Goal: Task Accomplishment & Management: Use online tool/utility

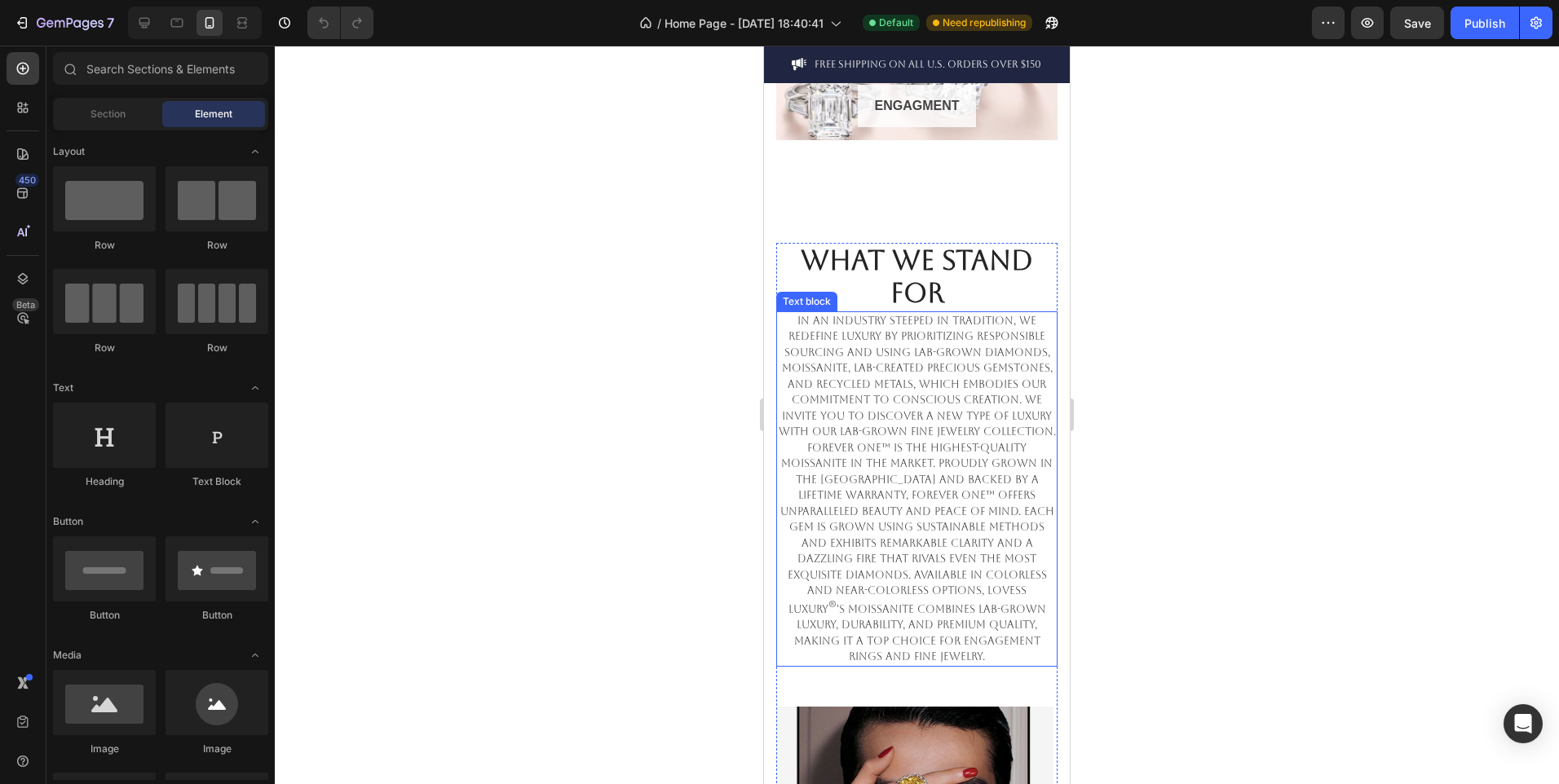
scroll to position [1212, 0]
click at [995, 356] on p "In an industry steeped in tradition, we redefine luxury by prioritizing respons…" at bounding box center [917, 490] width 278 height 352
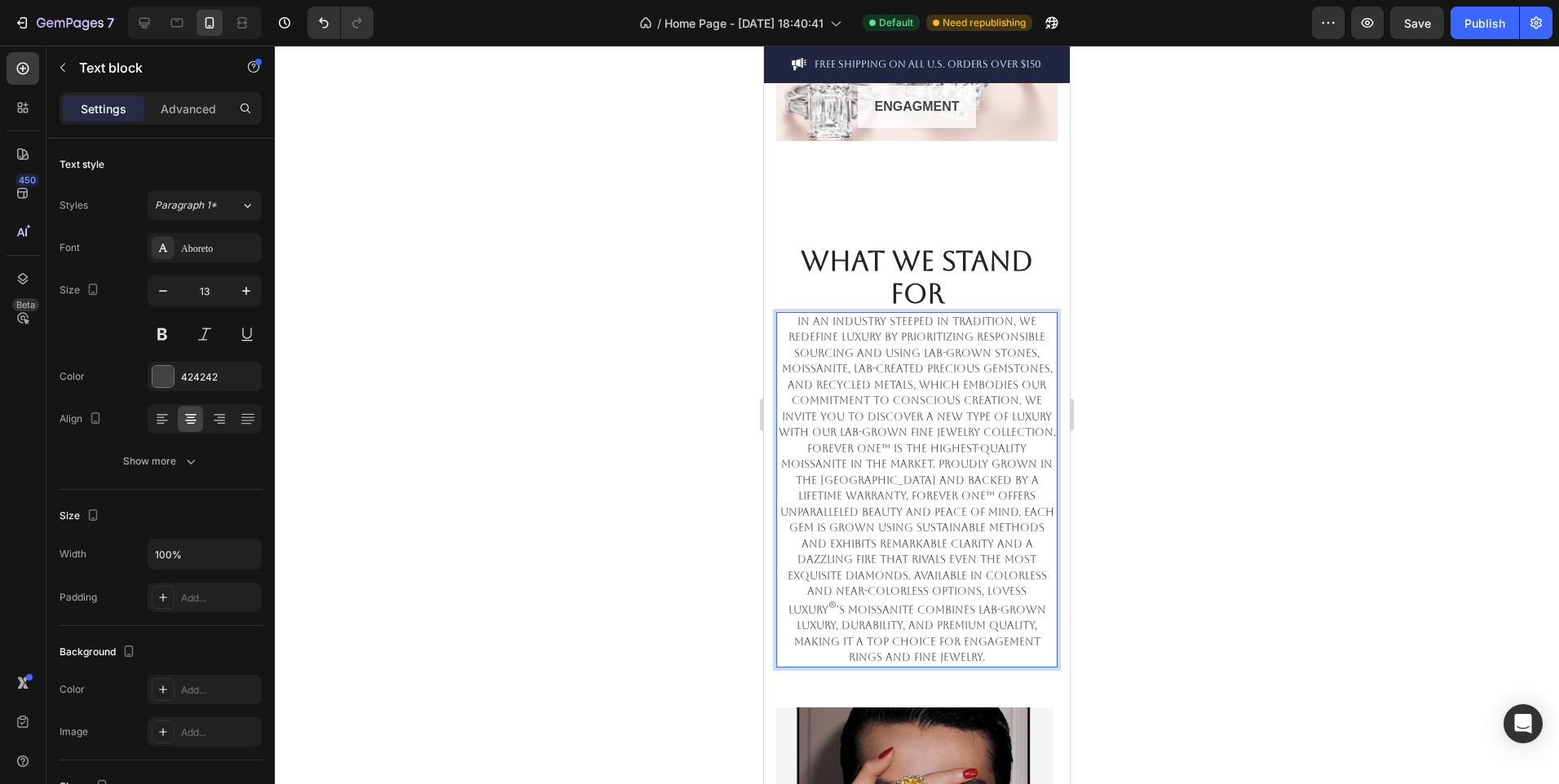
click at [884, 367] on p "In an industry steeped in tradition, we redefine luxury by prioritizing respons…" at bounding box center [917, 490] width 278 height 352
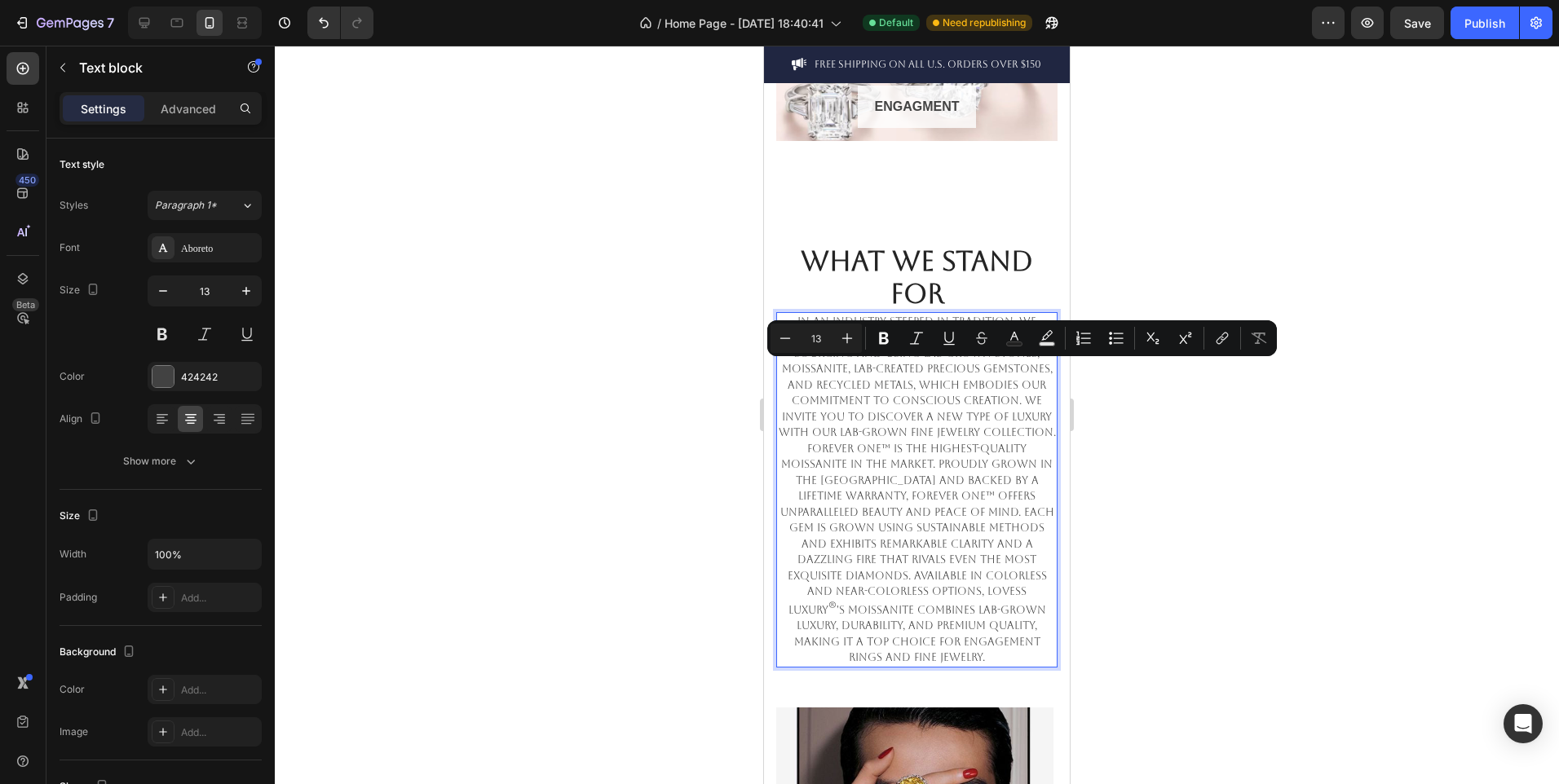
click at [910, 371] on p "In an industry steeped in tradition, we redefine luxury by prioritizing respons…" at bounding box center [917, 490] width 278 height 352
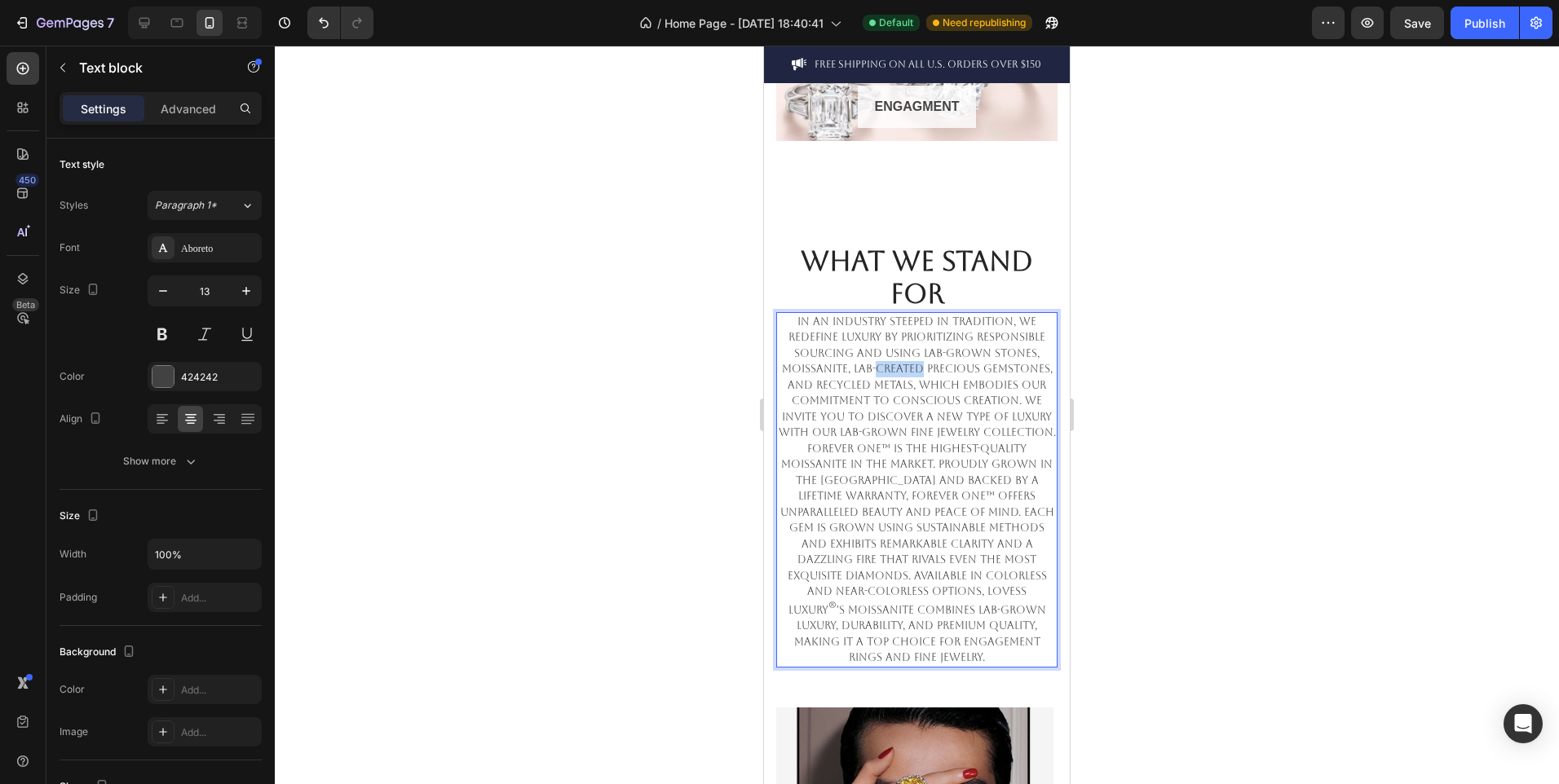
click at [910, 371] on p "In an industry steeped in tradition, we redefine luxury by prioritizing respons…" at bounding box center [917, 490] width 278 height 352
click at [883, 370] on p "In an industry steeped in tradition, we redefine luxury by prioritizing respons…" at bounding box center [917, 490] width 278 height 352
drag, startPoint x: 882, startPoint y: 370, endPoint x: 894, endPoint y: 369, distance: 12.0
click at [894, 369] on p "In an industry steeped in tradition, we redefine luxury by prioritizing respons…" at bounding box center [917, 490] width 278 height 352
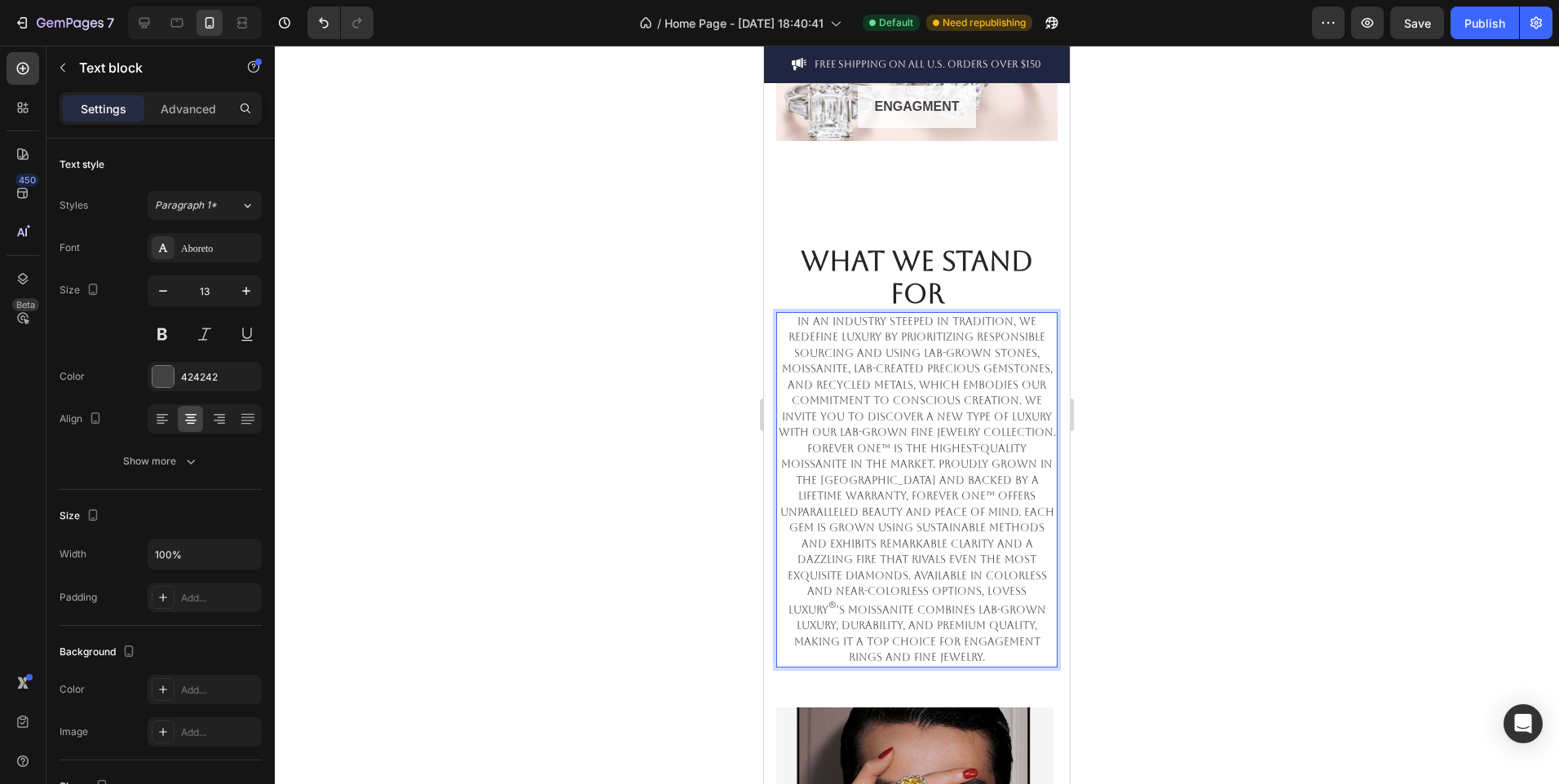
click at [877, 368] on p "In an industry steeped in tradition, we redefine luxury by prioritizing respons…" at bounding box center [917, 490] width 278 height 352
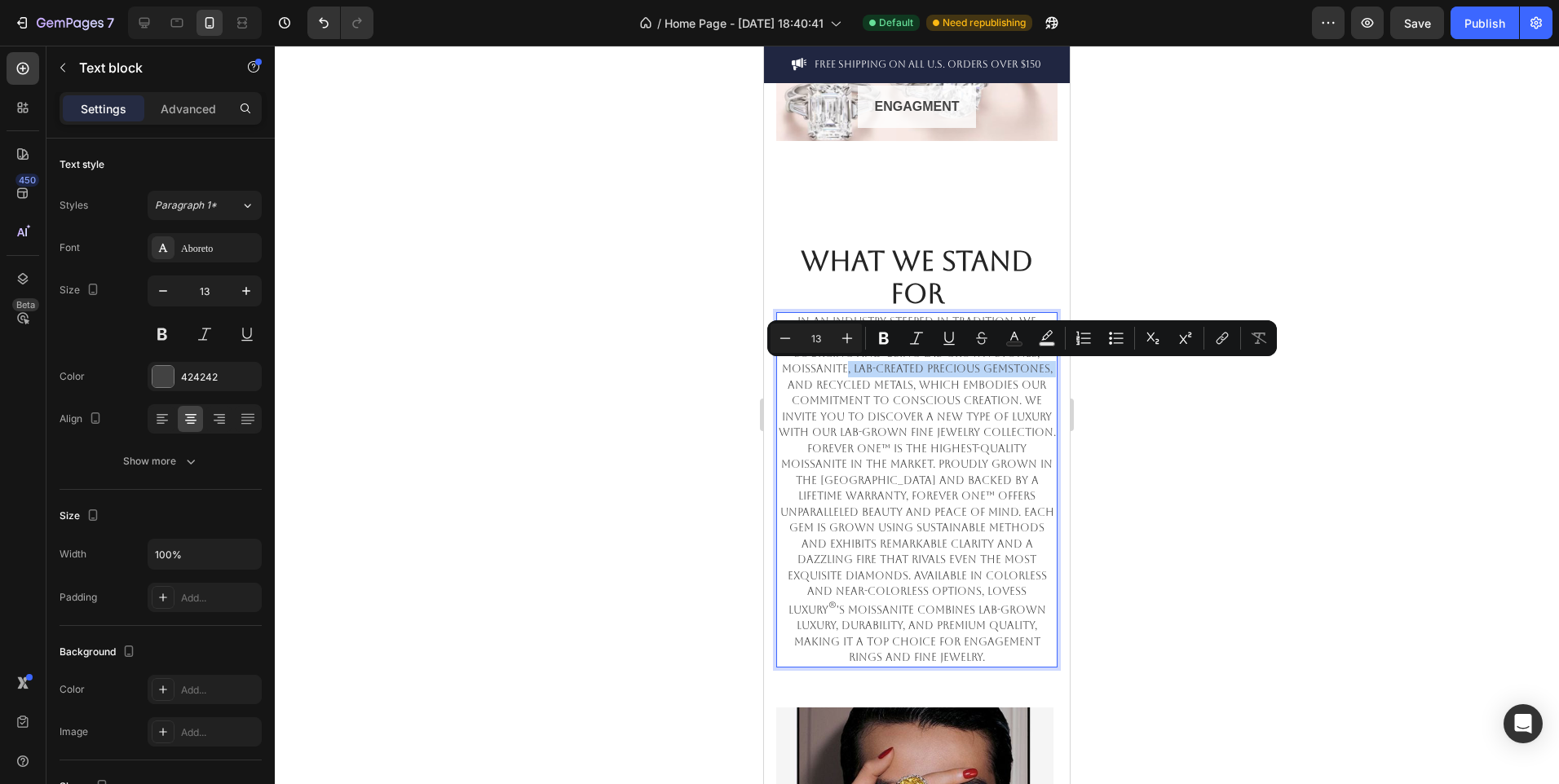
drag, startPoint x: 877, startPoint y: 368, endPoint x: 861, endPoint y: 387, distance: 24.8
click at [861, 387] on p "In an industry steeped in tradition, we redefine luxury by prioritizing respons…" at bounding box center [917, 490] width 278 height 352
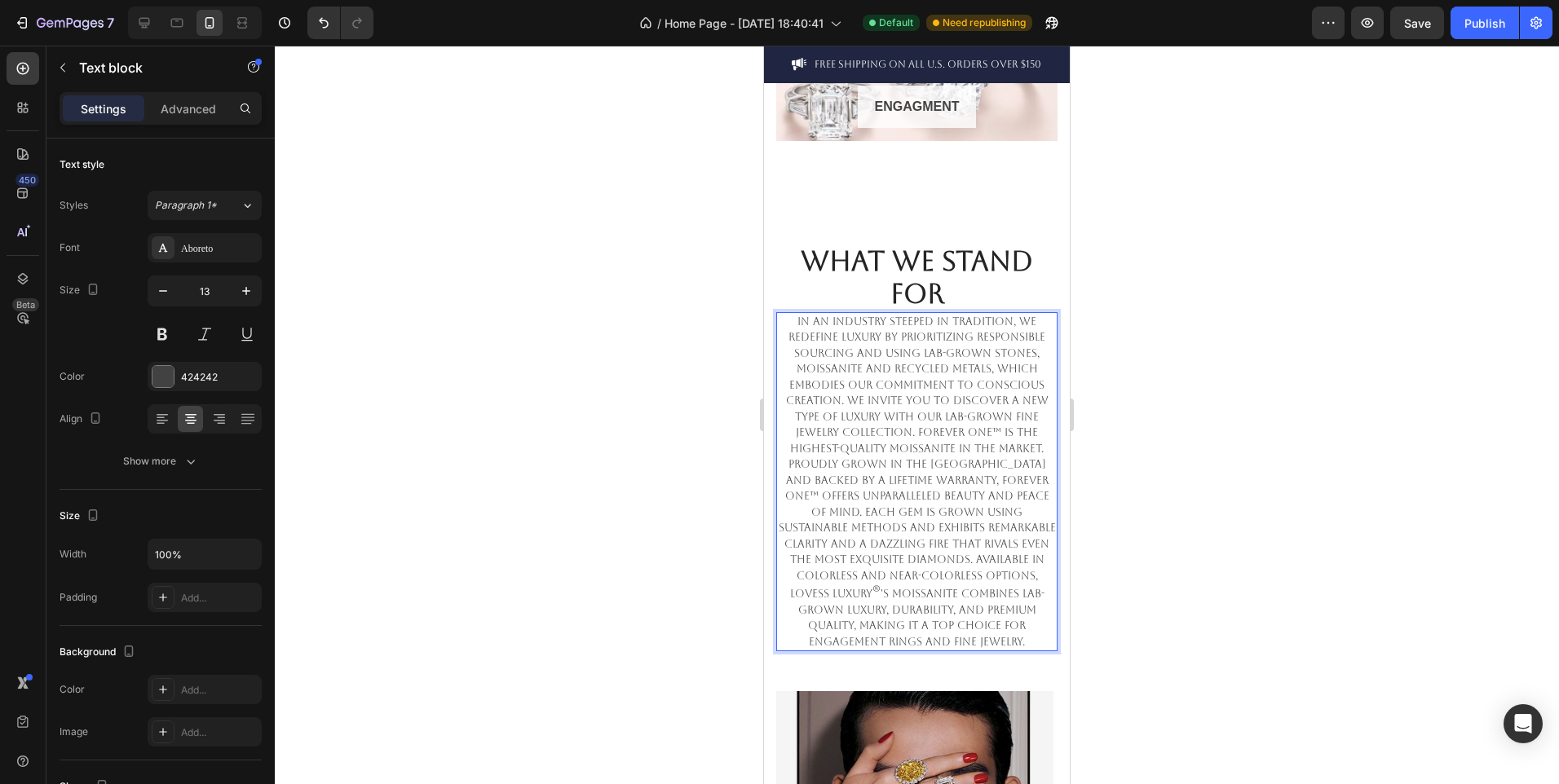
click at [938, 562] on p "In an industry steeped in tradition, we redefine luxury by prioritizing respons…" at bounding box center [917, 481] width 278 height 337
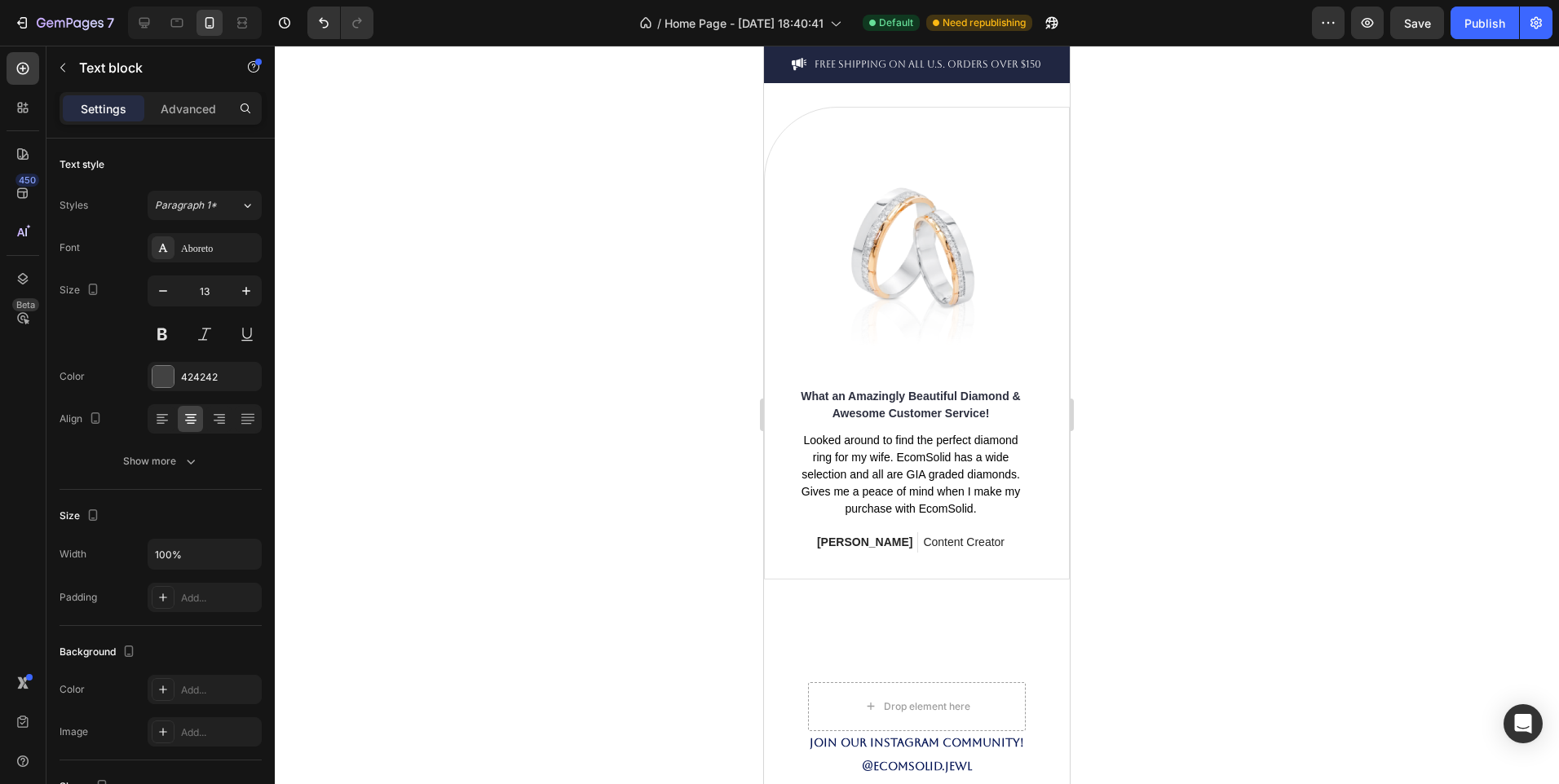
scroll to position [3794, 0]
click at [963, 338] on img at bounding box center [911, 253] width 240 height 240
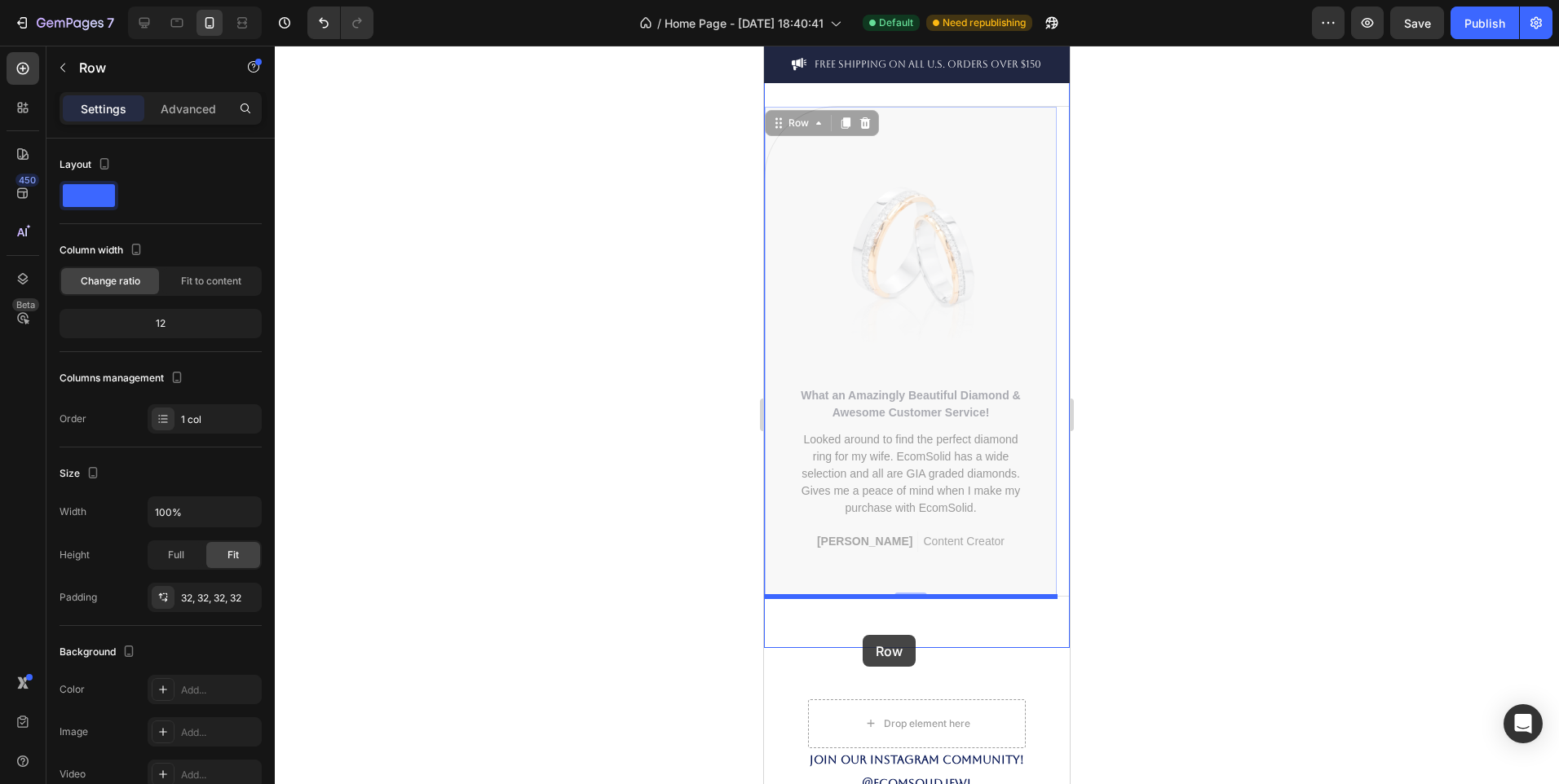
drag, startPoint x: 1034, startPoint y: 288, endPoint x: 863, endPoint y: 635, distance: 386.8
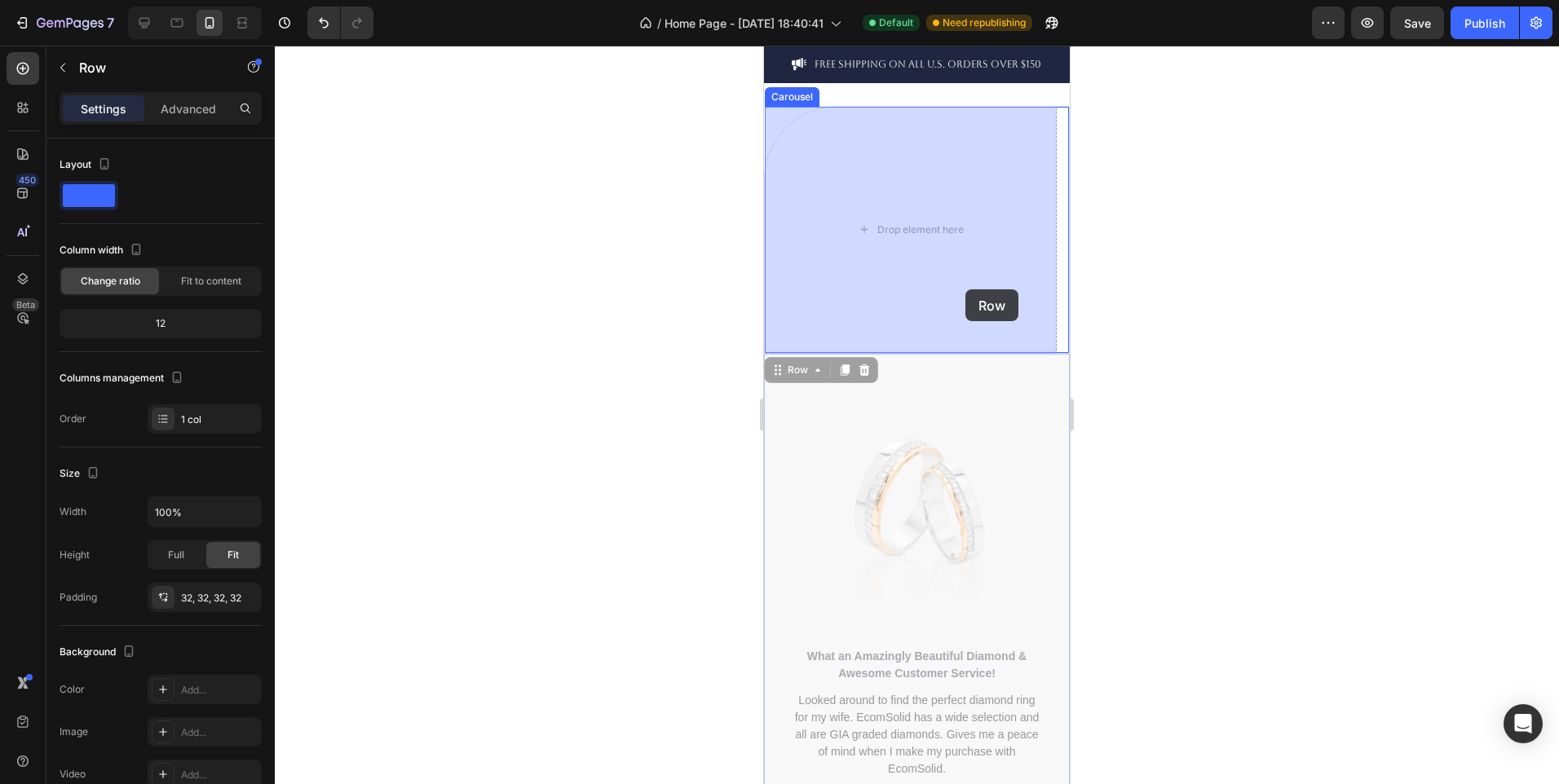
drag, startPoint x: 1037, startPoint y: 458, endPoint x: 966, endPoint y: 289, distance: 183.3
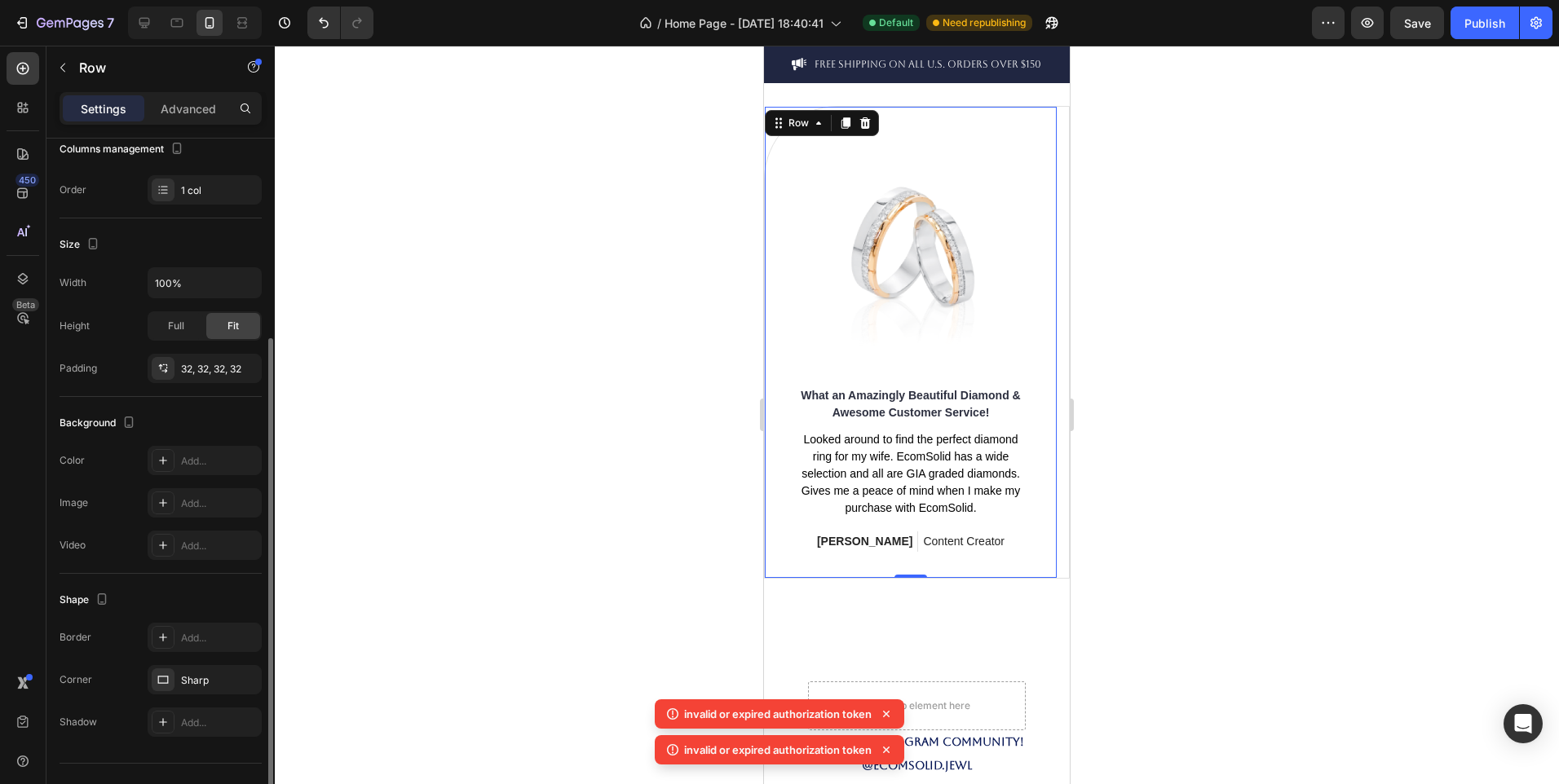
scroll to position [260, 0]
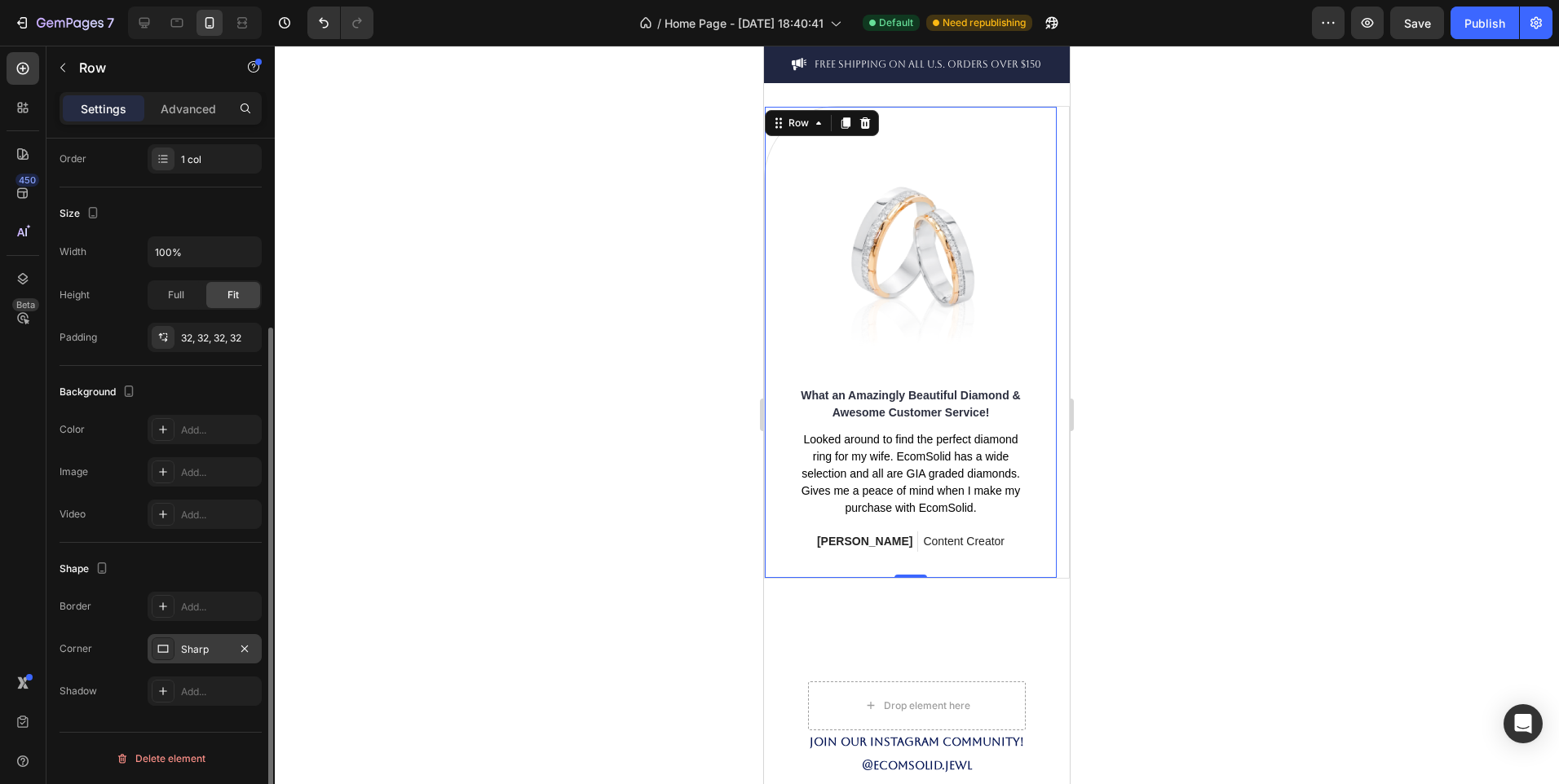
click at [212, 657] on div "Sharp" at bounding box center [204, 648] width 114 height 29
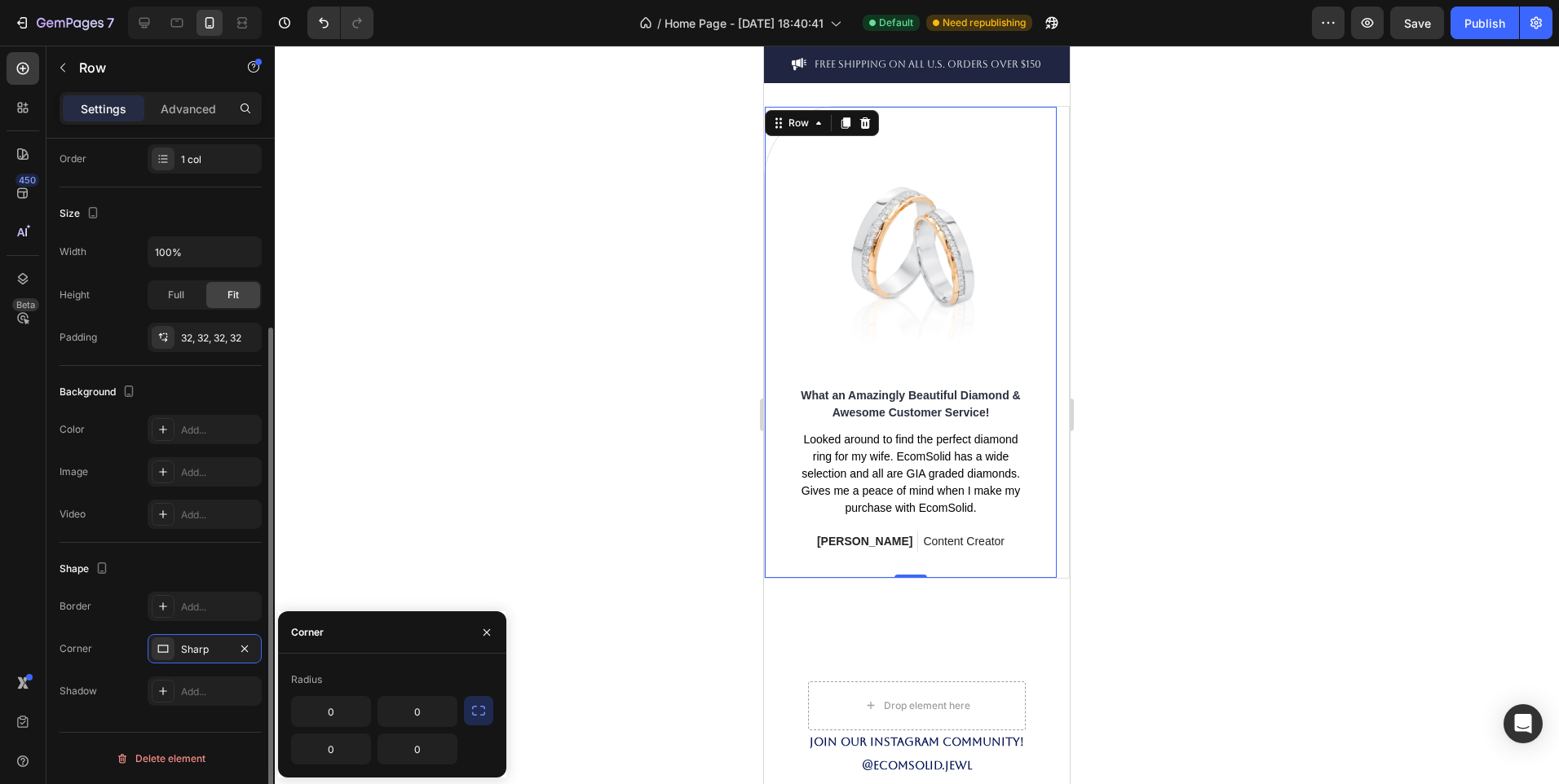
click at [192, 578] on div "Shape" at bounding box center [161, 569] width 202 height 26
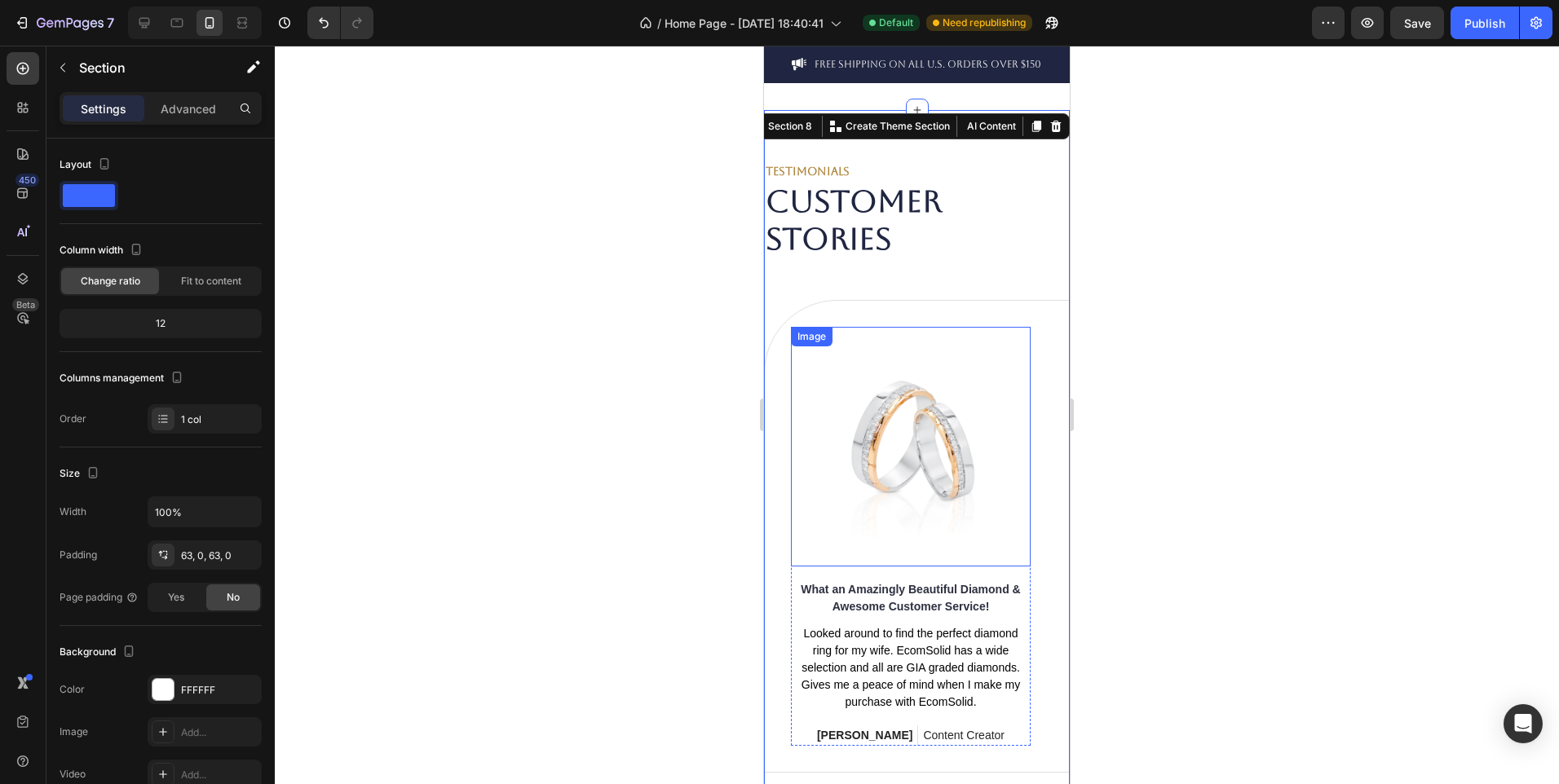
scroll to position [3600, 0]
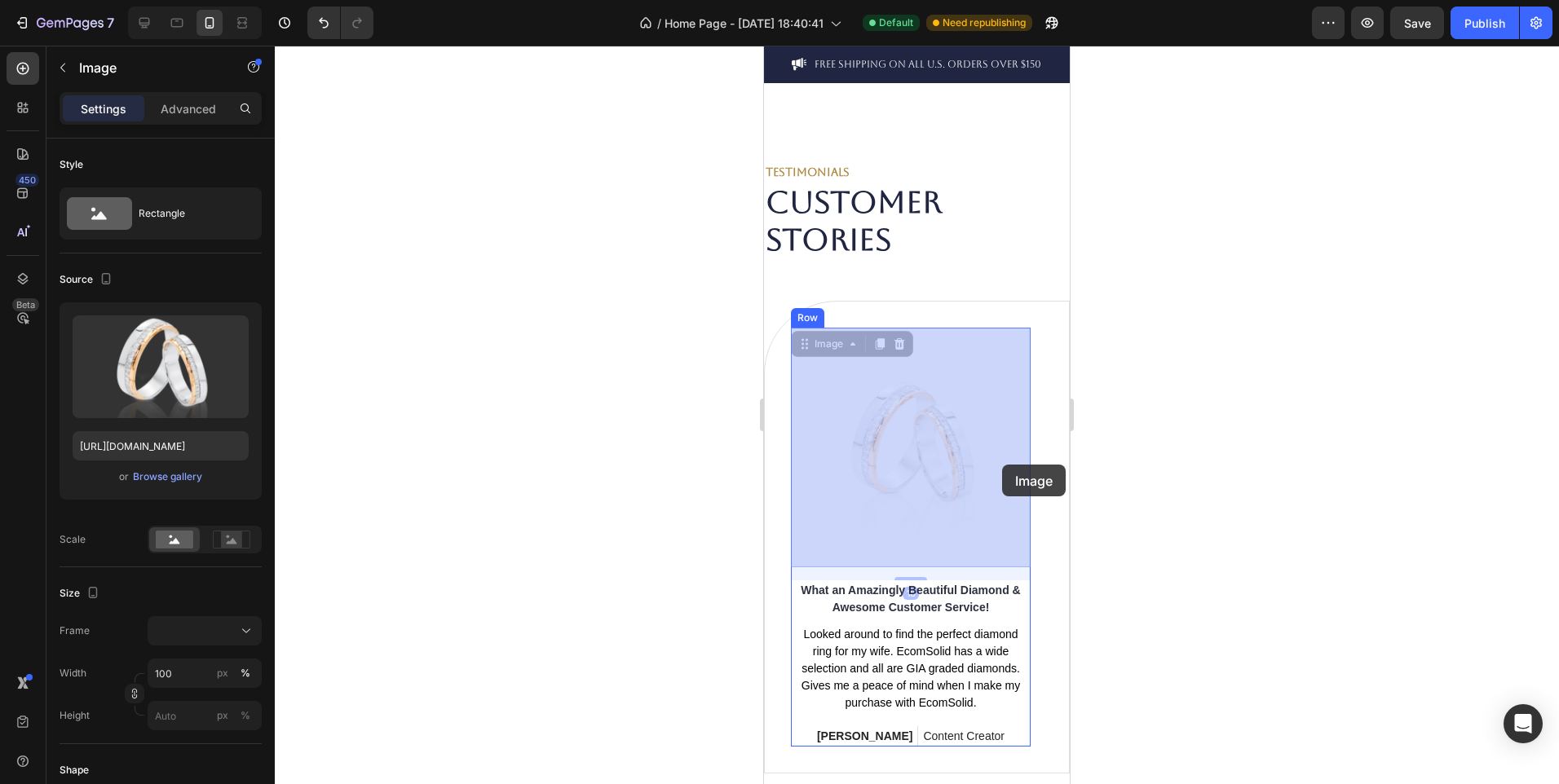
drag, startPoint x: 1005, startPoint y: 431, endPoint x: 1001, endPoint y: 465, distance: 34.2
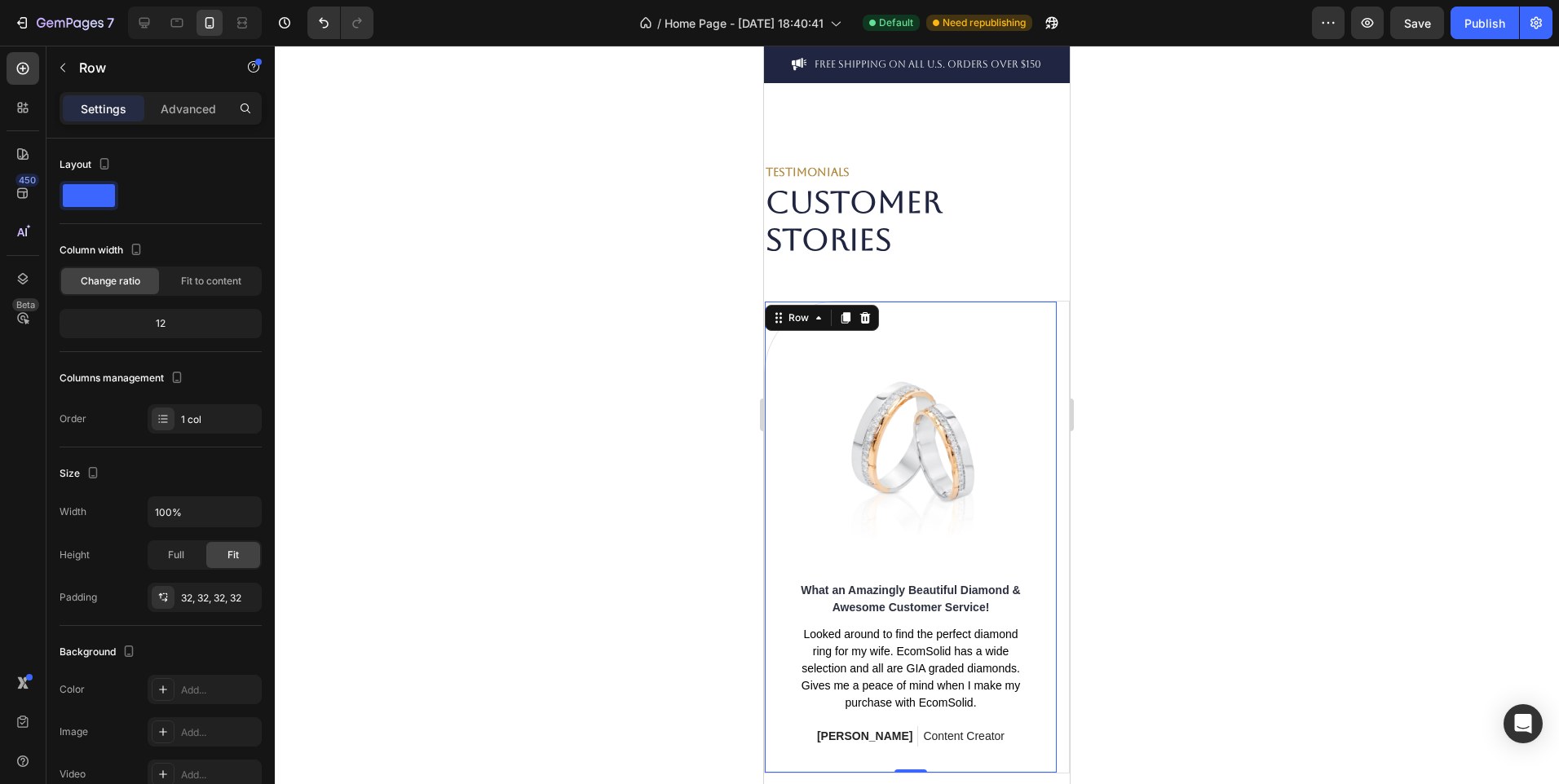
click at [1048, 595] on div "Image What an Amazingly Beautiful Diamond & Awesome Customer Service! Text bloc…" at bounding box center [910, 538] width 292 height 471
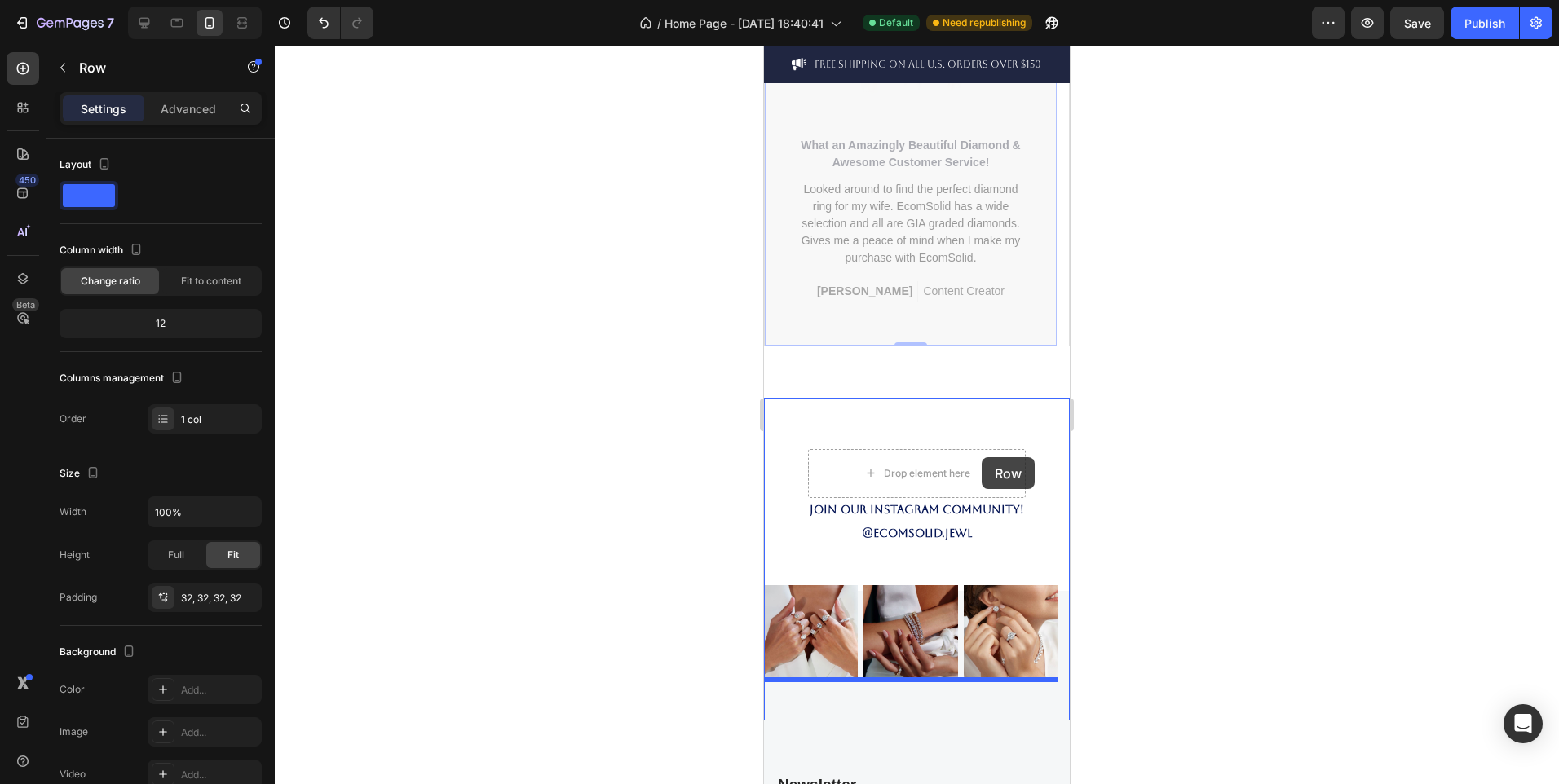
scroll to position [4104, 0]
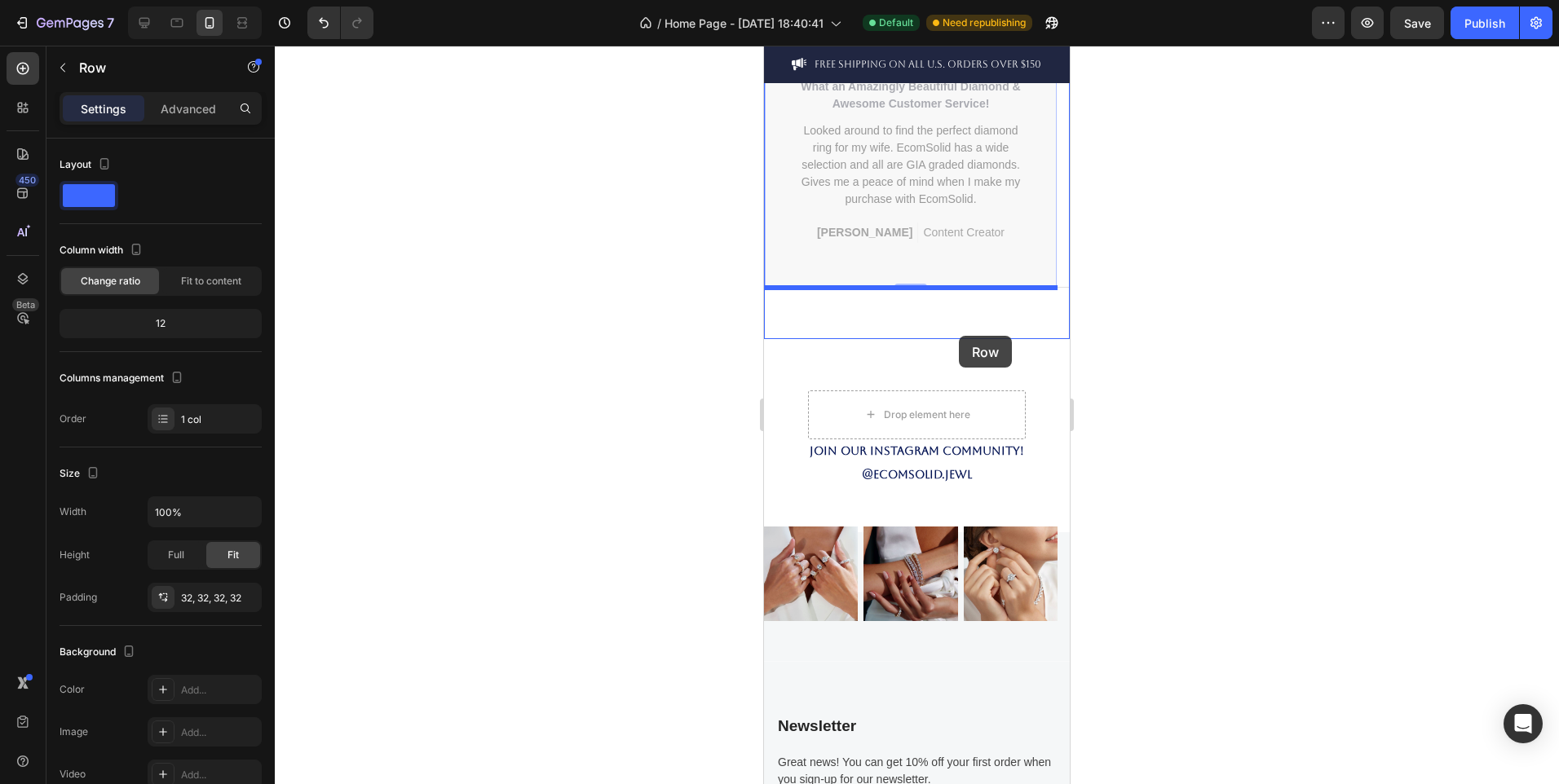
drag, startPoint x: 1048, startPoint y: 595, endPoint x: 959, endPoint y: 336, distance: 273.9
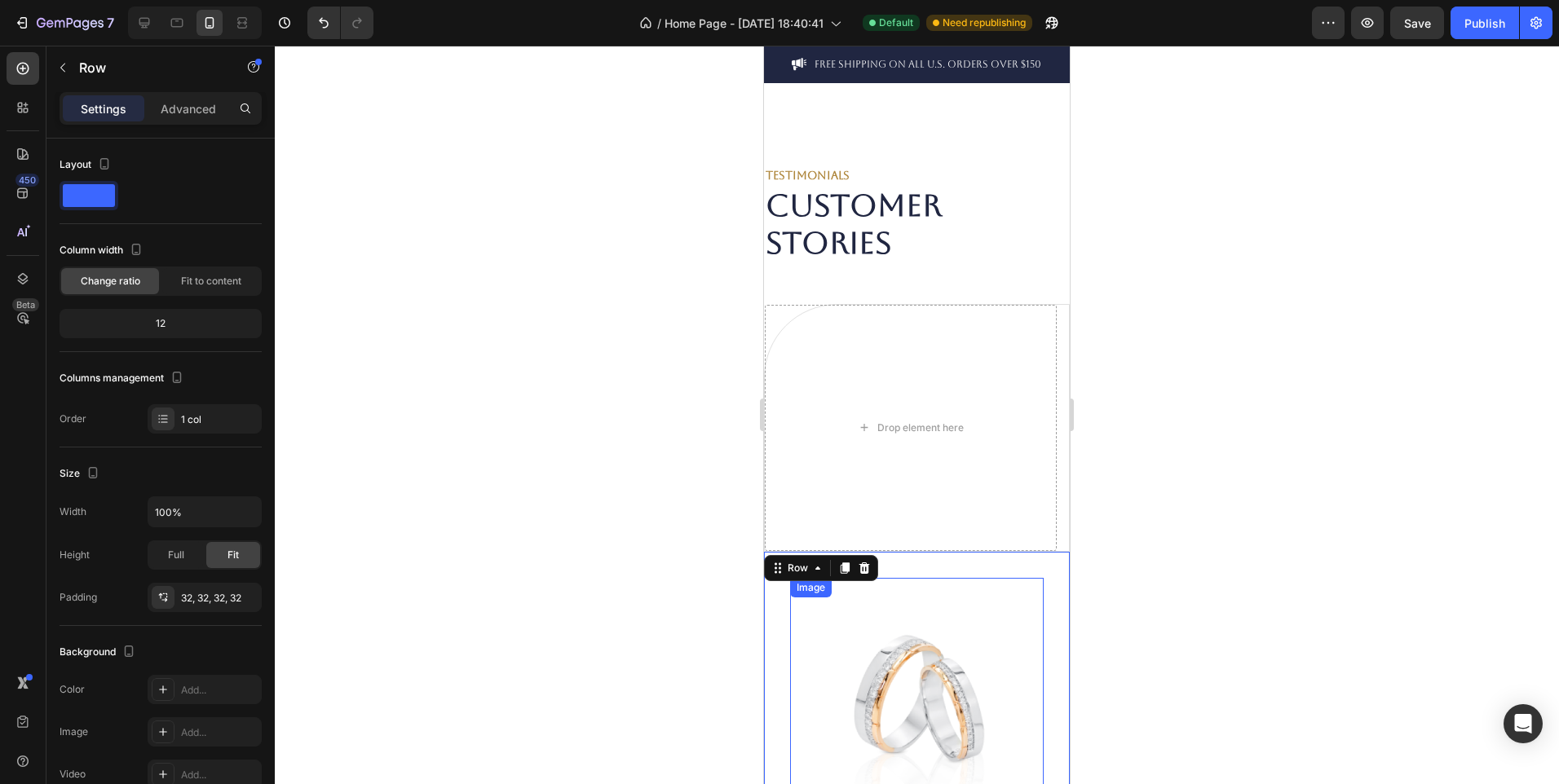
scroll to position [3612, 0]
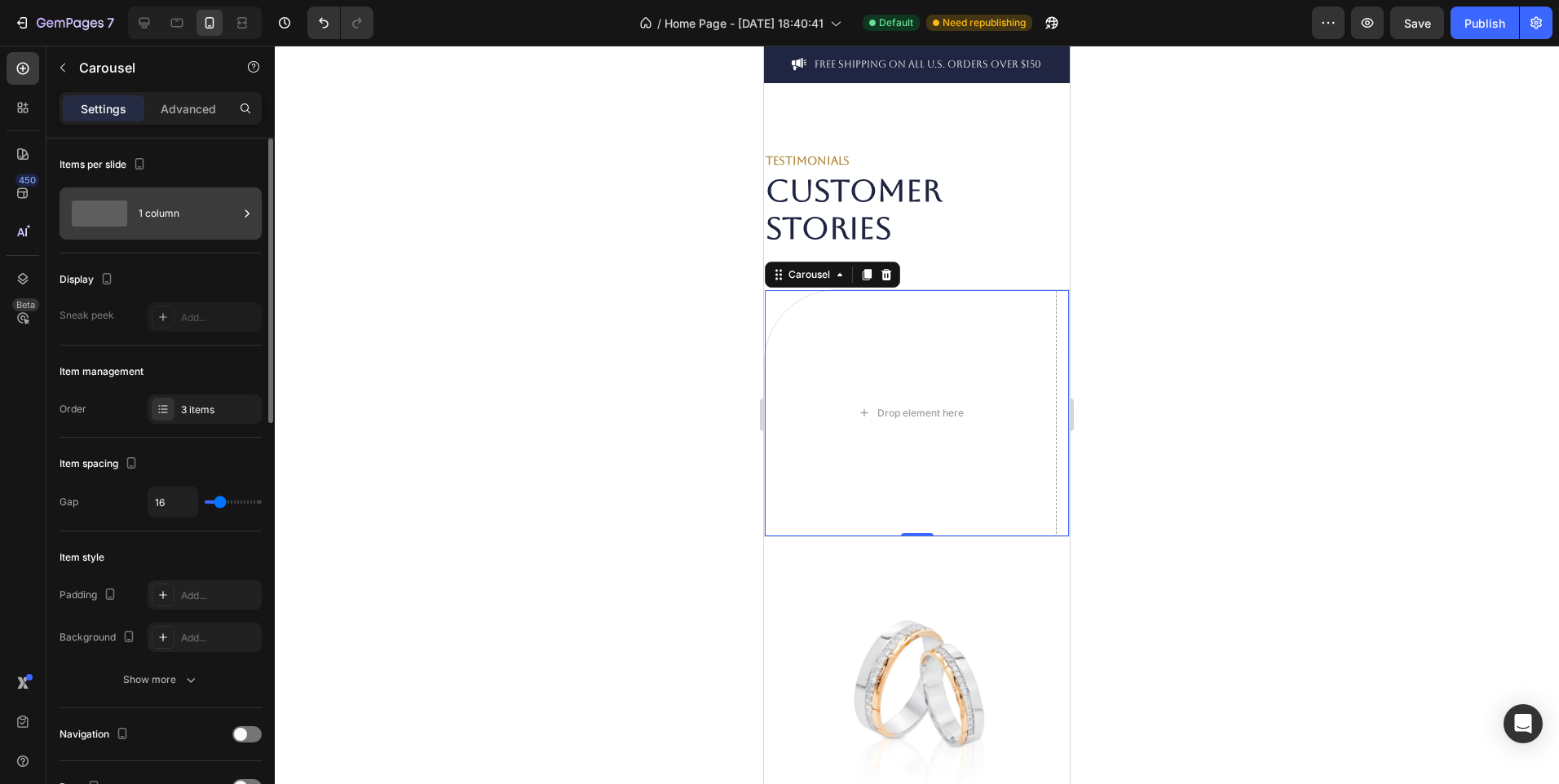
click at [213, 215] on div "1 column" at bounding box center [189, 213] width 99 height 37
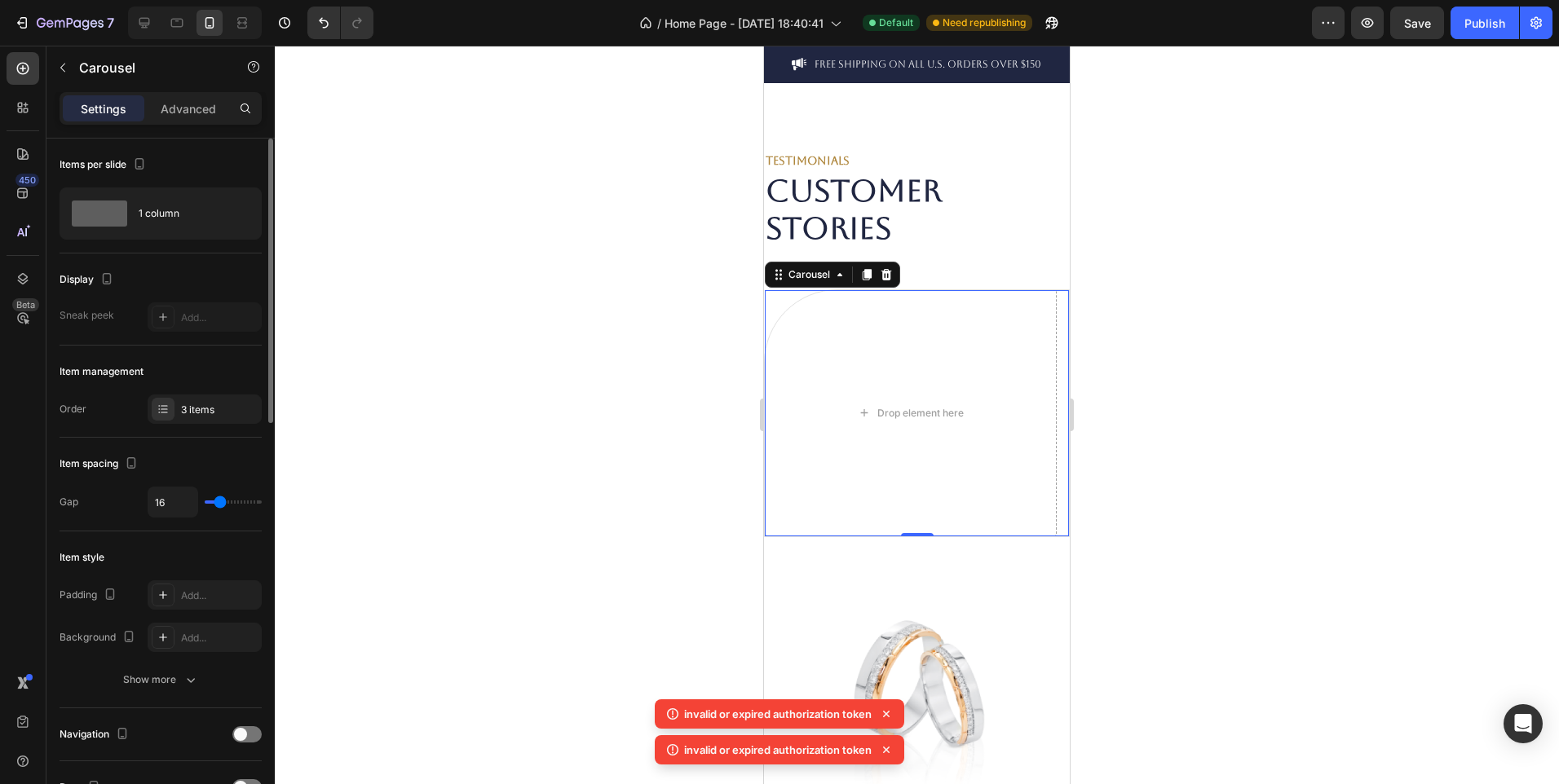
click at [158, 353] on div "Item management Order 3 items" at bounding box center [161, 391] width 202 height 92
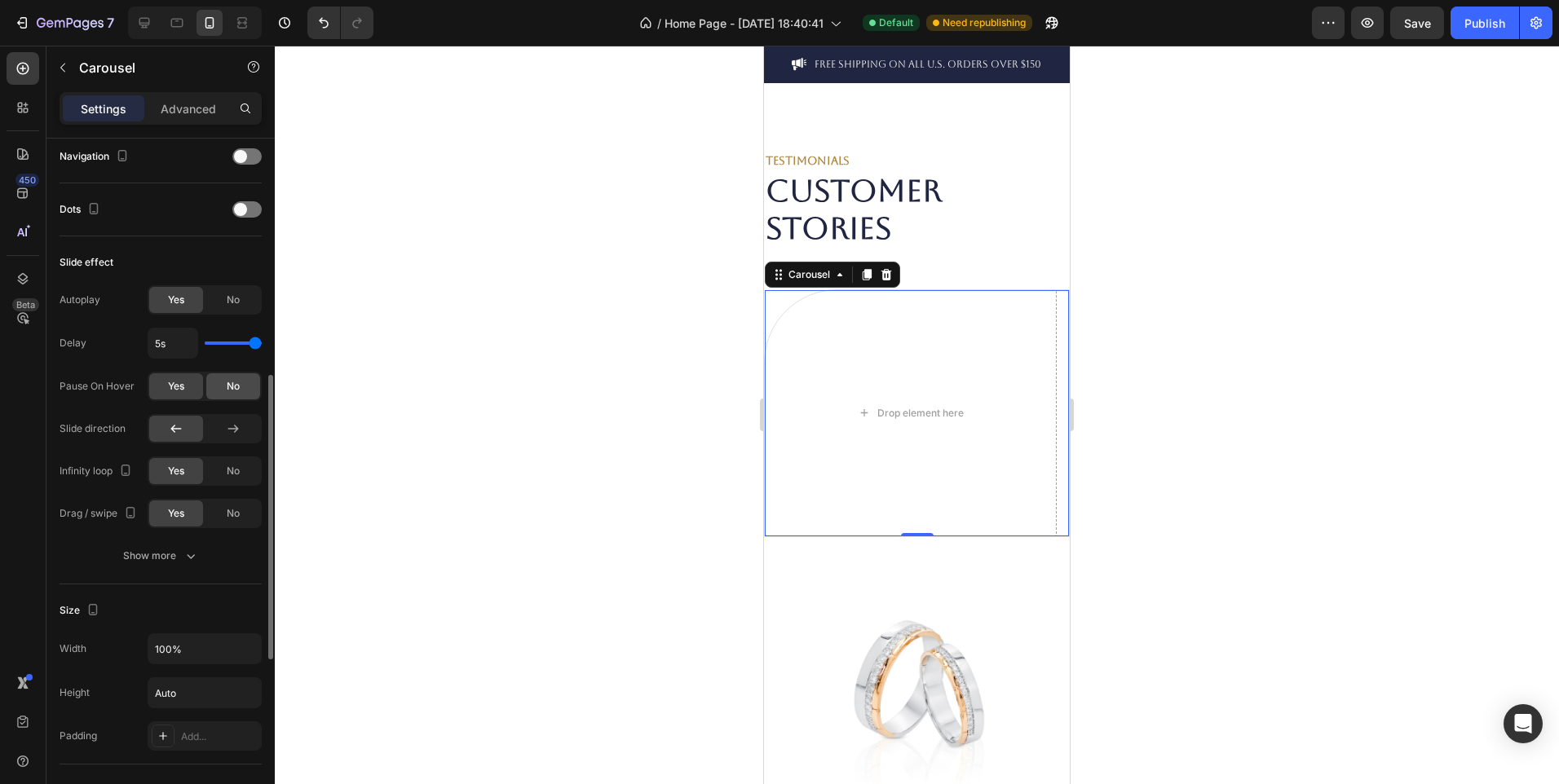
scroll to position [579, 0]
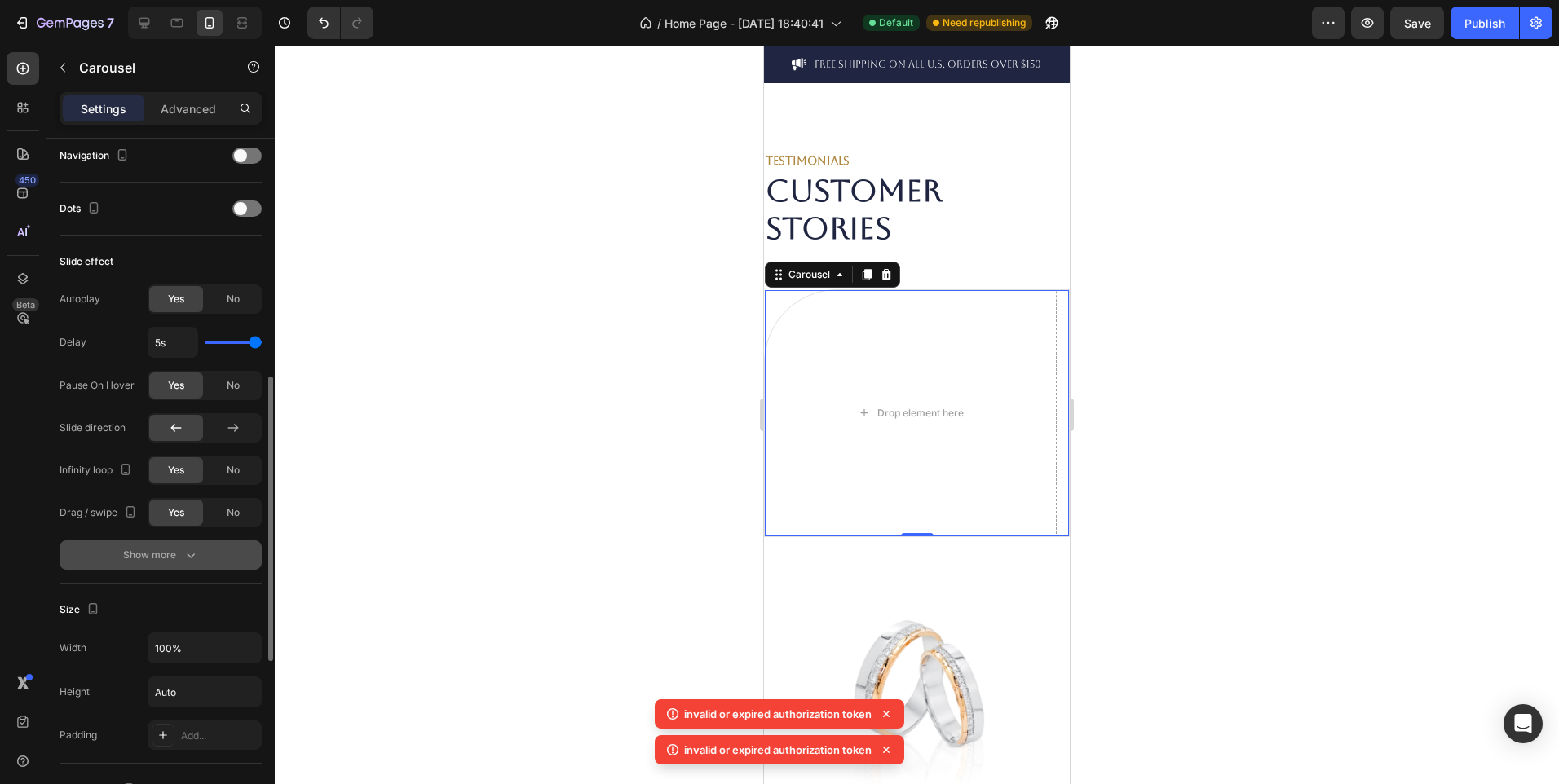
click at [174, 557] on div "Show more" at bounding box center [161, 555] width 76 height 17
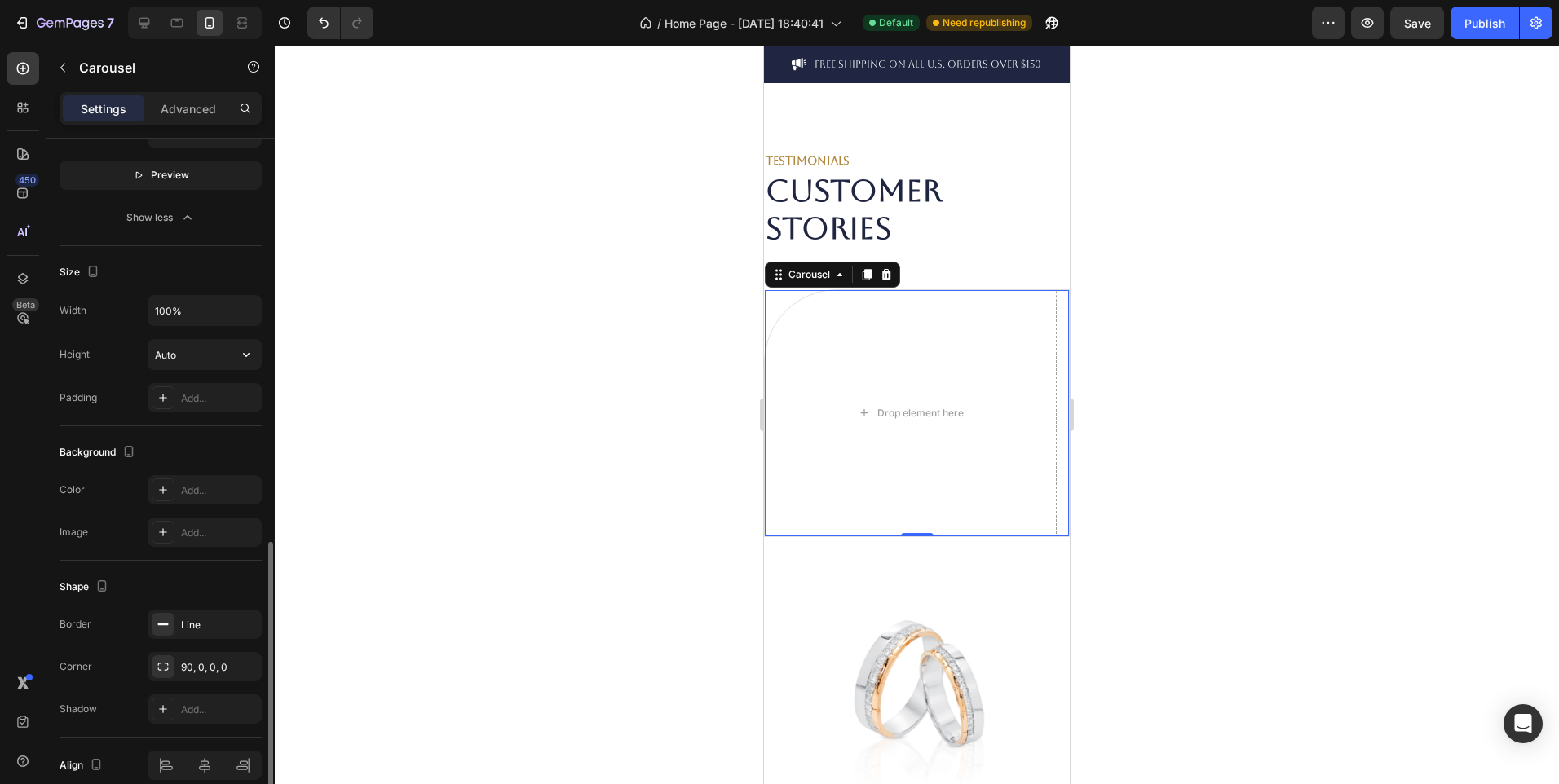
scroll to position [1048, 0]
click at [145, 22] on icon at bounding box center [145, 23] width 17 height 17
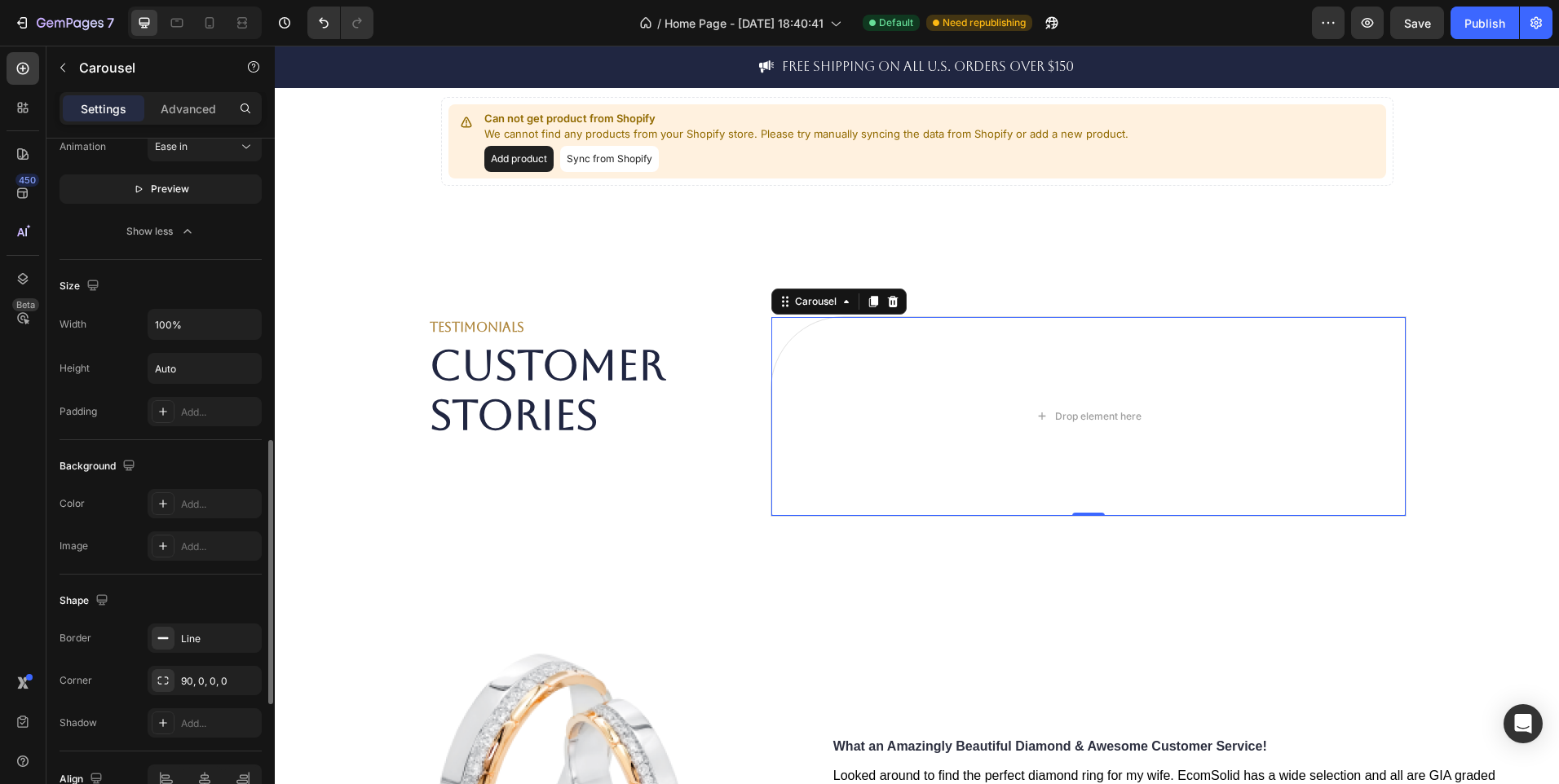
scroll to position [930, 0]
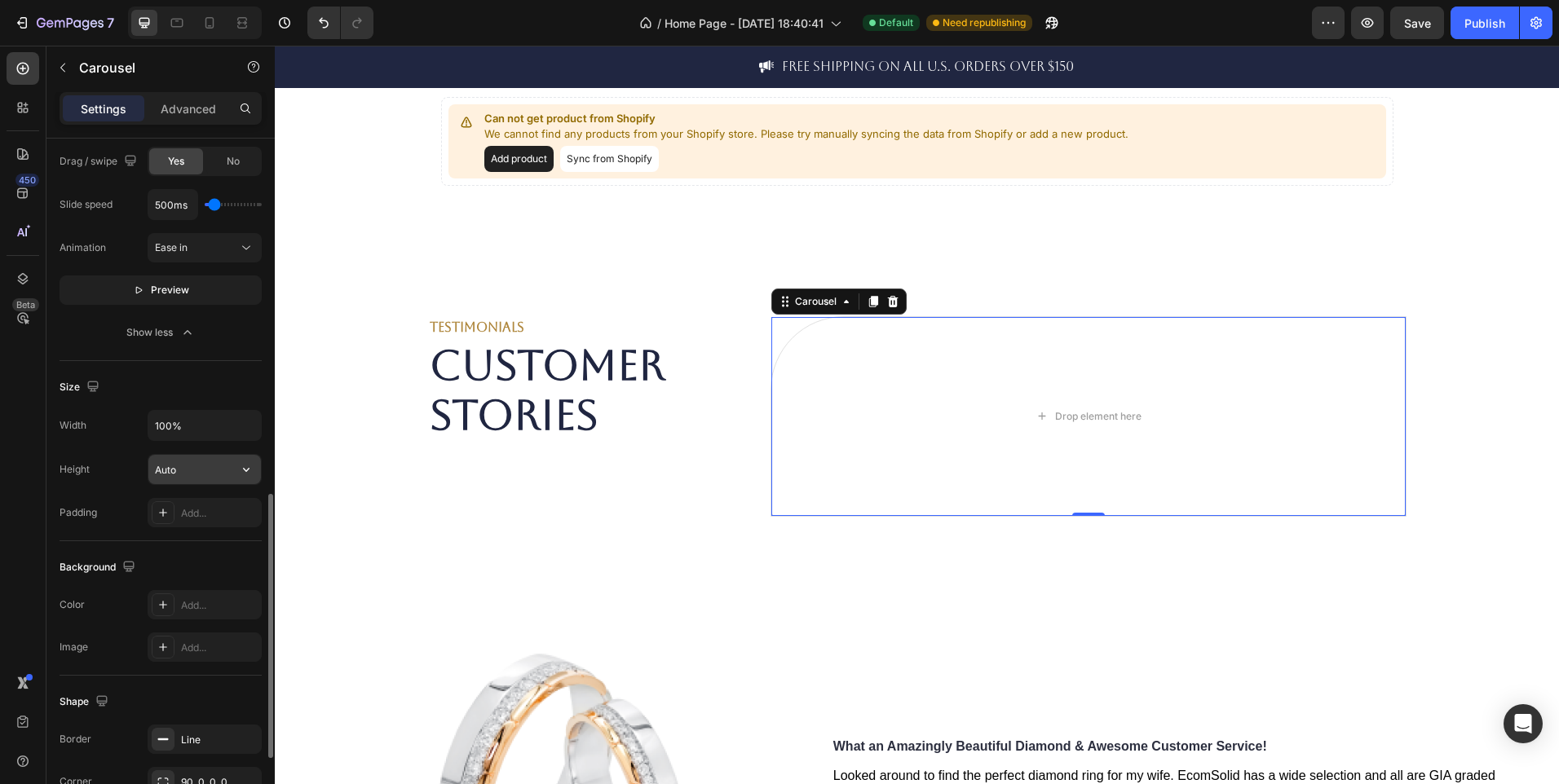
click at [199, 474] on input "Auto" at bounding box center [204, 469] width 113 height 29
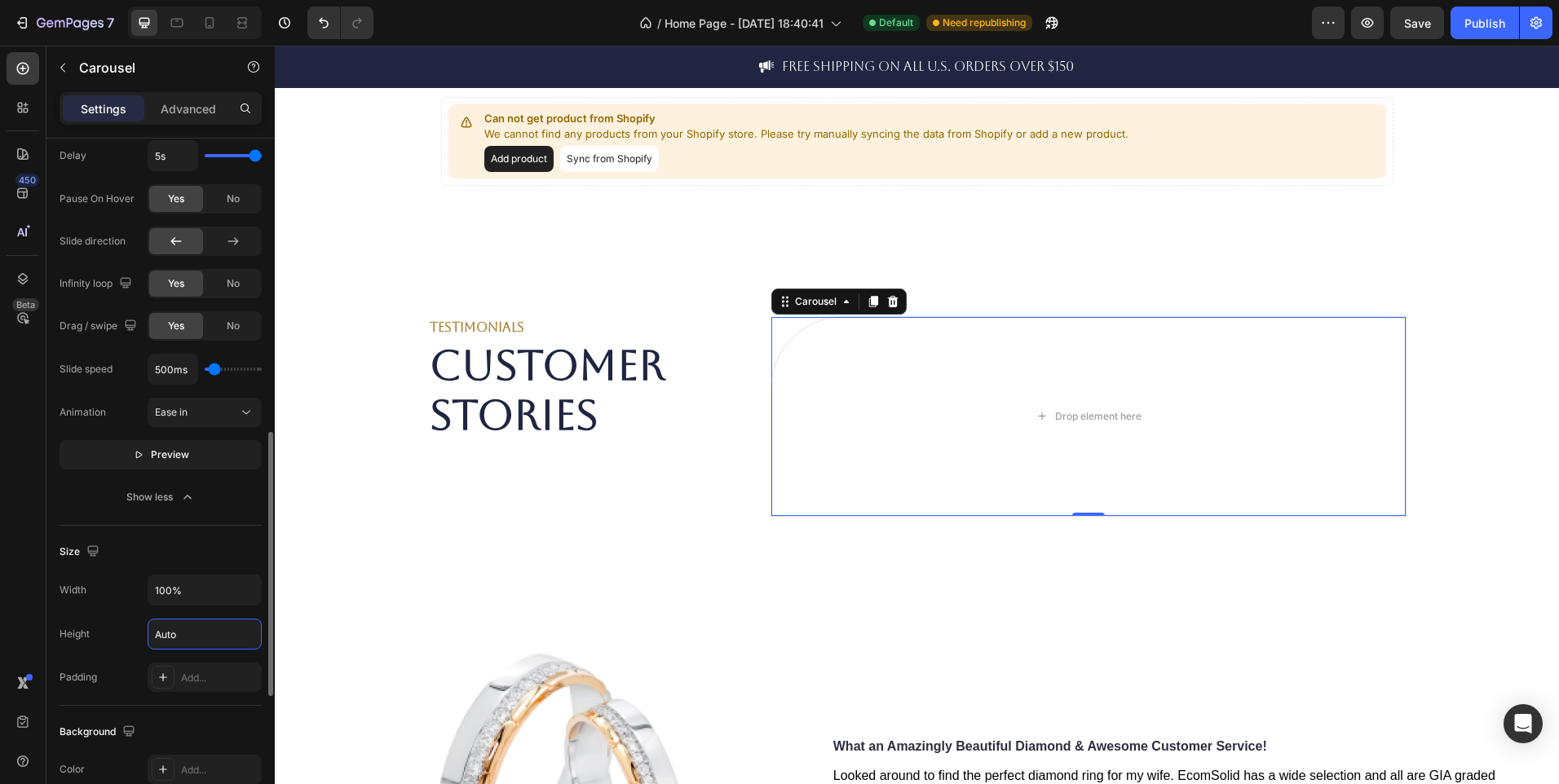
scroll to position [766, 0]
click at [199, 462] on button "Preview" at bounding box center [161, 453] width 202 height 29
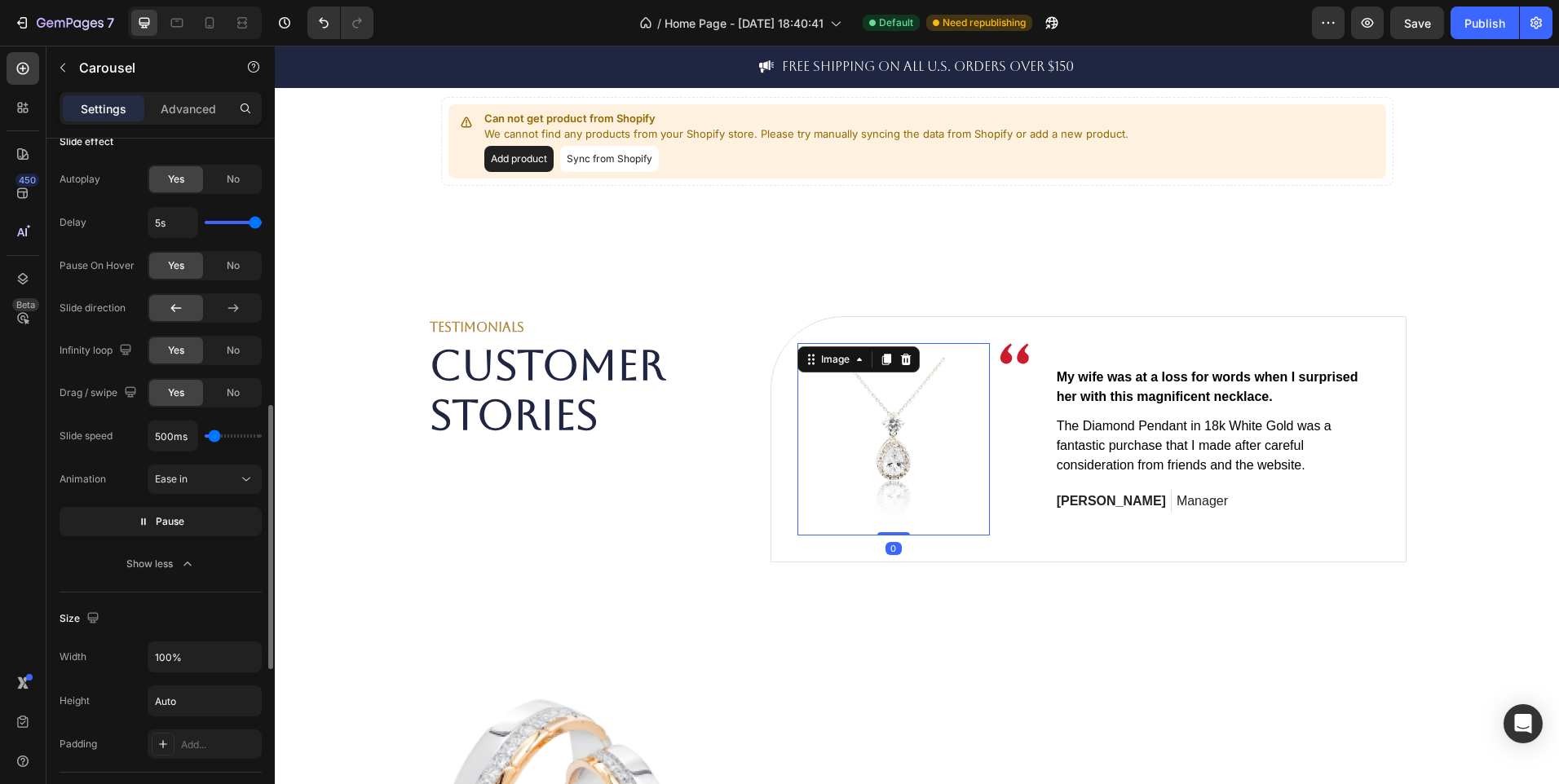
scroll to position [0, 0]
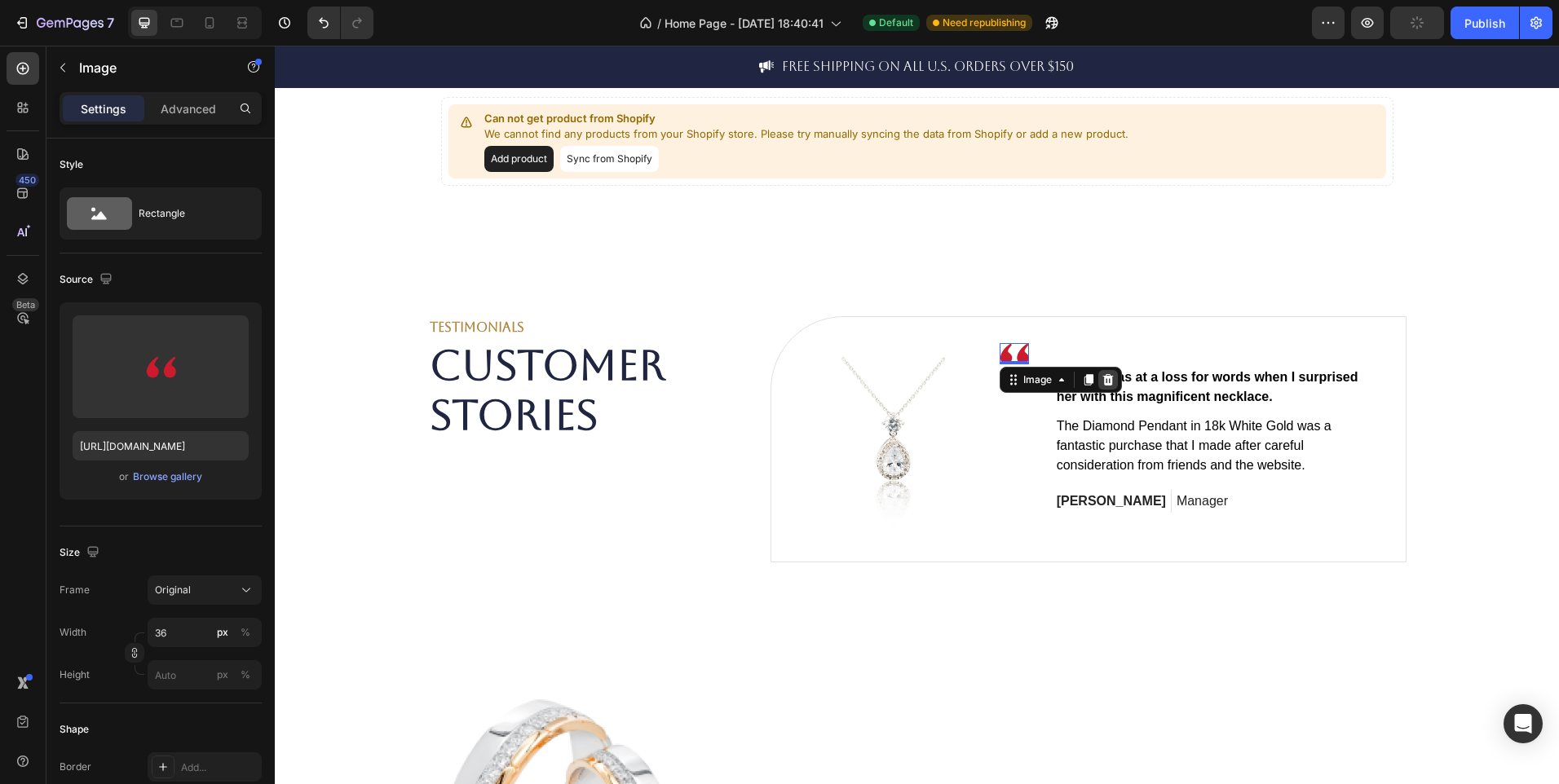
click at [1104, 381] on icon at bounding box center [1107, 380] width 11 height 12
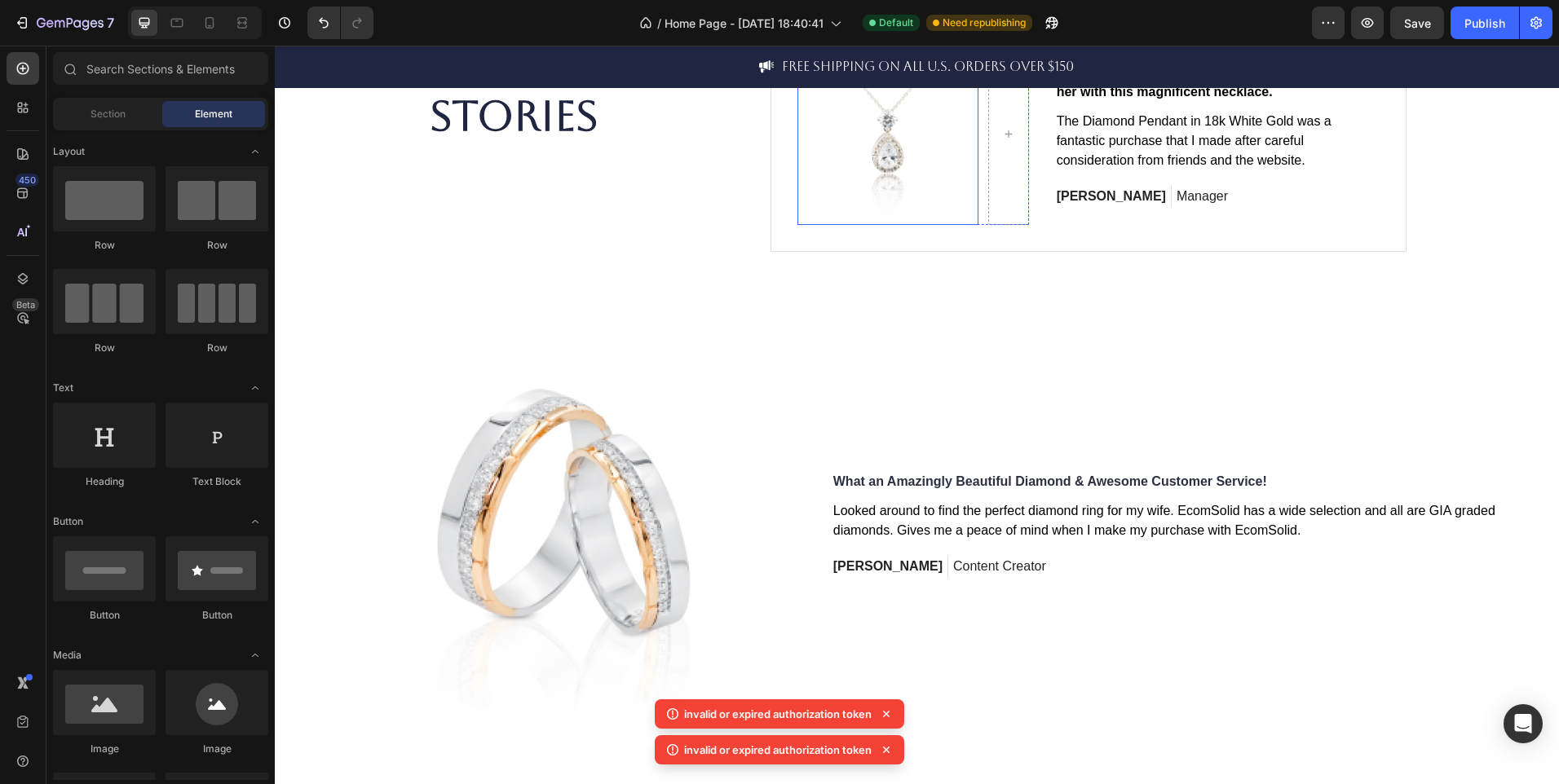
scroll to position [3529, 0]
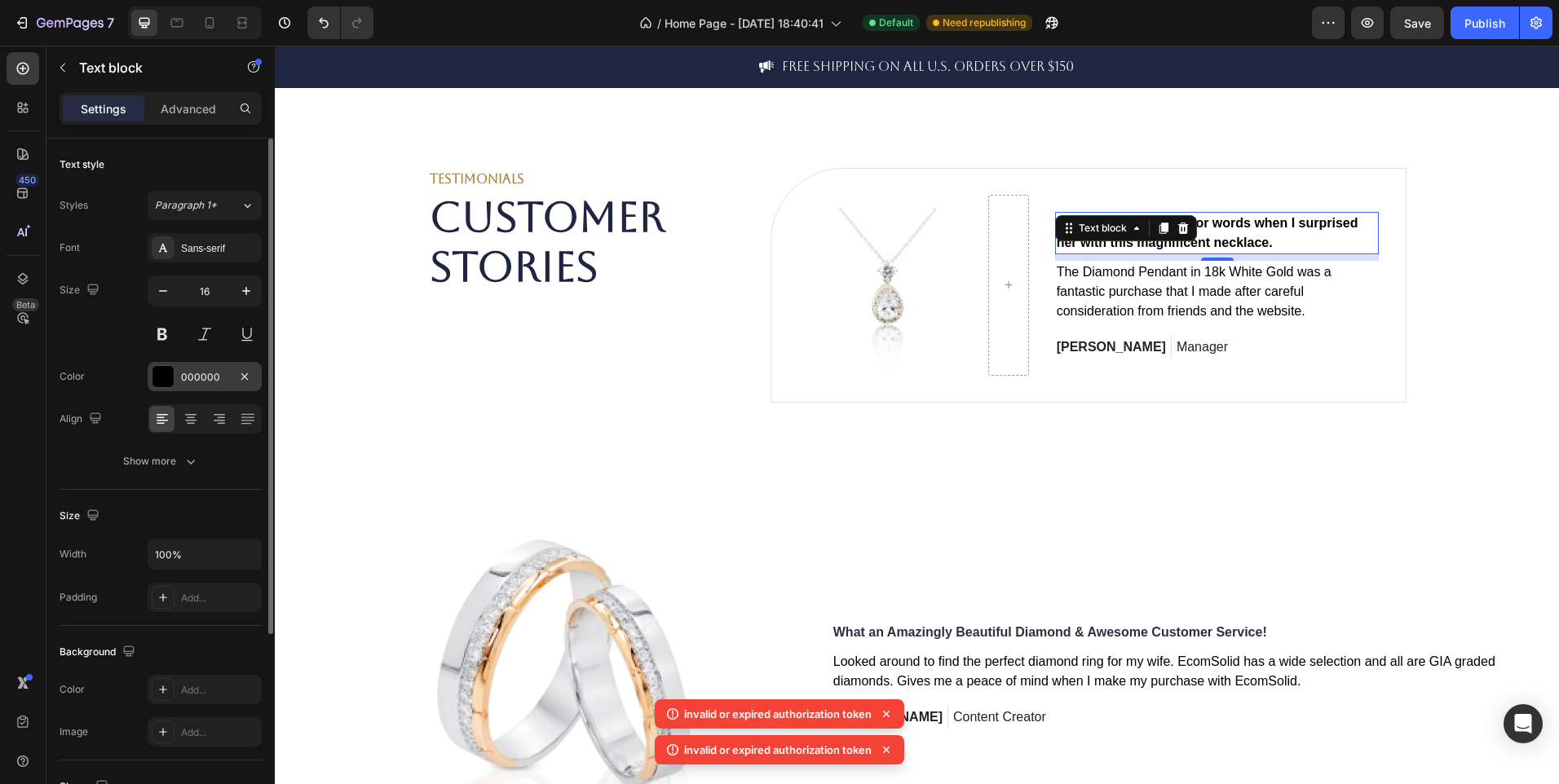
click at [161, 380] on div at bounding box center [163, 376] width 22 height 22
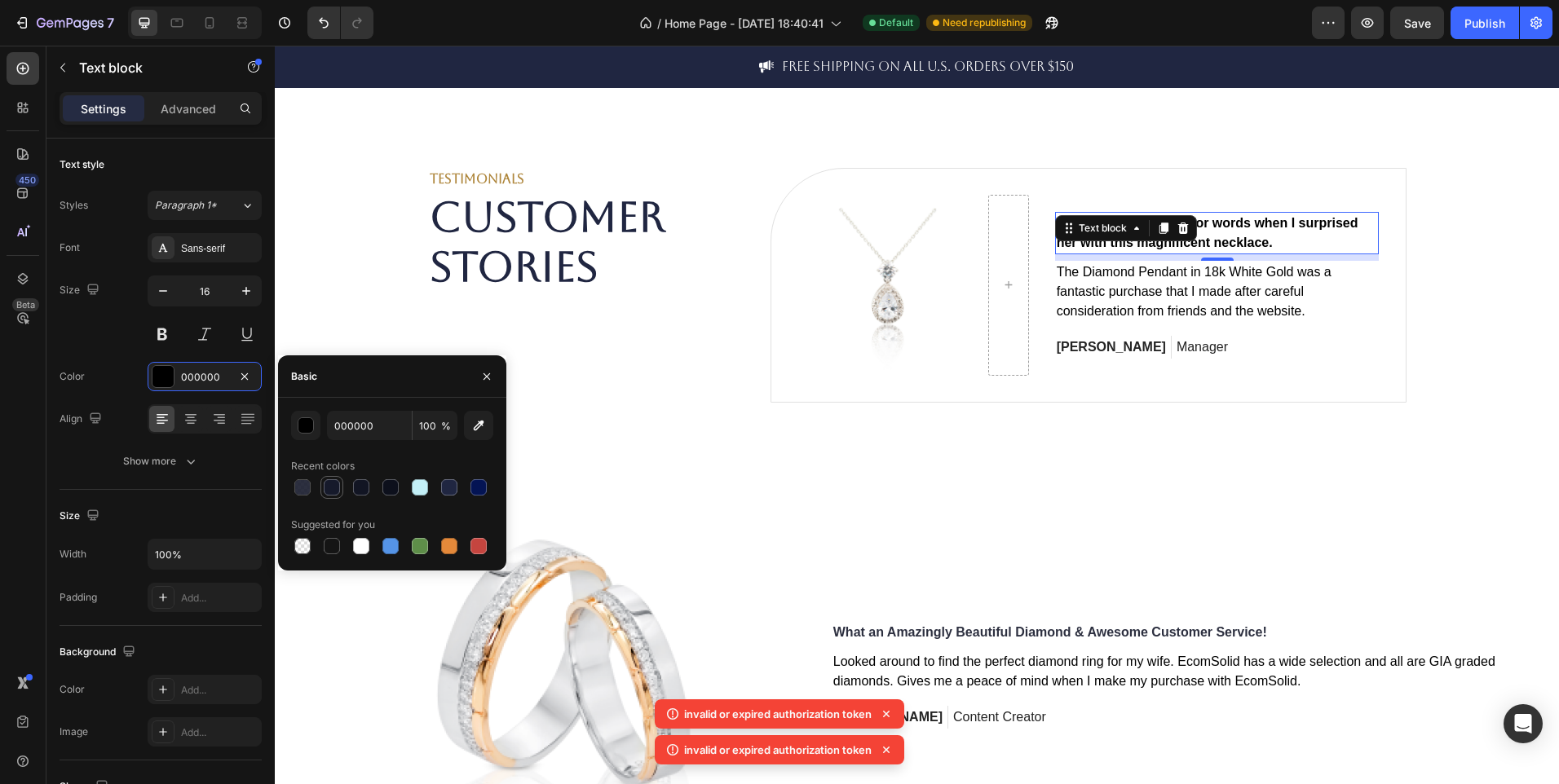
click at [336, 486] on div at bounding box center [332, 487] width 17 height 17
type input "161A2B"
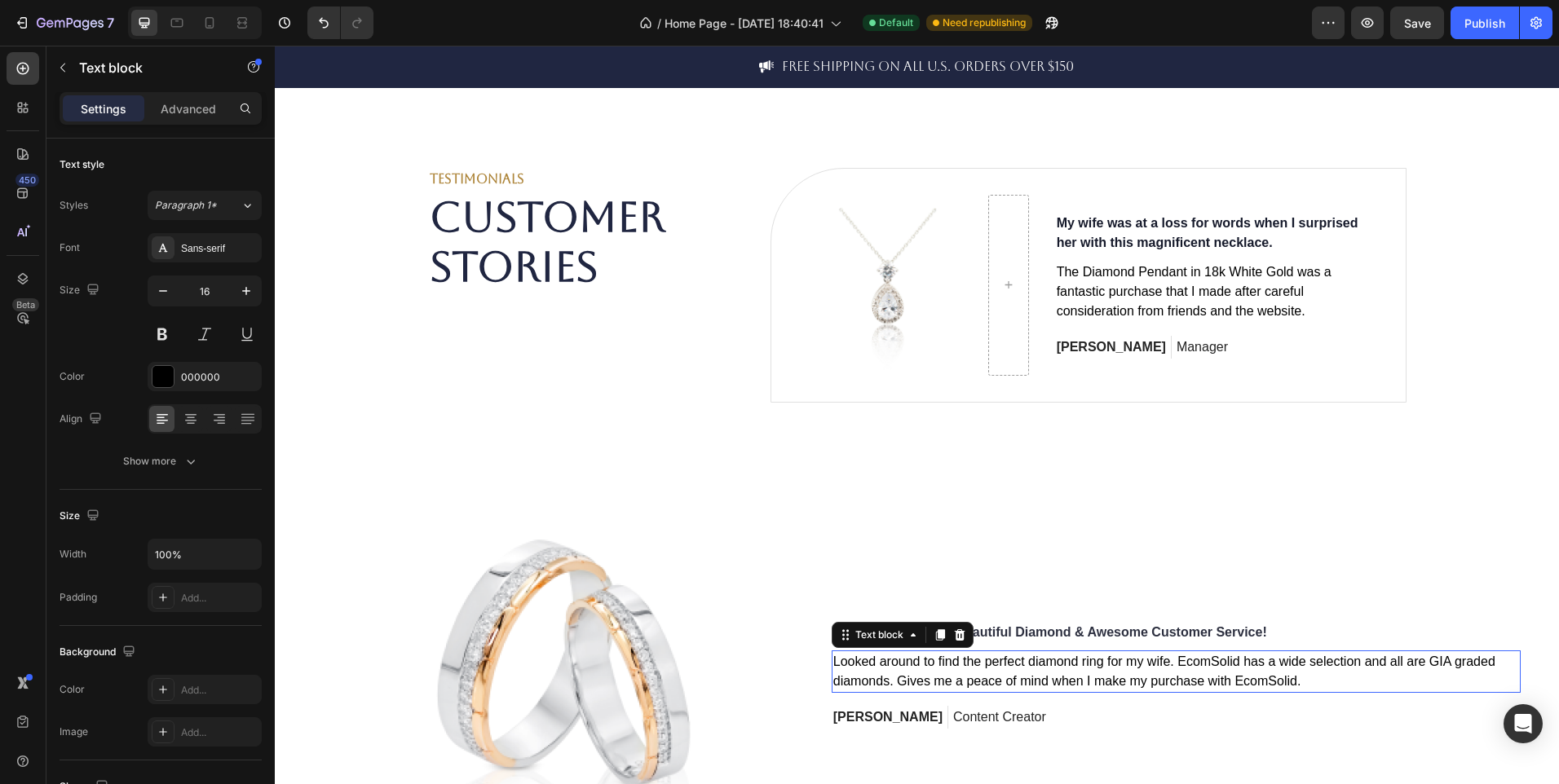
click at [975, 687] on p "Looked around to find the perfect diamond ring for my wife. EcomSolid has a wid…" at bounding box center [1176, 671] width 686 height 39
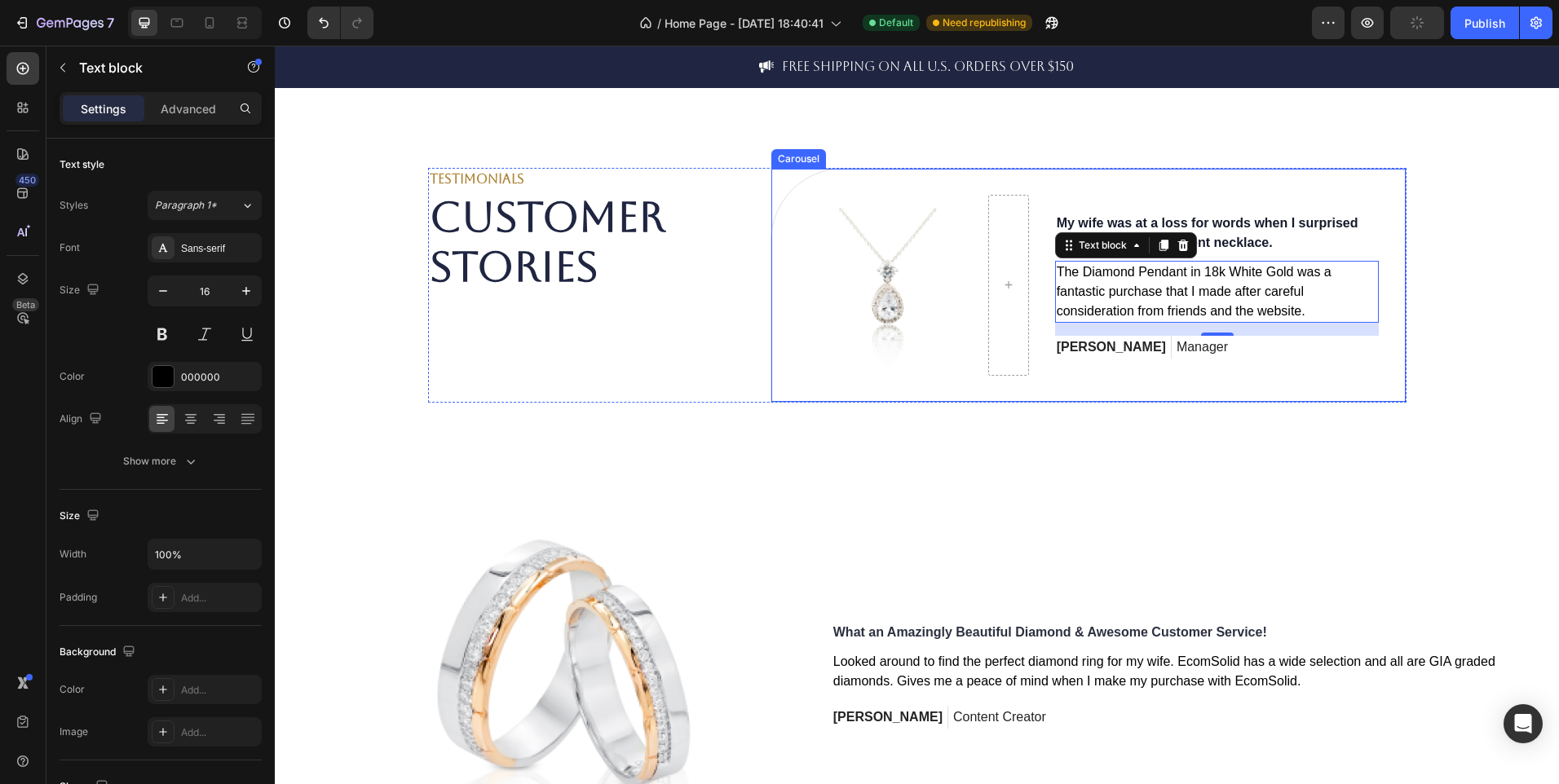
click at [914, 402] on div "Image Row My wife was at a loss for words when I surprised her with this magnif…" at bounding box center [1088, 285] width 635 height 233
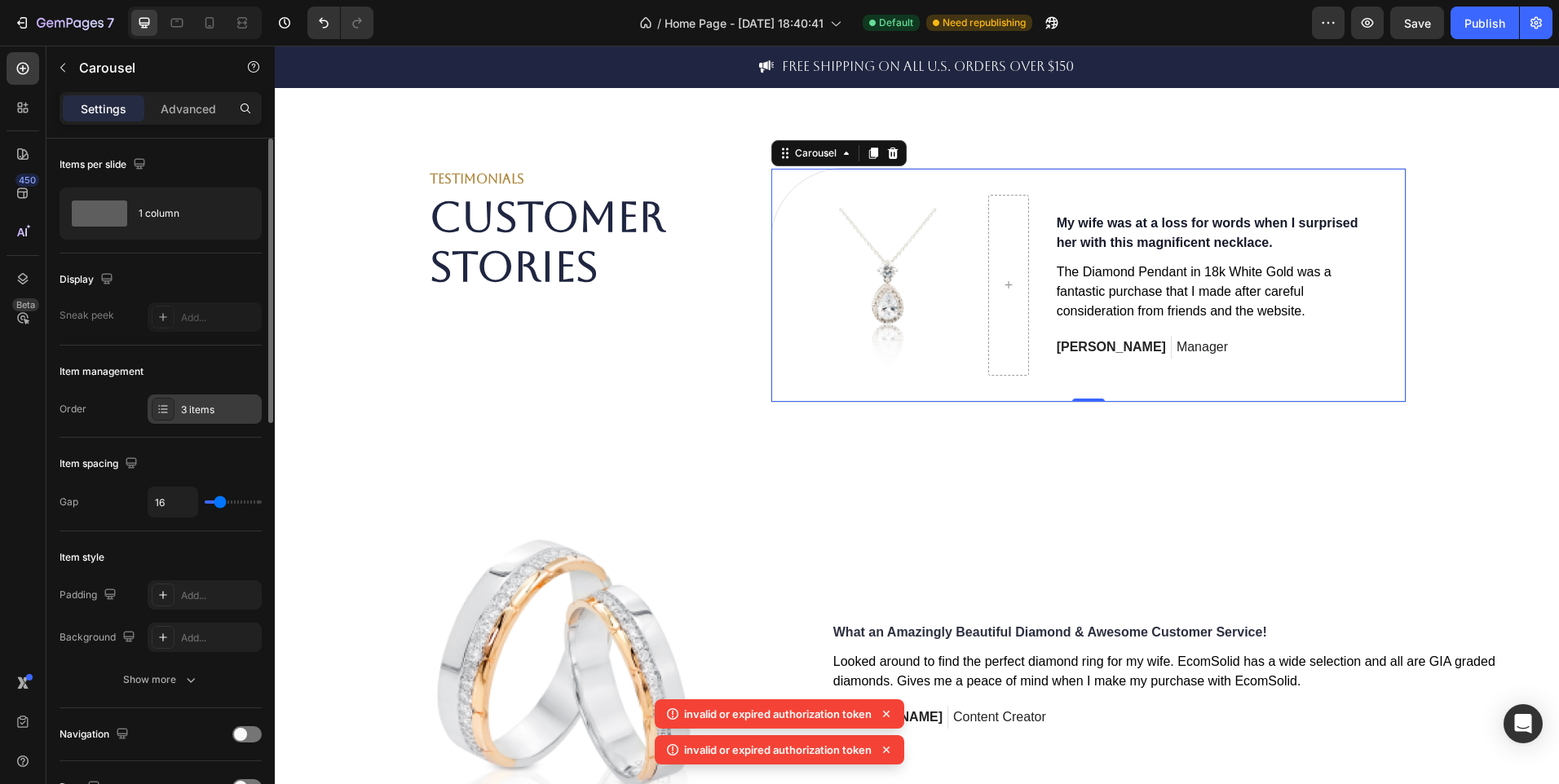
click at [201, 403] on div "3 items" at bounding box center [219, 410] width 77 height 15
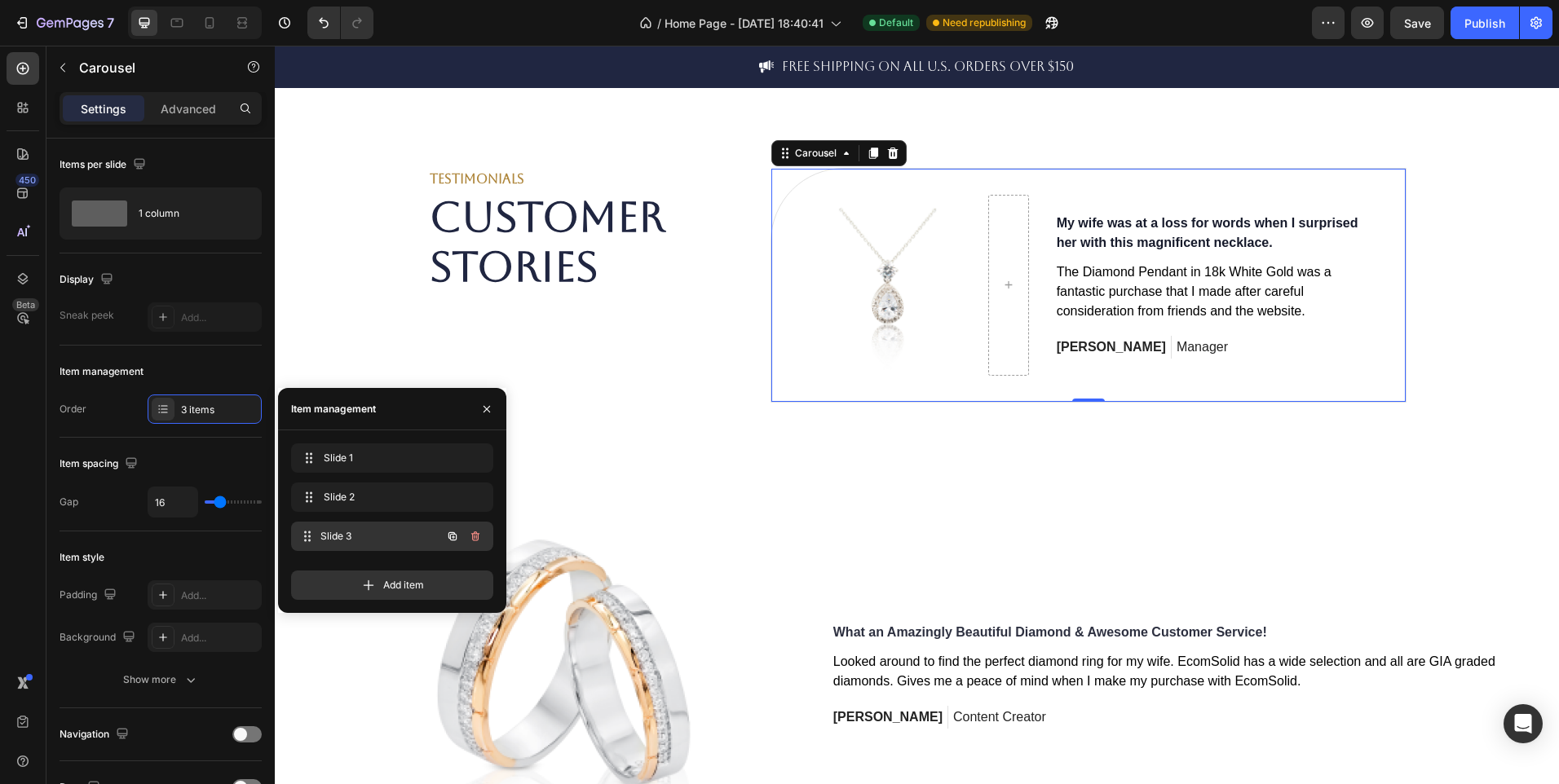
click at [338, 537] on span "Slide 3" at bounding box center [381, 537] width 121 height 15
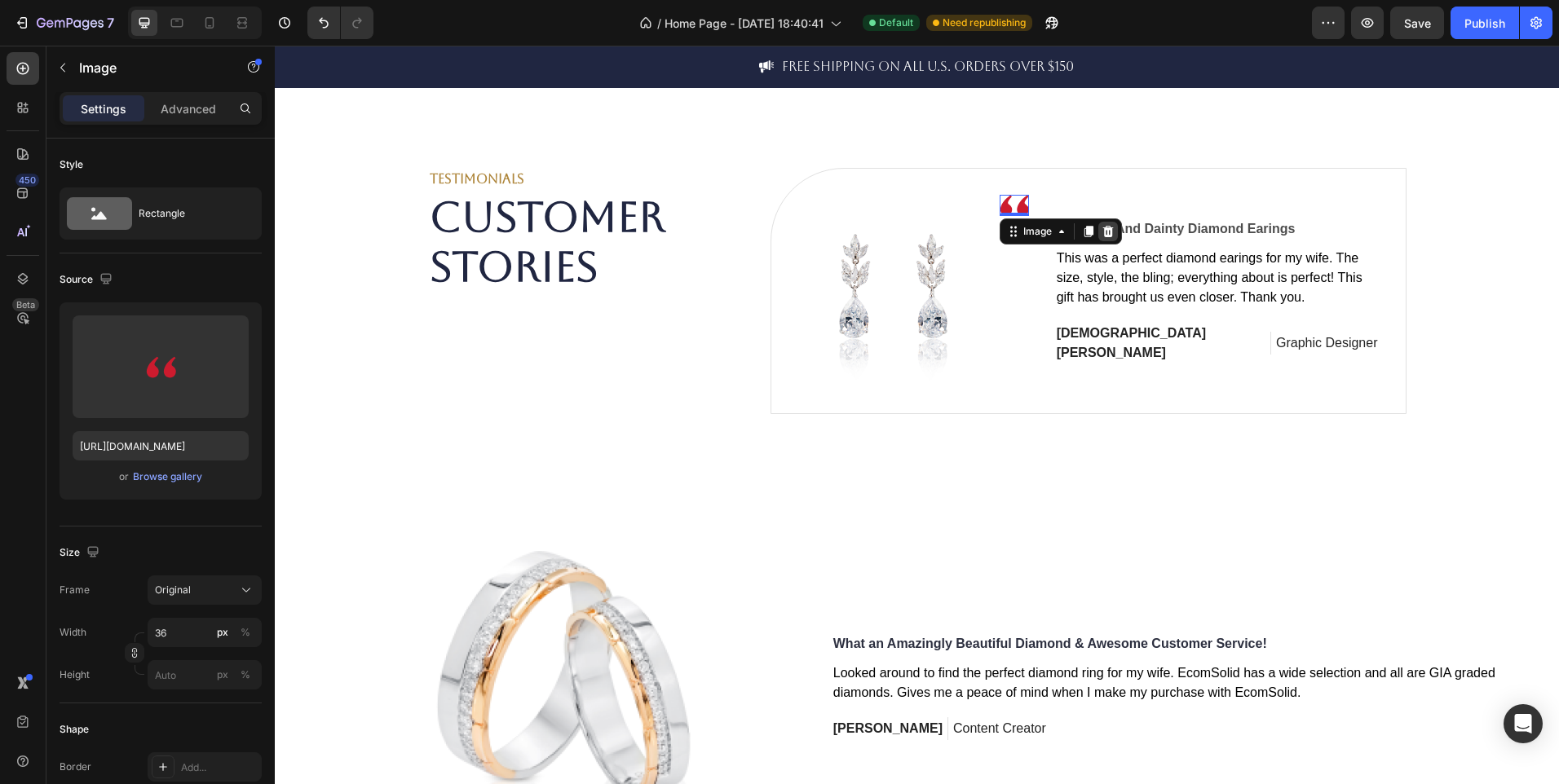
click at [1102, 225] on icon at bounding box center [1108, 232] width 13 height 13
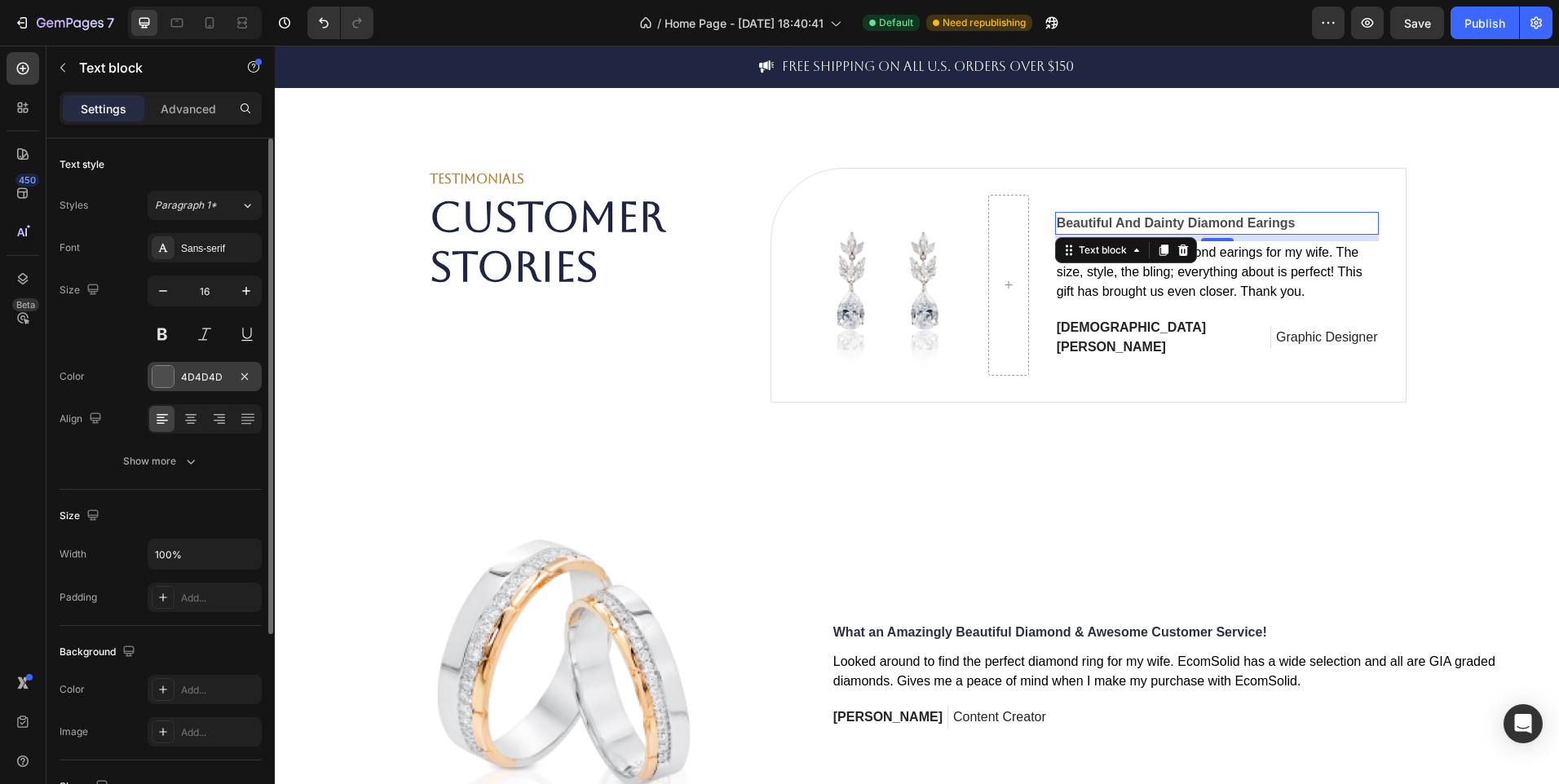
click at [156, 384] on div at bounding box center [163, 376] width 22 height 22
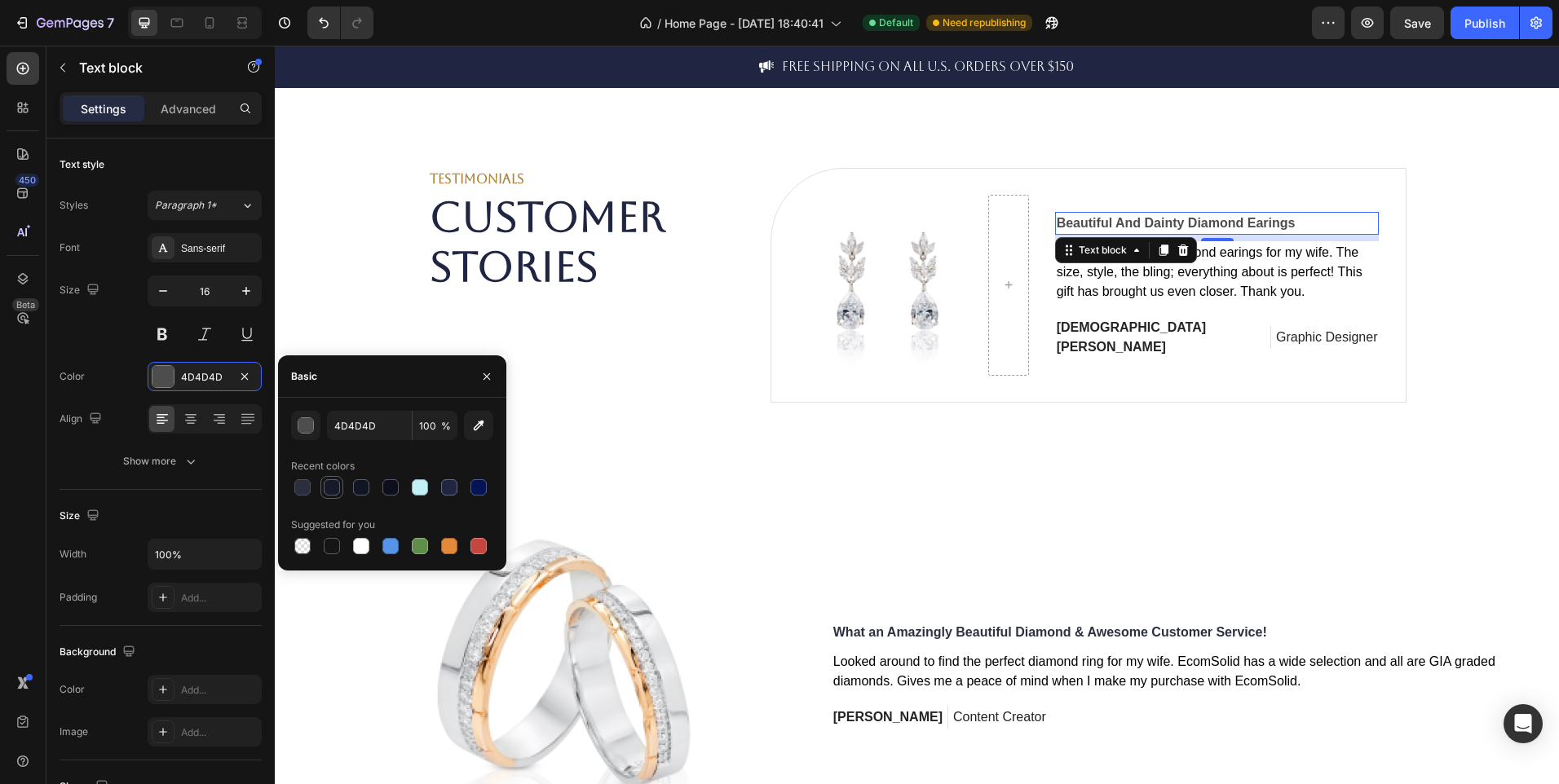
click at [325, 490] on div at bounding box center [332, 487] width 17 height 17
type input "161A2B"
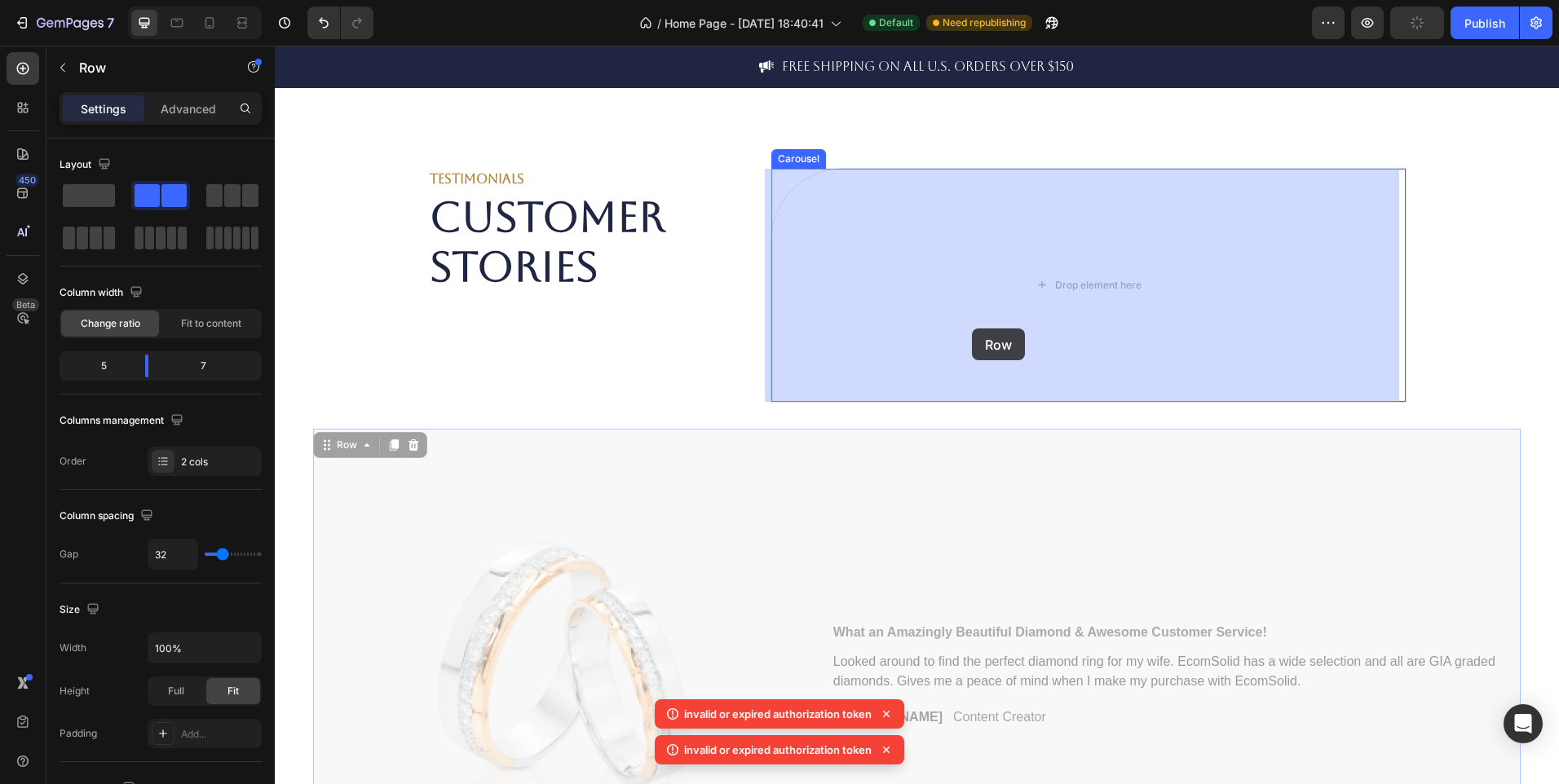
drag, startPoint x: 872, startPoint y: 561, endPoint x: 972, endPoint y: 328, distance: 253.6
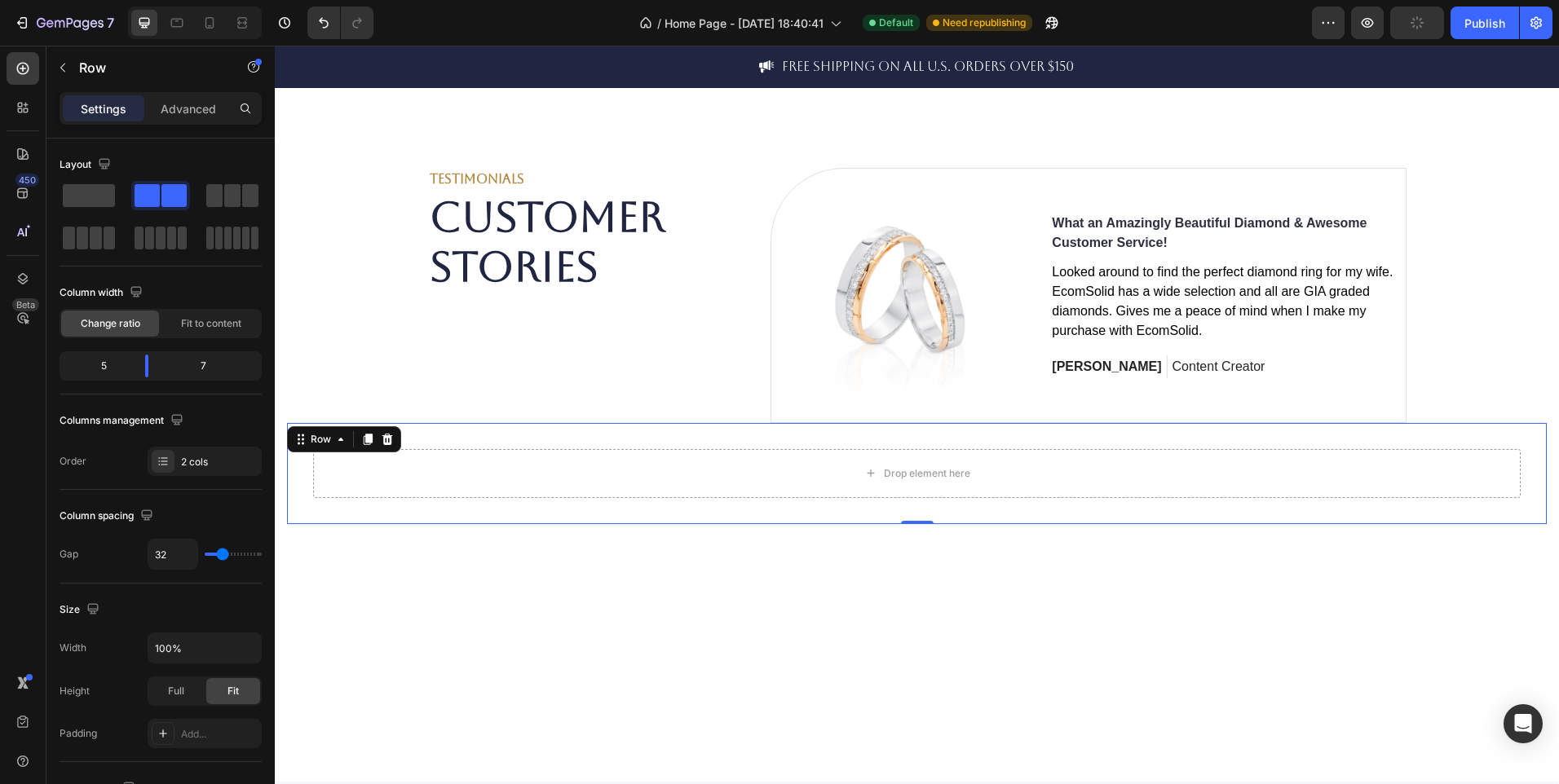
click at [679, 502] on div "Drop element here Row 0" at bounding box center [917, 473] width 1260 height 101
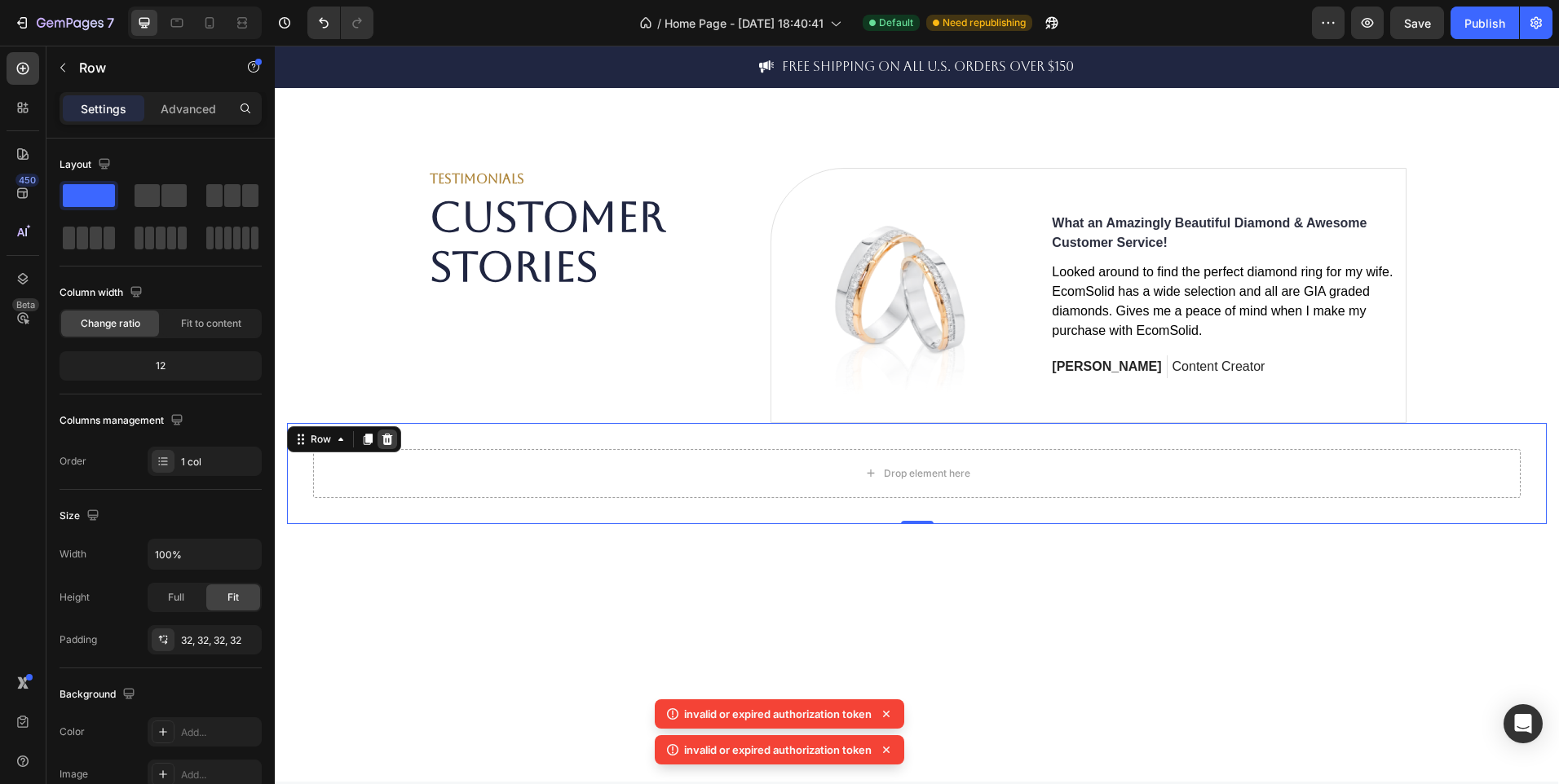
click at [382, 436] on icon at bounding box center [387, 439] width 13 height 13
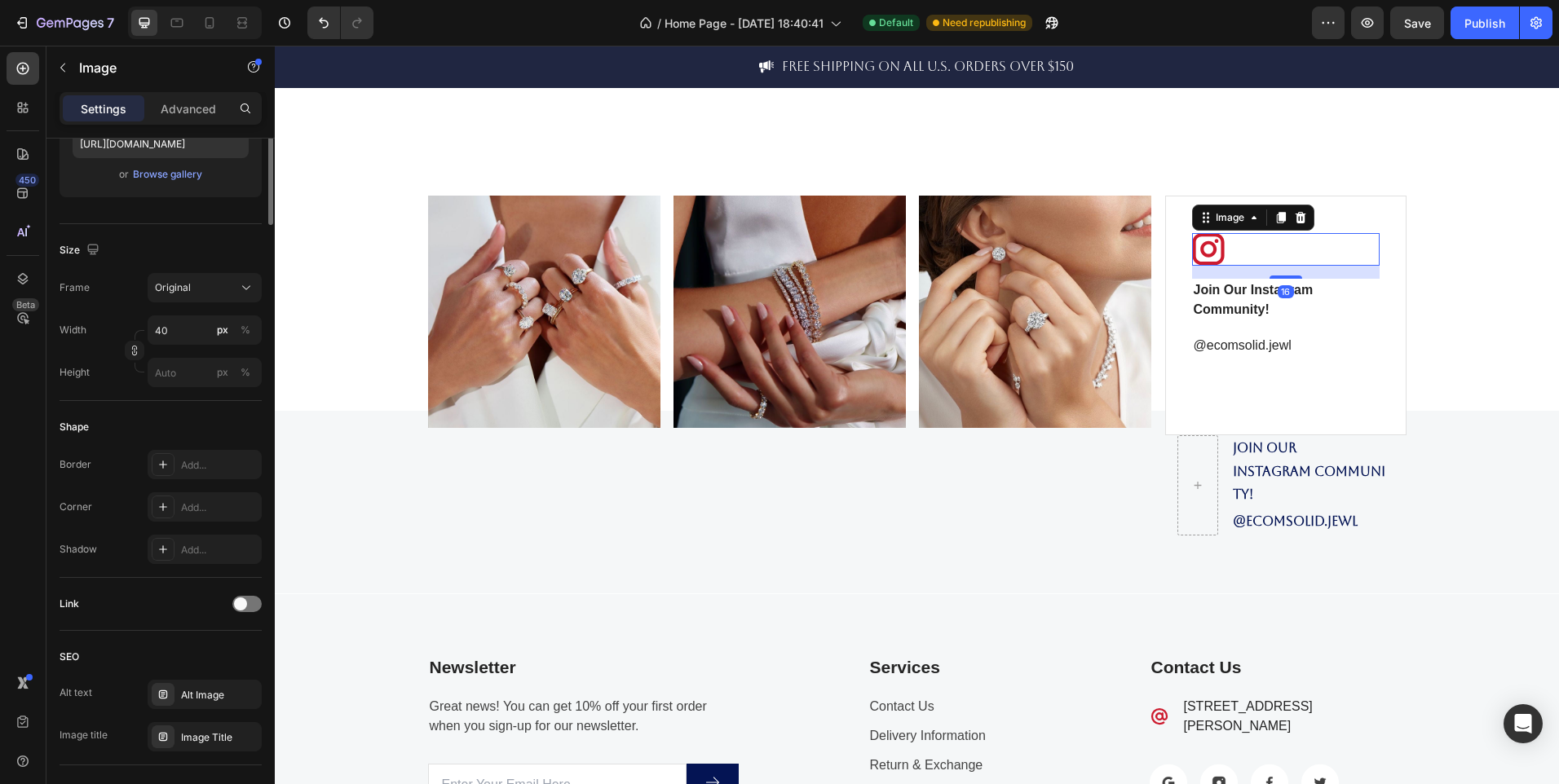
scroll to position [0, 0]
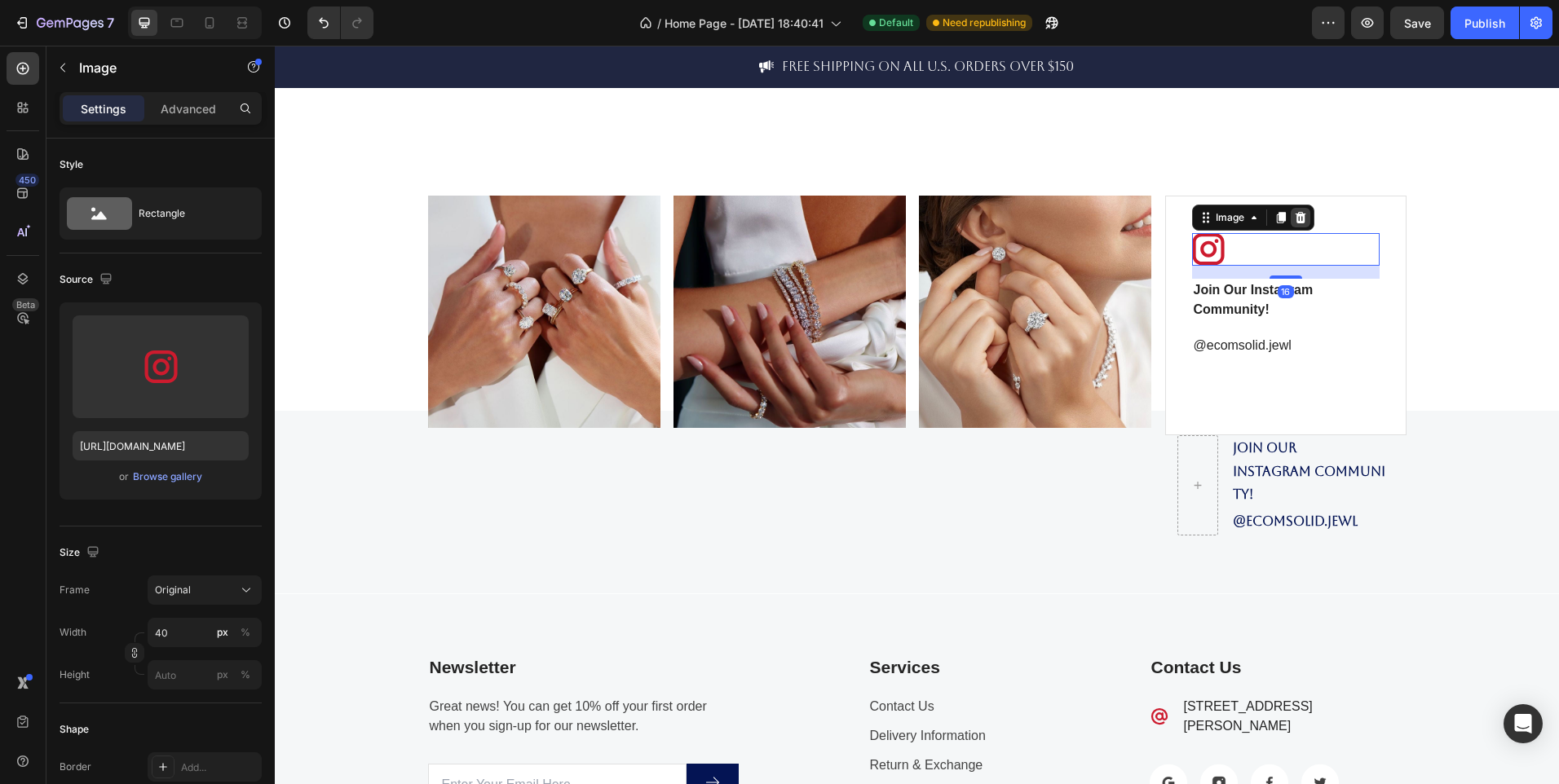
click at [1295, 222] on icon at bounding box center [1300, 218] width 11 height 12
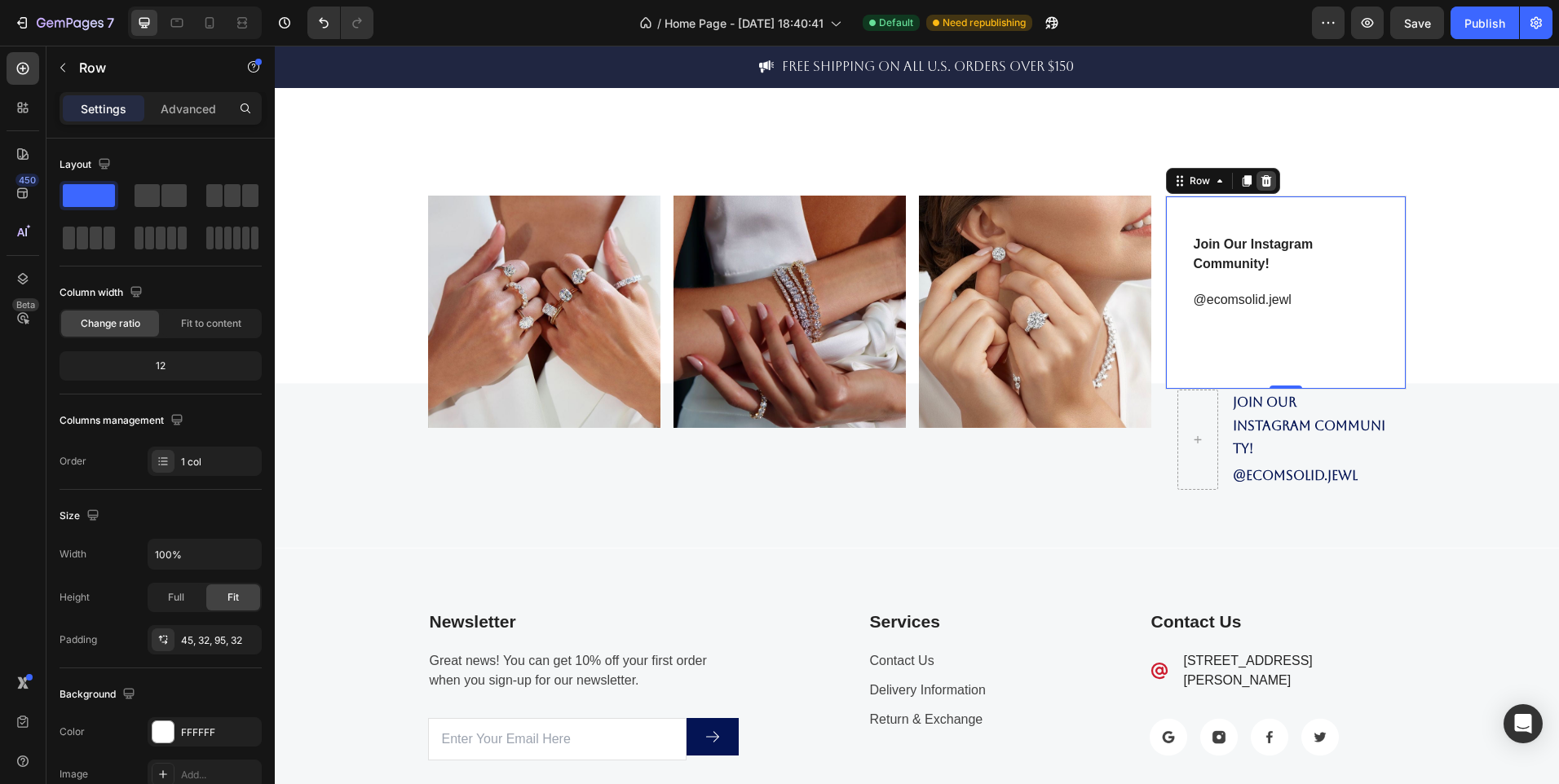
click at [1260, 179] on icon at bounding box center [1267, 181] width 13 height 13
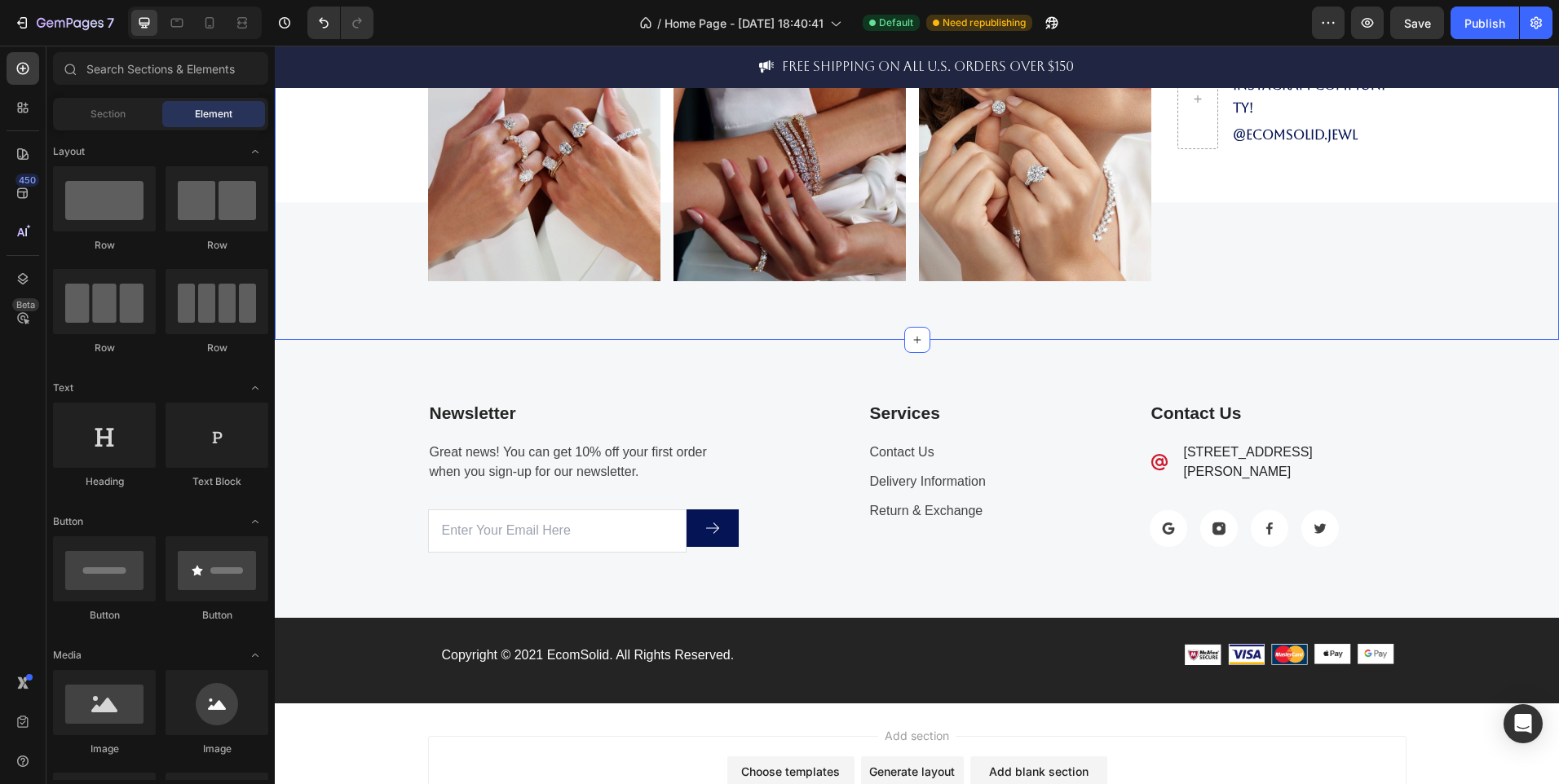
scroll to position [3872, 0]
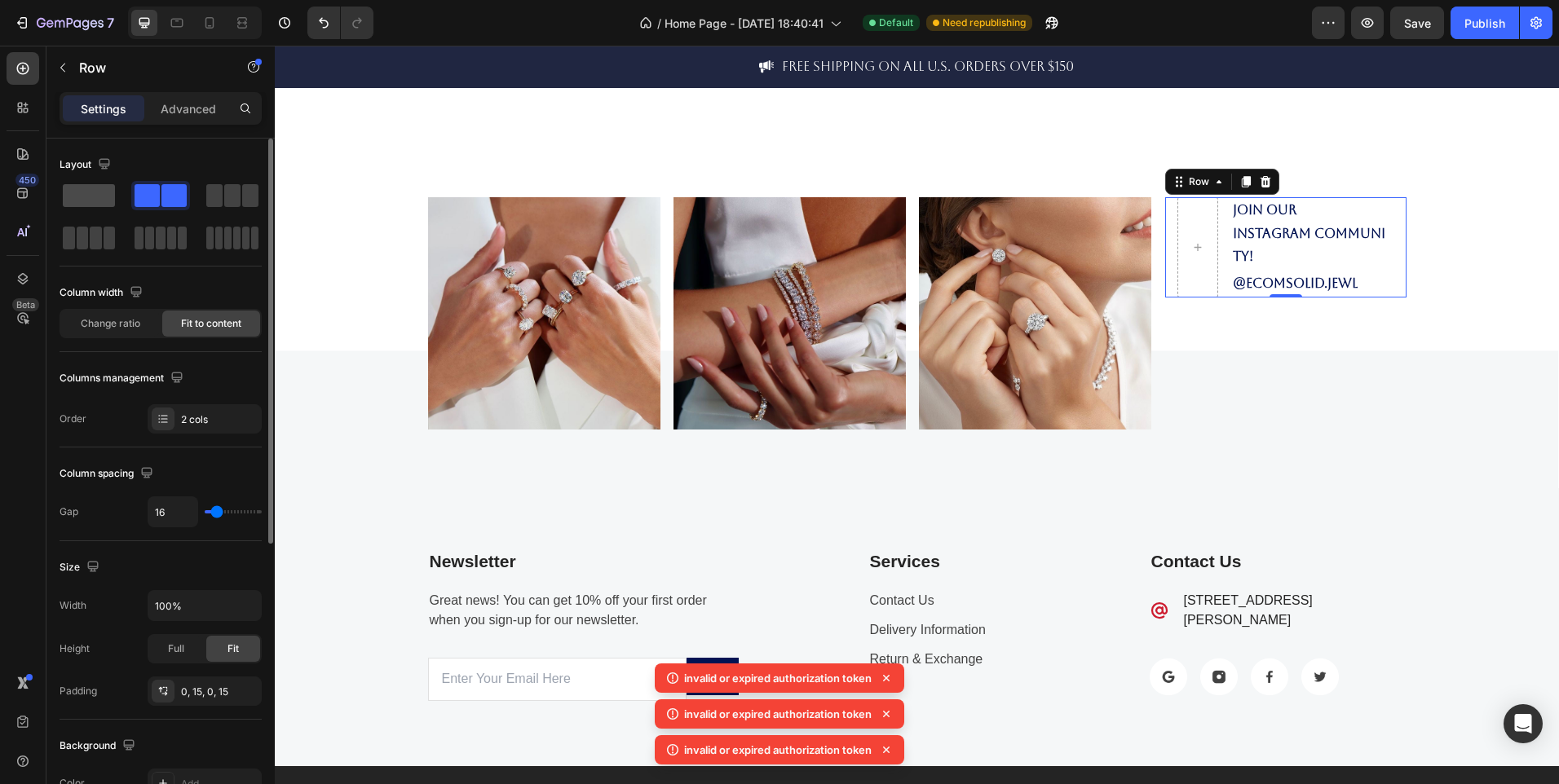
click at [93, 190] on span at bounding box center [89, 196] width 52 height 23
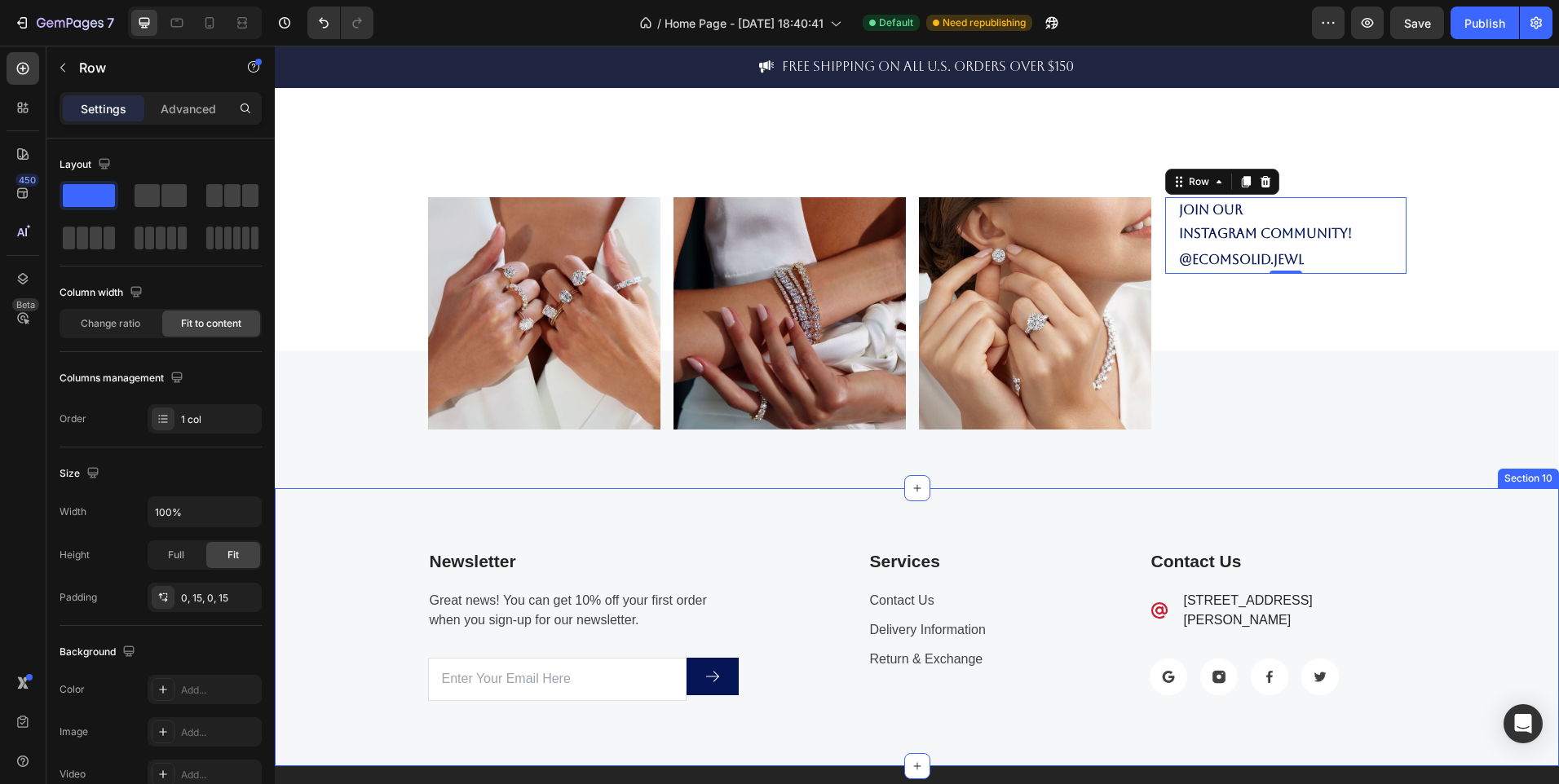
scroll to position [4011, 0]
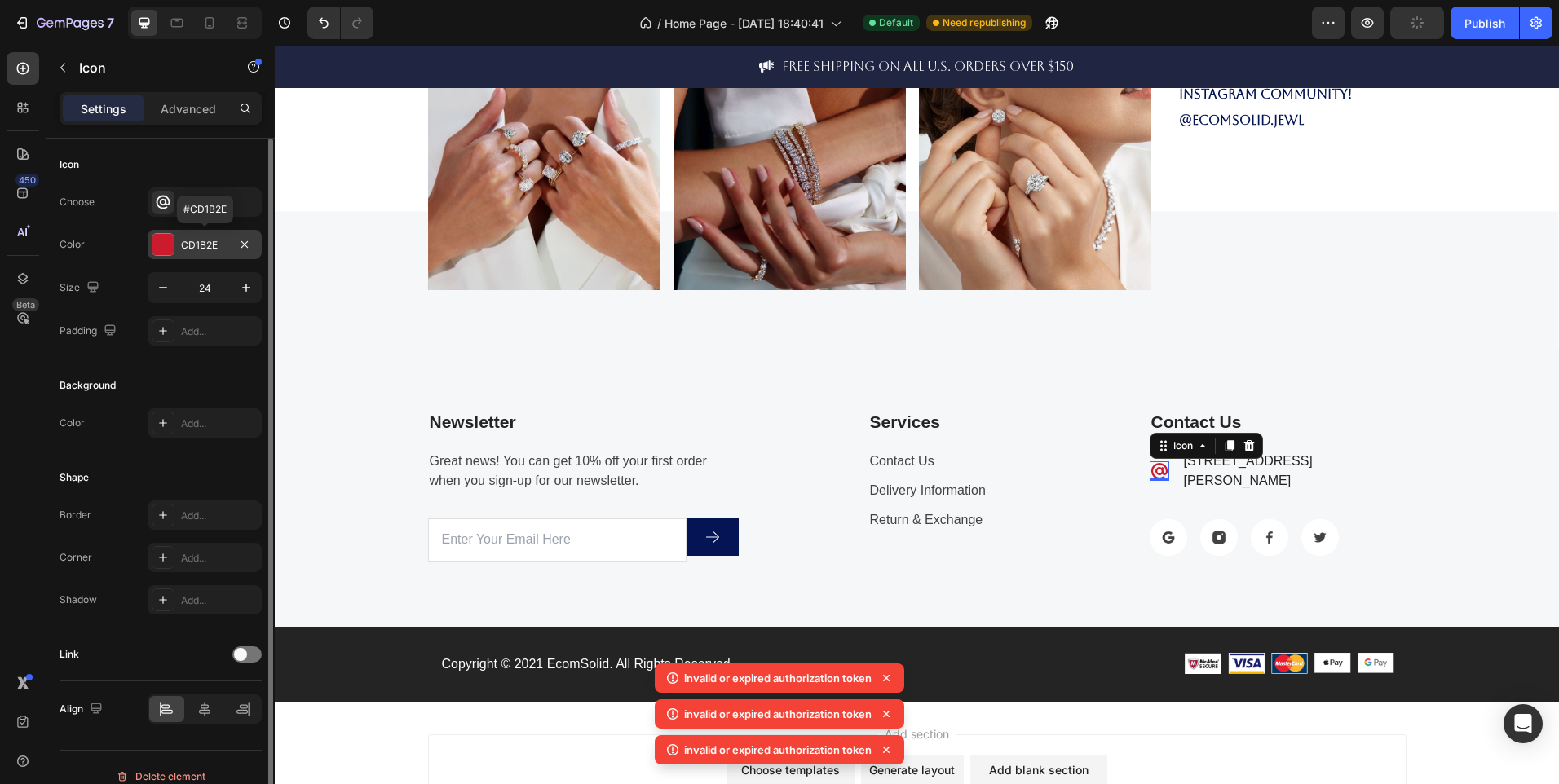
click at [162, 246] on div at bounding box center [163, 245] width 22 height 22
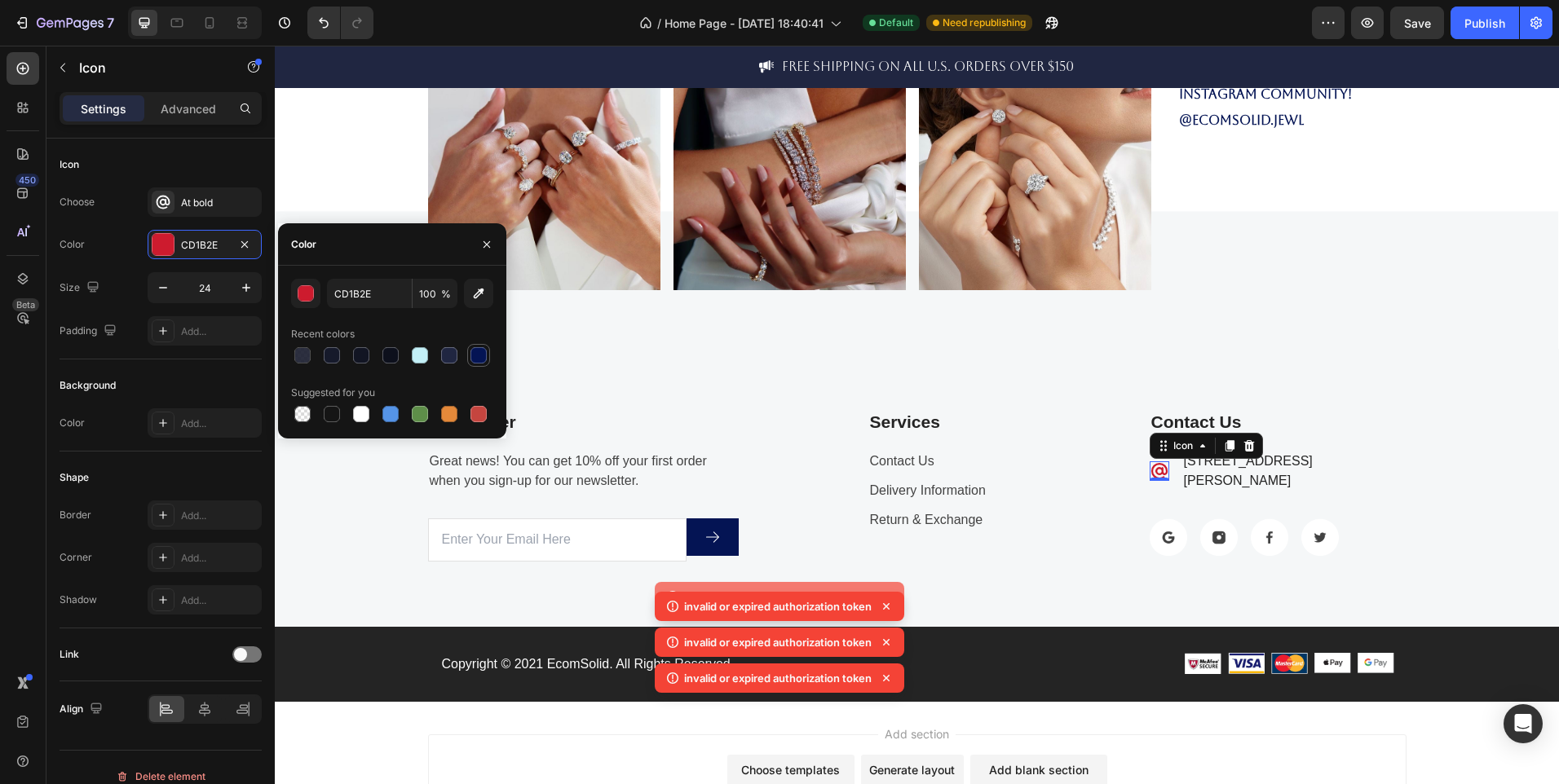
click at [486, 351] on div at bounding box center [479, 356] width 17 height 17
type input "041454"
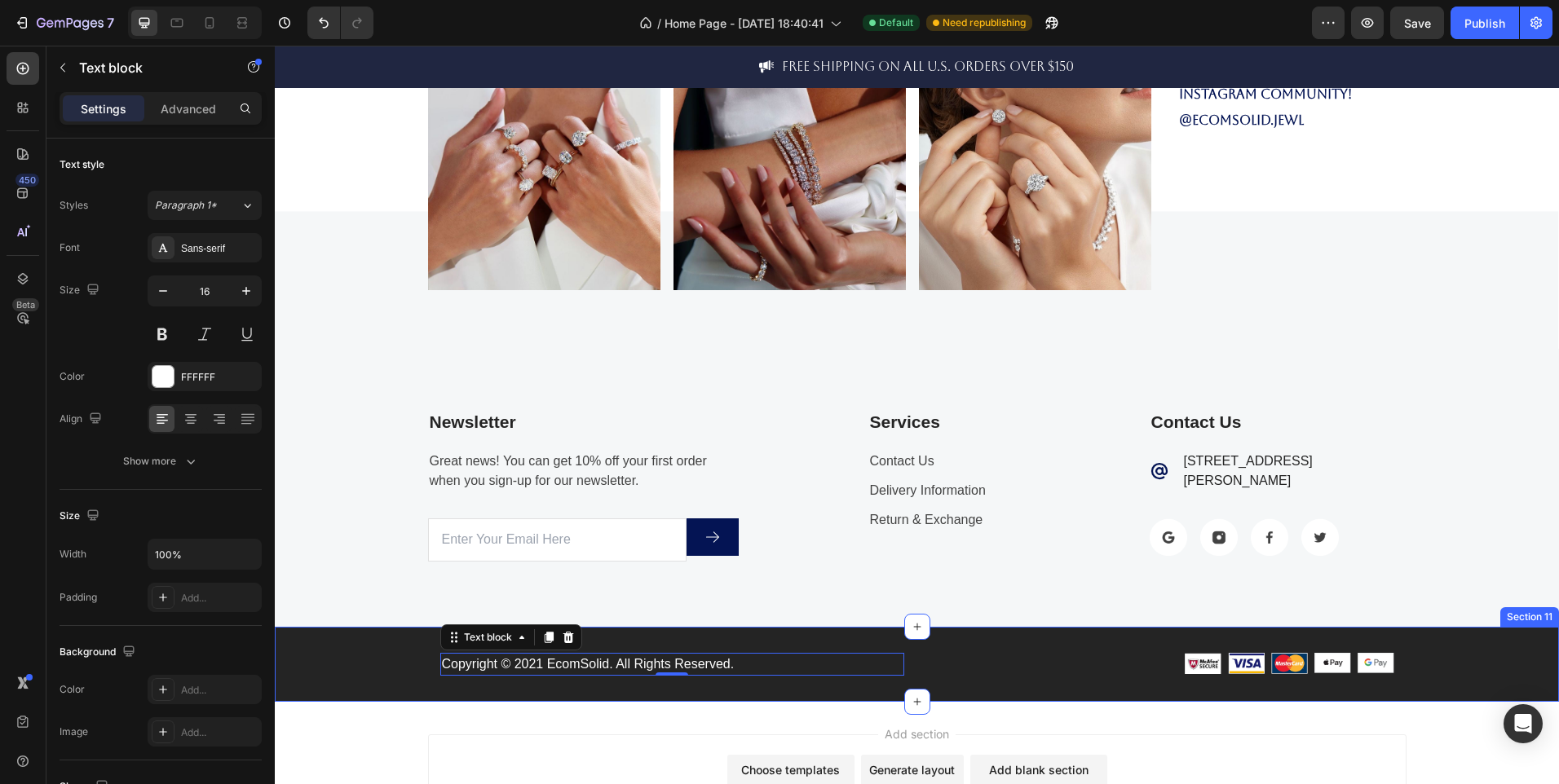
scroll to position [4164, 0]
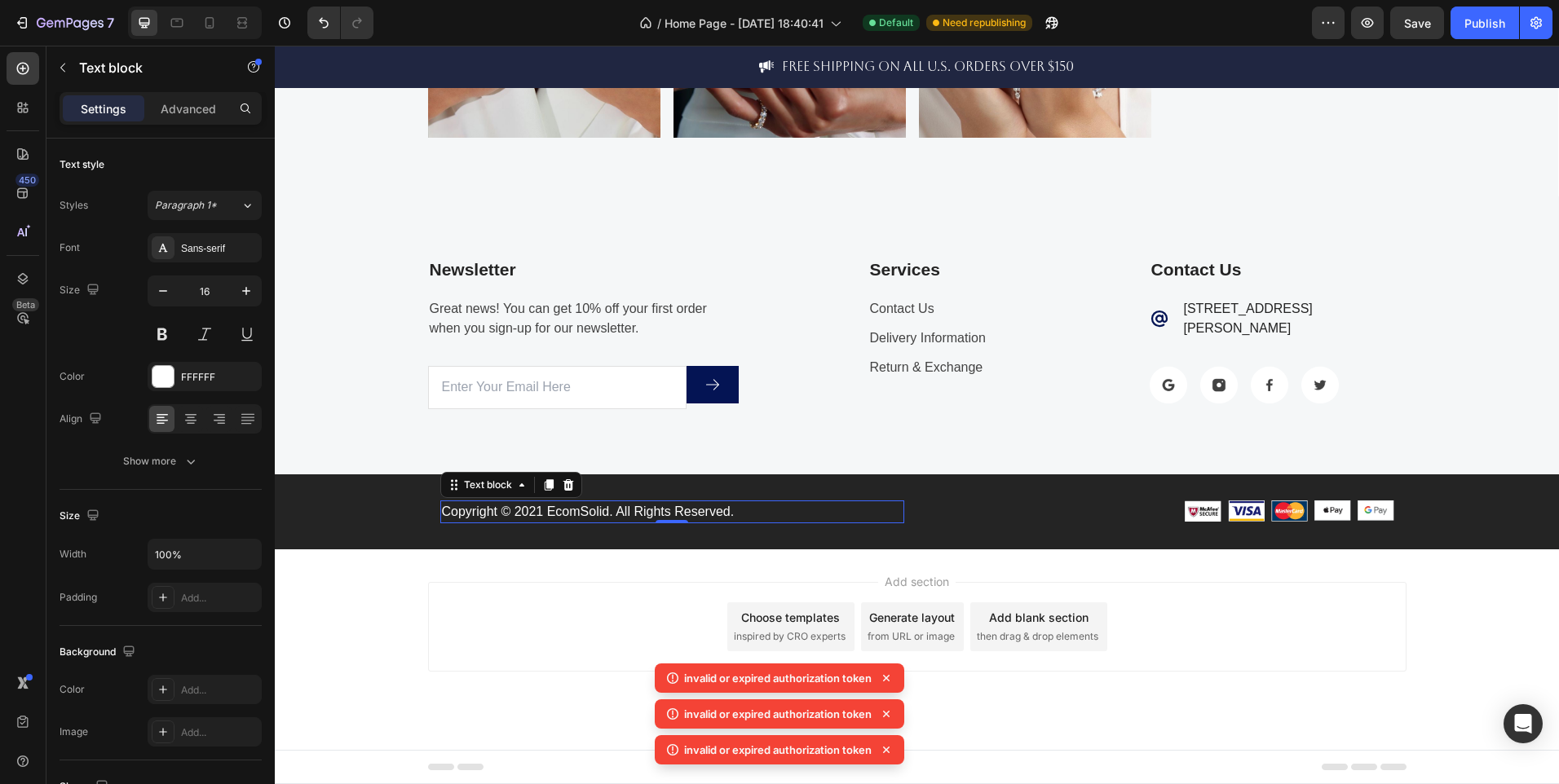
click at [890, 748] on icon at bounding box center [886, 750] width 7 height 7
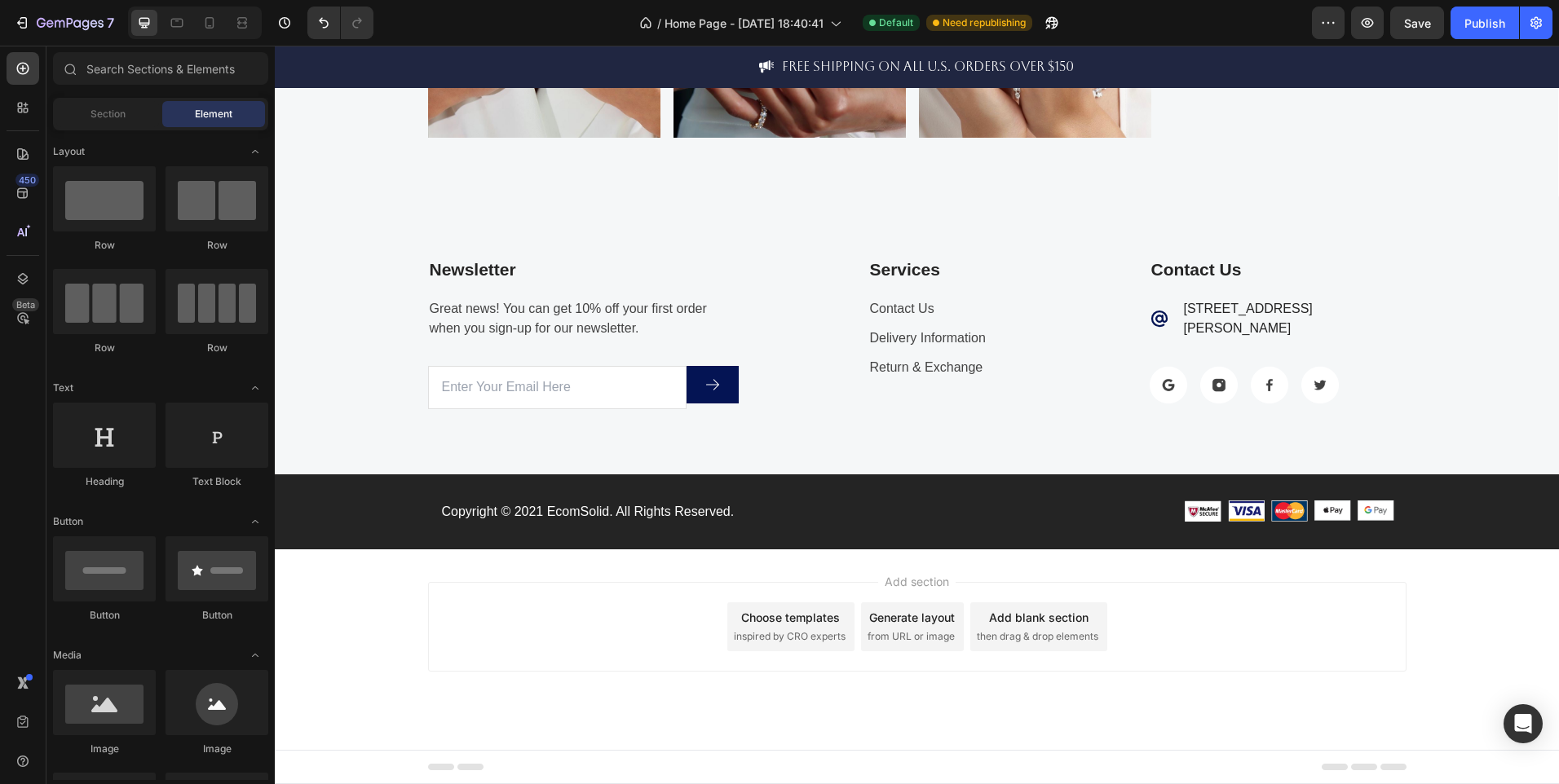
click at [890, 748] on div "Add section Choose templates inspired by CRO experts Generate layout from URL o…" at bounding box center [917, 649] width 1284 height 200
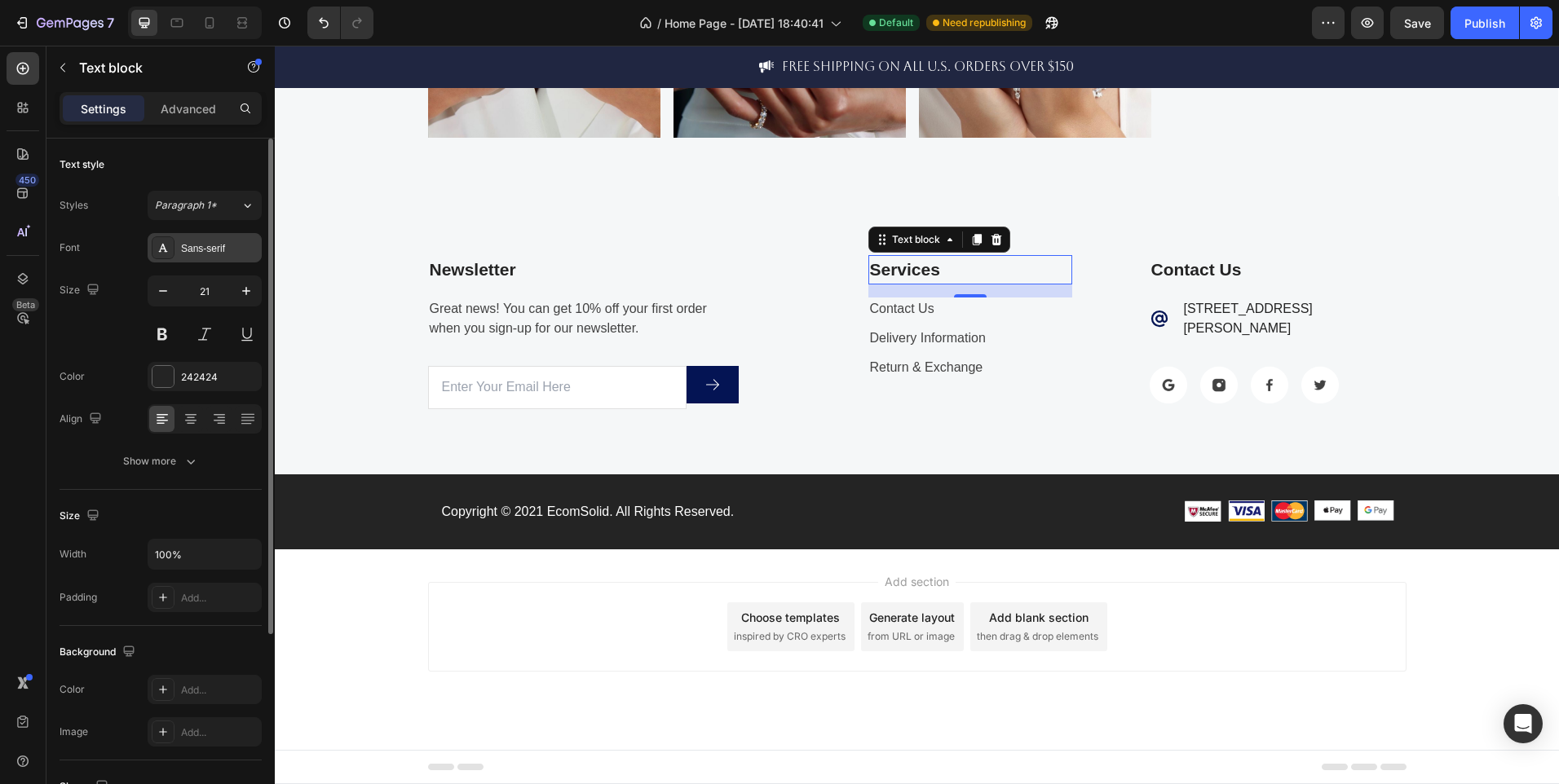
click at [221, 256] on div "Sans-serif" at bounding box center [204, 247] width 114 height 29
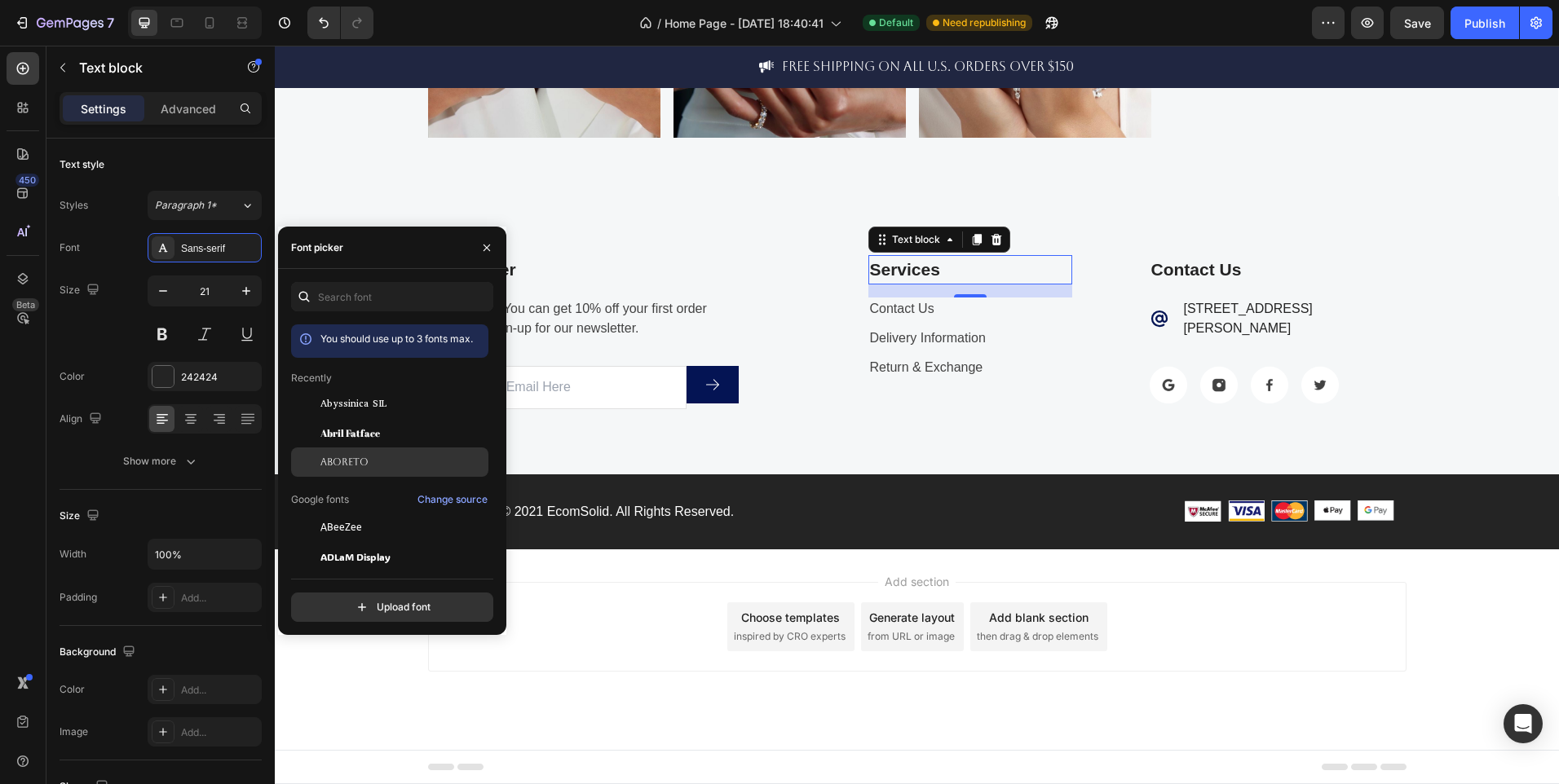
click at [381, 458] on div "Aboreto" at bounding box center [402, 462] width 165 height 15
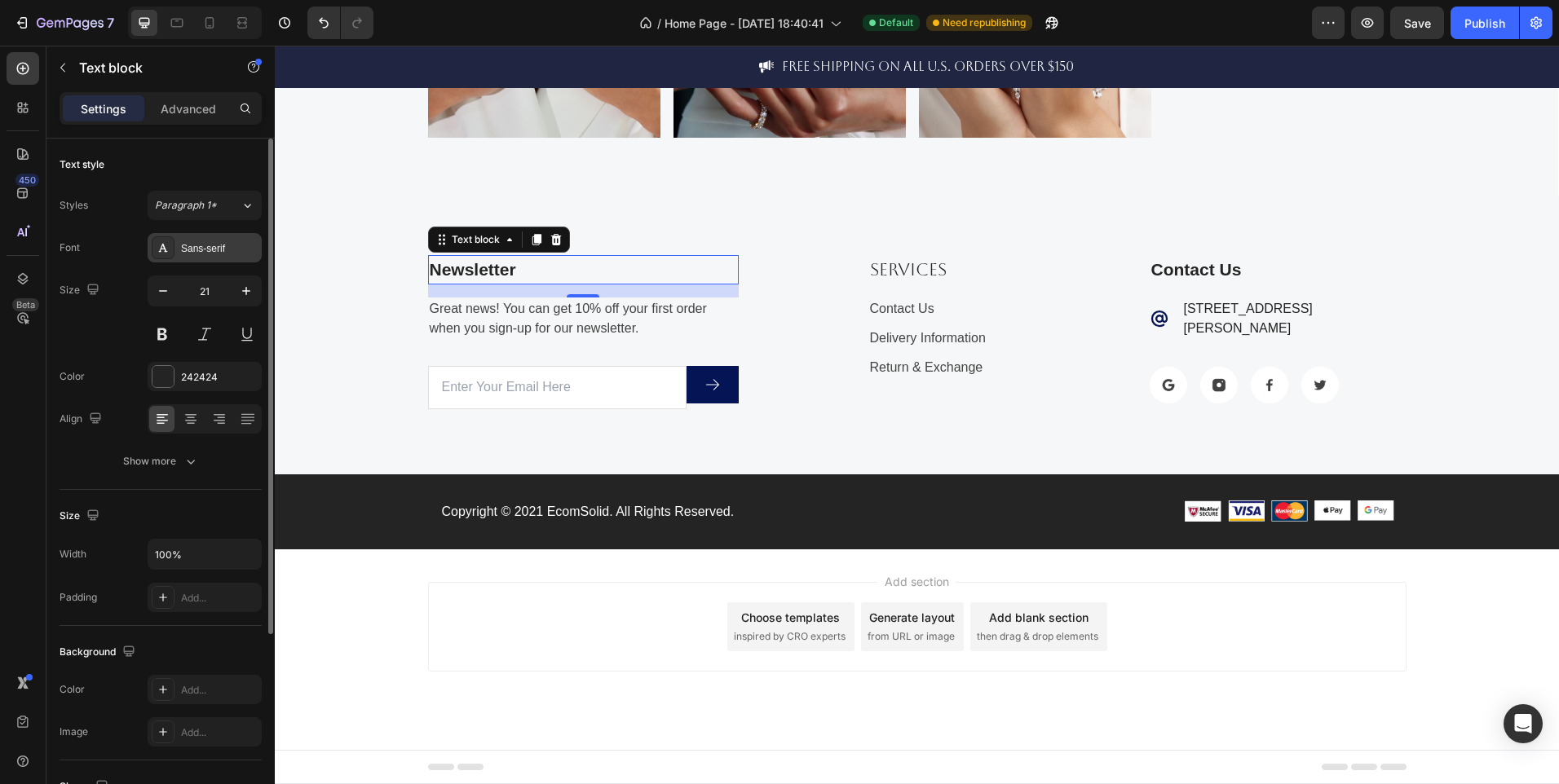
click at [208, 247] on div "Sans-serif" at bounding box center [219, 249] width 77 height 15
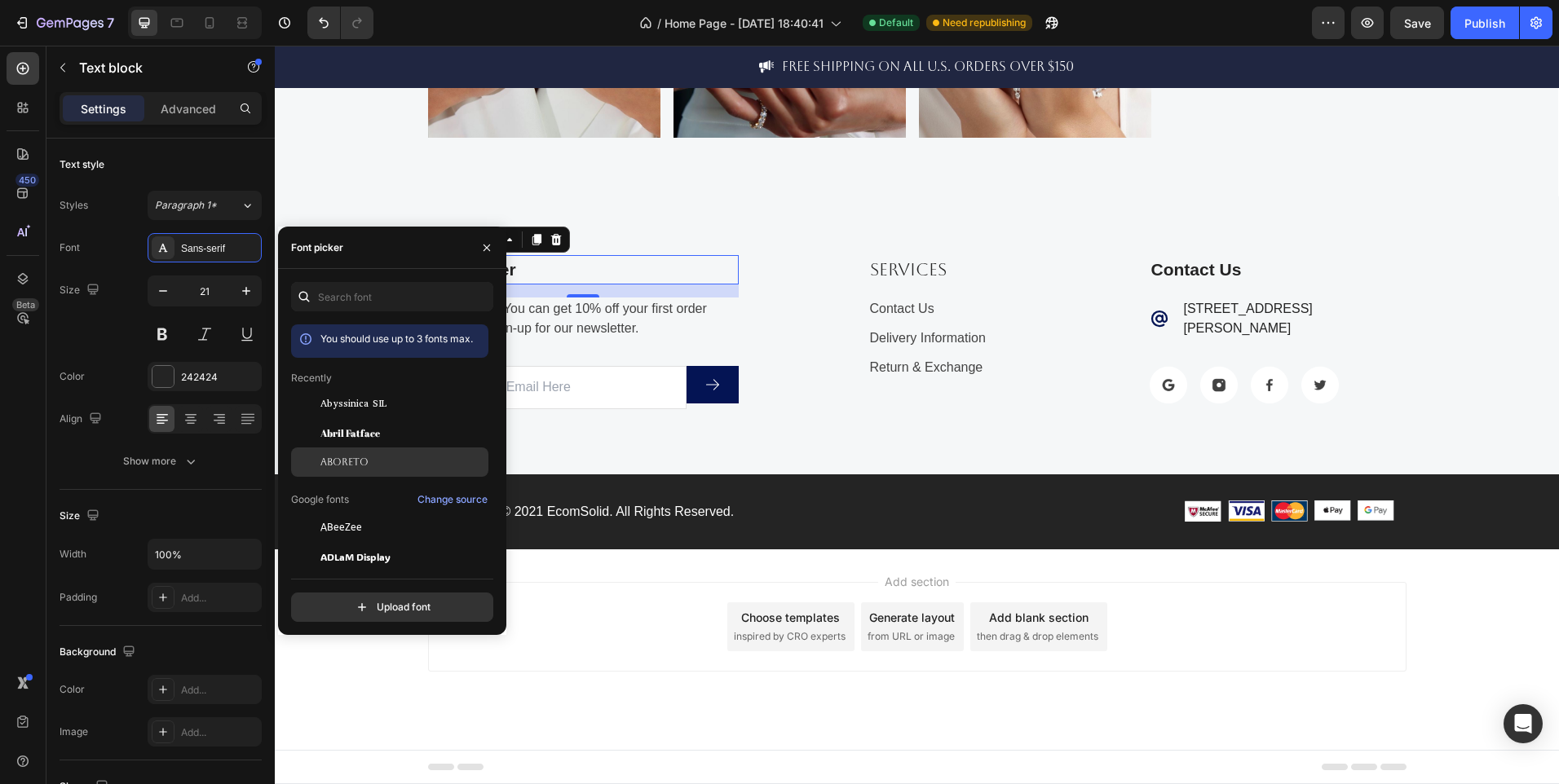
click at [374, 451] on div "Aboreto" at bounding box center [390, 461] width 197 height 29
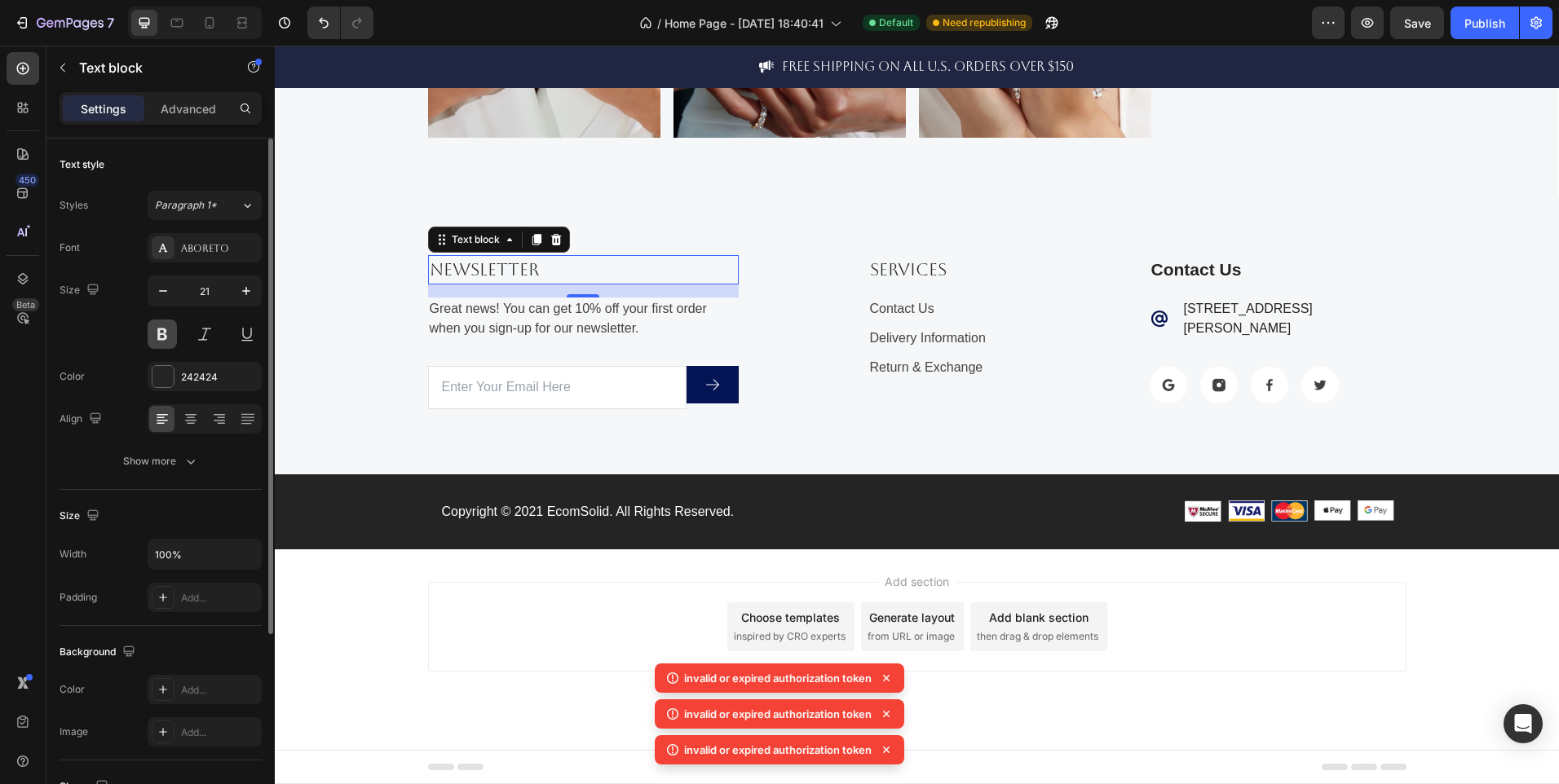
click at [163, 330] on button at bounding box center [161, 333] width 29 height 29
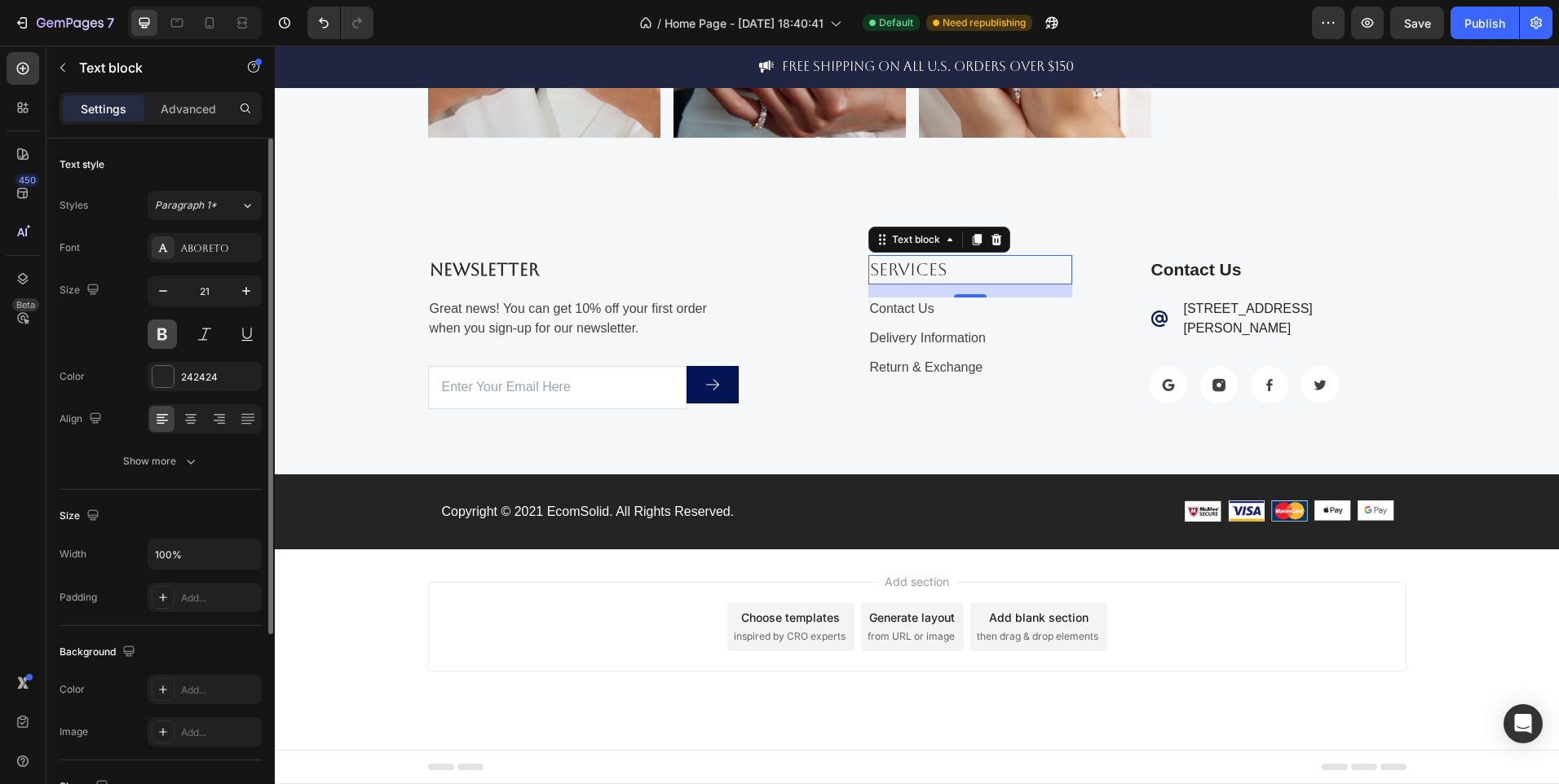
click at [162, 328] on button at bounding box center [161, 333] width 29 height 29
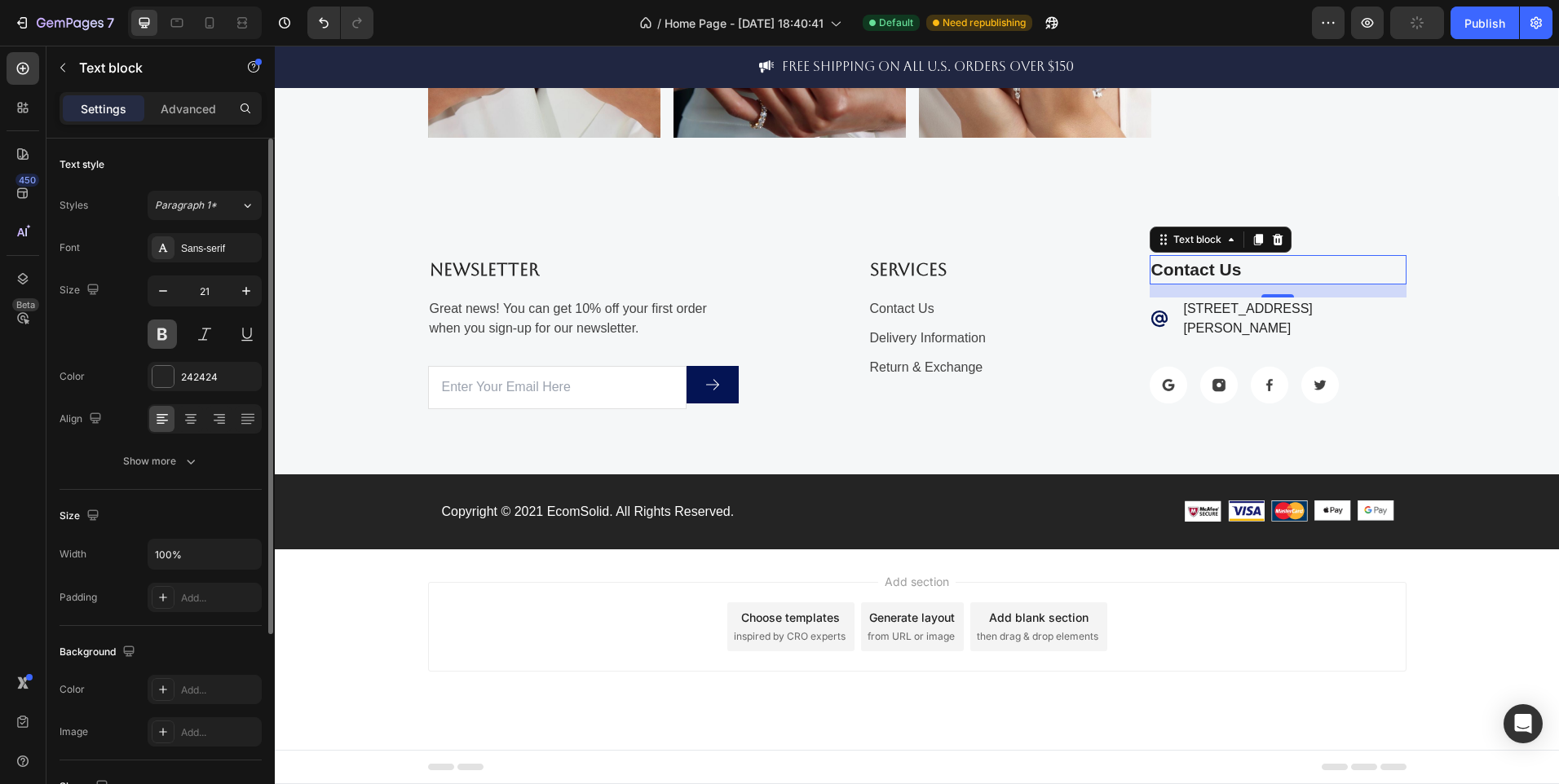
click at [164, 336] on button at bounding box center [161, 333] width 29 height 29
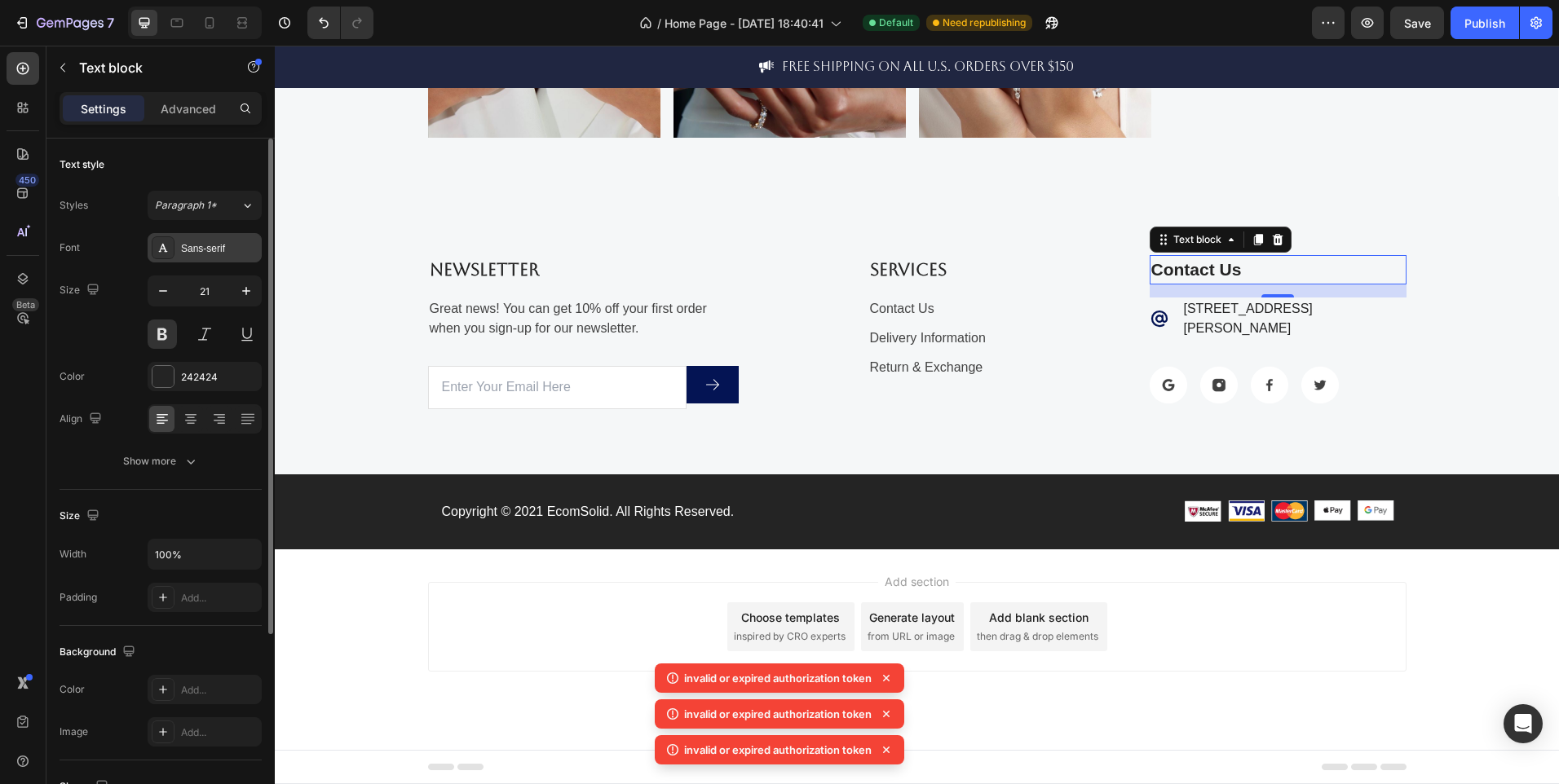
click at [211, 246] on div "Sans-serif" at bounding box center [219, 249] width 77 height 15
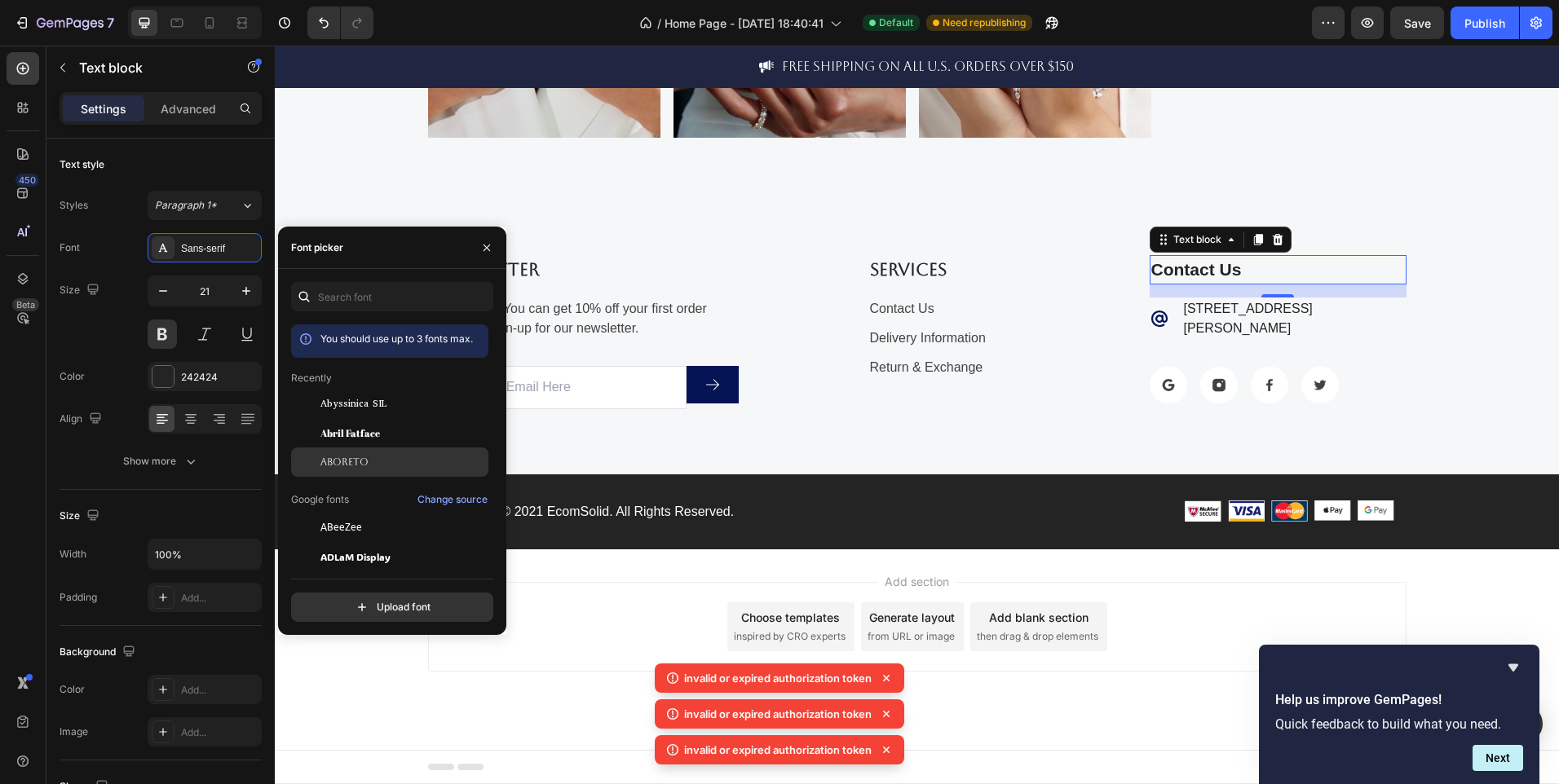
click at [335, 452] on div "Aboreto" at bounding box center [390, 461] width 197 height 29
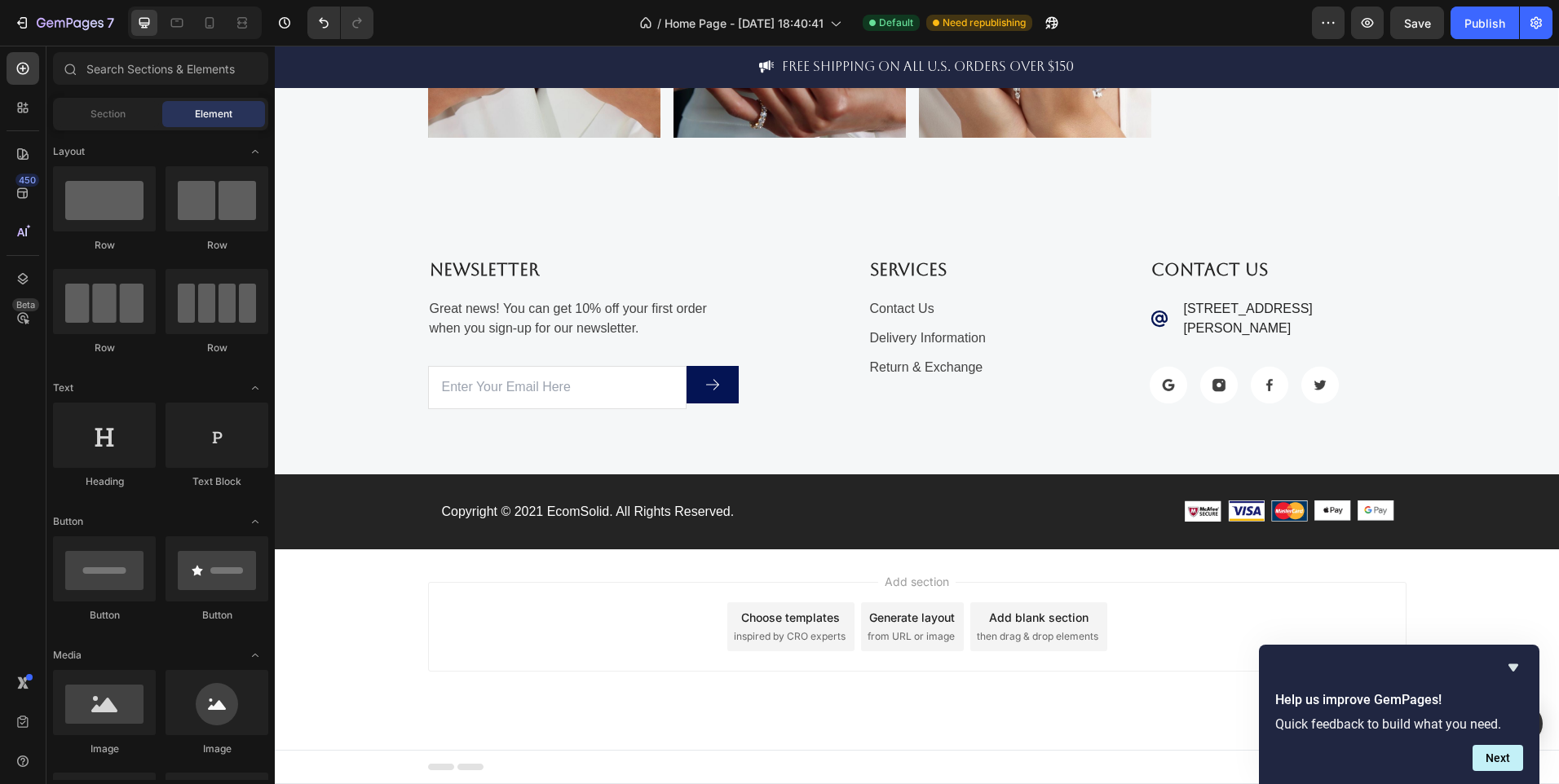
click at [629, 566] on div "Add section Choose templates inspired by CRO experts Generate layout from URL o…" at bounding box center [917, 649] width 1284 height 200
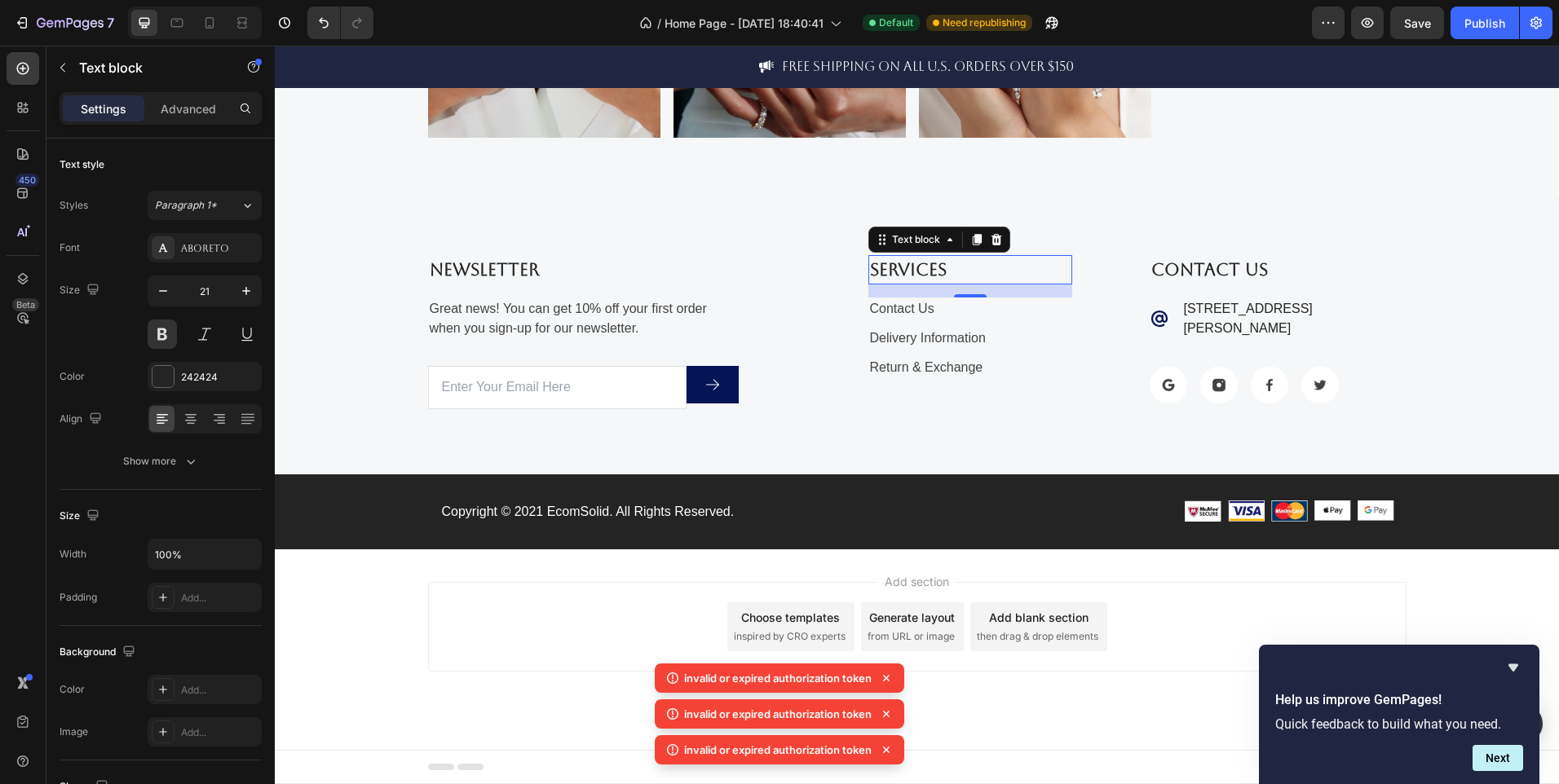
click at [892, 748] on icon at bounding box center [886, 750] width 17 height 17
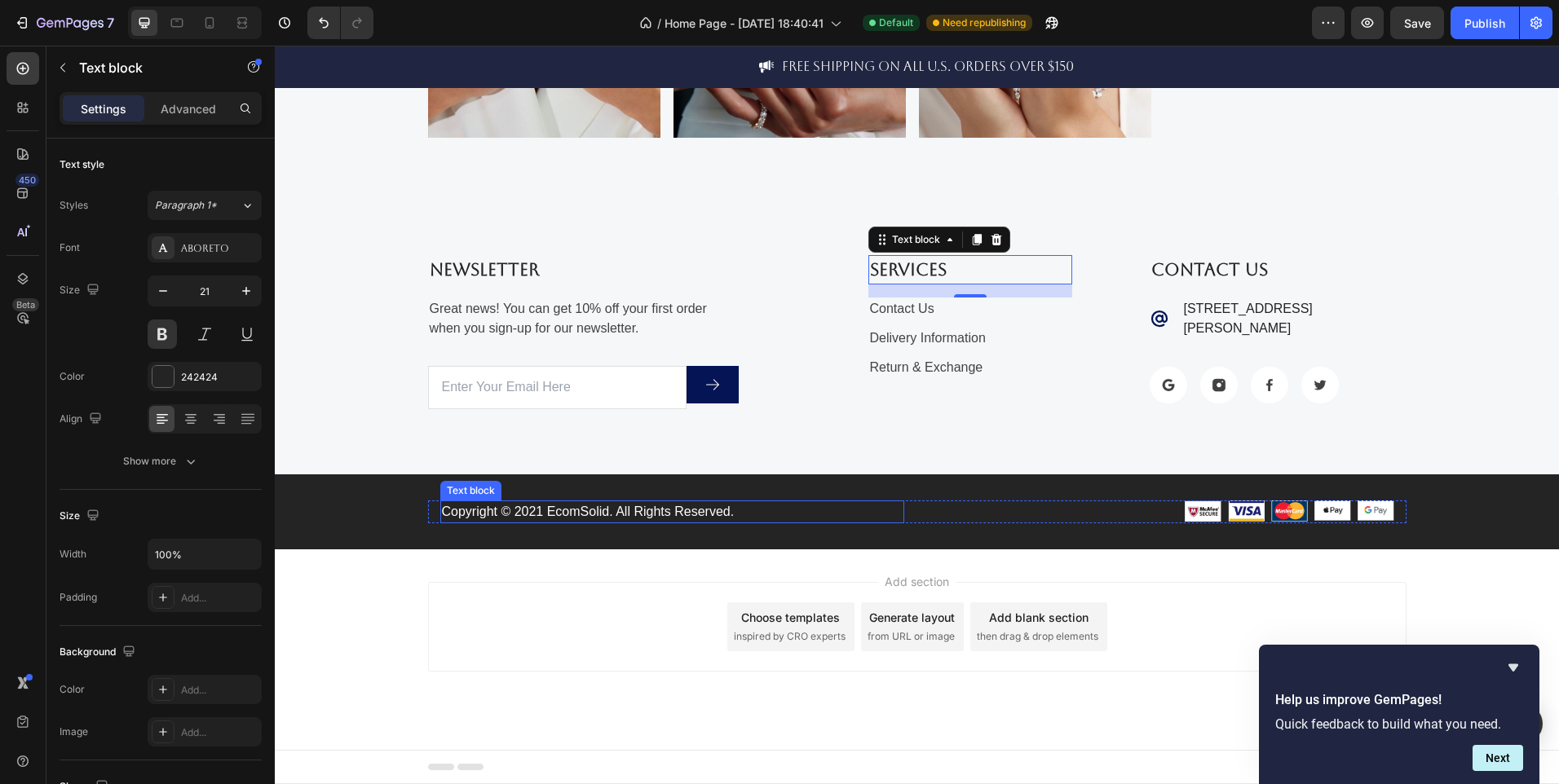
click at [581, 509] on p "Copyright © 2021 EcomSolid. All Rights Reserved." at bounding box center [672, 512] width 461 height 20
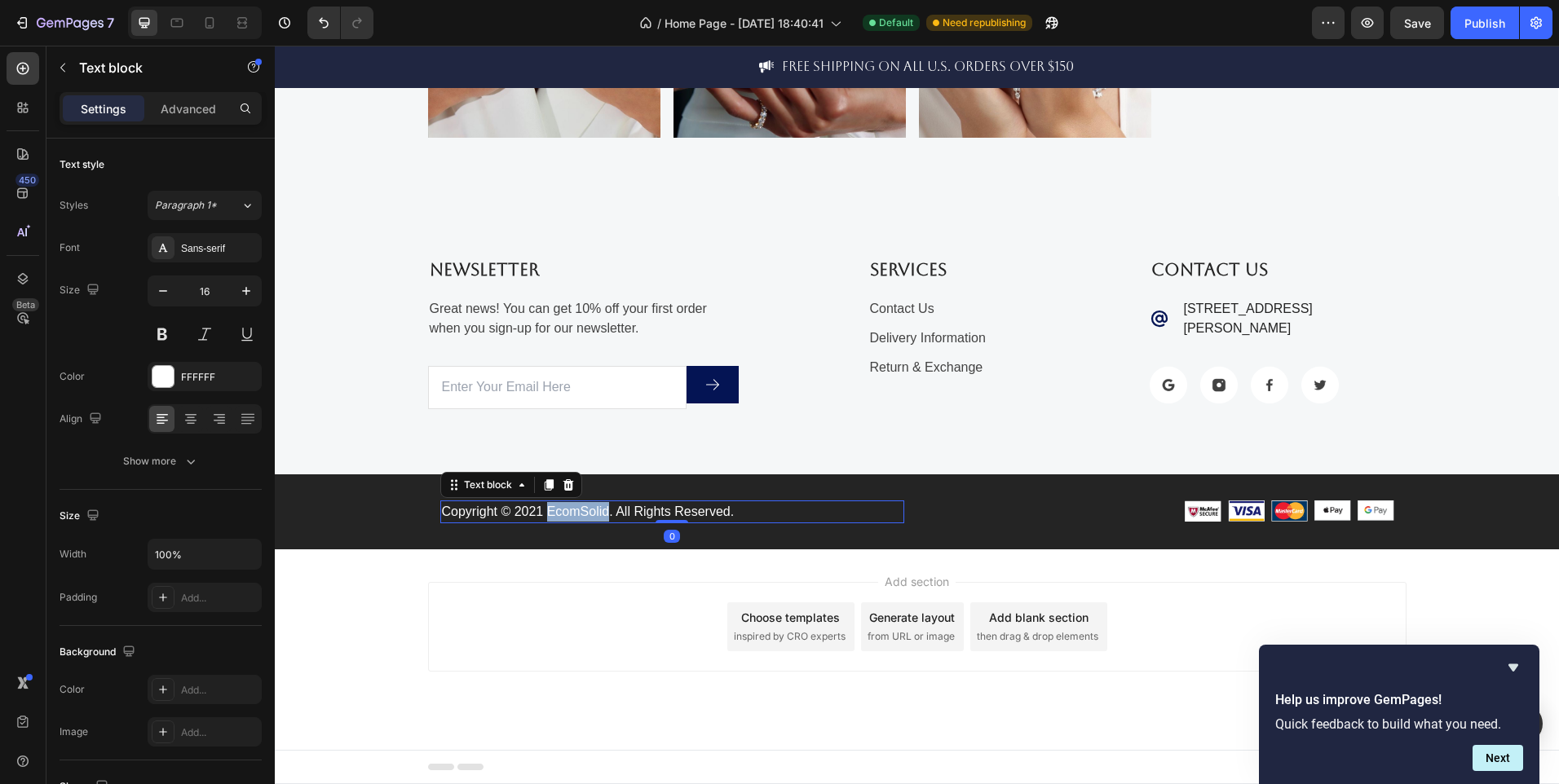
click at [581, 509] on p "Copyright © 2021 EcomSolid. All Rights Reserved." at bounding box center [672, 512] width 461 height 20
click at [534, 509] on p "Copyright © 2021 LovessLuxury. All Rights Reserved." at bounding box center [672, 512] width 461 height 20
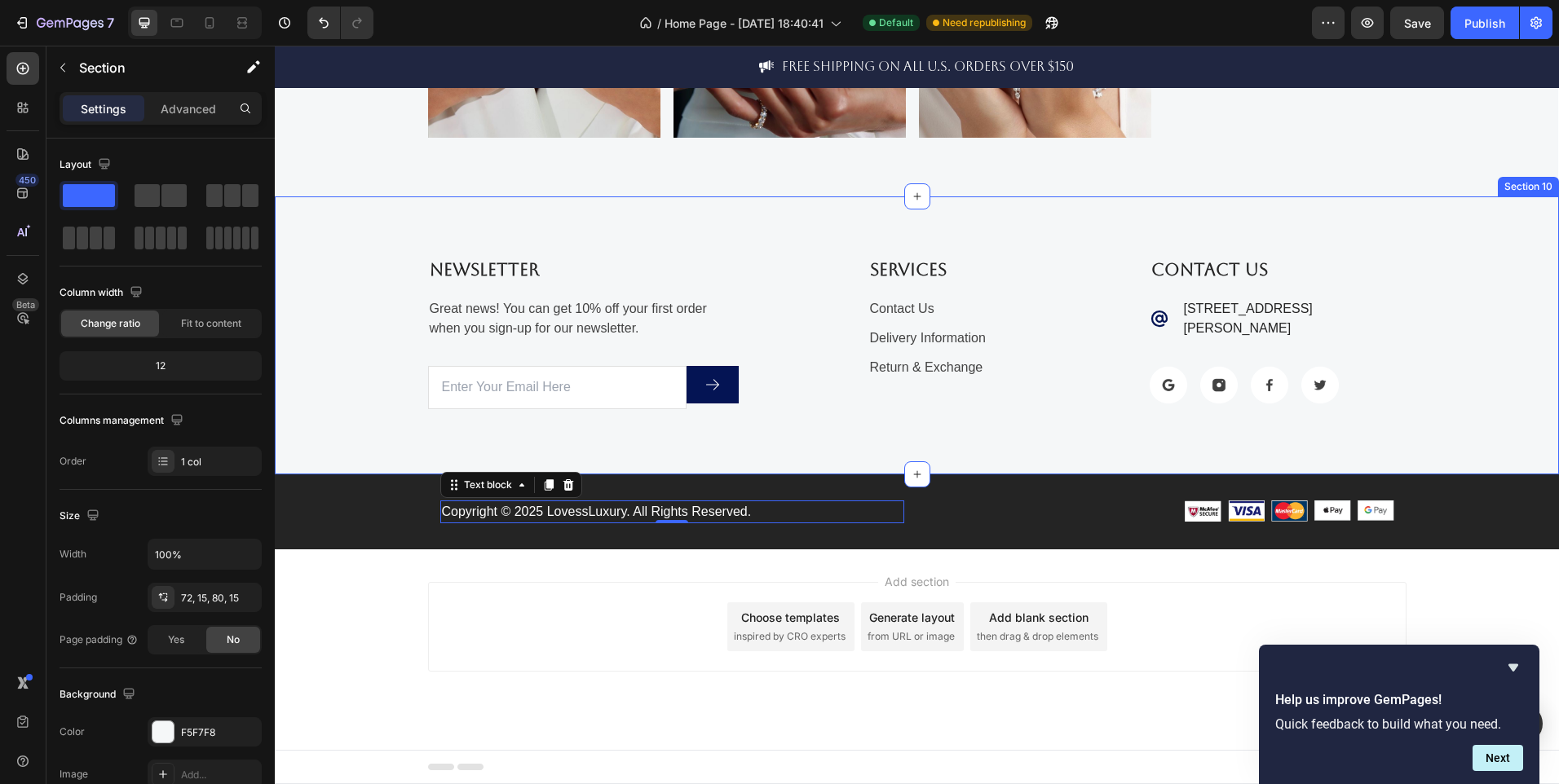
click at [986, 428] on div "Newsletter Text block Great news! You can get 10% off your first order when you…" at bounding box center [917, 334] width 1284 height 277
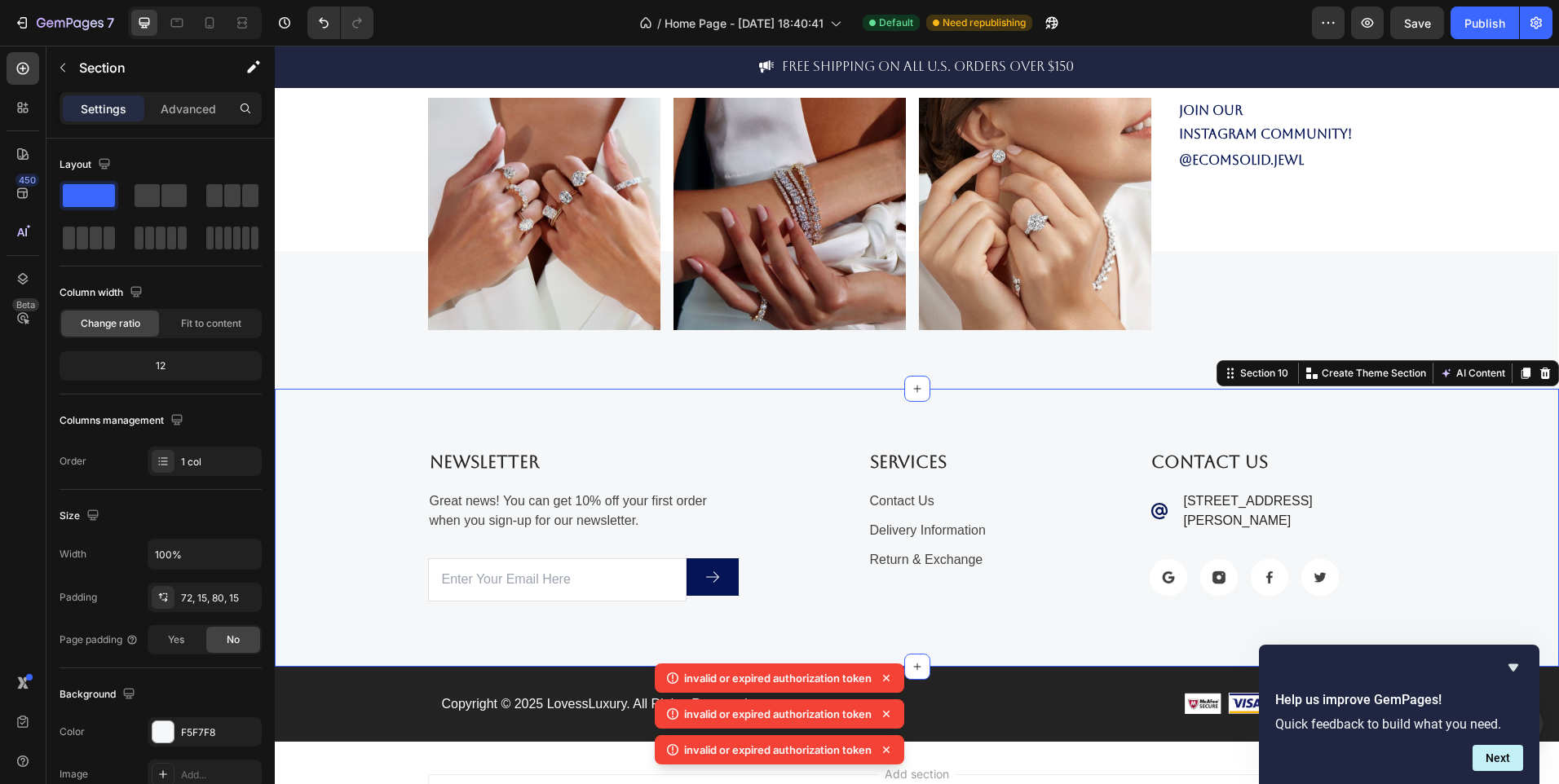
scroll to position [3939, 0]
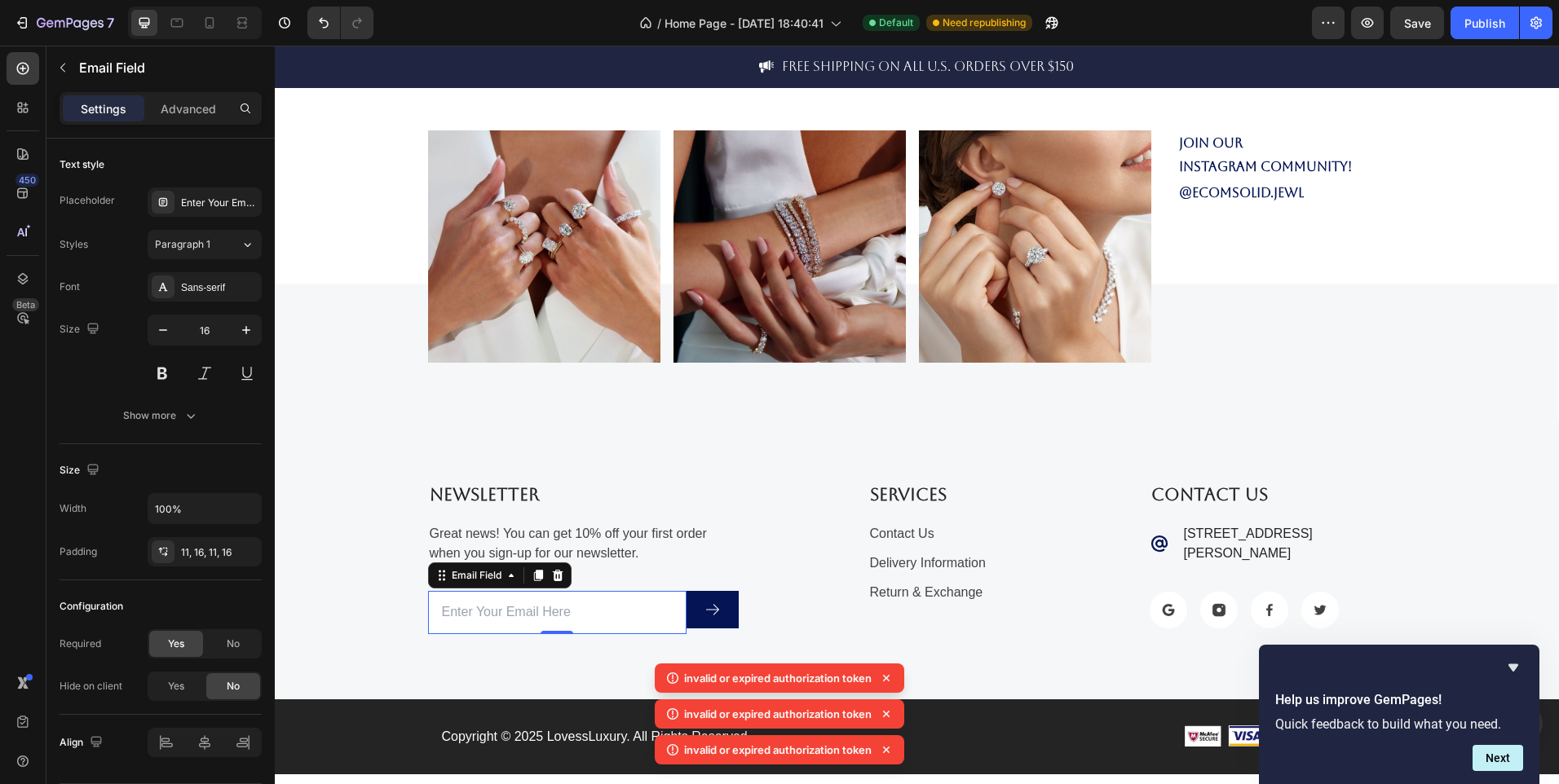
click at [612, 624] on input "email" at bounding box center [557, 612] width 259 height 43
click at [687, 631] on div "Submit Button" at bounding box center [712, 612] width 52 height 43
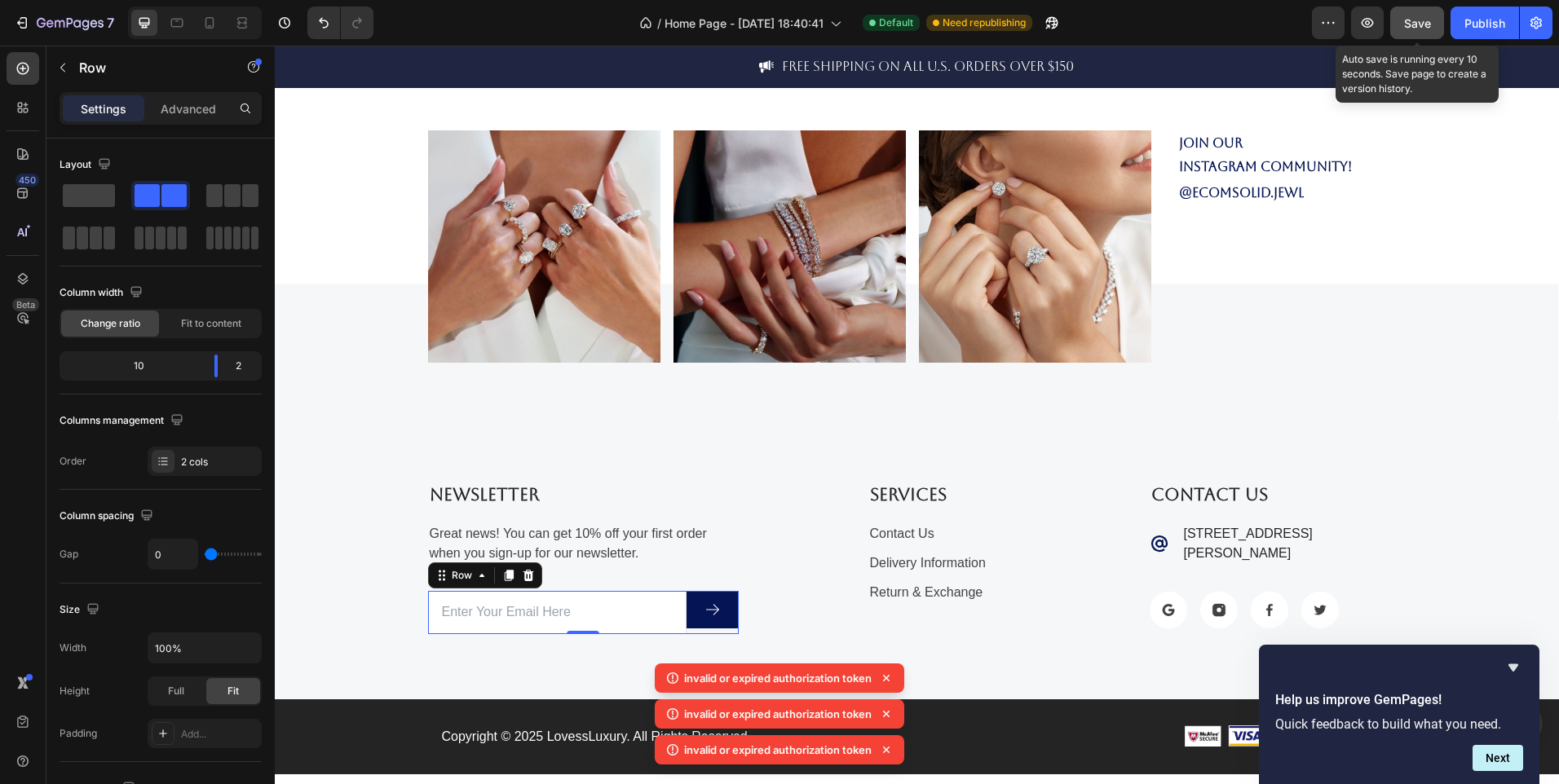
click at [1415, 15] on div "Save" at bounding box center [1417, 23] width 27 height 17
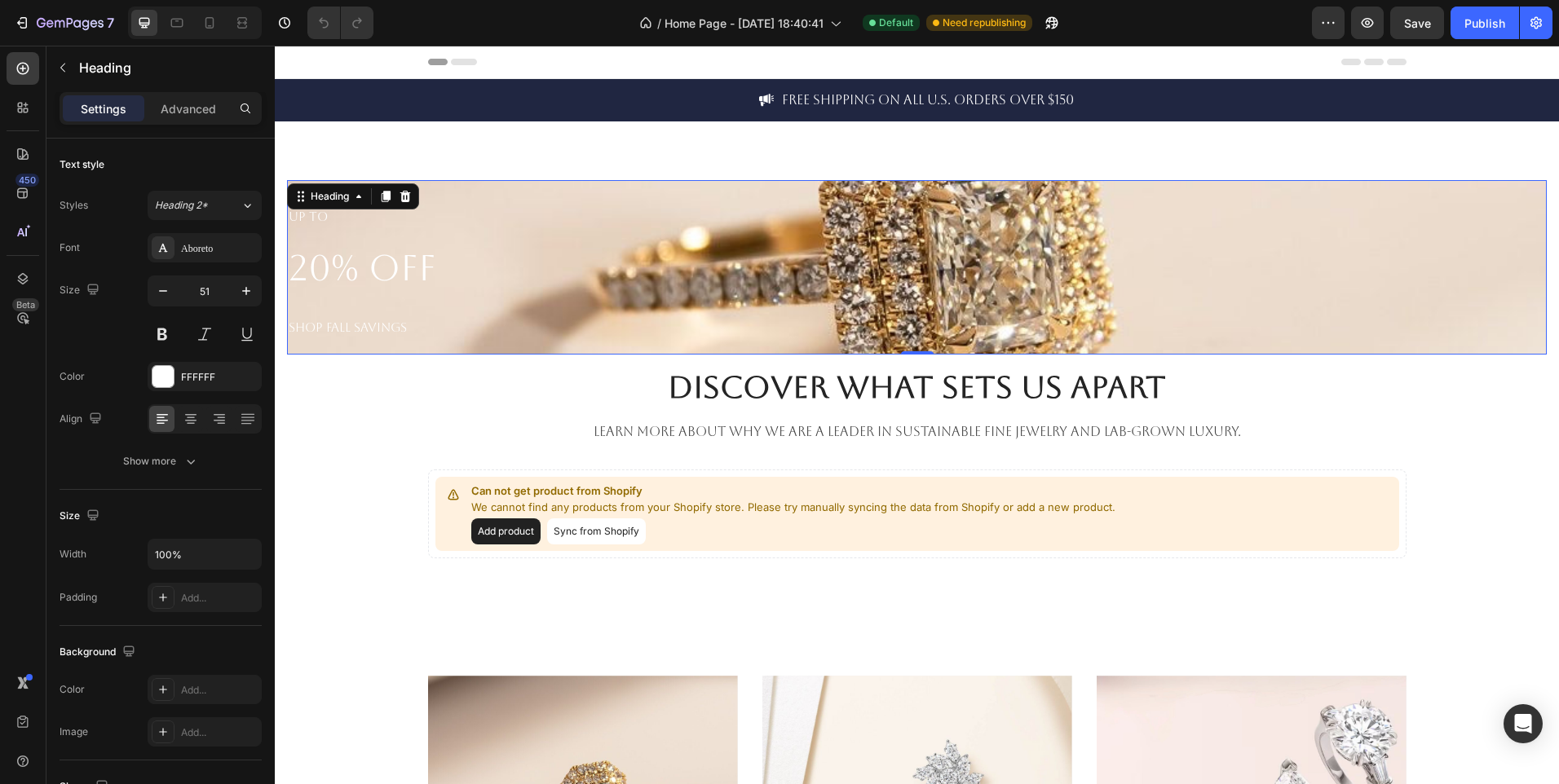
click at [393, 300] on h2 "UP TO 20% OFF SHOP FALL SAVINGS" at bounding box center [917, 267] width 1260 height 174
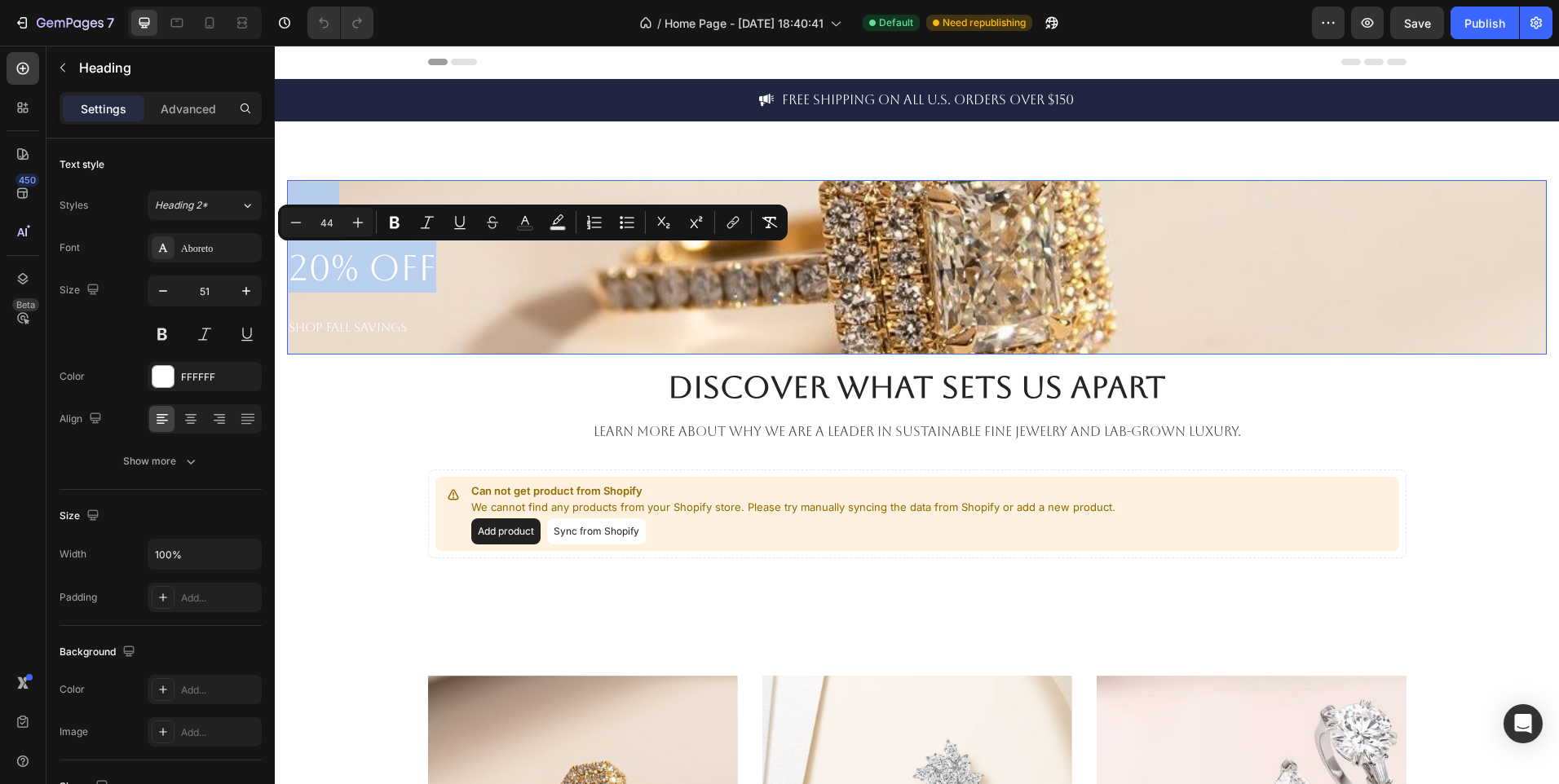
drag, startPoint x: 570, startPoint y: 222, endPoint x: 614, endPoint y: 289, distance: 80.2
click at [614, 289] on p "UP TO 20% OFF SHOP FALL SAVINGS" at bounding box center [917, 267] width 1257 height 171
click at [952, 284] on p "UP TO 20% OFF SHOP FALL SAVINGS" at bounding box center [917, 267] width 1257 height 171
drag, startPoint x: 887, startPoint y: 241, endPoint x: 856, endPoint y: 234, distance: 31.8
click at [876, 253] on p "UP TO 20% OFF SHOP FALL SAVINGS" at bounding box center [917, 267] width 1257 height 171
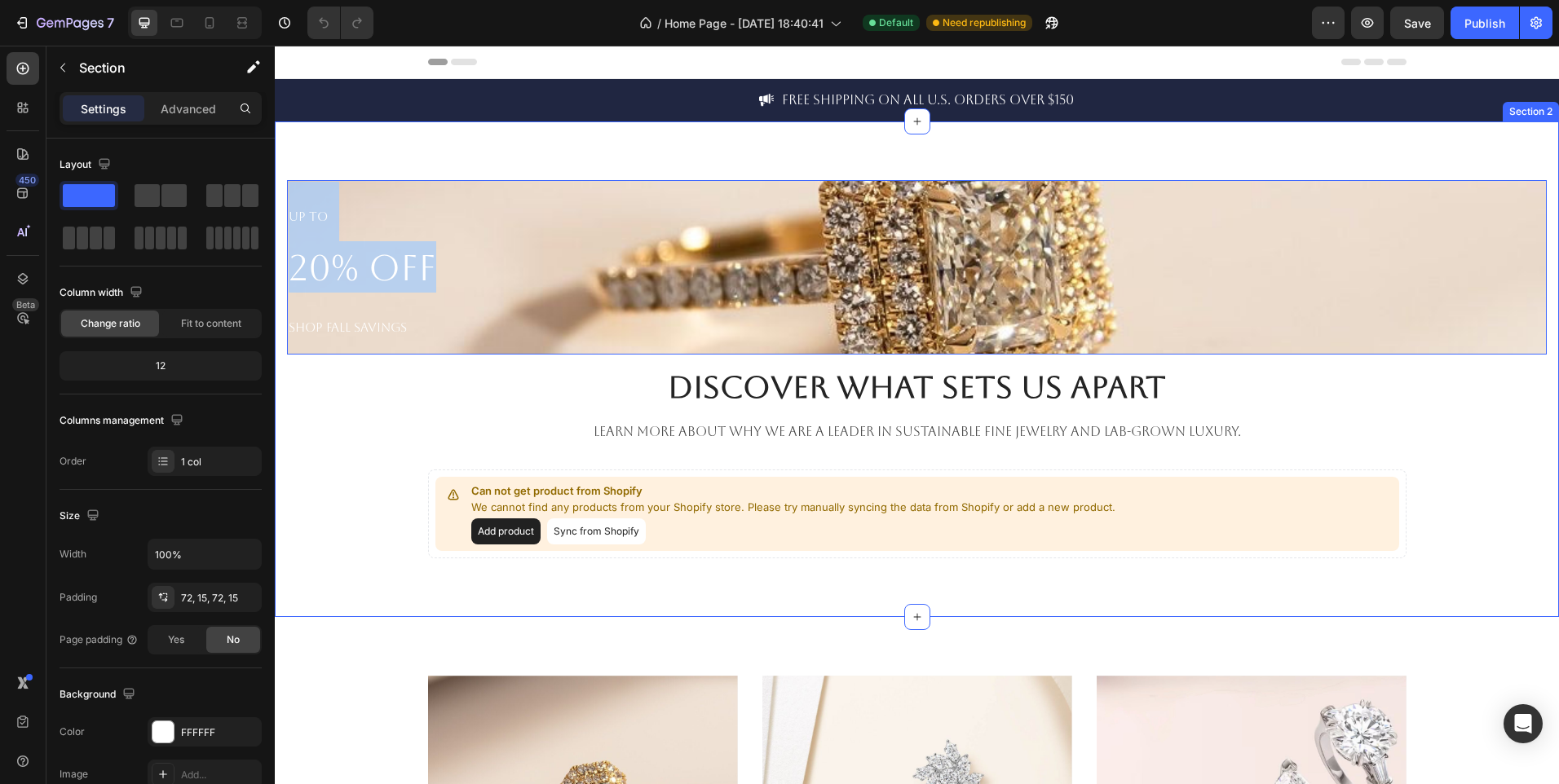
click at [356, 478] on div "UP TO 20% OFF SHOP FALL SAVINGS Heading 0 Hero Banner Discover What Sets Us Apa…" at bounding box center [917, 369] width 1260 height 378
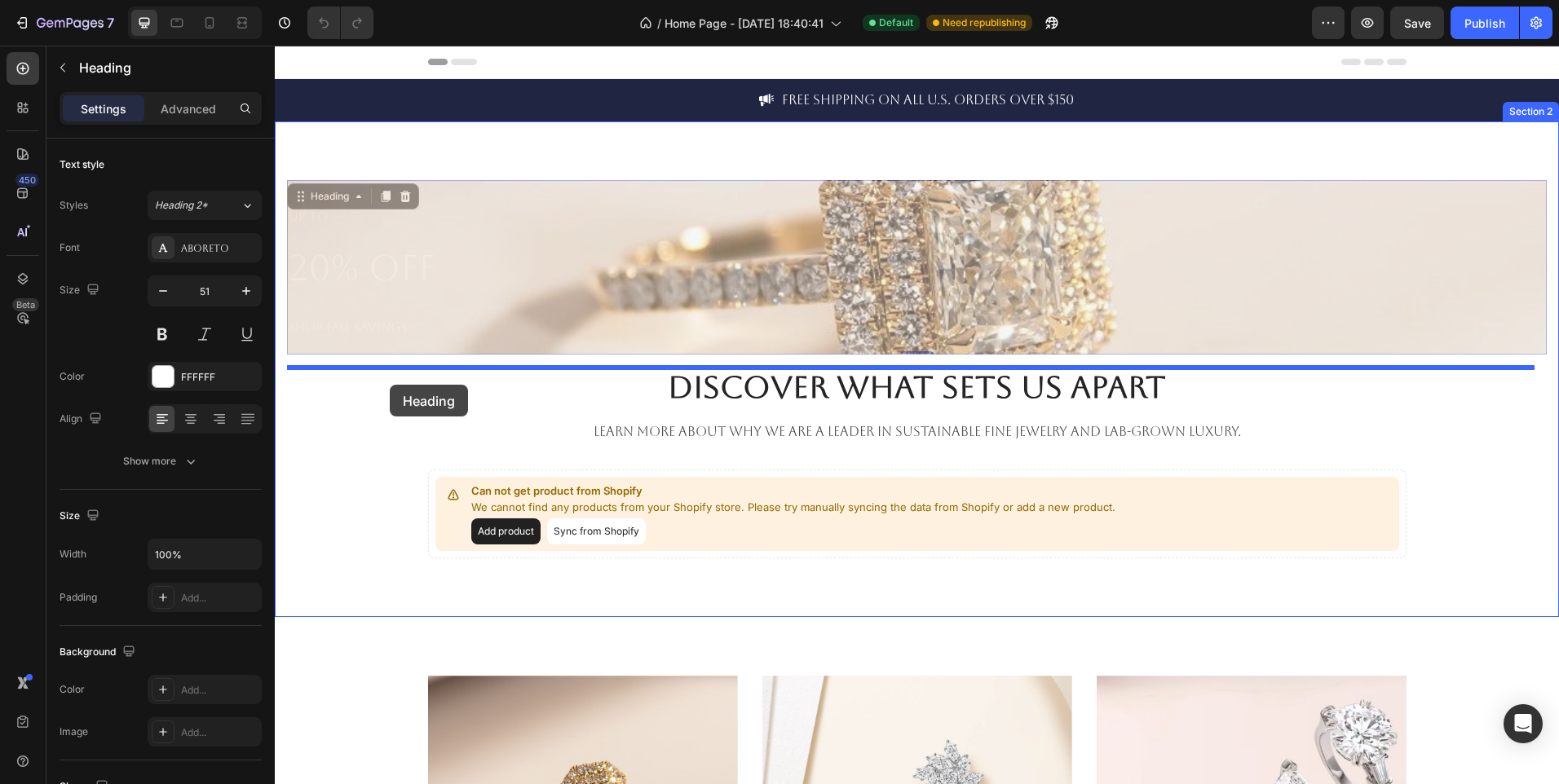
drag, startPoint x: 420, startPoint y: 281, endPoint x: 389, endPoint y: 385, distance: 108.5
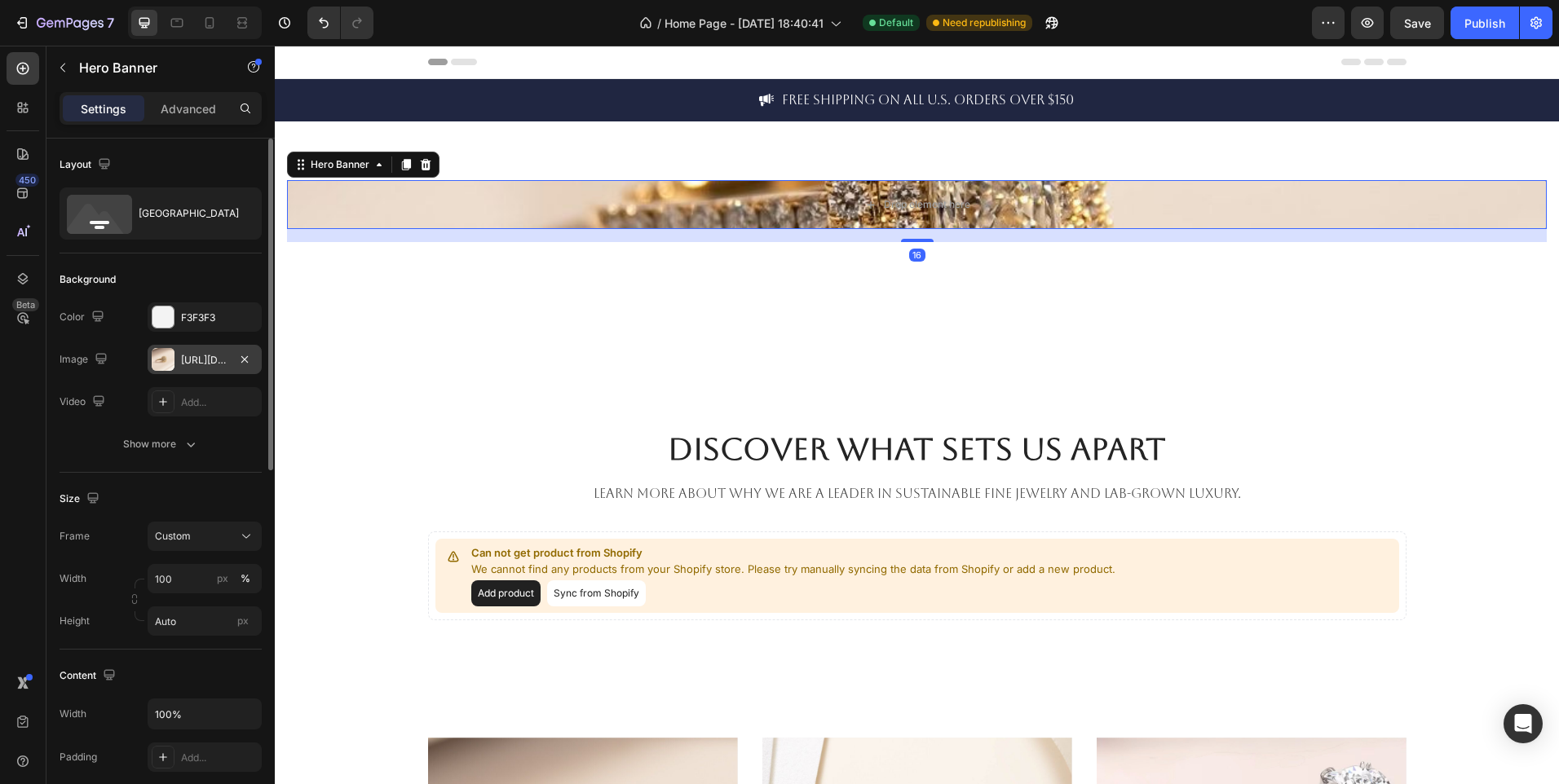
click at [193, 370] on div "https://cdn.shopify.com/s/files/1/0995/2087/2787/files/gempages_586293072388686…" at bounding box center [204, 359] width 114 height 29
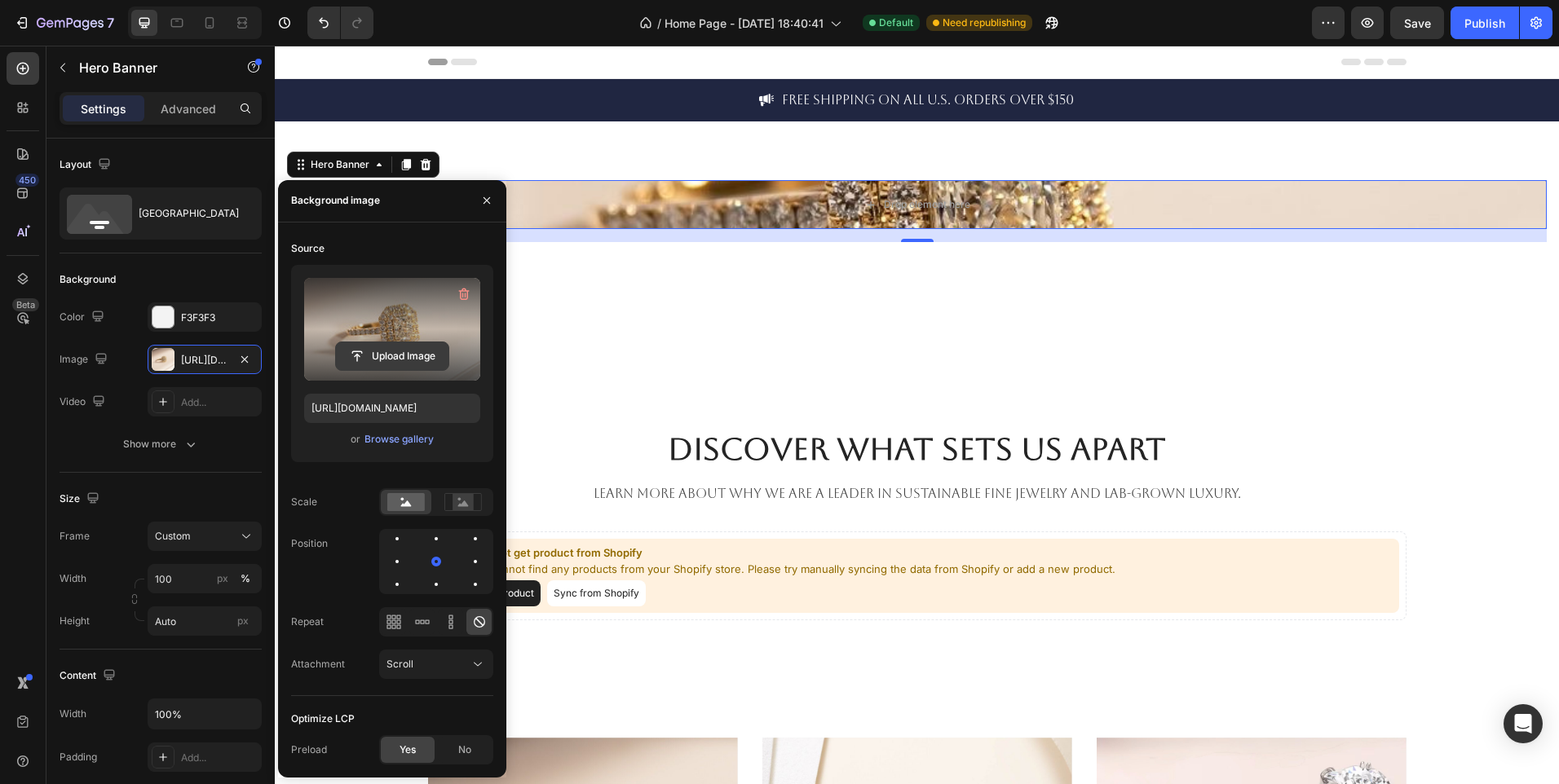
click at [391, 358] on input "file" at bounding box center [392, 356] width 113 height 28
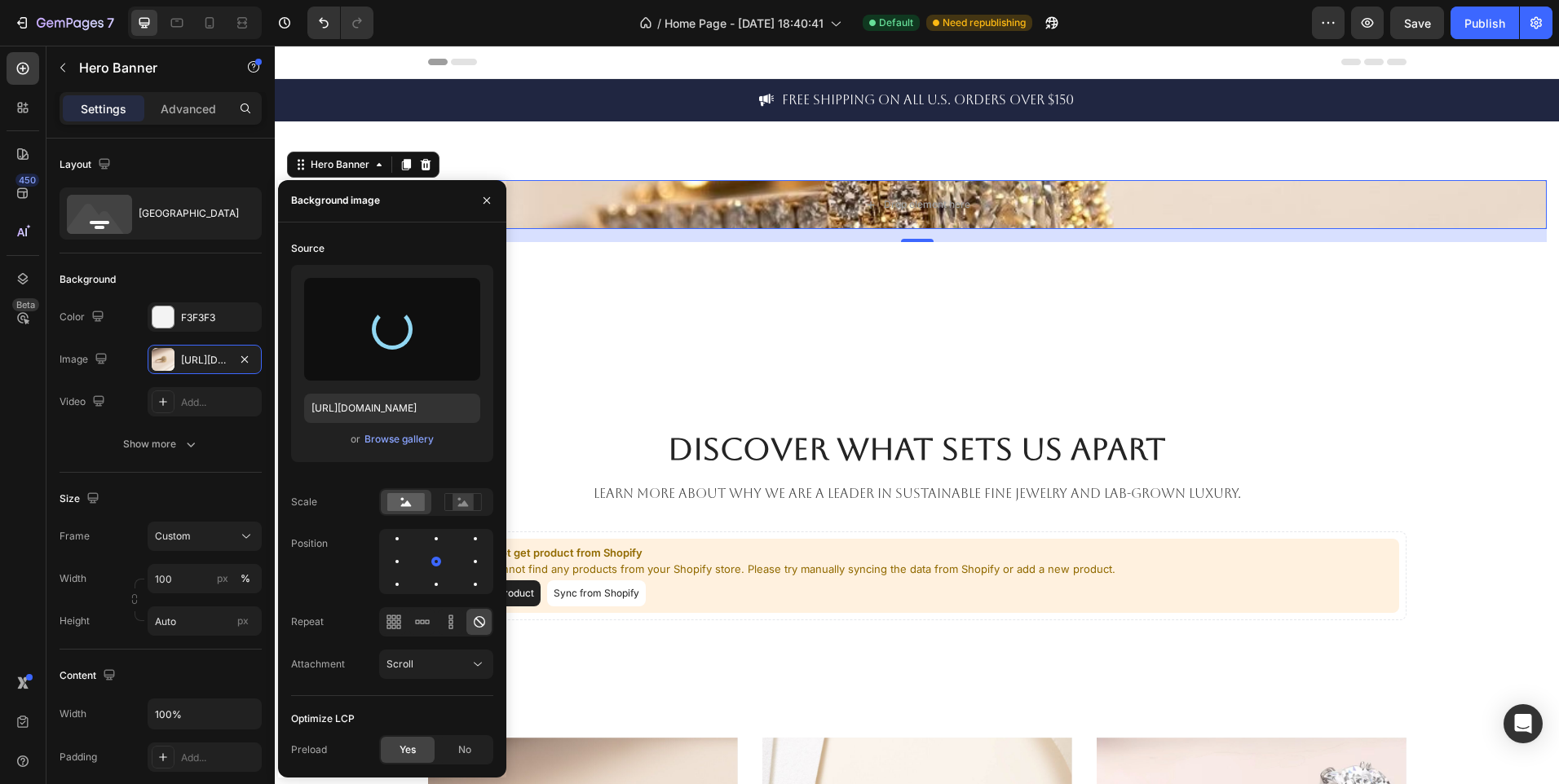
type input "https://cdn.shopify.com/s/files/1/0995/2087/2787/files/gempages_586293072388686…"
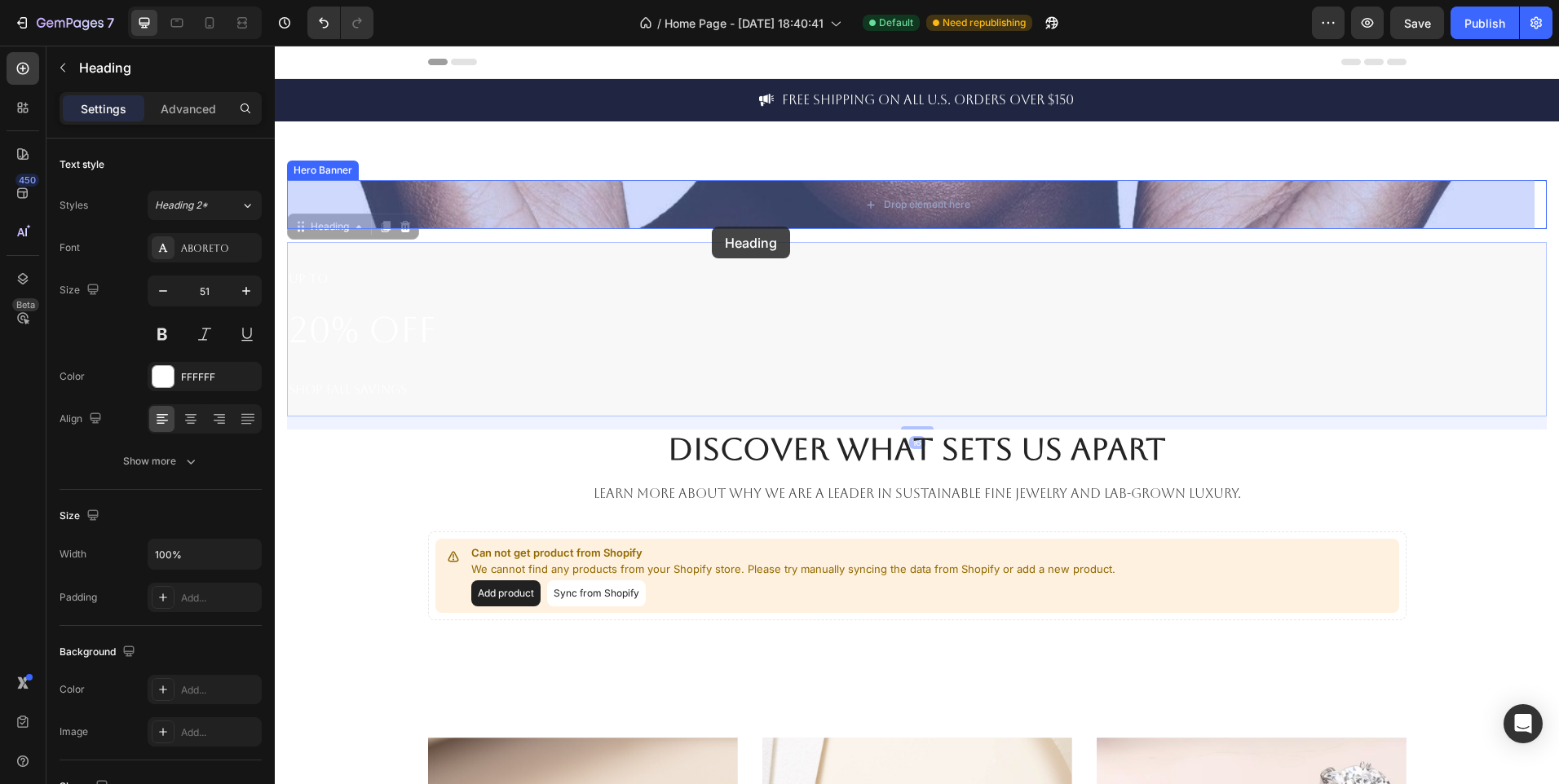
drag, startPoint x: 636, startPoint y: 328, endPoint x: 712, endPoint y: 227, distance: 126.4
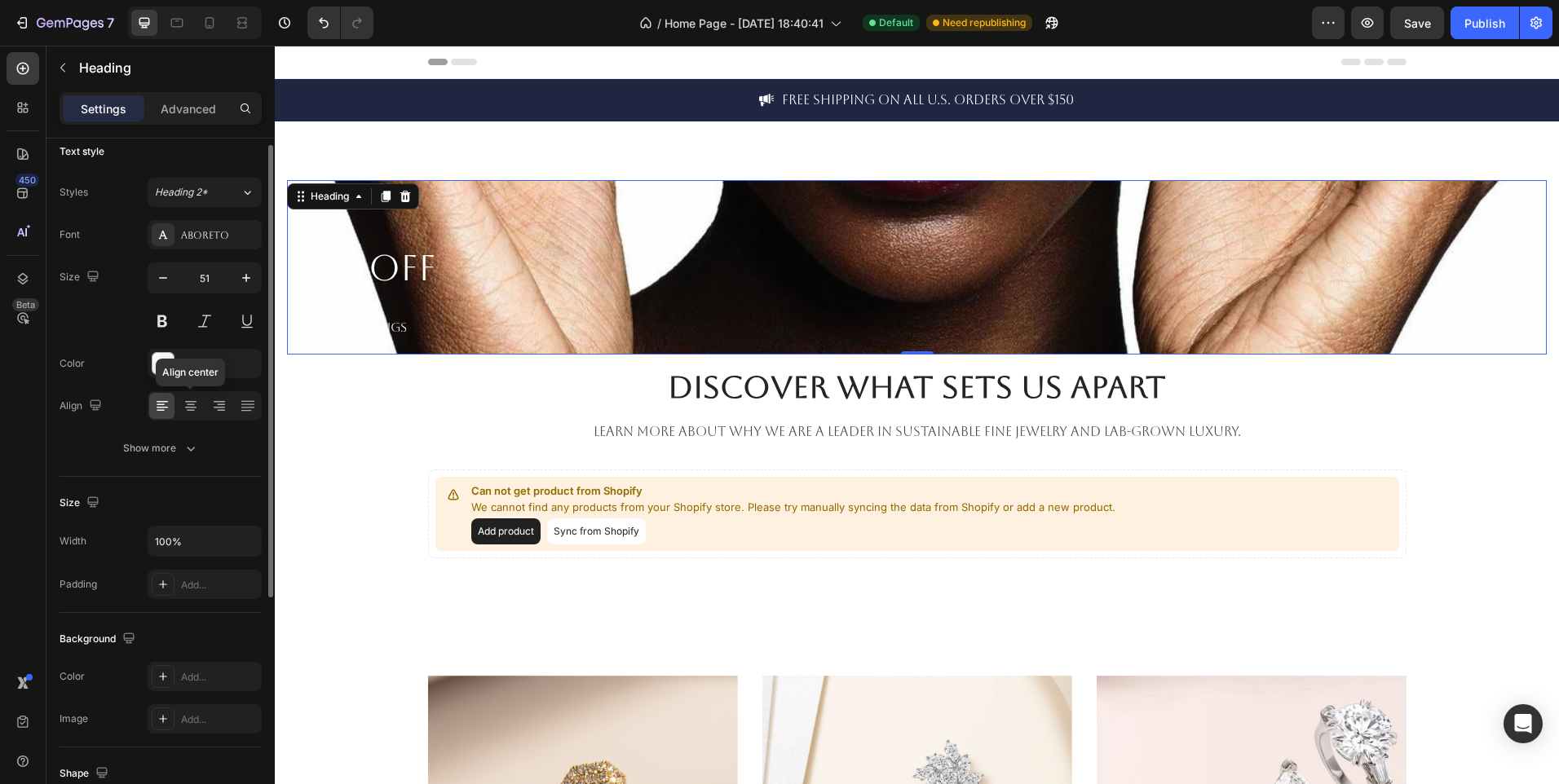
scroll to position [12, 0]
click at [204, 592] on div "Add..." at bounding box center [219, 586] width 77 height 15
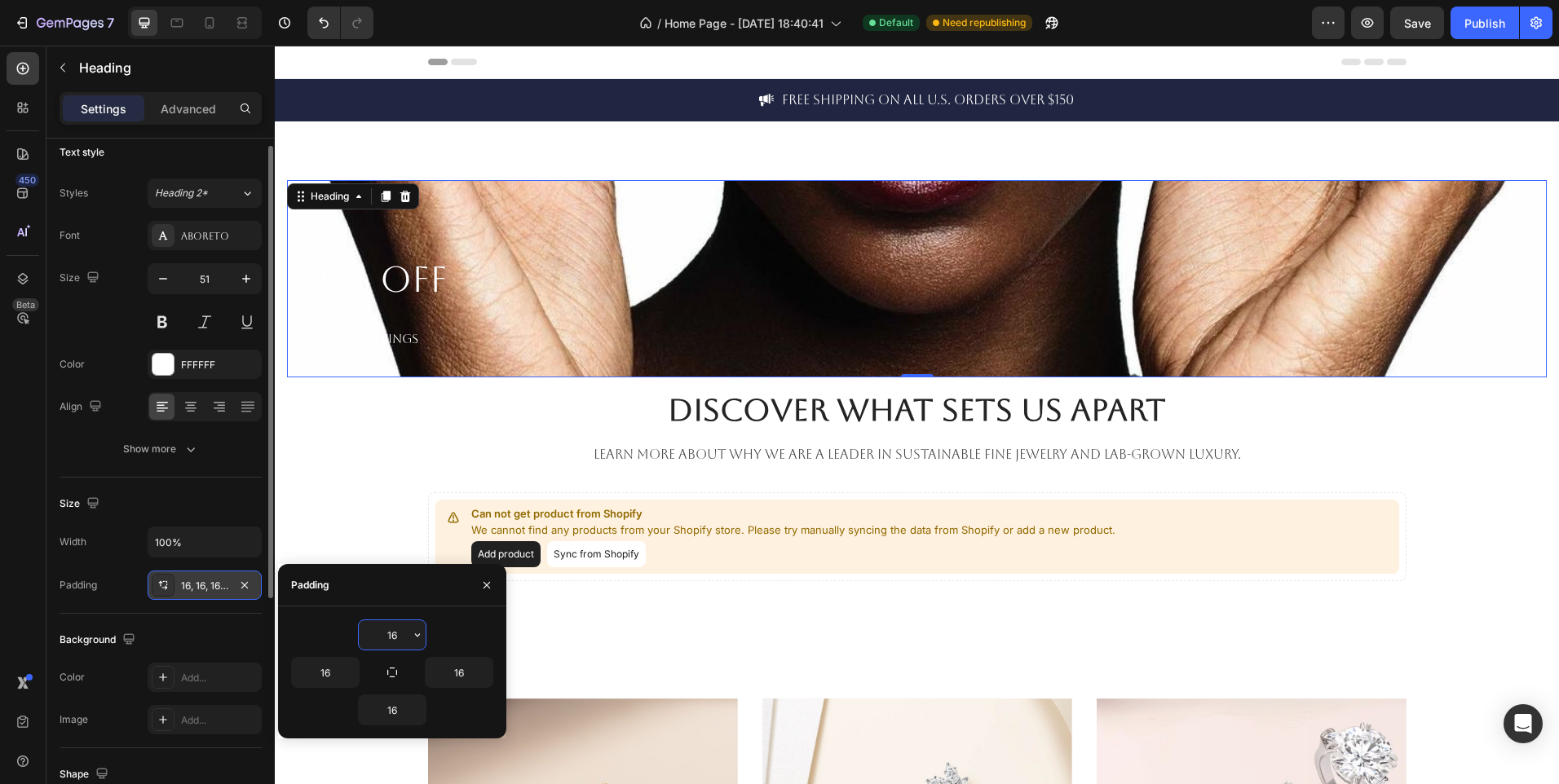
click at [407, 639] on input "16" at bounding box center [392, 634] width 67 height 29
type input "1"
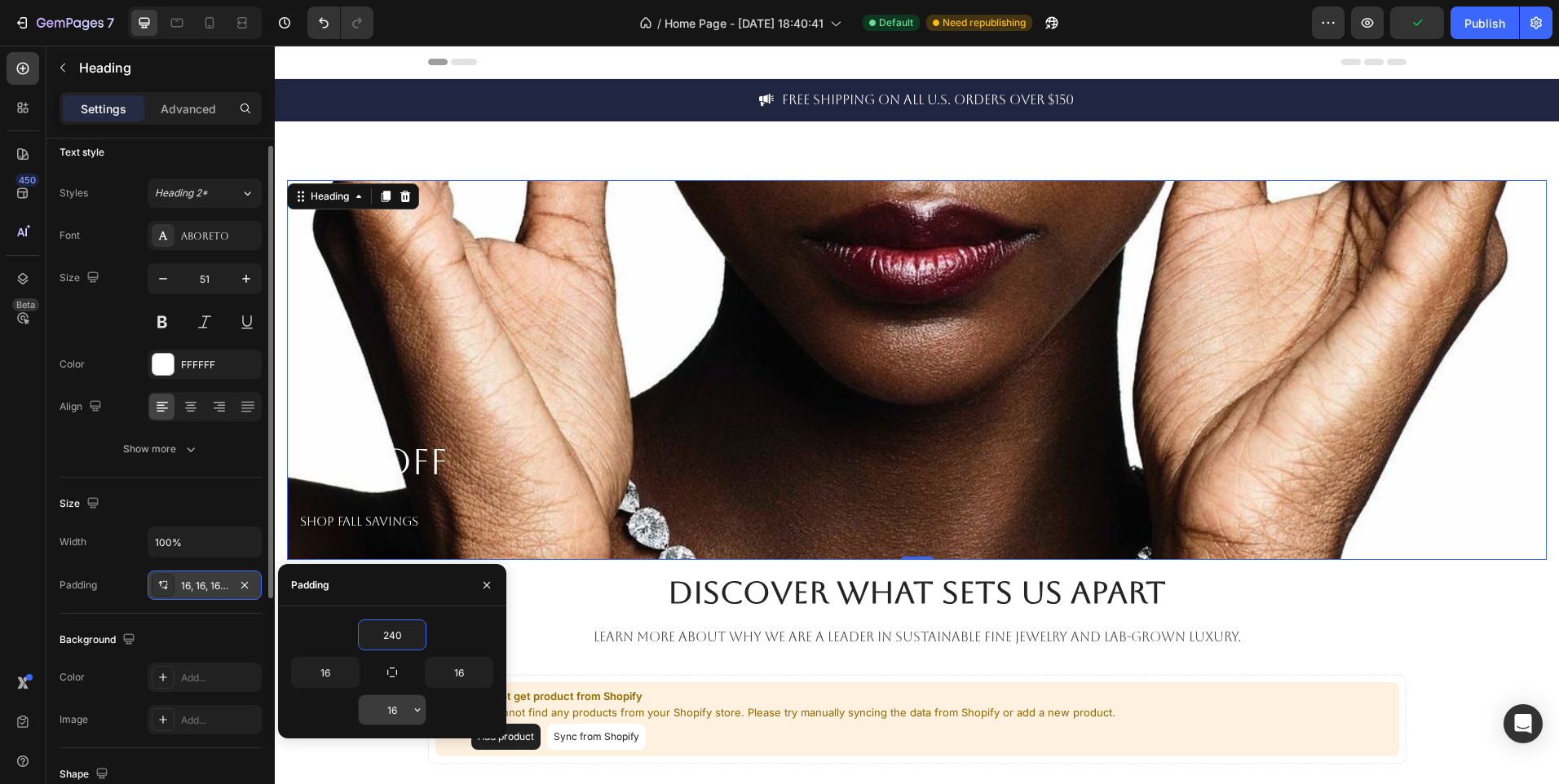
type input "240"
click at [397, 714] on input "16" at bounding box center [392, 710] width 67 height 29
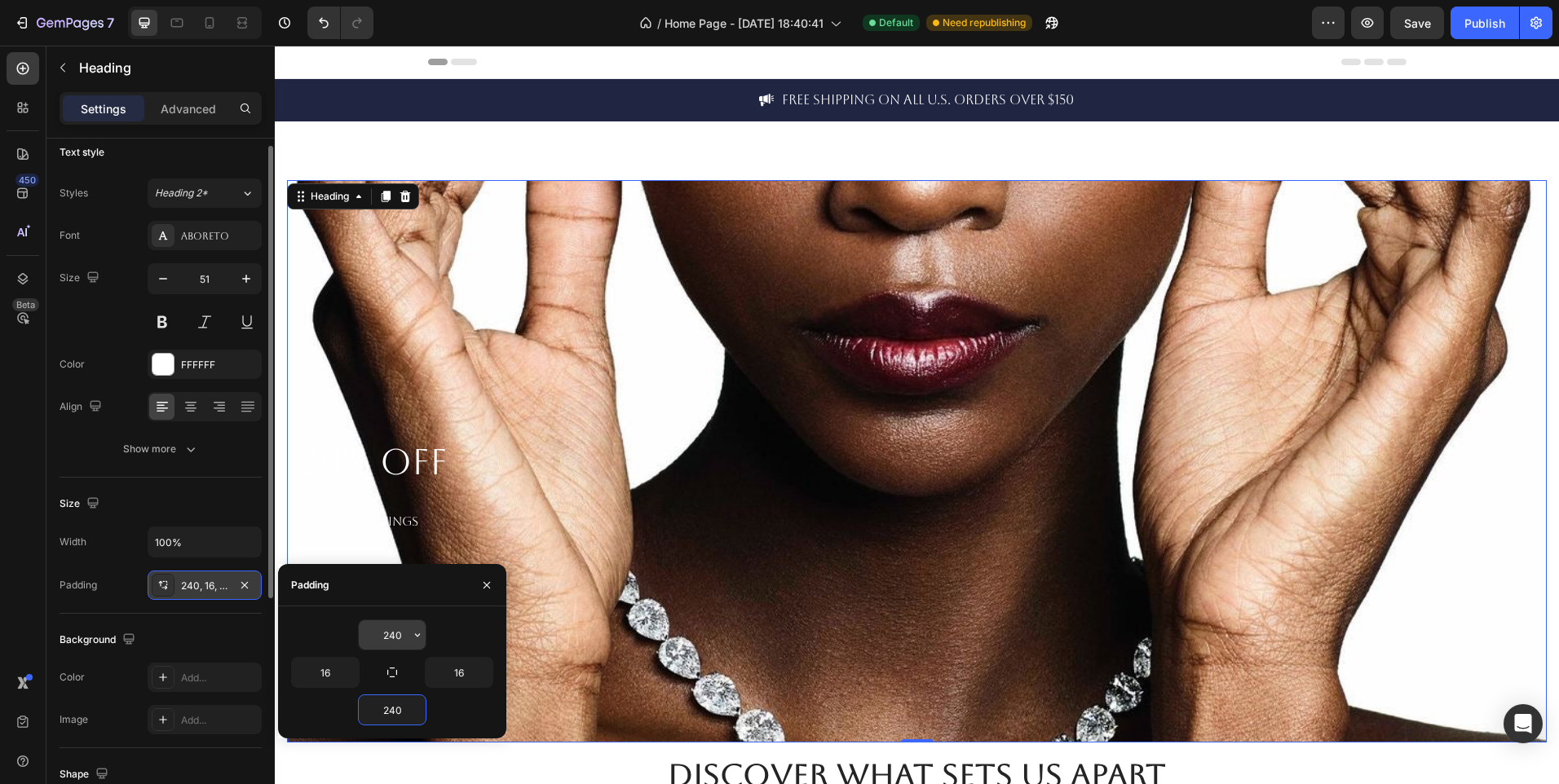
type input "240"
click at [402, 636] on input "240" at bounding box center [392, 634] width 67 height 29
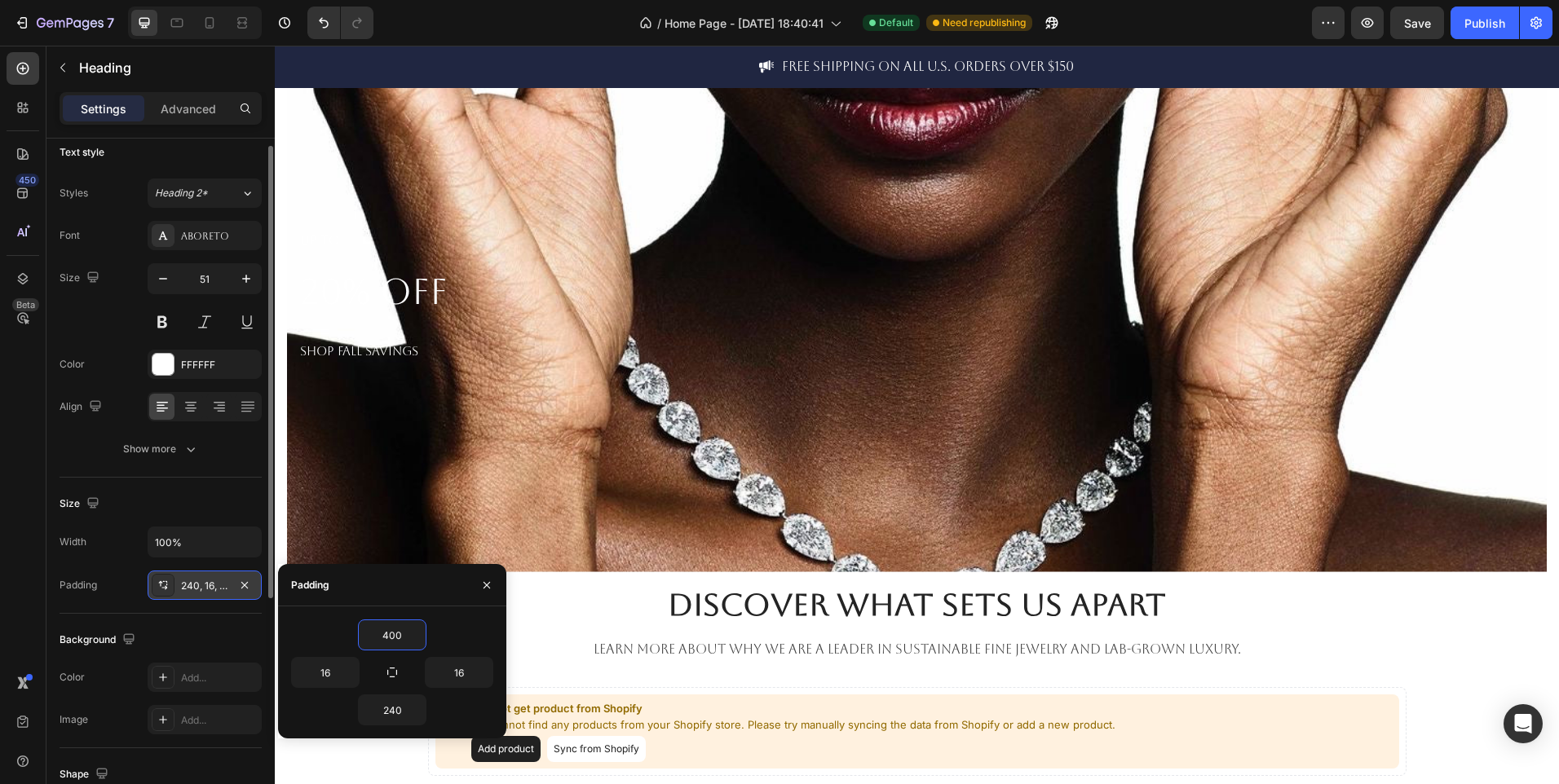
scroll to position [303, 0]
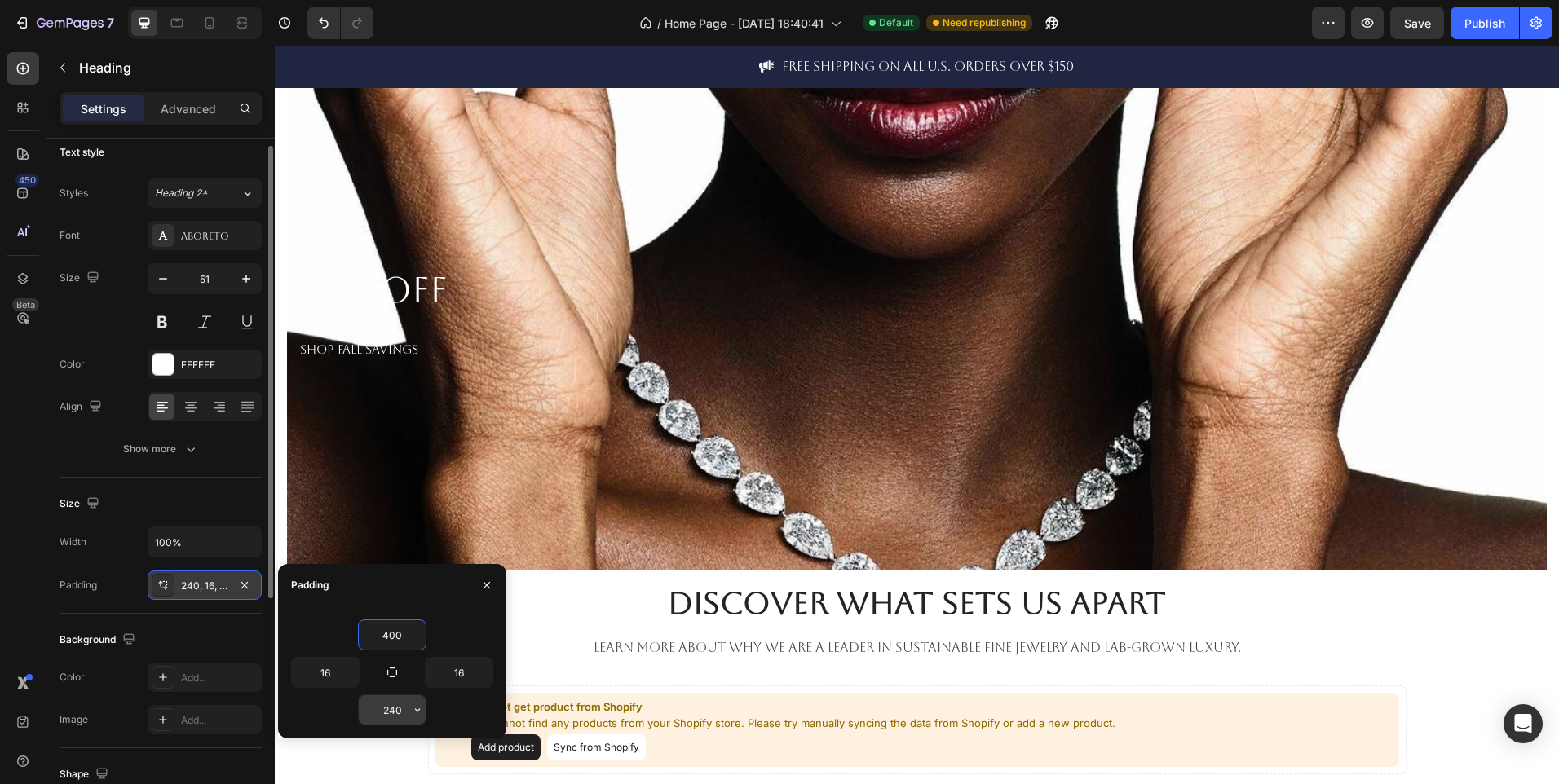
type input "400"
click at [403, 707] on input "240" at bounding box center [392, 710] width 67 height 29
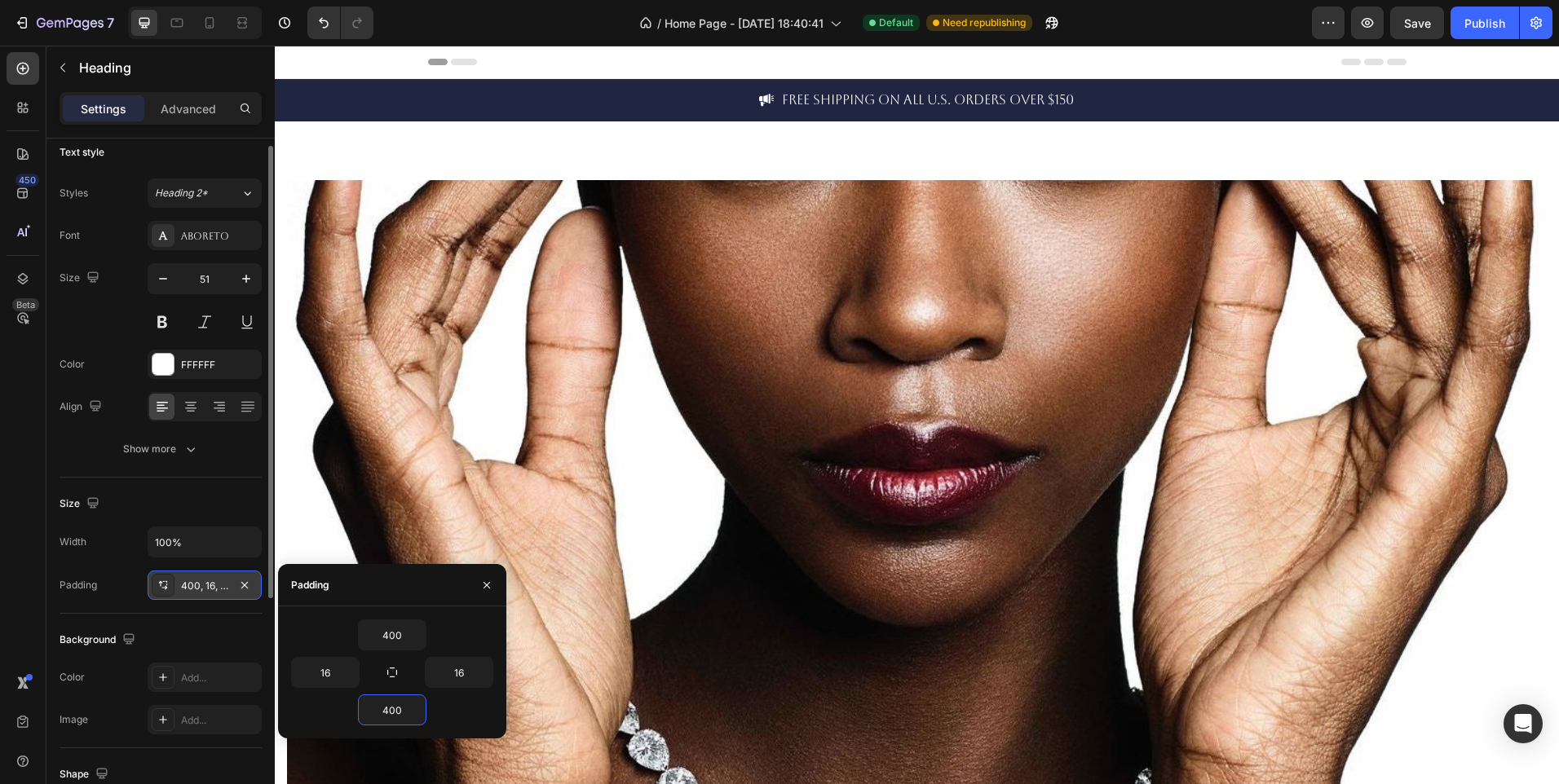
scroll to position [121, 0]
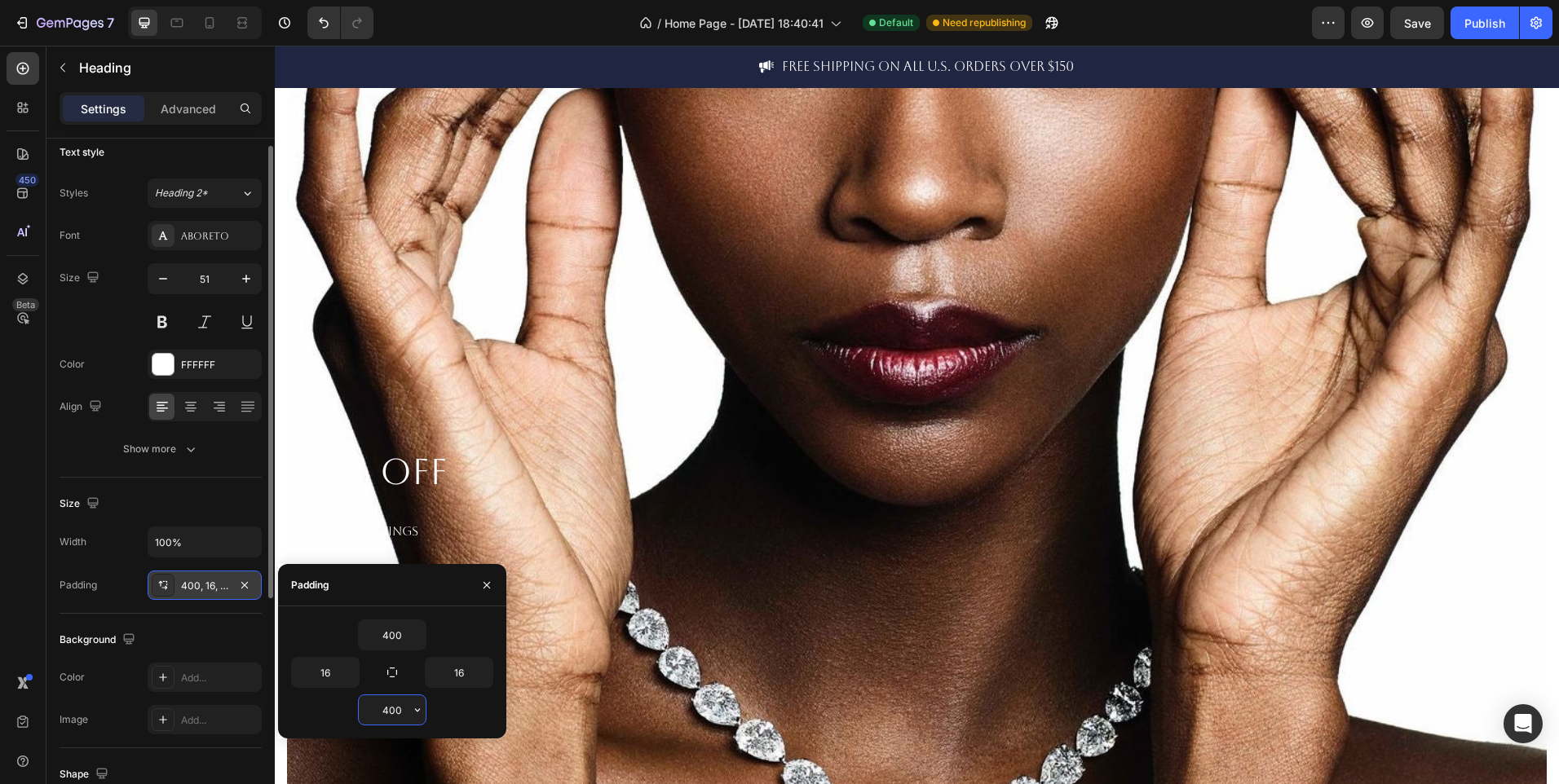
click at [406, 710] on input "400" at bounding box center [392, 710] width 67 height 29
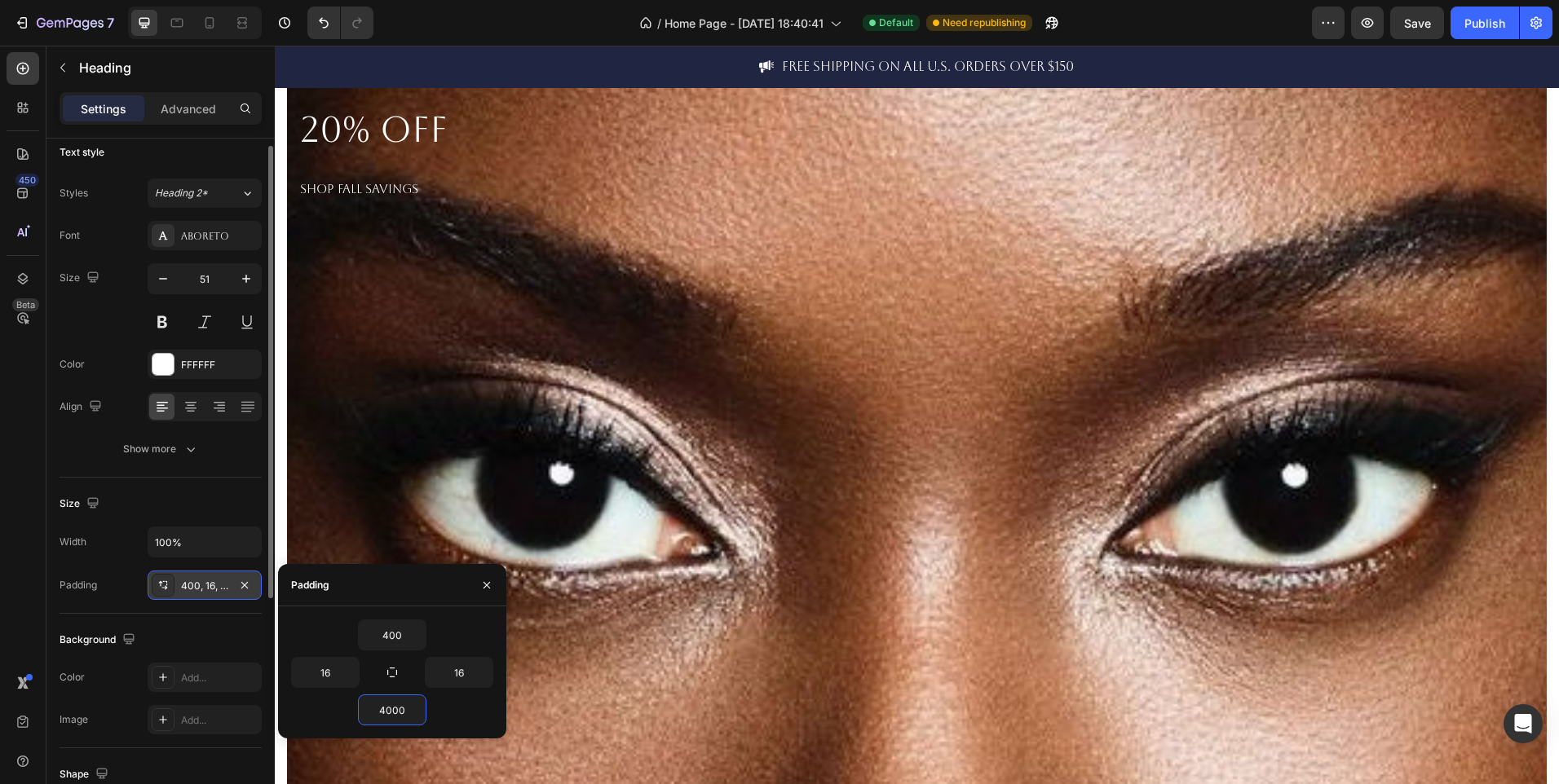
scroll to position [442, 0]
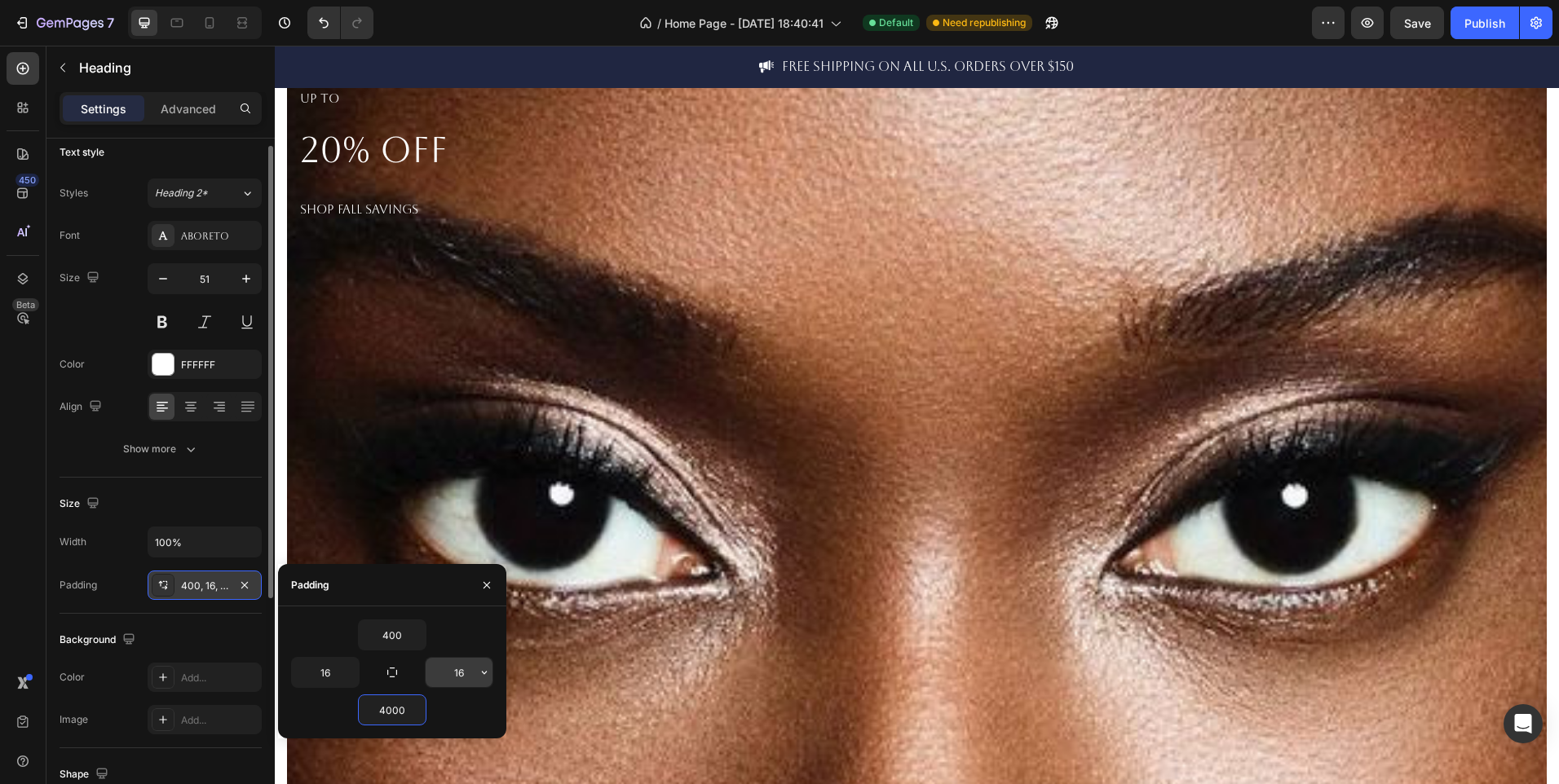
type input "4000"
click at [470, 669] on input "16" at bounding box center [458, 672] width 67 height 29
type input "1000"
click at [388, 670] on icon "button" at bounding box center [392, 672] width 10 height 10
type input "400"
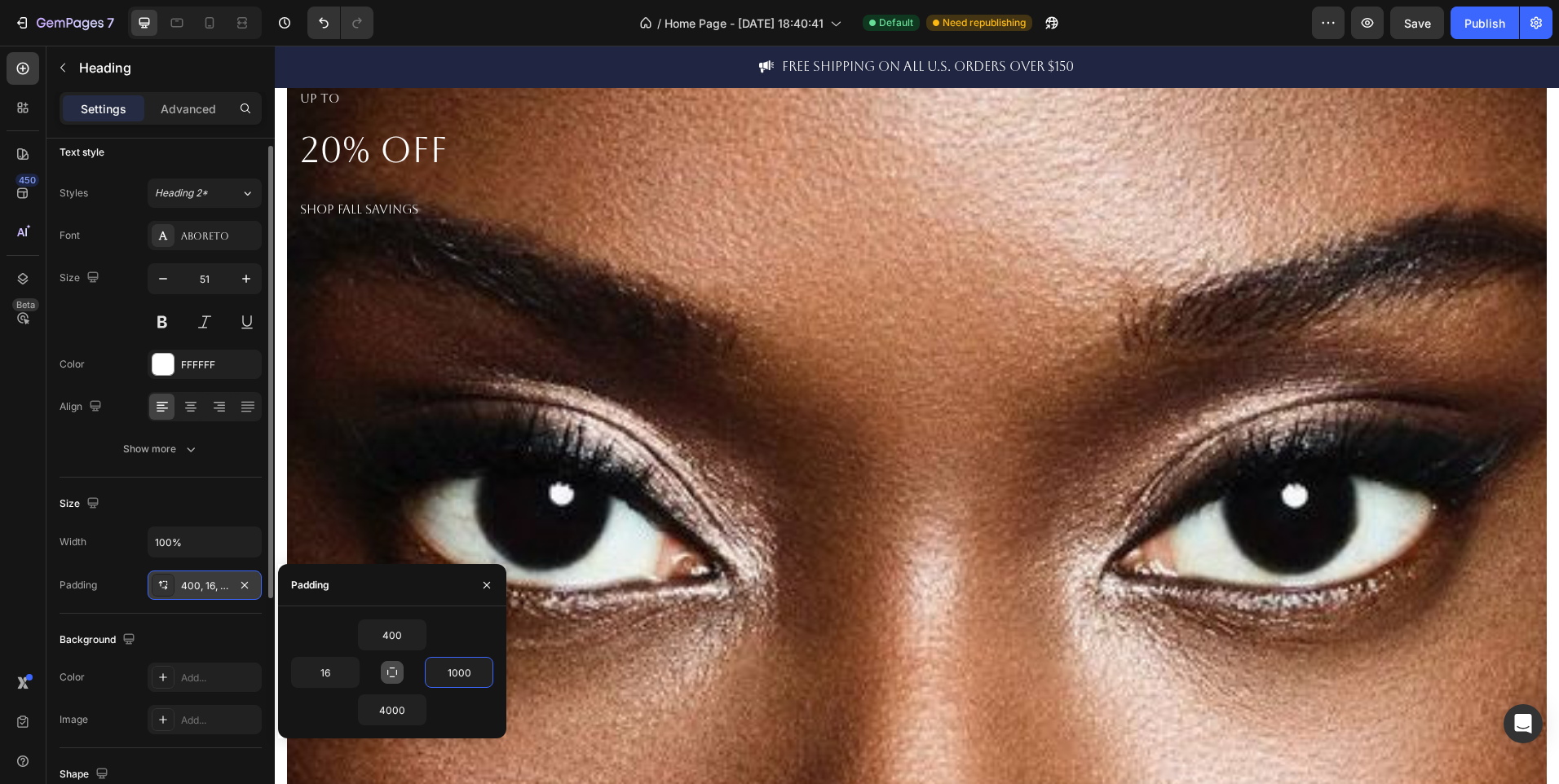
type input "400"
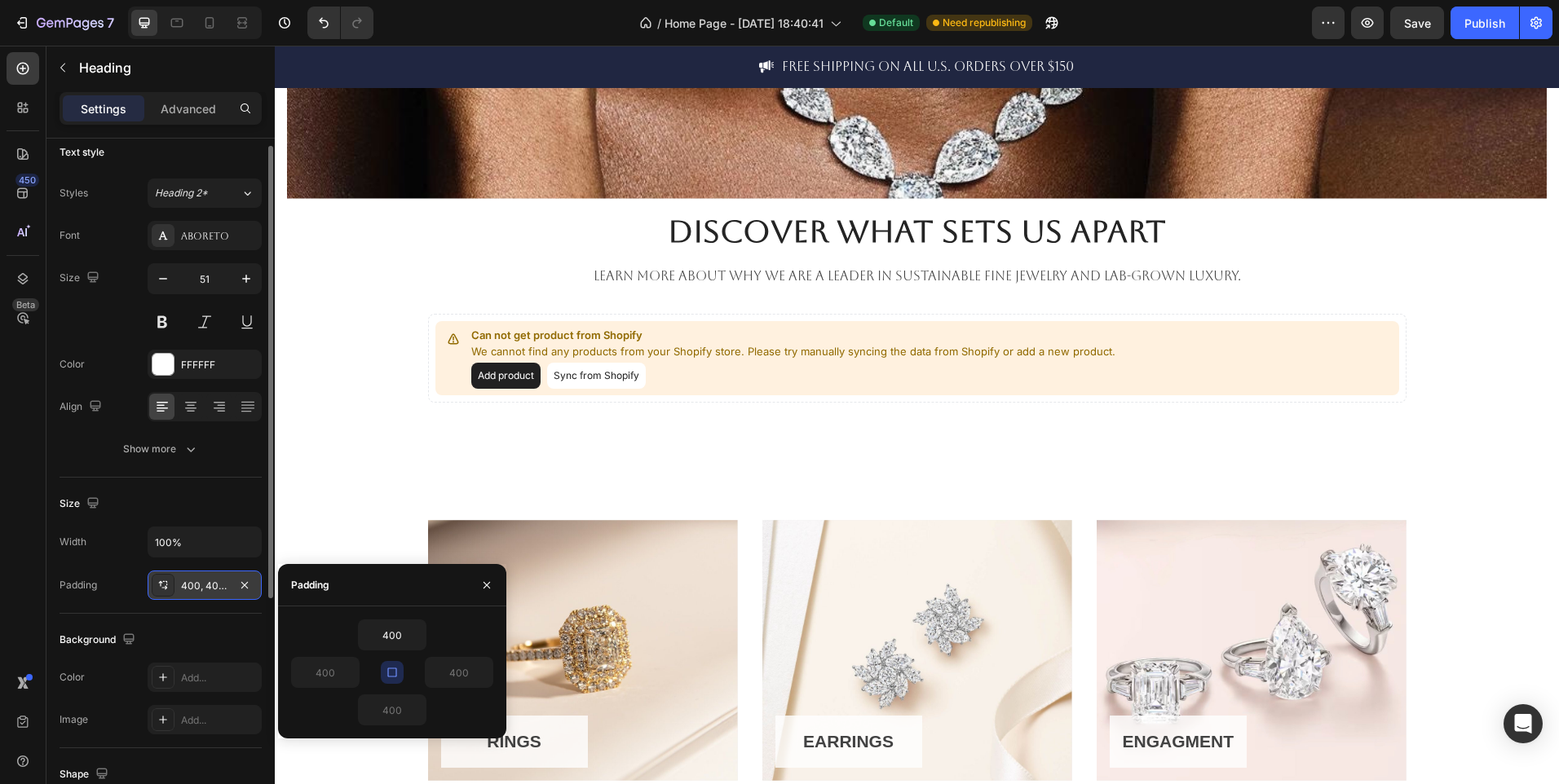
scroll to position [869, 0]
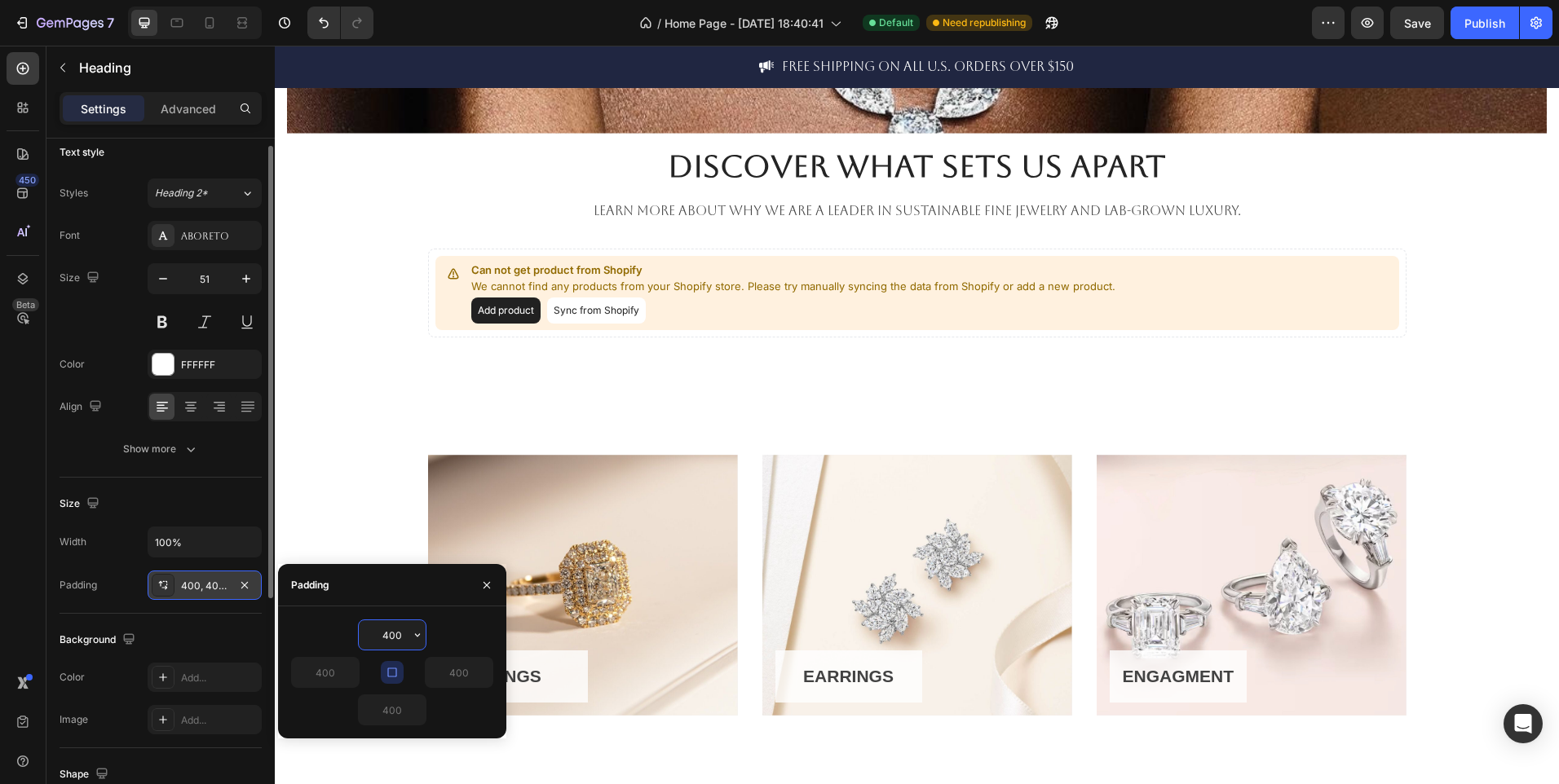
click at [402, 635] on input "400" at bounding box center [392, 634] width 67 height 29
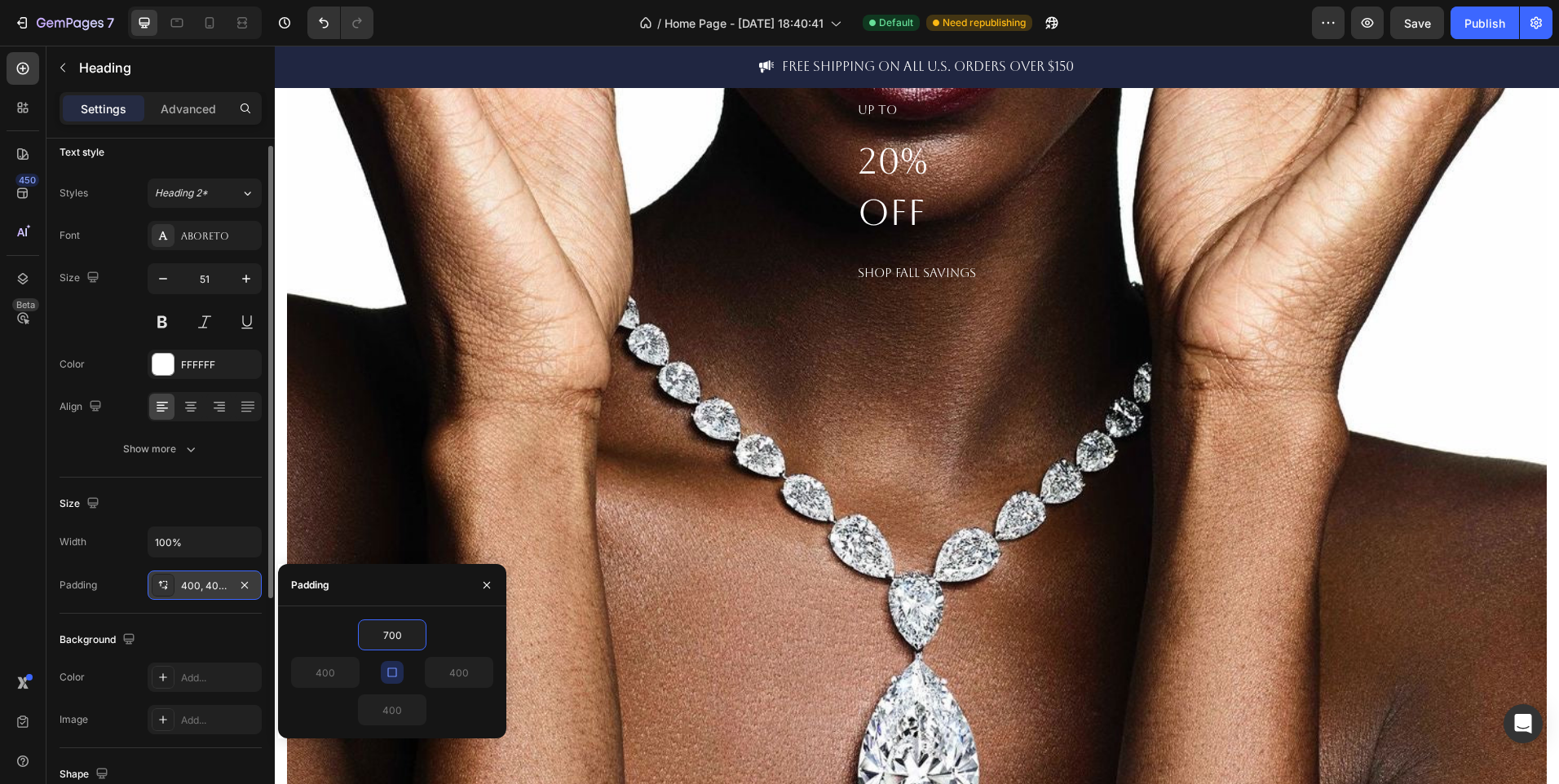
scroll to position [683, 0]
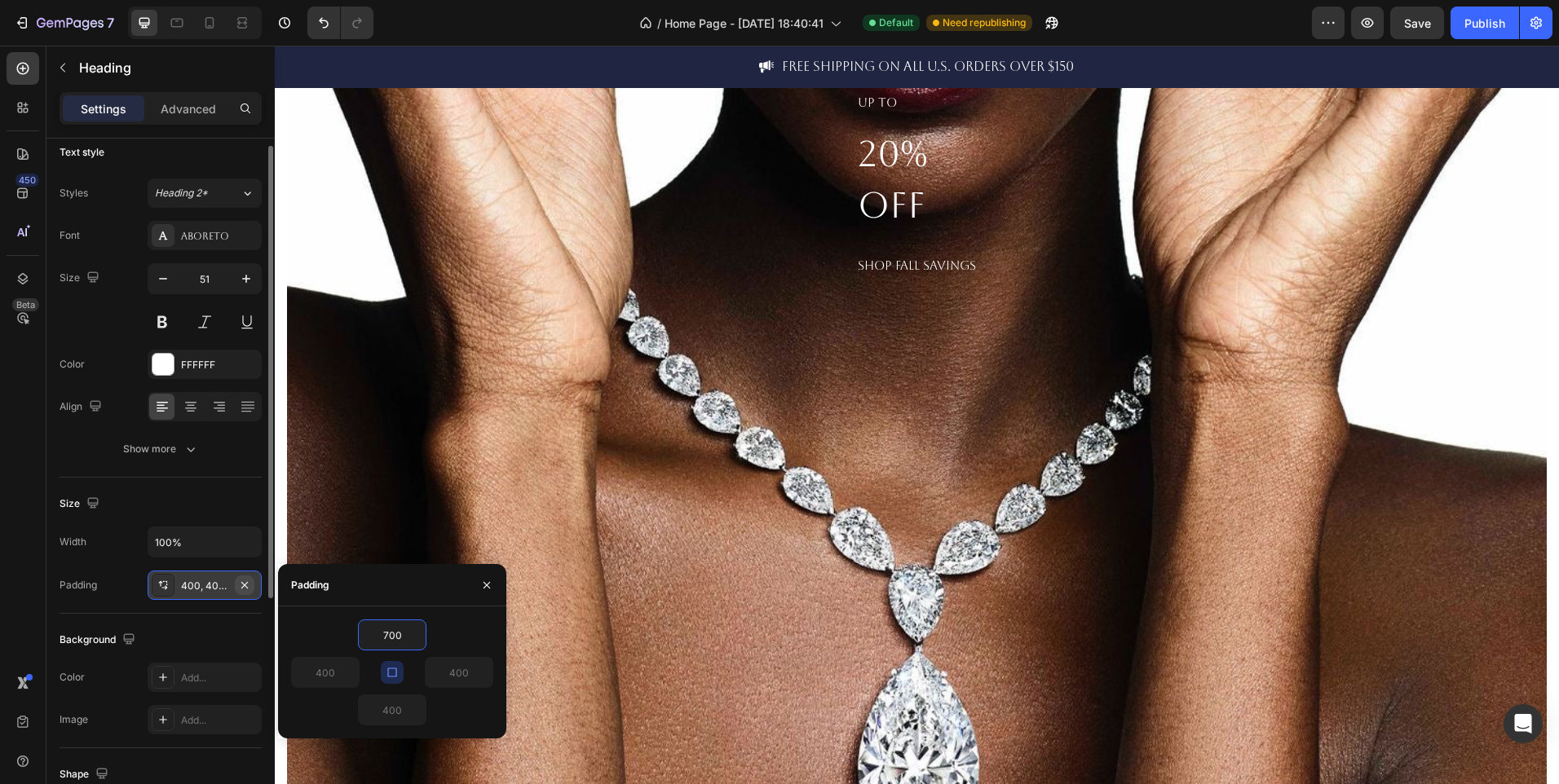
type input "700"
click at [242, 587] on icon "button" at bounding box center [245, 585] width 7 height 7
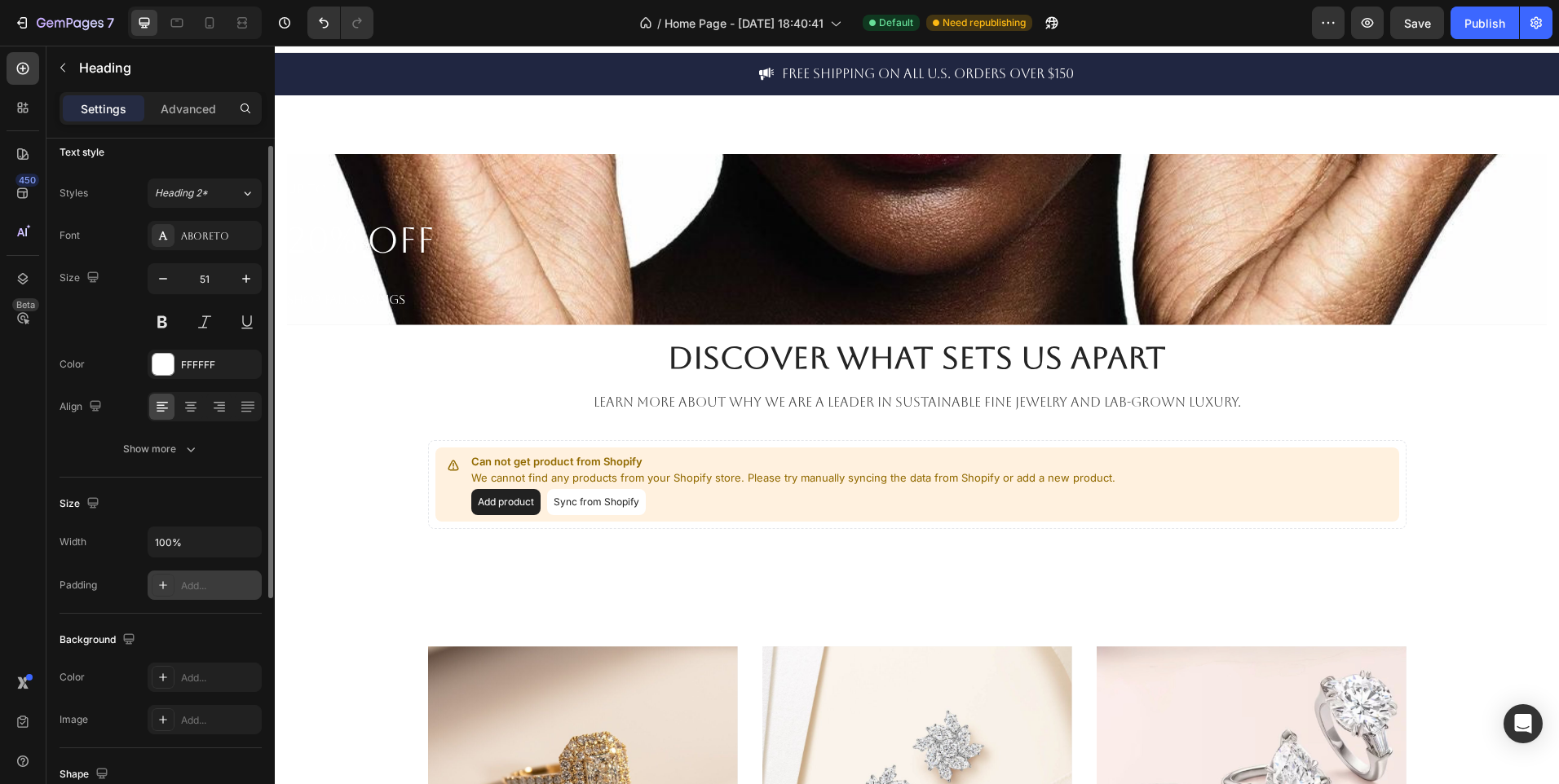
scroll to position [0, 0]
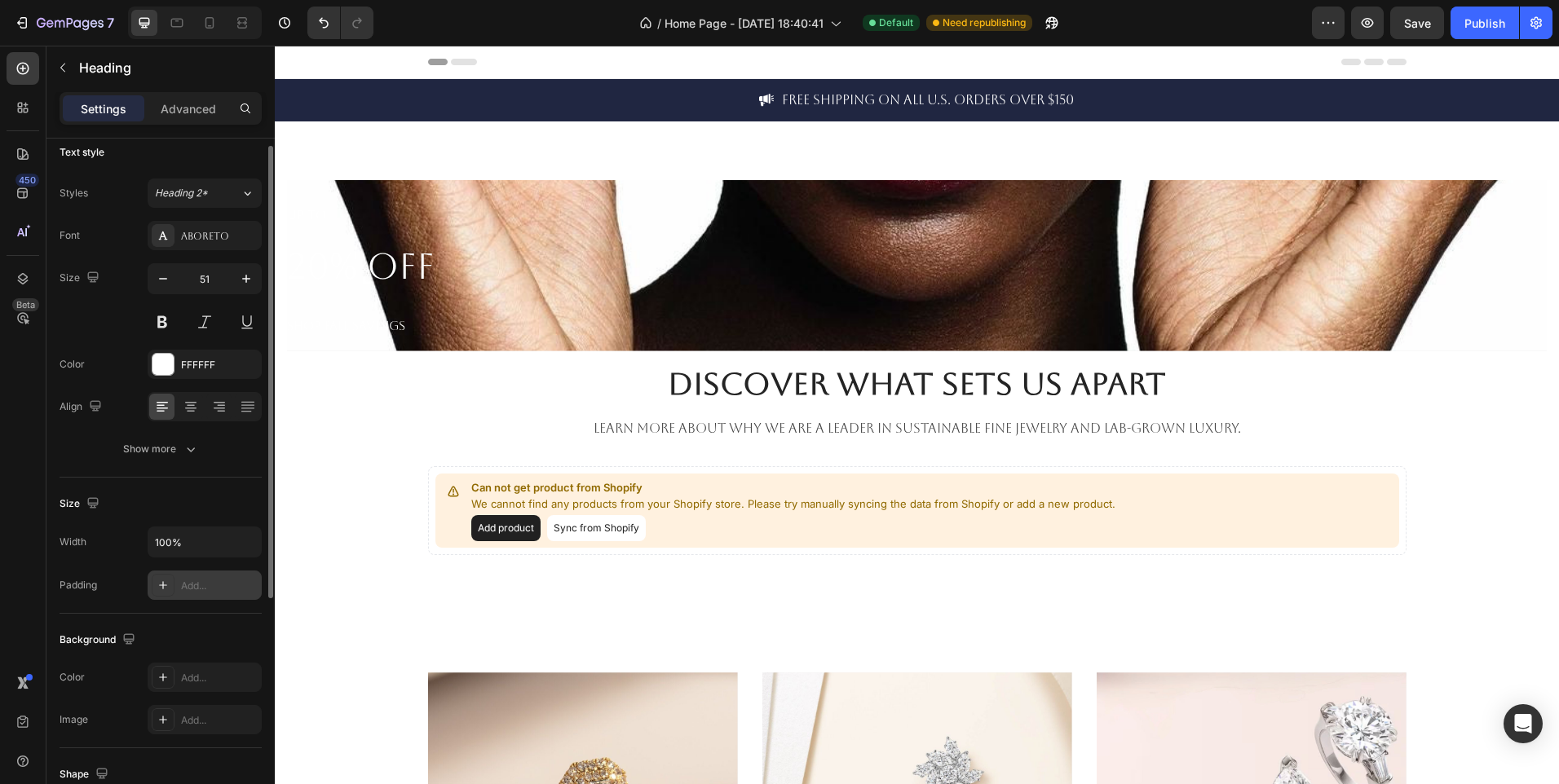
click at [550, 232] on p "UP TO 20% OFF SHOP FALL SAVINGS" at bounding box center [917, 265] width 1260 height 171
click at [536, 289] on p "UP TO 20% OFF SHOP FALL SAVINGS" at bounding box center [917, 265] width 1260 height 171
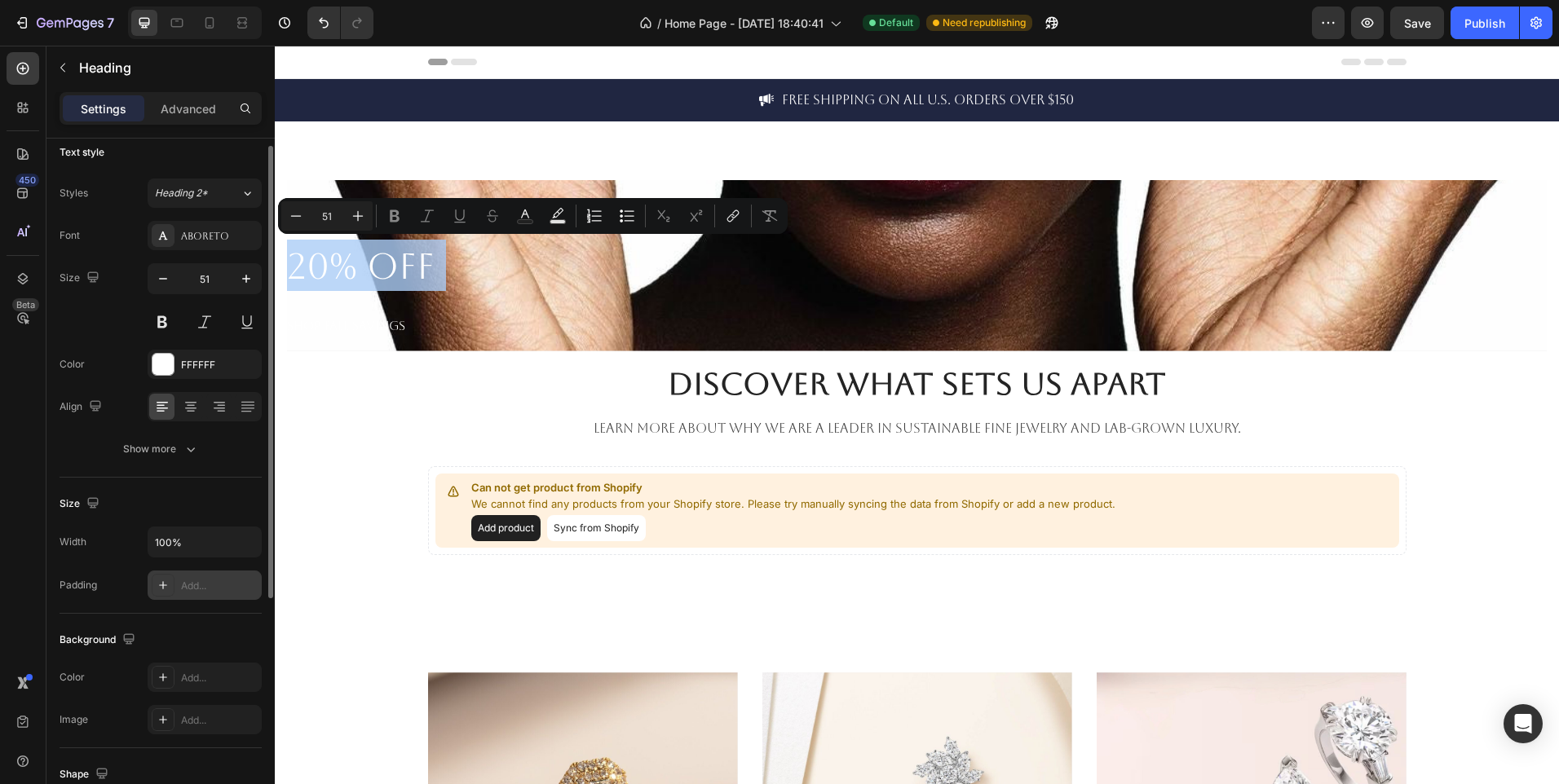
click at [536, 289] on p "UP TO 20% OFF SHOP FALL SAVINGS" at bounding box center [917, 265] width 1260 height 171
type input "44"
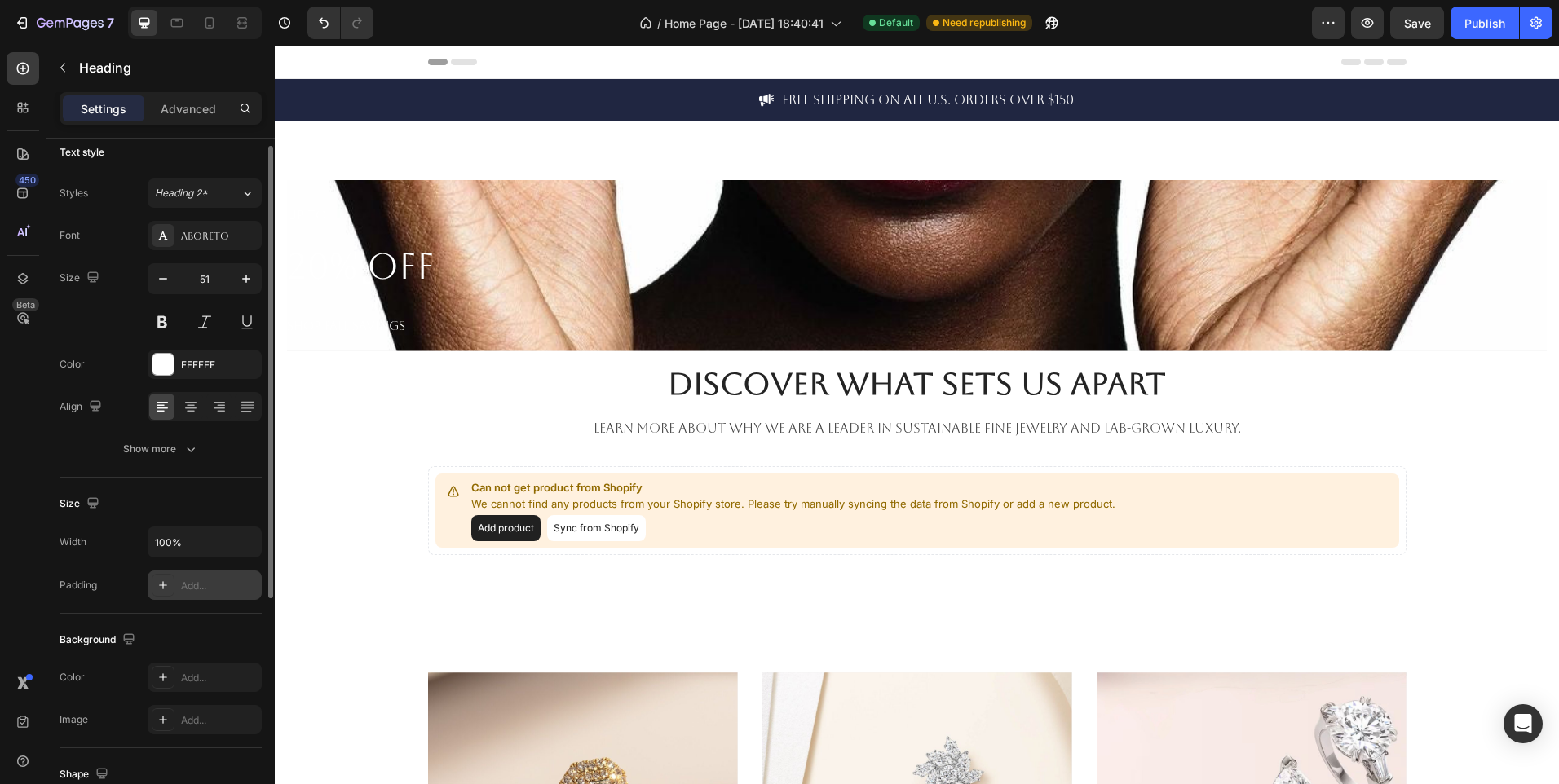
click at [536, 289] on p "UP TO 20% OFF SHOP FALL SAVINGS" at bounding box center [917, 265] width 1260 height 171
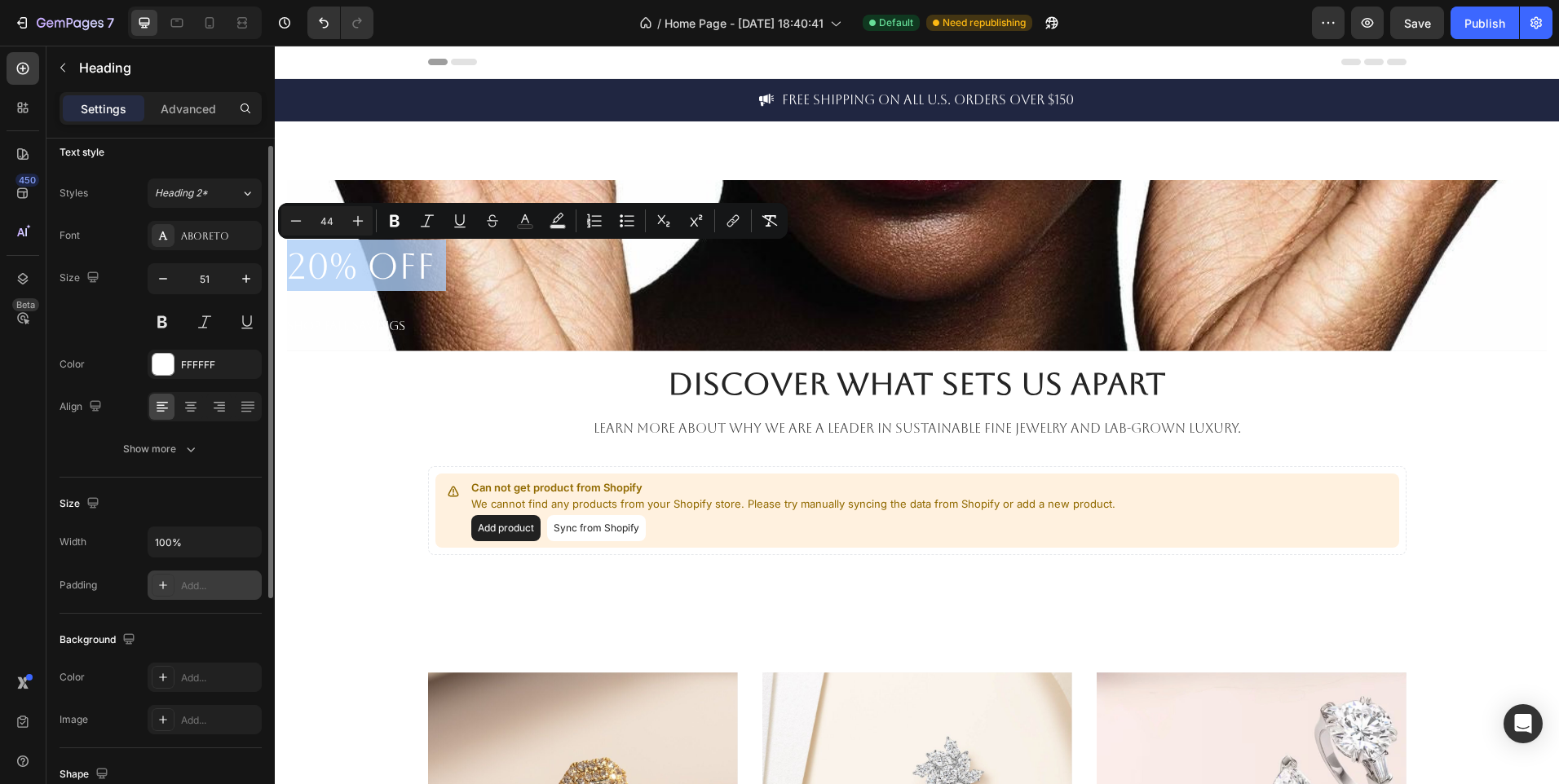
click at [536, 289] on p "UP TO 20% OFF SHOP FALL SAVINGS" at bounding box center [917, 265] width 1260 height 171
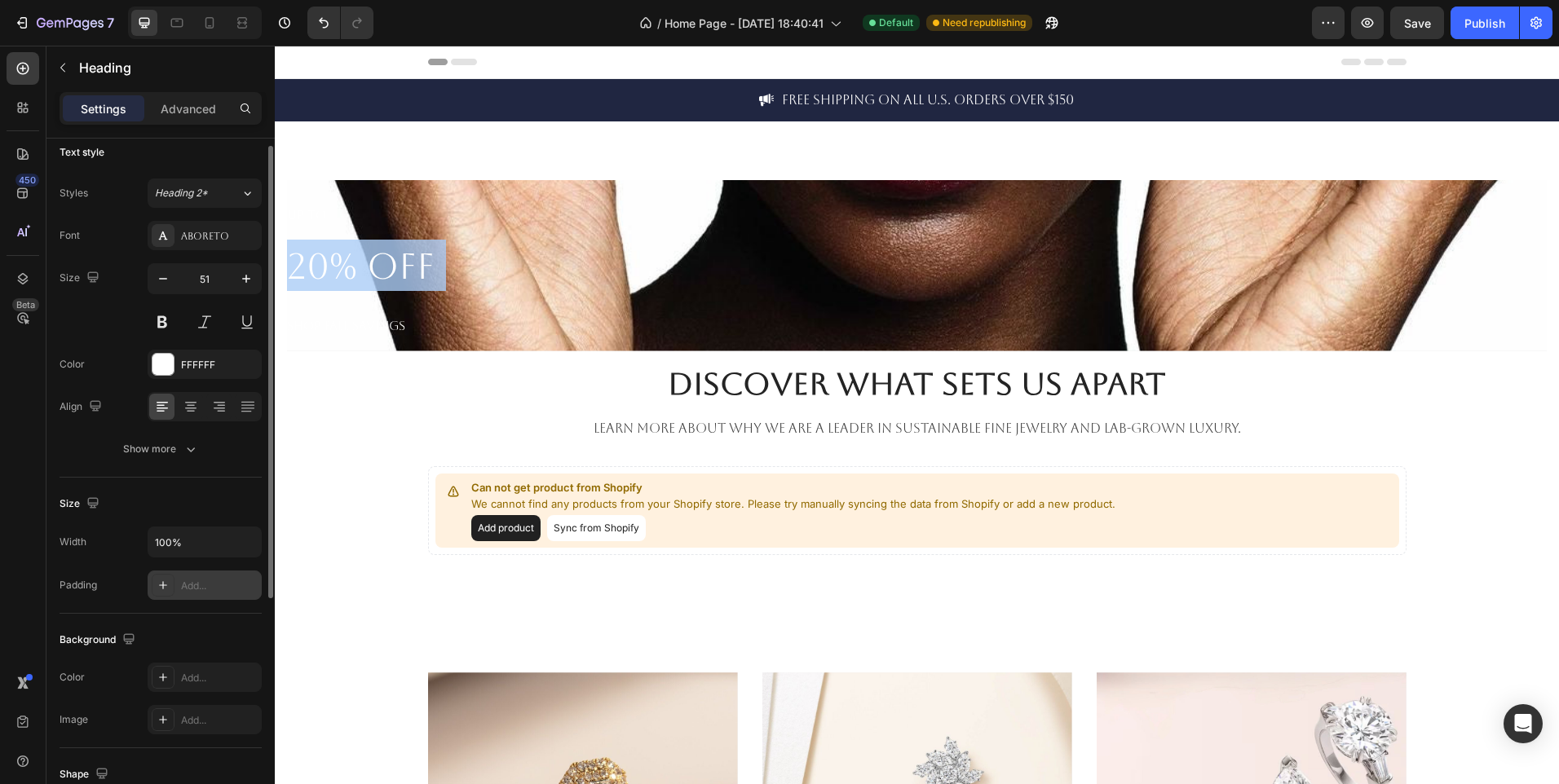
click at [536, 289] on p "UP TO 20% OFF SHOP FALL SAVINGS" at bounding box center [917, 265] width 1260 height 171
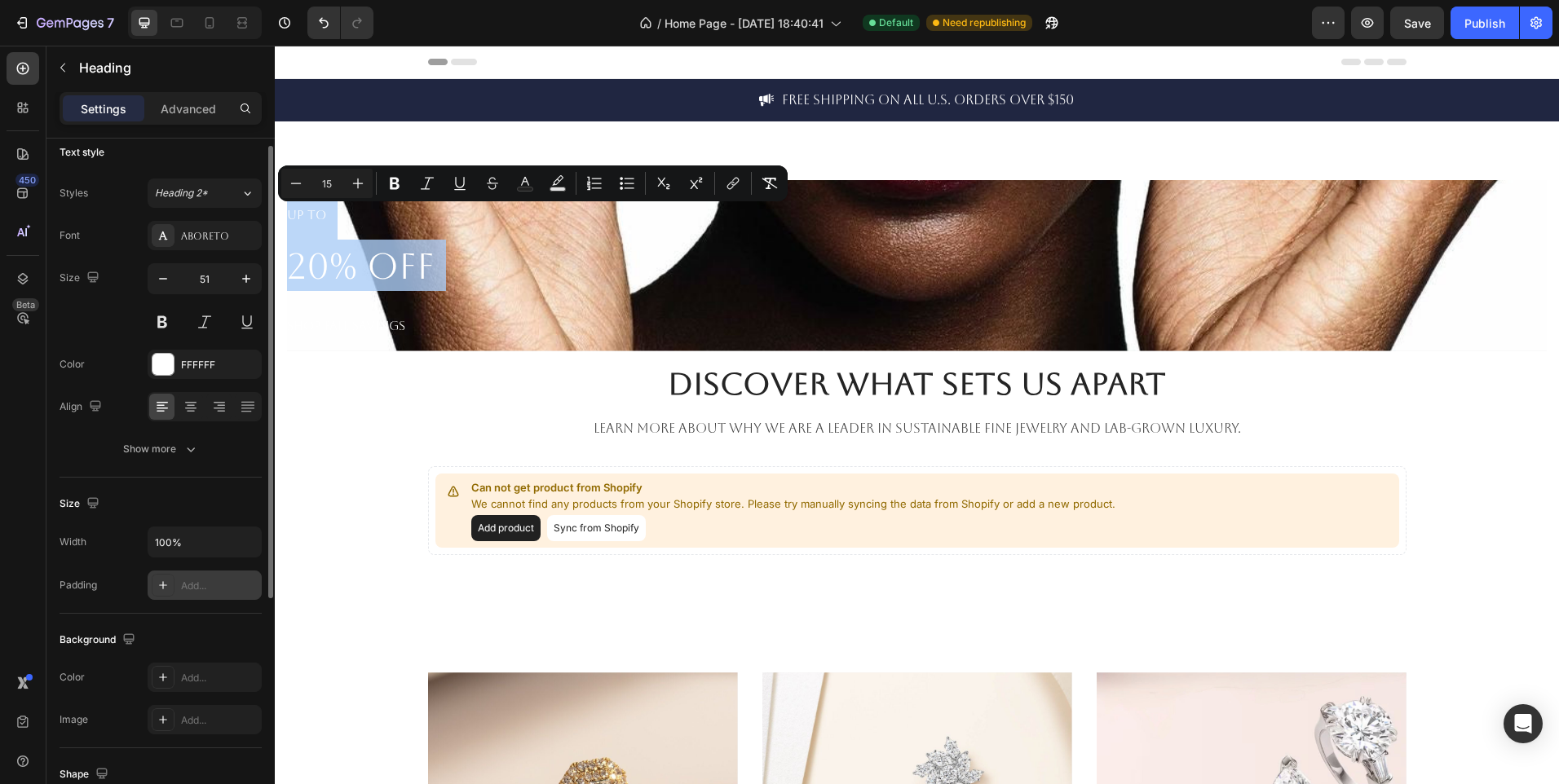
drag, startPoint x: 536, startPoint y: 289, endPoint x: 465, endPoint y: 221, distance: 98.3
click at [465, 221] on p "UP TO 20% OFF SHOP FALL SAVINGS" at bounding box center [917, 265] width 1260 height 171
type input "44"
click at [465, 221] on p "UP TO 20% OFF SHOP FALL SAVINGS" at bounding box center [917, 265] width 1260 height 171
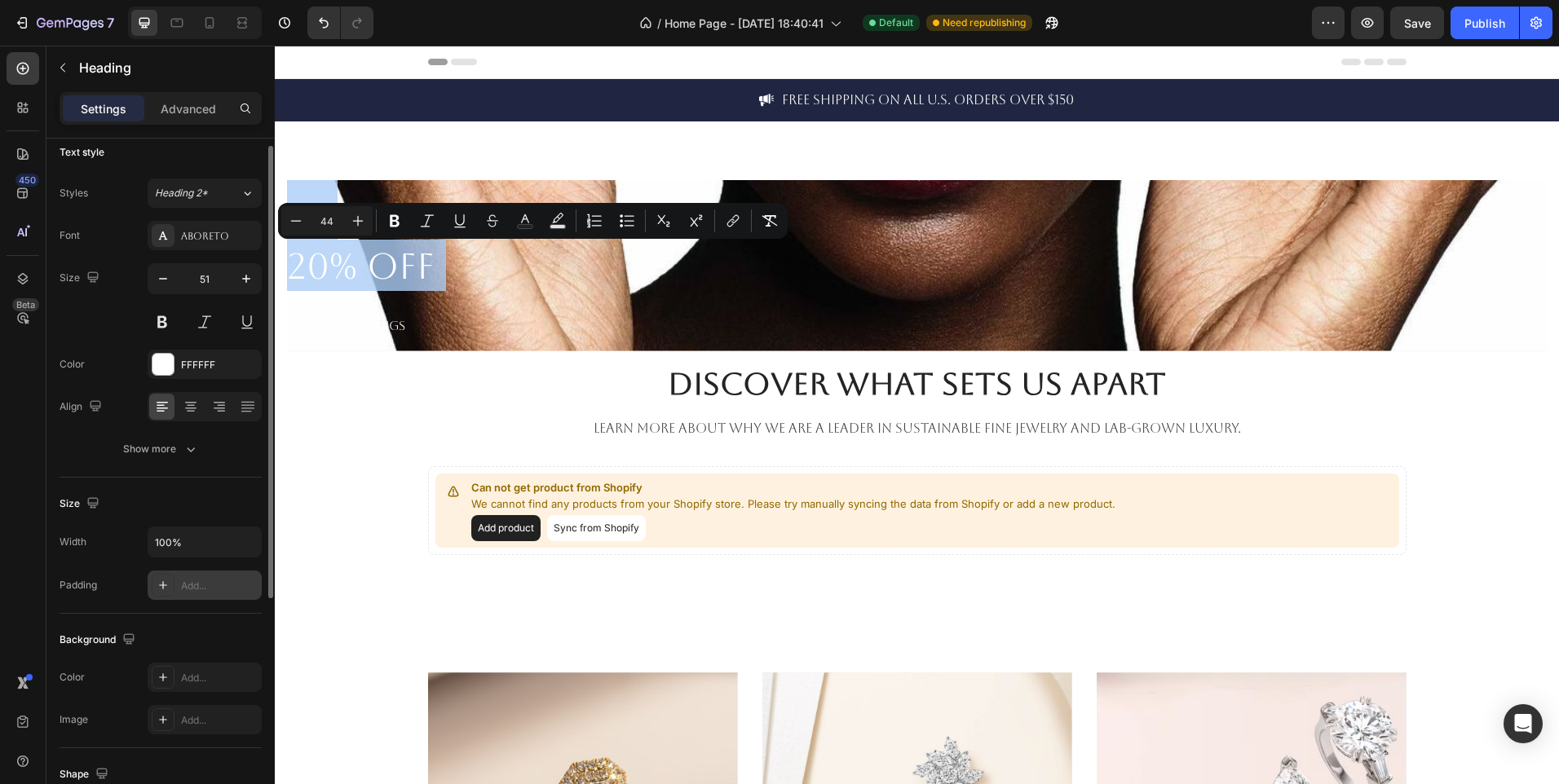
click at [458, 188] on p "UP TO 20% OFF SHOP FALL SAVINGS" at bounding box center [917, 265] width 1260 height 171
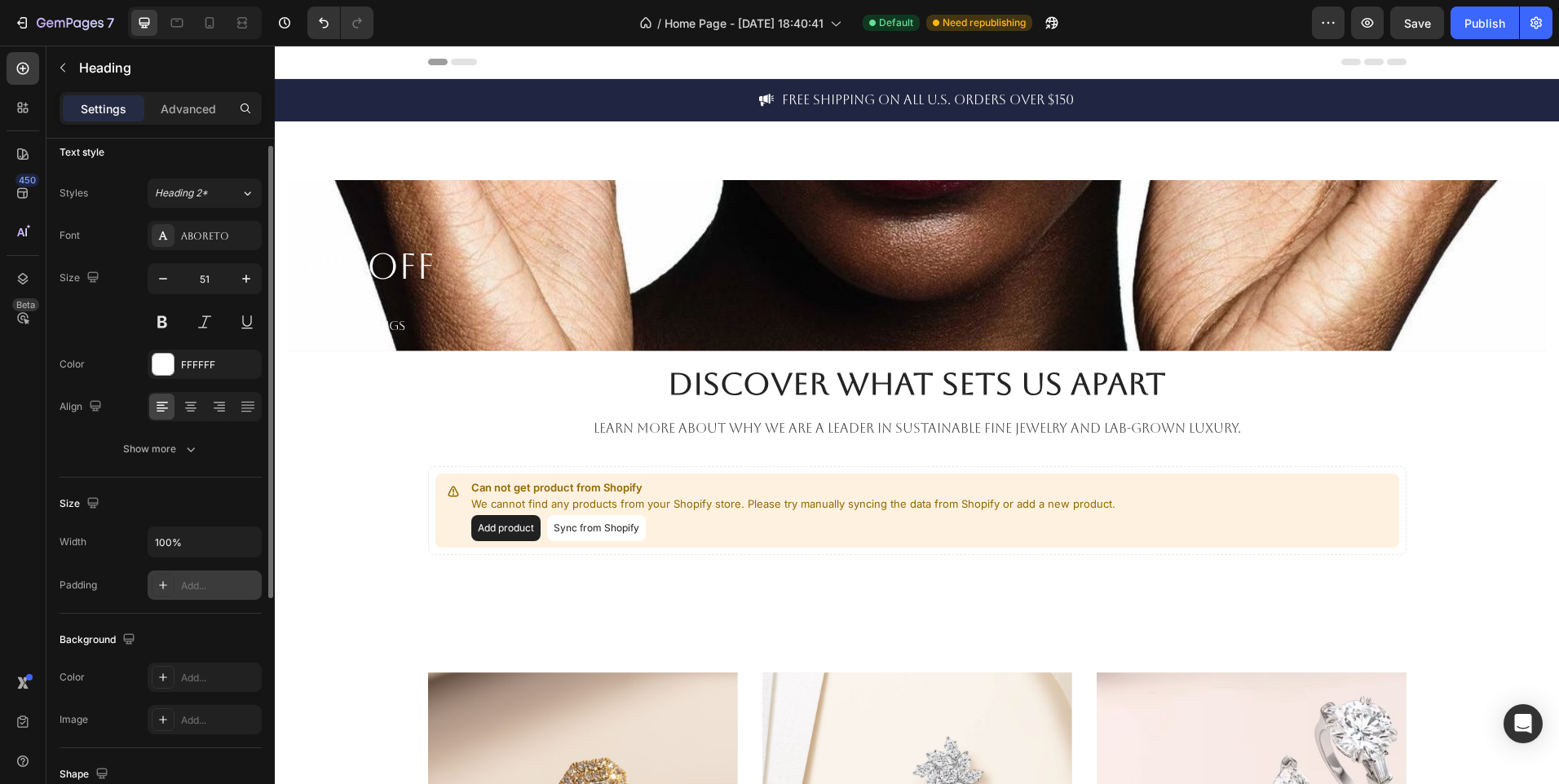
click at [292, 212] on span "UP TO" at bounding box center [306, 214] width 39 height 14
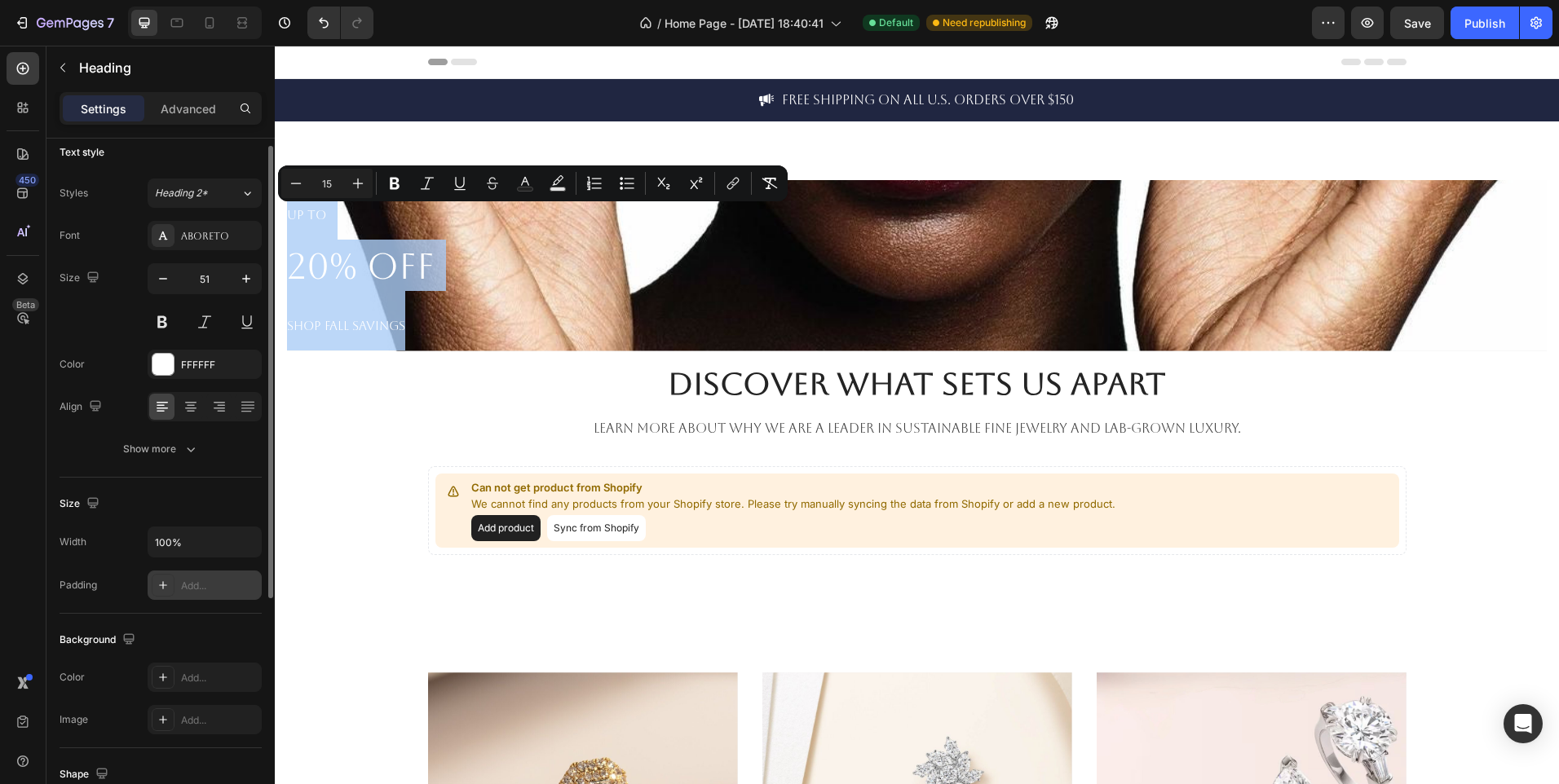
drag, startPoint x: 288, startPoint y: 210, endPoint x: 424, endPoint y: 328, distance: 180.1
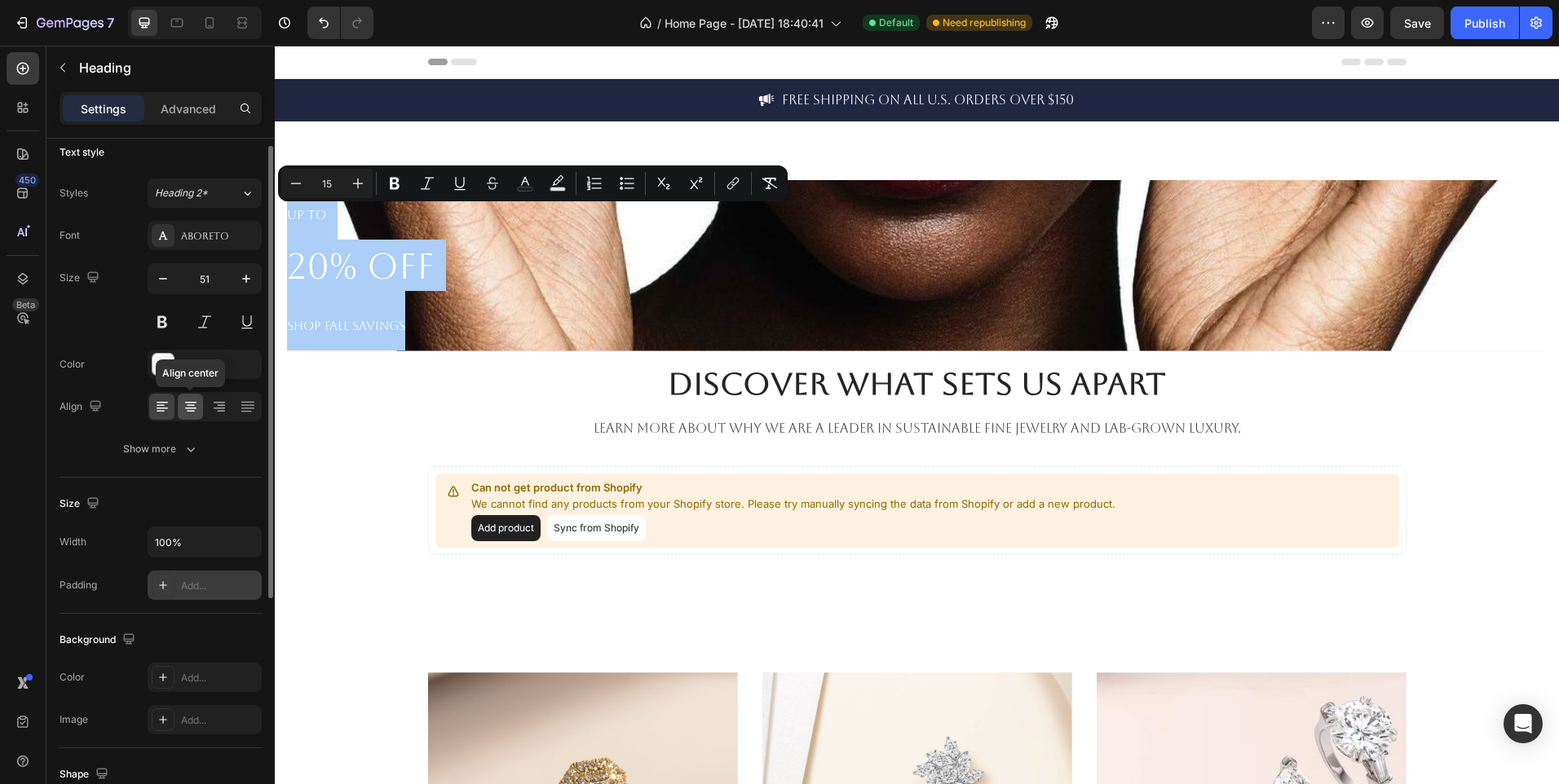
click at [199, 401] on div at bounding box center [190, 407] width 26 height 26
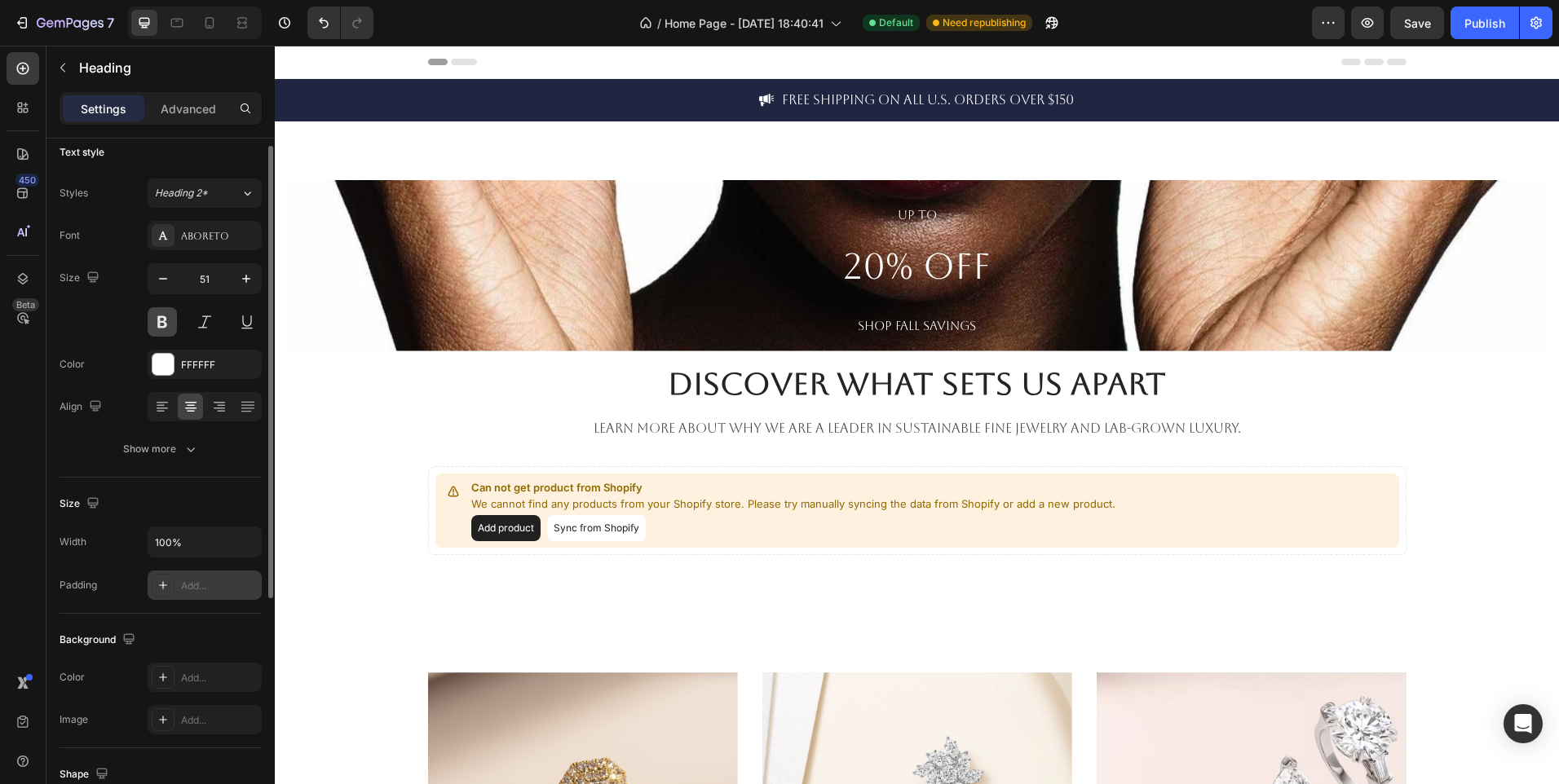
click at [162, 318] on button at bounding box center [161, 322] width 29 height 29
click at [162, 316] on button at bounding box center [161, 322] width 29 height 29
click at [223, 280] on input "51" at bounding box center [204, 278] width 54 height 29
click at [215, 275] on input "51" at bounding box center [204, 278] width 54 height 29
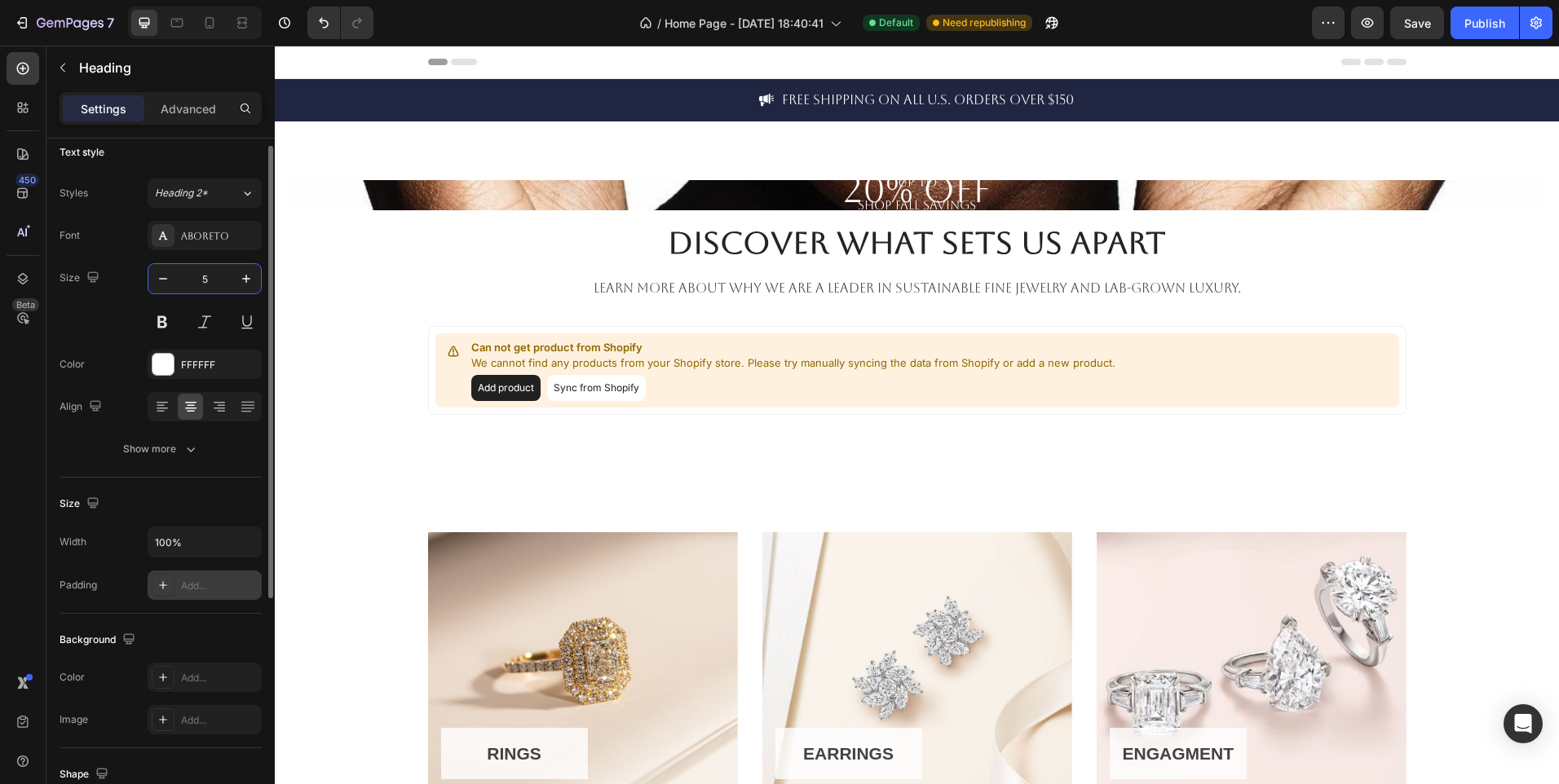
type input "55"
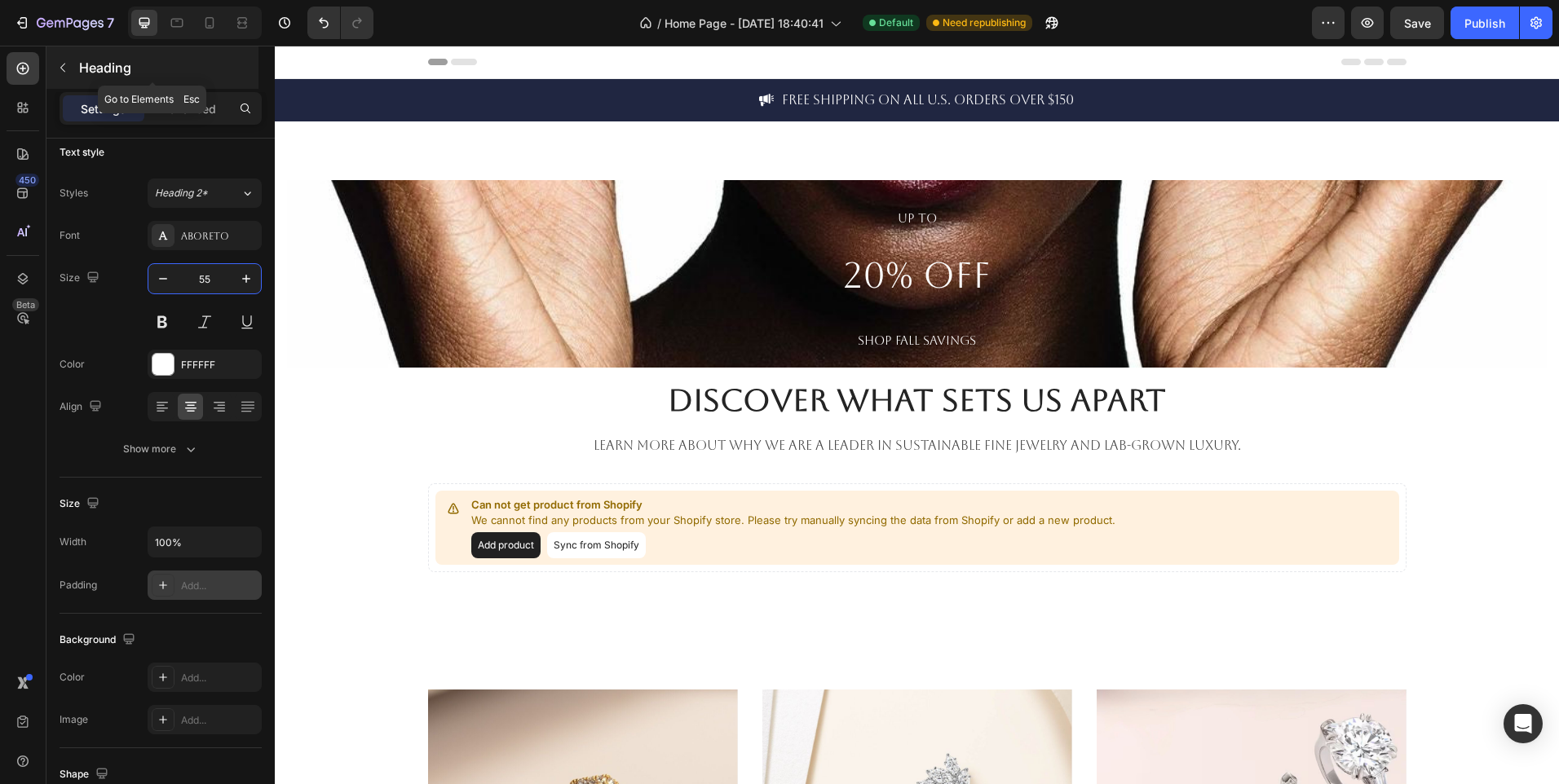
click at [65, 64] on icon "button" at bounding box center [63, 68] width 5 height 9
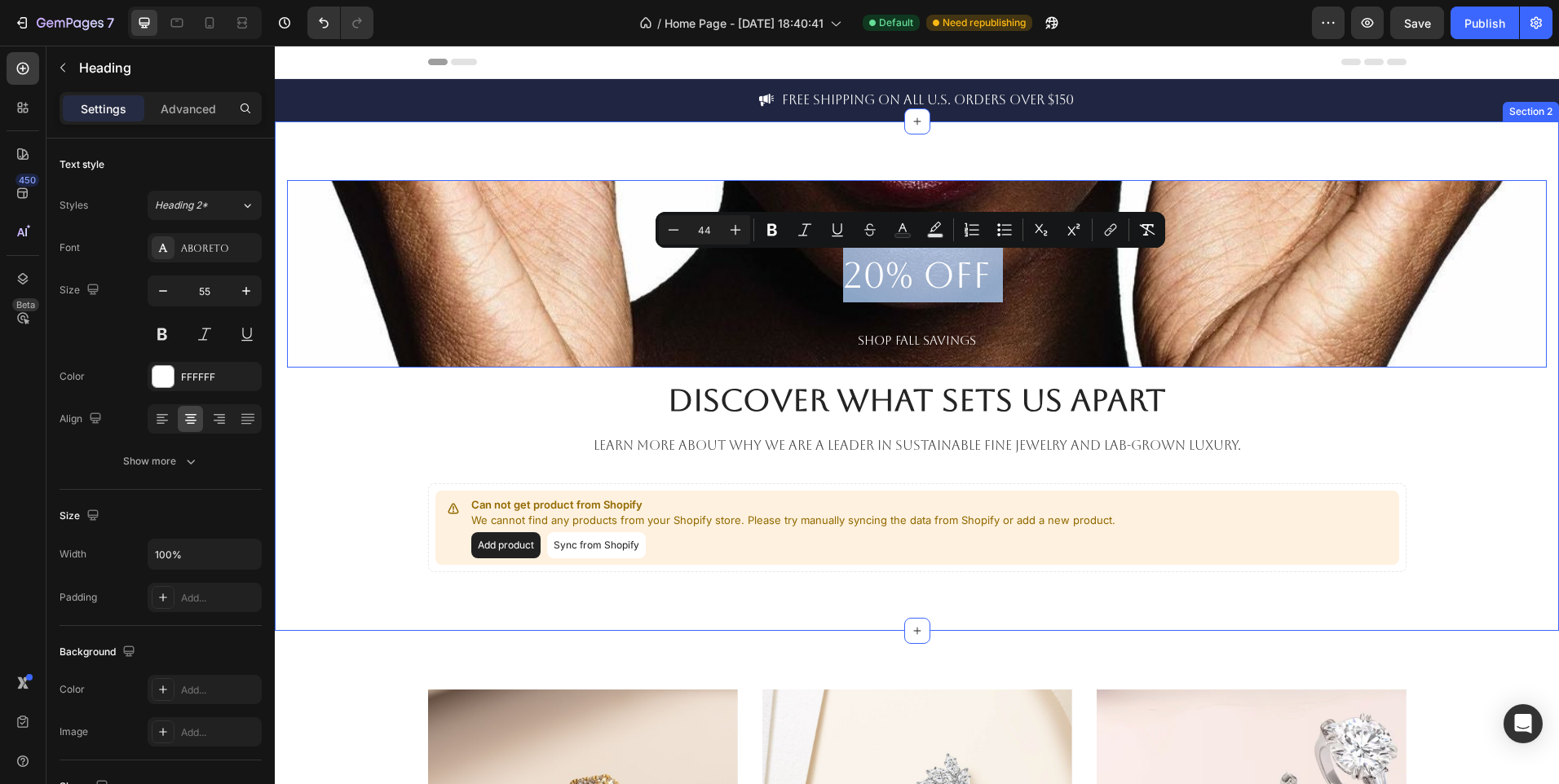
drag, startPoint x: 676, startPoint y: 280, endPoint x: 537, endPoint y: 375, distance: 168.4
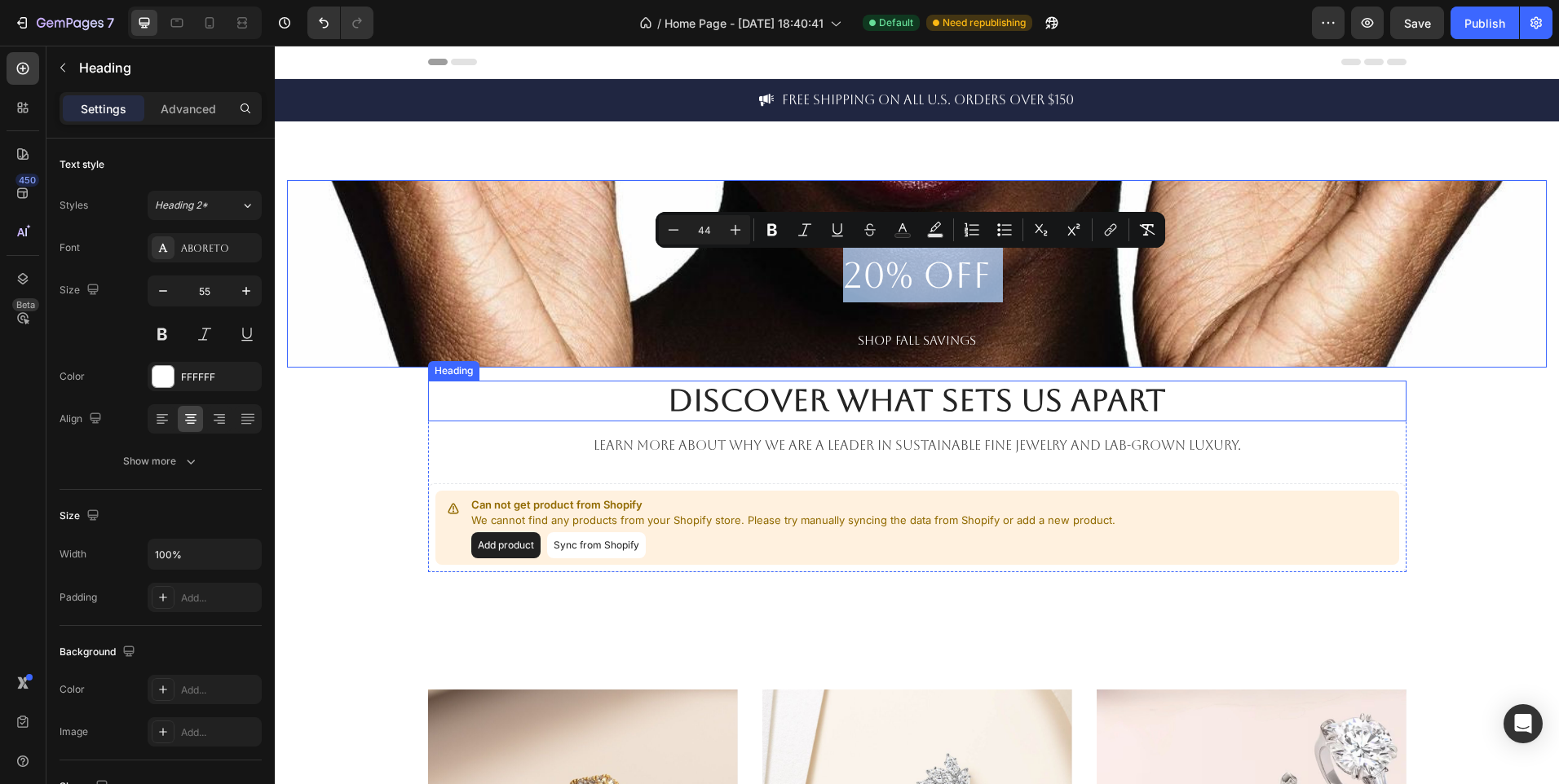
drag, startPoint x: 728, startPoint y: 265, endPoint x: 722, endPoint y: 394, distance: 129.1
click at [722, 394] on div "UP TO 20% OFF SHOP FALL SAVINGS Heading 0 Hero Banner Discover What Sets Us Apa…" at bounding box center [917, 376] width 1260 height 392
click at [612, 304] on p "UP TO 20% OFF SHOP FALL SAVINGS" at bounding box center [917, 274] width 1260 height 188
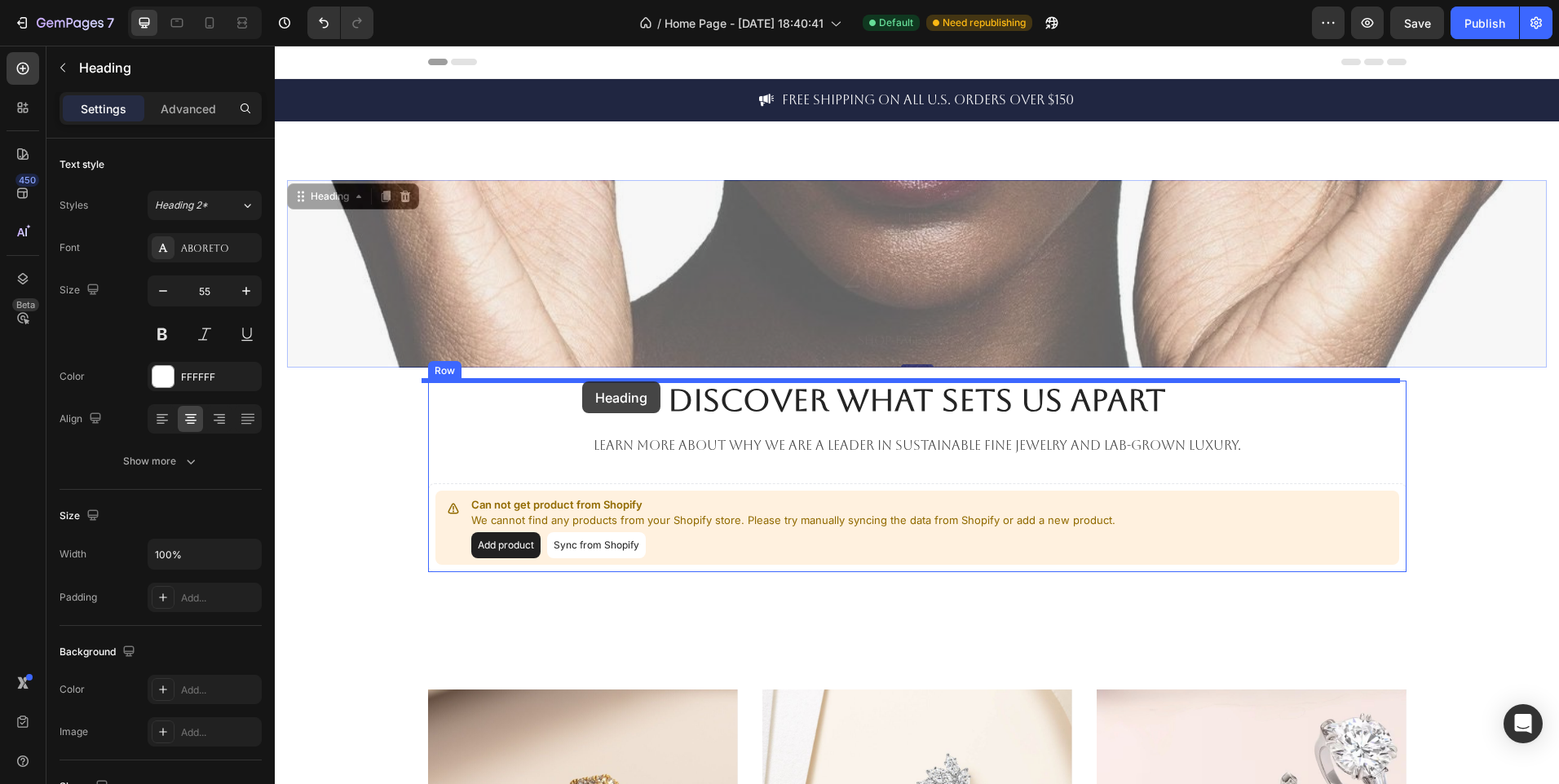
drag, startPoint x: 583, startPoint y: 257, endPoint x: 583, endPoint y: 381, distance: 124.0
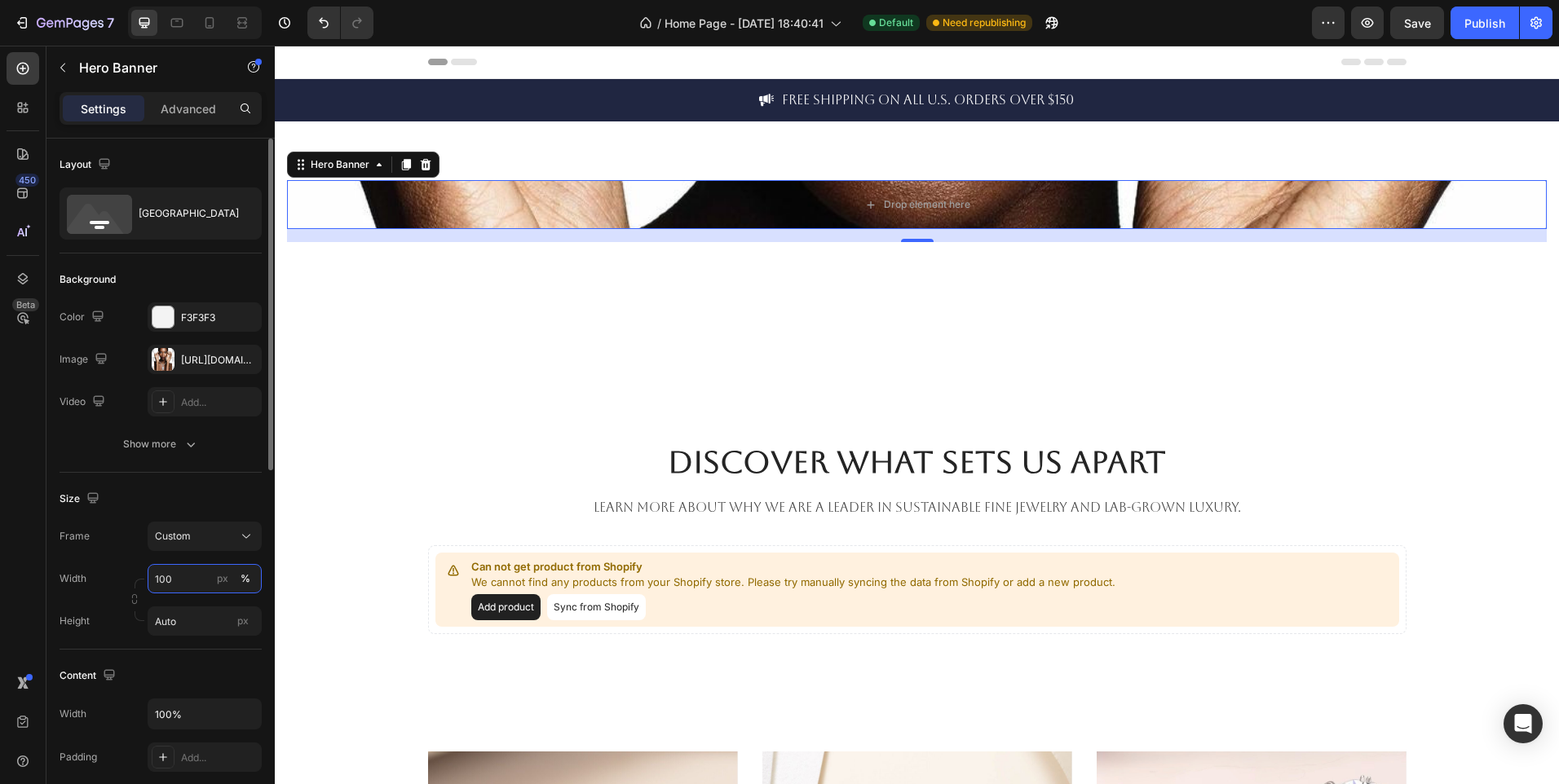
click at [204, 580] on input "100" at bounding box center [204, 578] width 114 height 29
click at [251, 643] on div "Default 1200px" at bounding box center [189, 647] width 134 height 29
type input "1200"
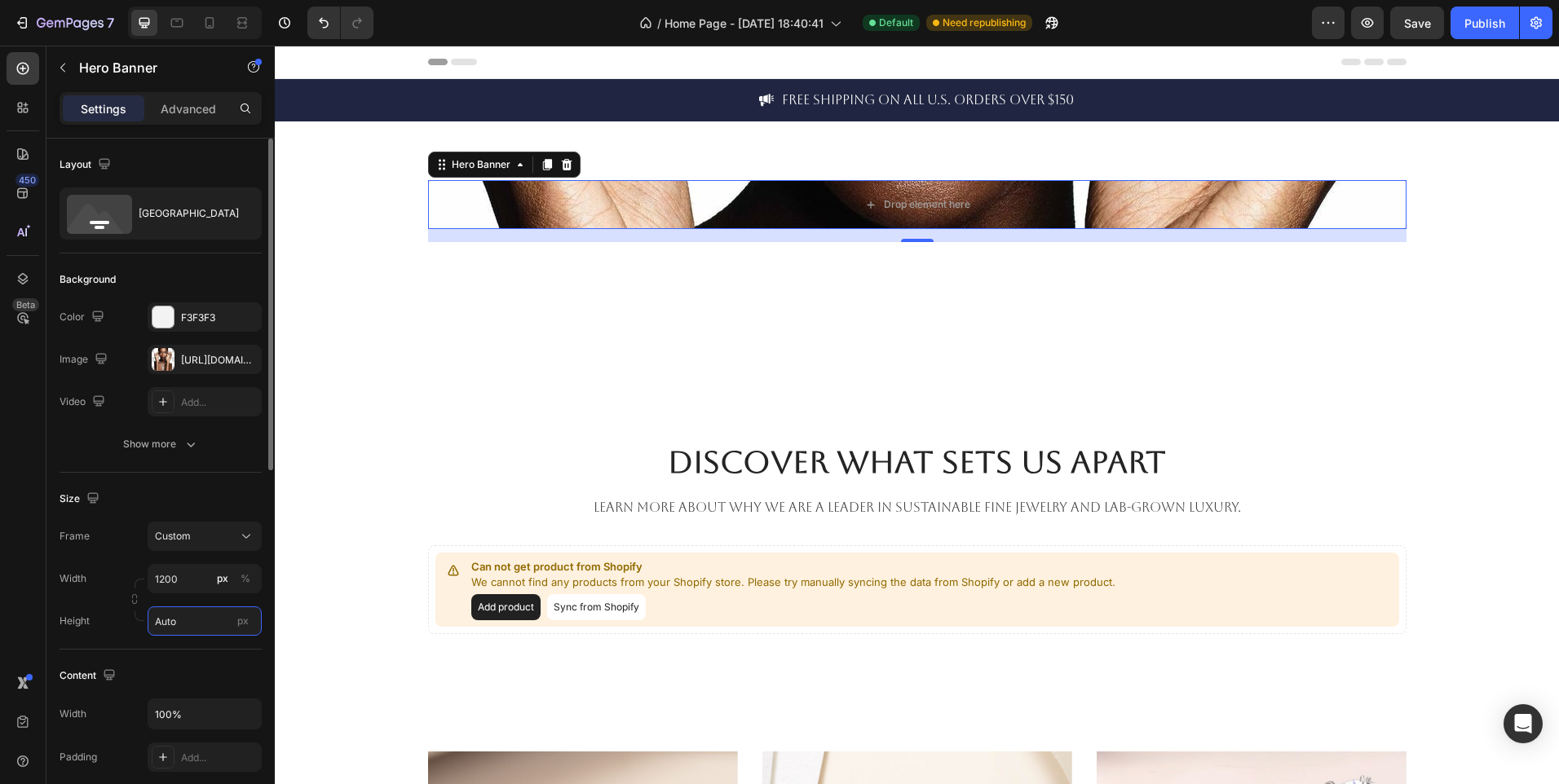
click at [179, 628] on input "Auto" at bounding box center [204, 620] width 114 height 29
click at [231, 692] on span "100vh" at bounding box center [234, 690] width 28 height 15
type input "100 vh"
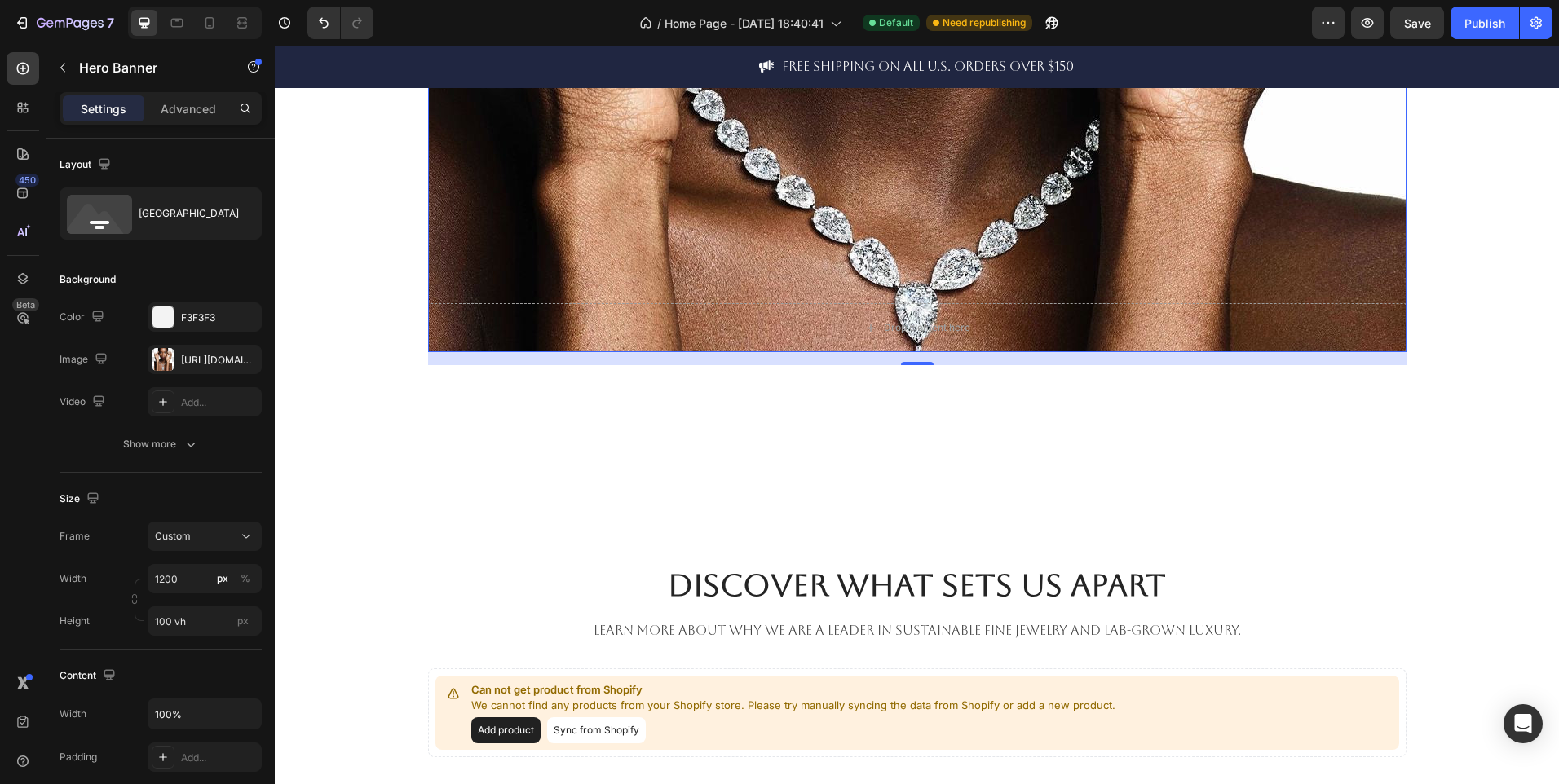
scroll to position [567, 0]
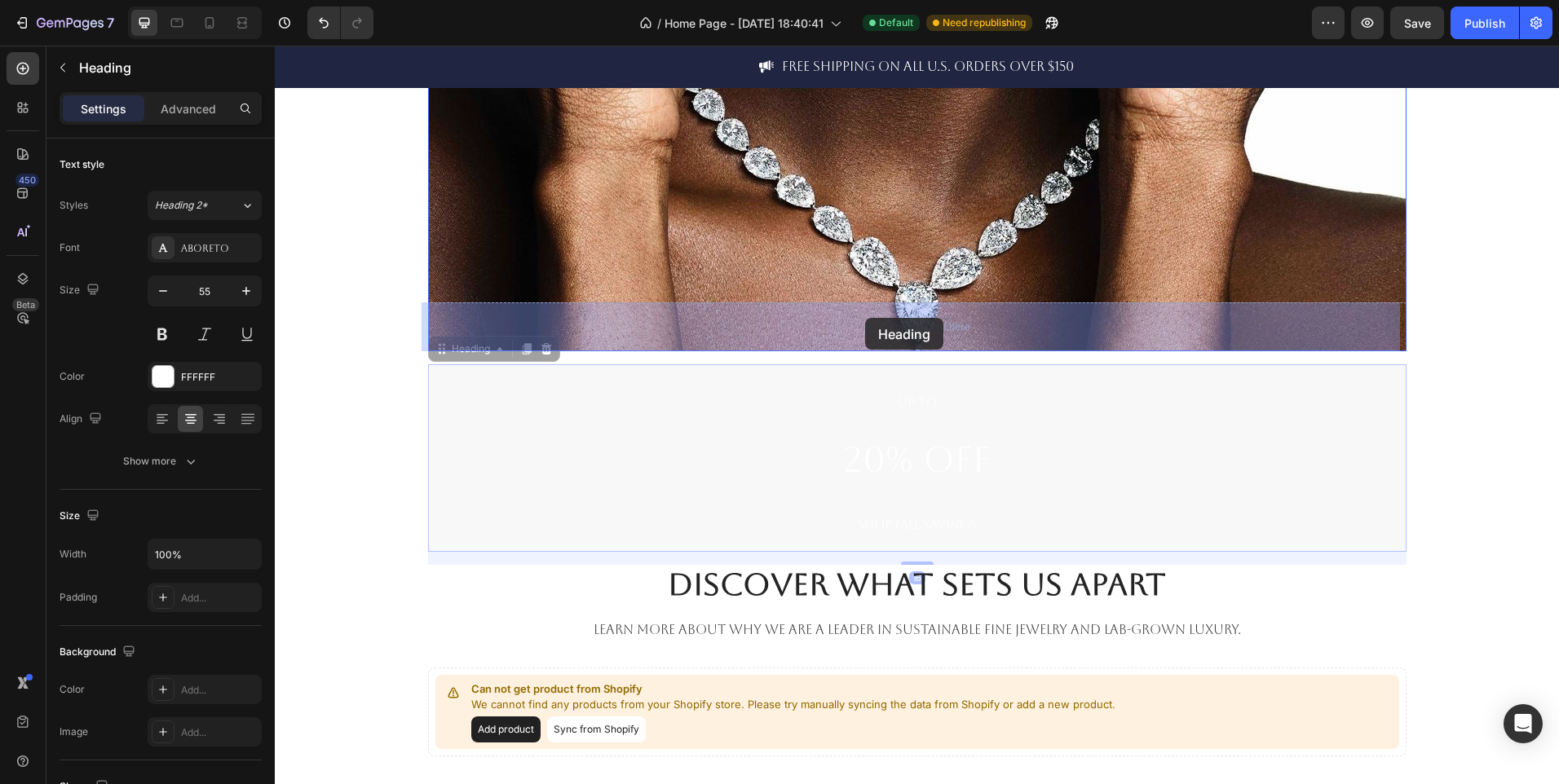
drag, startPoint x: 842, startPoint y: 457, endPoint x: 866, endPoint y: 318, distance: 141.1
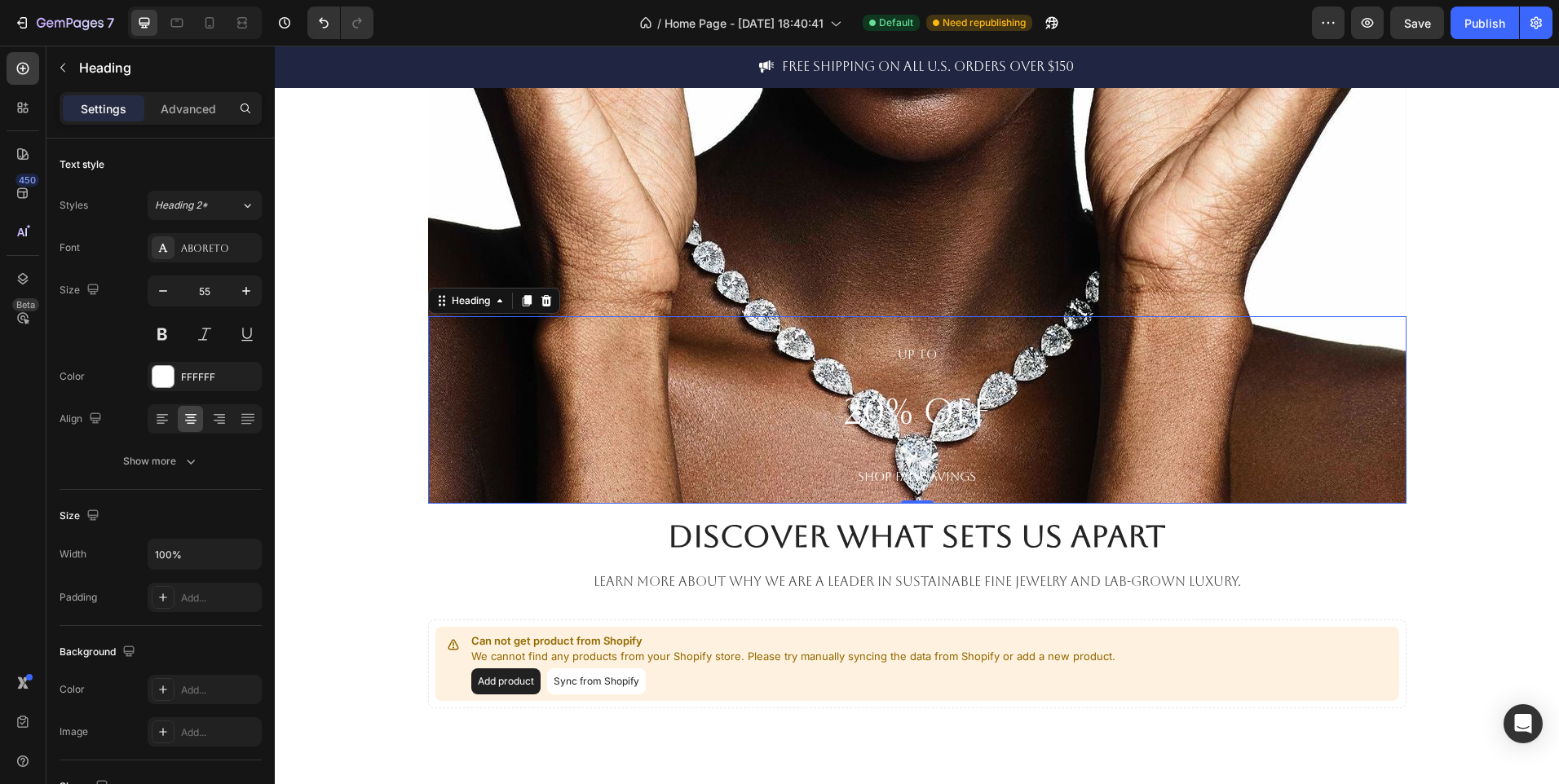
scroll to position [417, 0]
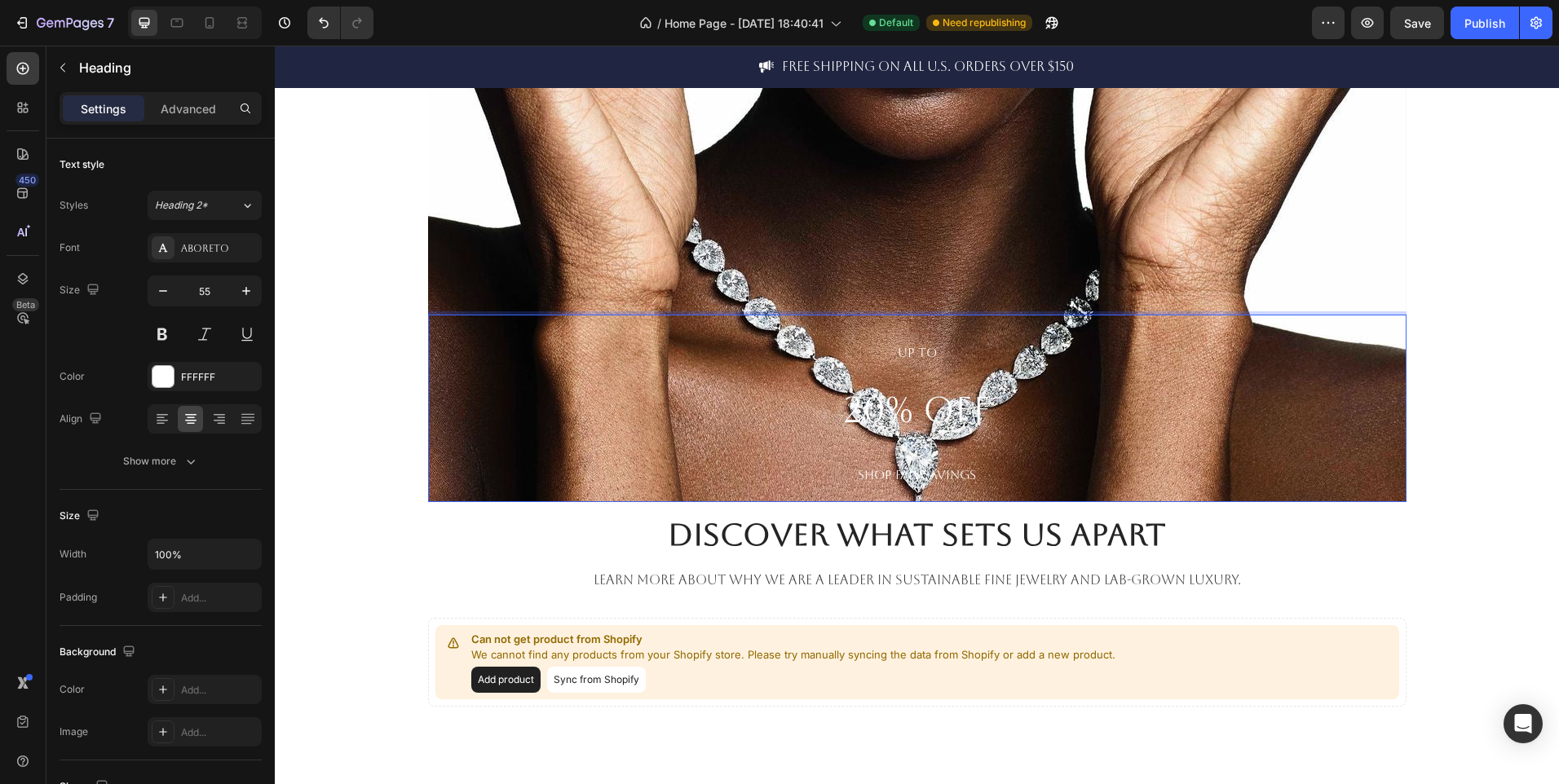
click at [605, 442] on div "UP TO 20% OFF SHOP FALL SAVINGS Heading 0" at bounding box center [917, 132] width 979 height 739
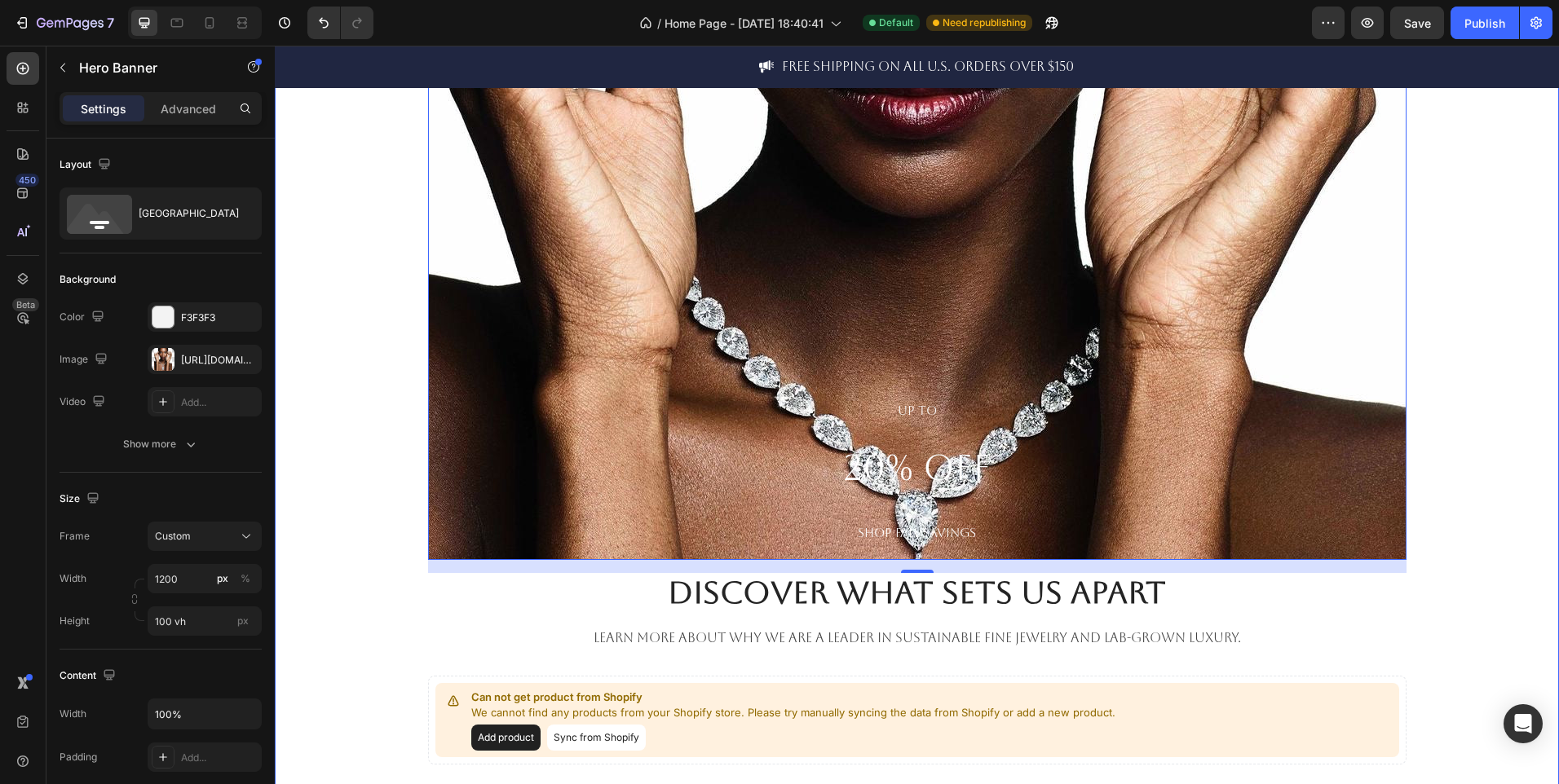
scroll to position [360, 0]
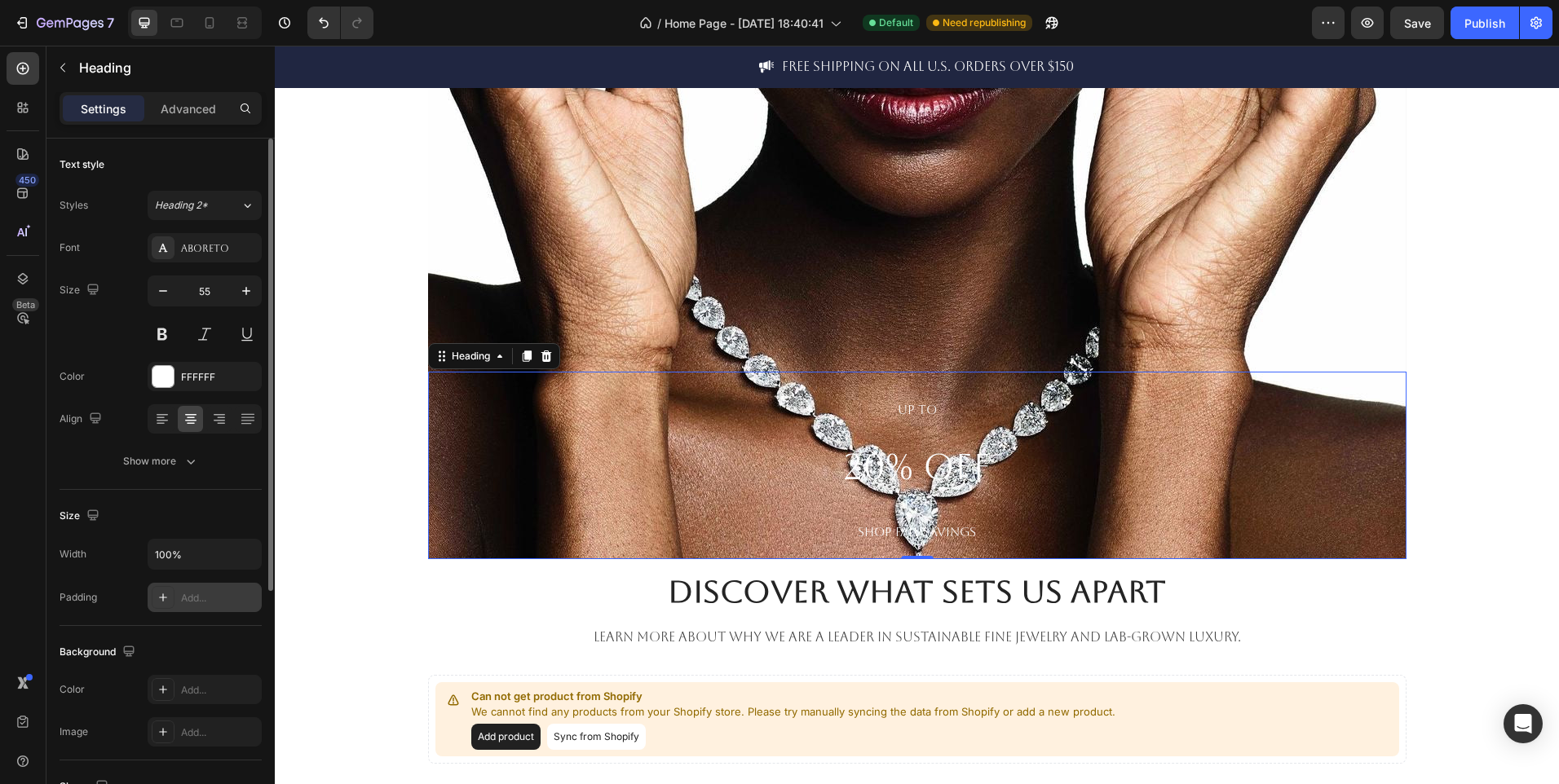
click at [230, 593] on div "Add..." at bounding box center [219, 598] width 77 height 15
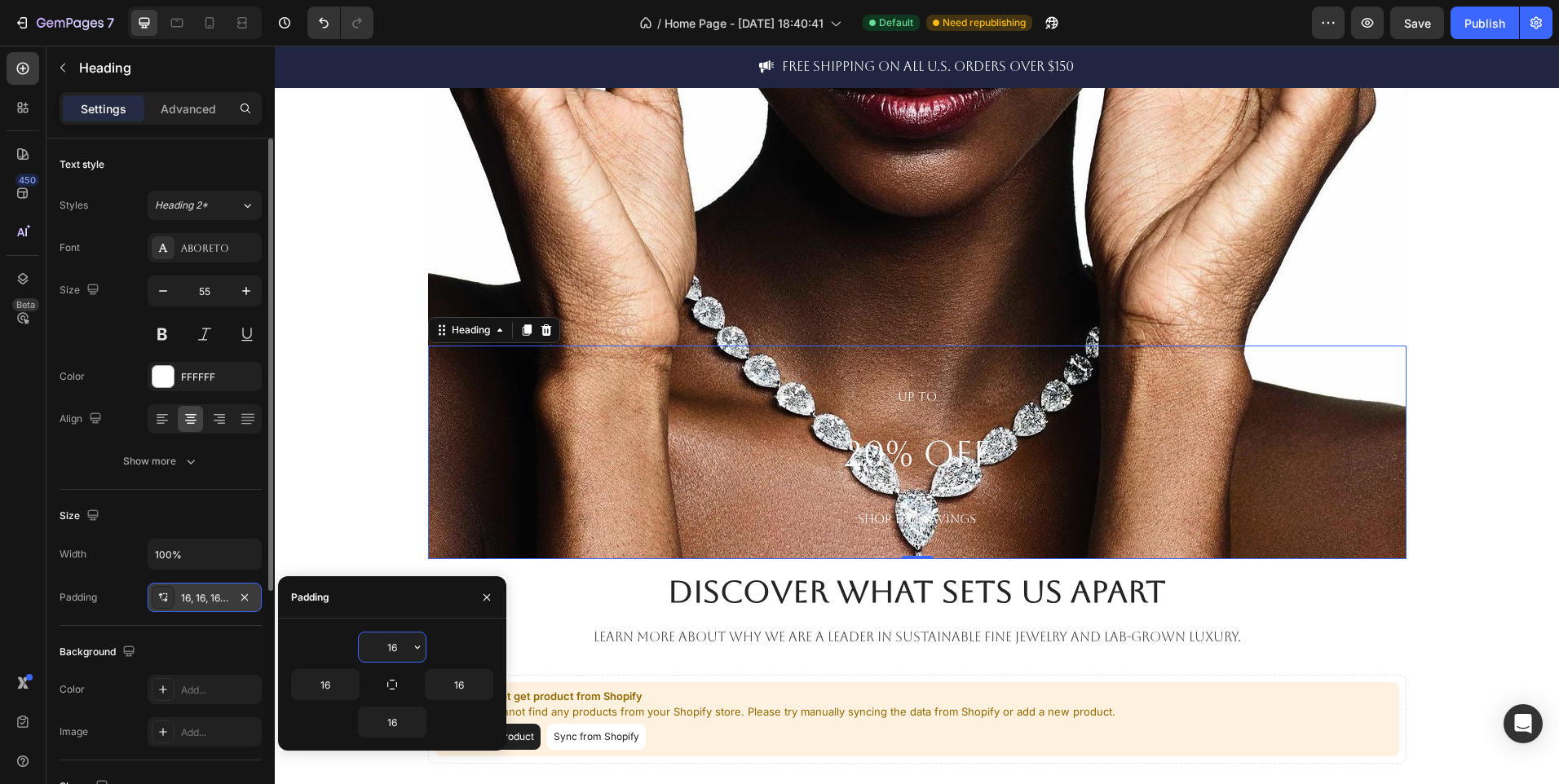
click at [404, 648] on input "16" at bounding box center [392, 647] width 67 height 29
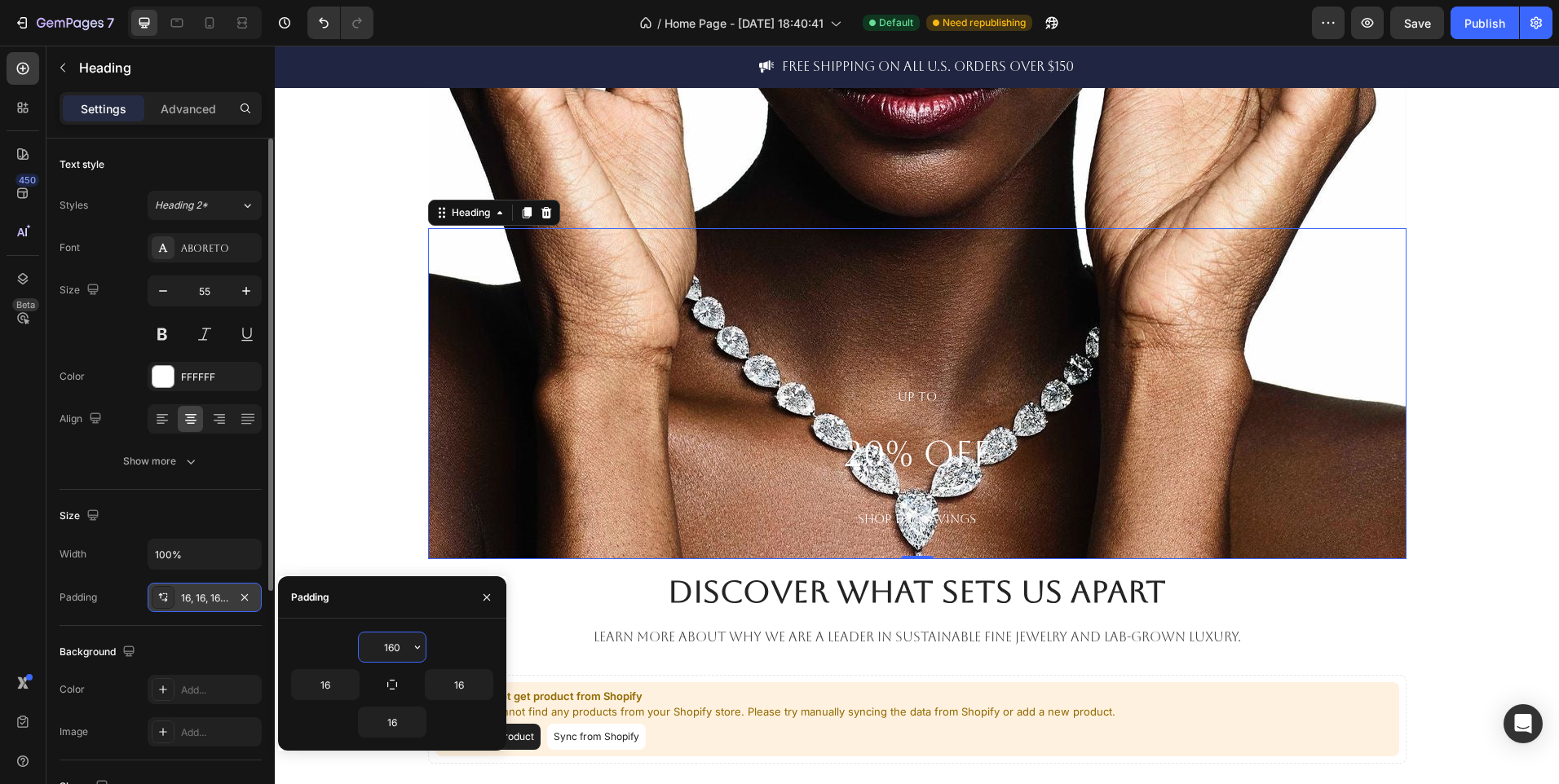
type input "16"
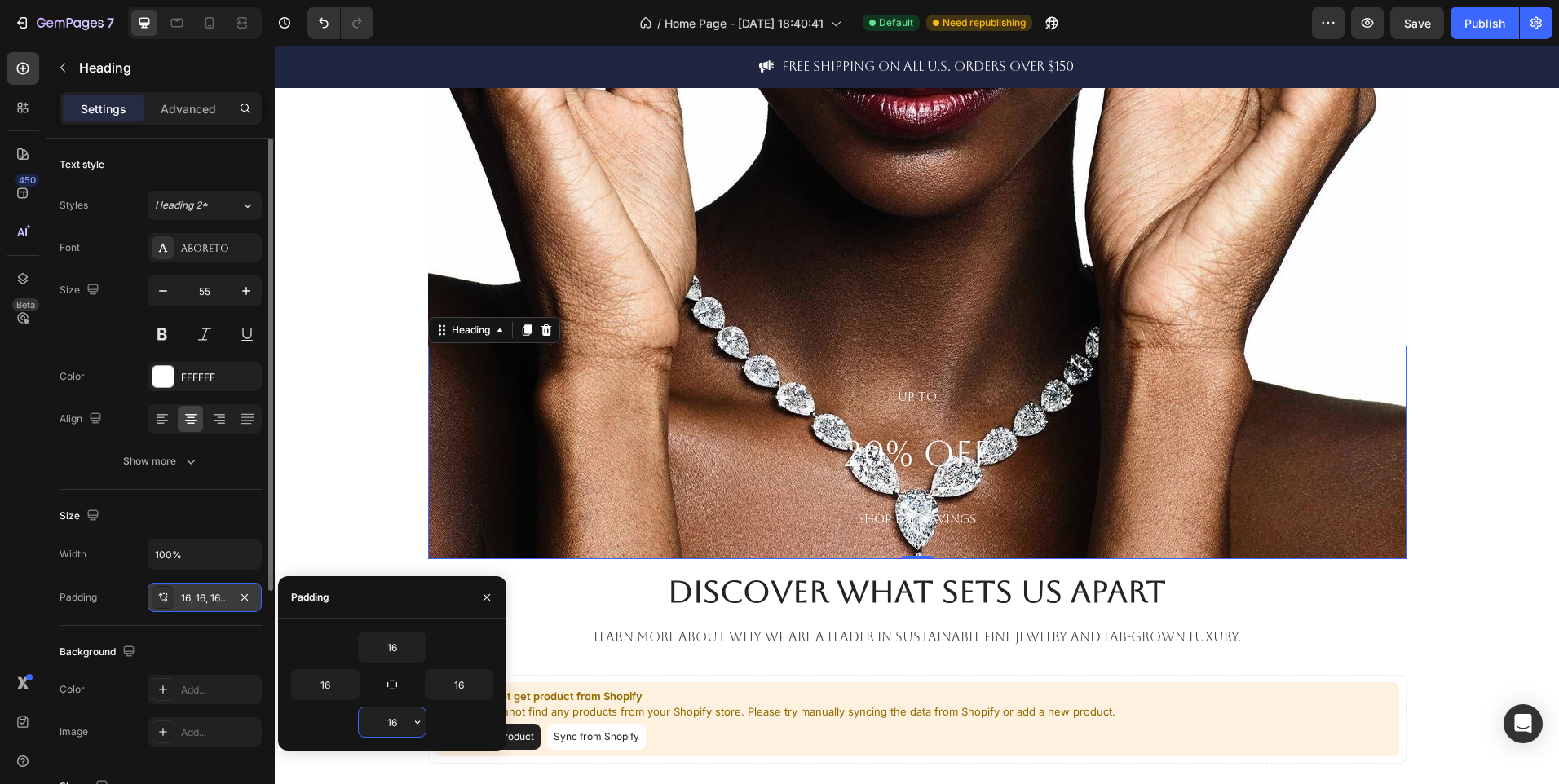
click at [396, 728] on input "16" at bounding box center [392, 721] width 67 height 29
click at [403, 724] on input "16" at bounding box center [392, 721] width 67 height 29
type input "160"
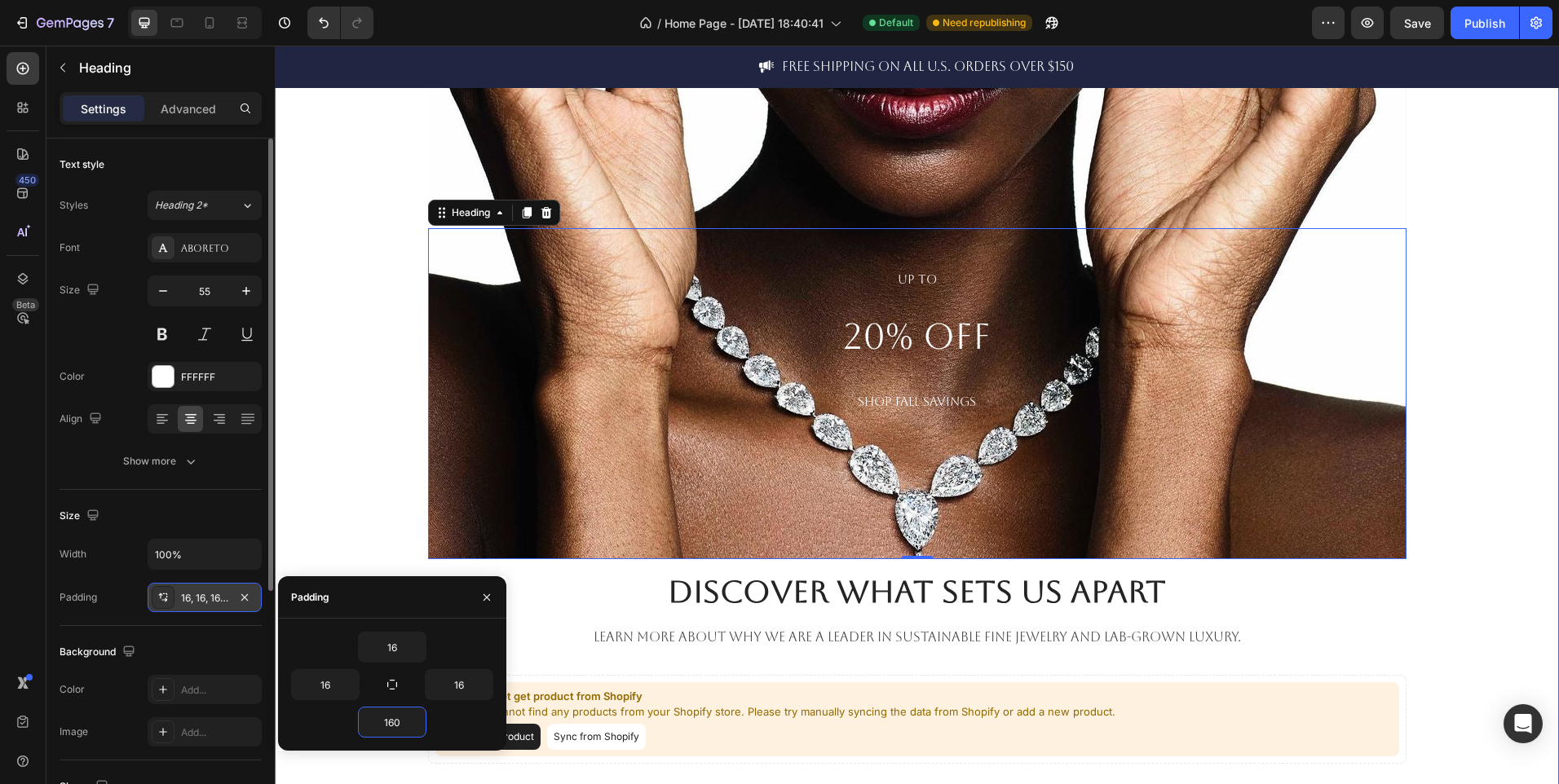
click at [375, 426] on div "⁠⁠⁠⁠⁠⁠⁠ UP TO 20% OFF SHOP FALL SAVINGS Heading 0 Hero Banner Discover What Set…" at bounding box center [917, 292] width 1260 height 943
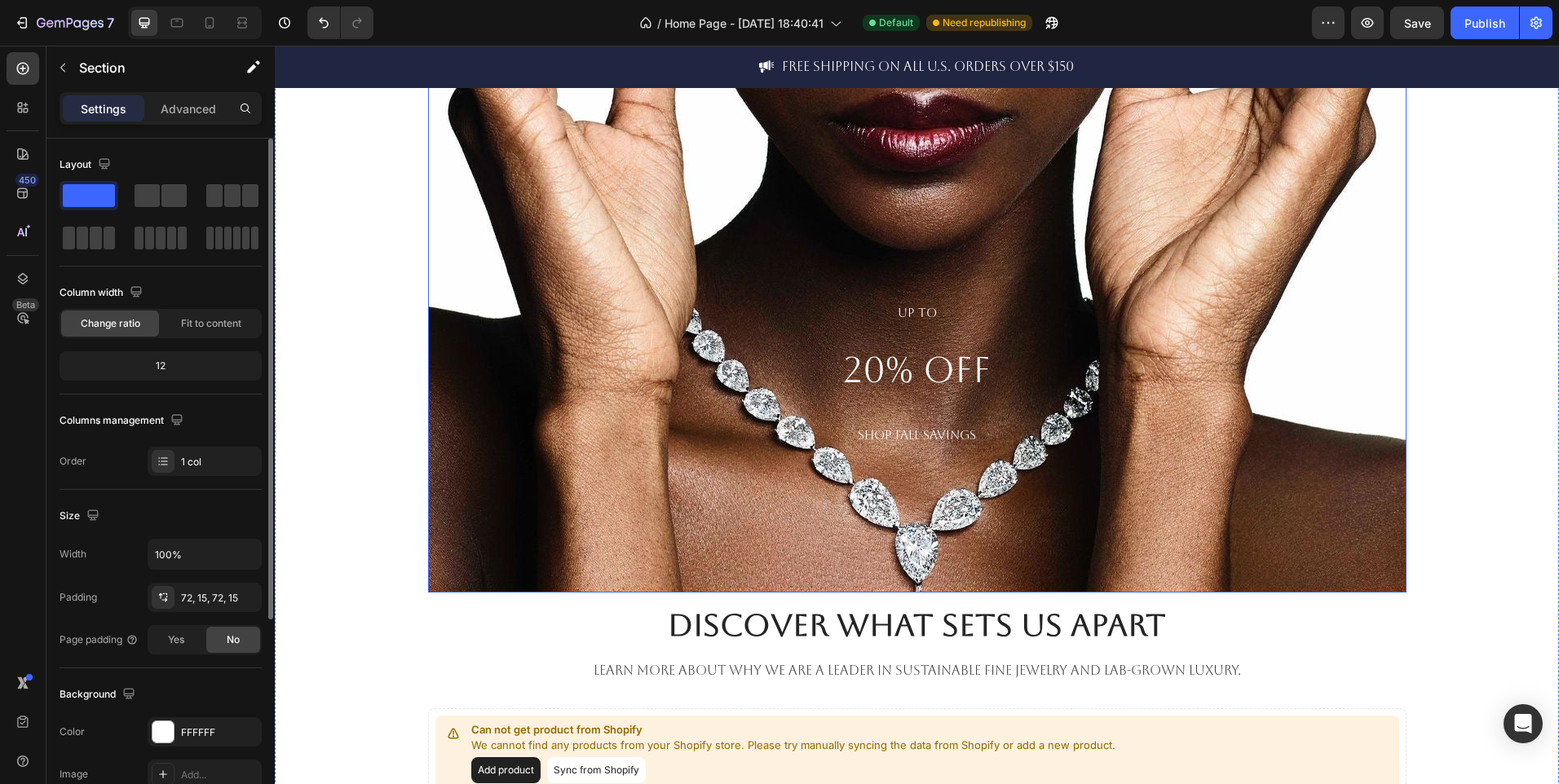
scroll to position [327, 0]
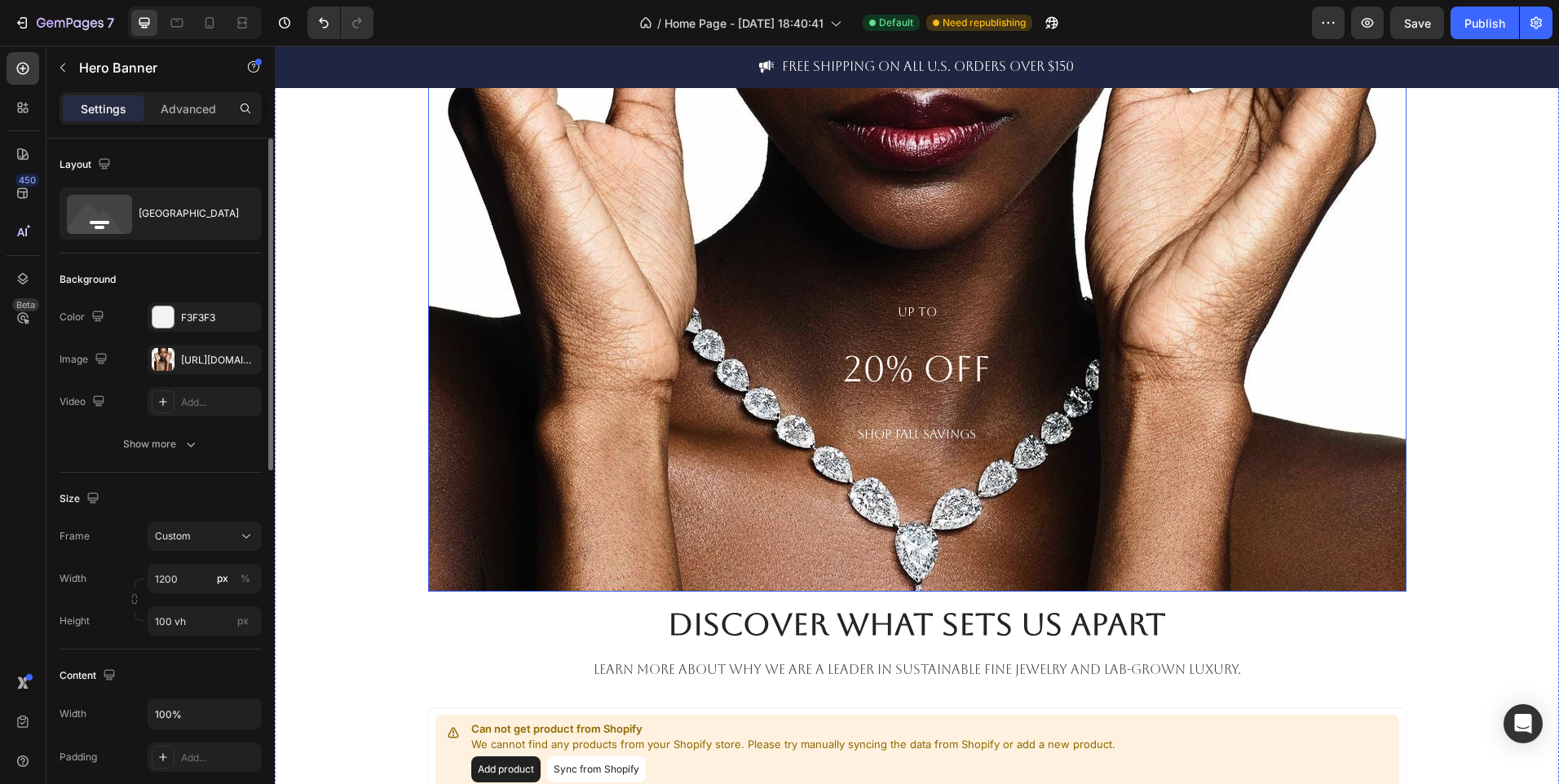
click at [729, 151] on div "⁠⁠⁠⁠⁠⁠⁠ UP TO 20% OFF SHOP FALL SAVINGS Heading Hero Banner Discover What Sets …" at bounding box center [917, 325] width 1284 height 1060
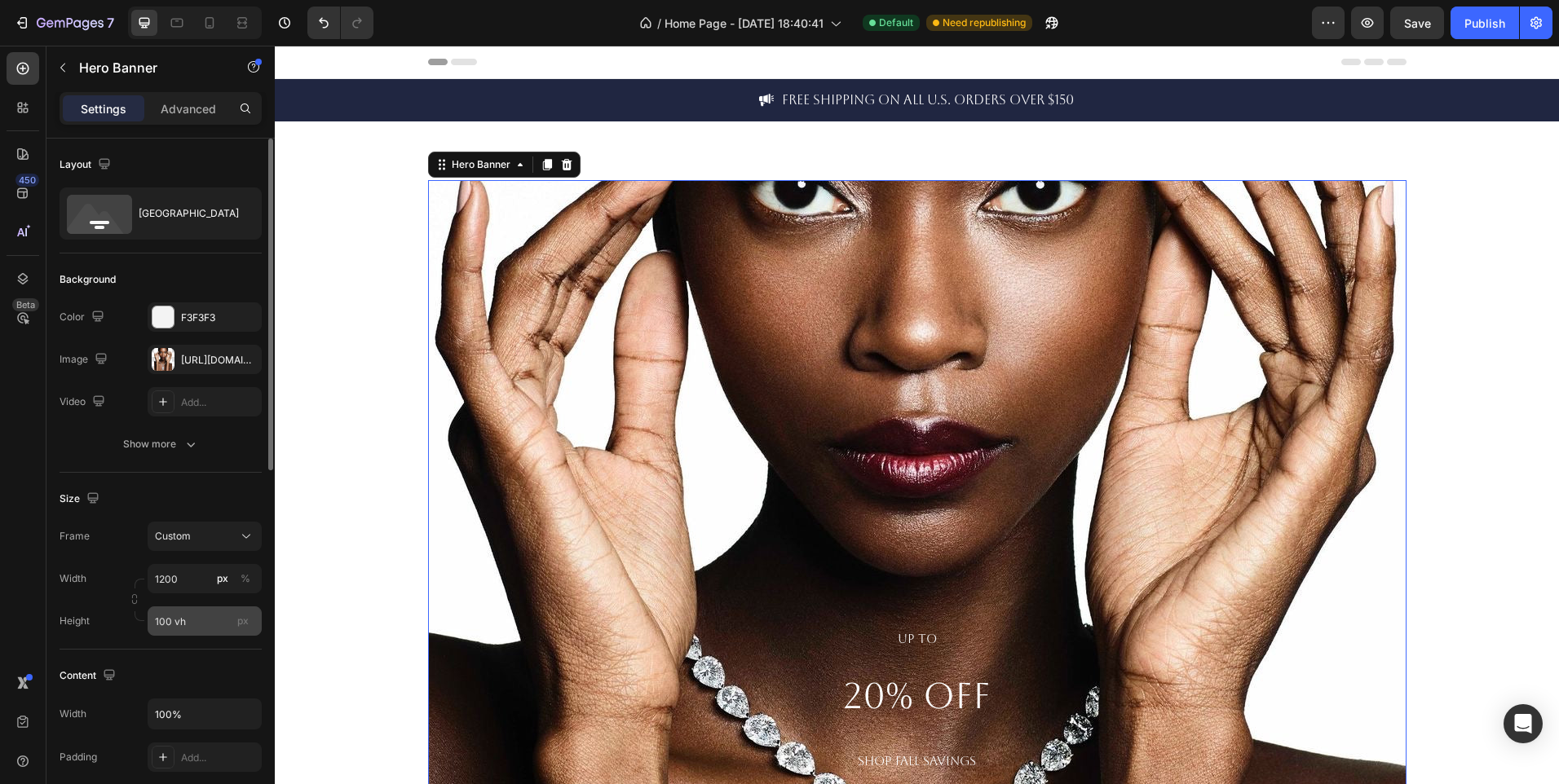
click at [241, 622] on span "px" at bounding box center [243, 620] width 12 height 12
click at [241, 622] on input "100 vh" at bounding box center [204, 620] width 114 height 29
click at [208, 624] on input "100 vh" at bounding box center [204, 620] width 114 height 29
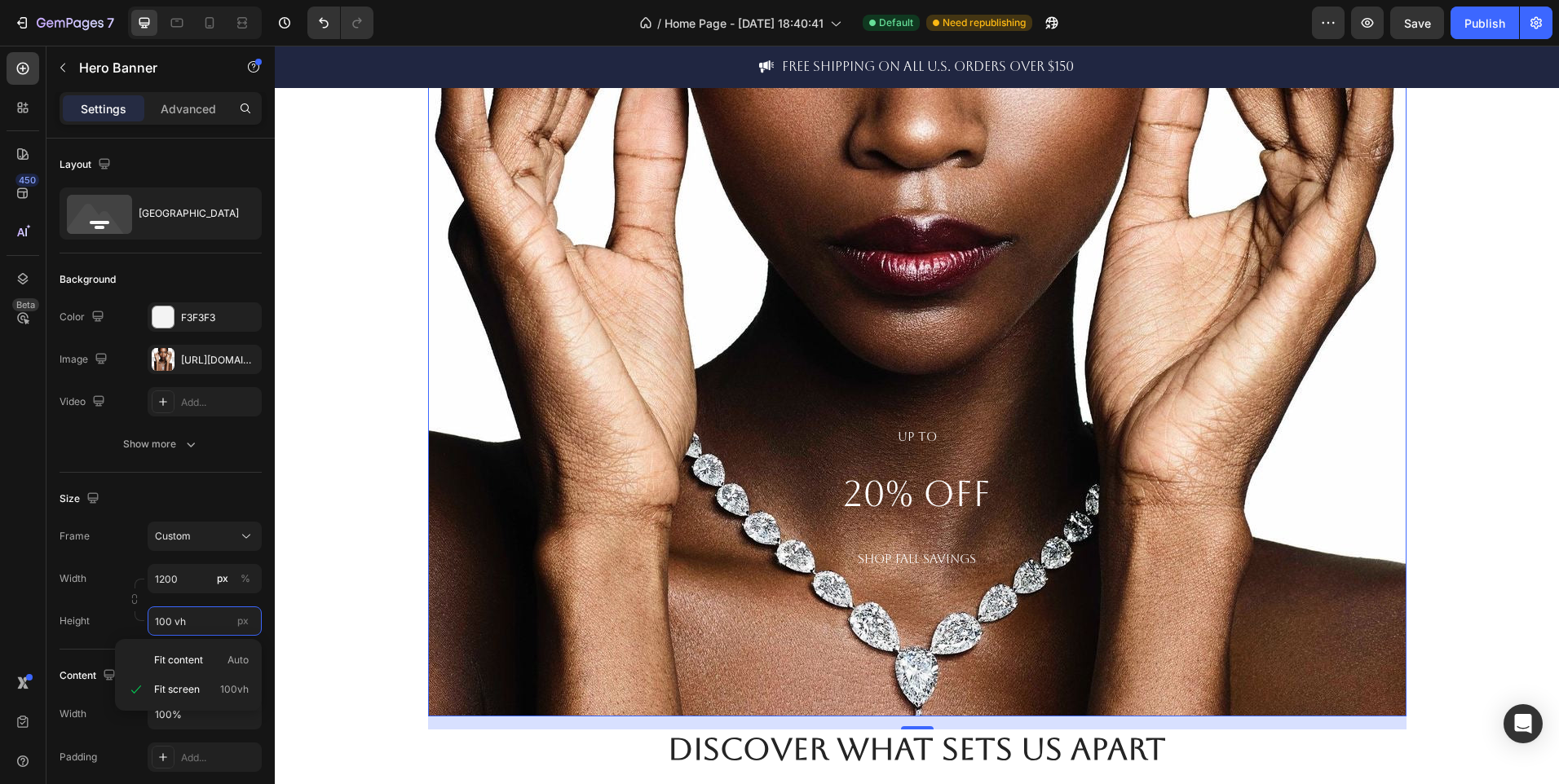
scroll to position [203, 0]
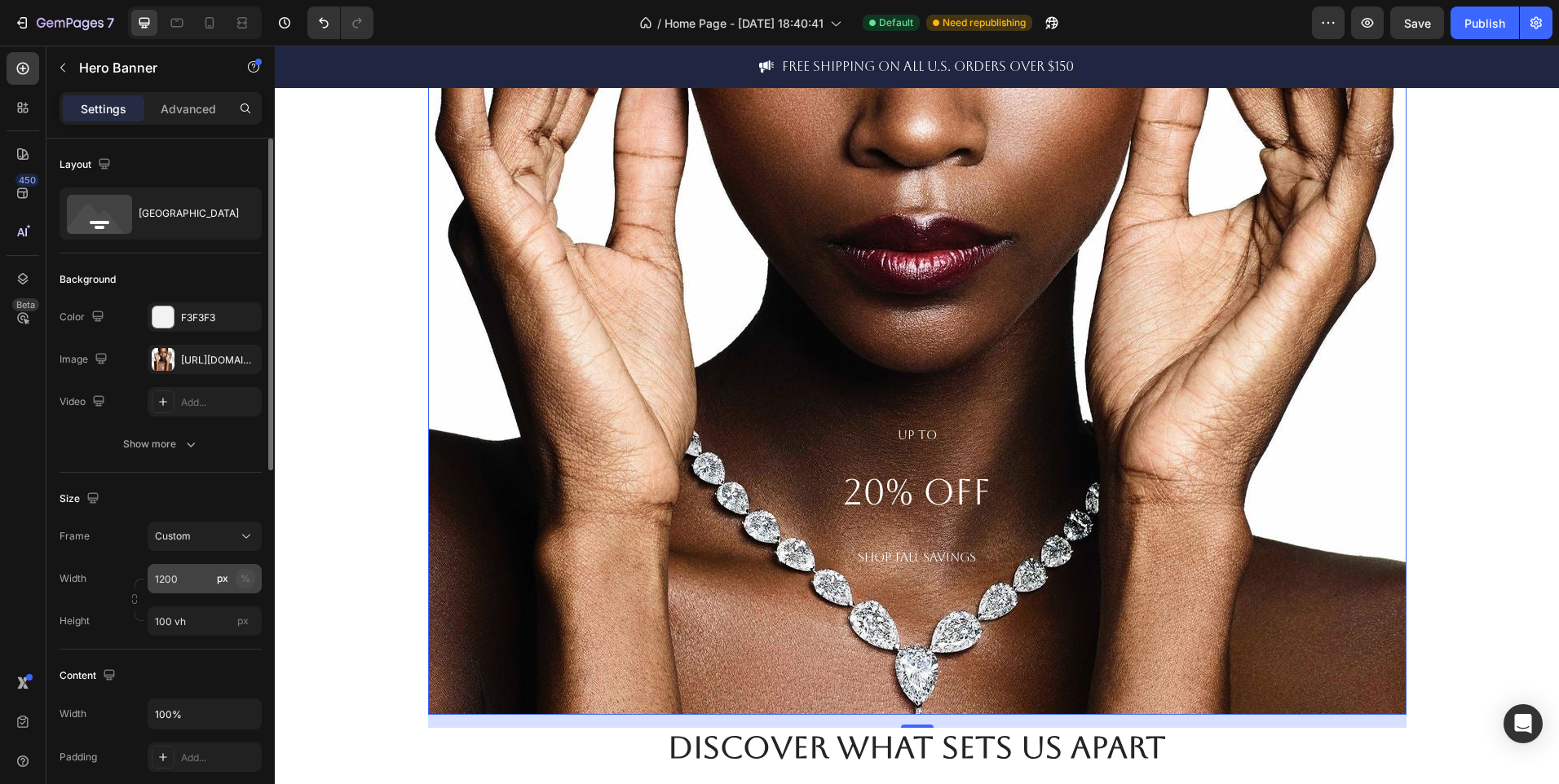
click at [243, 581] on div "%" at bounding box center [246, 579] width 10 height 15
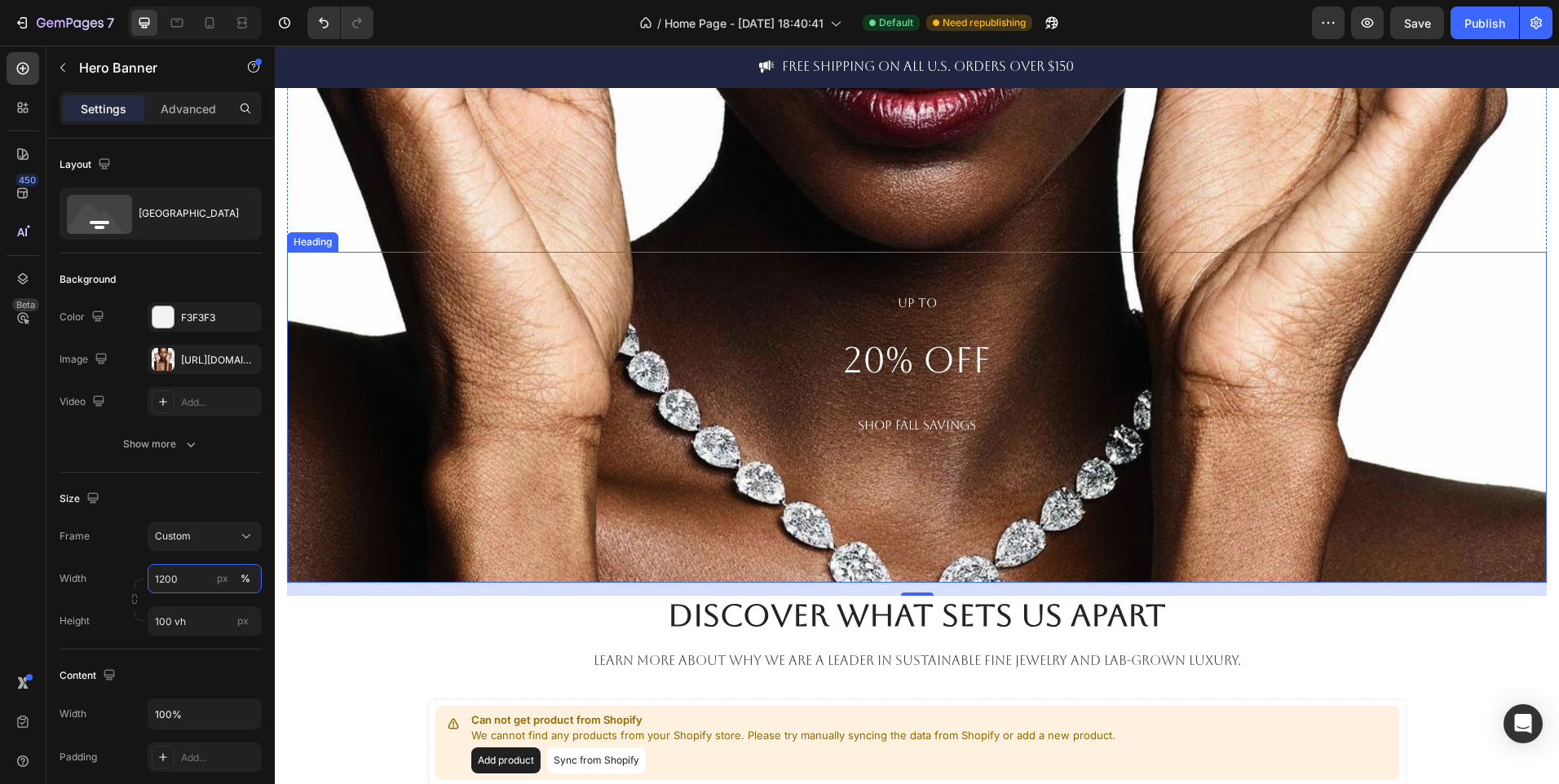
scroll to position [349, 0]
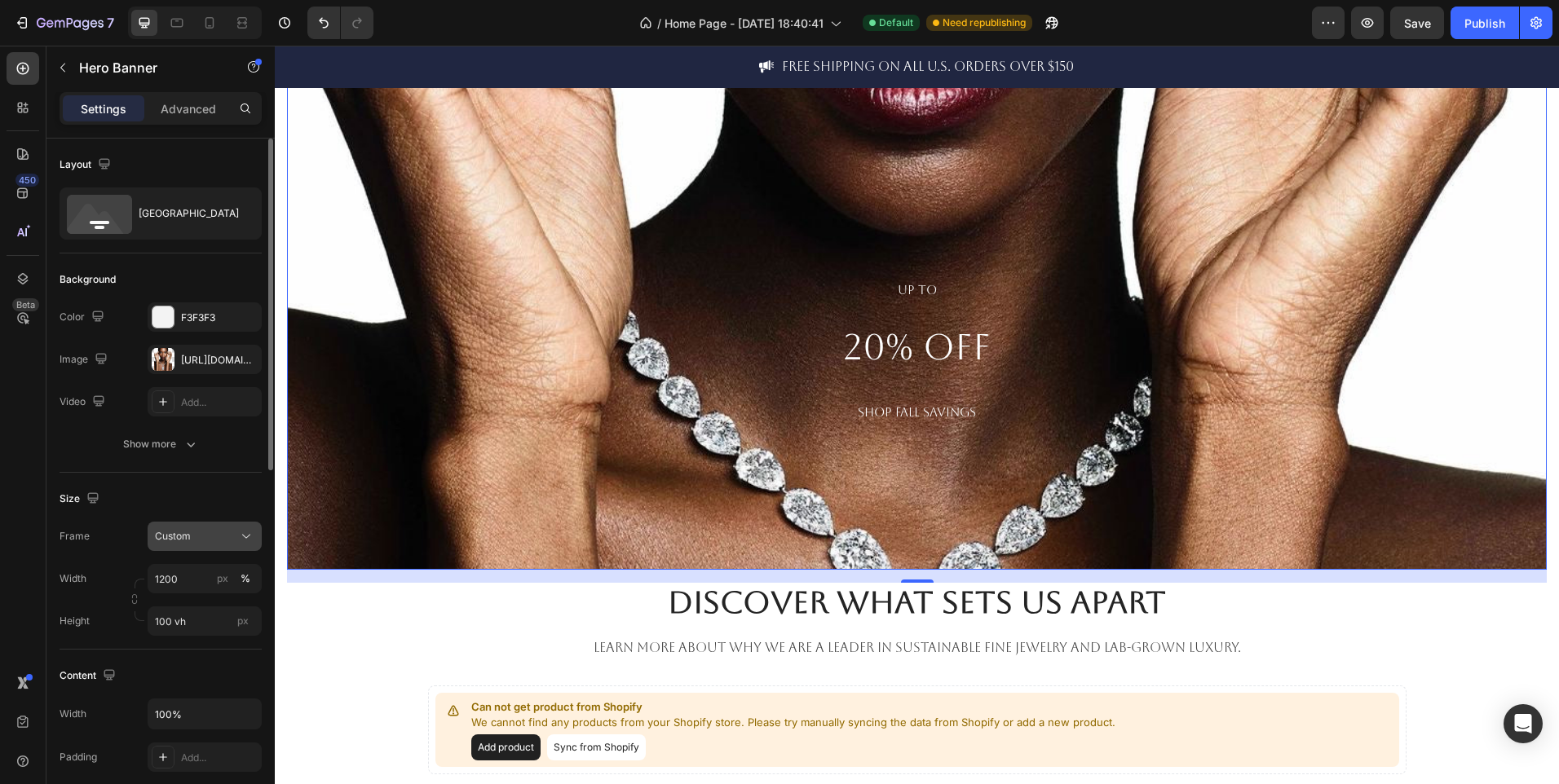
click at [228, 530] on div "Custom" at bounding box center [194, 537] width 80 height 15
click at [217, 580] on span "As banner source" at bounding box center [194, 576] width 81 height 15
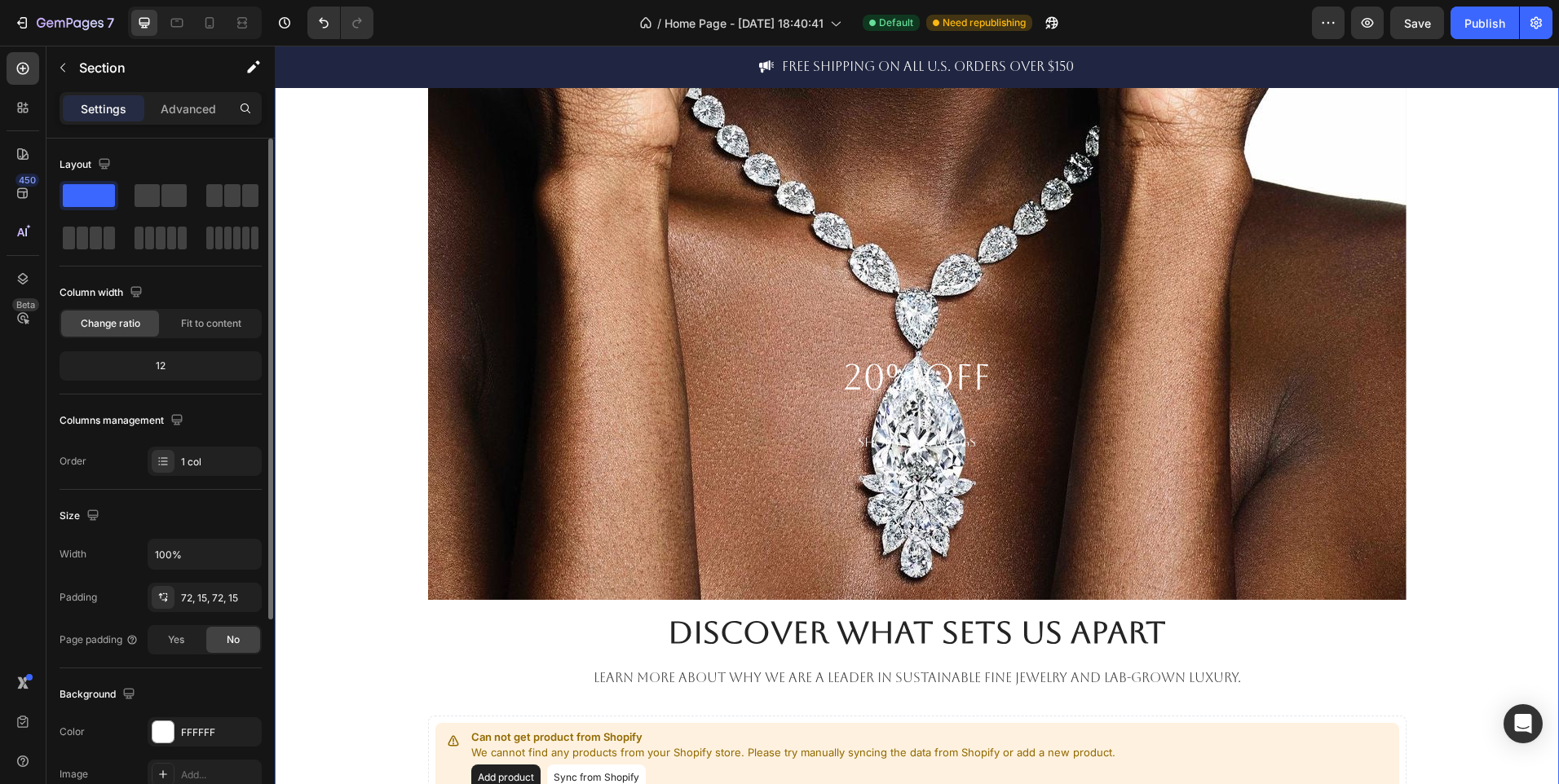
scroll to position [762, 0]
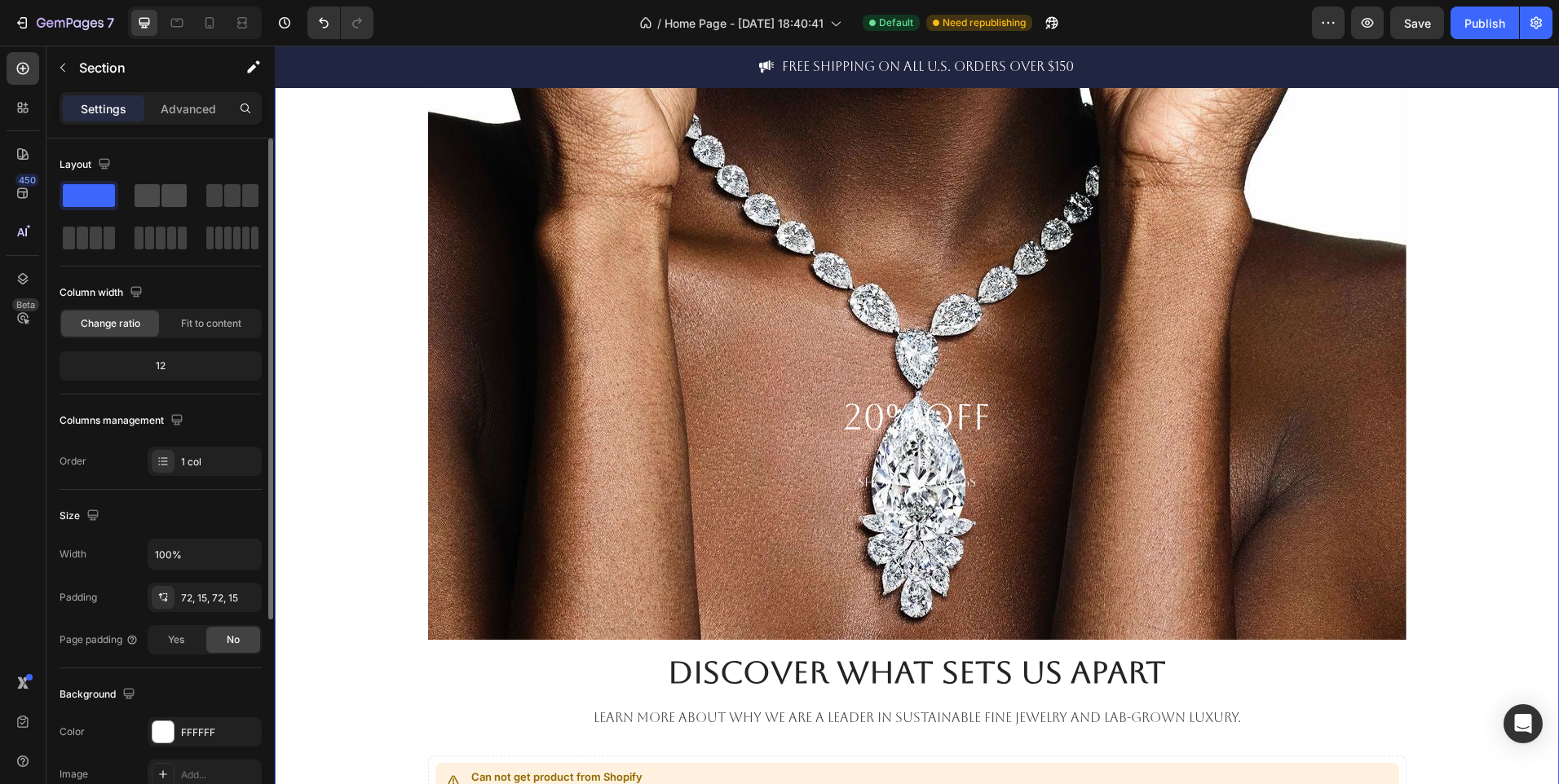
click at [154, 191] on span at bounding box center [147, 196] width 26 height 23
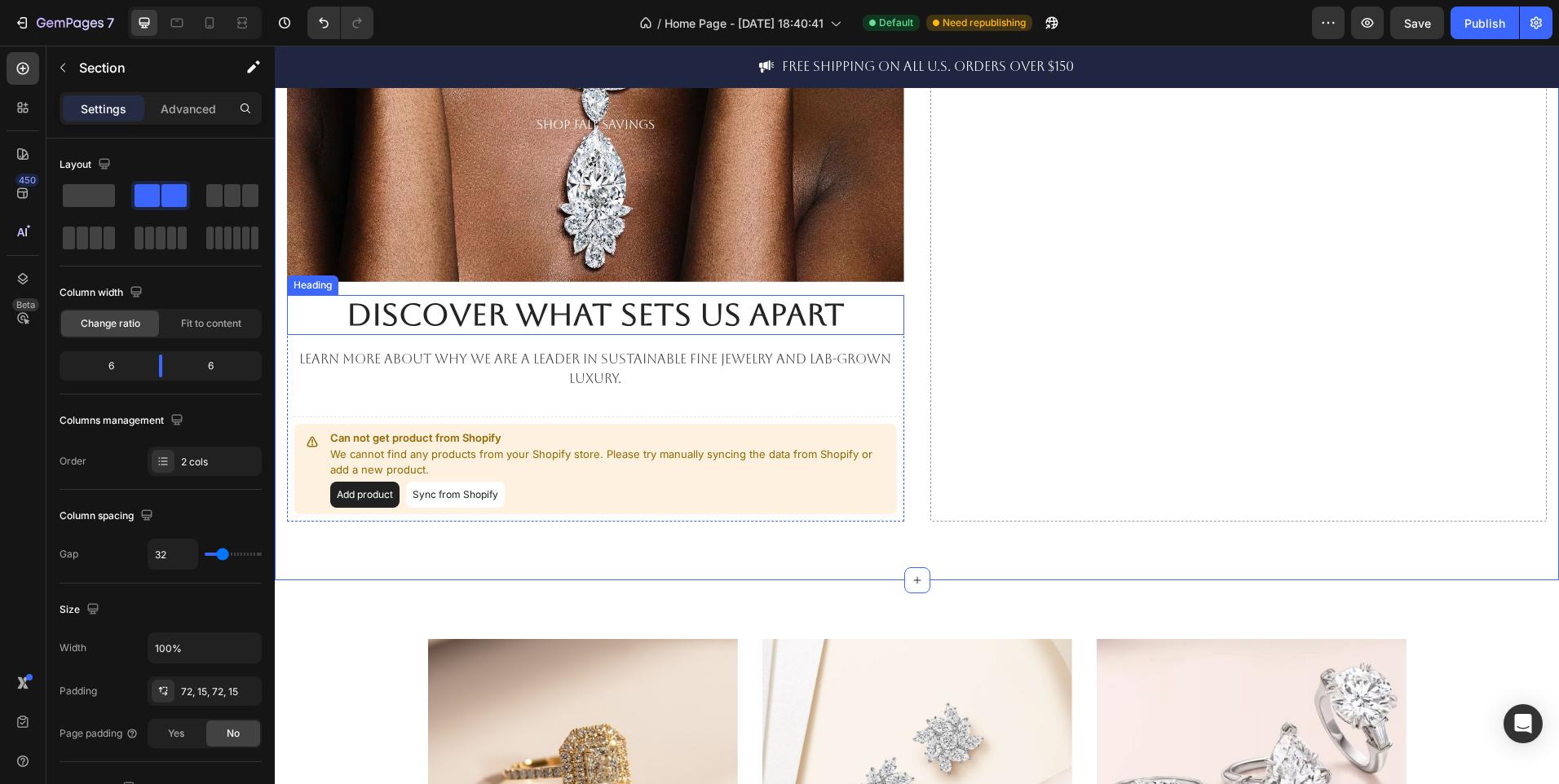
scroll to position [670, 0]
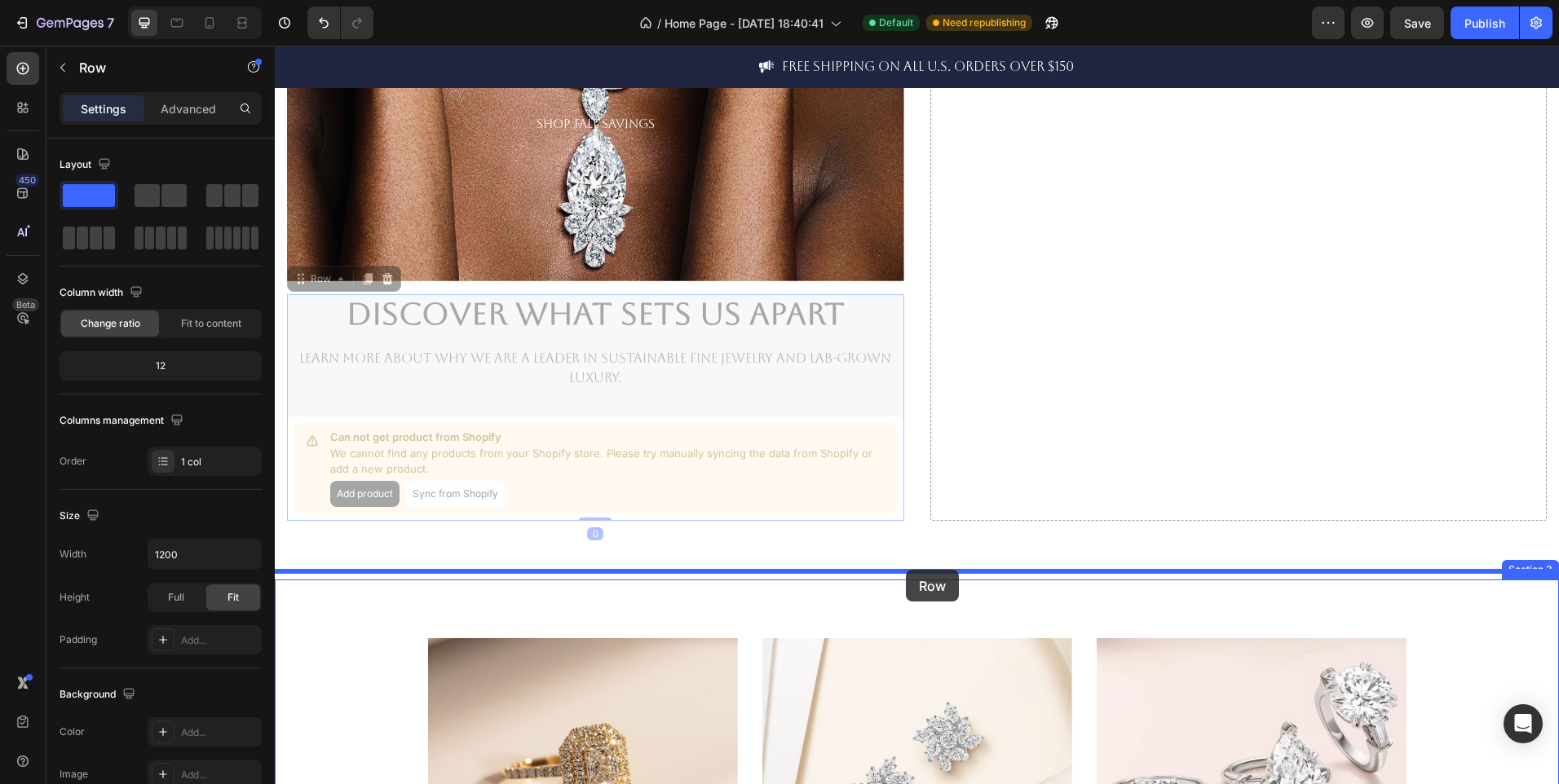
drag, startPoint x: 895, startPoint y: 399, endPoint x: 906, endPoint y: 575, distance: 176.3
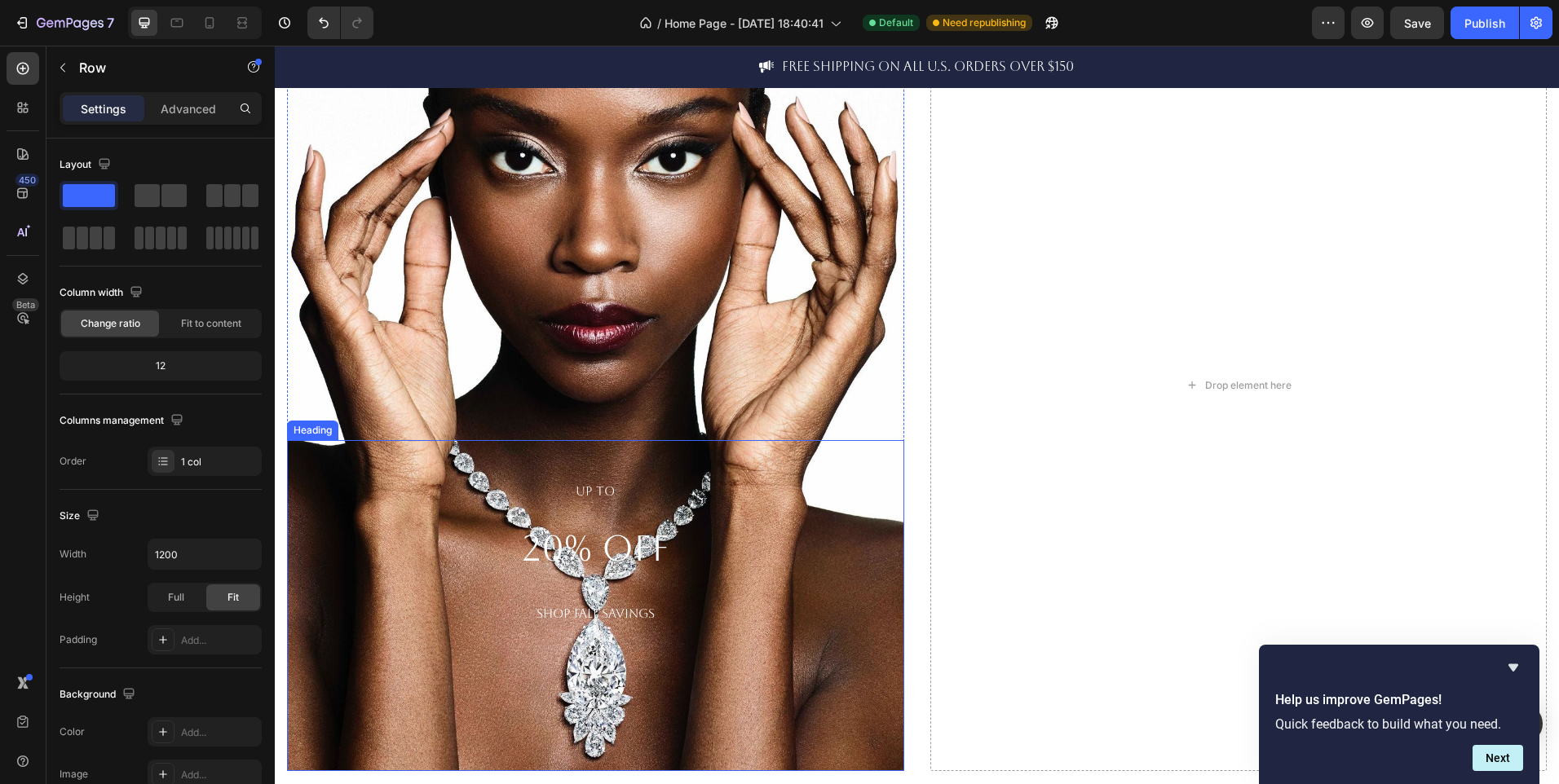
scroll to position [135, 0]
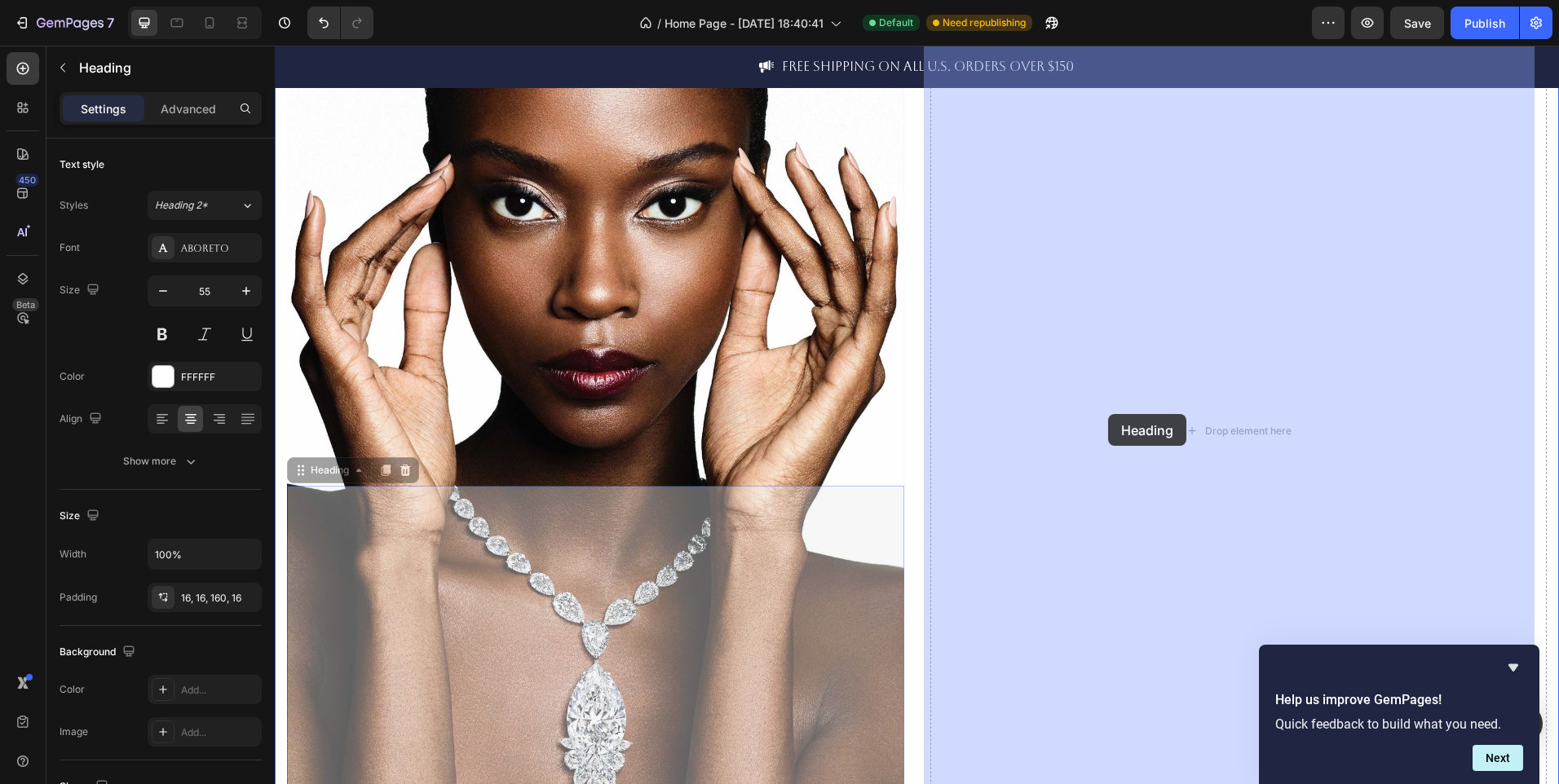
drag, startPoint x: 690, startPoint y: 641, endPoint x: 1108, endPoint y: 414, distance: 475.7
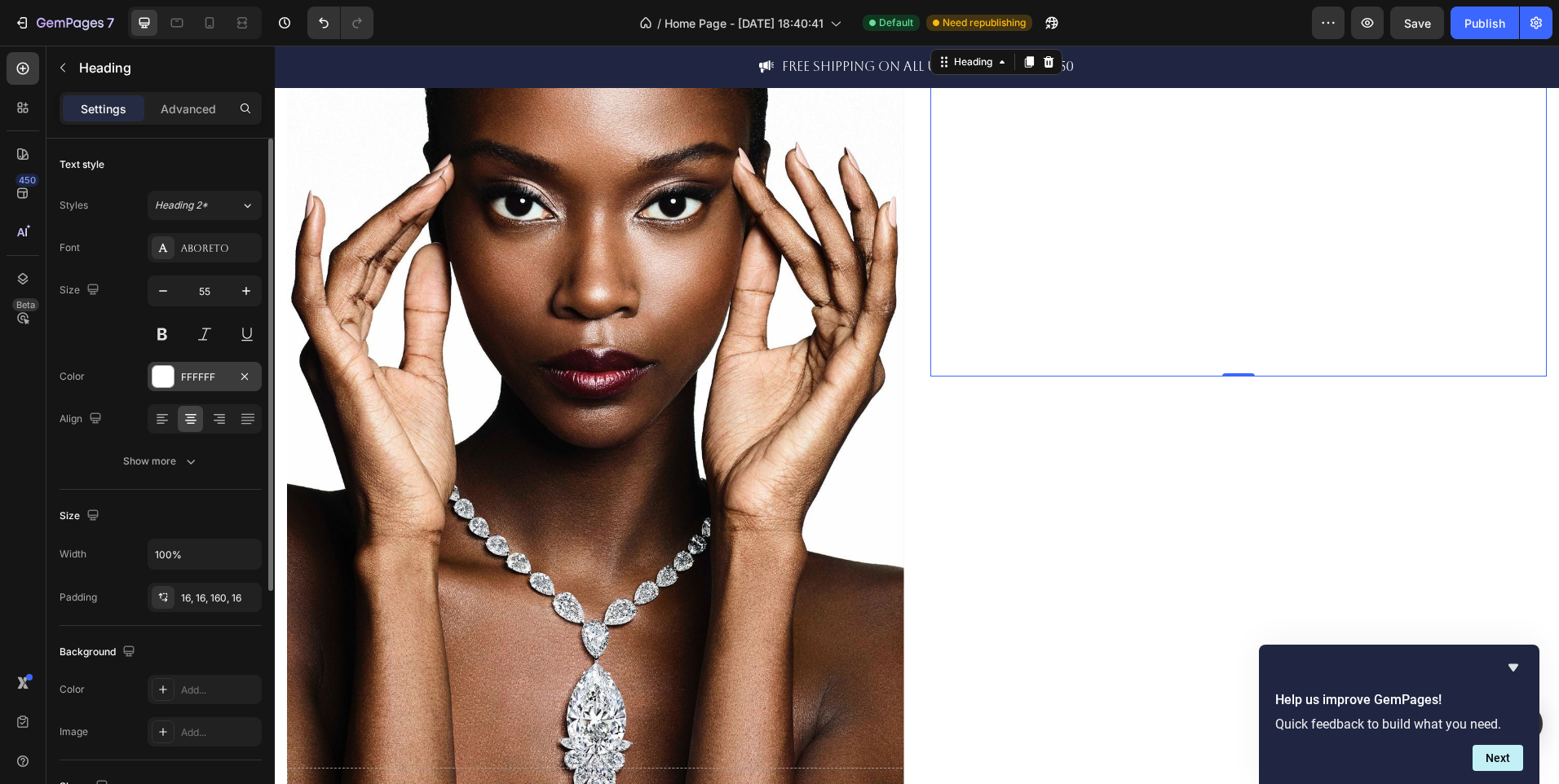
click at [165, 367] on div at bounding box center [163, 376] width 22 height 22
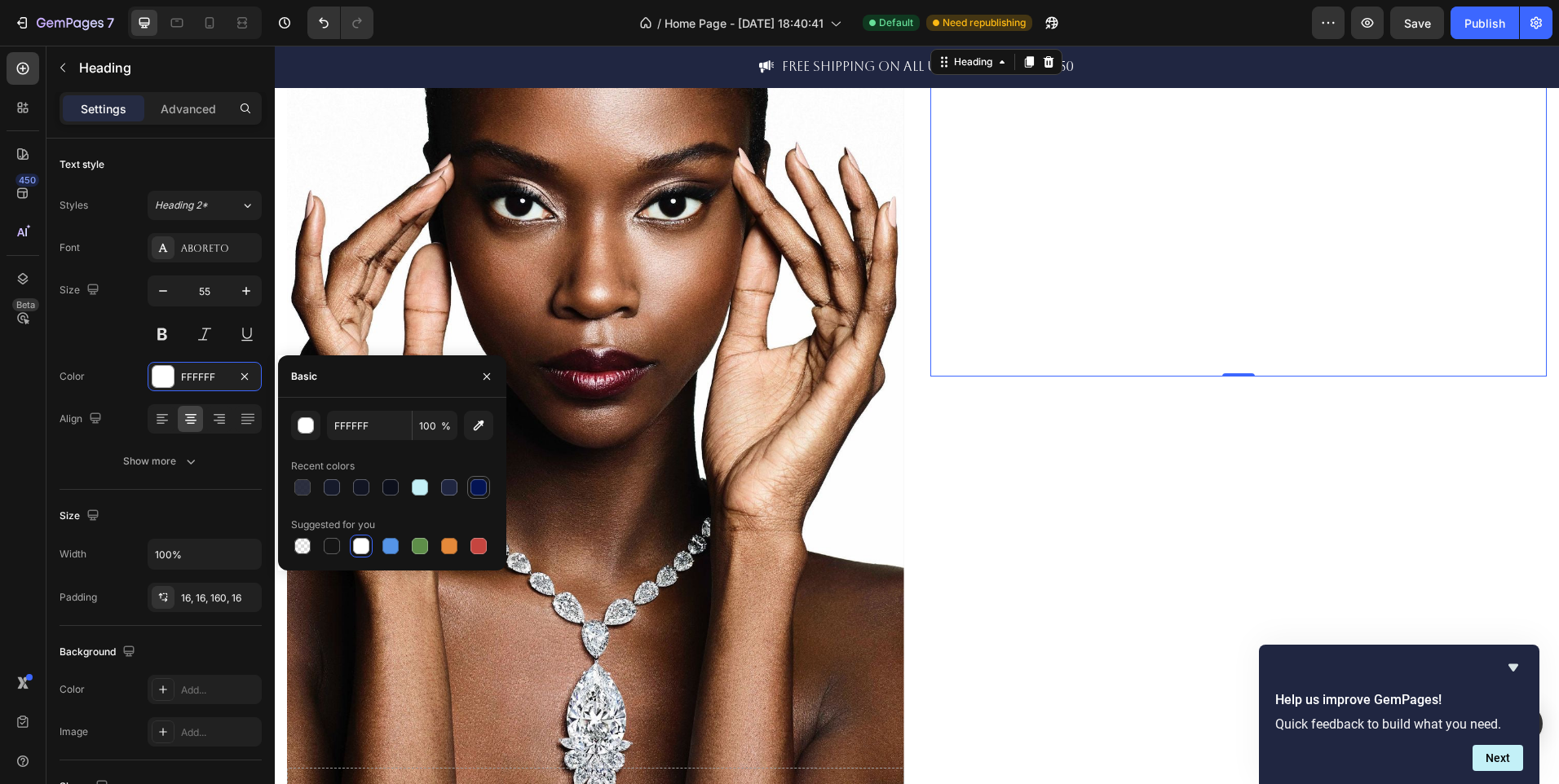
click at [476, 490] on div at bounding box center [479, 487] width 17 height 17
type input "041454"
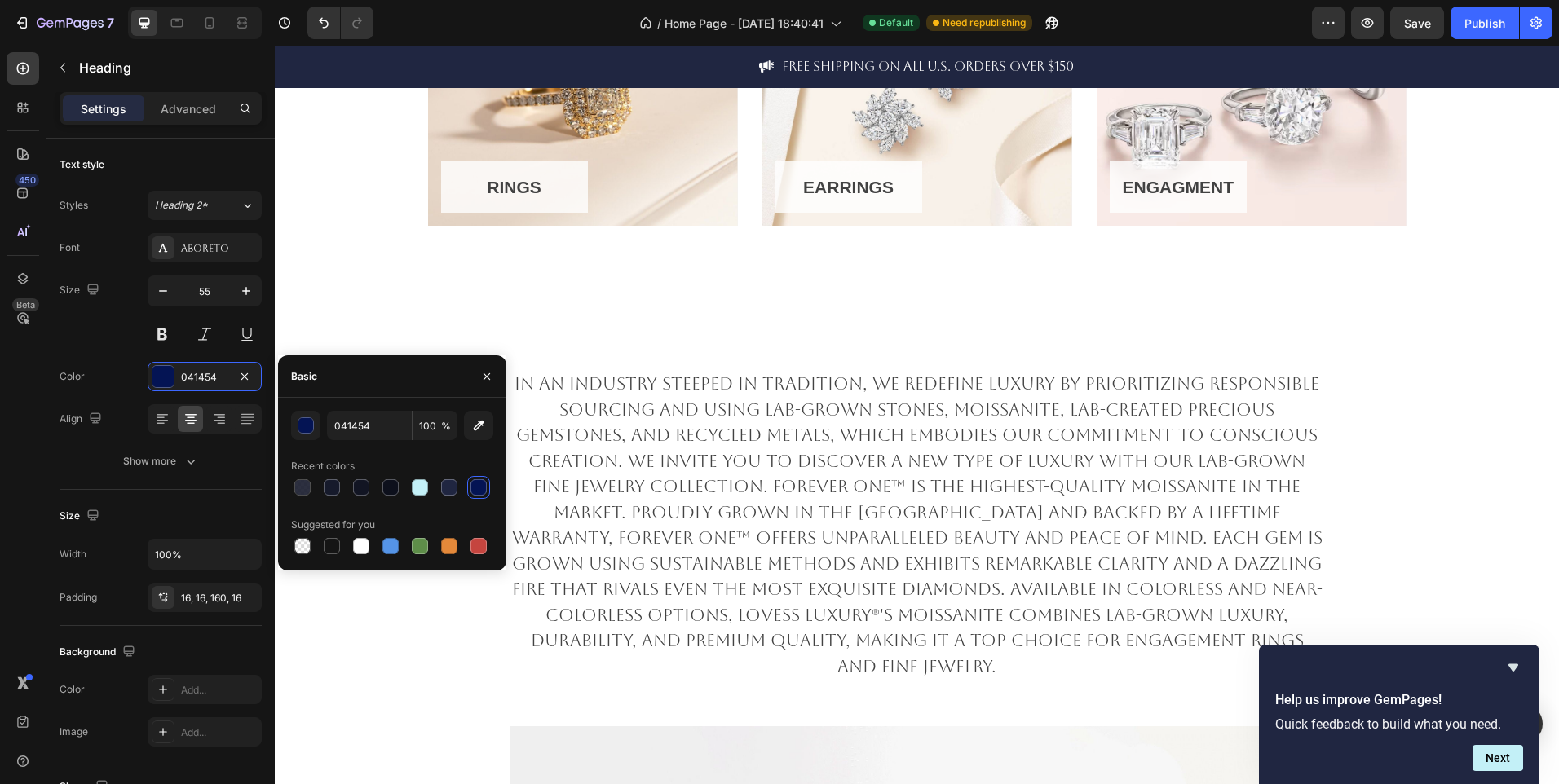
scroll to position [1339, 0]
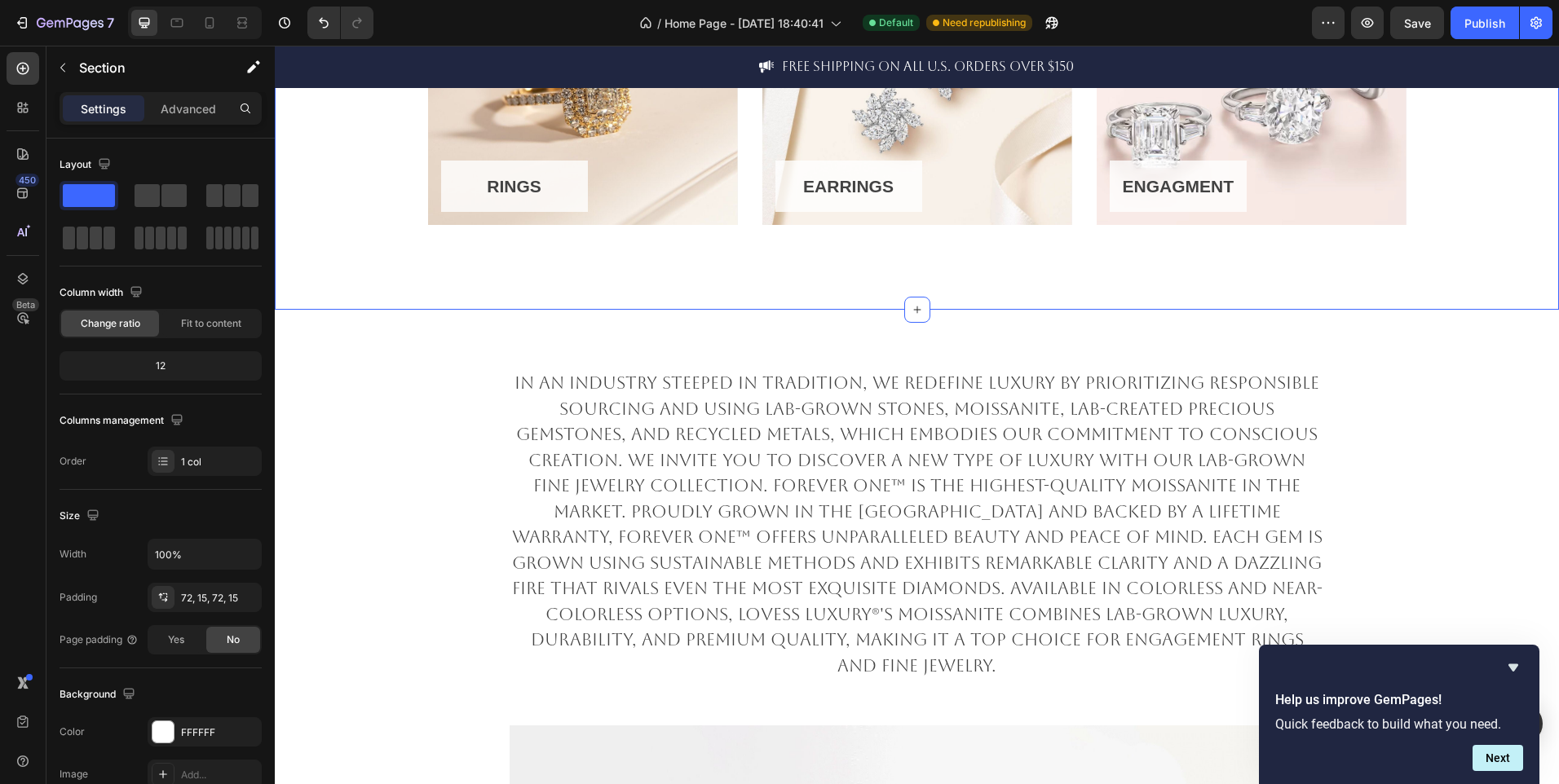
scroll to position [12, 0]
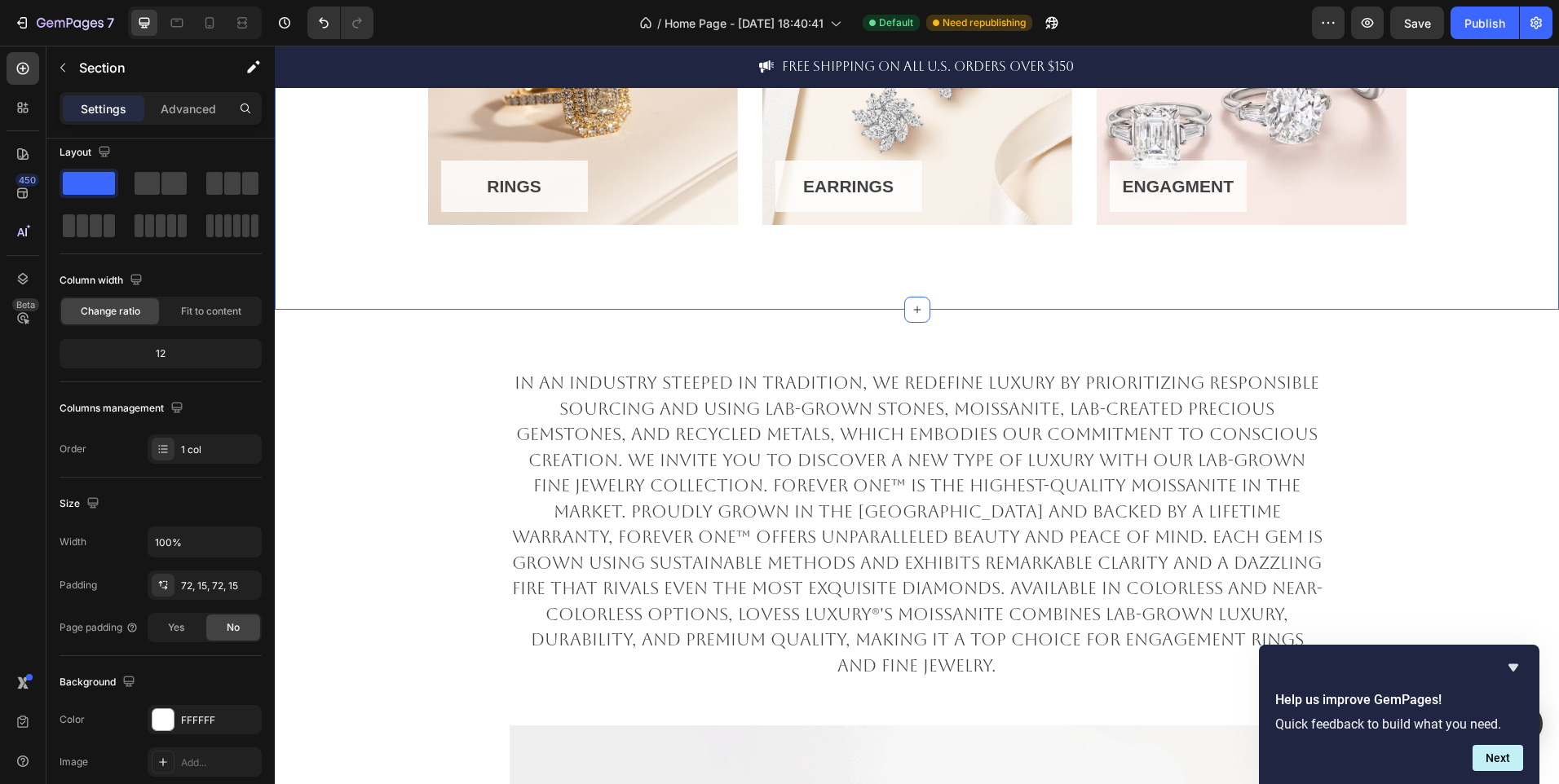
click at [734, 289] on div "RINGS Button Row Hero Banner Row EARRINGS Button Row Hero Banner ENGAGMENT Butt…" at bounding box center [917, 108] width 1284 height 404
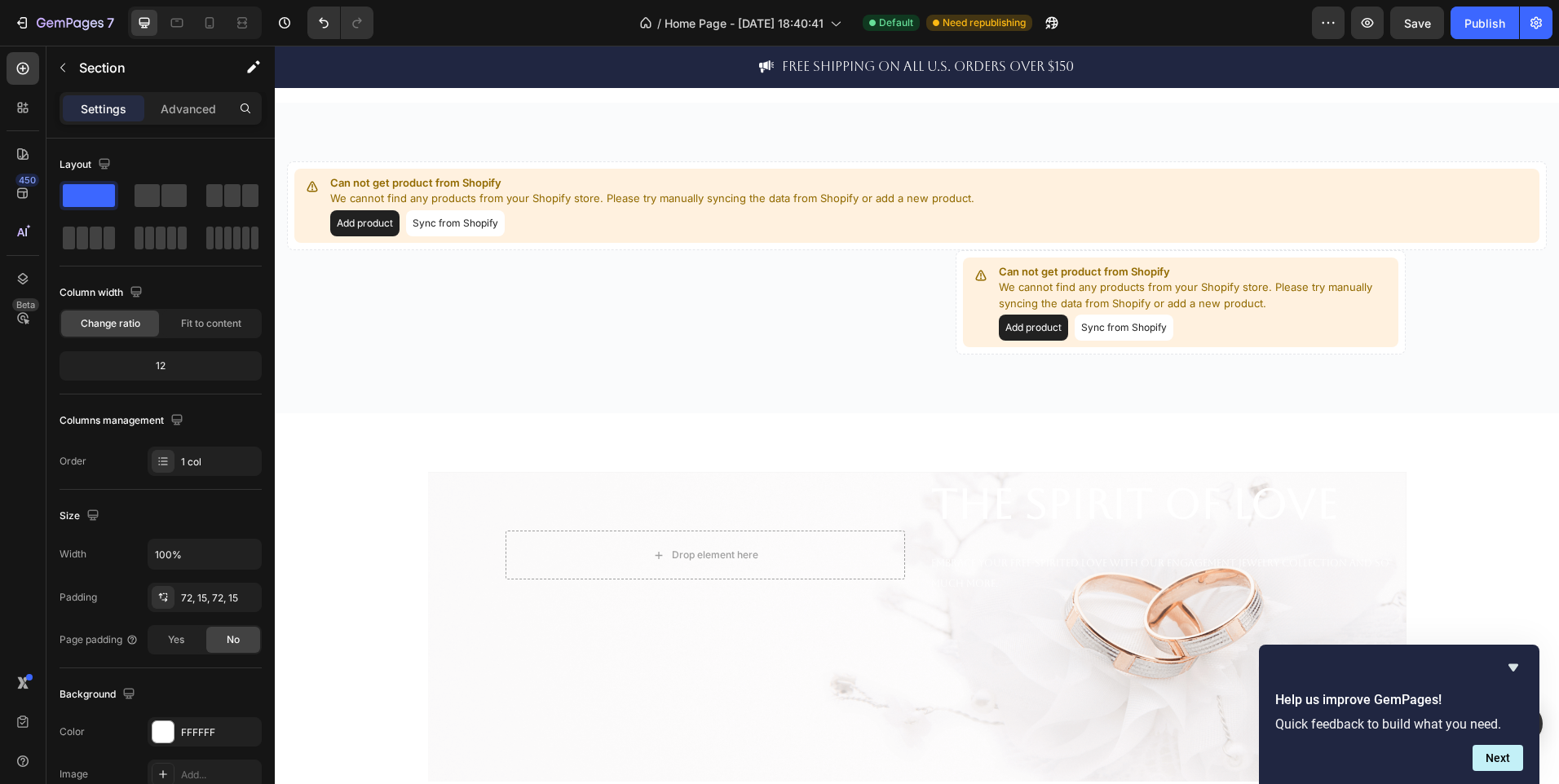
scroll to position [2834, 0]
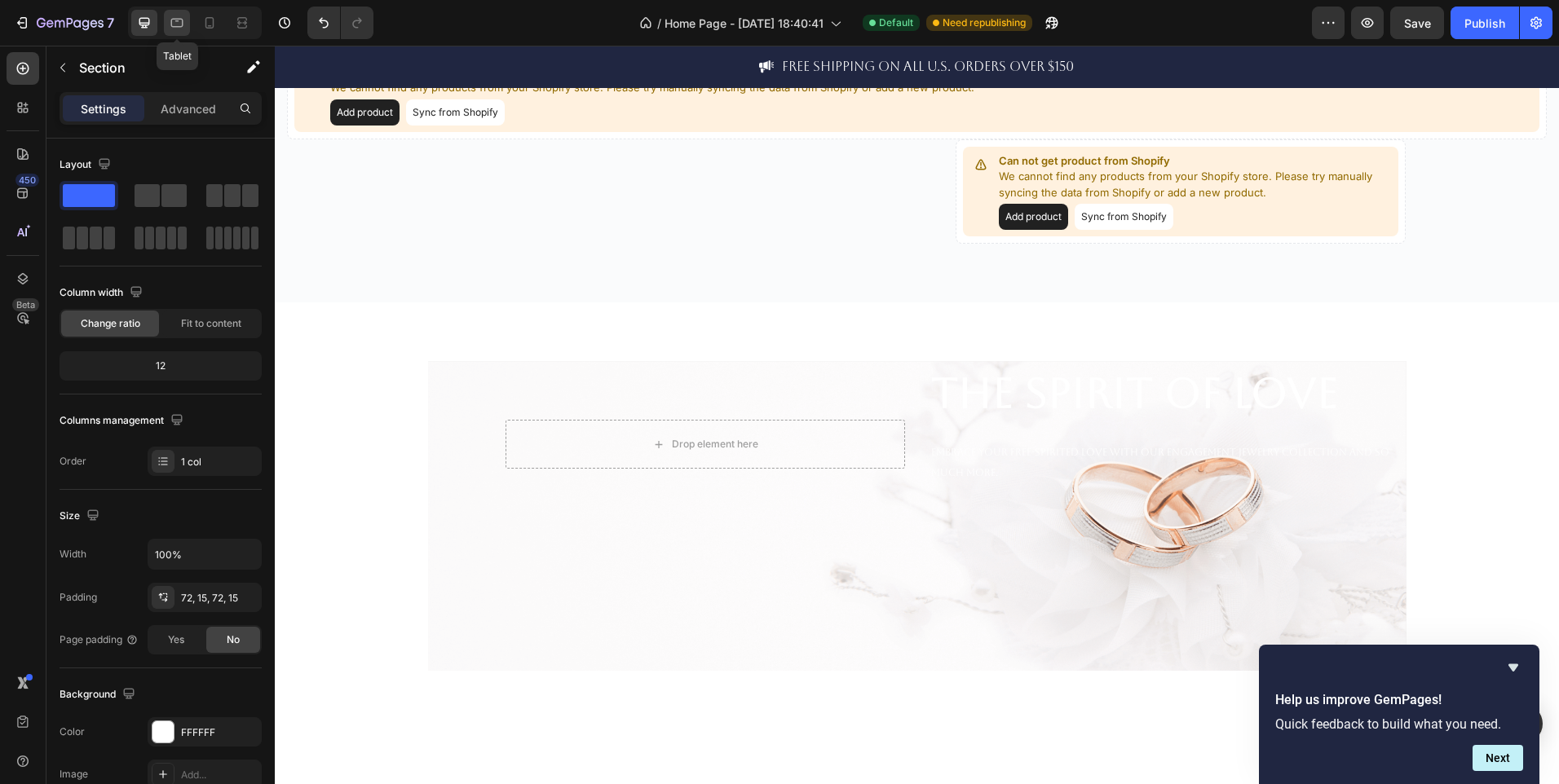
click at [187, 30] on div at bounding box center [177, 23] width 26 height 26
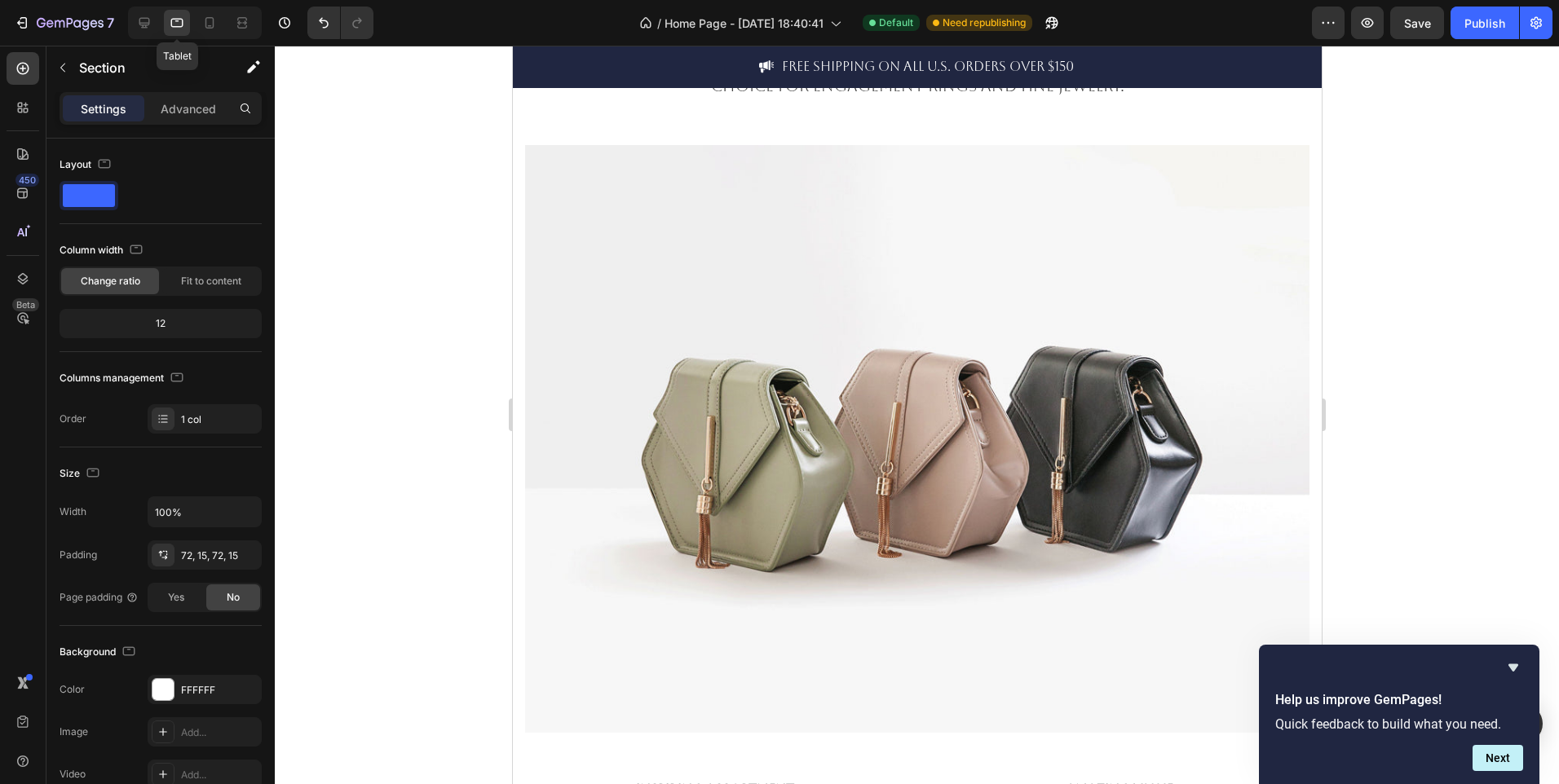
scroll to position [1546, 0]
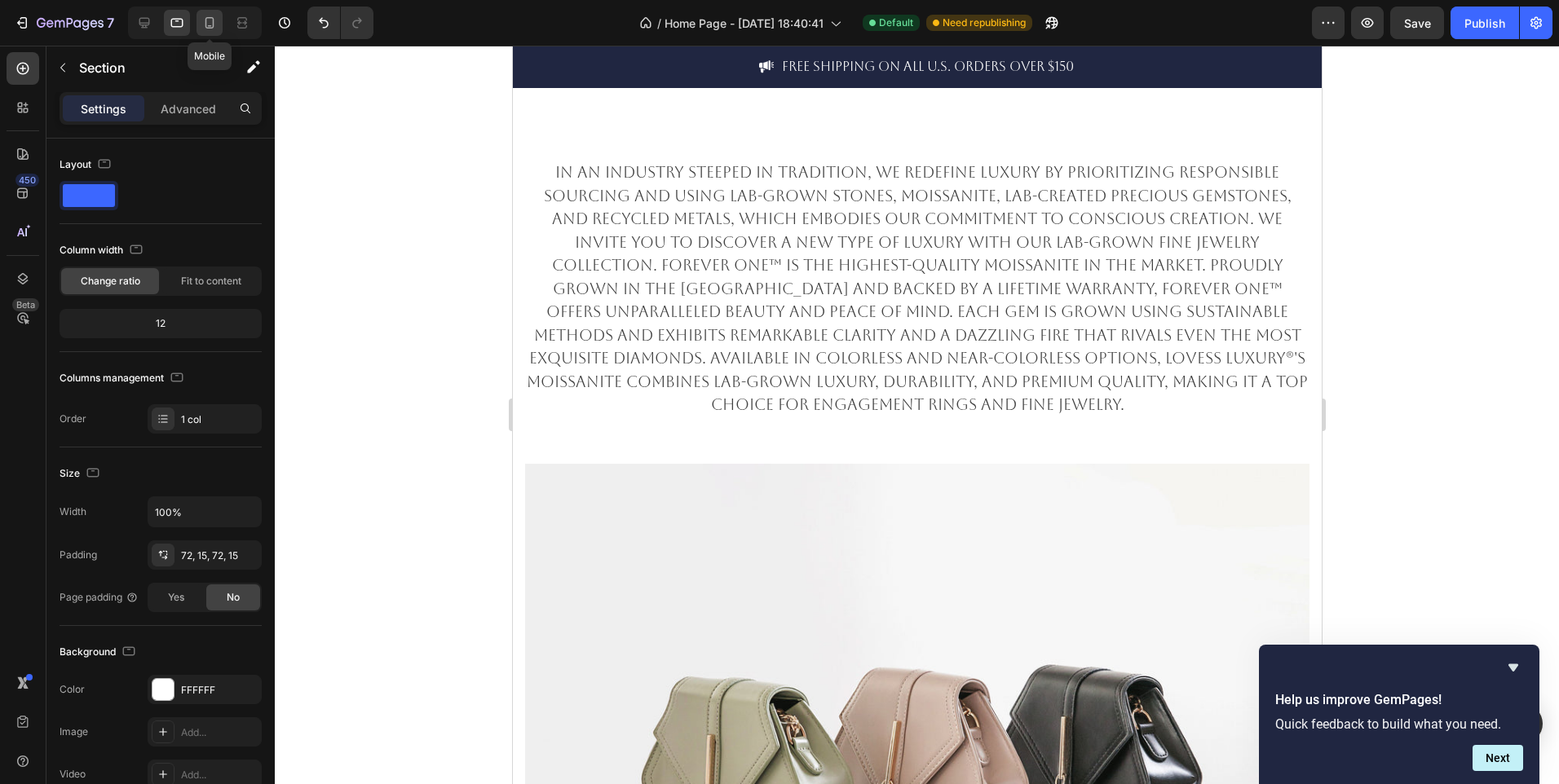
click at [205, 12] on div at bounding box center [209, 23] width 26 height 26
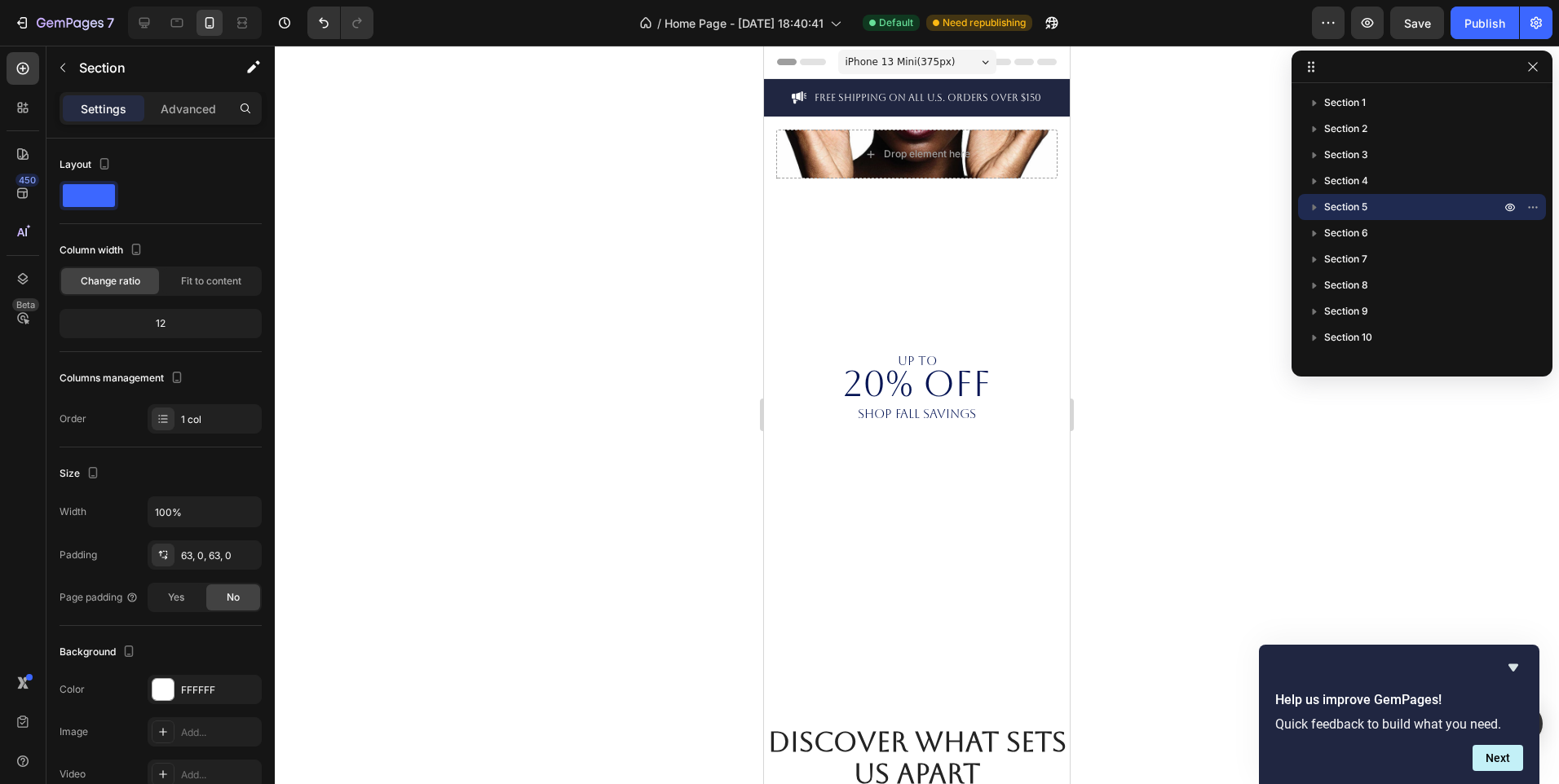
scroll to position [237, 0]
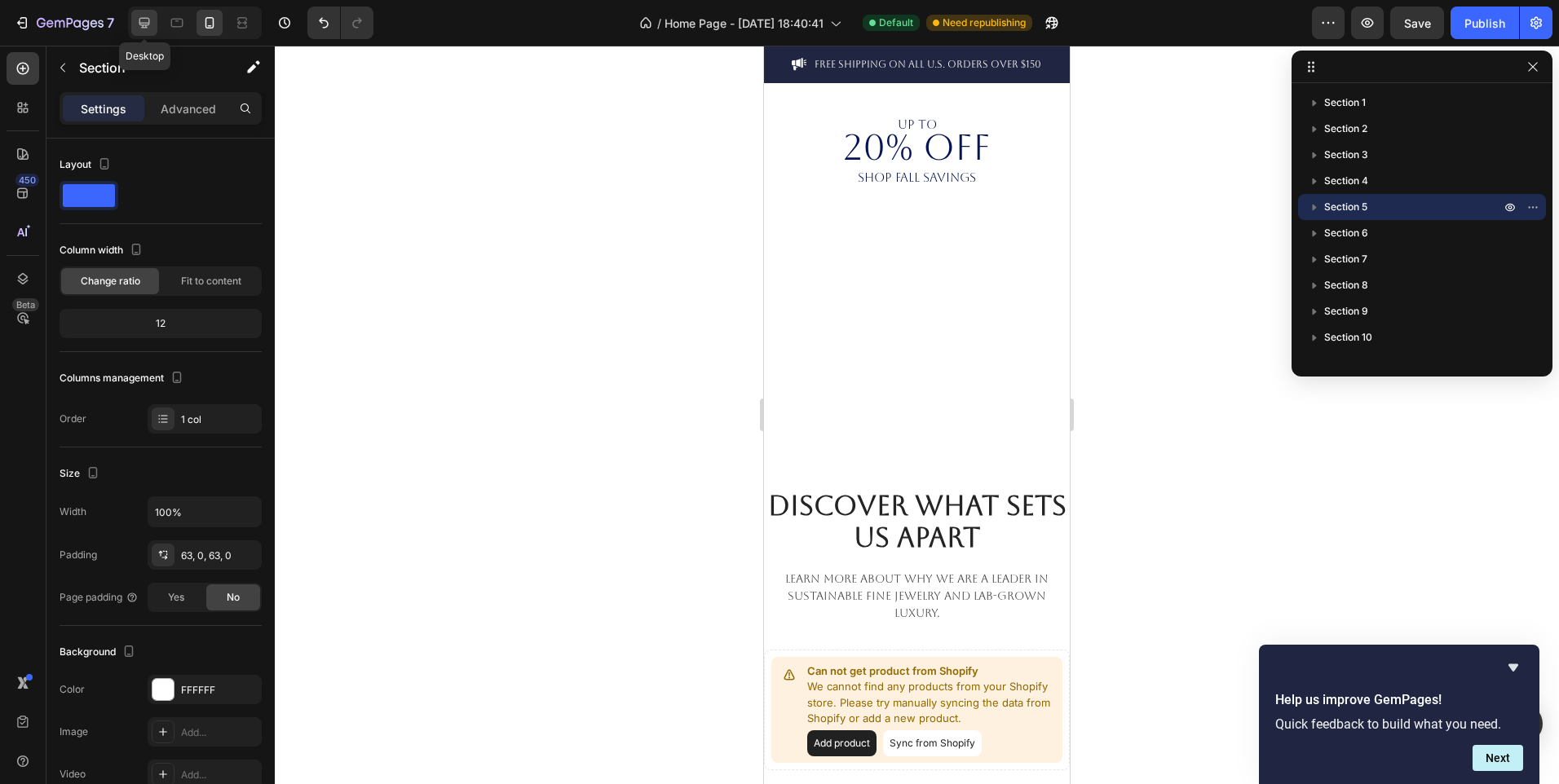
click at [142, 26] on icon at bounding box center [145, 23] width 11 height 11
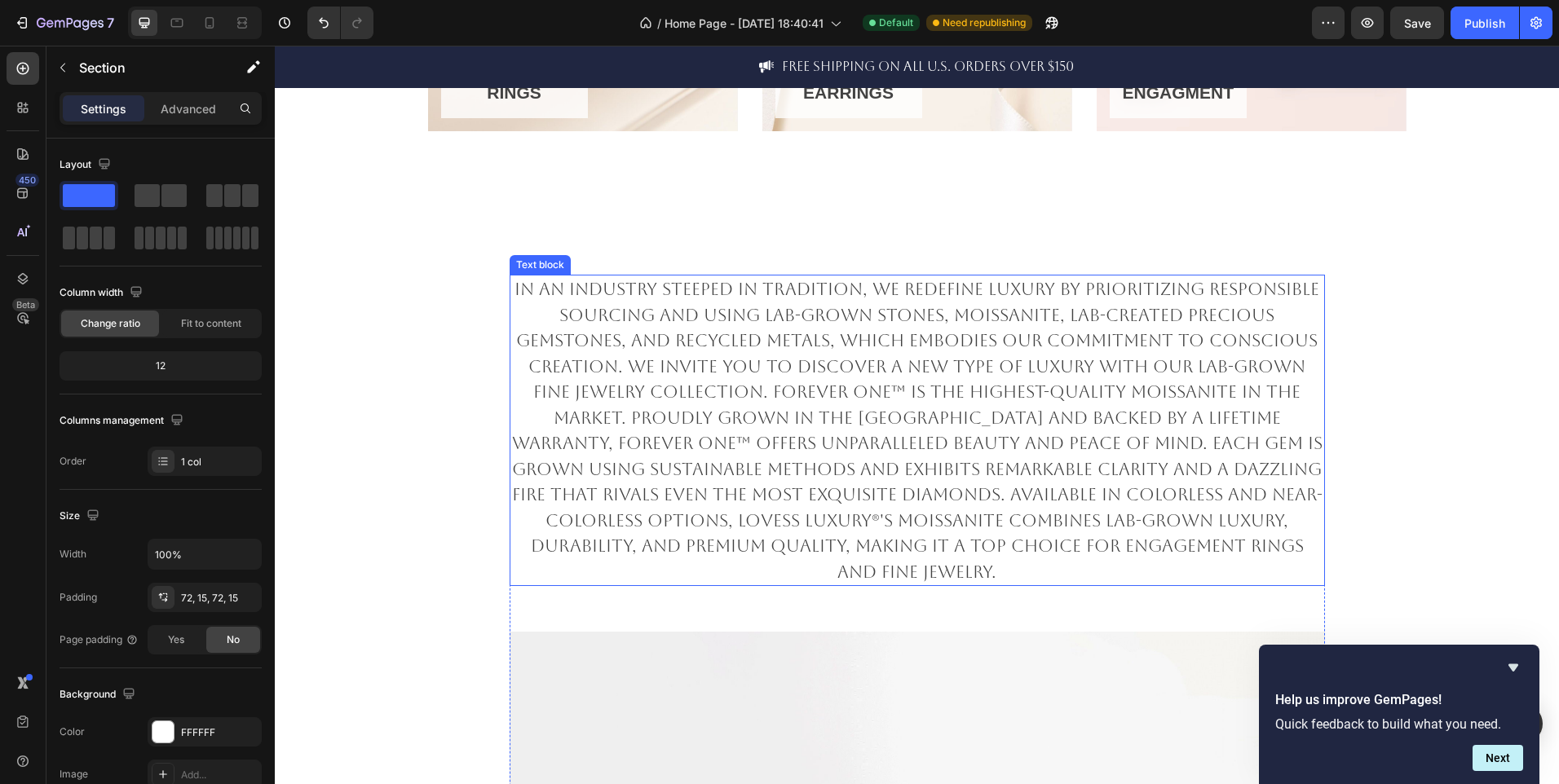
scroll to position [1432, 0]
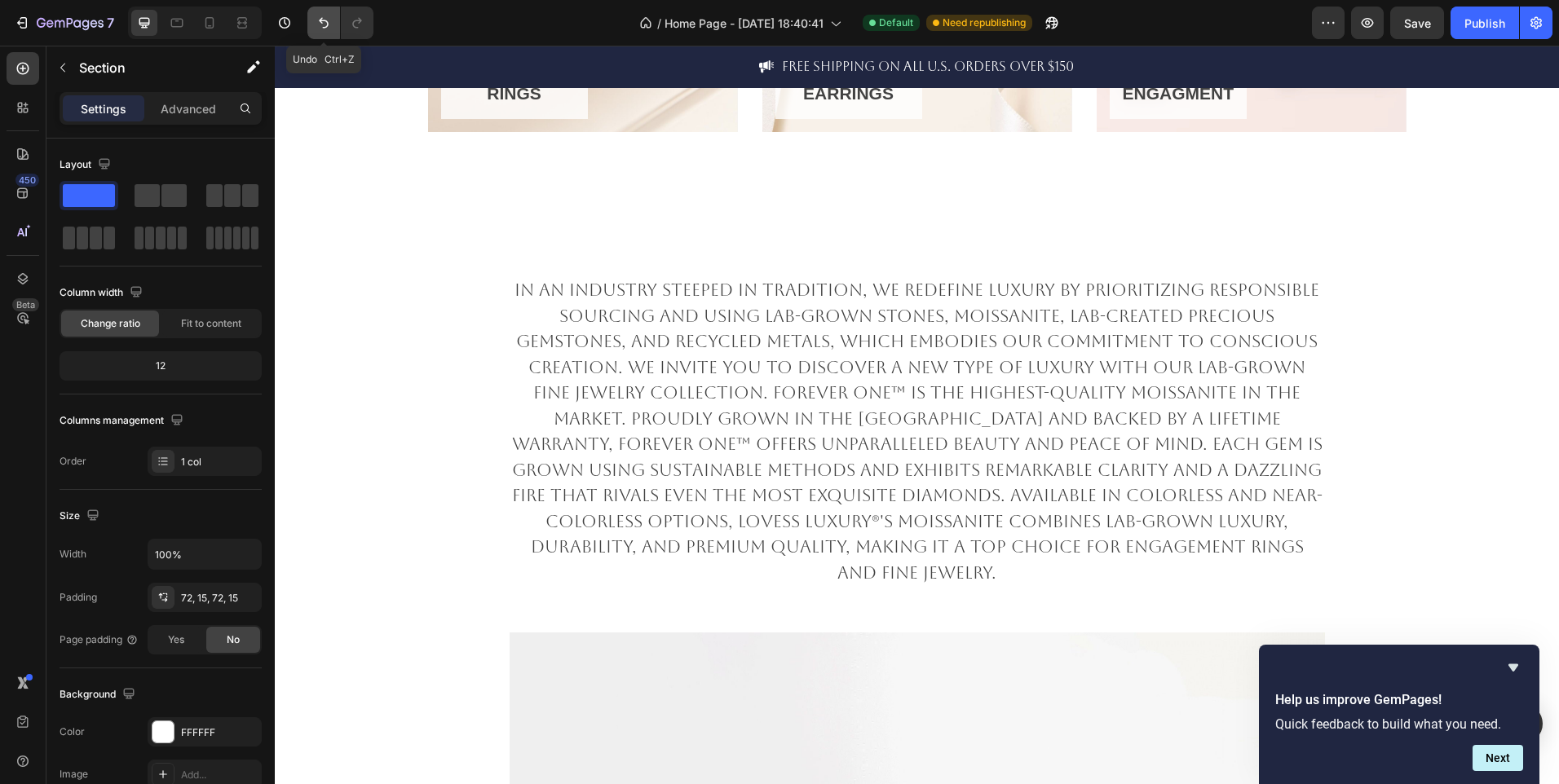
click at [315, 29] on icon "Undo/Redo" at bounding box center [324, 23] width 17 height 17
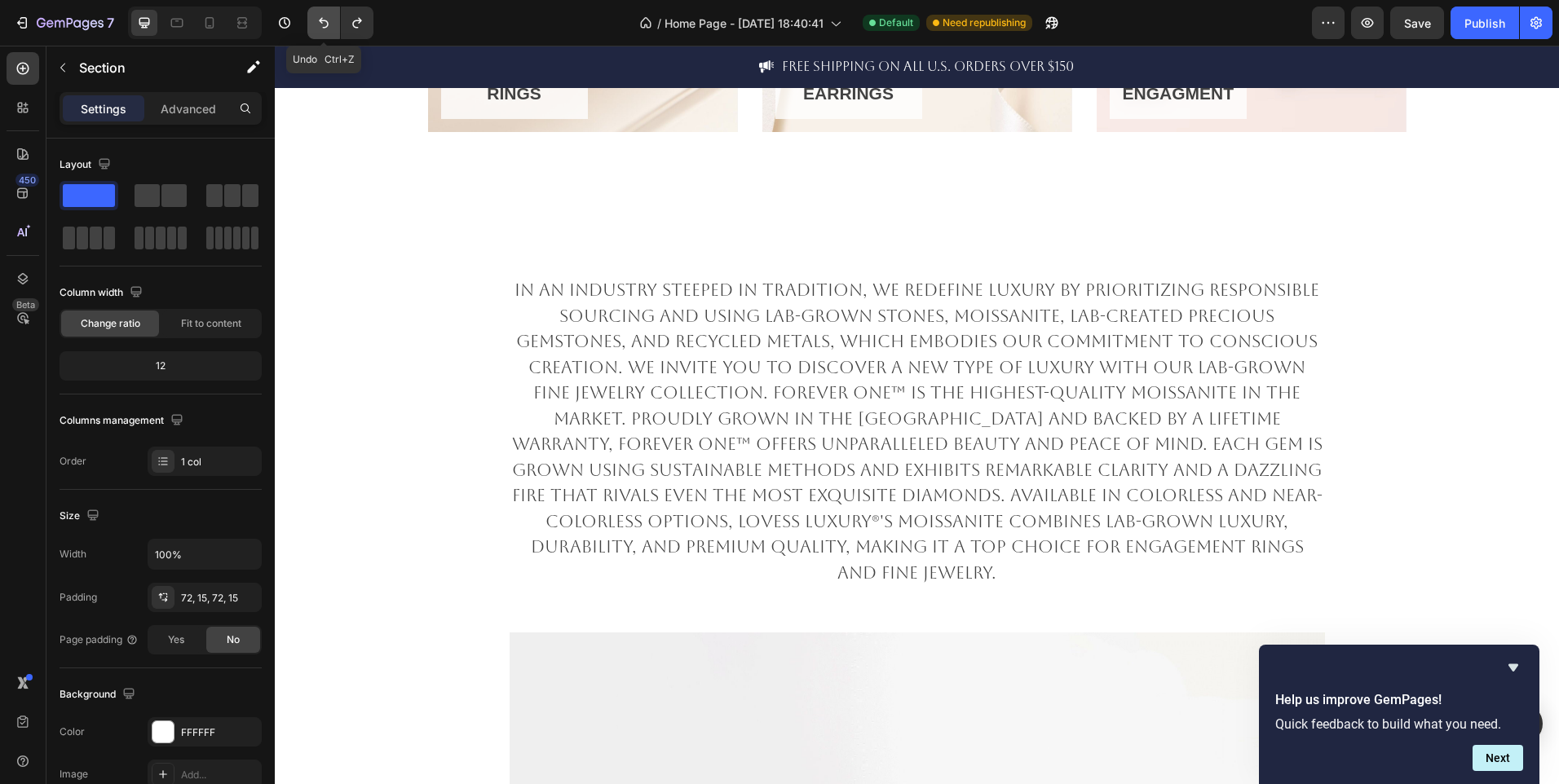
click at [315, 29] on icon "Undo/Redo" at bounding box center [324, 23] width 17 height 17
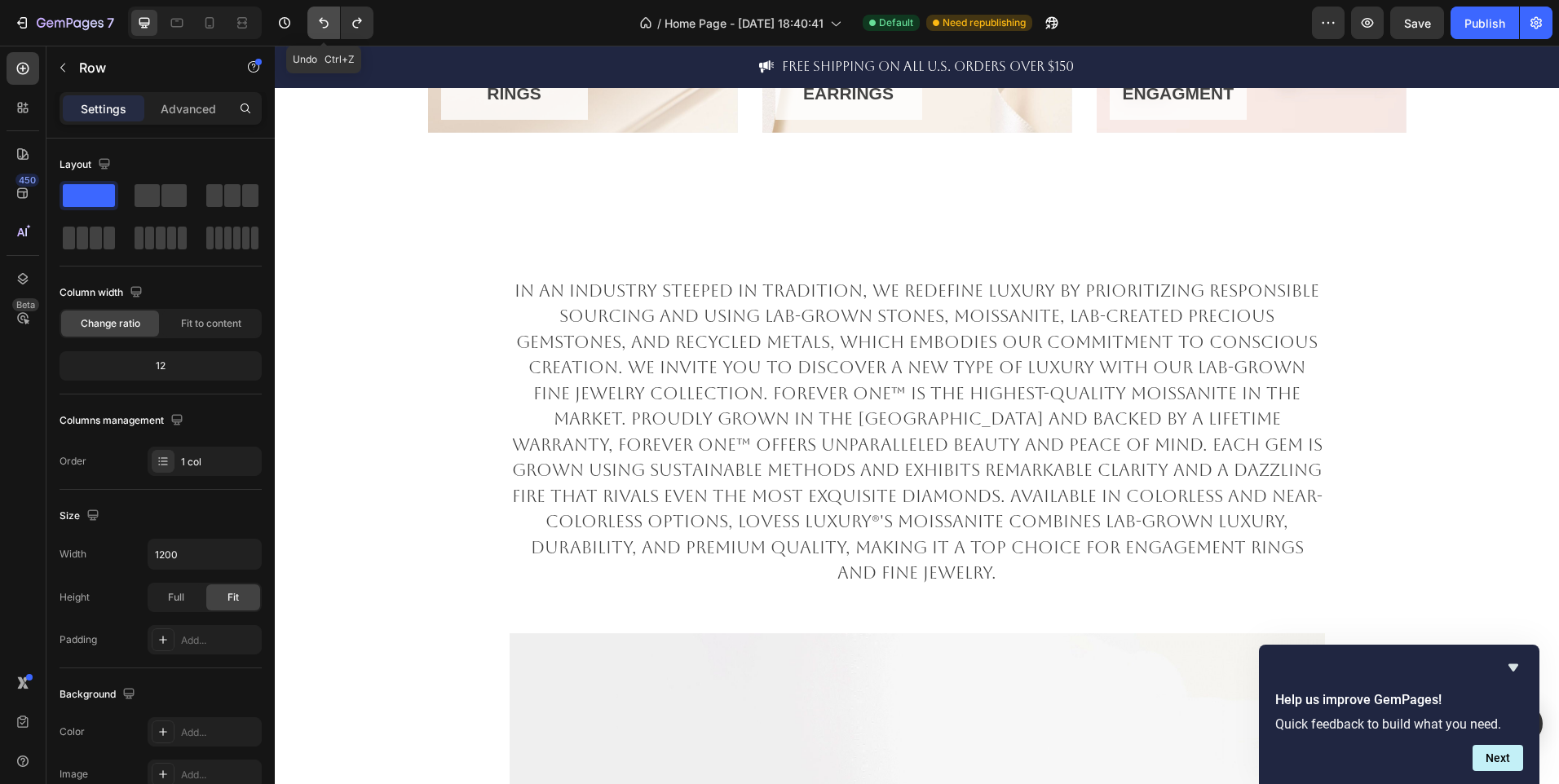
click at [315, 29] on icon "Undo/Redo" at bounding box center [324, 23] width 17 height 17
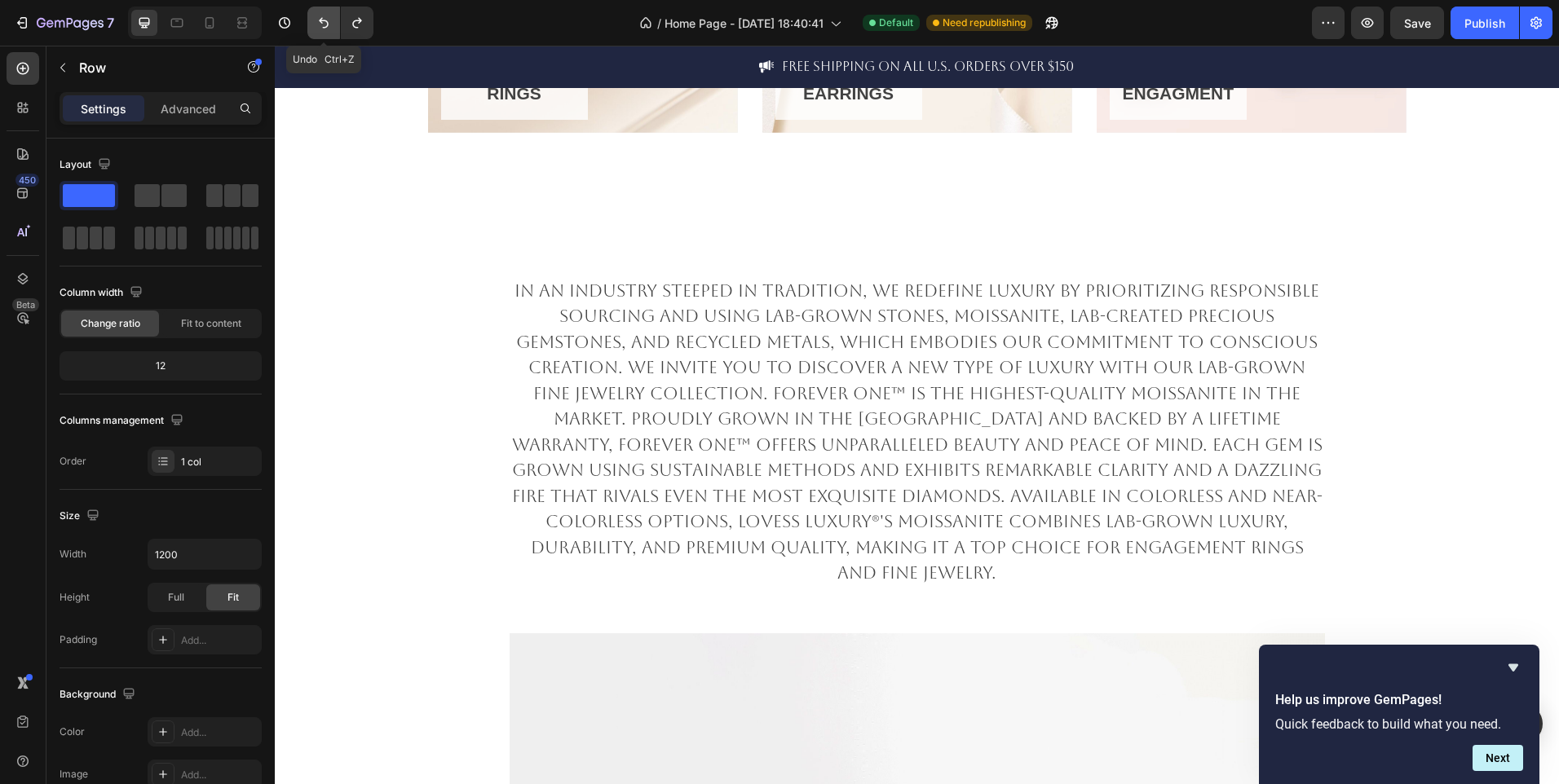
click at [315, 29] on icon "Undo/Redo" at bounding box center [324, 23] width 17 height 17
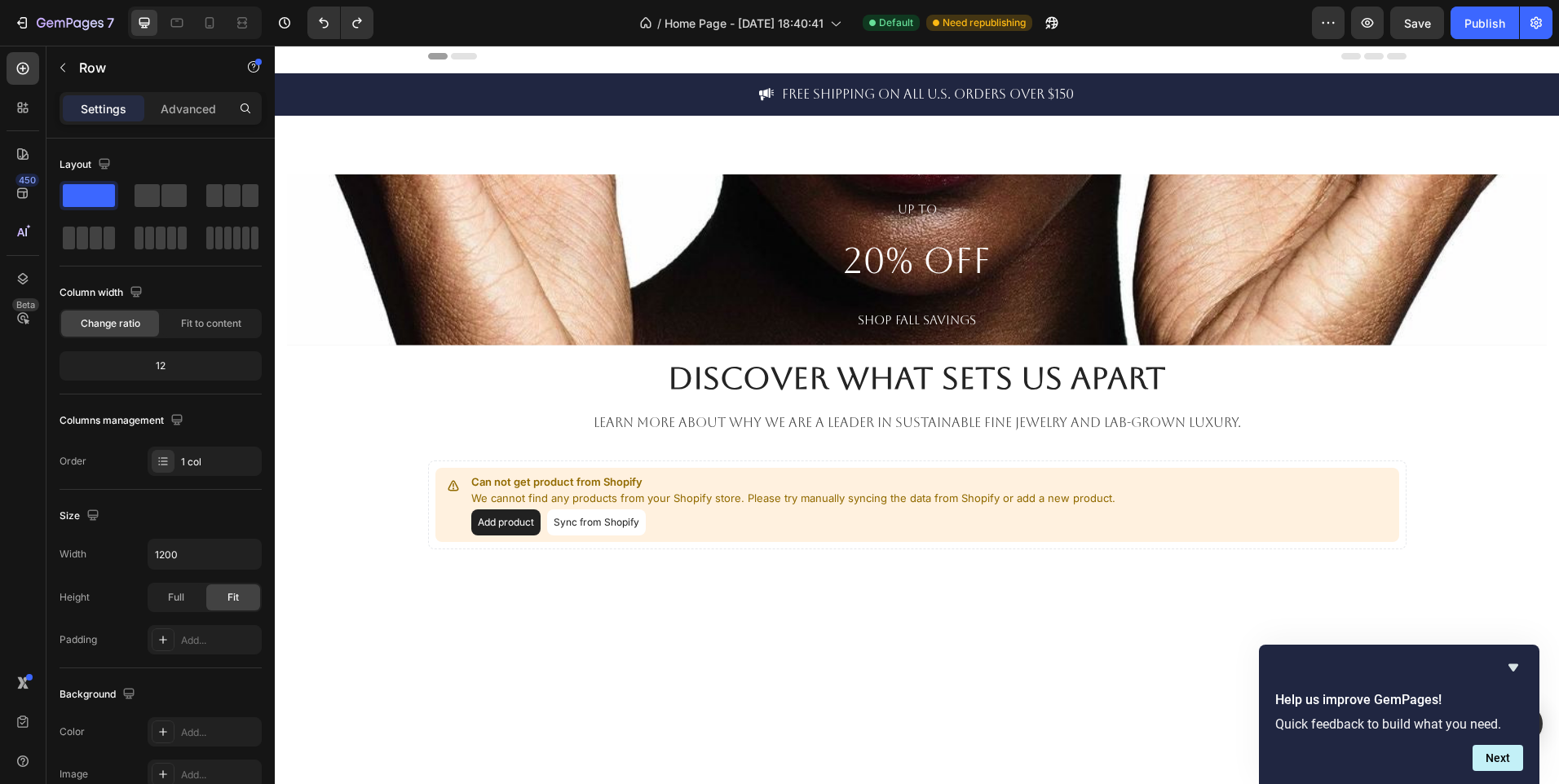
scroll to position [0, 0]
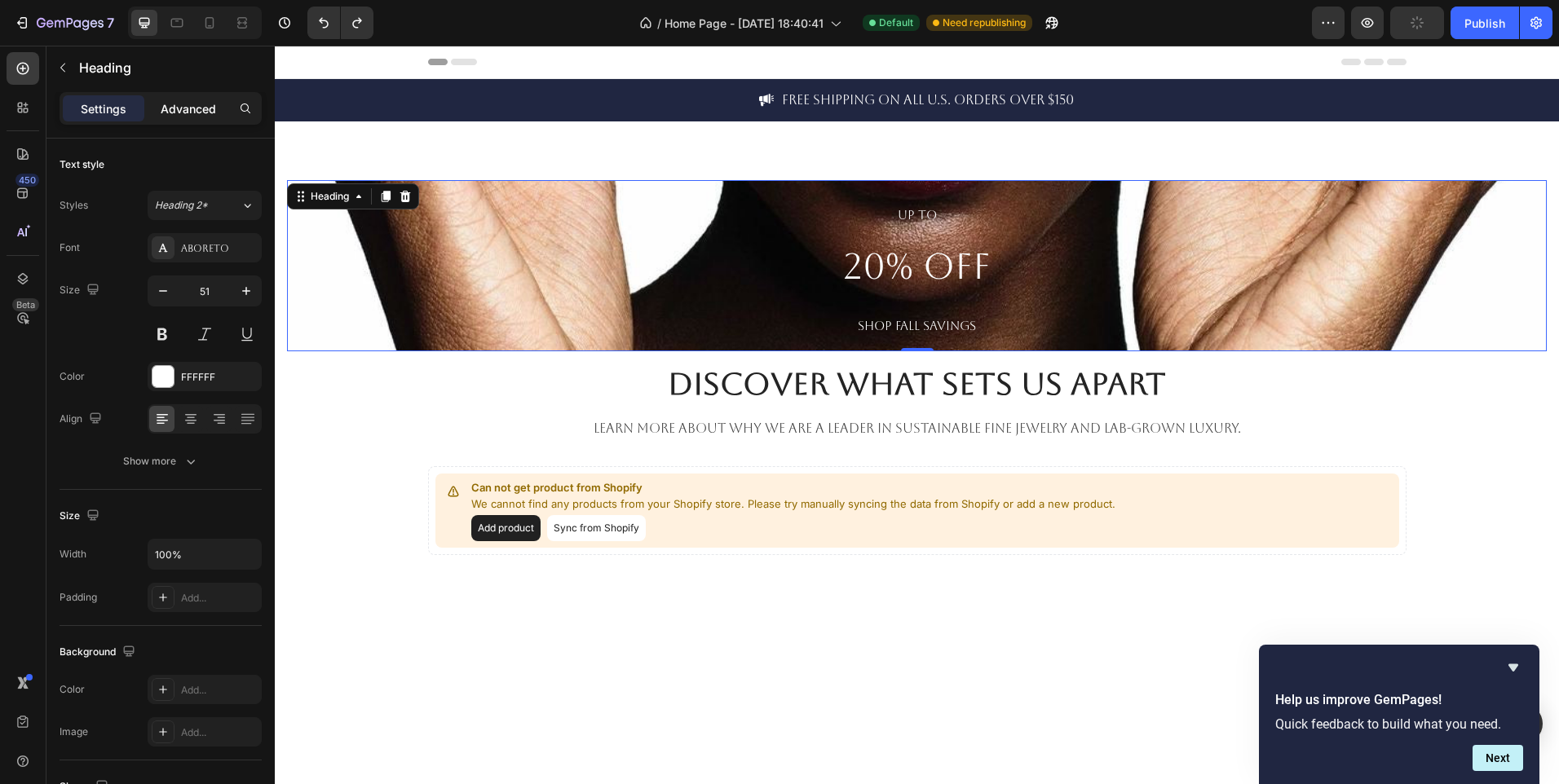
click at [177, 117] on p "Advanced" at bounding box center [188, 108] width 55 height 17
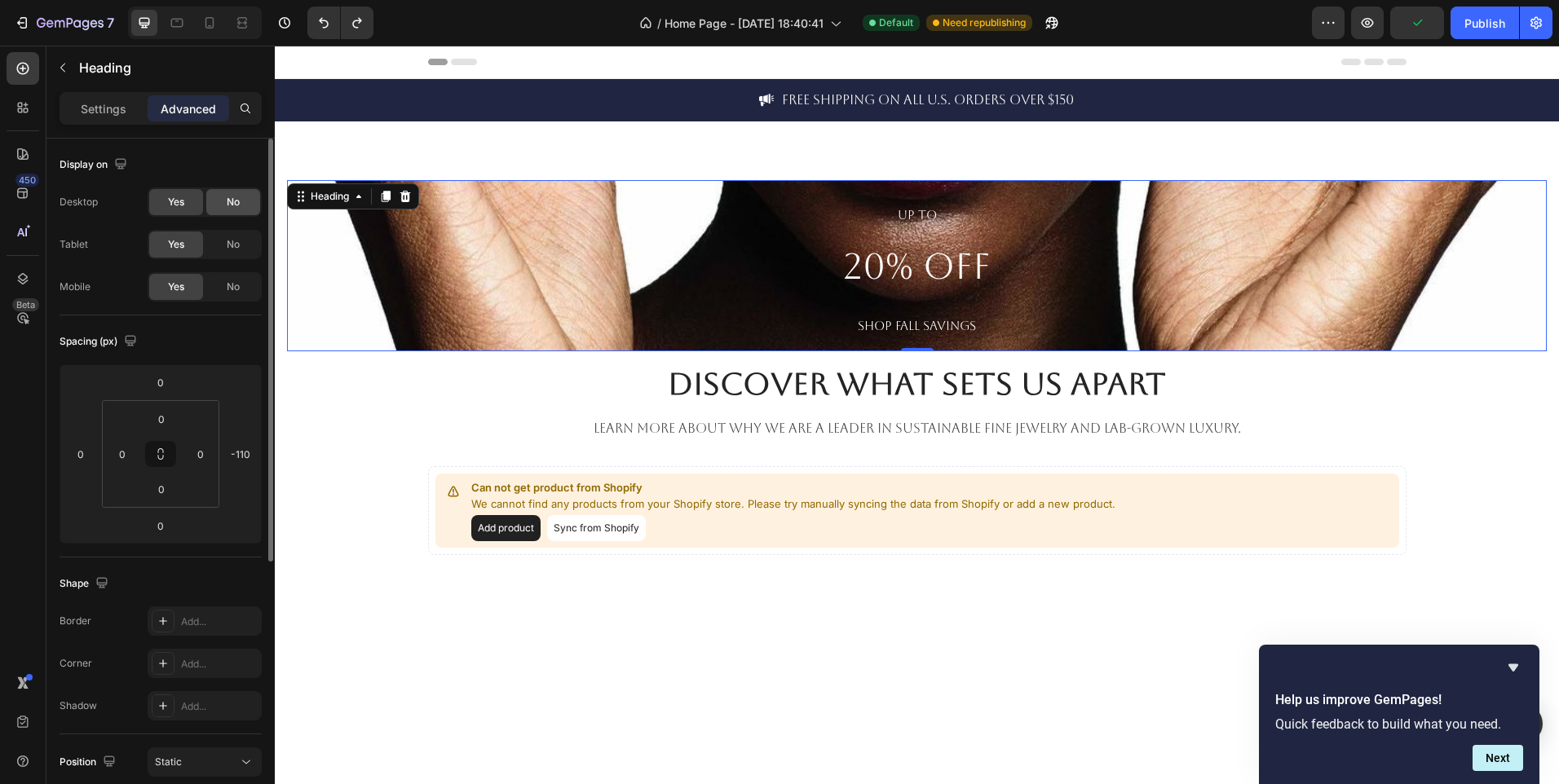
click at [210, 208] on div "No" at bounding box center [233, 203] width 54 height 26
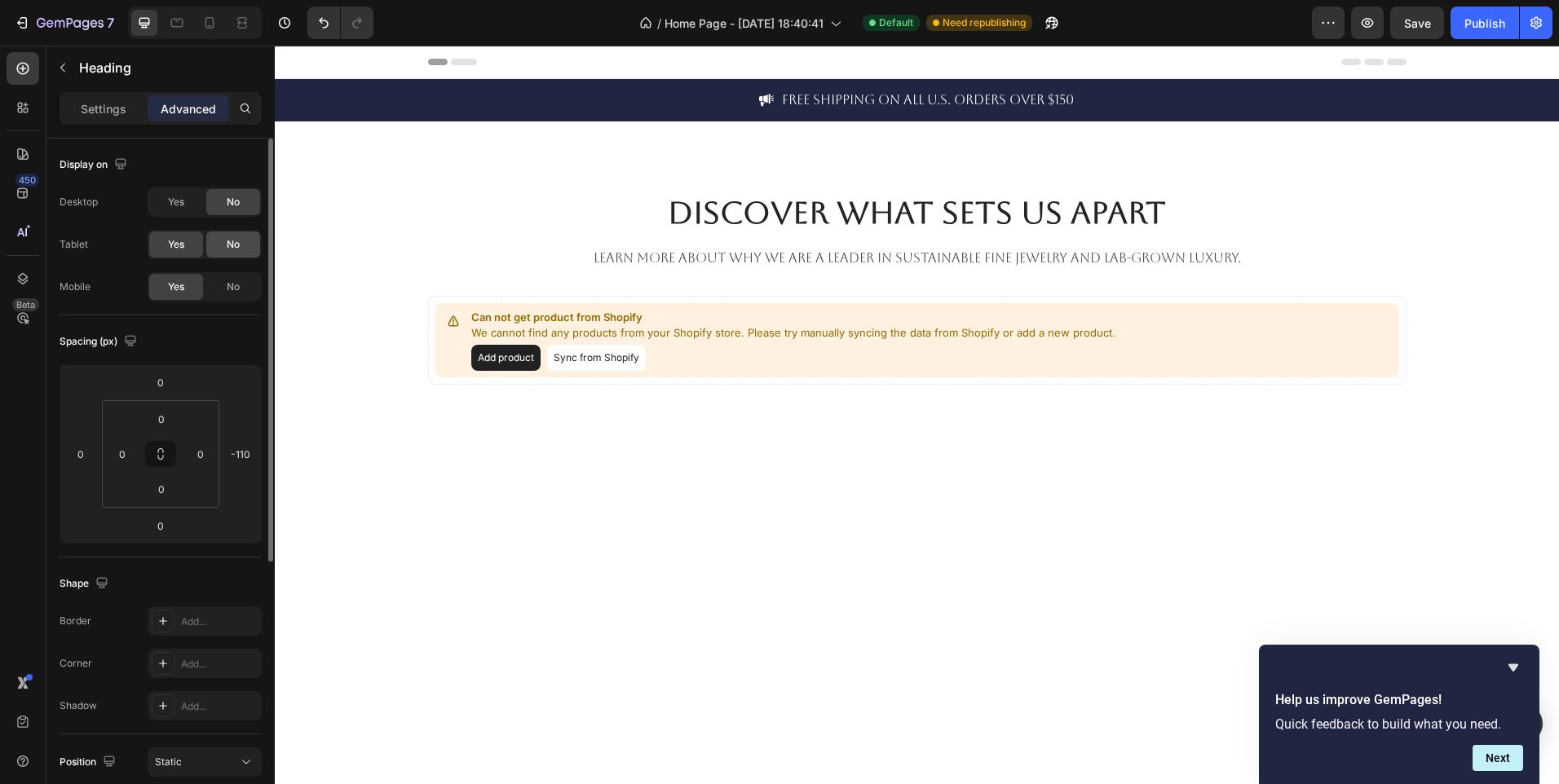
click at [227, 248] on span "No" at bounding box center [233, 245] width 13 height 15
drag, startPoint x: 233, startPoint y: 290, endPoint x: 647, endPoint y: 17, distance: 495.9
click at [233, 290] on span "No" at bounding box center [233, 287] width 13 height 15
click at [172, 206] on span "Yes" at bounding box center [176, 203] width 17 height 15
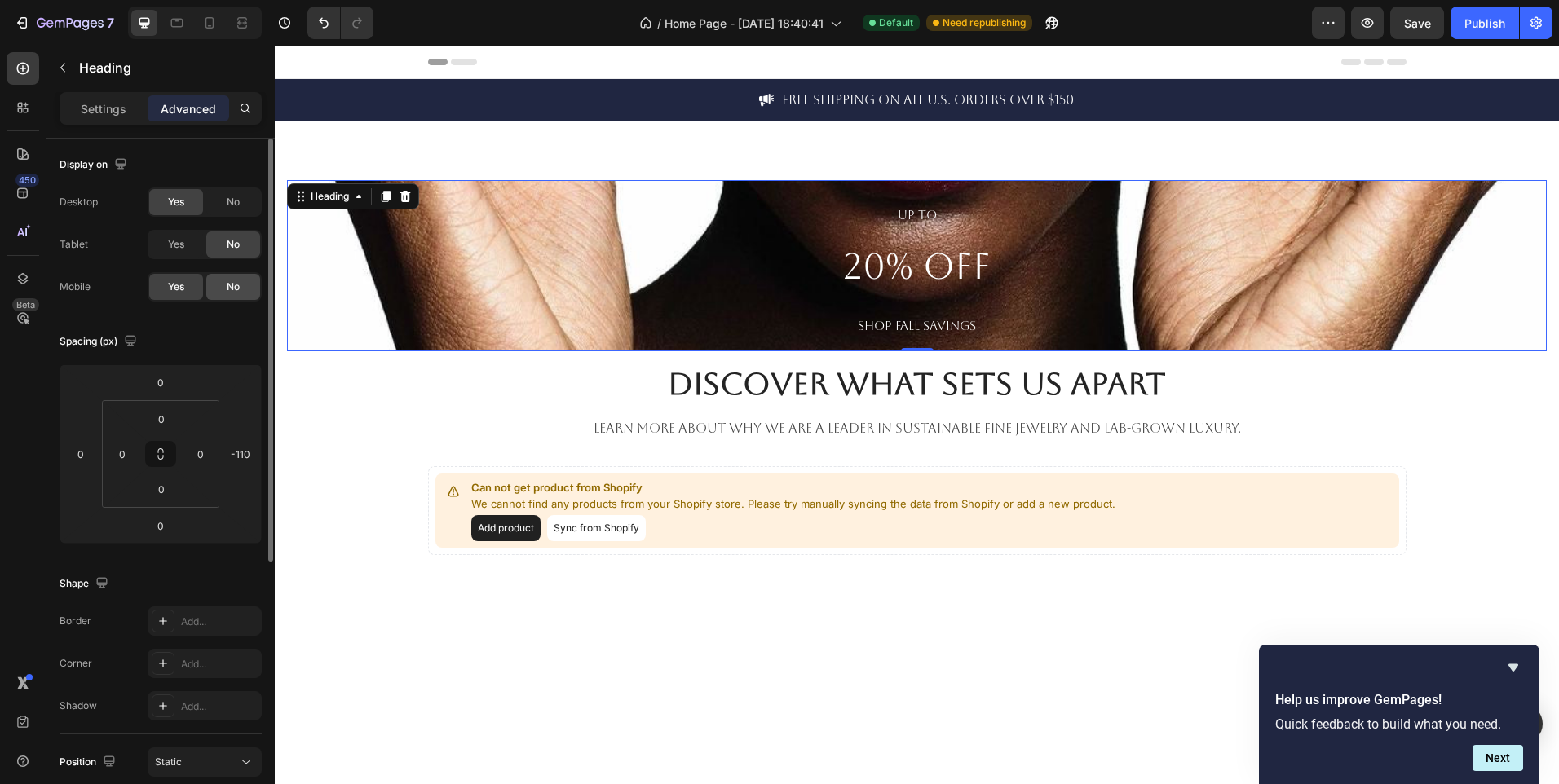
click at [216, 290] on div "No" at bounding box center [233, 287] width 54 height 26
click at [200, 24] on div at bounding box center [209, 23] width 26 height 26
type input "112"
type input "0"
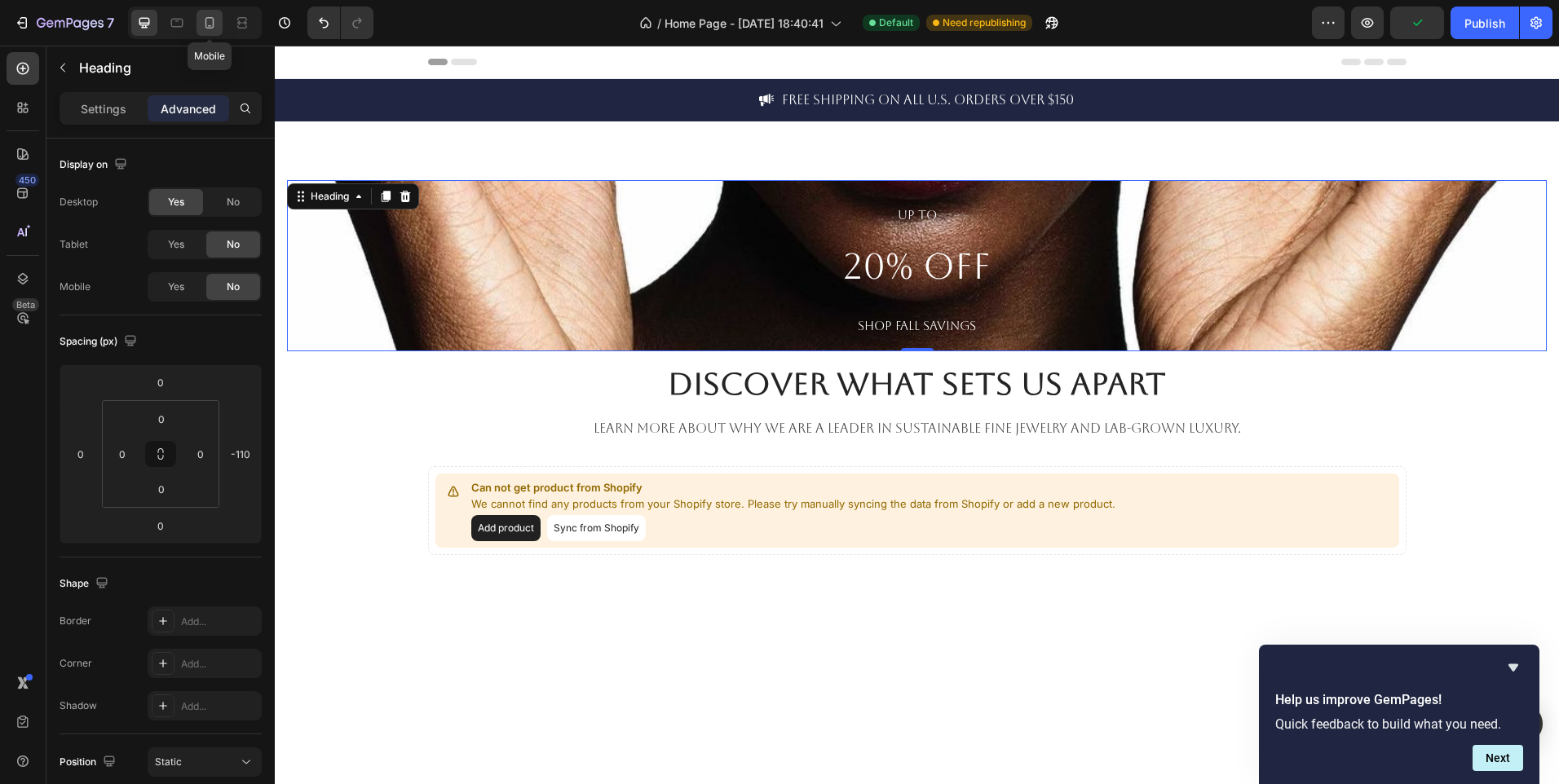
type input "80"
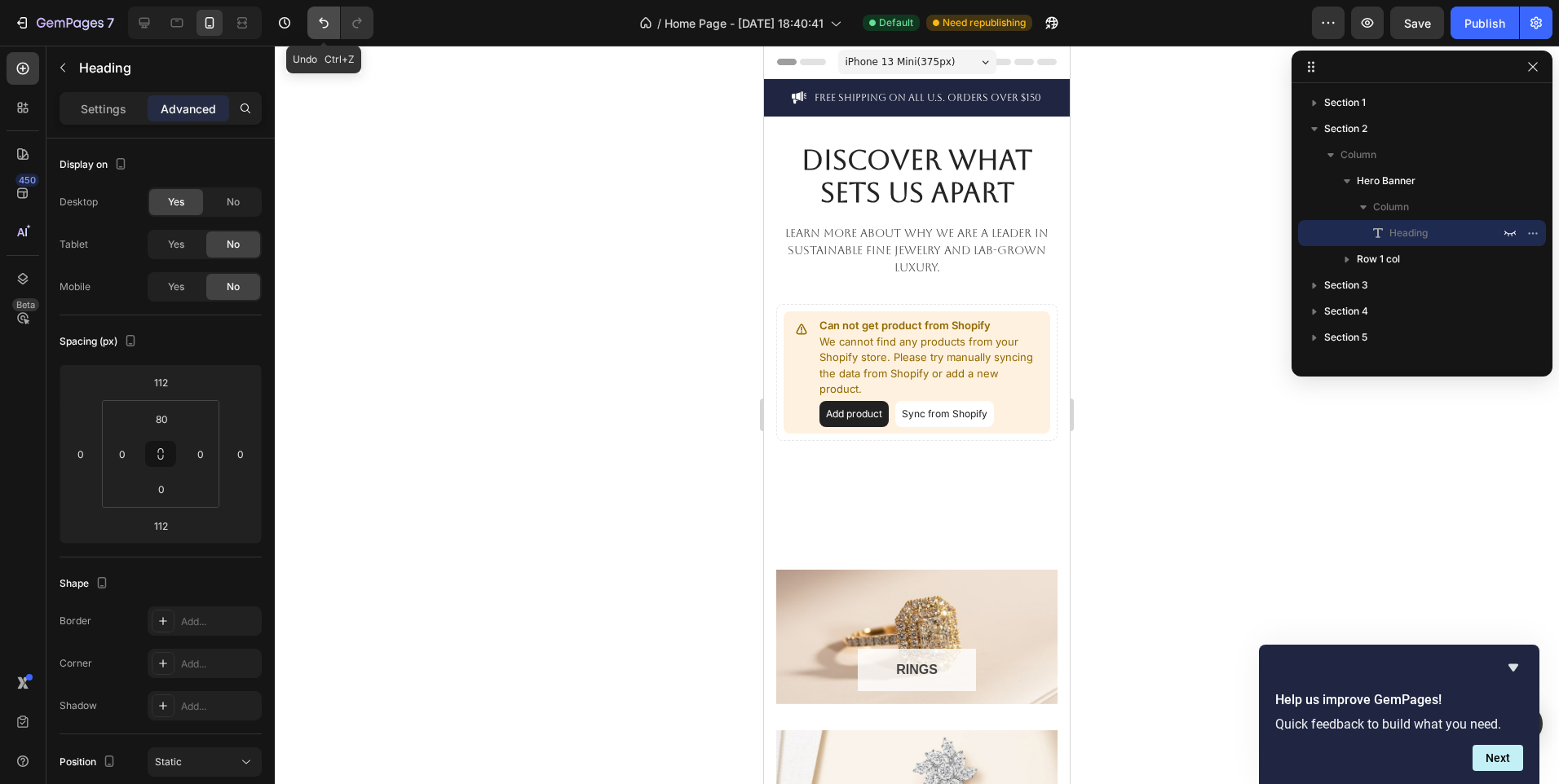
click at [321, 34] on button "Undo/Redo" at bounding box center [324, 22] width 32 height 32
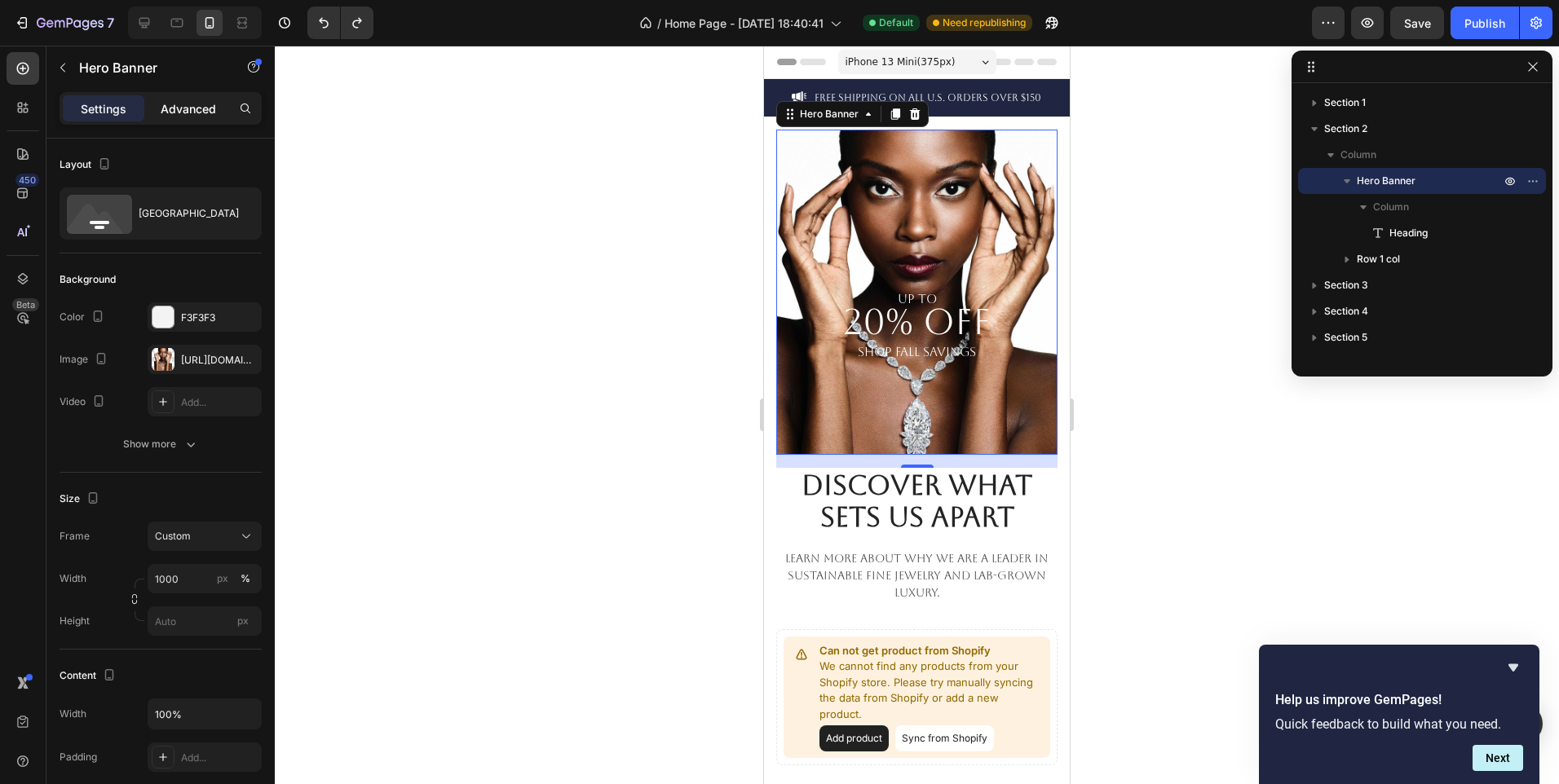
click at [180, 106] on p "Advanced" at bounding box center [188, 108] width 55 height 17
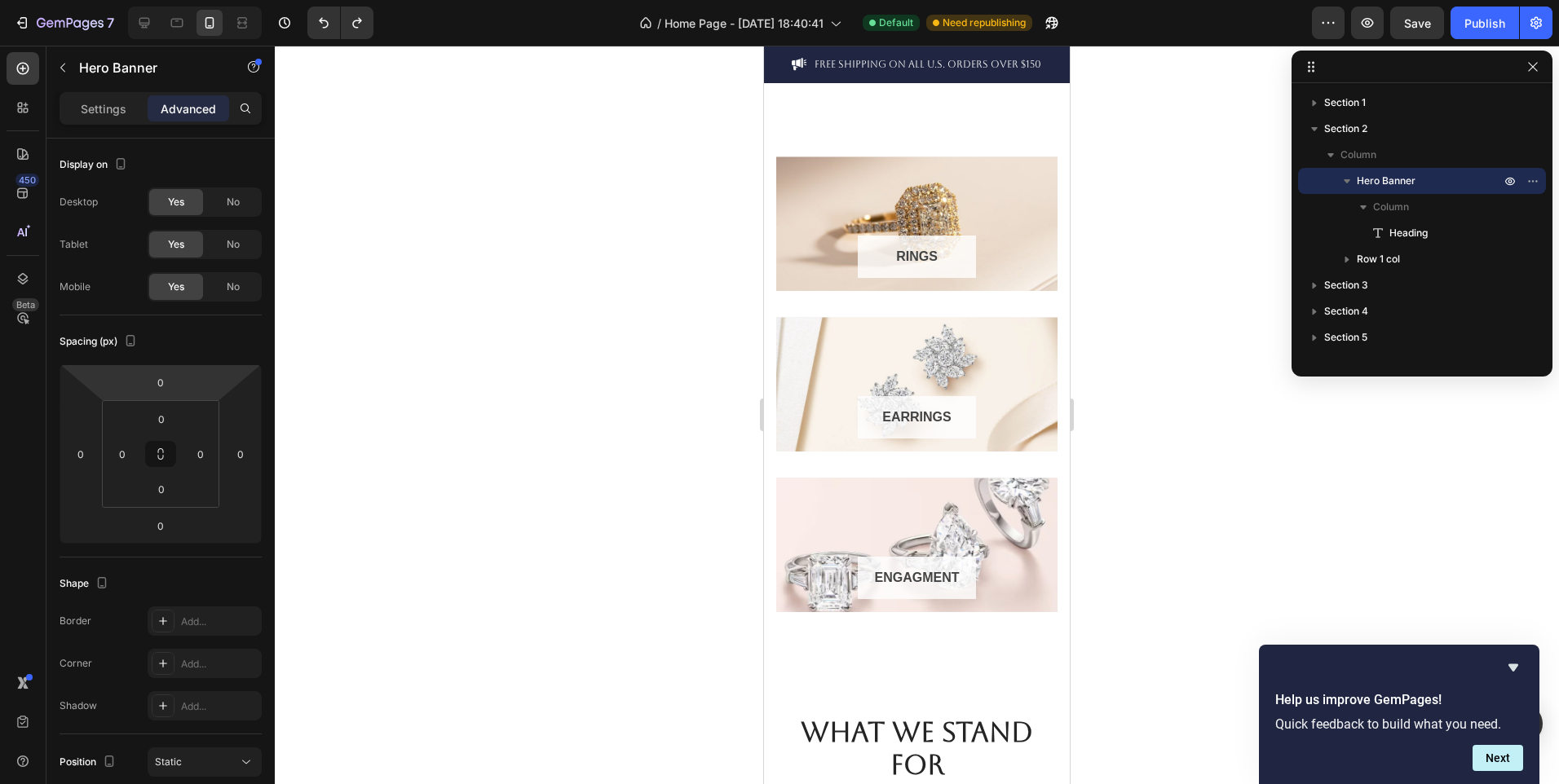
scroll to position [641, 0]
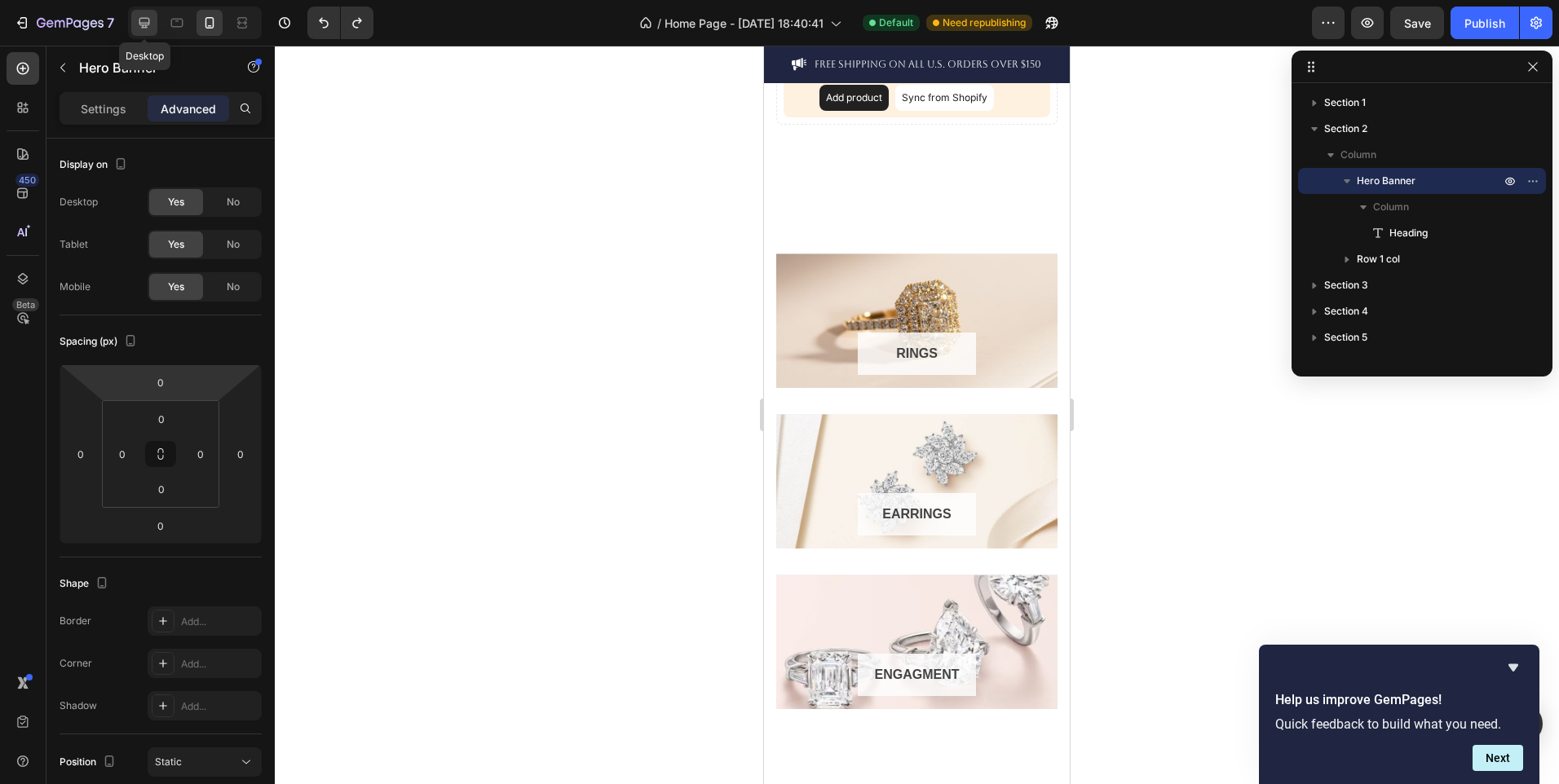
click at [137, 17] on icon at bounding box center [145, 23] width 17 height 17
type input "16"
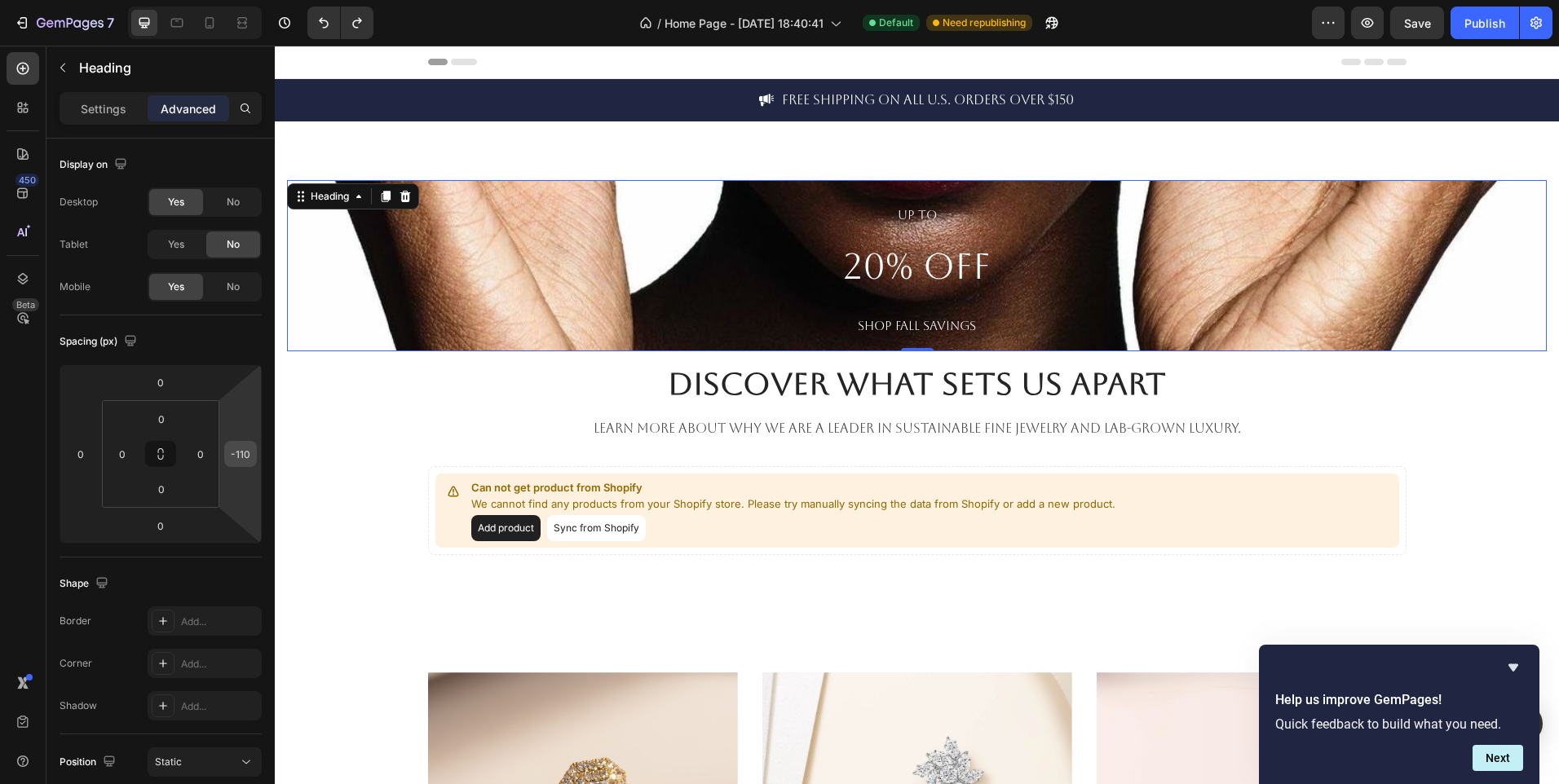
click at [252, 455] on input "-110" at bounding box center [241, 454] width 25 height 25
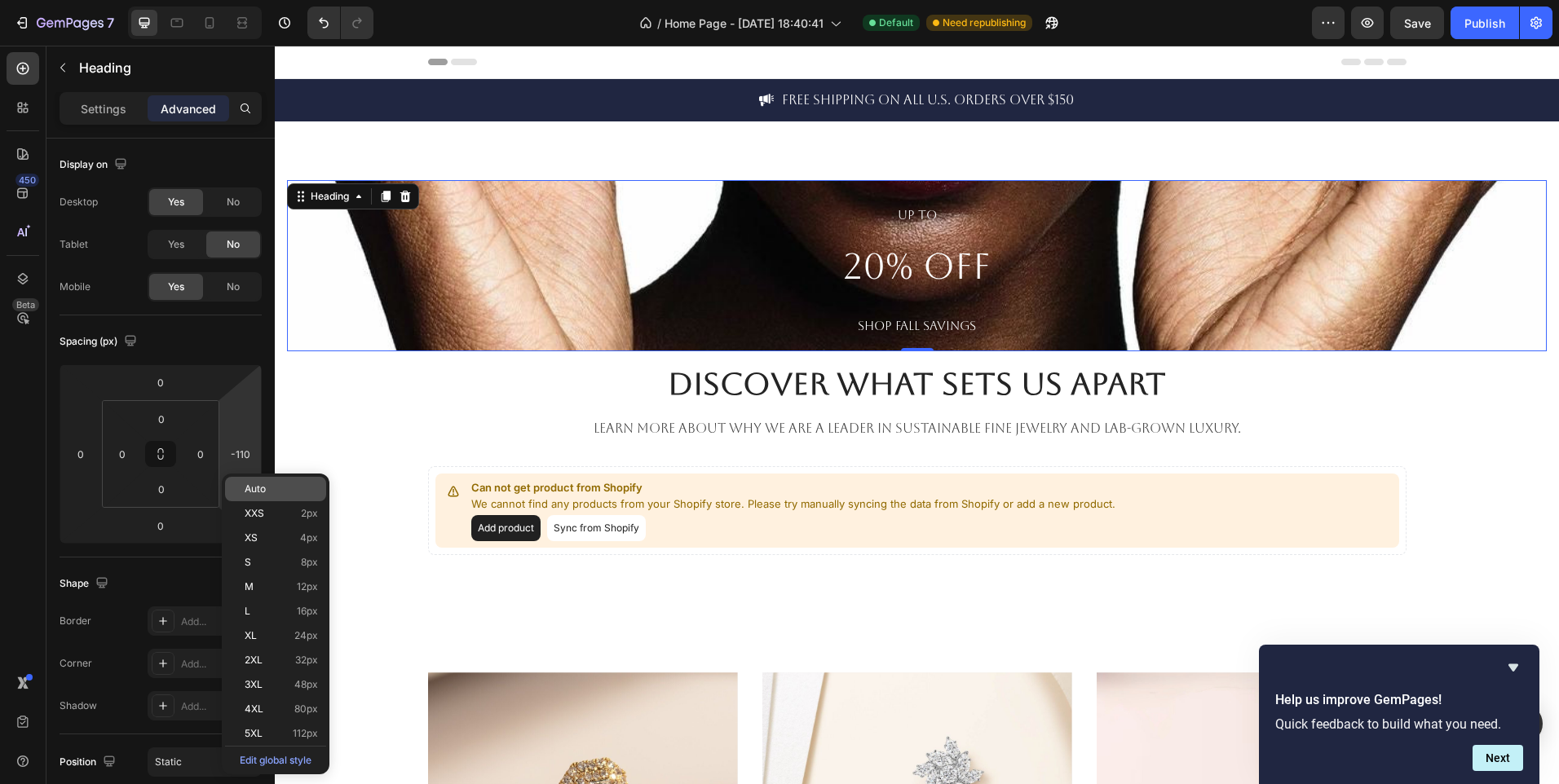
click at [257, 493] on span "Auto" at bounding box center [256, 489] width 22 height 12
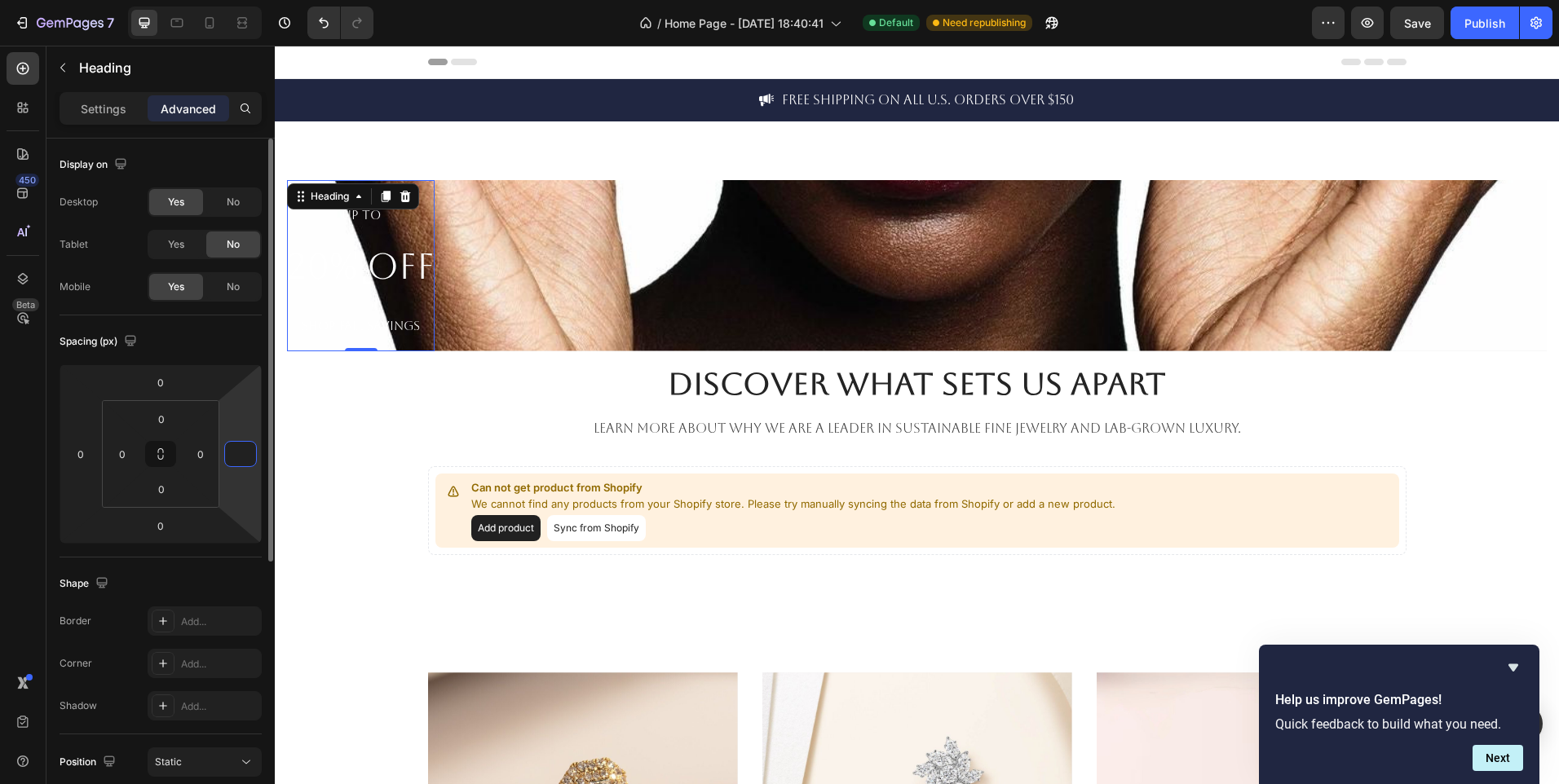
click at [242, 453] on input "number" at bounding box center [241, 454] width 25 height 25
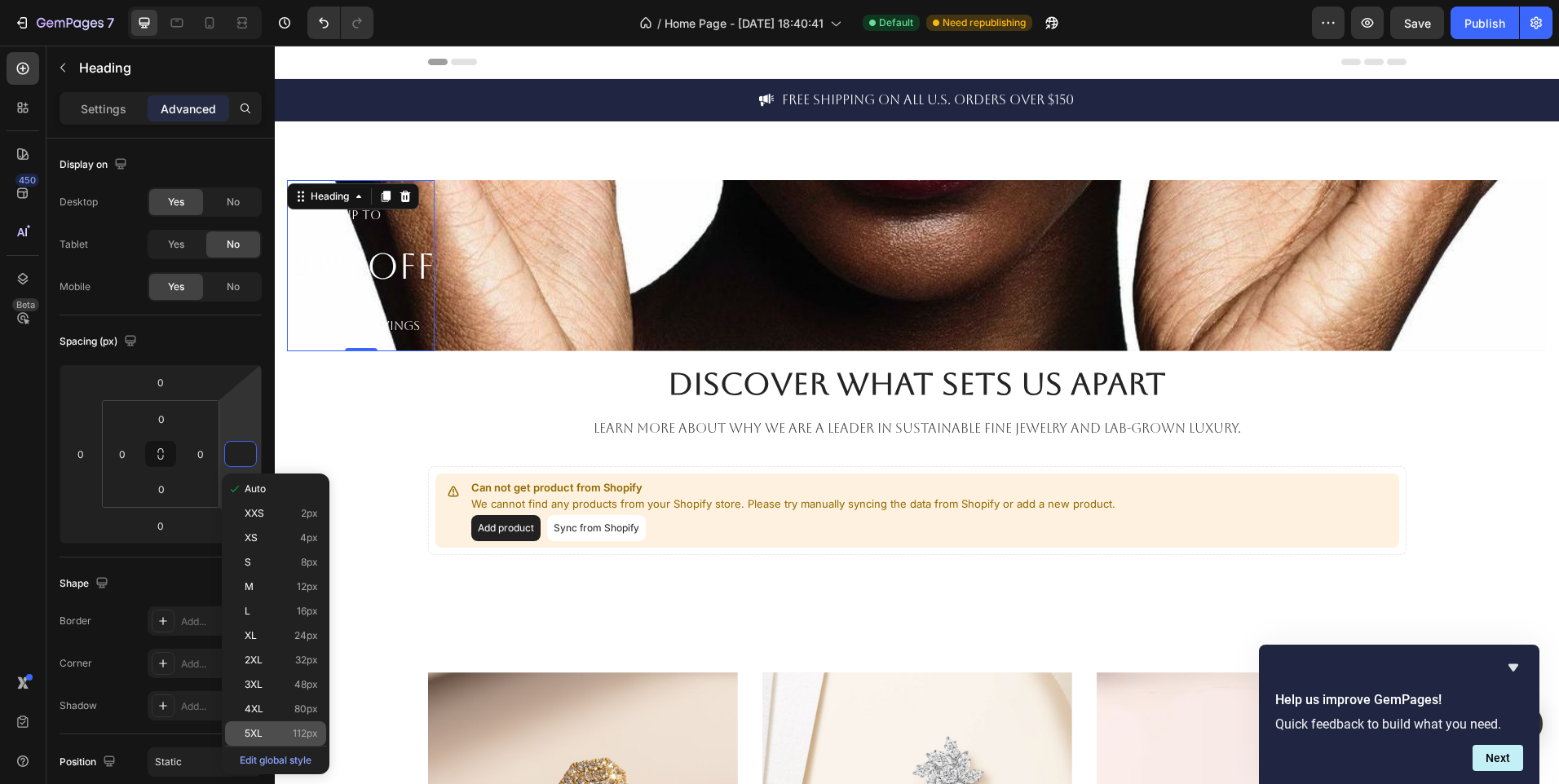
click at [290, 734] on p "5XL 112px" at bounding box center [281, 734] width 74 height 12
type input "112"
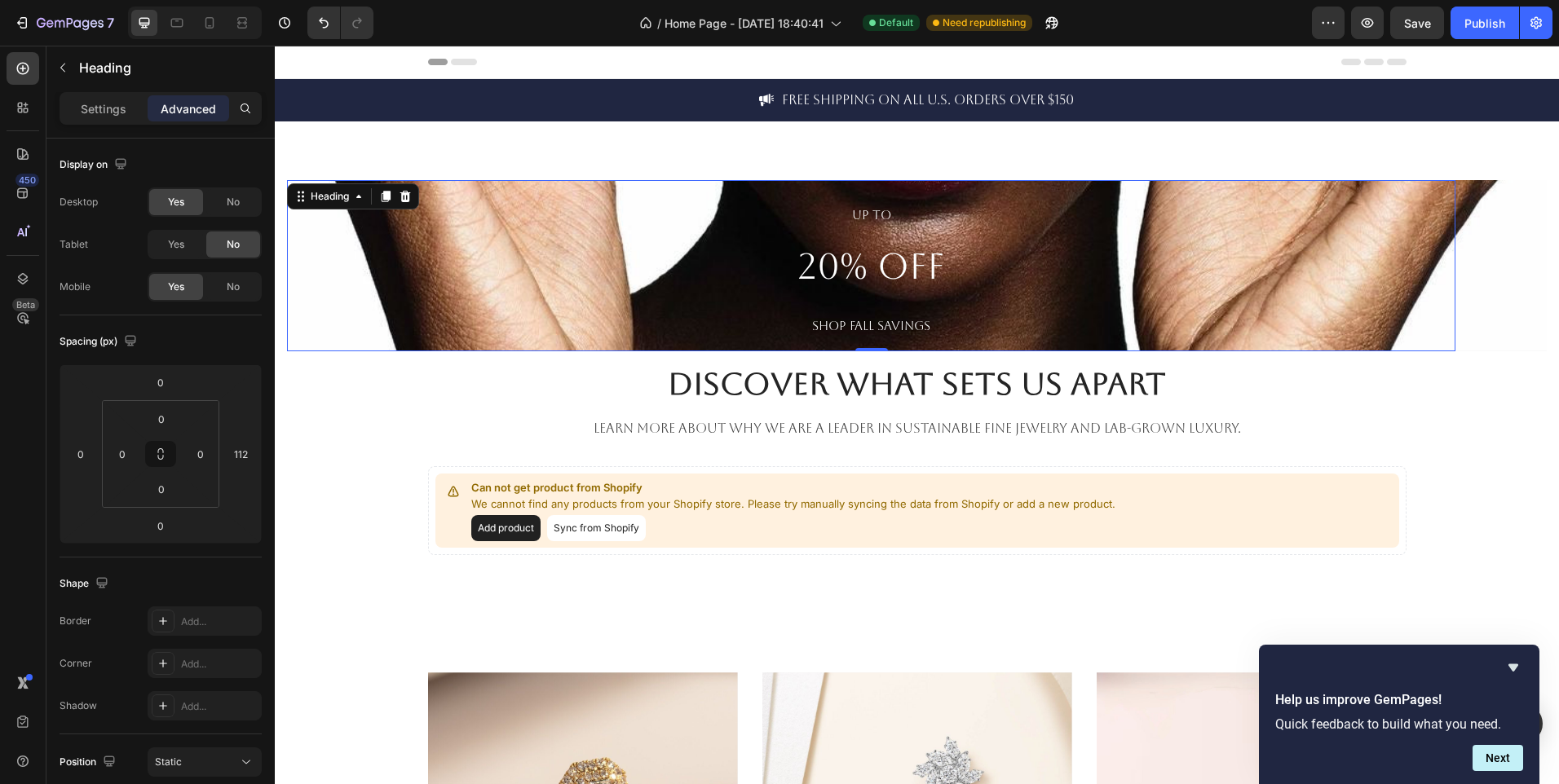
click at [564, 297] on p "UP TO 20% OFF SHOP FALL SAVINGS" at bounding box center [871, 265] width 1168 height 171
click at [179, 244] on span "Yes" at bounding box center [176, 245] width 17 height 15
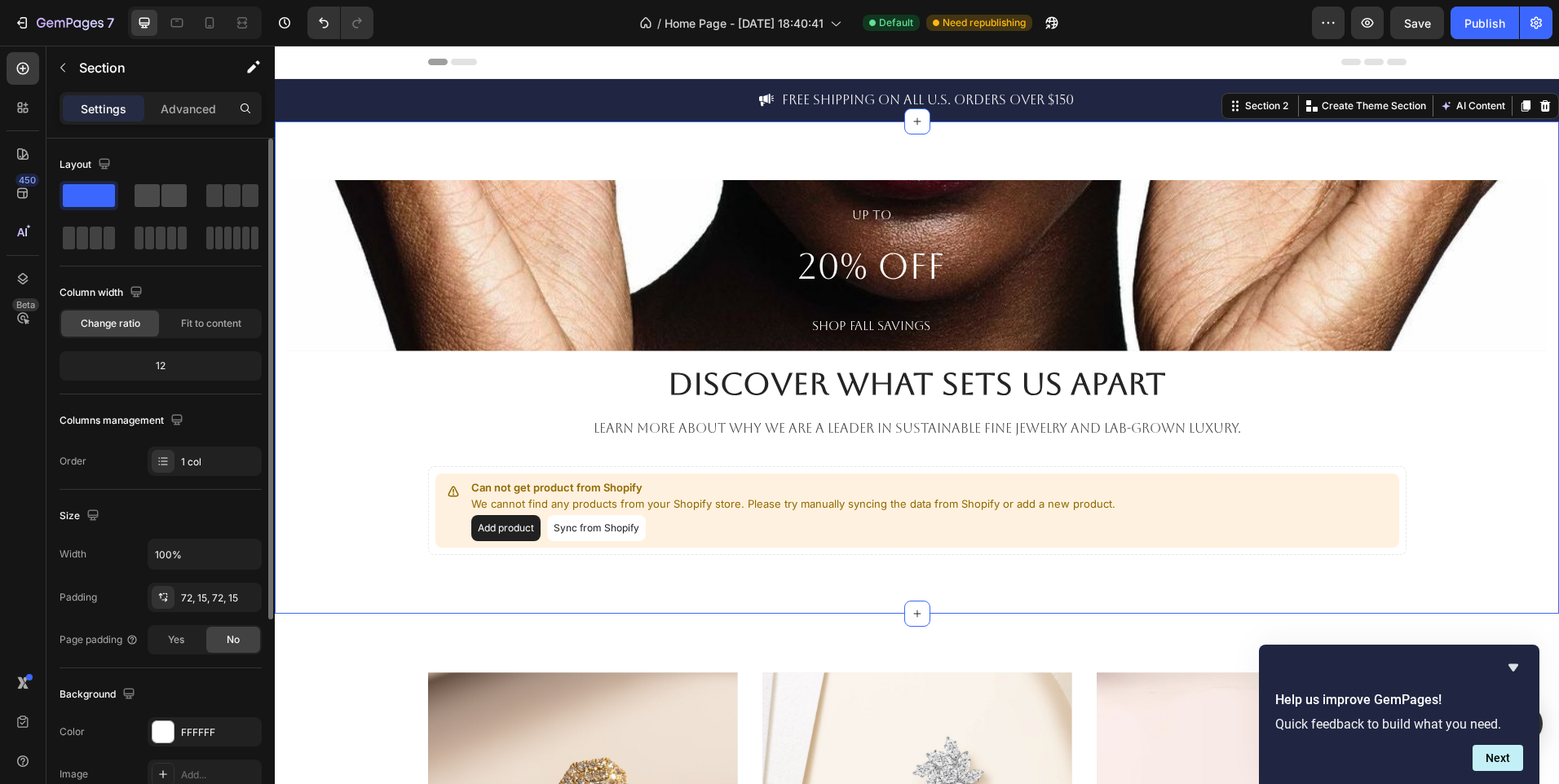
click at [147, 203] on span at bounding box center [147, 196] width 26 height 23
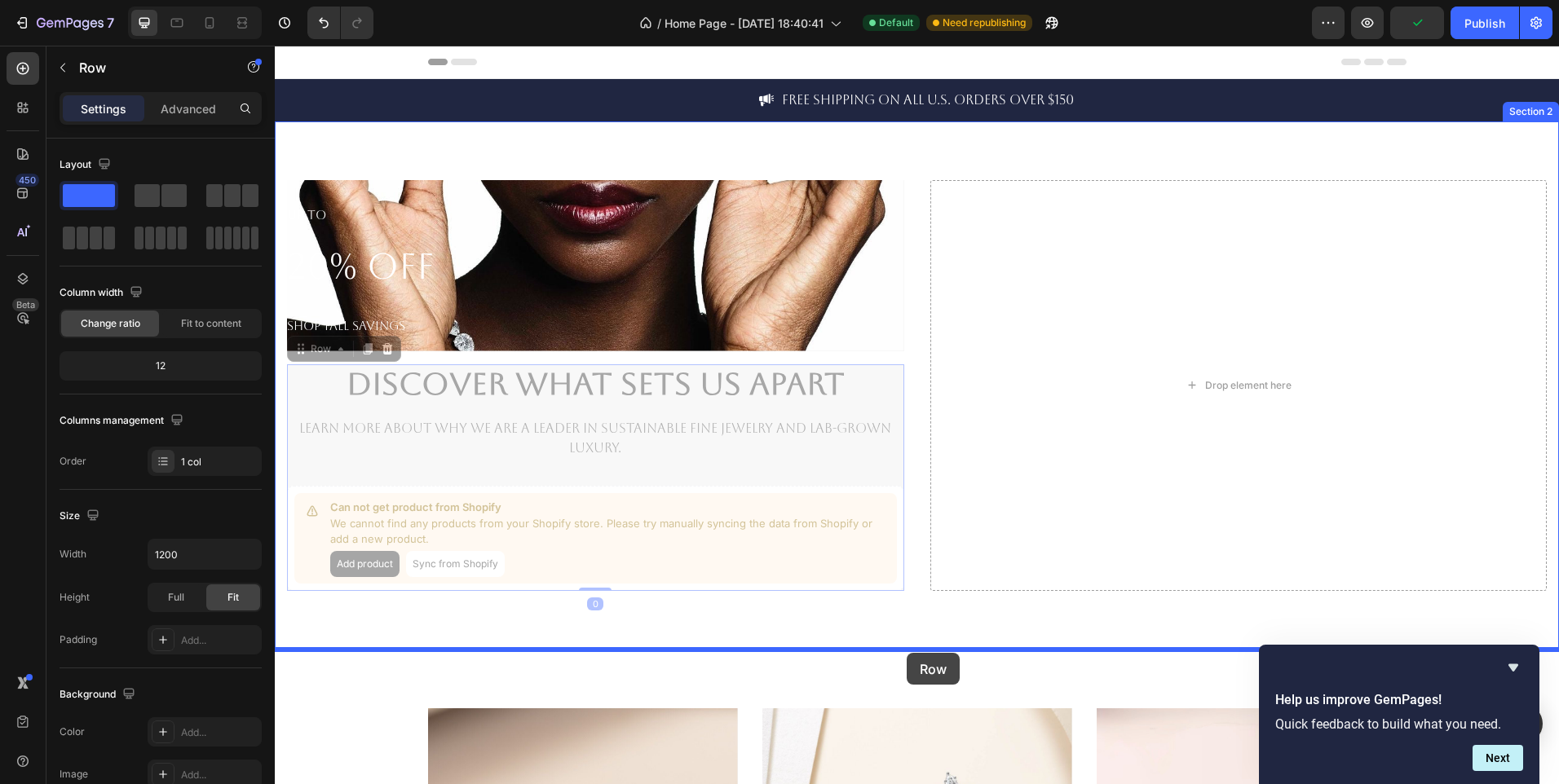
drag, startPoint x: 886, startPoint y: 417, endPoint x: 907, endPoint y: 653, distance: 236.9
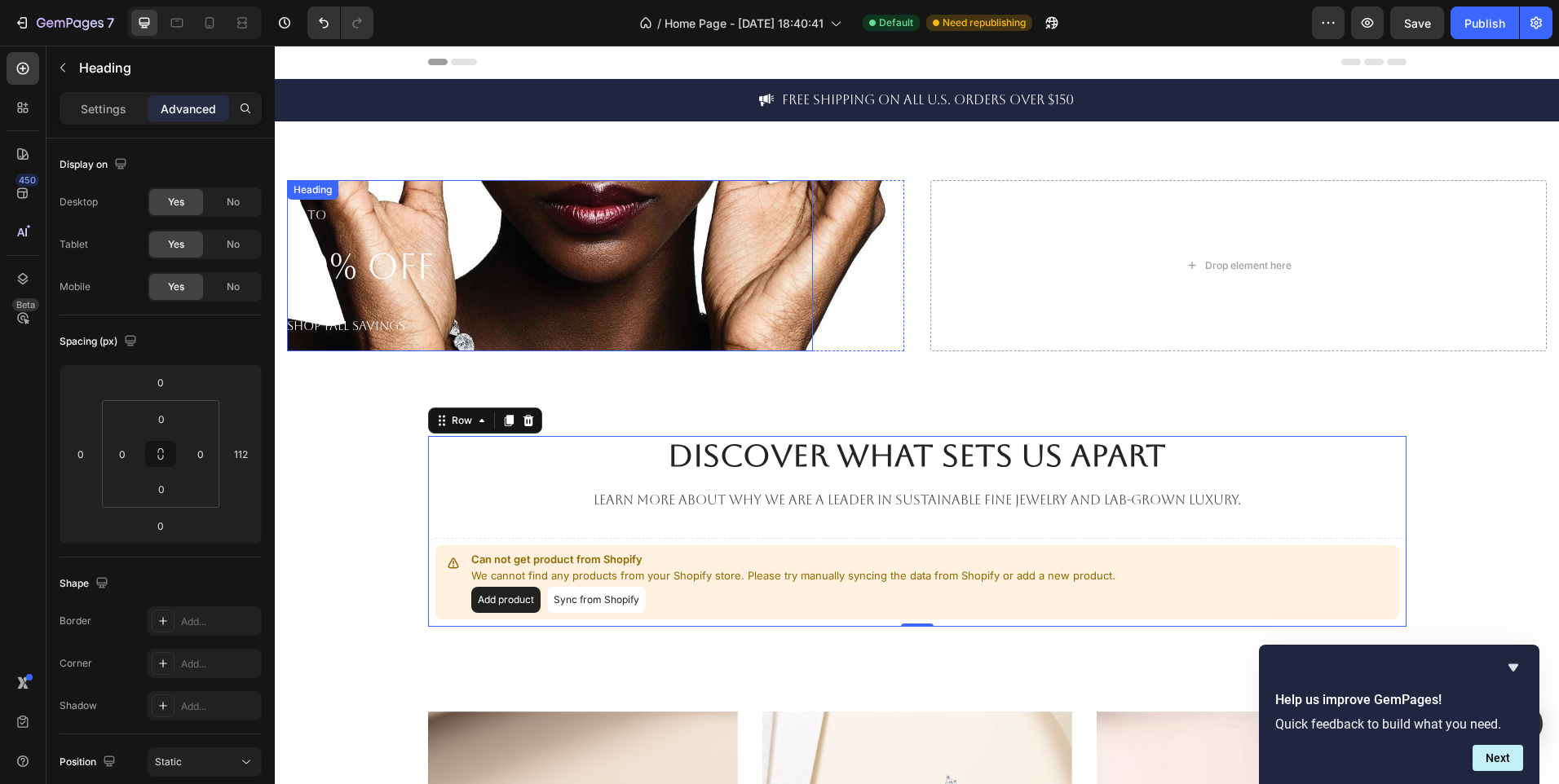
click at [474, 275] on p "⁠⁠⁠⁠⁠⁠⁠ UP TO 20% OFF SHOP FALL SAVINGS" at bounding box center [550, 265] width 526 height 171
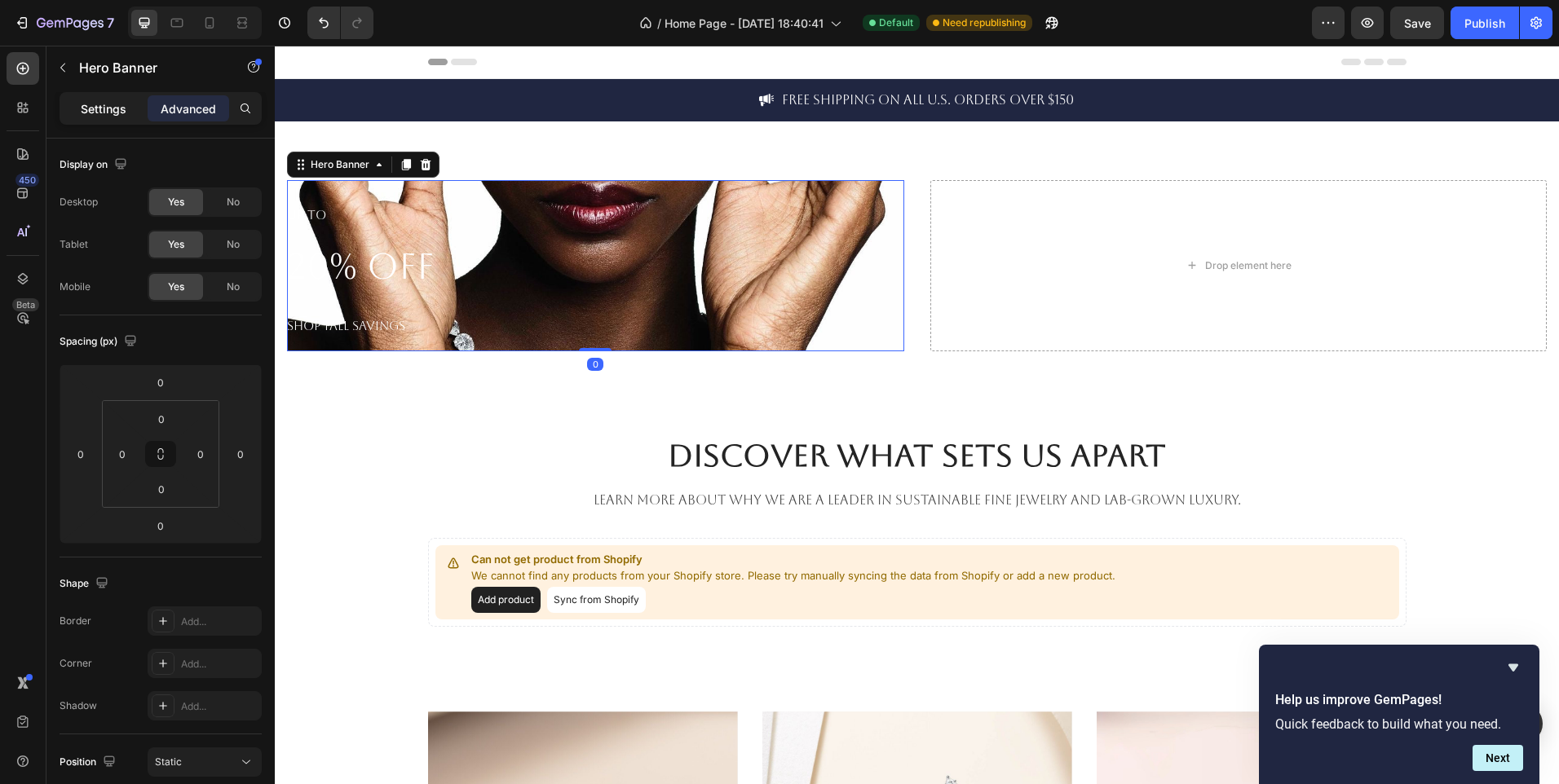
click at [105, 111] on p "Settings" at bounding box center [103, 108] width 46 height 17
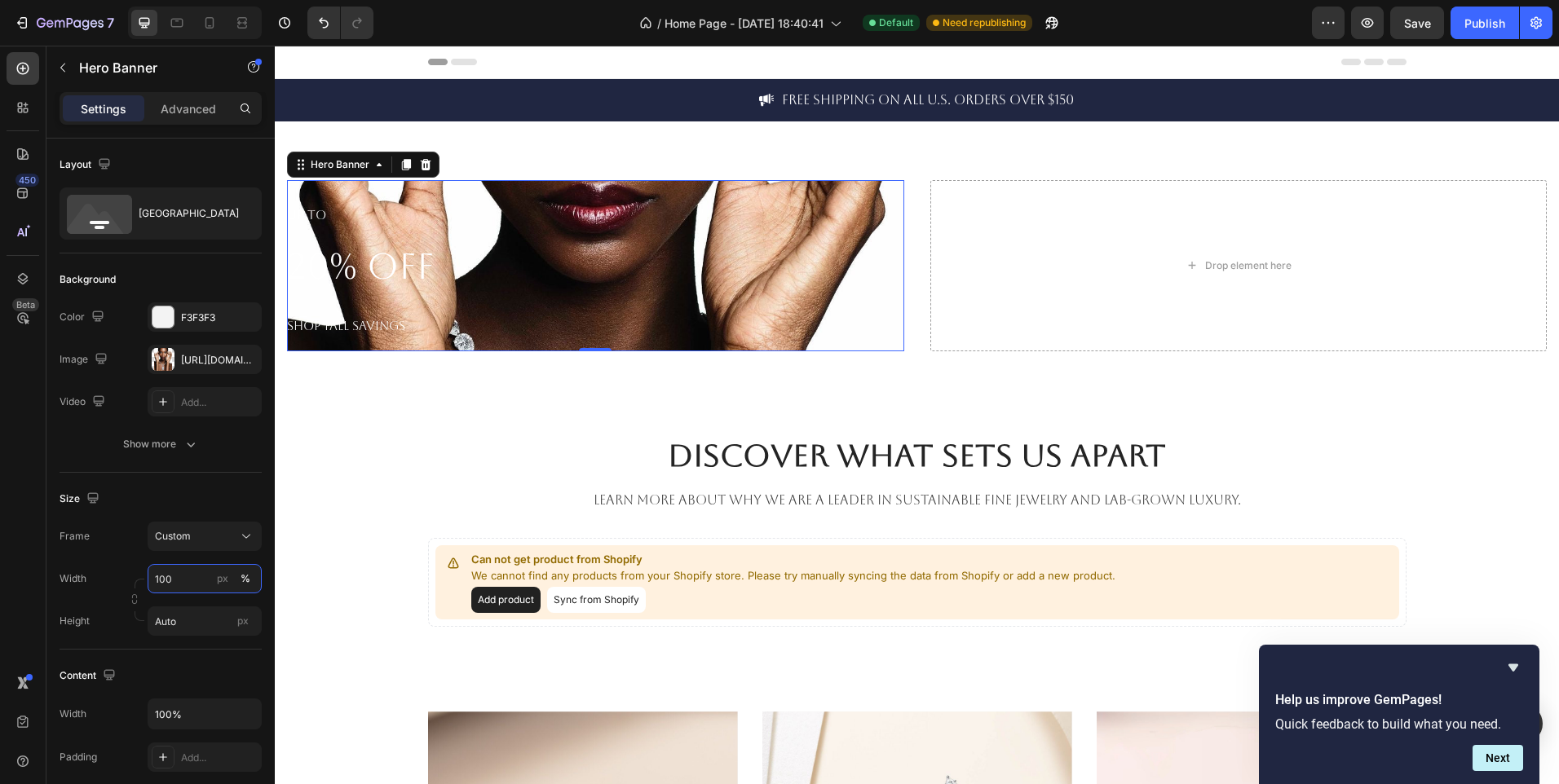
click at [204, 576] on input "100" at bounding box center [204, 578] width 114 height 29
click at [229, 540] on div "Custom" at bounding box center [194, 537] width 80 height 15
click at [229, 580] on span "As banner source" at bounding box center [194, 576] width 81 height 15
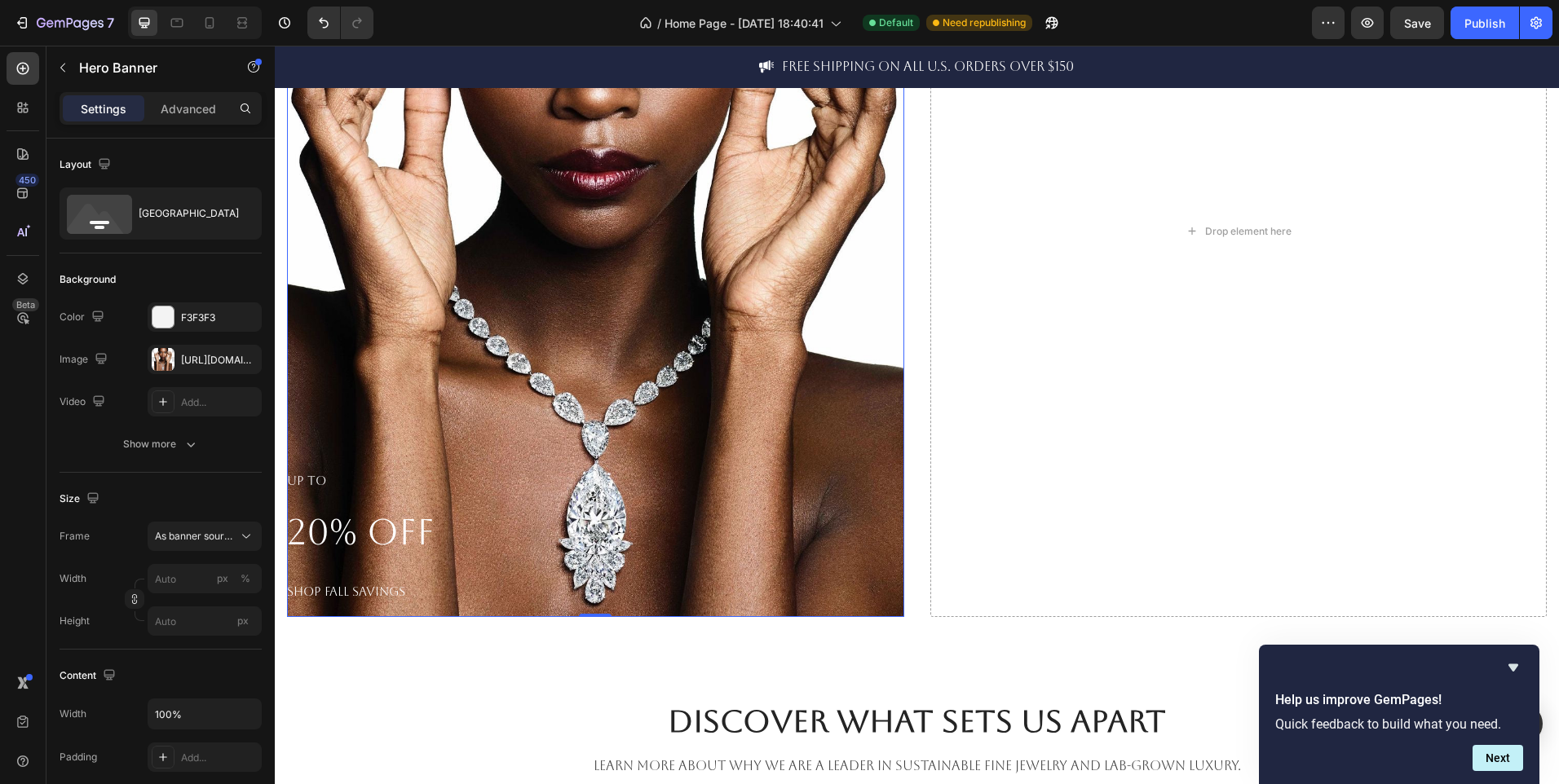
scroll to position [335, 0]
click at [206, 28] on icon at bounding box center [209, 23] width 9 height 12
type input "1000"
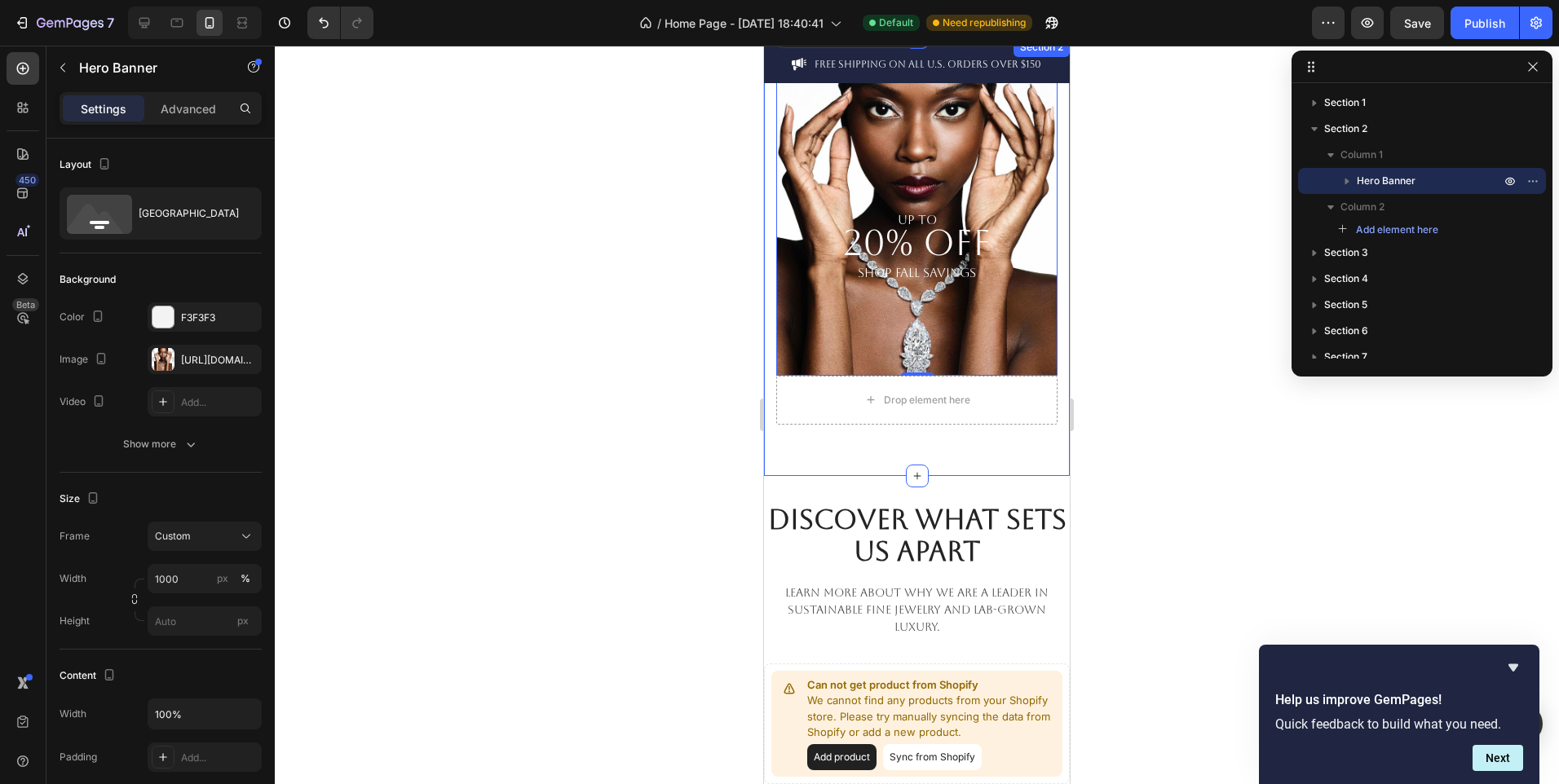
scroll to position [80, 0]
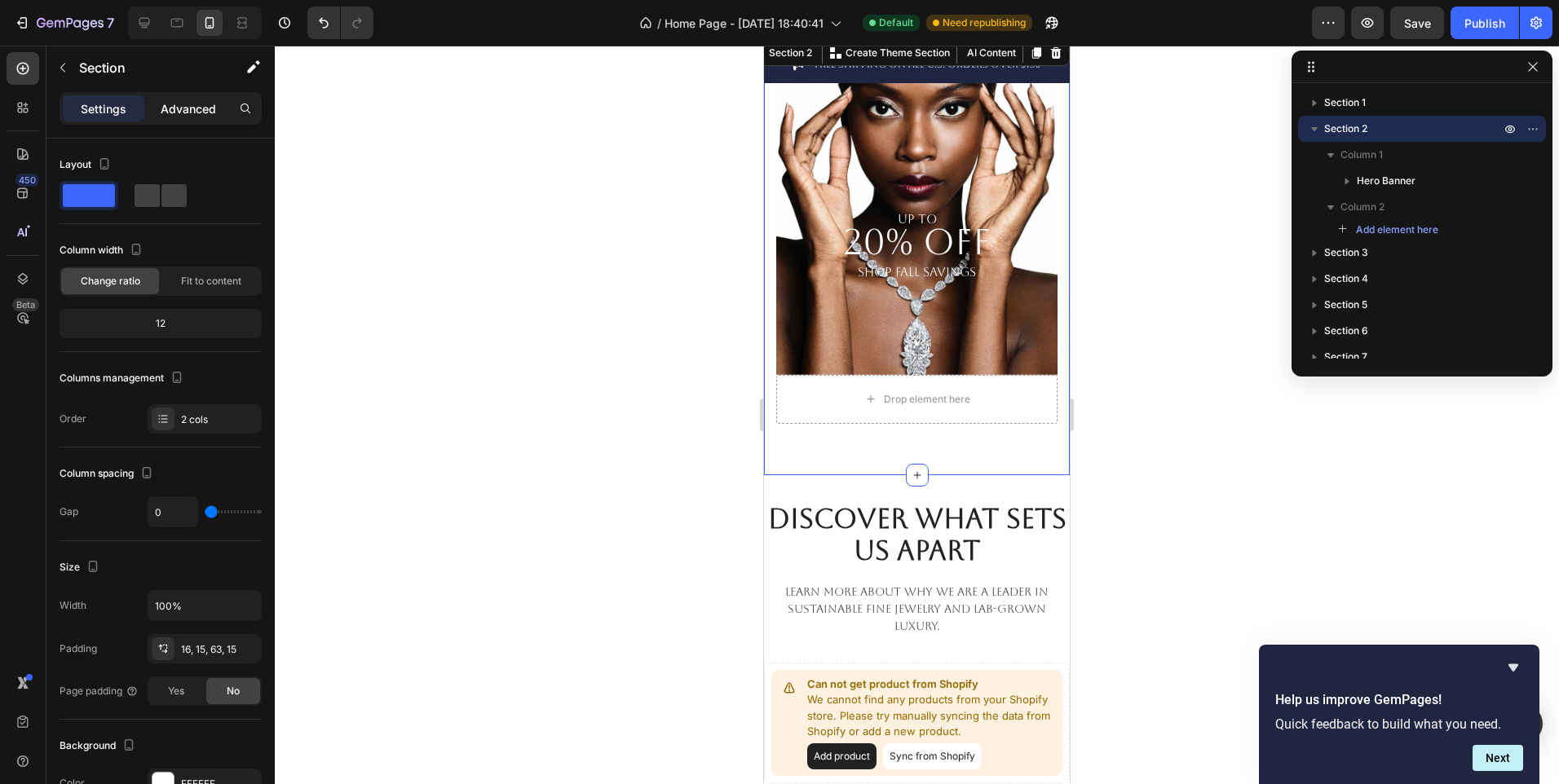
click at [175, 118] on div "Advanced" at bounding box center [188, 108] width 82 height 26
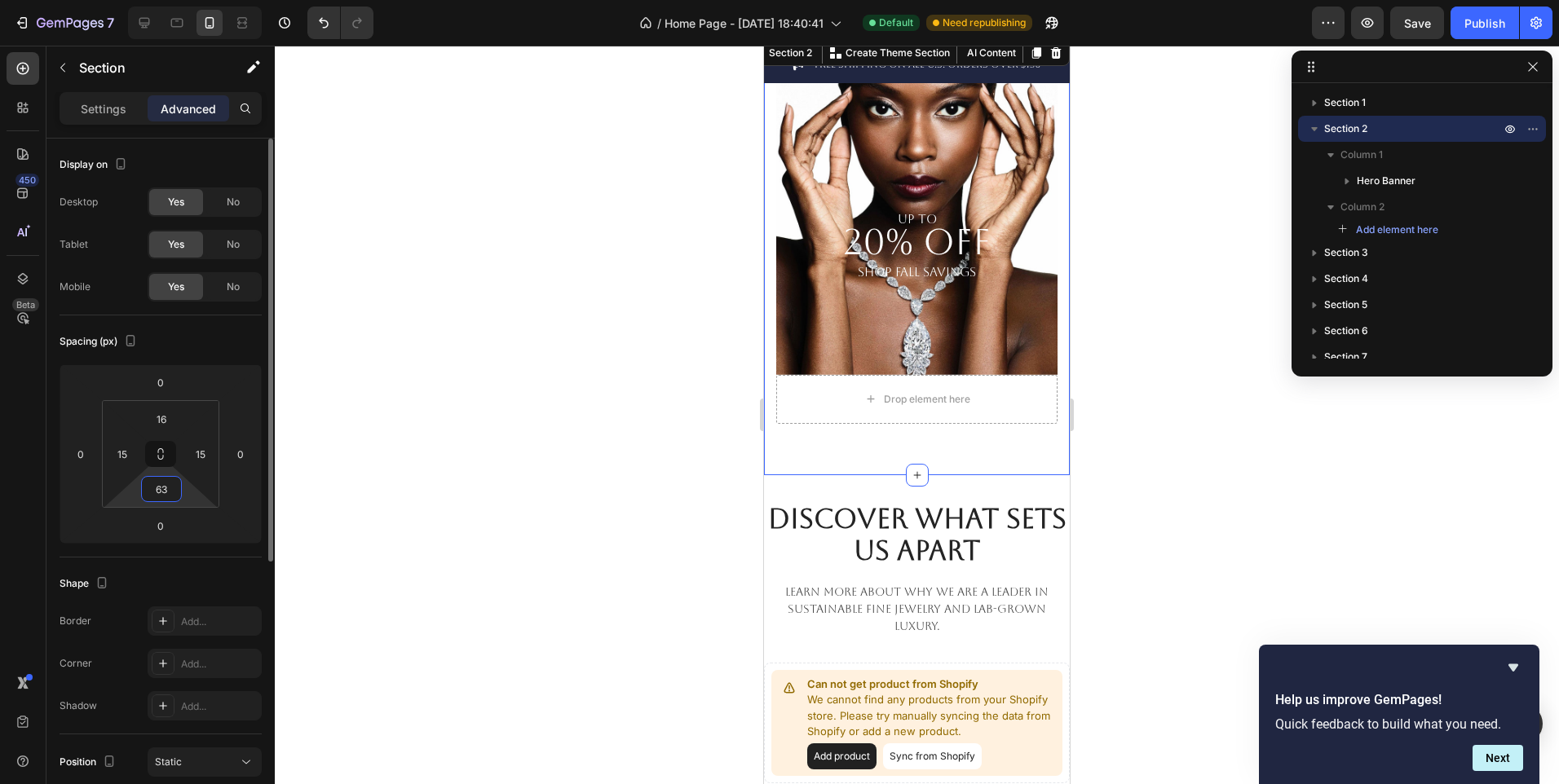
click at [175, 492] on input "63" at bounding box center [161, 489] width 32 height 25
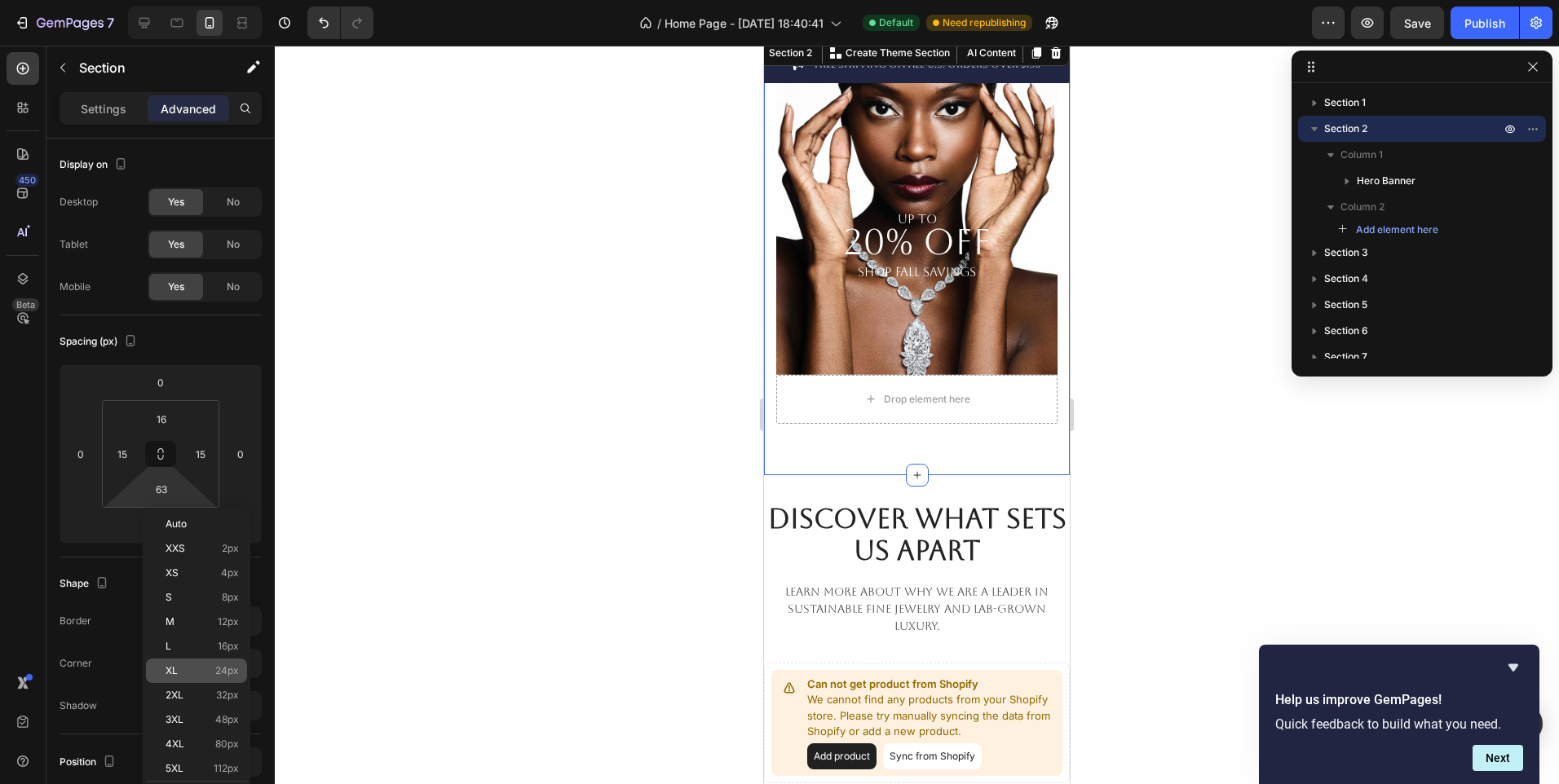
click at [205, 662] on div "XL 24px" at bounding box center [196, 671] width 101 height 25
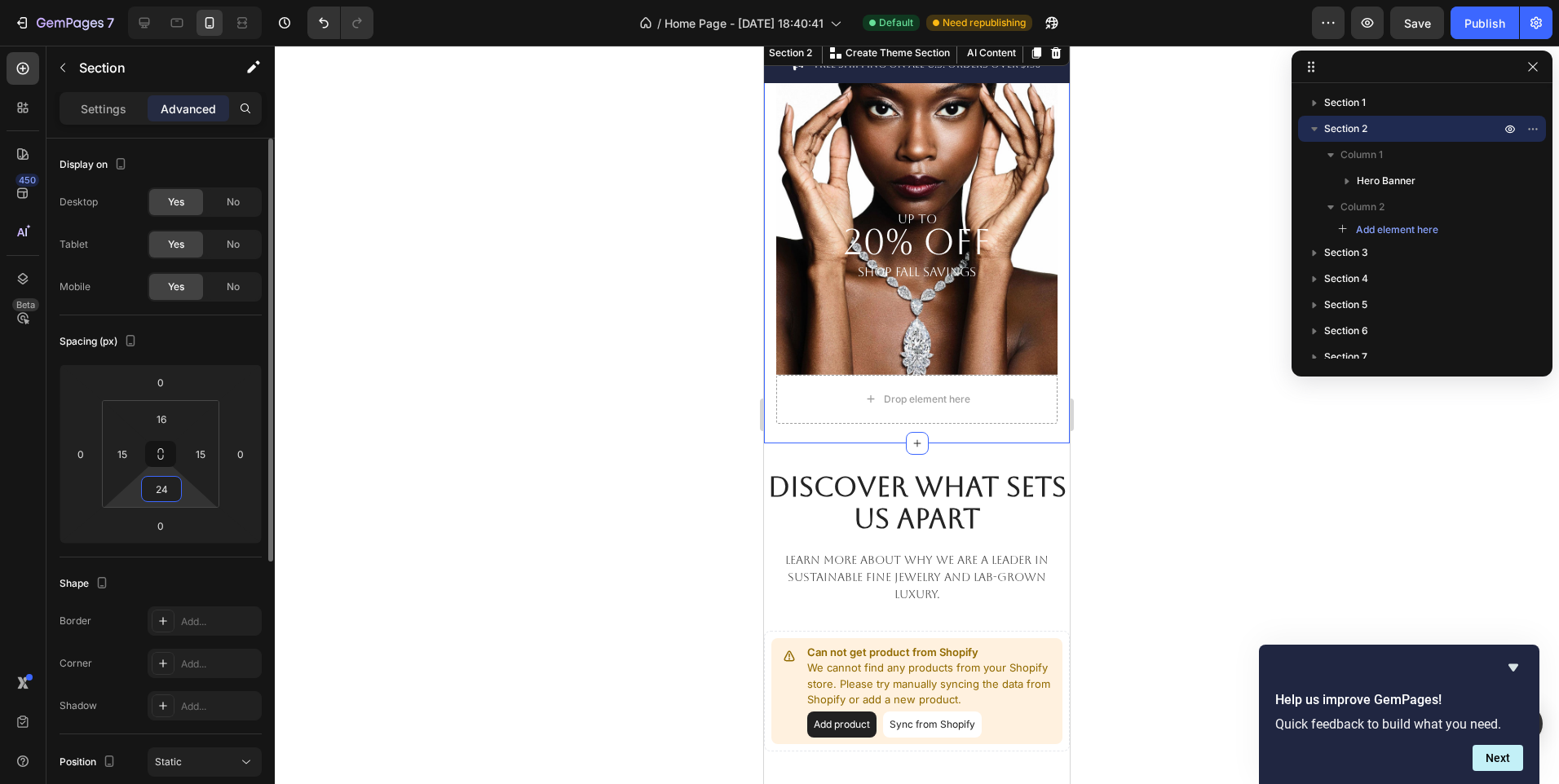
click at [170, 487] on input "24" at bounding box center [161, 489] width 32 height 25
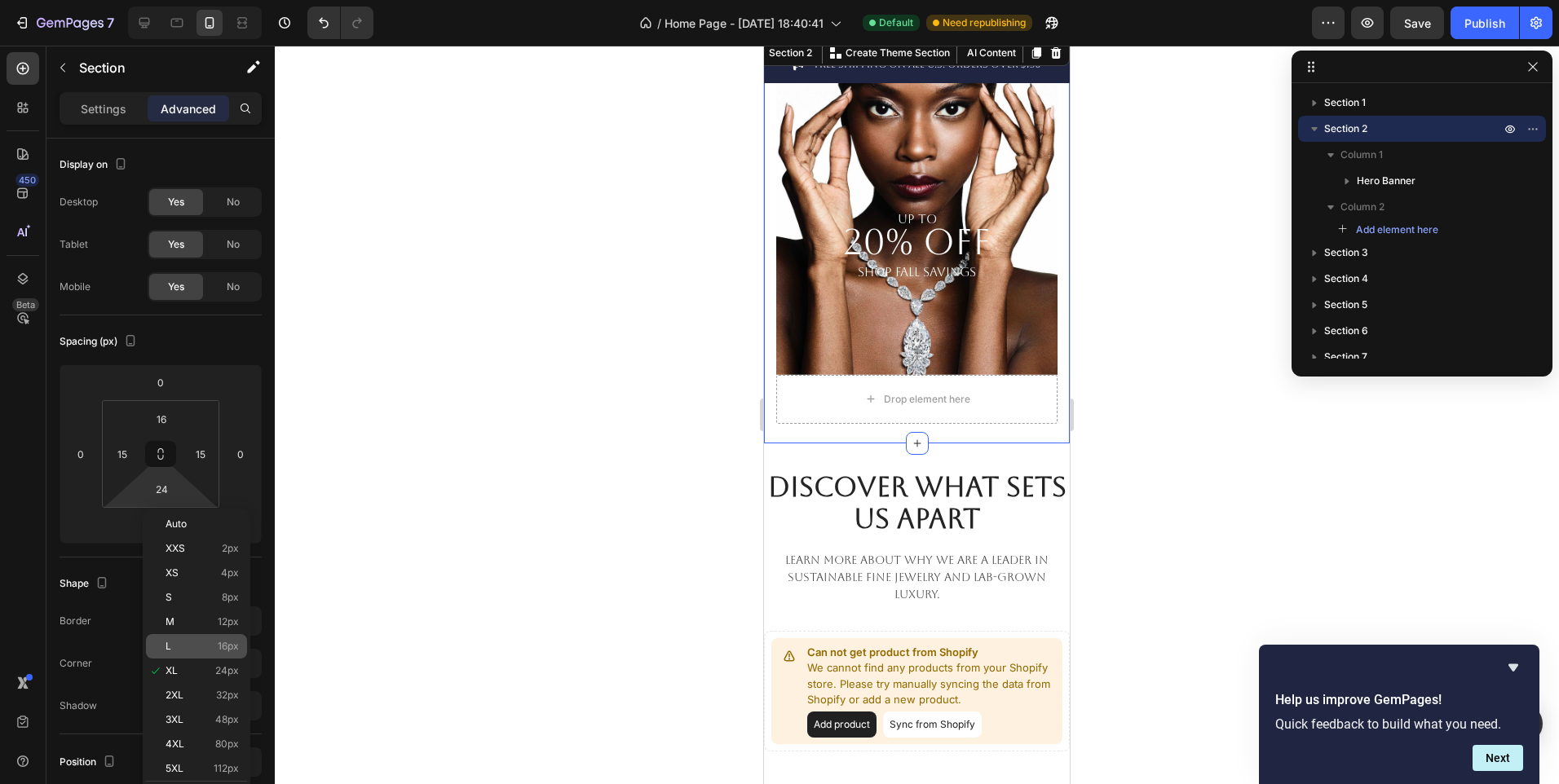
click at [198, 648] on p "L 16px" at bounding box center [202, 647] width 74 height 12
type input "16"
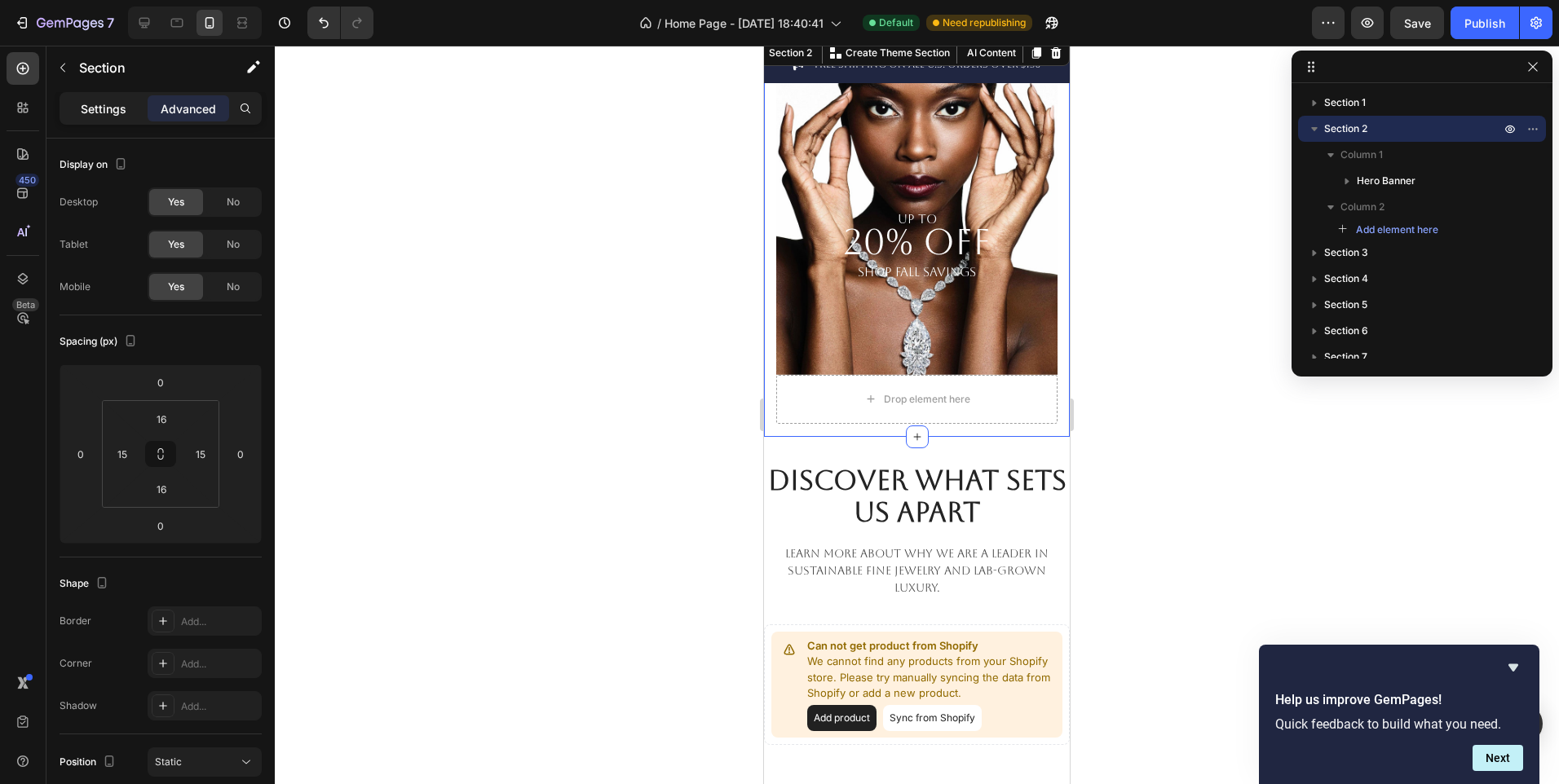
click at [97, 116] on p "Settings" at bounding box center [103, 108] width 46 height 17
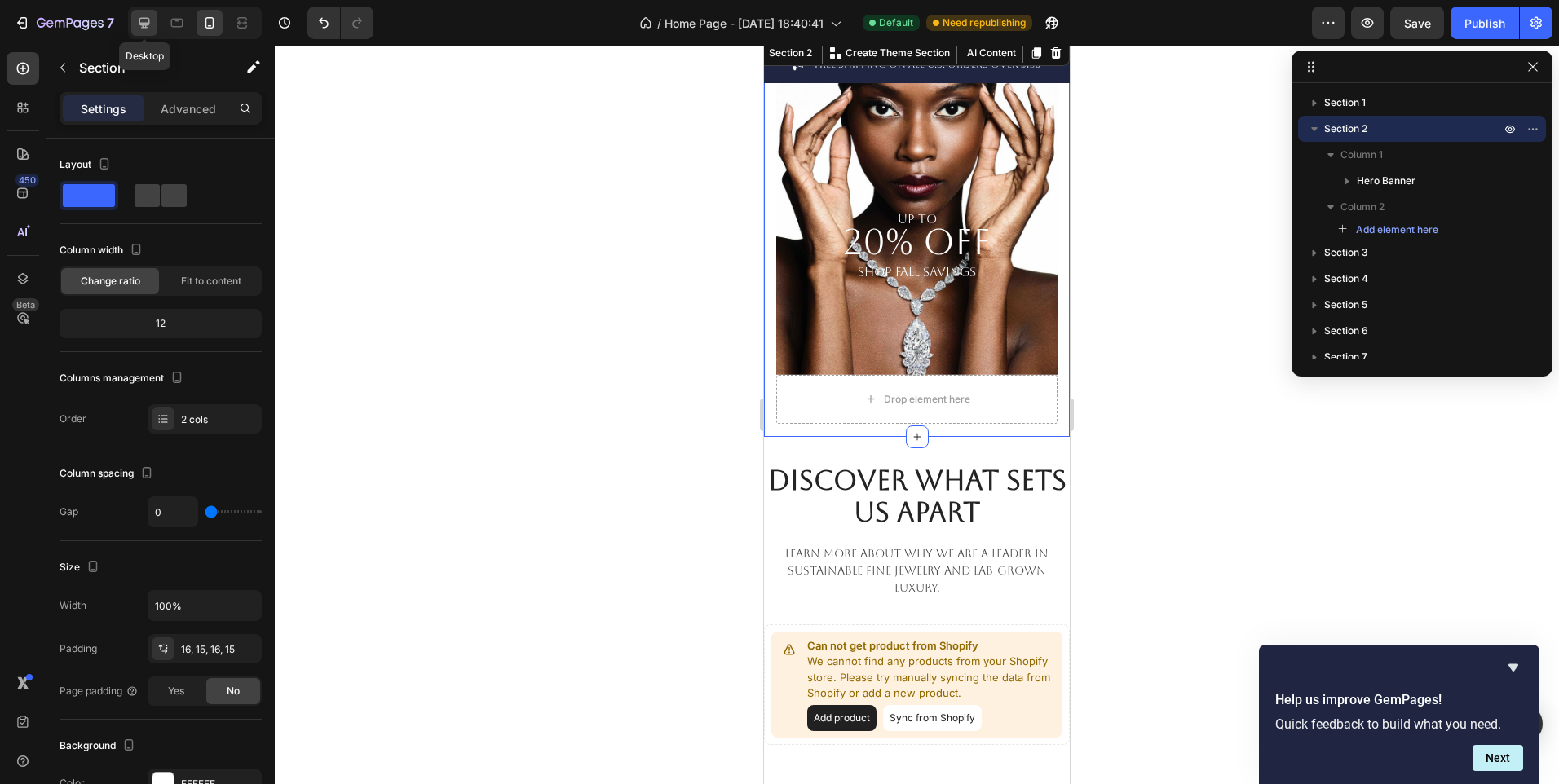
click at [150, 26] on icon at bounding box center [145, 23] width 17 height 17
type input "32"
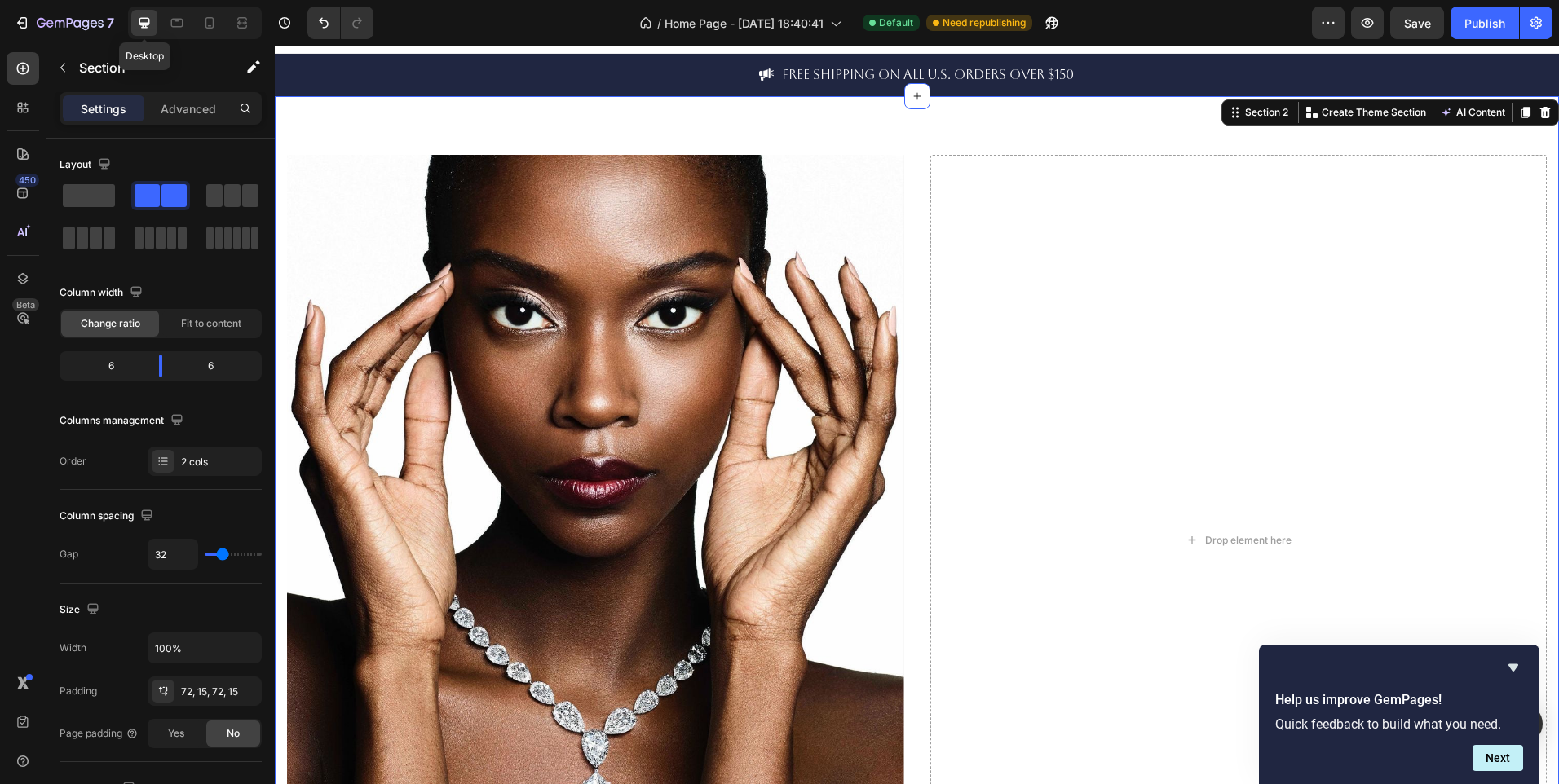
scroll to position [19, 0]
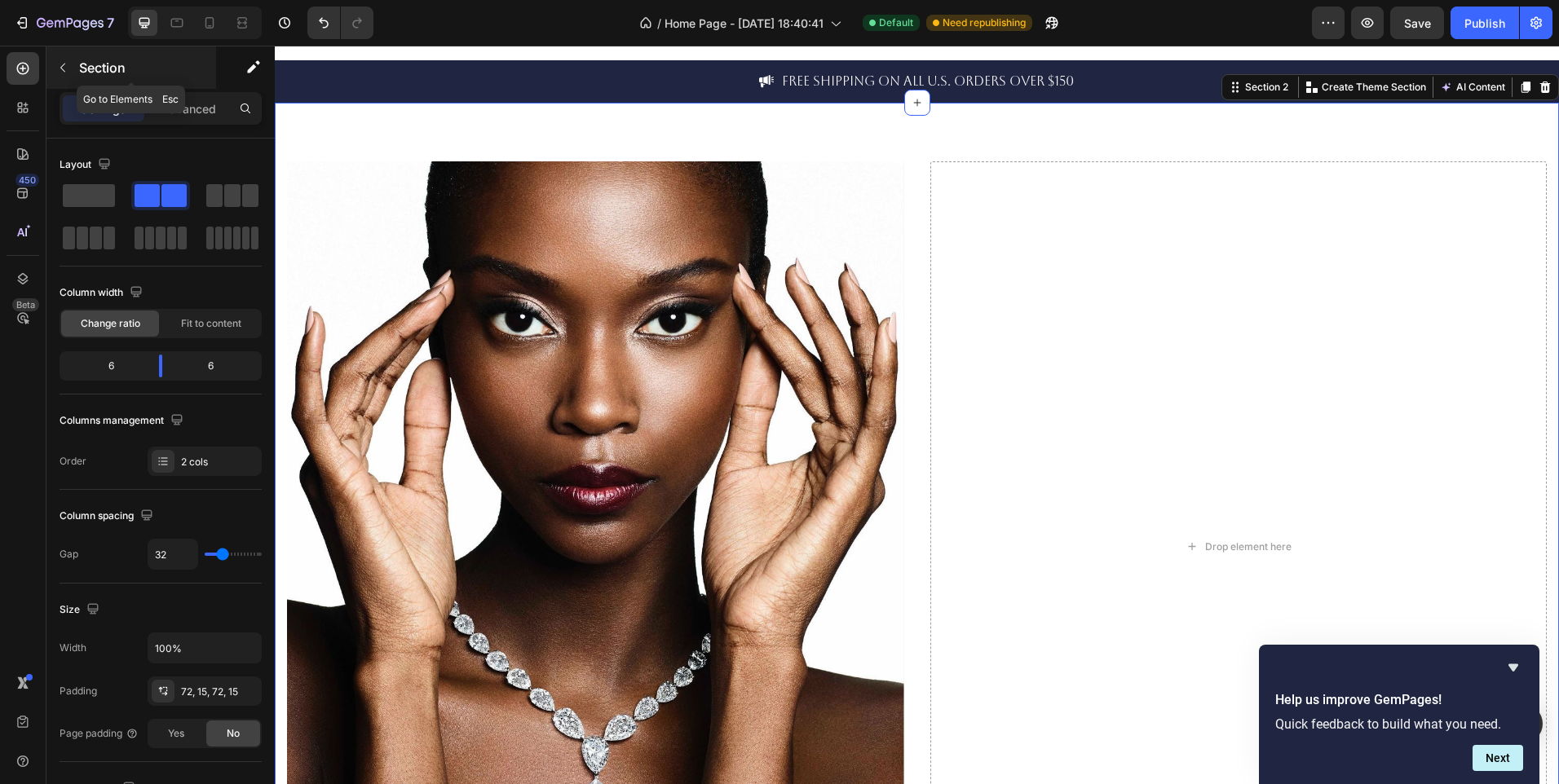
click at [61, 65] on icon "button" at bounding box center [63, 68] width 13 height 13
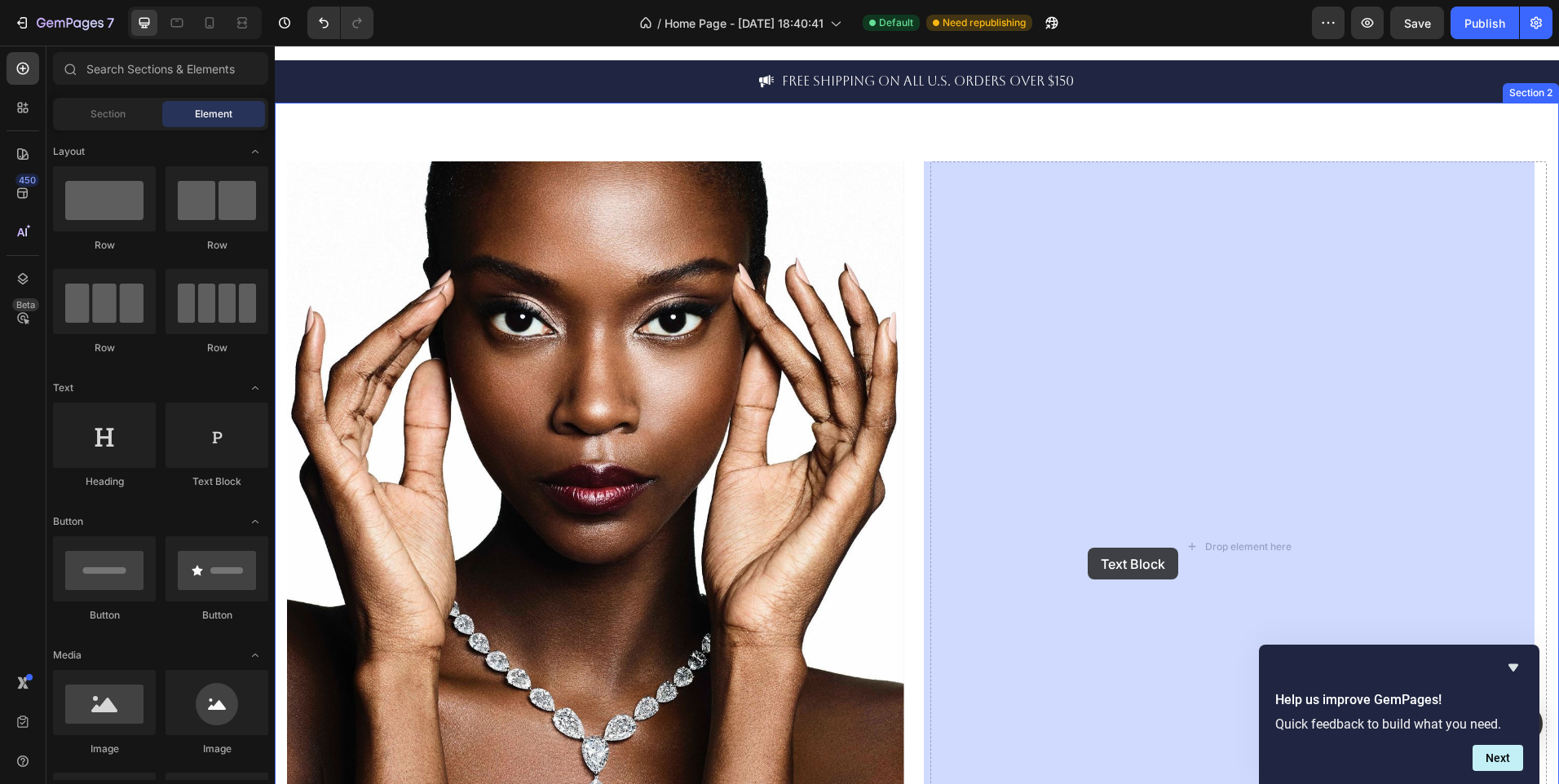
drag, startPoint x: 512, startPoint y: 485, endPoint x: 1114, endPoint y: 557, distance: 606.3
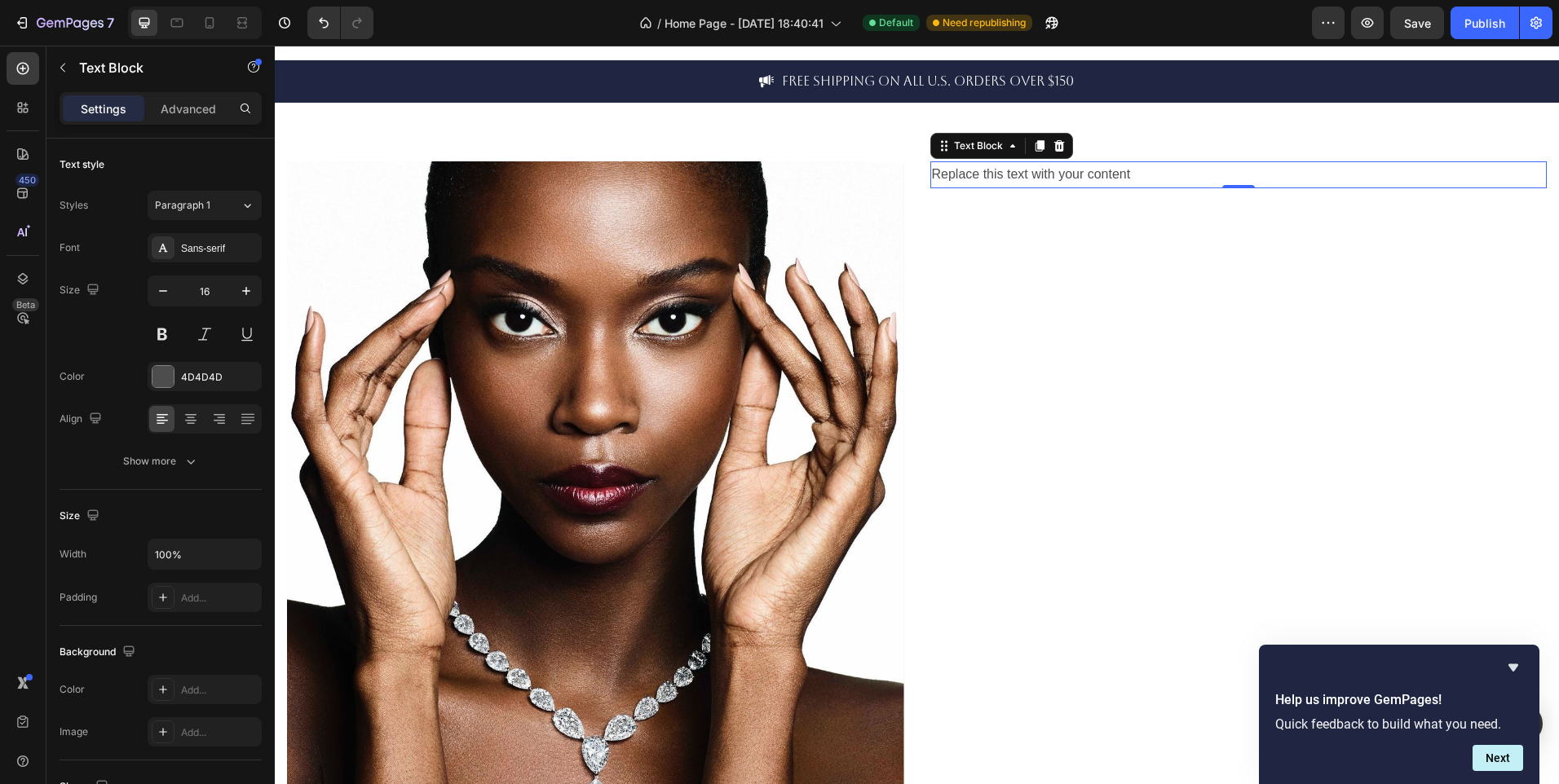
click at [1143, 173] on p "Replace this text with your content" at bounding box center [1239, 174] width 614 height 24
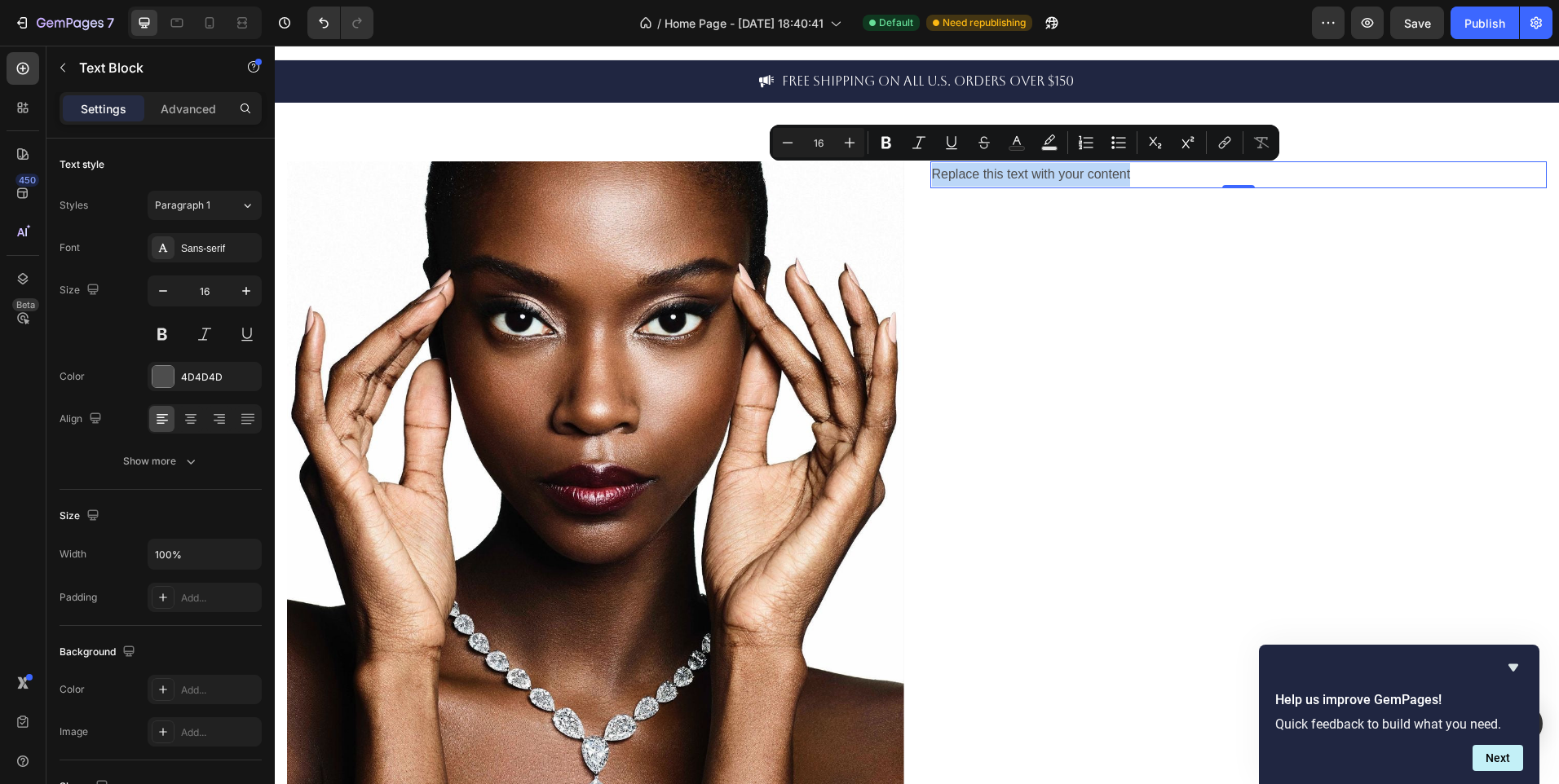
click at [1143, 173] on p "Replace this text with your content" at bounding box center [1239, 174] width 614 height 24
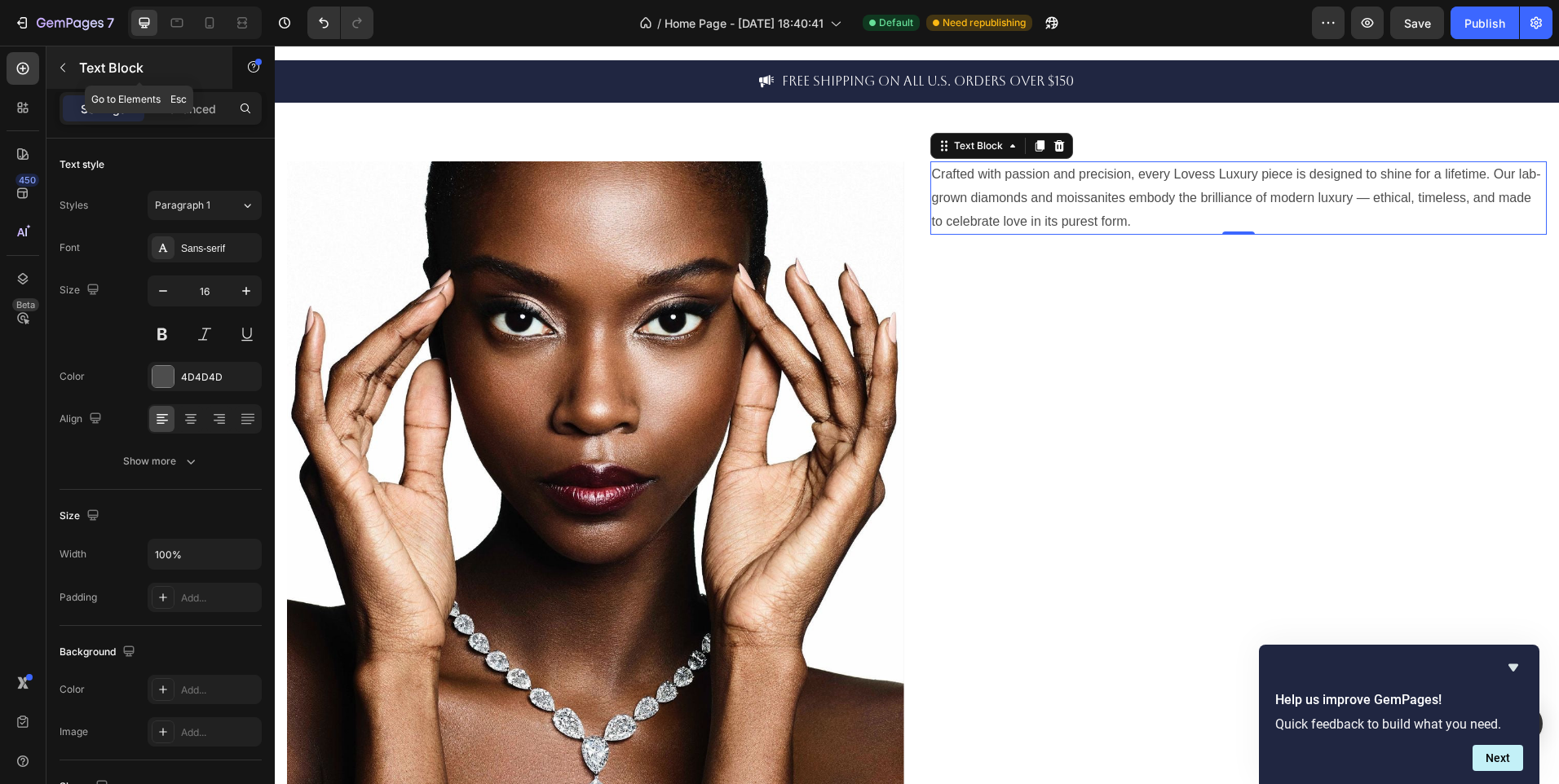
click at [68, 69] on icon "button" at bounding box center [63, 68] width 13 height 13
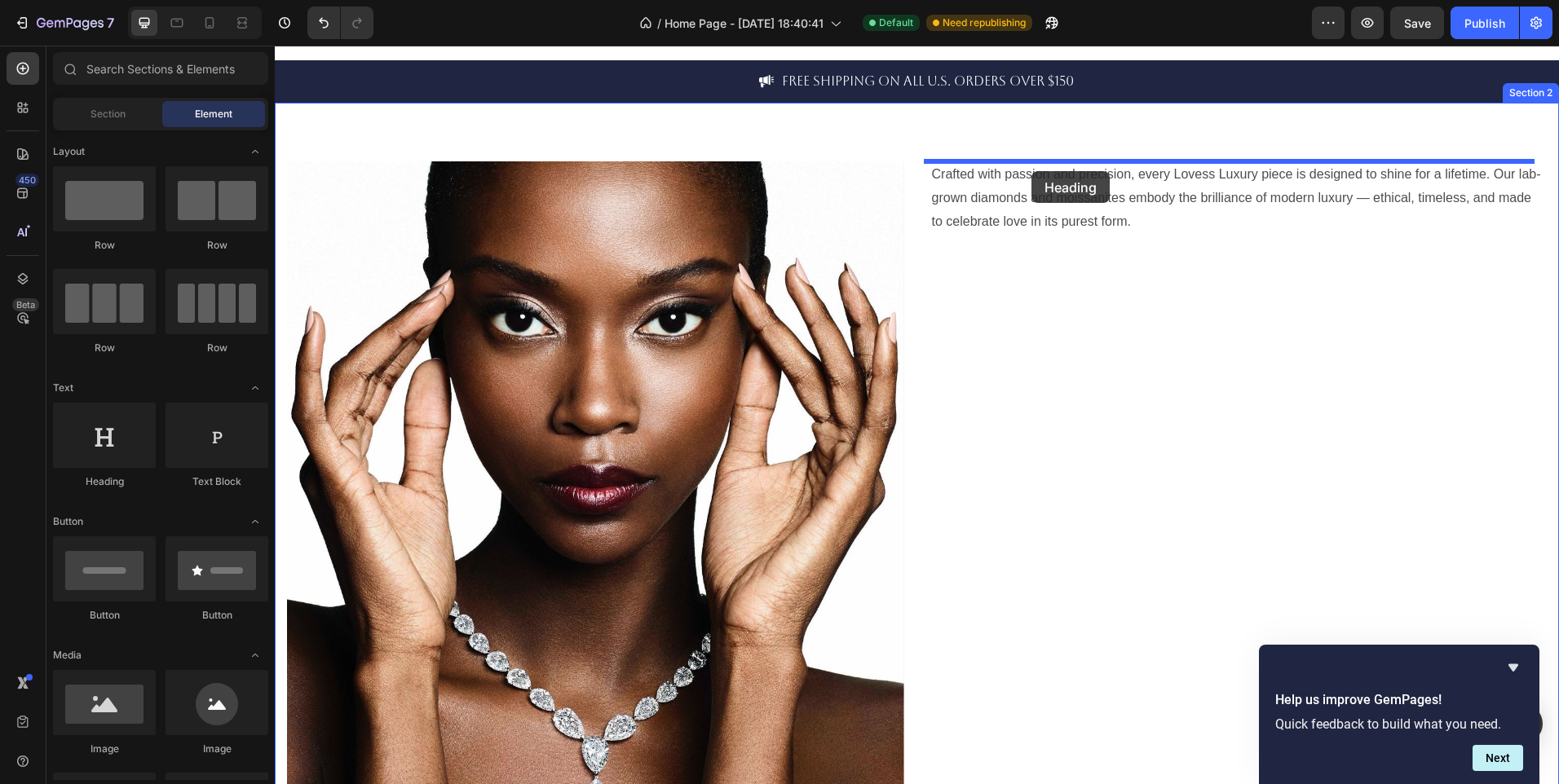
drag, startPoint x: 388, startPoint y: 489, endPoint x: 1032, endPoint y: 171, distance: 718.2
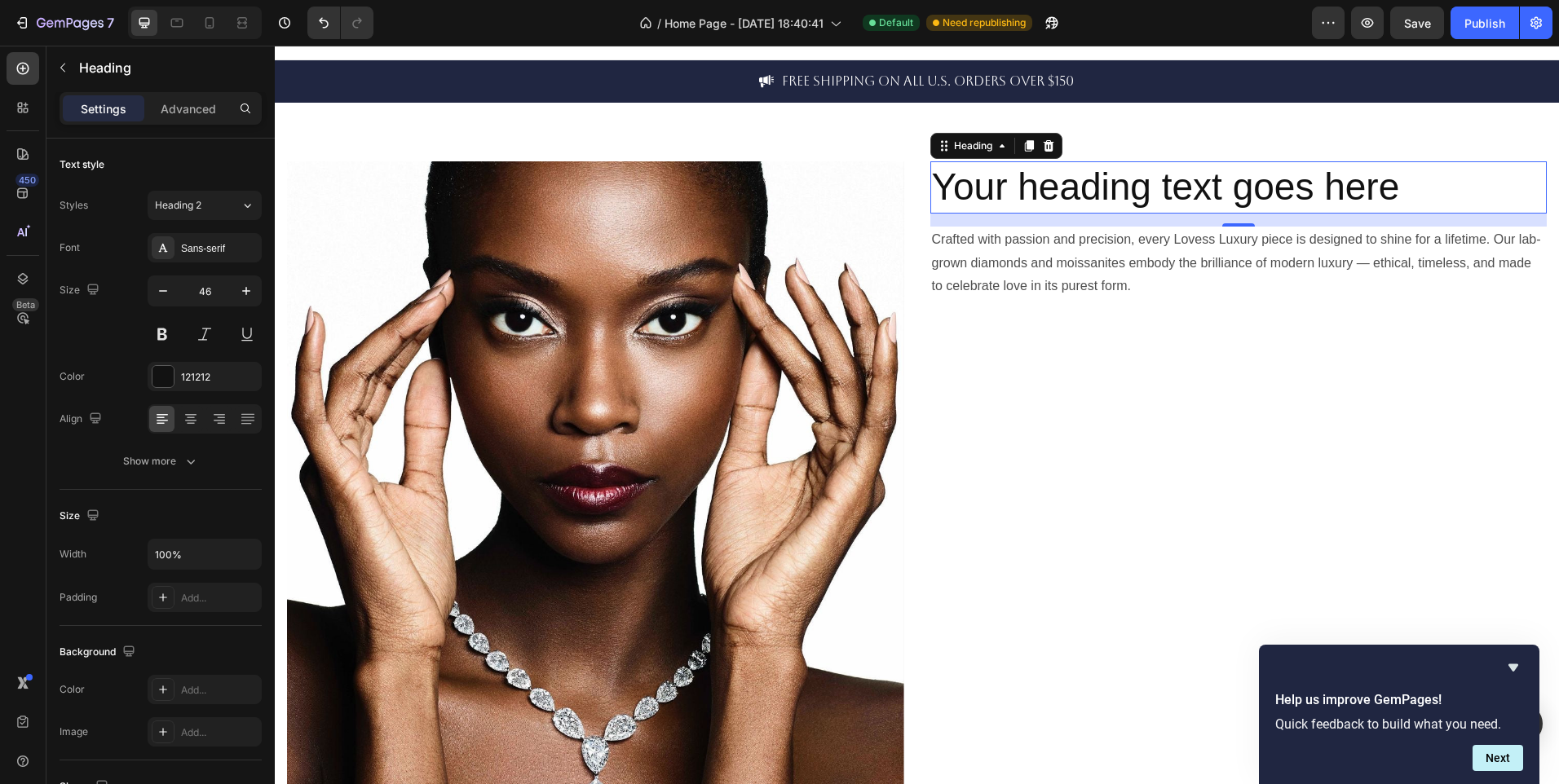
click at [1207, 189] on h2 "Your heading text goes here" at bounding box center [1239, 187] width 617 height 52
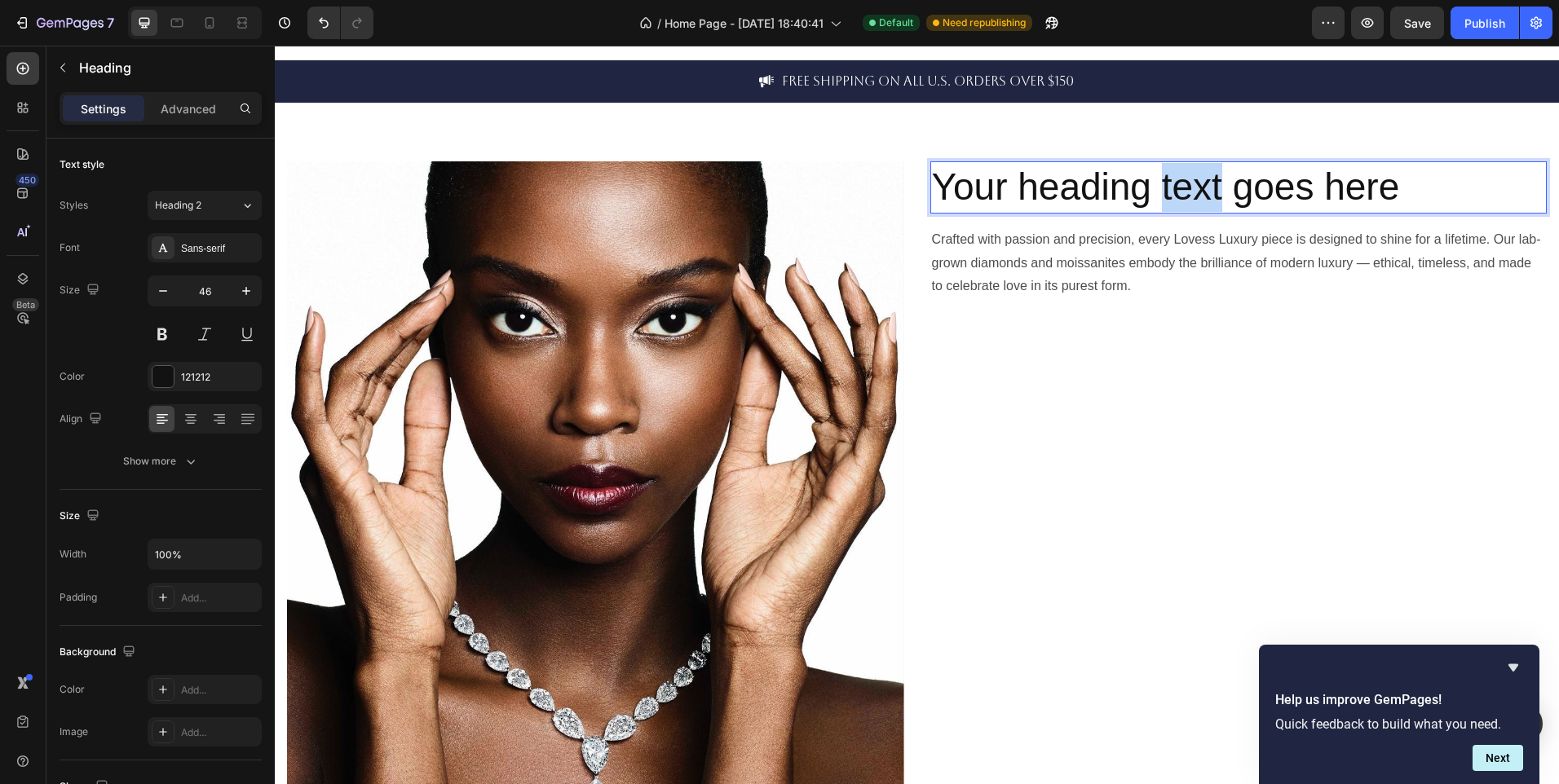
click at [1207, 189] on p "Your heading text goes here" at bounding box center [1239, 187] width 614 height 49
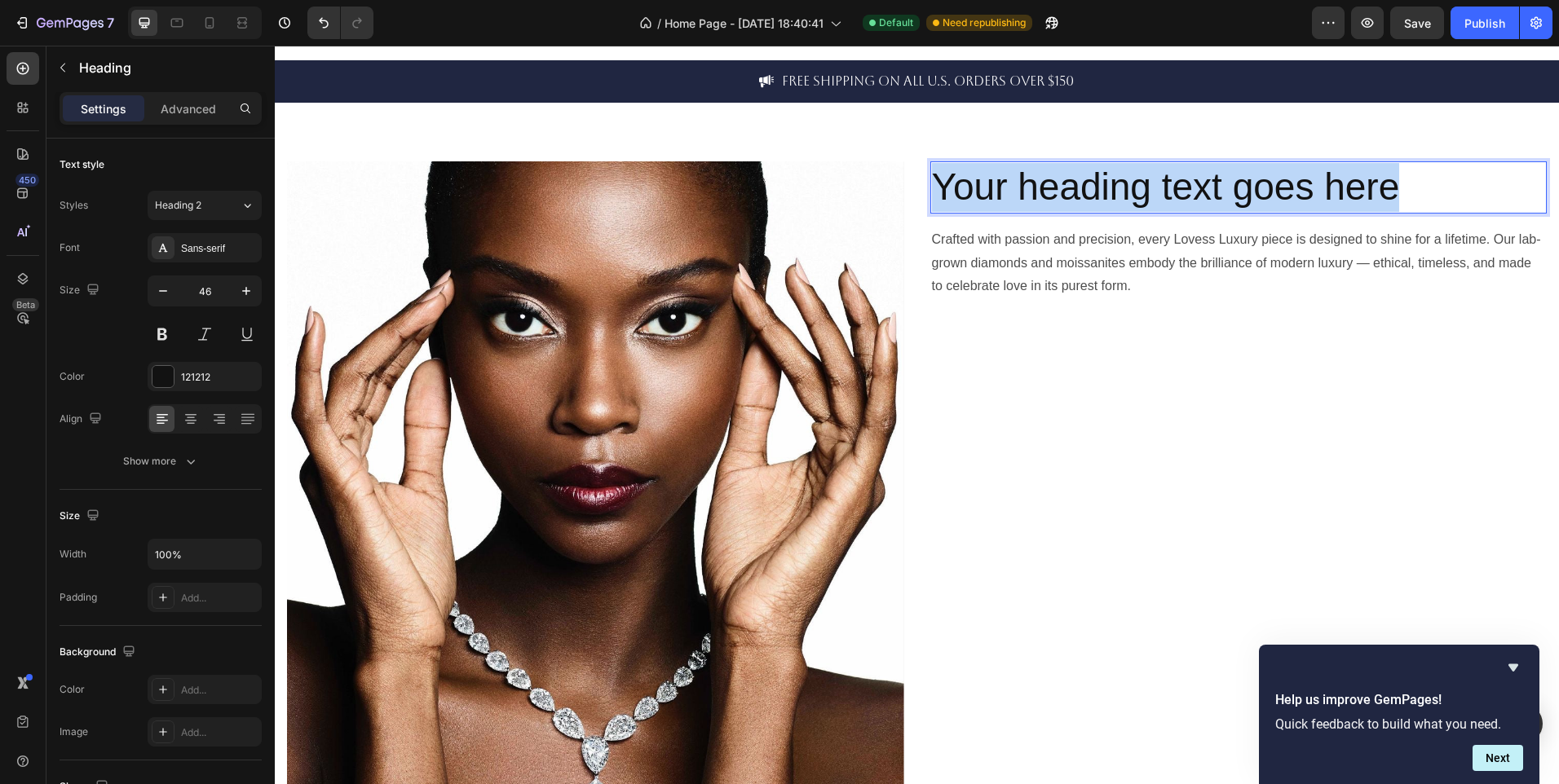
click at [1207, 189] on p "Your heading text goes here" at bounding box center [1239, 187] width 614 height 49
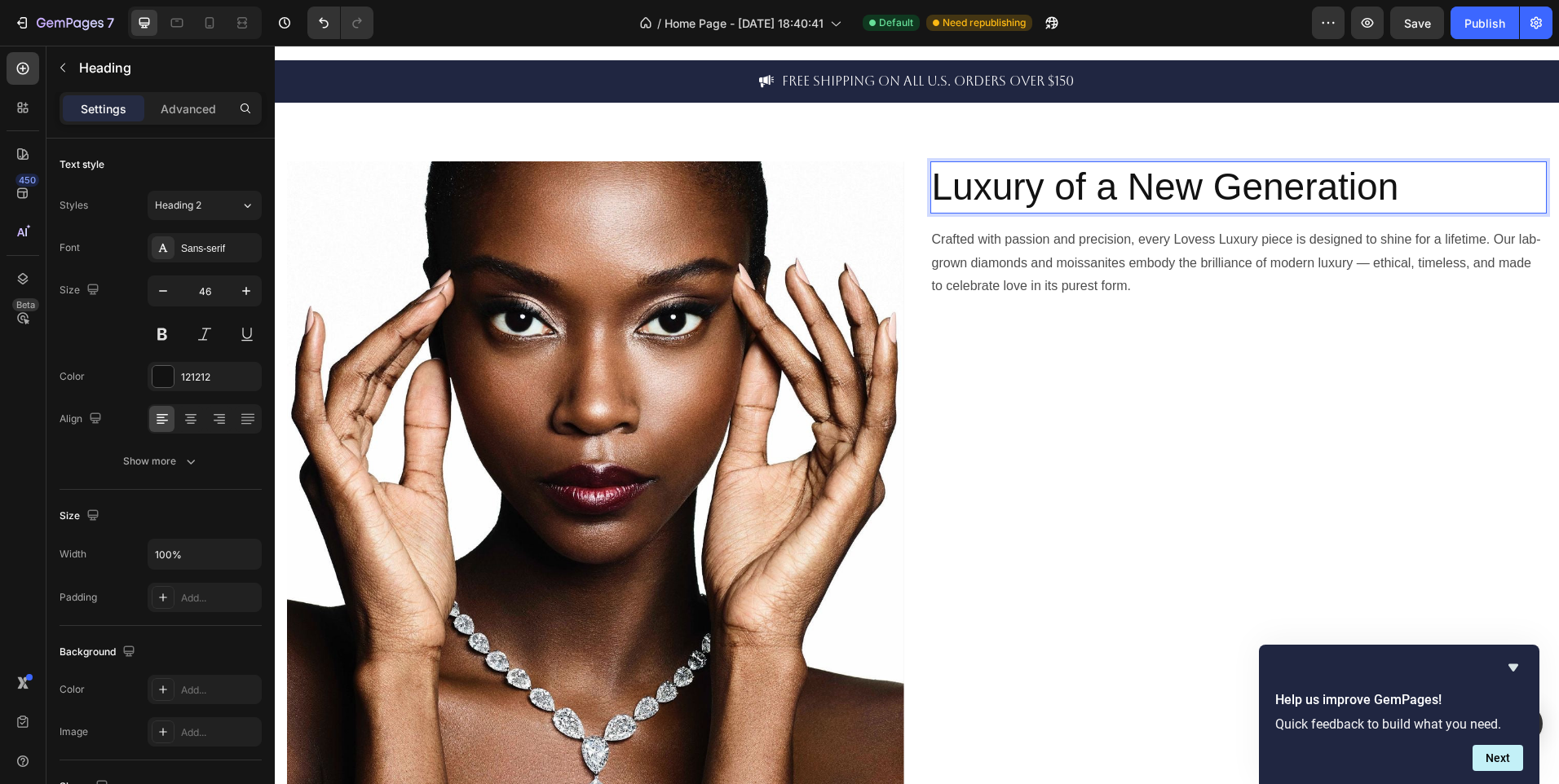
click at [1161, 189] on p "Luxury of a New Generation" at bounding box center [1239, 187] width 614 height 49
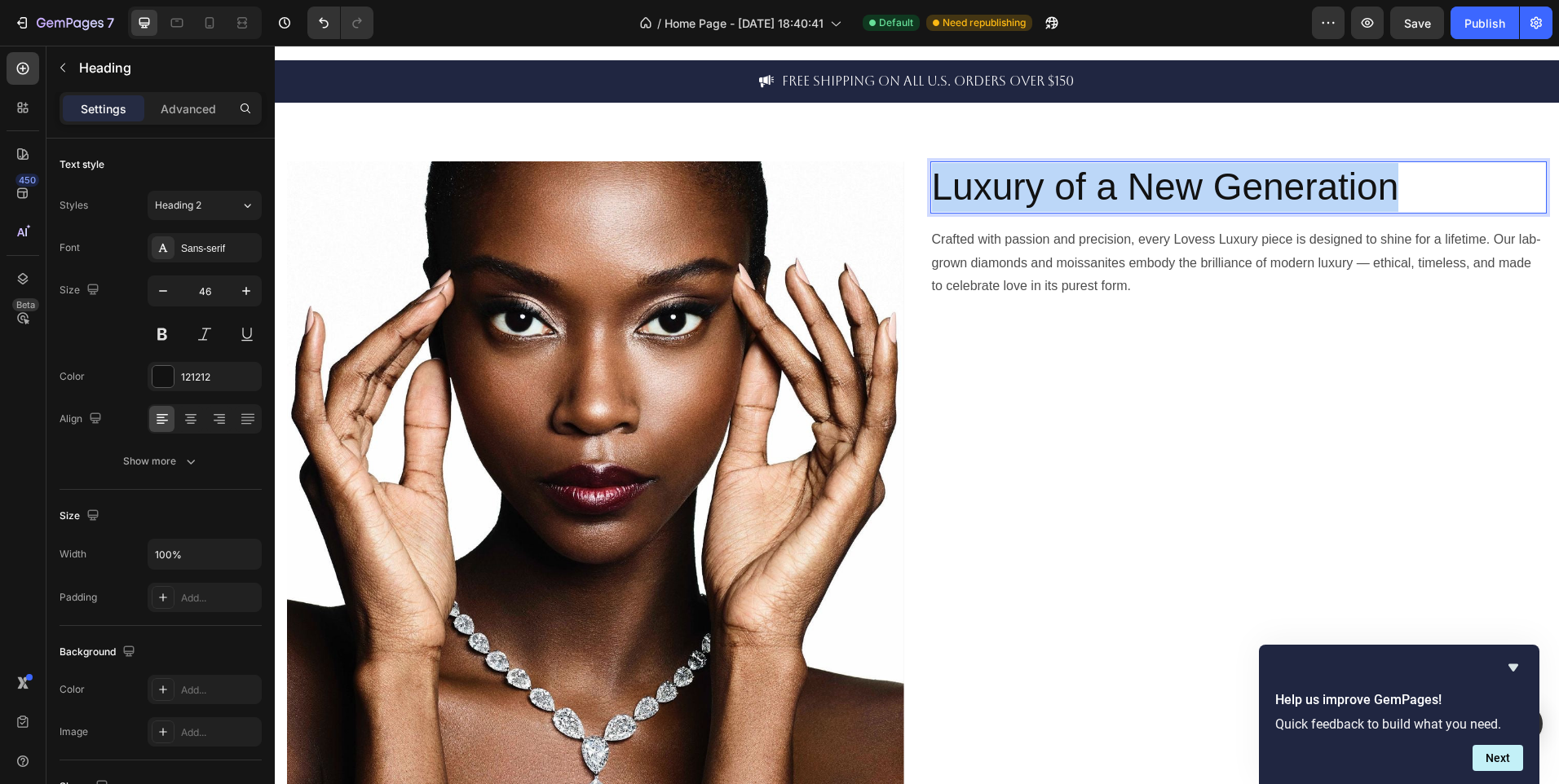
click at [1161, 189] on p "Luxury of a New Generation" at bounding box center [1239, 187] width 614 height 49
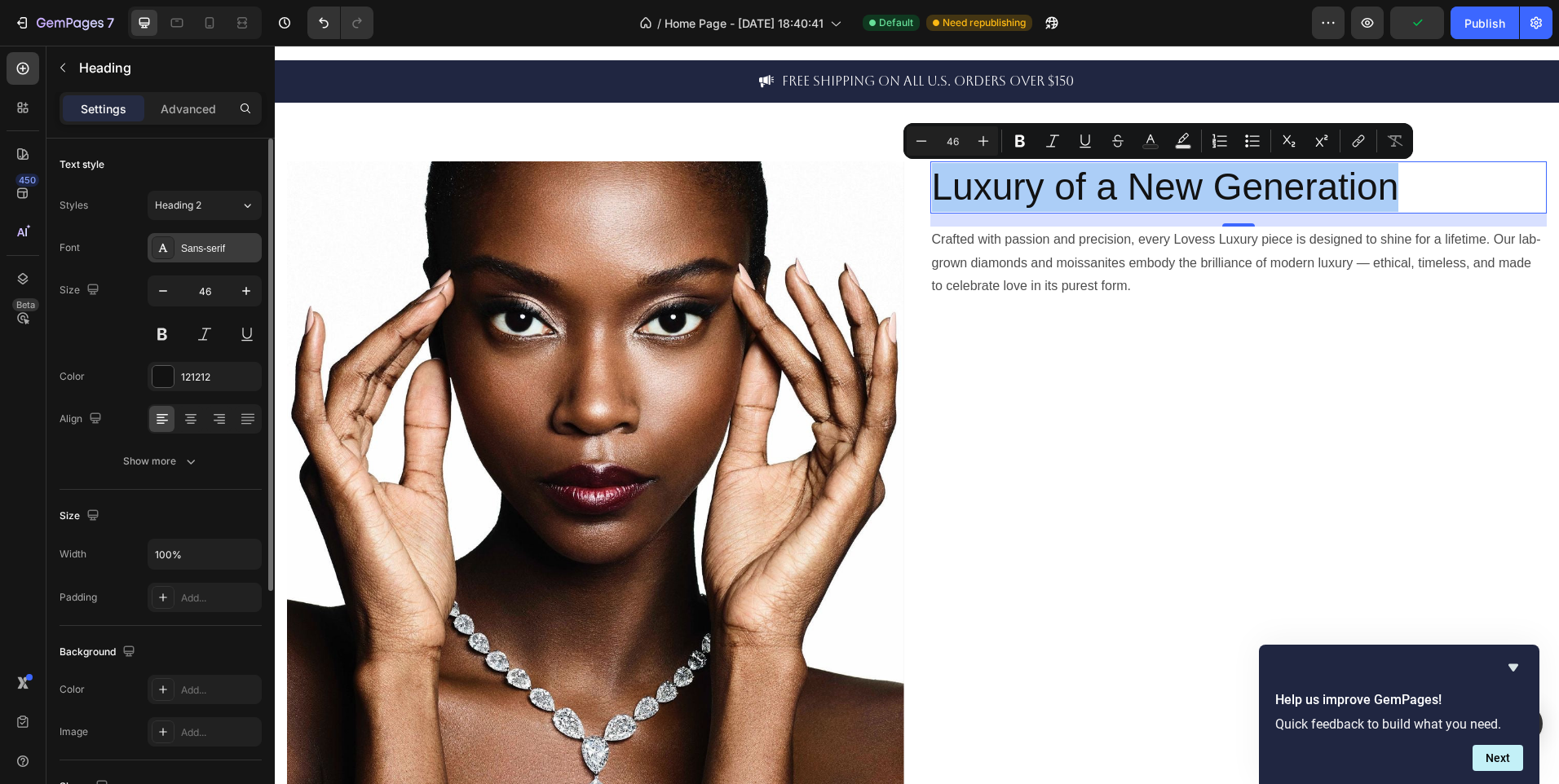
click at [192, 255] on div "Sans-serif" at bounding box center [219, 249] width 77 height 15
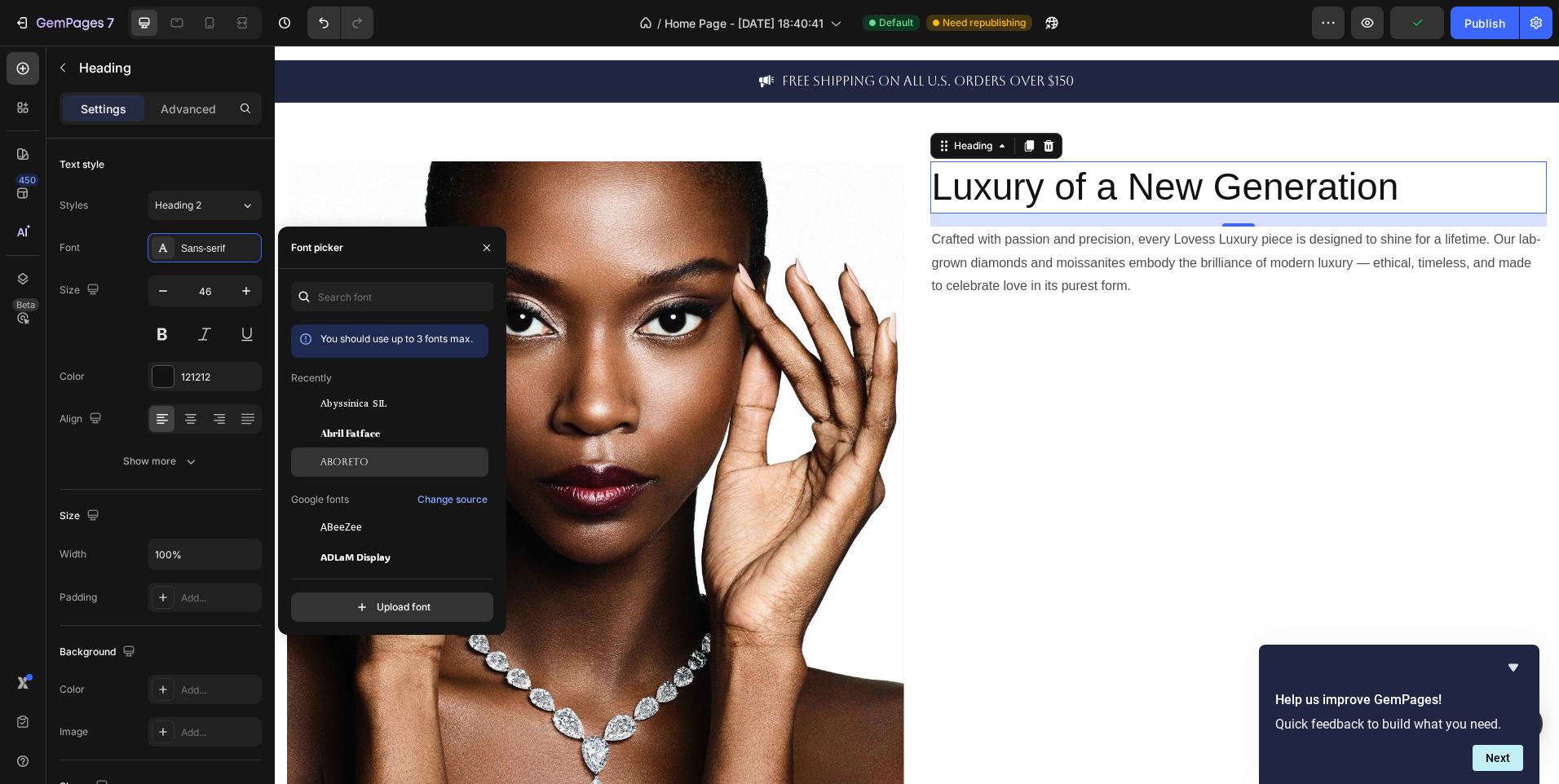
click at [362, 459] on span "Aboreto" at bounding box center [344, 462] width 48 height 15
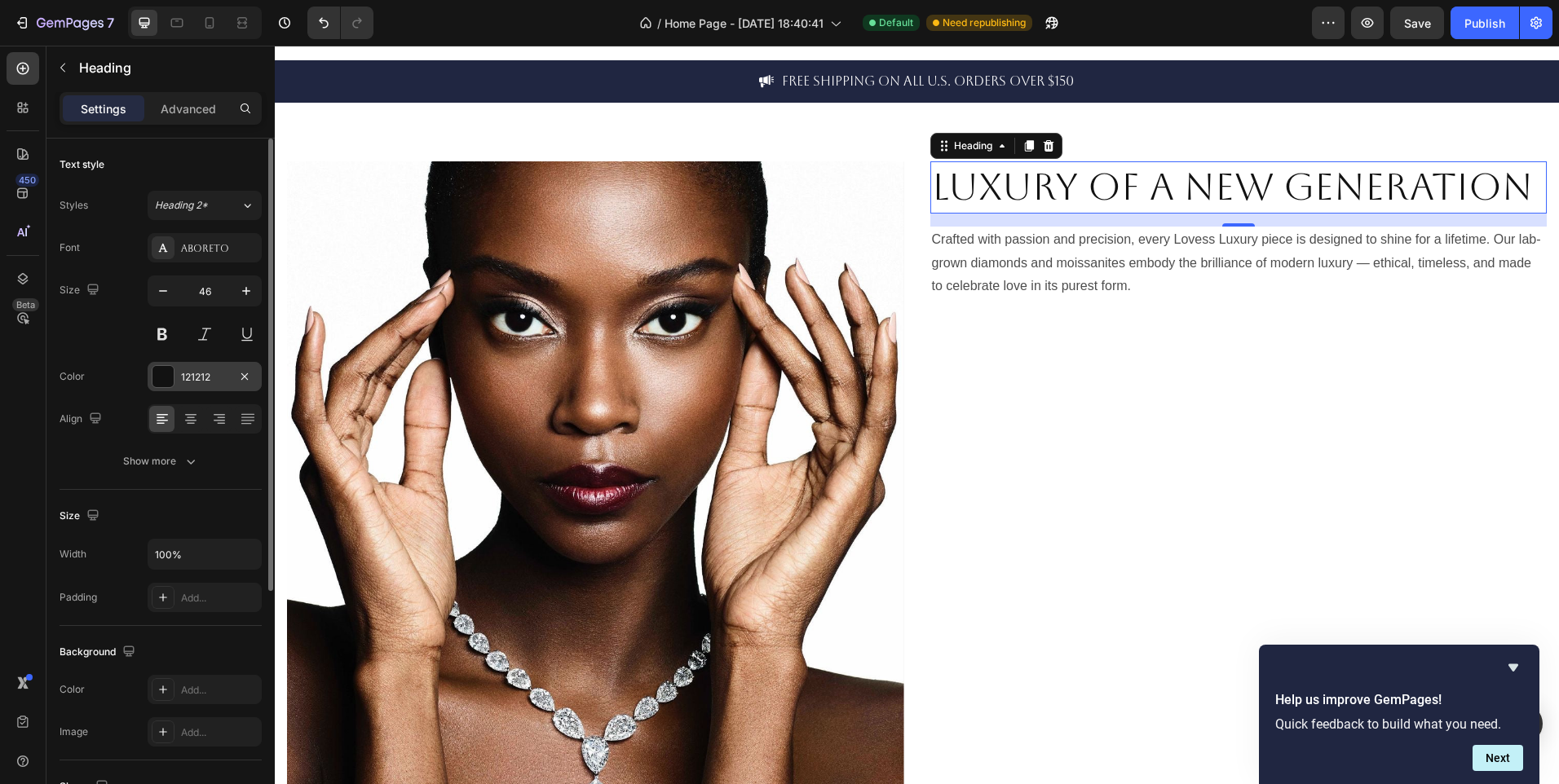
click at [182, 372] on div "121212" at bounding box center [204, 377] width 47 height 15
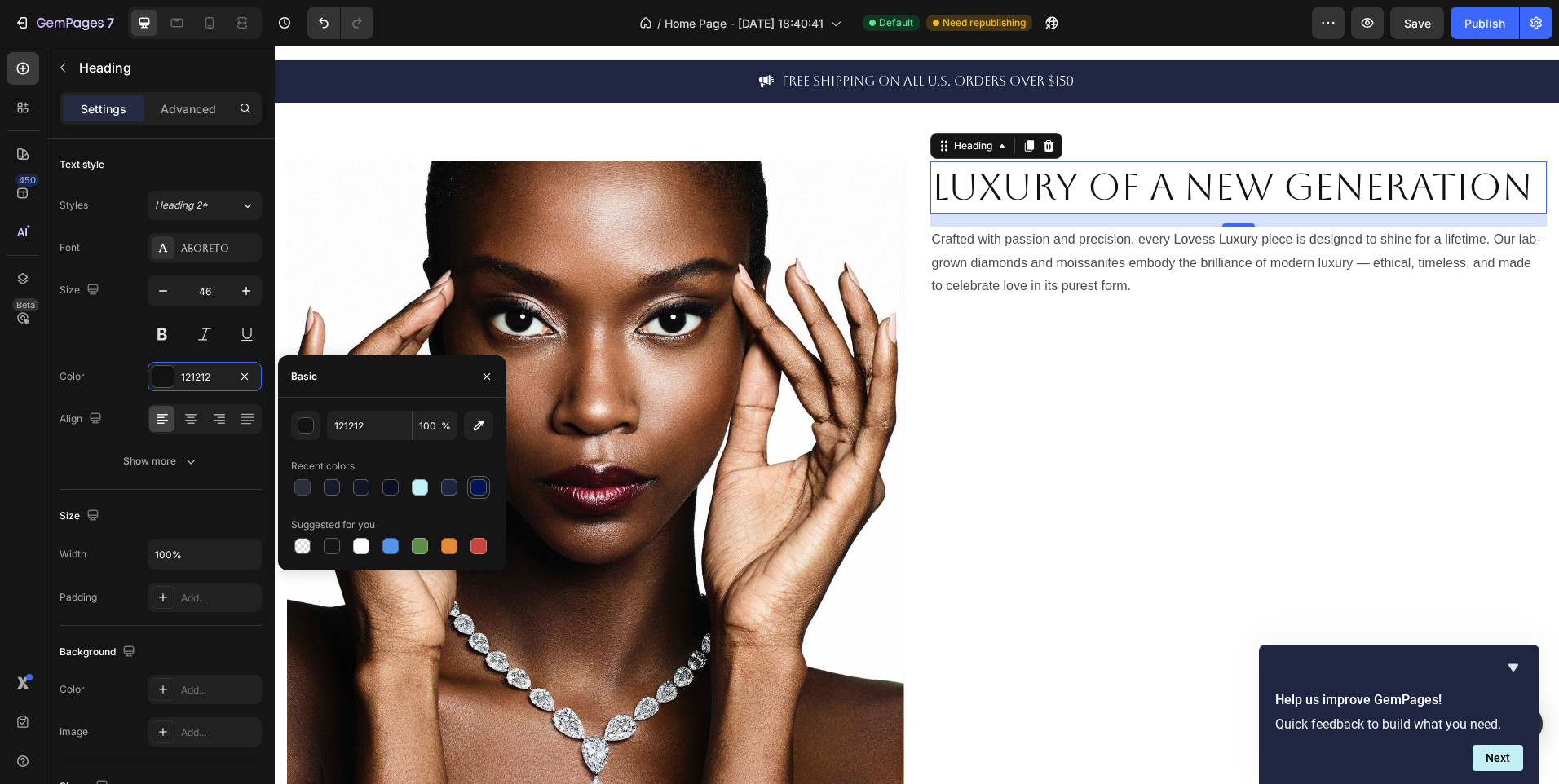
click at [472, 485] on div at bounding box center [479, 487] width 17 height 17
type input "041454"
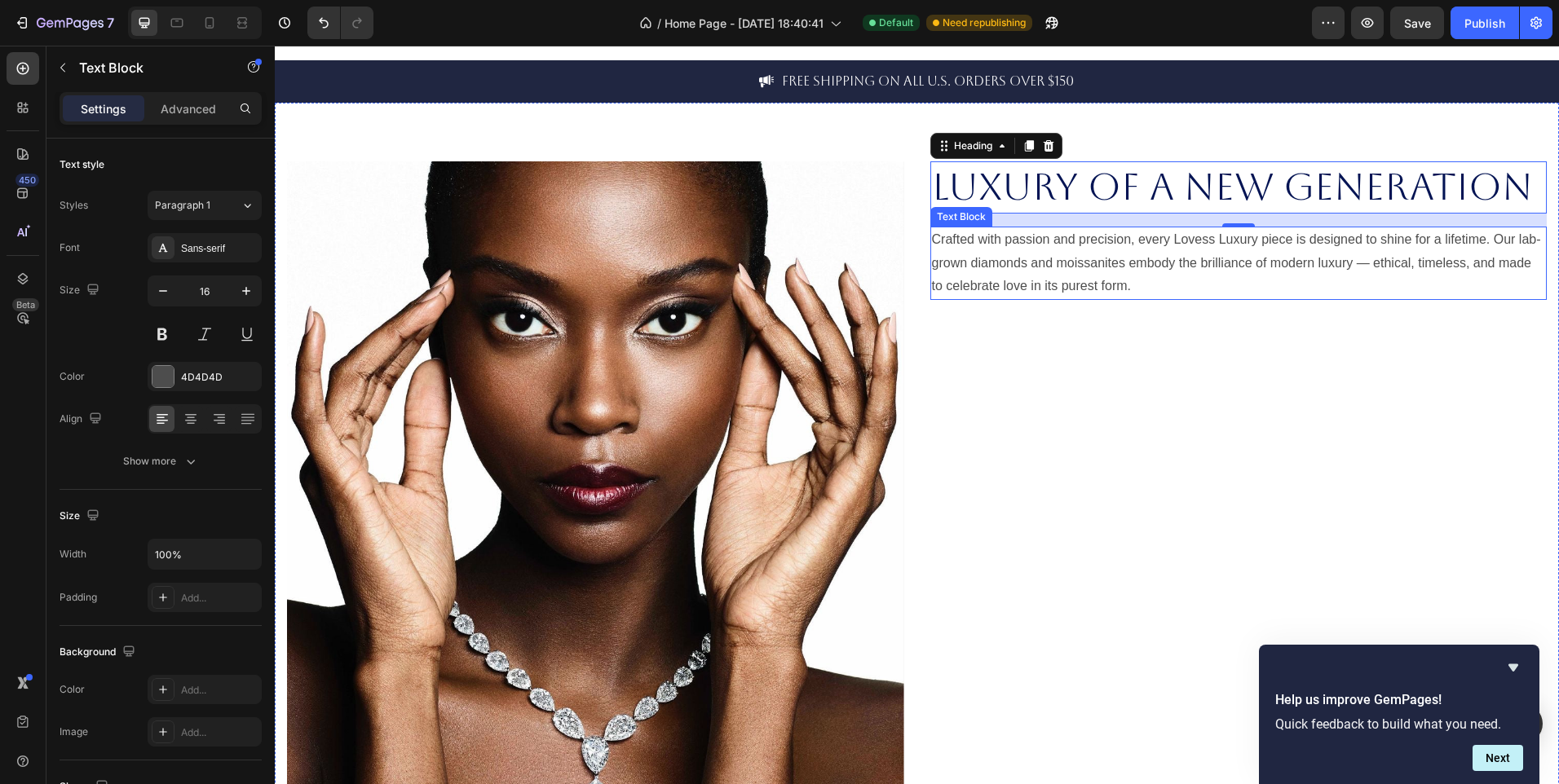
click at [973, 281] on p "Crafted with passion and precision, every Lovess Luxury piece is designed to sh…" at bounding box center [1239, 263] width 614 height 70
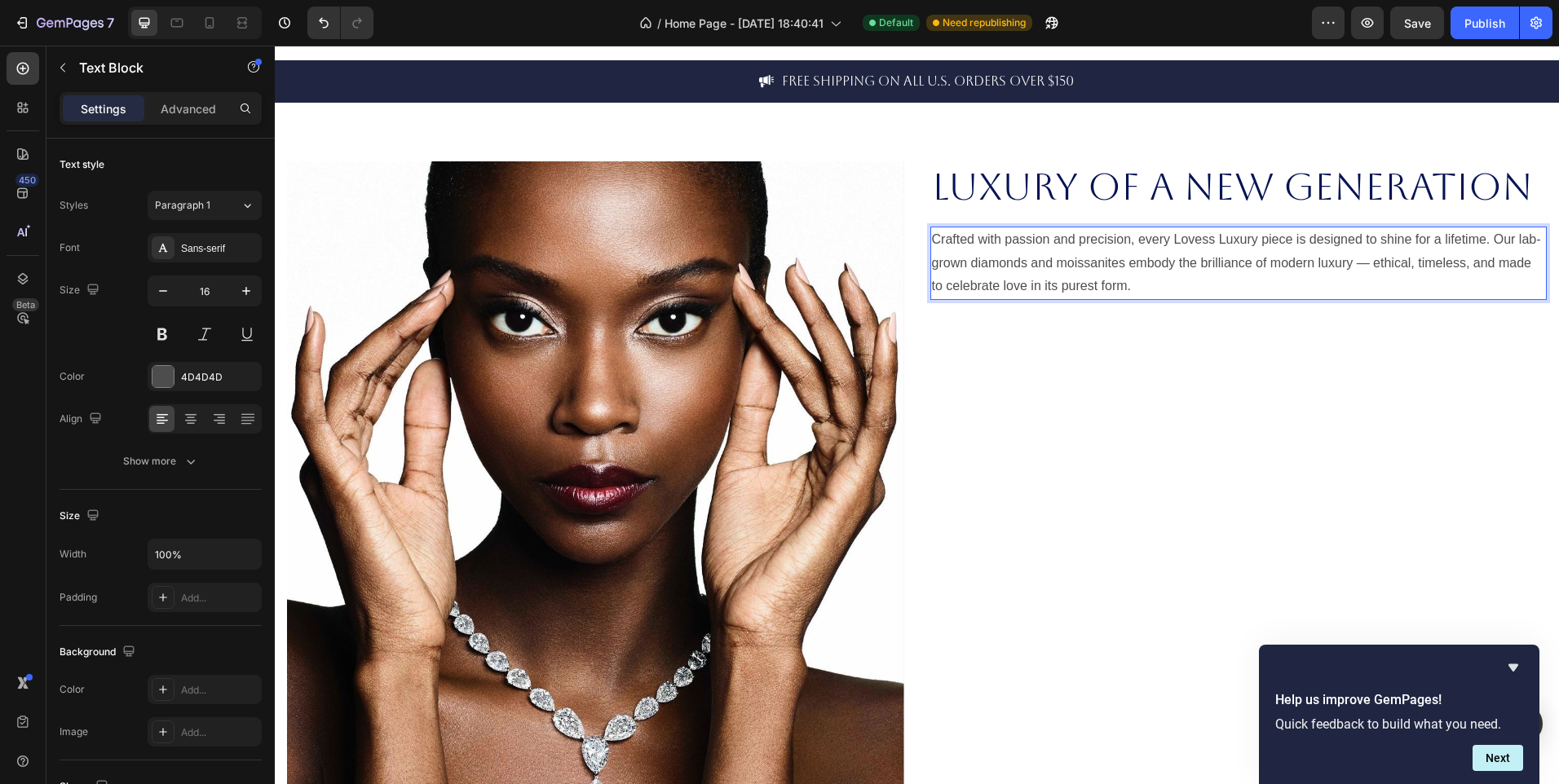
click at [973, 281] on p "Crafted with passion and precision, every Lovess Luxury piece is designed to sh…" at bounding box center [1239, 263] width 614 height 70
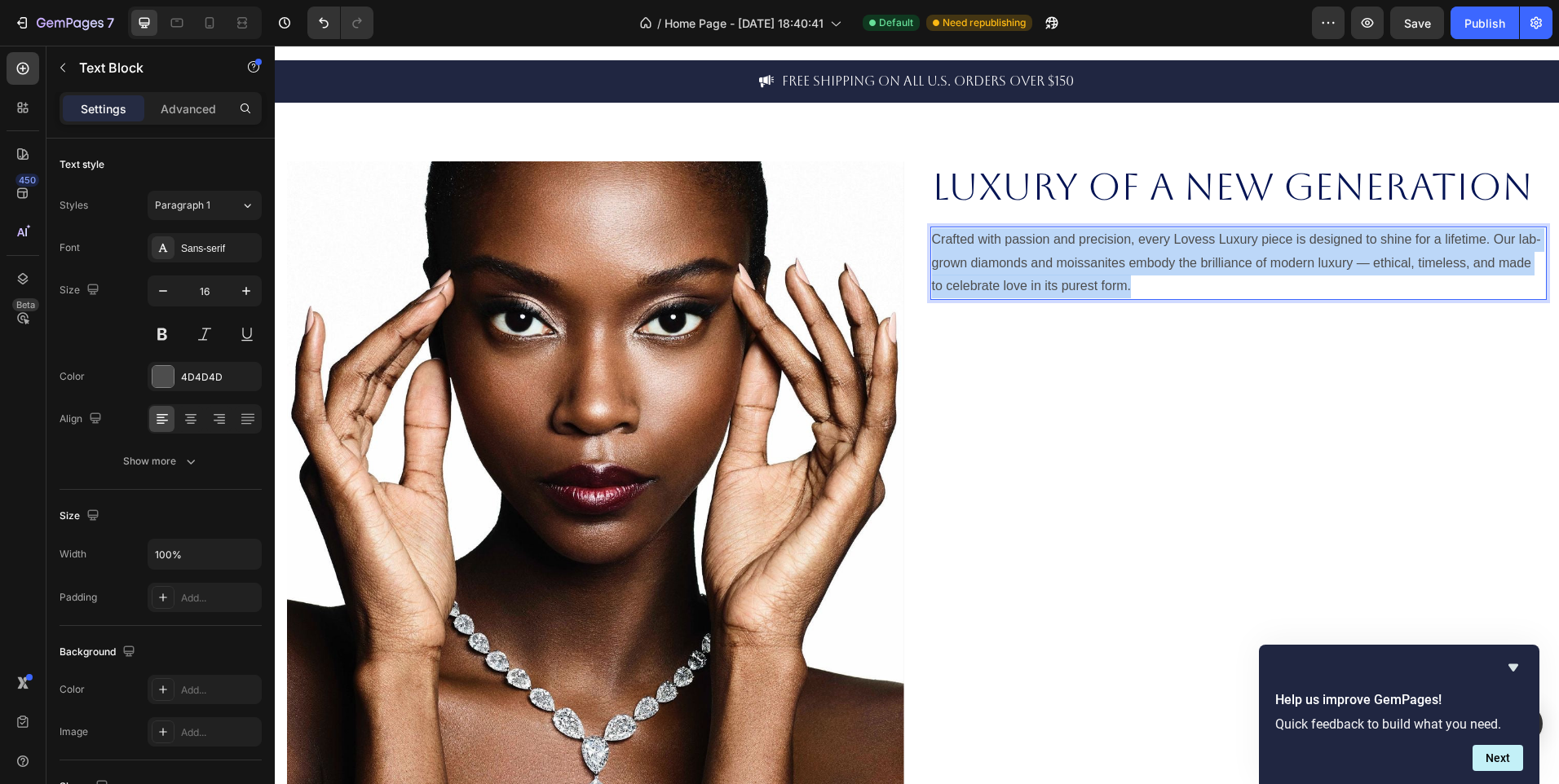
click at [973, 281] on p "Crafted with passion and precision, every Lovess Luxury piece is designed to sh…" at bounding box center [1239, 263] width 614 height 70
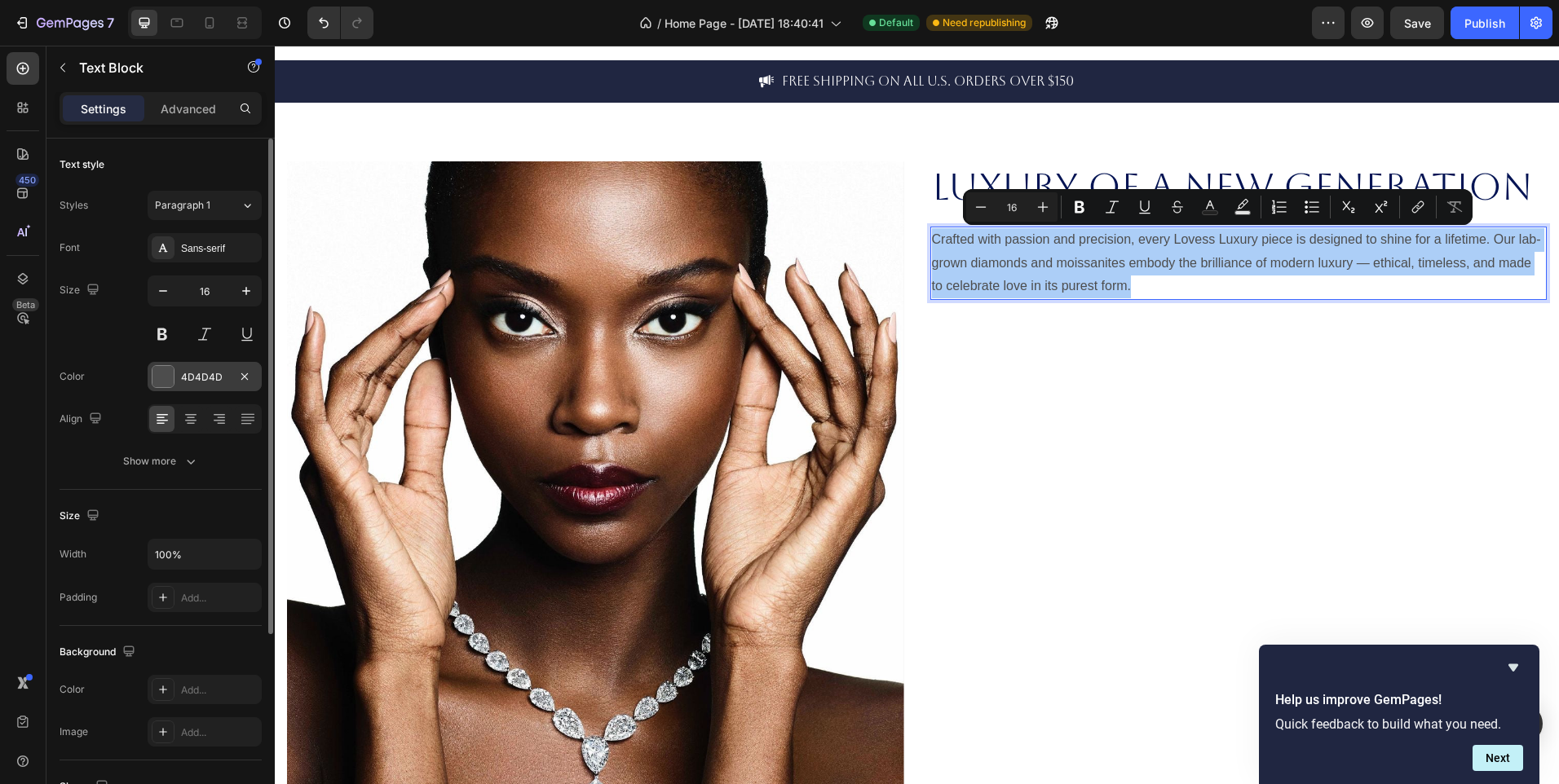
click at [179, 374] on div "4D4D4D" at bounding box center [204, 376] width 114 height 29
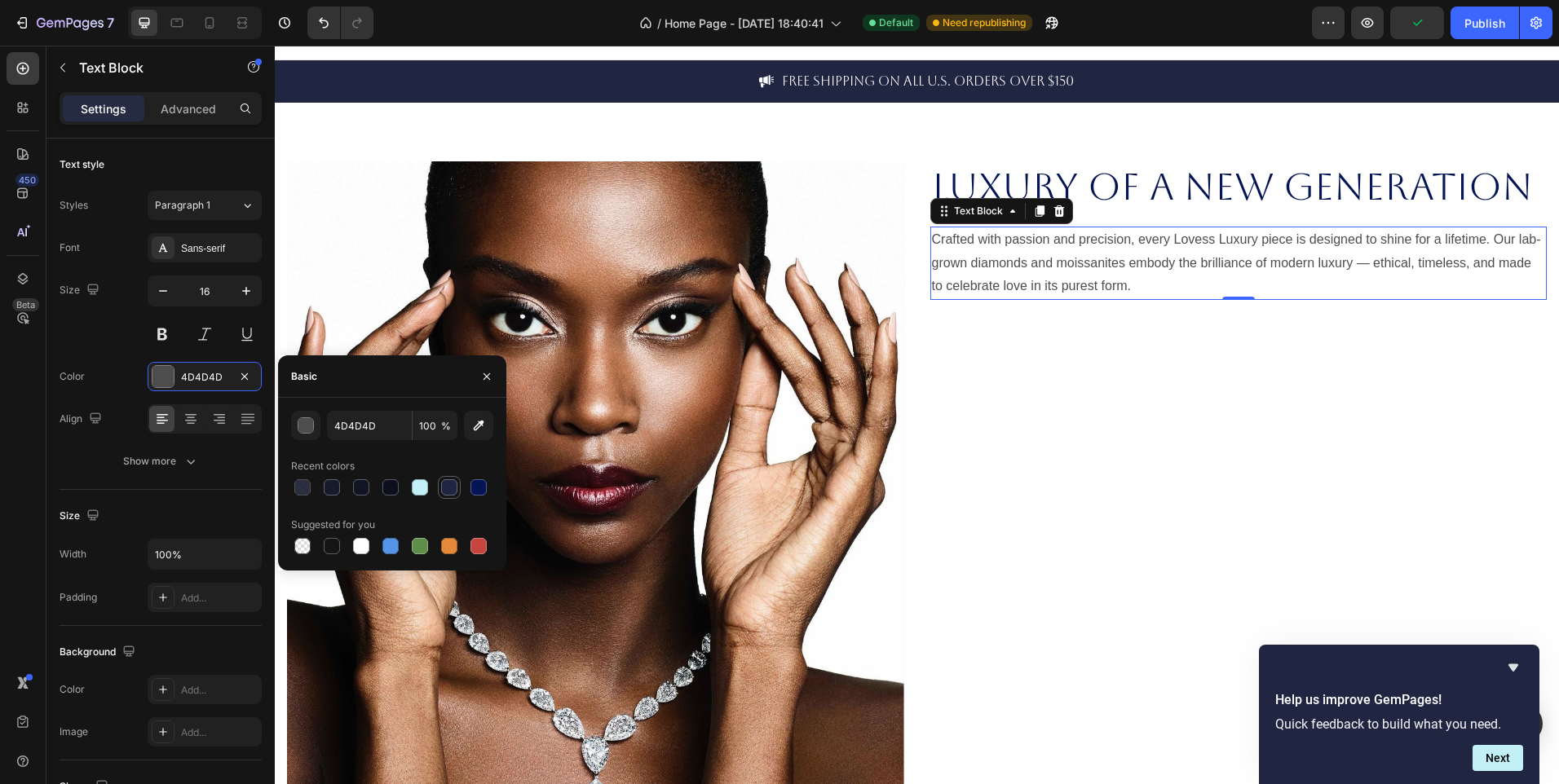
click at [449, 495] on div at bounding box center [449, 487] width 20 height 20
click at [334, 486] on div at bounding box center [332, 487] width 17 height 17
type input "161A2B"
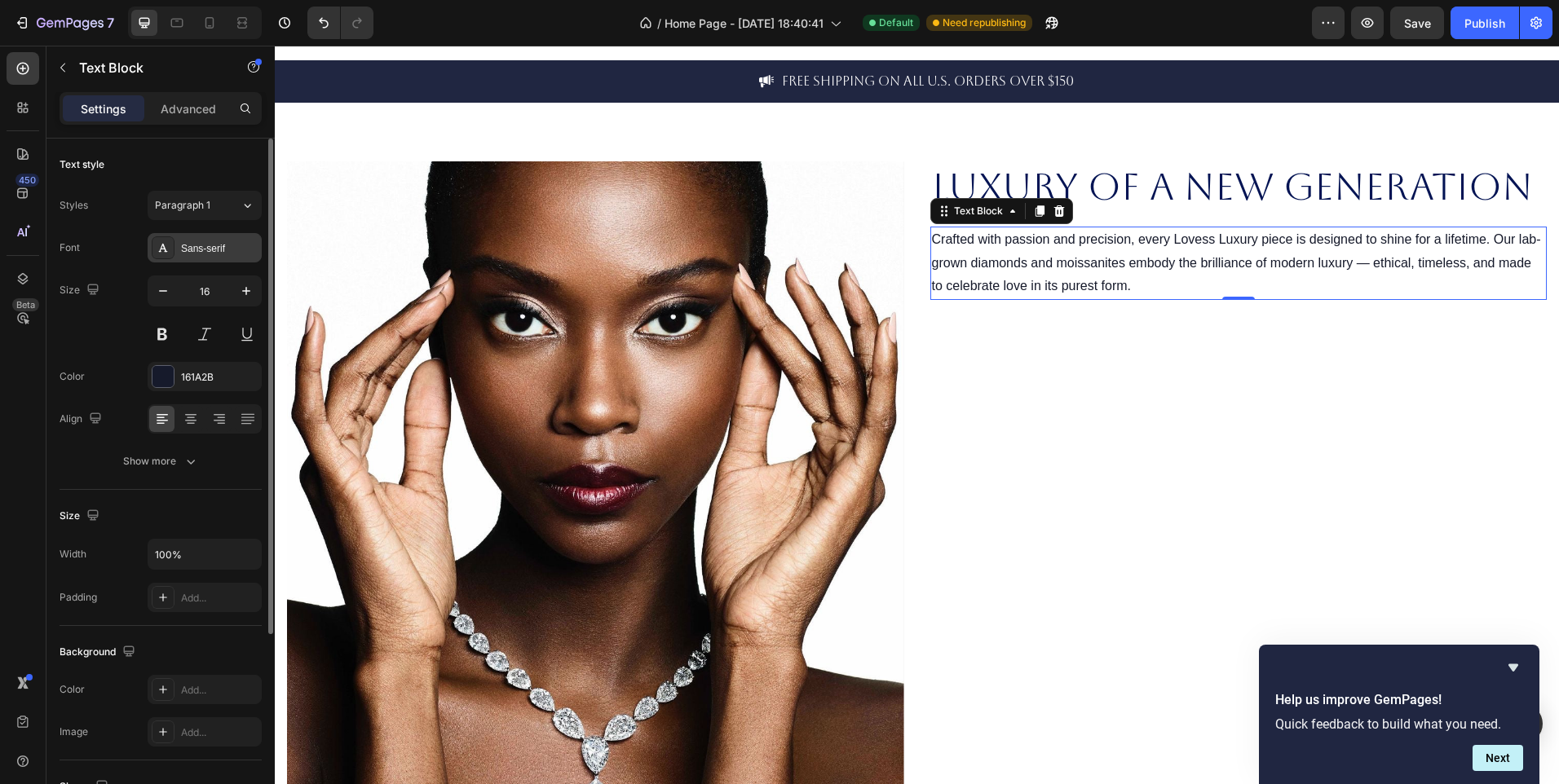
click at [208, 246] on div "Sans-serif" at bounding box center [219, 249] width 77 height 15
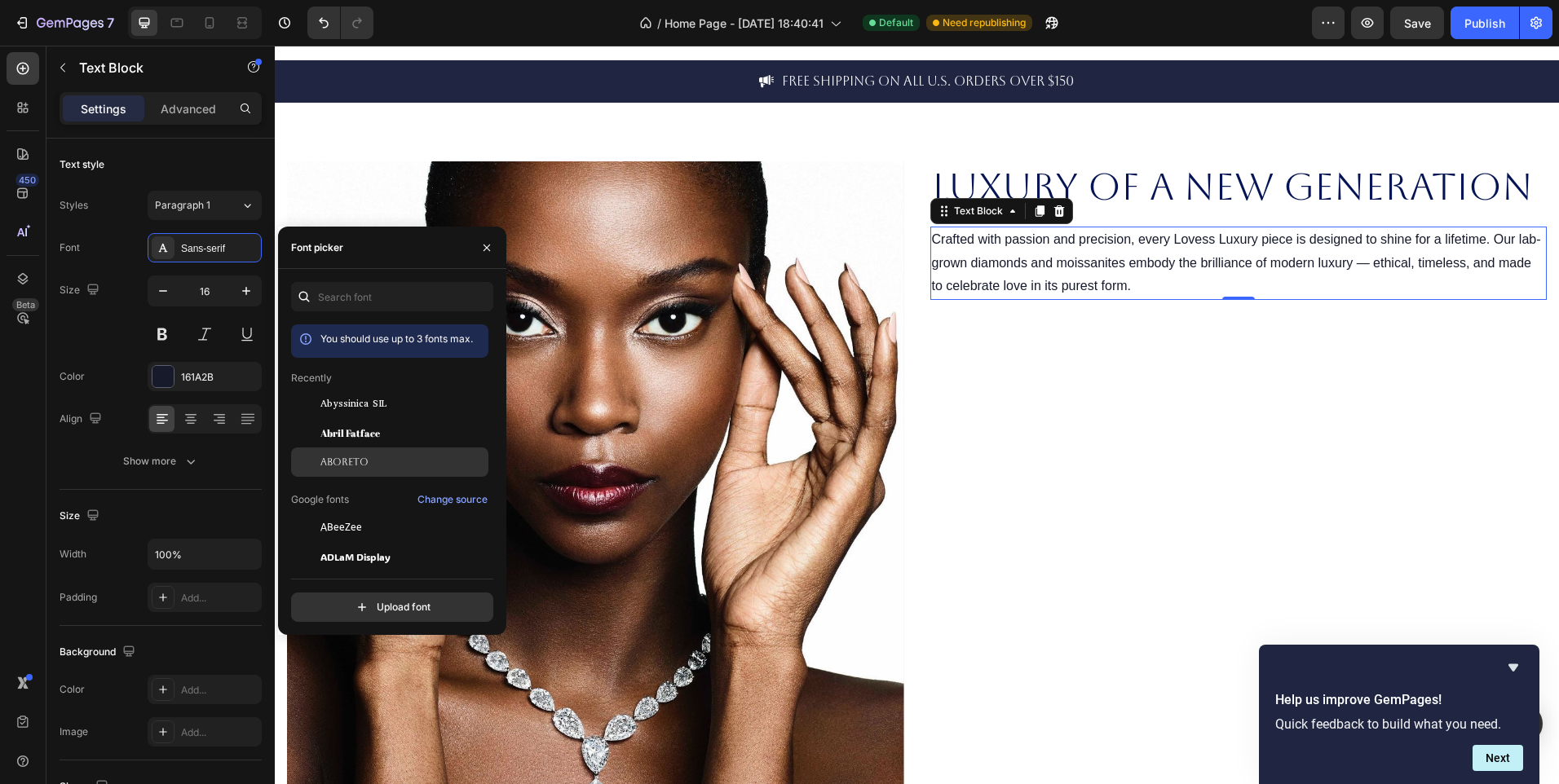
click at [334, 461] on span "Aboreto" at bounding box center [344, 462] width 48 height 15
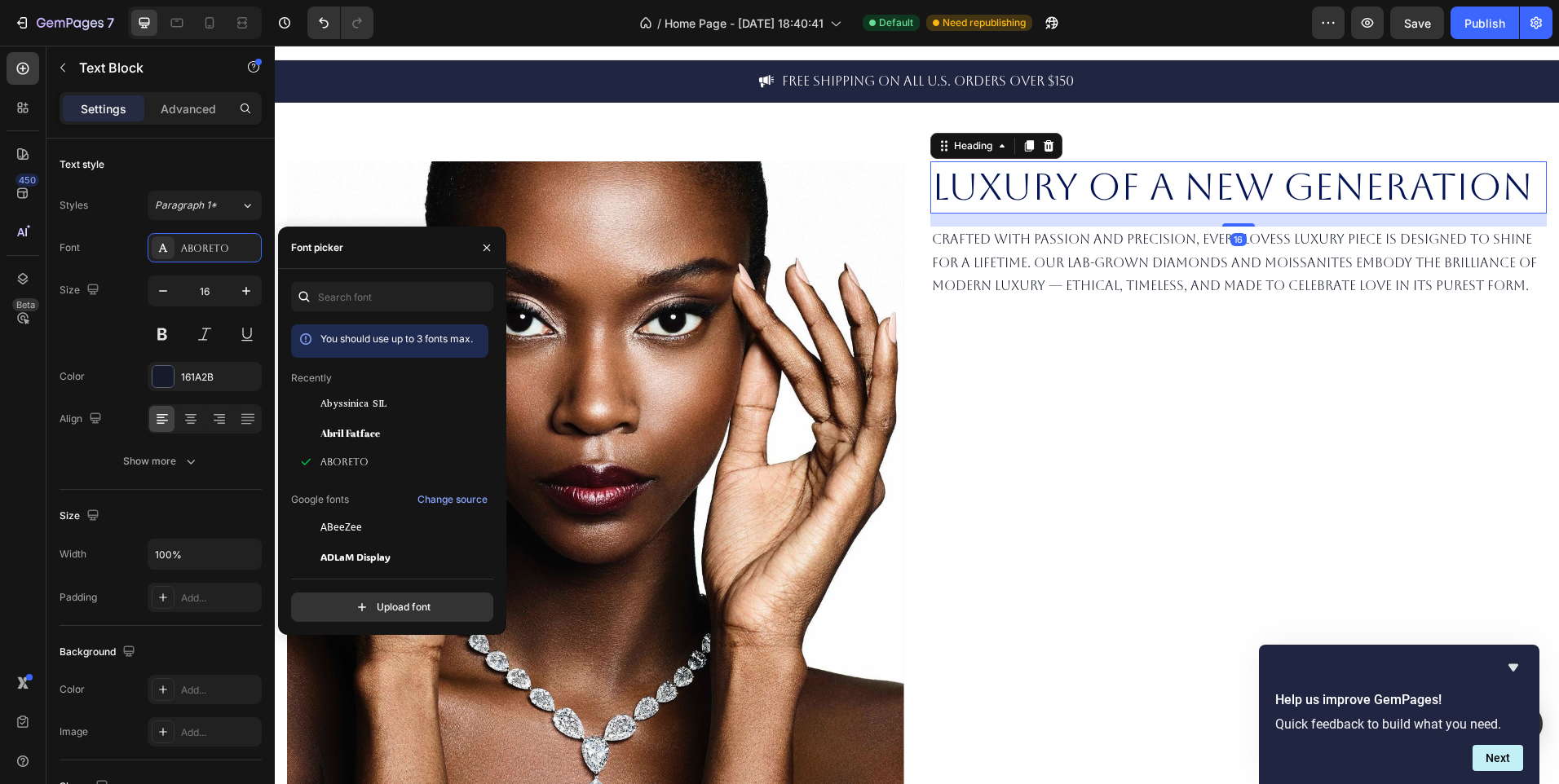
click at [1057, 180] on p "Luxury of a New Generation" at bounding box center [1239, 187] width 614 height 49
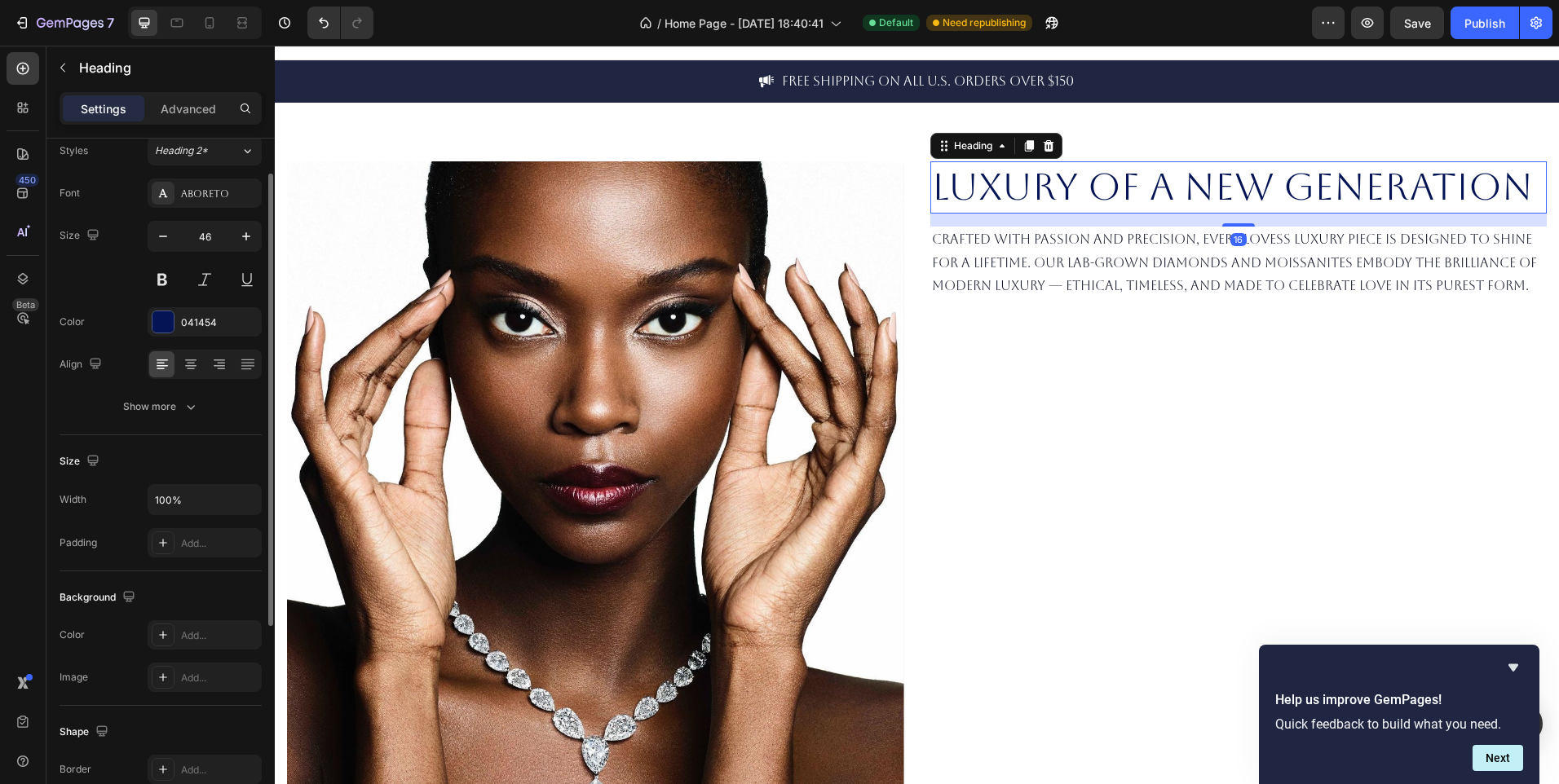
scroll to position [55, 0]
click at [204, 398] on button "Show more" at bounding box center [161, 405] width 202 height 29
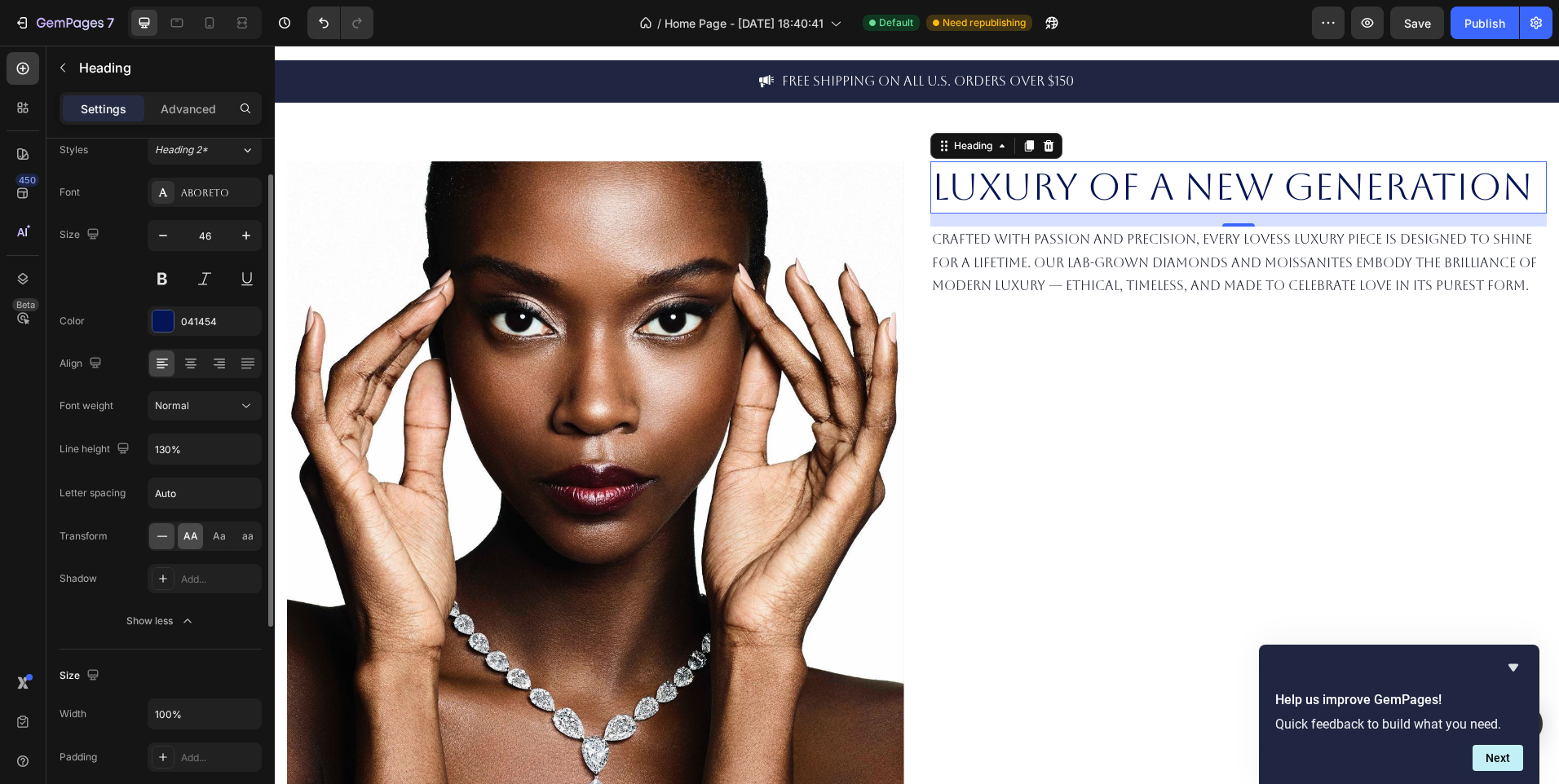
click at [185, 543] on span "AA" at bounding box center [191, 537] width 15 height 15
click at [161, 536] on icon at bounding box center [161, 535] width 11 height 1
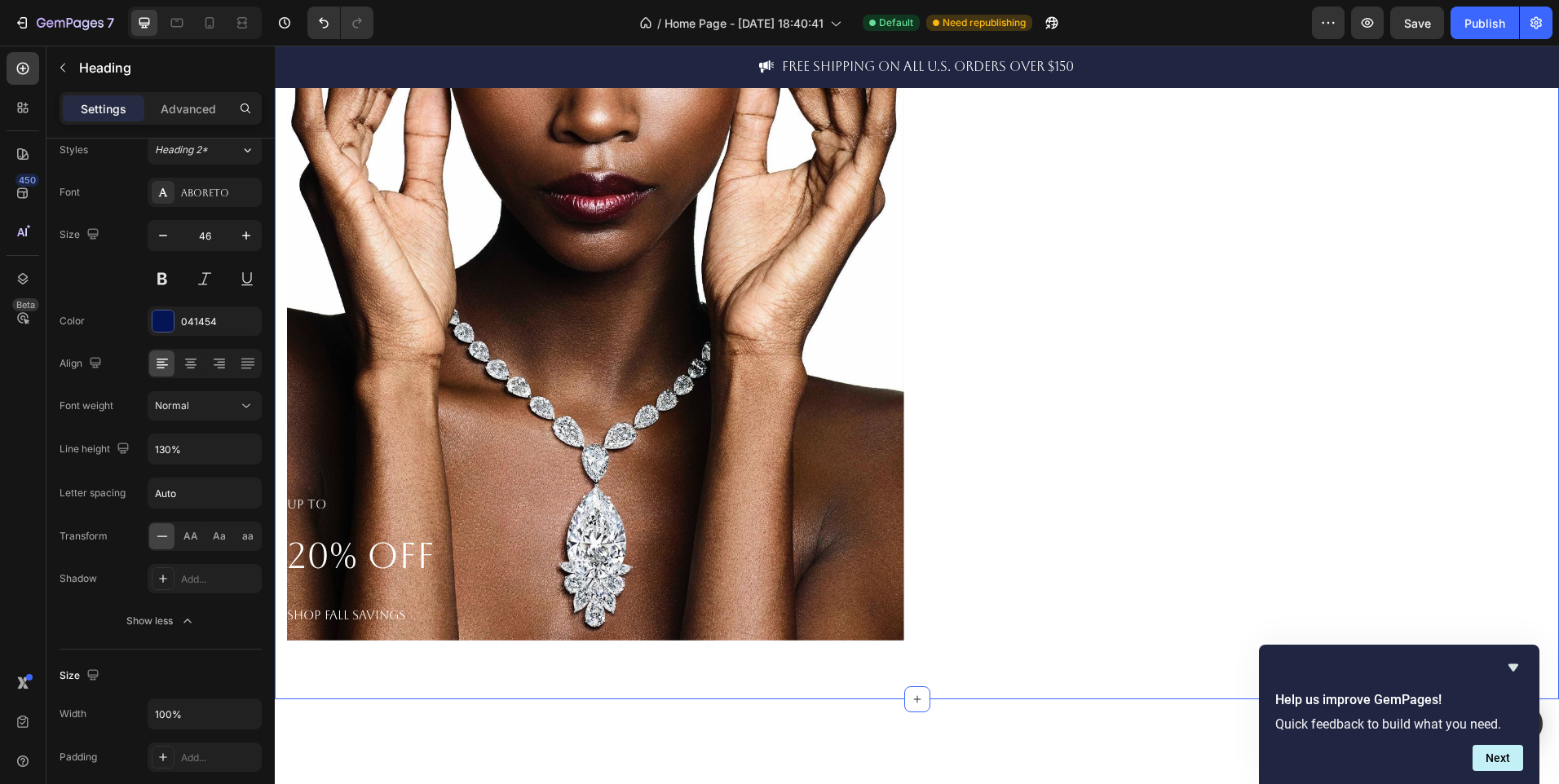
scroll to position [0, 0]
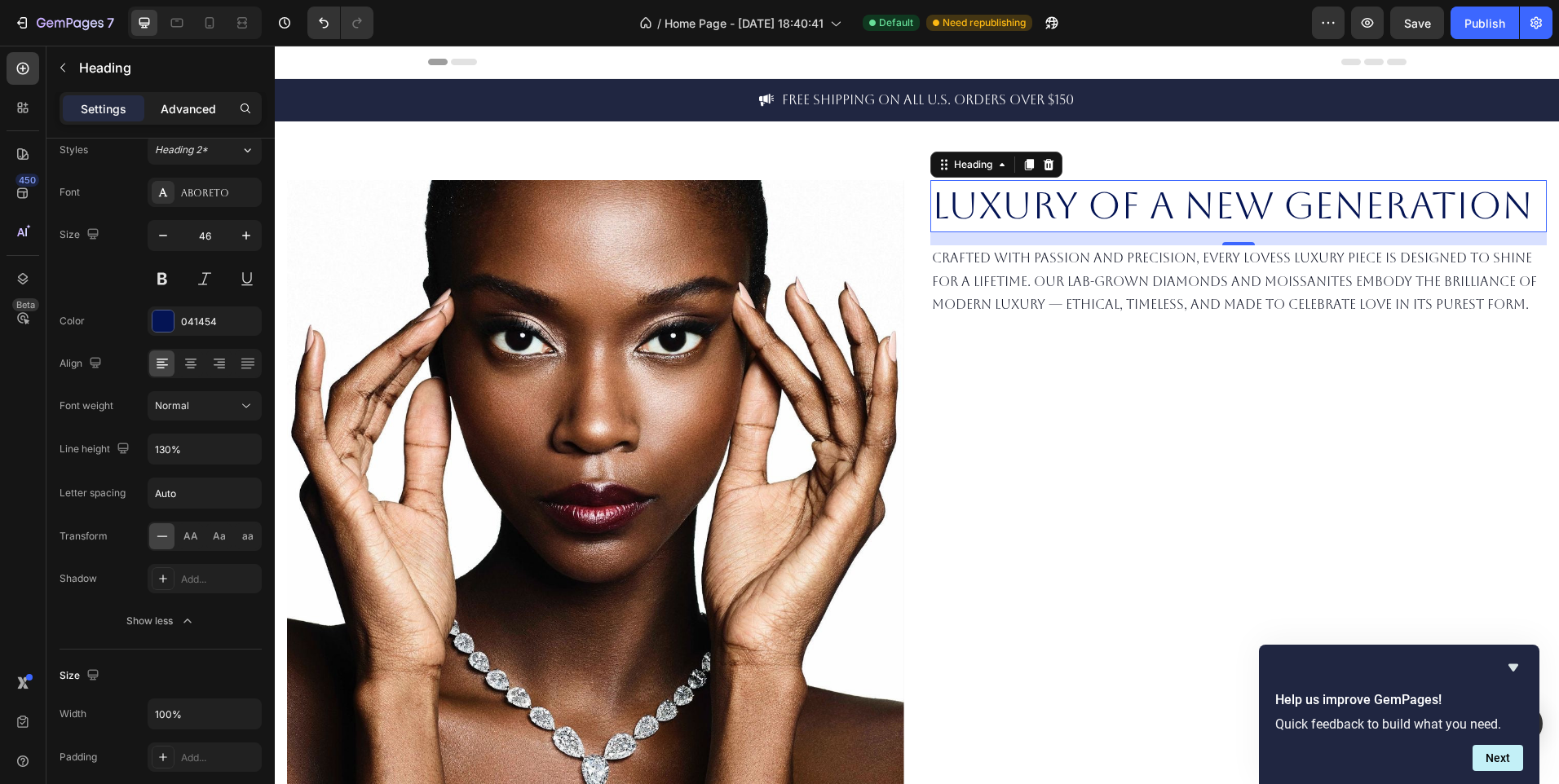
click at [188, 105] on p "Advanced" at bounding box center [188, 108] width 55 height 17
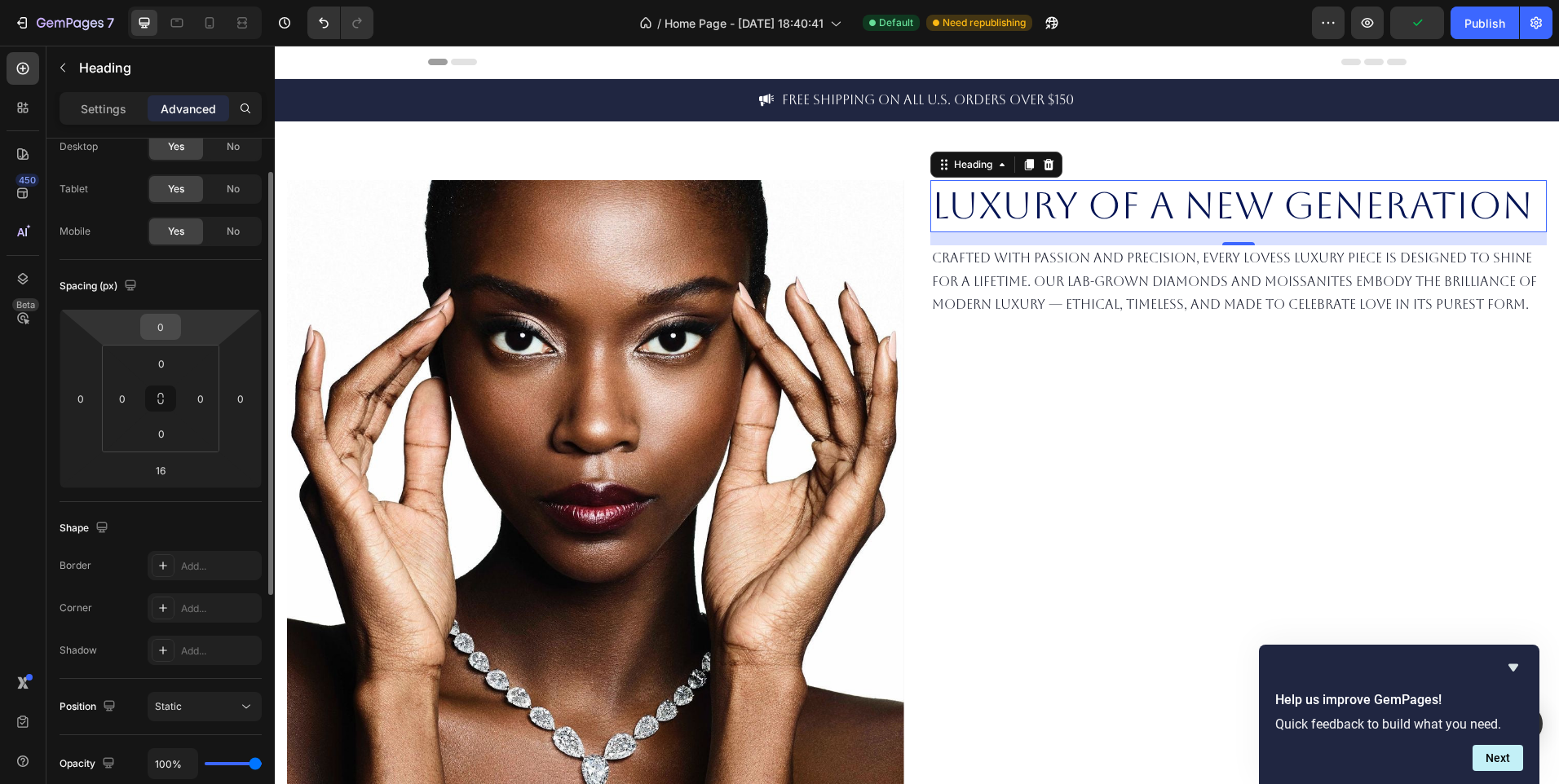
click at [169, 335] on input "0" at bounding box center [160, 327] width 32 height 25
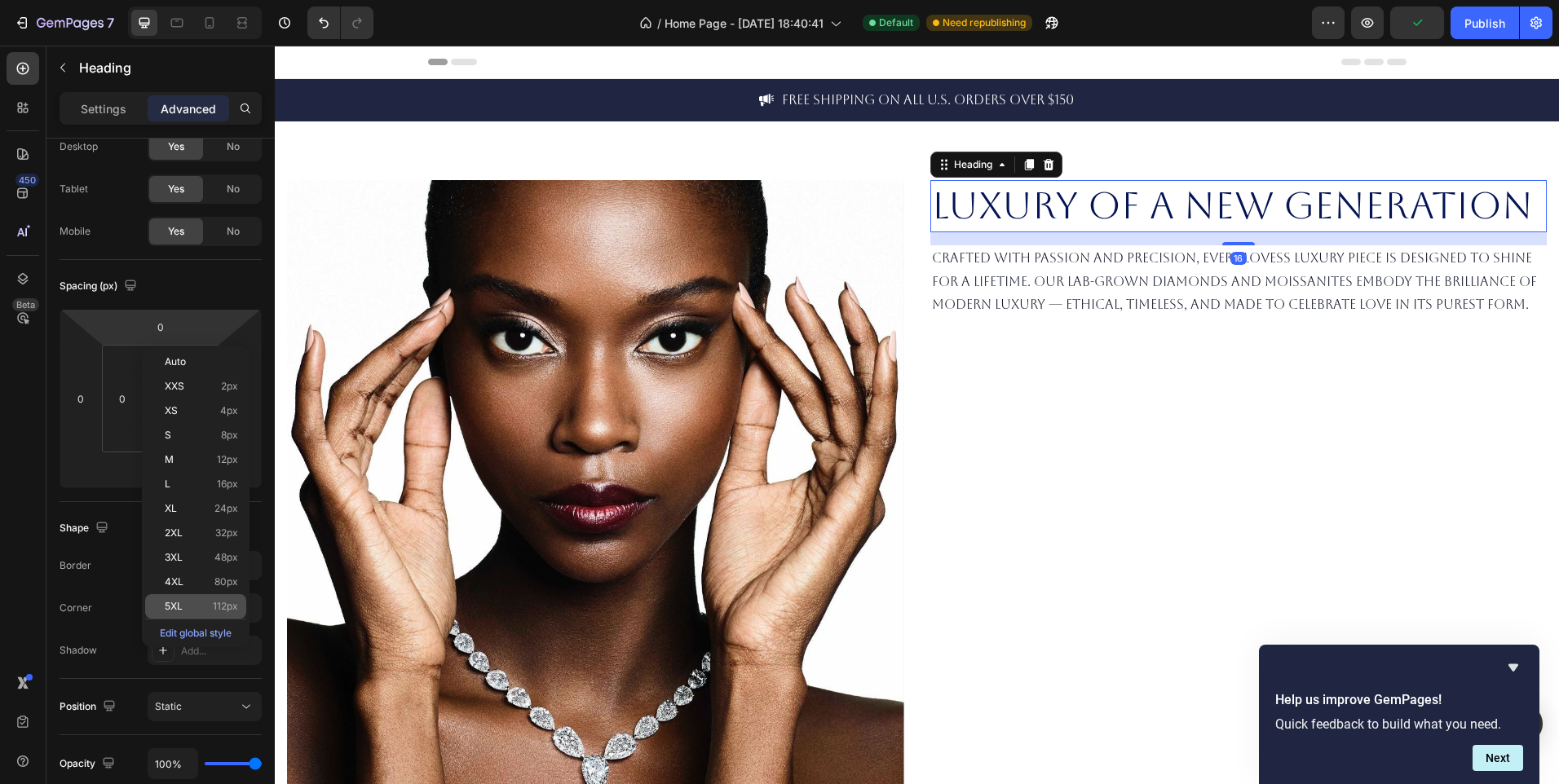
click at [195, 606] on p "5XL 112px" at bounding box center [201, 606] width 74 height 12
type input "112"
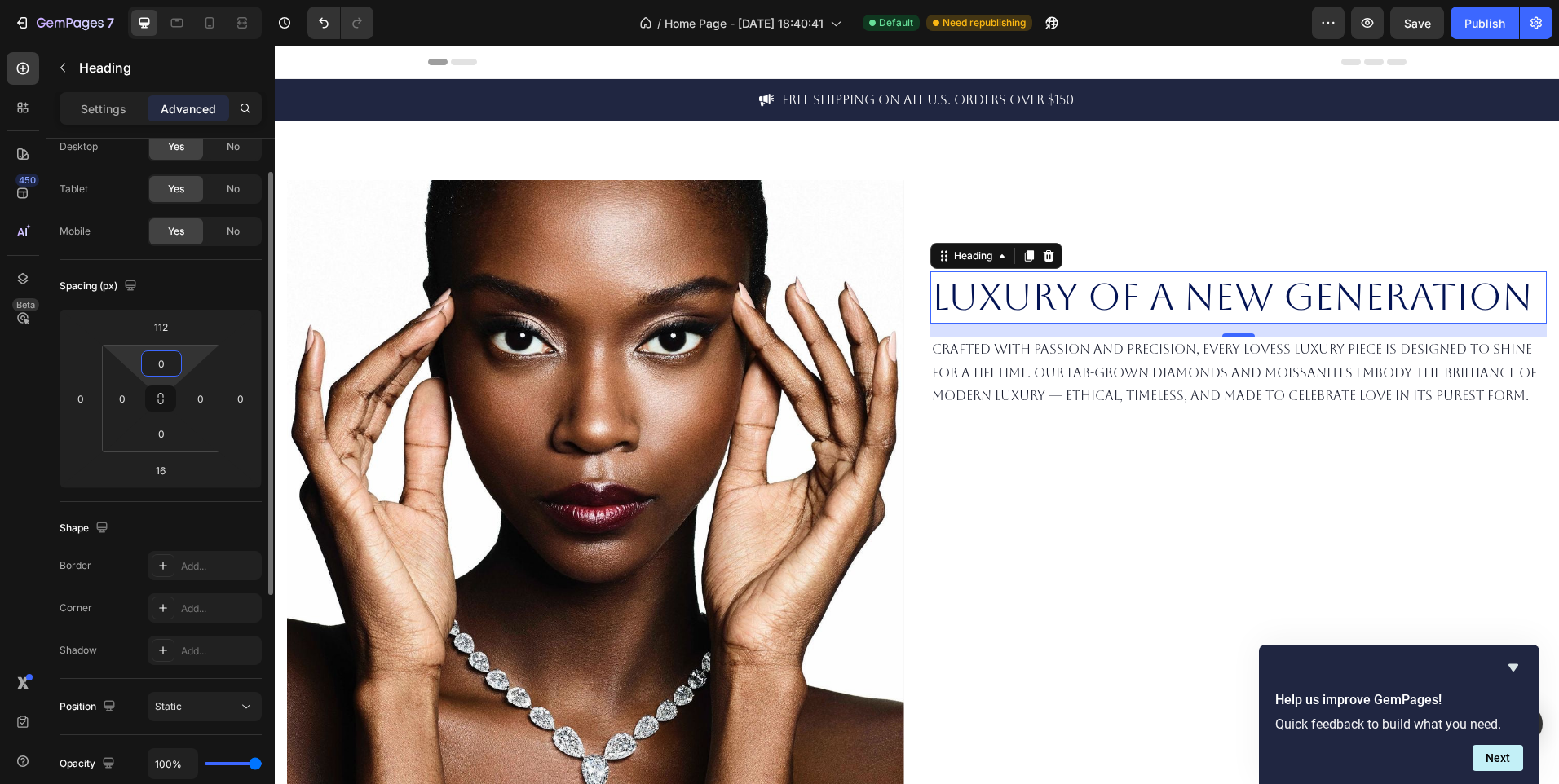
click at [169, 366] on input "0" at bounding box center [161, 364] width 32 height 25
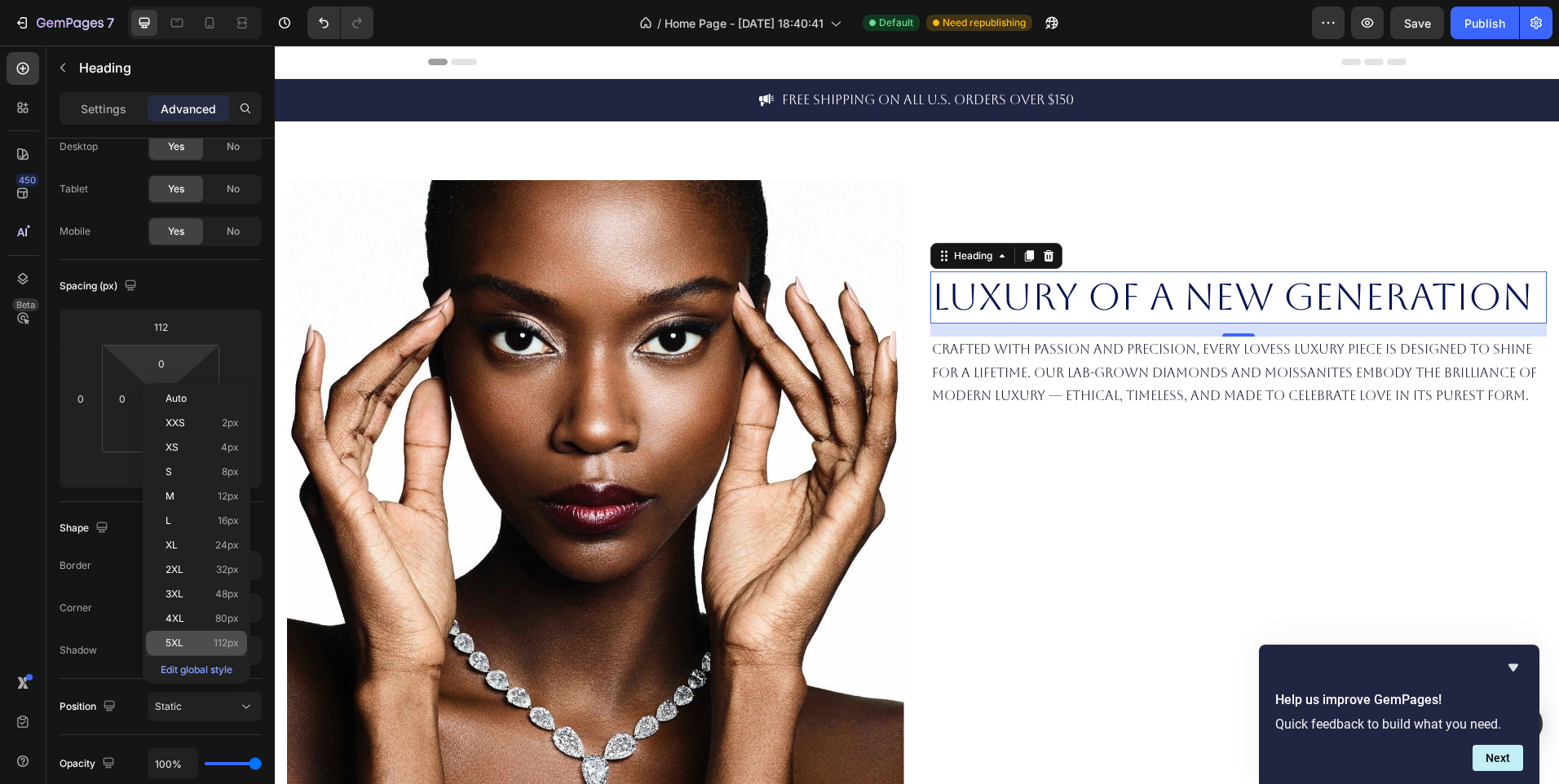
click at [210, 642] on p "5XL 112px" at bounding box center [202, 643] width 74 height 12
type input "112"
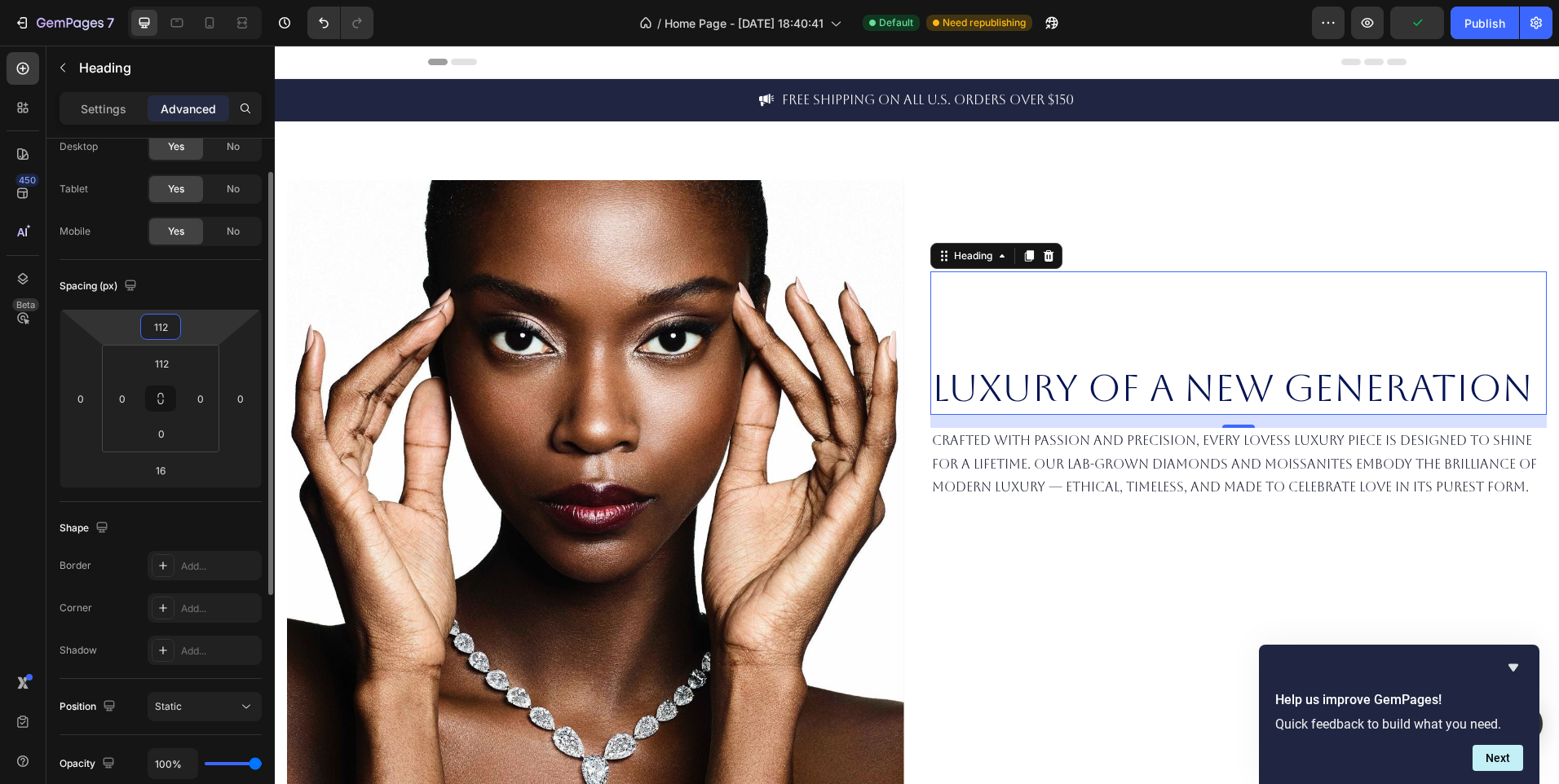
click at [168, 329] on input "112" at bounding box center [160, 327] width 32 height 25
click at [175, 323] on input "112" at bounding box center [160, 327] width 32 height 25
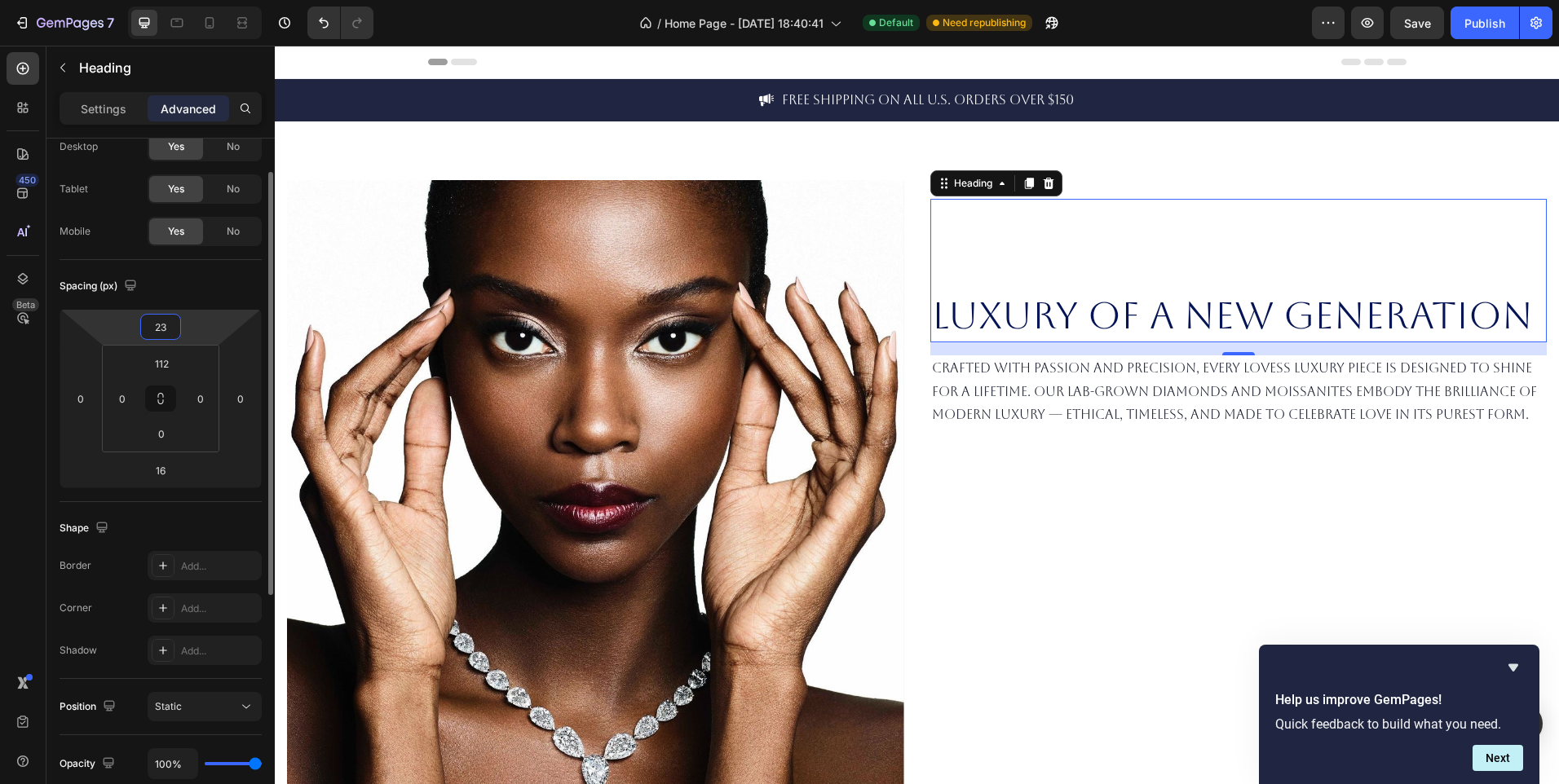
type input "230"
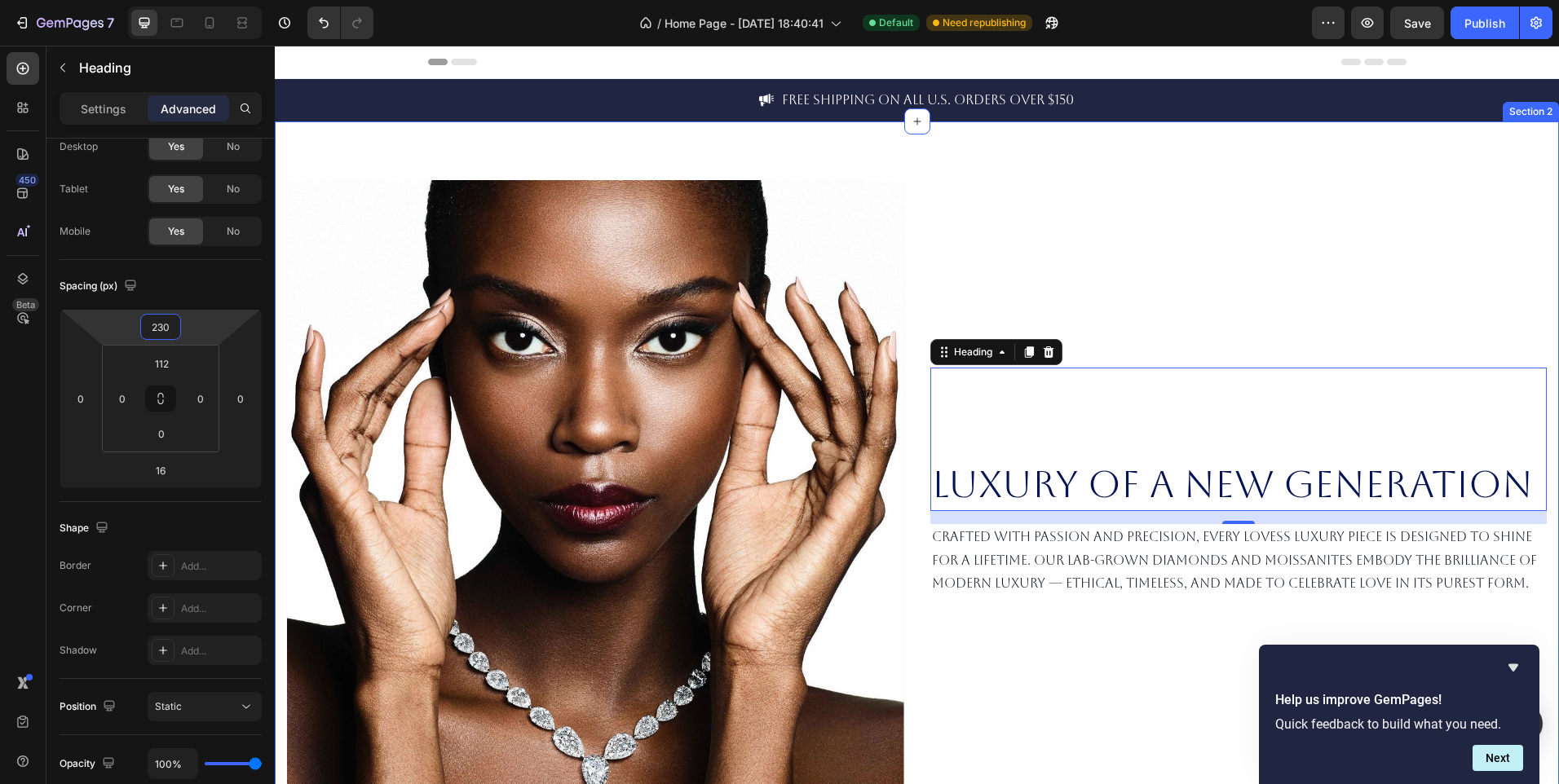
click at [1073, 674] on div "Luxury of a New Generation Heading 16 Crafted with passion and precision, every…" at bounding box center [1239, 566] width 617 height 771
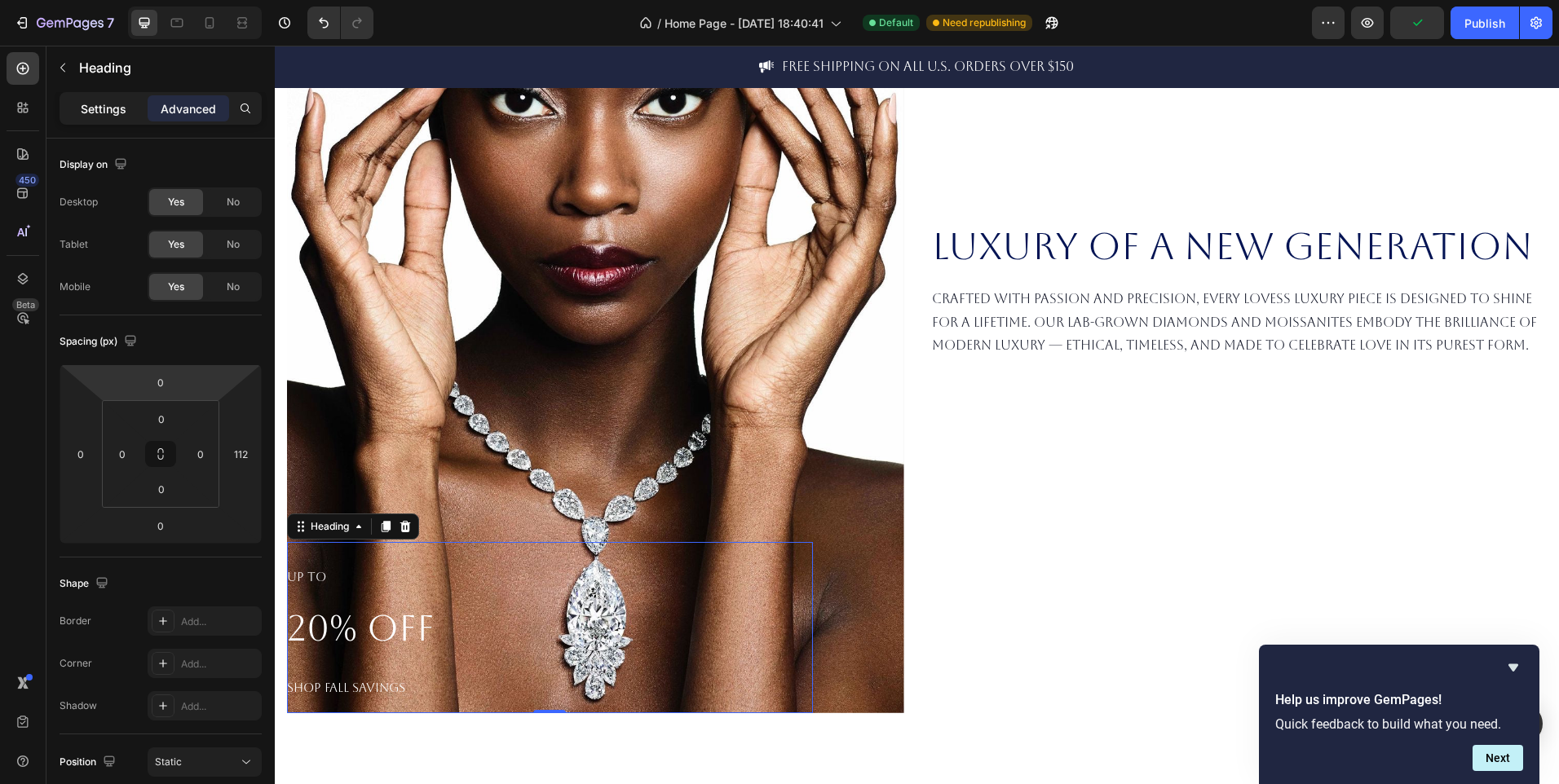
click at [107, 114] on p "Settings" at bounding box center [103, 108] width 46 height 17
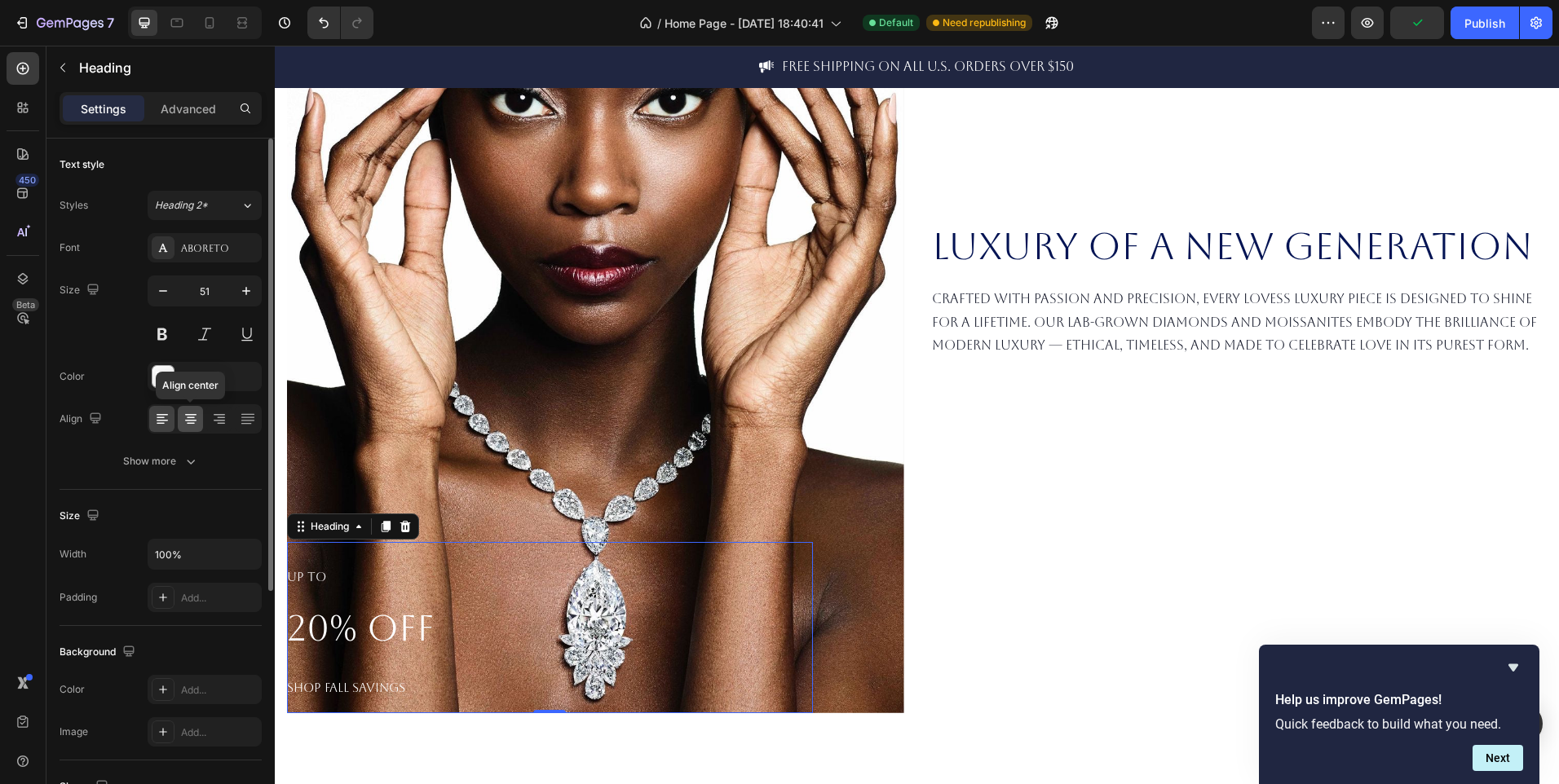
click at [194, 423] on icon at bounding box center [191, 423] width 8 height 2
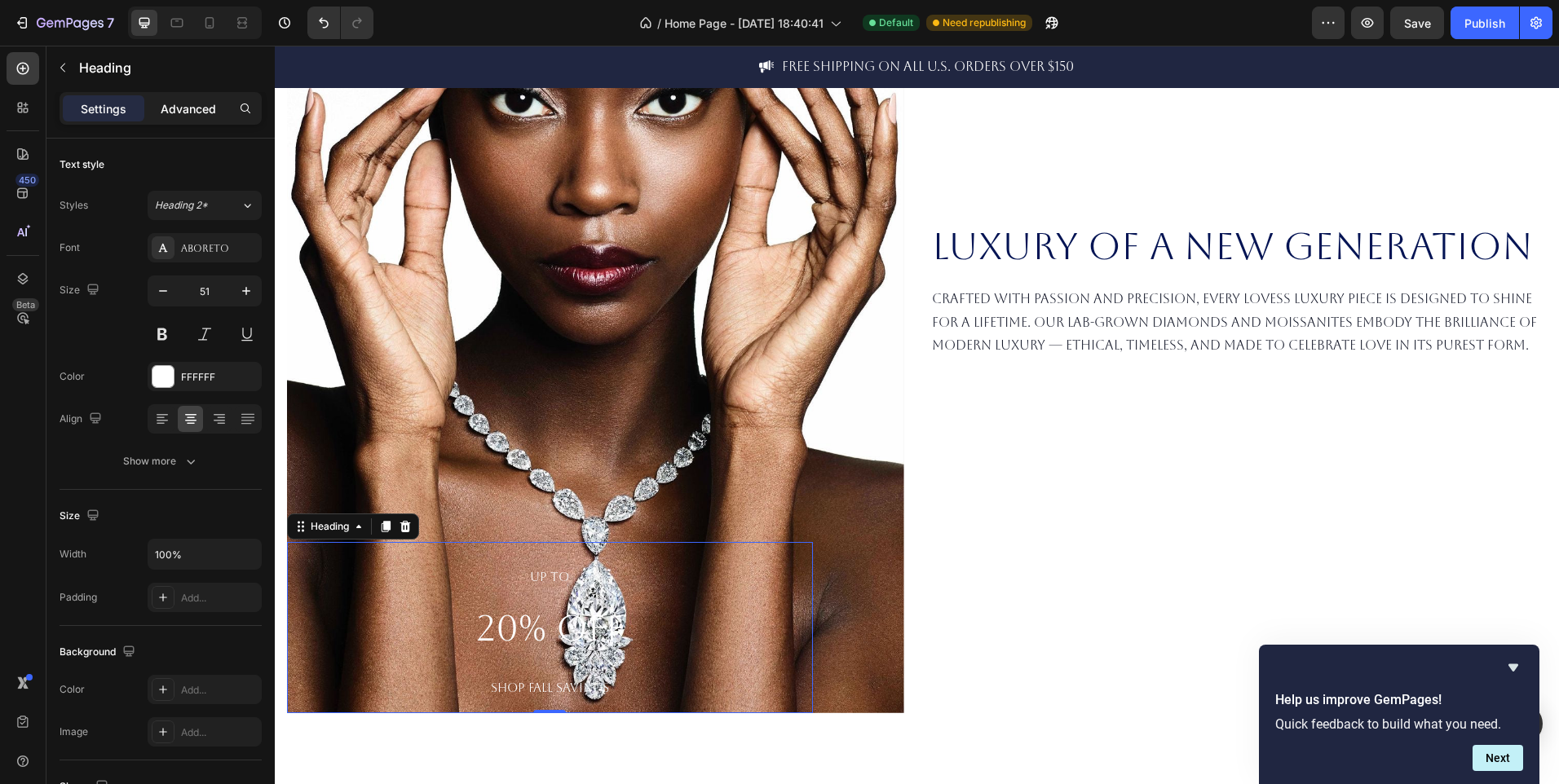
click at [183, 106] on p "Advanced" at bounding box center [188, 108] width 55 height 17
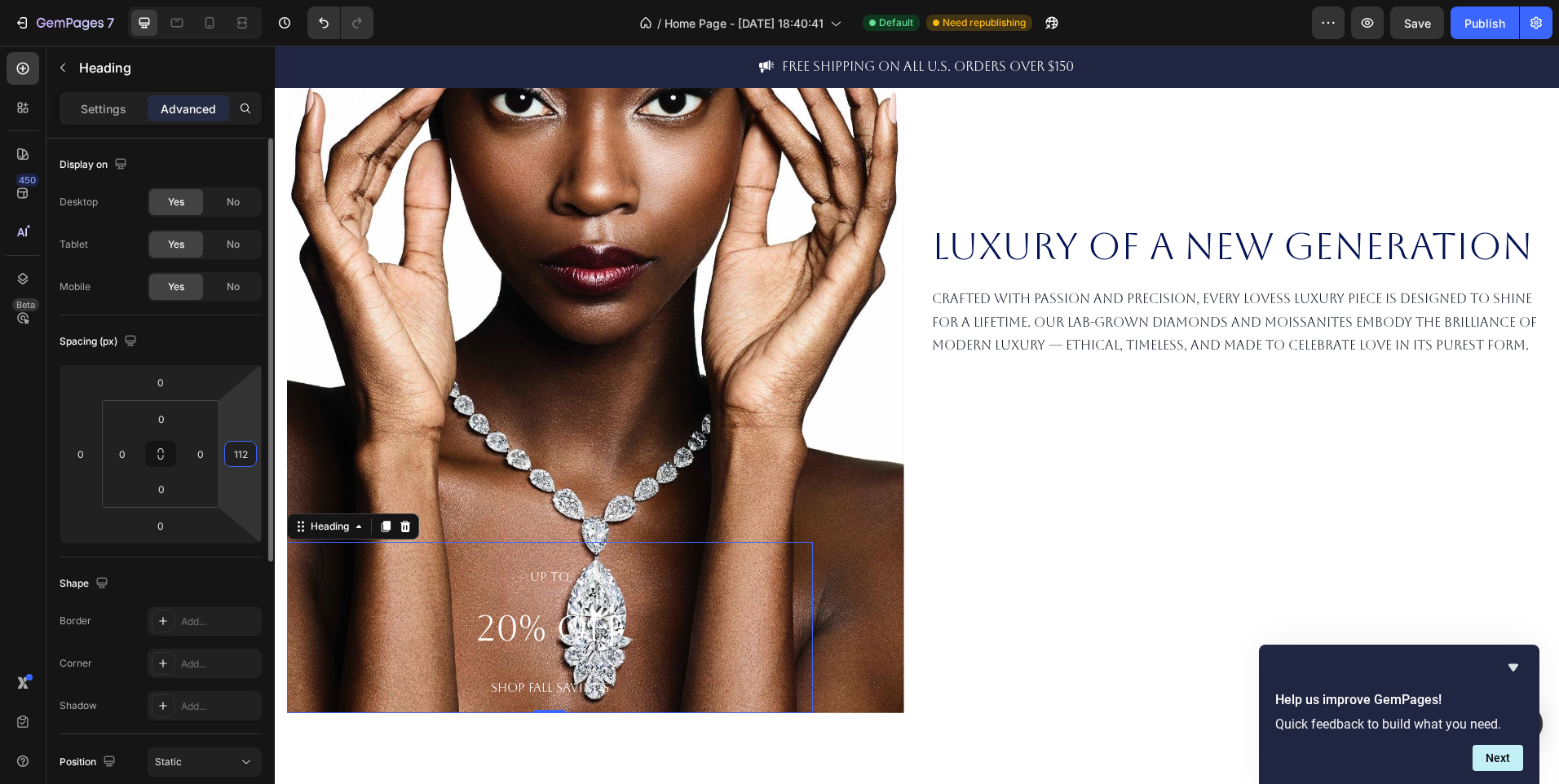
click at [247, 457] on input "112" at bounding box center [241, 454] width 25 height 25
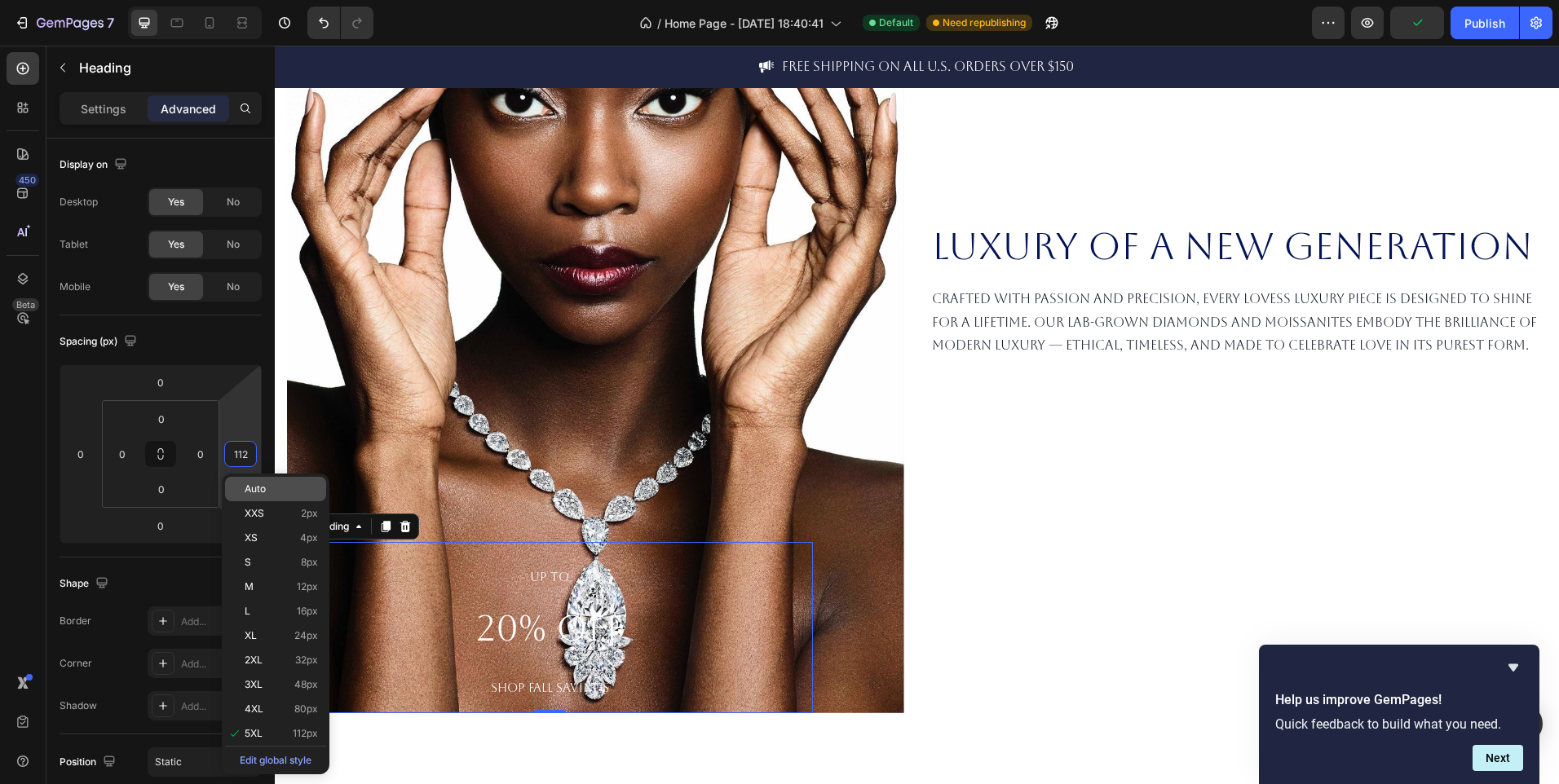
type input "5"
click at [295, 489] on p "Auto" at bounding box center [281, 489] width 74 height 12
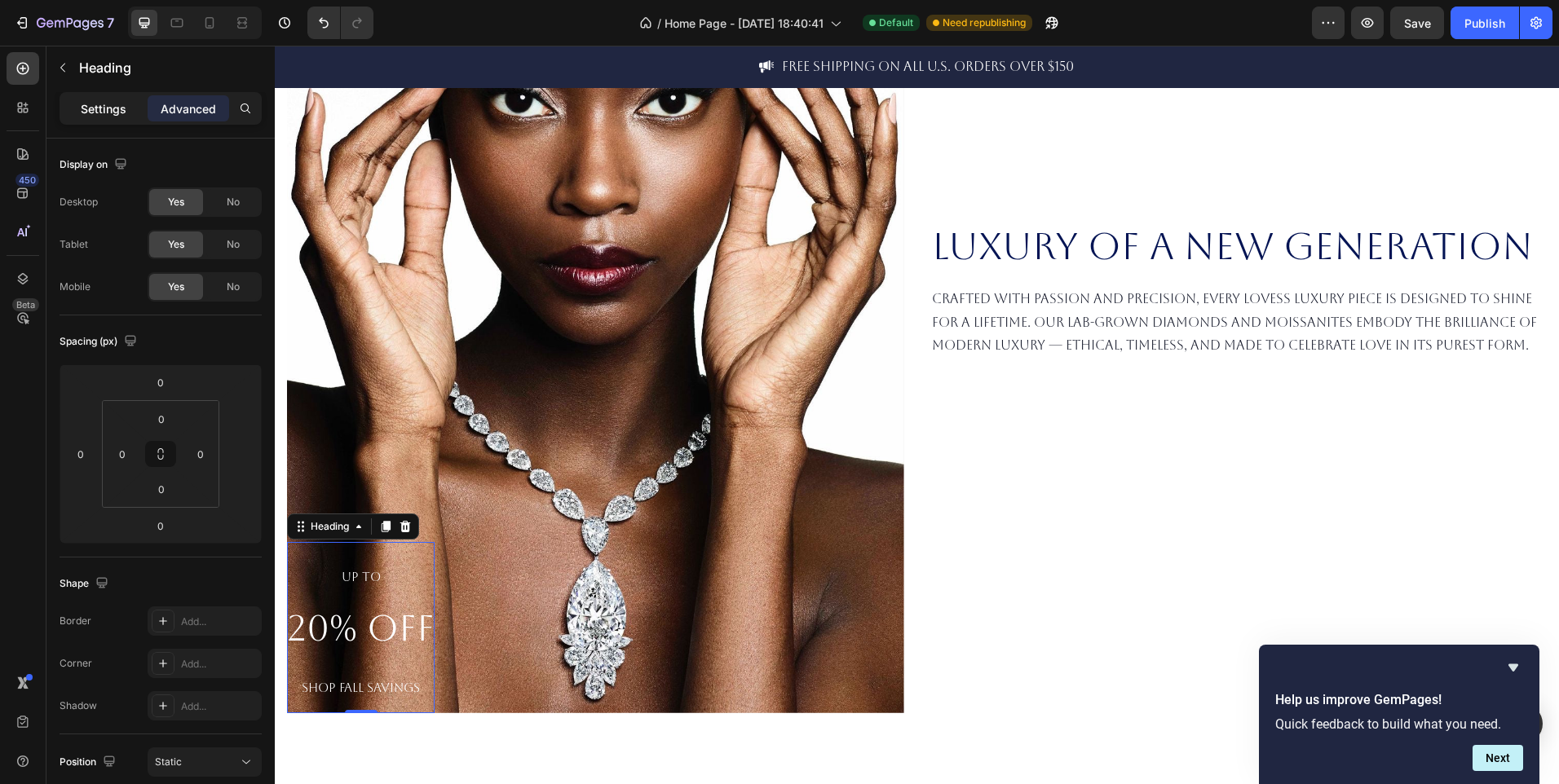
click at [105, 116] on p "Settings" at bounding box center [103, 108] width 46 height 17
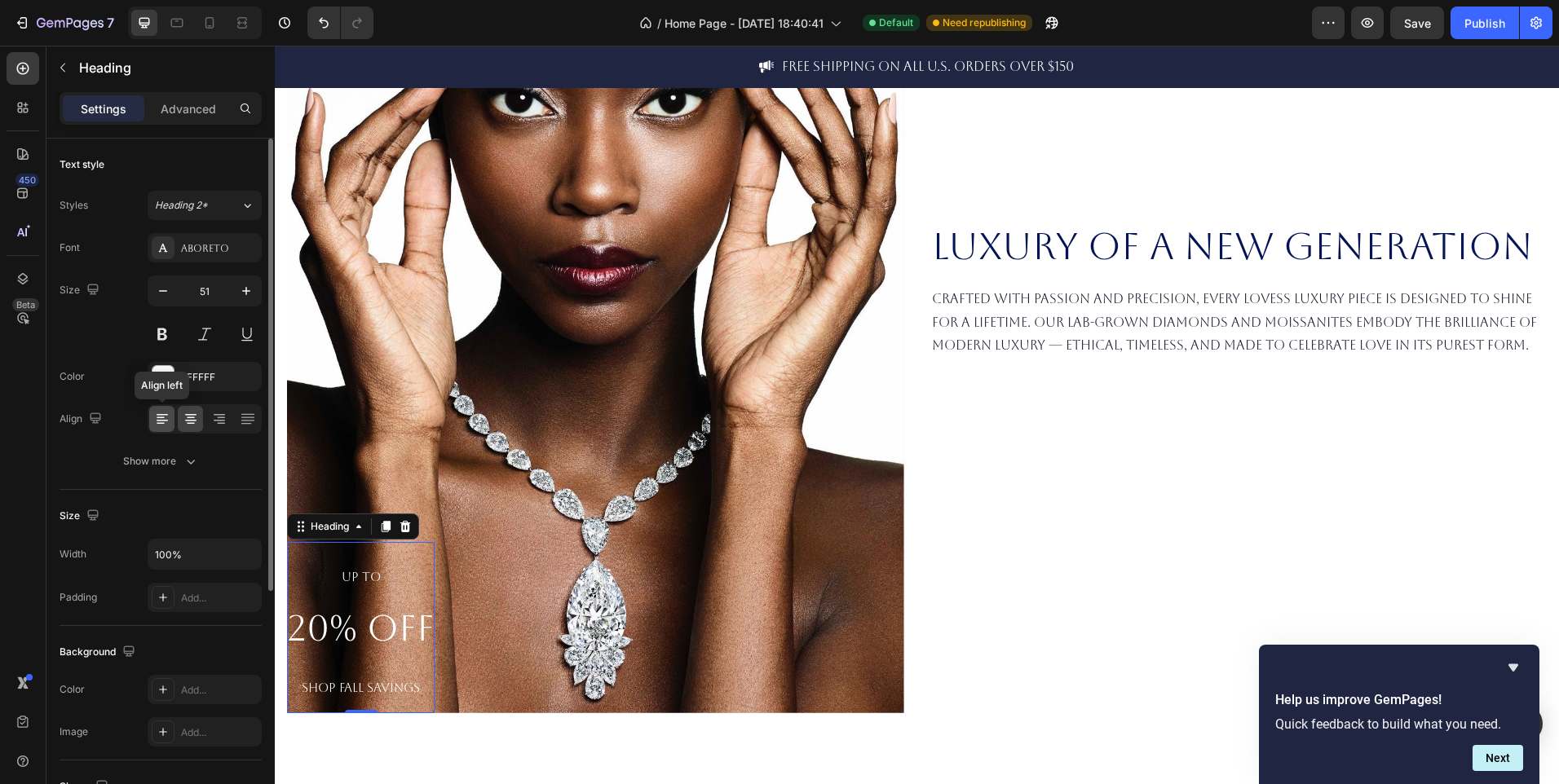
click at [167, 415] on icon at bounding box center [162, 415] width 12 height 2
click at [188, 420] on icon at bounding box center [191, 421] width 12 height 2
click at [196, 108] on p "Advanced" at bounding box center [188, 108] width 55 height 17
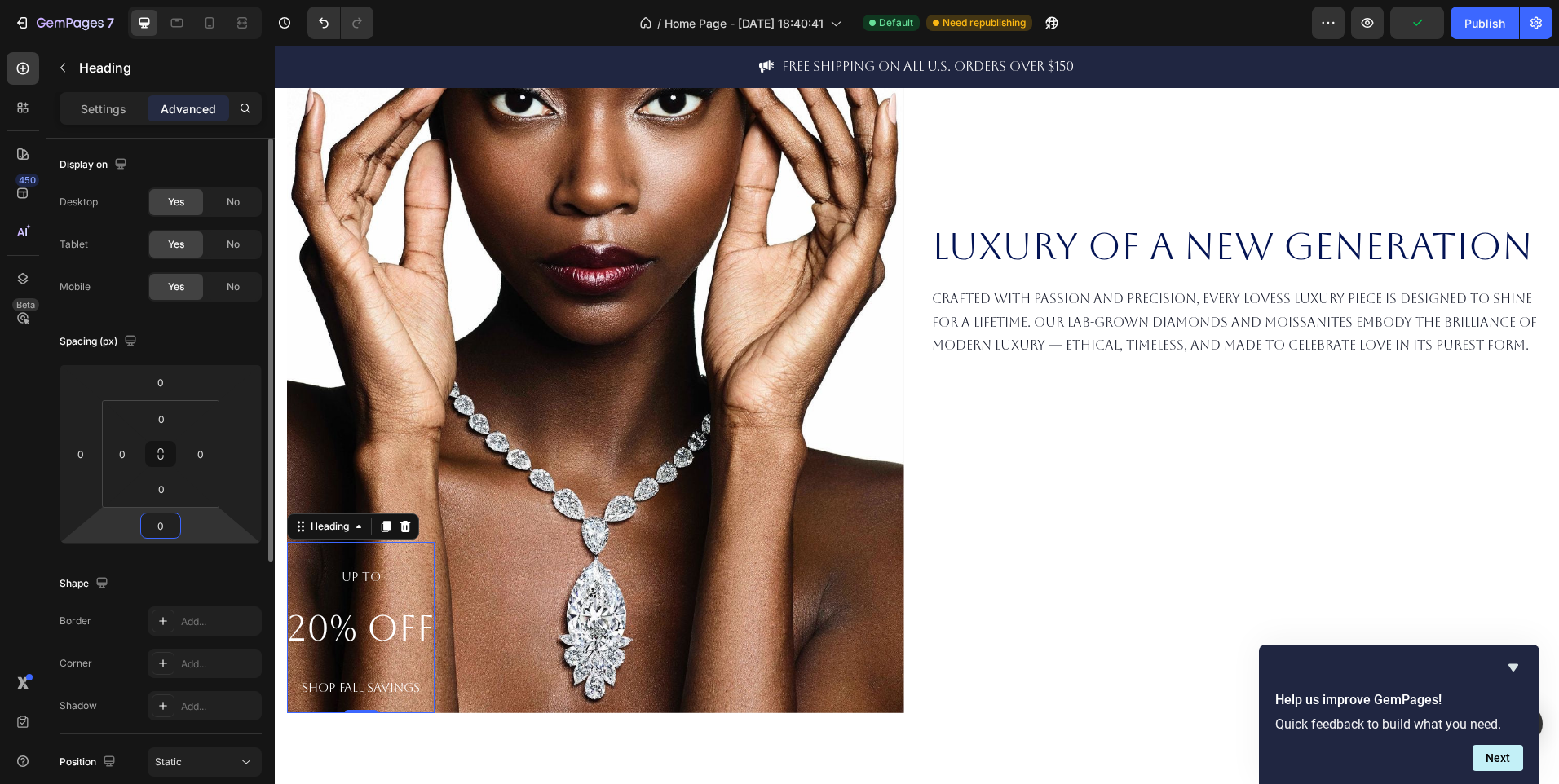
click at [159, 528] on input "0" at bounding box center [160, 526] width 32 height 25
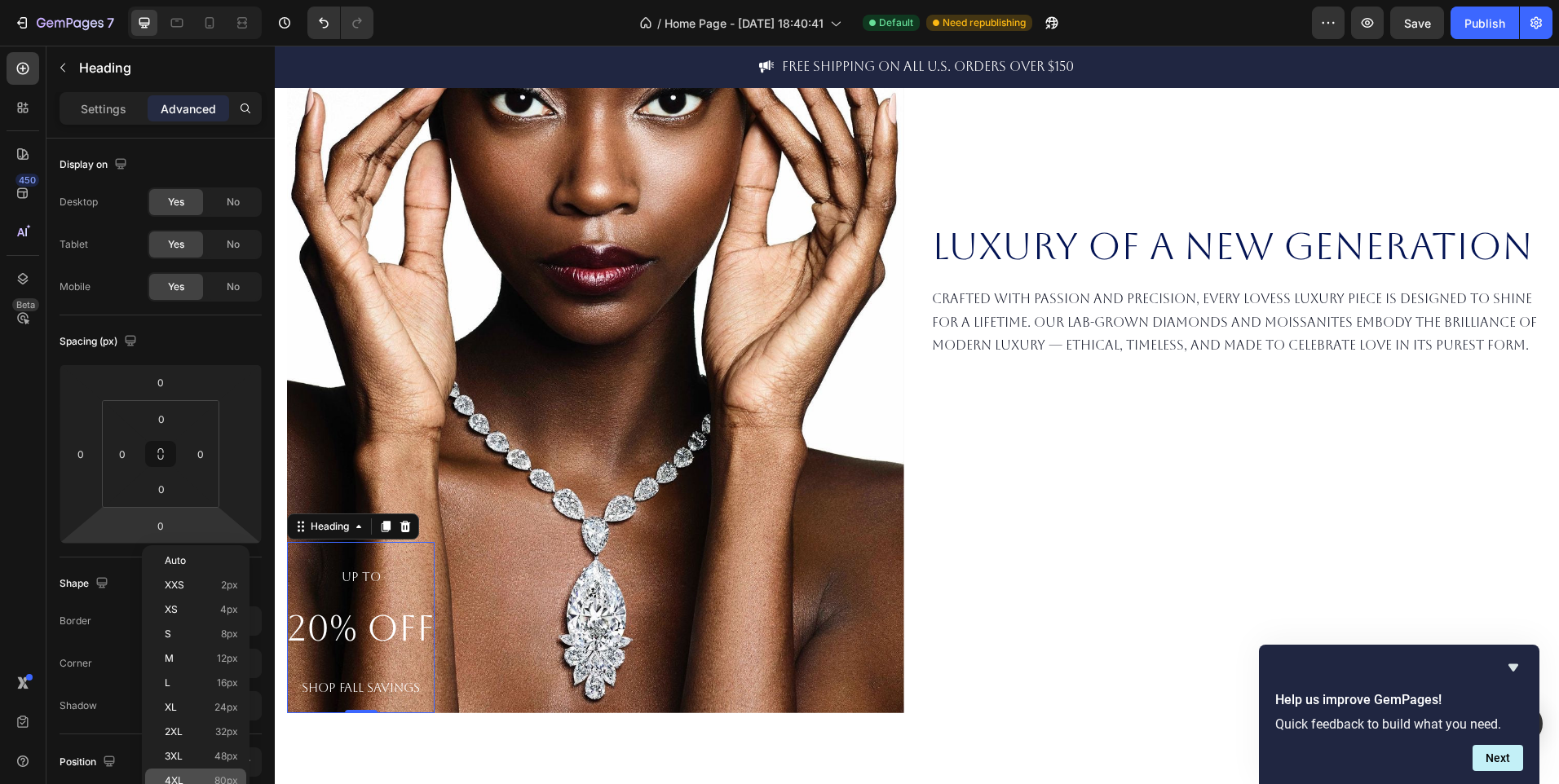
click at [218, 775] on span "80px" at bounding box center [226, 781] width 24 height 12
type input "80"
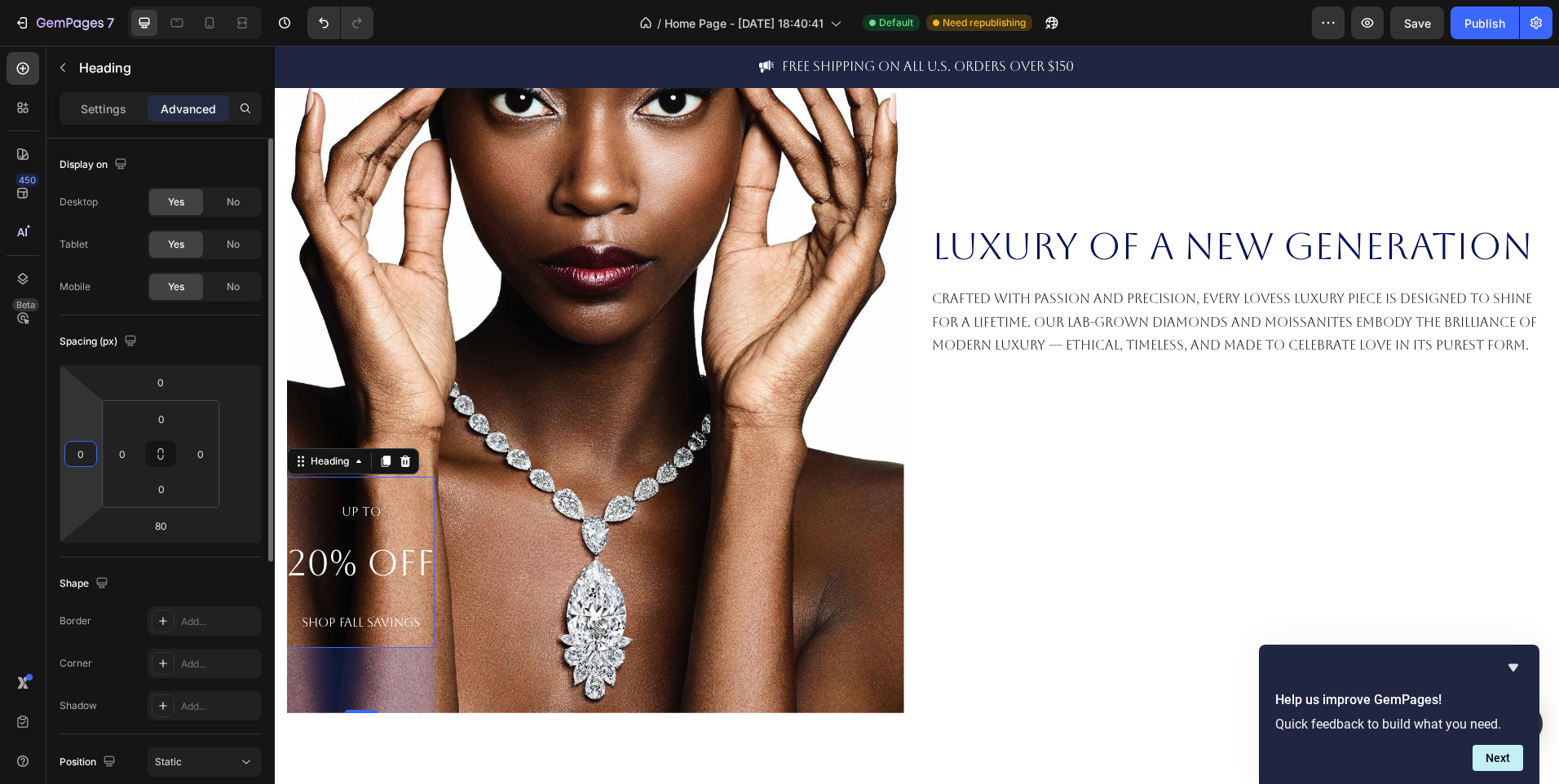
click at [84, 457] on input "0" at bounding box center [81, 454] width 25 height 25
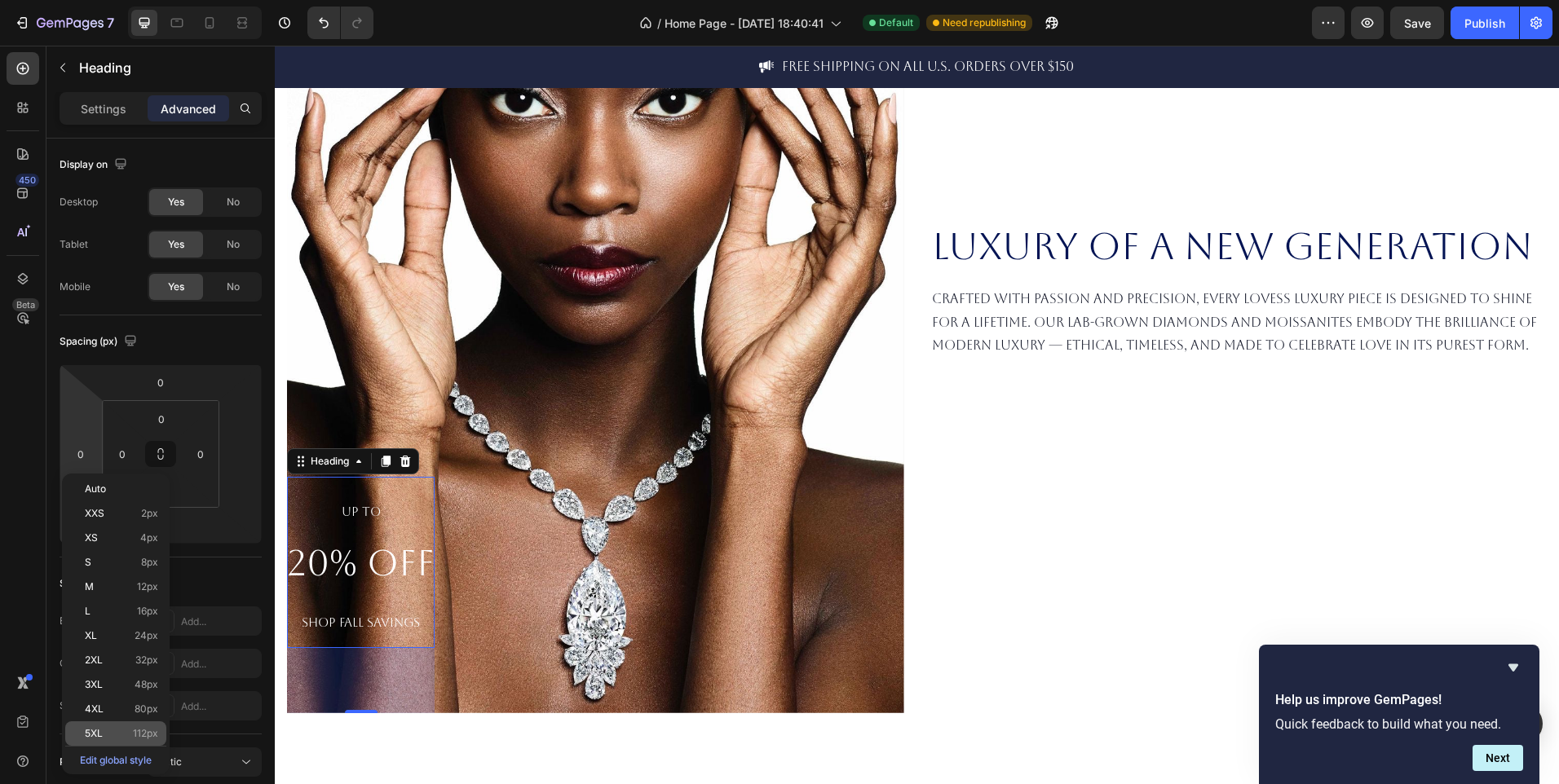
click at [140, 729] on span "112px" at bounding box center [146, 734] width 26 height 12
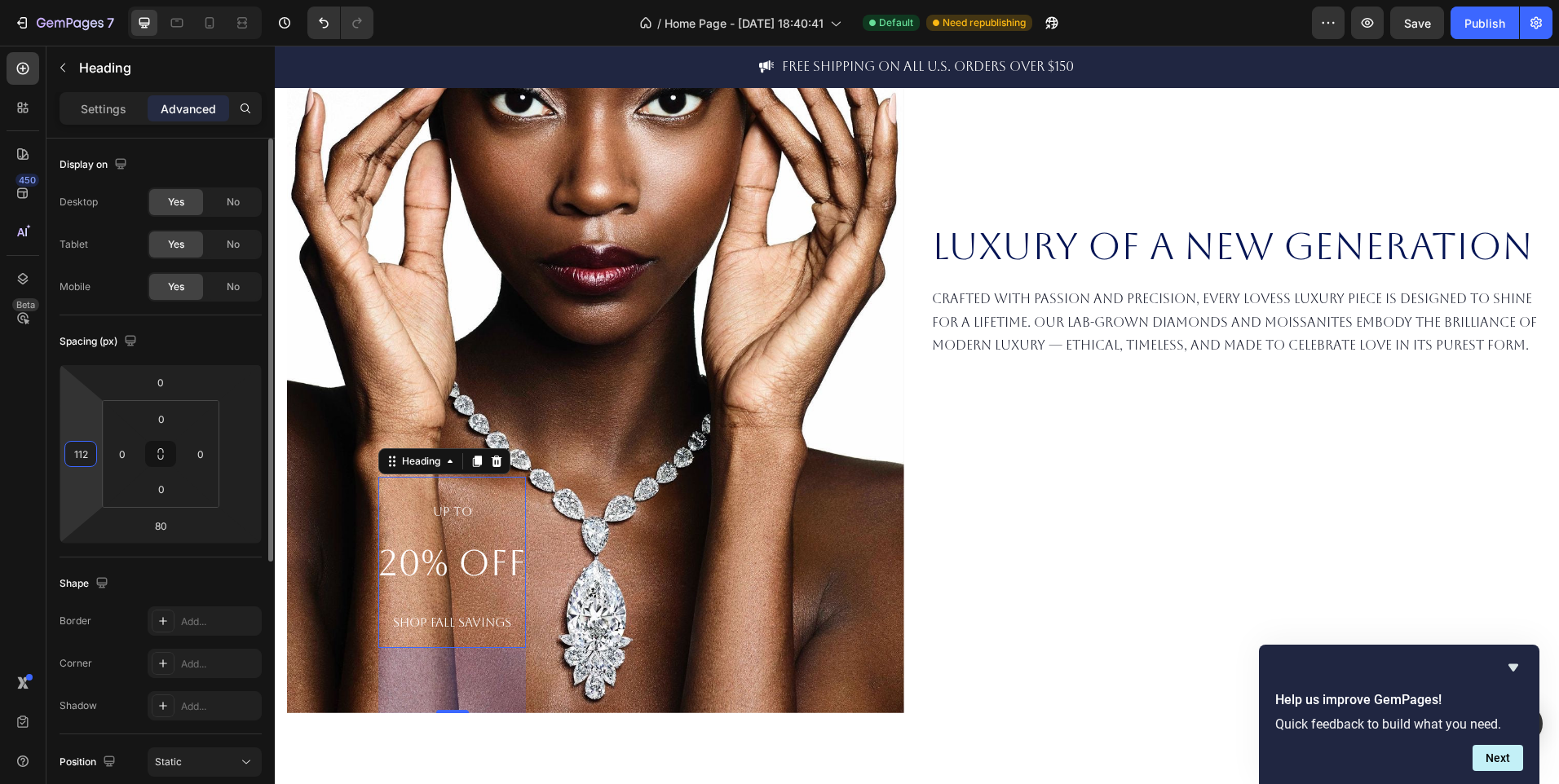
click at [89, 455] on input "112" at bounding box center [81, 454] width 25 height 25
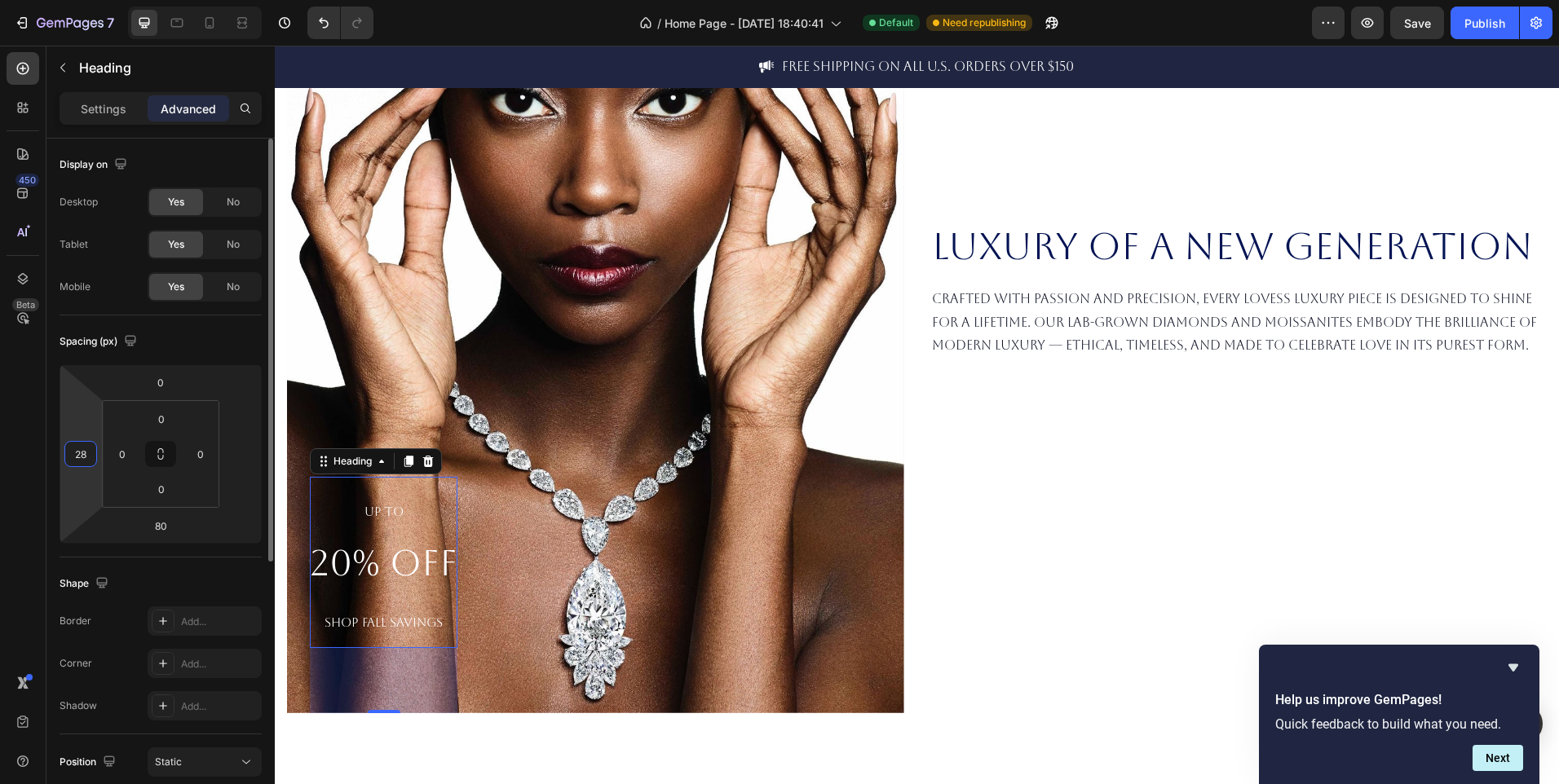
type input "2"
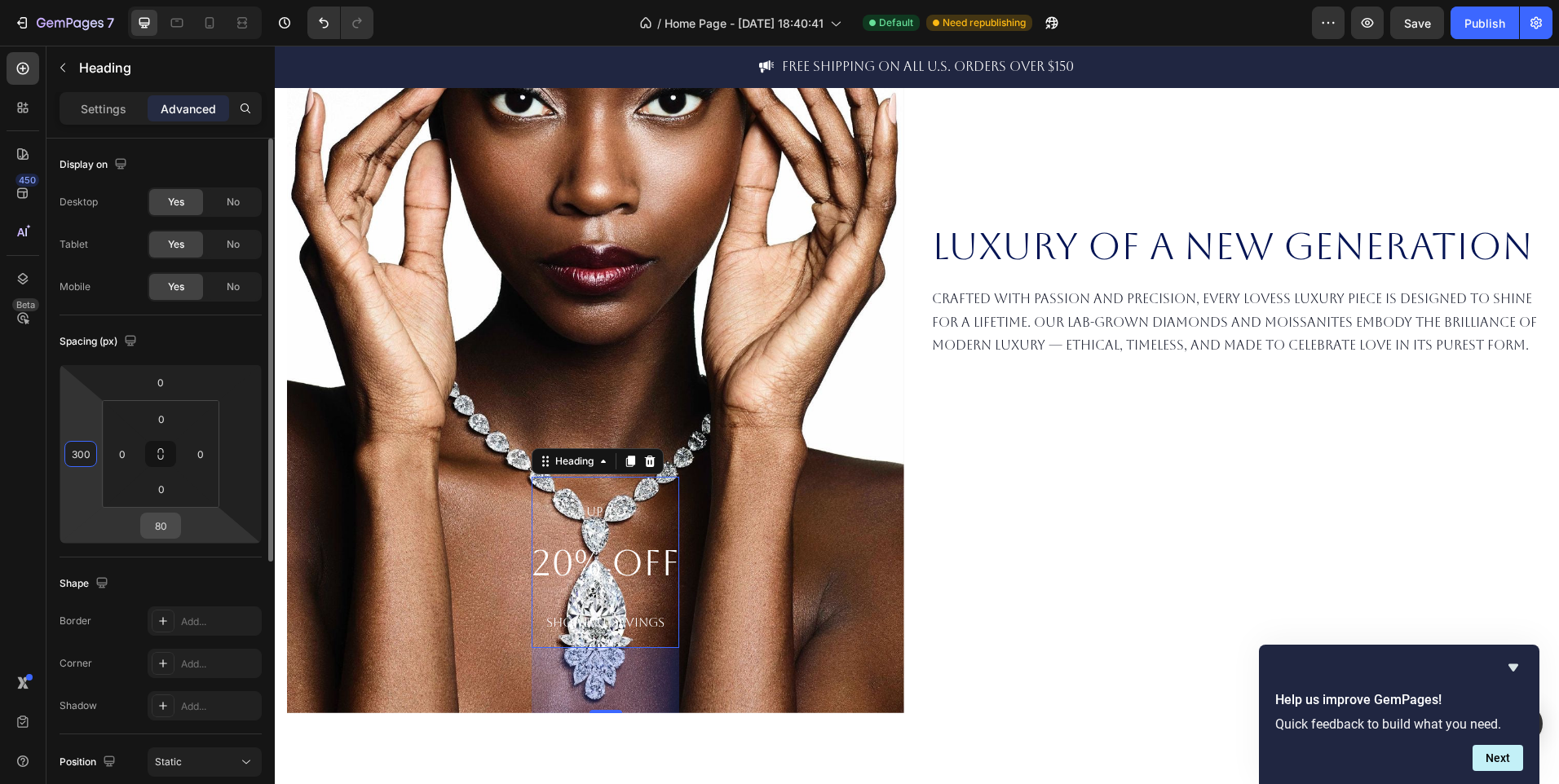
type input "300"
click at [171, 534] on input "80" at bounding box center [160, 526] width 32 height 25
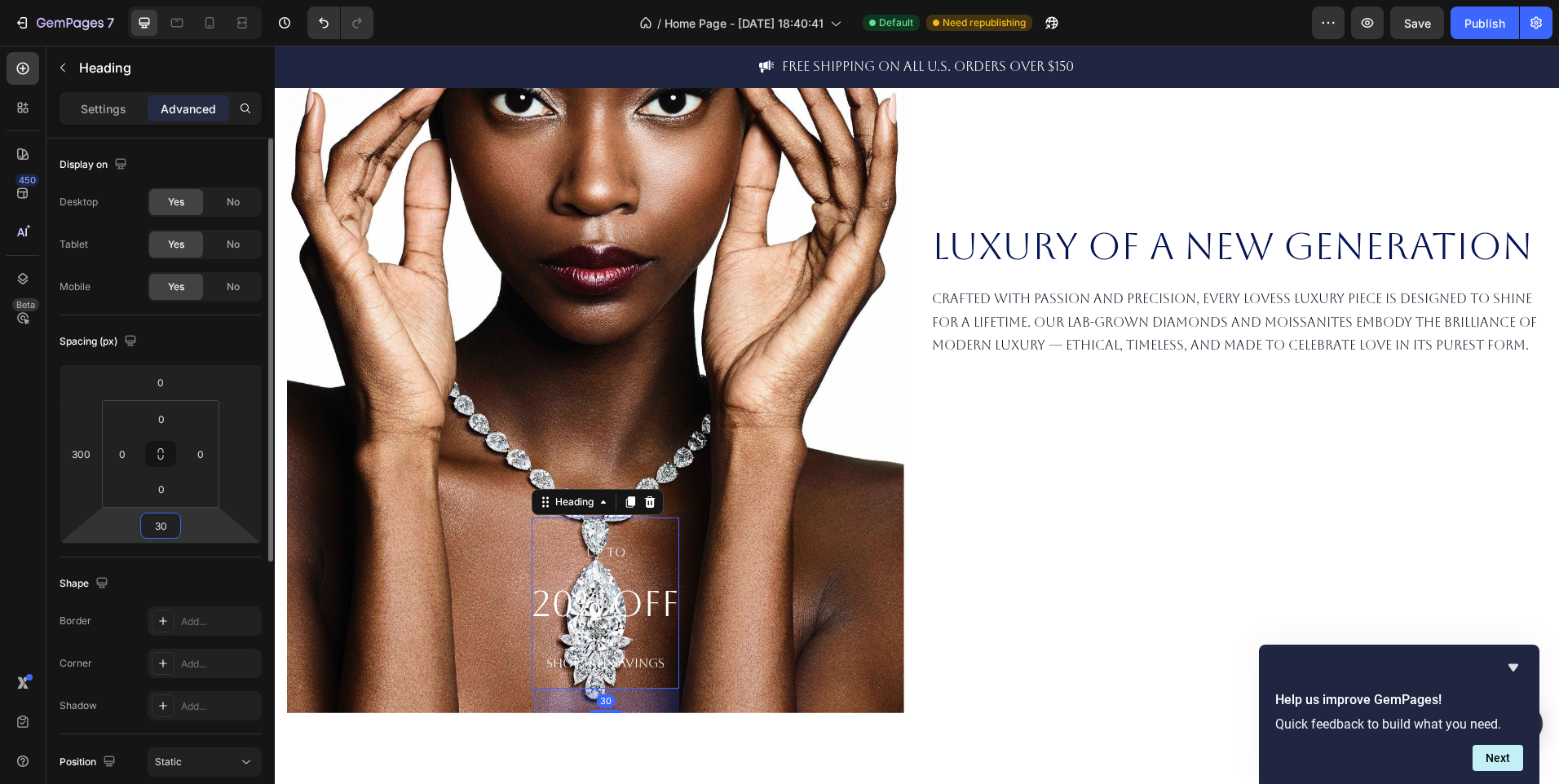
type input "300"
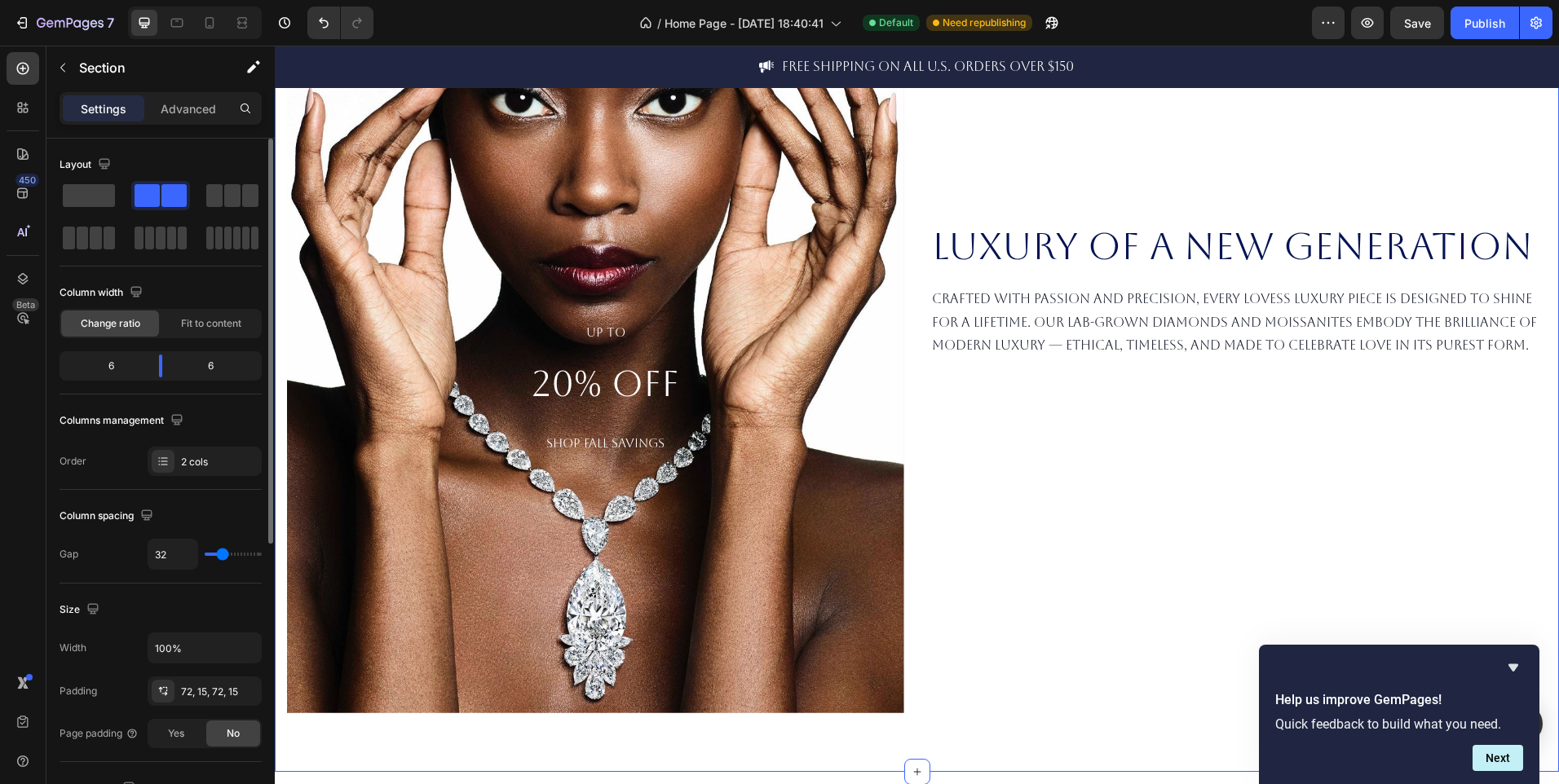
click at [1030, 668] on div "Luxury of a New Generation Heading Crafted with passion and precision, every Lo…" at bounding box center [1239, 327] width 617 height 771
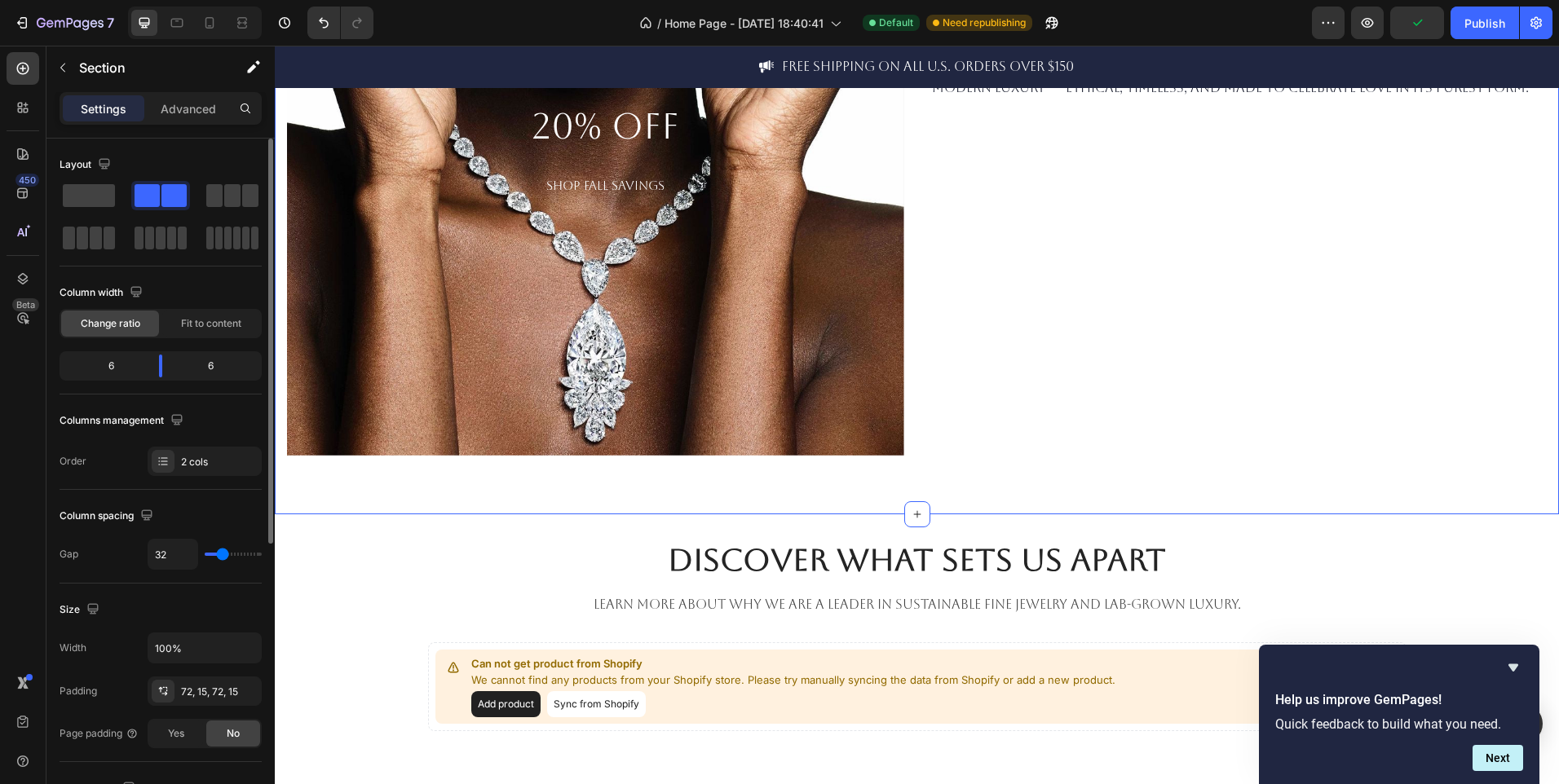
scroll to position [373, 0]
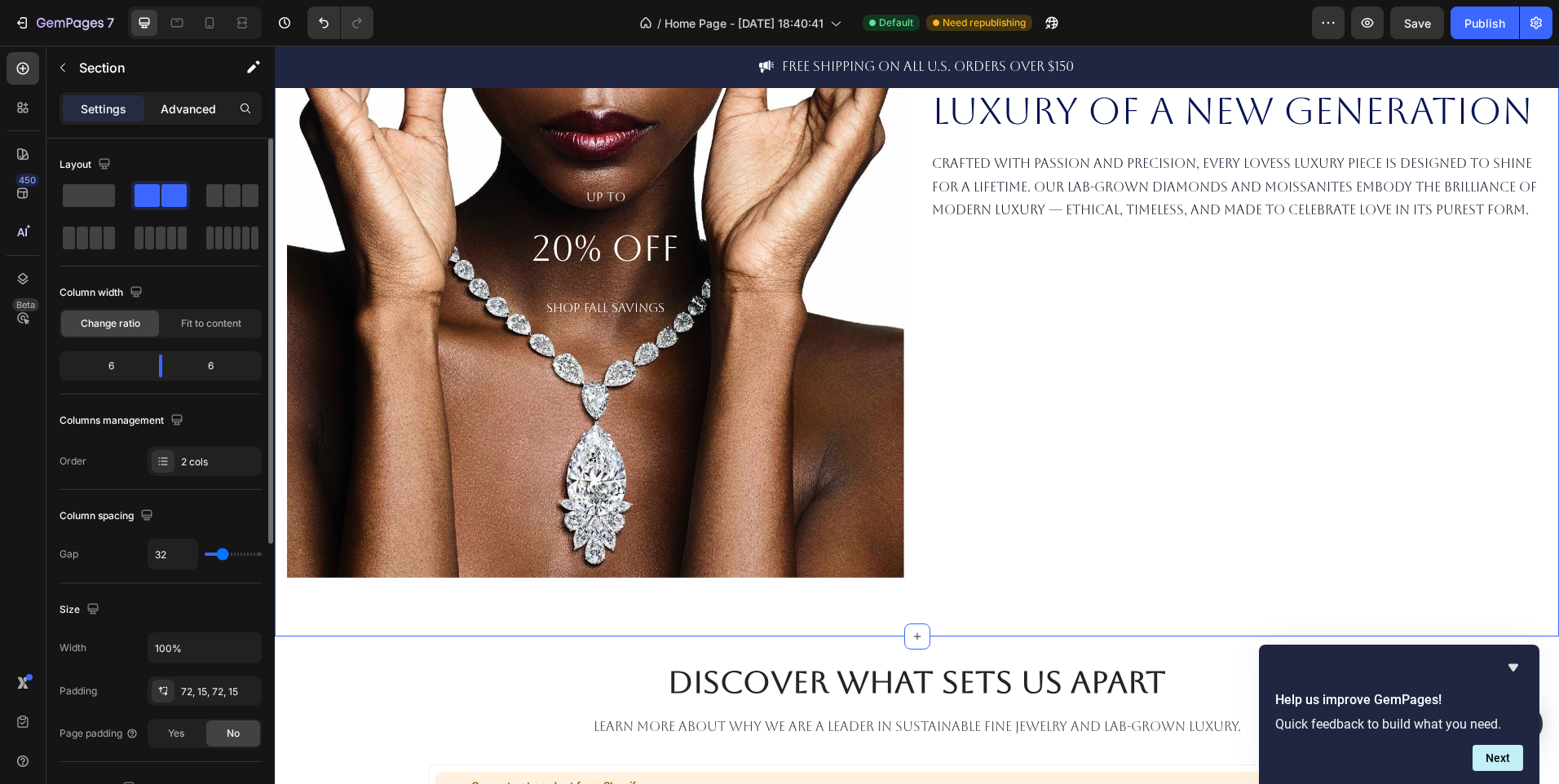
click at [191, 96] on div "Advanced" at bounding box center [188, 108] width 82 height 26
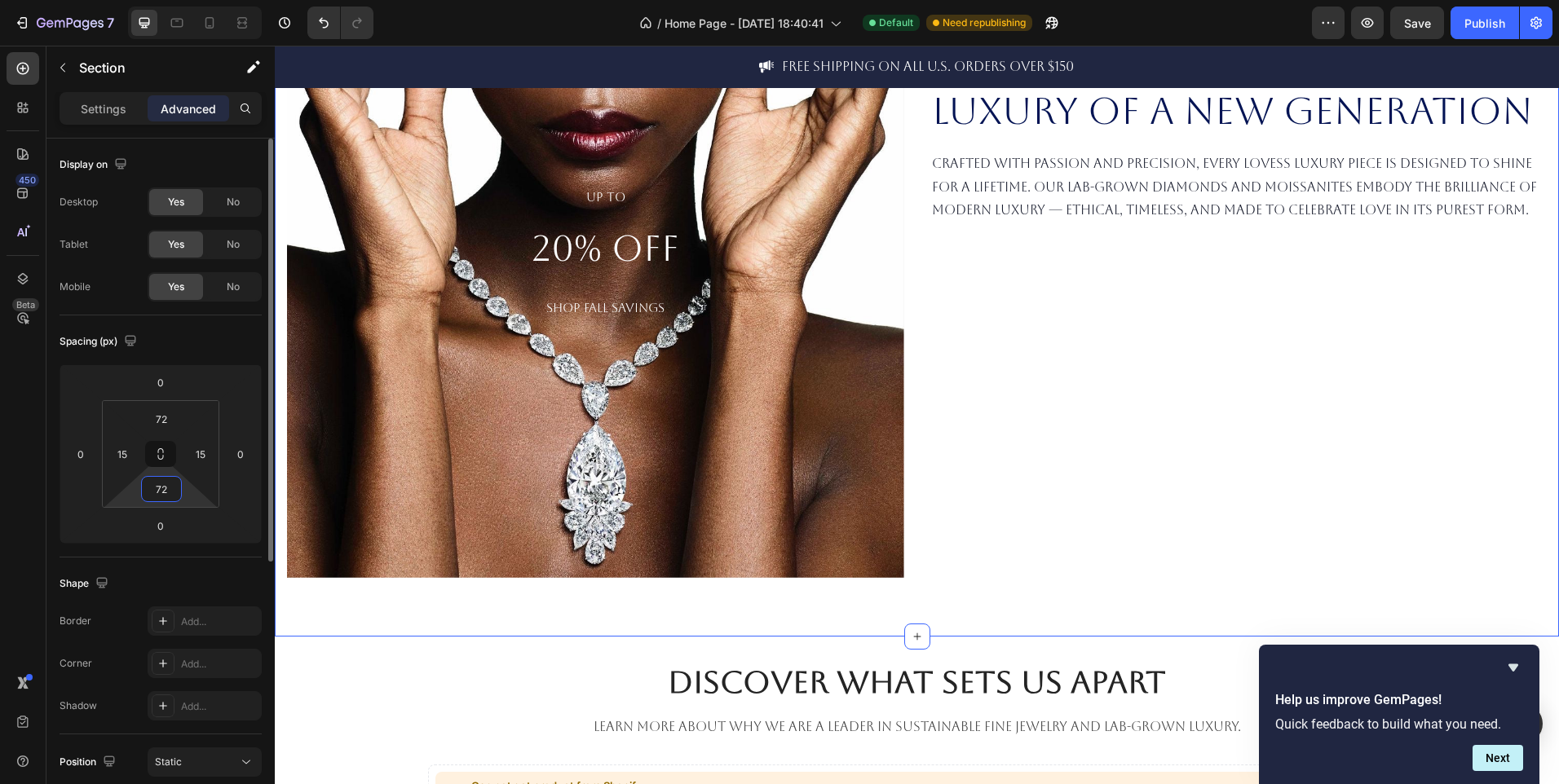
click at [170, 491] on input "72" at bounding box center [161, 489] width 32 height 25
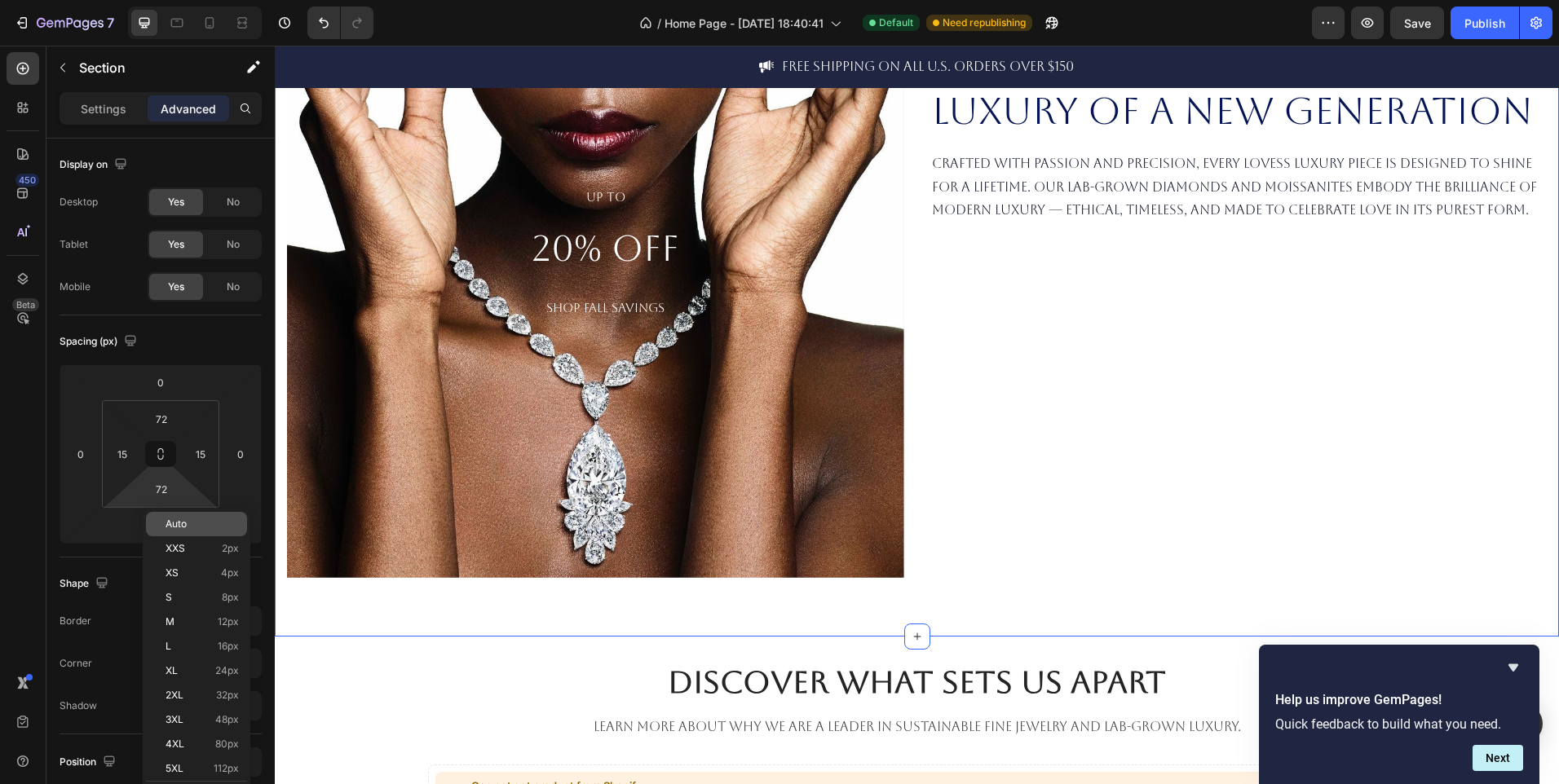
click at [218, 527] on p "Auto" at bounding box center [202, 524] width 74 height 12
type input "Auto"
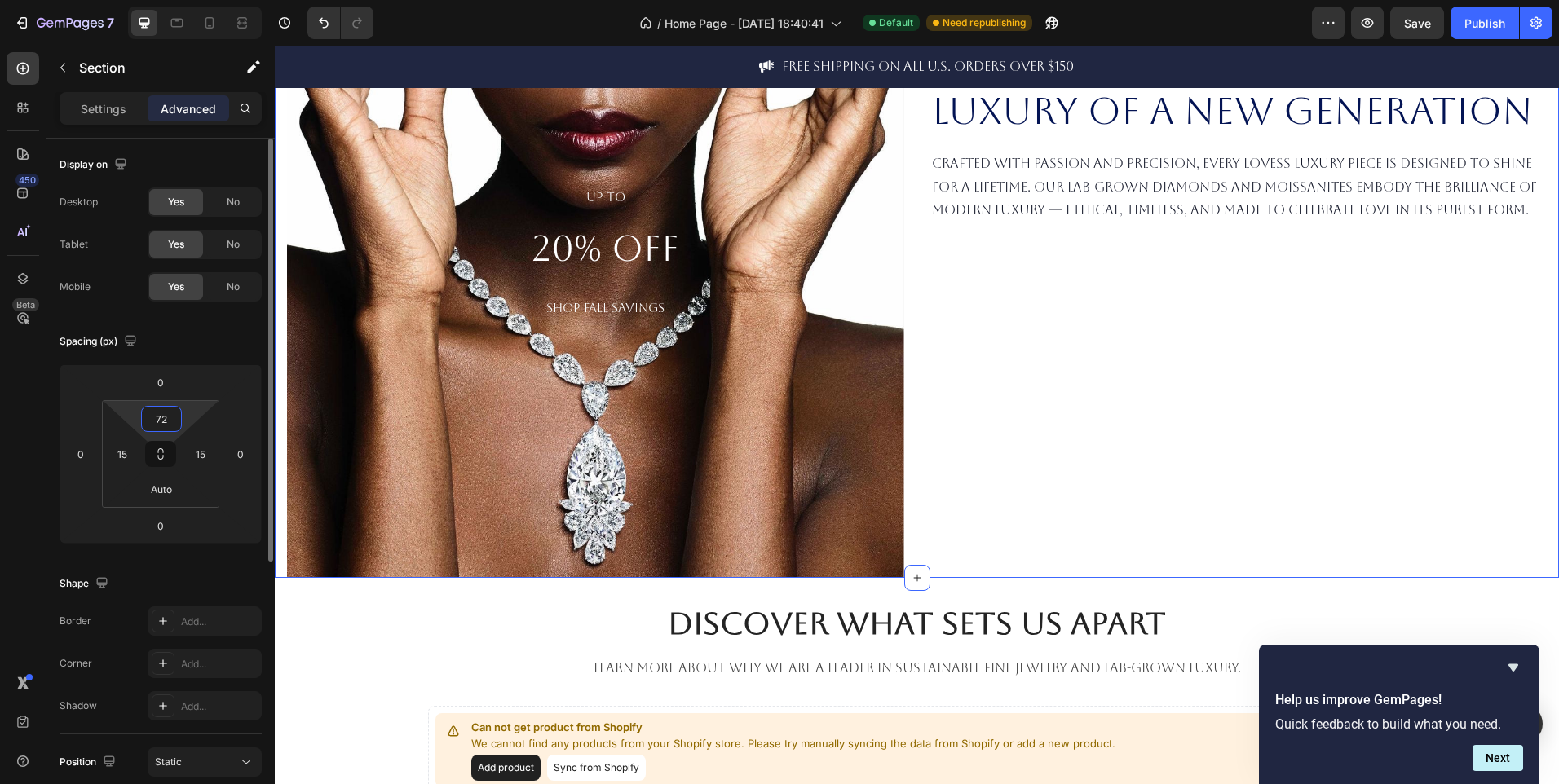
click at [161, 418] on input "72" at bounding box center [161, 419] width 32 height 25
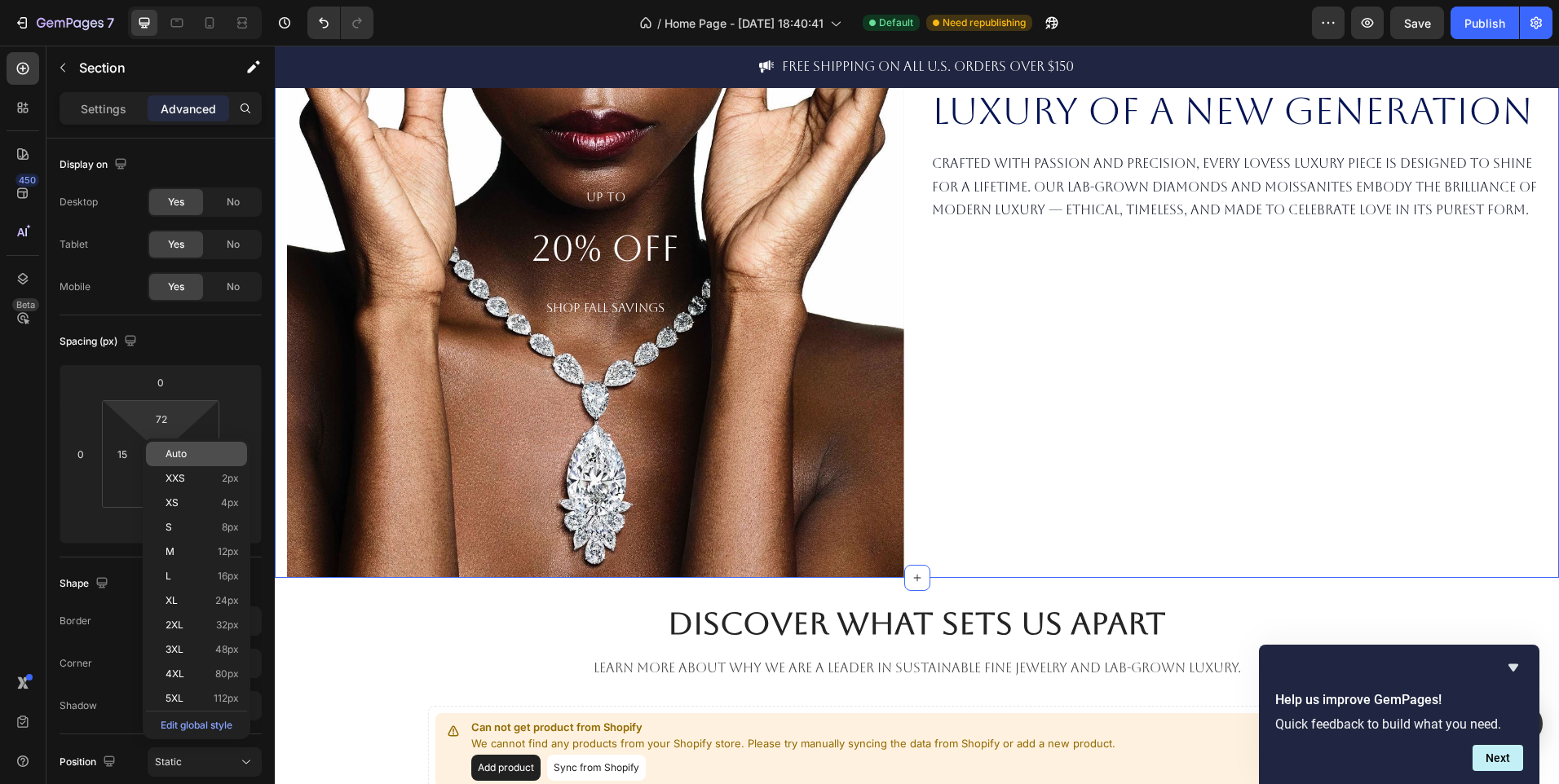
click at [189, 464] on div "Auto" at bounding box center [196, 454] width 101 height 25
type input "Auto"
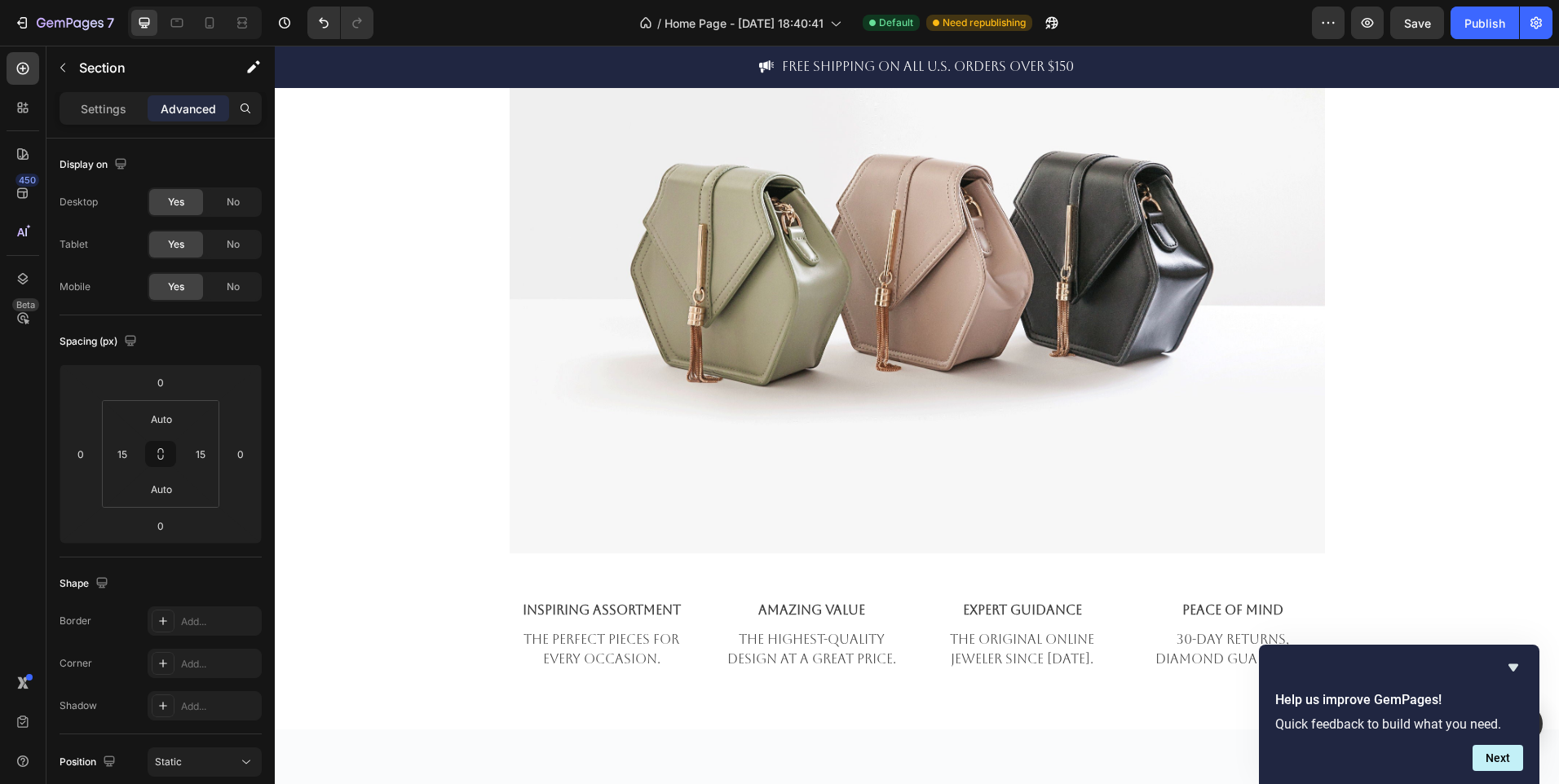
scroll to position [2072, 0]
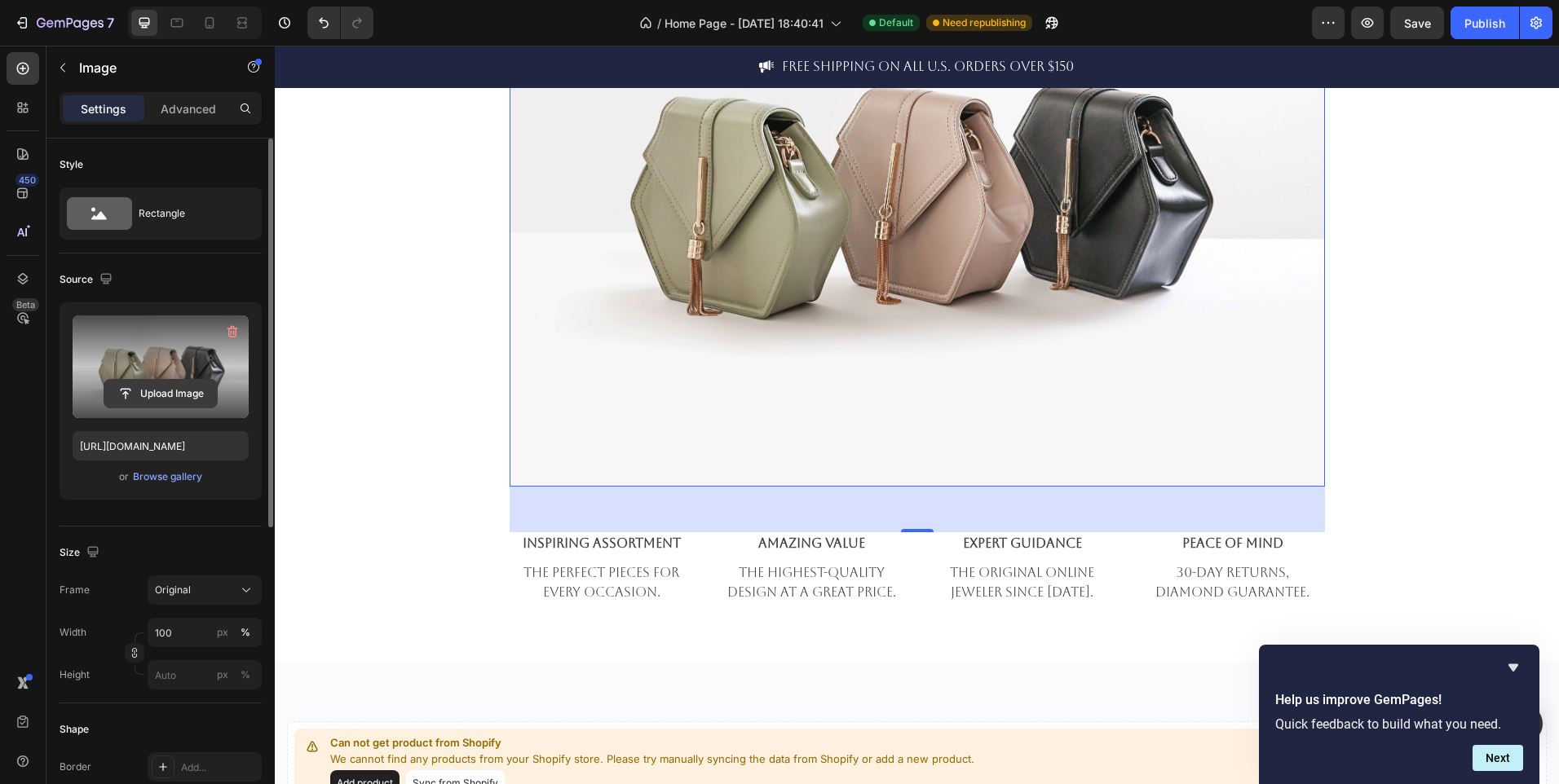
click at [159, 396] on input "file" at bounding box center [161, 394] width 113 height 28
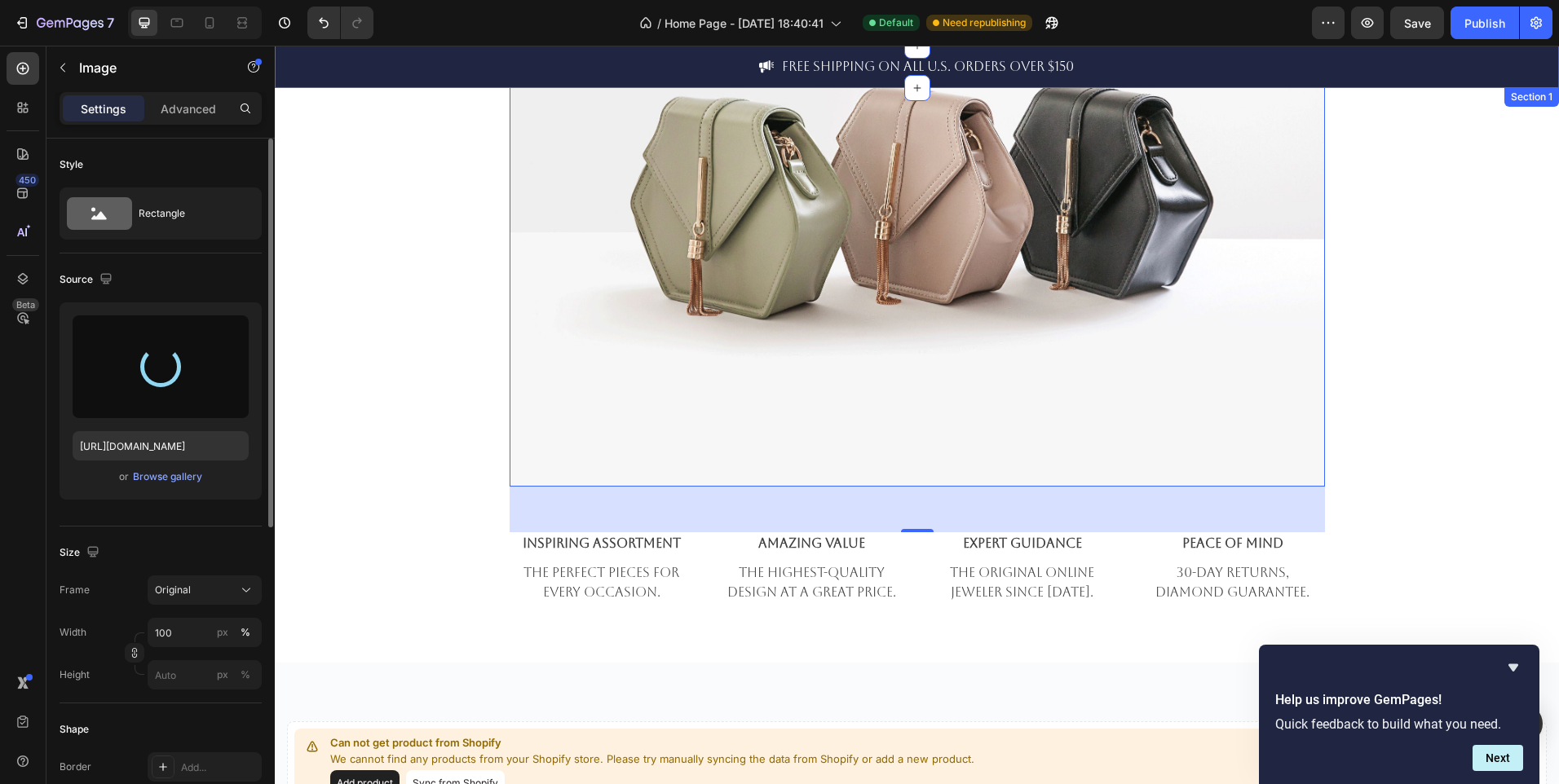
type input "https://cdn.shopify.com/s/files/1/0995/2087/2787/files/gempages_586293072388686…"
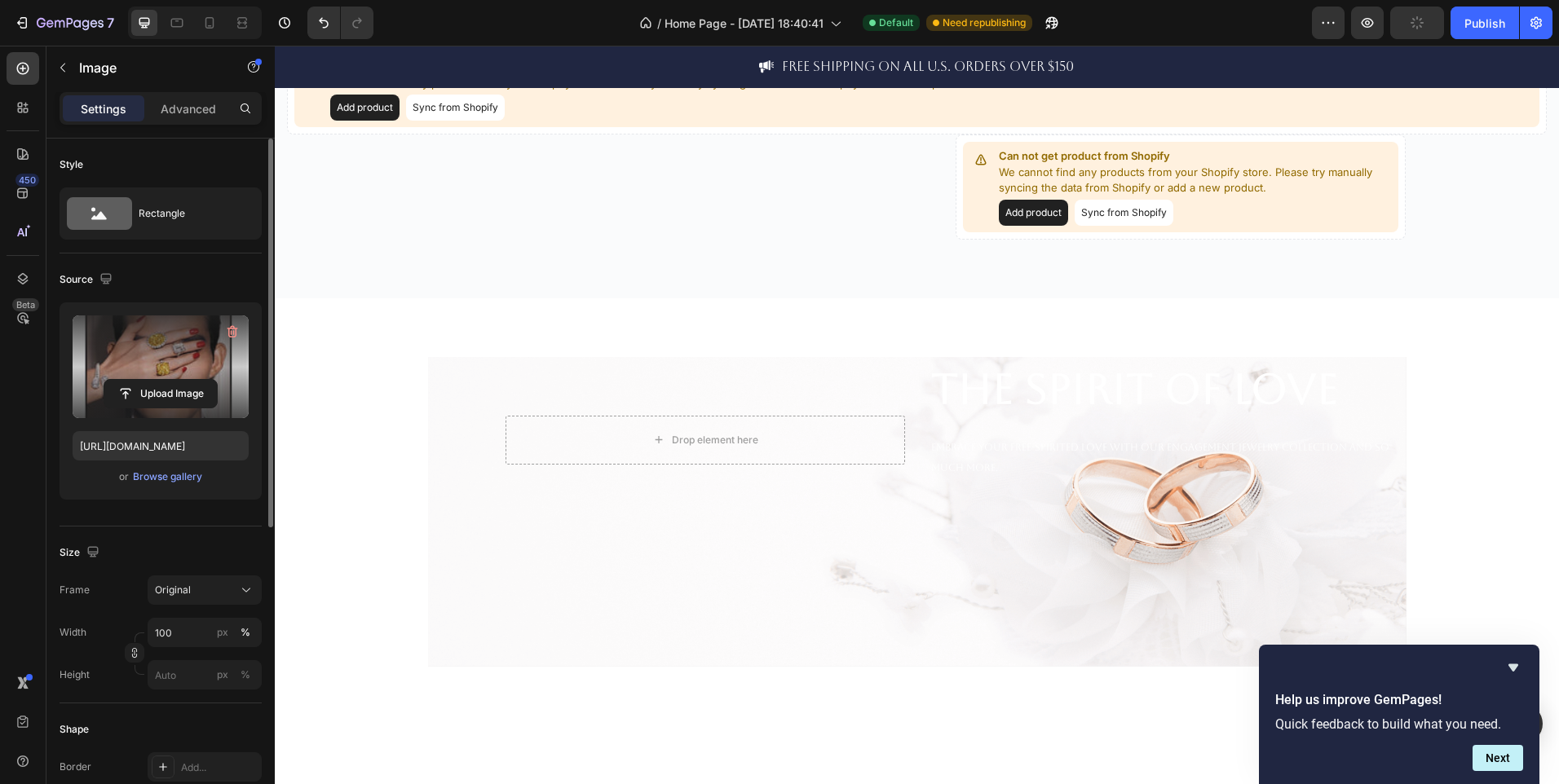
scroll to position [3072, 0]
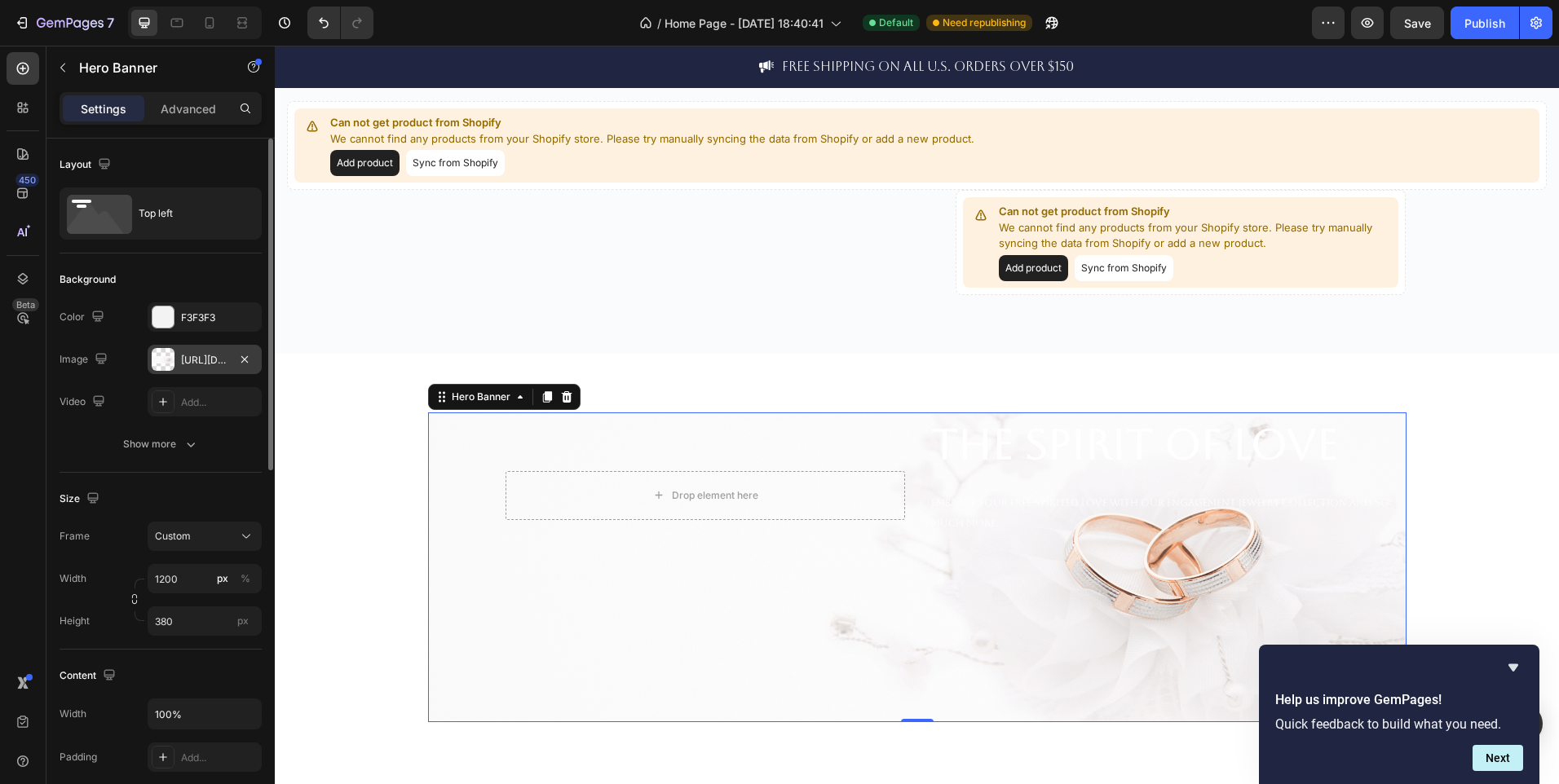
click at [201, 356] on div "https://ucarecdn.com/5f8a7d25-8548-43a6-b832-e89a09c660ba/-/format/auto/-/previ…" at bounding box center [204, 361] width 47 height 15
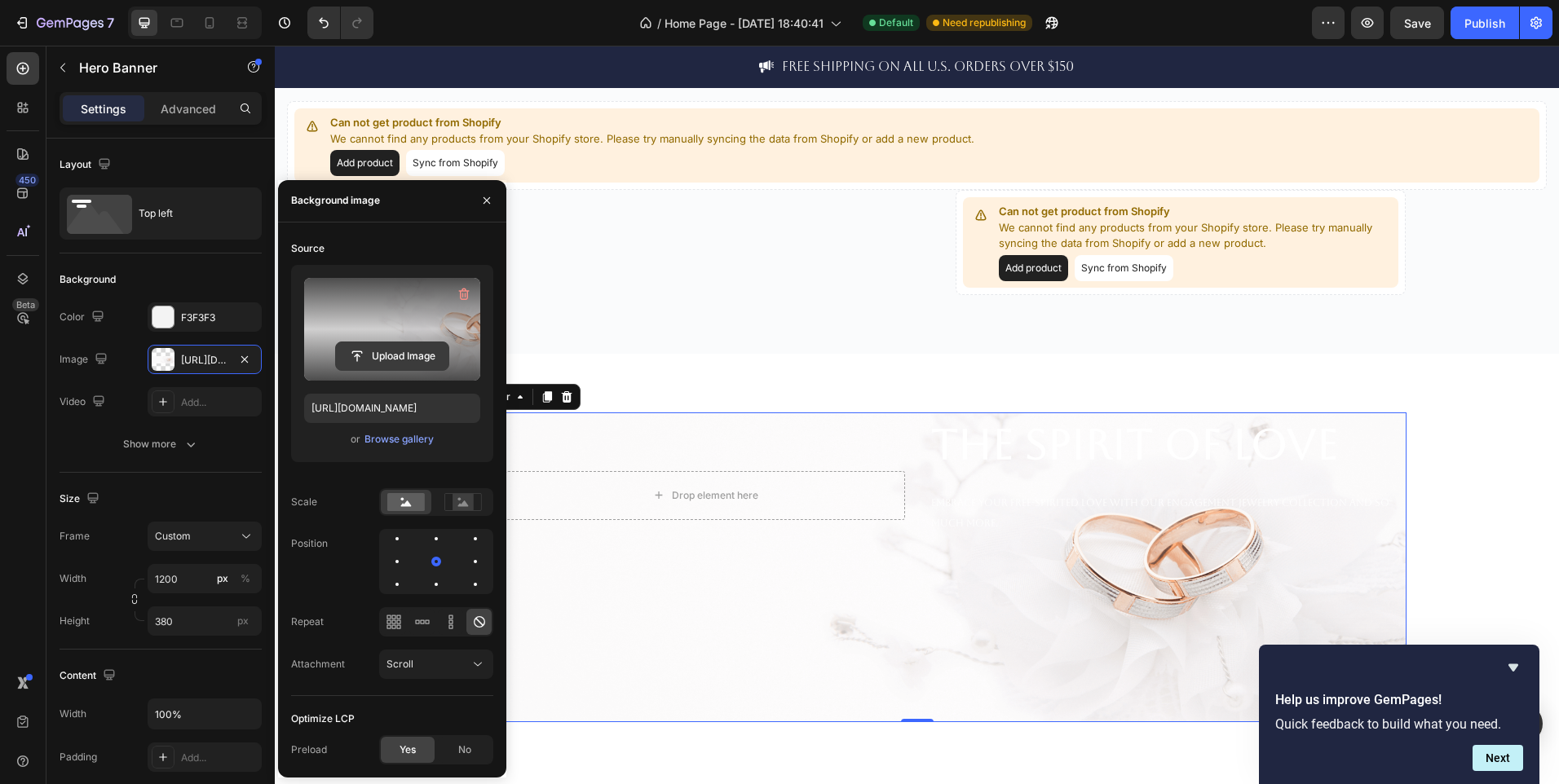
click at [395, 349] on input "file" at bounding box center [392, 356] width 113 height 28
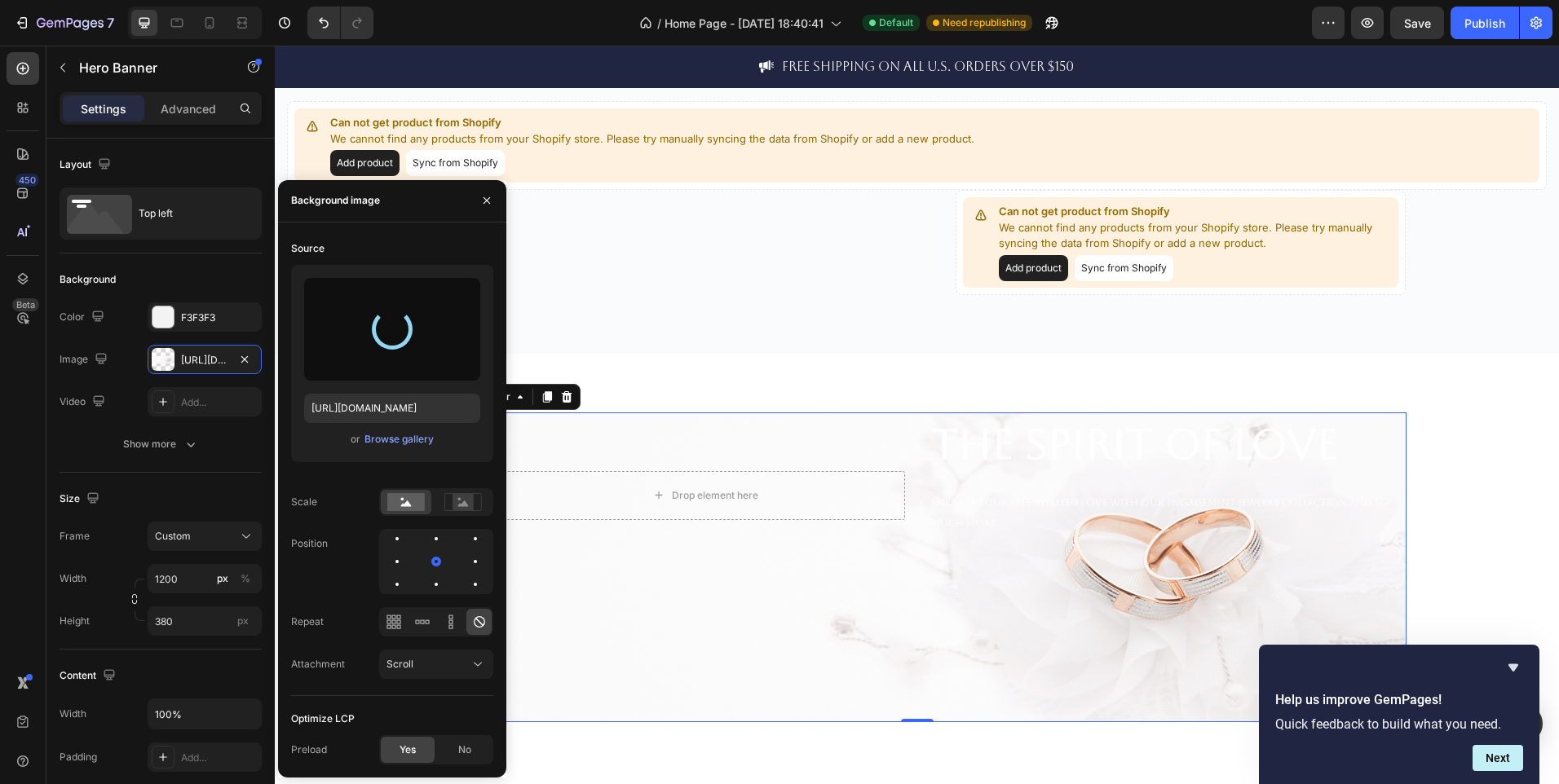
type input "https://cdn.shopify.com/s/files/1/0995/2087/2787/files/gempages_586293072388686…"
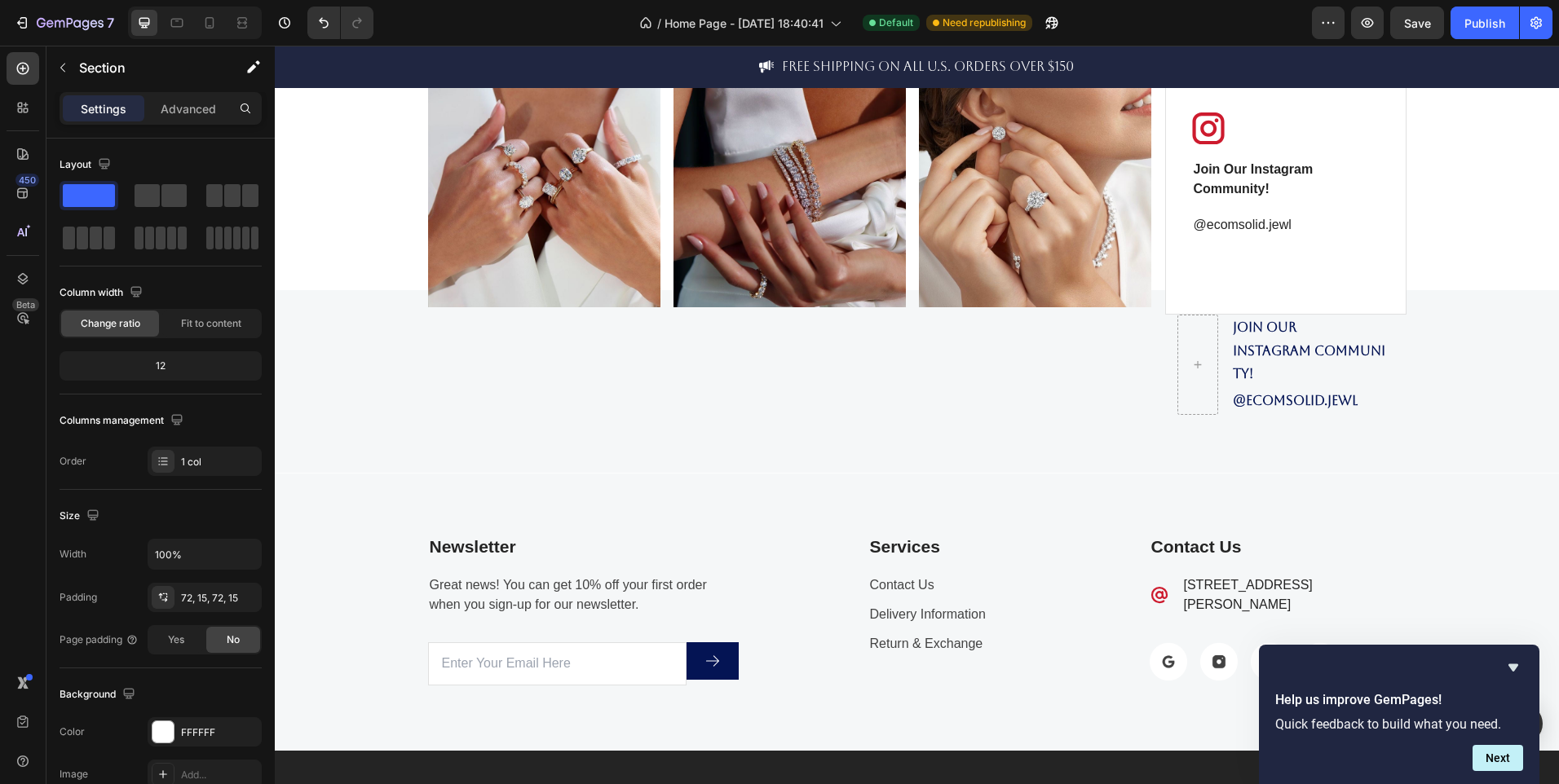
scroll to position [4494, 0]
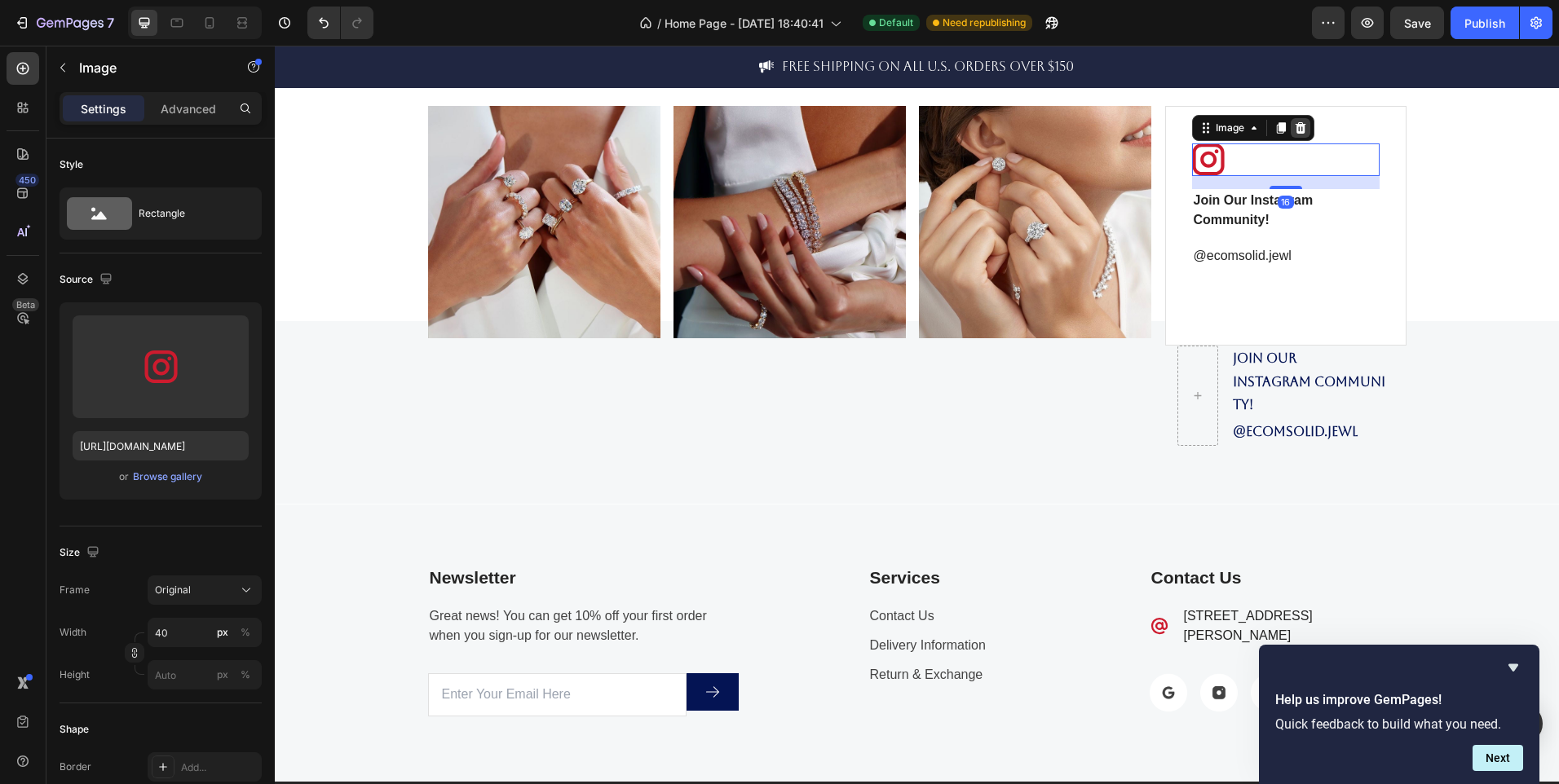
click at [1298, 135] on icon at bounding box center [1301, 128] width 13 height 13
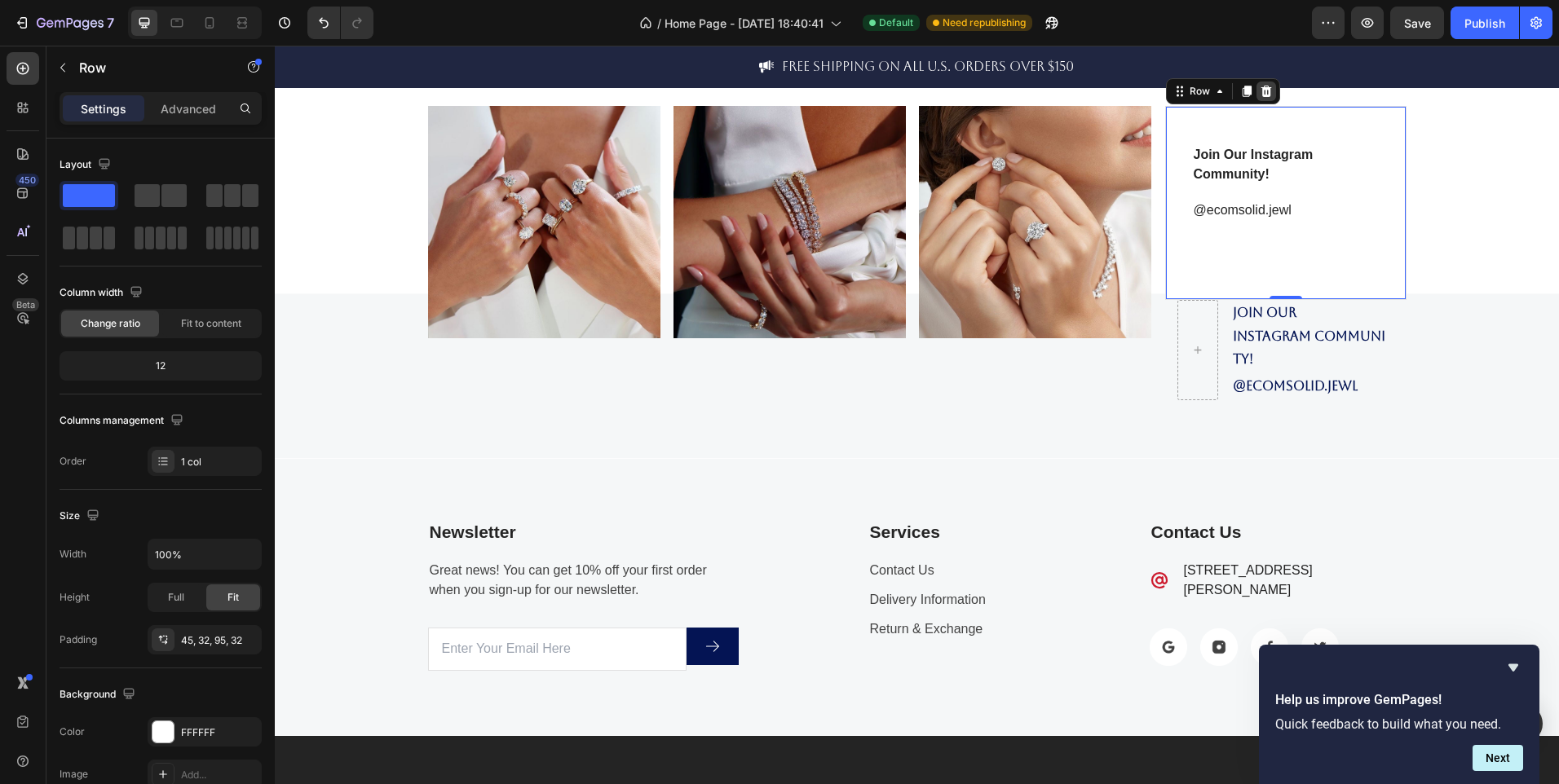
click at [1260, 98] on icon at bounding box center [1267, 91] width 13 height 13
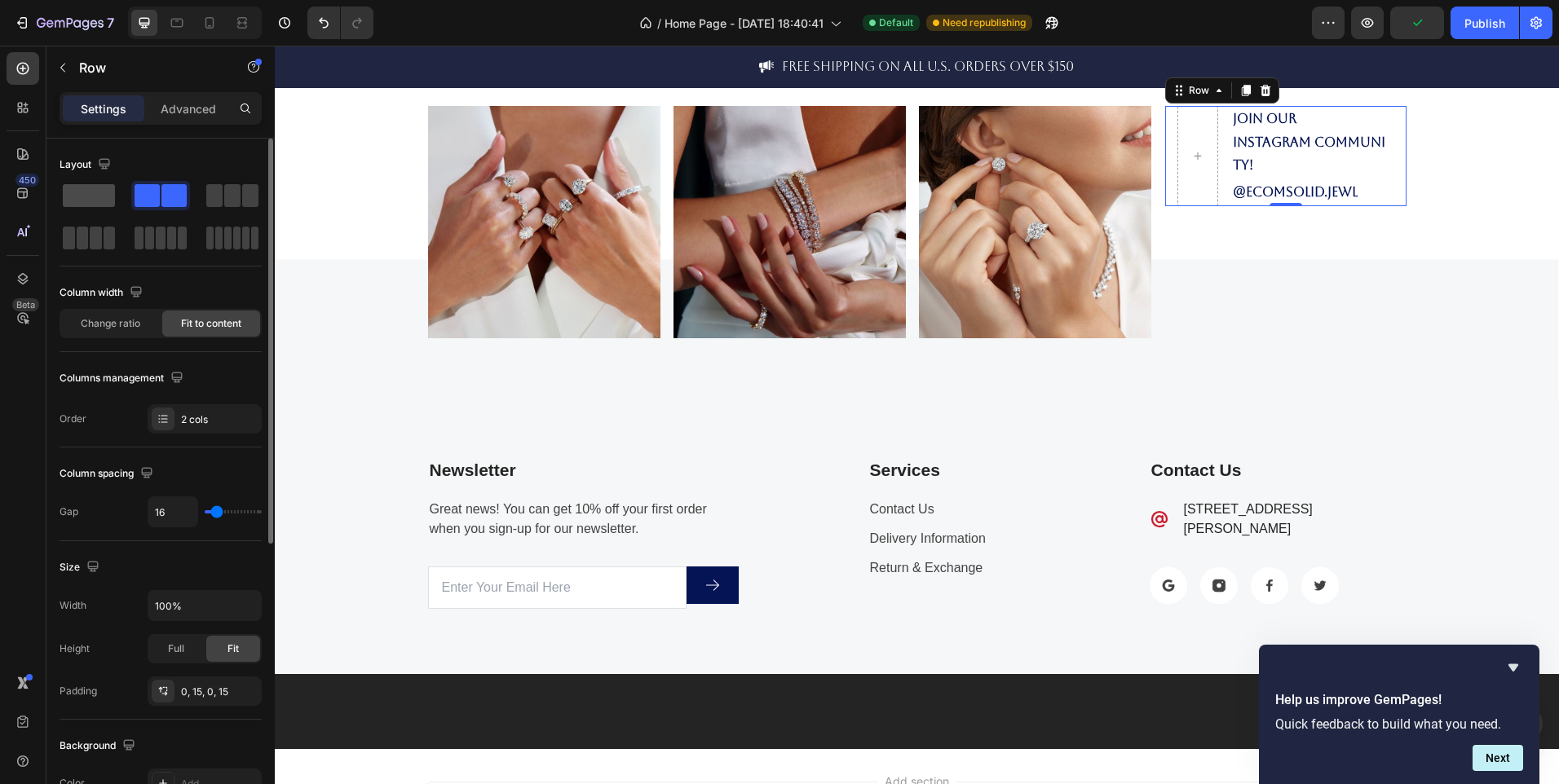
click at [100, 196] on span at bounding box center [89, 196] width 52 height 23
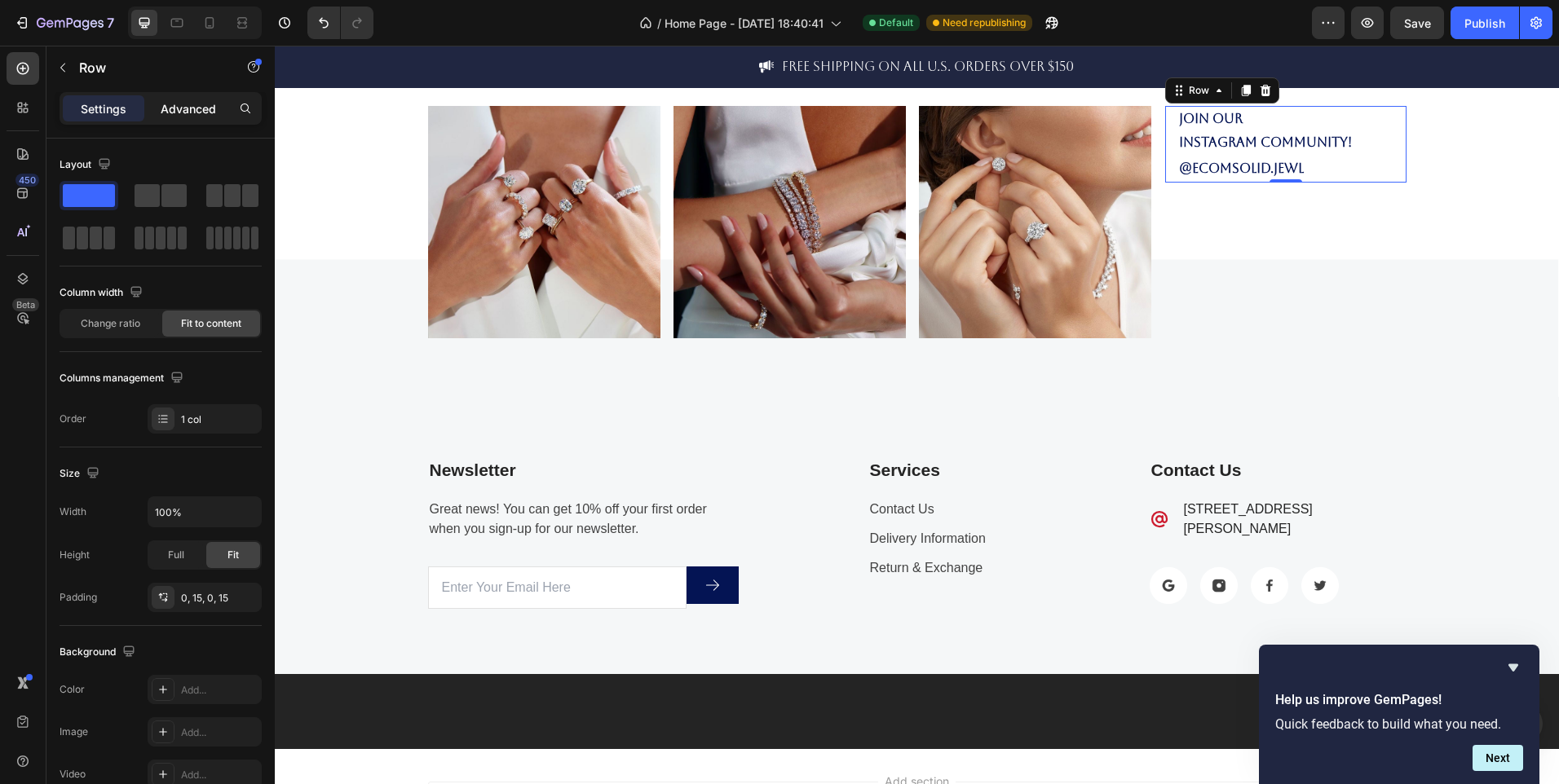
click at [194, 117] on p "Advanced" at bounding box center [188, 108] width 55 height 17
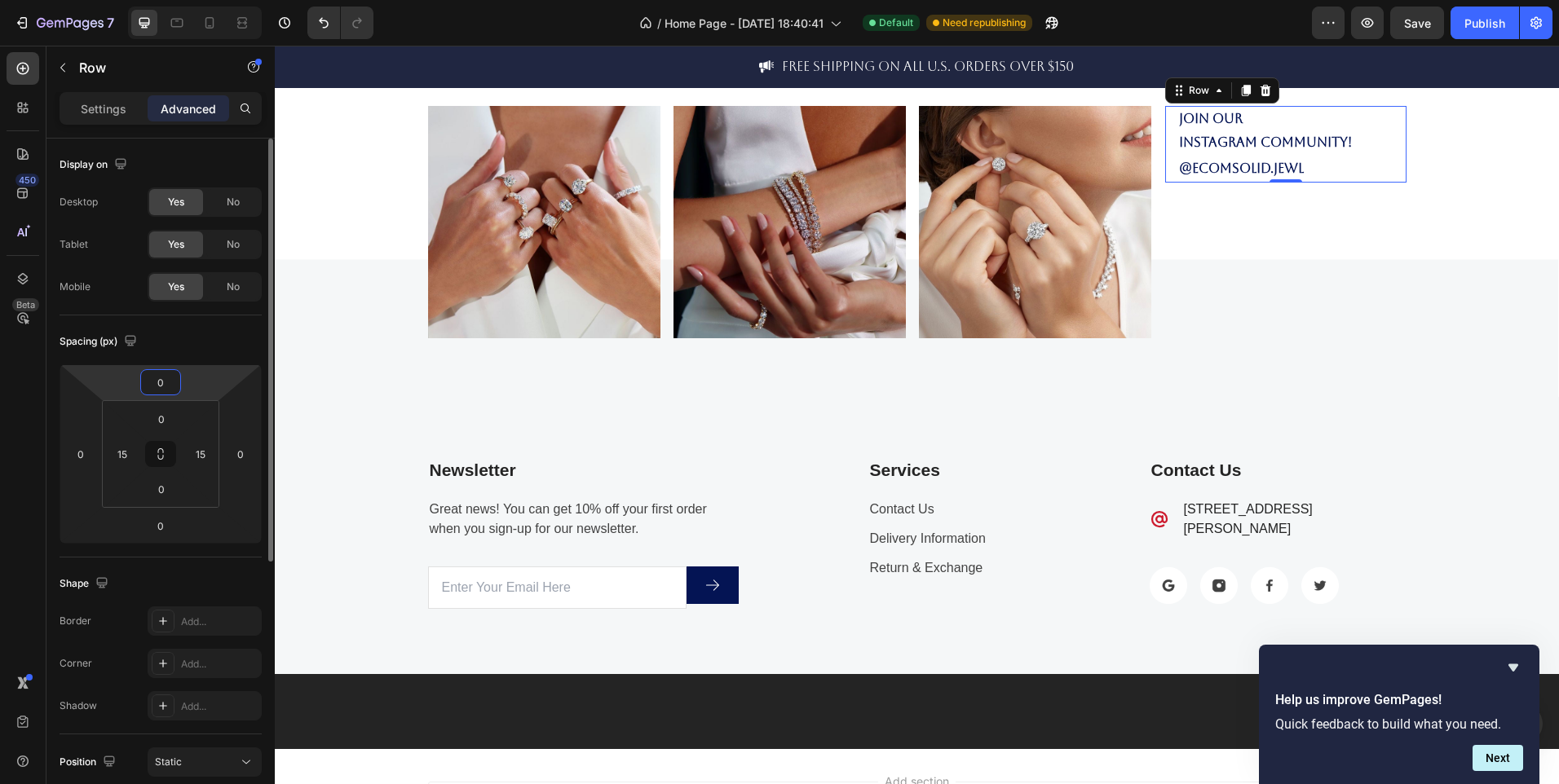
click at [165, 381] on input "0" at bounding box center [160, 382] width 32 height 25
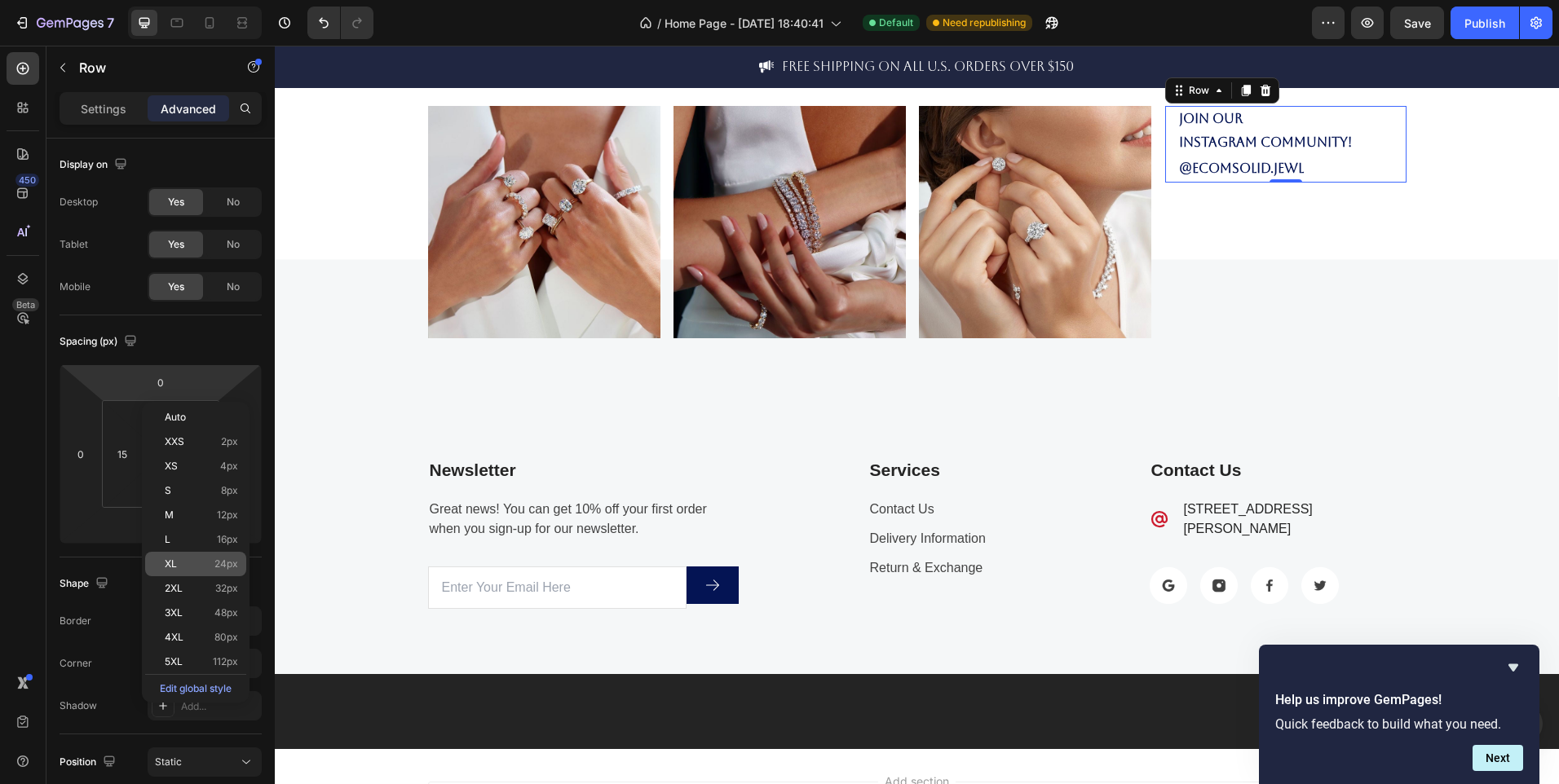
click at [193, 559] on p "XL 24px" at bounding box center [201, 564] width 74 height 12
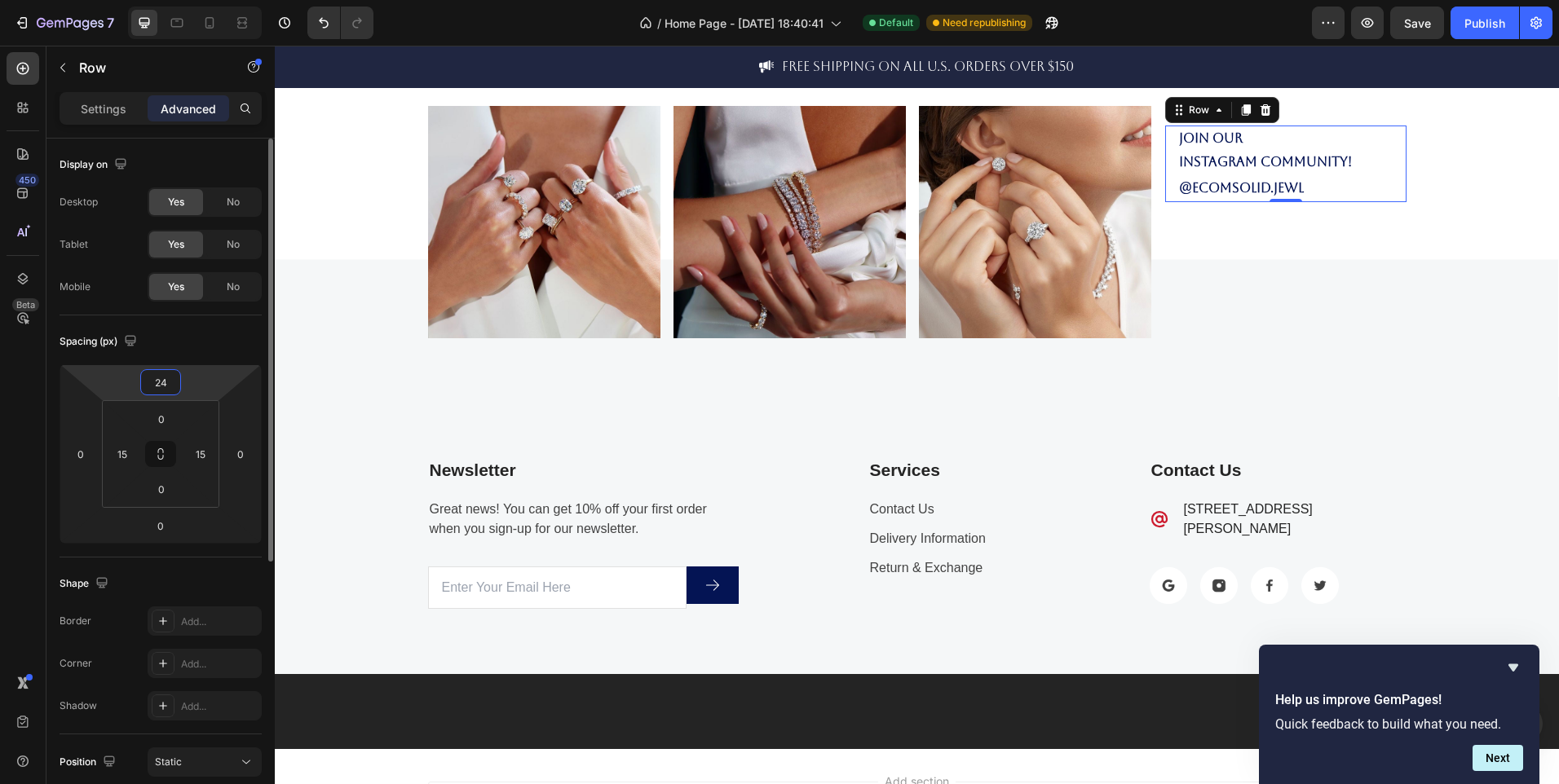
click at [170, 390] on input "24" at bounding box center [160, 382] width 32 height 25
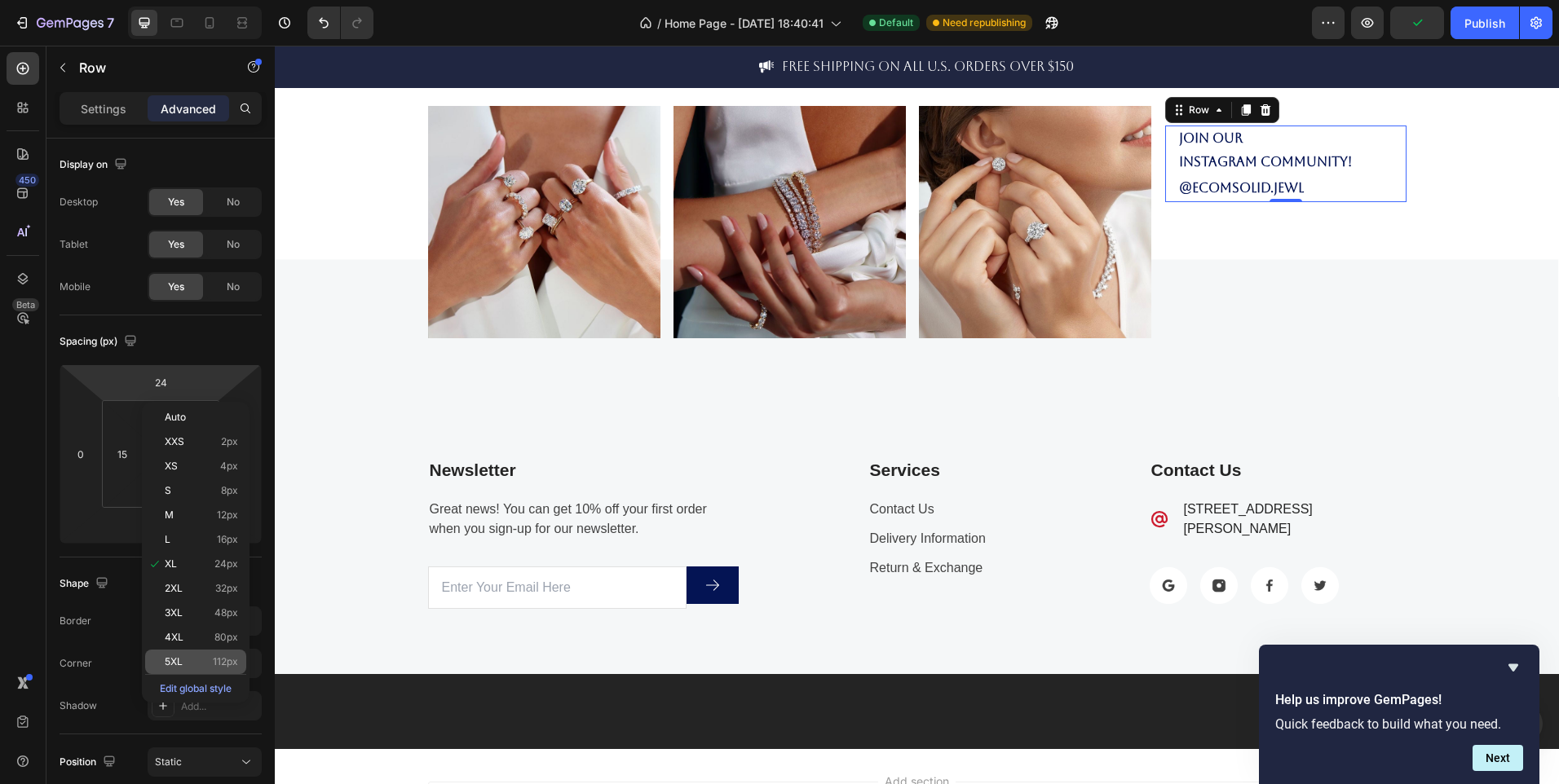
click at [187, 659] on p "5XL 112px" at bounding box center [201, 662] width 74 height 12
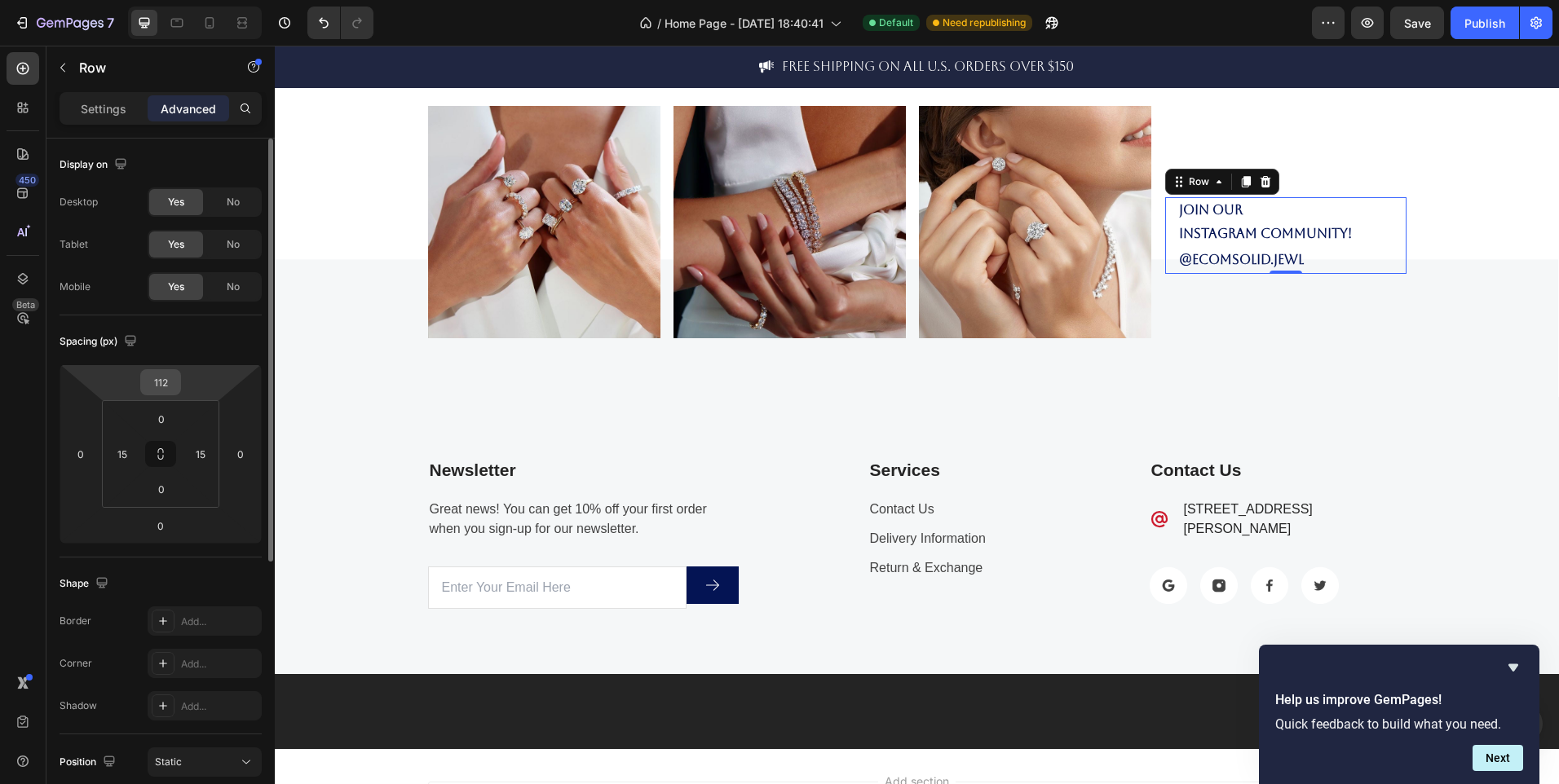
click at [170, 375] on input "112" at bounding box center [160, 382] width 32 height 25
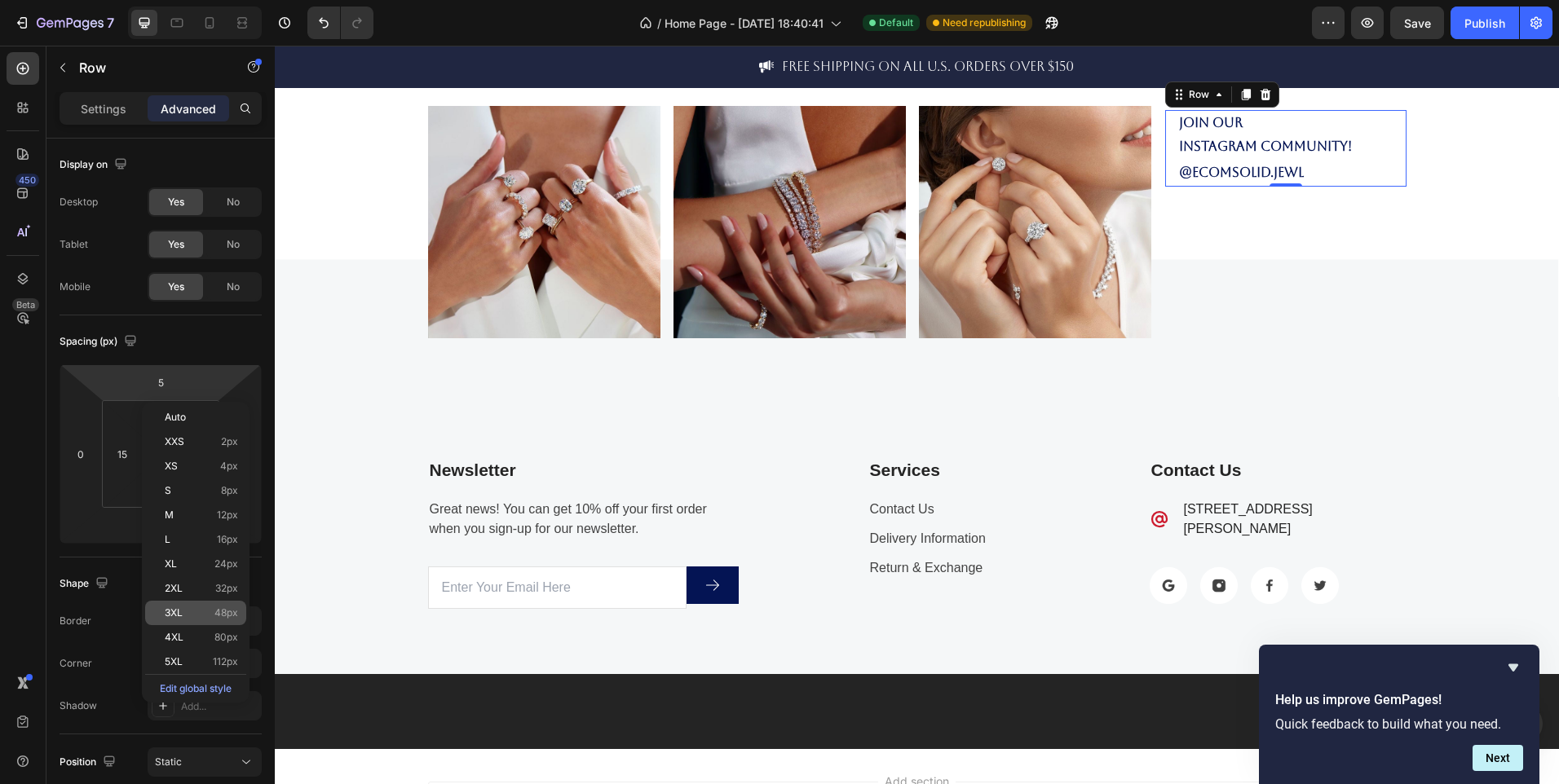
click at [185, 610] on p "3XL 48px" at bounding box center [201, 613] width 74 height 12
type input "48"
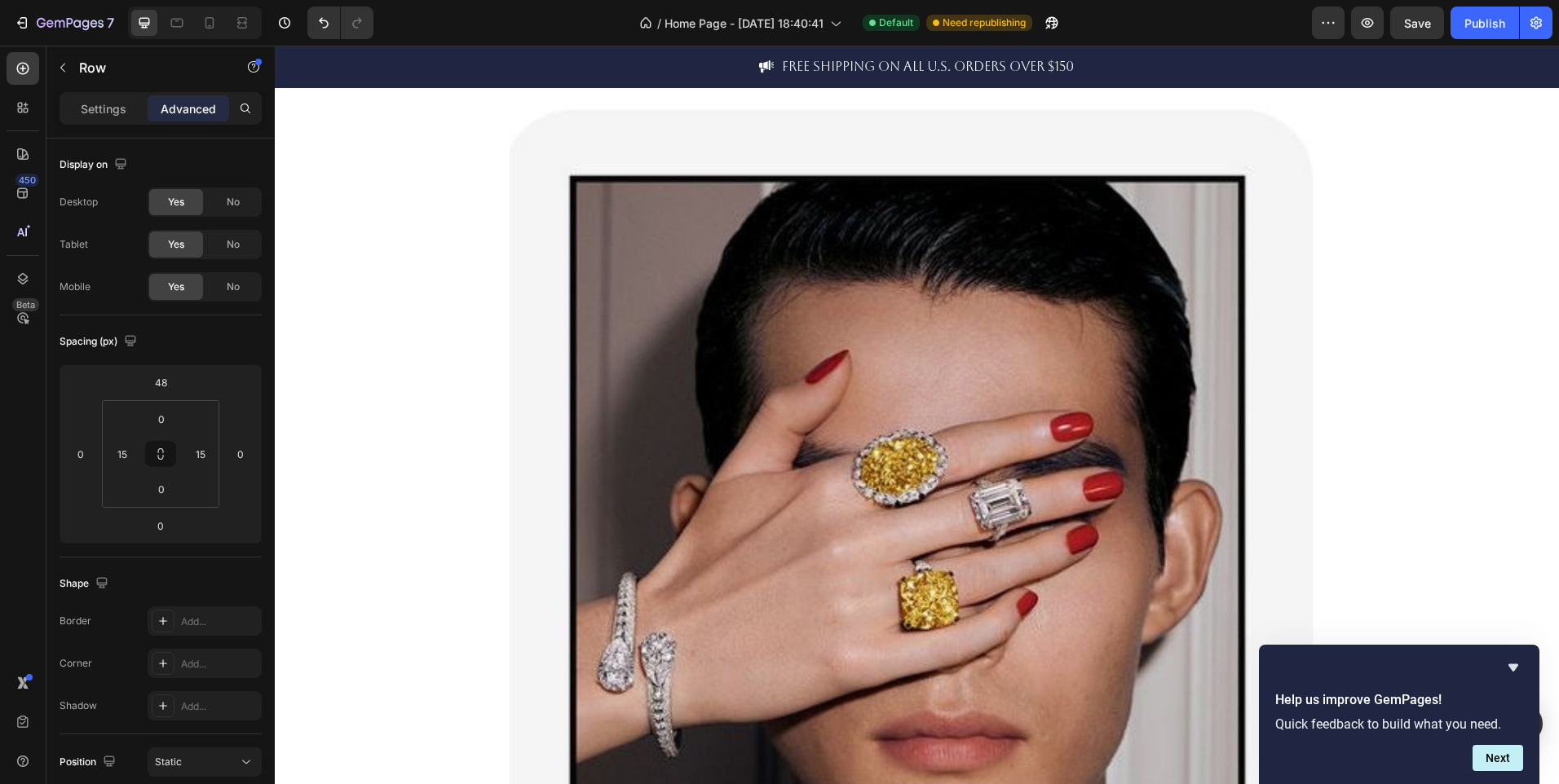
scroll to position [1865, 0]
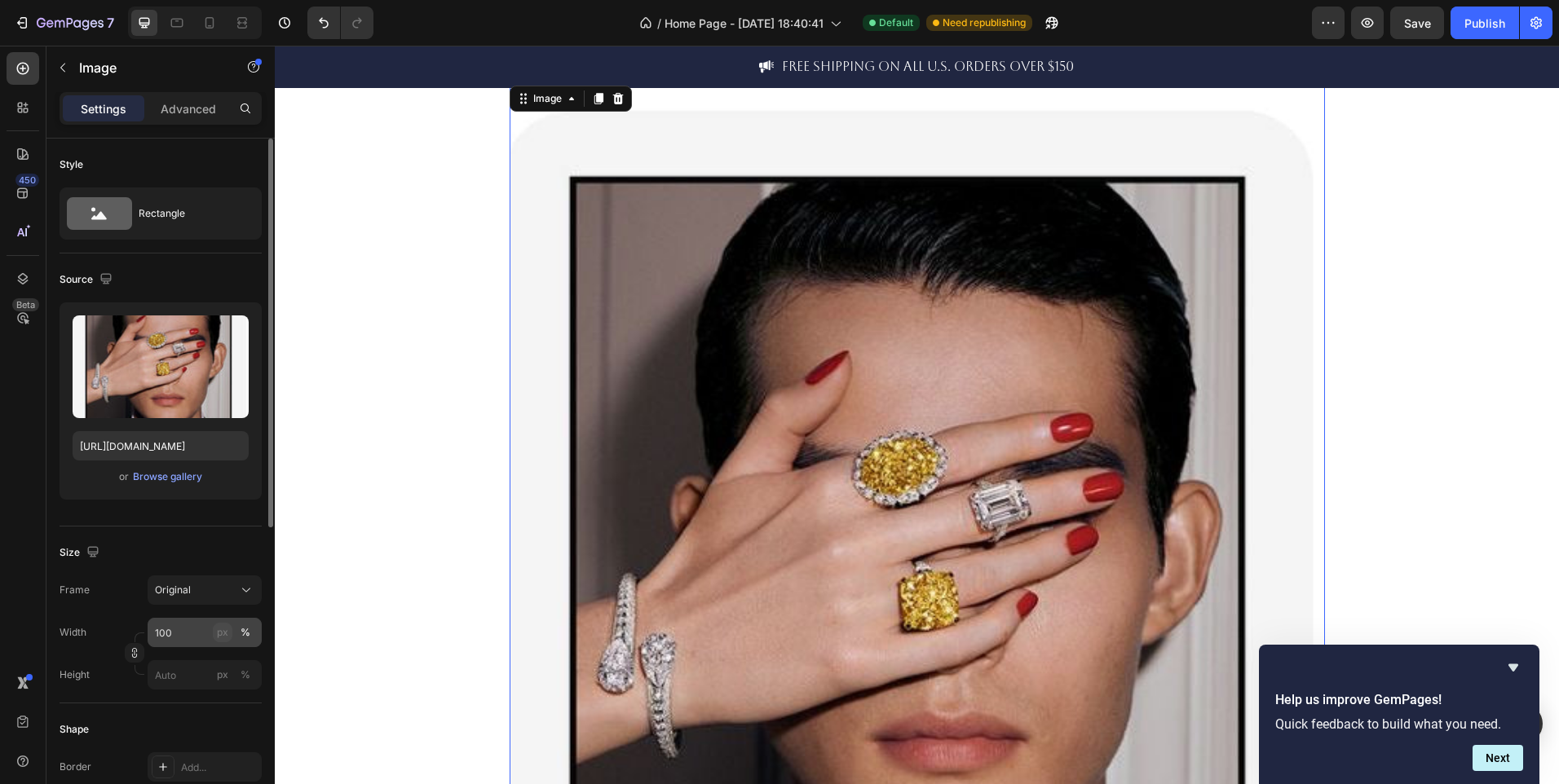
click at [223, 637] on div "px" at bounding box center [223, 633] width 12 height 15
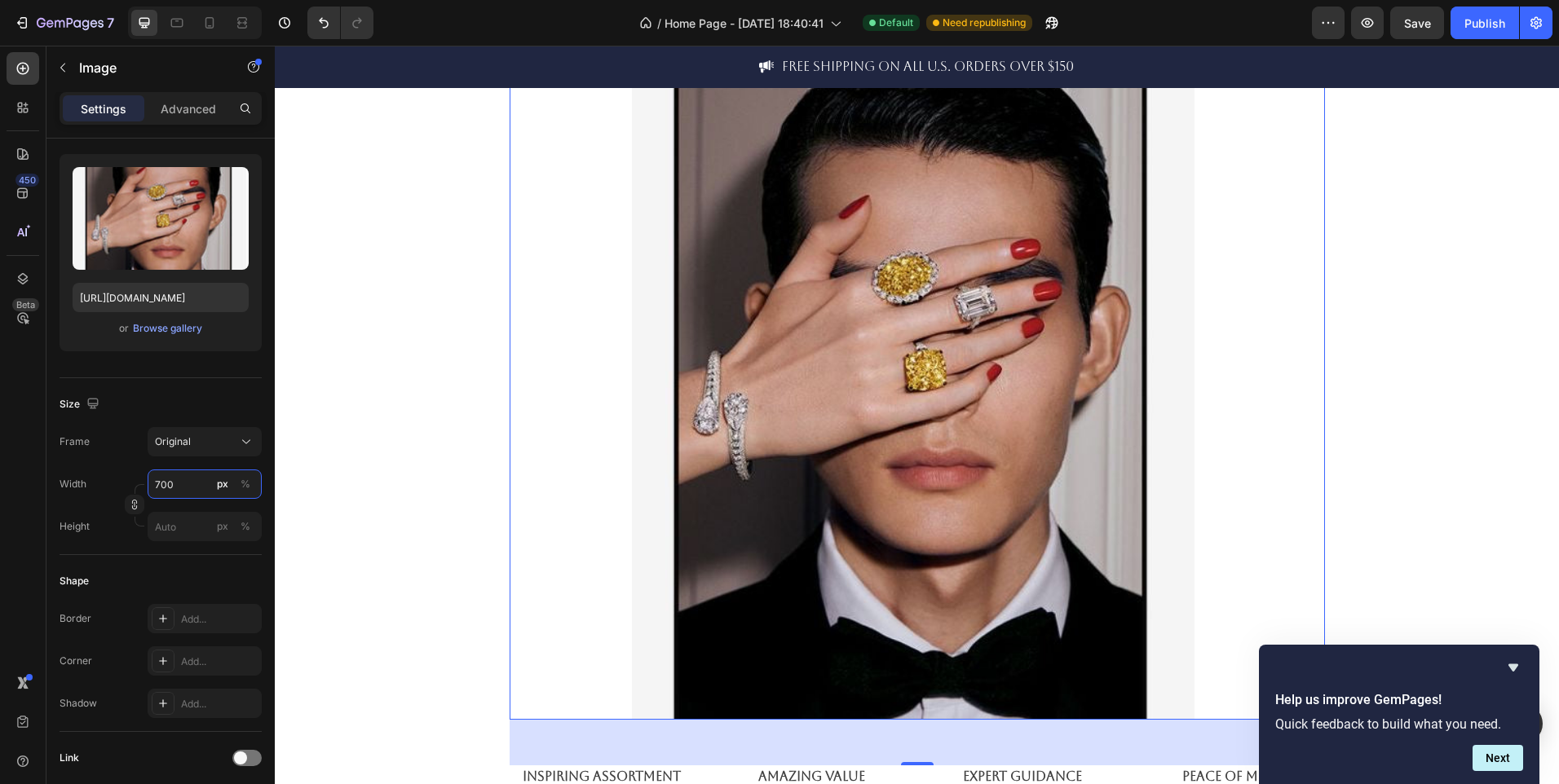
scroll to position [1940, 0]
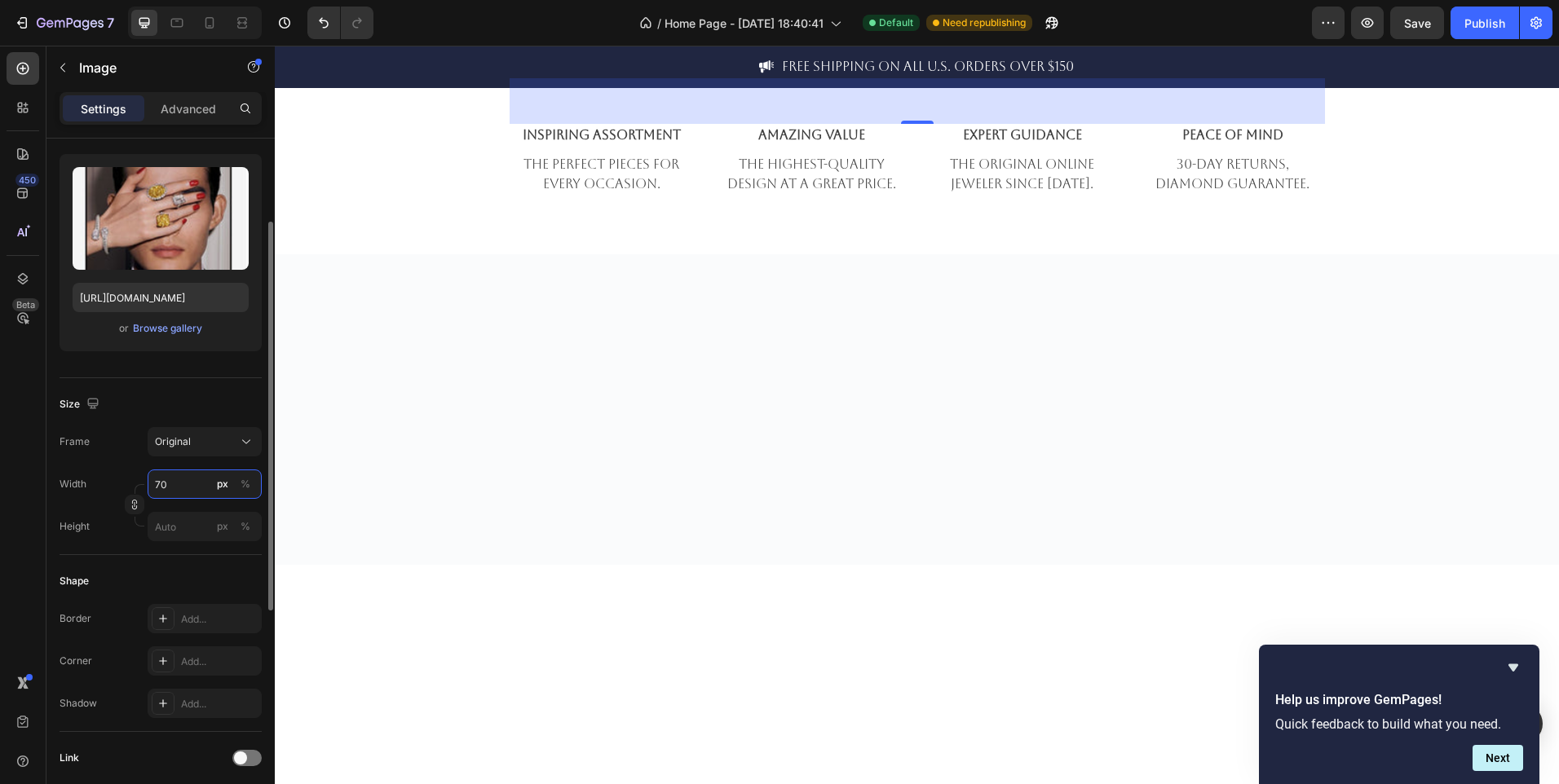
type input "7"
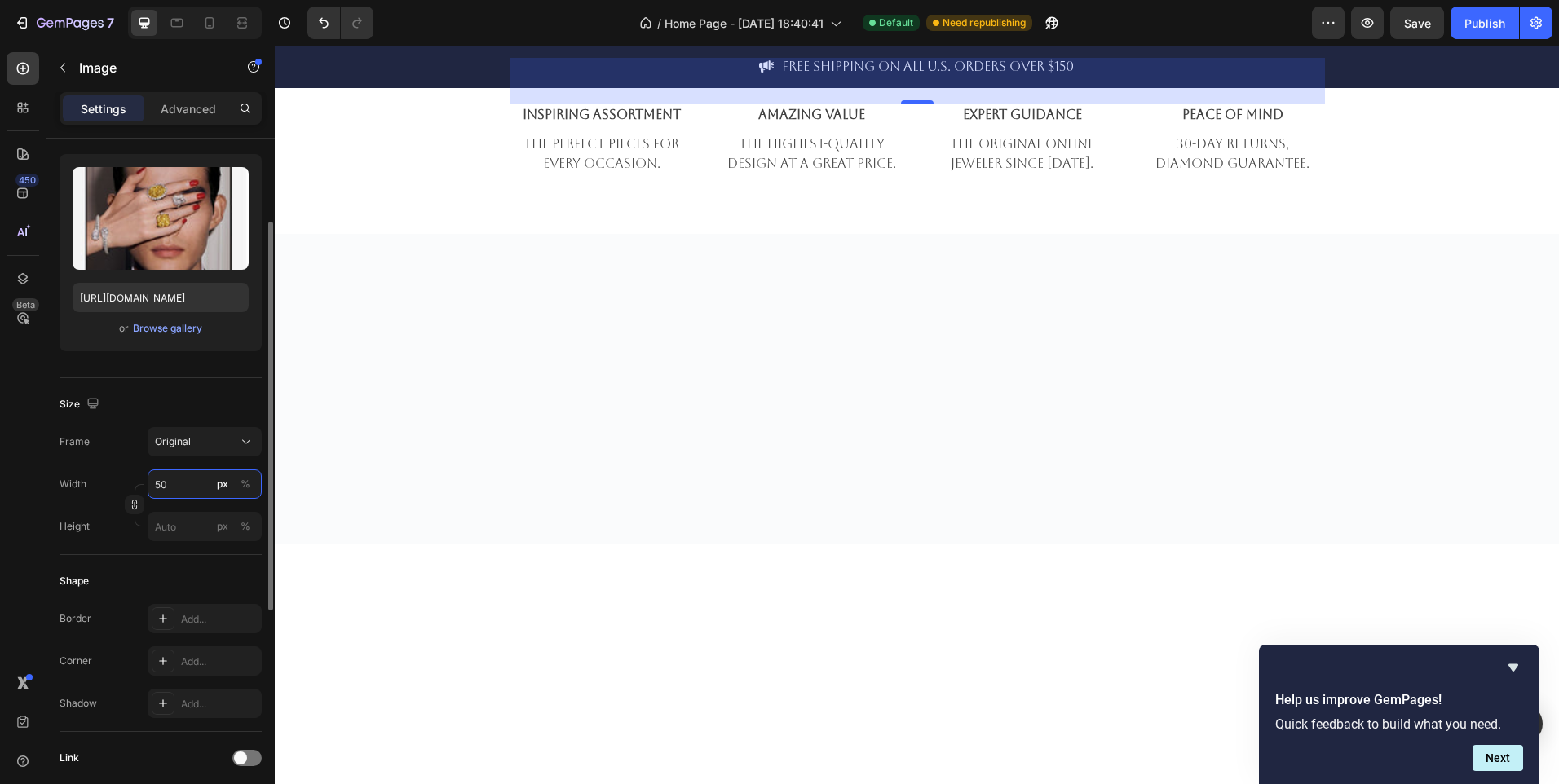
type input "500"
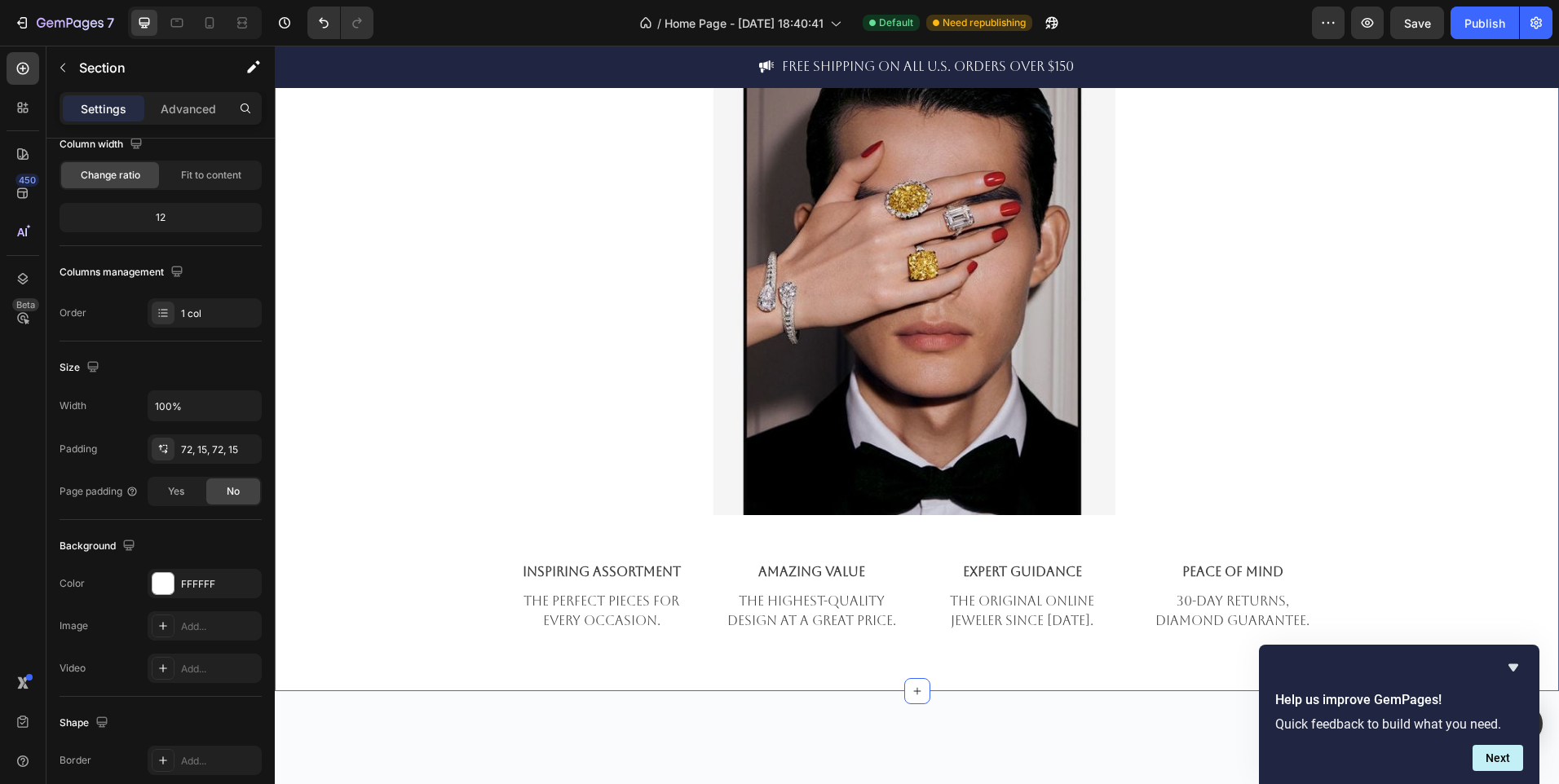
click at [324, 537] on div "WHAT WE STAND FOR Heading In an industry steeped in tradition, we redefine luxu…" at bounding box center [917, 141] width 1260 height 982
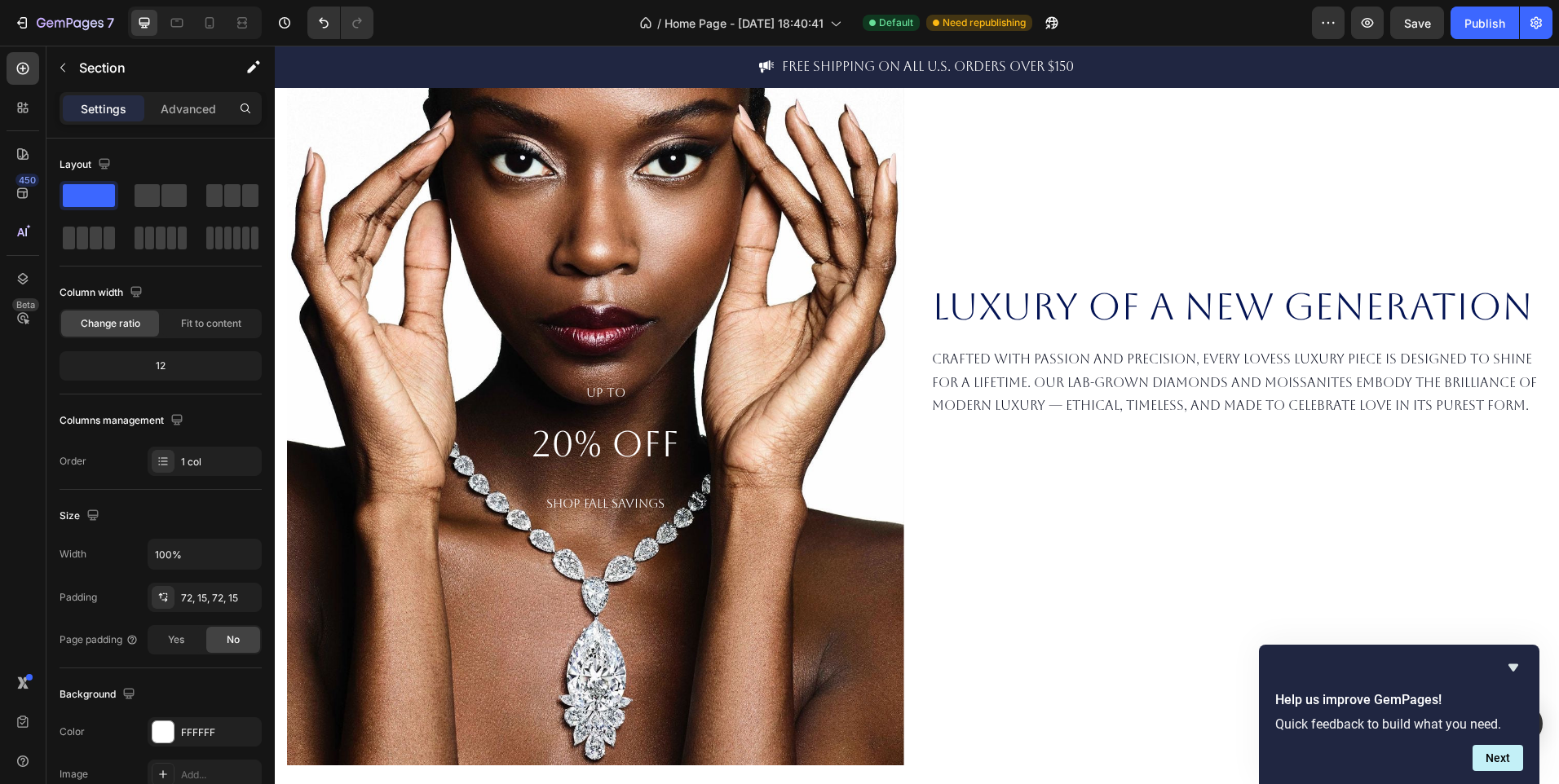
scroll to position [0, 0]
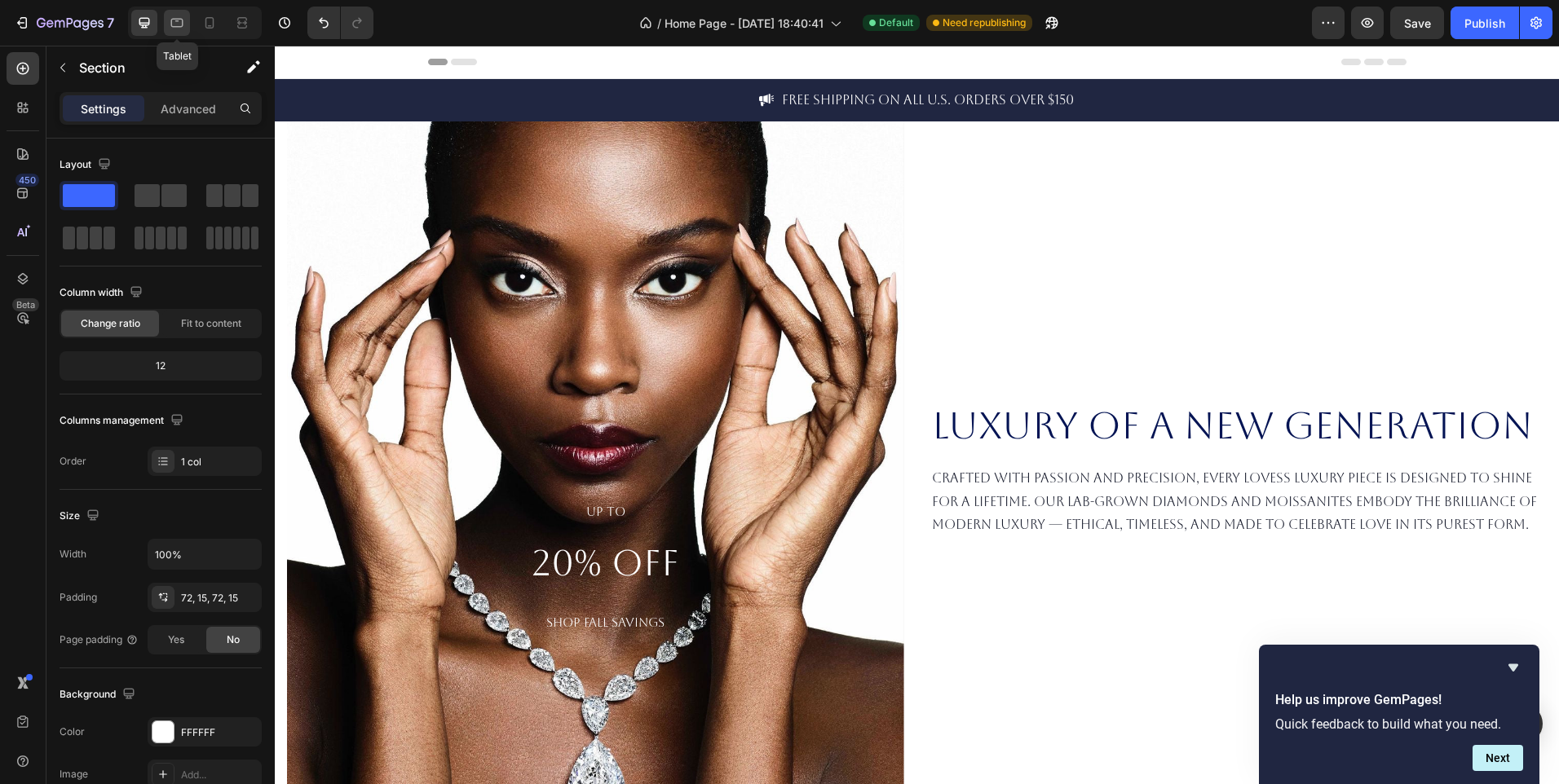
click at [186, 21] on div at bounding box center [177, 23] width 26 height 26
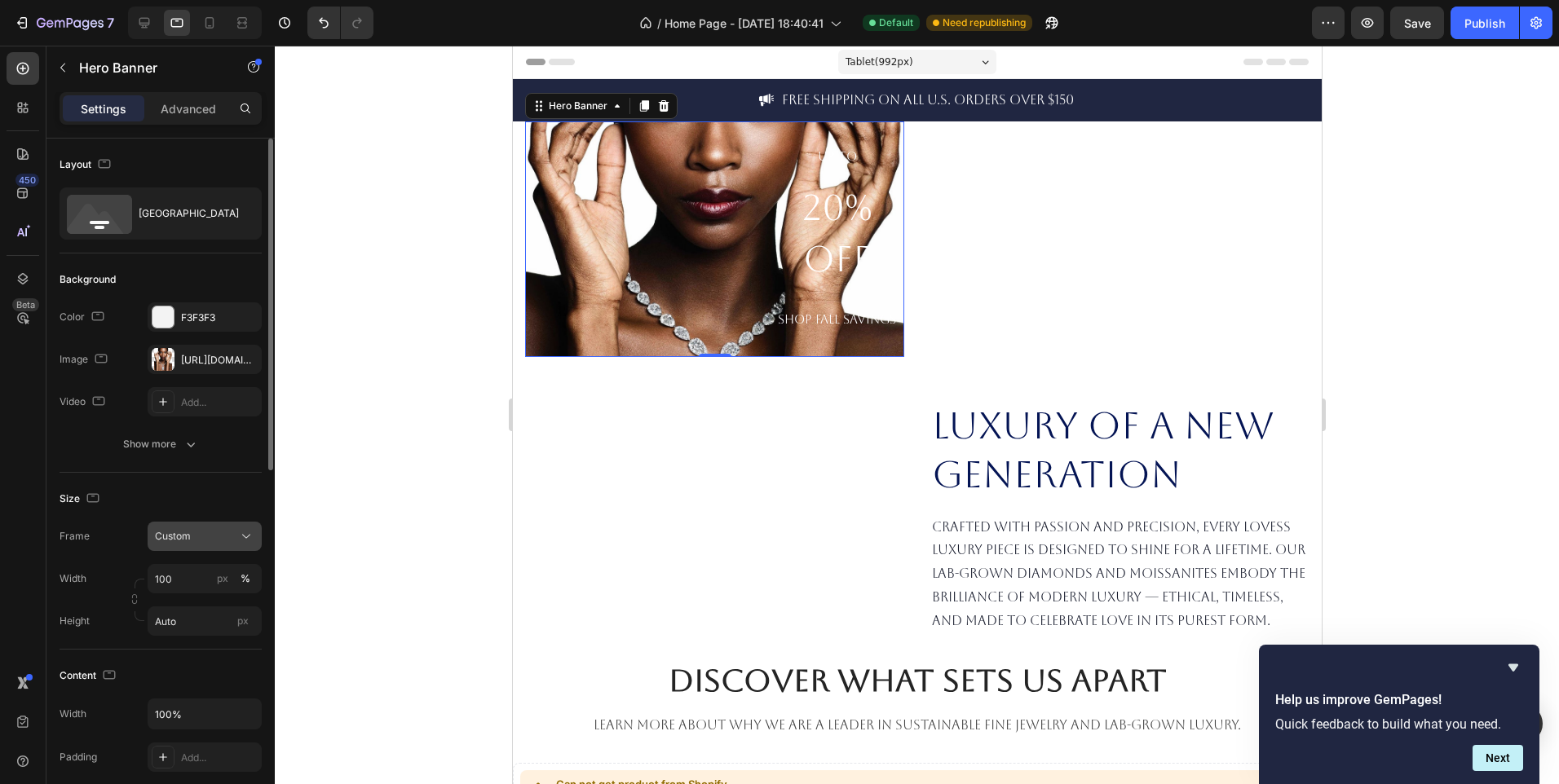
click at [212, 534] on div "Custom" at bounding box center [194, 537] width 80 height 15
click at [211, 576] on span "As banner source" at bounding box center [194, 576] width 81 height 15
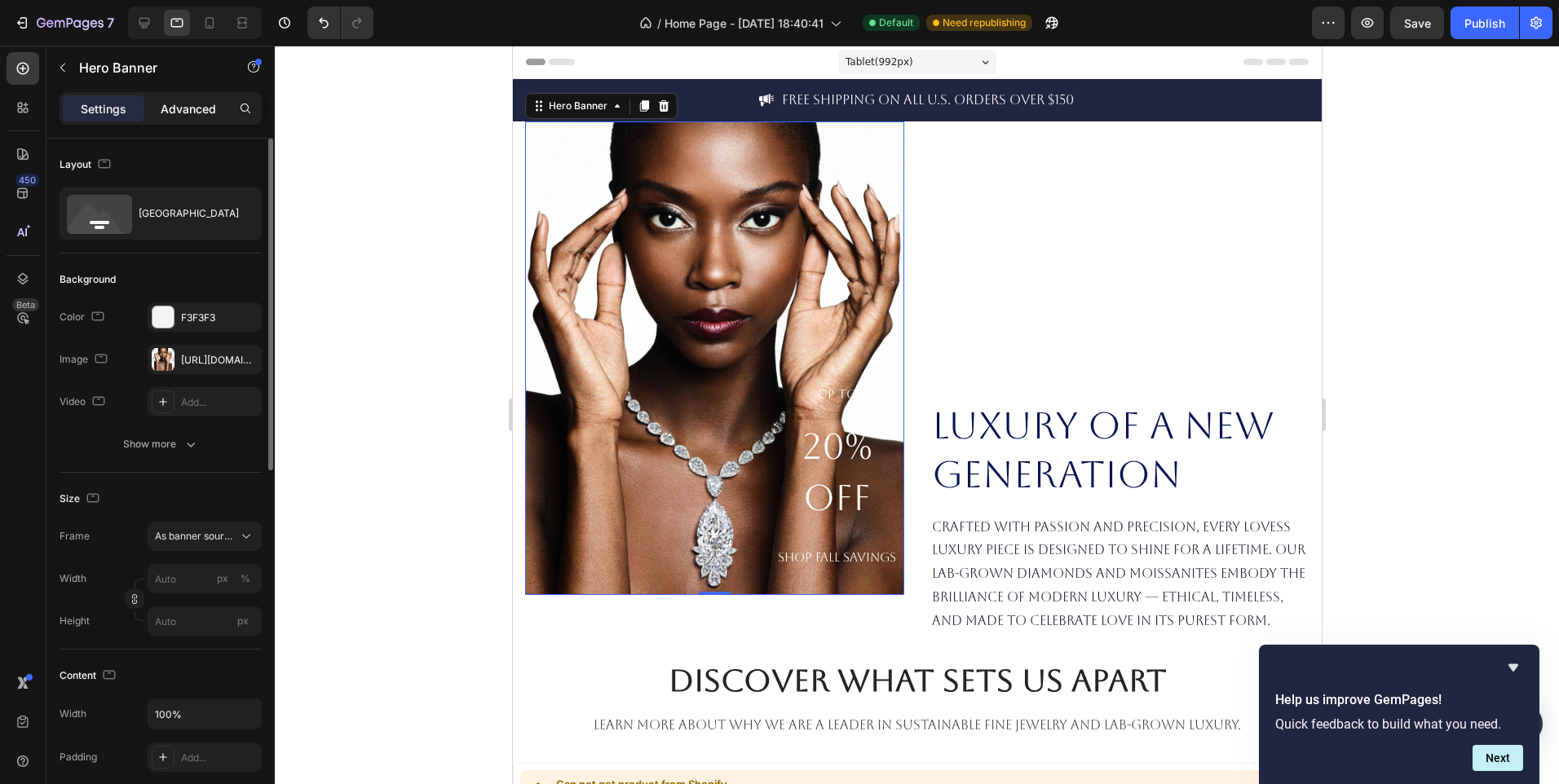
click at [192, 116] on p "Advanced" at bounding box center [188, 108] width 55 height 17
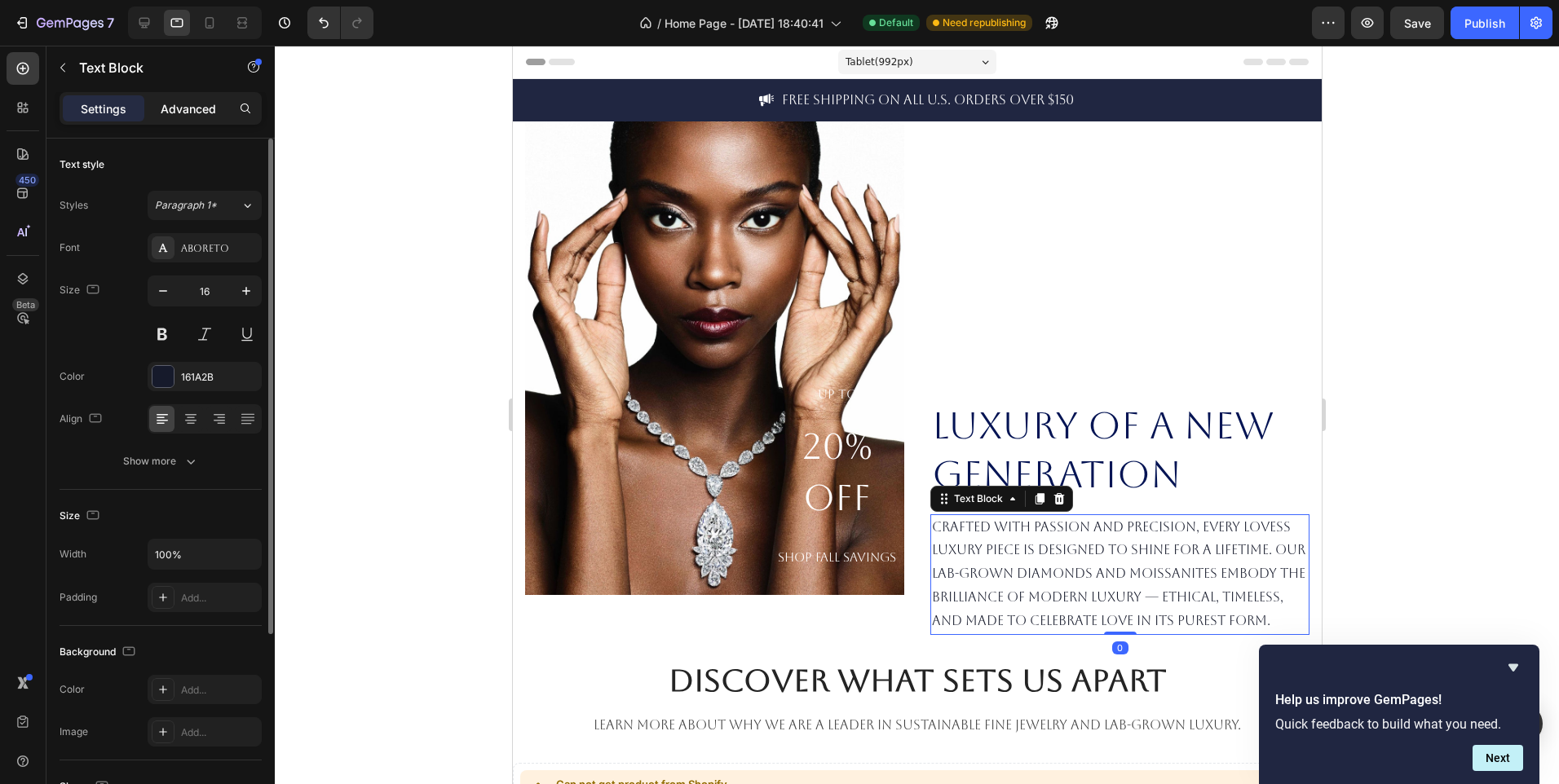
click at [216, 107] on div "Advanced" at bounding box center [188, 108] width 82 height 26
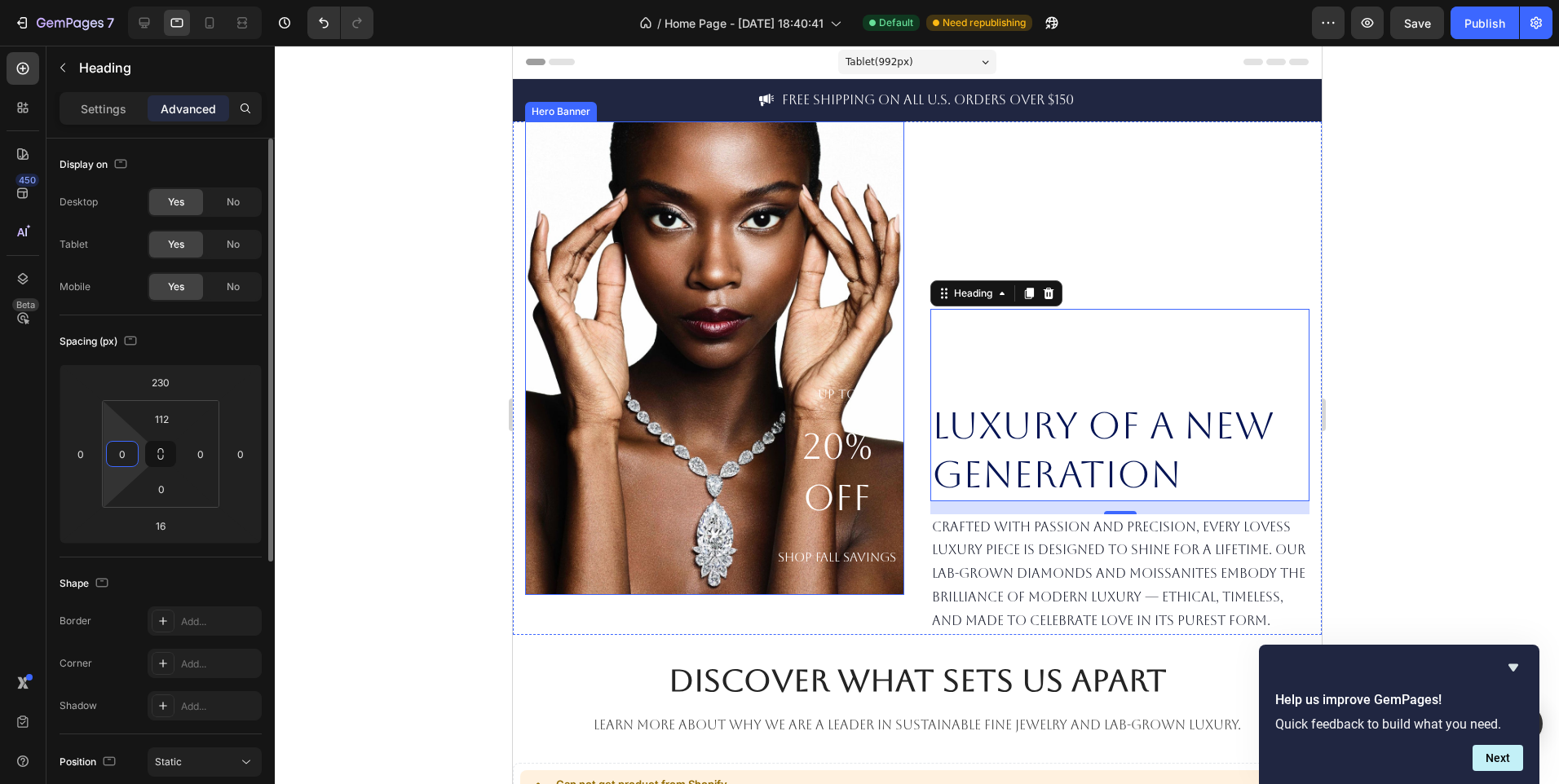
click at [131, 454] on input "0" at bounding box center [122, 454] width 25 height 25
type input "-"
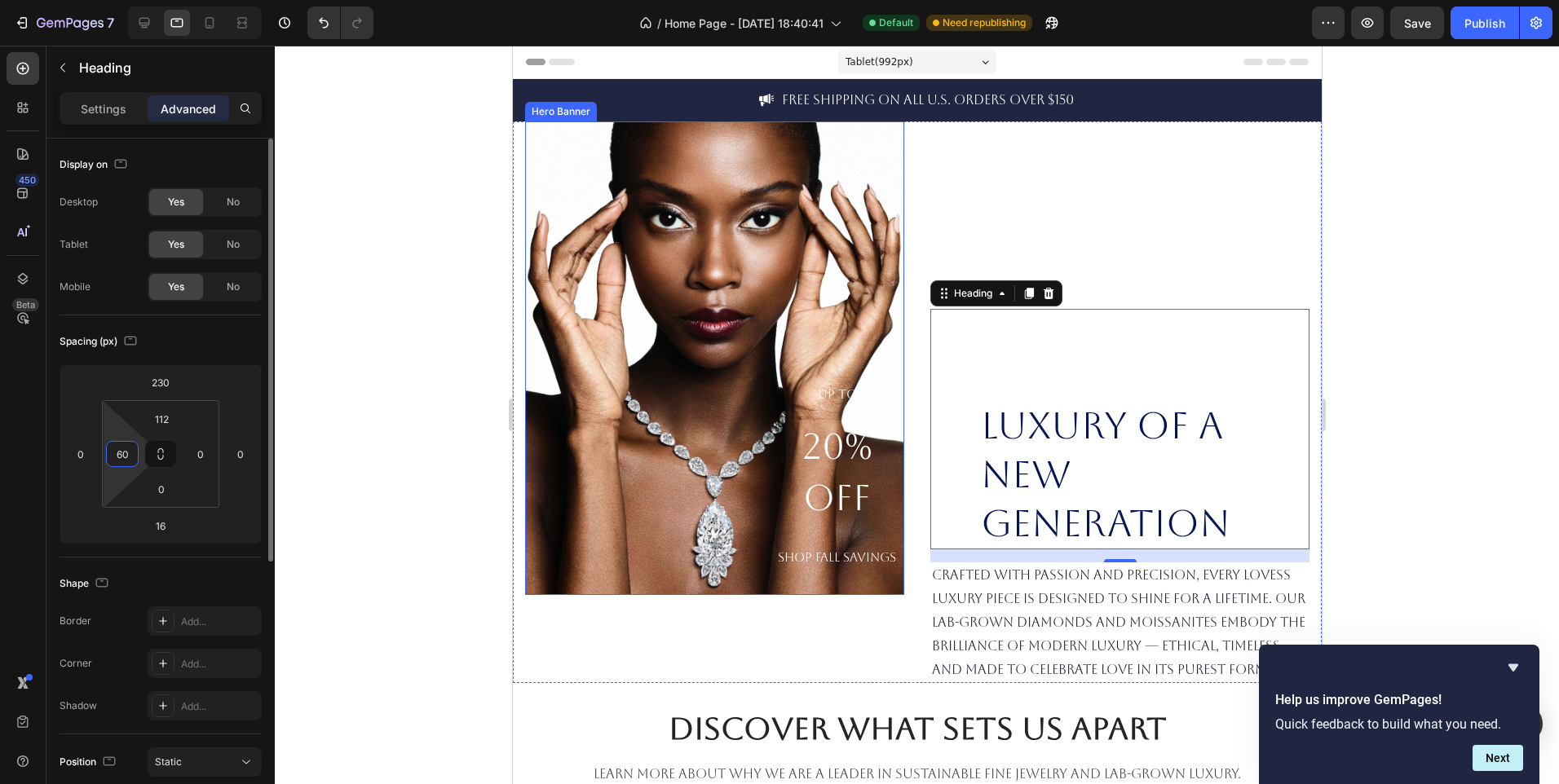
type input "6"
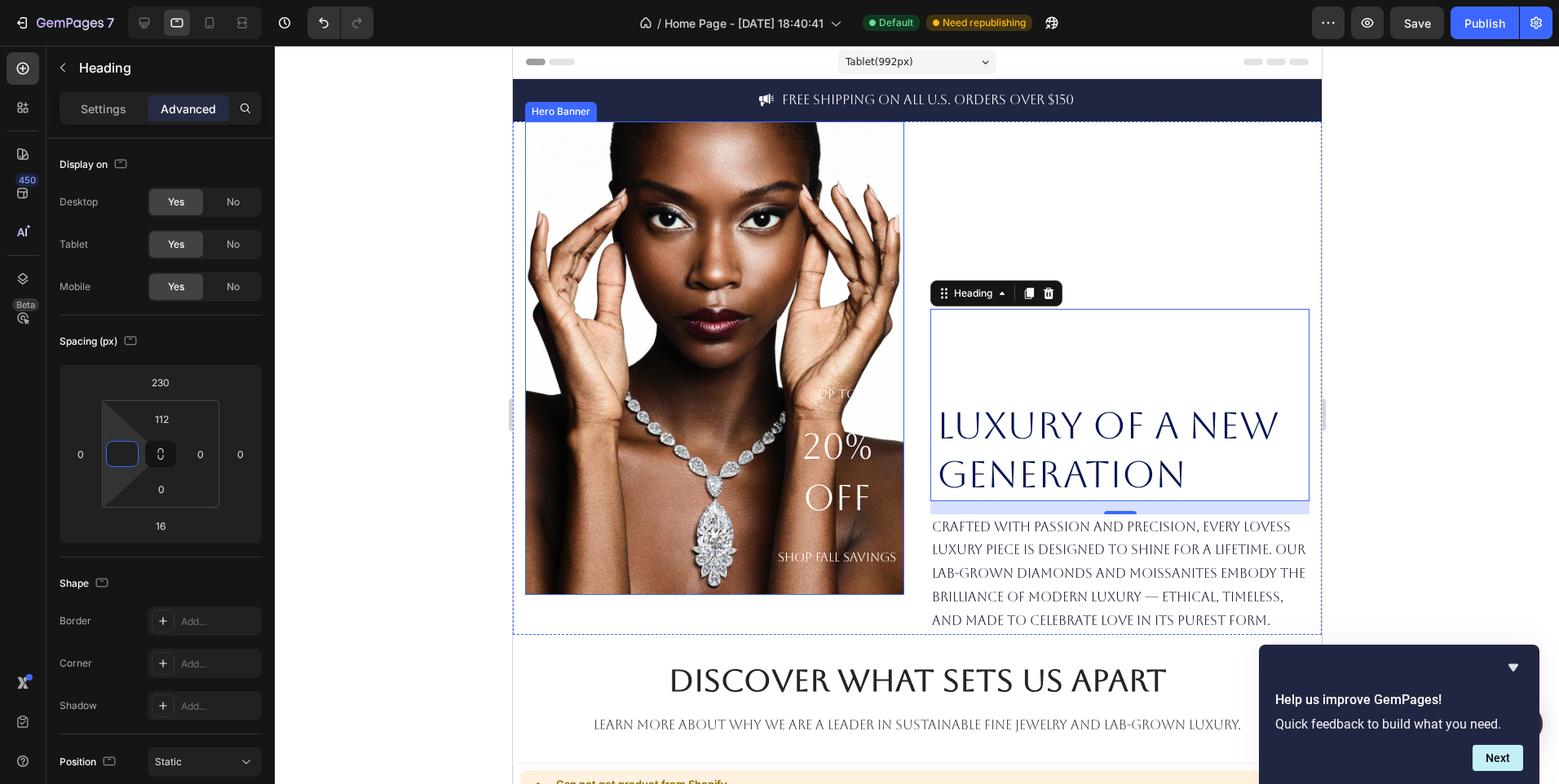
click at [835, 576] on div "UP TO 20% OFF SHOP FALL SAVINGS Heading" at bounding box center [714, 477] width 379 height 236
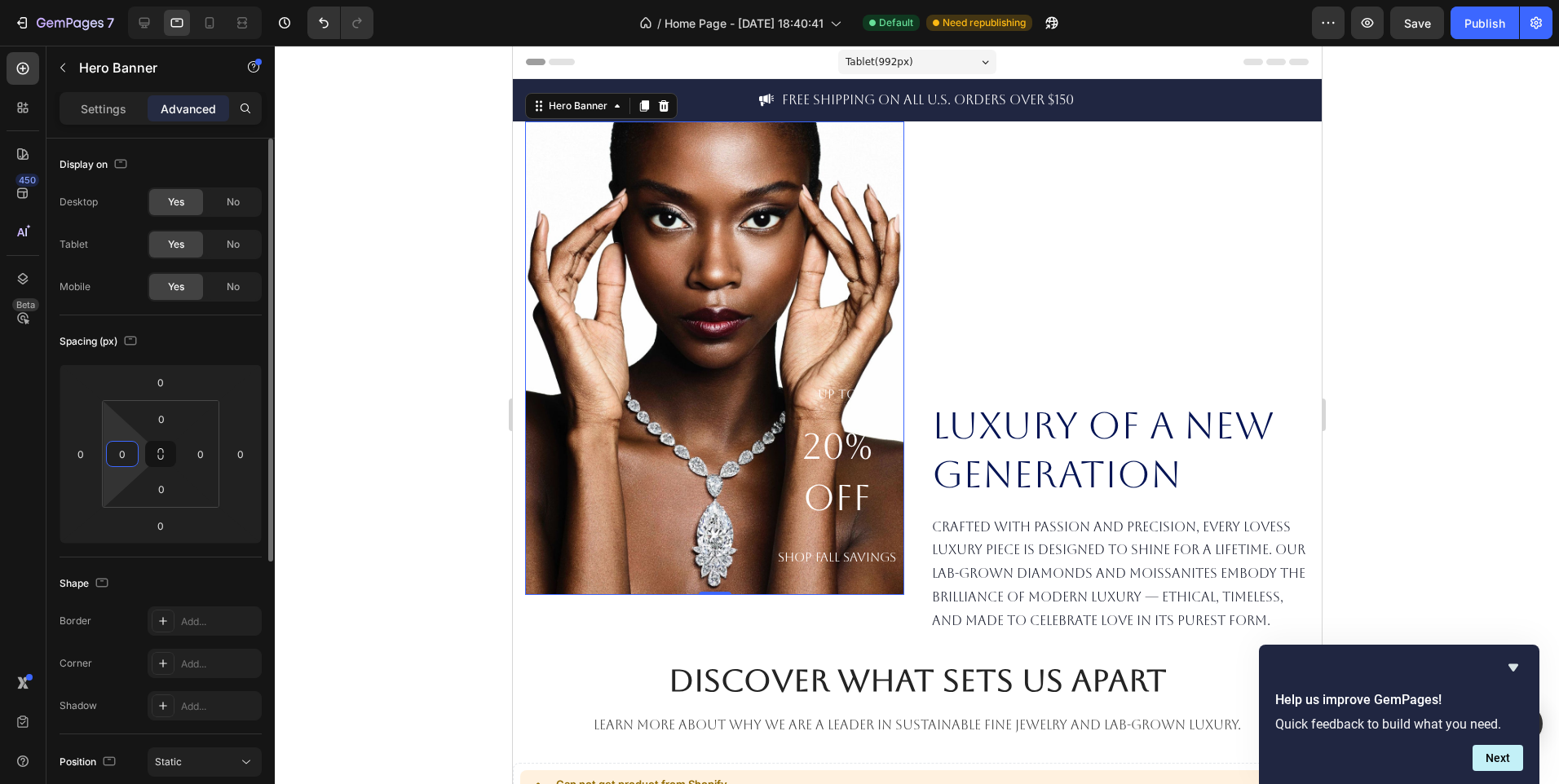
click at [129, 453] on input "0" at bounding box center [122, 454] width 25 height 25
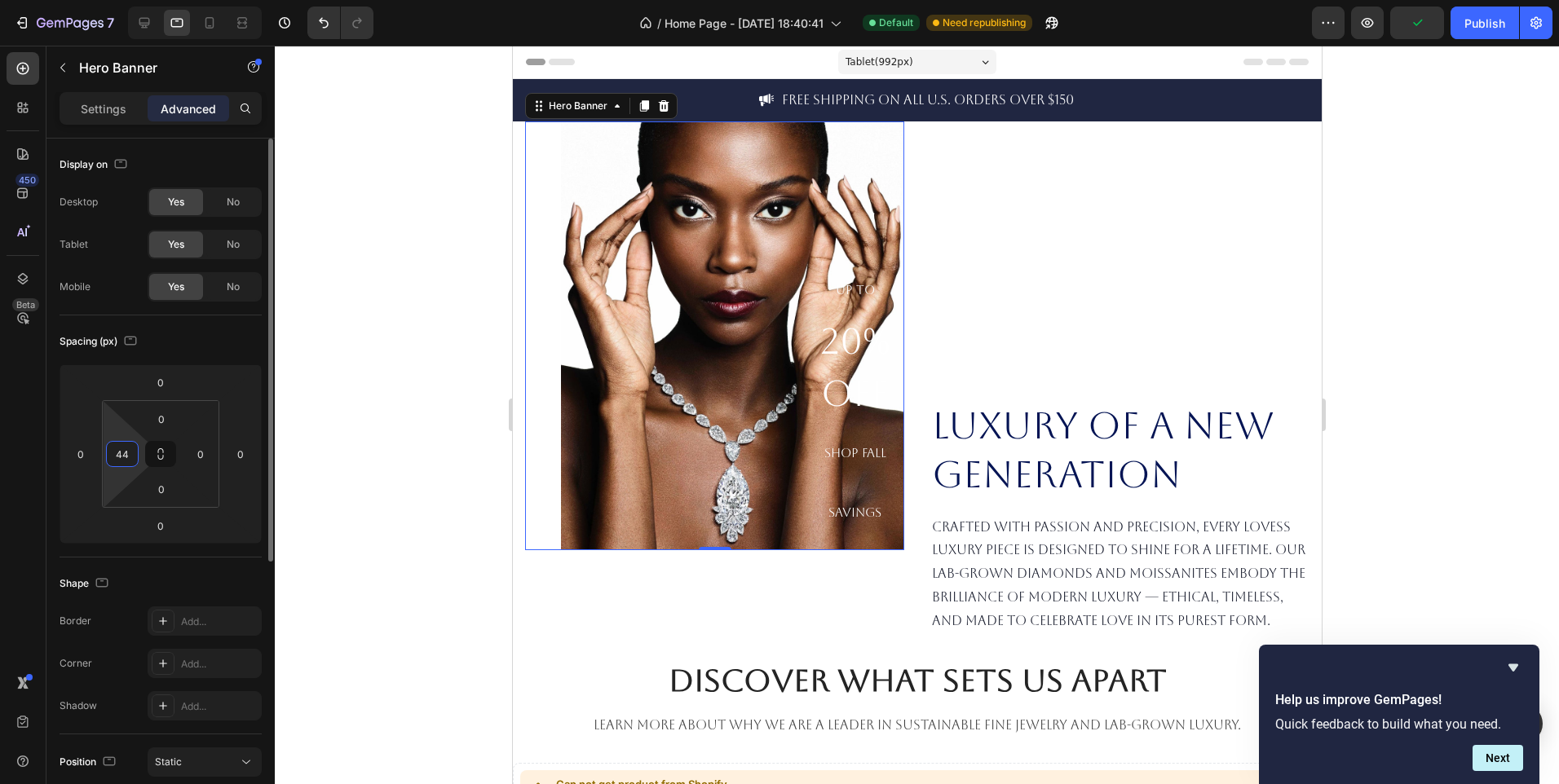
type input "4"
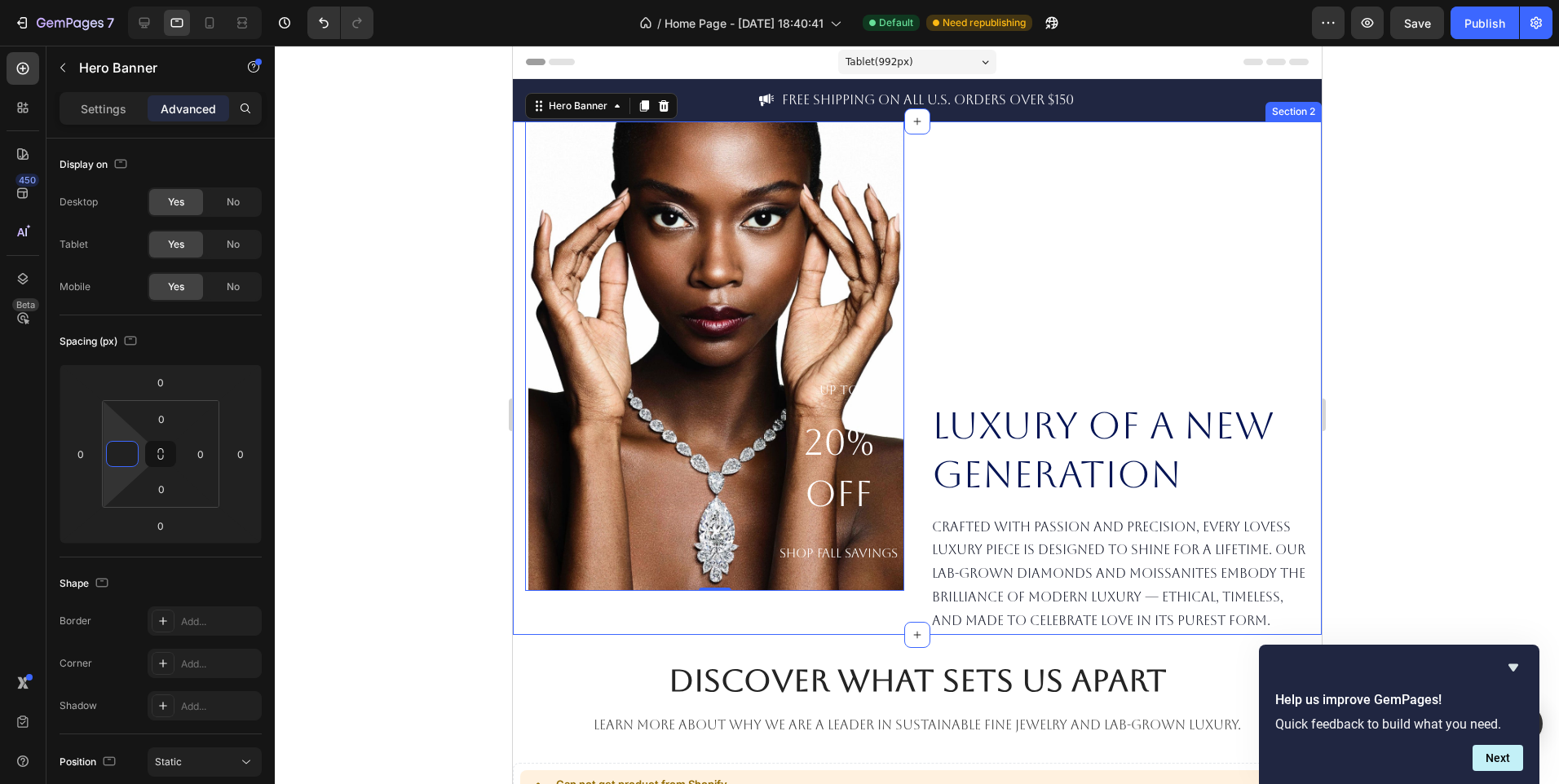
click at [898, 635] on div "UP TO 20% OFF SHOP FALL SAVINGS Heading Hero Banner 0 Luxury of a New Generatio…" at bounding box center [917, 378] width 809 height 514
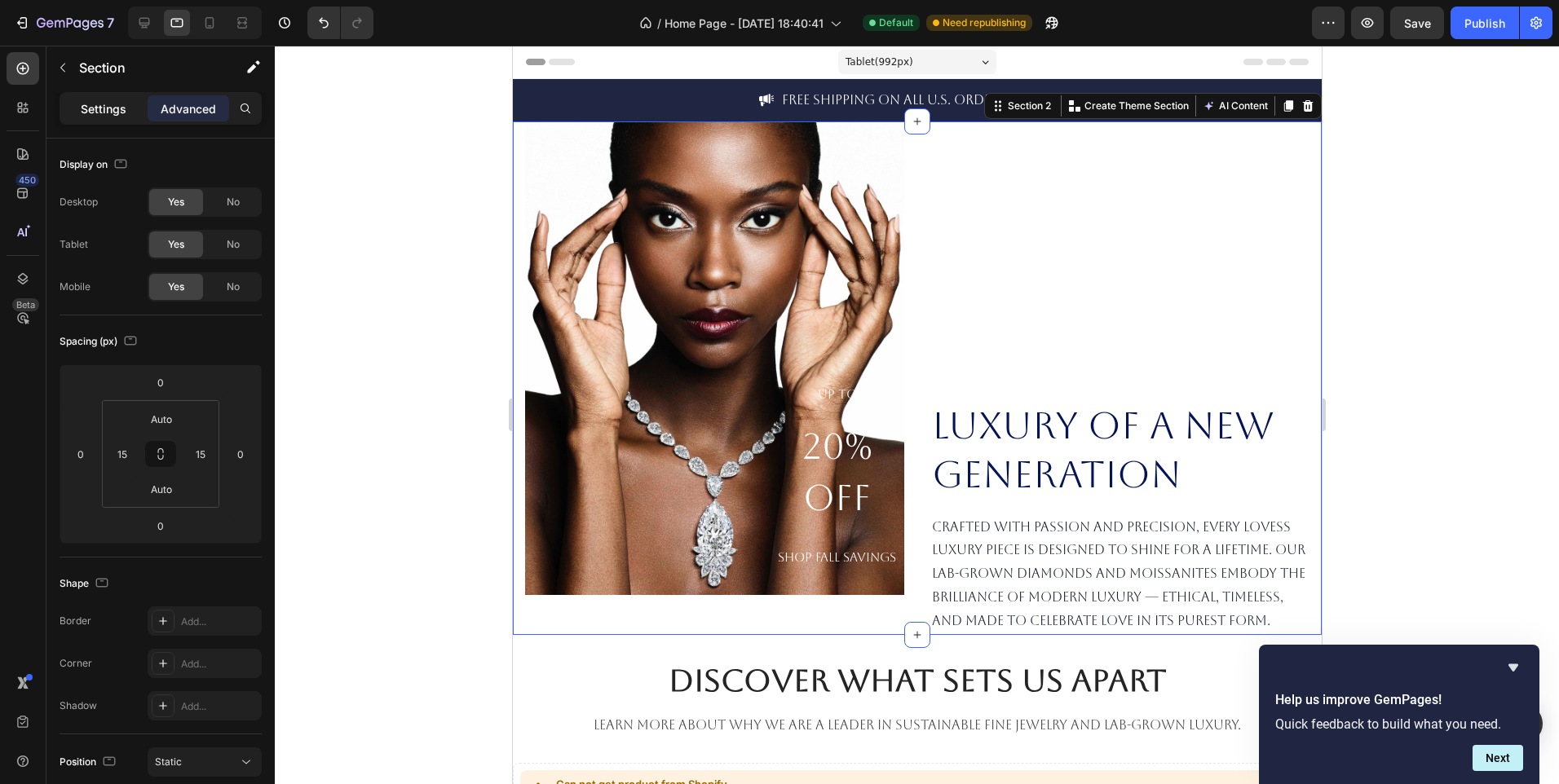
click at [137, 112] on div "Settings" at bounding box center [103, 108] width 82 height 26
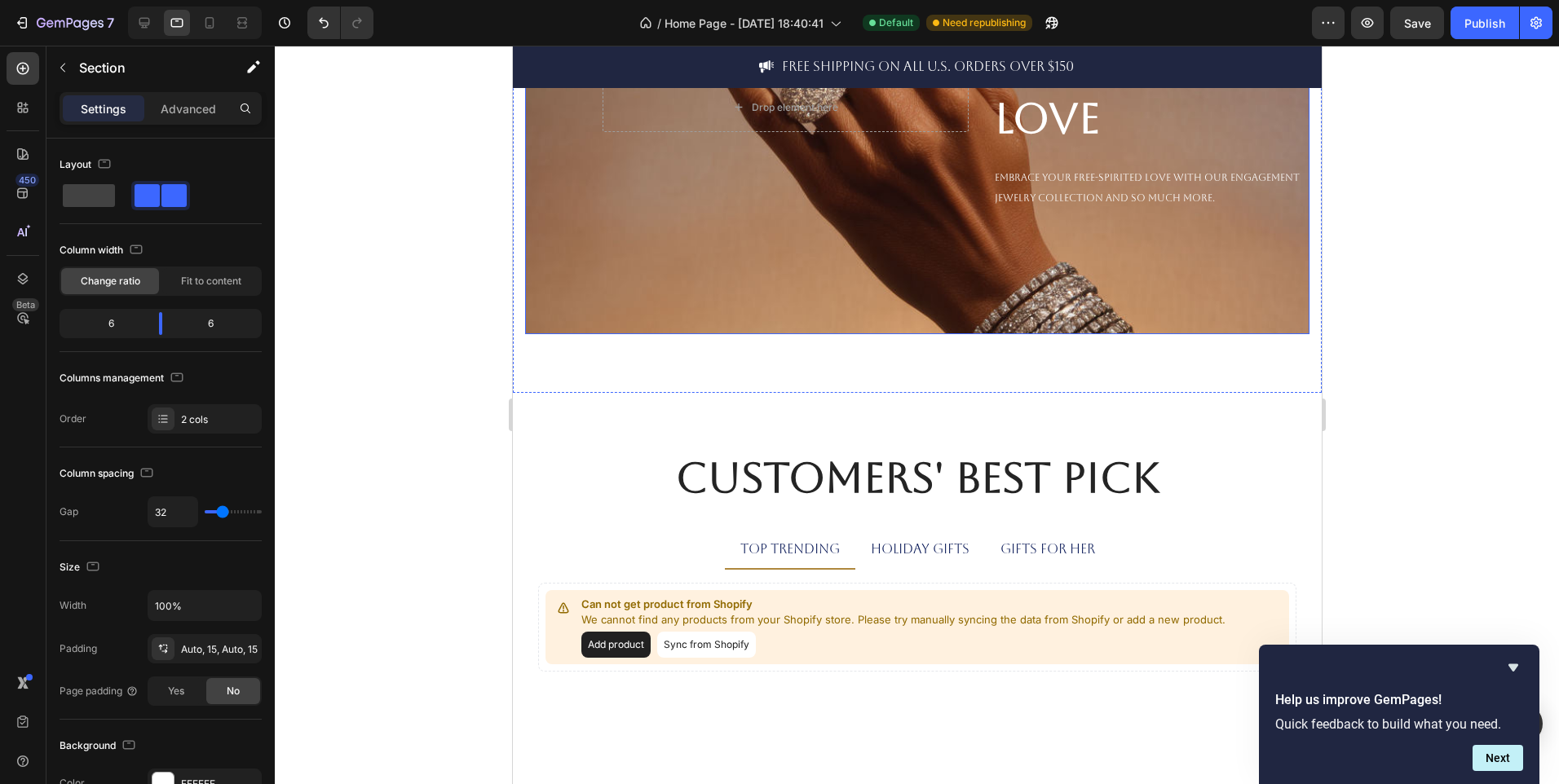
scroll to position [2498, 0]
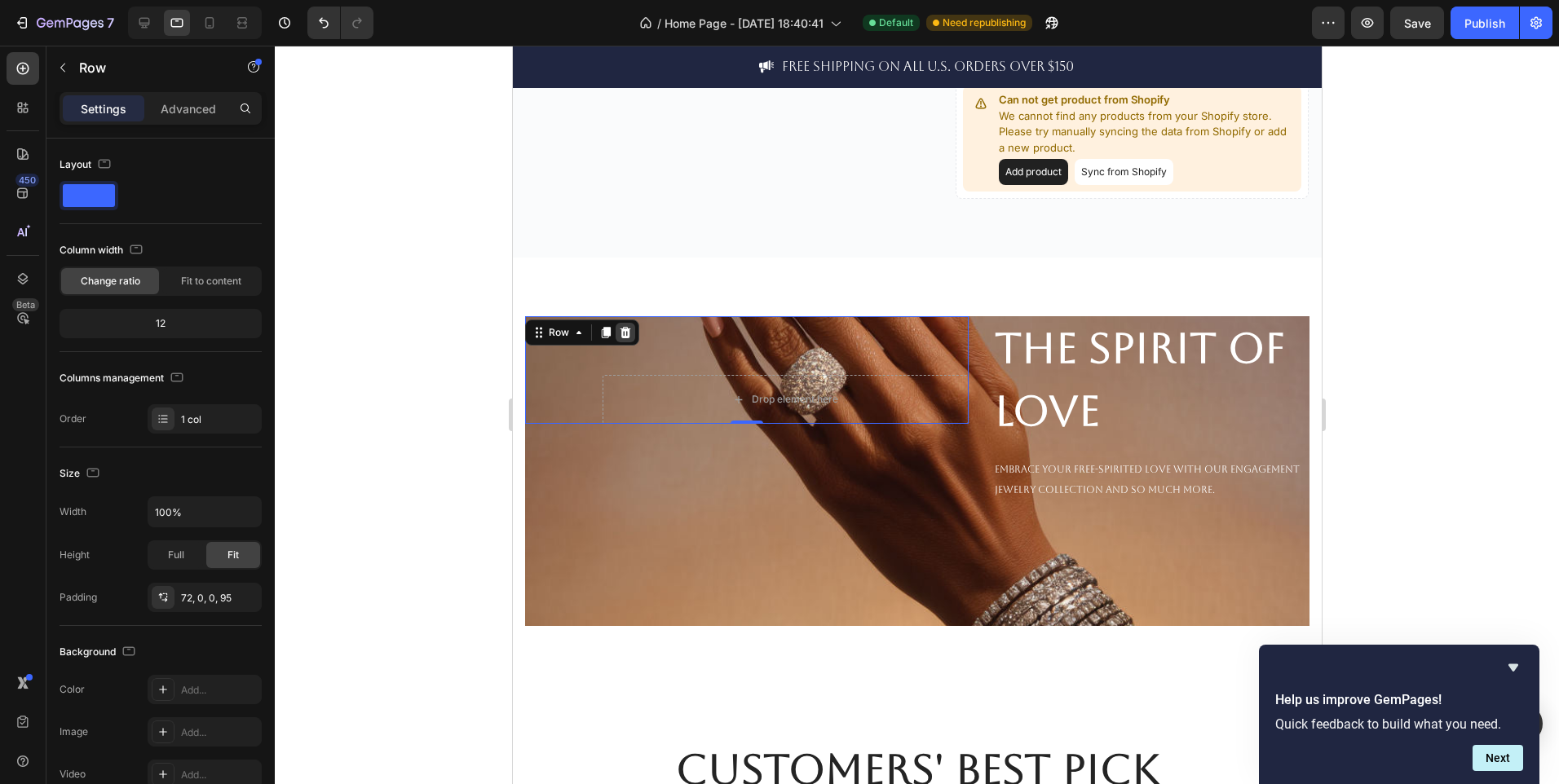
click at [615, 337] on div at bounding box center [625, 332] width 20 height 20
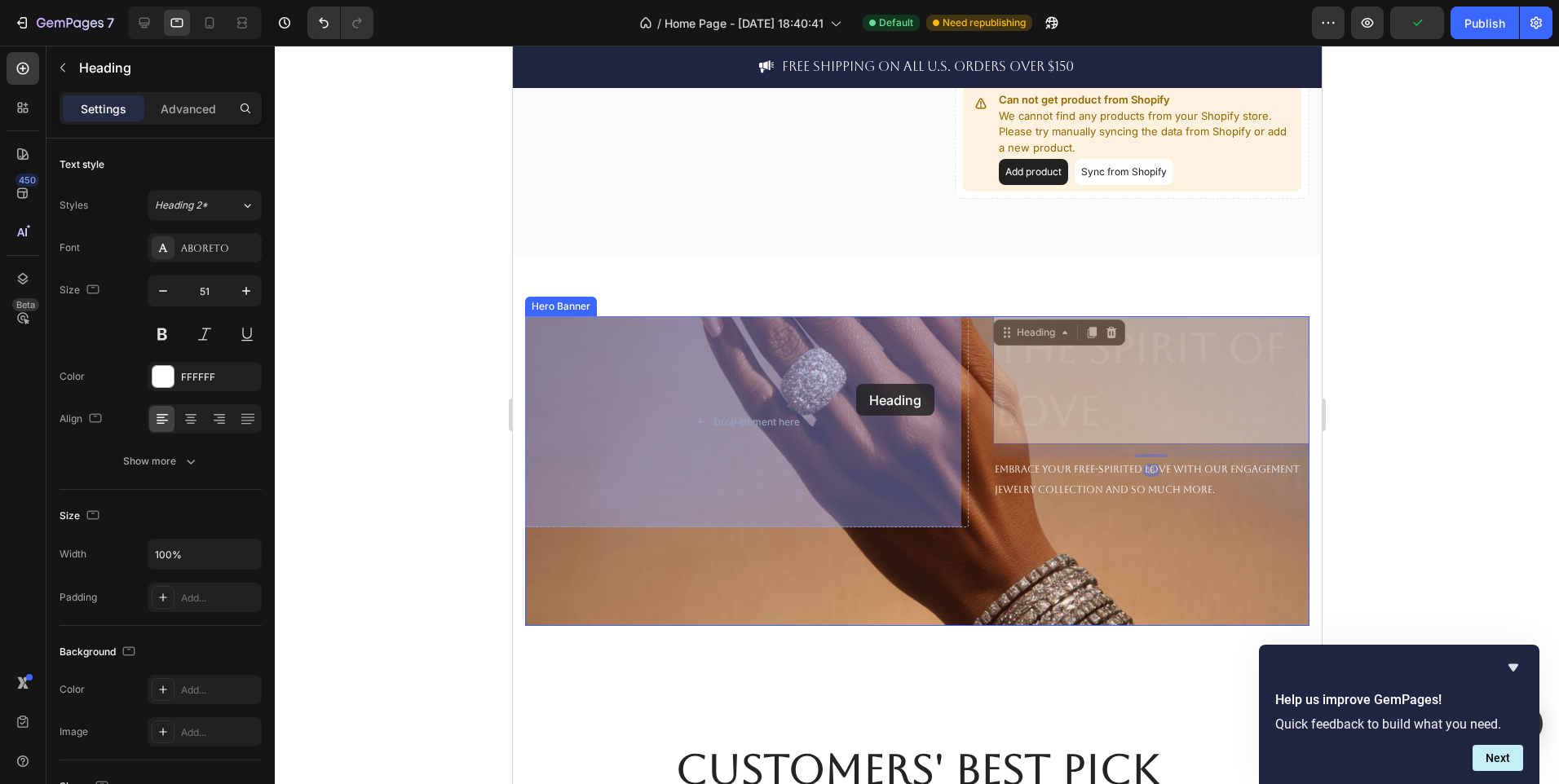
drag, startPoint x: 1025, startPoint y: 383, endPoint x: 856, endPoint y: 385, distance: 169.0
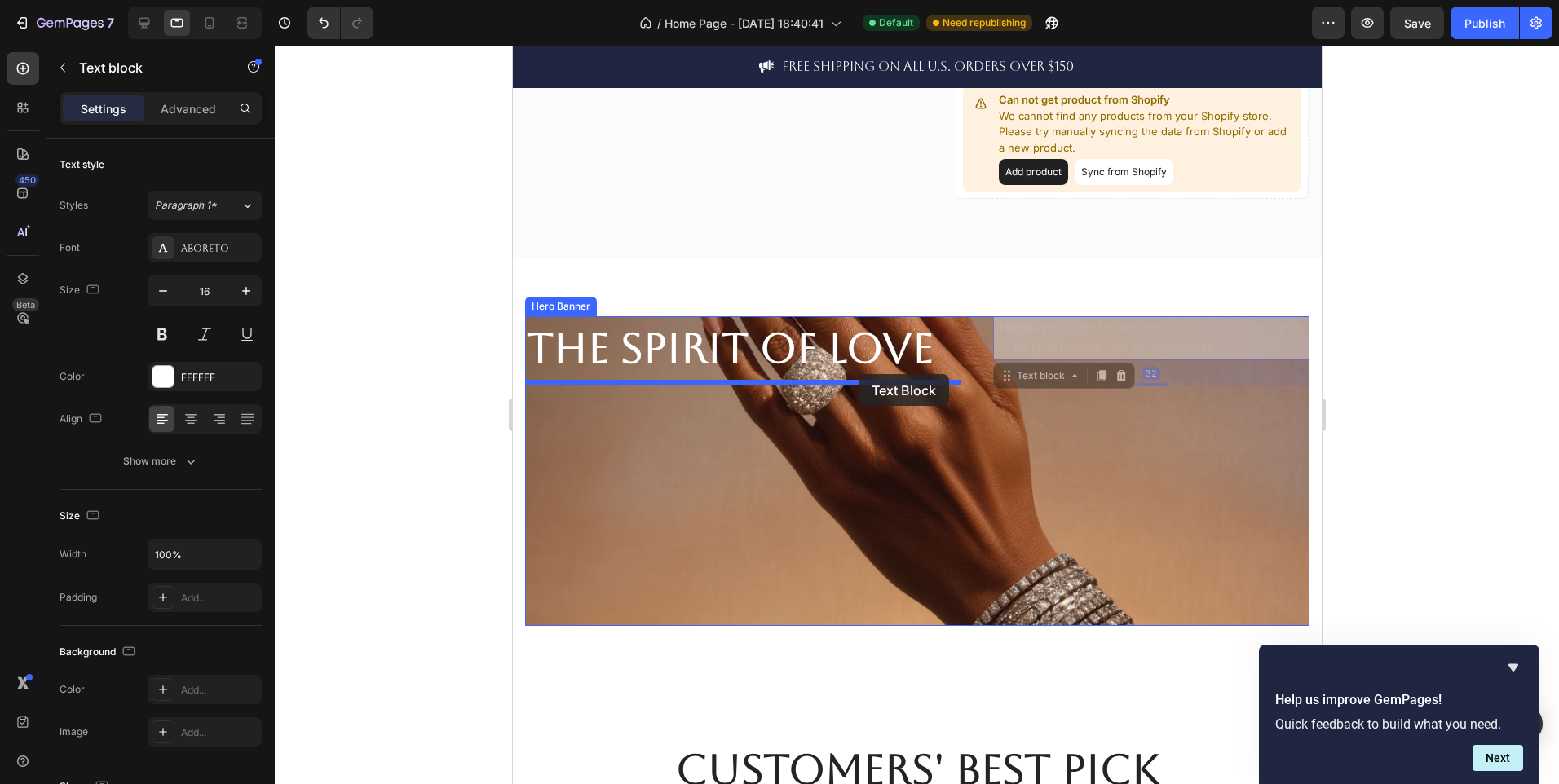
drag, startPoint x: 1058, startPoint y: 342, endPoint x: 856, endPoint y: 375, distance: 204.7
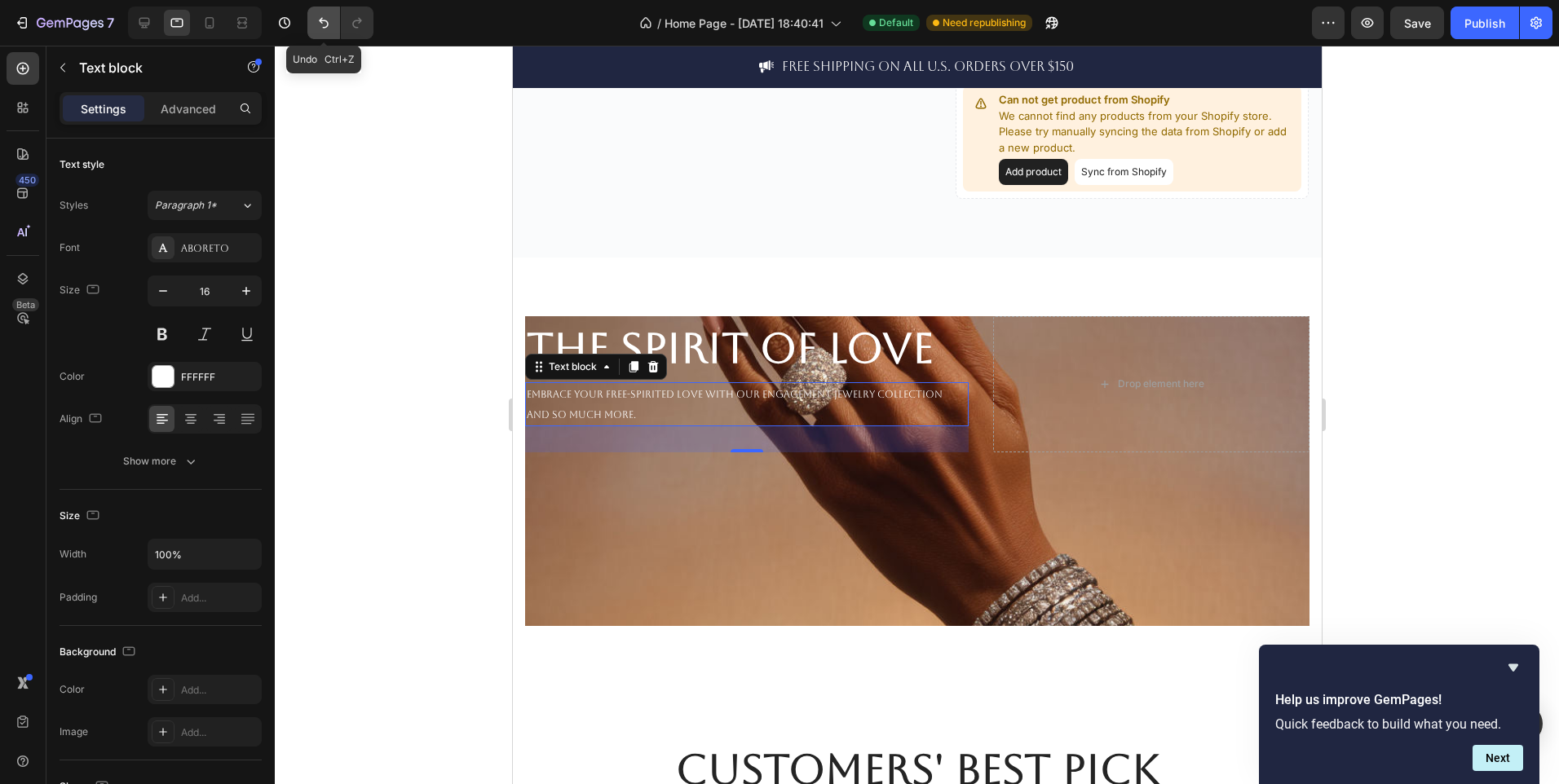
click at [314, 20] on button "Undo/Redo" at bounding box center [324, 22] width 32 height 32
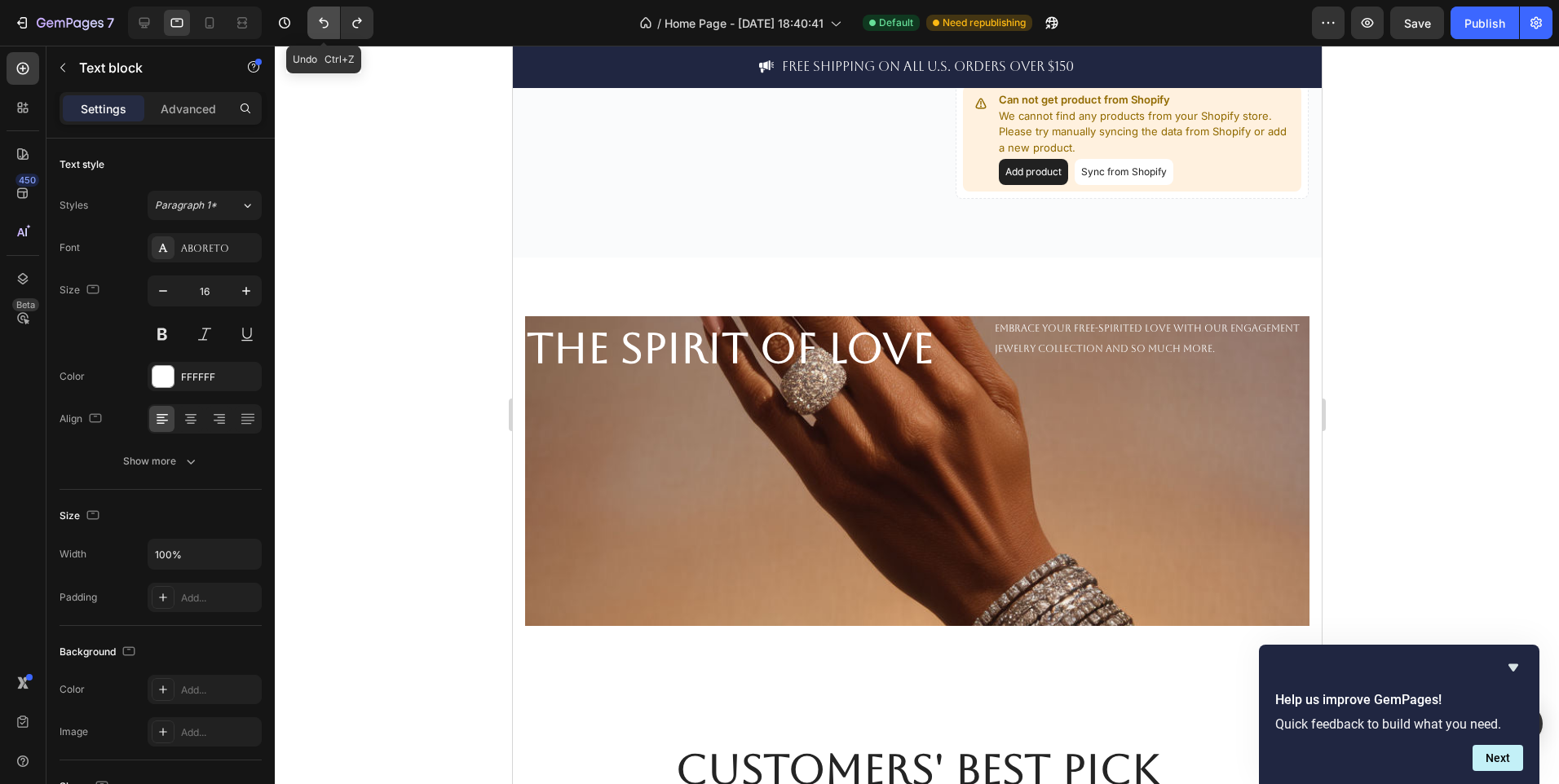
click at [314, 20] on button "Undo/Redo" at bounding box center [324, 22] width 32 height 32
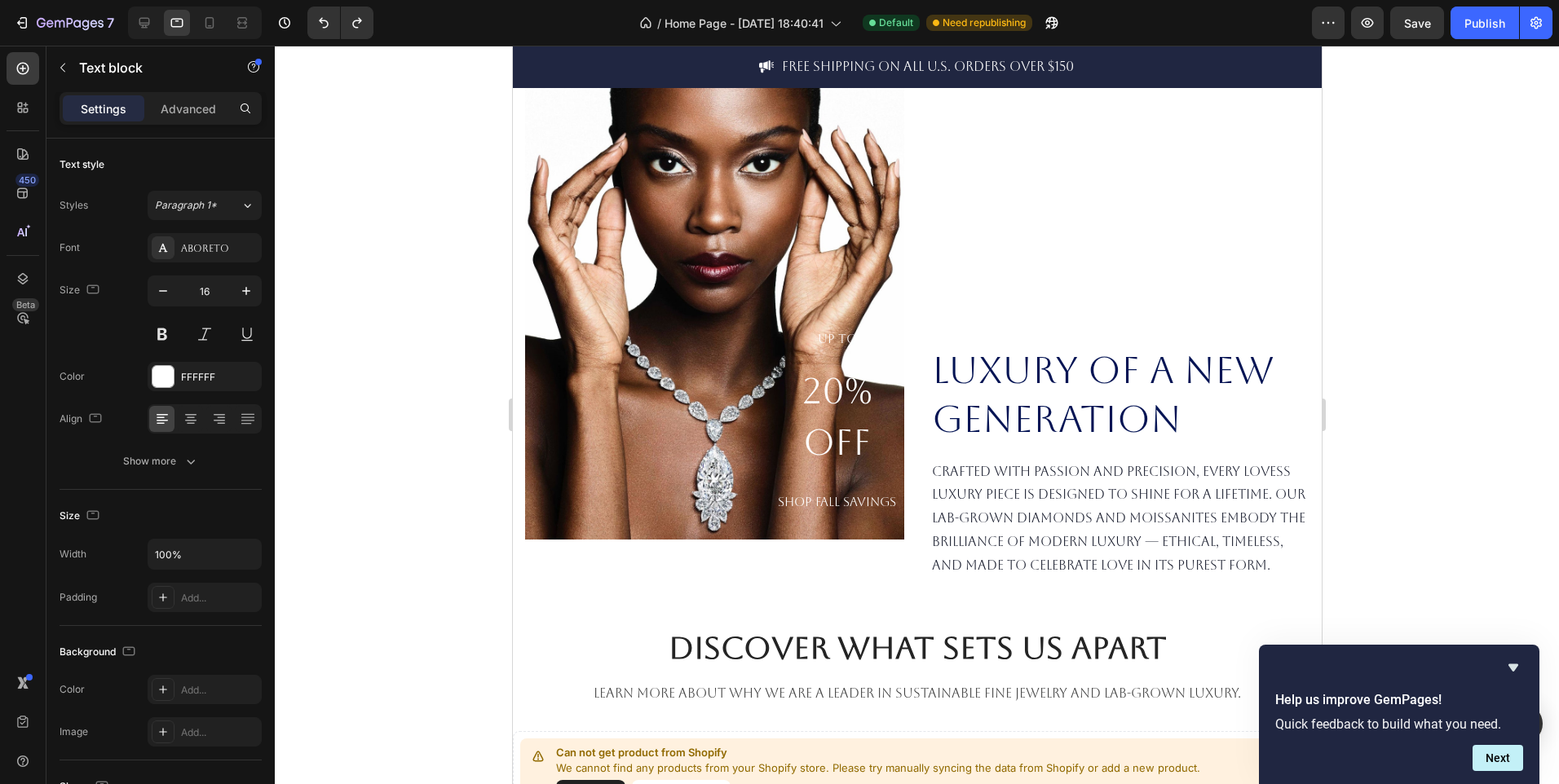
scroll to position [0, 0]
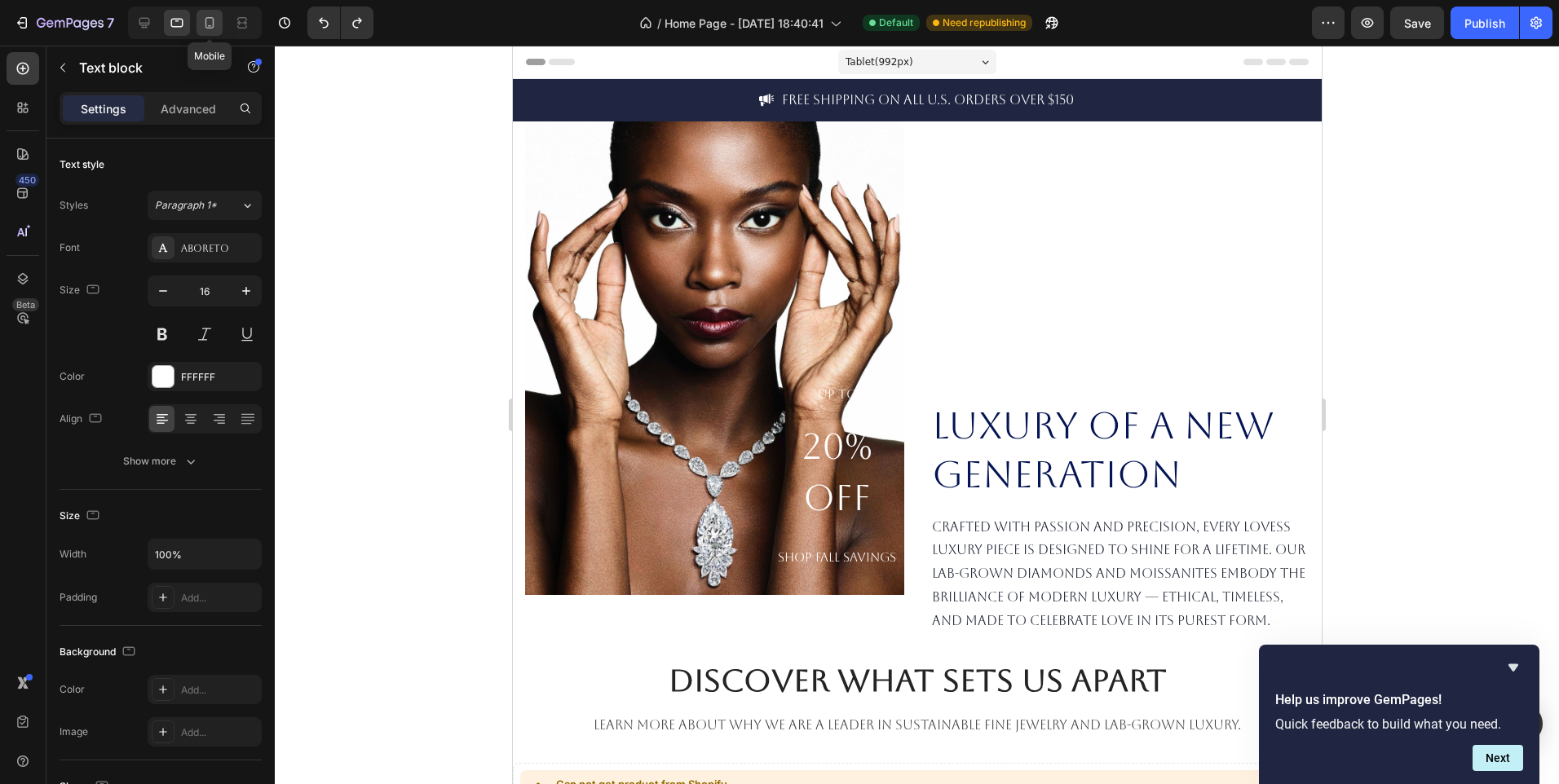
click at [218, 25] on icon at bounding box center [209, 23] width 17 height 17
type input "14"
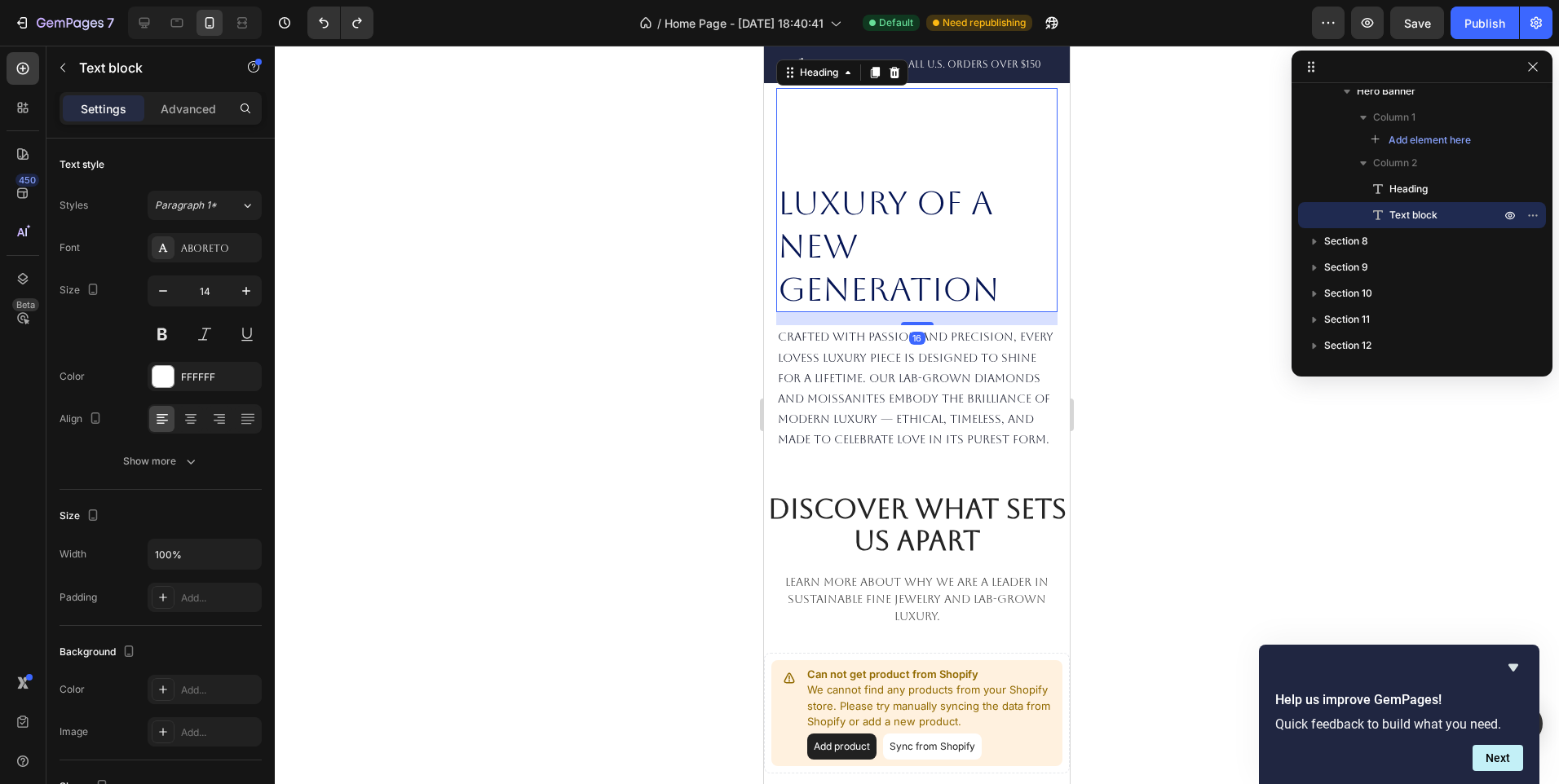
scroll to position [22, 0]
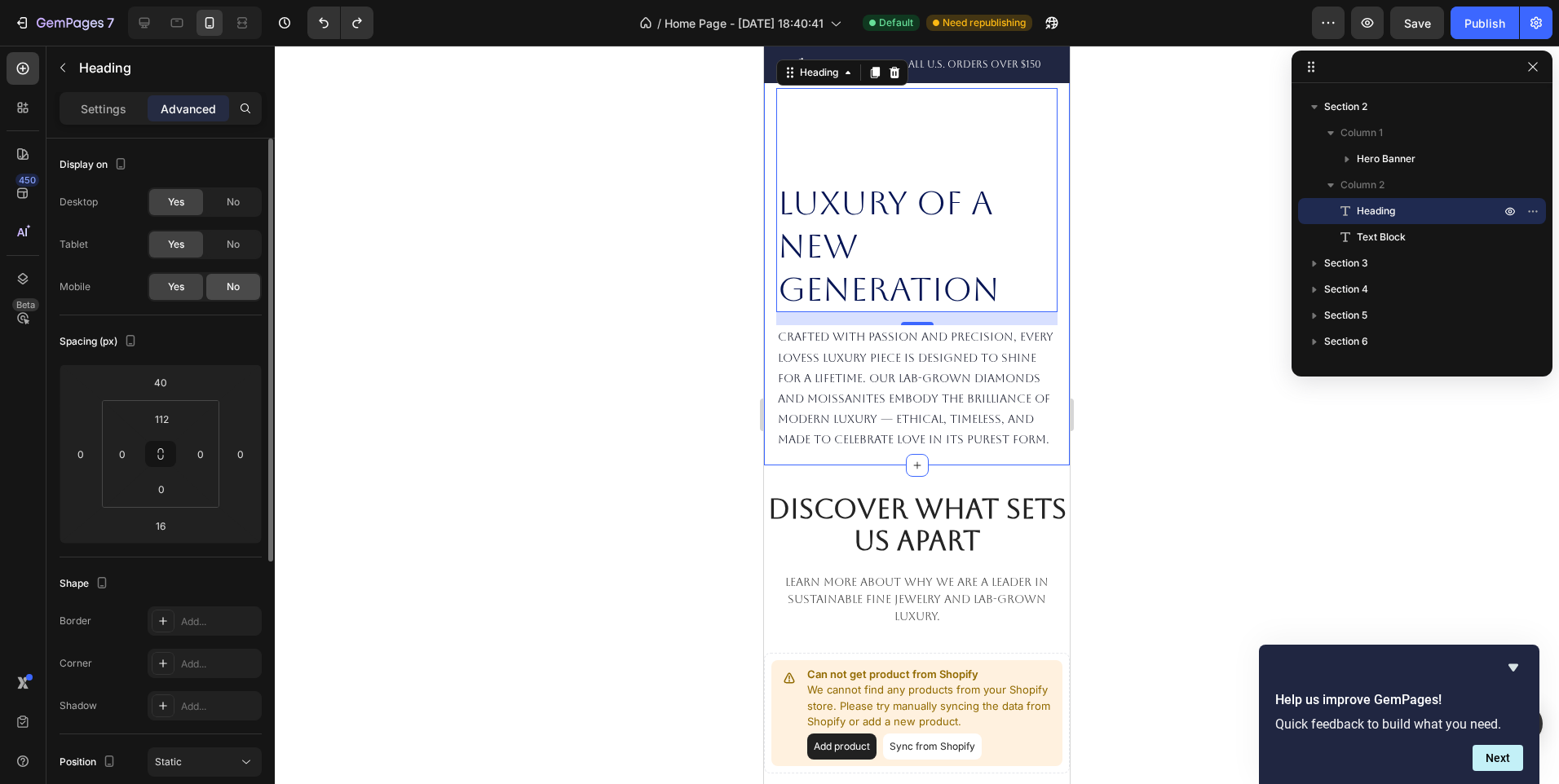
click at [221, 282] on div "No" at bounding box center [233, 287] width 54 height 26
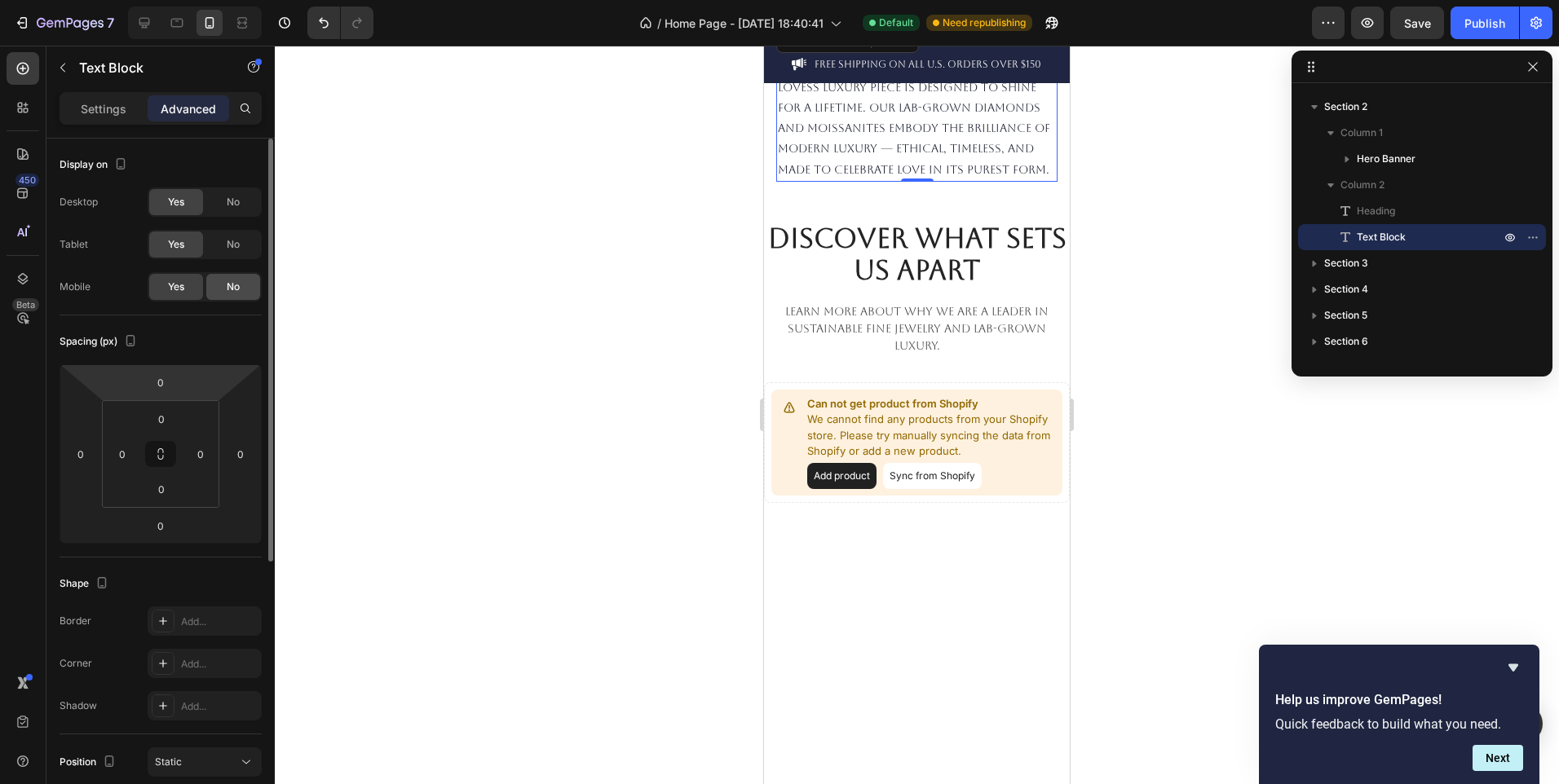
click at [215, 283] on div "No" at bounding box center [233, 287] width 54 height 26
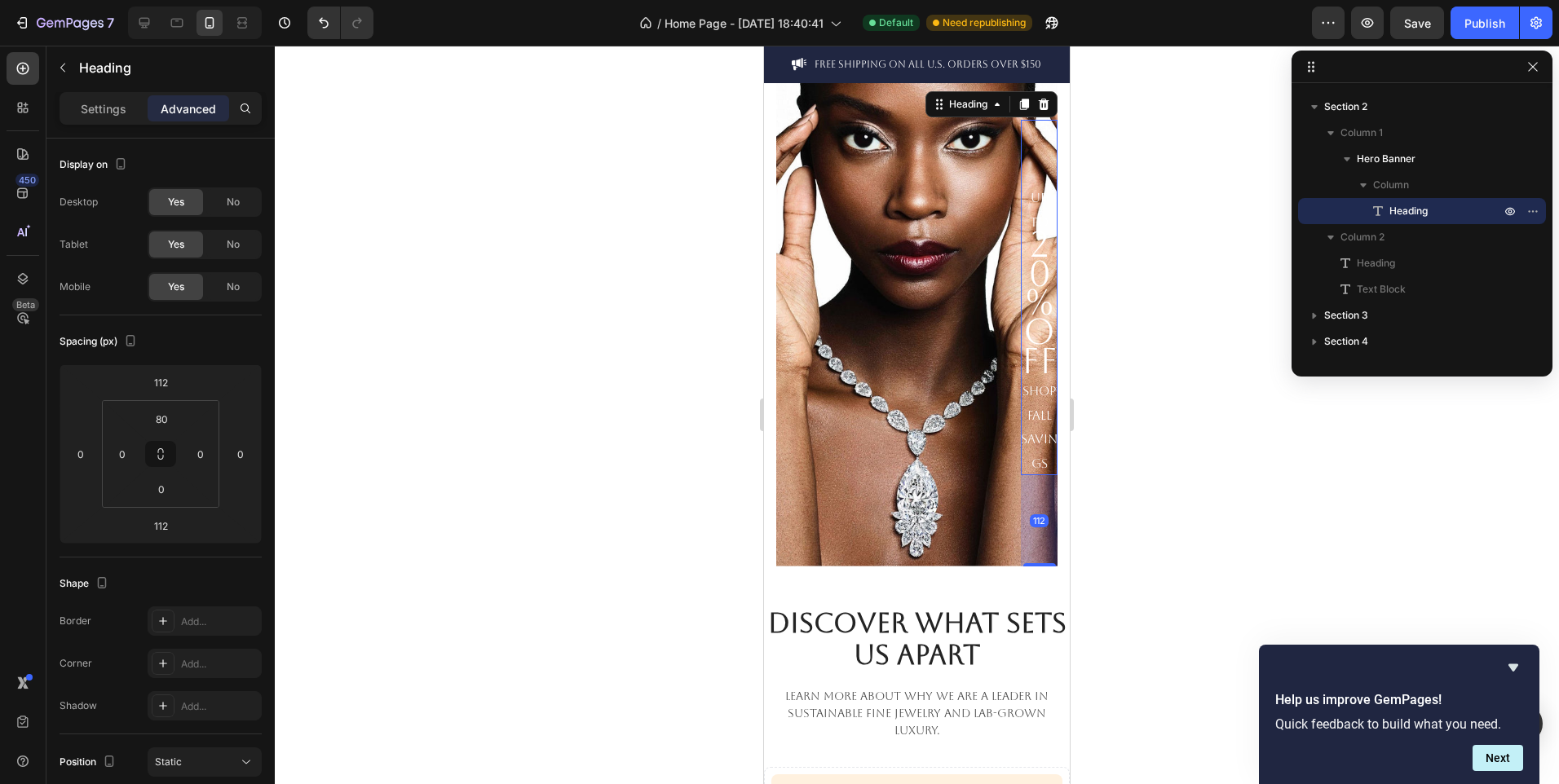
scroll to position [133, 0]
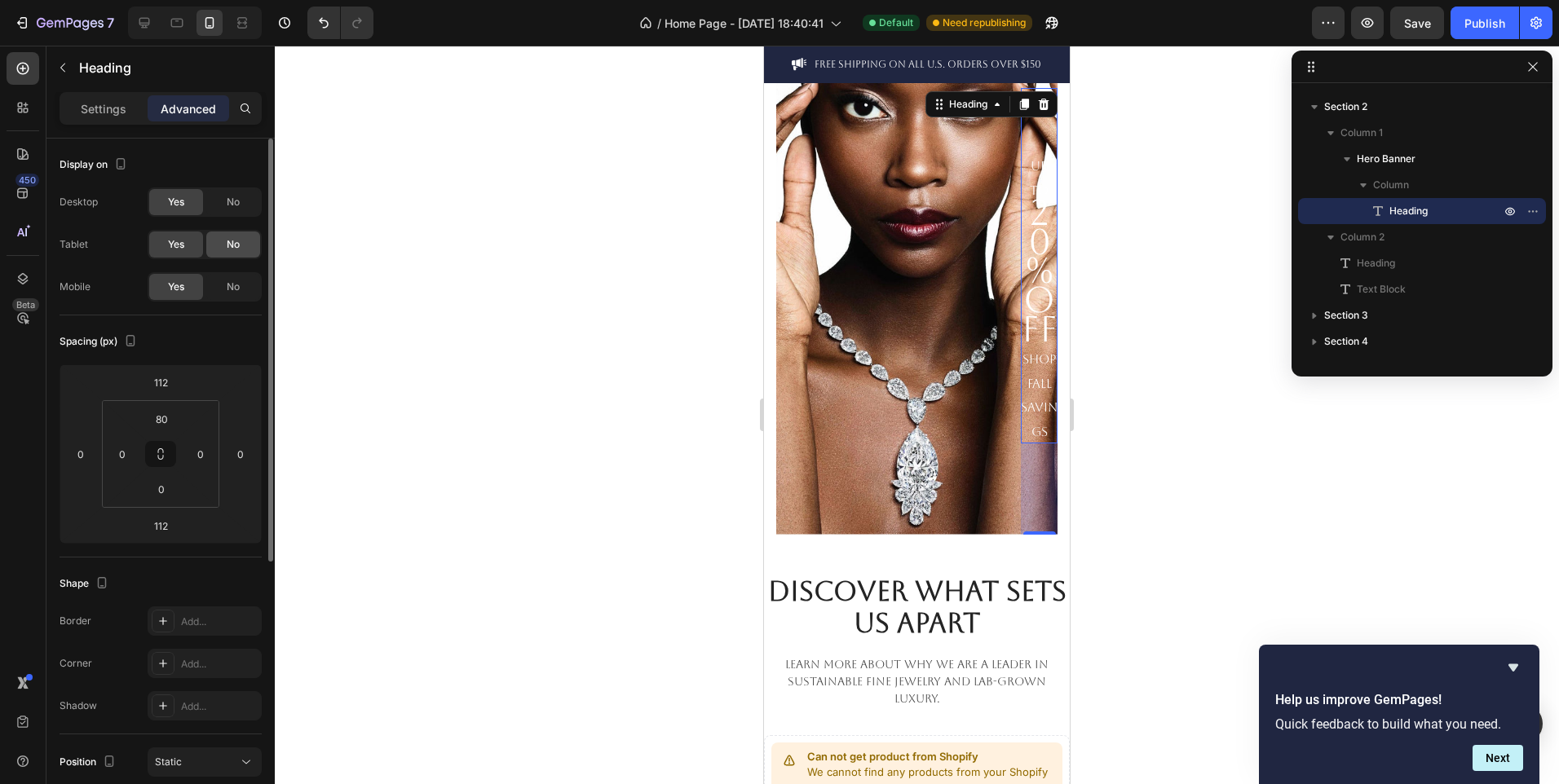
click at [223, 239] on div "No" at bounding box center [233, 245] width 54 height 26
click at [228, 194] on div "No" at bounding box center [233, 203] width 54 height 26
click at [168, 537] on input "112" at bounding box center [160, 526] width 32 height 25
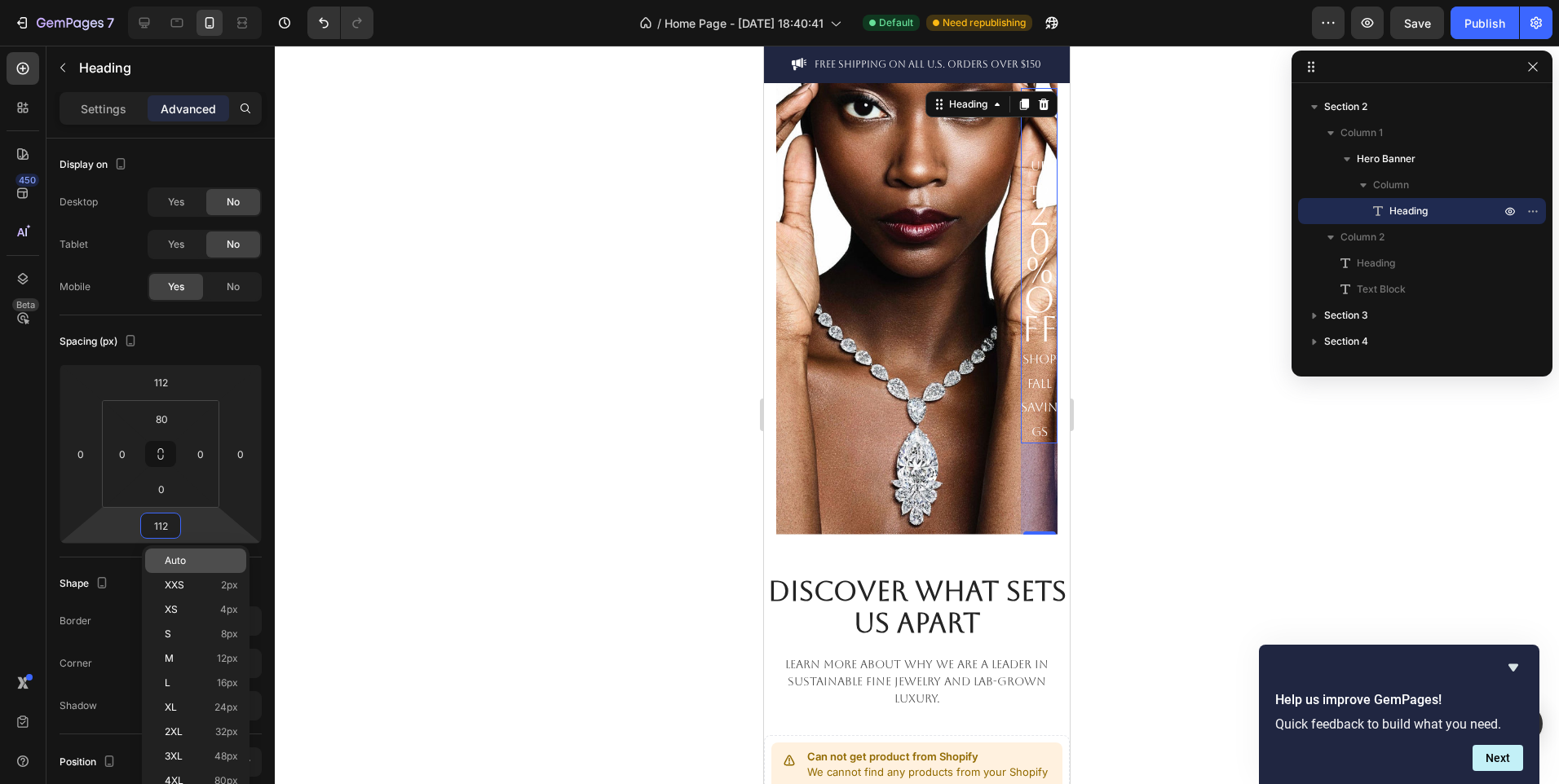
type input "5"
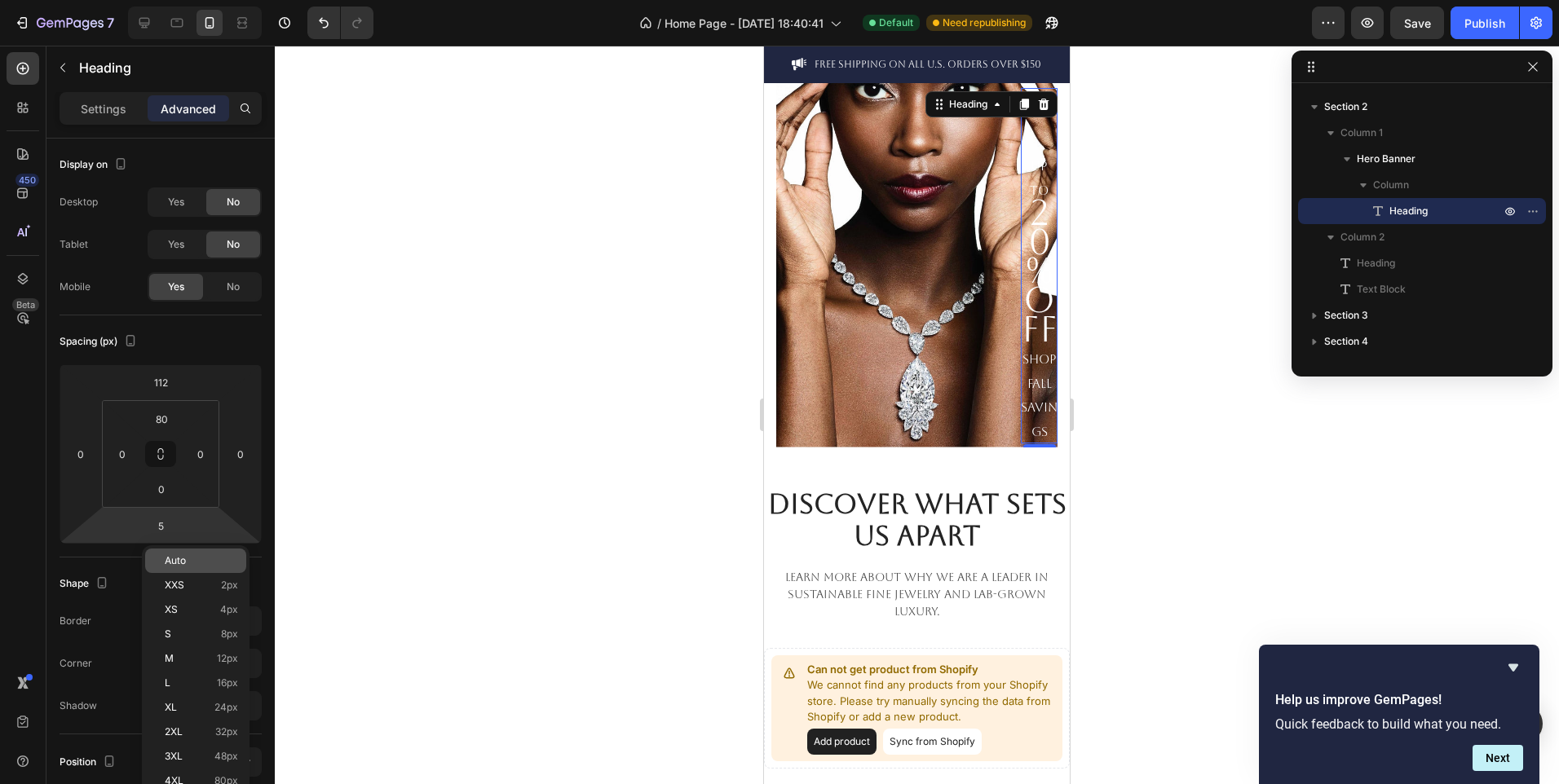
click at [194, 570] on div "Auto" at bounding box center [195, 561] width 101 height 25
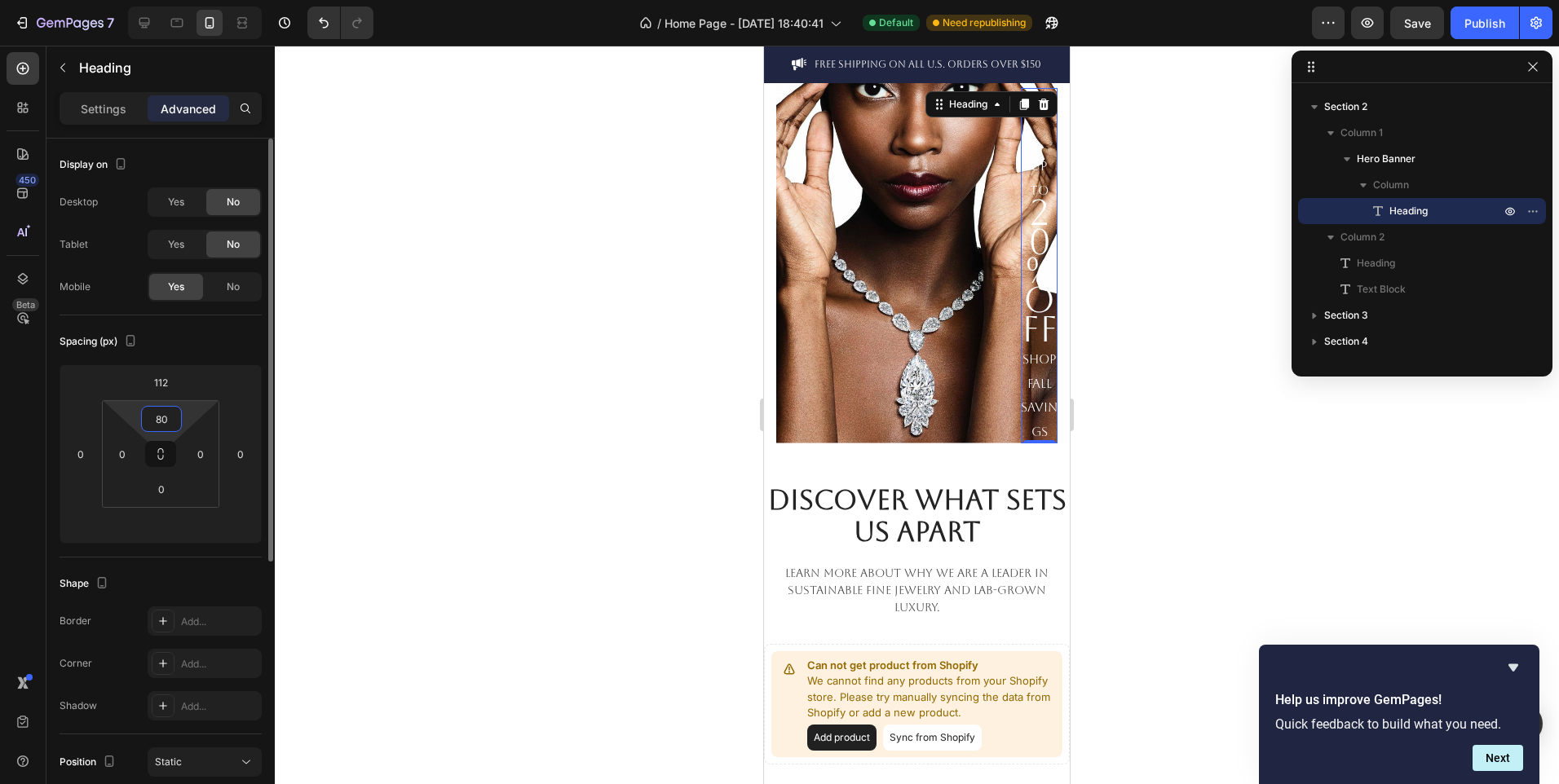
click at [167, 420] on input "80" at bounding box center [161, 419] width 32 height 25
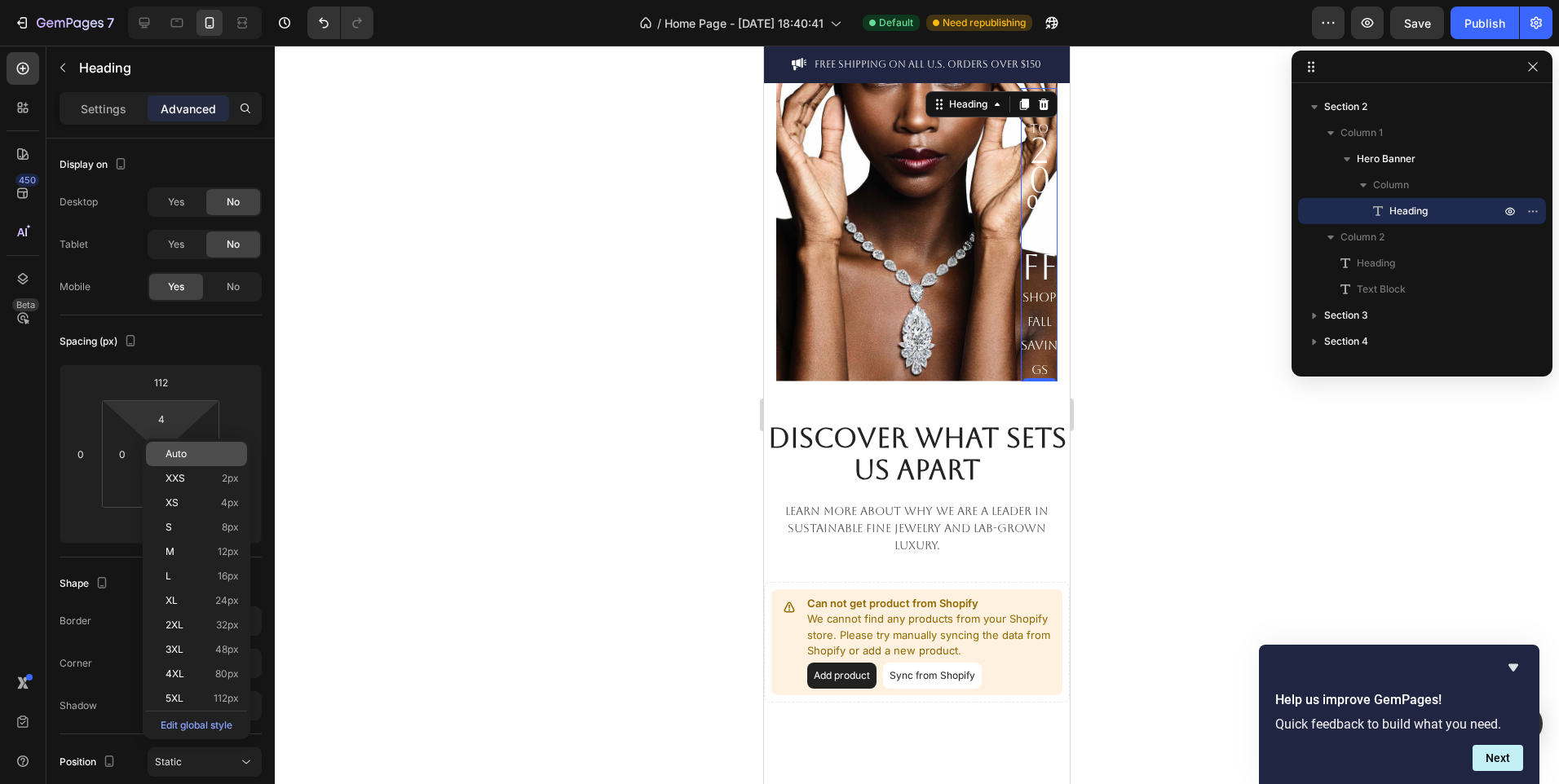
click at [188, 453] on p "Auto" at bounding box center [202, 454] width 74 height 12
type input "Auto"
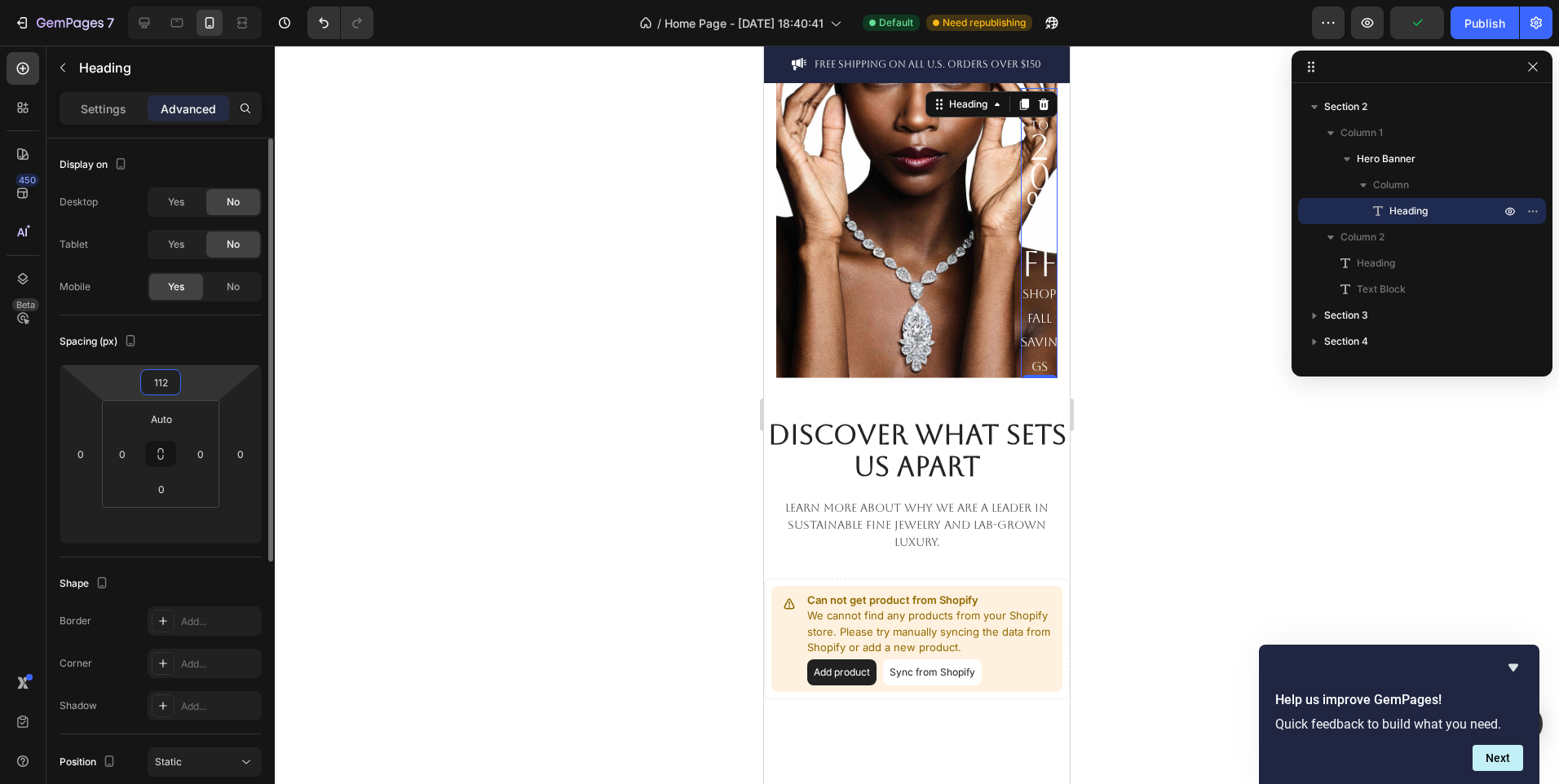
click at [170, 374] on input "112" at bounding box center [160, 382] width 32 height 25
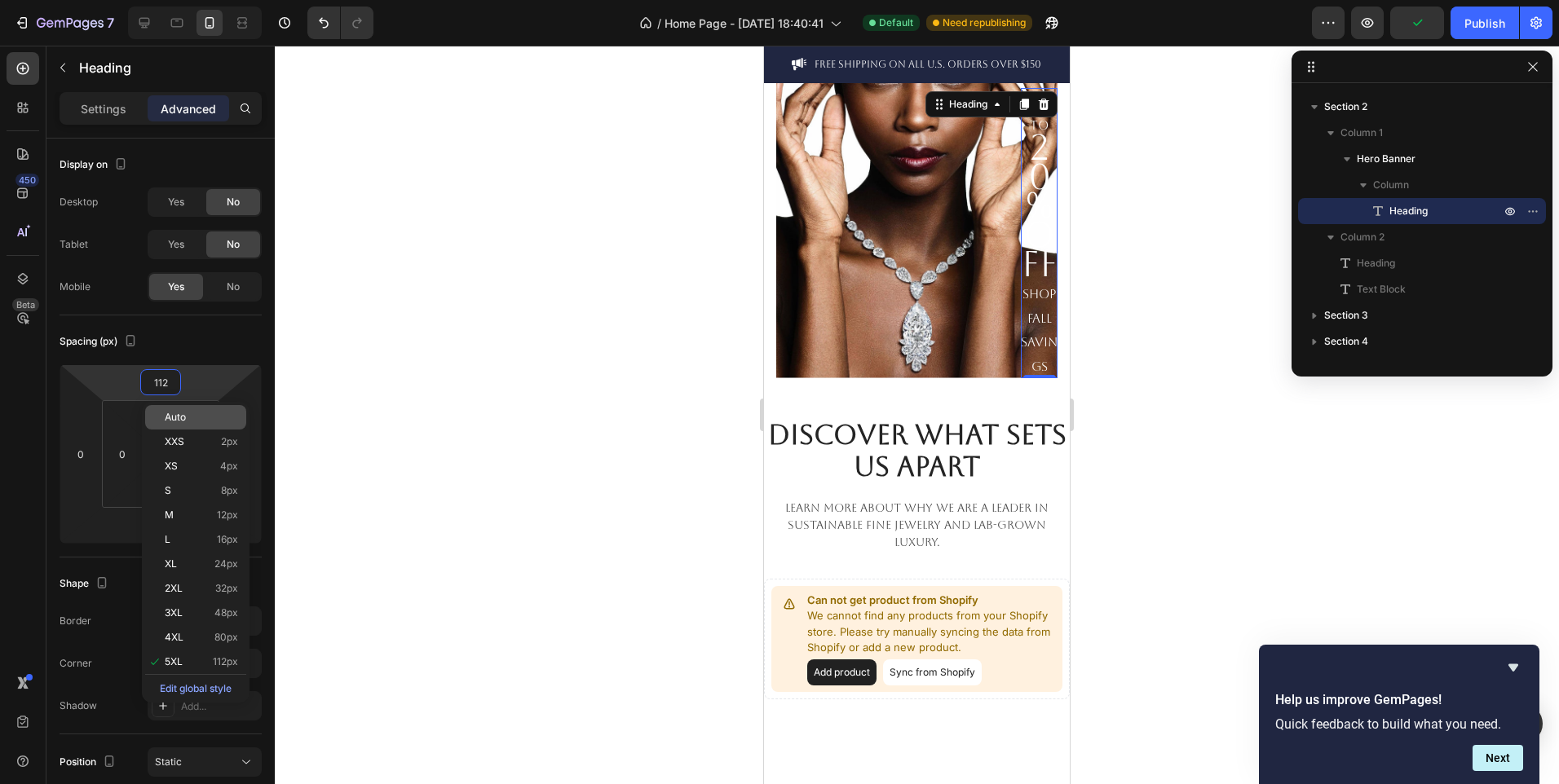
type input "5"
click at [176, 413] on span "Auto" at bounding box center [175, 418] width 22 height 12
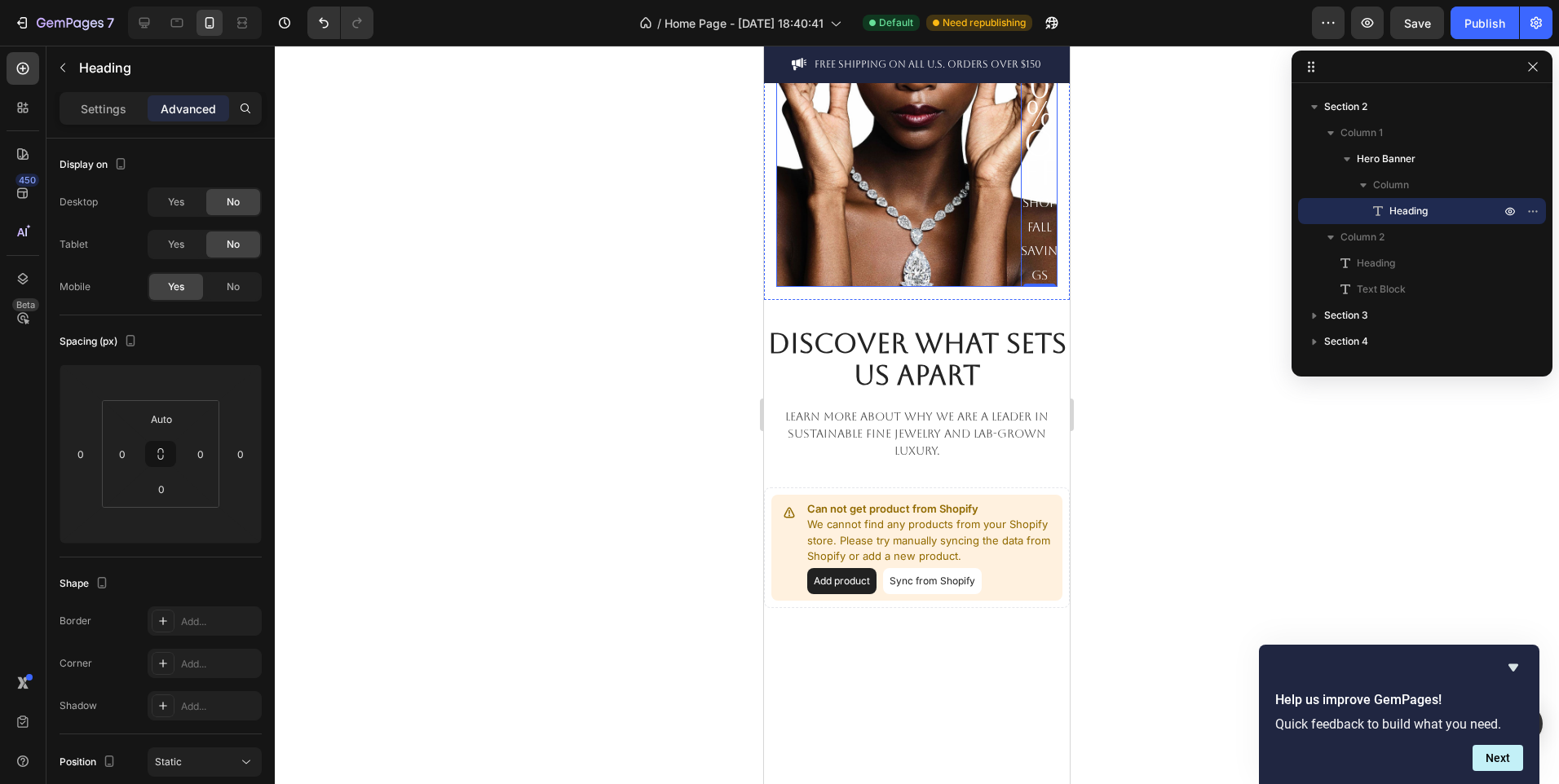
scroll to position [0, 0]
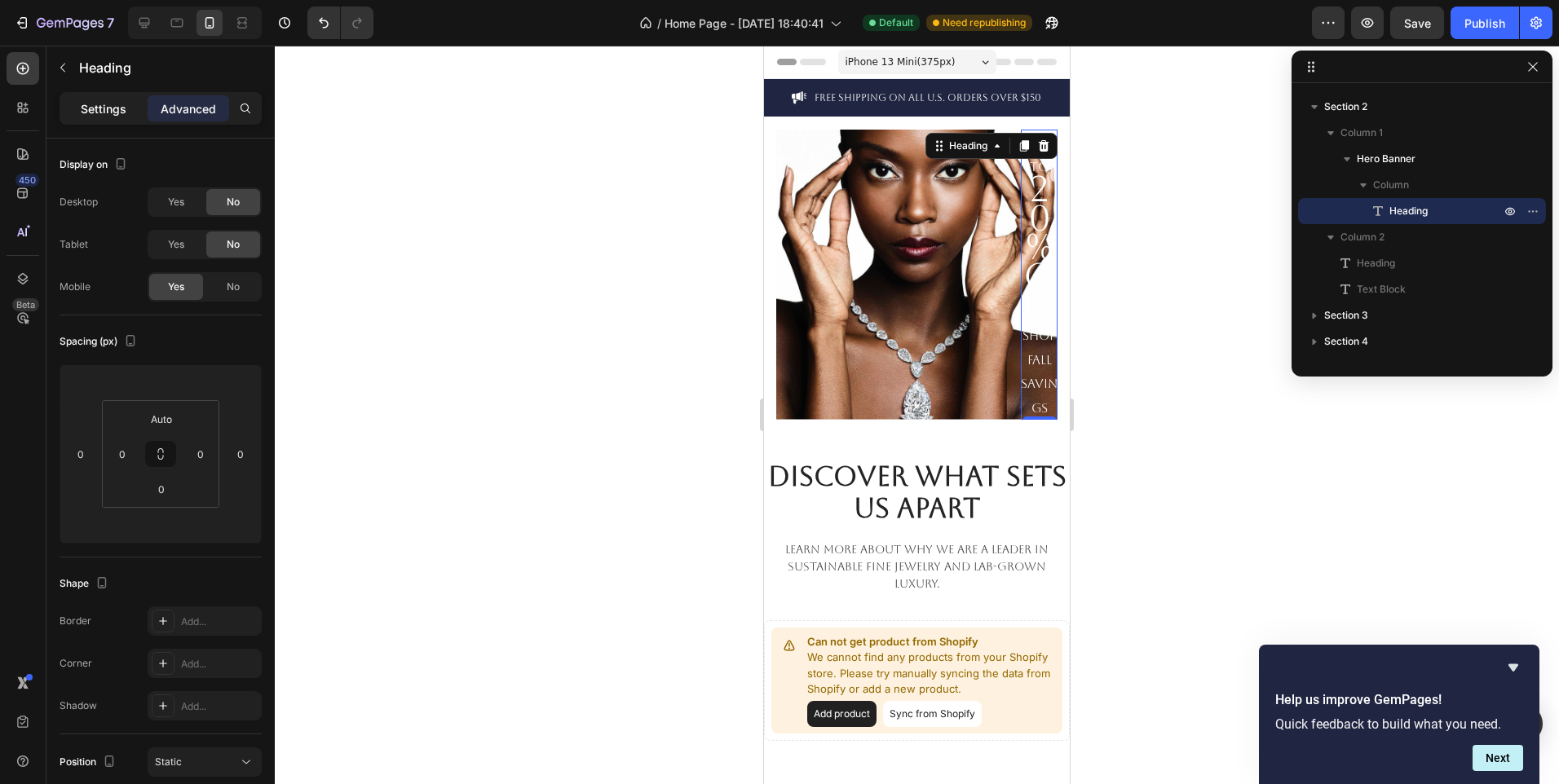
click at [84, 113] on p "Settings" at bounding box center [103, 108] width 46 height 17
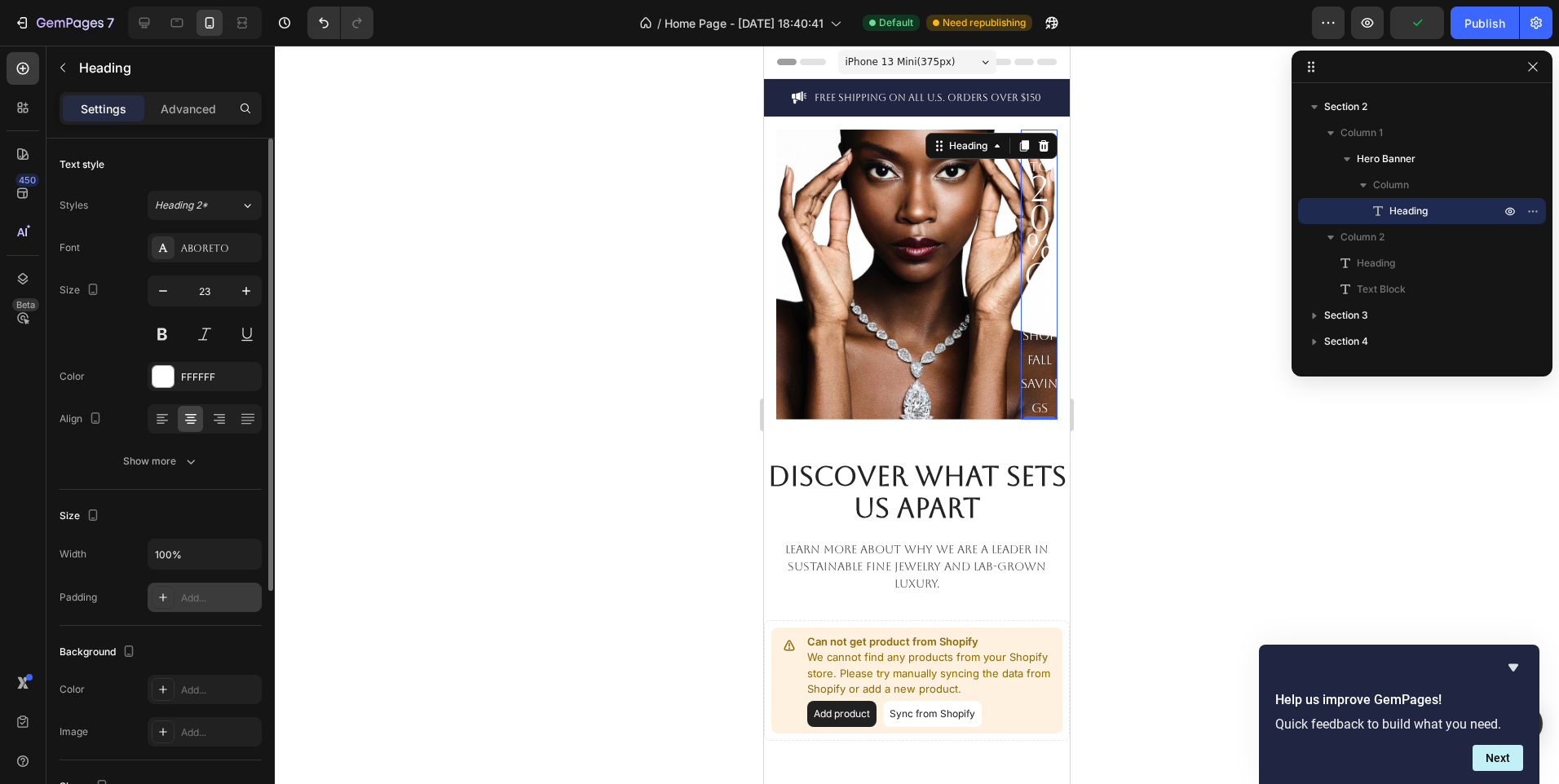
click at [215, 597] on div "Add..." at bounding box center [219, 598] width 77 height 15
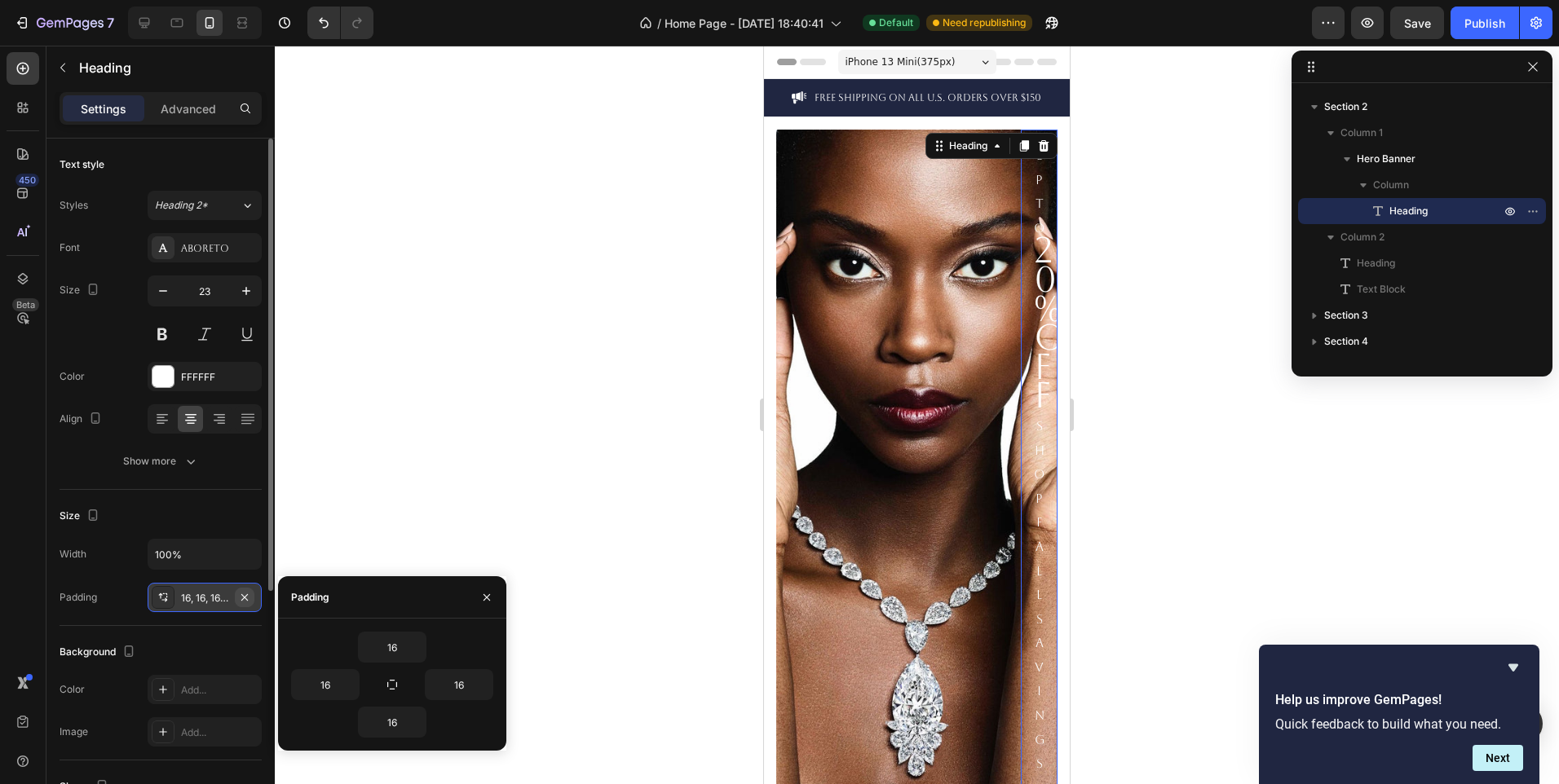
click at [247, 596] on icon "button" at bounding box center [245, 597] width 13 height 13
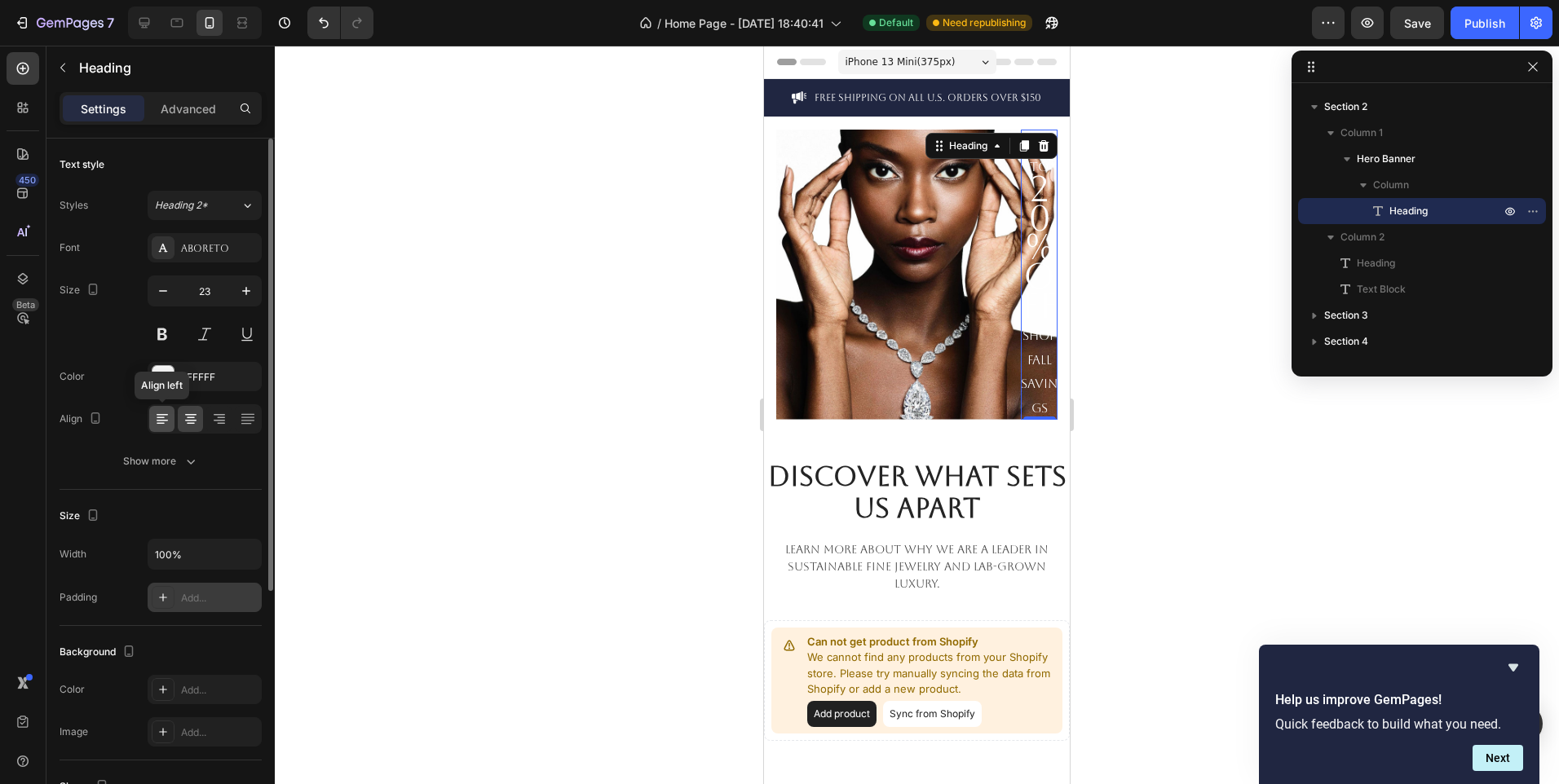
click at [157, 418] on icon at bounding box center [161, 418] width 8 height 2
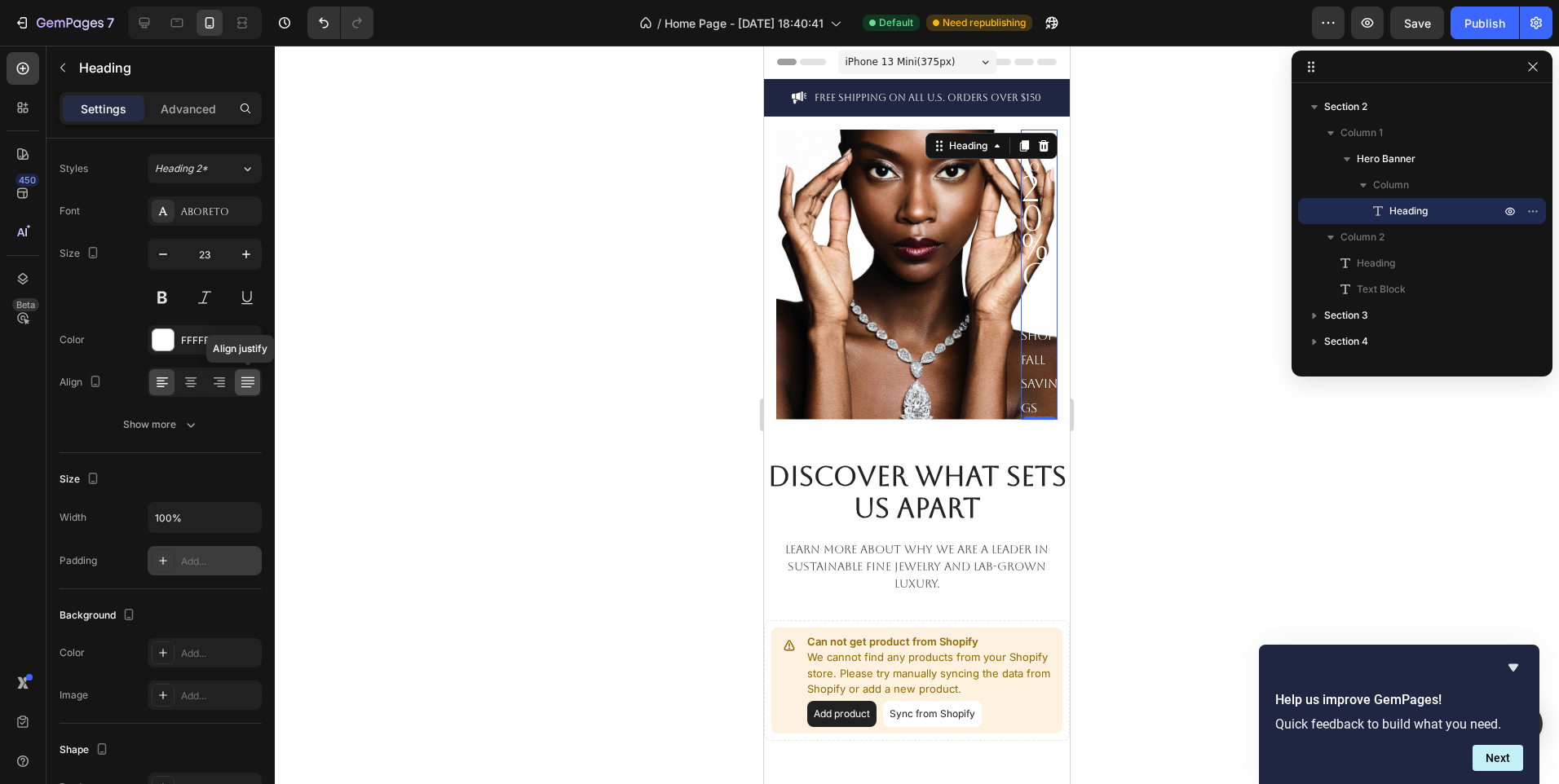
click at [243, 386] on icon at bounding box center [248, 382] width 17 height 17
click at [191, 386] on icon at bounding box center [191, 387] width 8 height 2
click at [161, 386] on icon at bounding box center [161, 387] width 8 height 2
click at [243, 526] on button "button" at bounding box center [246, 517] width 29 height 29
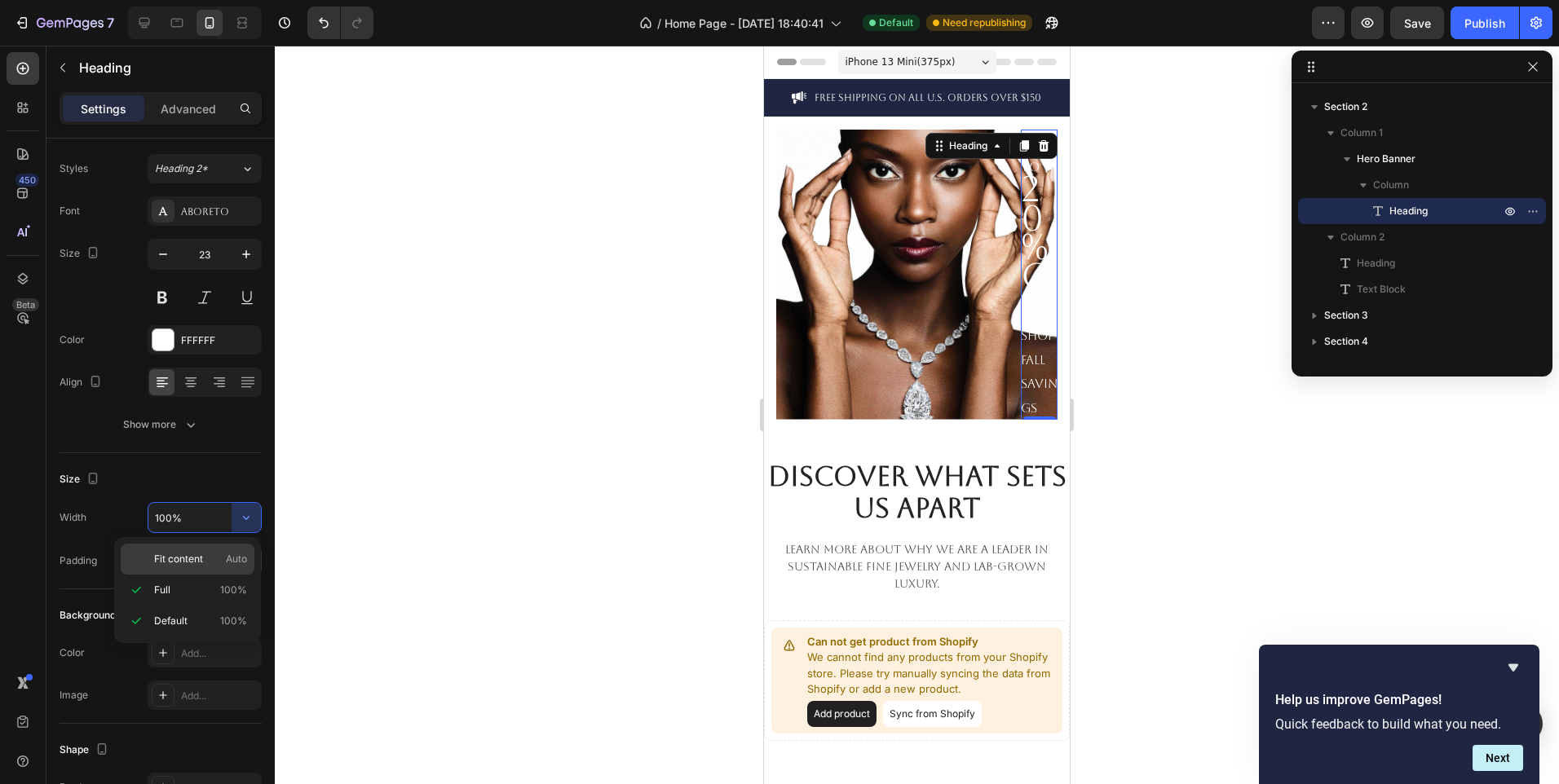
click at [228, 557] on span "Auto" at bounding box center [237, 559] width 22 height 15
type input "Auto"
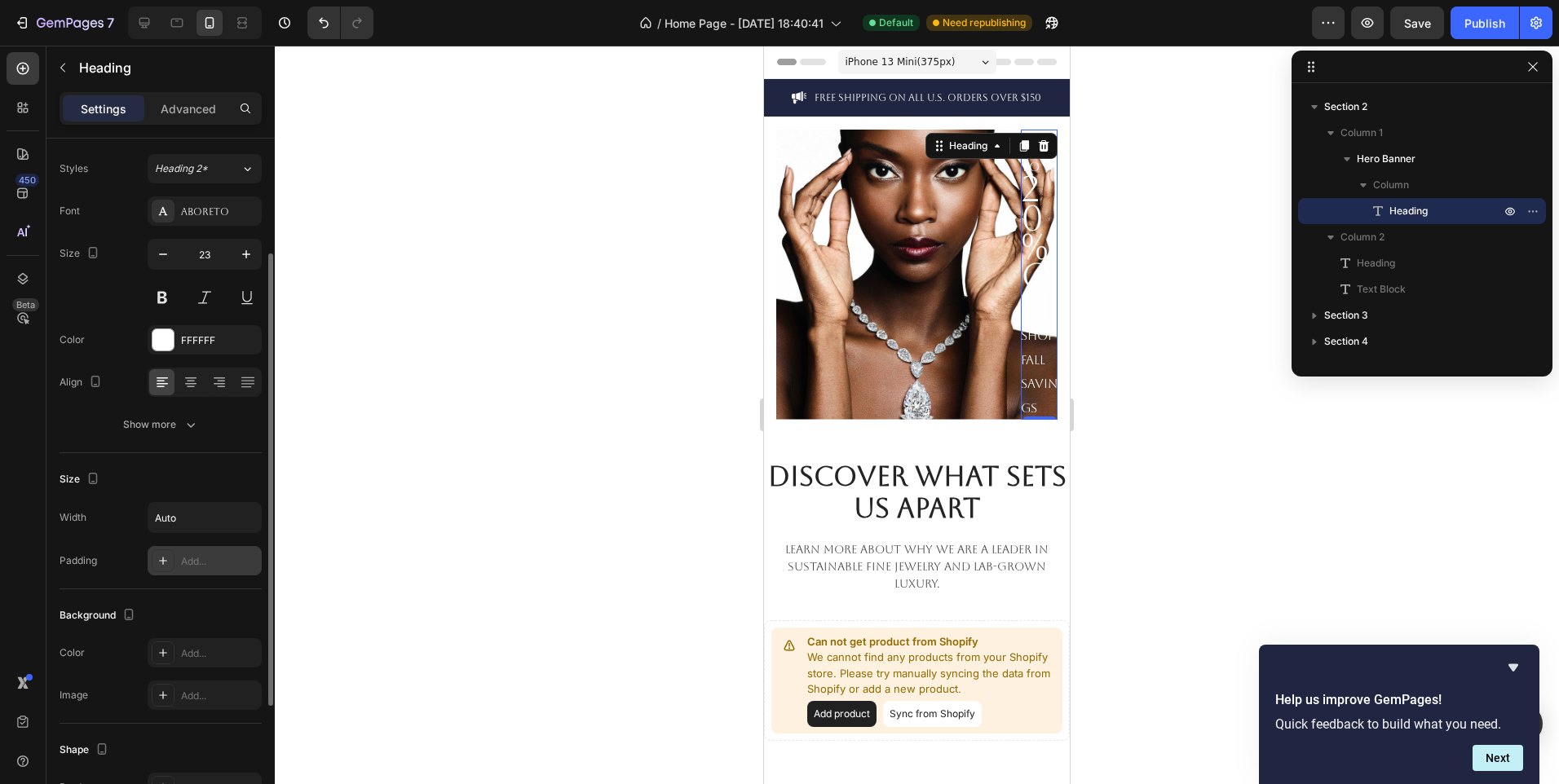
scroll to position [366, 0]
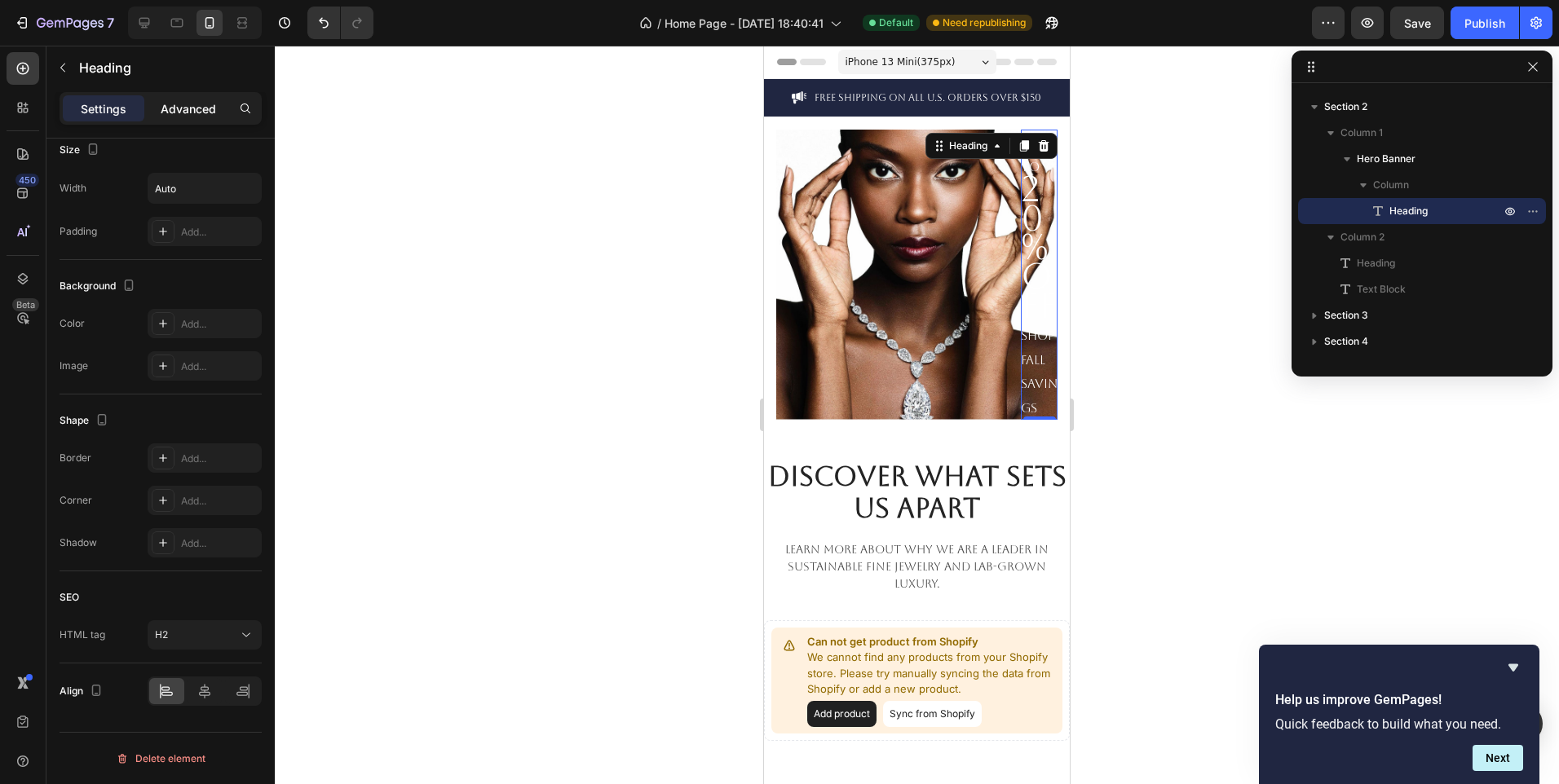
click at [181, 110] on p "Advanced" at bounding box center [188, 108] width 55 height 17
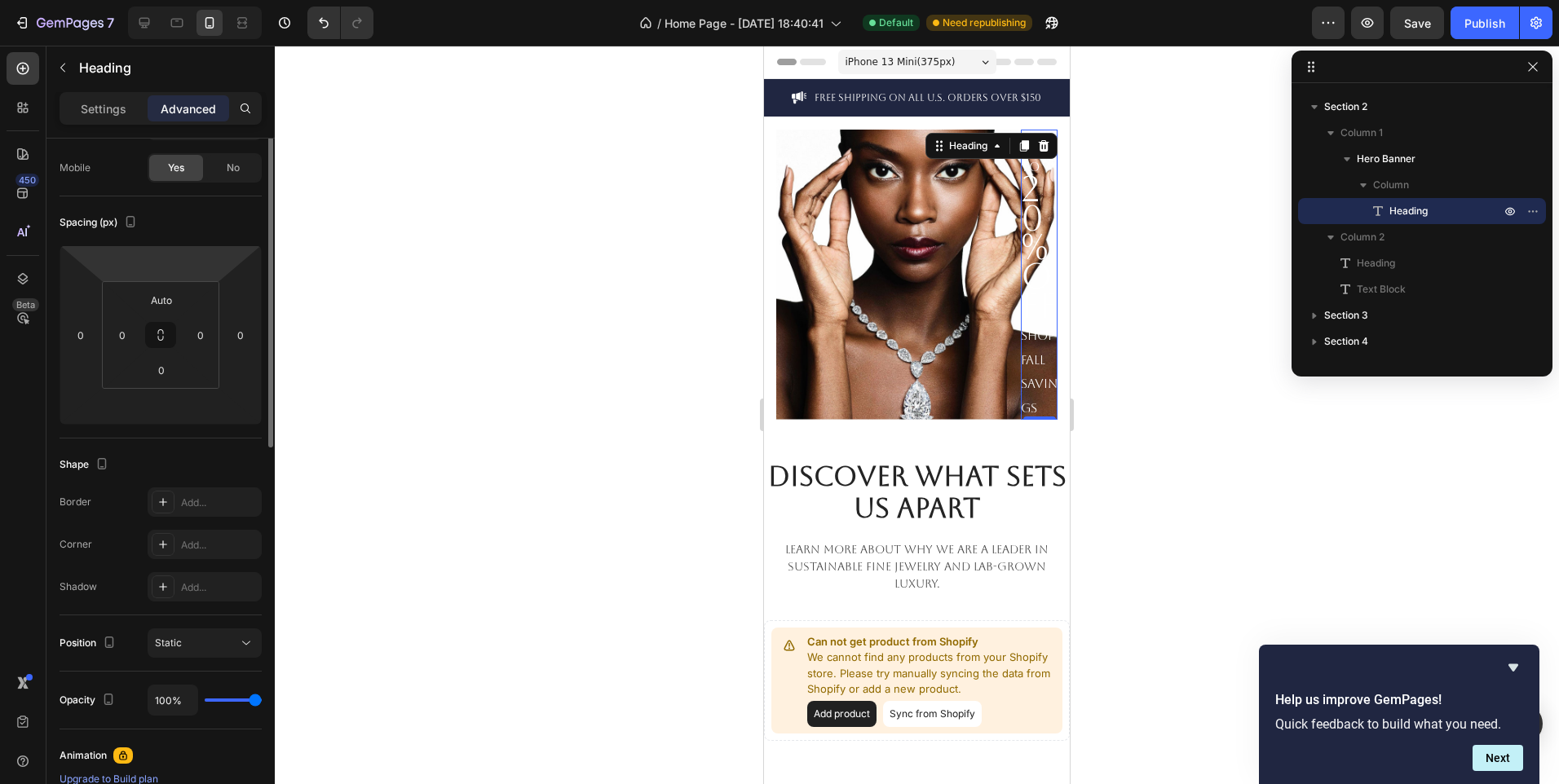
scroll to position [0, 0]
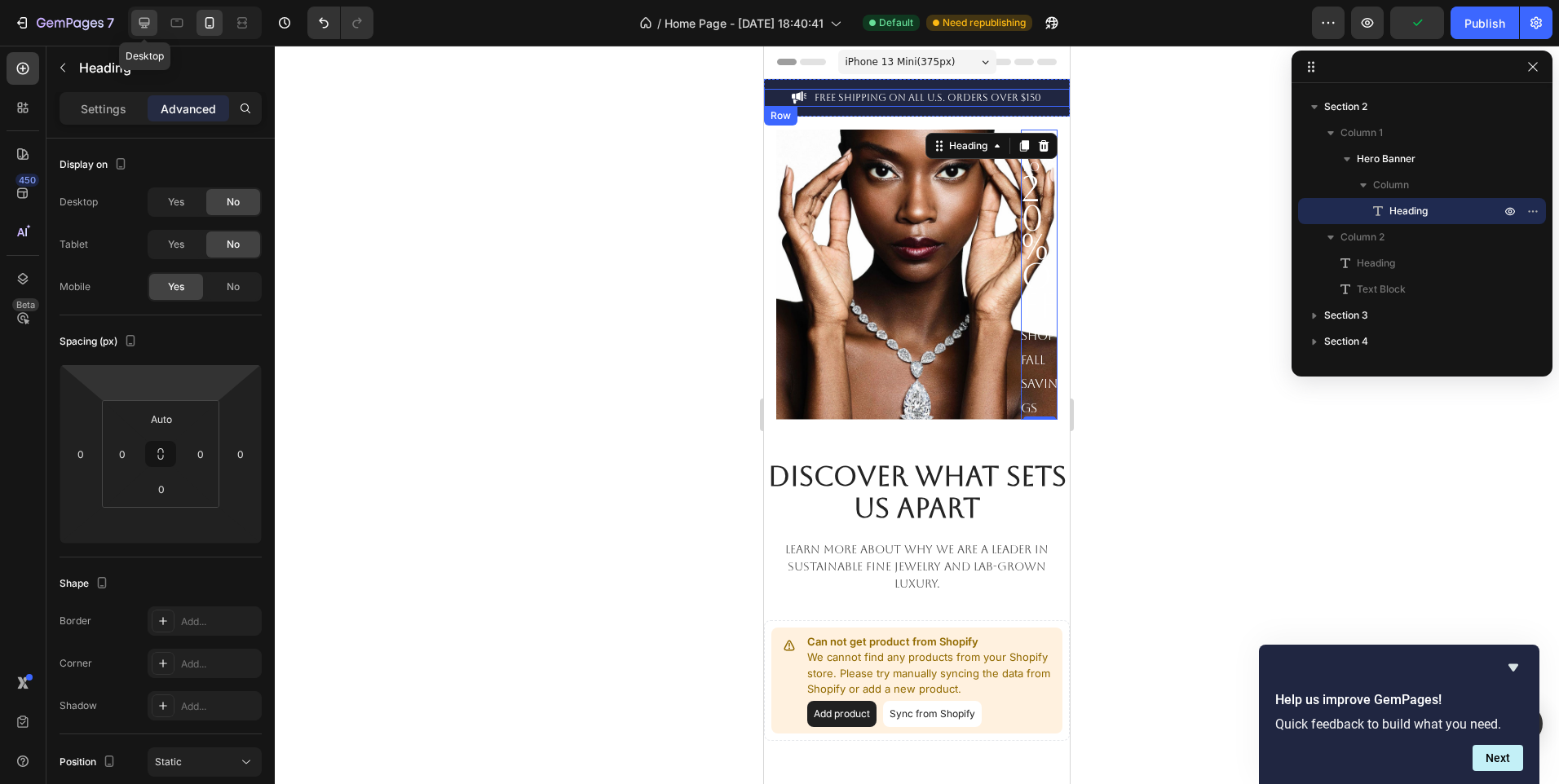
click at [148, 21] on icon at bounding box center [145, 23] width 17 height 17
type input "0"
type input "300"
type input "0"
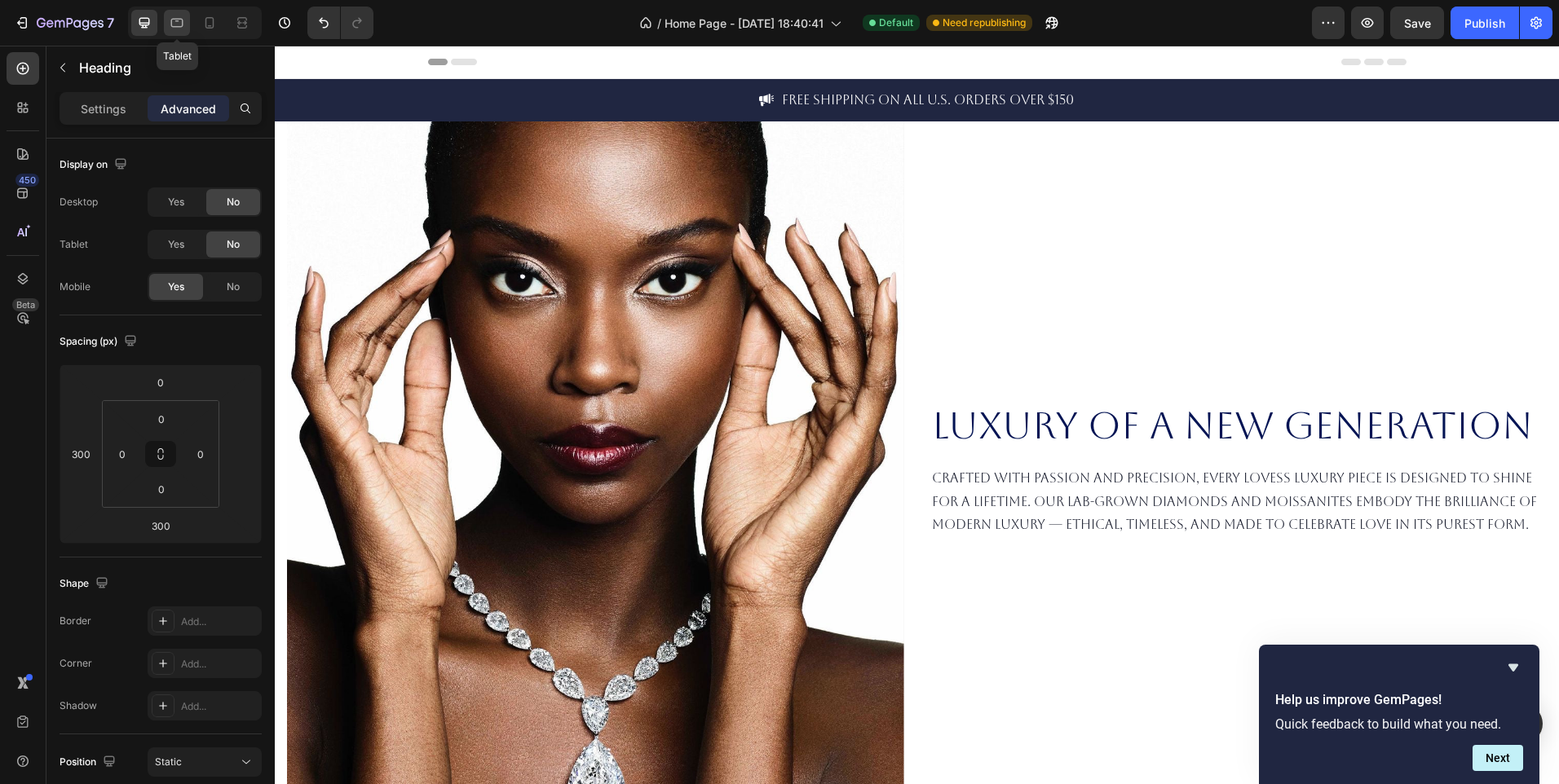
click at [183, 23] on icon at bounding box center [177, 23] width 12 height 9
type input "0"
type input "16"
type input "0"
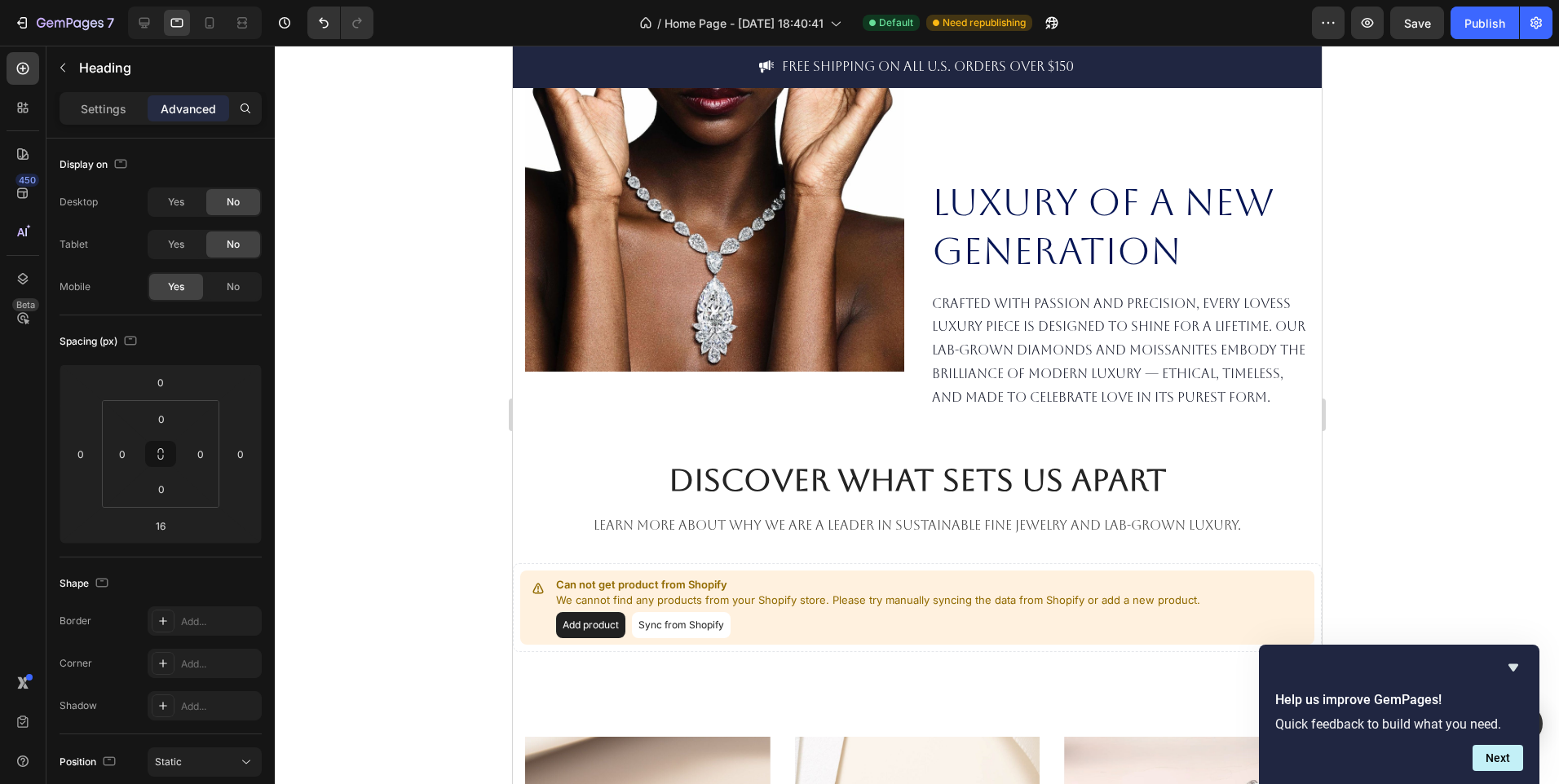
scroll to position [196, 0]
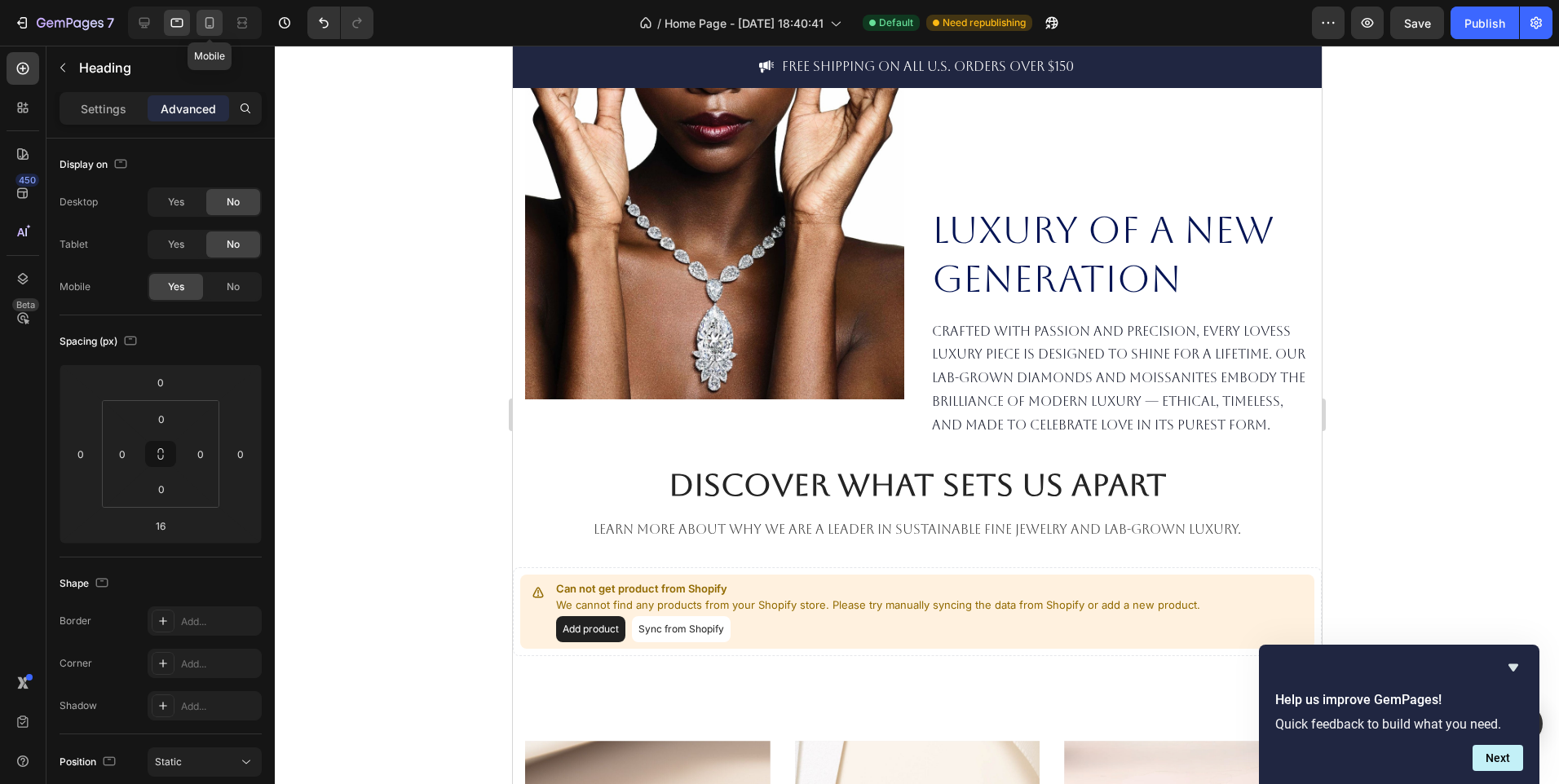
click at [212, 17] on icon at bounding box center [209, 23] width 17 height 17
type input "Auto"
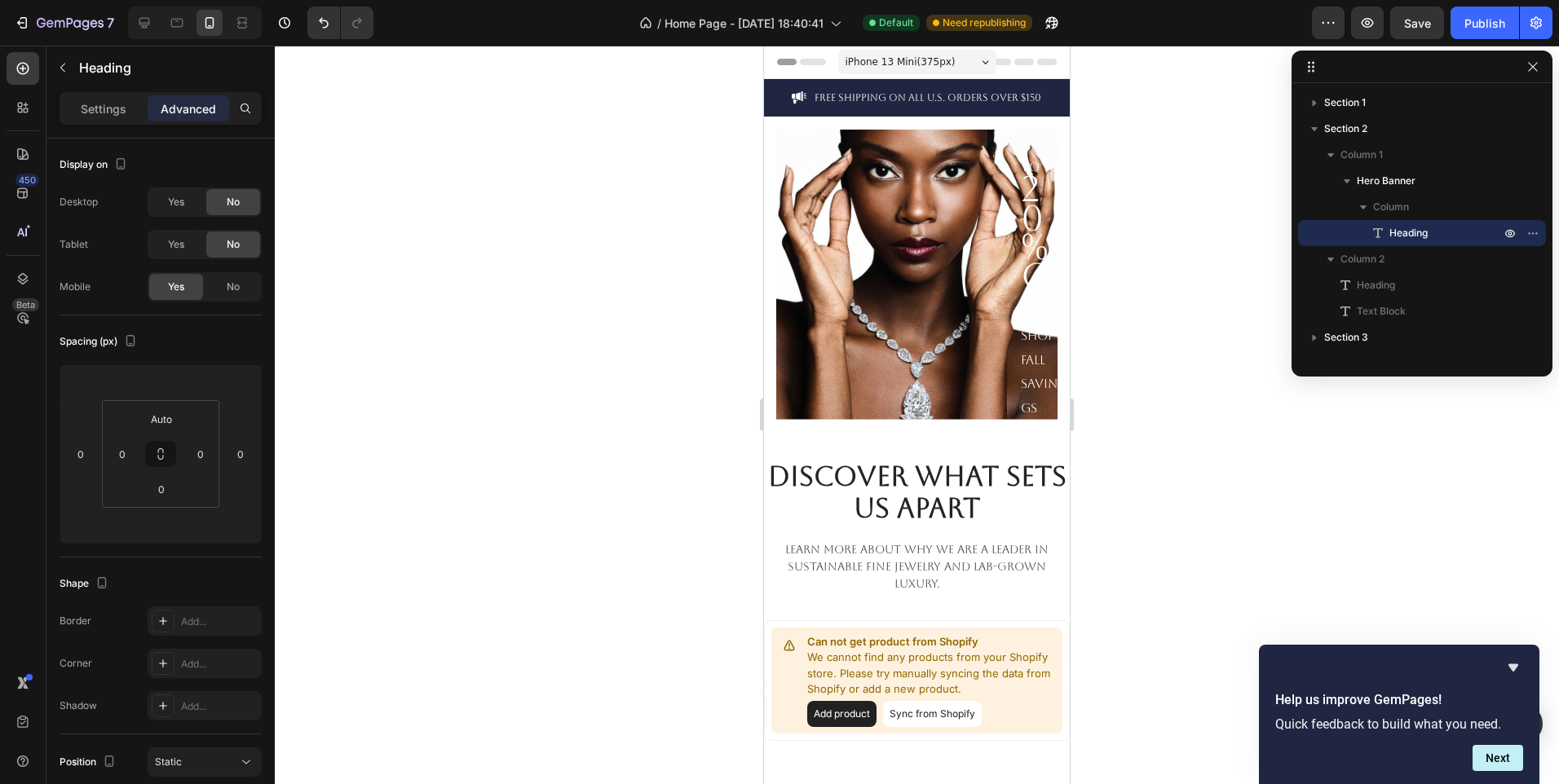
click at [1026, 228] on span "20% OFF" at bounding box center [1039, 246] width 36 height 157
click at [79, 114] on div "Settings" at bounding box center [103, 108] width 82 height 26
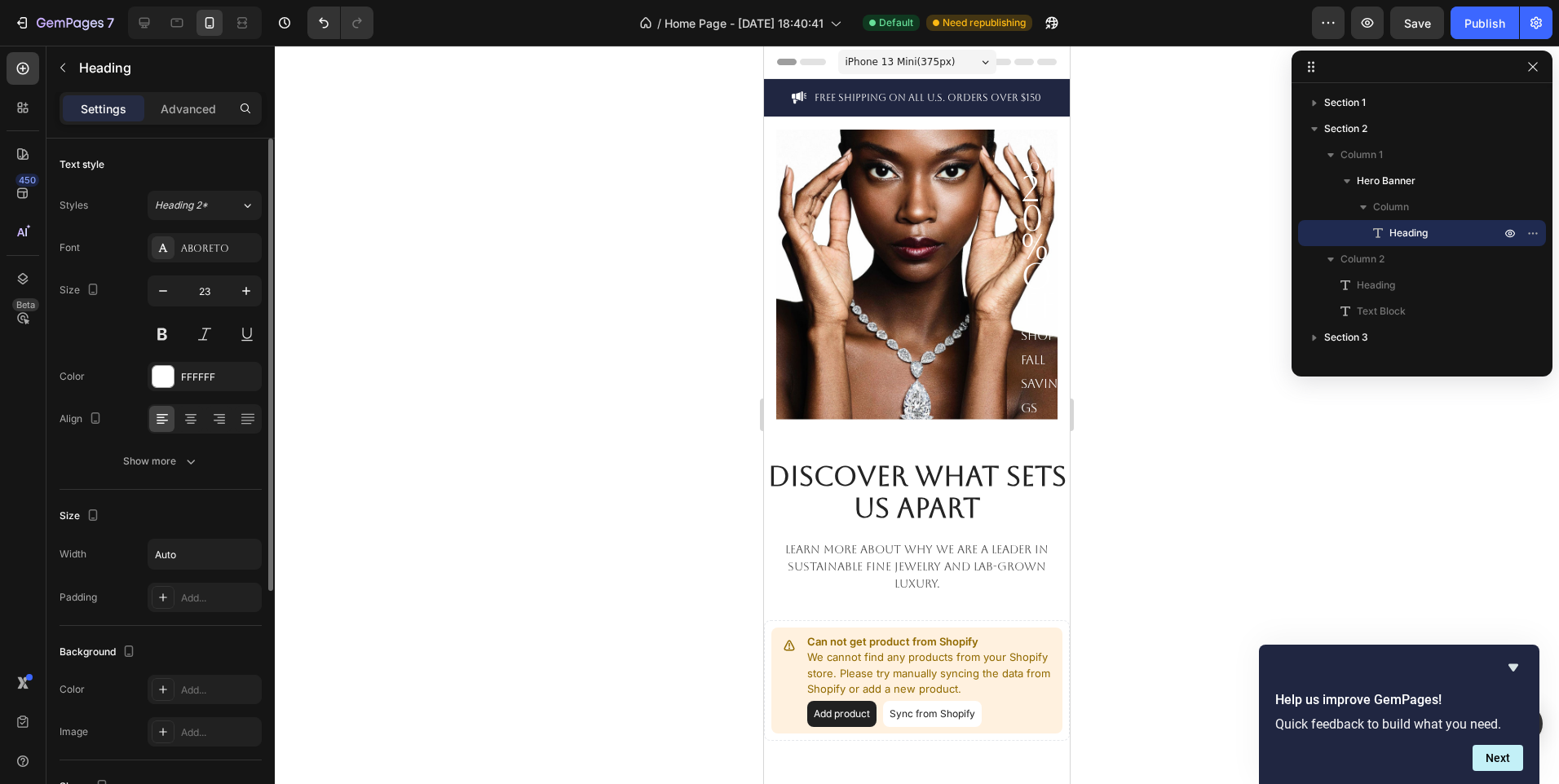
scroll to position [366, 0]
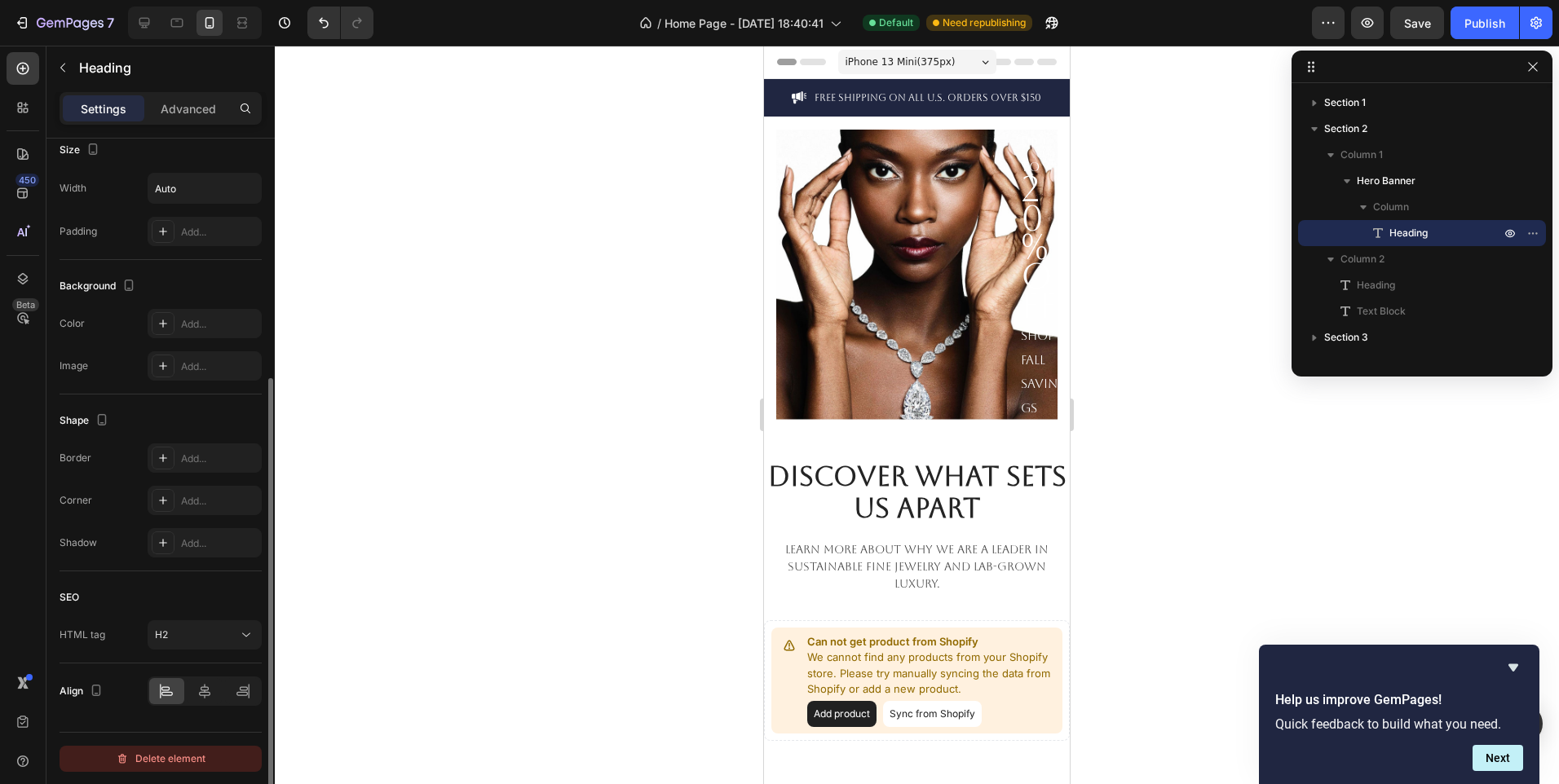
click at [176, 762] on div "Delete element" at bounding box center [161, 759] width 89 height 20
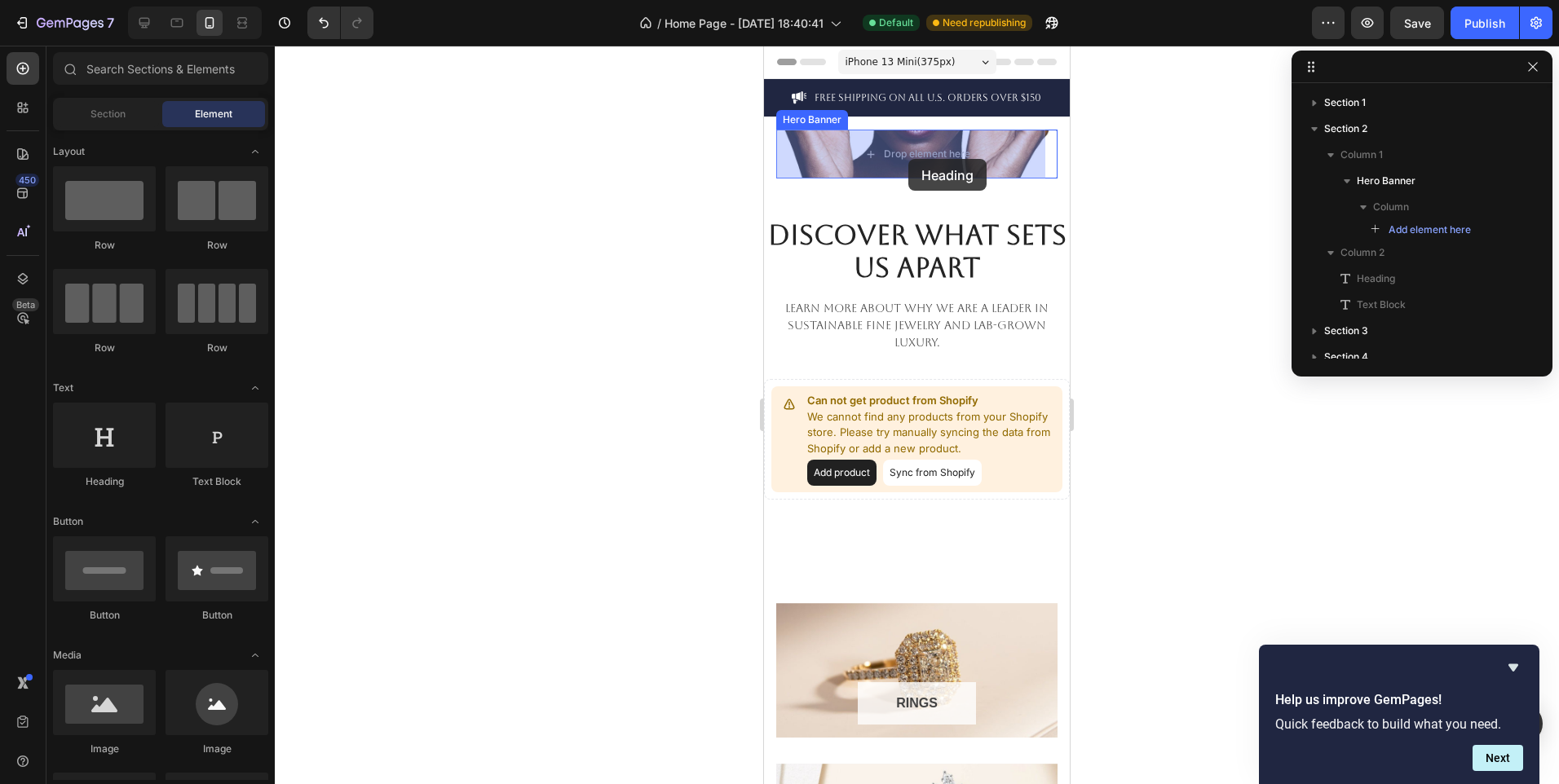
drag, startPoint x: 886, startPoint y: 499, endPoint x: 915, endPoint y: 192, distance: 308.4
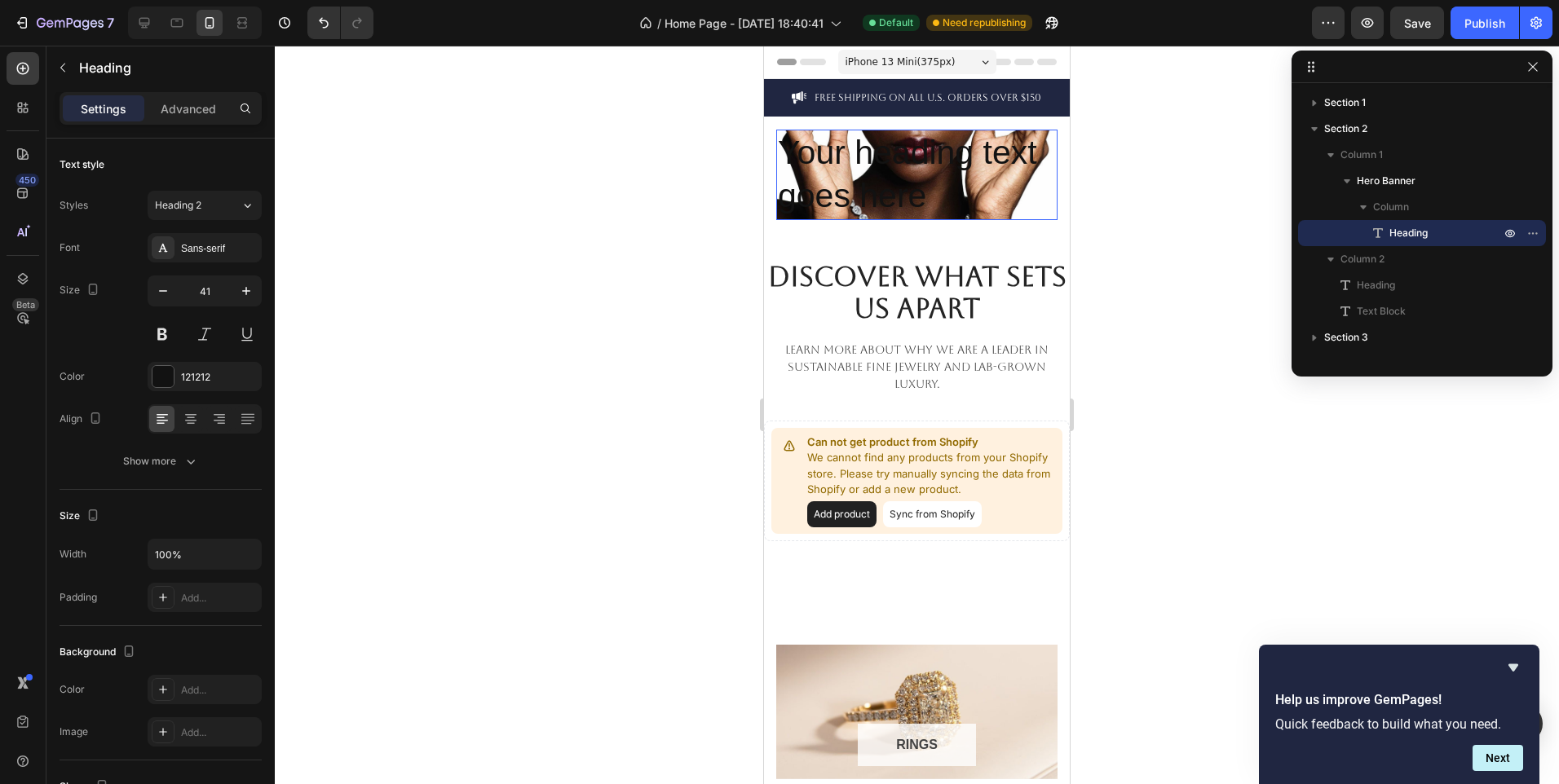
click at [946, 192] on h2 "Your heading text goes here" at bounding box center [917, 174] width 281 height 90
click at [946, 192] on p "Your heading text goes here" at bounding box center [917, 174] width 278 height 87
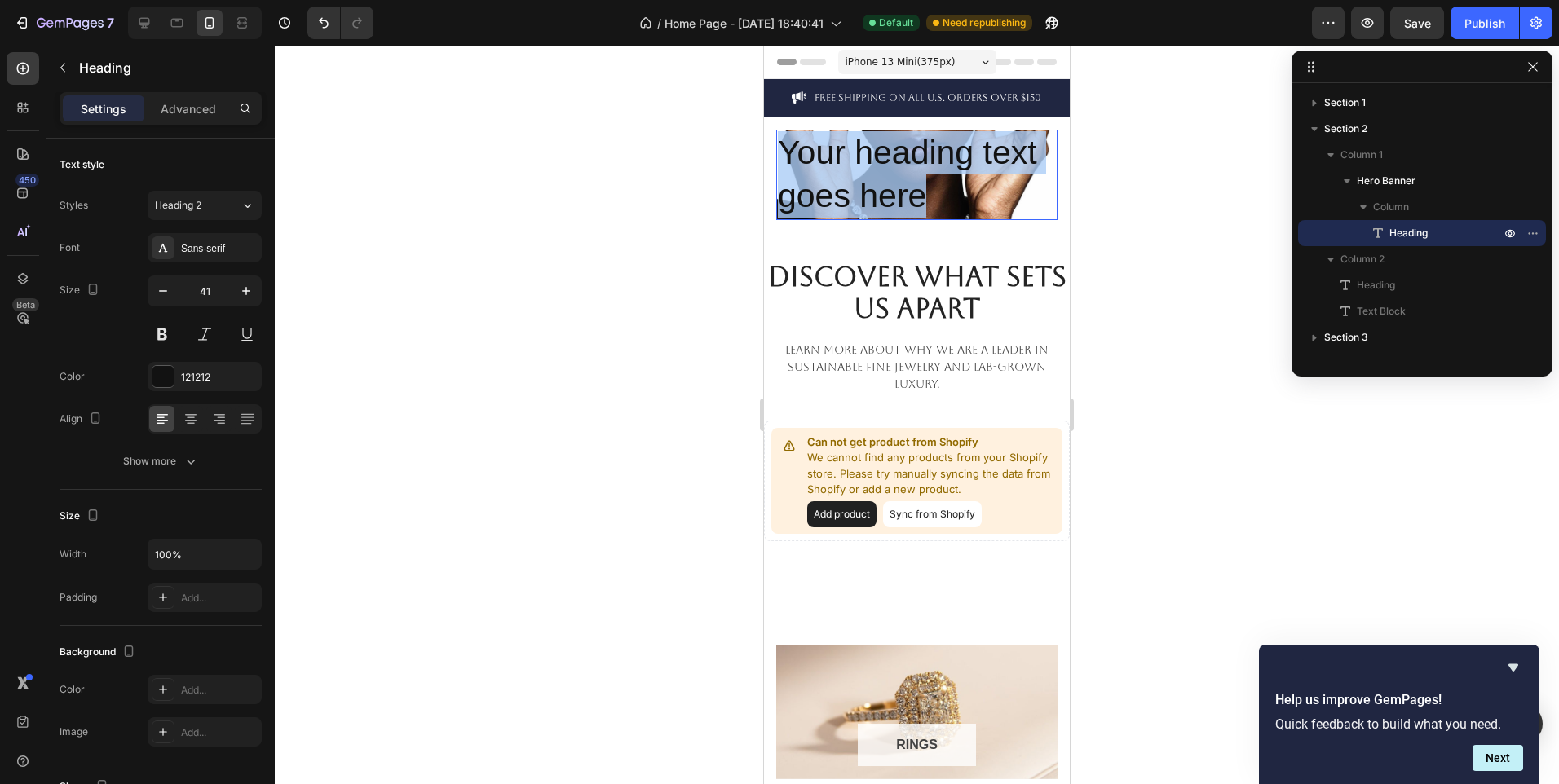
click at [946, 192] on p "Your heading text goes here" at bounding box center [917, 174] width 278 height 87
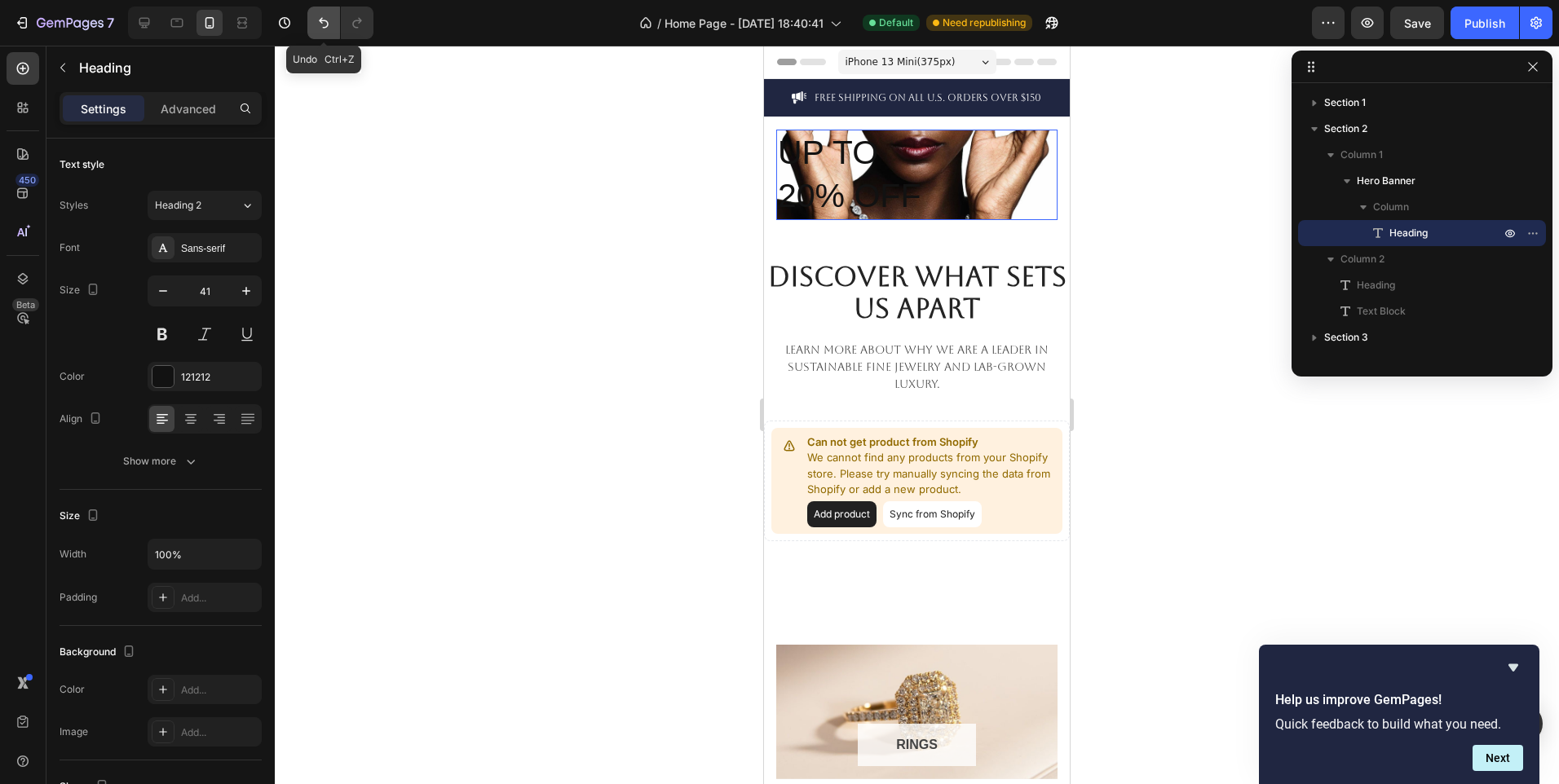
click at [314, 20] on button "Undo/Redo" at bounding box center [324, 22] width 32 height 32
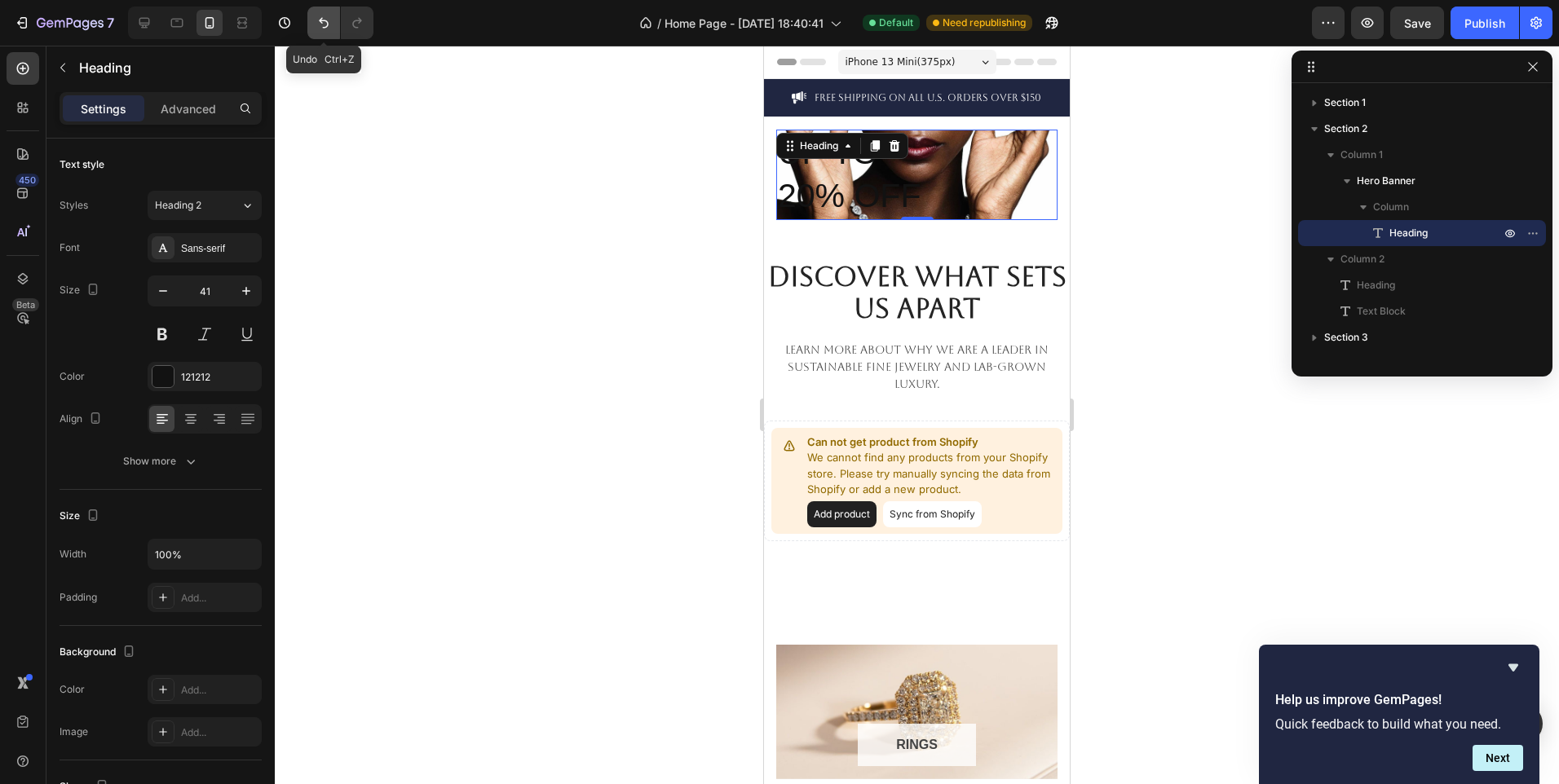
click at [314, 20] on button "Undo/Redo" at bounding box center [324, 22] width 32 height 32
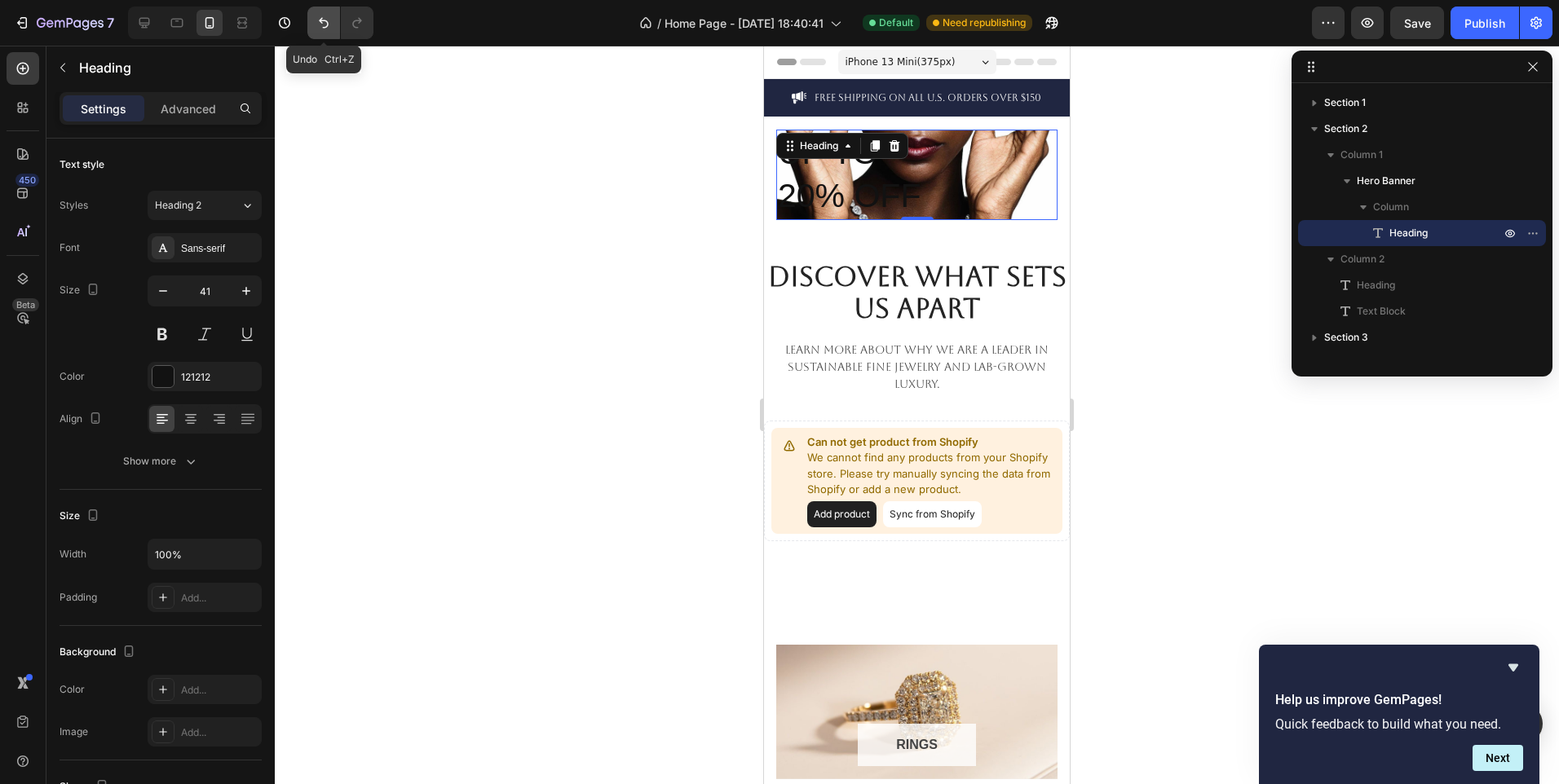
click at [314, 20] on button "Undo/Redo" at bounding box center [324, 22] width 32 height 32
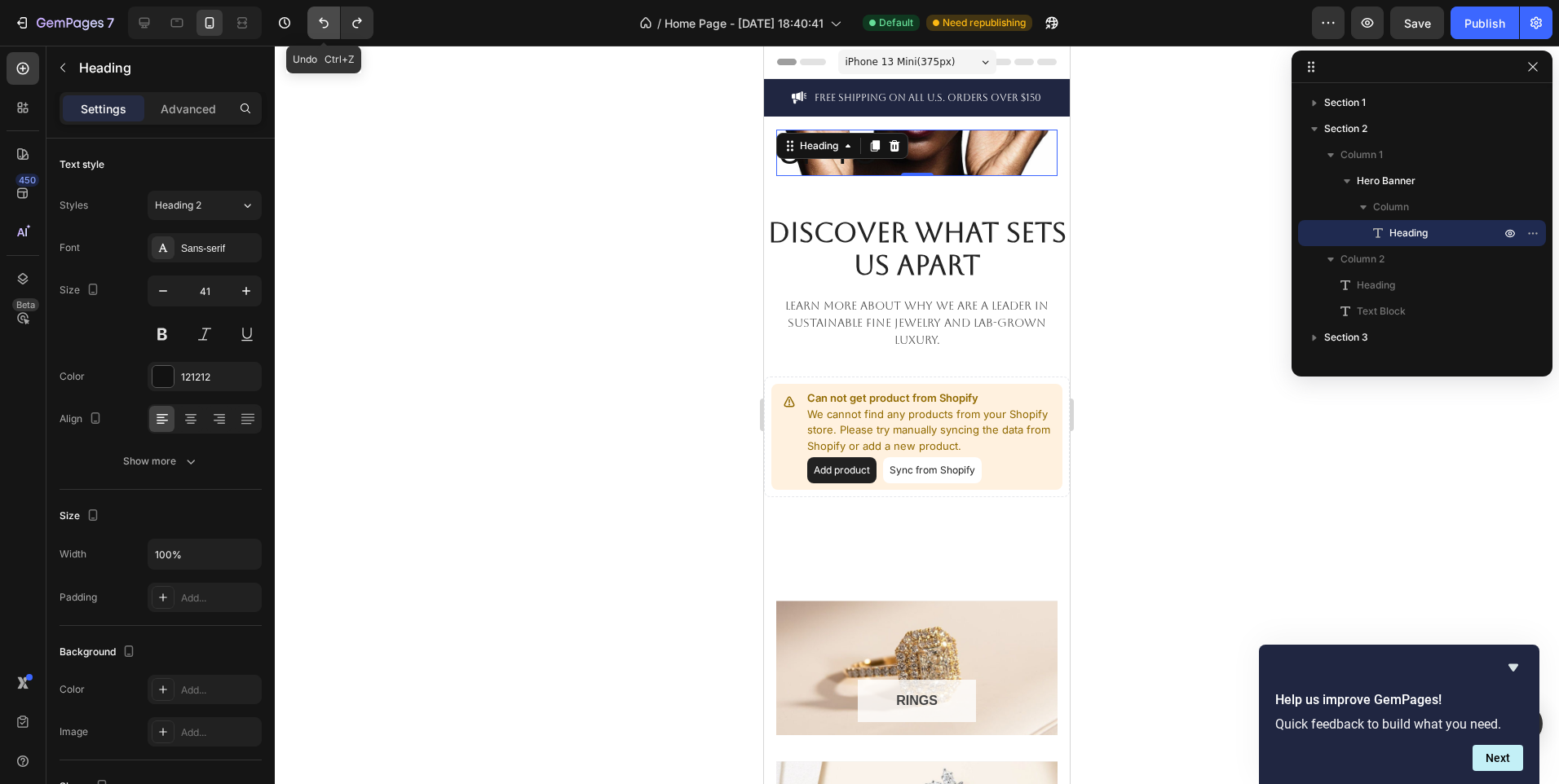
click at [314, 20] on button "Undo/Redo" at bounding box center [324, 22] width 32 height 32
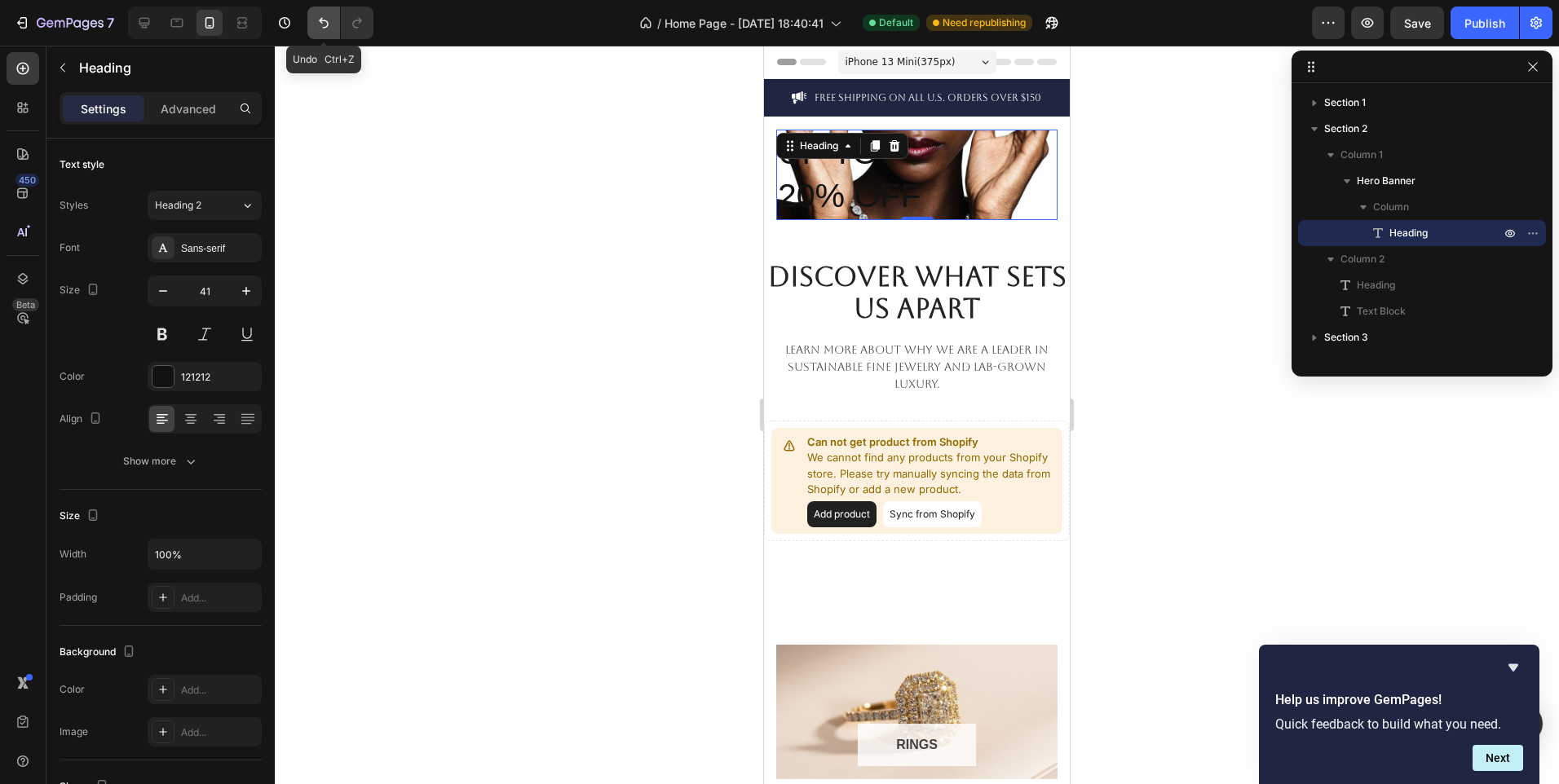
click at [314, 20] on button "Undo/Redo" at bounding box center [324, 22] width 32 height 32
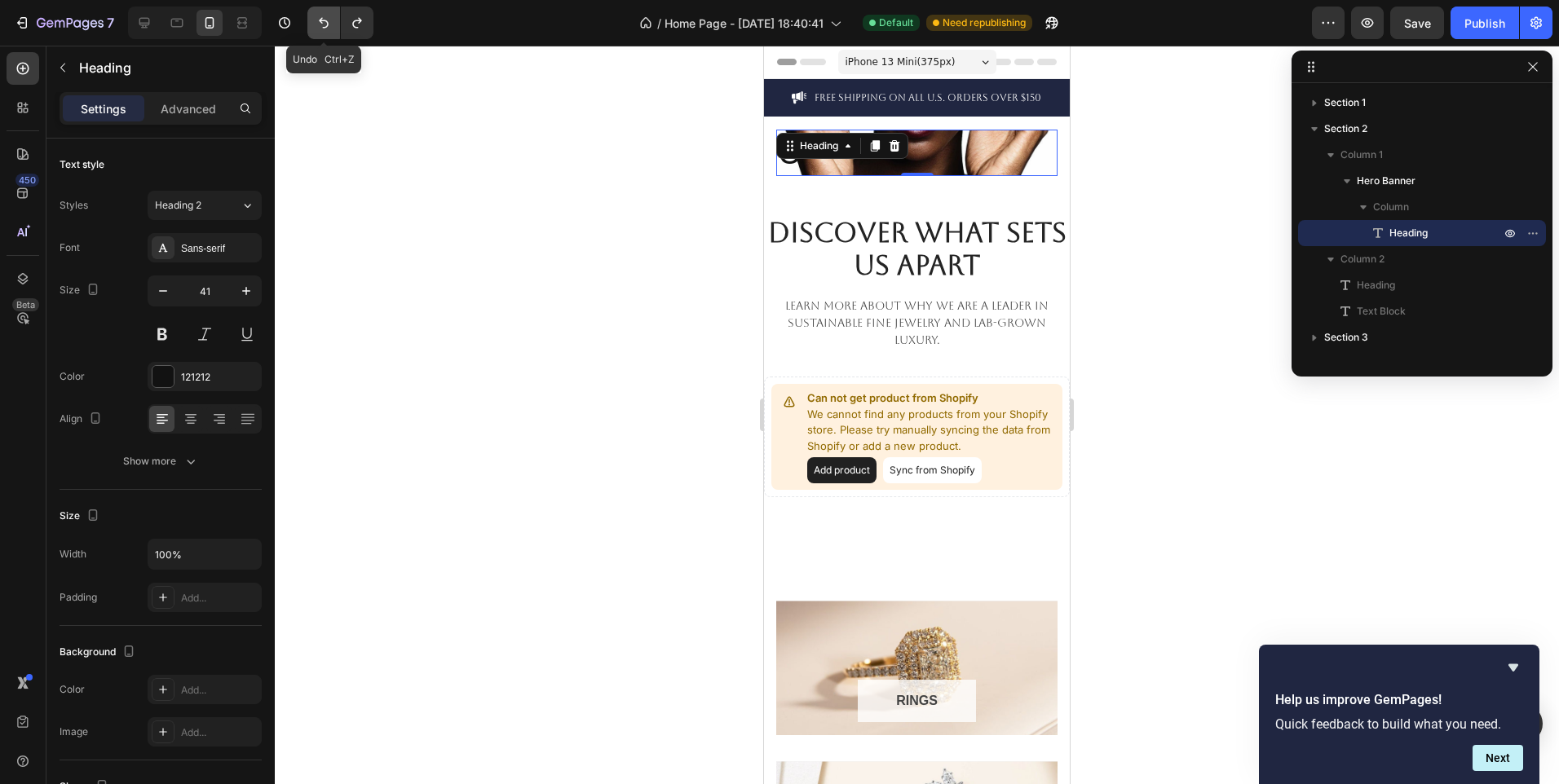
click at [314, 20] on button "Undo/Redo" at bounding box center [324, 22] width 32 height 32
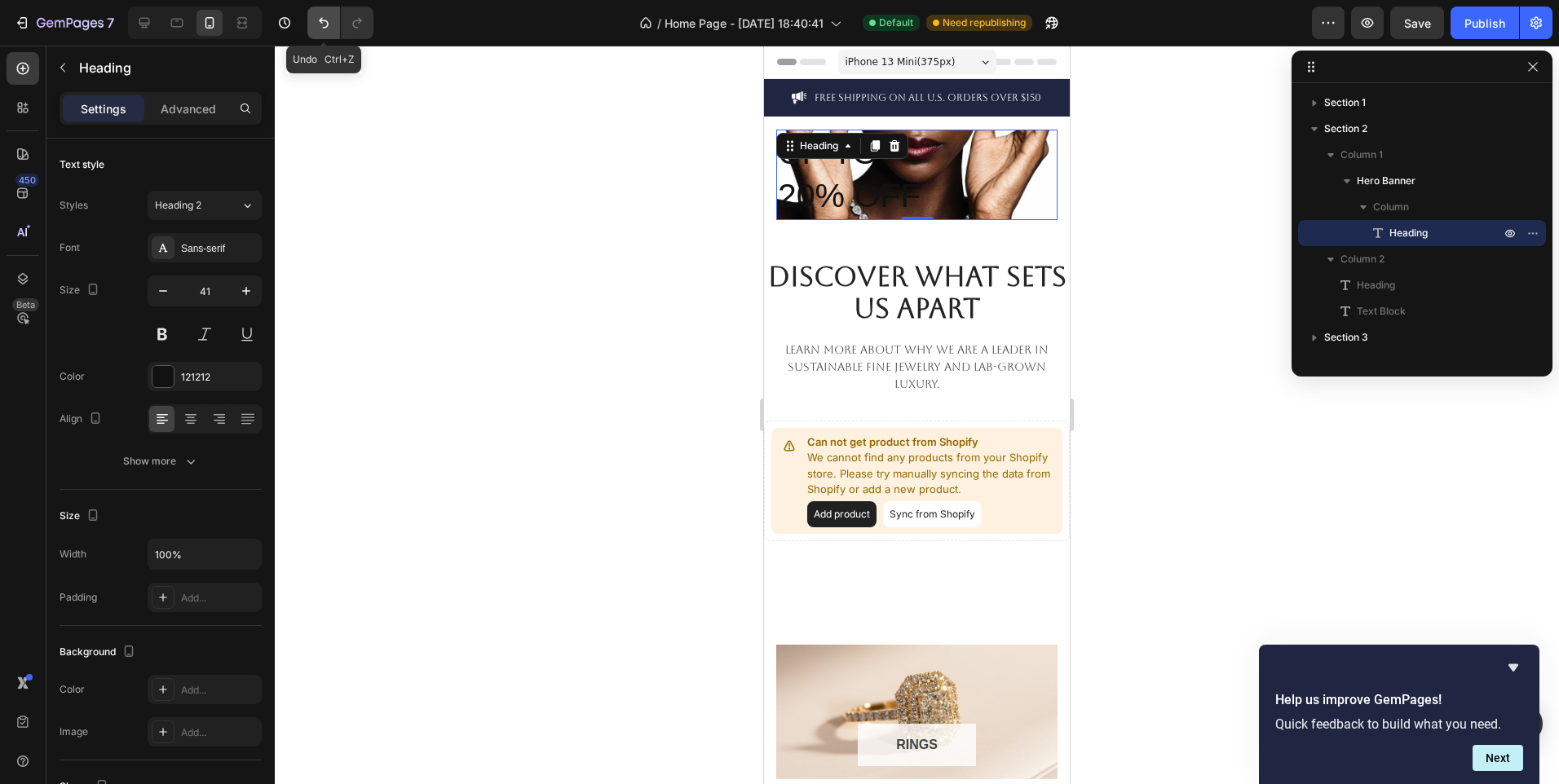
click at [316, 17] on icon "Undo/Redo" at bounding box center [324, 23] width 17 height 17
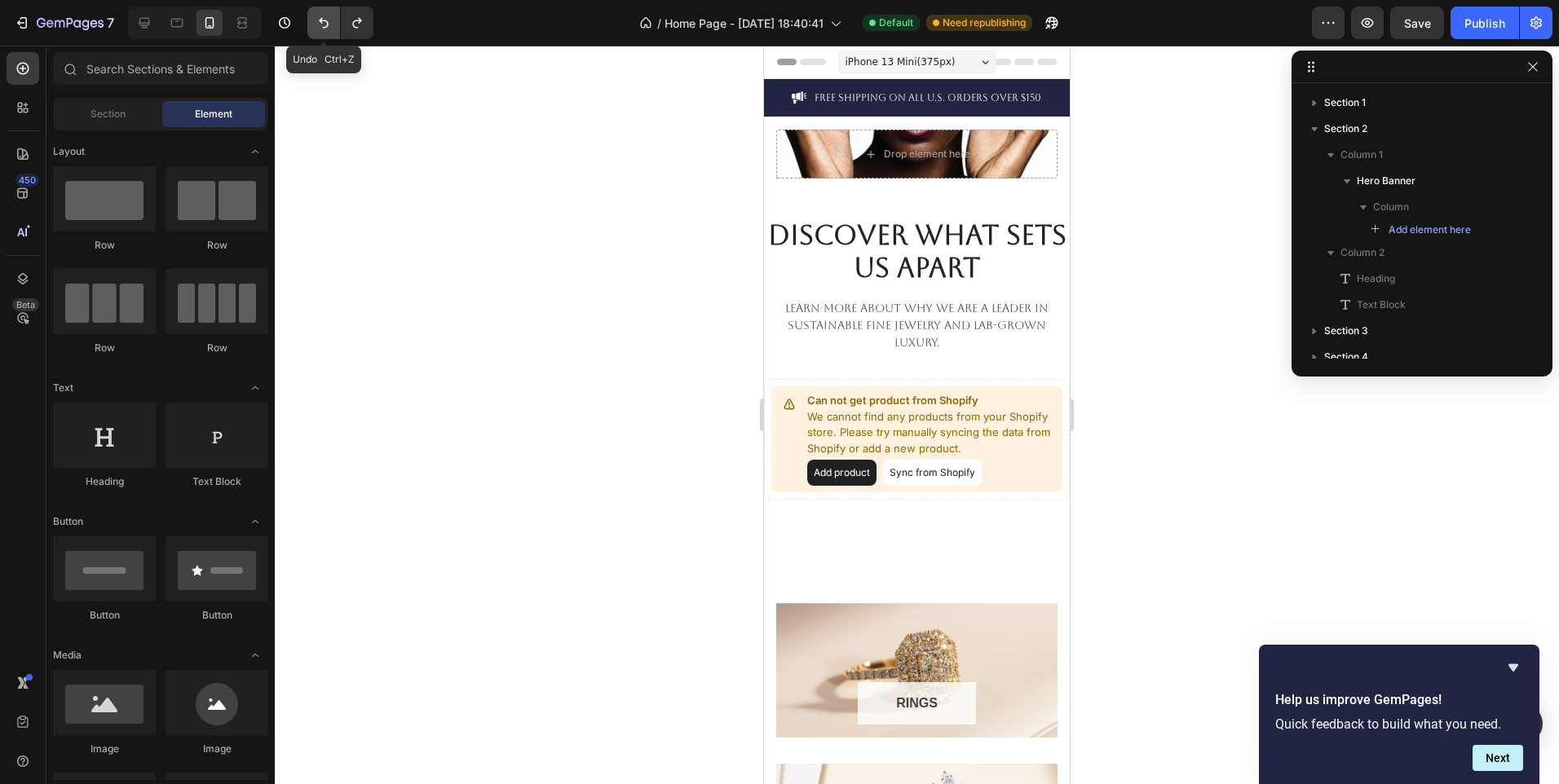
click at [316, 17] on icon "Undo/Redo" at bounding box center [324, 23] width 17 height 17
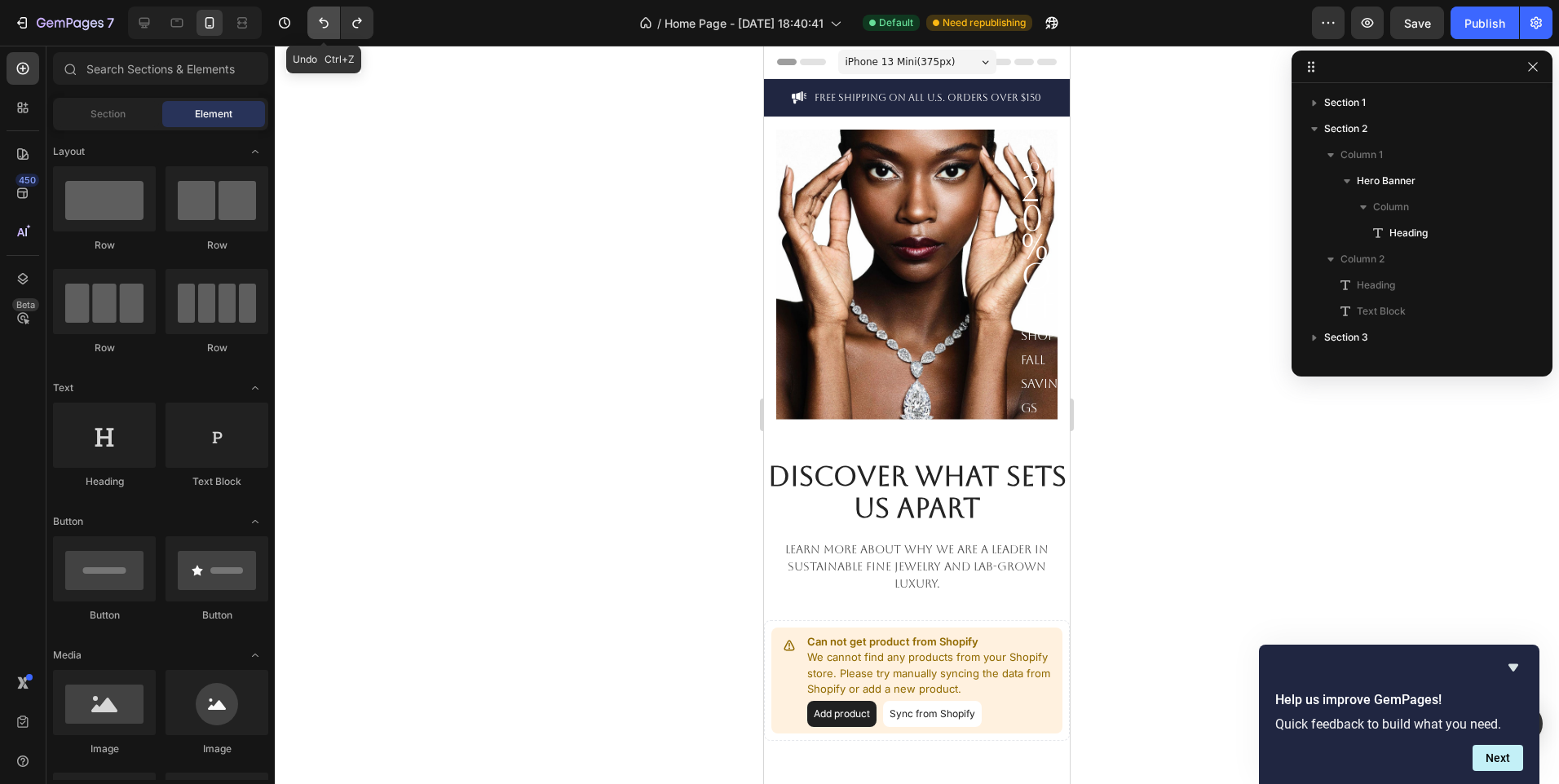
click at [316, 17] on icon "Undo/Redo" at bounding box center [324, 23] width 17 height 17
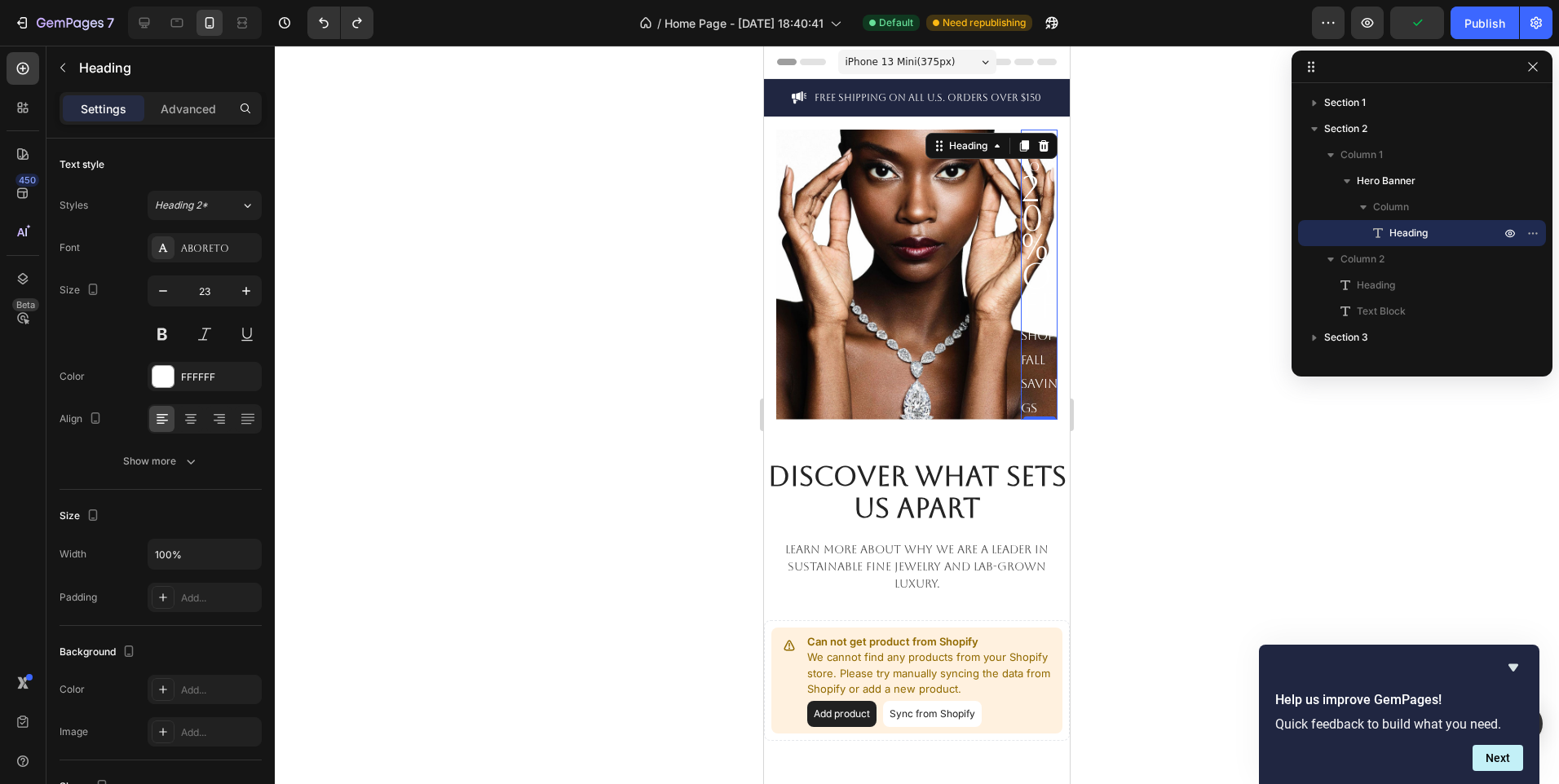
click at [1024, 191] on span "20% OFF" at bounding box center [1039, 246] width 36 height 157
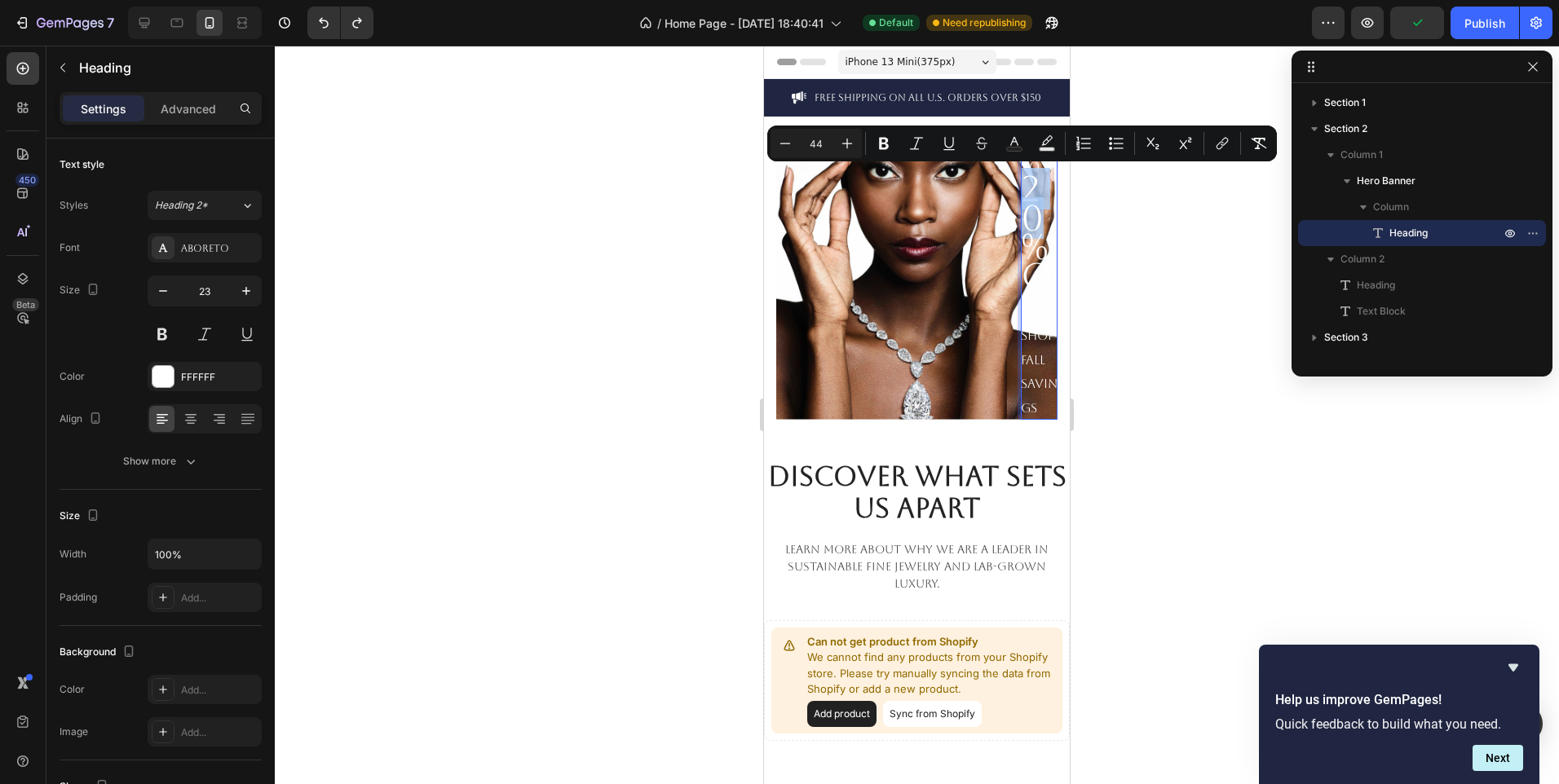
click at [1024, 191] on span "20% OFF" at bounding box center [1039, 246] width 36 height 157
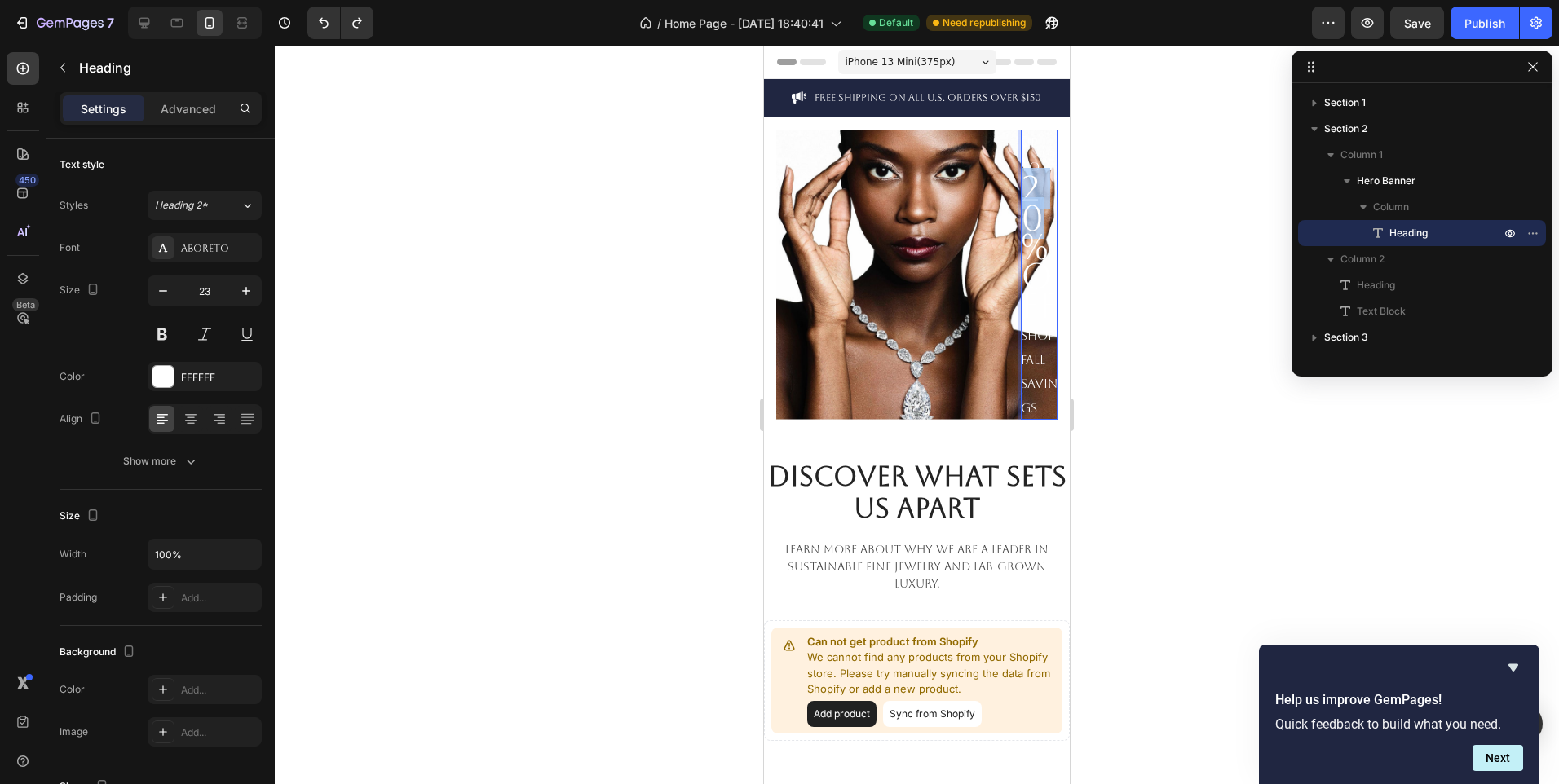
click at [1024, 191] on span "20% OFF" at bounding box center [1039, 246] width 36 height 157
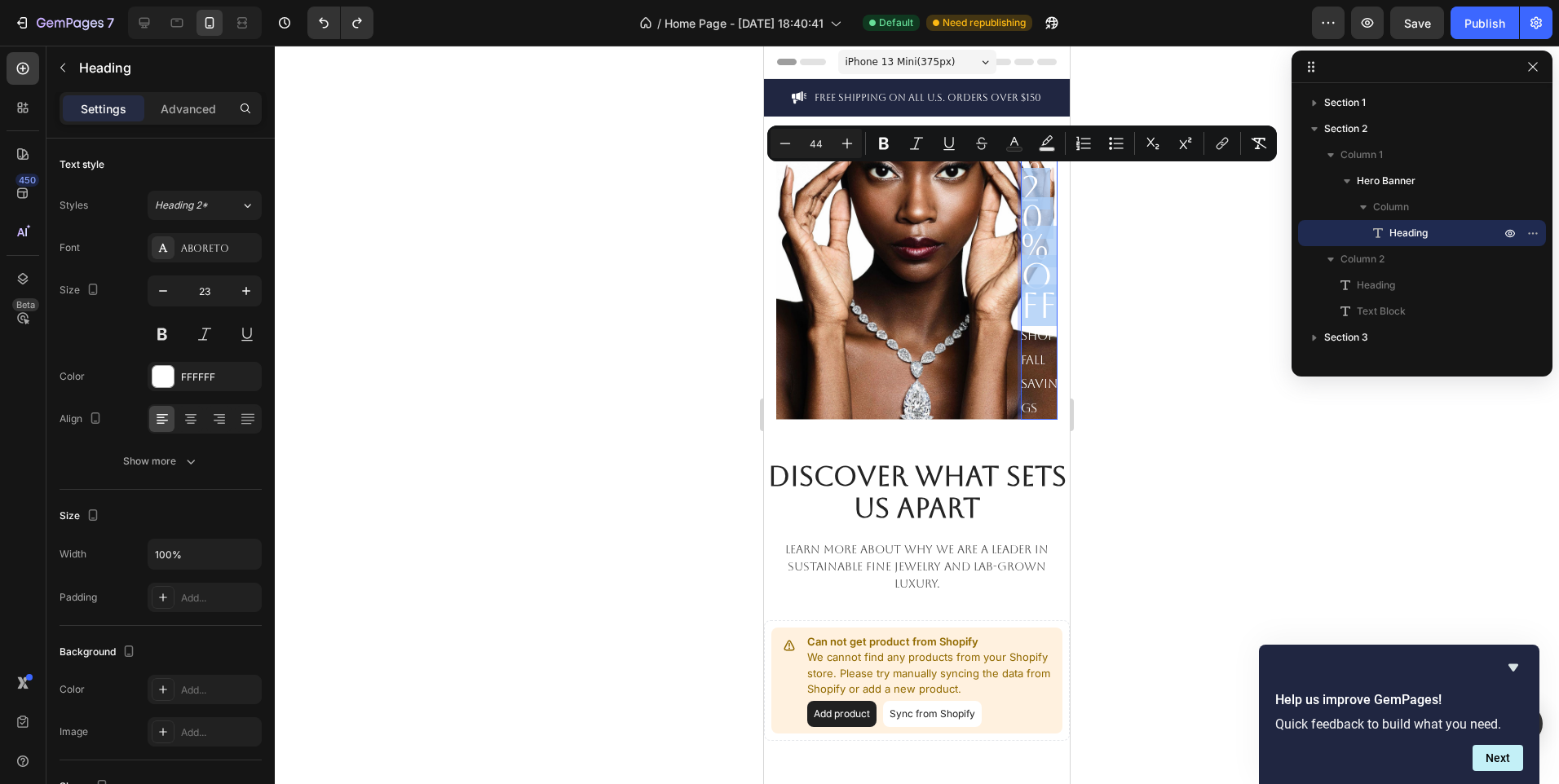
click at [1024, 191] on span "20% OFF" at bounding box center [1039, 246] width 36 height 157
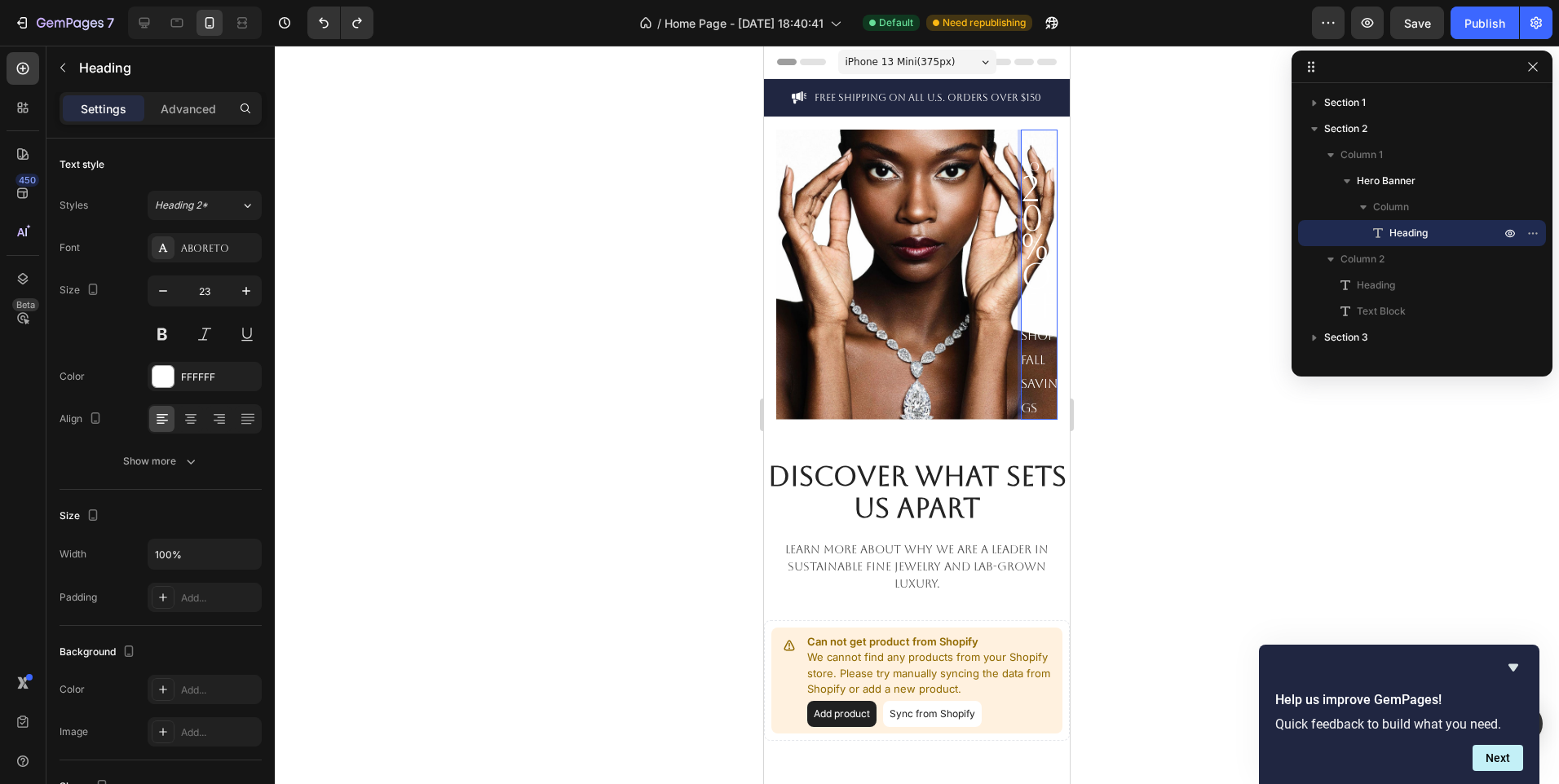
click at [1024, 191] on span "20% OFF" at bounding box center [1039, 246] width 36 height 157
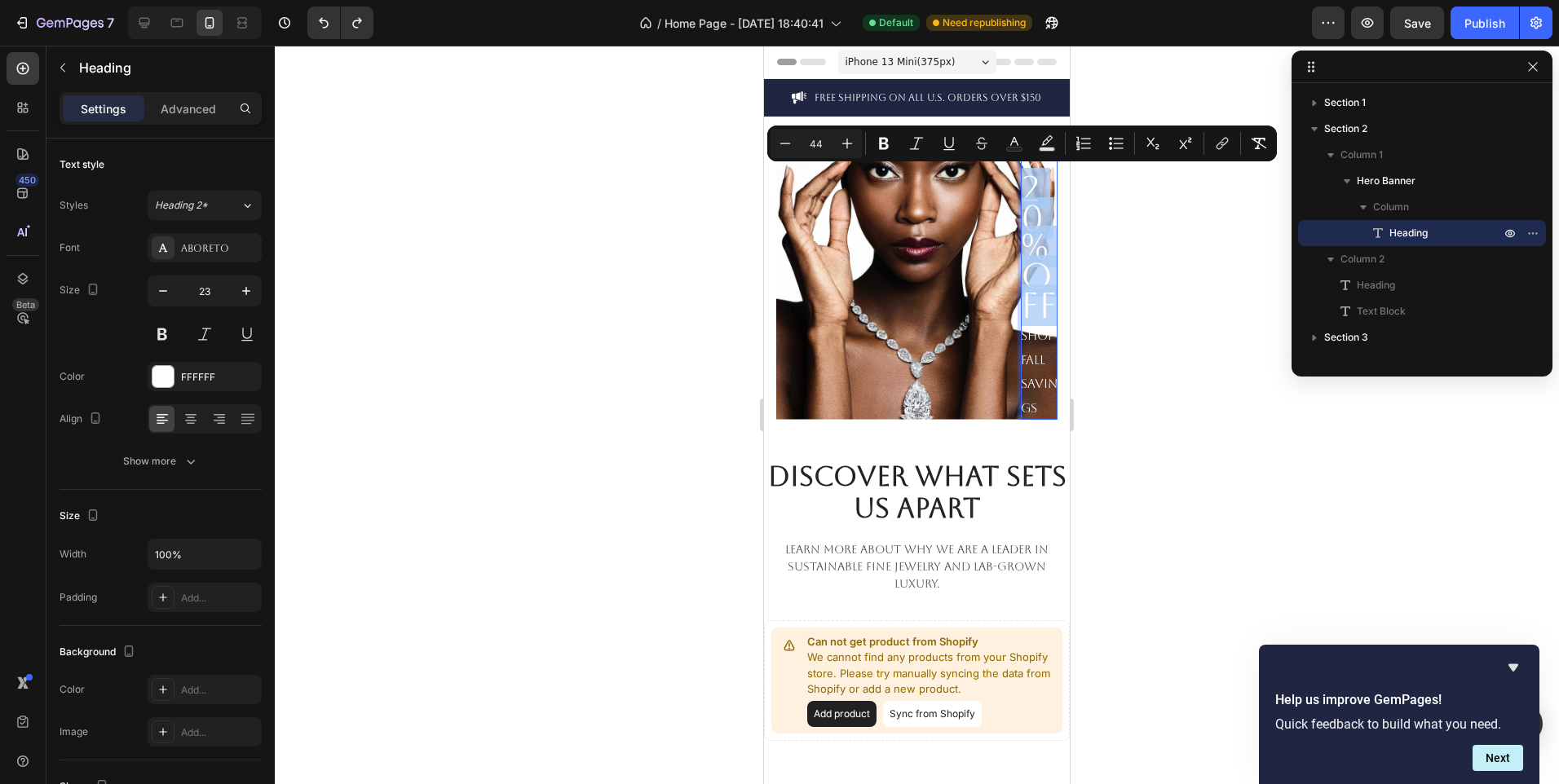
click at [1024, 191] on span "20% OFF" at bounding box center [1039, 246] width 36 height 157
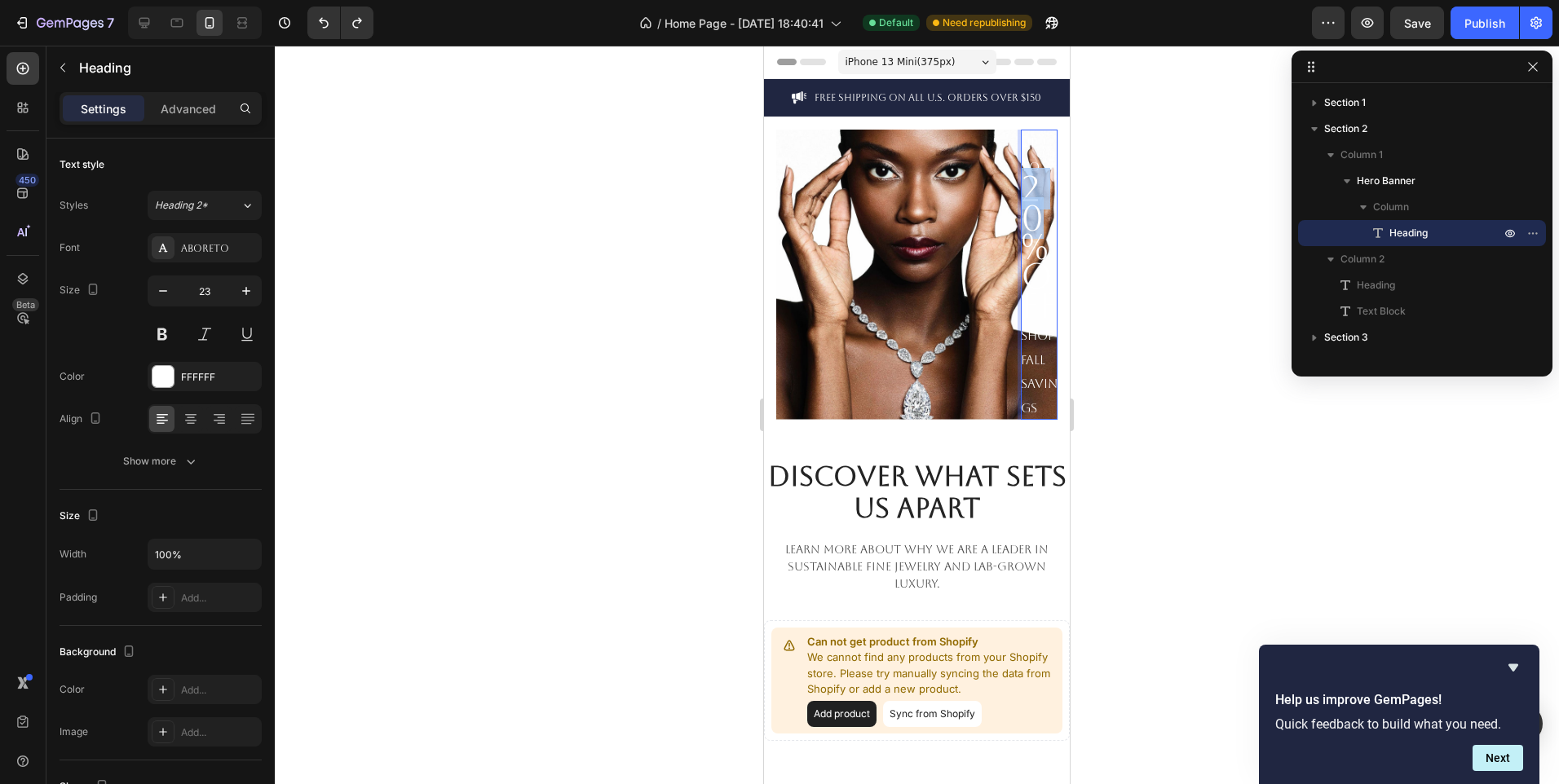
click at [1024, 191] on span "20% OFF" at bounding box center [1039, 246] width 36 height 157
drag, startPoint x: 1026, startPoint y: 169, endPoint x: 1005, endPoint y: 159, distance: 23.3
click at [1005, 159] on div "UP TO 20% OFF SHOP FALL SAVINGS Heading 0" at bounding box center [917, 275] width 281 height 290
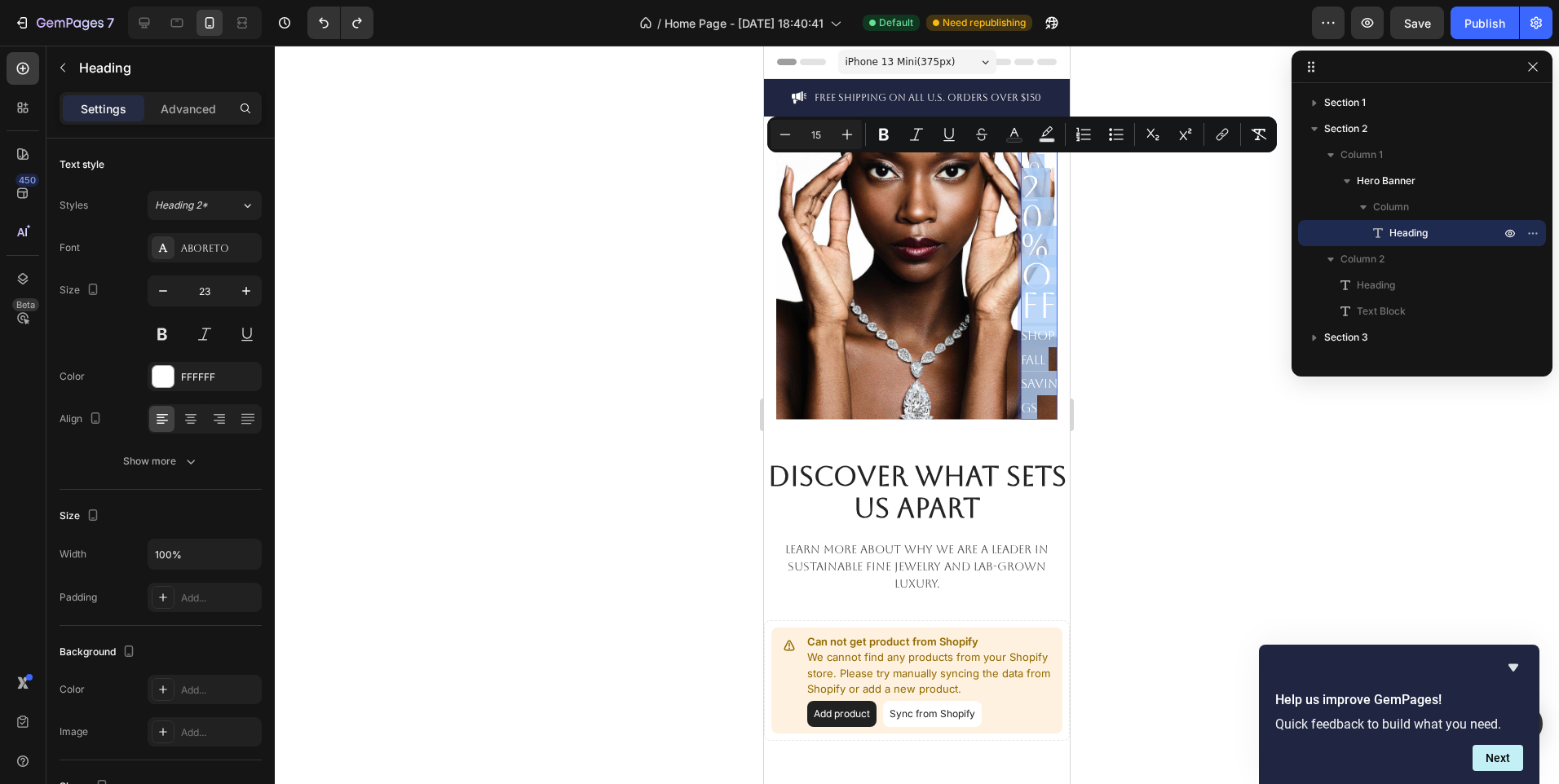
drag, startPoint x: 1030, startPoint y: 162, endPoint x: 1096, endPoint y: 592, distance: 435.0
copy p "O 20% OFF SHOP FALL SAVINGS"
click at [349, 12] on button "Undo/Redo" at bounding box center [357, 22] width 32 height 32
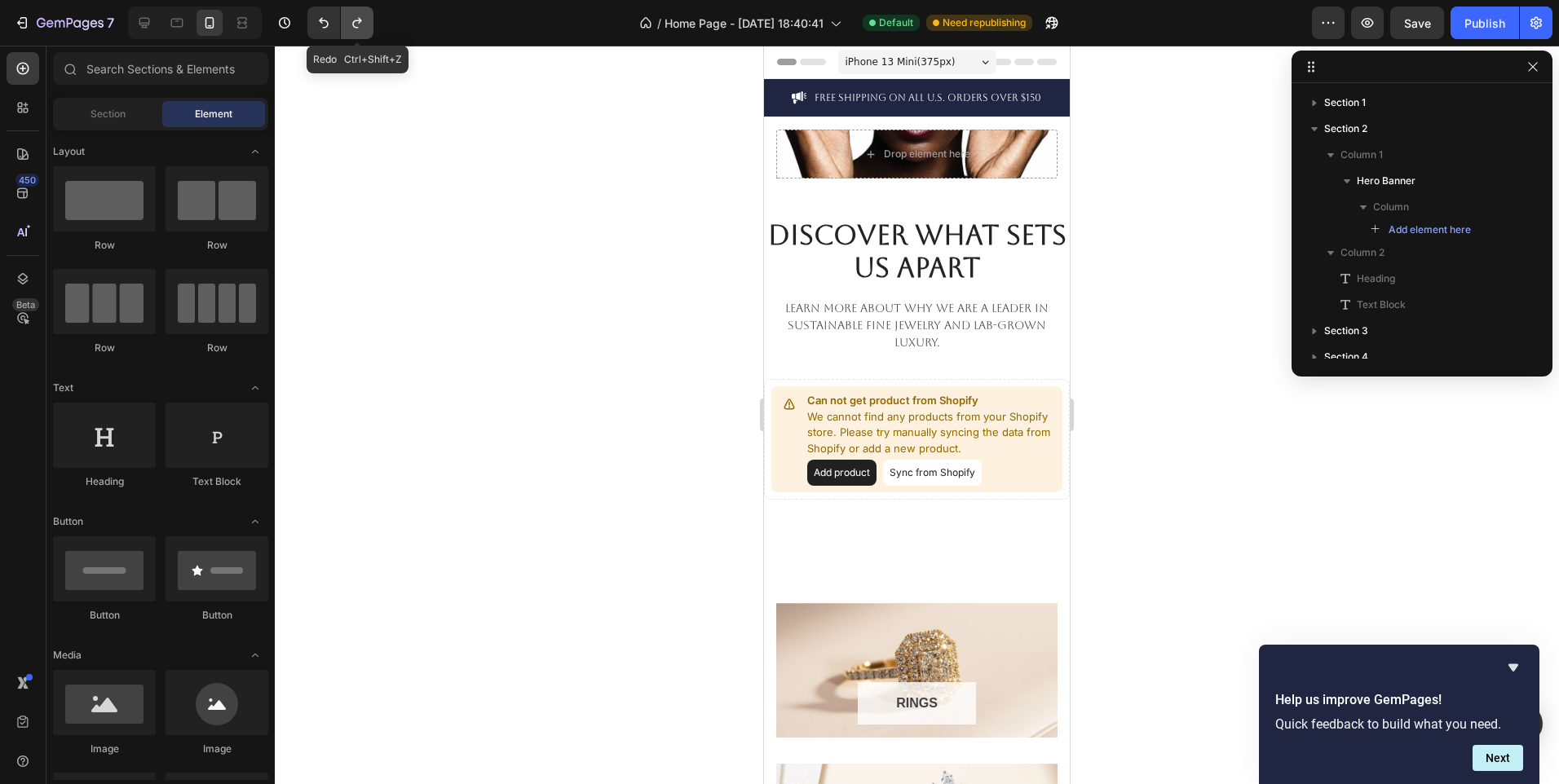
click at [349, 12] on button "Undo/Redo" at bounding box center [357, 22] width 32 height 32
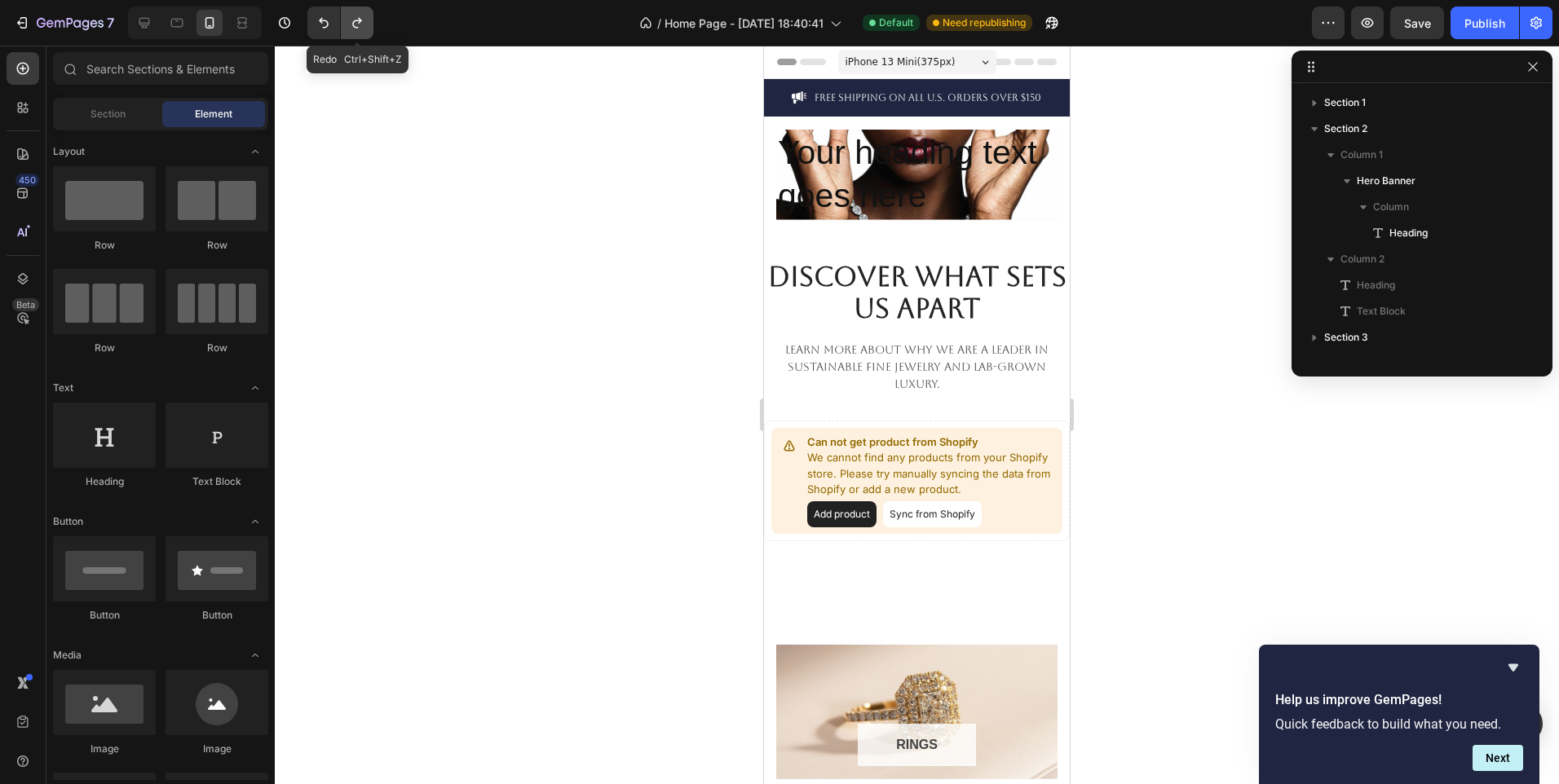
click at [349, 12] on button "Undo/Redo" at bounding box center [357, 22] width 32 height 32
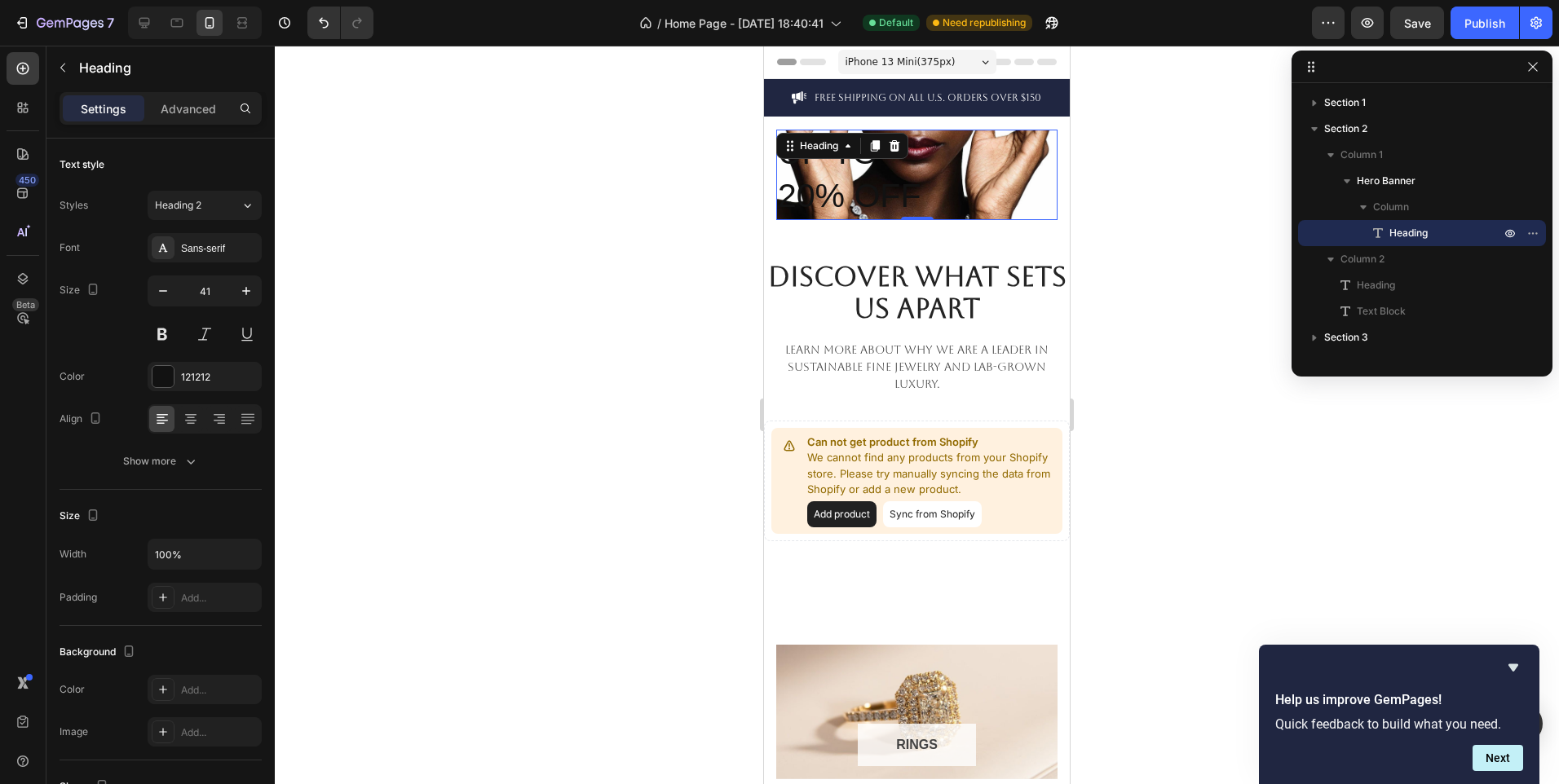
click at [902, 157] on div "UP TO 20% OFF Heading 0" at bounding box center [917, 174] width 281 height 90
click at [902, 157] on div "Heading" at bounding box center [842, 146] width 132 height 26
click at [922, 188] on h2 "UP TO 20% OFF" at bounding box center [917, 174] width 281 height 90
click at [922, 188] on p "UP TO 20% OFF" at bounding box center [917, 174] width 278 height 87
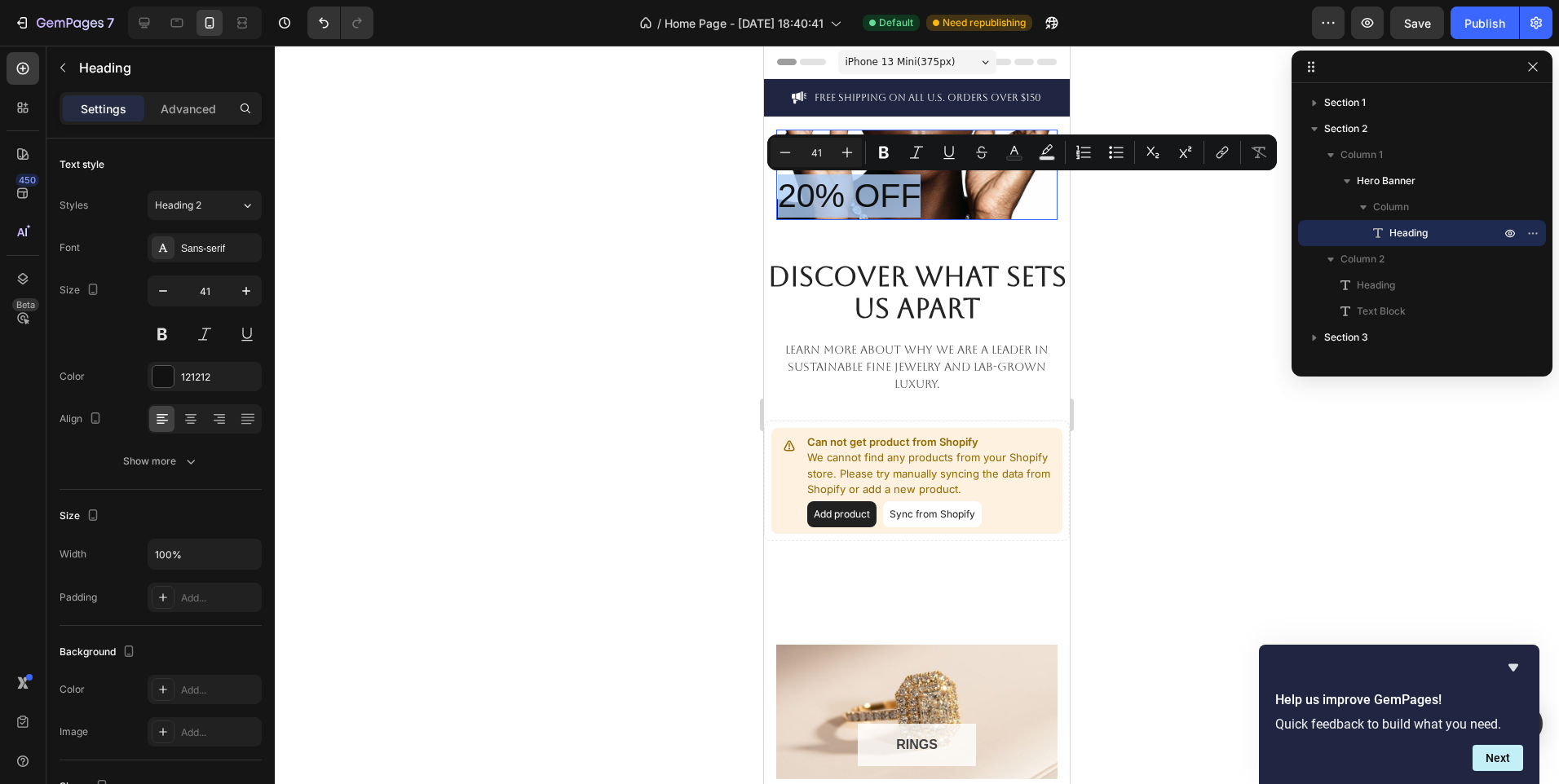
click at [922, 188] on p "UP TO 20% OFF" at bounding box center [917, 174] width 278 height 87
click at [925, 182] on p "UP TO 20% OFF" at bounding box center [917, 174] width 278 height 87
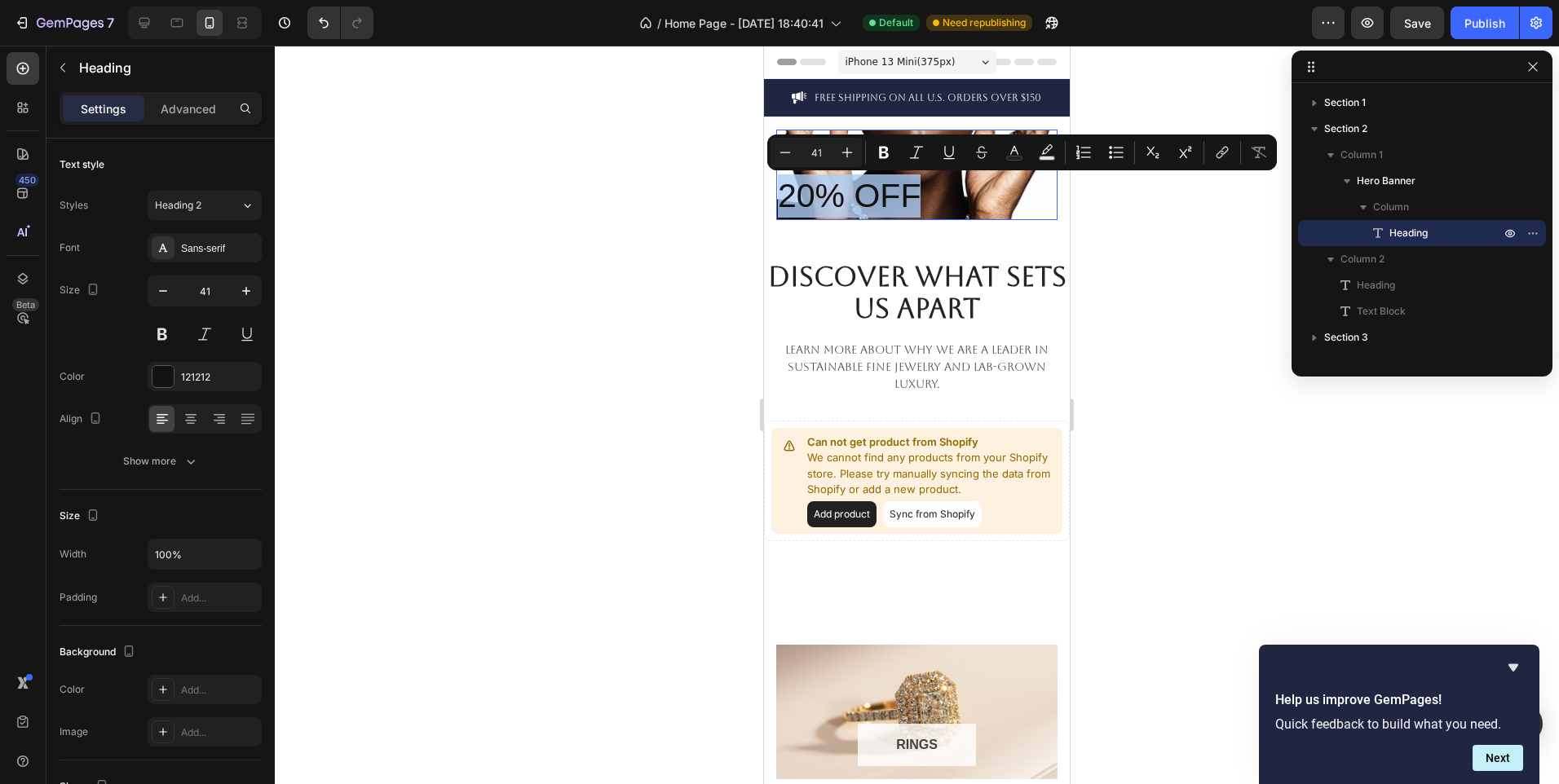
click at [925, 182] on p "UP TO 20% OFF" at bounding box center [917, 174] width 278 height 87
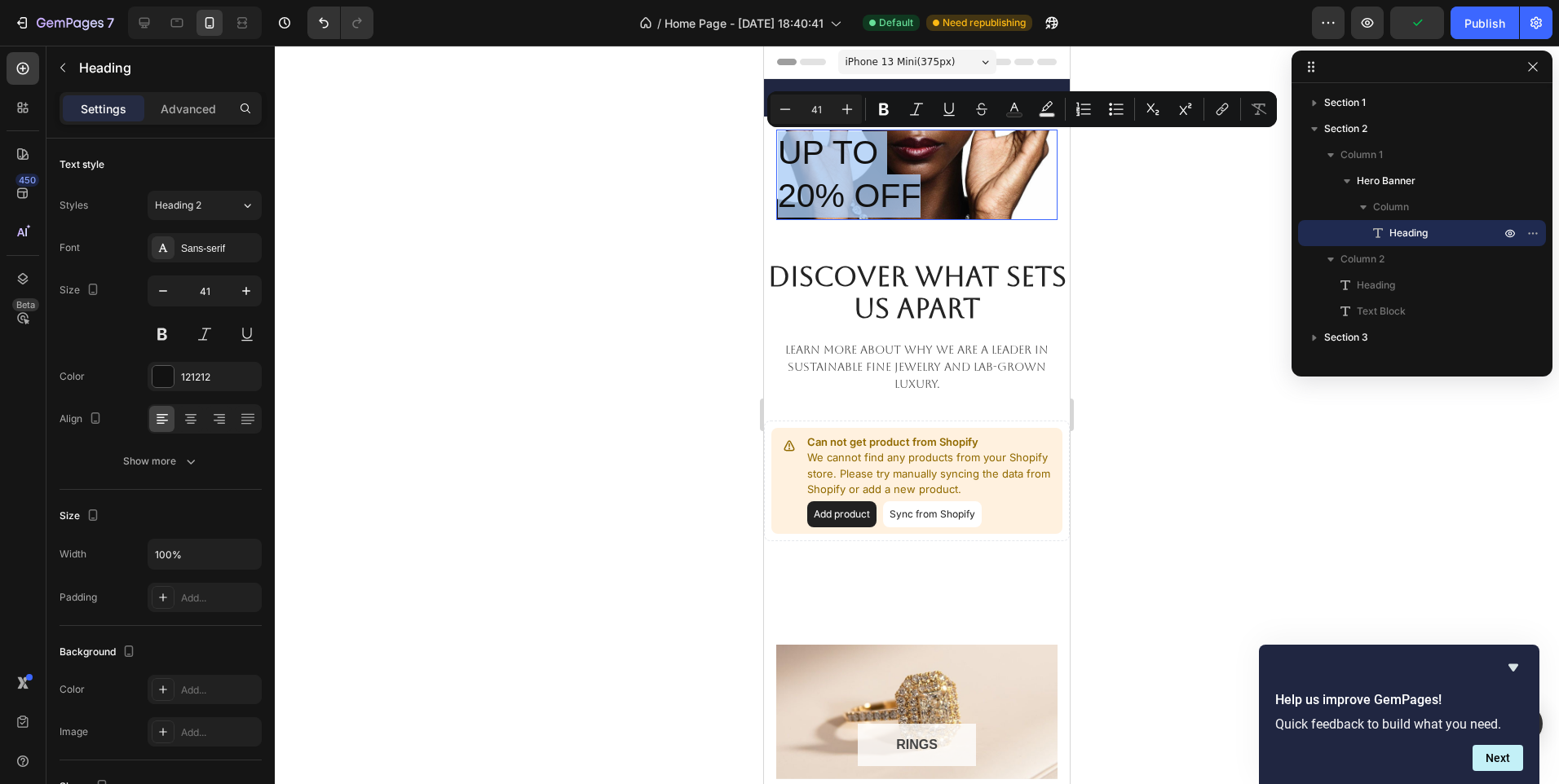
drag, startPoint x: 925, startPoint y: 182, endPoint x: 789, endPoint y: 141, distance: 142.0
click at [789, 141] on p "UP TO 20% OFF" at bounding box center [917, 174] width 278 height 87
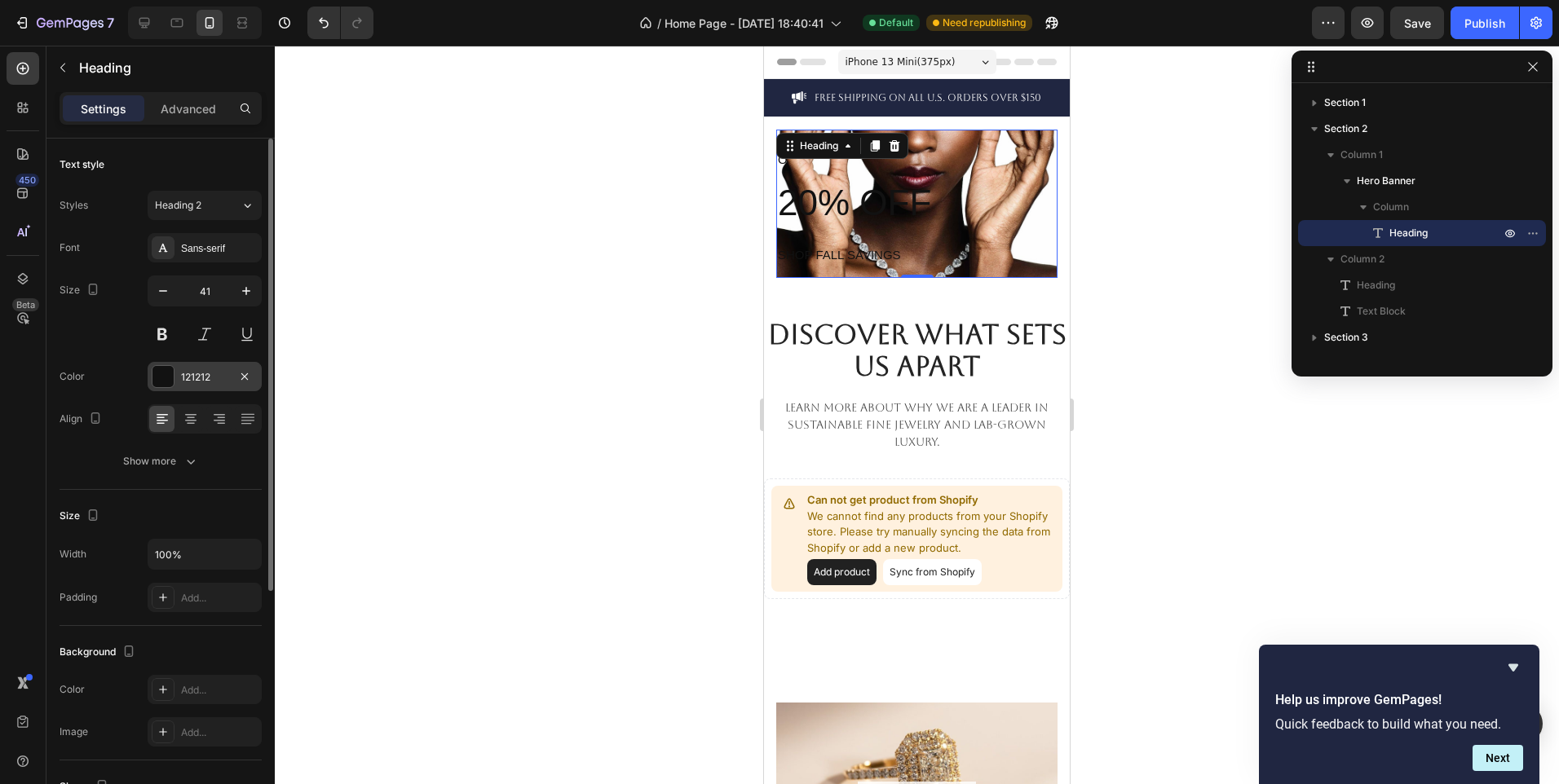
click at [170, 368] on div at bounding box center [163, 376] width 22 height 22
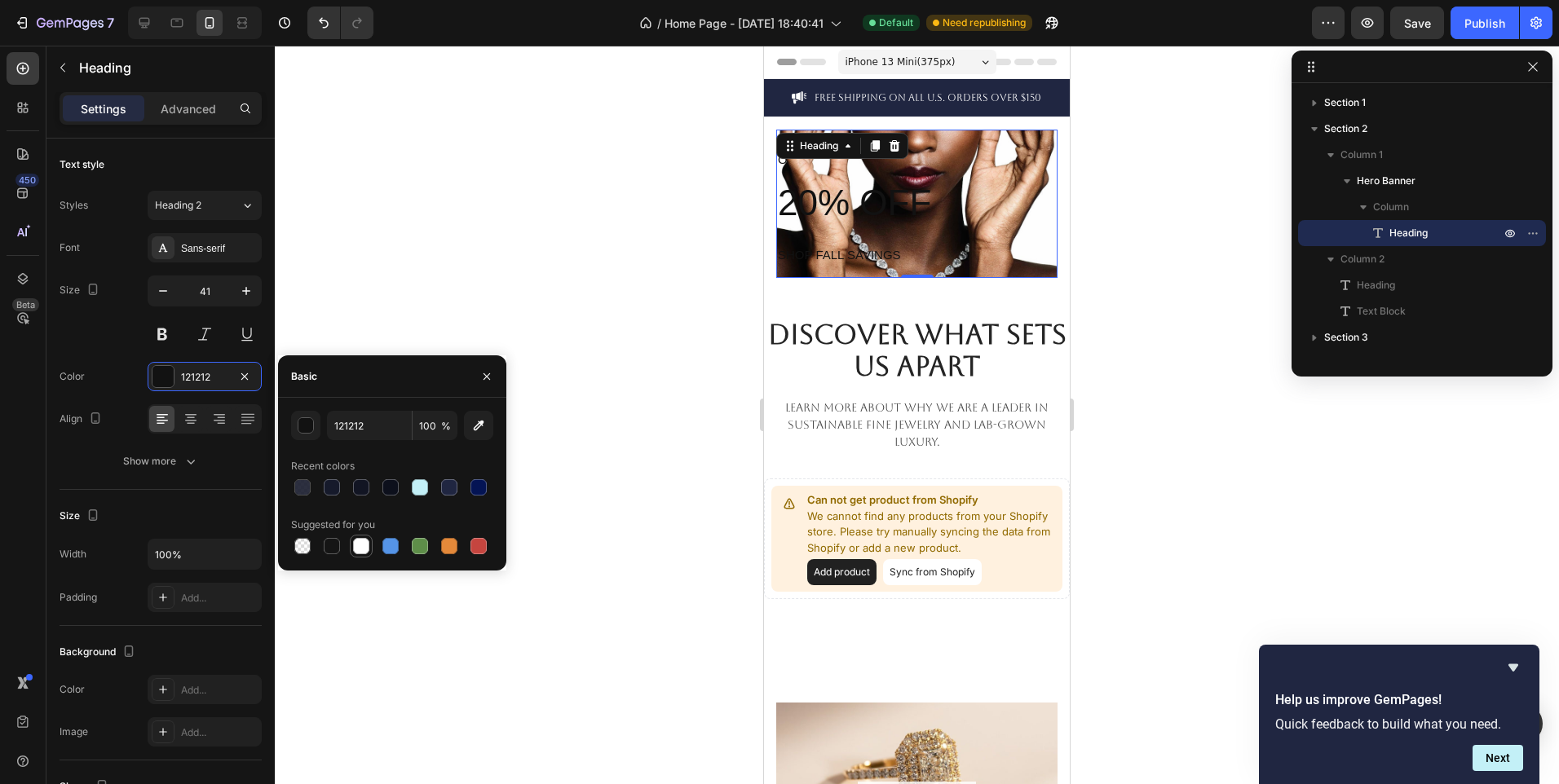
click at [367, 541] on div at bounding box center [362, 546] width 17 height 17
type input "FFFFFF"
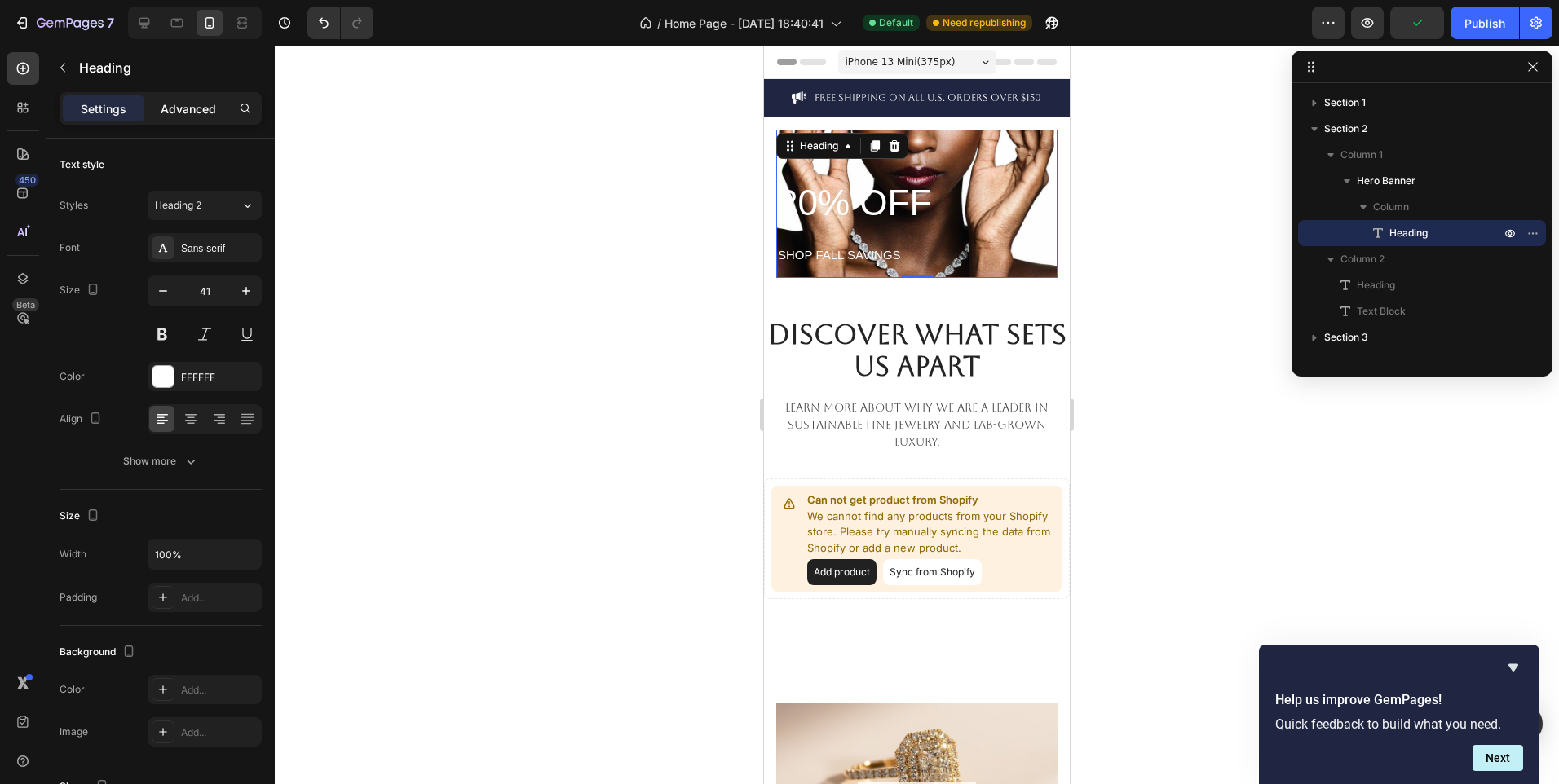
click at [201, 108] on p "Advanced" at bounding box center [188, 108] width 55 height 17
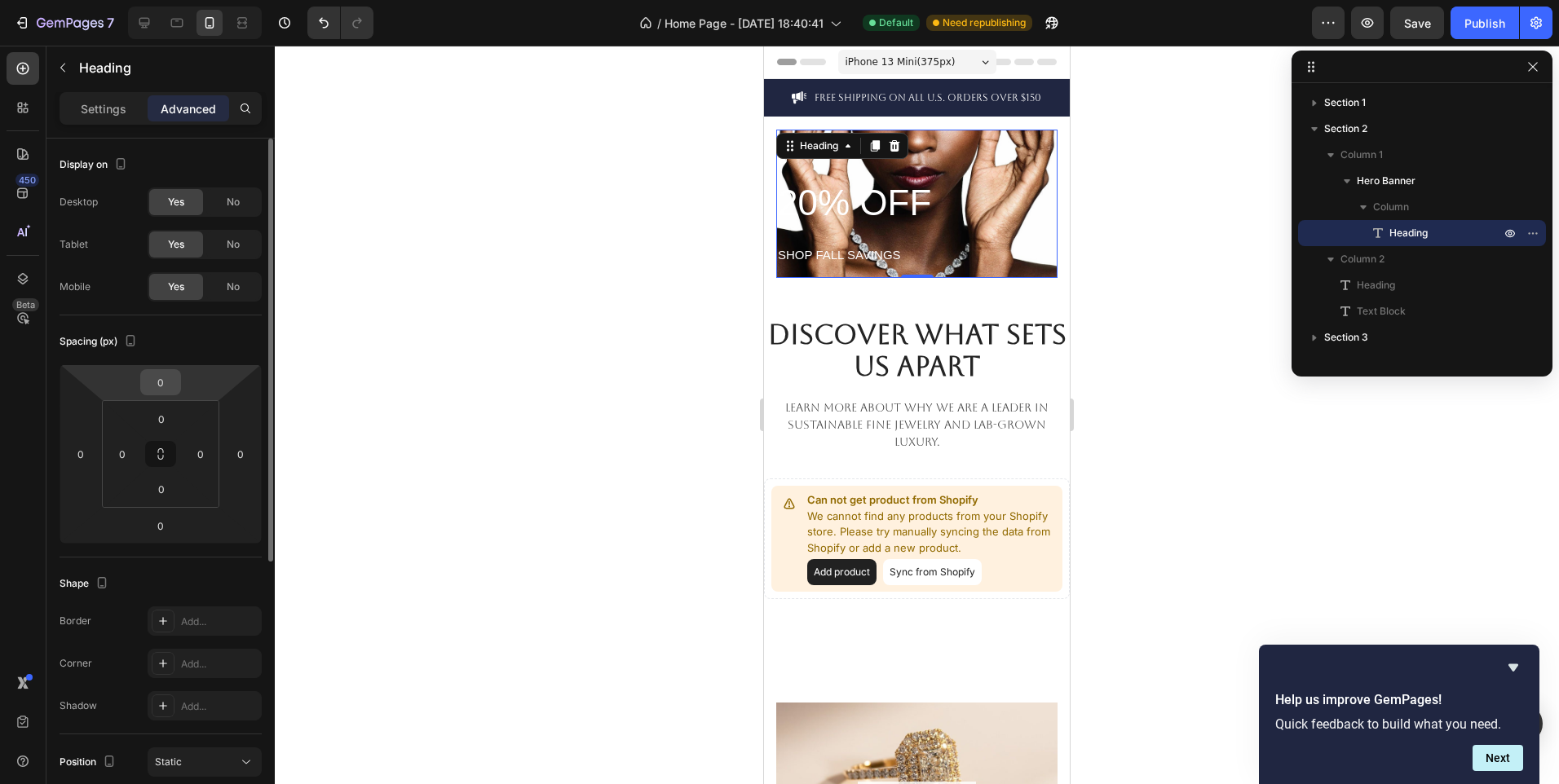
click at [161, 380] on input "0" at bounding box center [160, 382] width 32 height 25
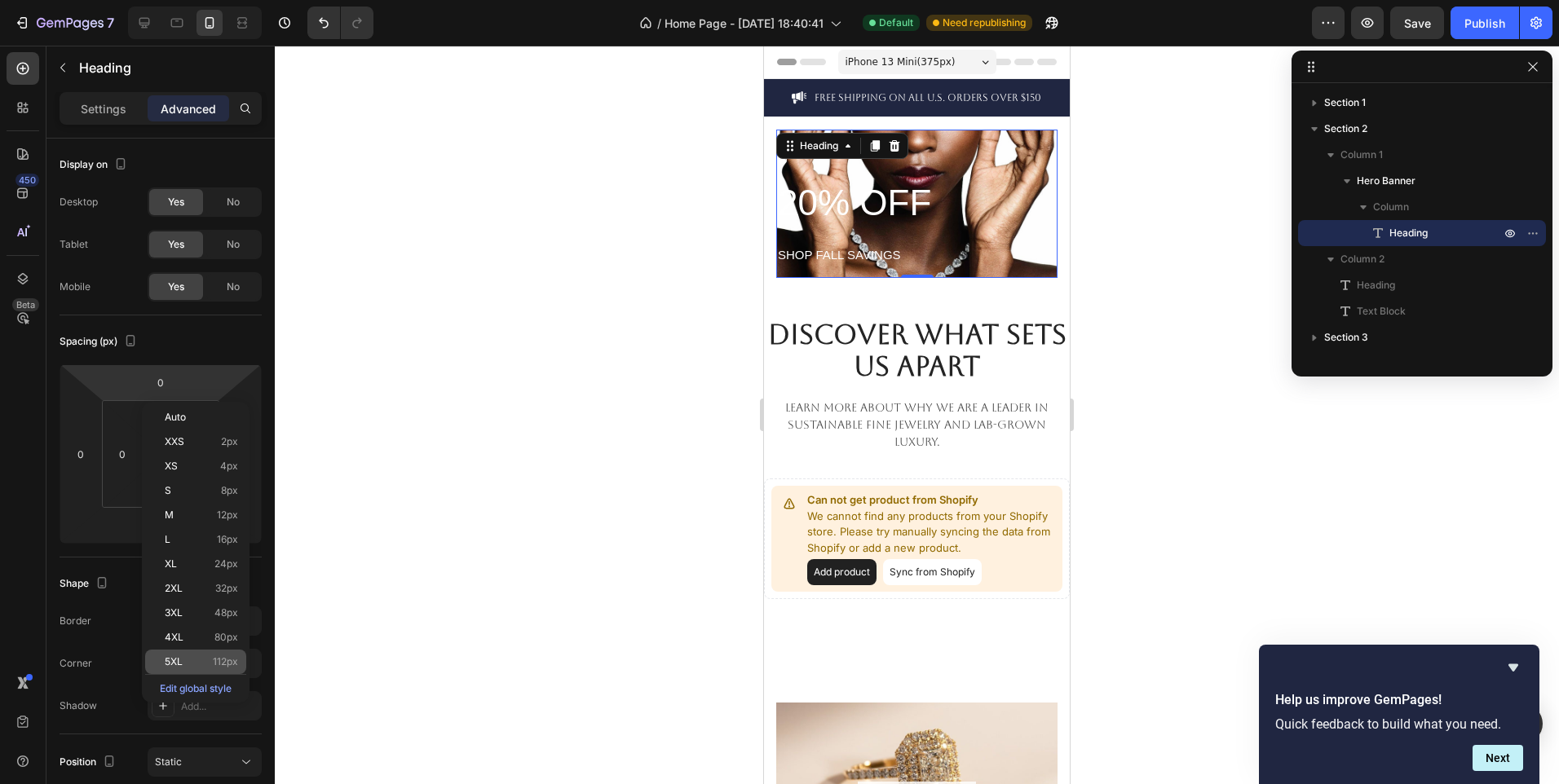
click at [194, 664] on p "5XL 112px" at bounding box center [201, 662] width 74 height 12
type input "112"
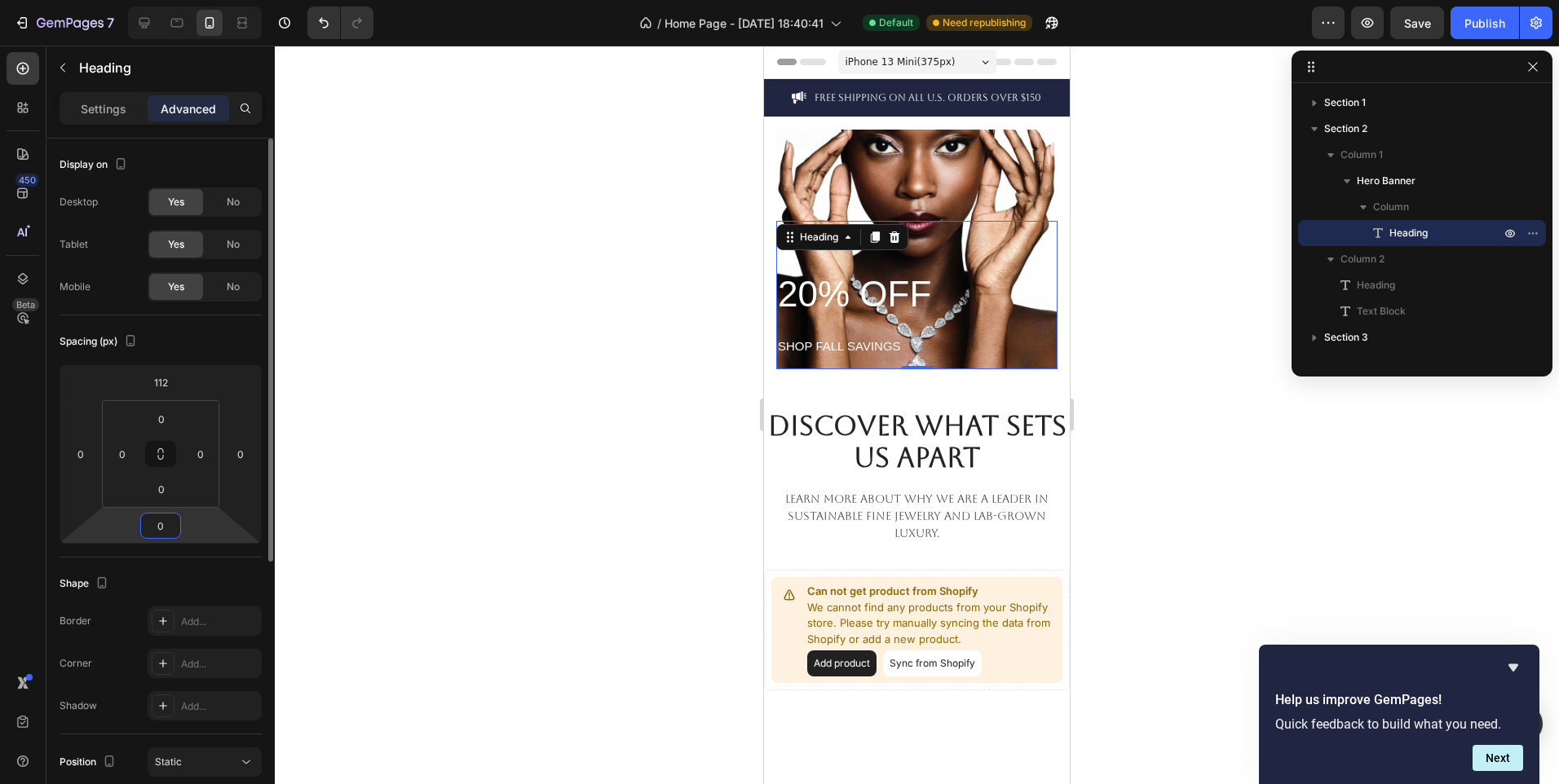
click at [170, 522] on input "0" at bounding box center [160, 526] width 32 height 25
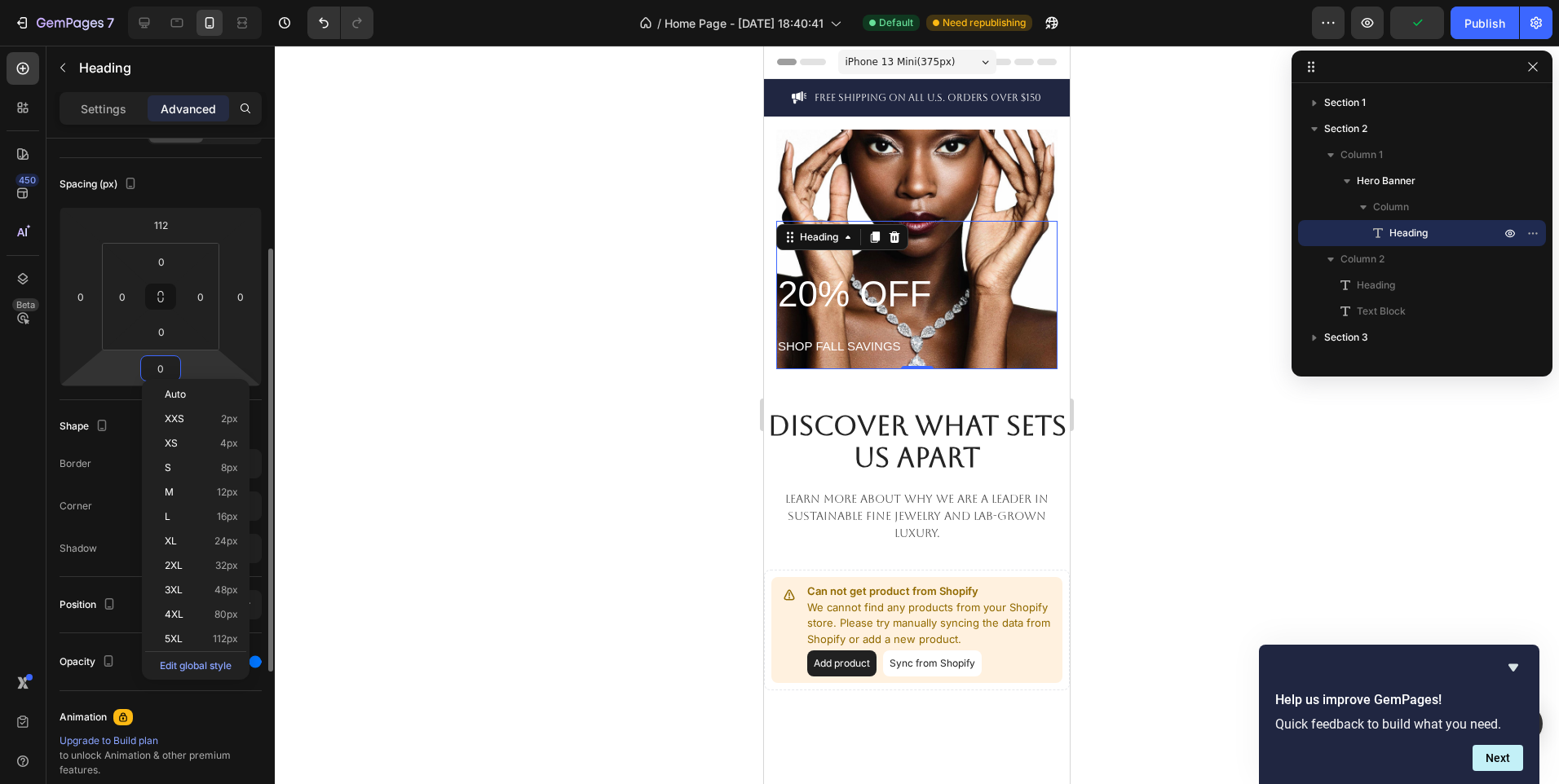
scroll to position [168, 0]
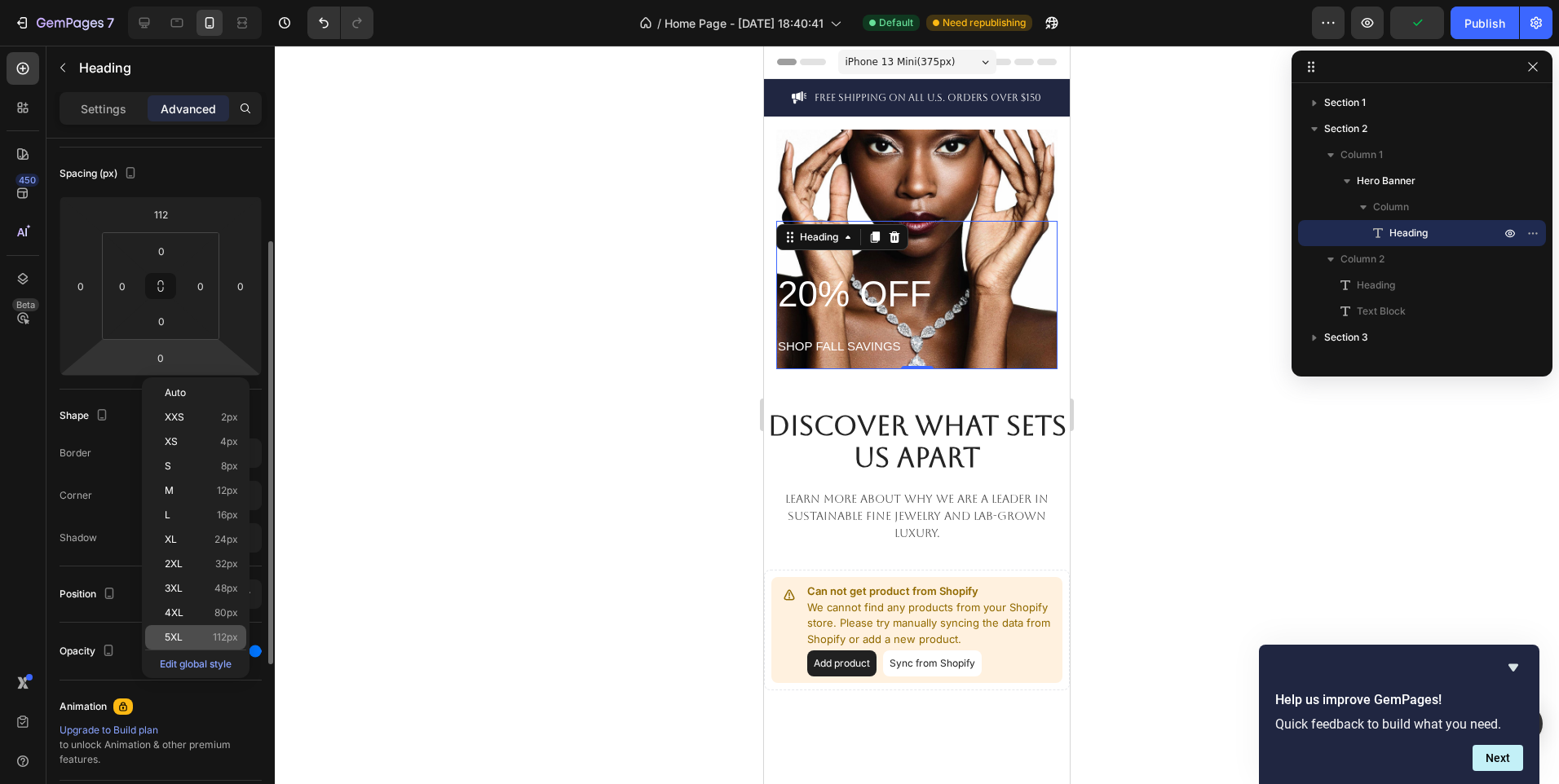
click at [218, 632] on span "112px" at bounding box center [225, 638] width 26 height 12
type input "112"
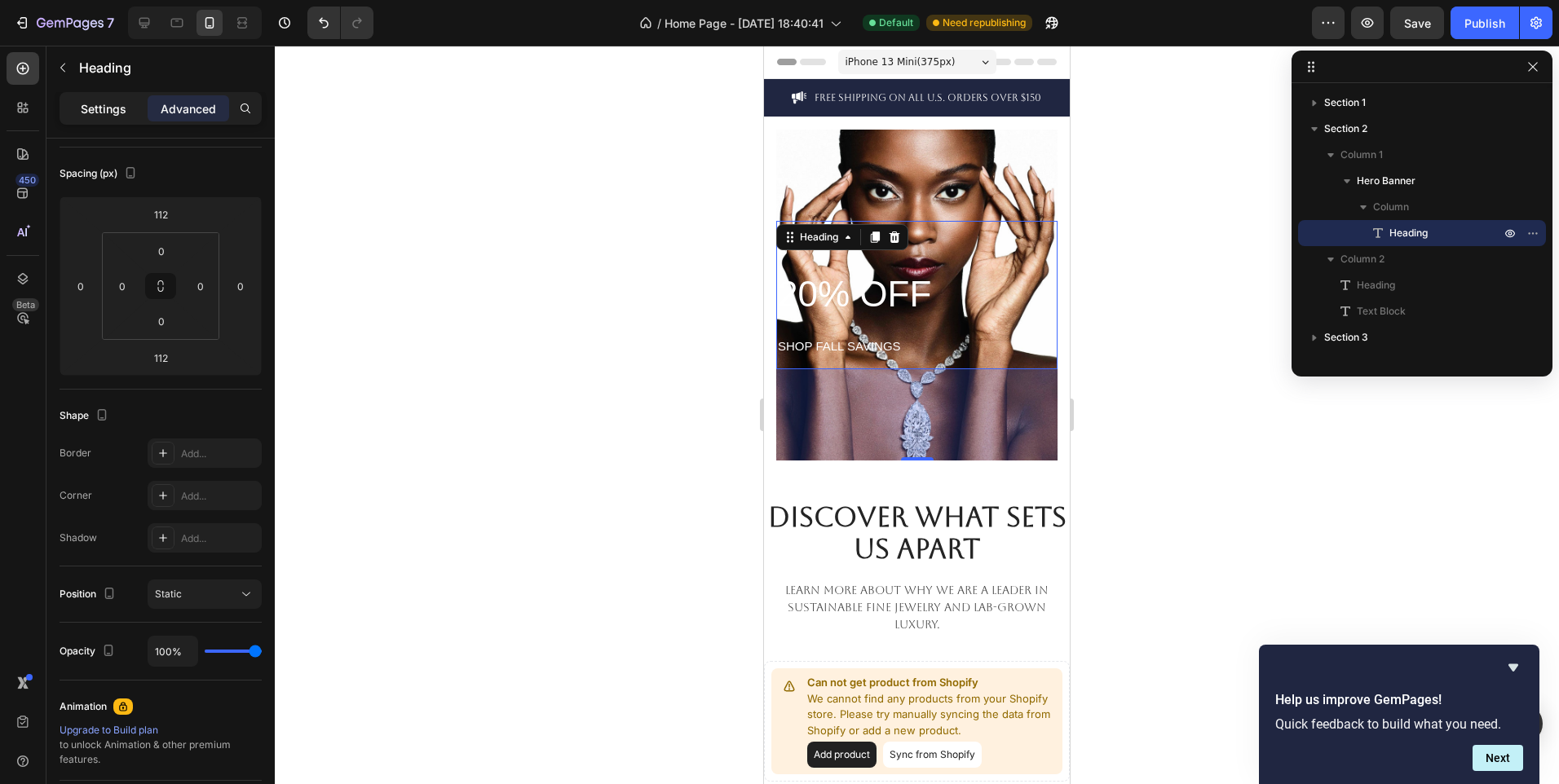
click at [108, 100] on p "Settings" at bounding box center [103, 108] width 46 height 17
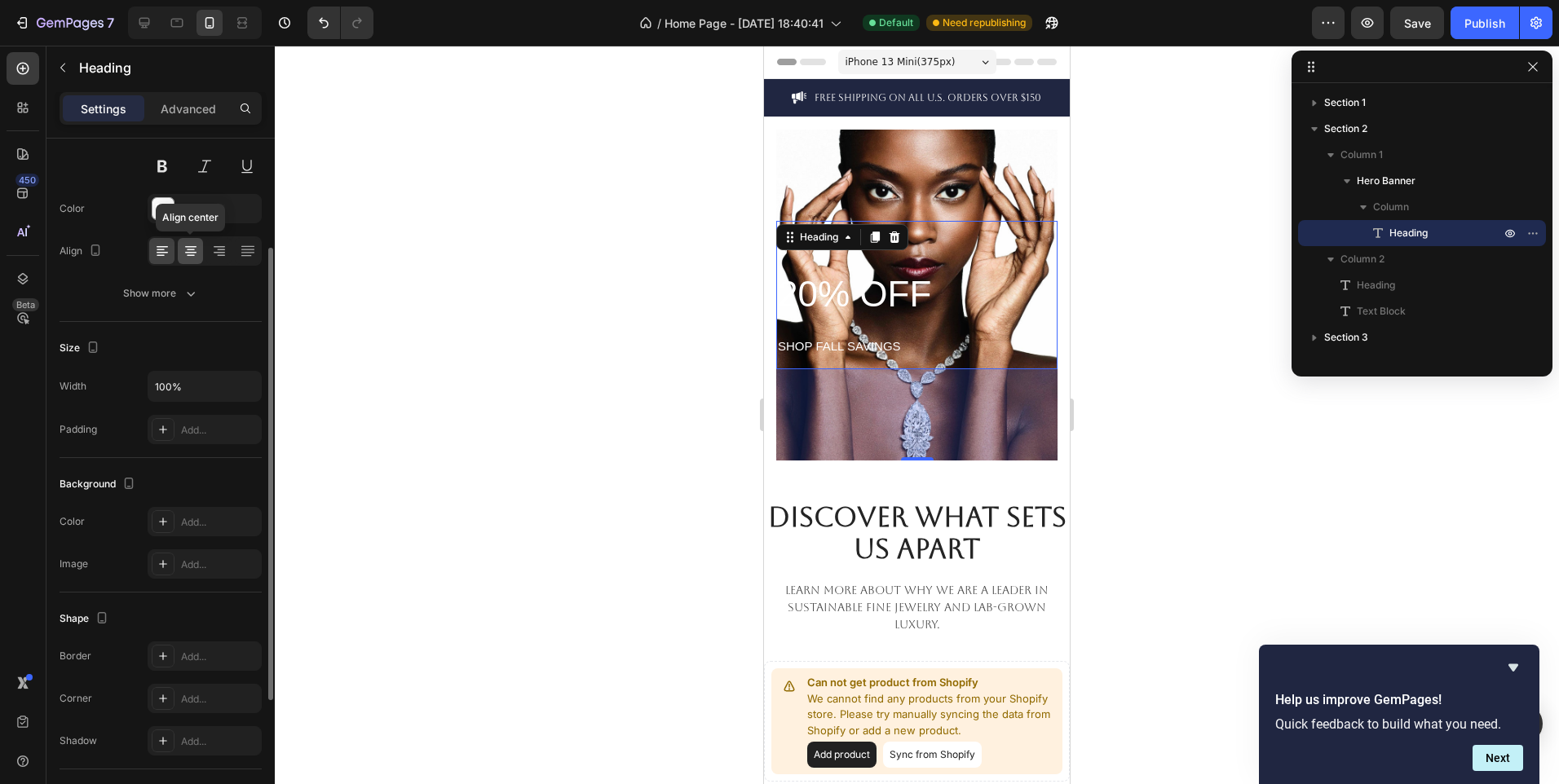
click at [185, 250] on icon at bounding box center [191, 251] width 17 height 17
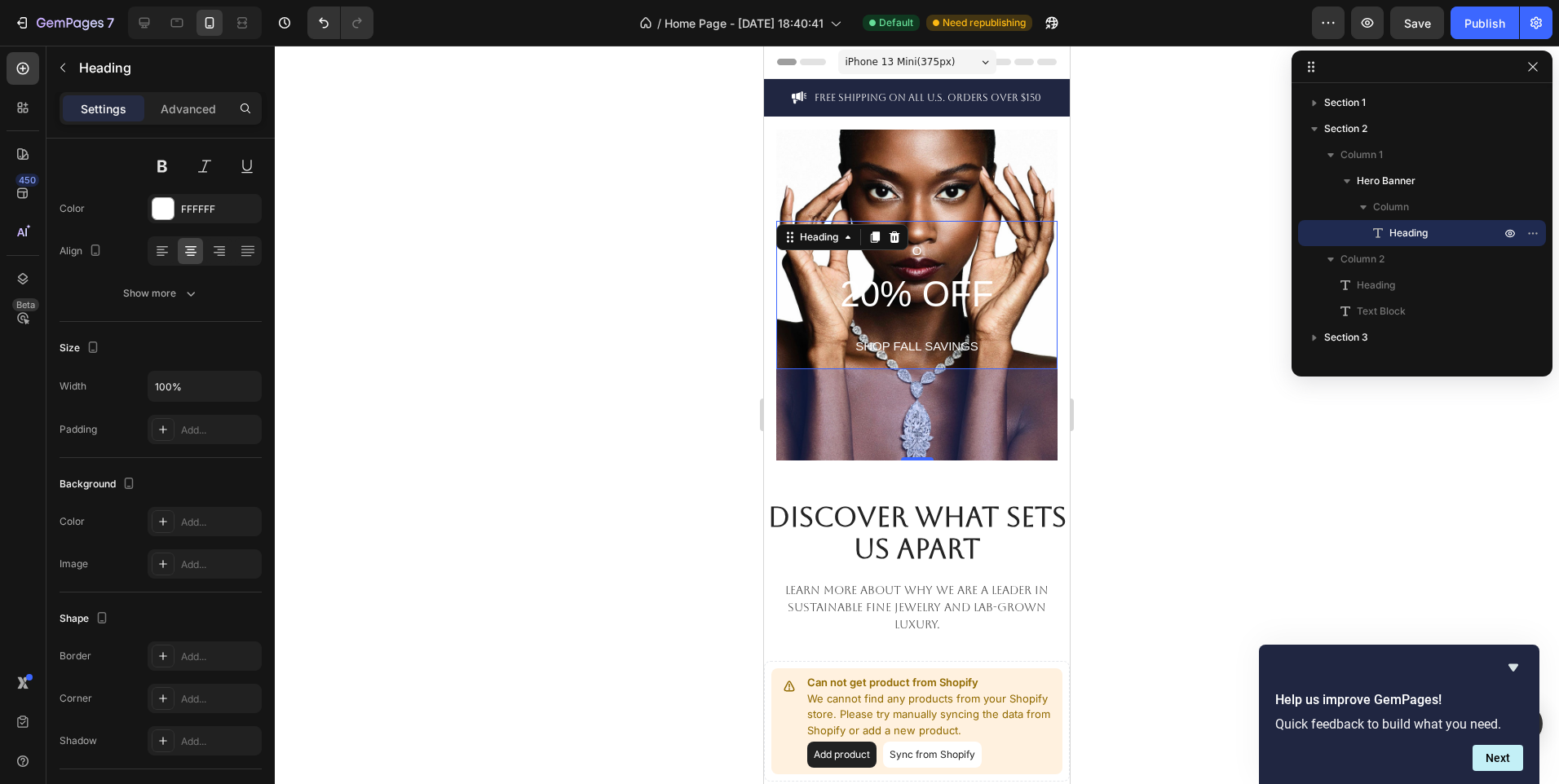
click at [695, 411] on div at bounding box center [917, 414] width 1284 height 739
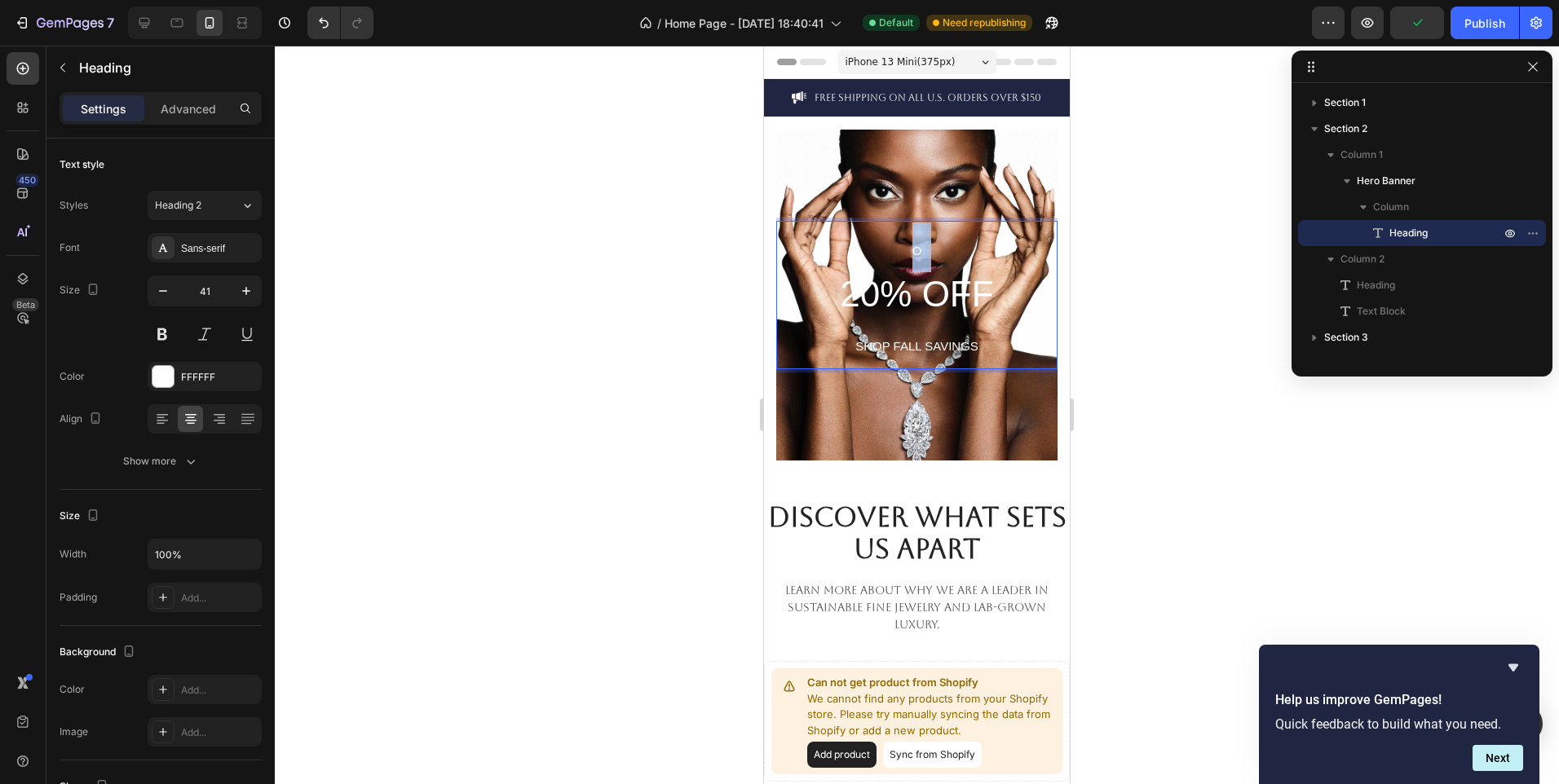
click at [914, 248] on span "O" at bounding box center [918, 251] width 10 height 14
click at [610, 511] on div at bounding box center [917, 414] width 1284 height 739
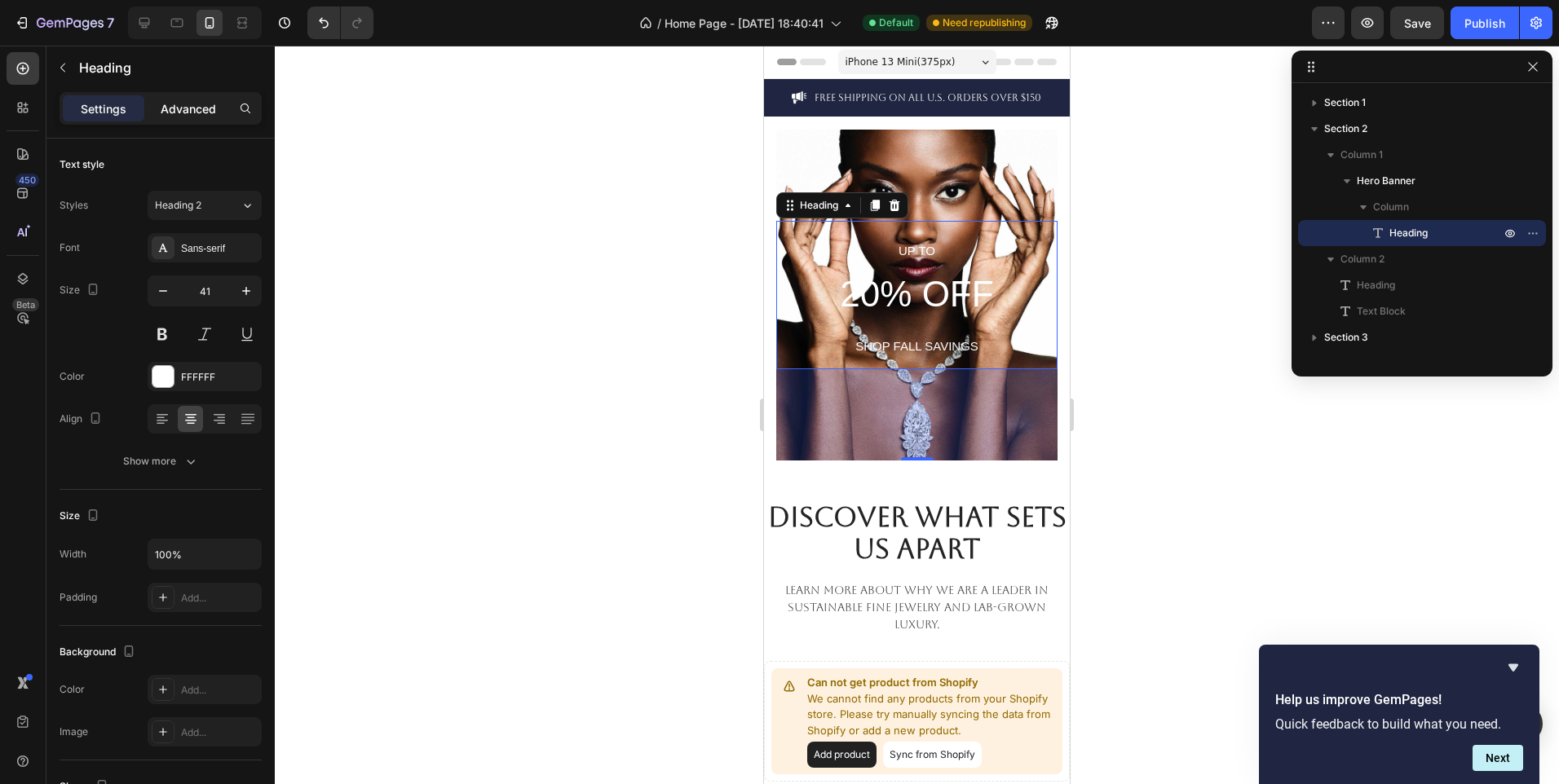
click at [213, 110] on p "Advanced" at bounding box center [188, 108] width 55 height 17
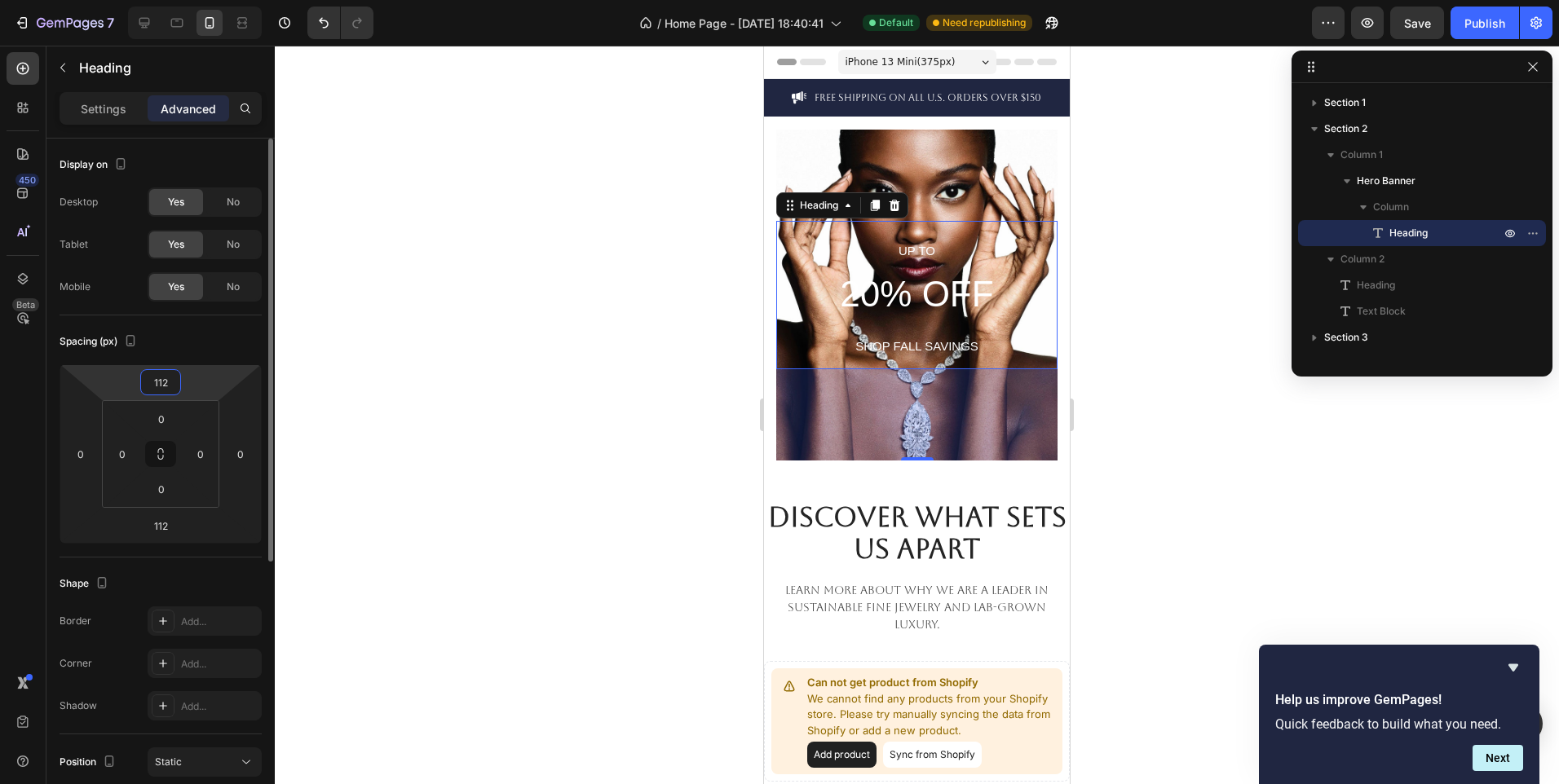
click at [172, 386] on input "112" at bounding box center [160, 382] width 32 height 25
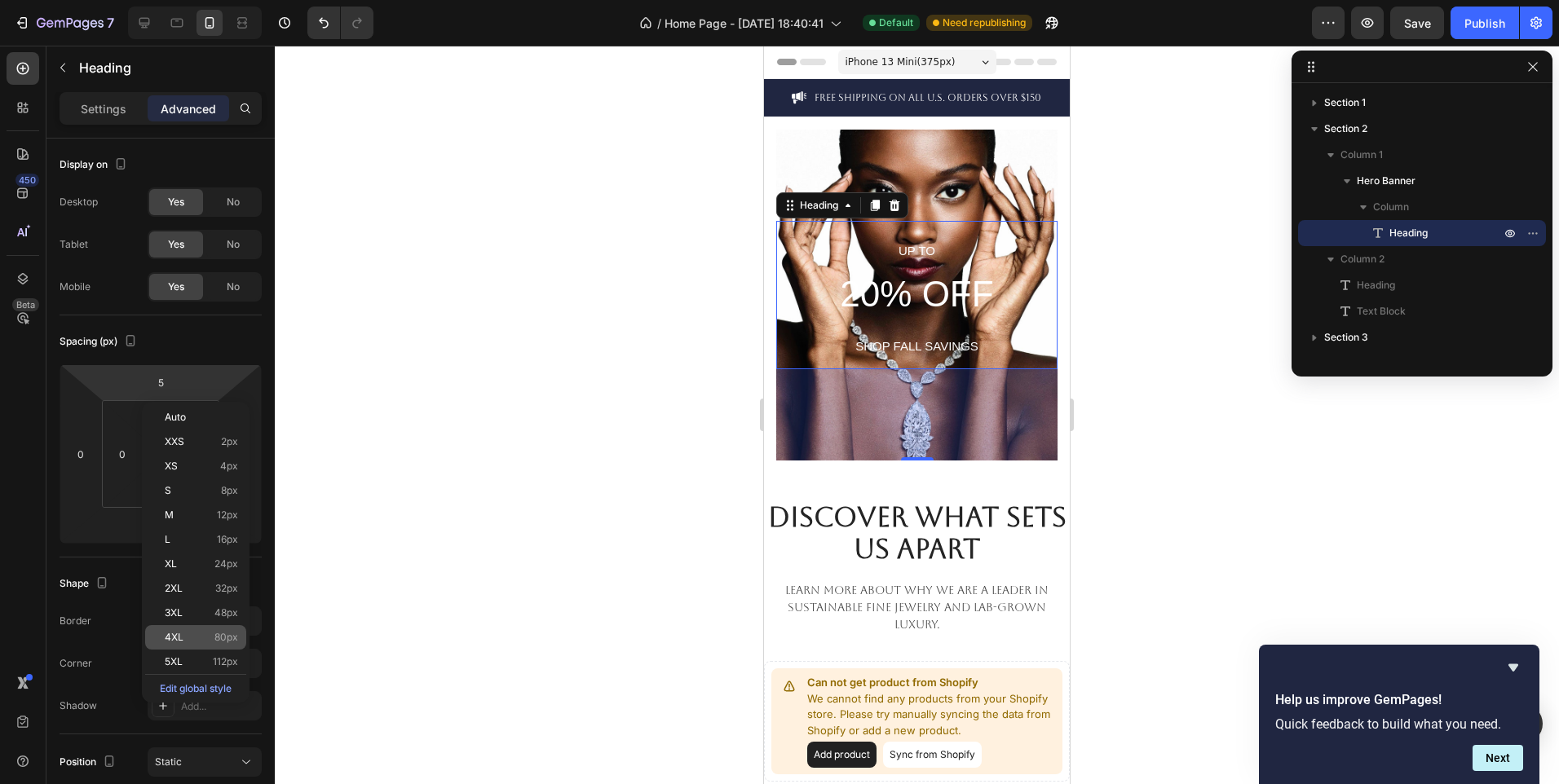
click at [210, 633] on p "4XL 80px" at bounding box center [201, 638] width 74 height 12
type input "80"
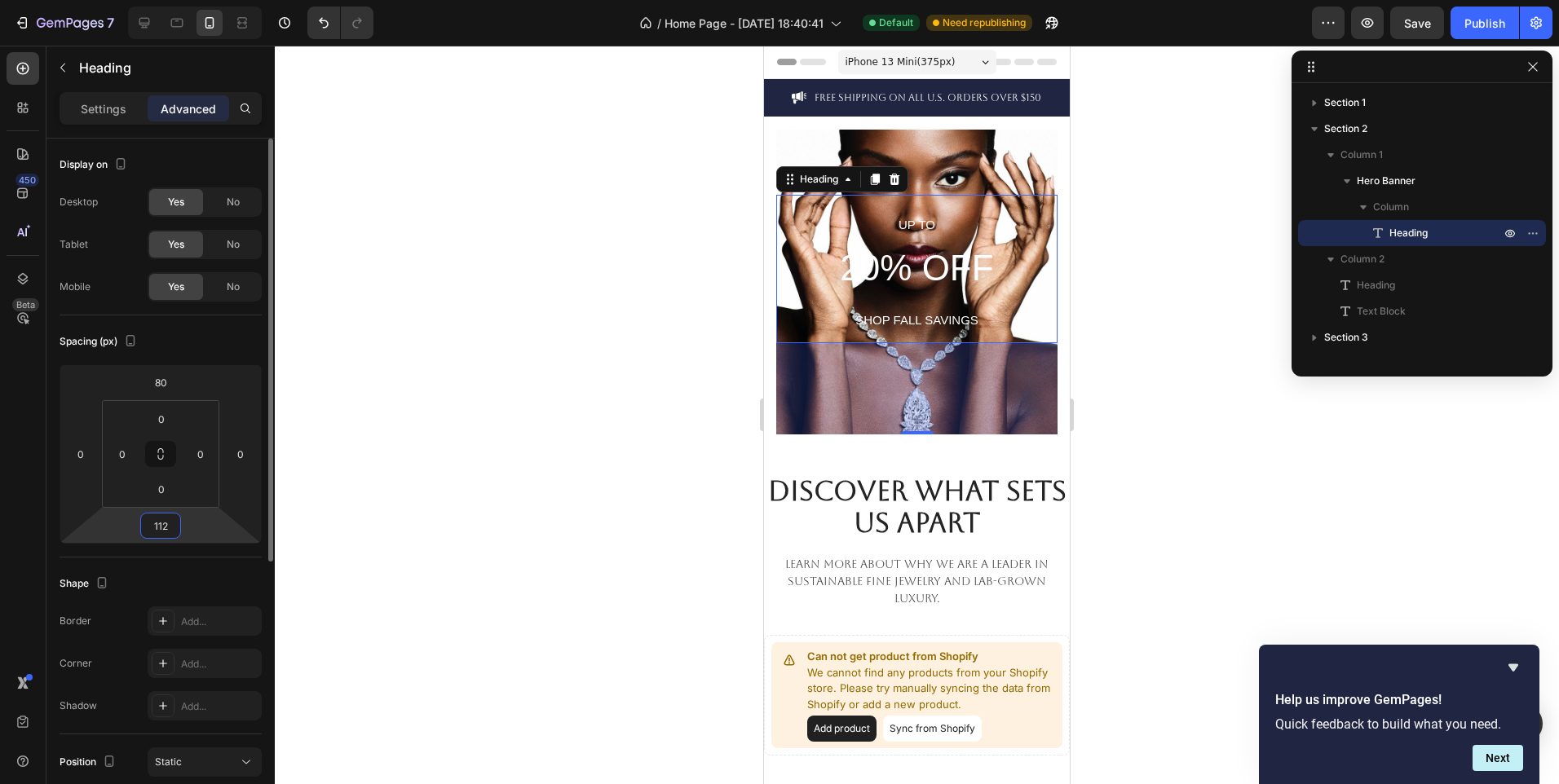
click at [171, 527] on input "112" at bounding box center [160, 526] width 32 height 25
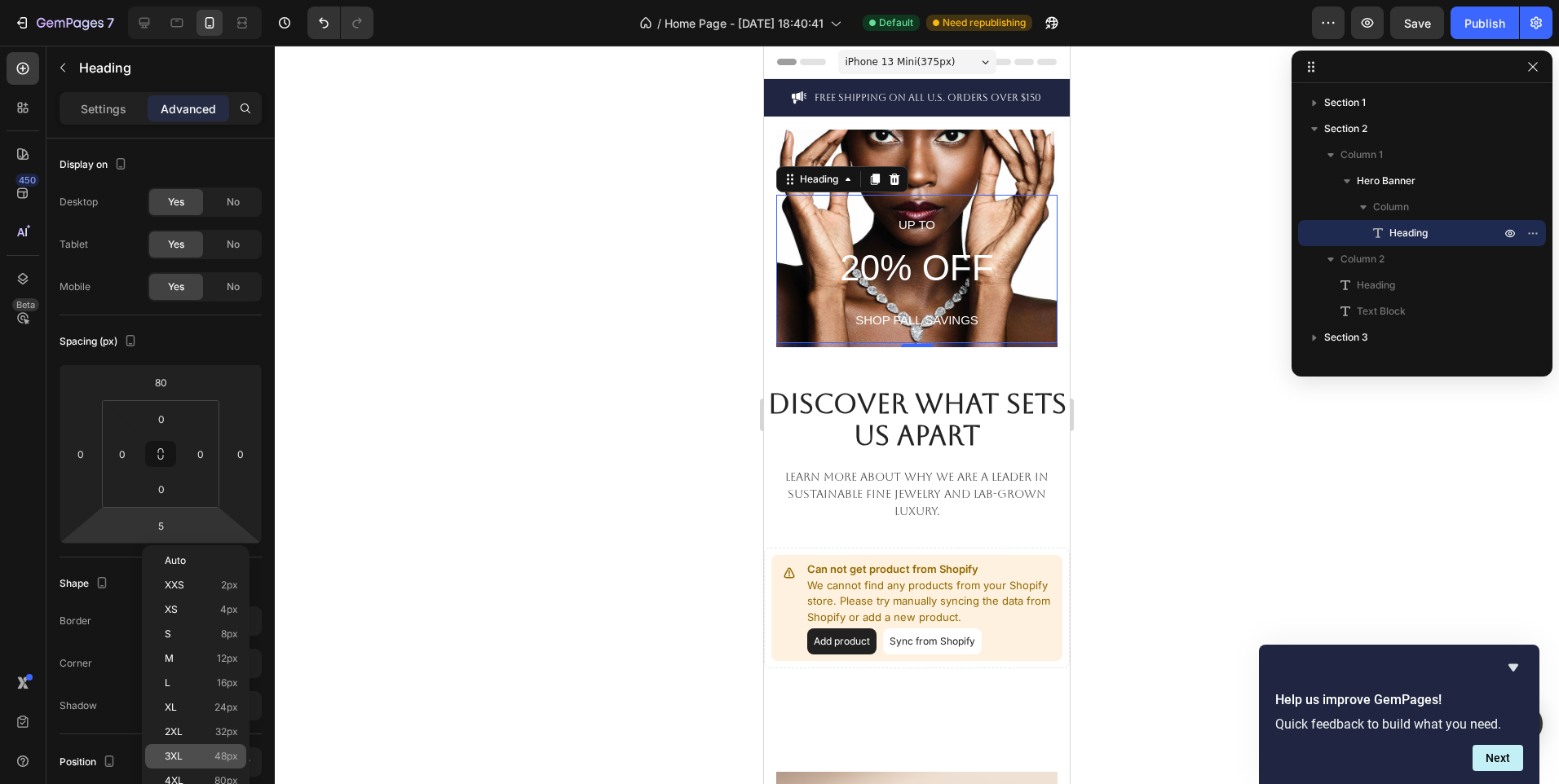
click at [223, 767] on div "3XL 48px" at bounding box center [195, 757] width 101 height 25
type input "48"
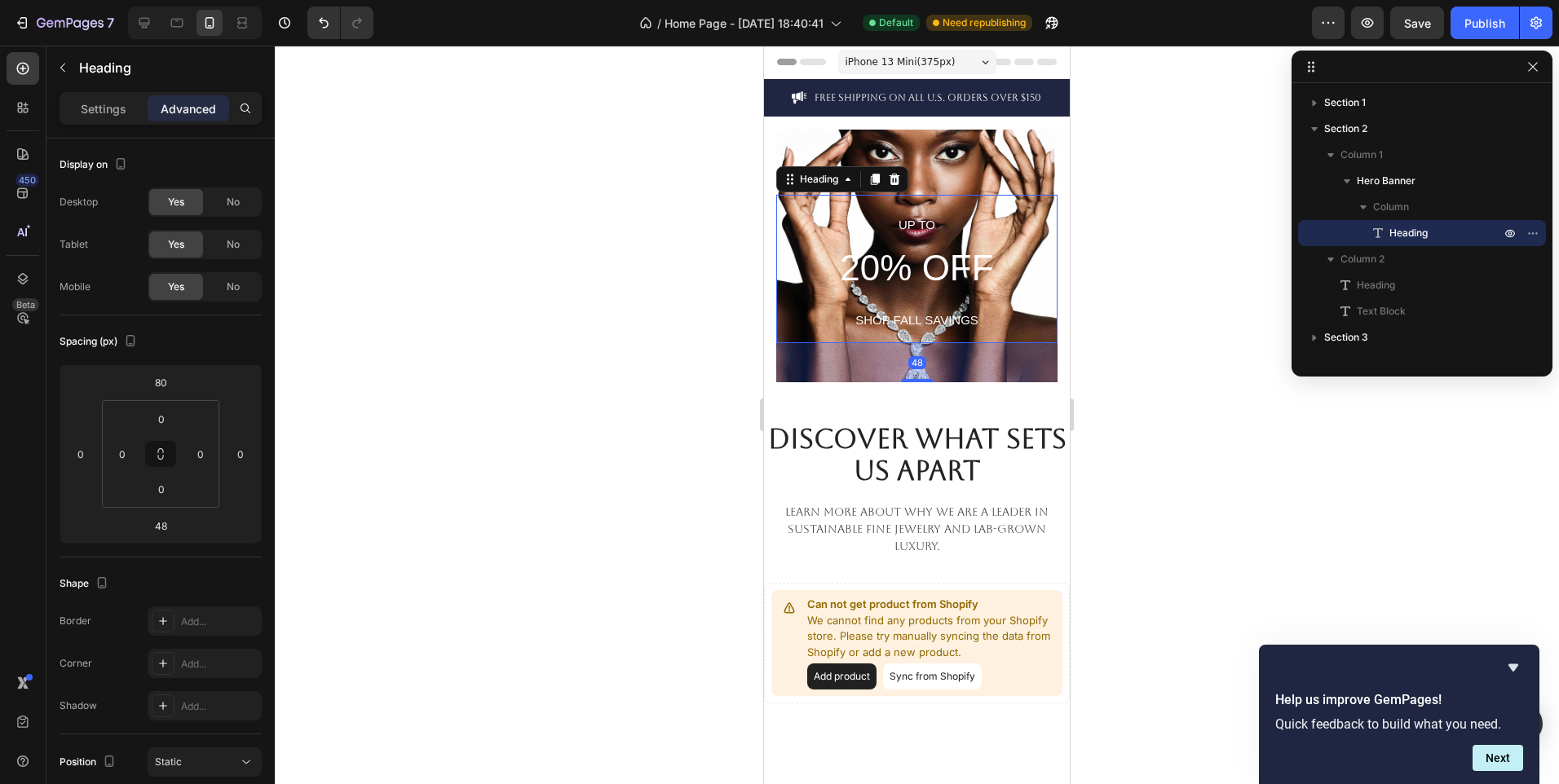
click at [525, 667] on div at bounding box center [917, 414] width 1284 height 739
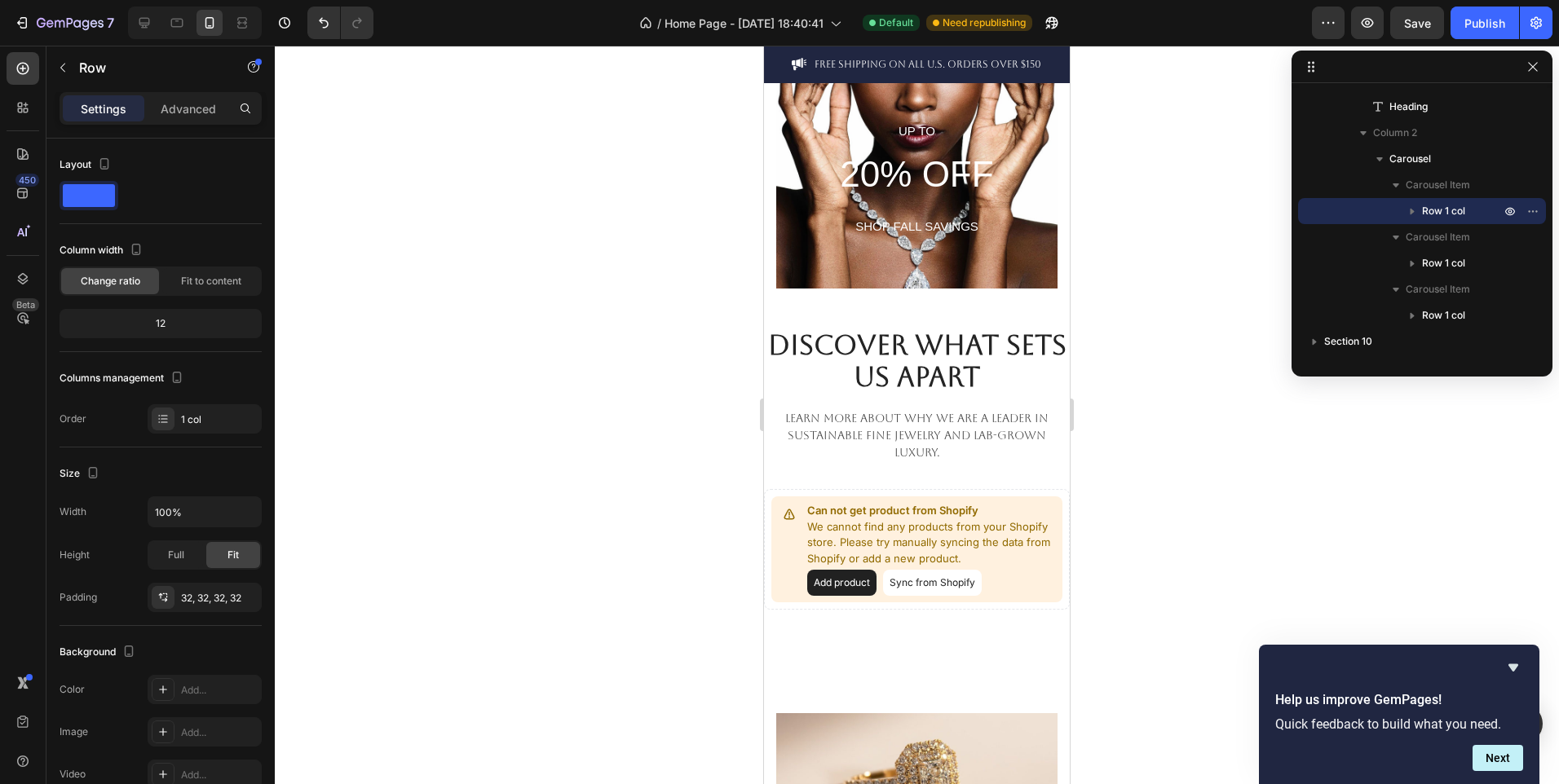
scroll to position [0, 0]
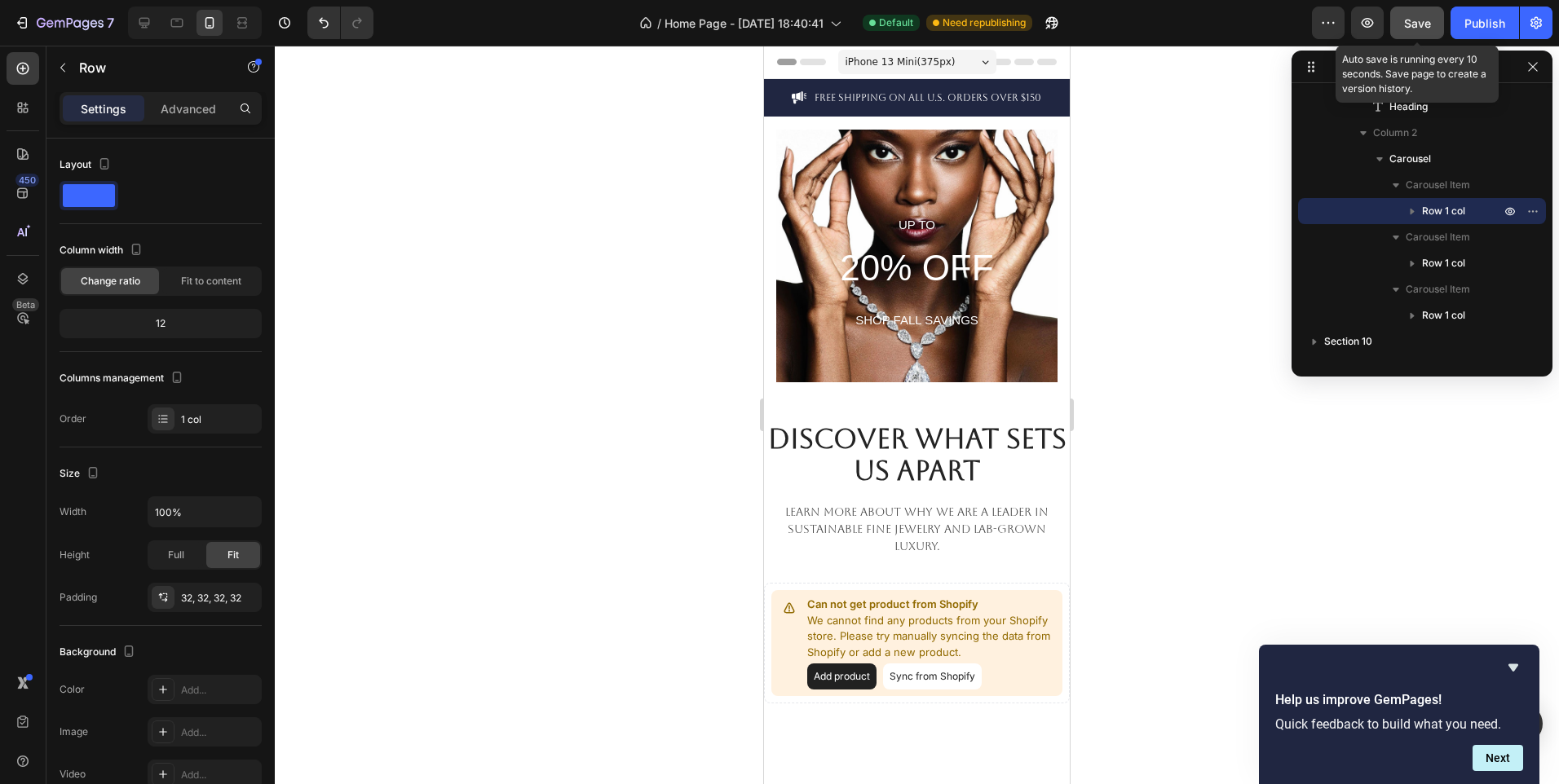
click at [1433, 17] on button "Save" at bounding box center [1417, 22] width 54 height 32
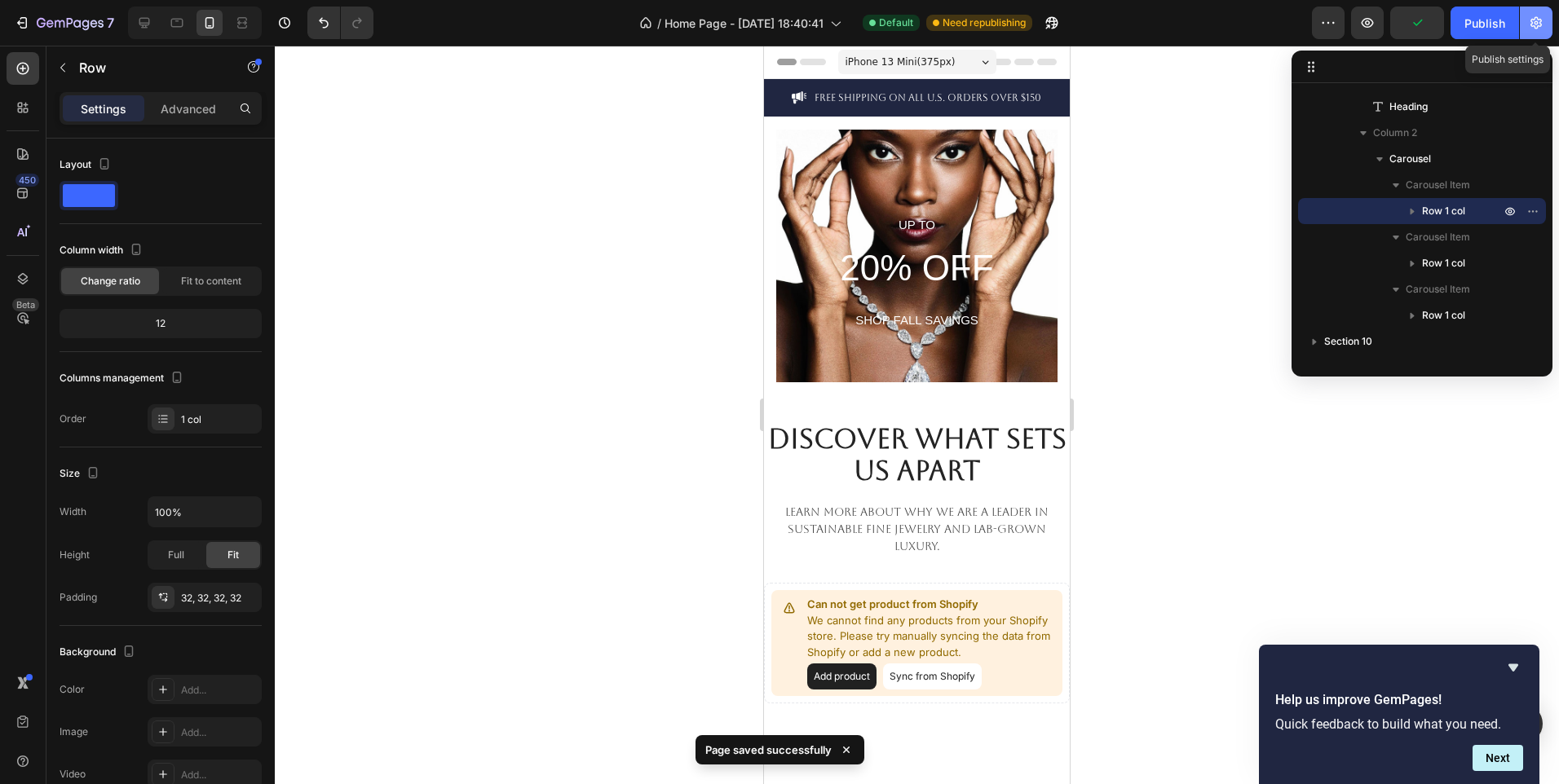
click at [1532, 14] on button "button" at bounding box center [1536, 22] width 32 height 32
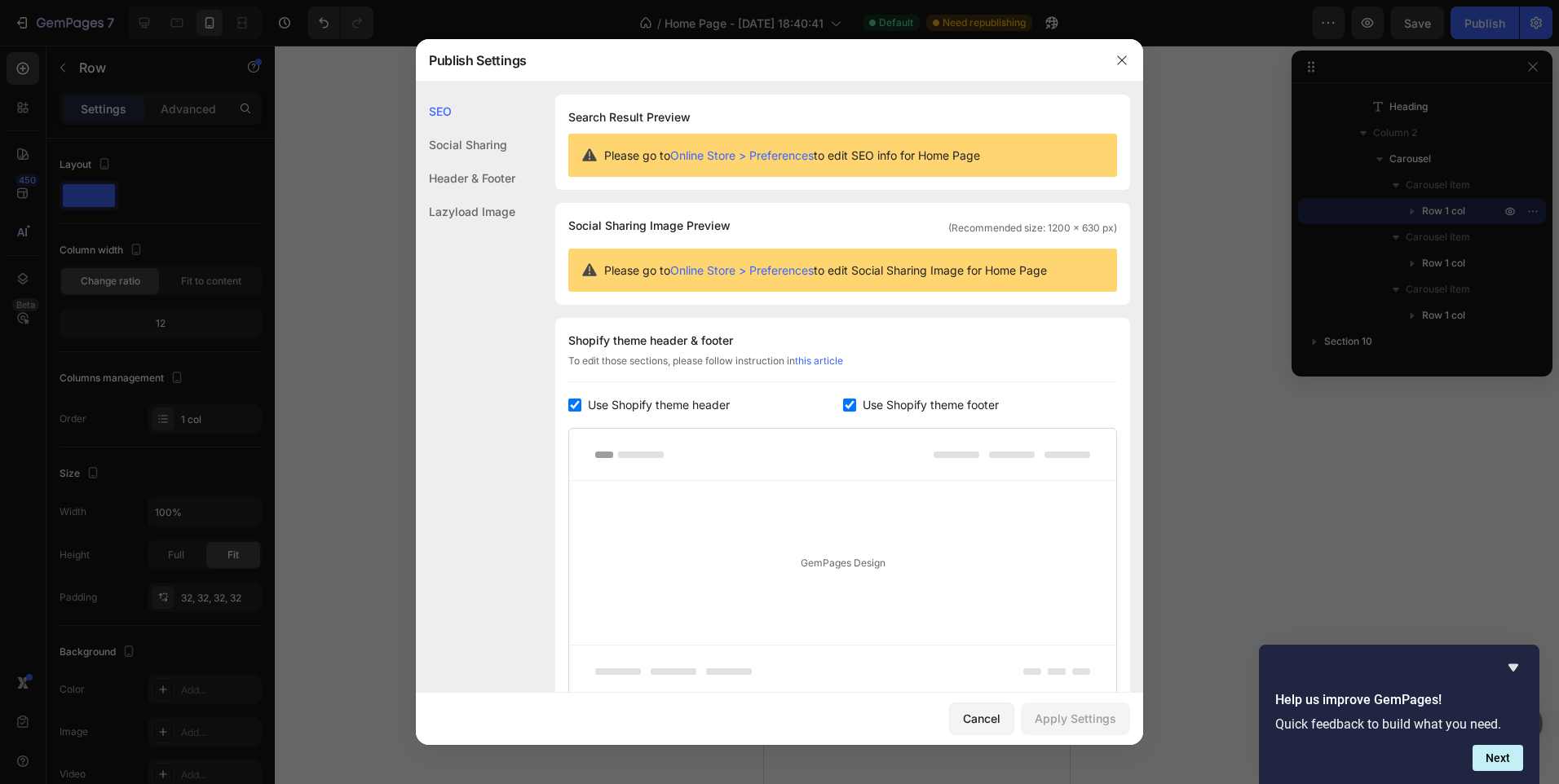
click at [885, 404] on span "Use Shopify theme footer" at bounding box center [931, 405] width 137 height 20
checkbox input "false"
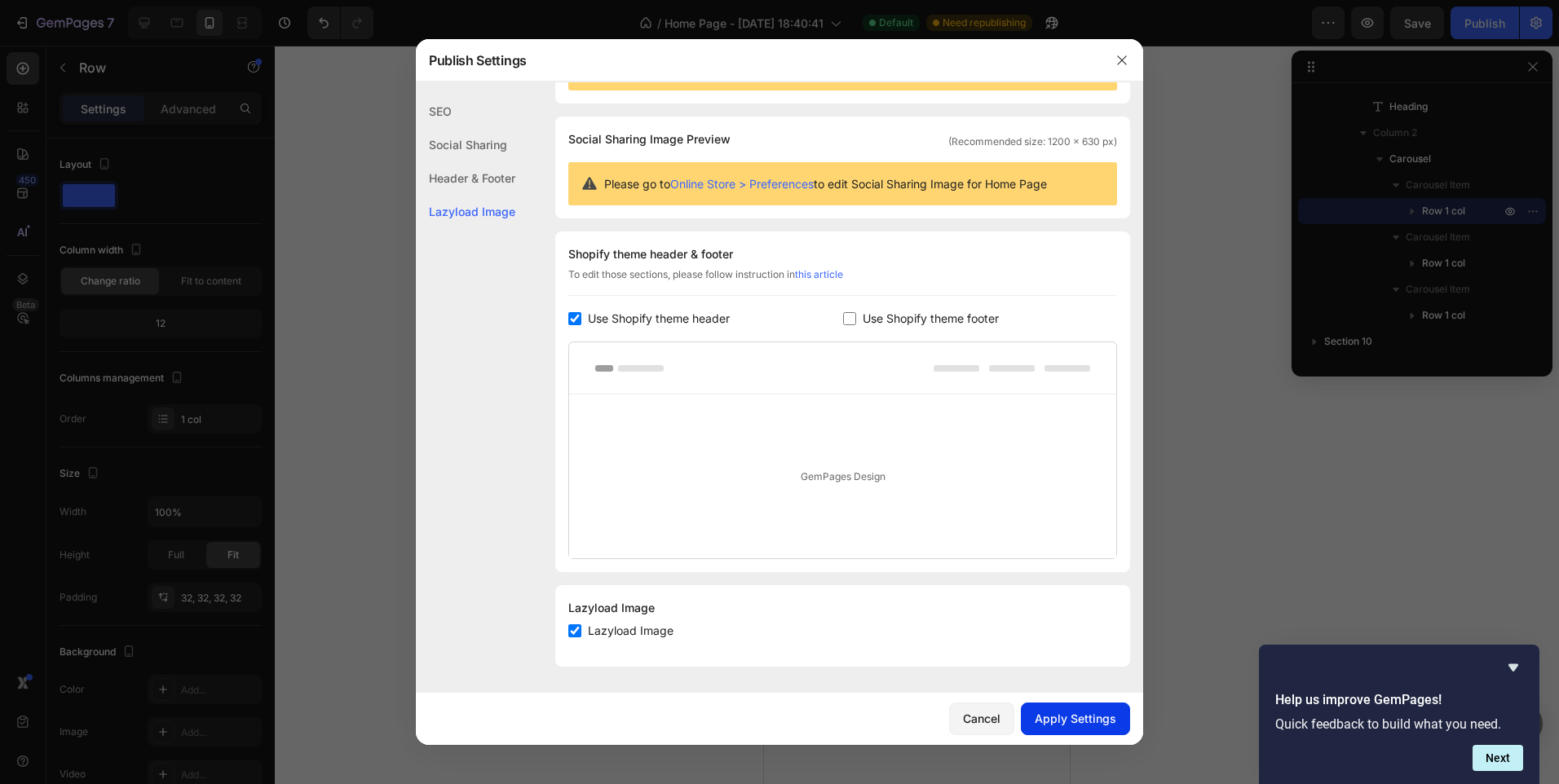
click at [1063, 716] on div "Apply Settings" at bounding box center [1076, 718] width 82 height 17
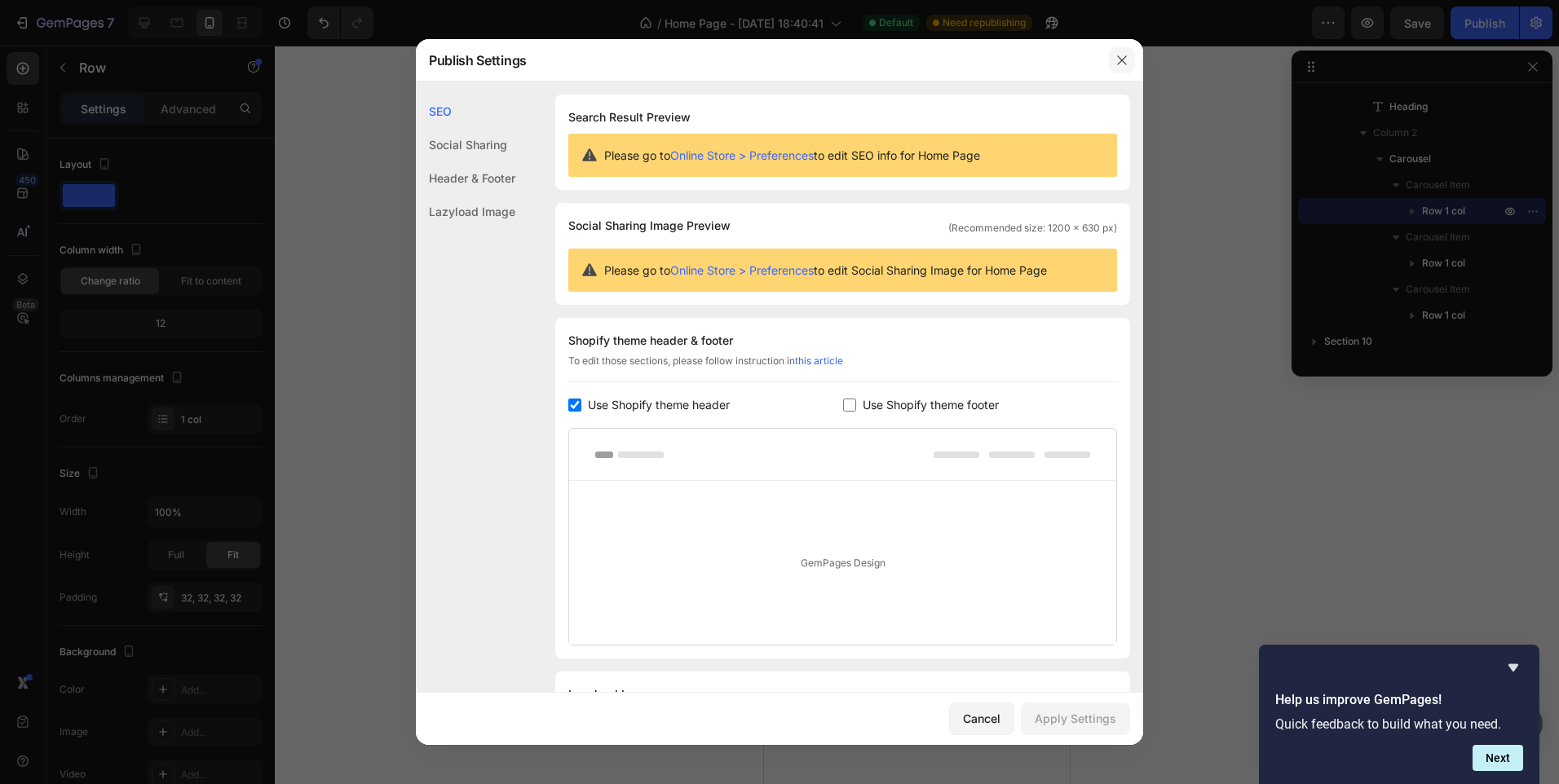
click at [1123, 62] on icon "button" at bounding box center [1122, 60] width 13 height 13
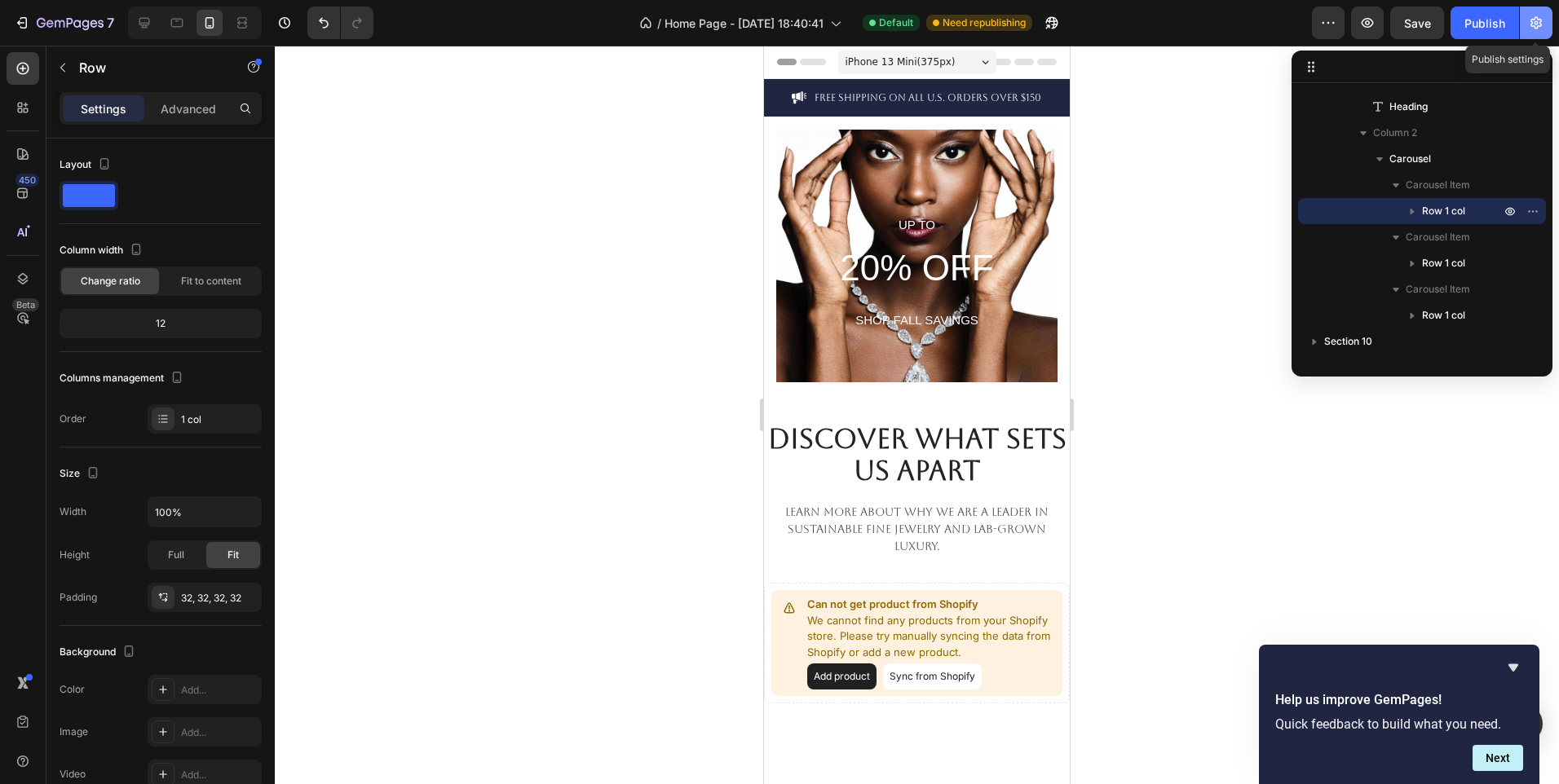
click at [1544, 26] on button "button" at bounding box center [1536, 22] width 32 height 32
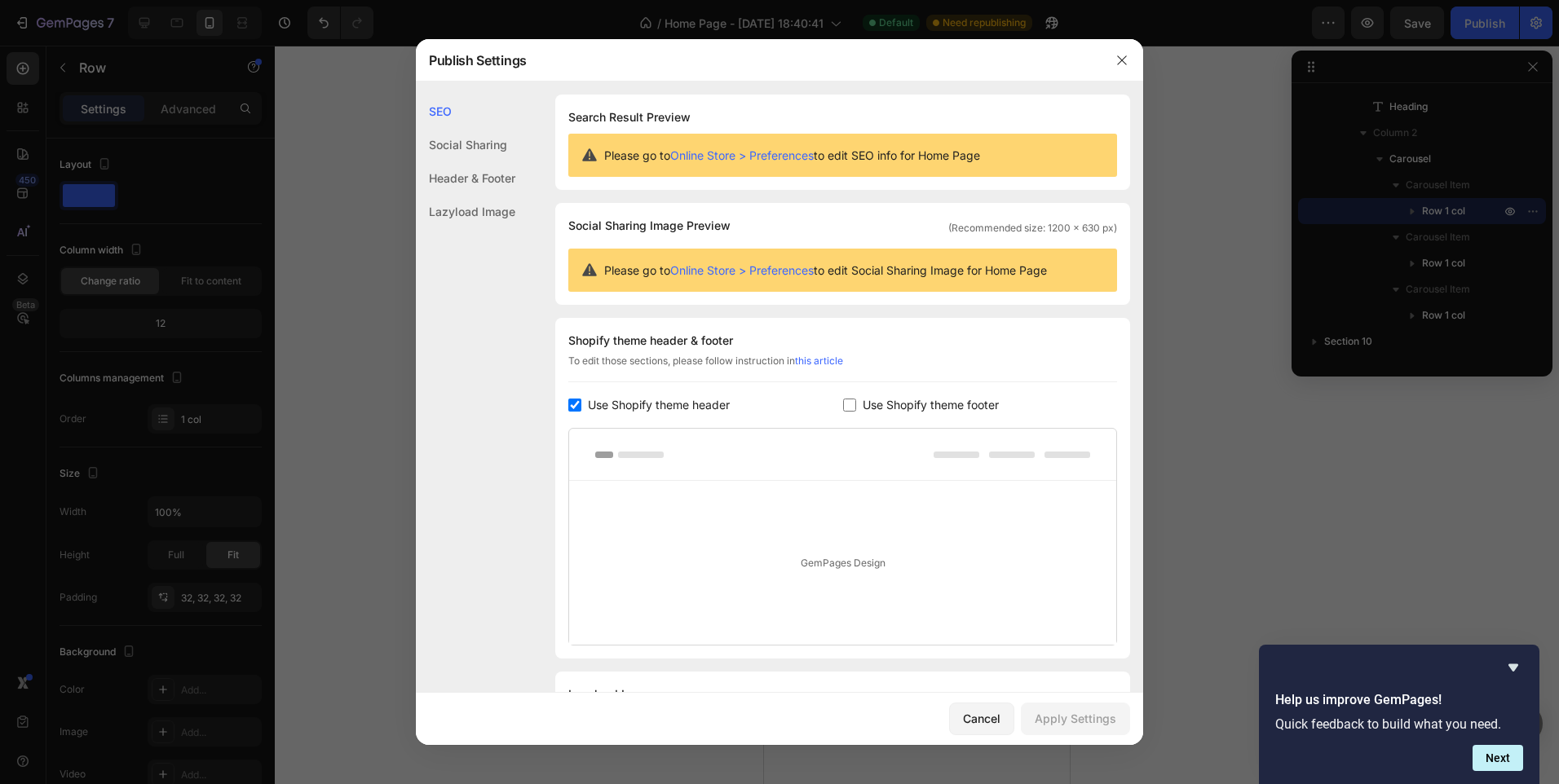
scroll to position [86, 0]
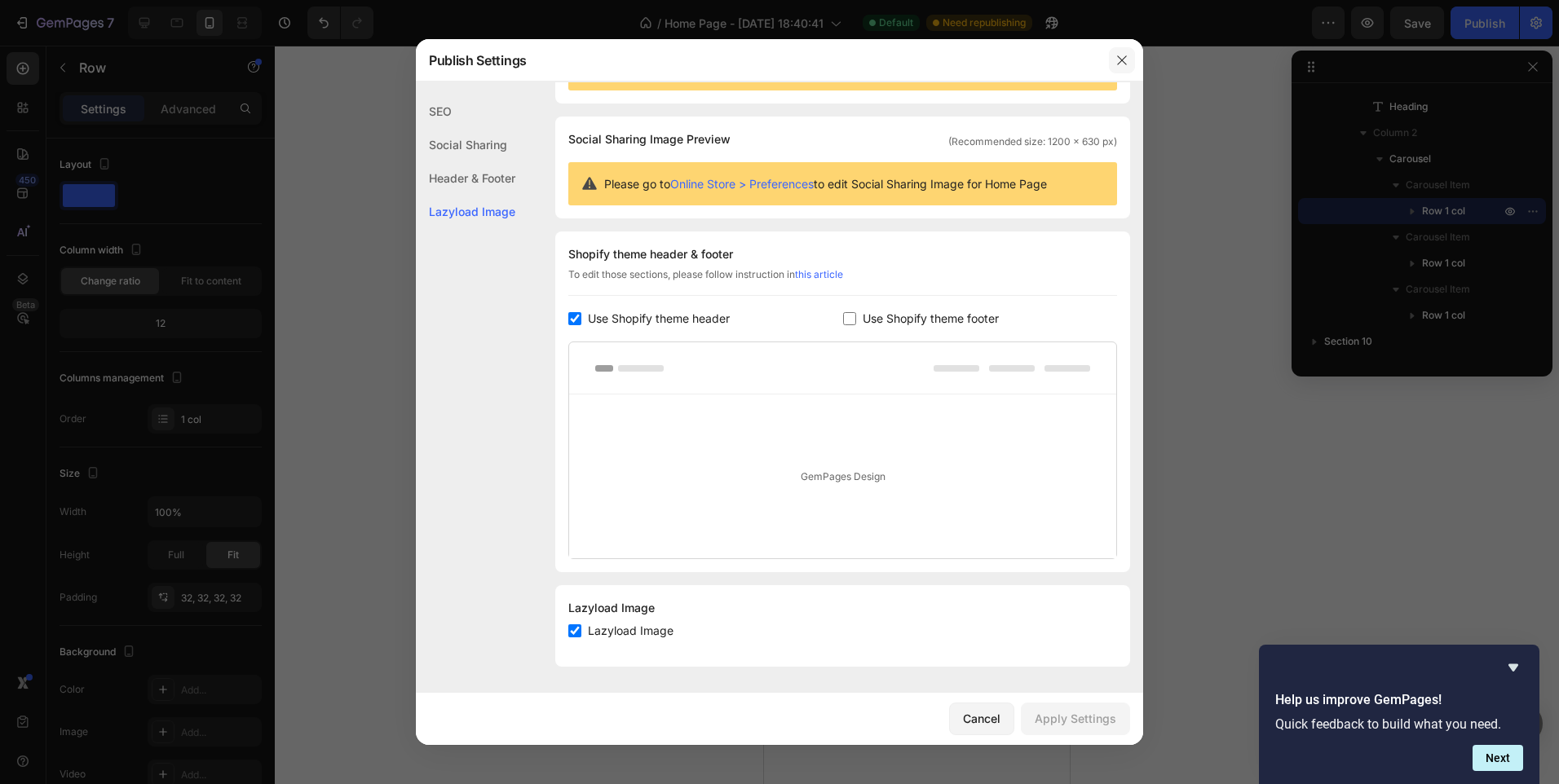
click at [1110, 61] on button "button" at bounding box center [1122, 60] width 26 height 26
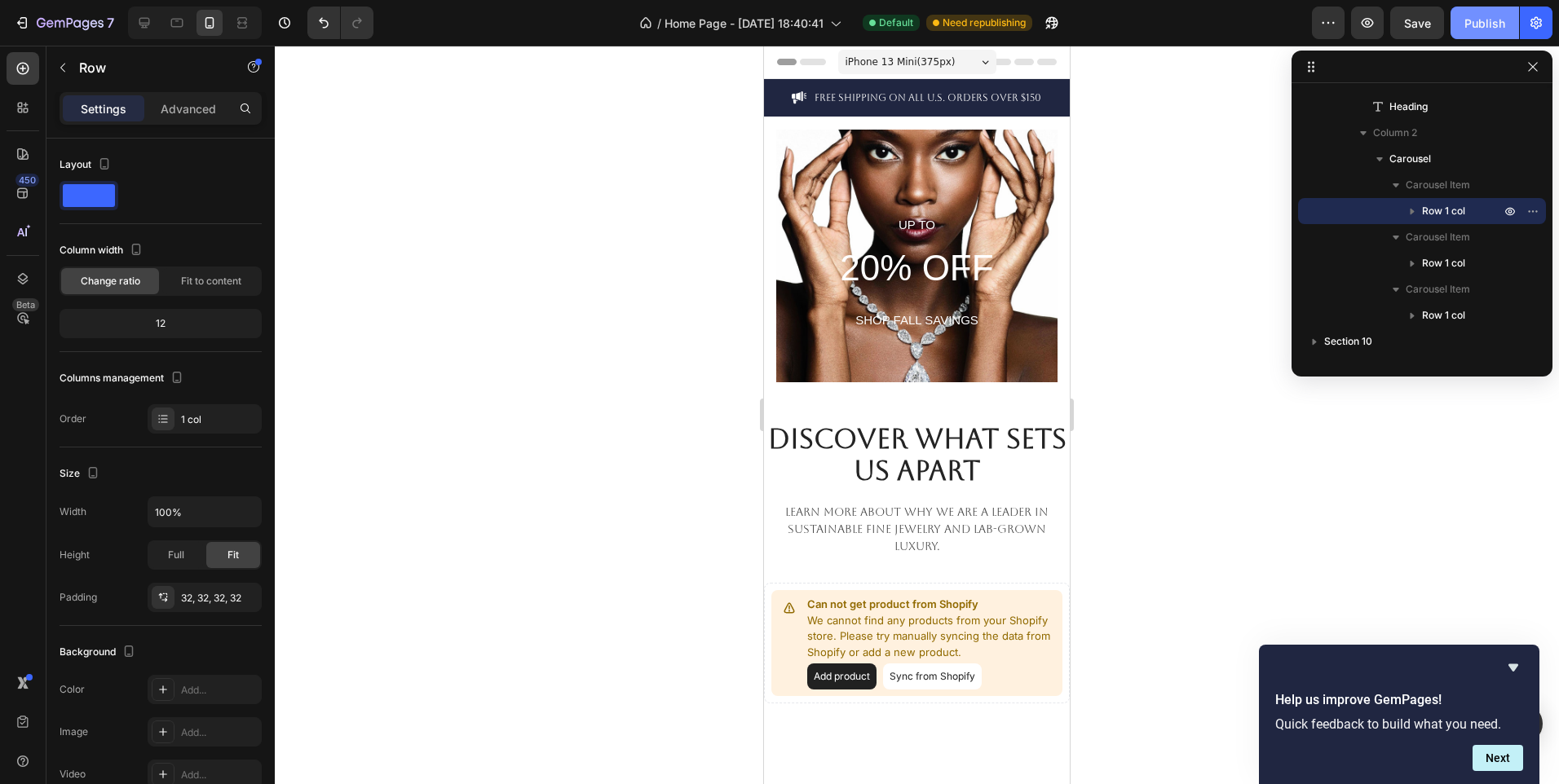
click at [1496, 24] on div "Publish" at bounding box center [1485, 23] width 41 height 17
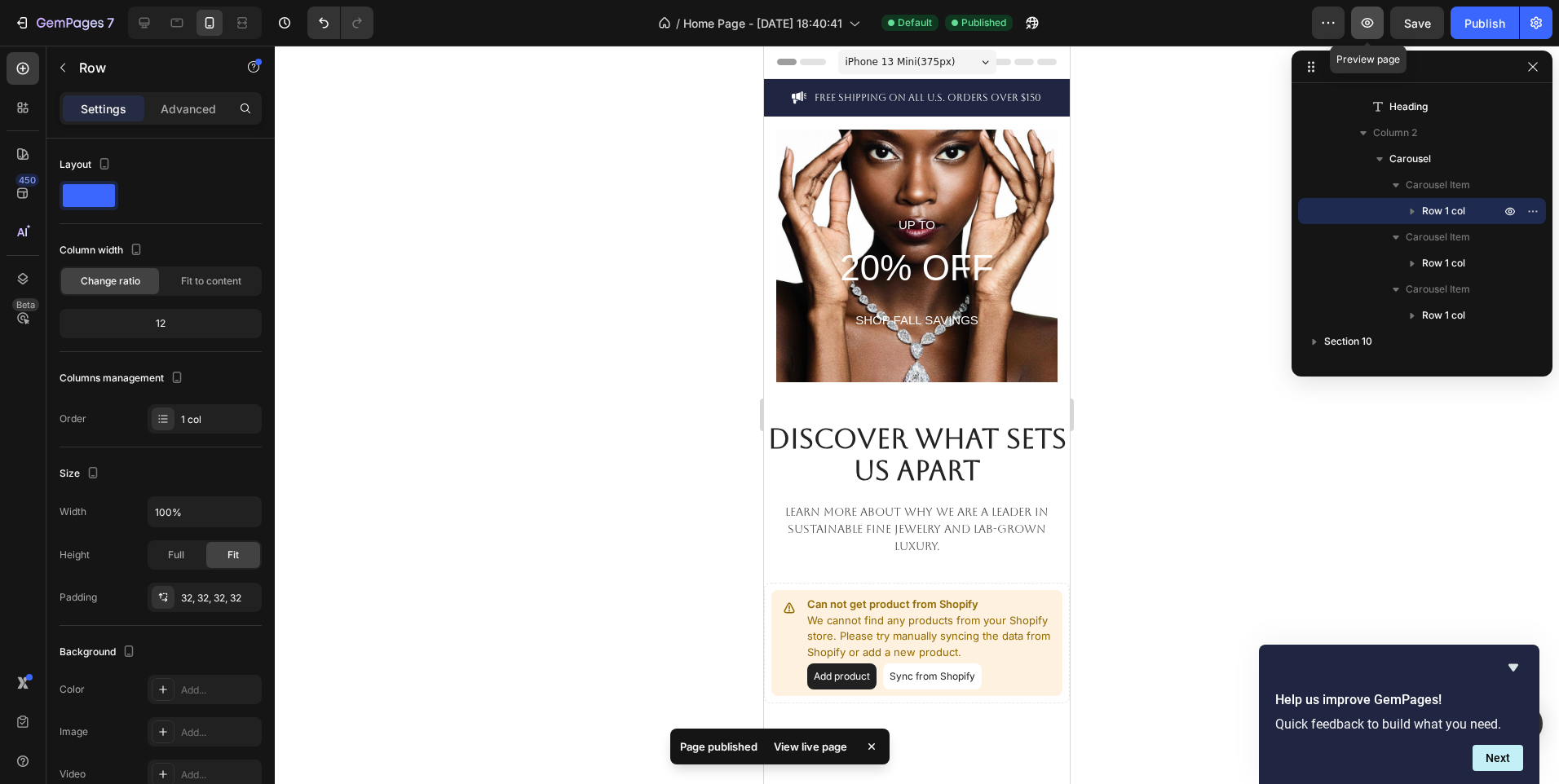
click at [1371, 15] on icon "button" at bounding box center [1368, 23] width 17 height 17
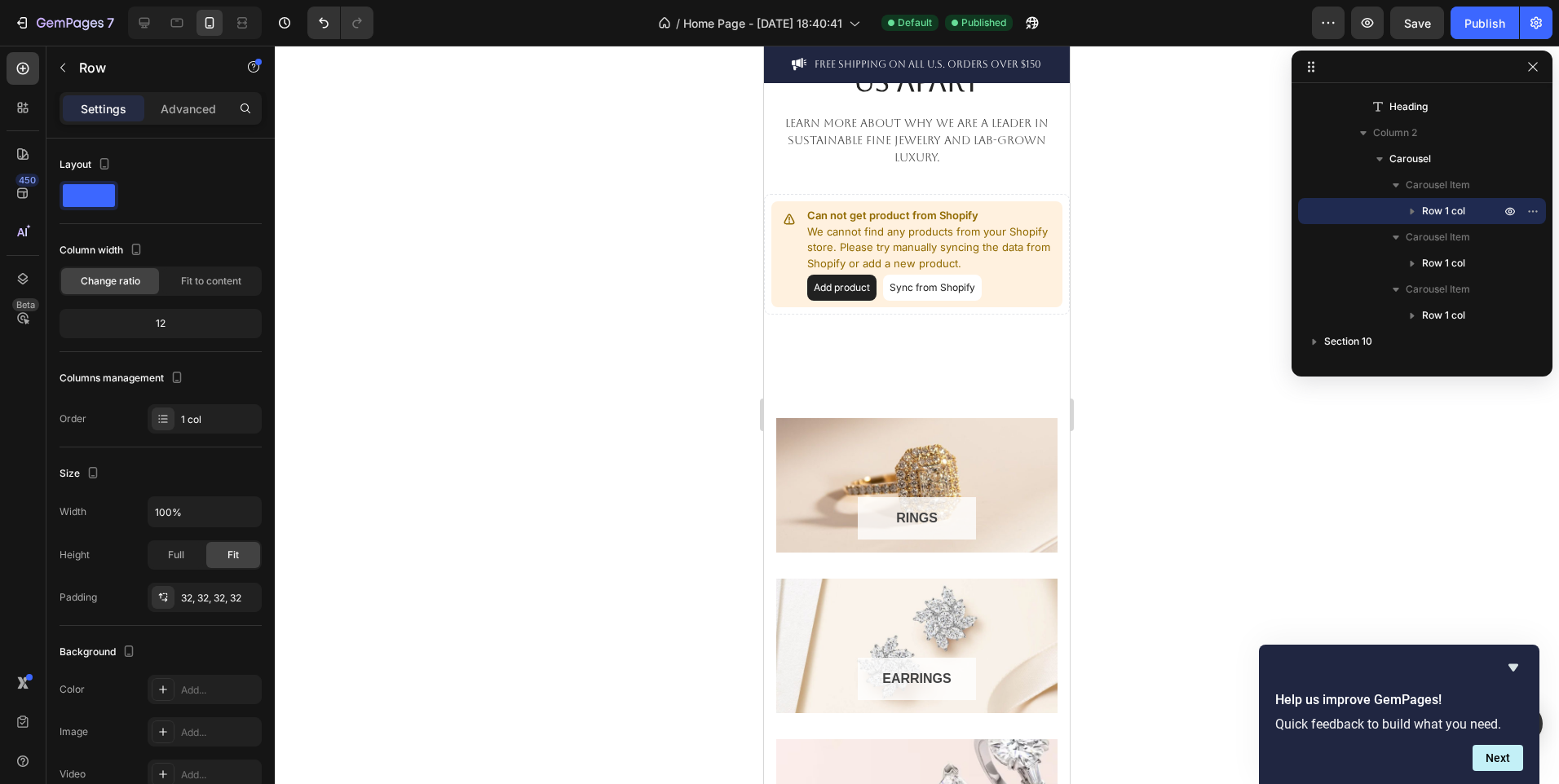
scroll to position [0, 0]
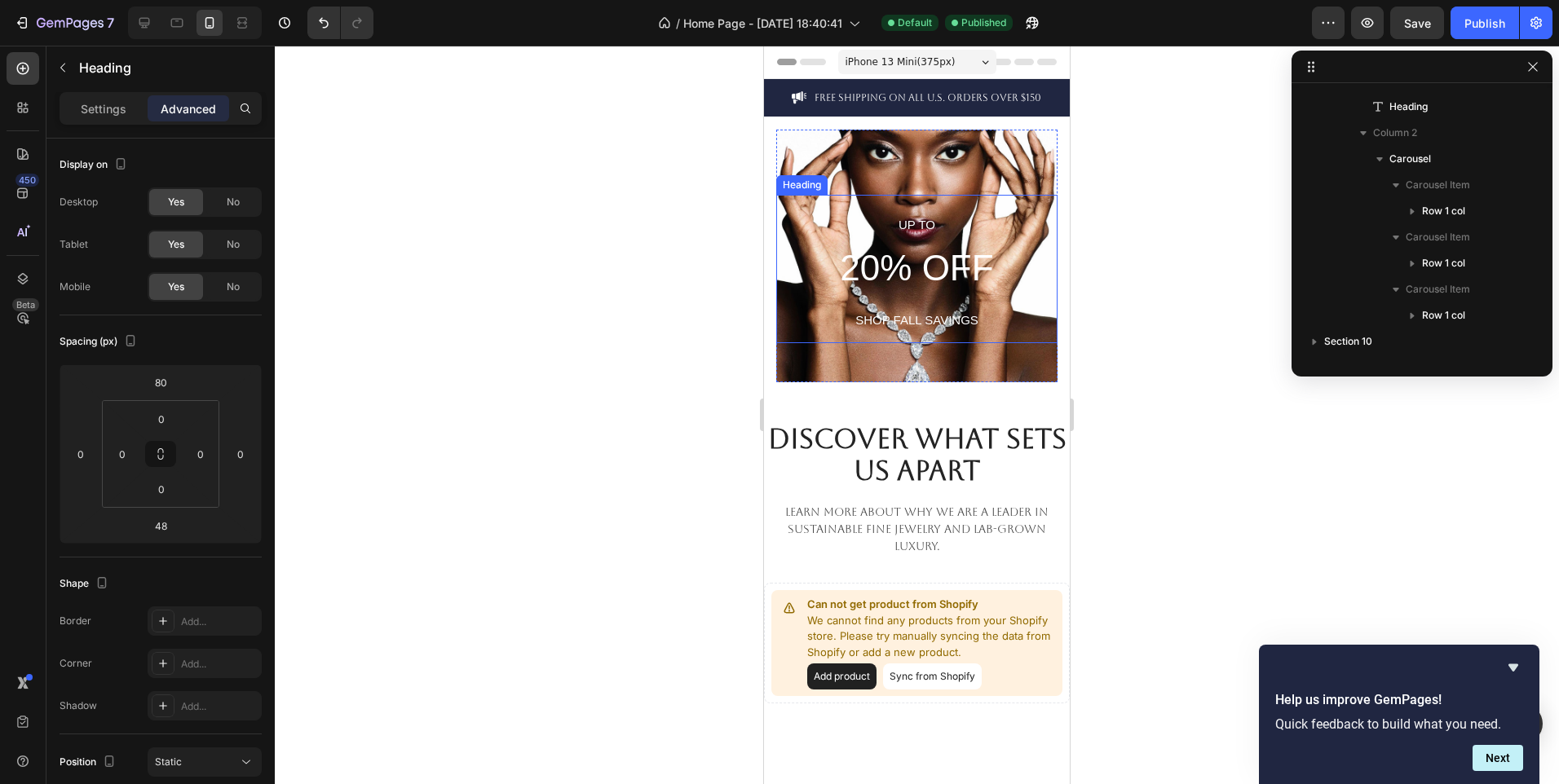
click at [916, 259] on span "20% OFF" at bounding box center [916, 268] width 153 height 40
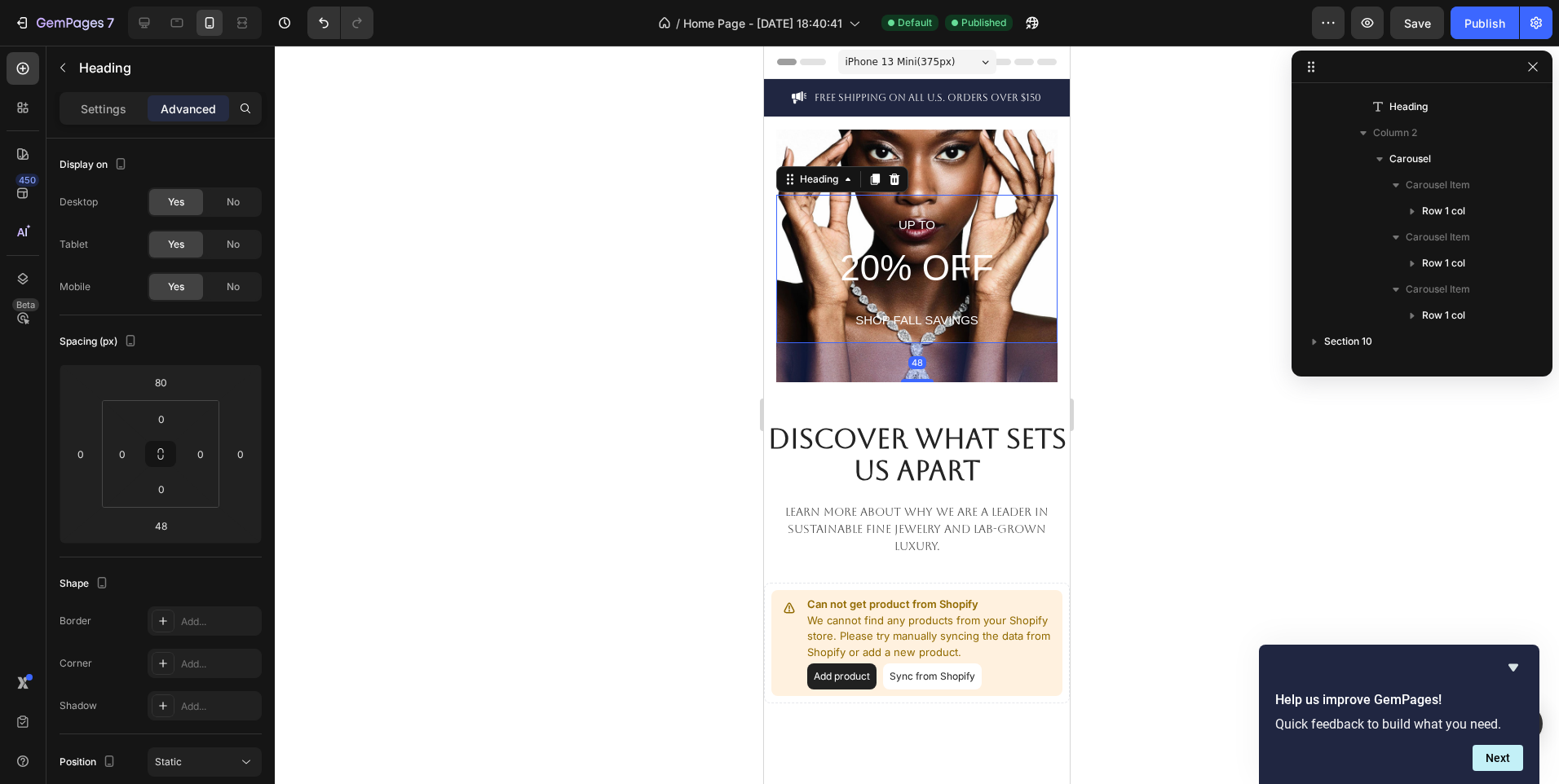
scroll to position [22, 0]
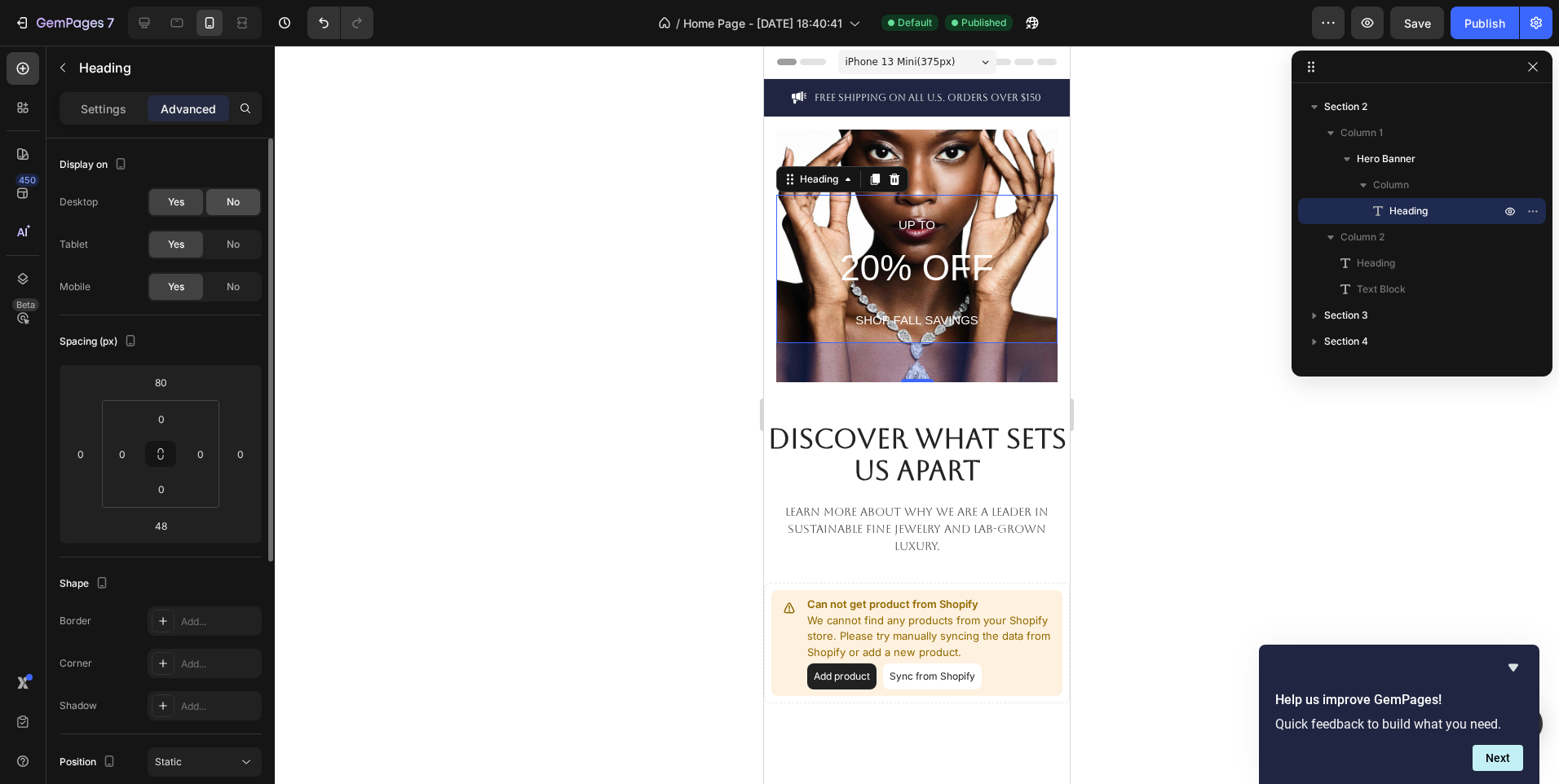
click at [211, 199] on div "No" at bounding box center [233, 203] width 54 height 26
click at [227, 243] on span "No" at bounding box center [233, 245] width 13 height 15
click at [184, 238] on span "Yes" at bounding box center [176, 245] width 17 height 15
click at [178, 213] on div "Yes" at bounding box center [175, 203] width 54 height 26
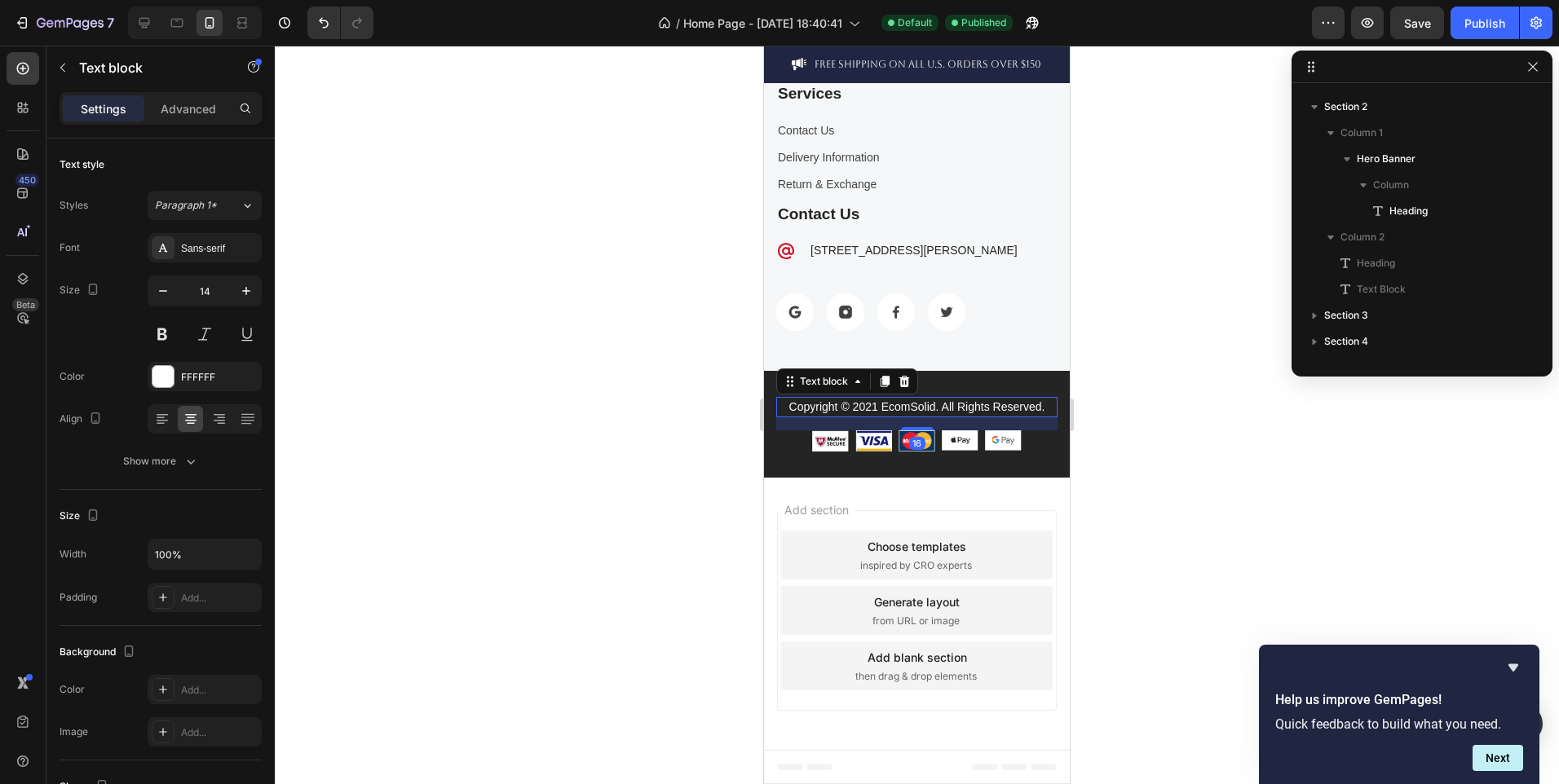
scroll to position [722, 0]
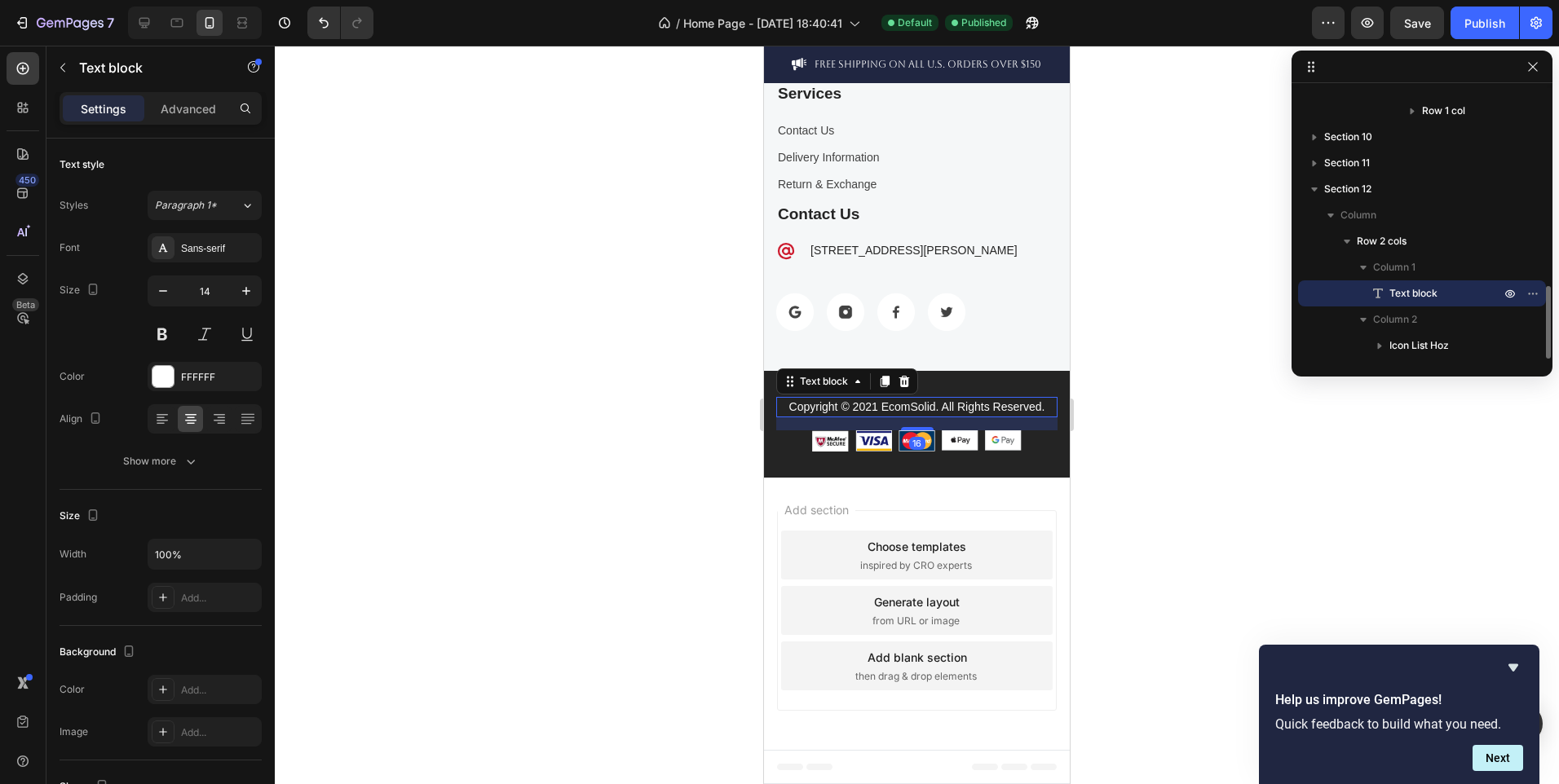
click at [902, 404] on p "Copyright © 2021 EcomSolid. All Rights Reserved." at bounding box center [917, 407] width 278 height 17
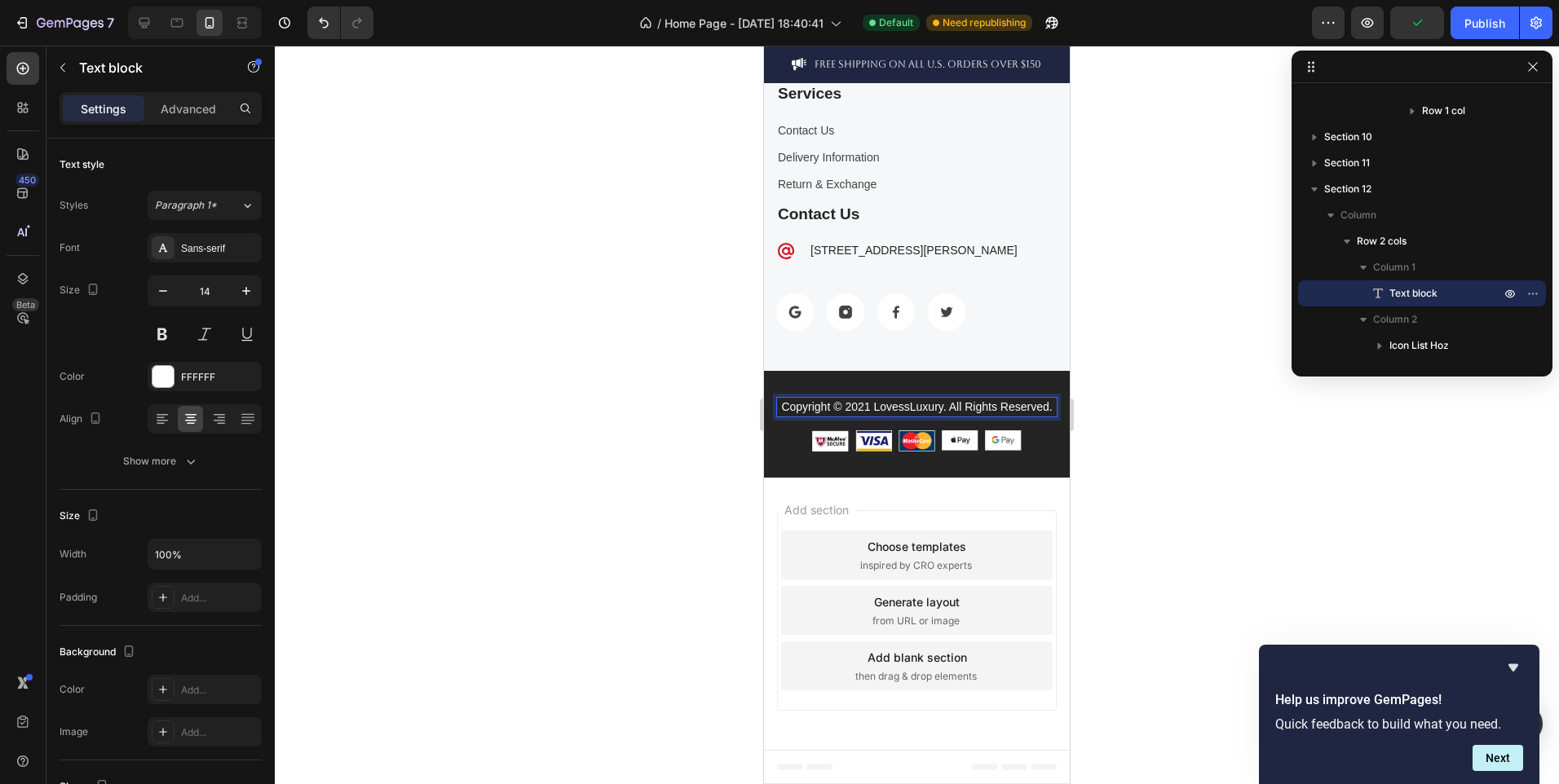
click at [803, 408] on p "Copyright © 2021 LovessLuxury. All Rights Reserved." at bounding box center [917, 407] width 278 height 17
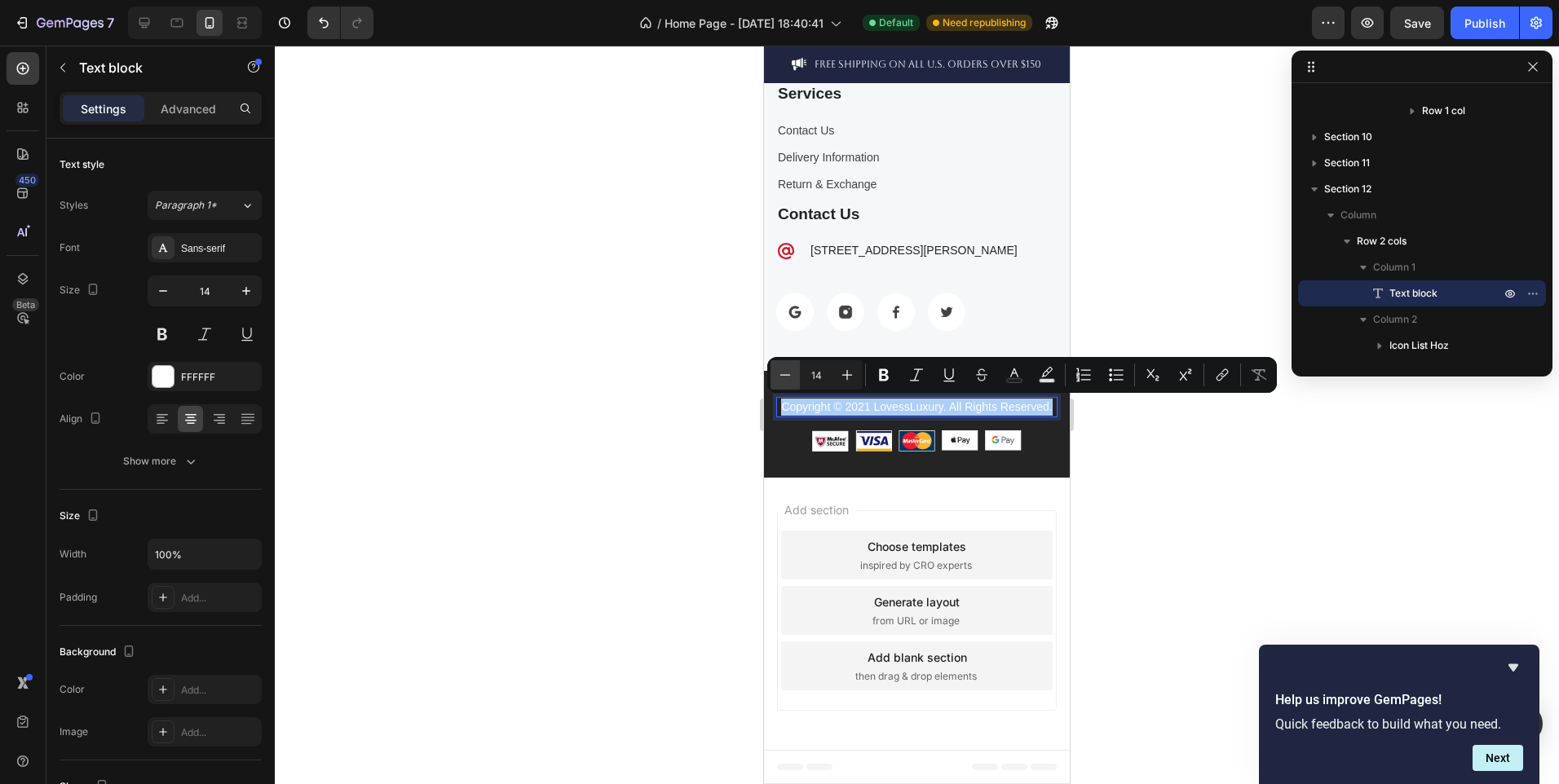
click at [784, 368] on icon "Editor contextual toolbar" at bounding box center [785, 375] width 17 height 17
click at [848, 374] on icon "Editor contextual toolbar" at bounding box center [847, 375] width 17 height 17
type input "13"
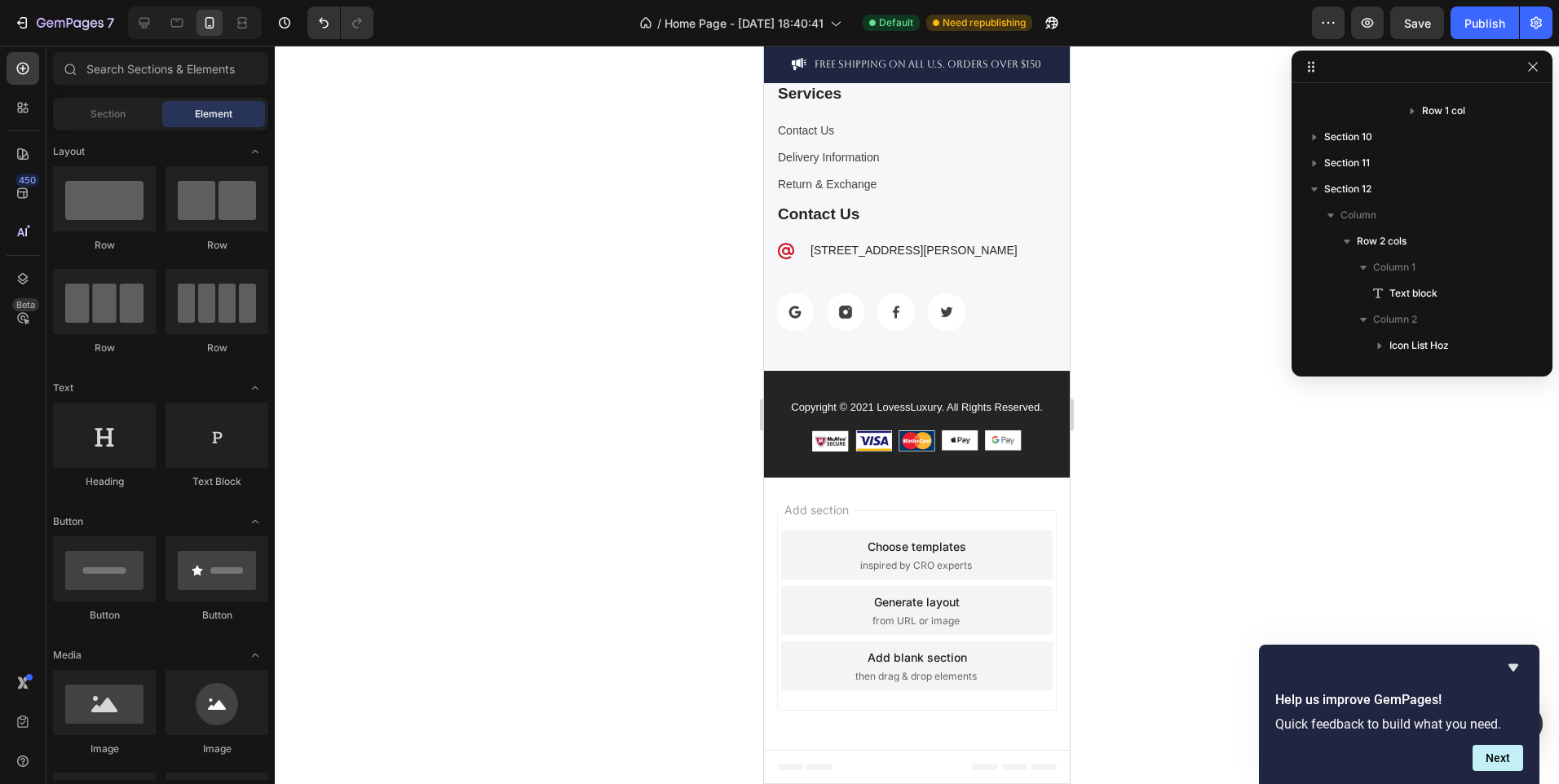
click at [826, 489] on div "Add section Choose templates inspired by CRO experts Generate layout from URL o…" at bounding box center [917, 613] width 306 height 272
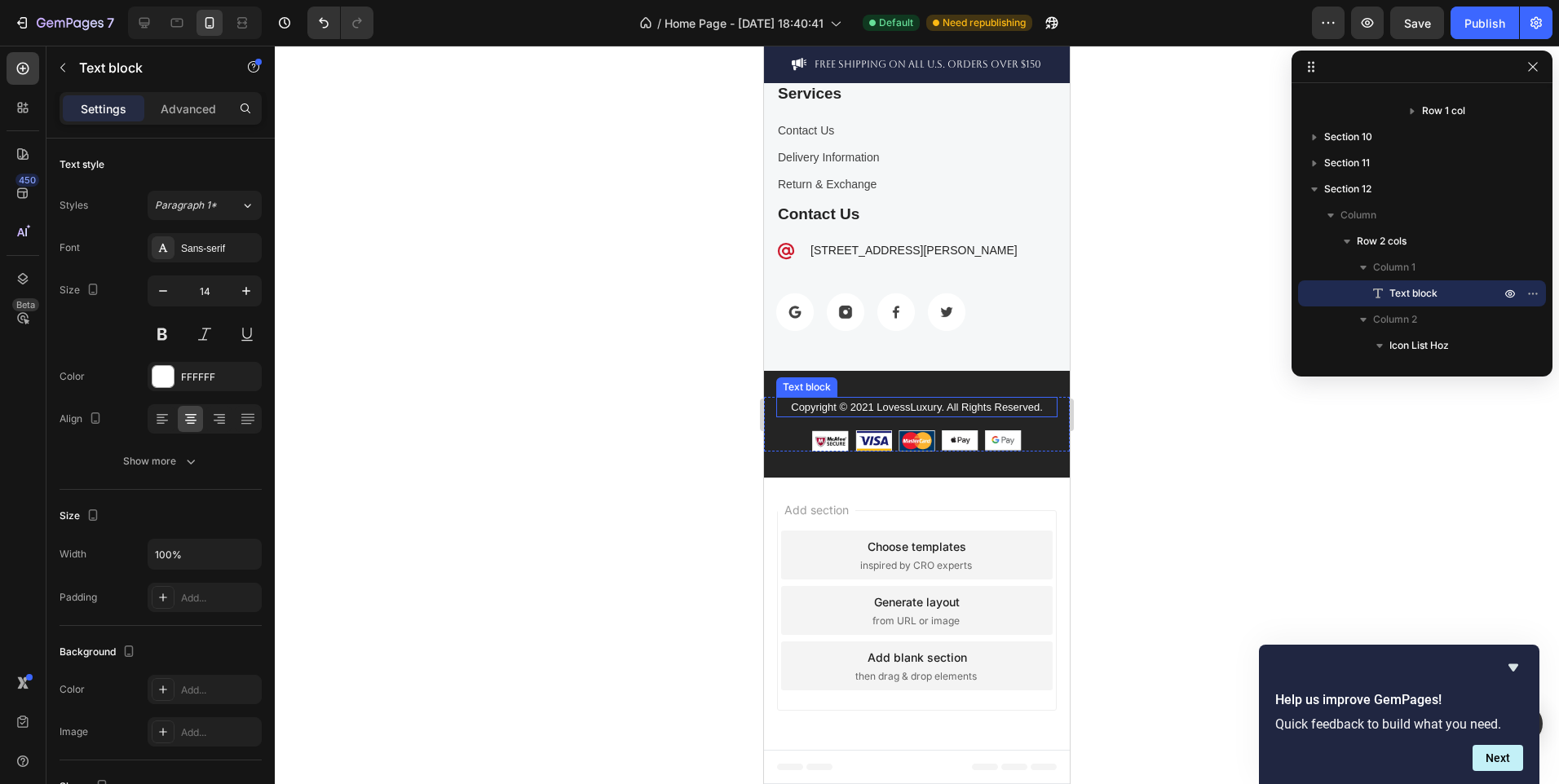
click at [866, 409] on span "Copyright © 2021 LovessLuxury. All Rights Reserved." at bounding box center [917, 407] width 252 height 12
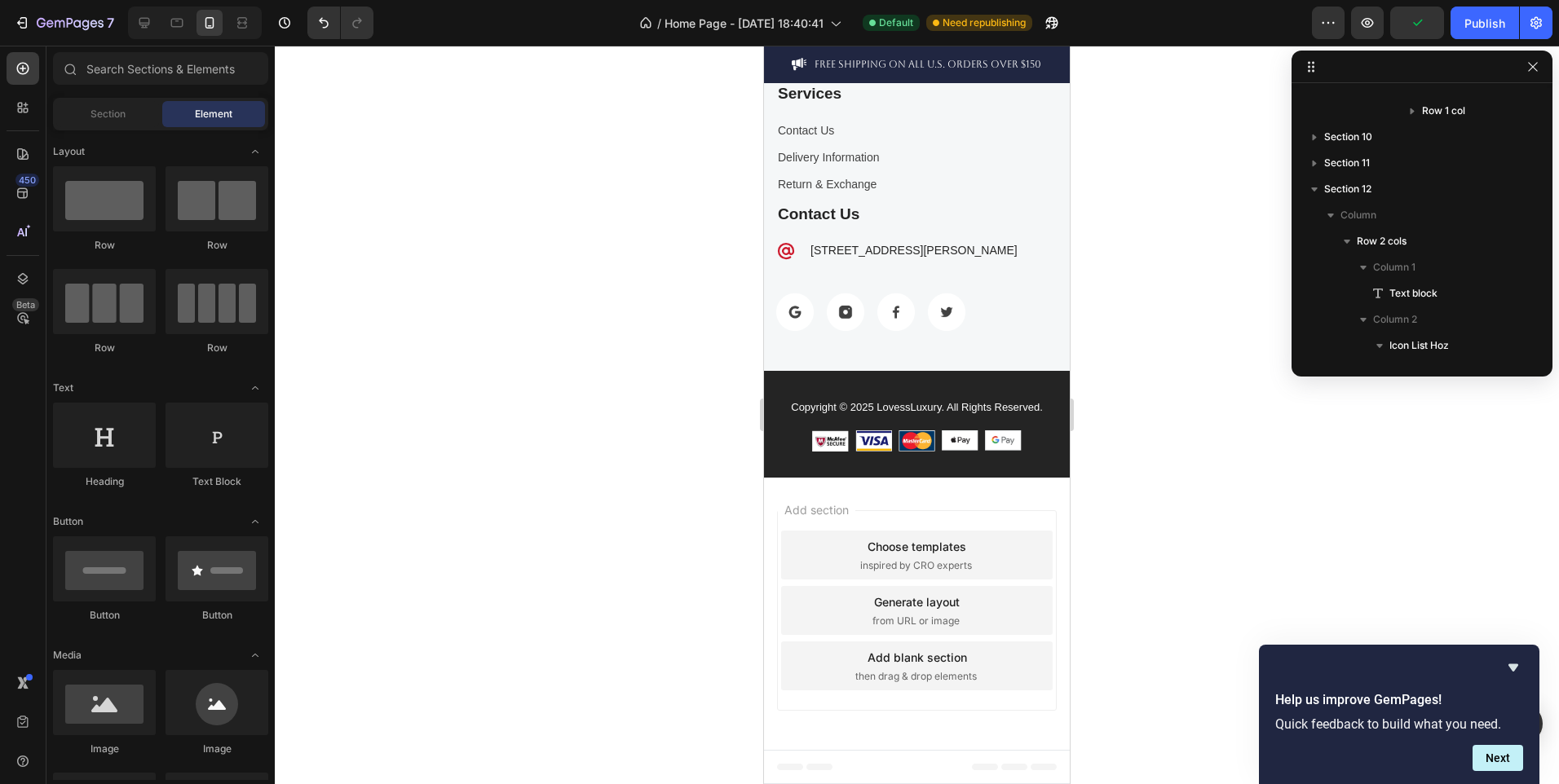
click at [794, 490] on div "Add section Choose templates inspired by CRO experts Generate layout from URL o…" at bounding box center [917, 613] width 306 height 272
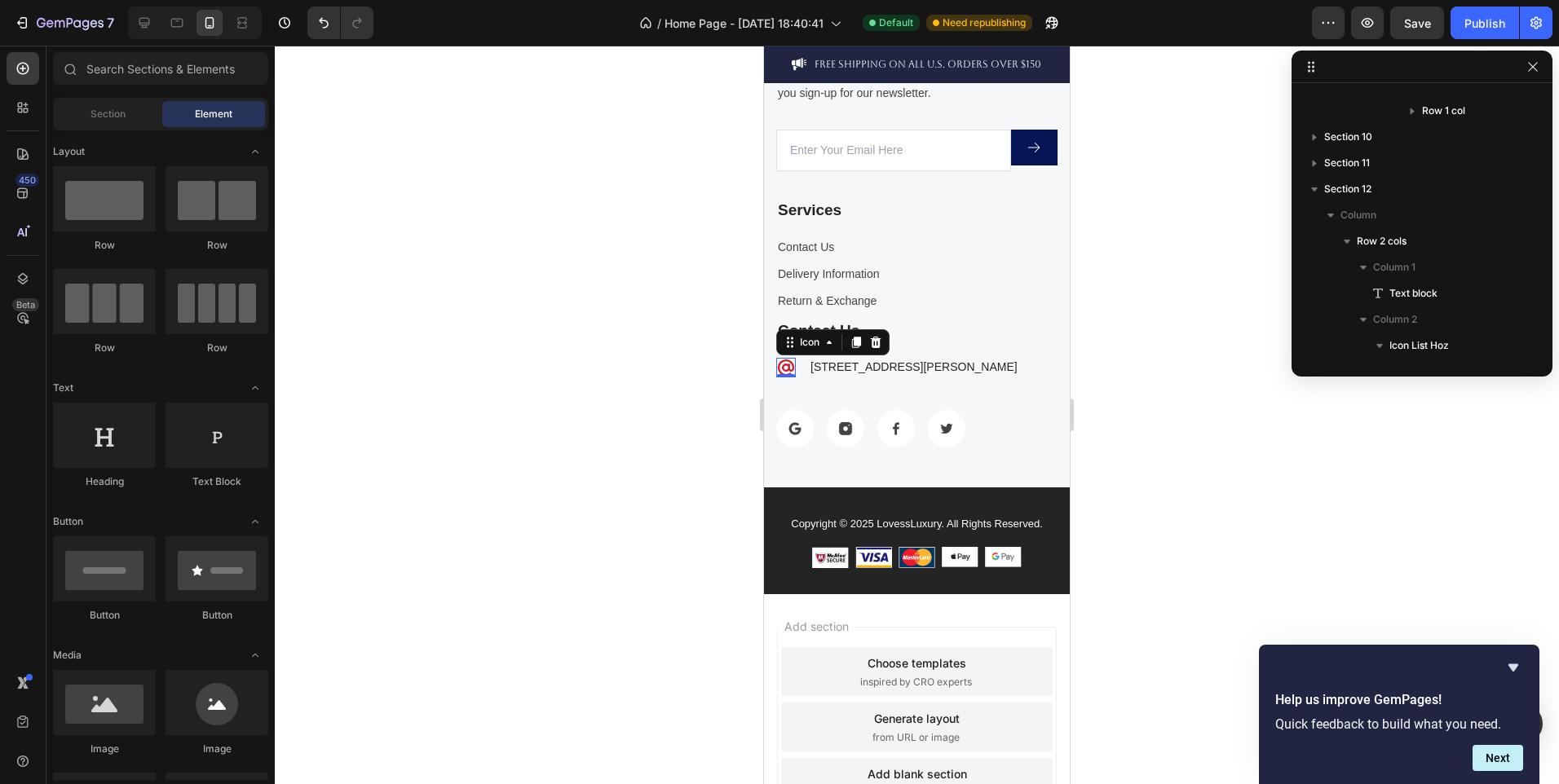
scroll to position [1039, 0]
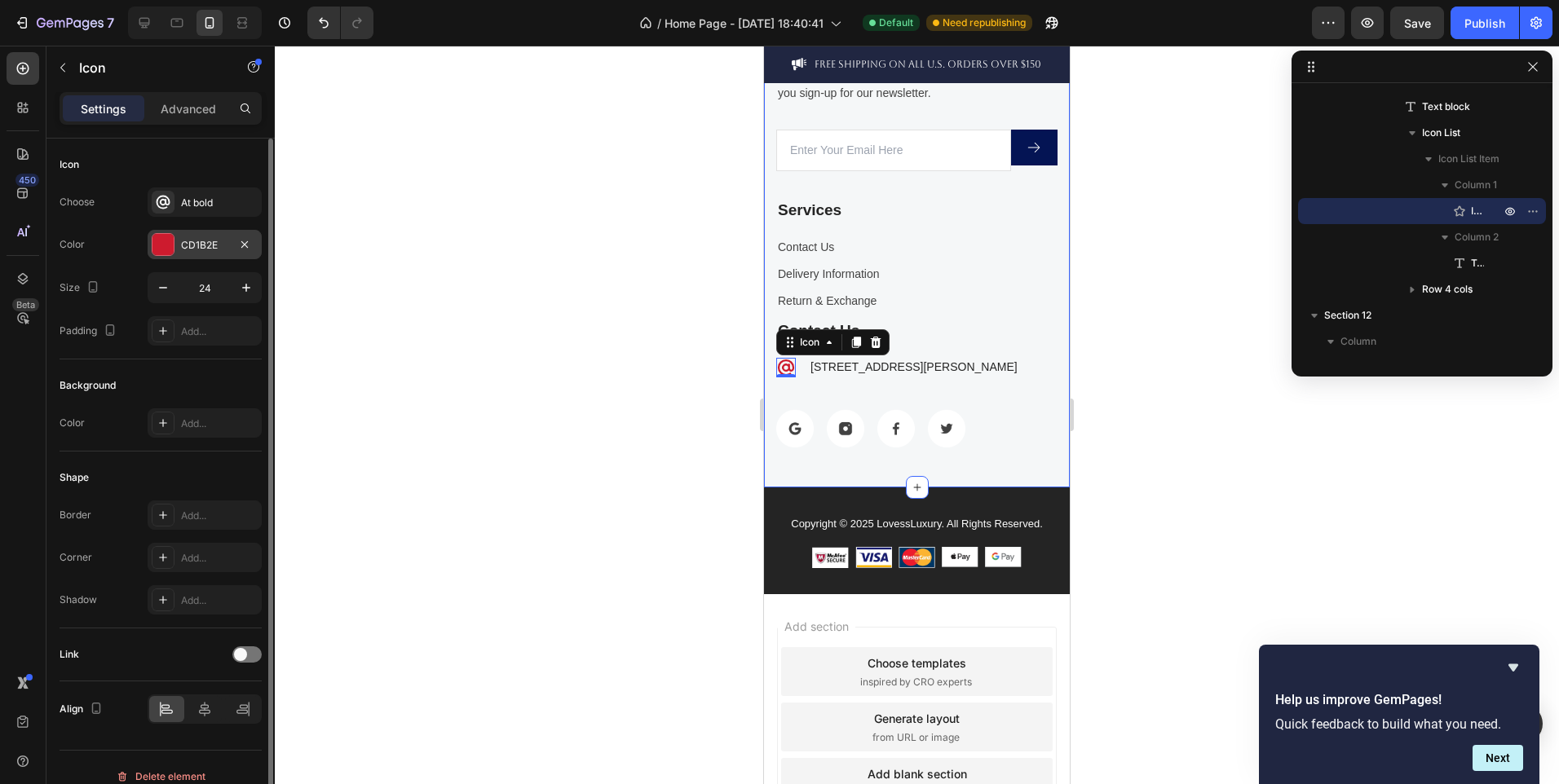
click at [155, 240] on div at bounding box center [163, 245] width 22 height 22
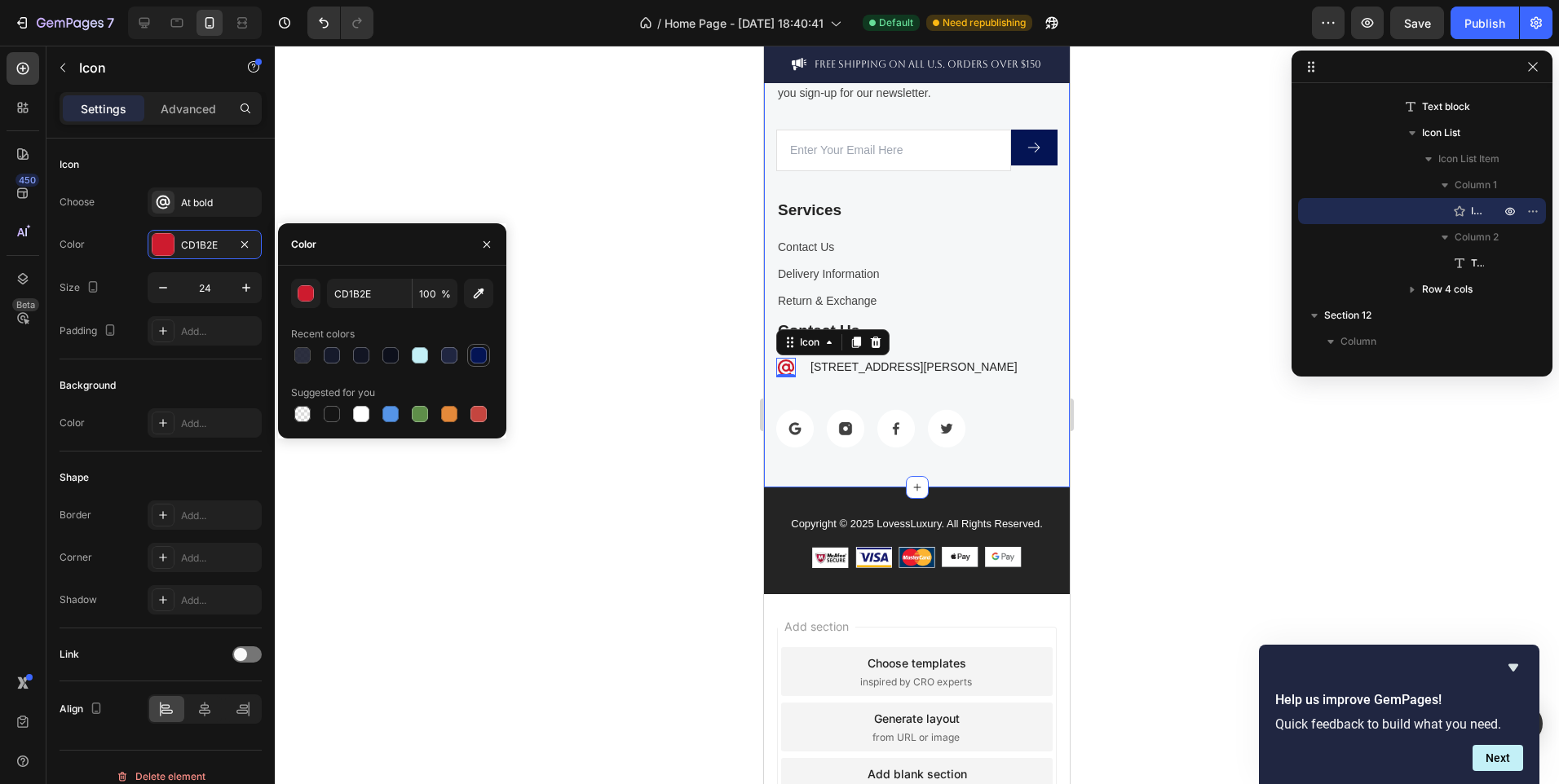
click at [481, 352] on div at bounding box center [479, 356] width 17 height 17
type input "041454"
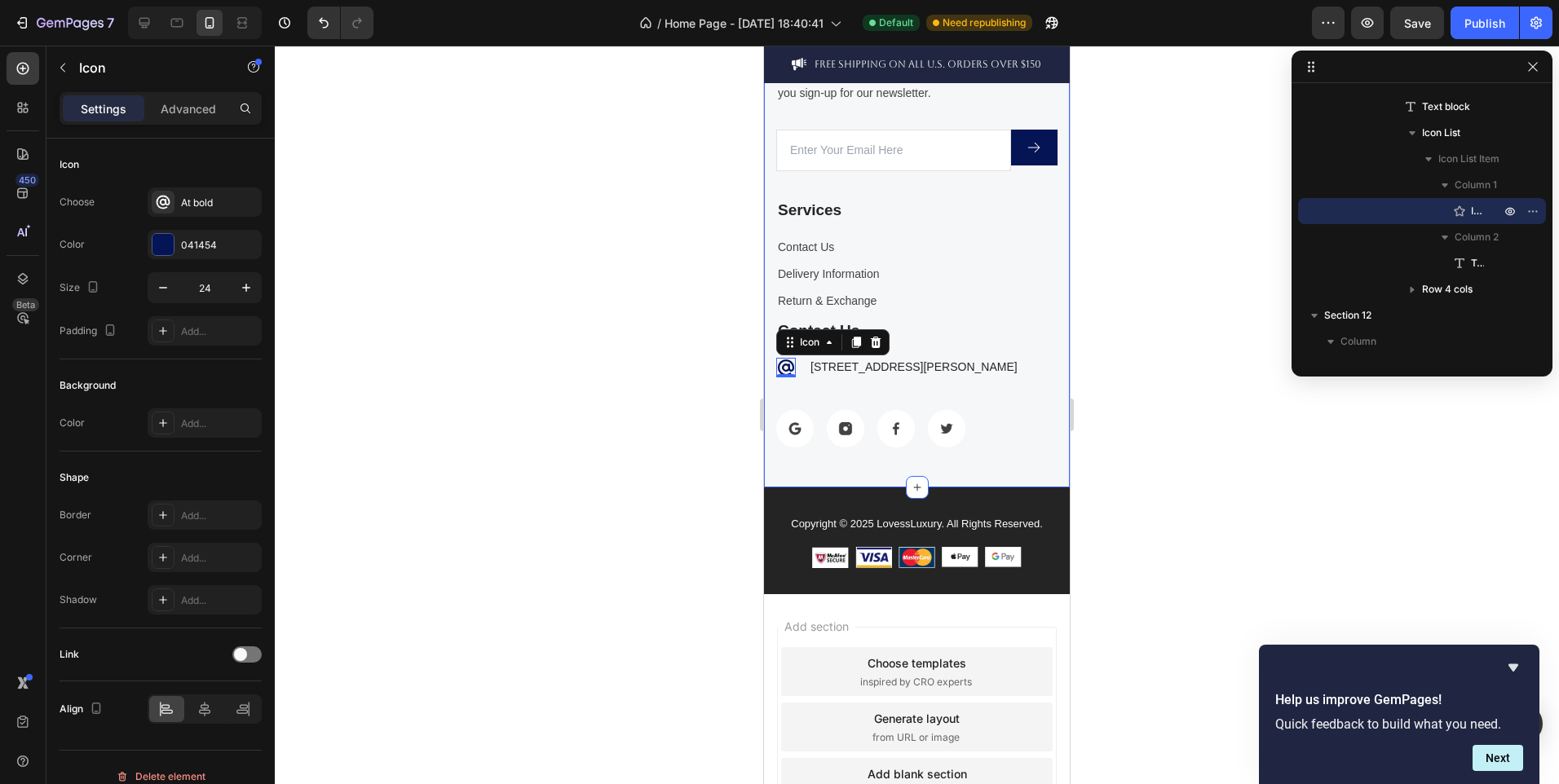
click at [684, 406] on div at bounding box center [917, 414] width 1284 height 739
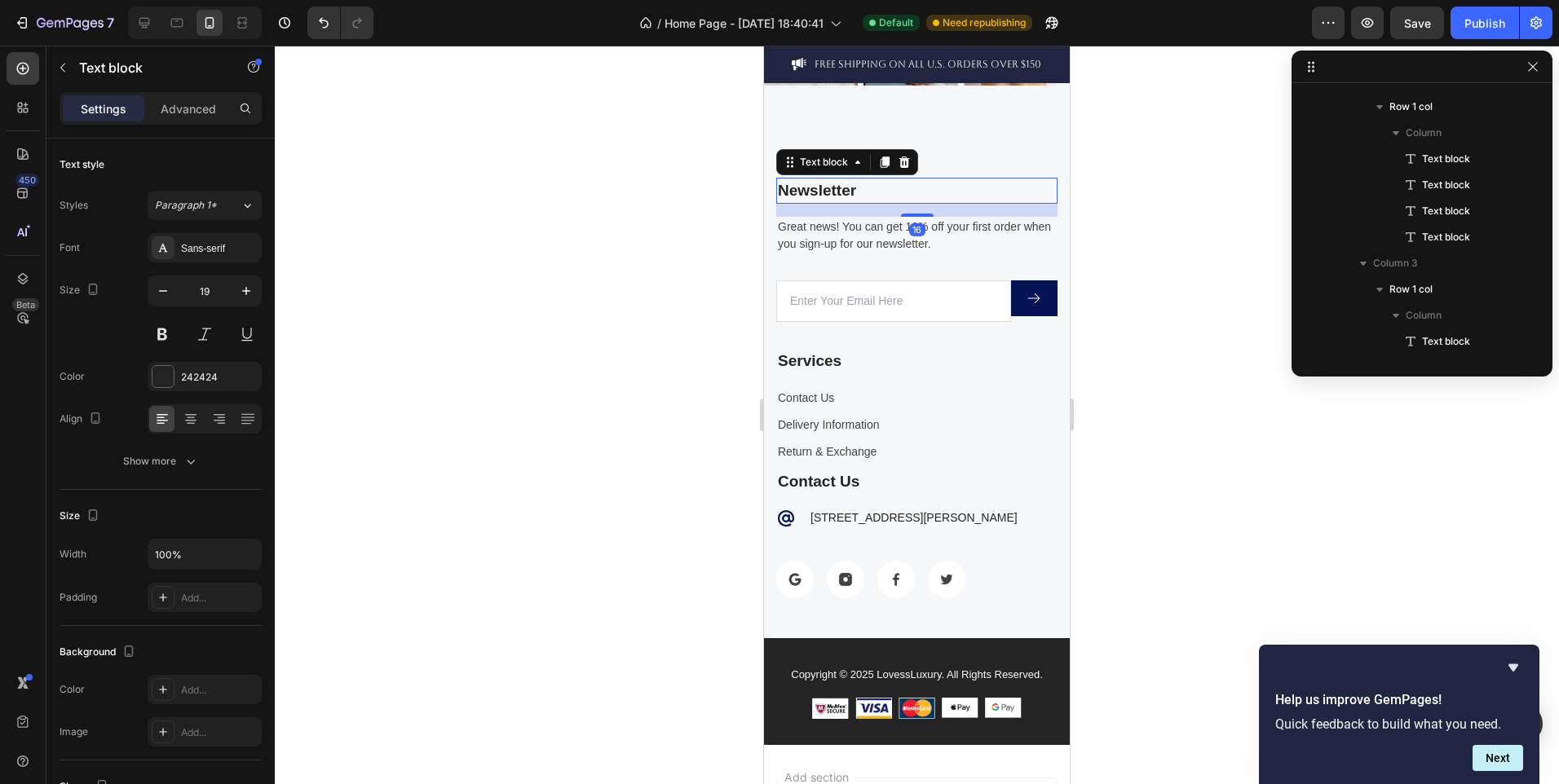
scroll to position [830, 0]
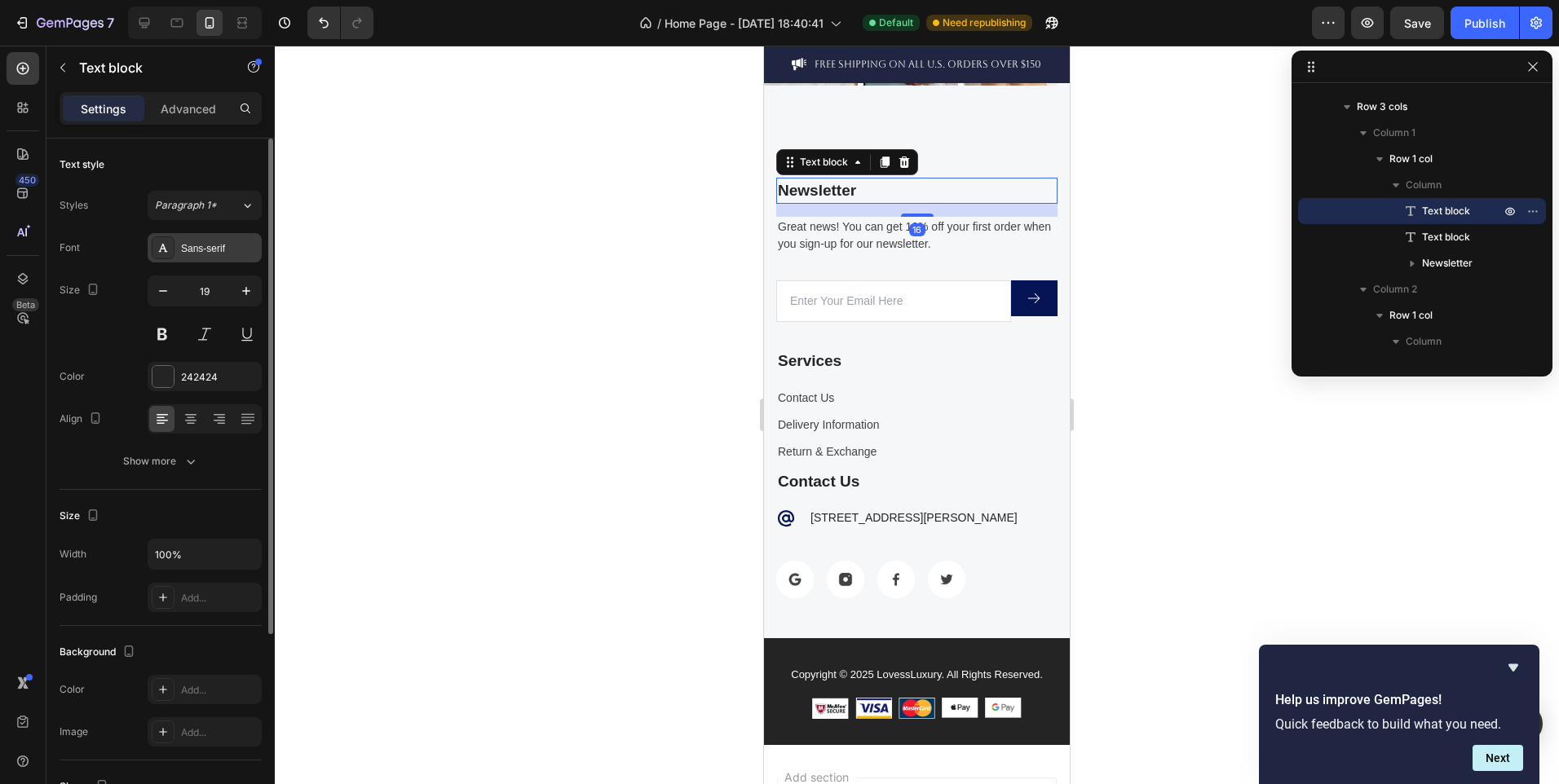
click at [208, 253] on div "Sans-serif" at bounding box center [219, 249] width 77 height 15
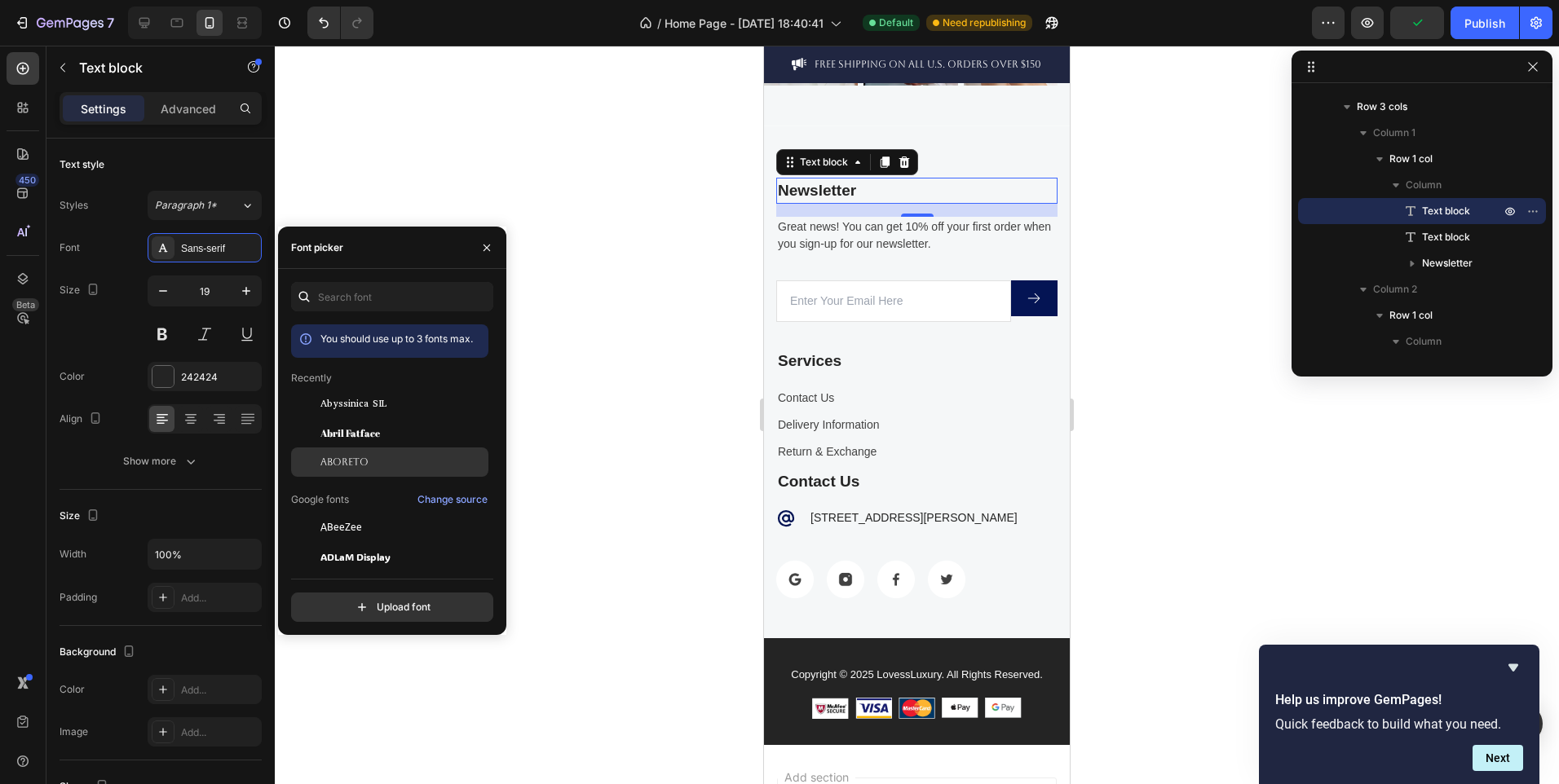
click at [361, 460] on span "Aboreto" at bounding box center [344, 462] width 48 height 15
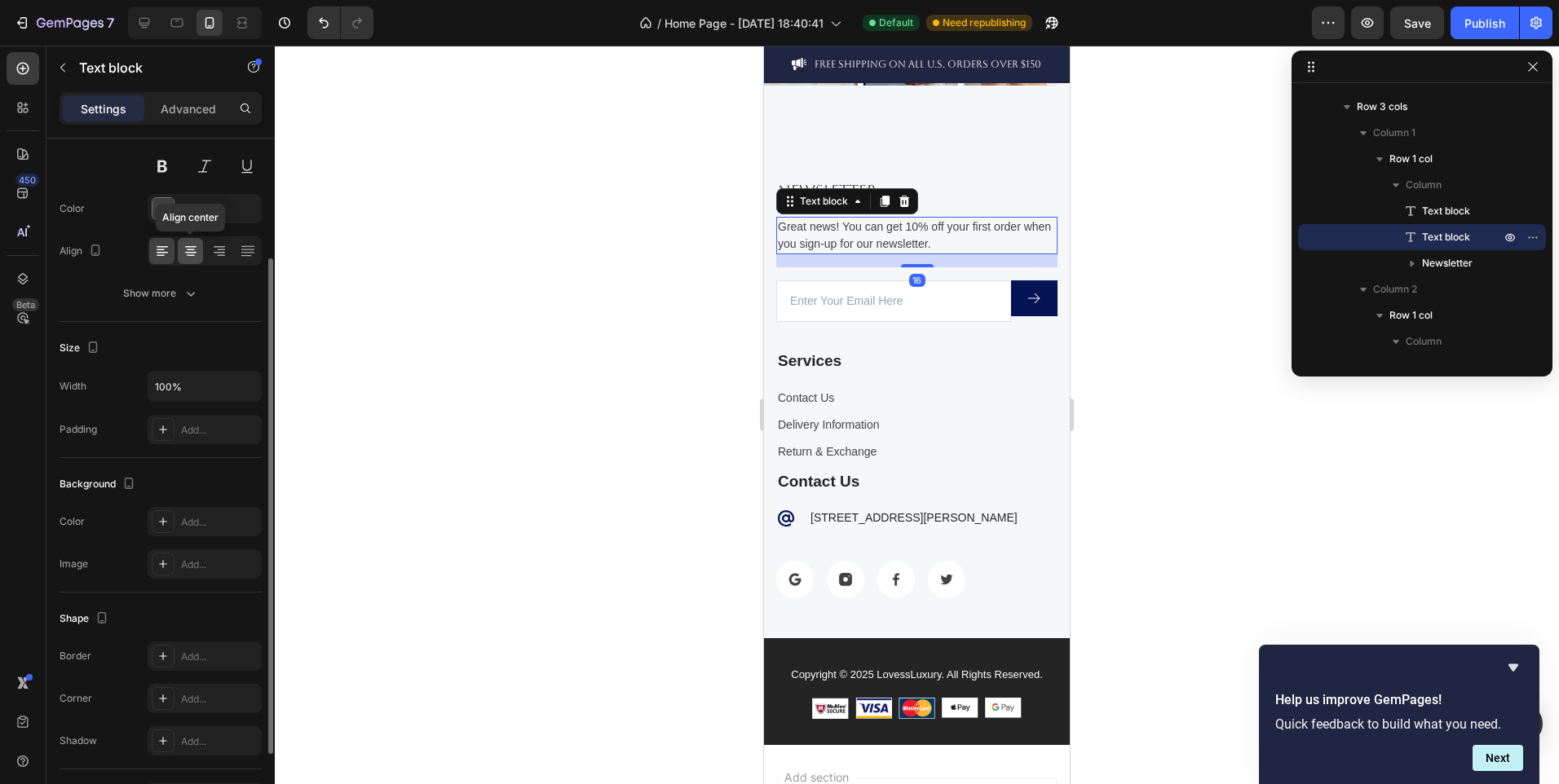
scroll to position [0, 0]
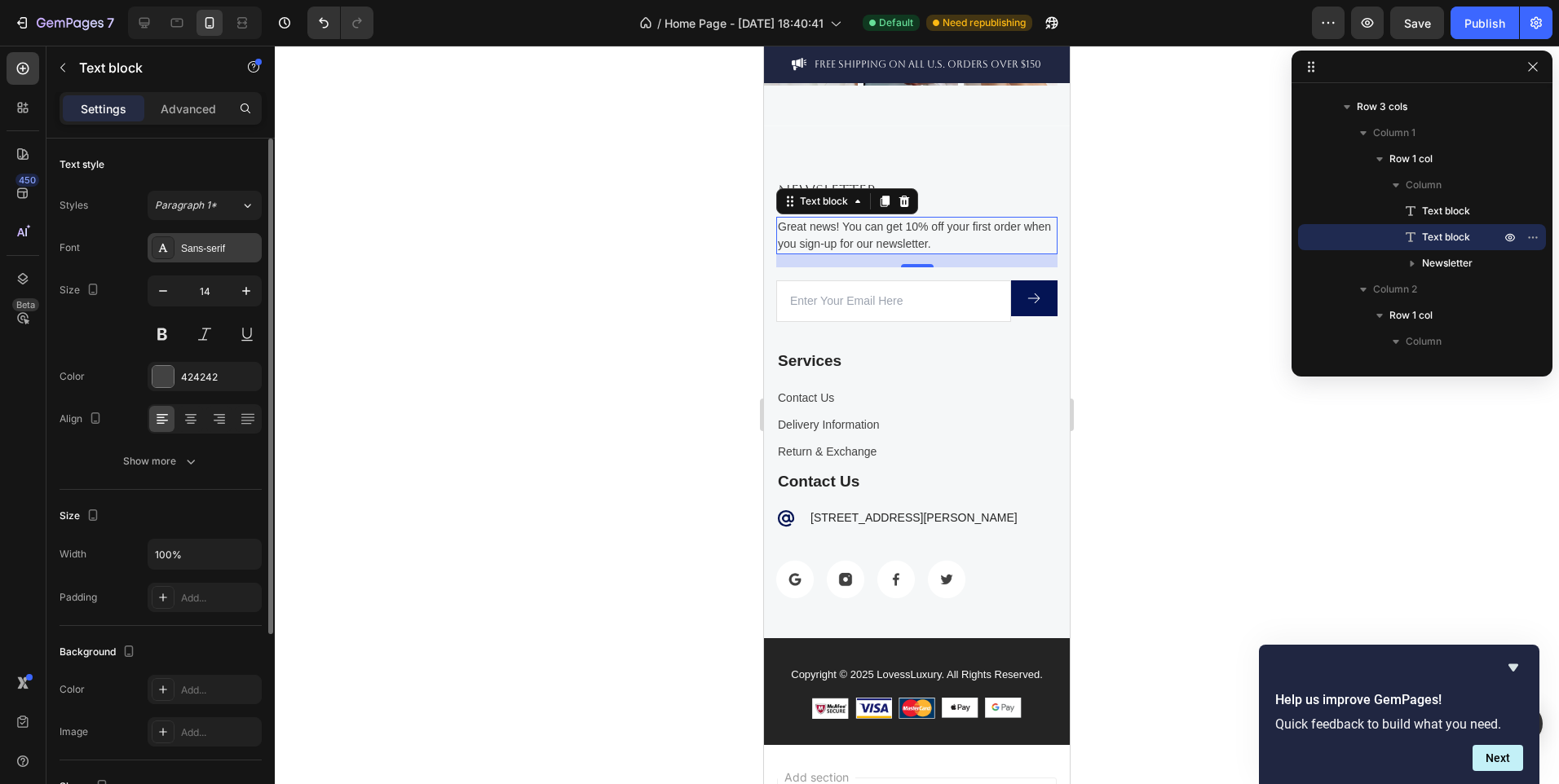
click at [203, 254] on div "Sans-serif" at bounding box center [219, 249] width 77 height 15
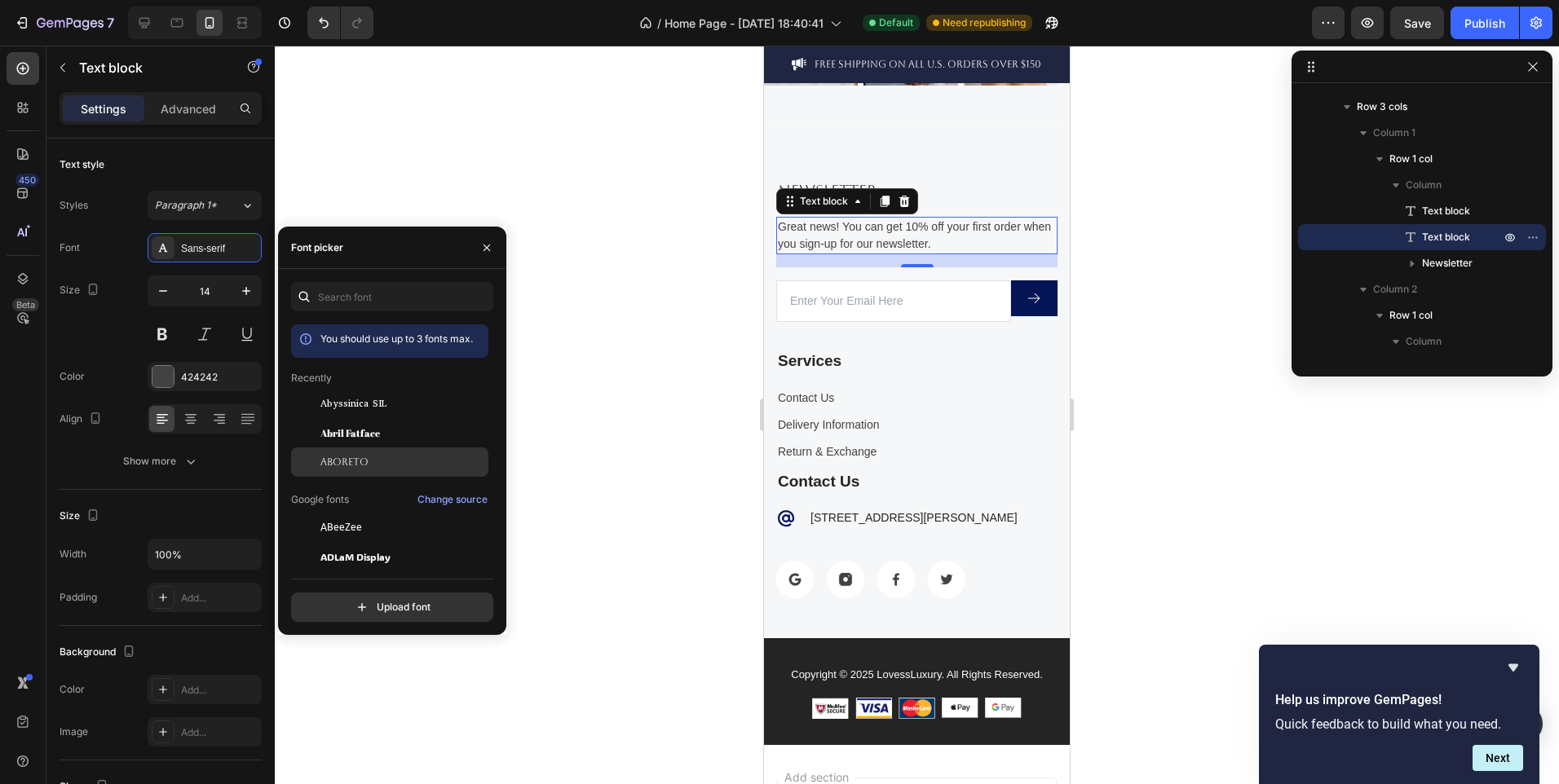
click at [369, 463] on div "Aboreto" at bounding box center [402, 462] width 165 height 15
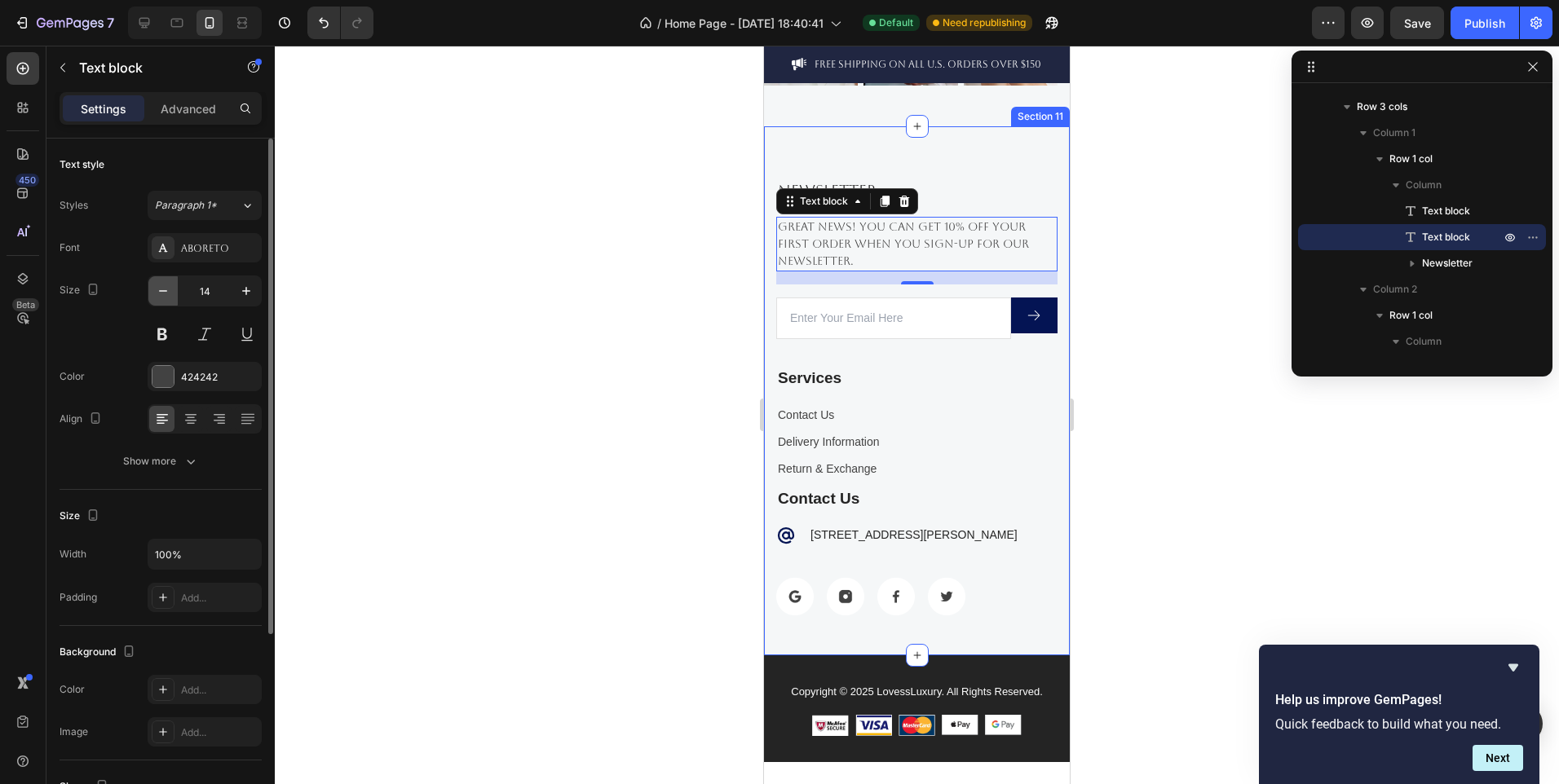
click at [169, 303] on button "button" at bounding box center [162, 290] width 29 height 29
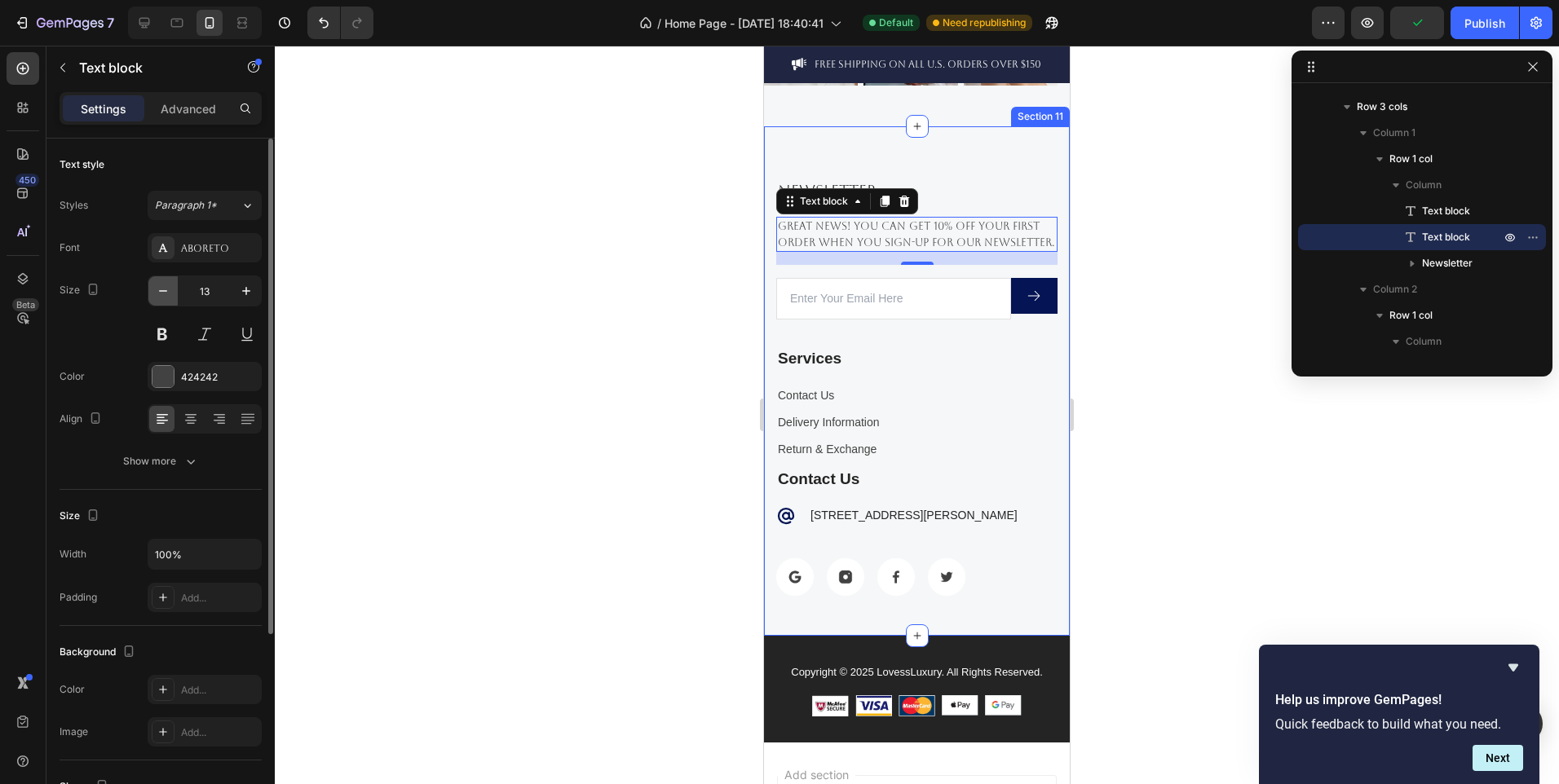
click at [169, 303] on button "button" at bounding box center [162, 290] width 29 height 29
type input "12"
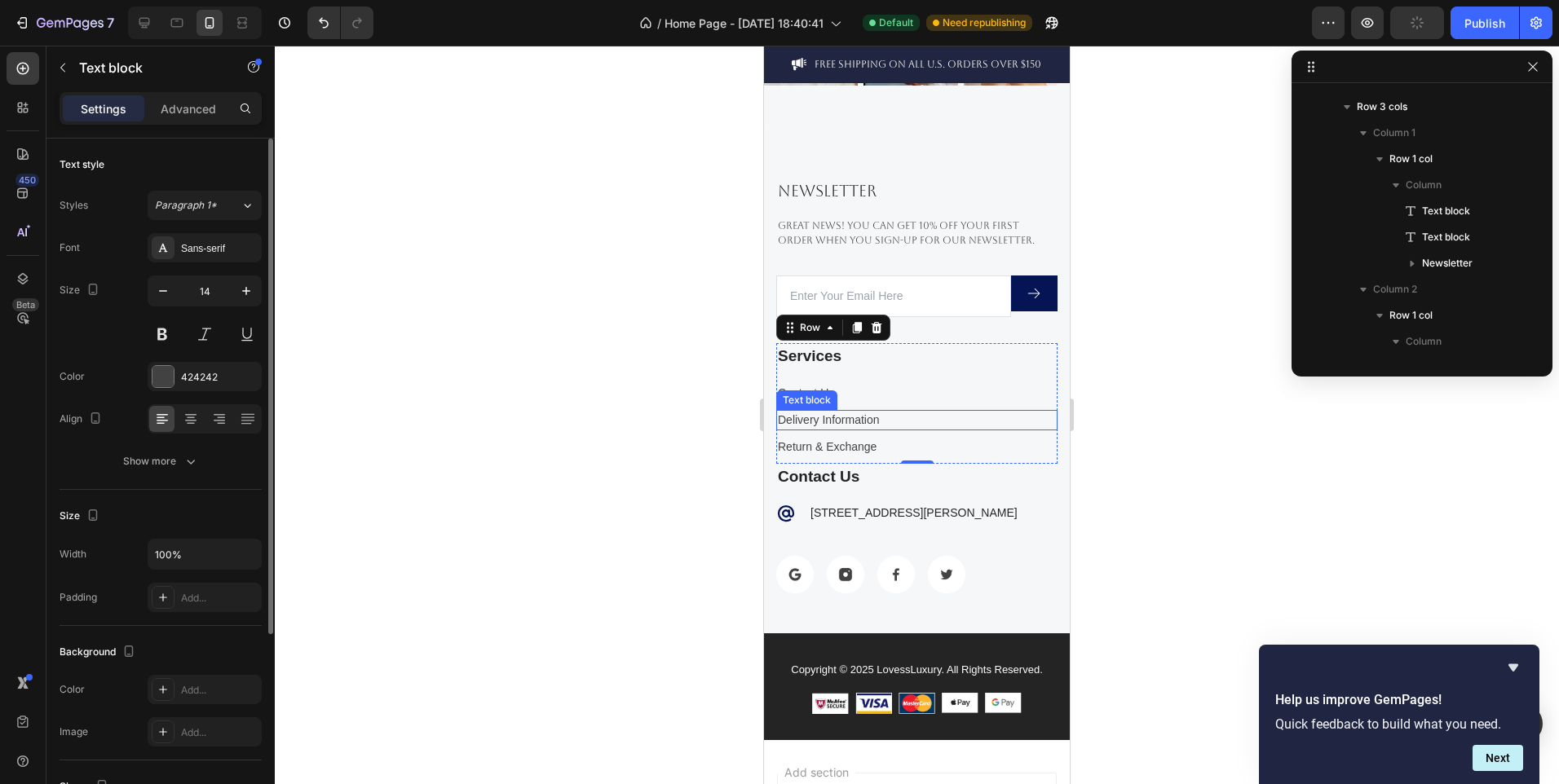
click at [927, 410] on div "Delivery Information" at bounding box center [917, 420] width 281 height 21
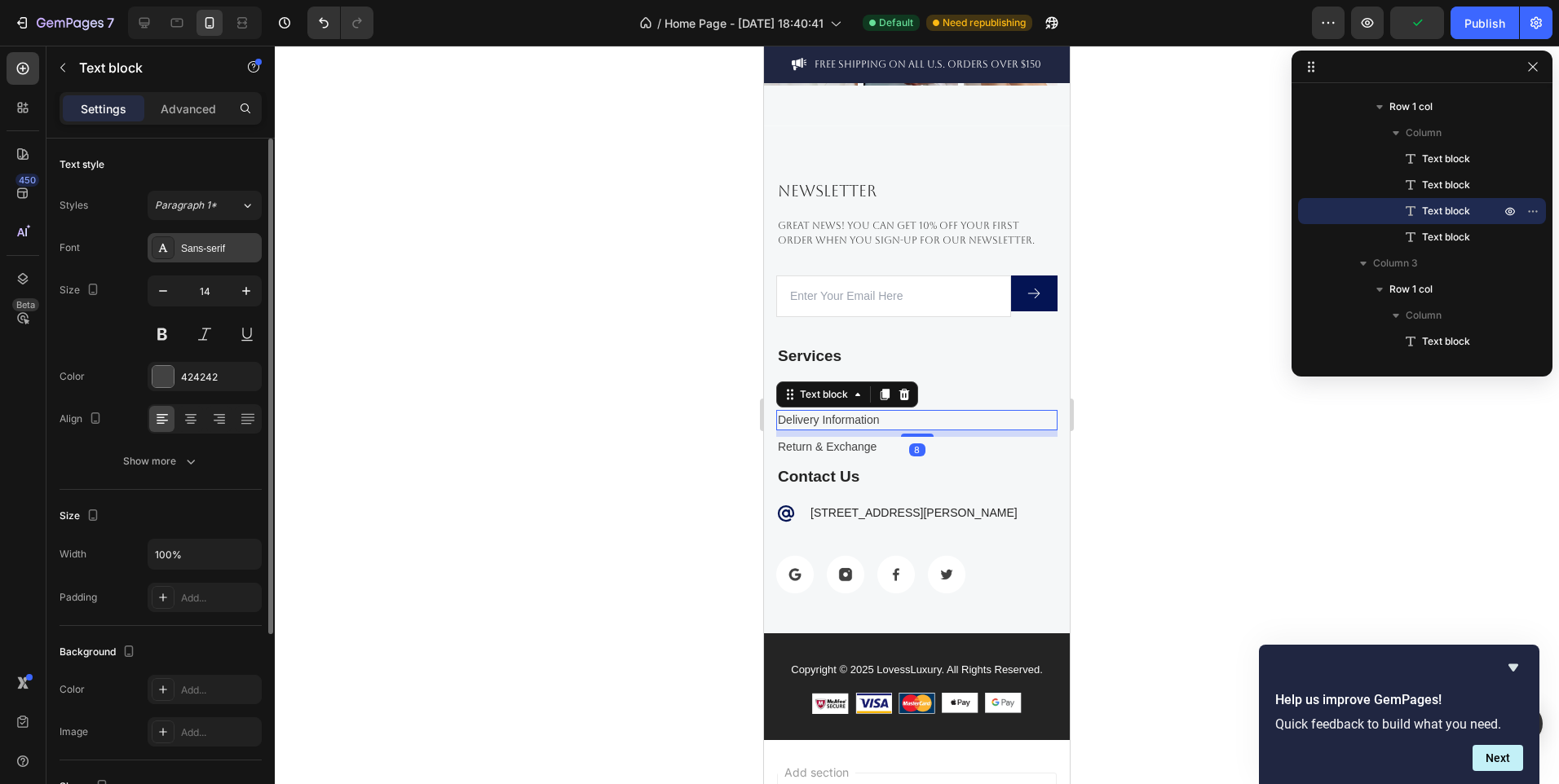
click at [182, 254] on div "Sans-serif" at bounding box center [219, 249] width 77 height 15
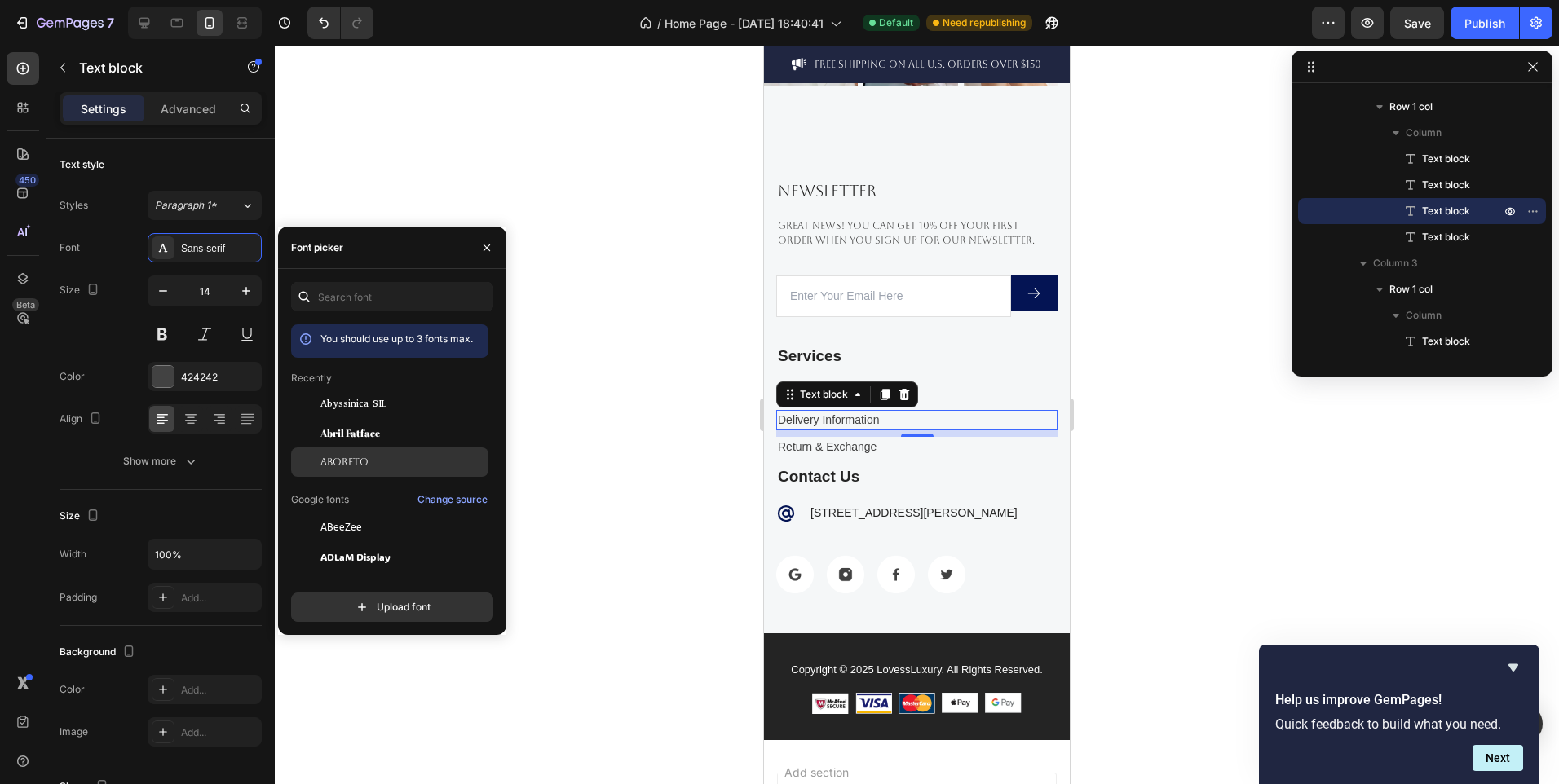
click at [366, 453] on div "Aboreto" at bounding box center [390, 461] width 197 height 29
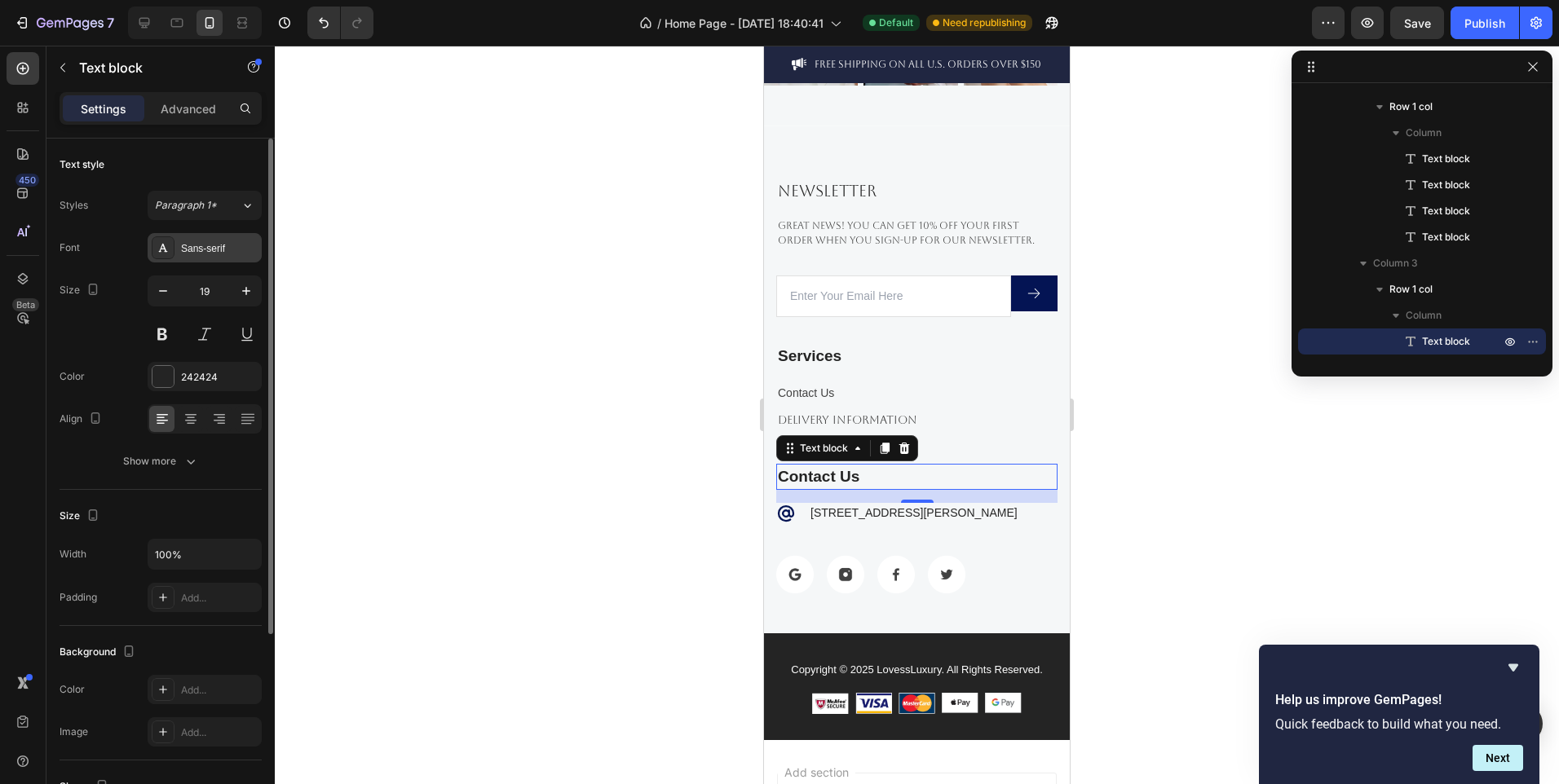
click at [199, 241] on div "Sans-serif" at bounding box center [219, 249] width 77 height 15
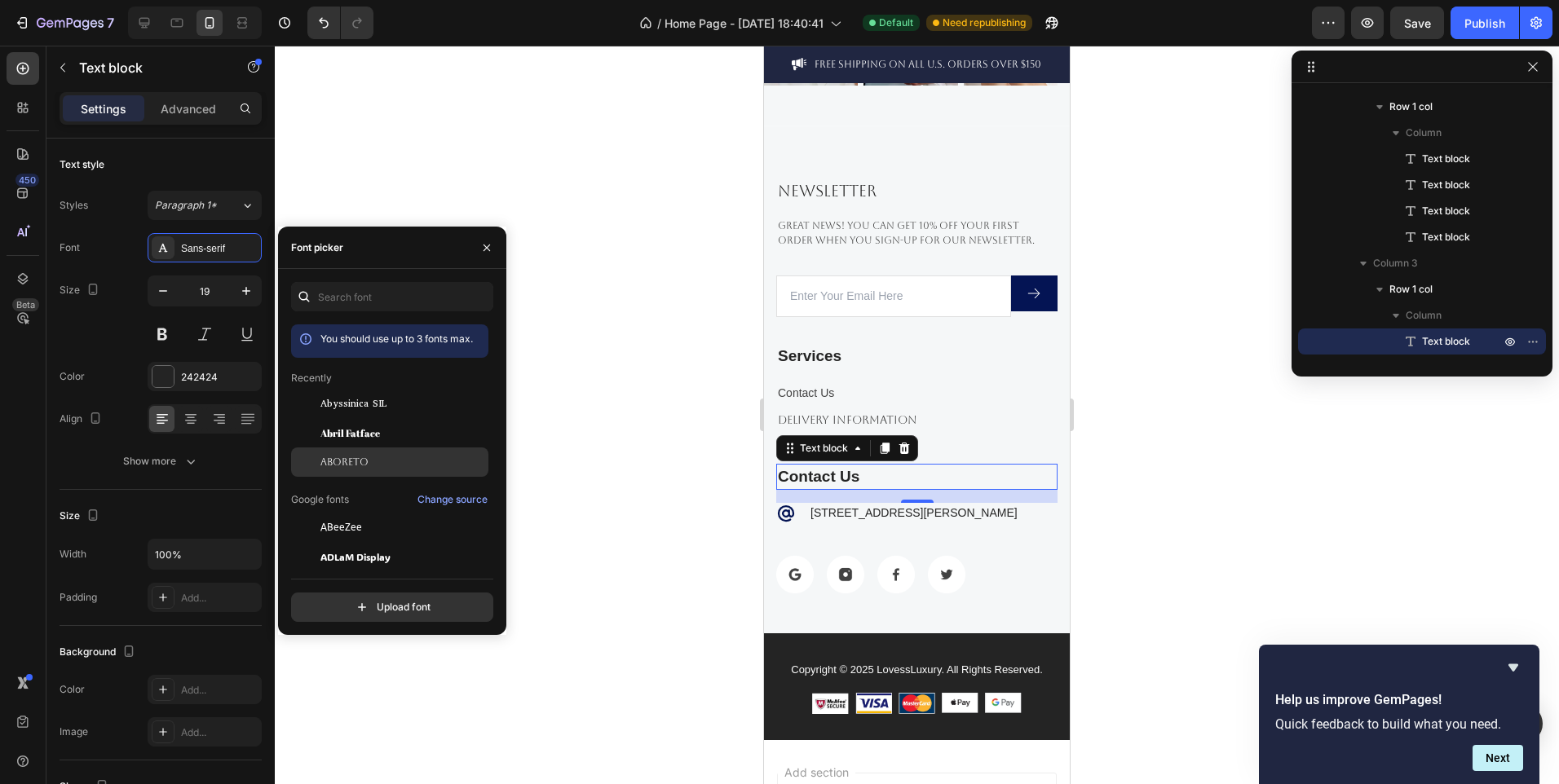
click at [367, 464] on span "Aboreto" at bounding box center [344, 462] width 48 height 15
click at [845, 392] on p "Contact Us" at bounding box center [917, 393] width 278 height 17
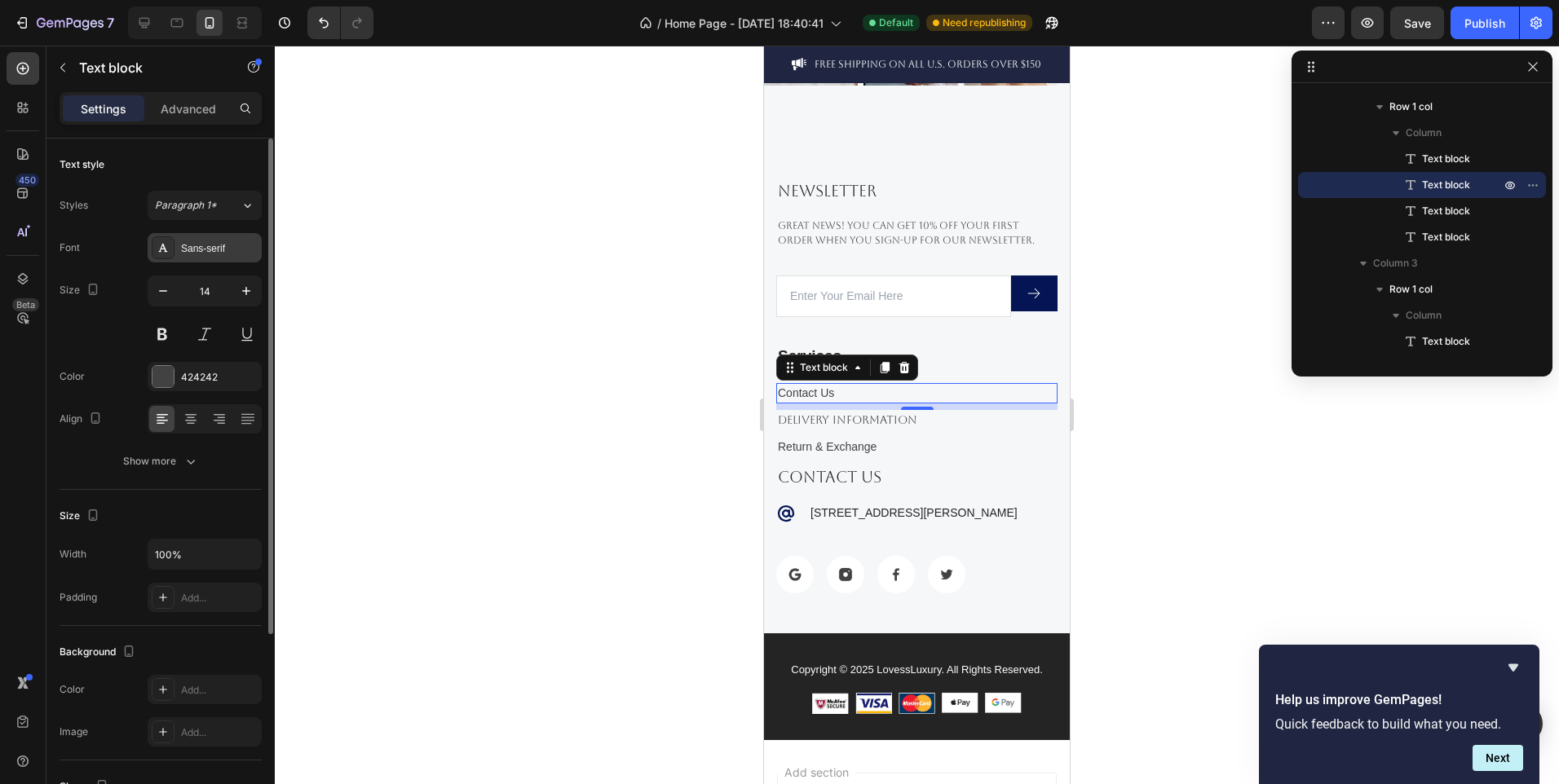
click at [199, 245] on div "Sans-serif" at bounding box center [219, 249] width 77 height 15
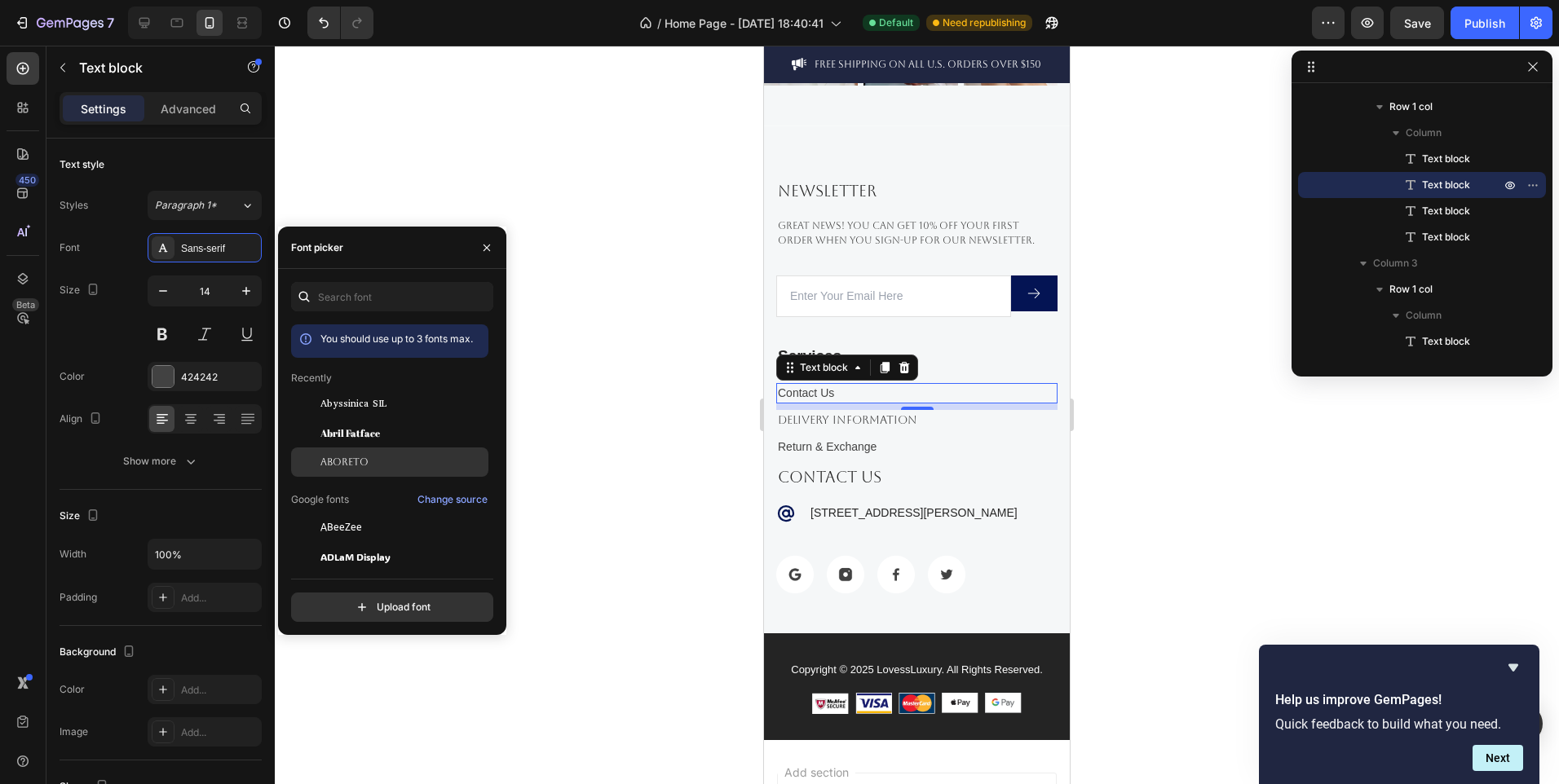
click at [392, 460] on div "Aboreto" at bounding box center [402, 462] width 165 height 15
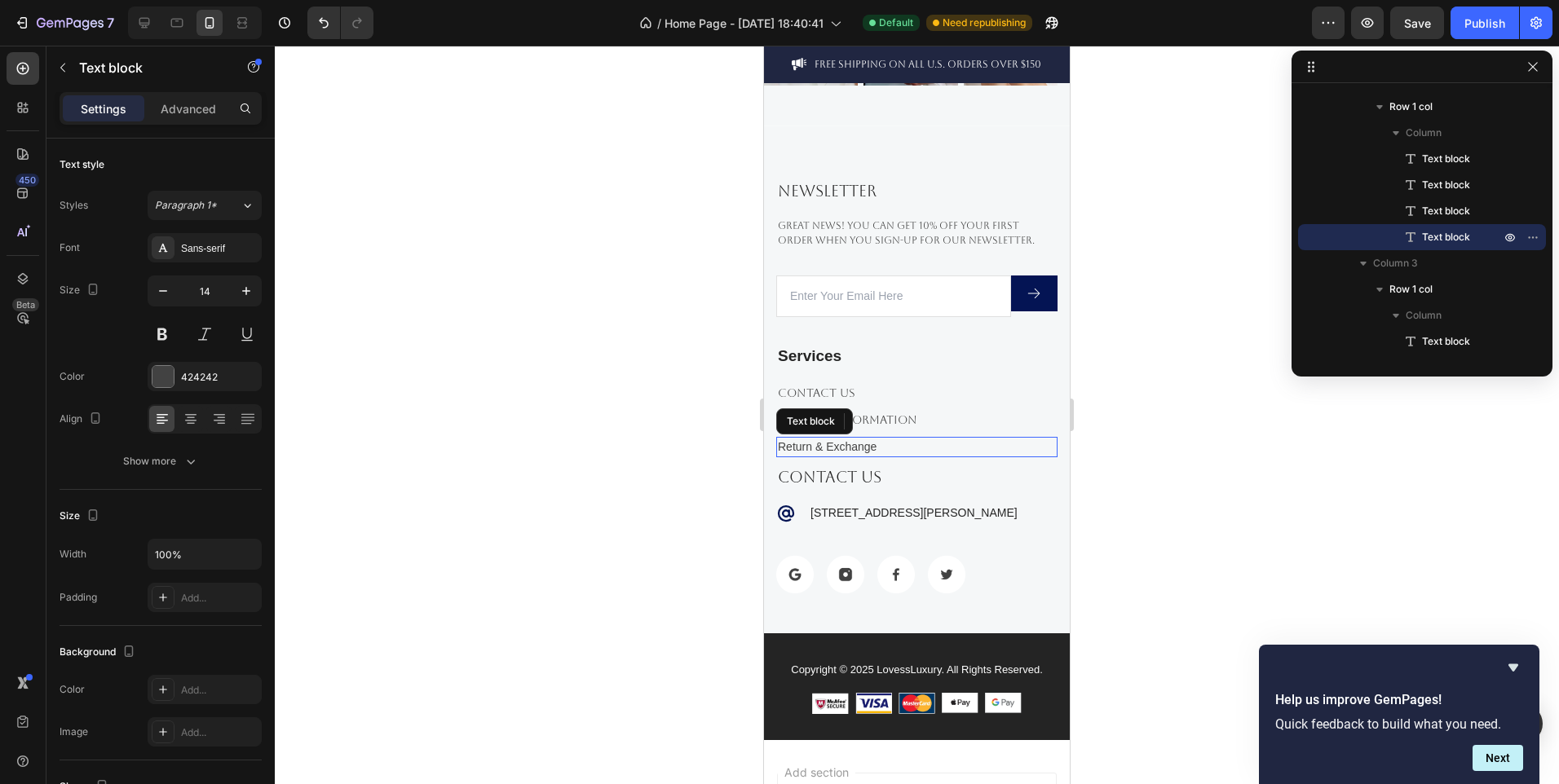
click at [902, 444] on p "Return & Exchange" at bounding box center [917, 447] width 278 height 17
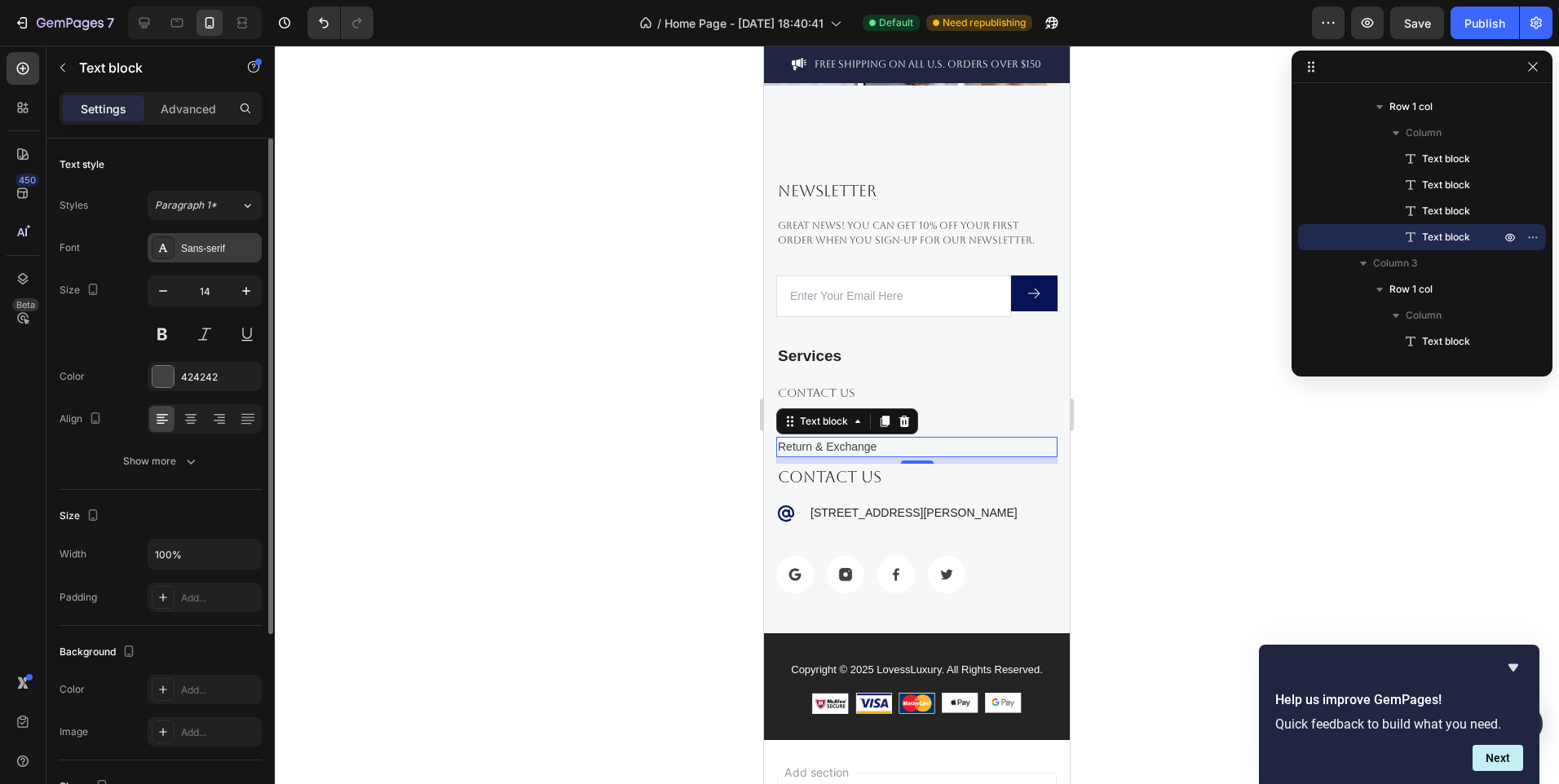
click at [209, 243] on div "Sans-serif" at bounding box center [219, 249] width 77 height 15
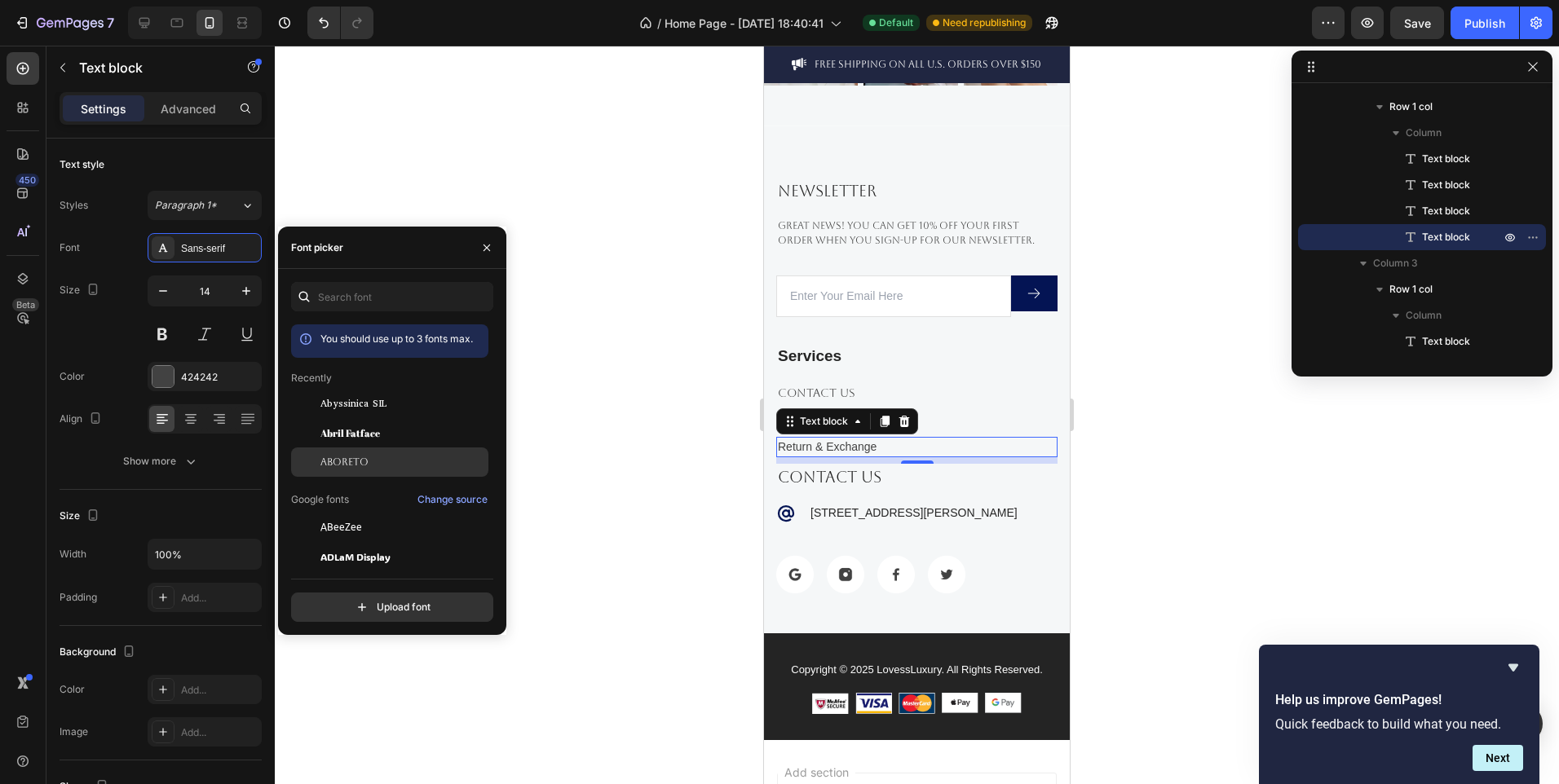
click at [371, 458] on div "Aboreto" at bounding box center [402, 462] width 165 height 15
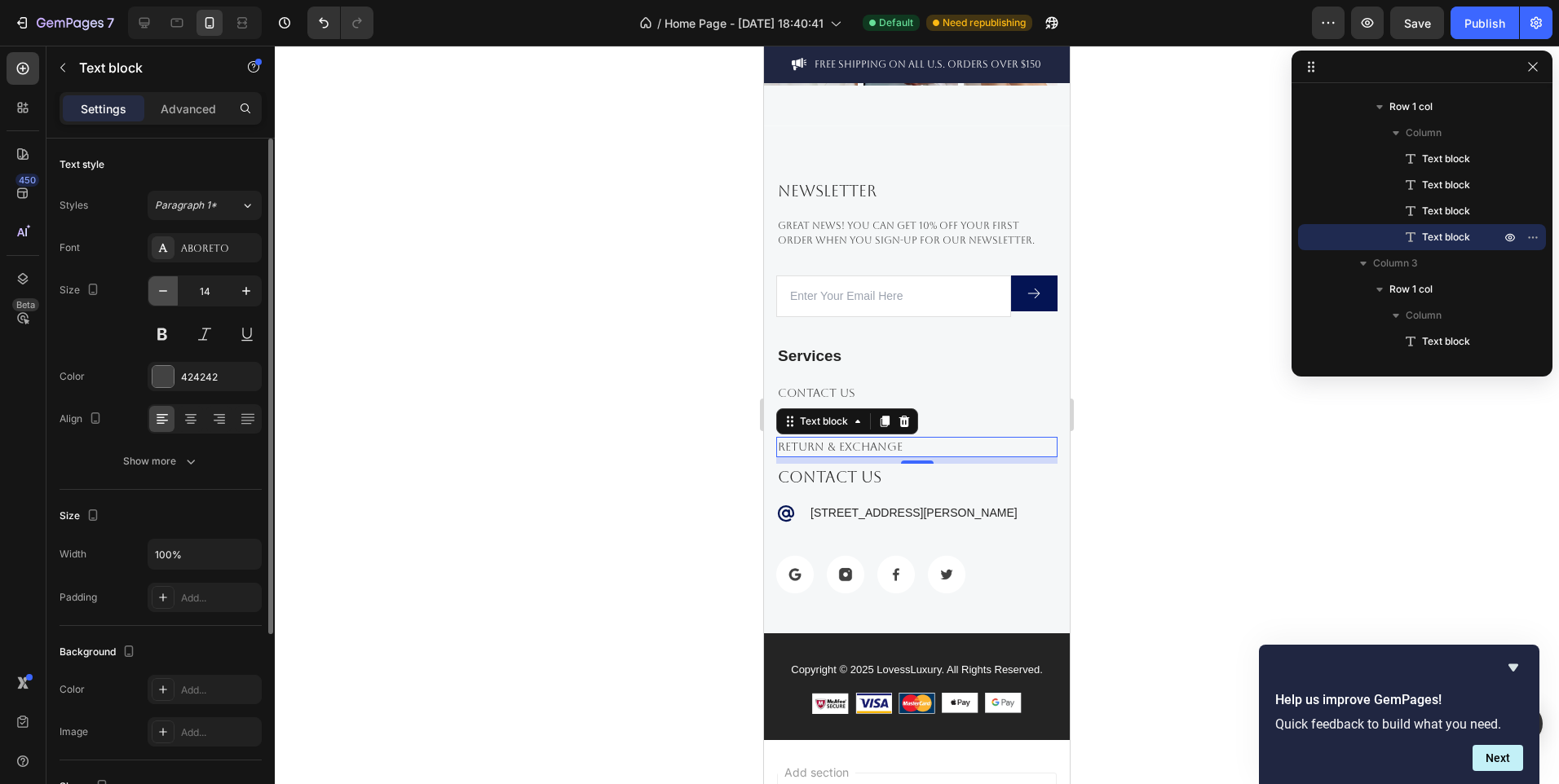
click at [163, 290] on icon "button" at bounding box center [163, 291] width 17 height 17
type input "13"
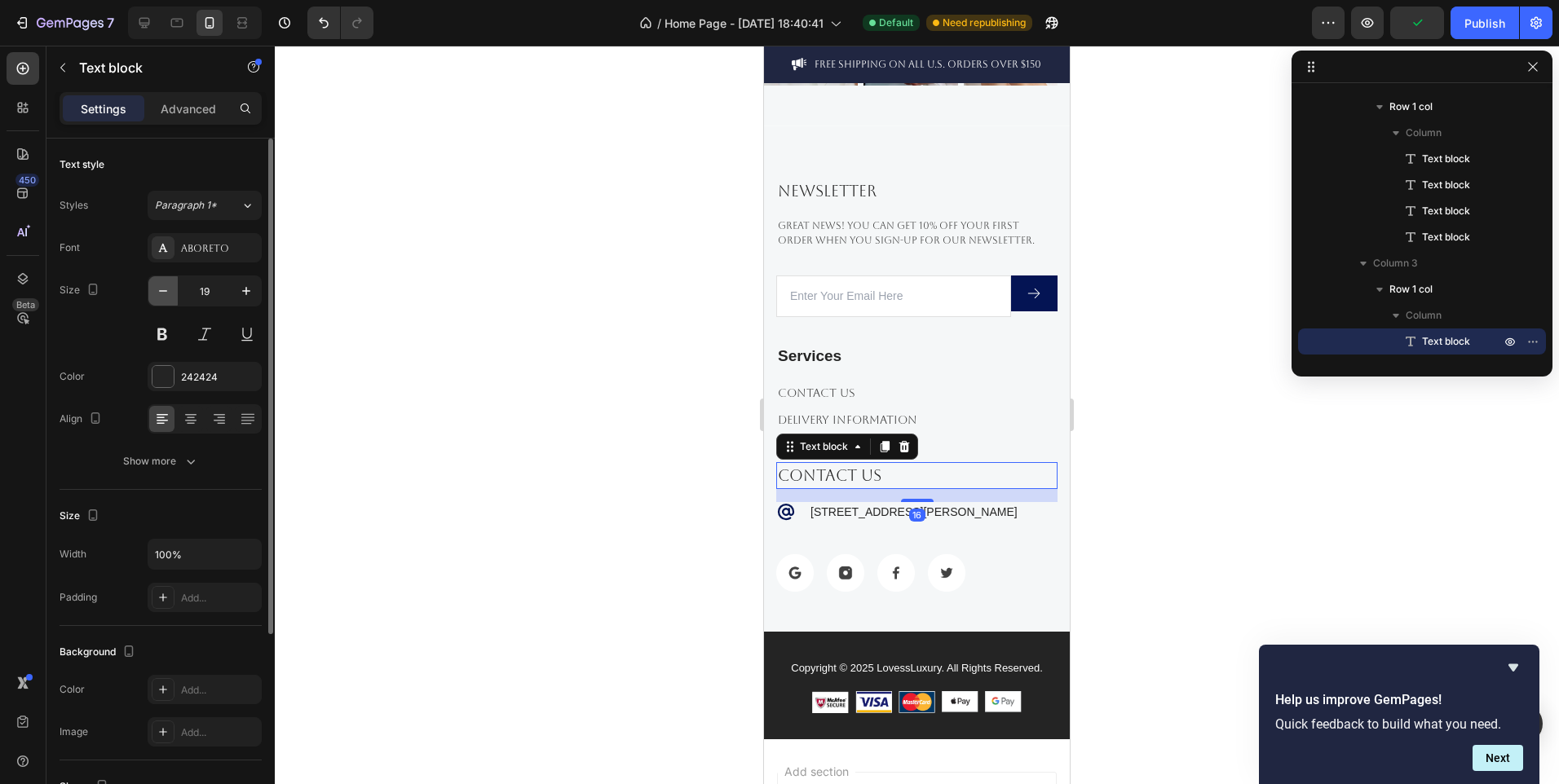
click at [151, 295] on button "button" at bounding box center [162, 290] width 29 height 29
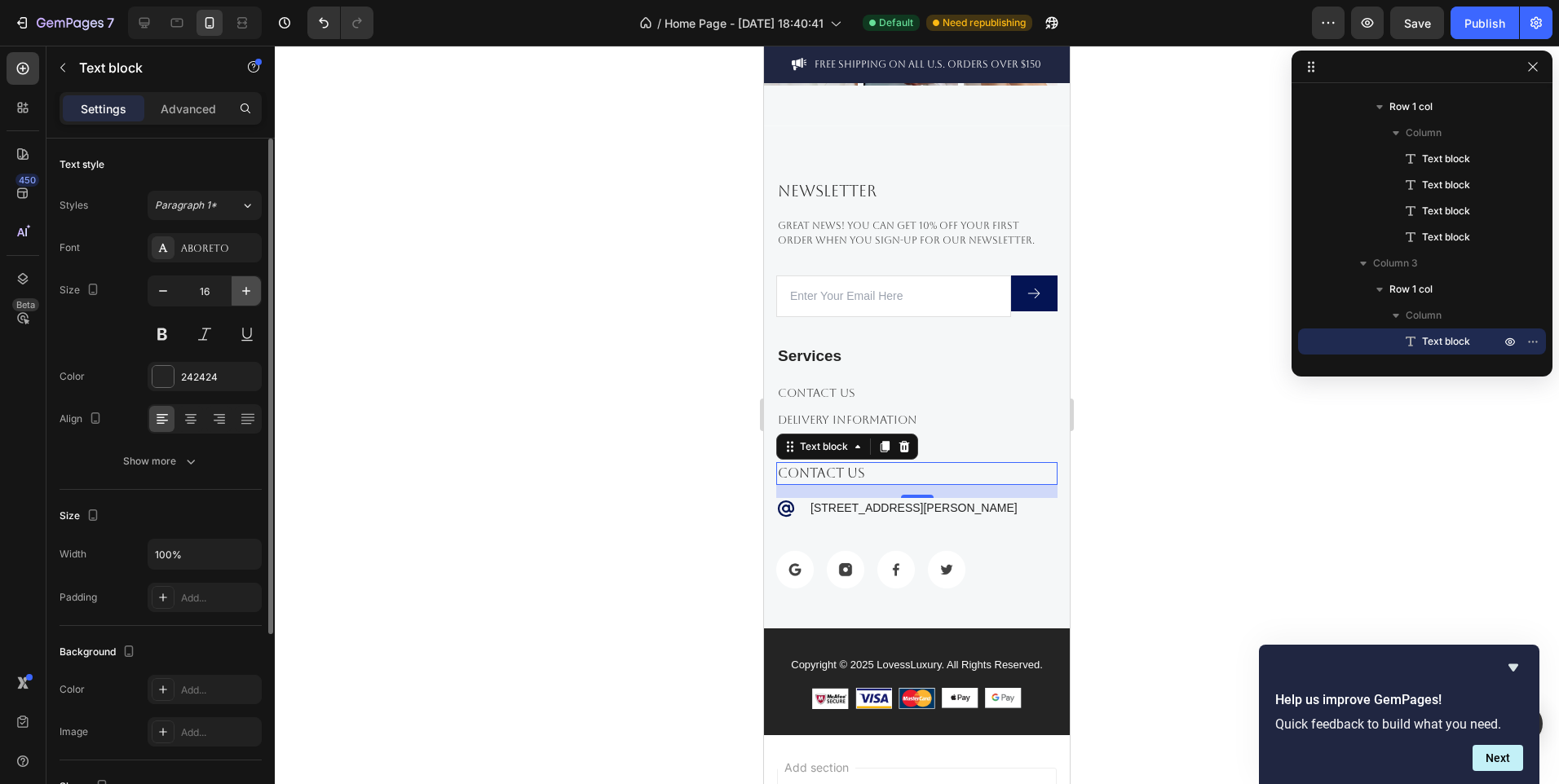
click at [250, 295] on icon "button" at bounding box center [247, 291] width 17 height 17
type input "17"
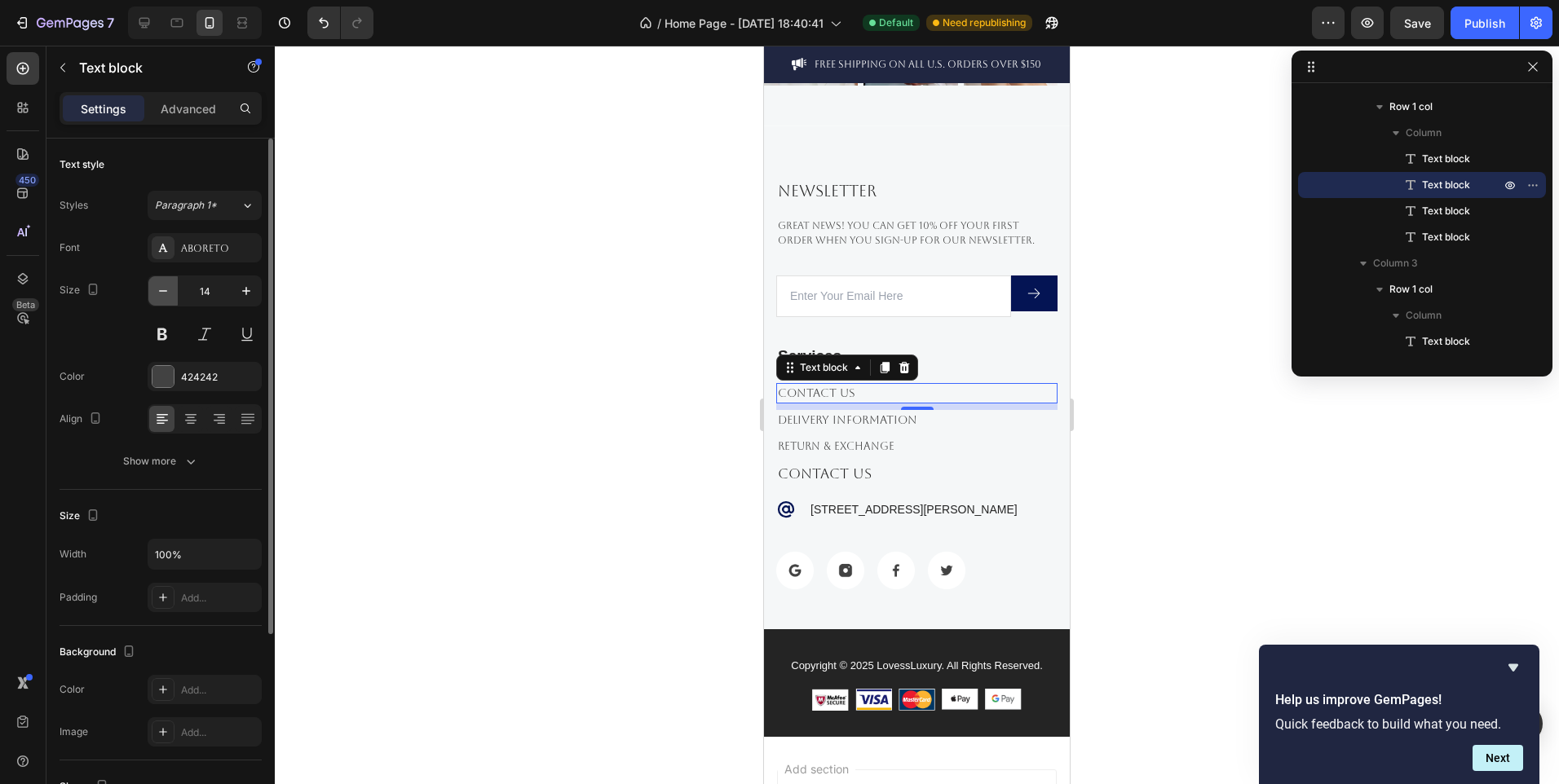
click at [160, 290] on icon "button" at bounding box center [163, 291] width 17 height 17
type input "13"
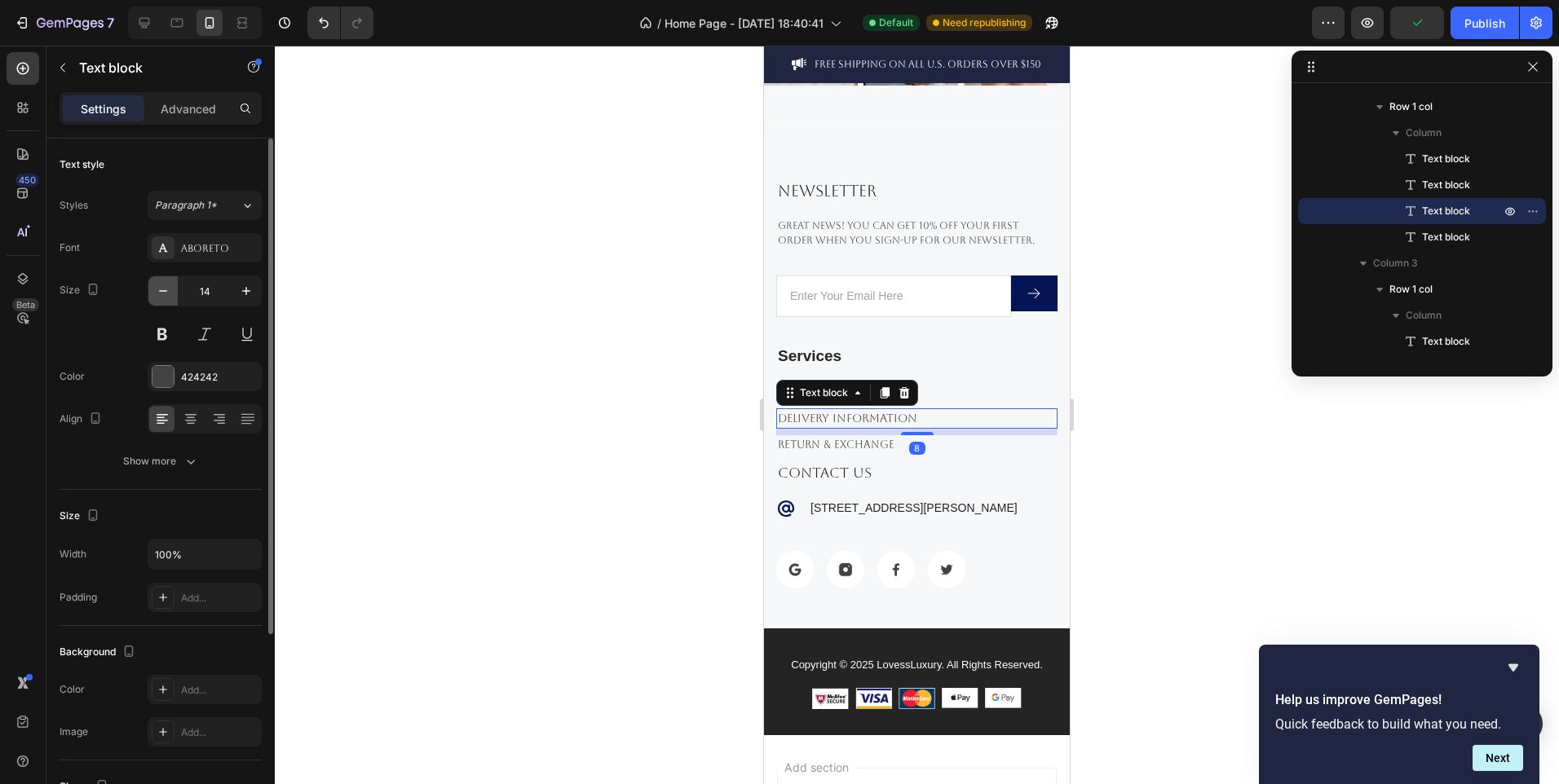
click at [165, 290] on icon "button" at bounding box center [163, 291] width 17 height 17
type input "13"
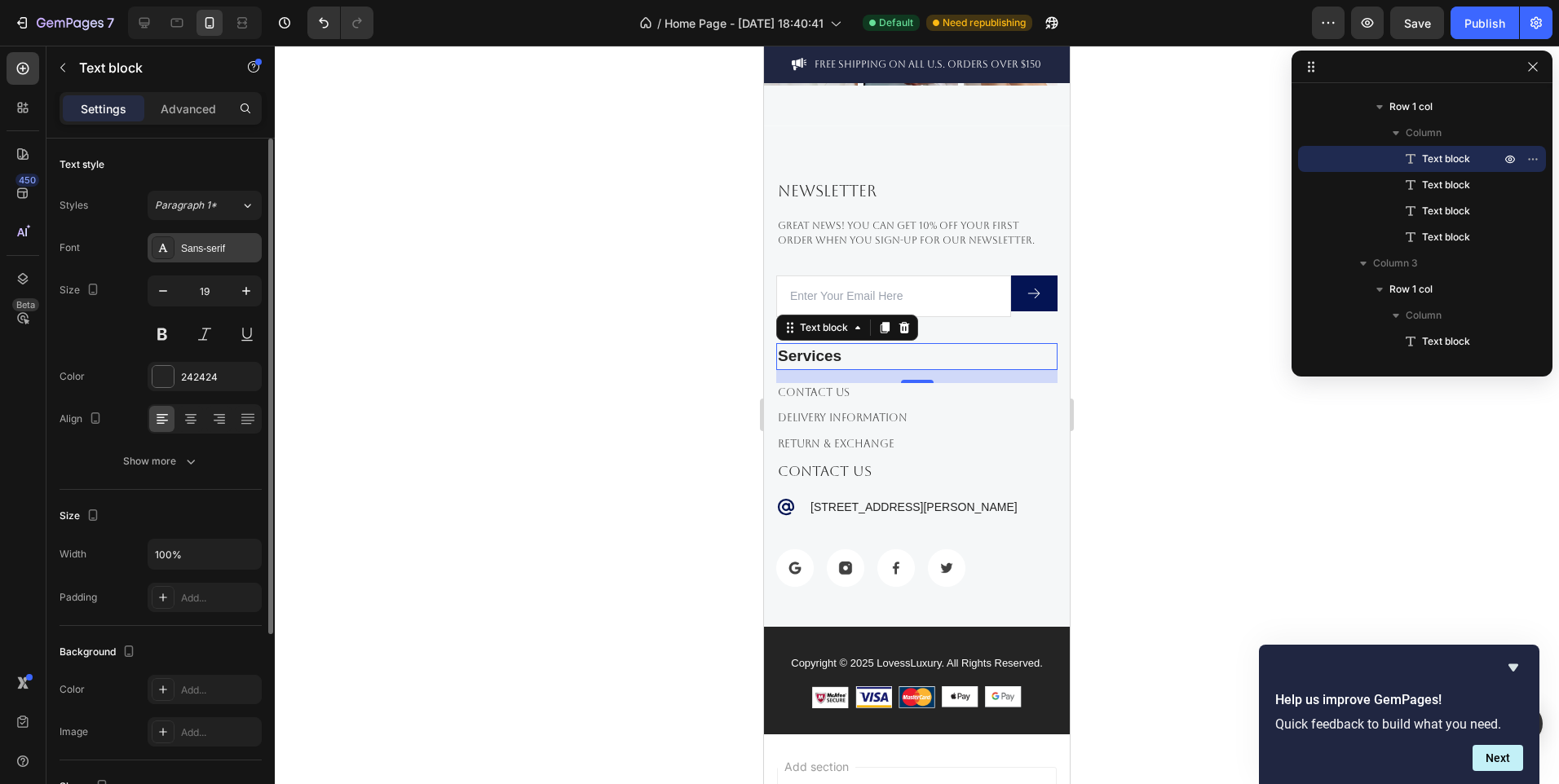
click at [194, 256] on div "Sans-serif" at bounding box center [204, 247] width 114 height 29
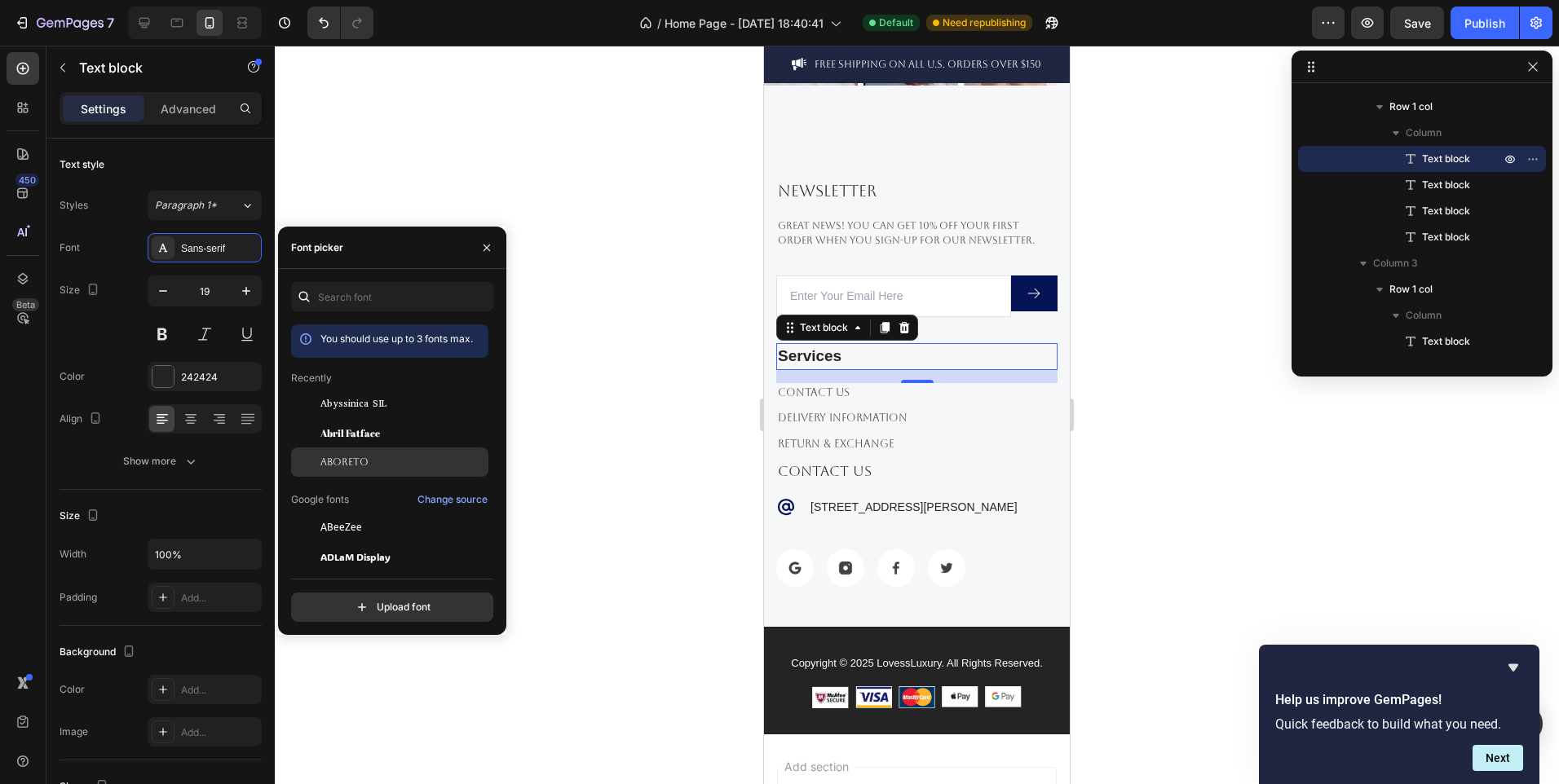
click at [371, 463] on div "Aboreto" at bounding box center [402, 462] width 165 height 15
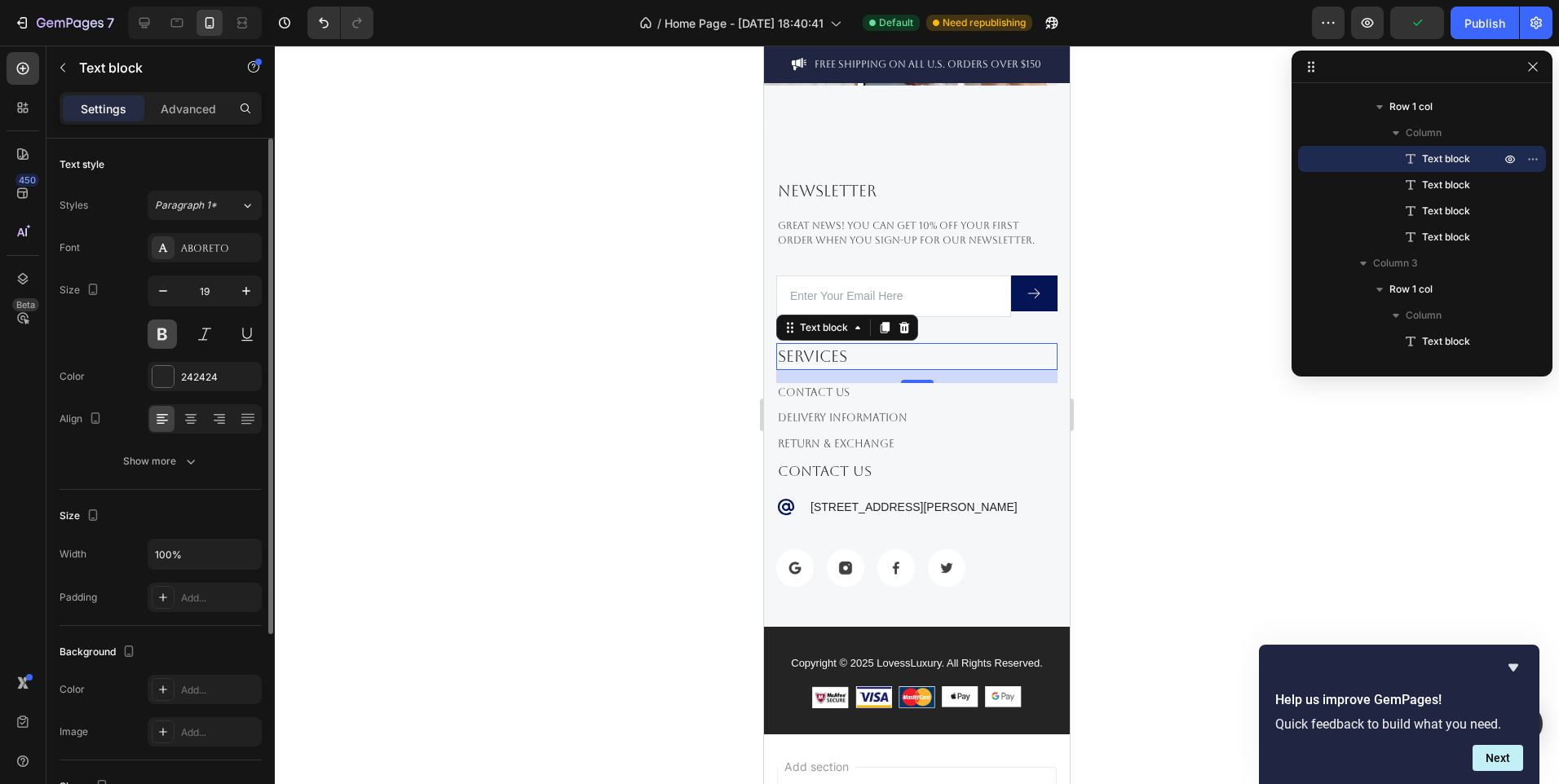
click at [167, 332] on button at bounding box center [161, 333] width 29 height 29
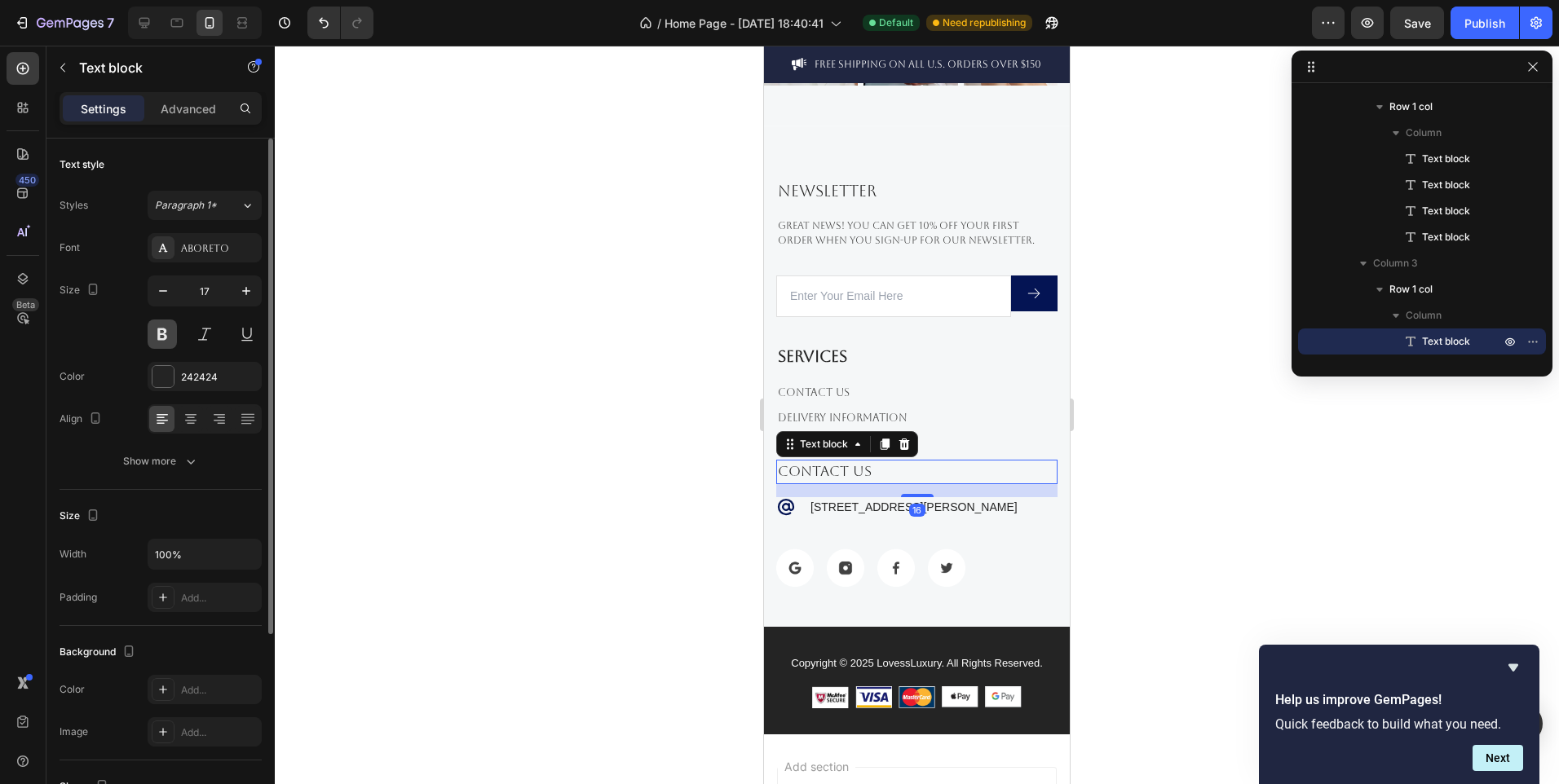
click at [161, 346] on button at bounding box center [161, 333] width 29 height 29
click at [544, 445] on div at bounding box center [917, 414] width 1284 height 739
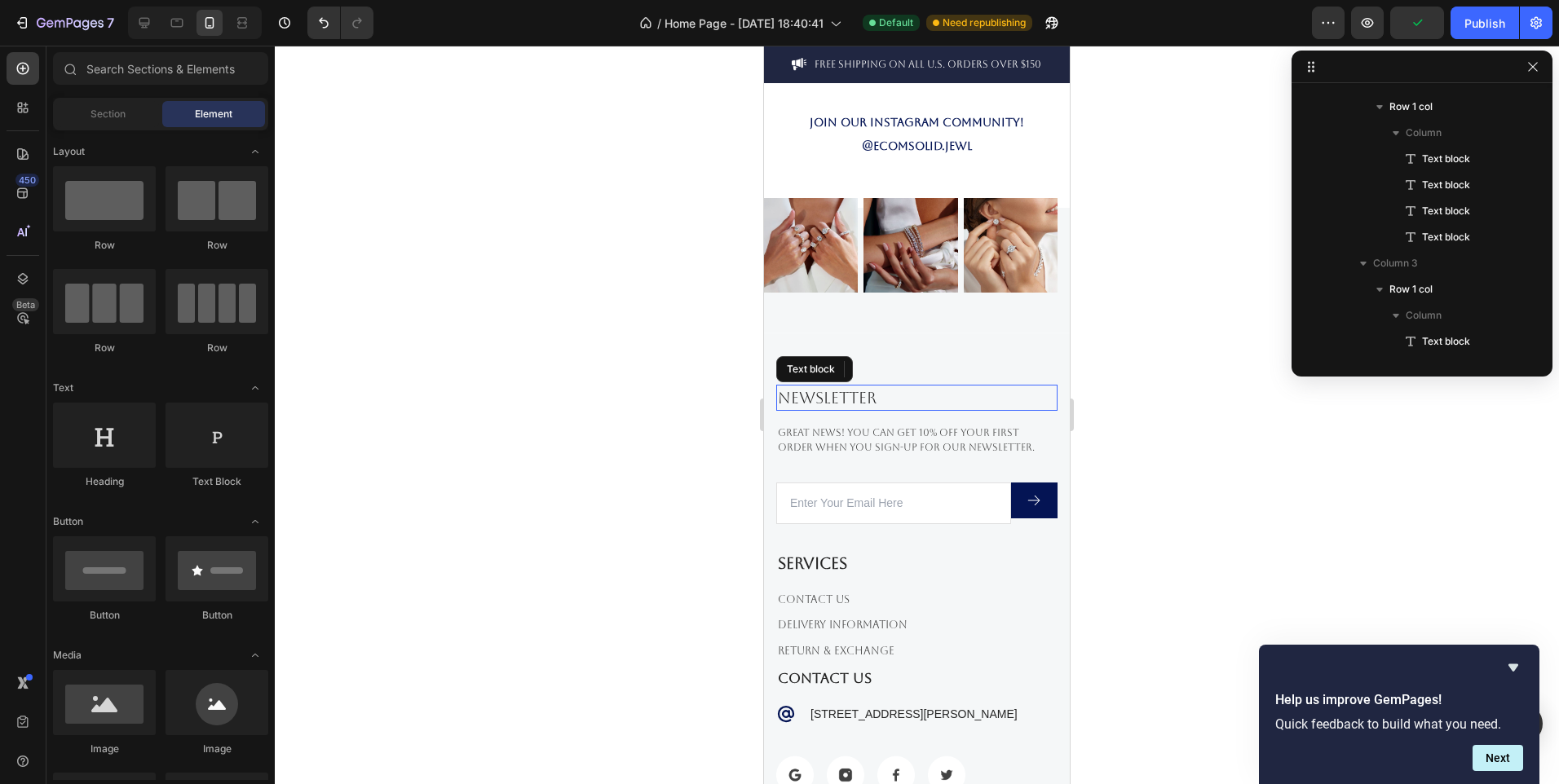
scroll to position [830, 0]
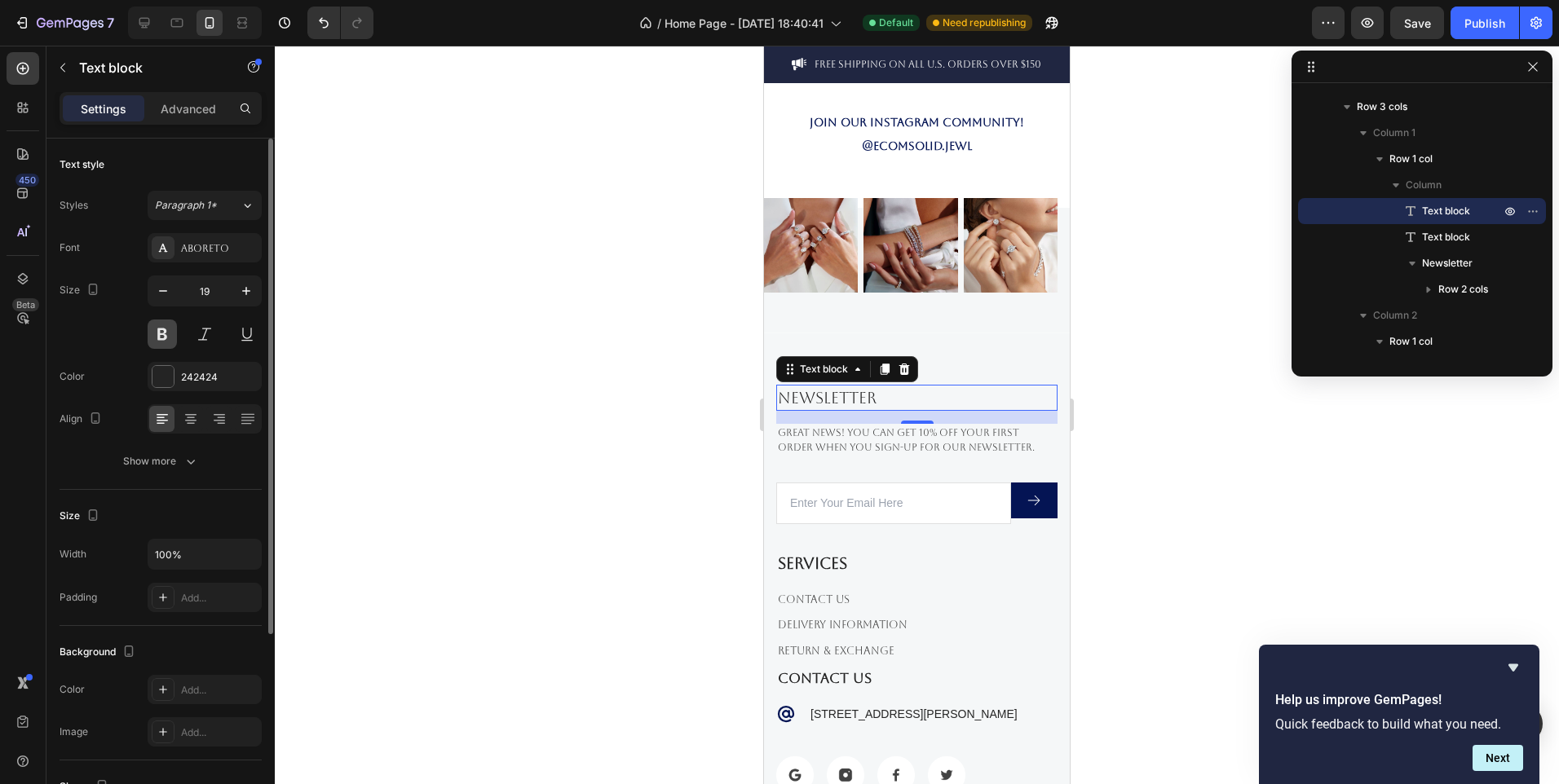
click at [163, 333] on button at bounding box center [161, 333] width 29 height 29
click at [560, 333] on div at bounding box center [917, 414] width 1284 height 739
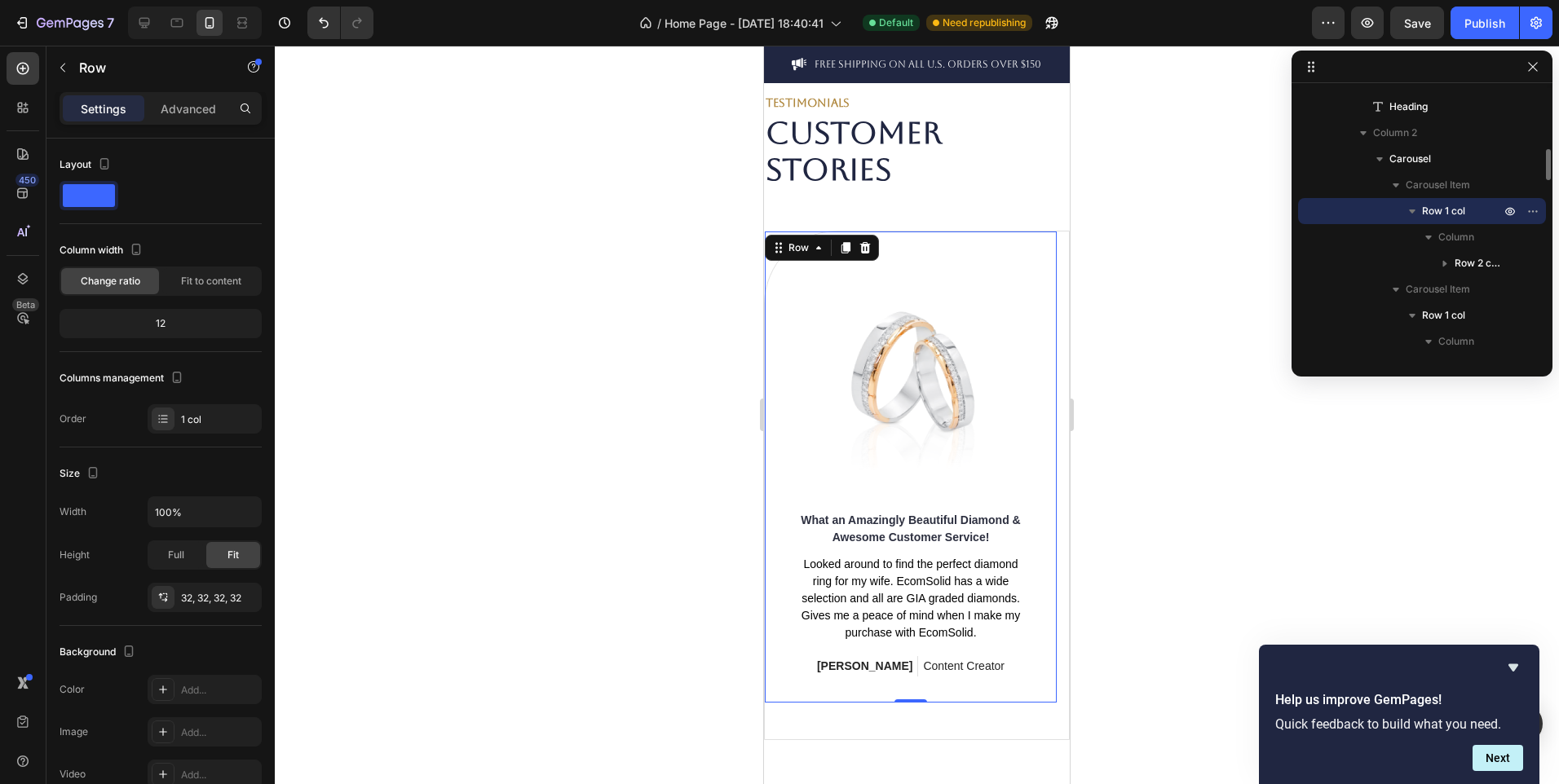
scroll to position [3506, 0]
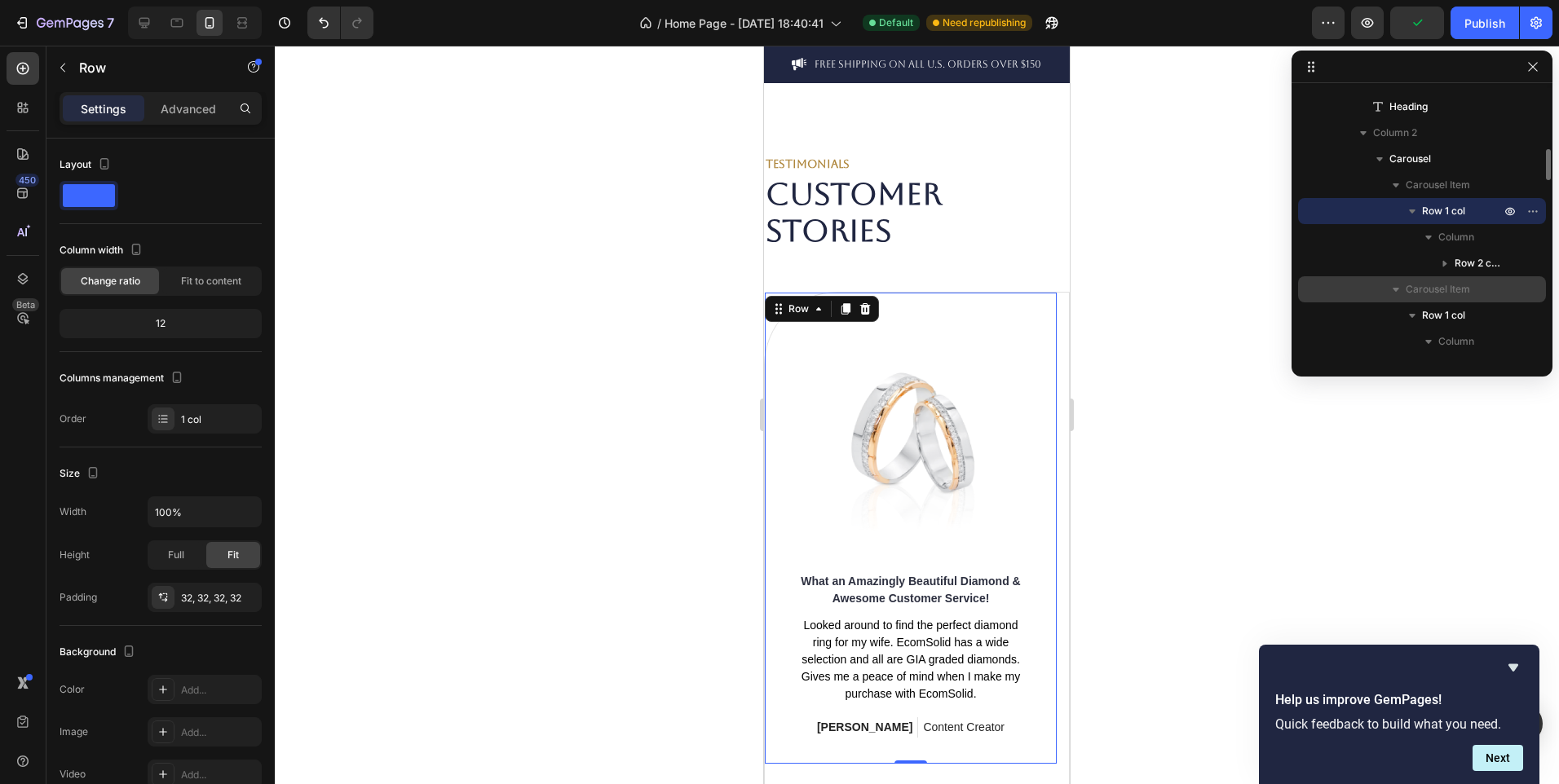
click at [1437, 288] on span "Carousel Item" at bounding box center [1438, 289] width 65 height 17
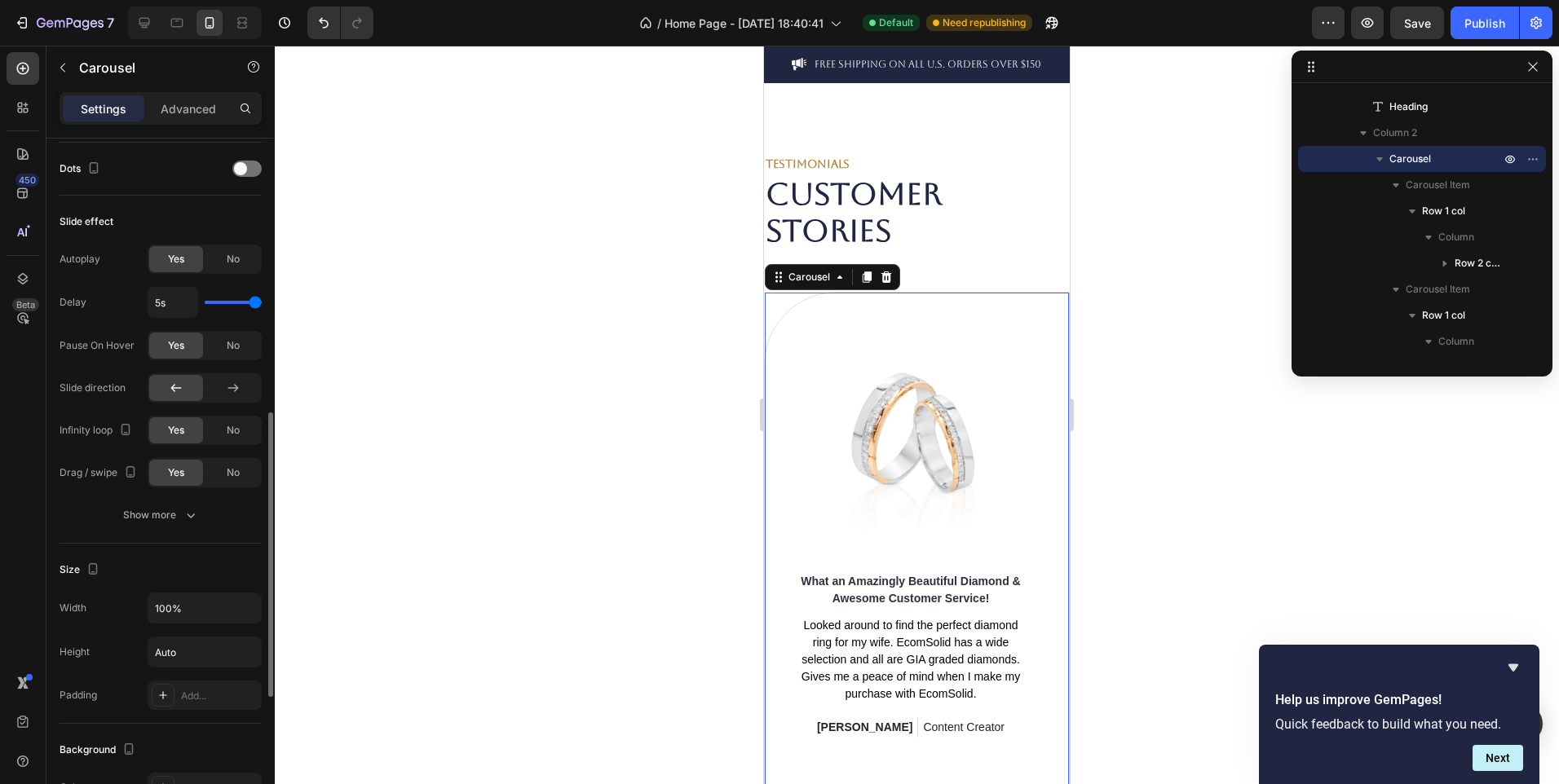
scroll to position [633, 0]
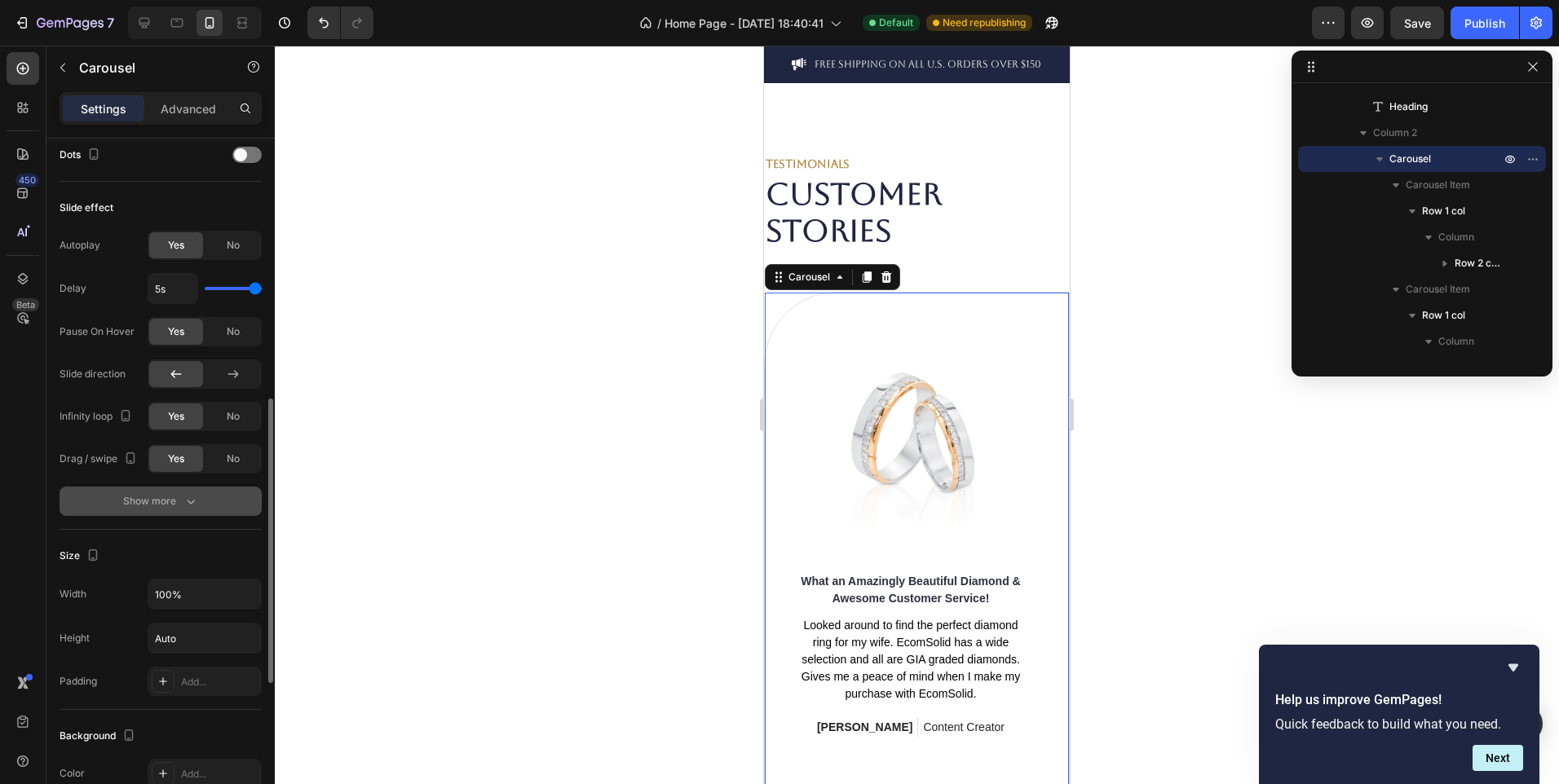
click at [181, 503] on div "Show more" at bounding box center [161, 501] width 76 height 17
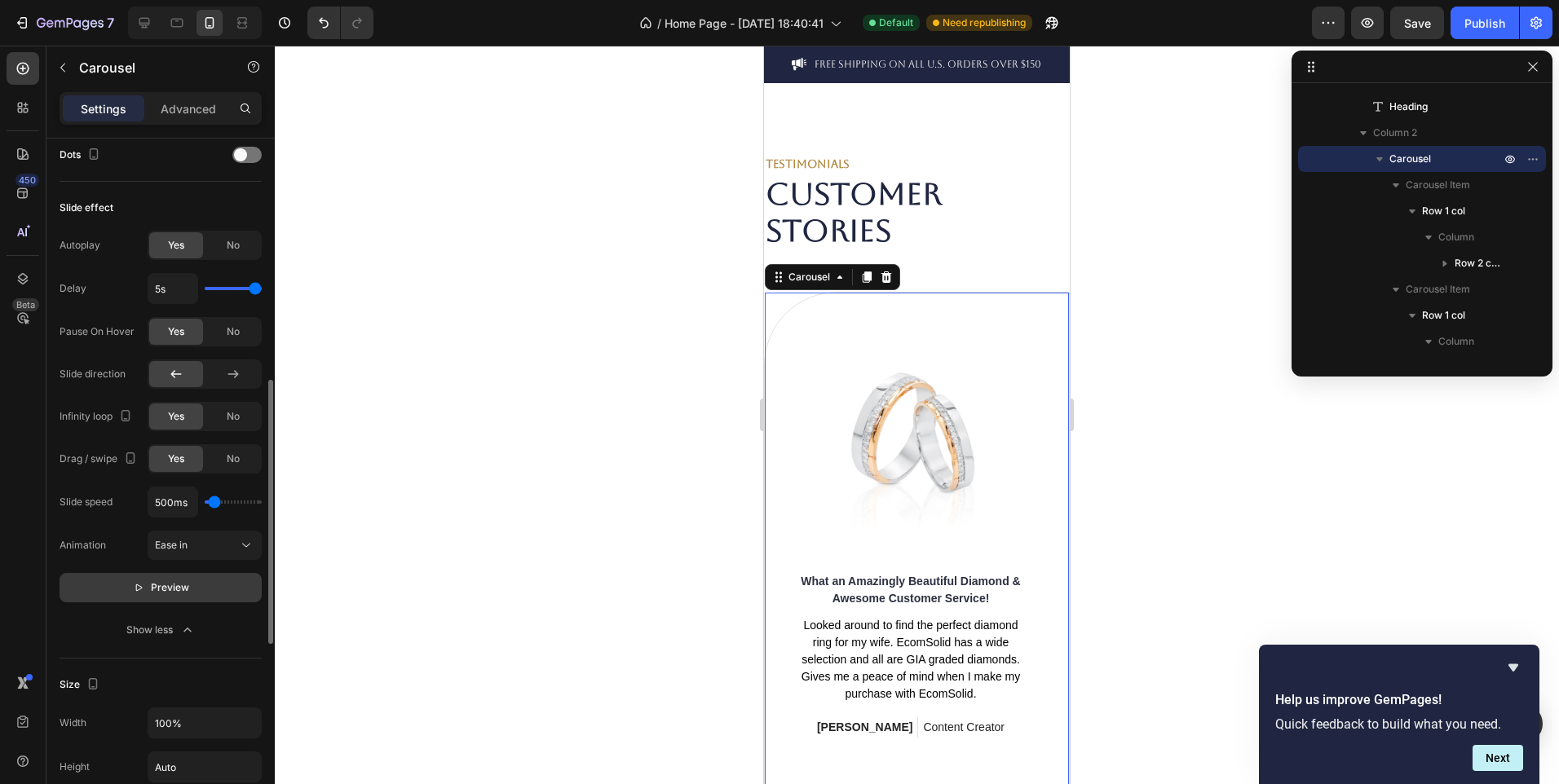
click at [186, 579] on button "Preview" at bounding box center [161, 587] width 202 height 29
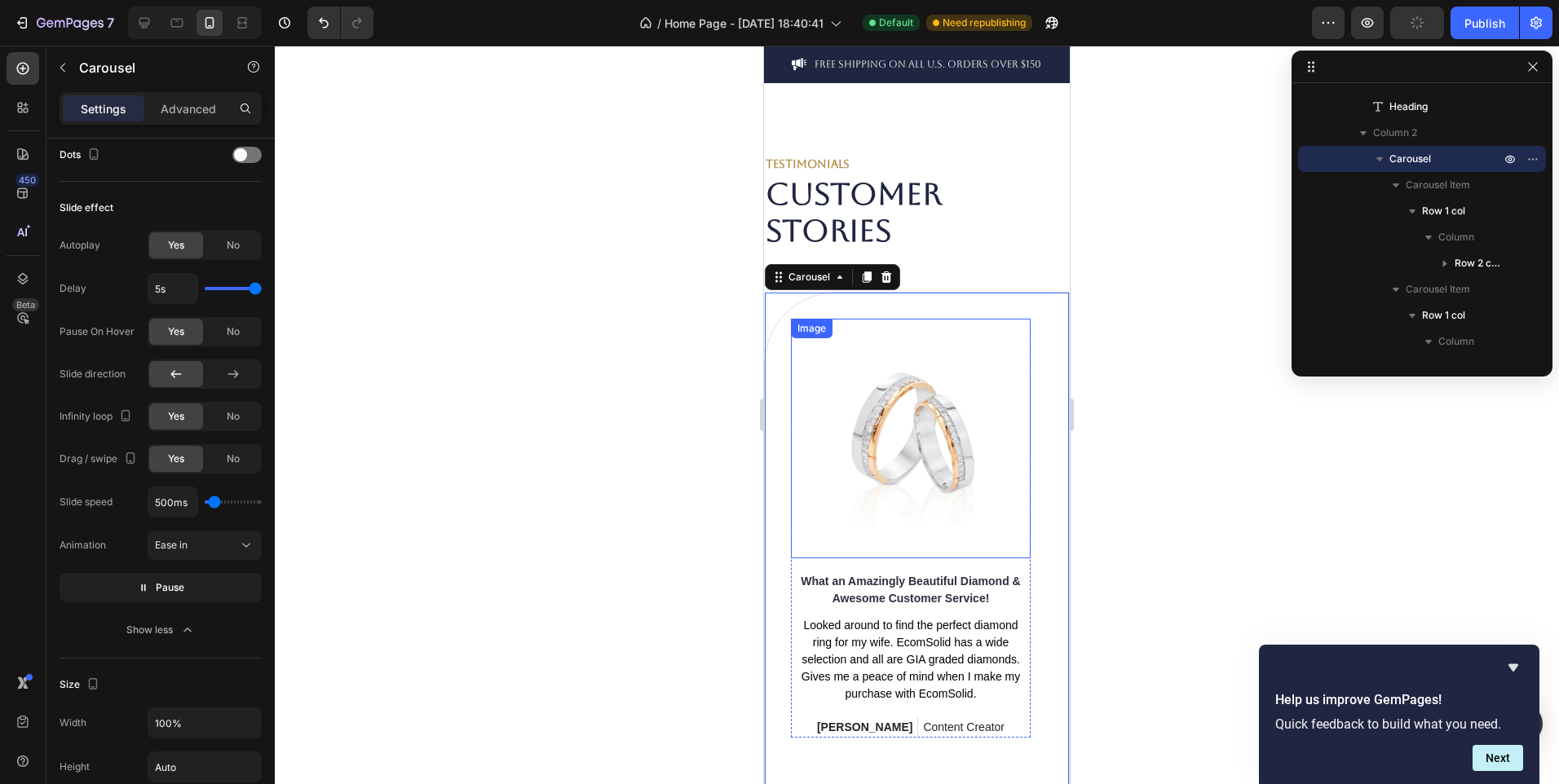
scroll to position [3599, 0]
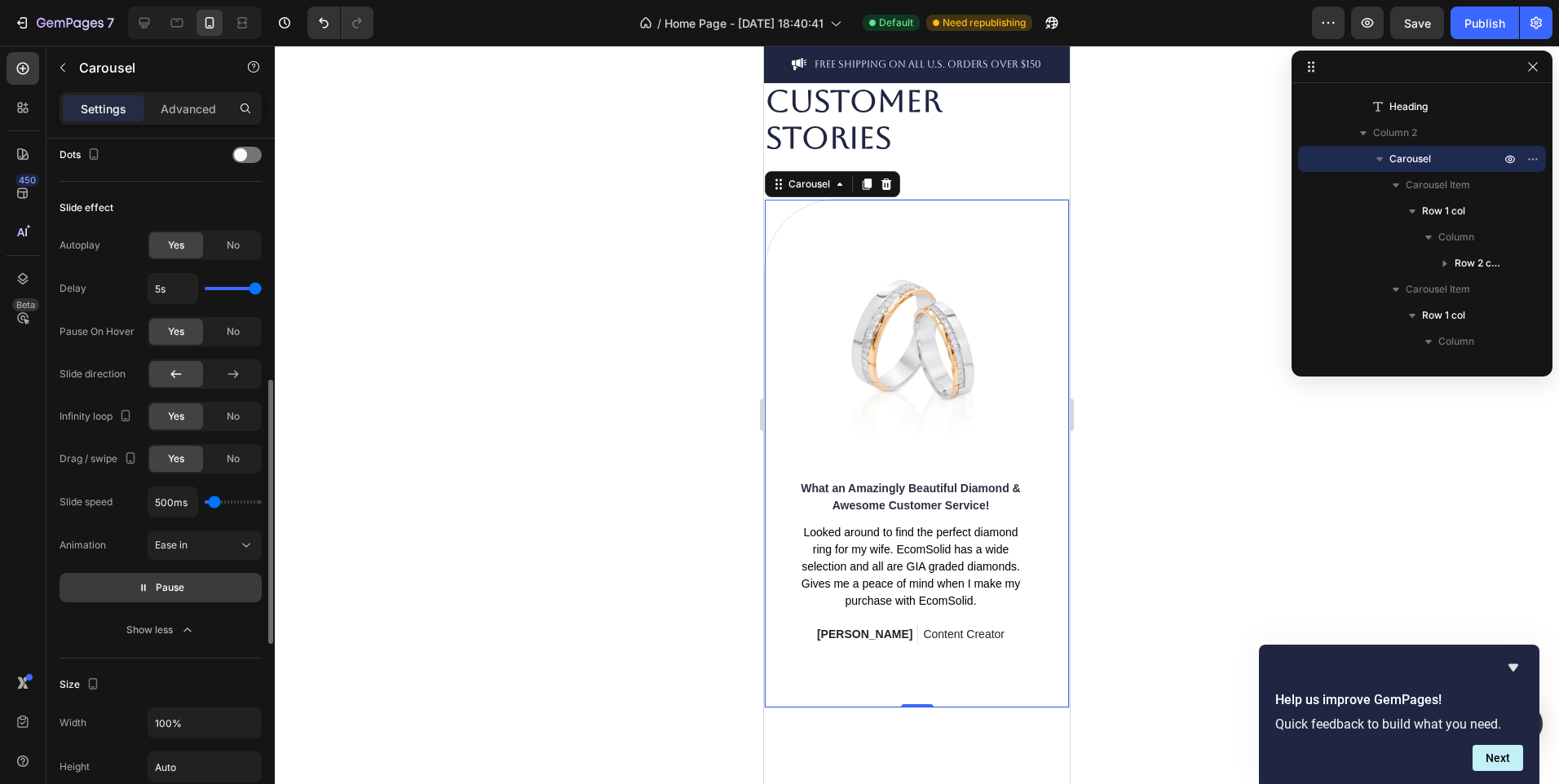
click at [196, 579] on button "Pause" at bounding box center [161, 587] width 202 height 29
click at [196, 579] on button "Preview" at bounding box center [161, 587] width 202 height 29
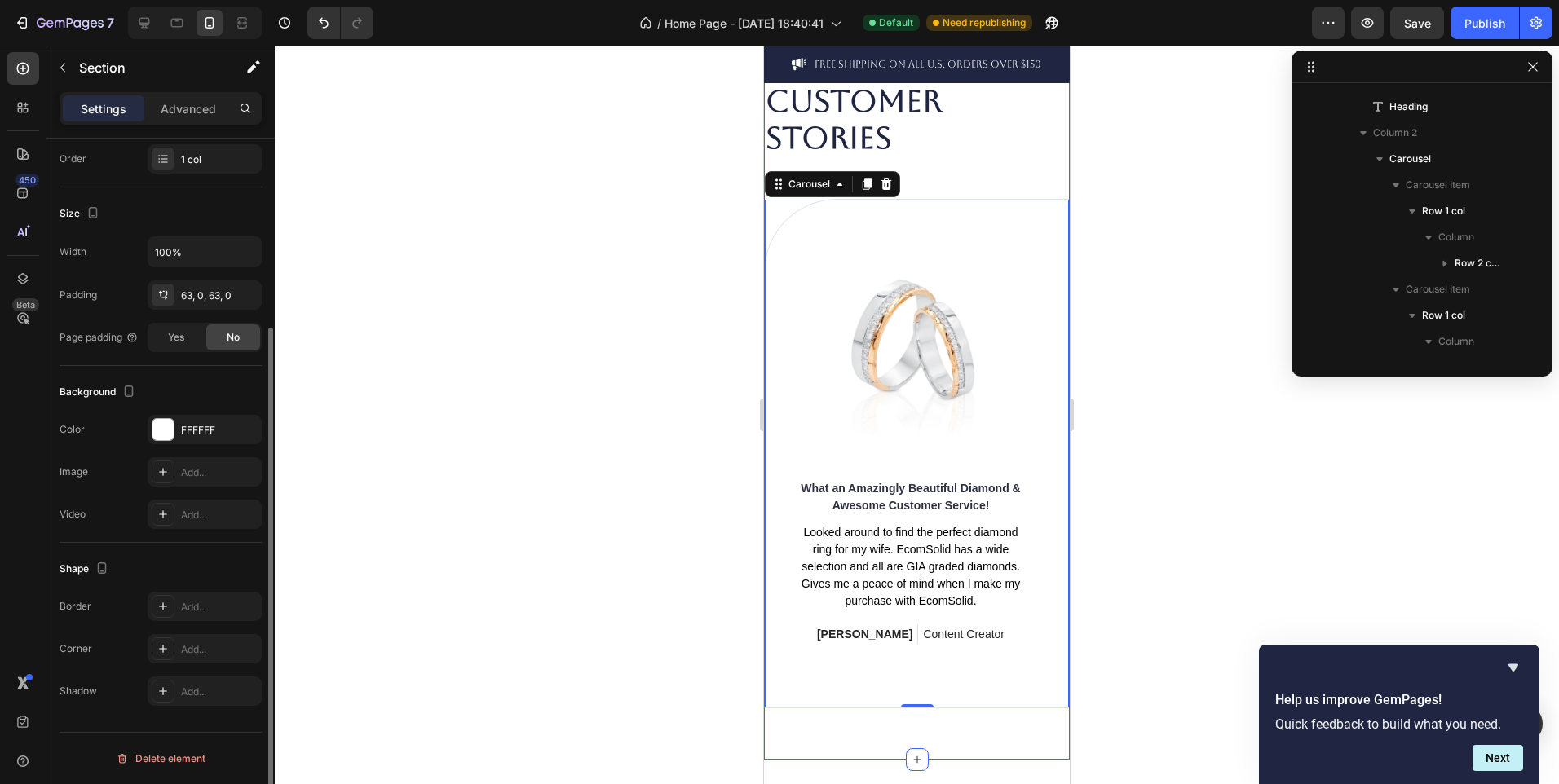
scroll to position [0, 0]
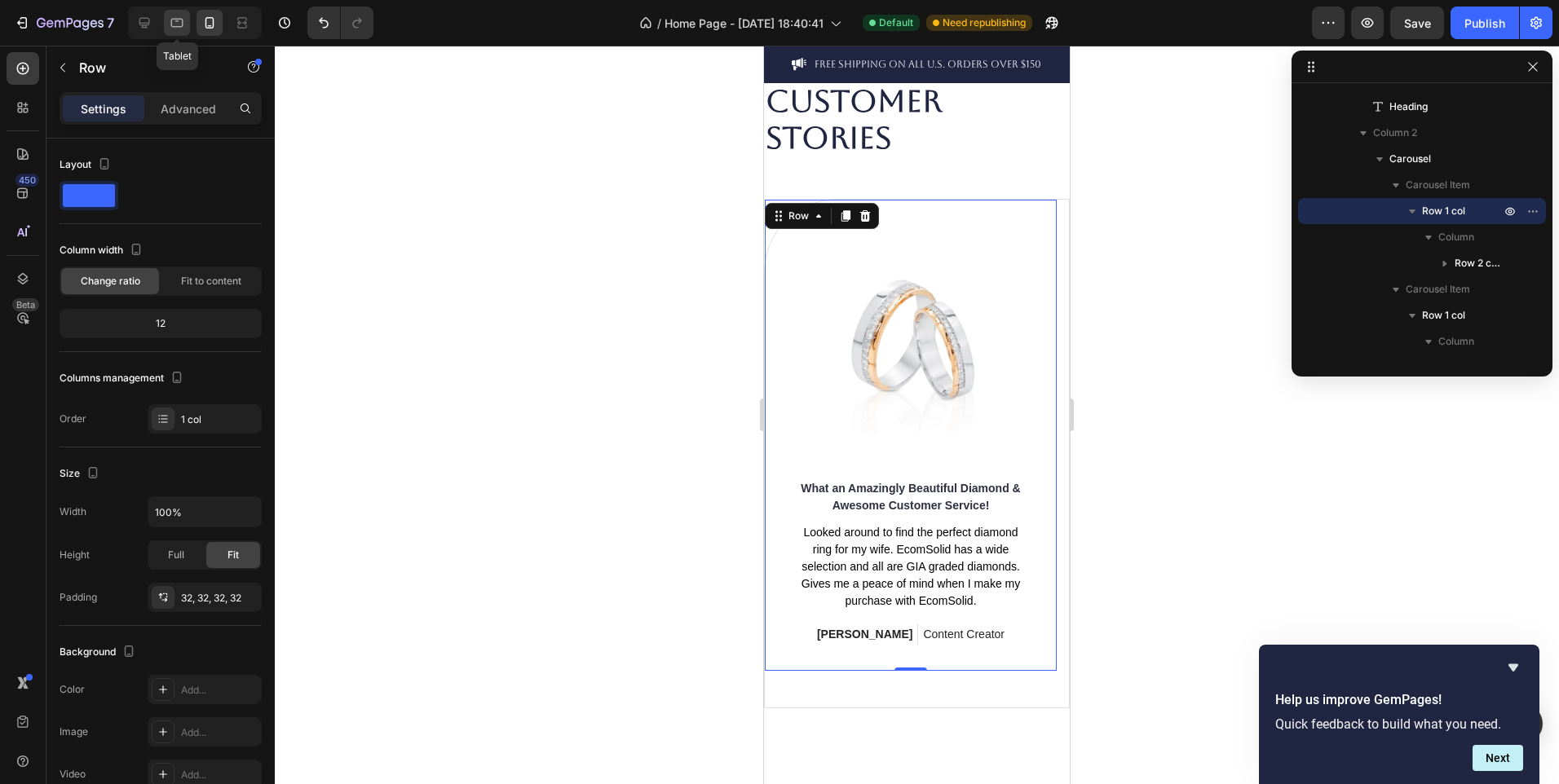
click at [184, 23] on icon at bounding box center [177, 23] width 17 height 17
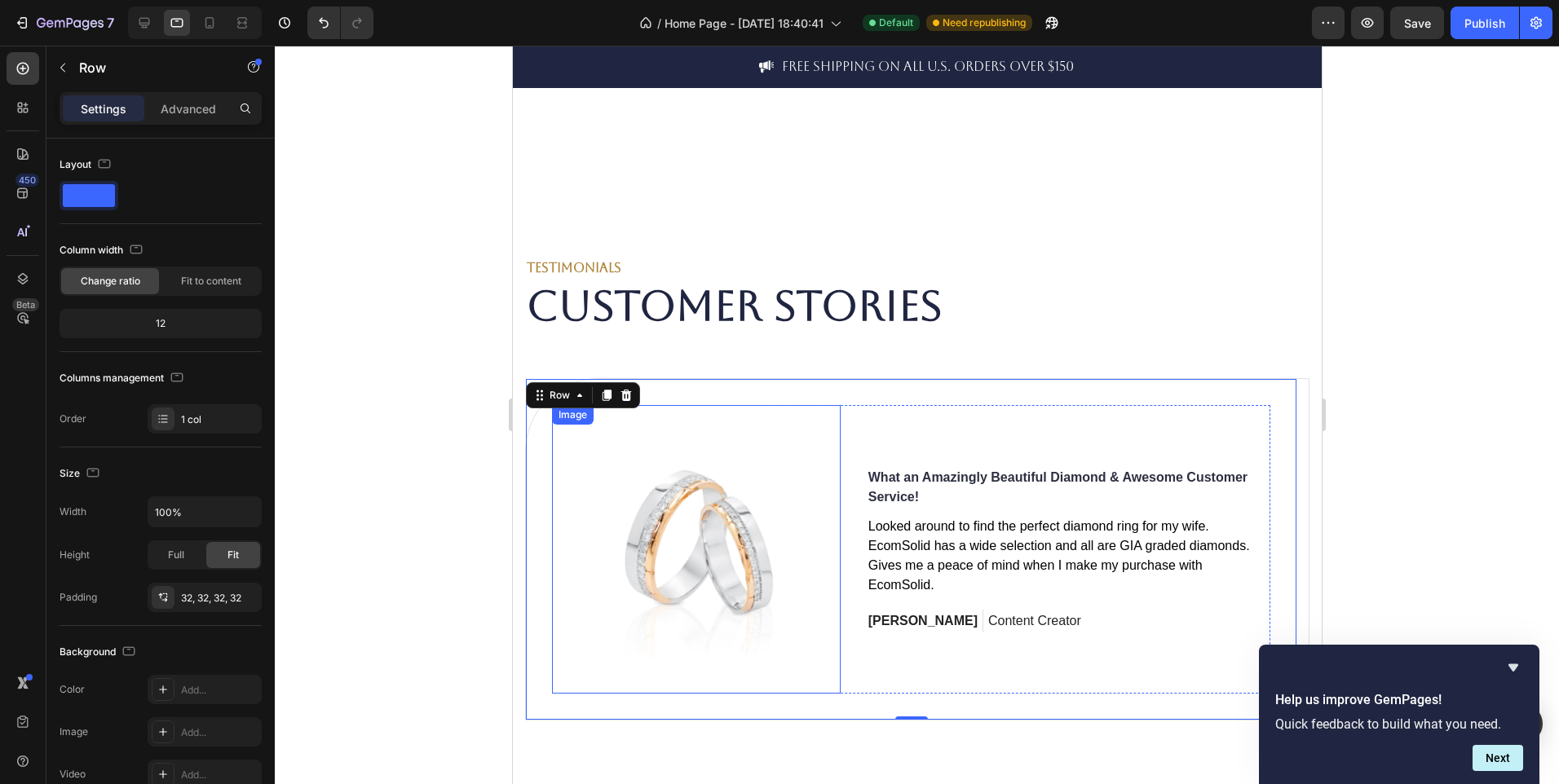
scroll to position [3400, 0]
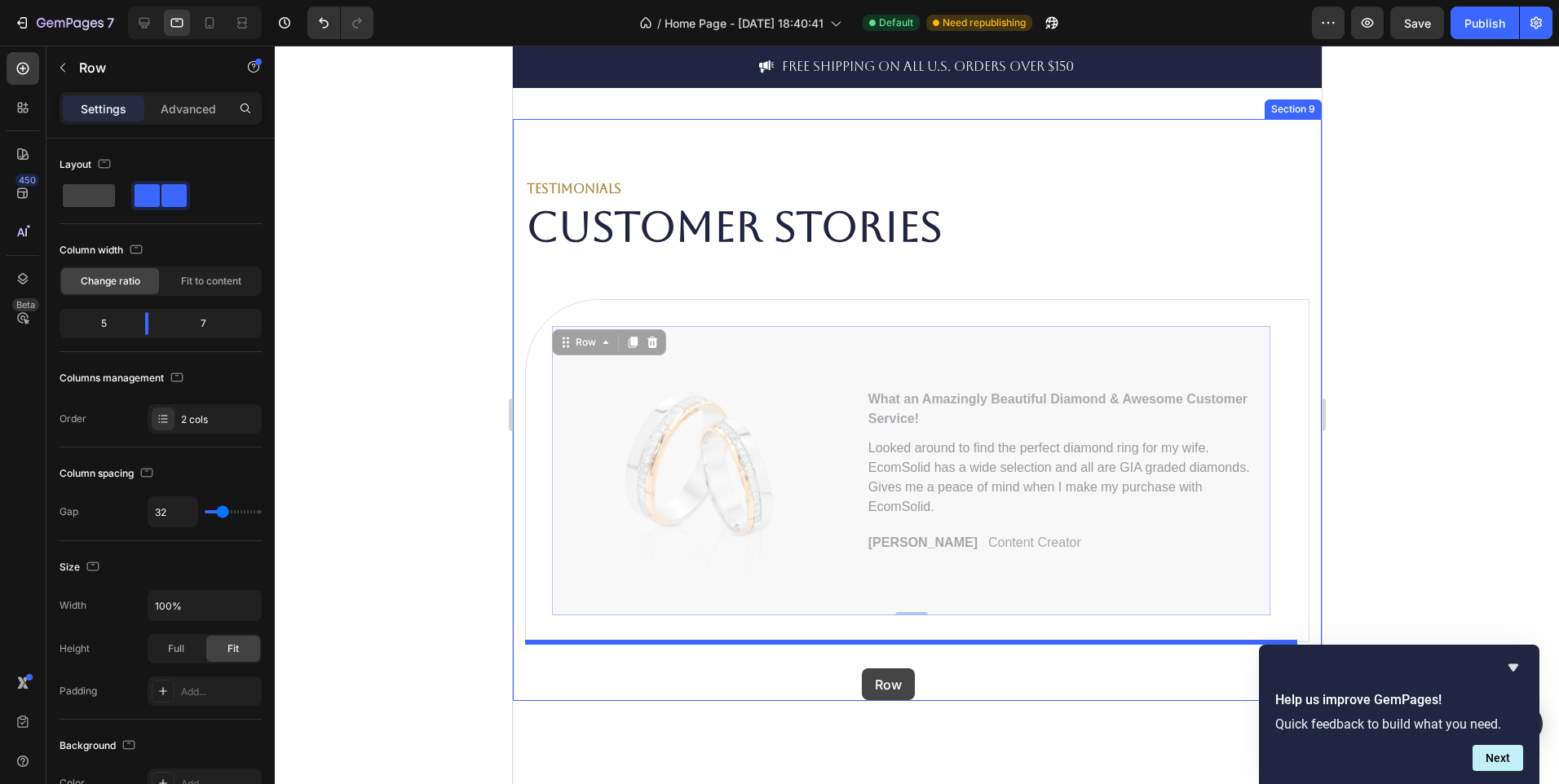
drag, startPoint x: 848, startPoint y: 435, endPoint x: 861, endPoint y: 670, distance: 235.4
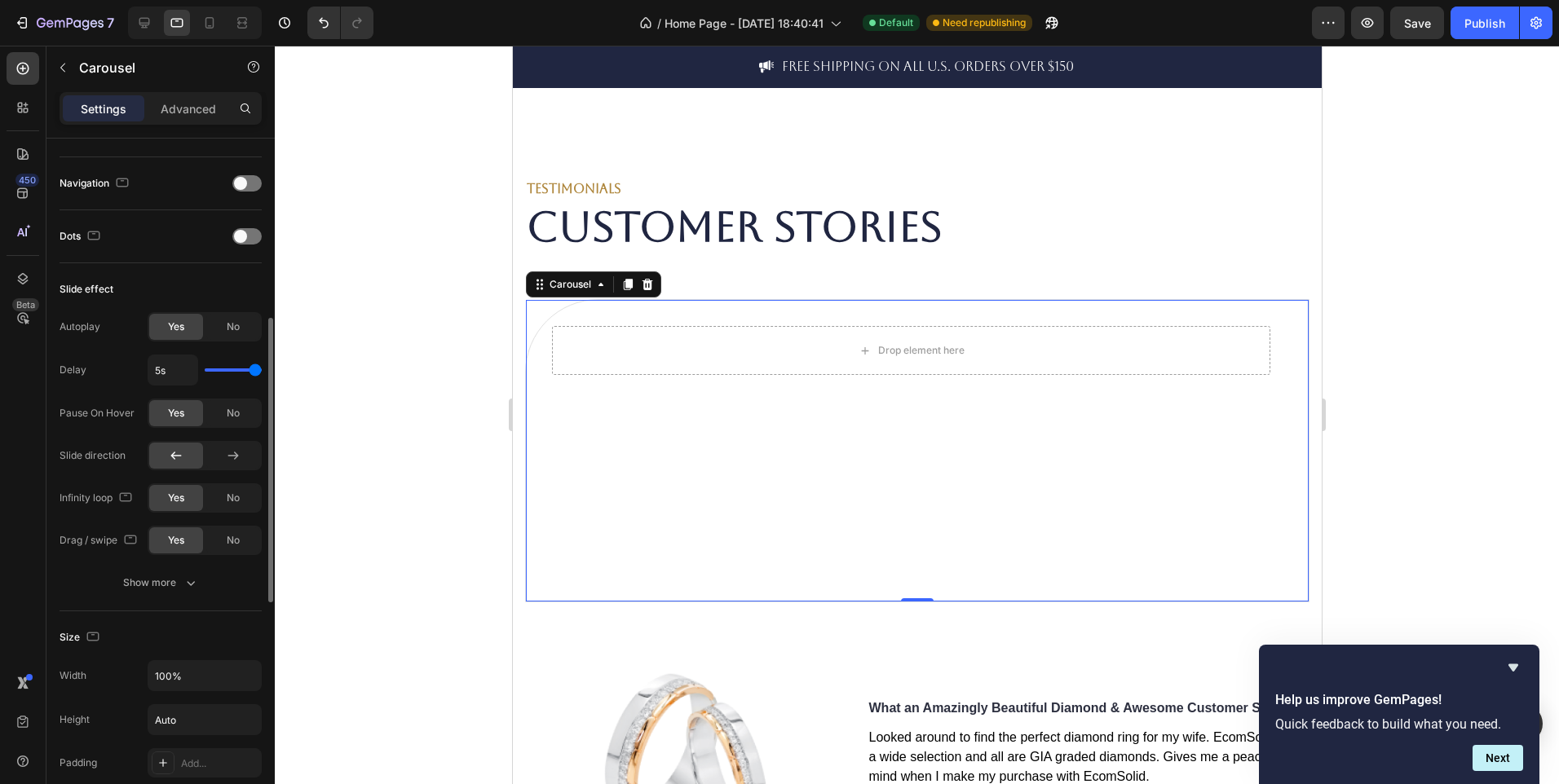
scroll to position [552, 0]
click at [161, 581] on div "Show more" at bounding box center [161, 581] width 76 height 17
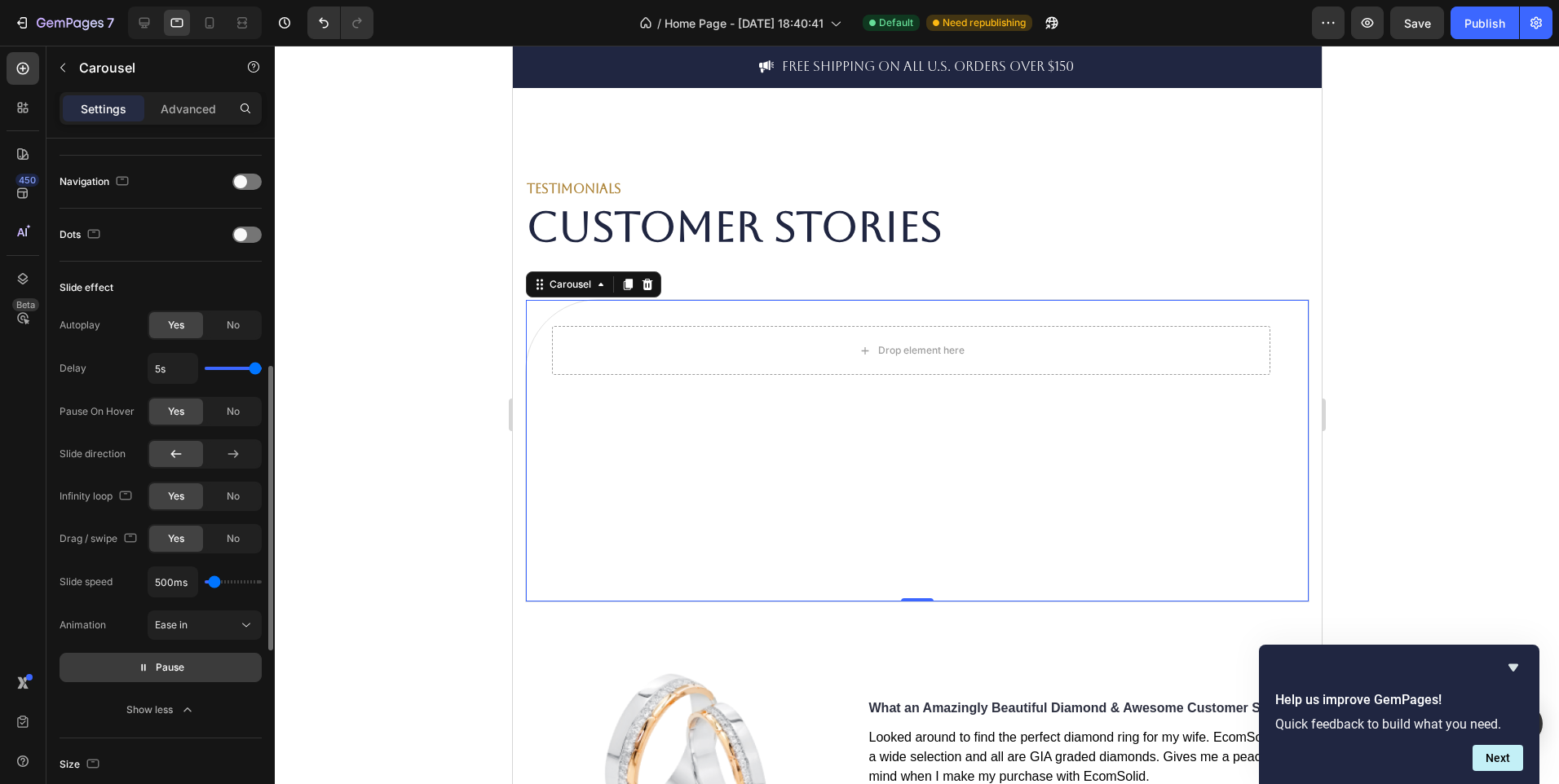
click at [162, 664] on span "Pause" at bounding box center [170, 667] width 28 height 17
click at [162, 664] on span "Preview" at bounding box center [170, 667] width 38 height 17
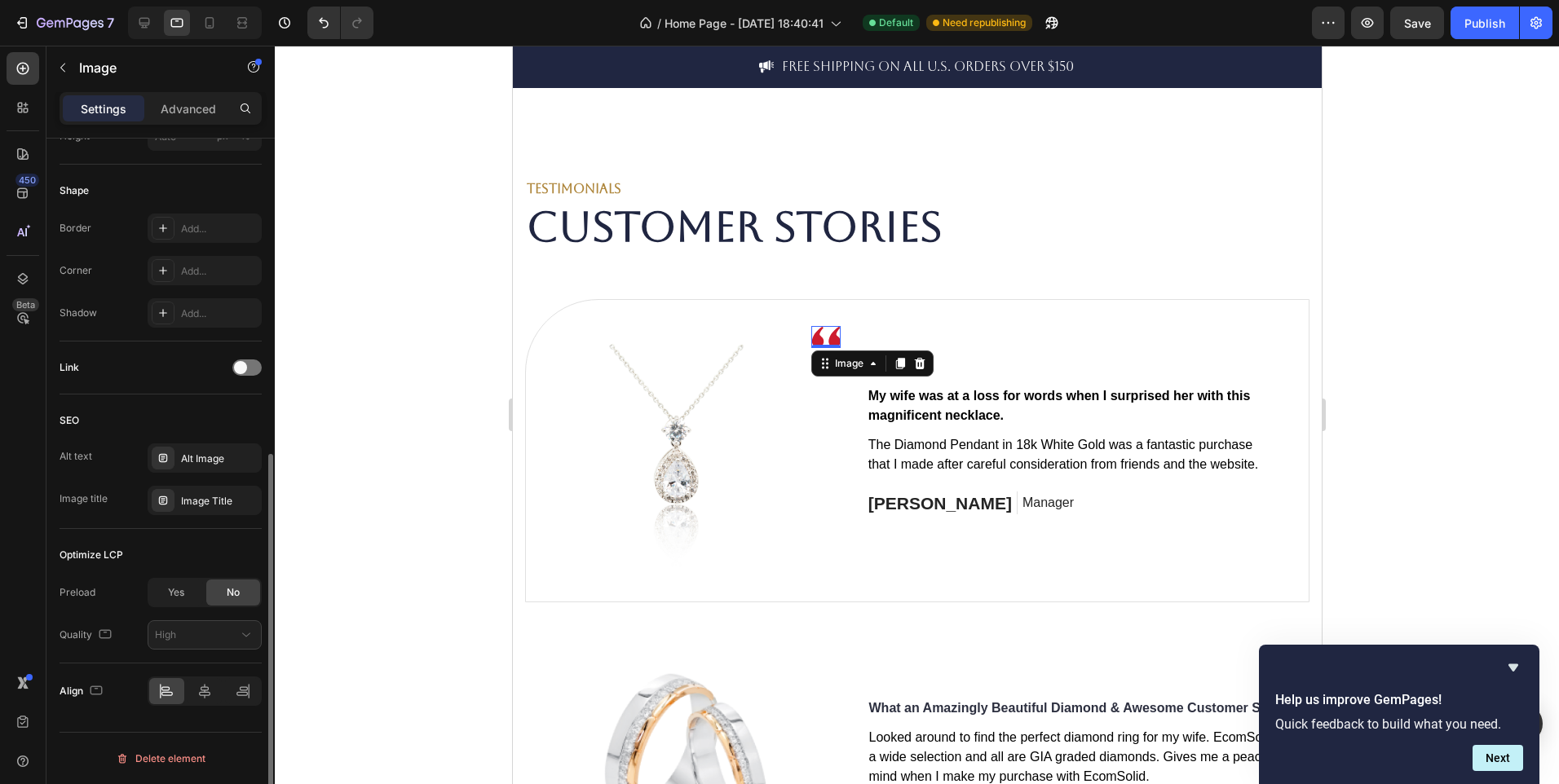
scroll to position [0, 0]
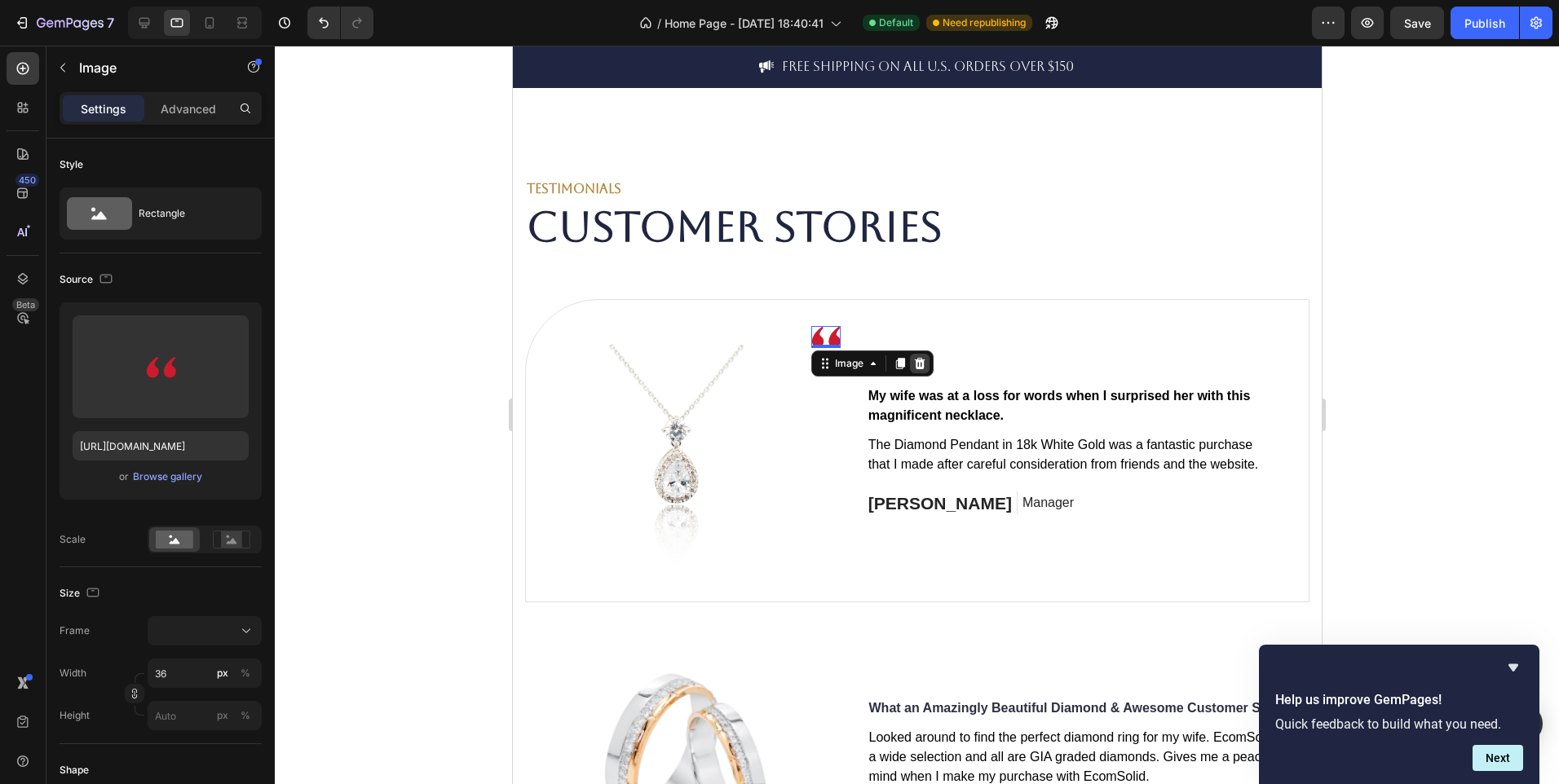
click at [924, 364] on icon at bounding box center [919, 364] width 13 height 13
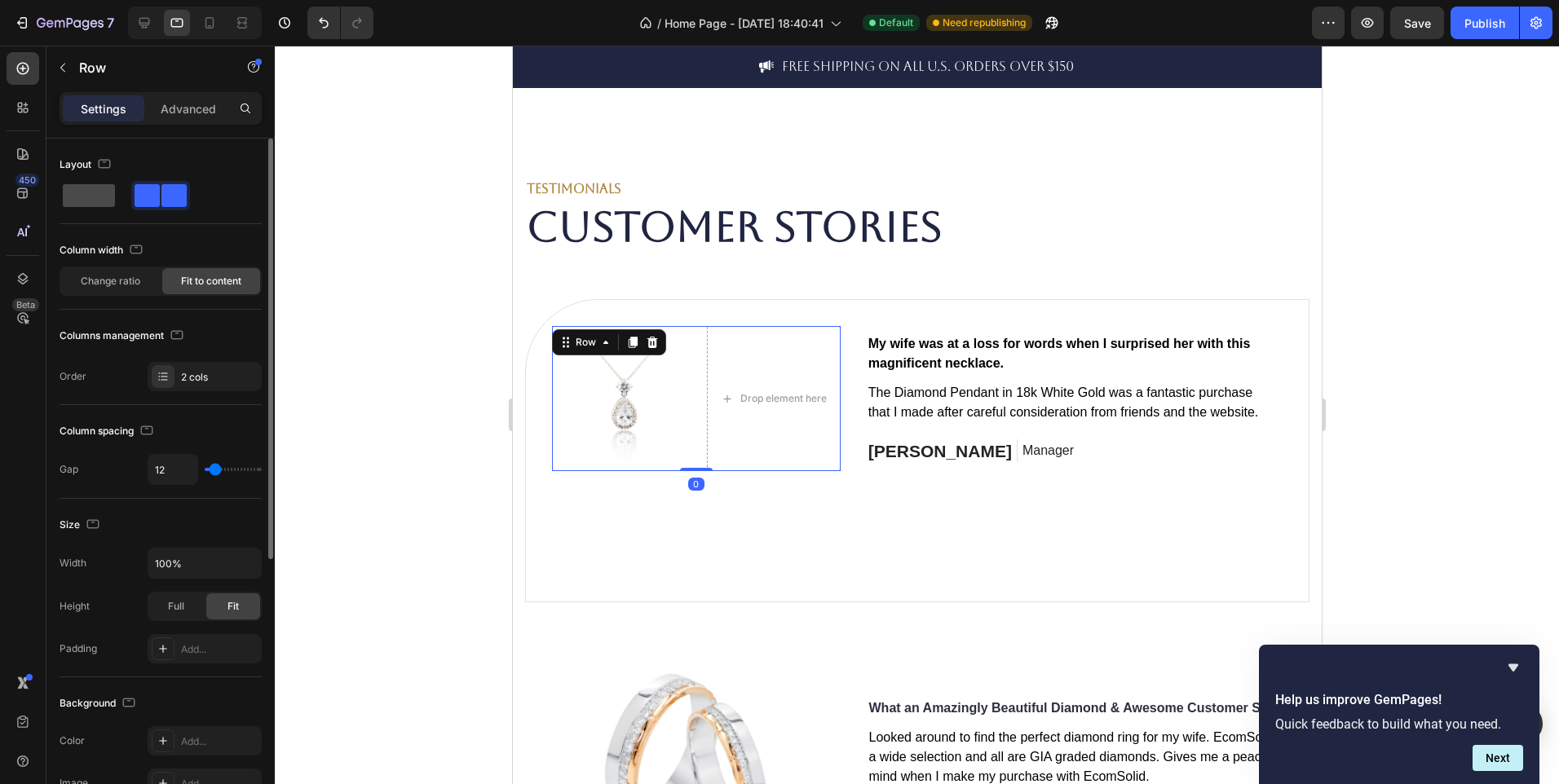
click at [76, 196] on span at bounding box center [89, 196] width 52 height 23
type input "0"
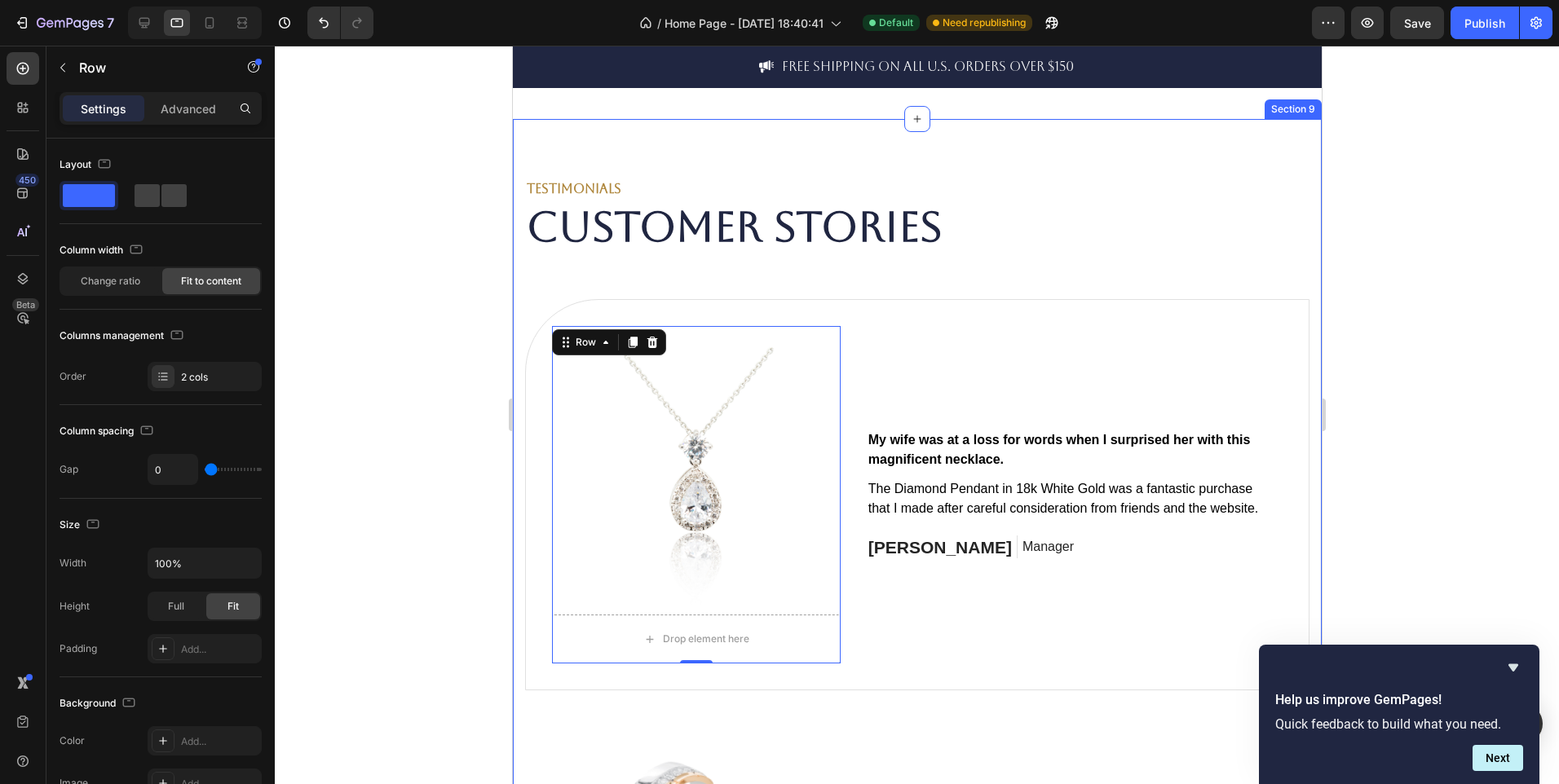
click at [427, 685] on div at bounding box center [917, 414] width 1284 height 739
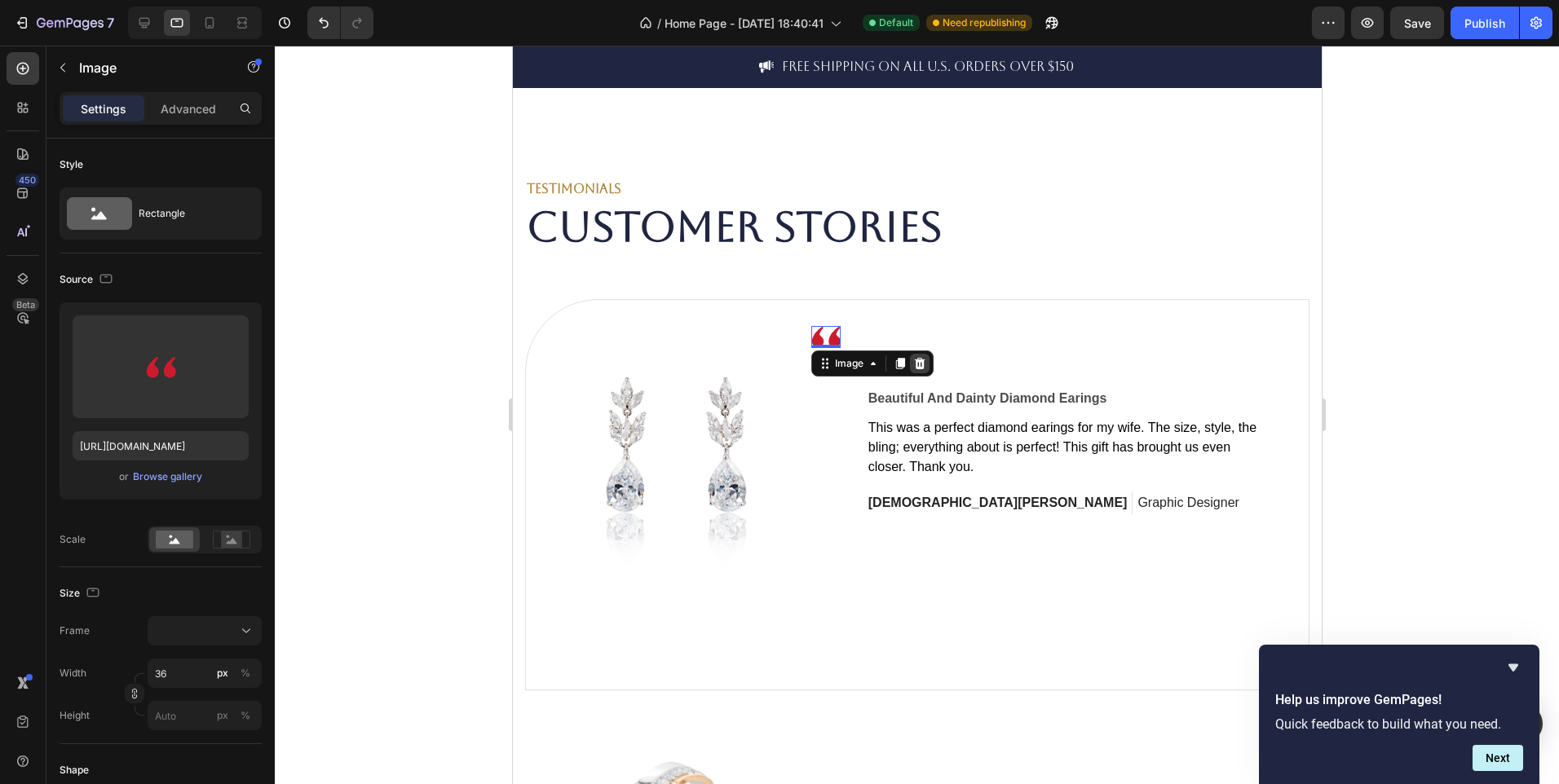
click at [919, 355] on div at bounding box center [919, 364] width 20 height 20
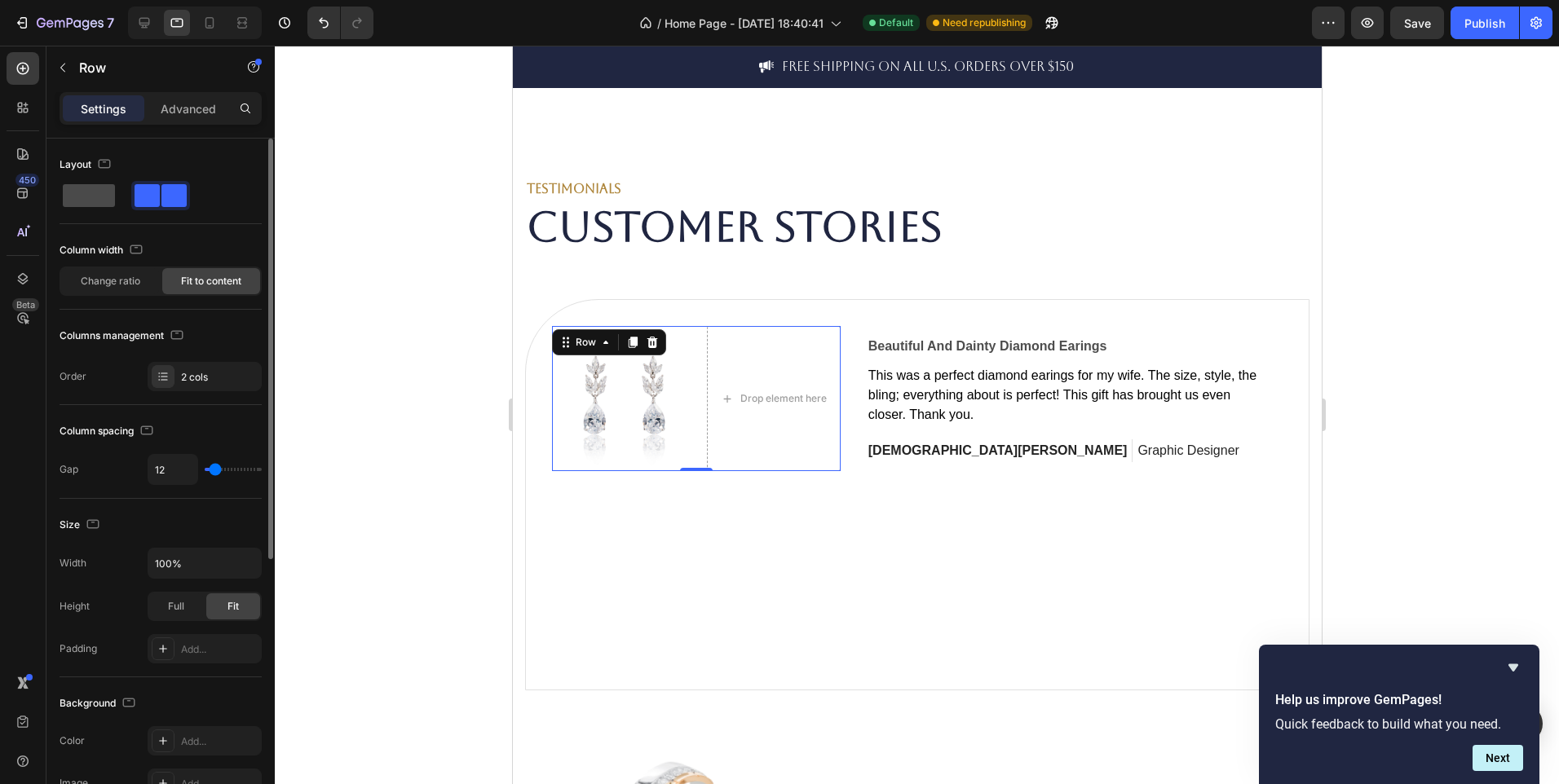
click at [79, 193] on span at bounding box center [89, 196] width 52 height 23
type input "0"
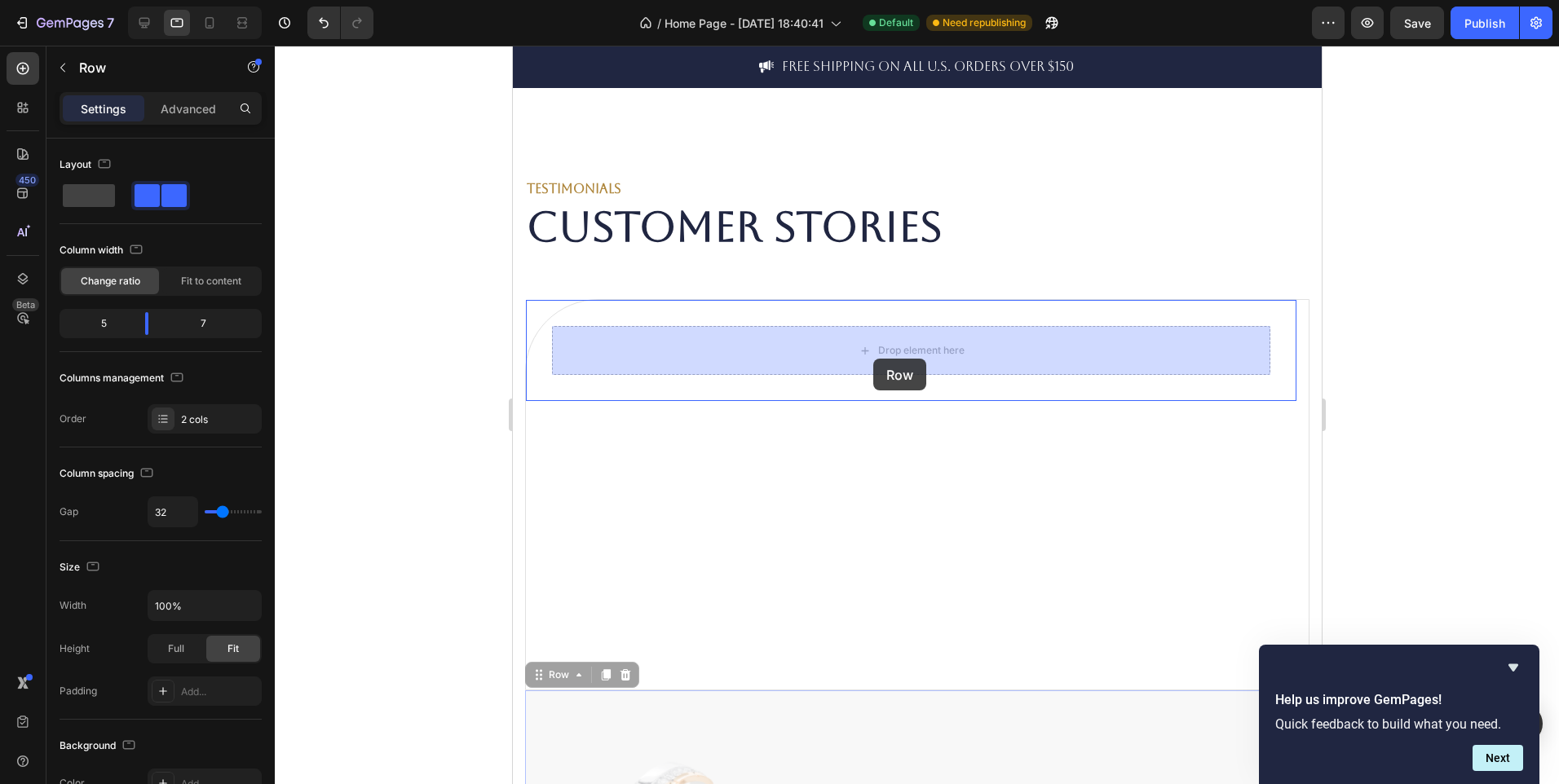
drag, startPoint x: 847, startPoint y: 736, endPoint x: 871, endPoint y: 359, distance: 377.8
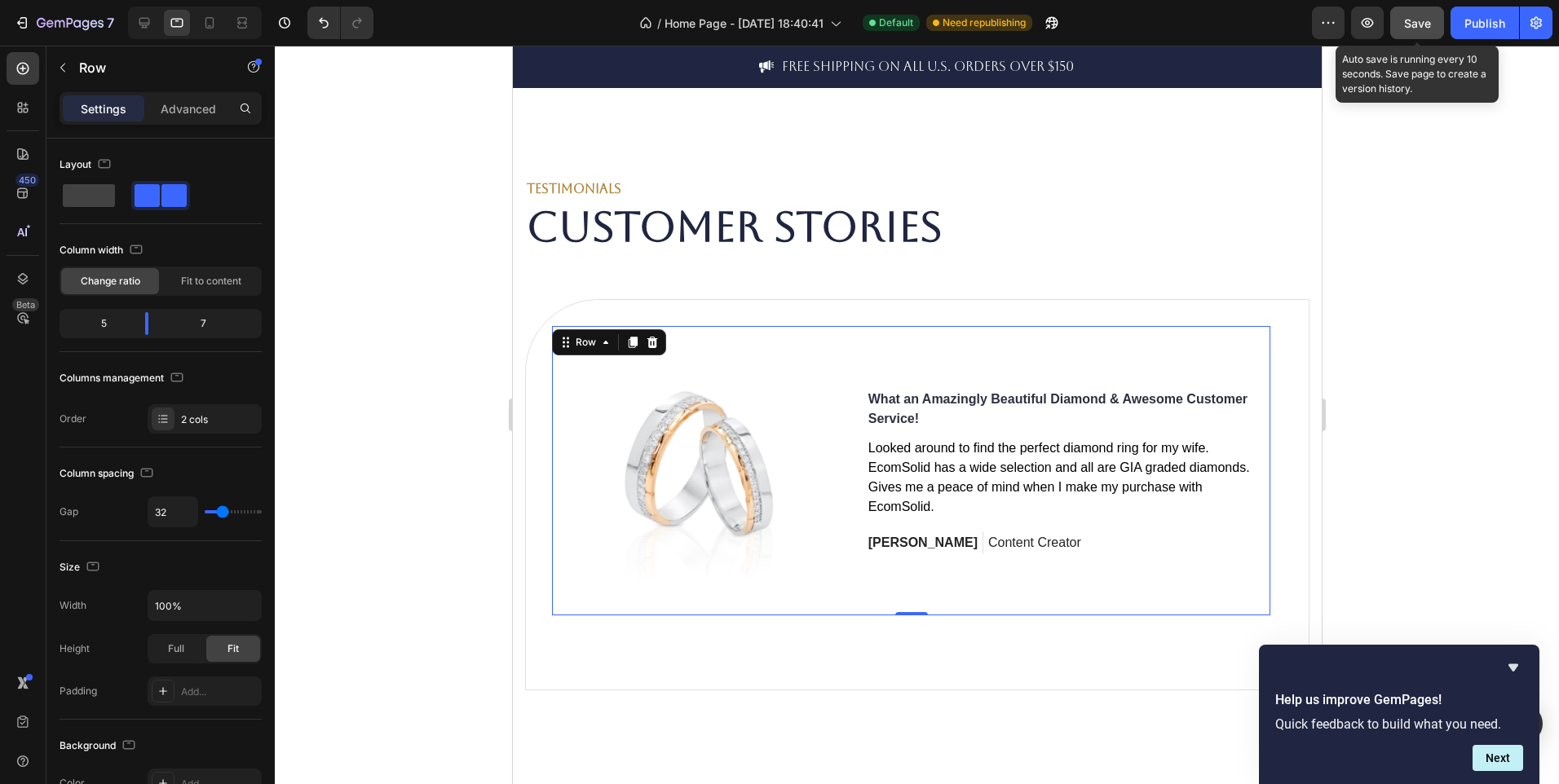
click at [1425, 15] on div "Save" at bounding box center [1417, 23] width 27 height 17
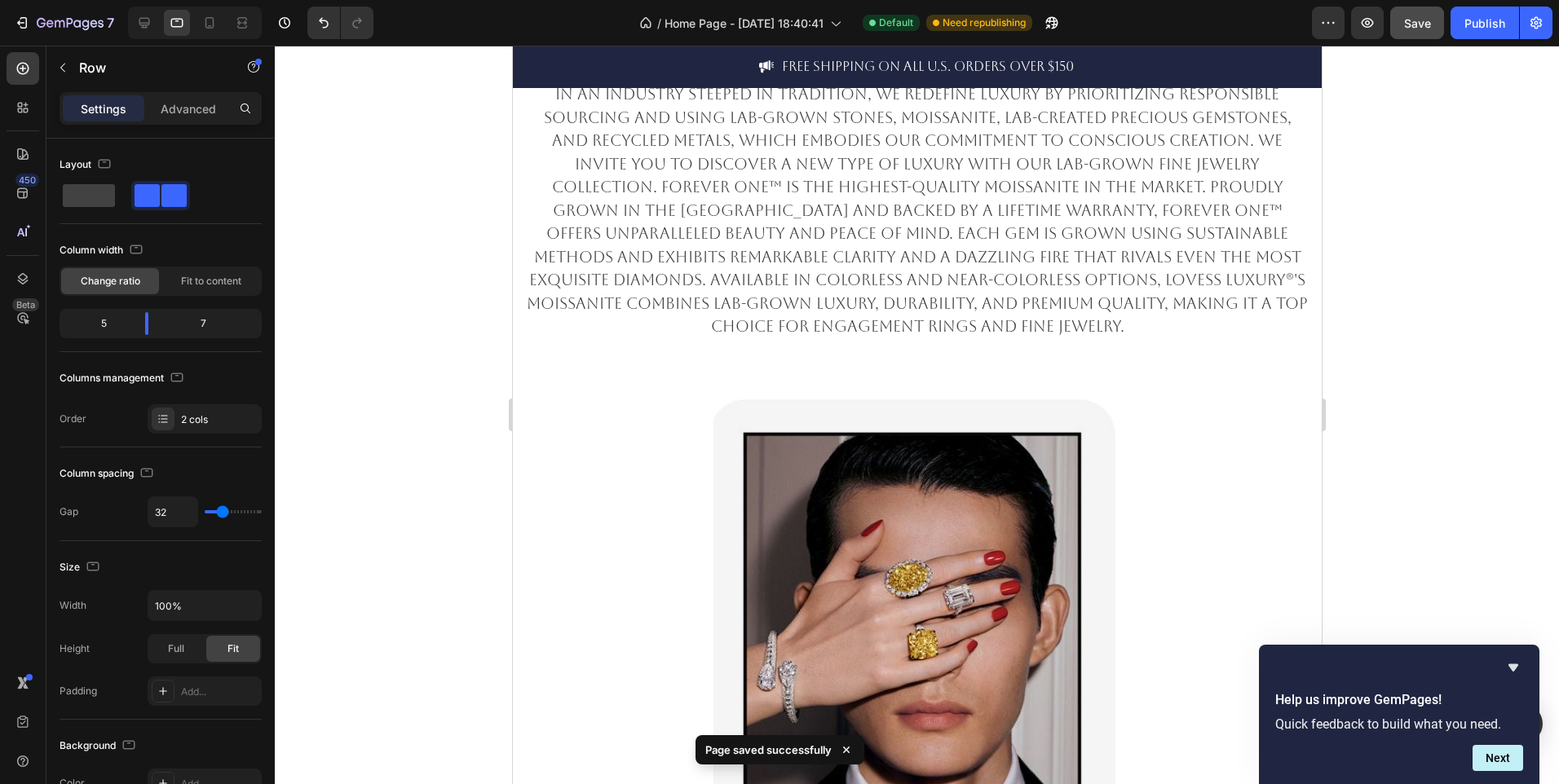
scroll to position [1236, 0]
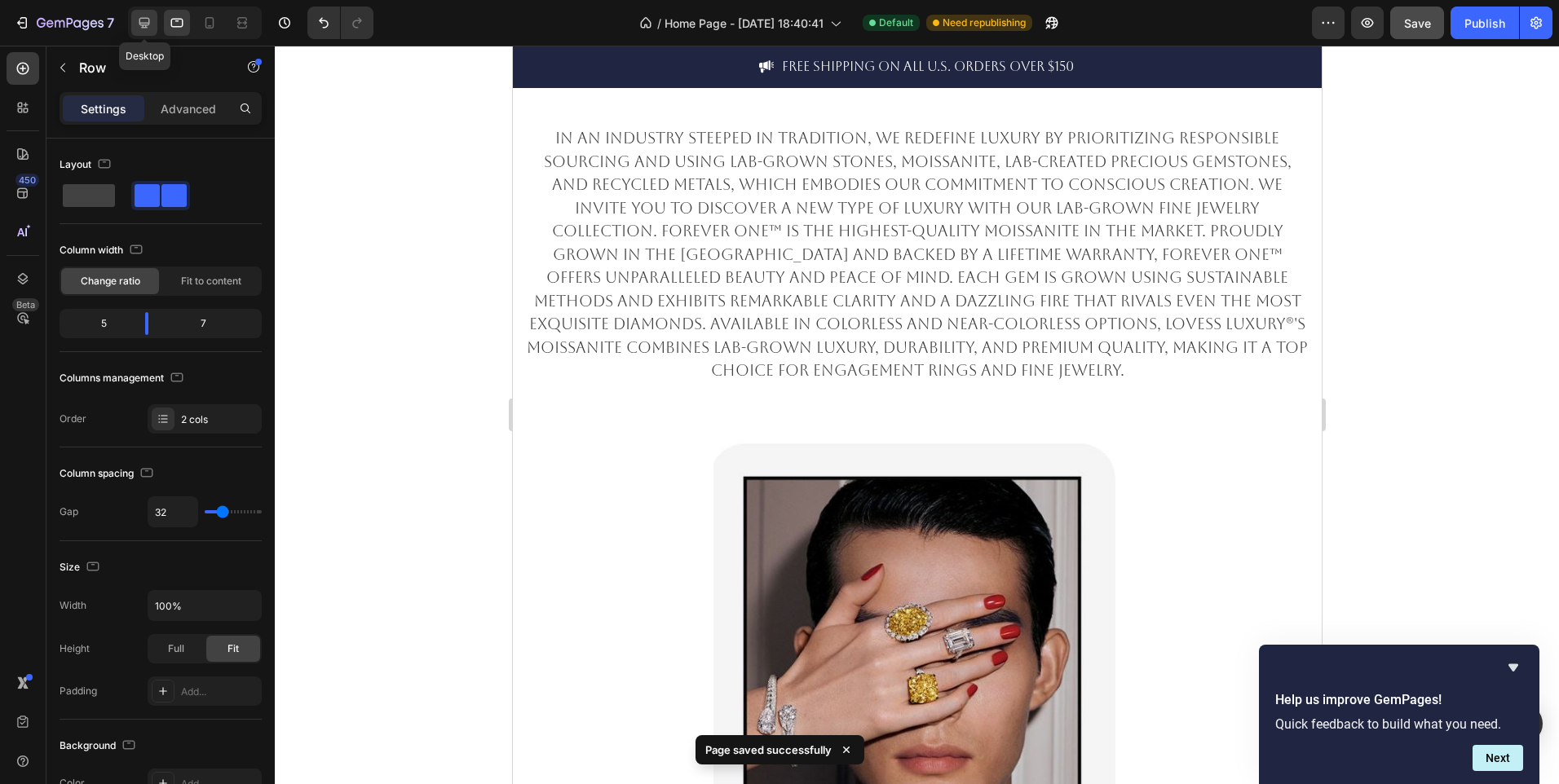
click at [151, 24] on icon at bounding box center [145, 23] width 17 height 17
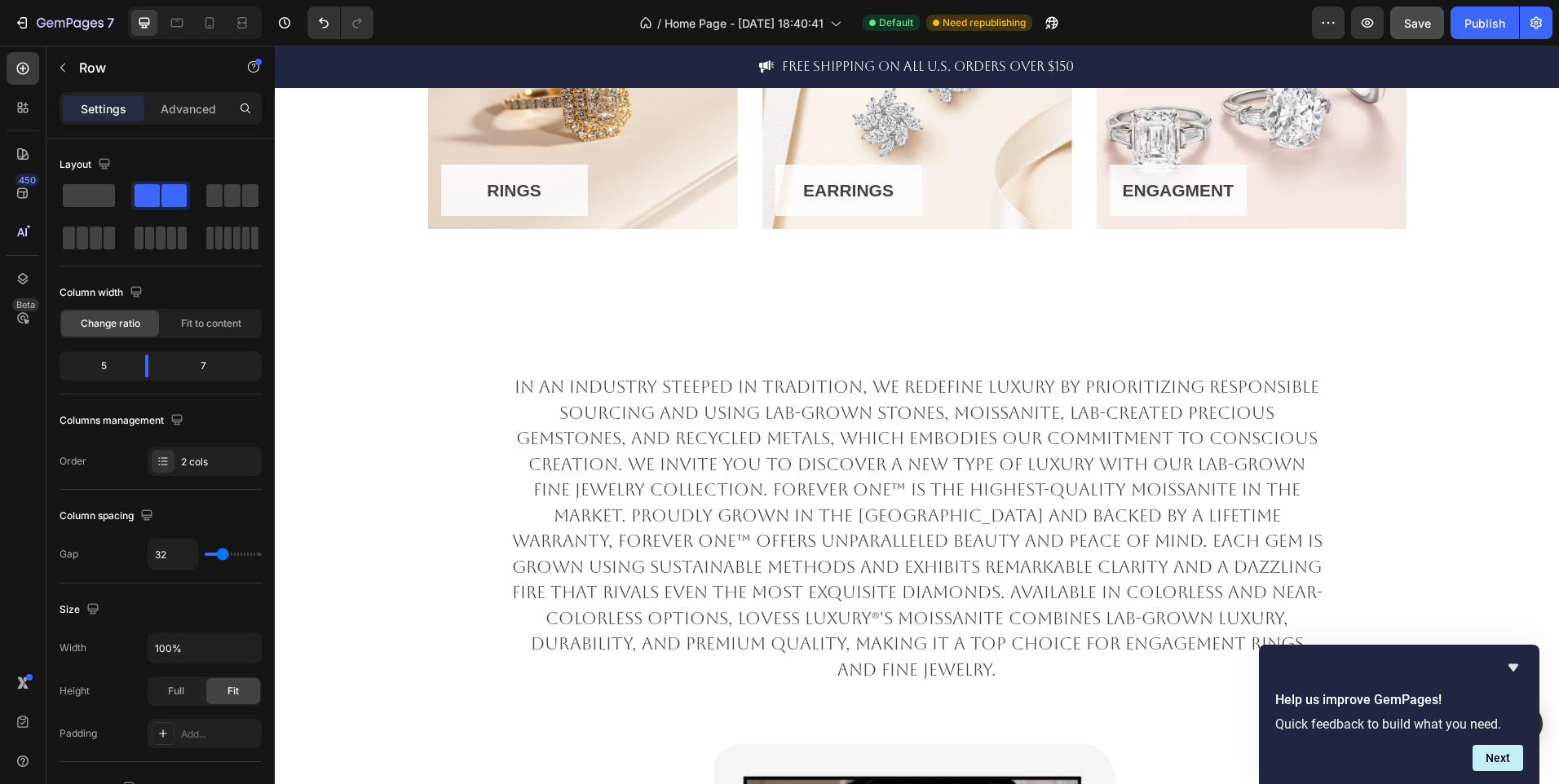
scroll to position [989, 0]
click at [218, 25] on div at bounding box center [209, 23] width 26 height 26
type input "0"
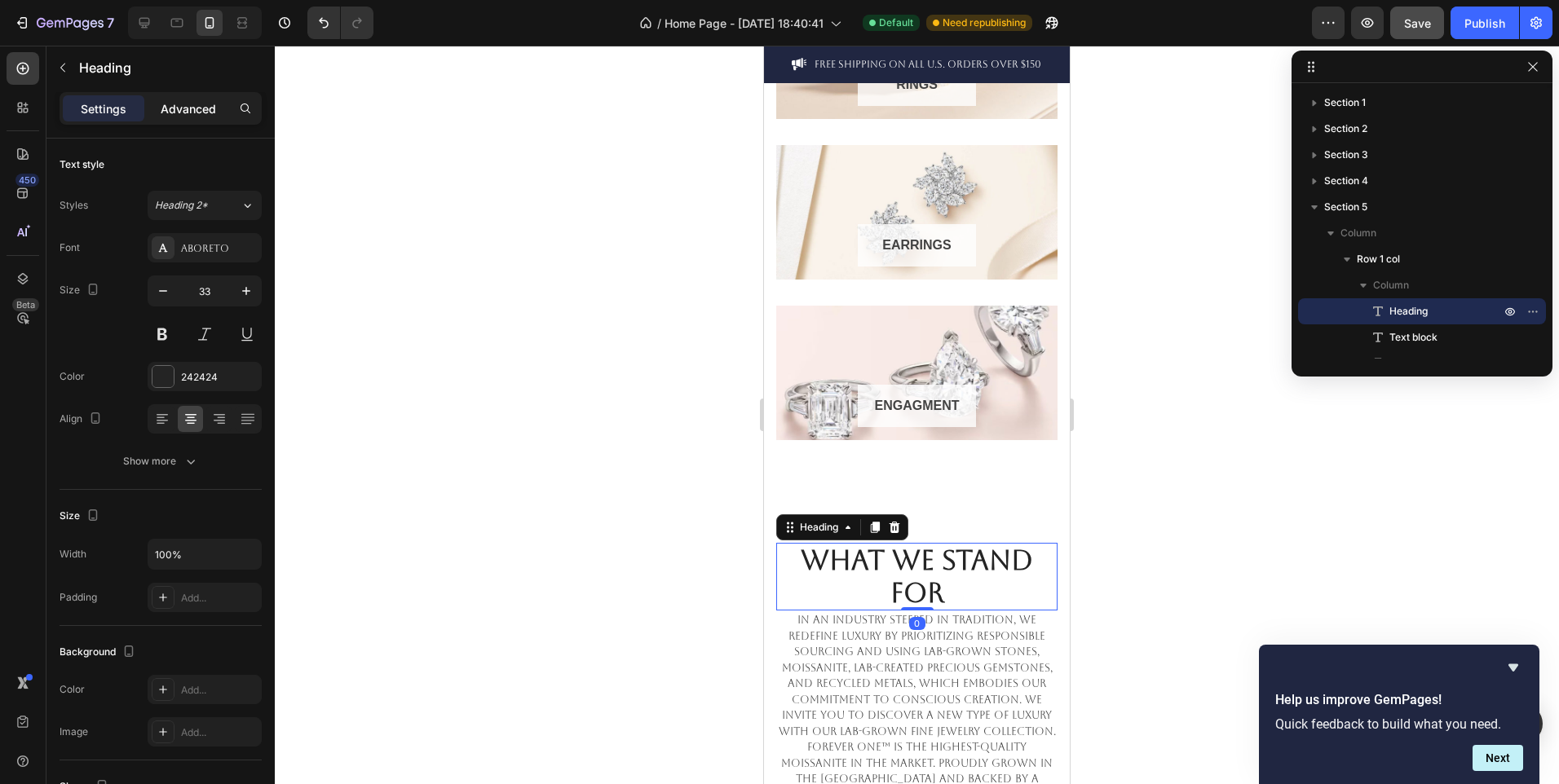
click at [165, 115] on p "Advanced" at bounding box center [188, 108] width 55 height 17
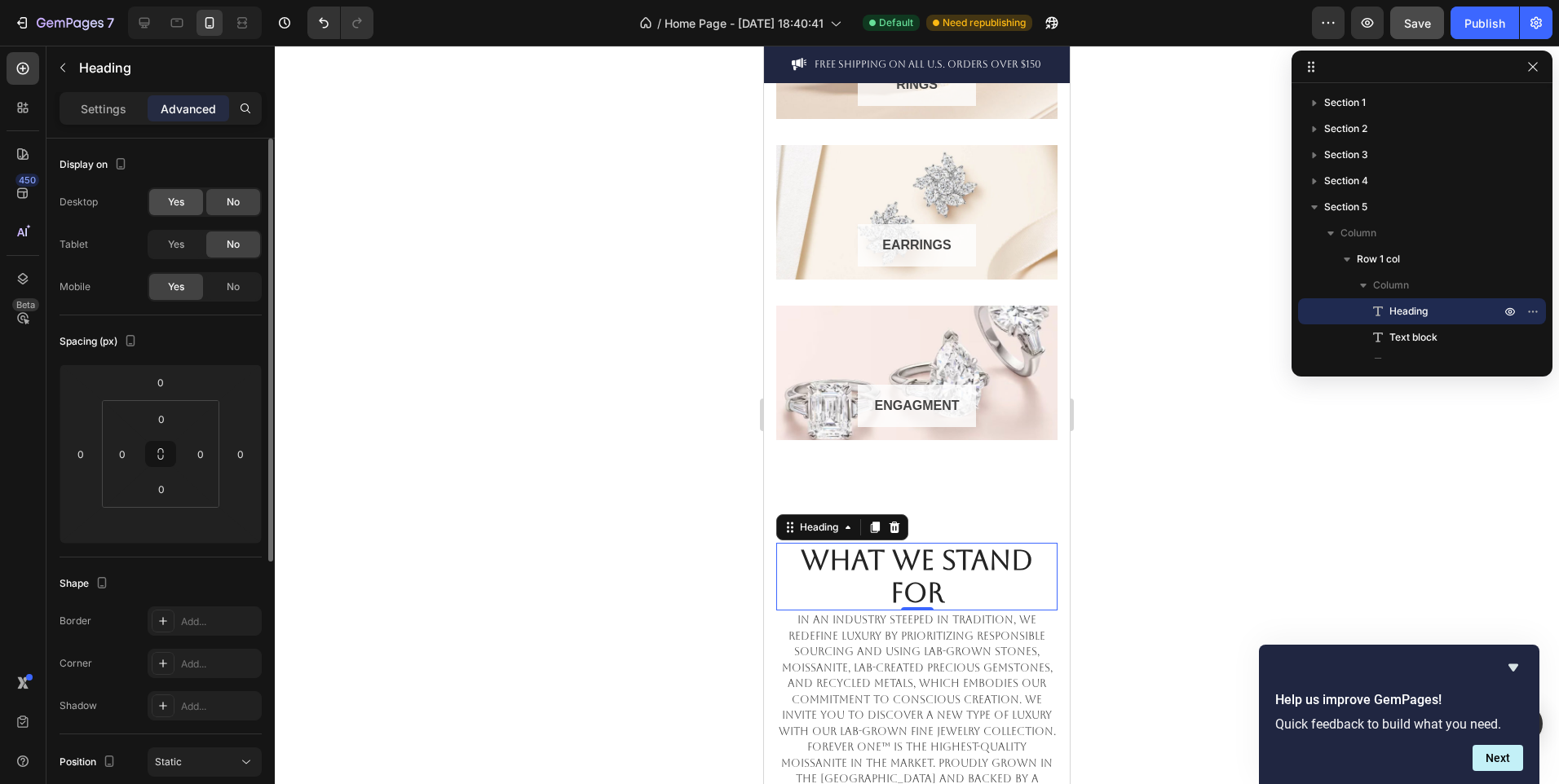
click at [159, 212] on div "Yes" at bounding box center [175, 203] width 54 height 26
click at [174, 232] on div "Yes" at bounding box center [175, 245] width 54 height 26
click at [1487, 28] on div "Publish" at bounding box center [1485, 23] width 41 height 17
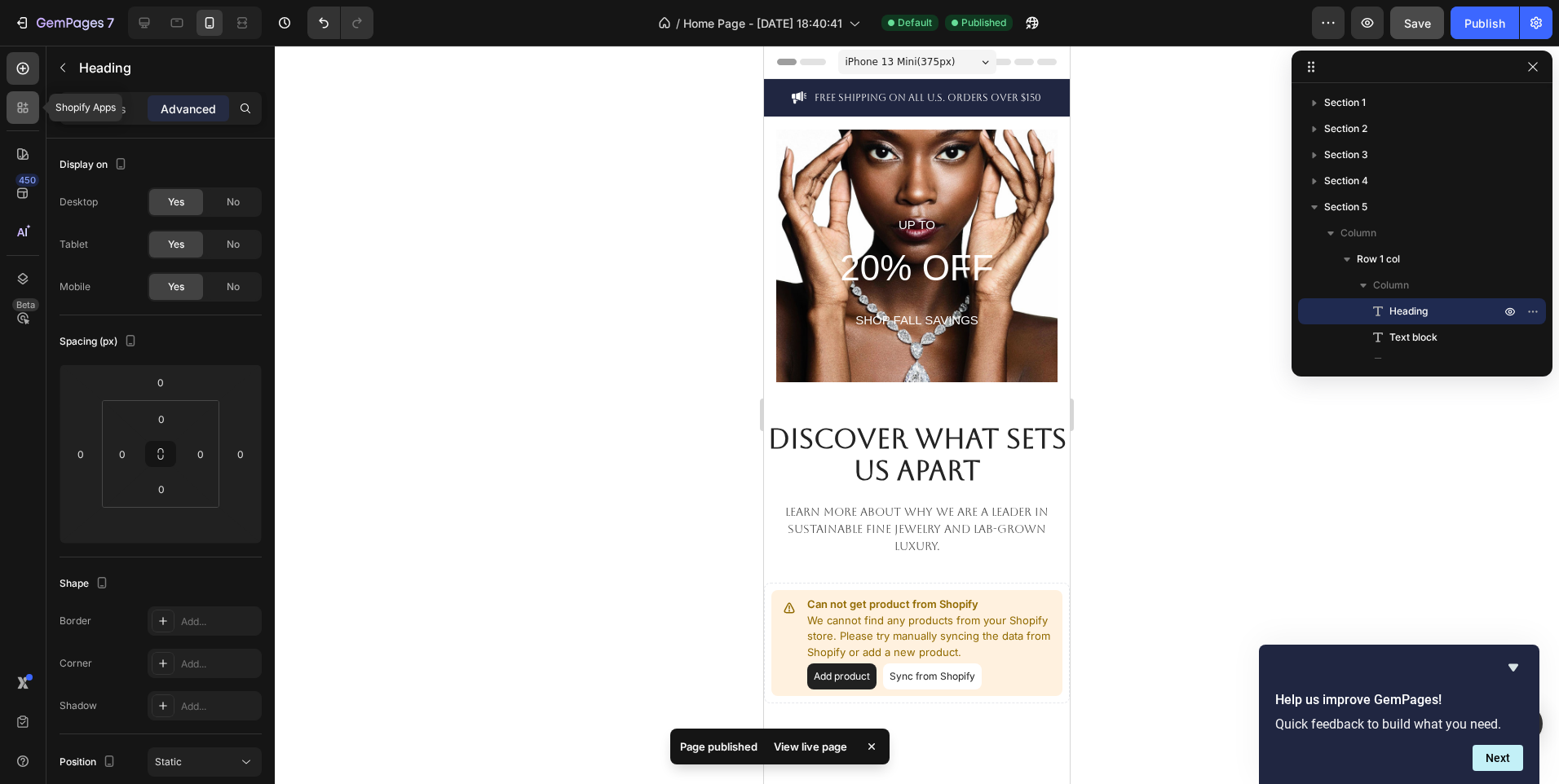
click at [26, 103] on icon at bounding box center [26, 105] width 5 height 5
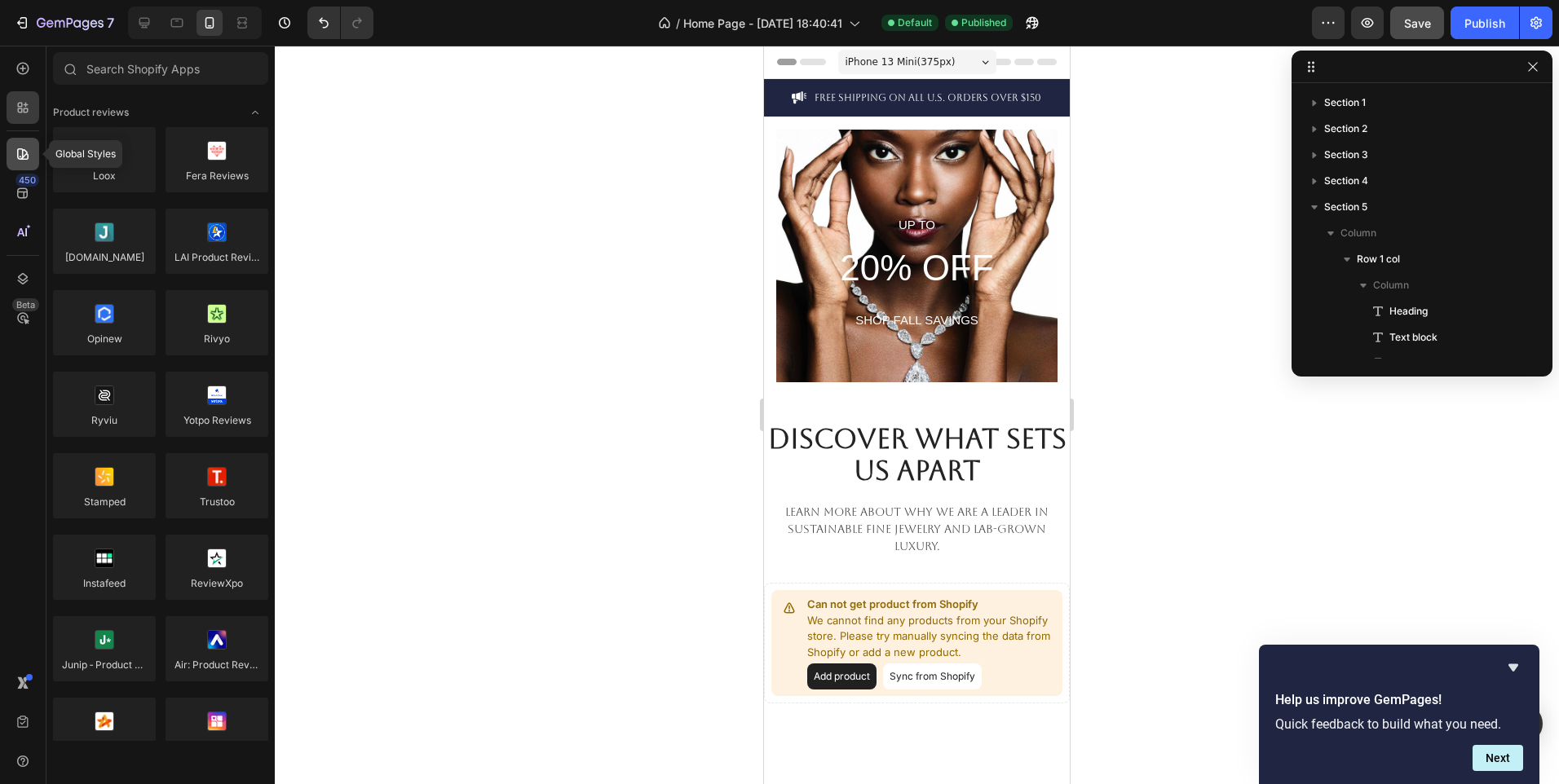
click at [23, 167] on div at bounding box center [22, 154] width 32 height 32
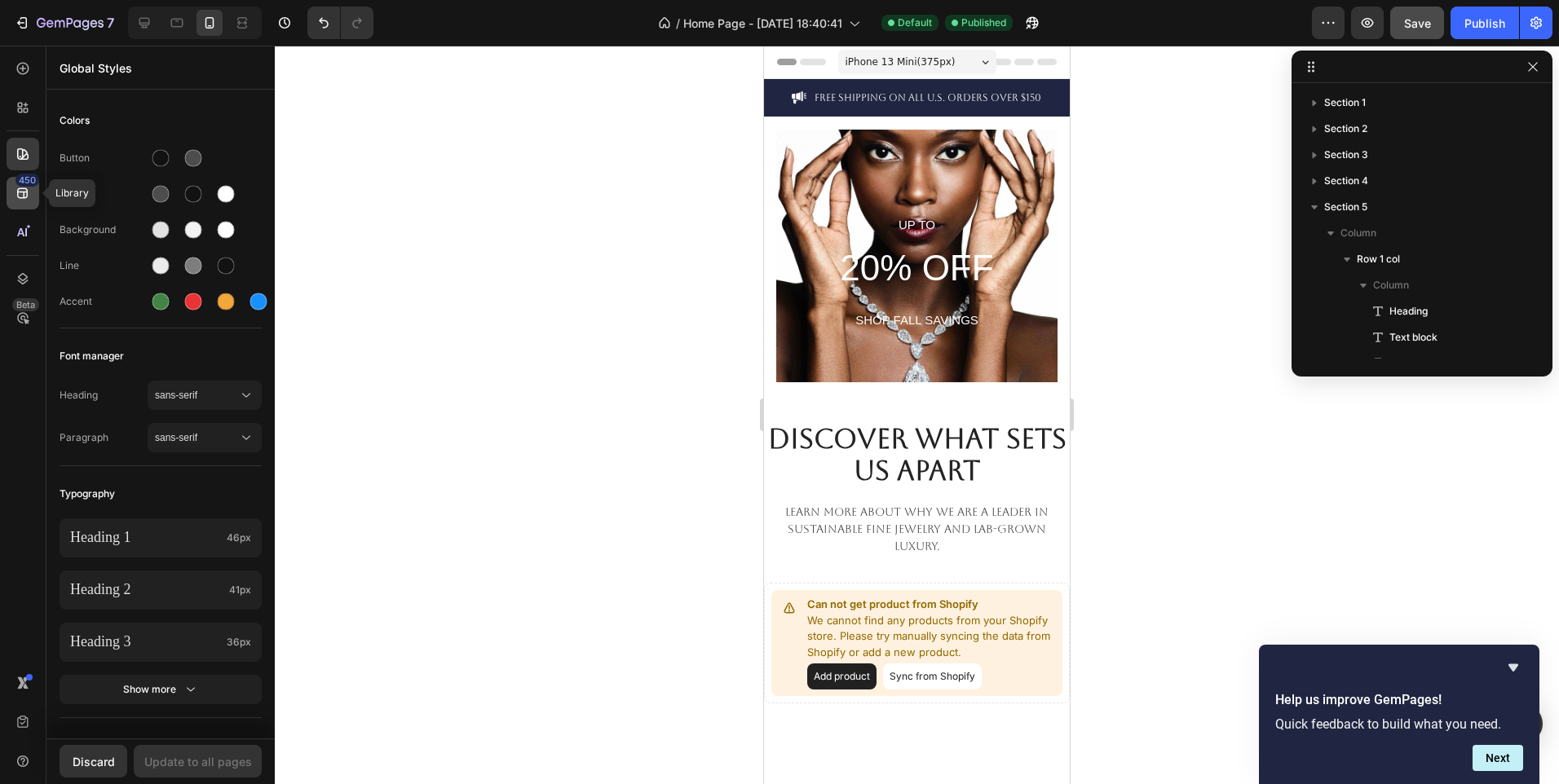
click at [13, 189] on div "450" at bounding box center [22, 193] width 32 height 32
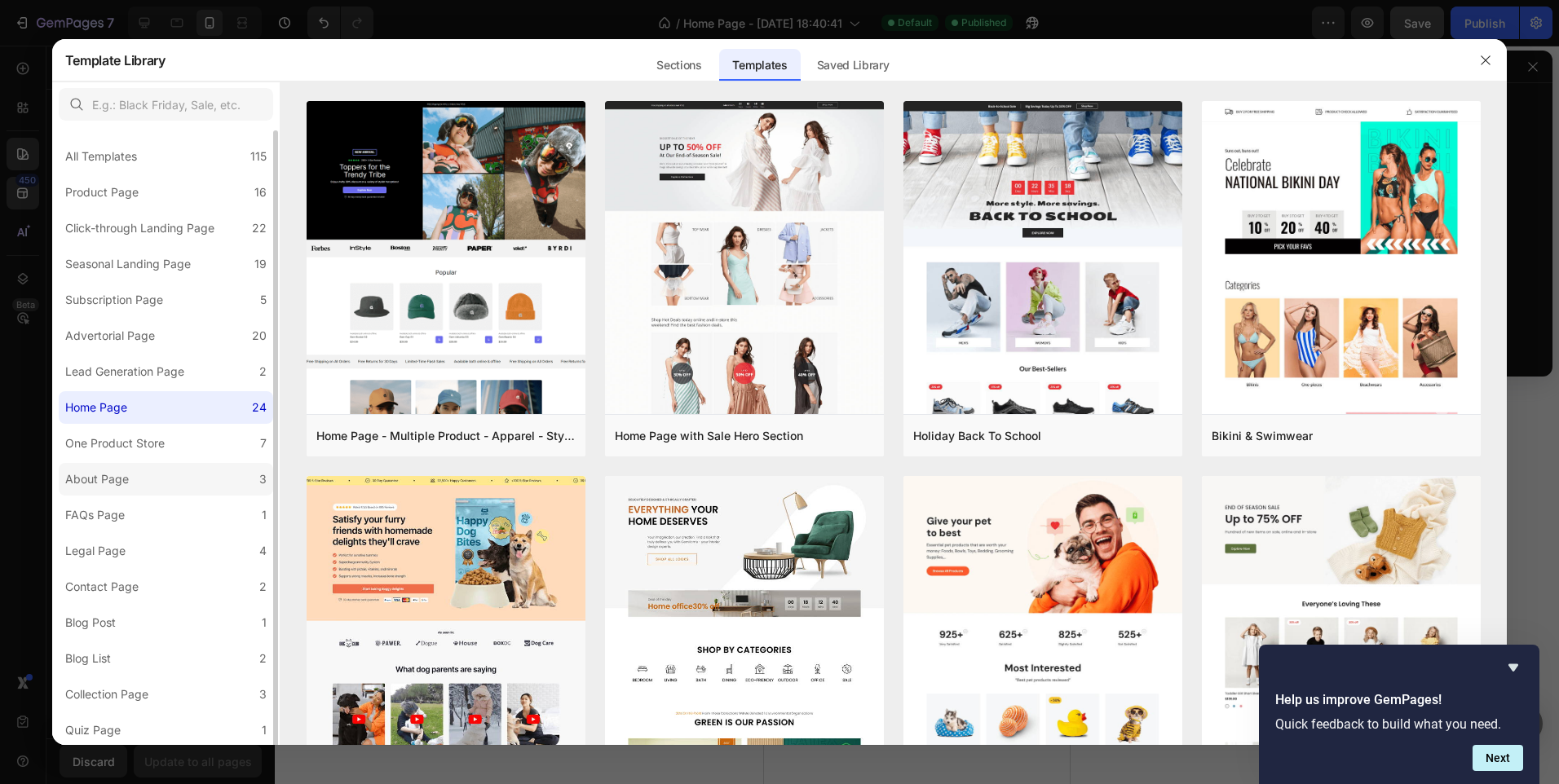
scroll to position [2, 0]
click at [170, 581] on label "Contact Page 2" at bounding box center [165, 585] width 214 height 32
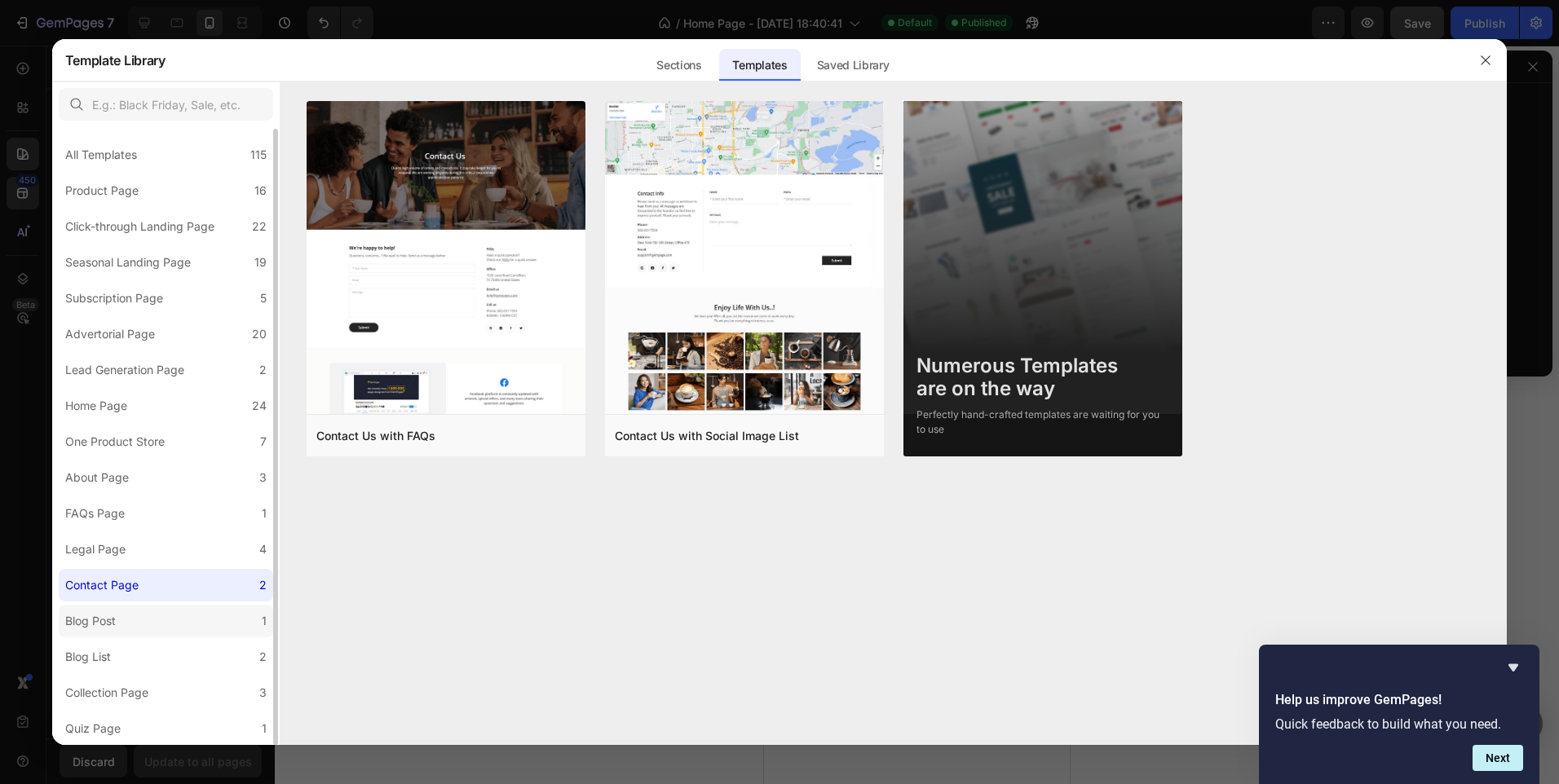
click at [156, 625] on label "Blog Post 1" at bounding box center [165, 620] width 214 height 32
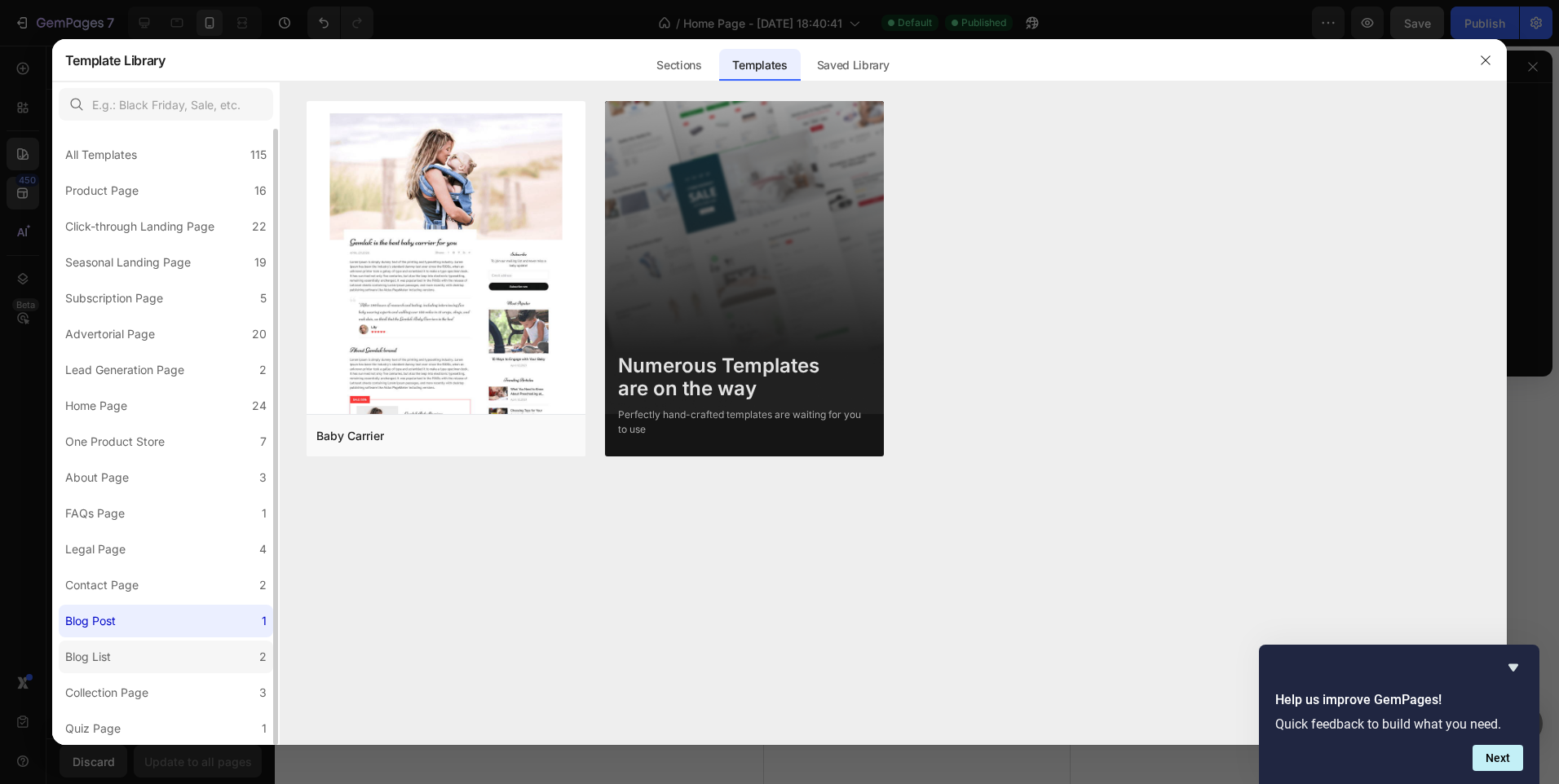
click at [159, 650] on label "Blog List 2" at bounding box center [165, 657] width 214 height 32
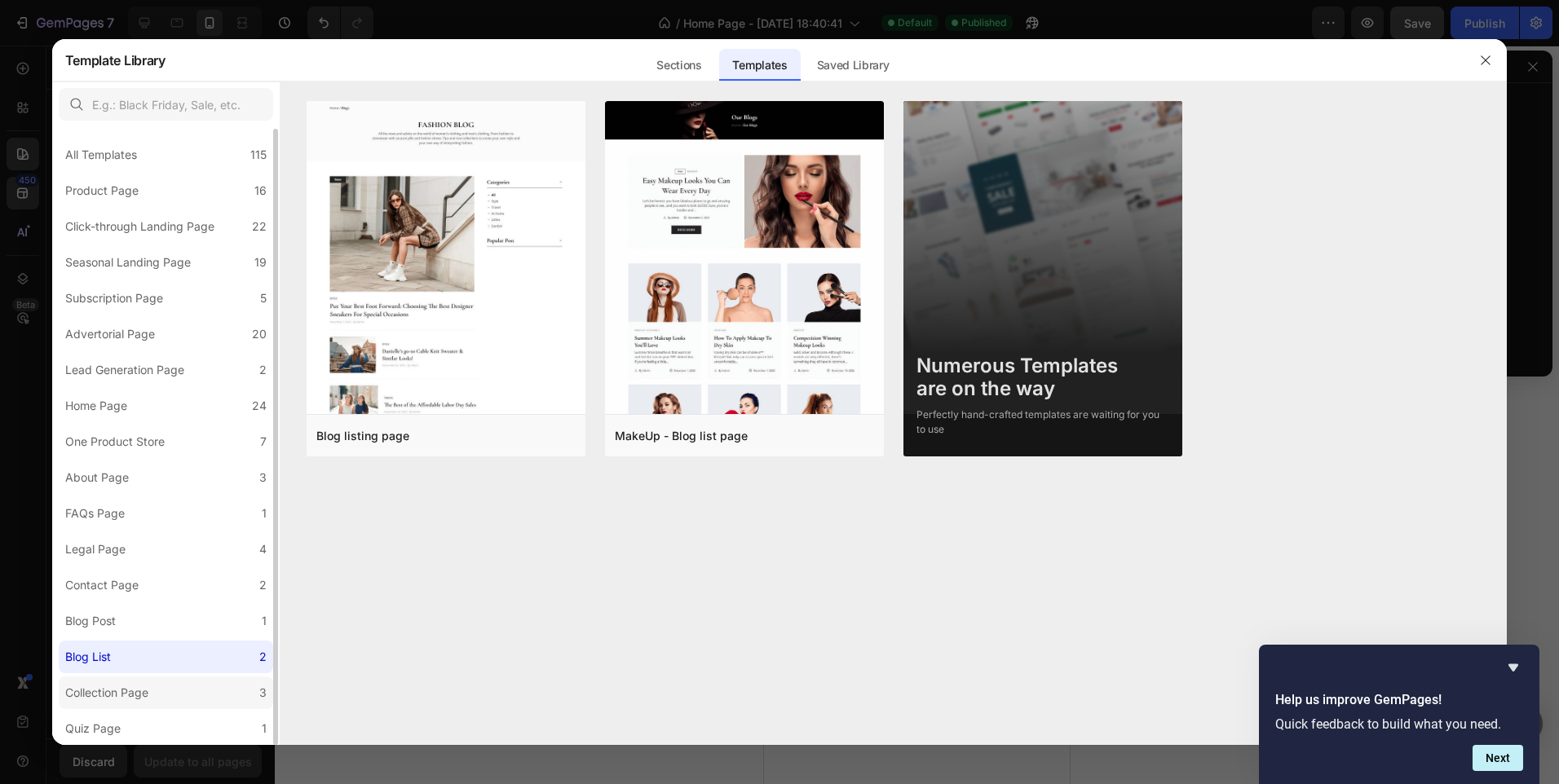
click at [161, 686] on label "Collection Page 3" at bounding box center [165, 692] width 214 height 32
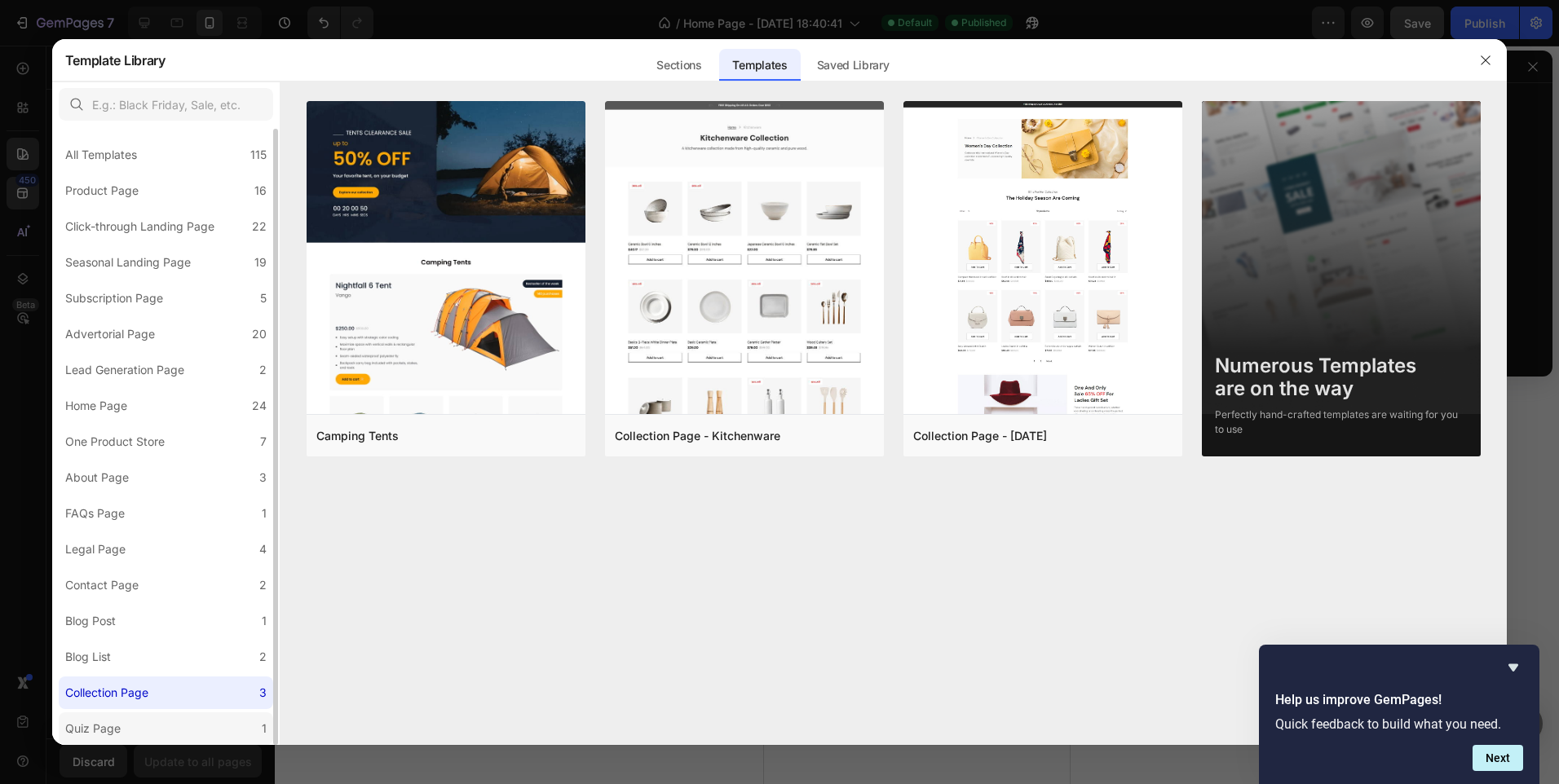
click at [158, 719] on label "Quiz Page 1" at bounding box center [165, 728] width 214 height 32
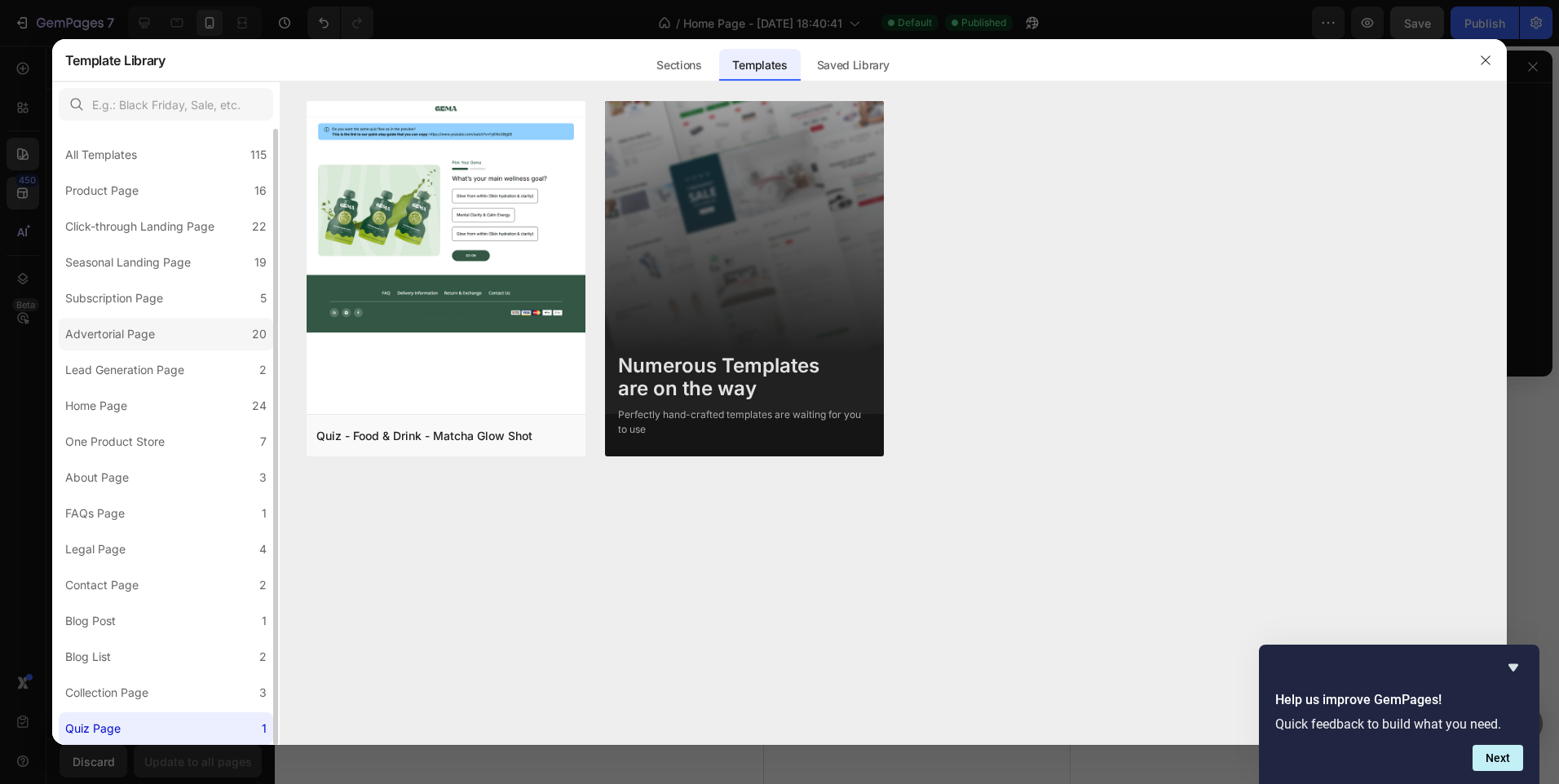
click at [187, 347] on label "Advertorial Page 20" at bounding box center [165, 333] width 214 height 32
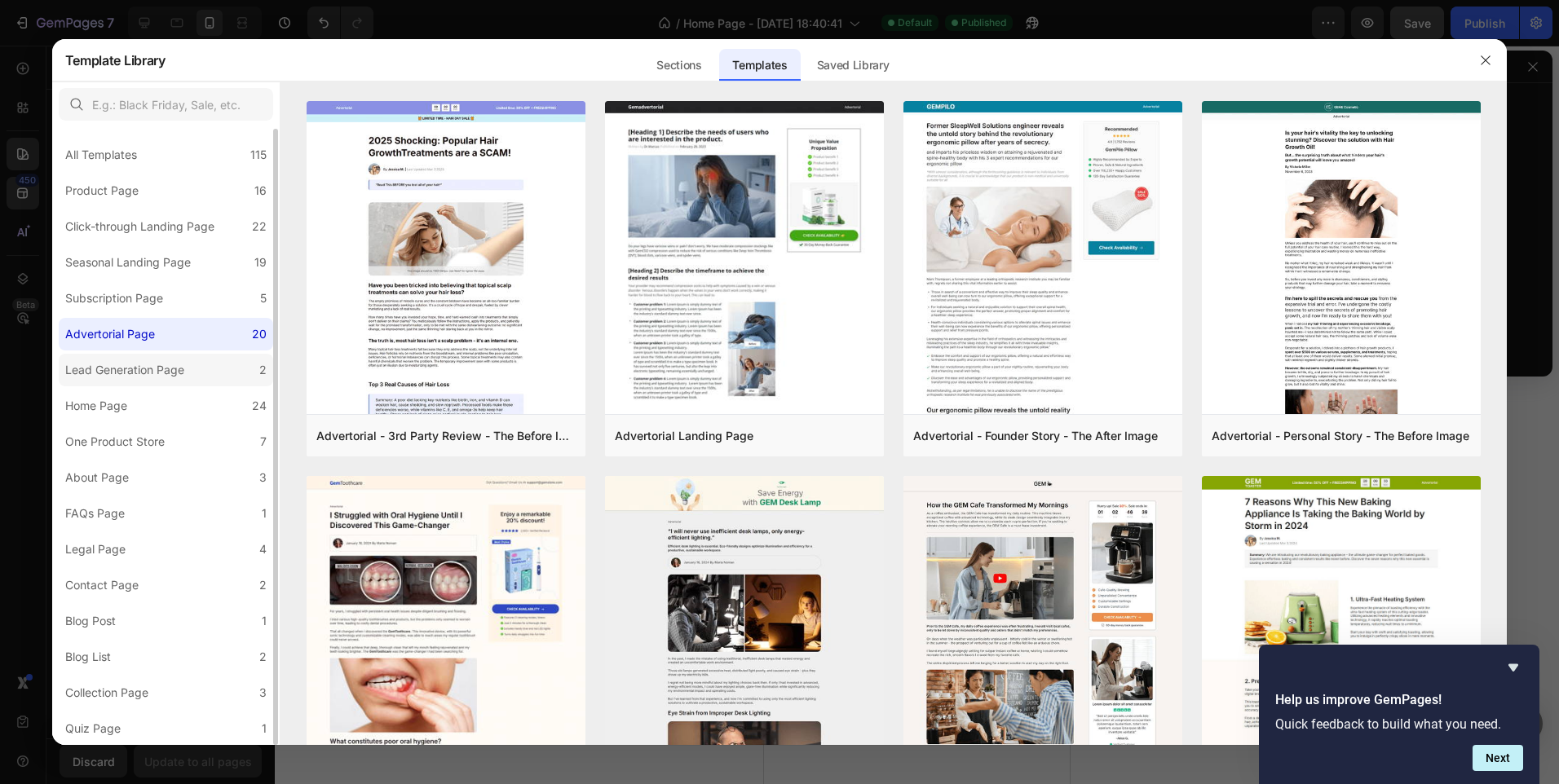
click at [199, 360] on label "Lead Generation Page 2" at bounding box center [165, 370] width 214 height 32
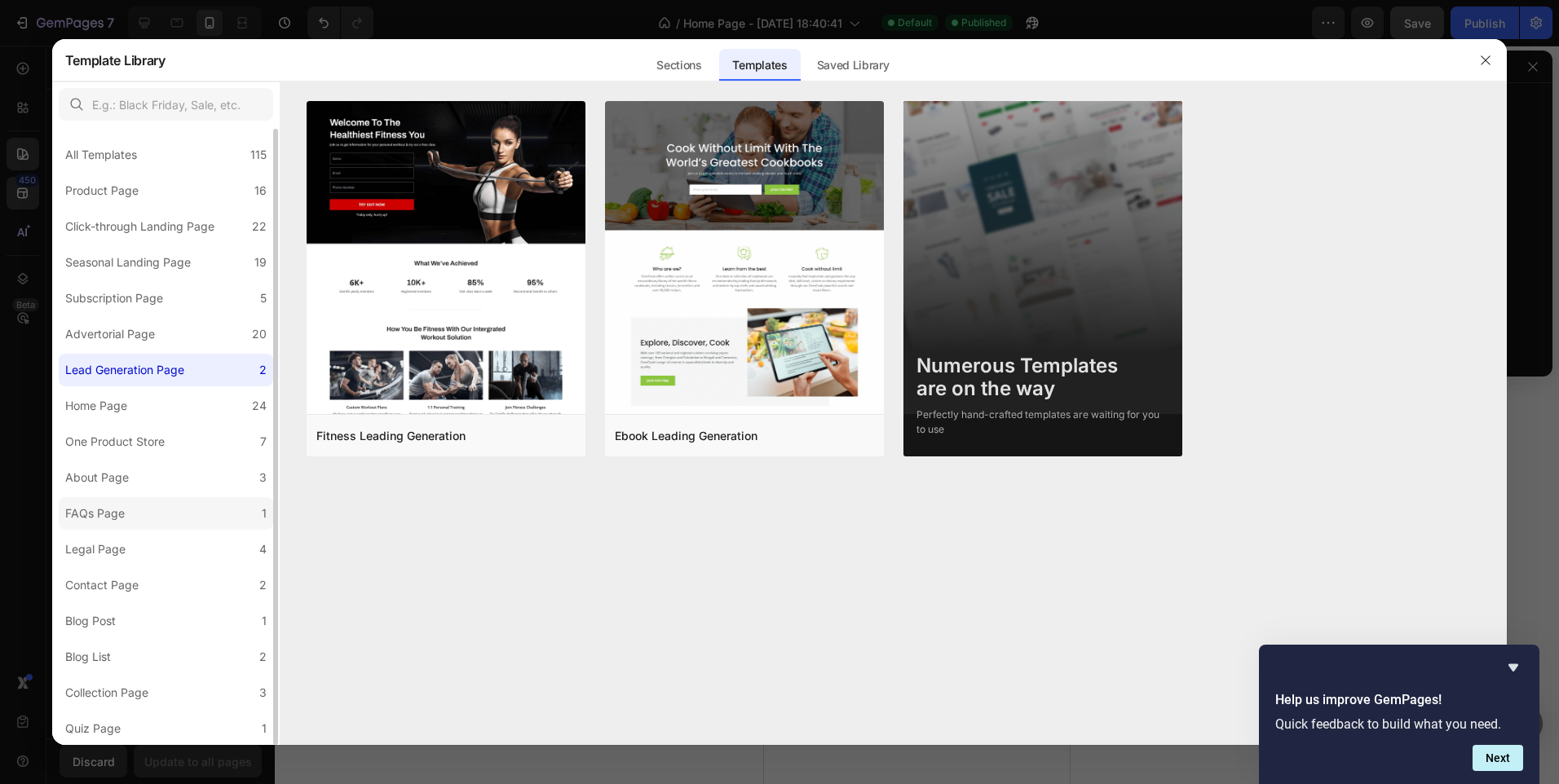
click at [170, 508] on label "FAQs Page 1" at bounding box center [165, 513] width 214 height 32
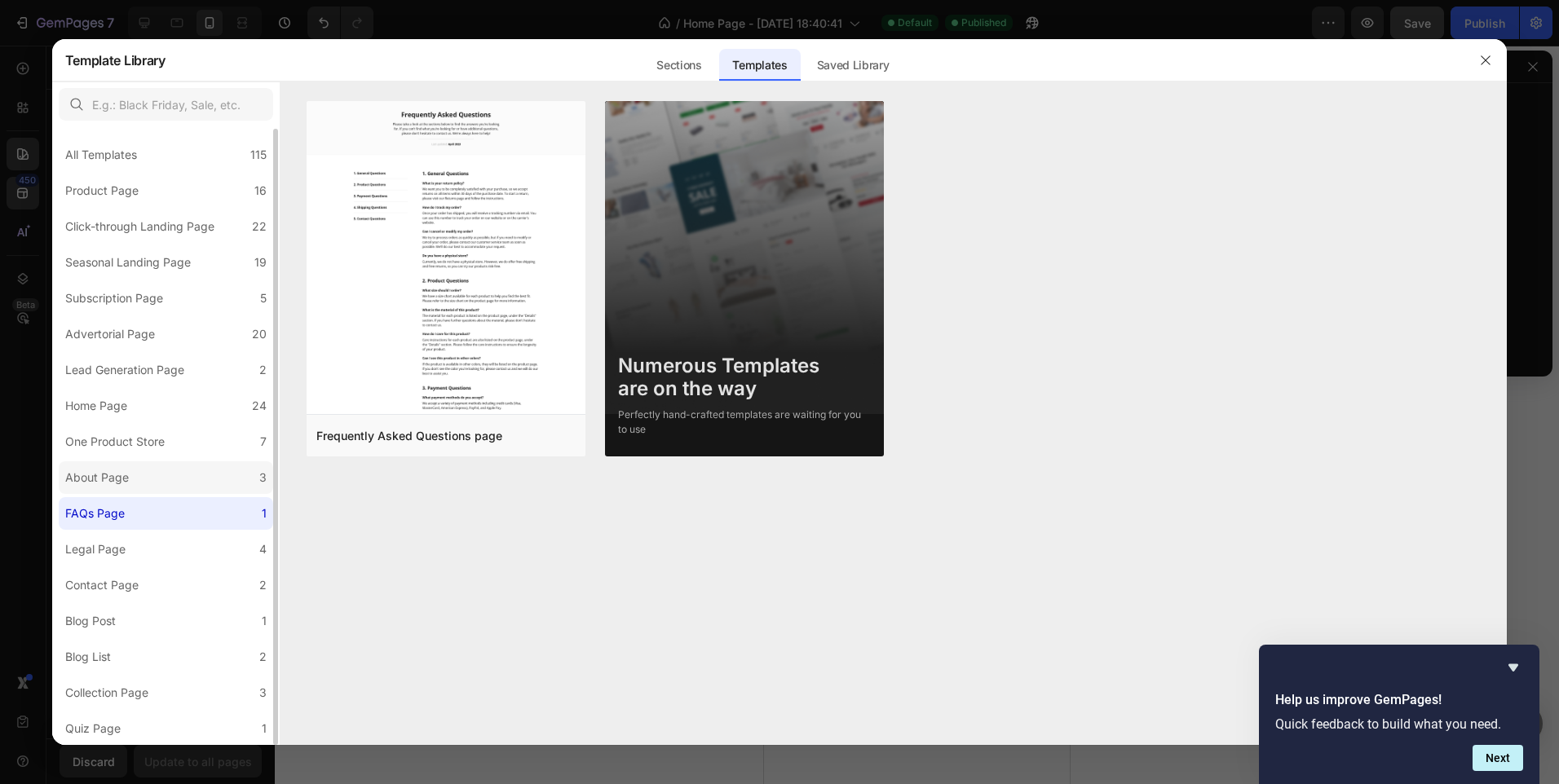
click at [174, 490] on label "About Page 3" at bounding box center [165, 477] width 214 height 32
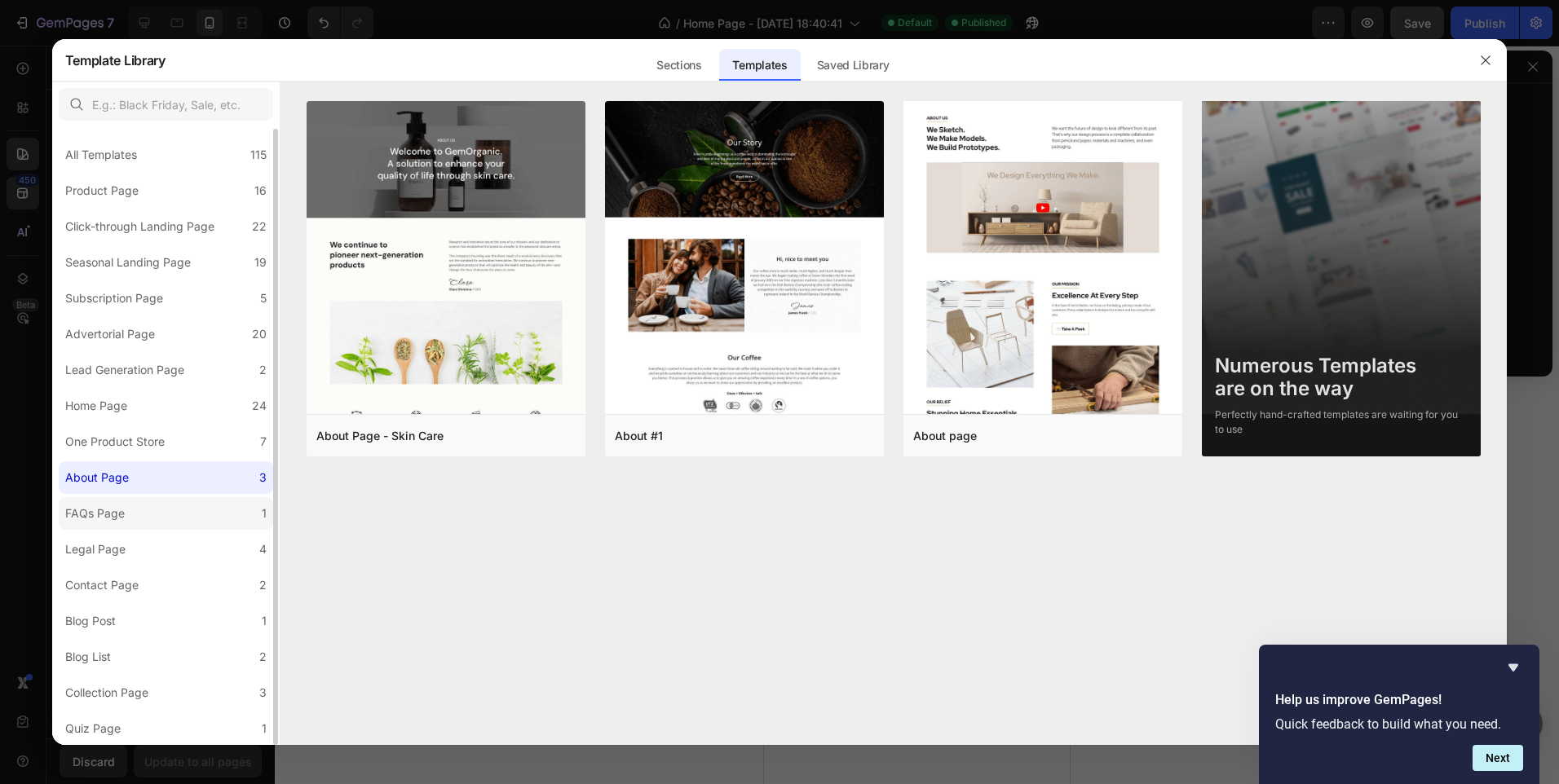
click at [178, 516] on label "FAQs Page 1" at bounding box center [165, 513] width 214 height 32
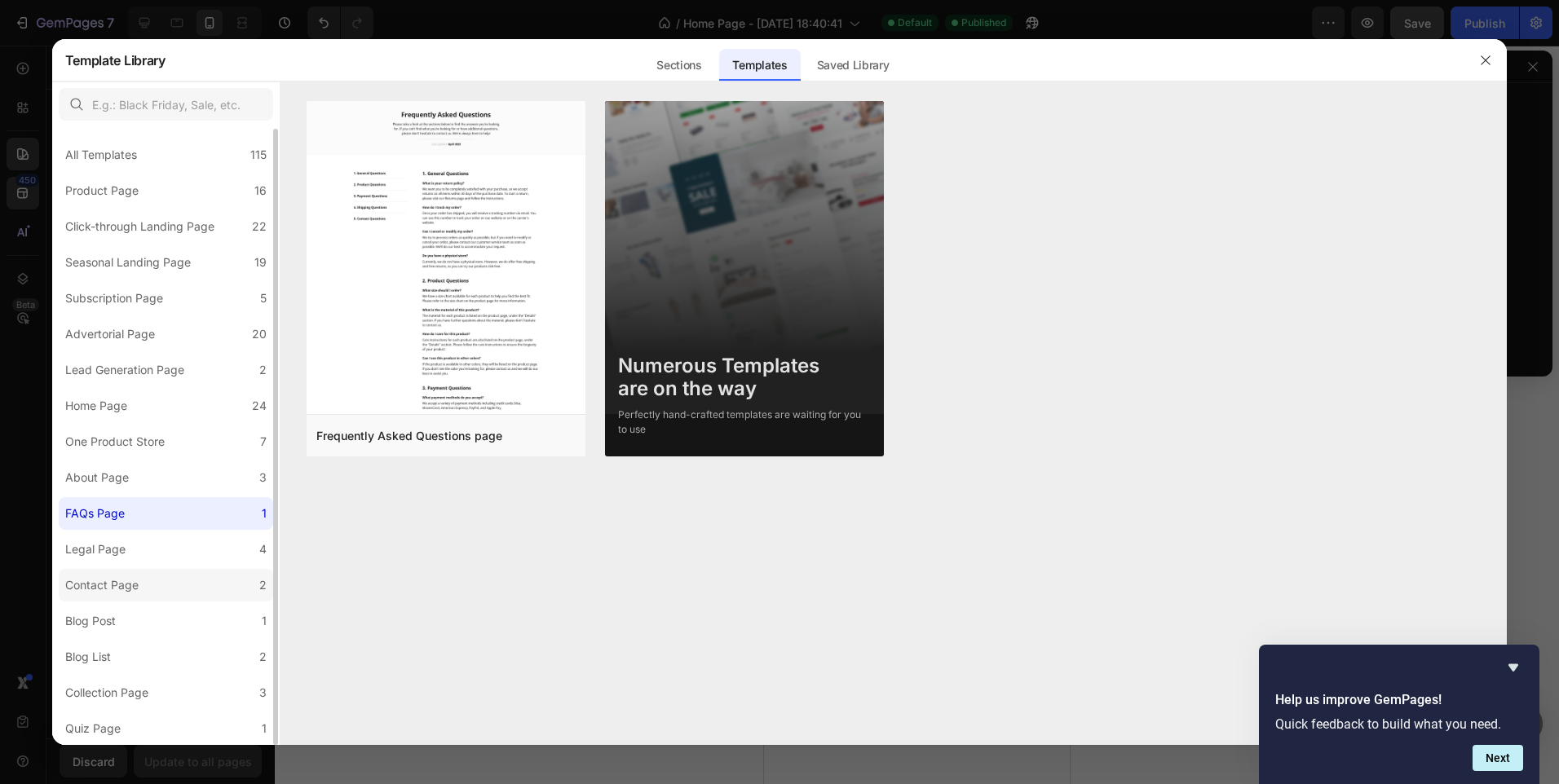
click at [174, 596] on label "Contact Page 2" at bounding box center [165, 585] width 214 height 32
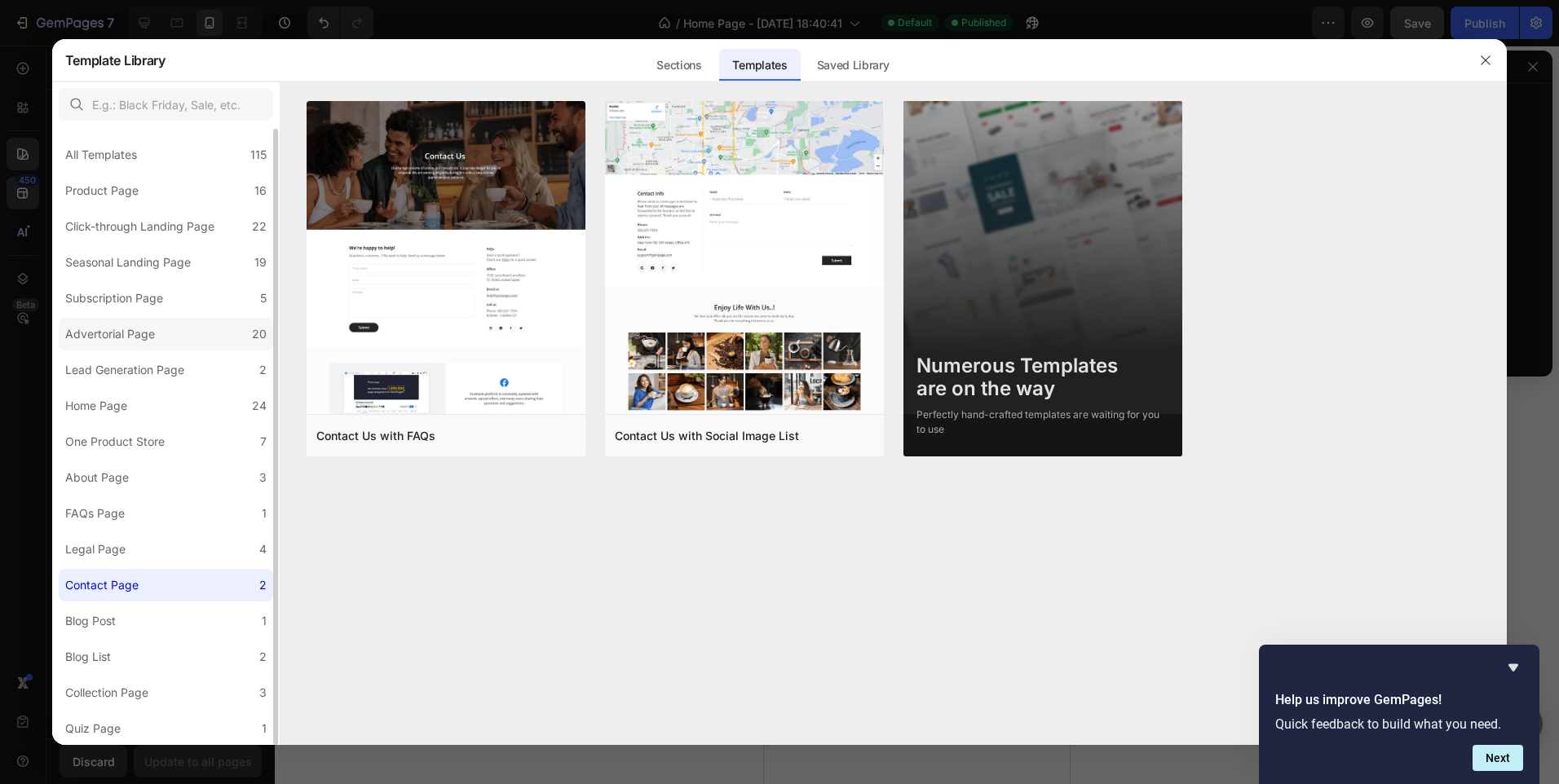
scroll to position [0, 0]
click at [165, 160] on div "All Templates 115" at bounding box center [165, 155] width 214 height 32
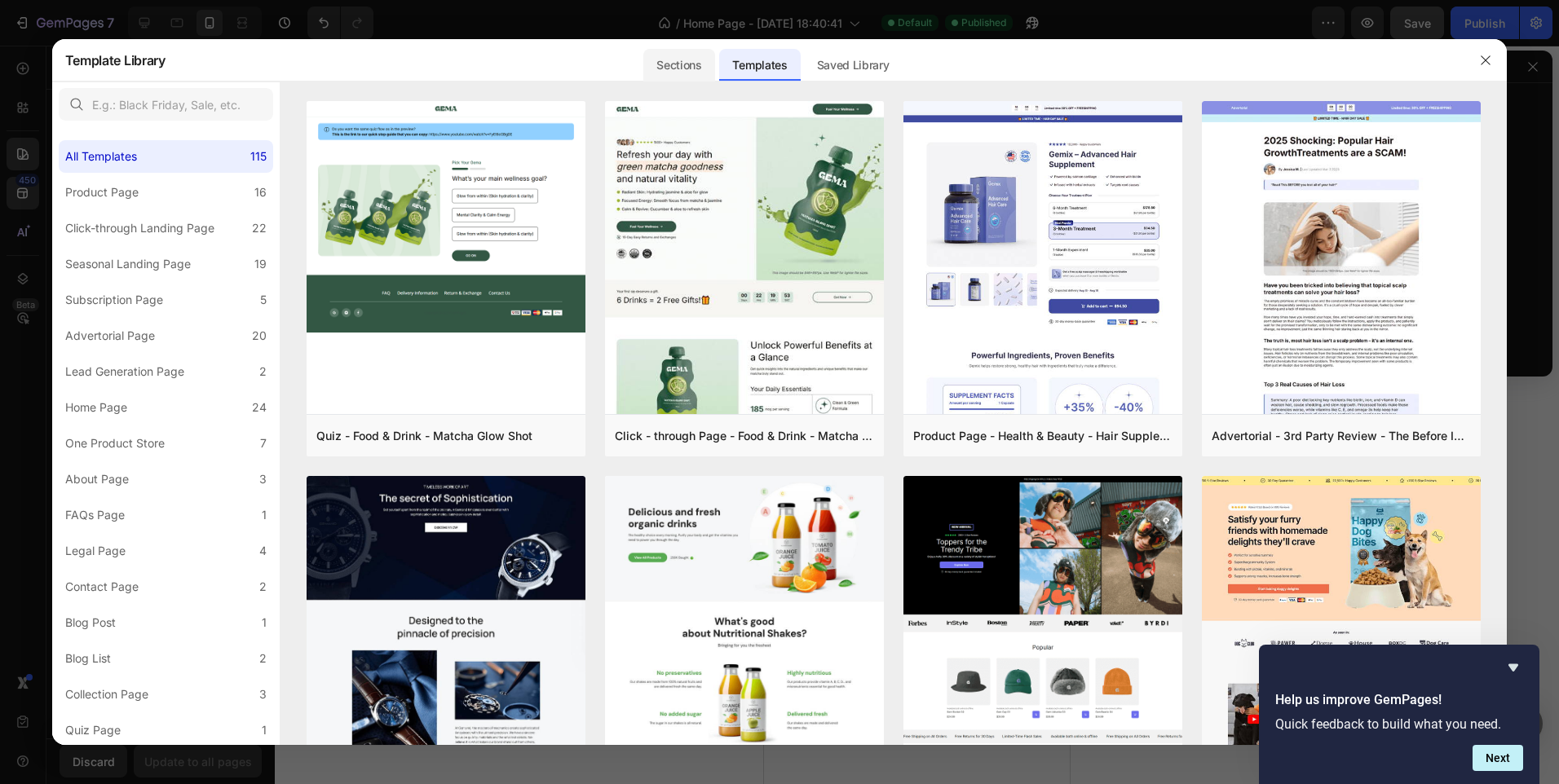
click at [689, 58] on div "Sections" at bounding box center [679, 65] width 71 height 32
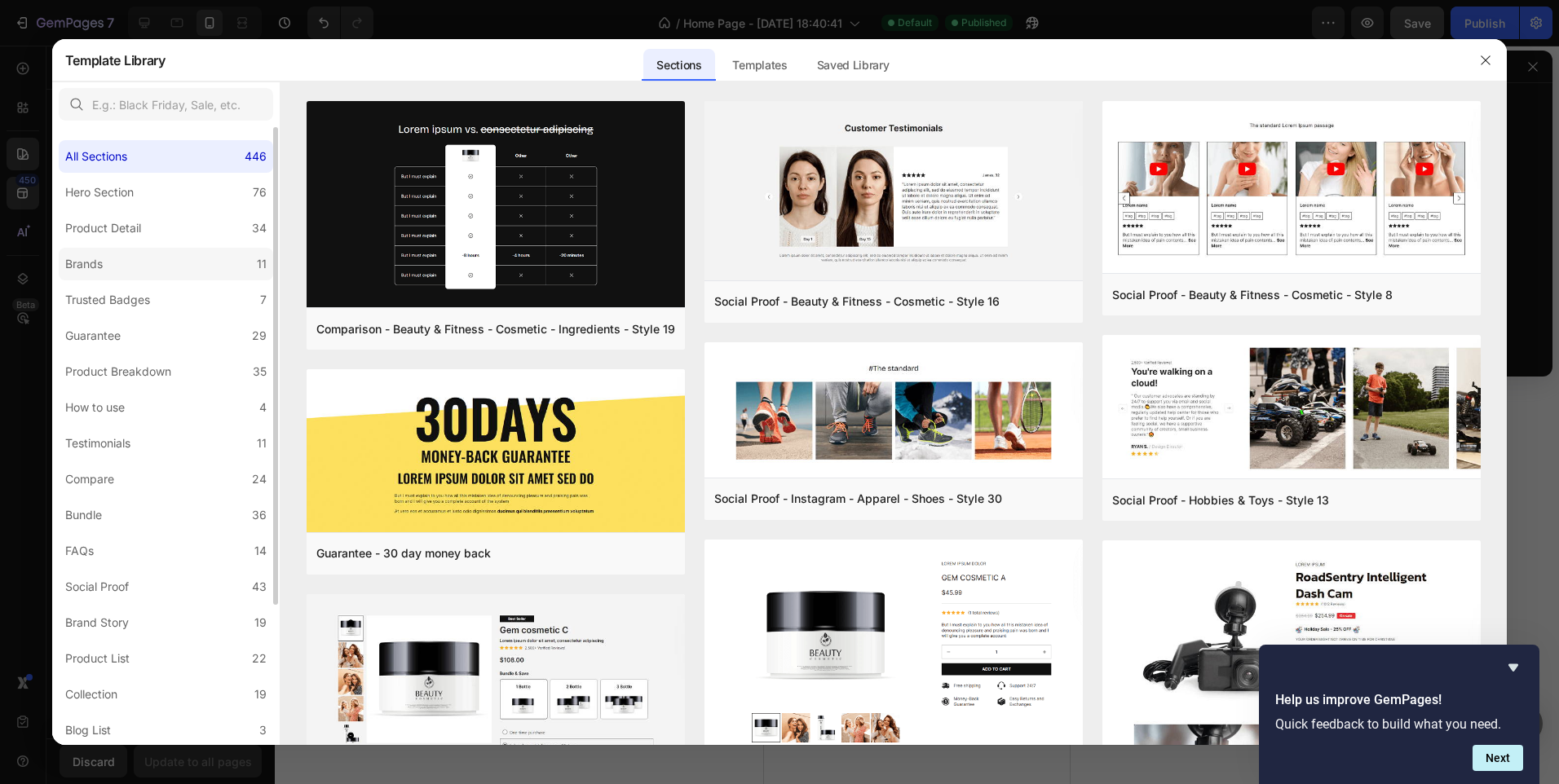
click at [160, 273] on label "Brands 11" at bounding box center [165, 264] width 214 height 32
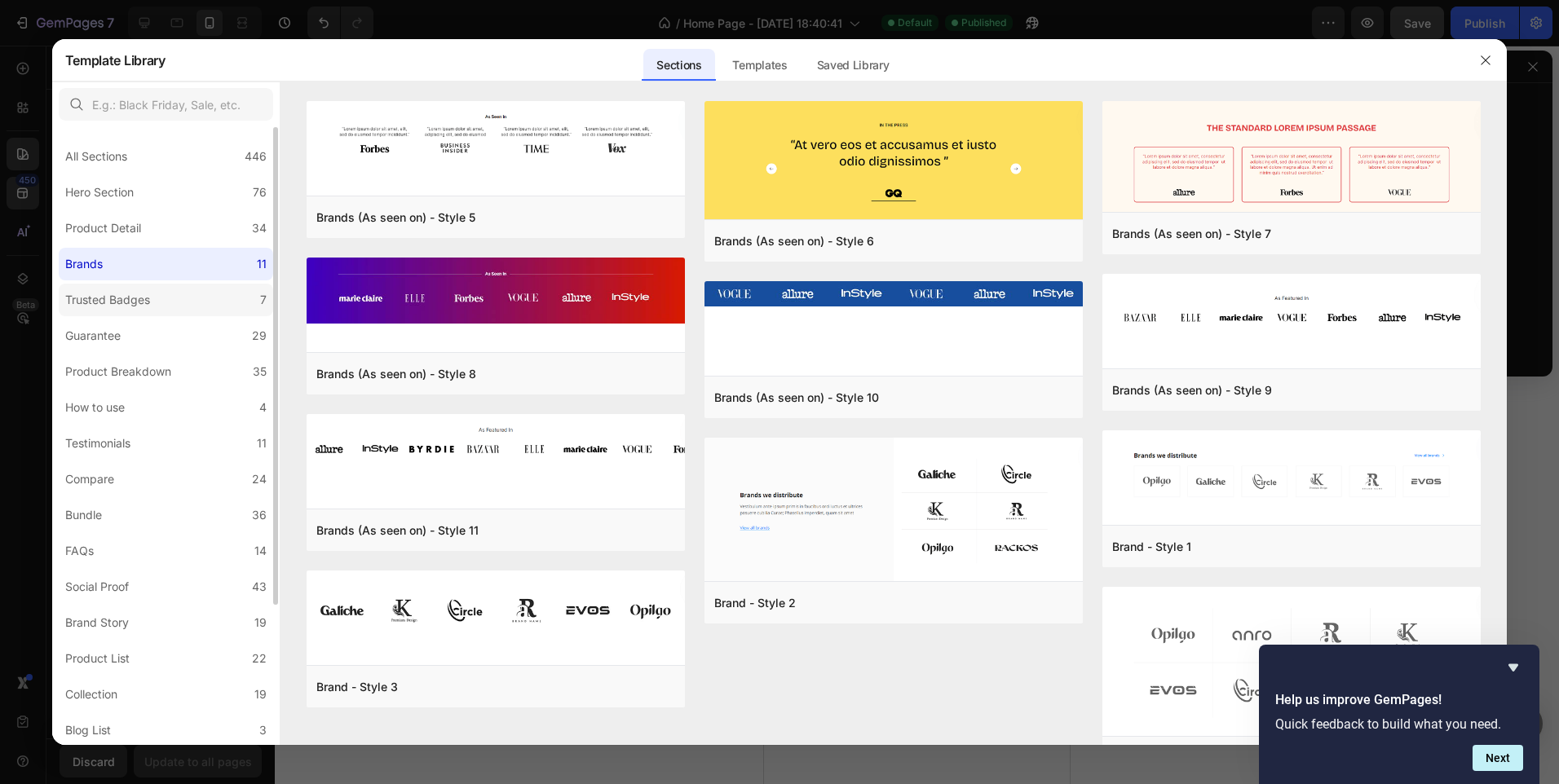
click at [144, 314] on label "Trusted Badges 7" at bounding box center [165, 299] width 214 height 32
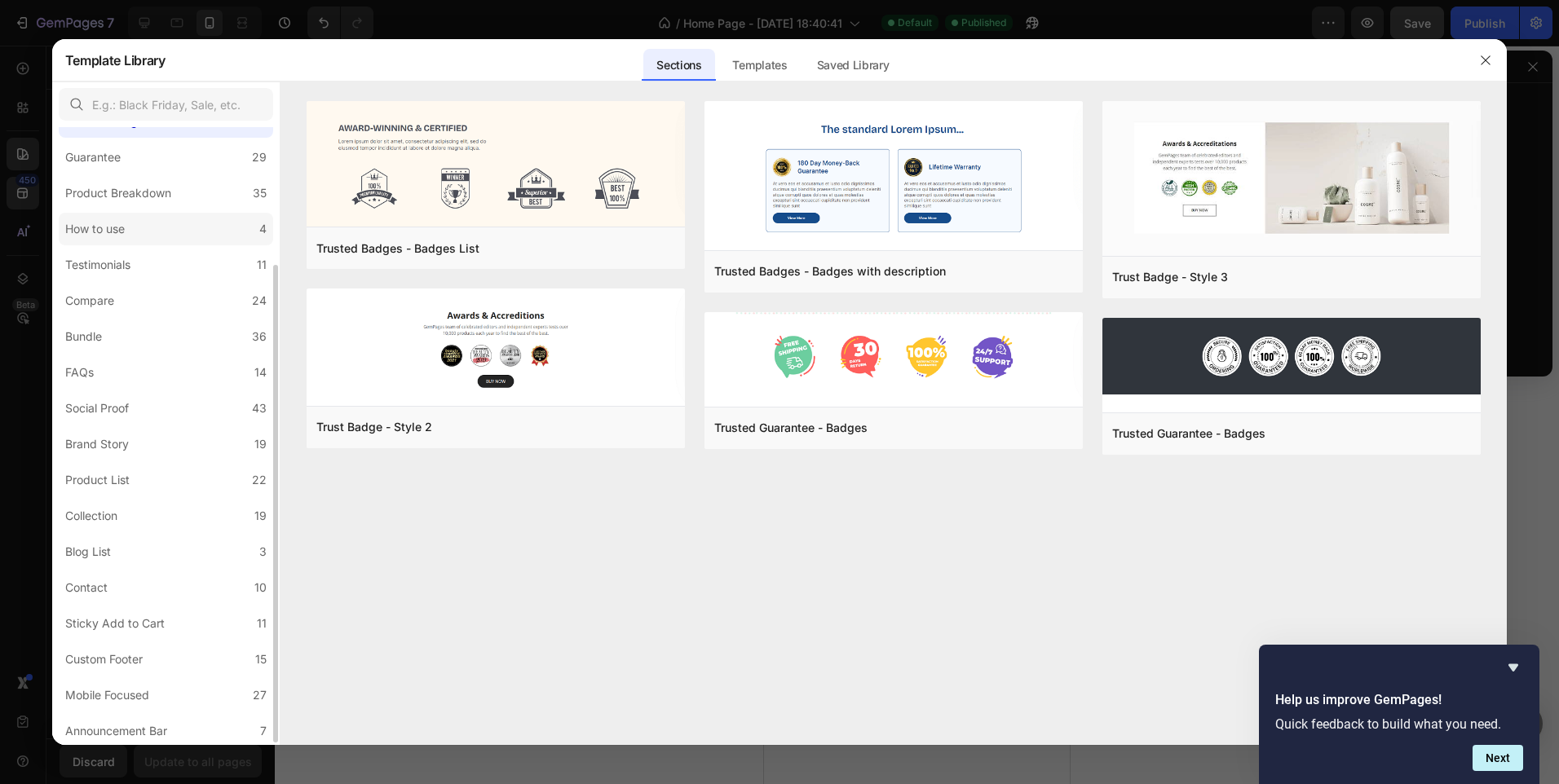
scroll to position [181, 0]
click at [125, 583] on label "Contact 10" at bounding box center [165, 585] width 214 height 32
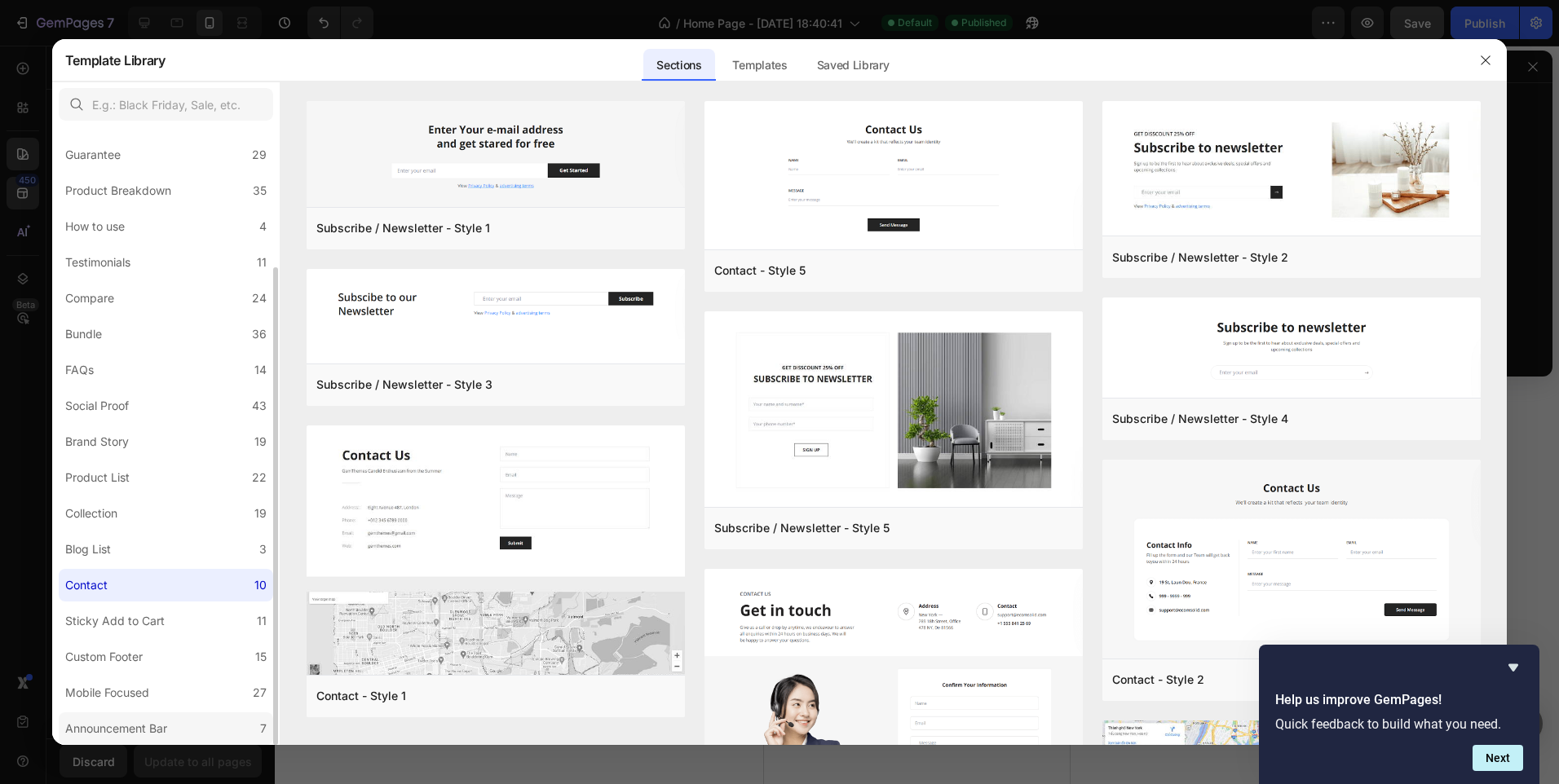
click at [172, 724] on div "Announcement Bar" at bounding box center [119, 729] width 108 height 20
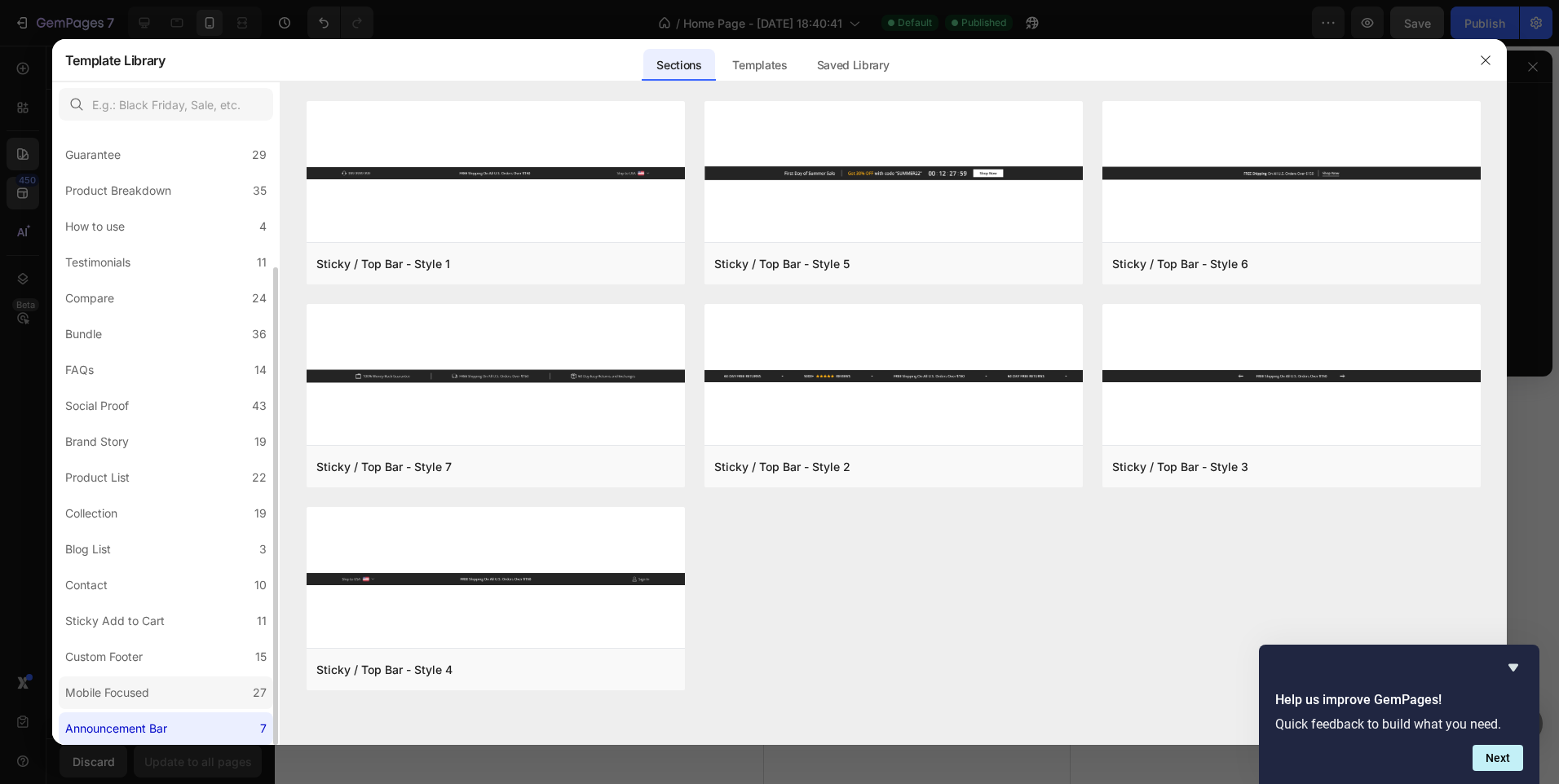
click at [154, 692] on div "Mobile Focused" at bounding box center [110, 693] width 90 height 20
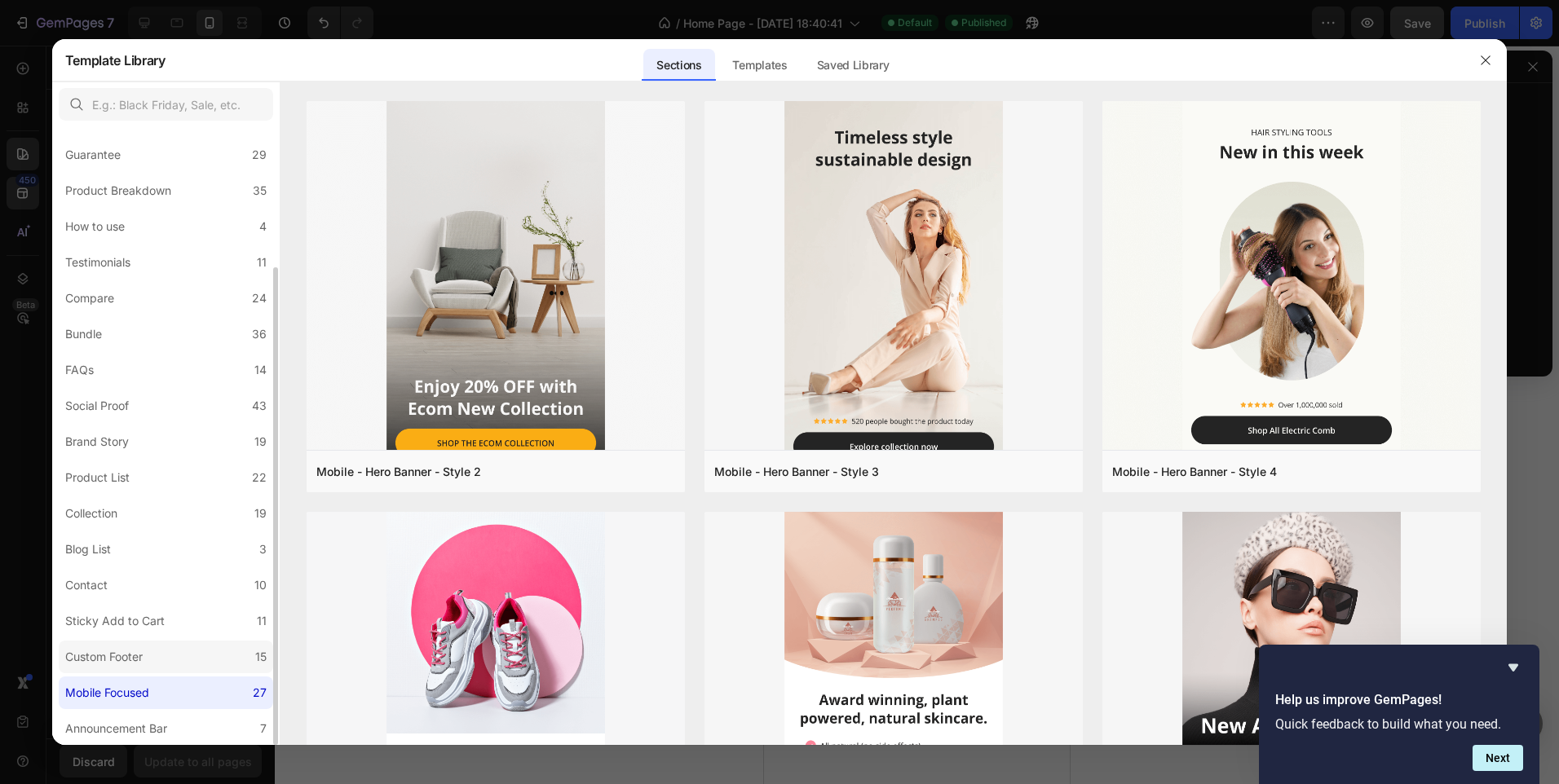
click at [204, 653] on label "Custom Footer 15" at bounding box center [165, 657] width 214 height 32
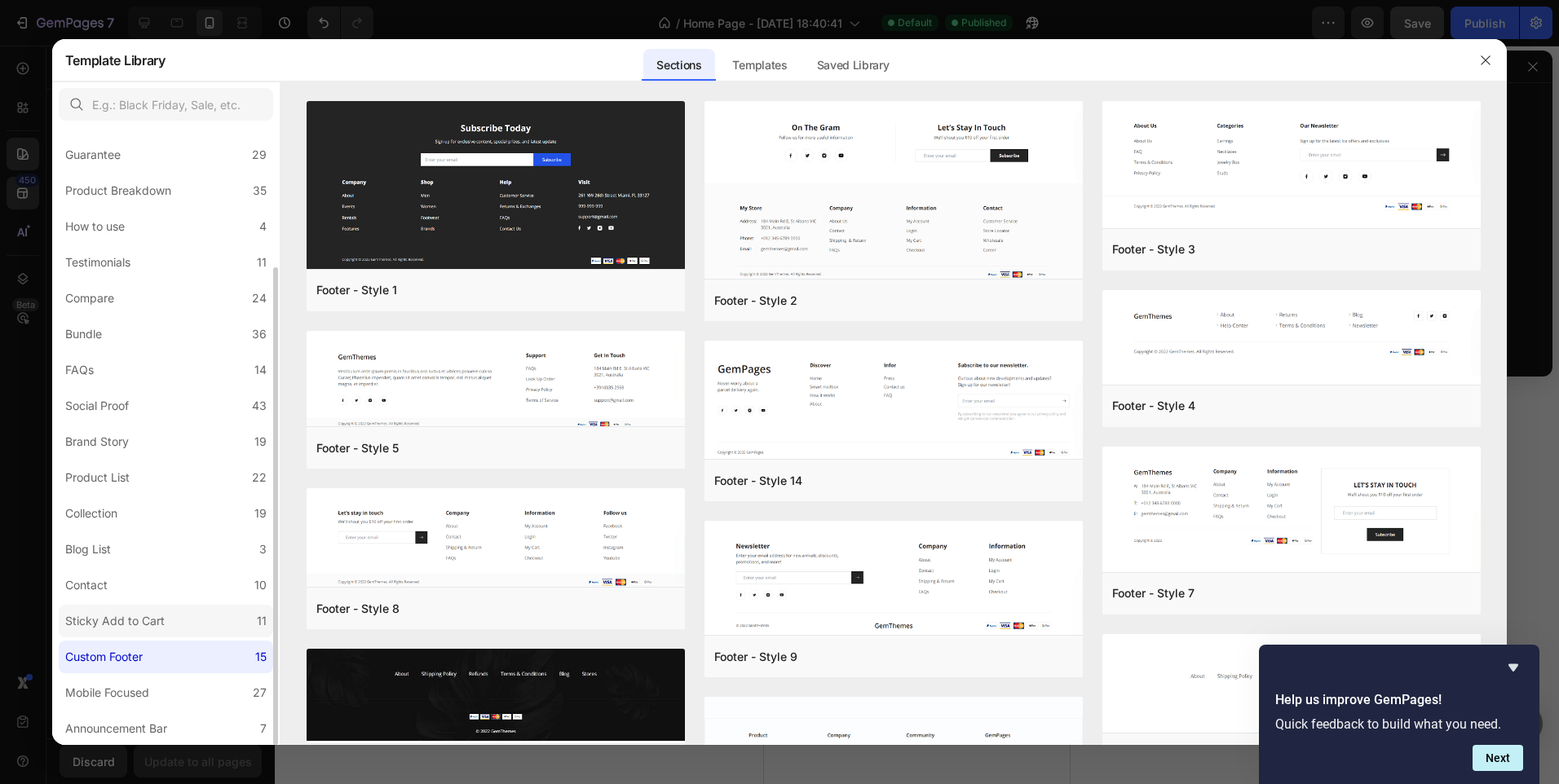
click at [189, 617] on label "Sticky Add to Cart 11" at bounding box center [165, 620] width 214 height 32
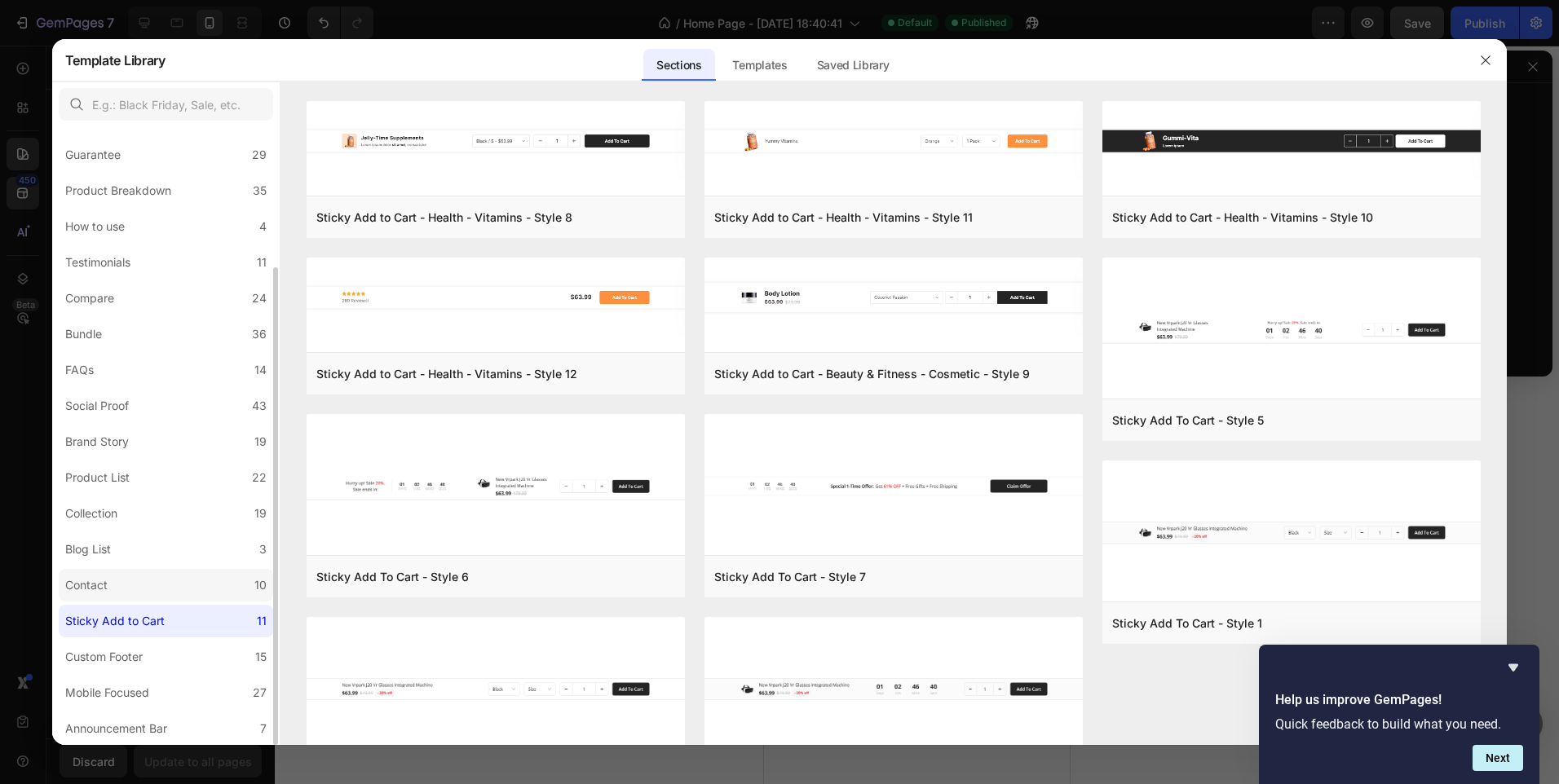
click at [187, 584] on label "Contact 10" at bounding box center [165, 585] width 214 height 32
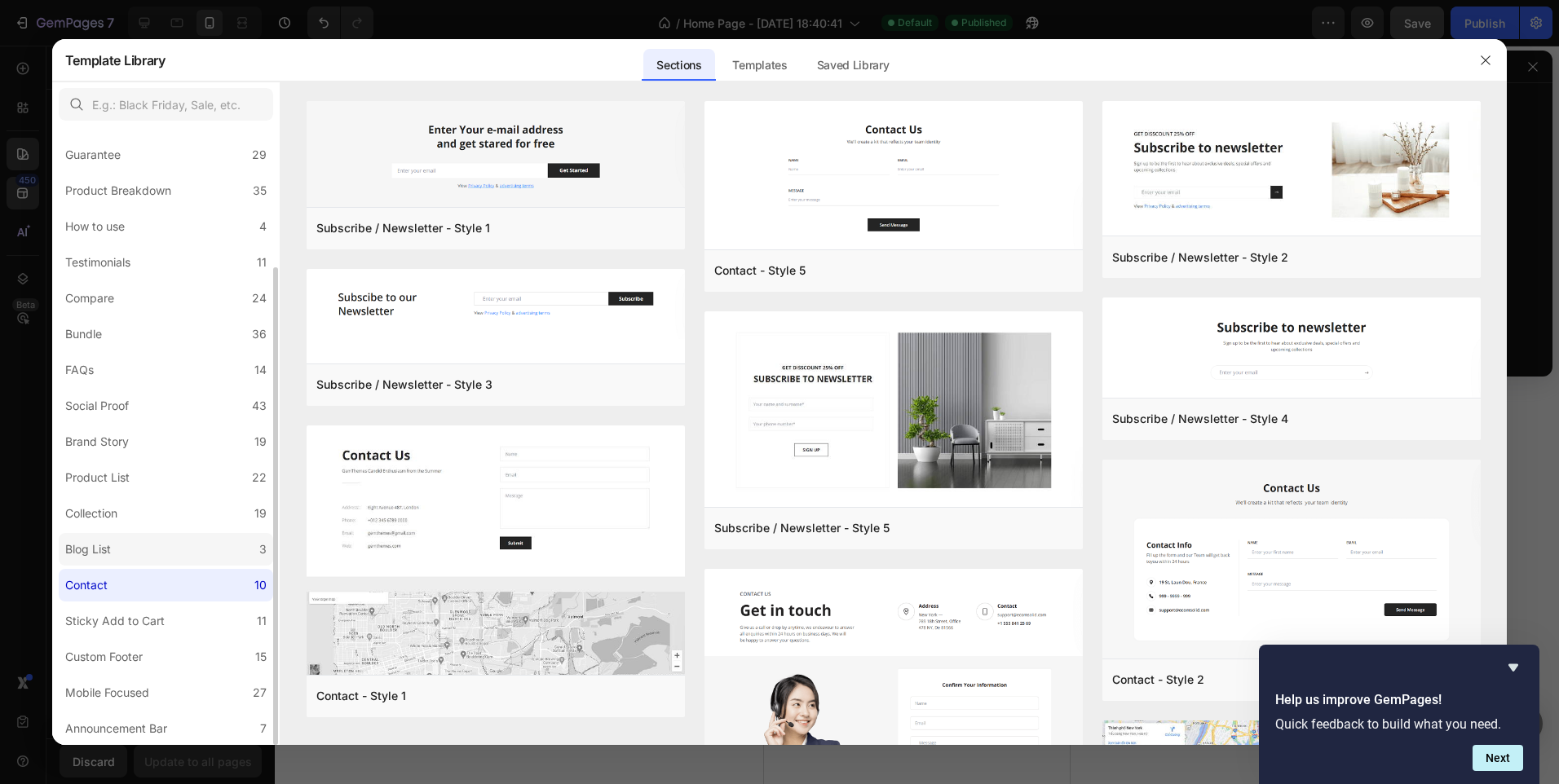
click at [199, 542] on label "Blog List 3" at bounding box center [165, 548] width 214 height 32
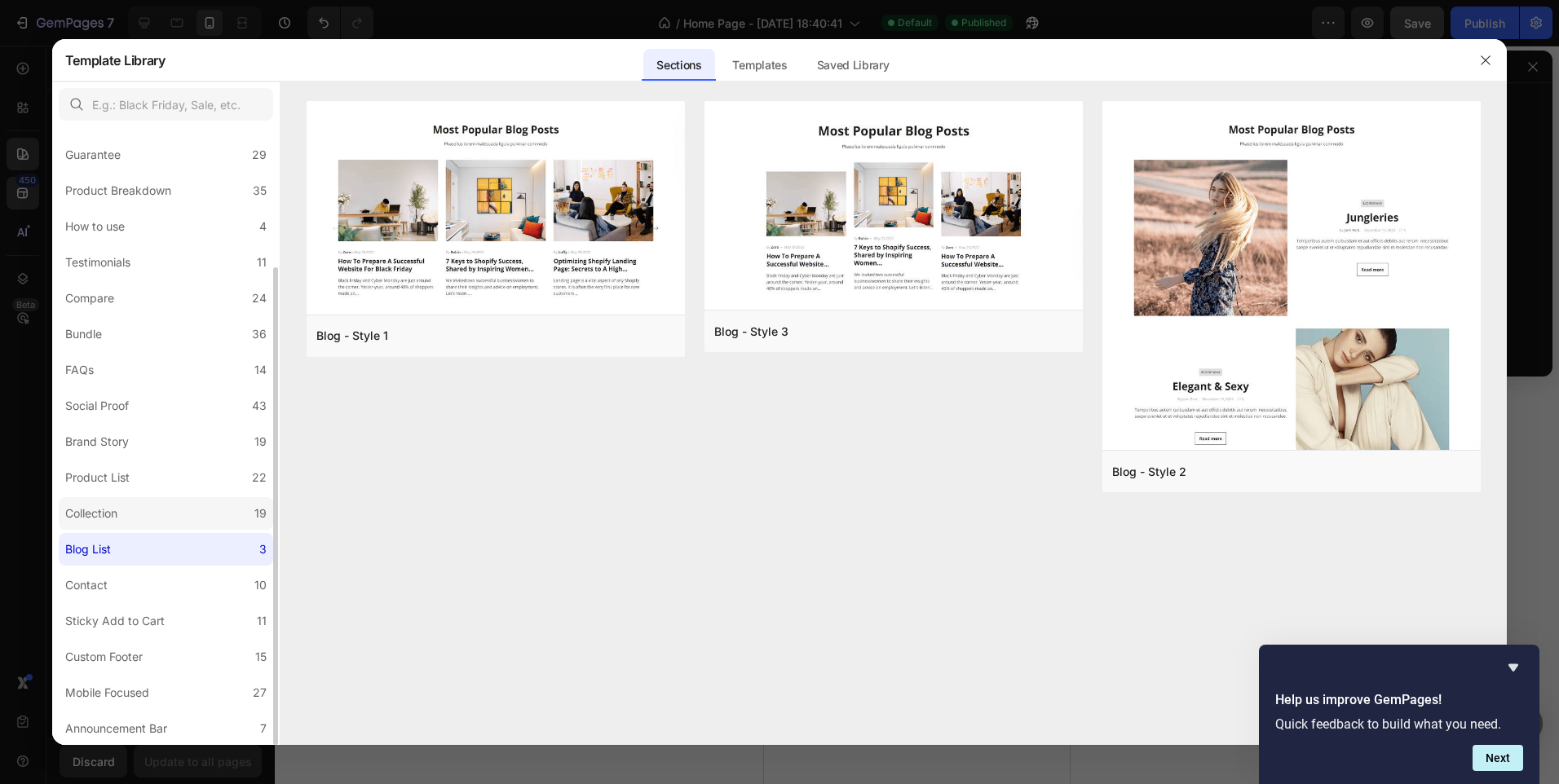
click at [194, 518] on label "Collection 19" at bounding box center [165, 513] width 214 height 32
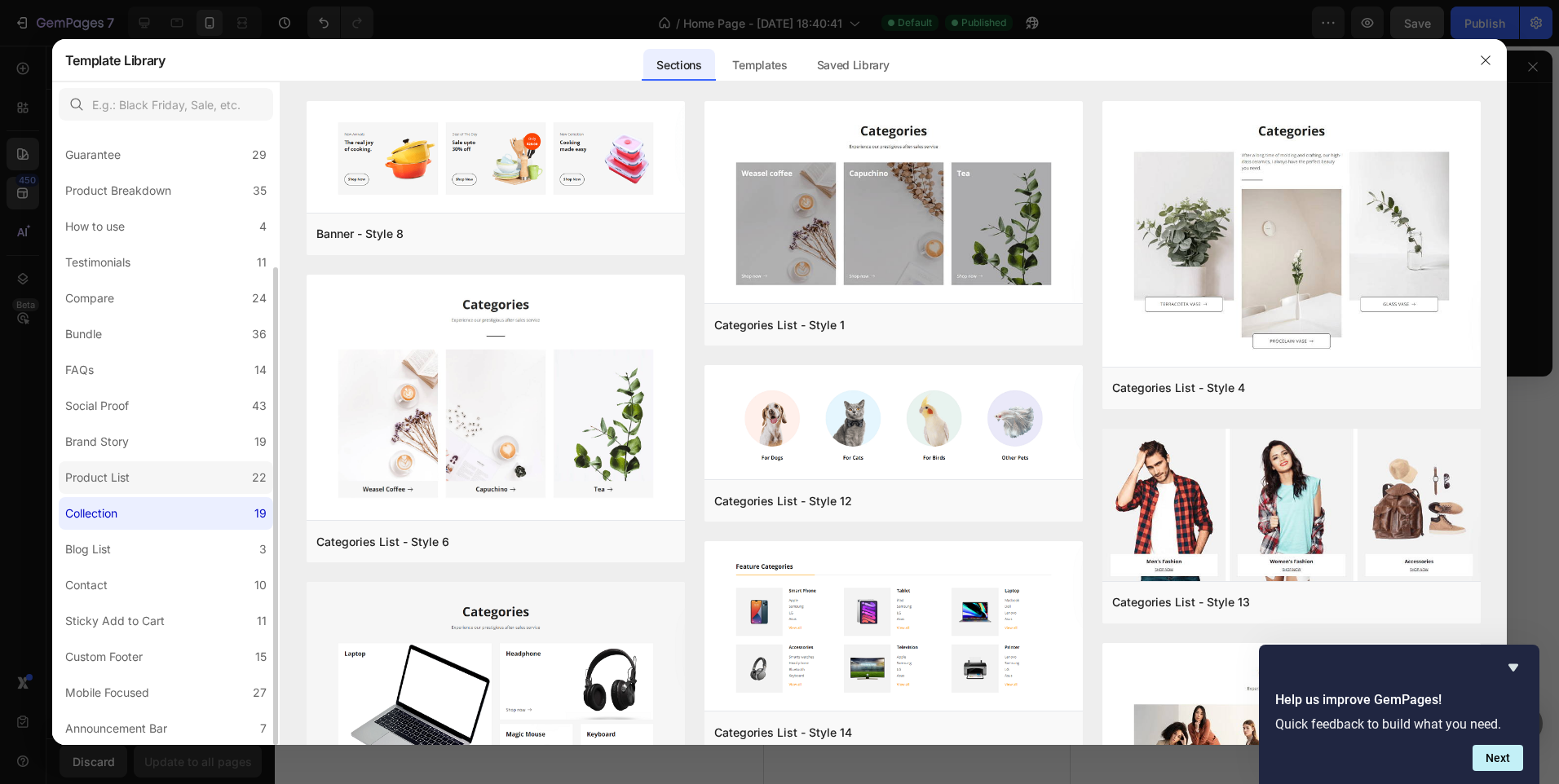
click at [199, 471] on label "Product List 22" at bounding box center [165, 477] width 214 height 32
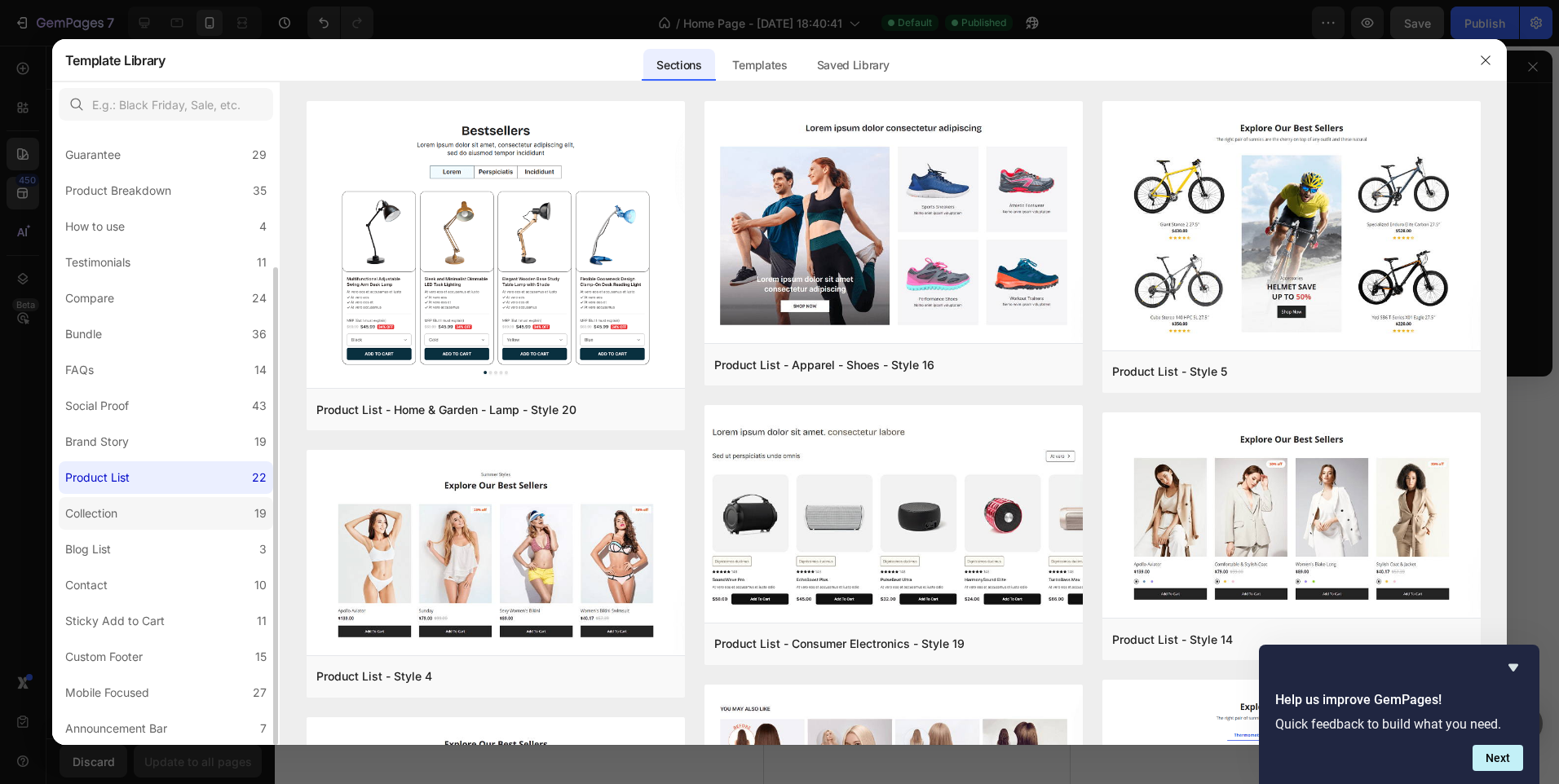
click at [194, 503] on label "Collection 19" at bounding box center [165, 513] width 214 height 32
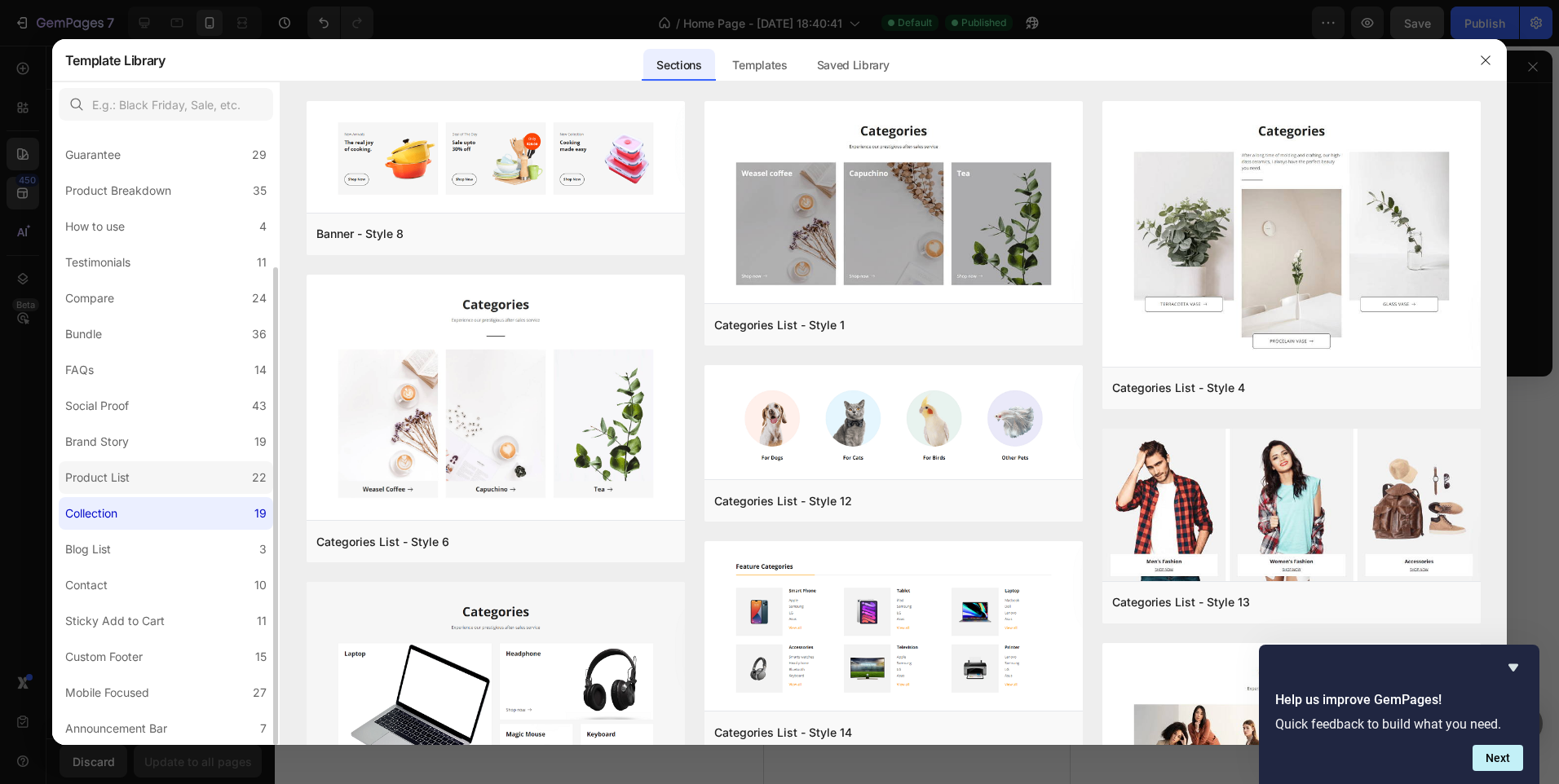
click at [198, 475] on label "Product List 22" at bounding box center [165, 477] width 214 height 32
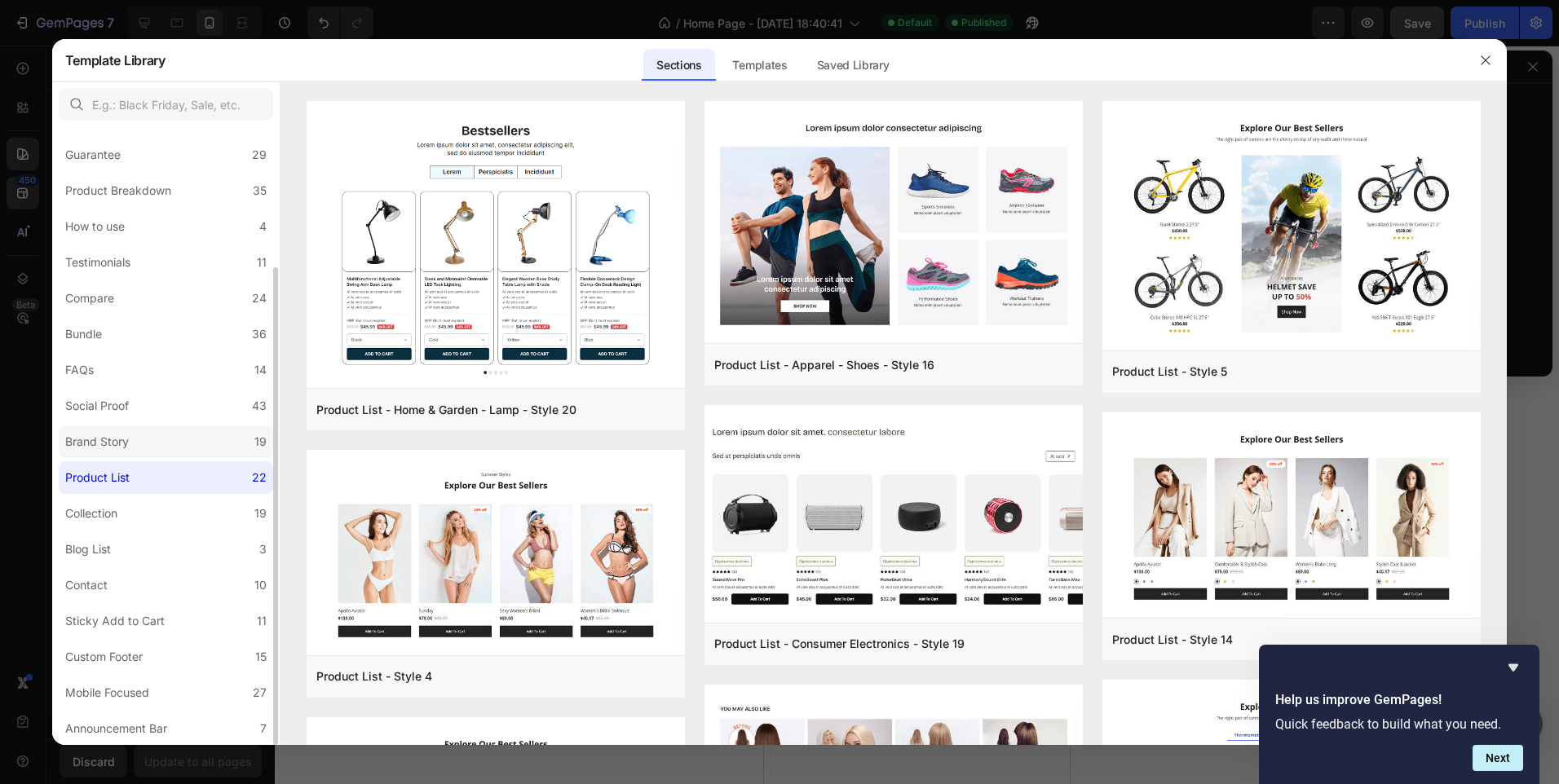
click at [189, 446] on label "Brand Story 19" at bounding box center [165, 441] width 214 height 32
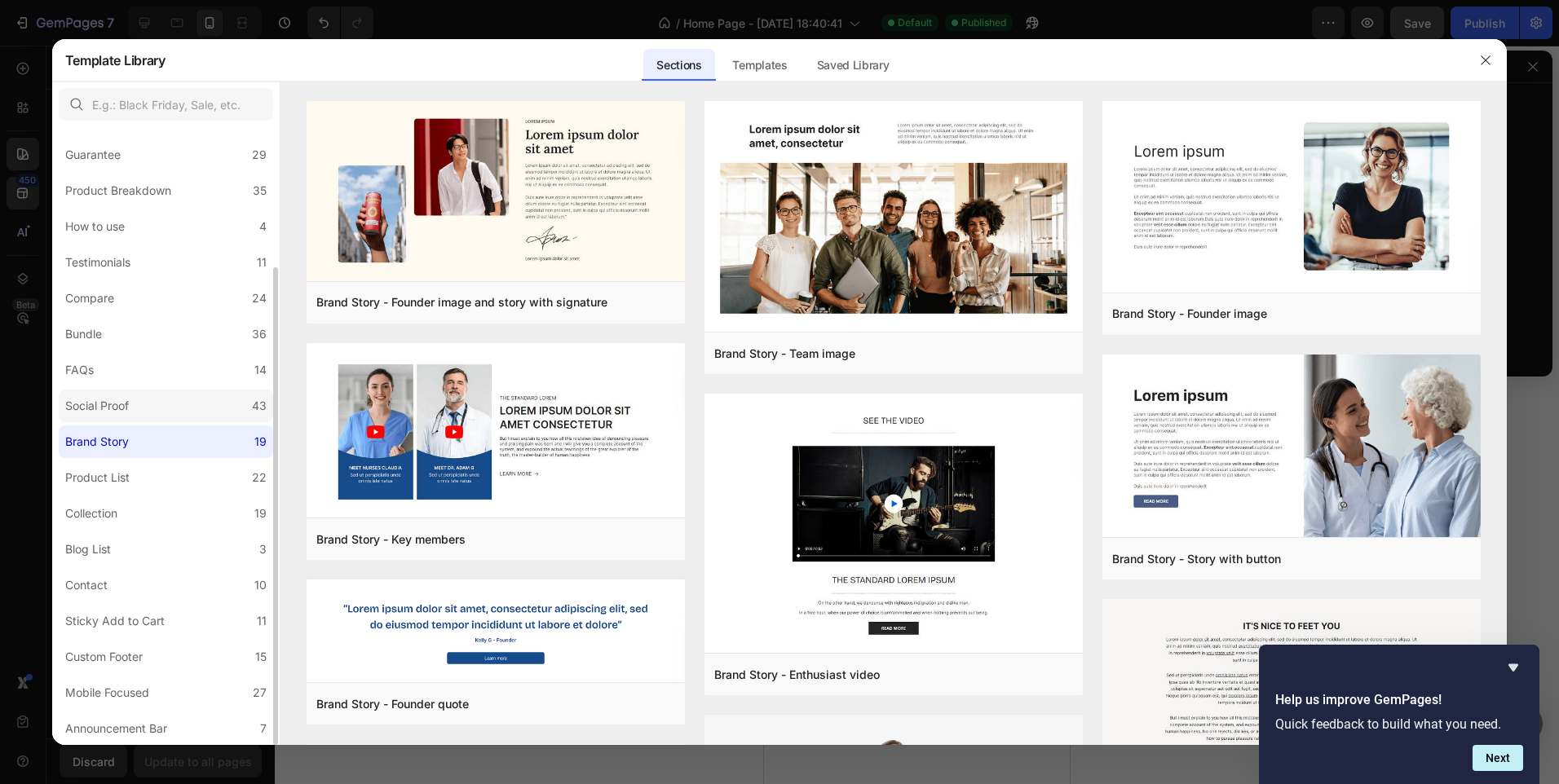
click at [184, 416] on label "Social Proof 43" at bounding box center [165, 405] width 214 height 32
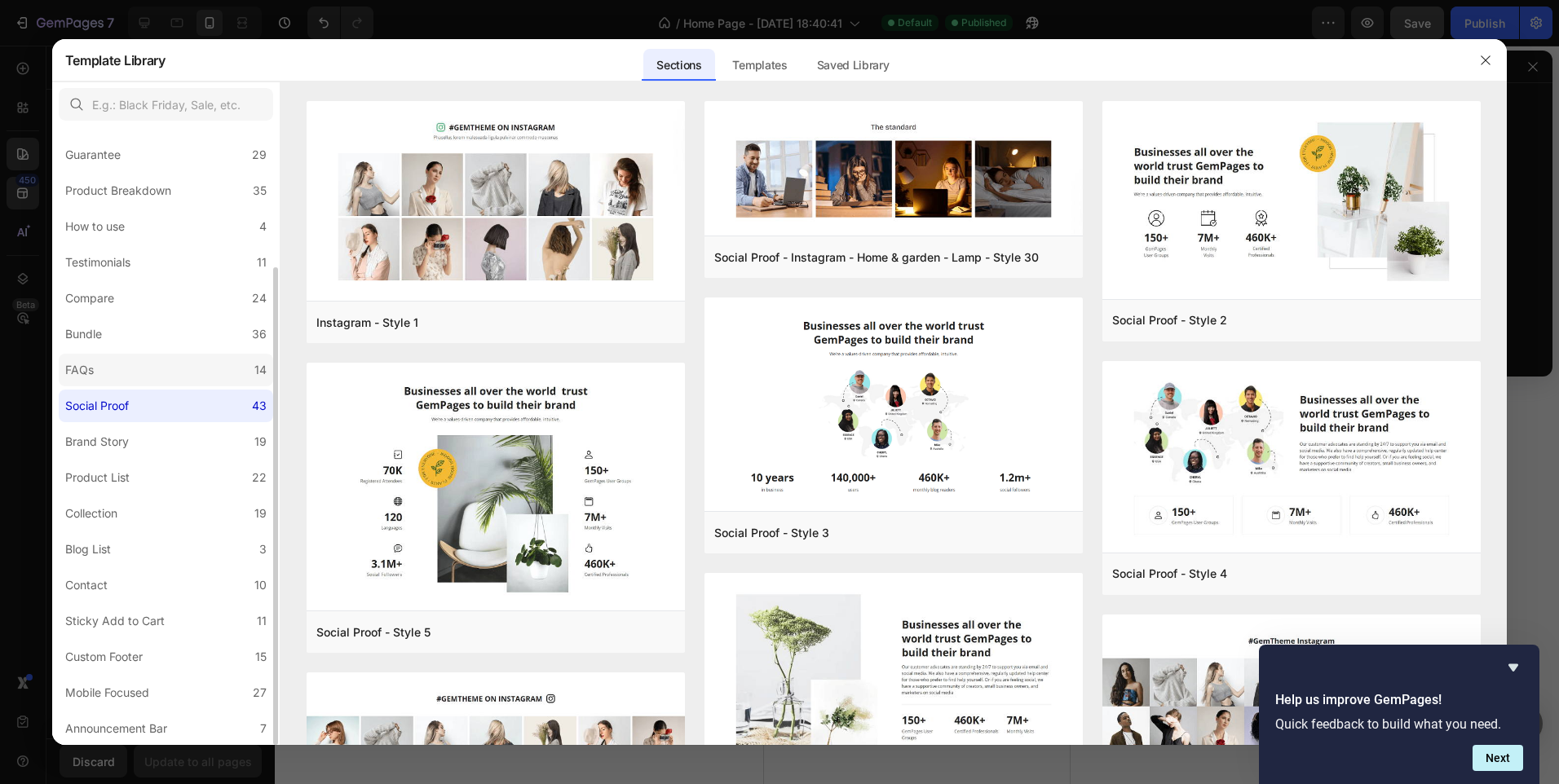
click at [189, 375] on label "FAQs 14" at bounding box center [165, 370] width 214 height 32
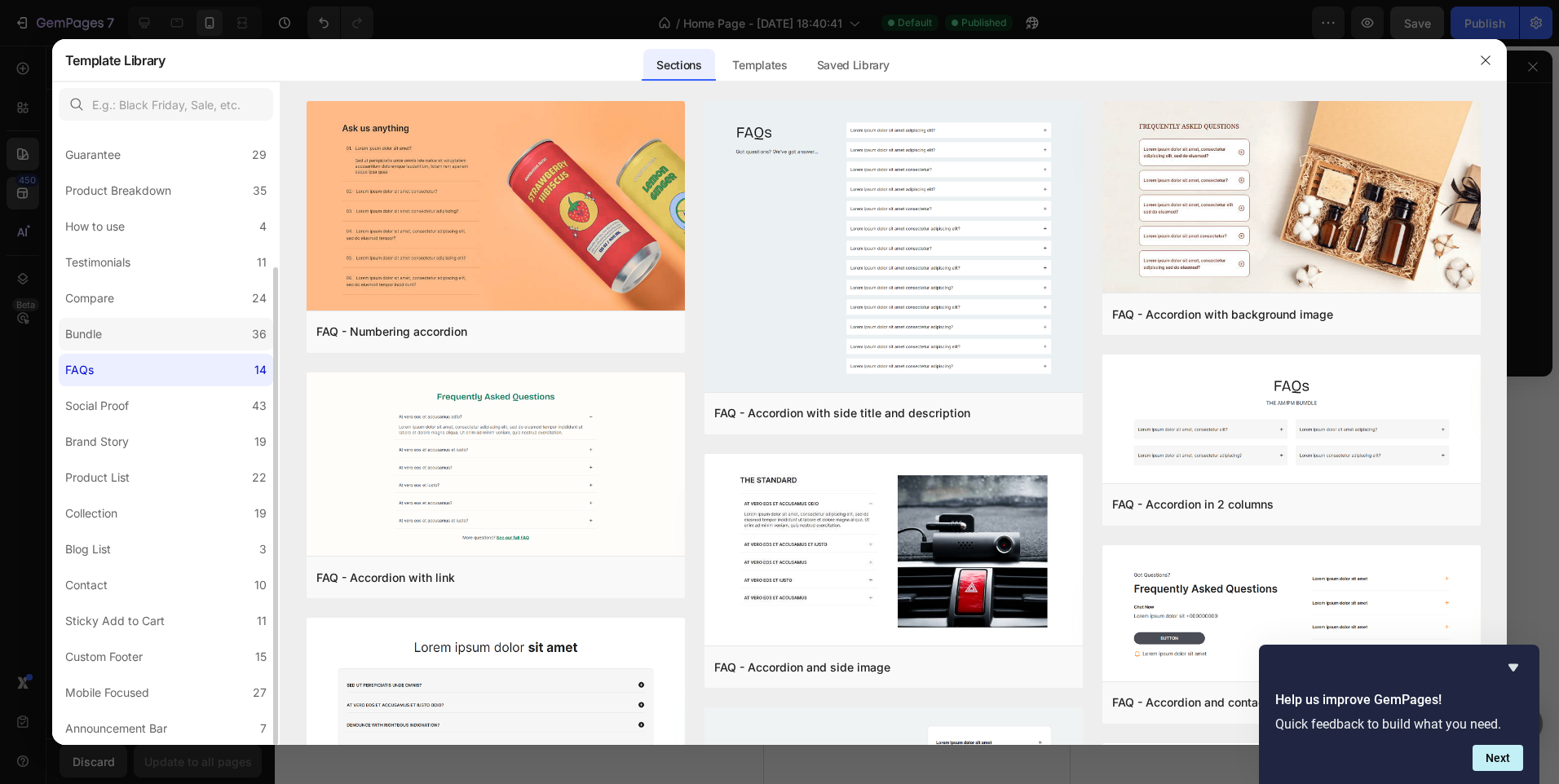
click at [185, 326] on label "Bundle 36" at bounding box center [165, 333] width 214 height 32
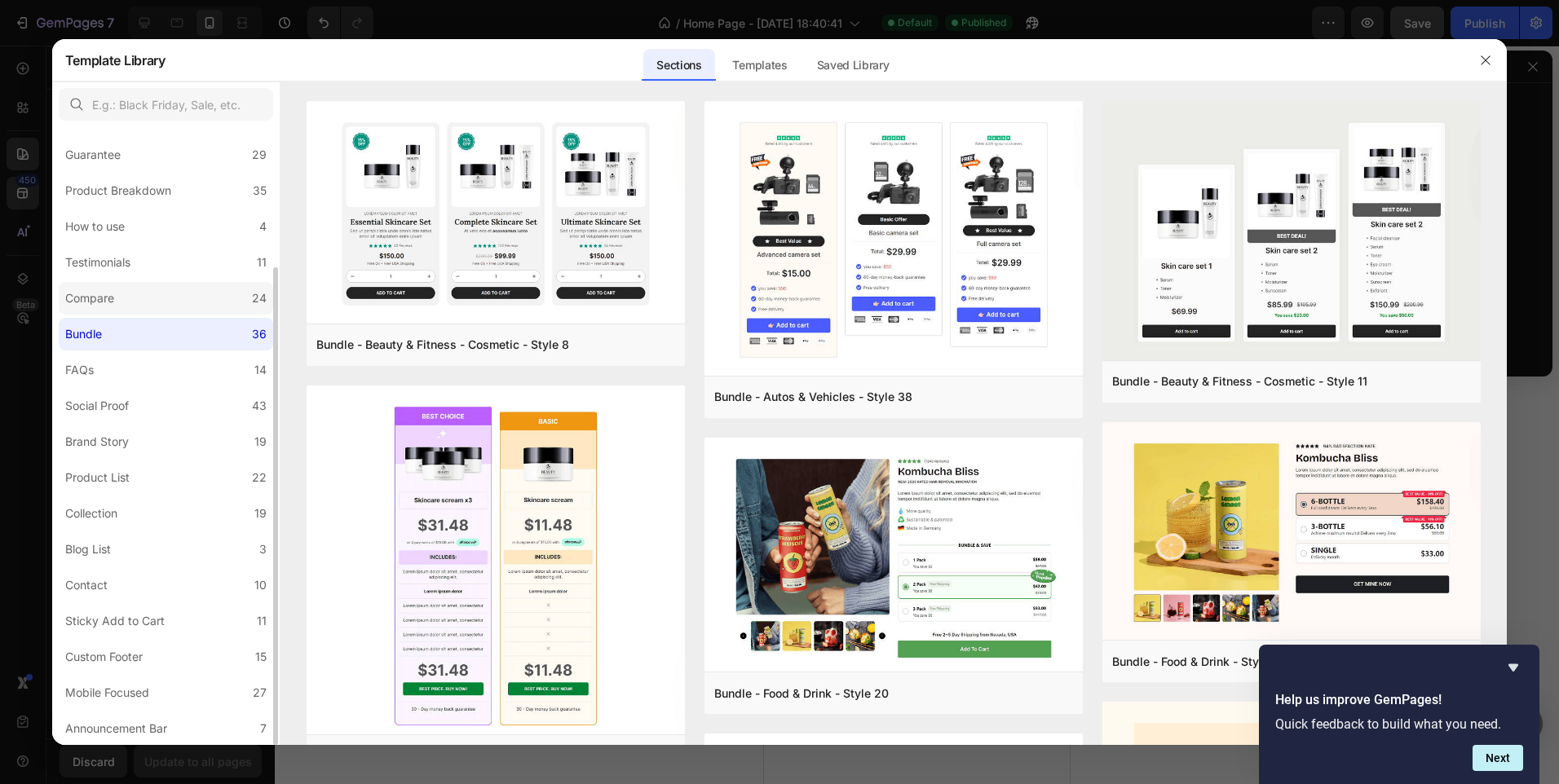
click at [184, 308] on label "Compare 24" at bounding box center [165, 298] width 214 height 32
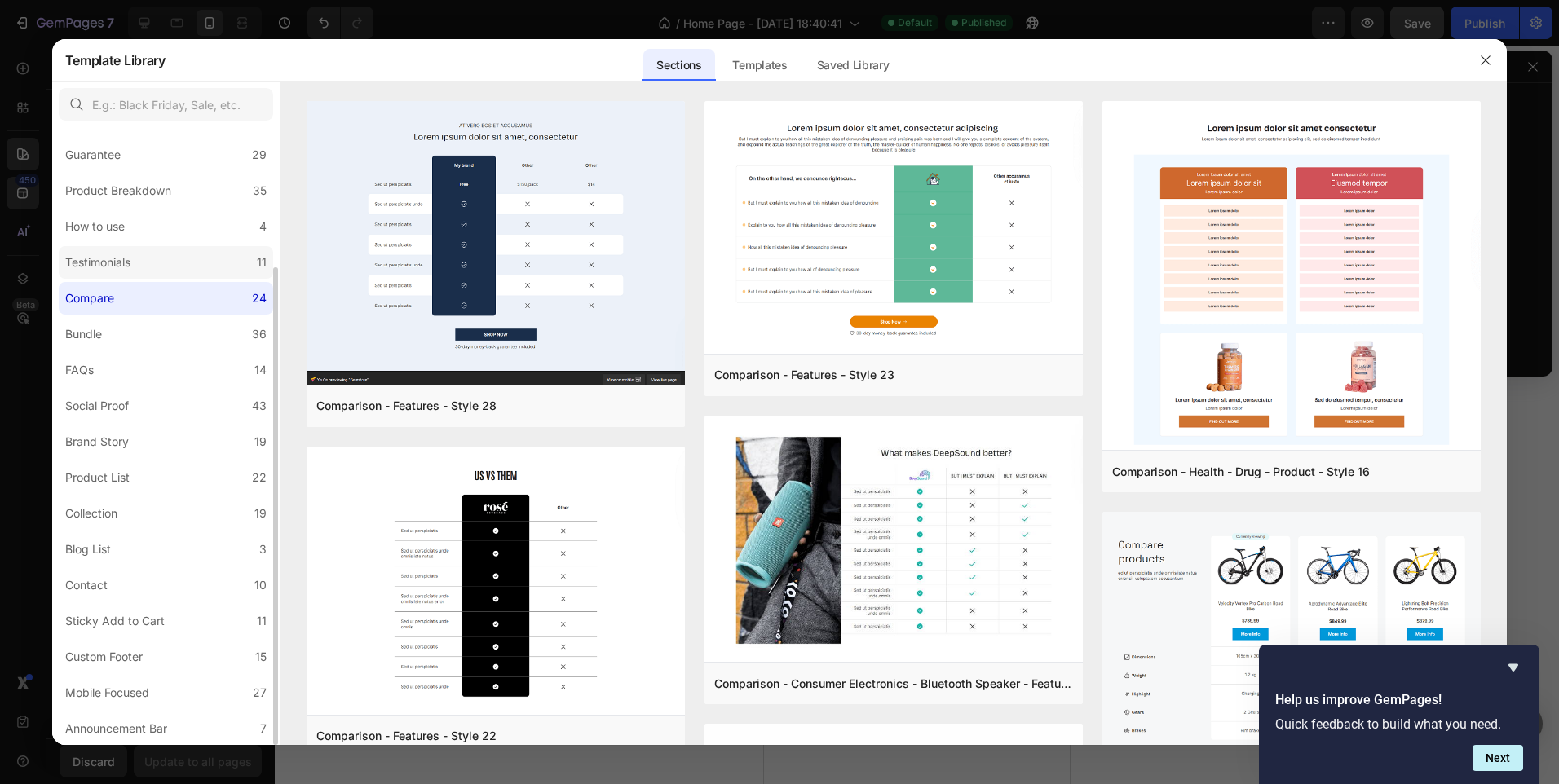
click at [191, 259] on label "Testimonials 11" at bounding box center [165, 262] width 214 height 32
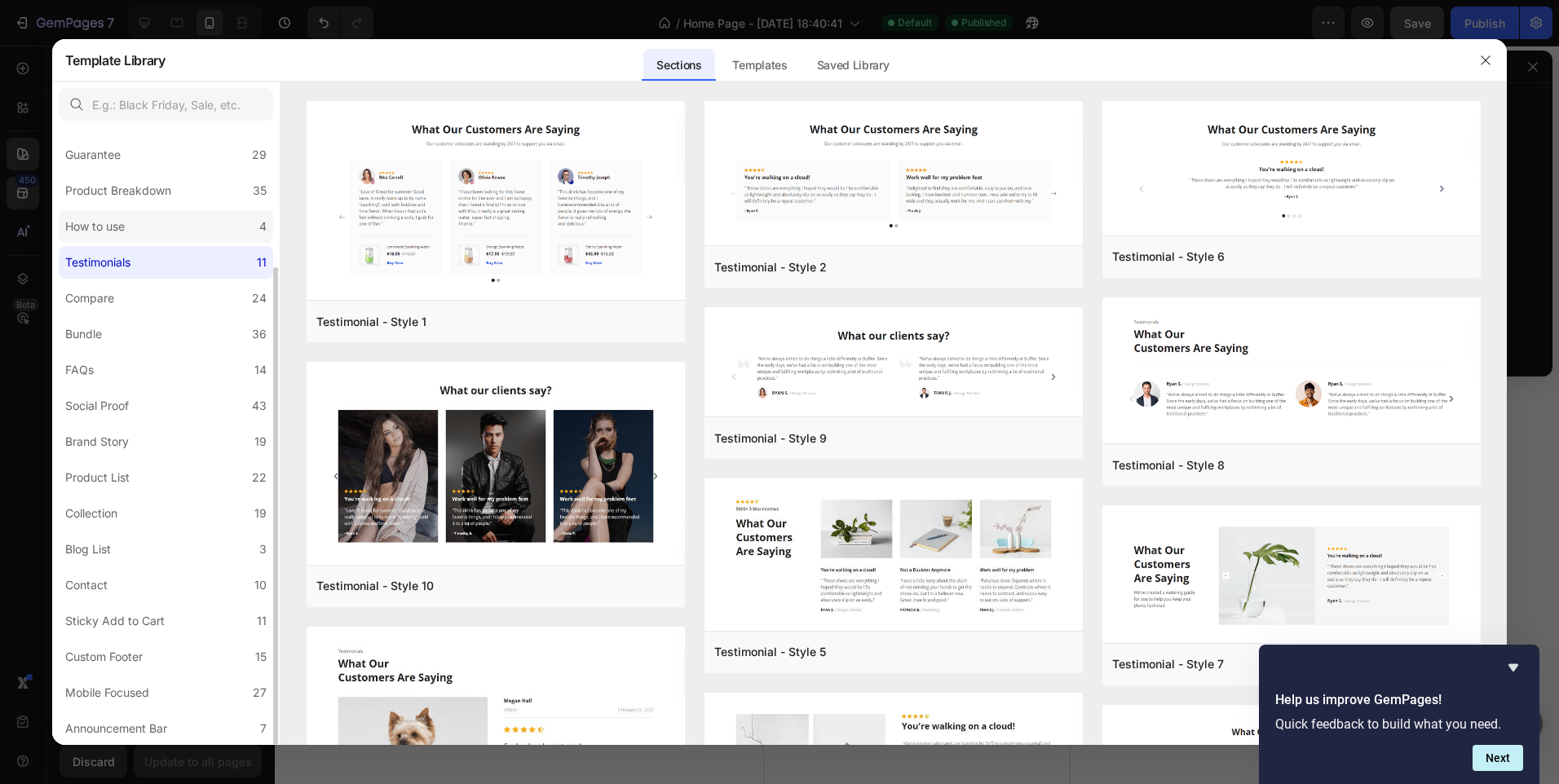
click at [119, 220] on div "How to use" at bounding box center [95, 227] width 60 height 20
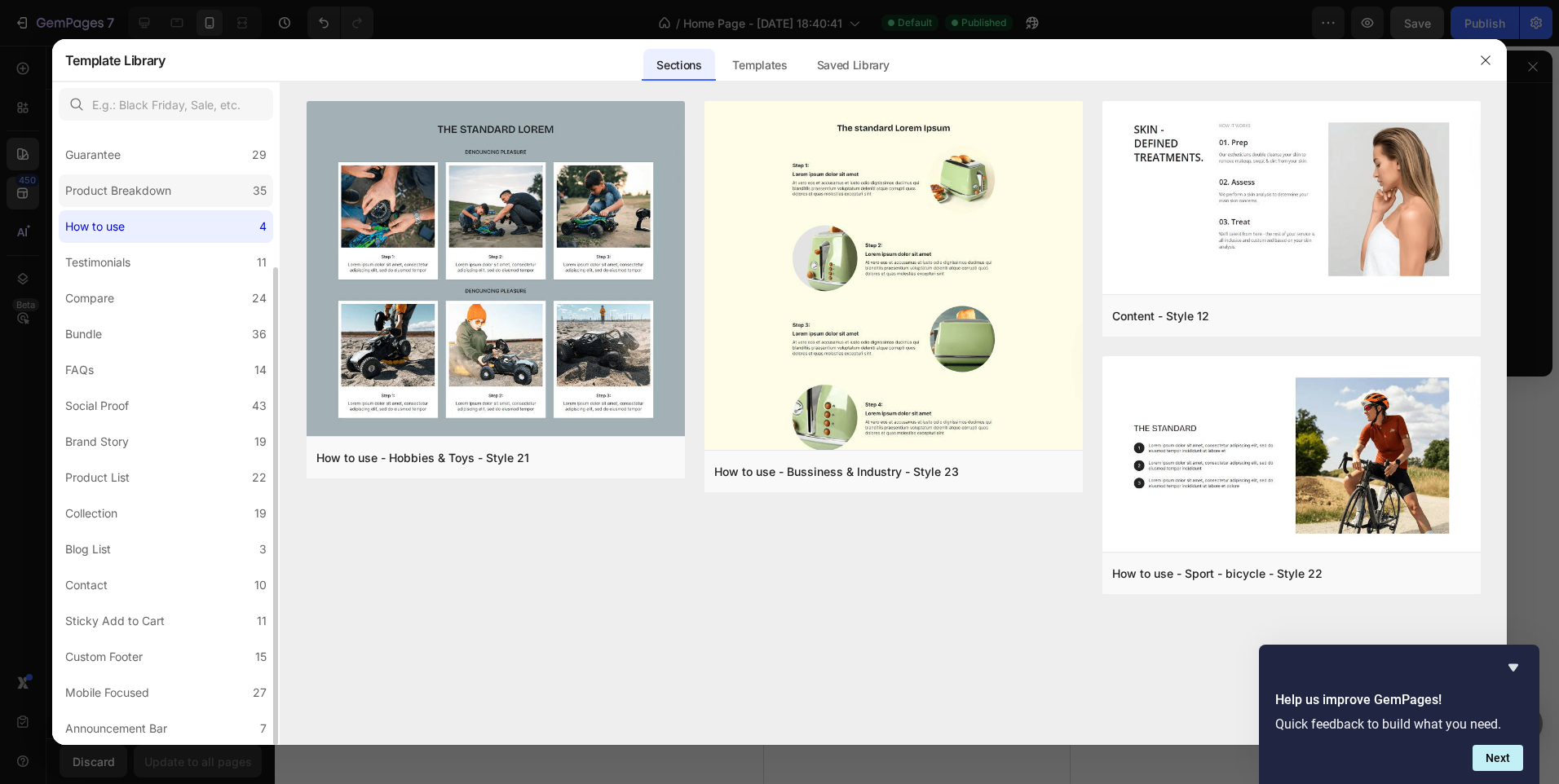
click at [207, 184] on label "Product Breakdown 35" at bounding box center [165, 190] width 214 height 32
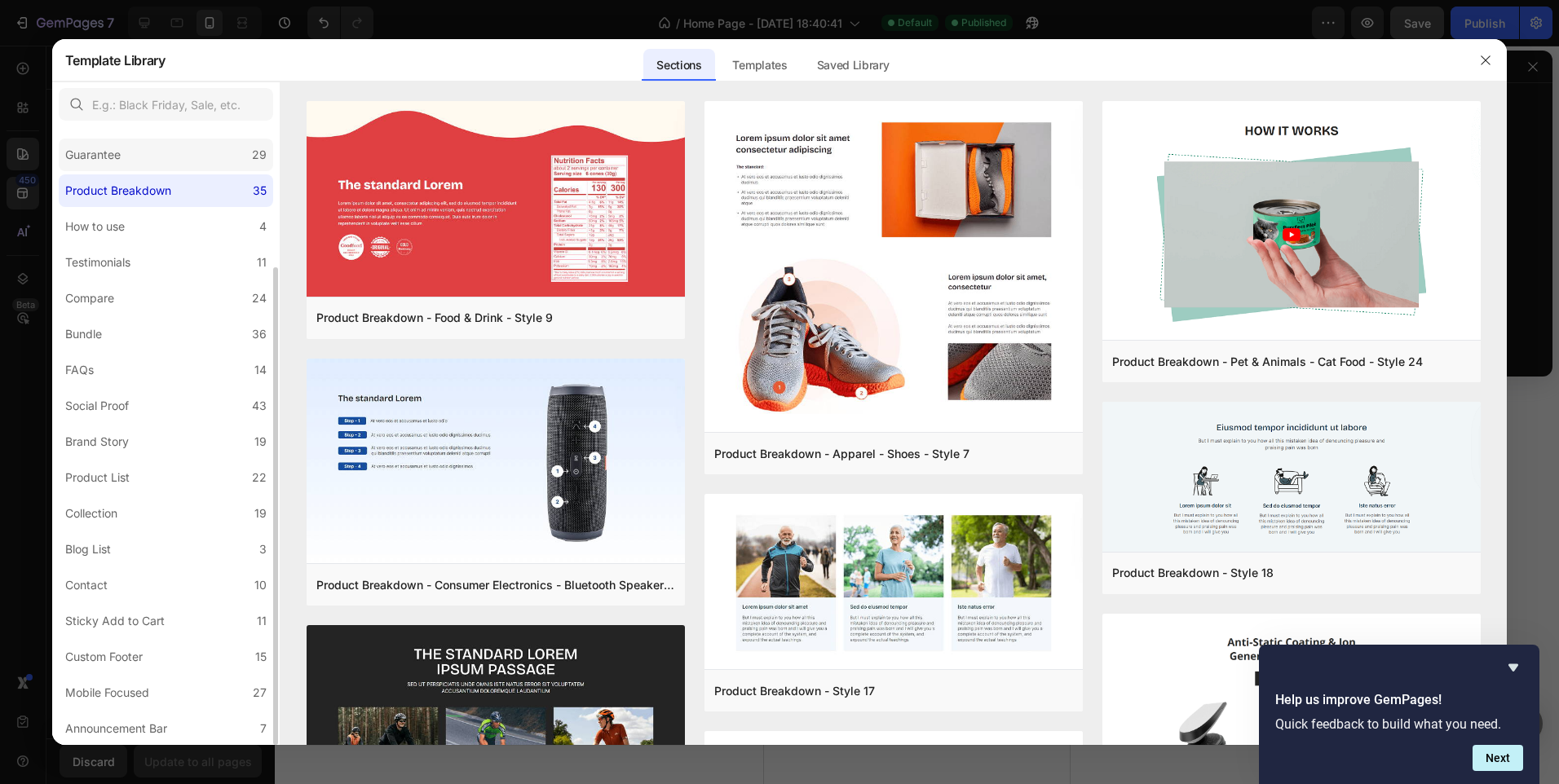
click at [165, 148] on label "Guarantee 29" at bounding box center [165, 155] width 214 height 32
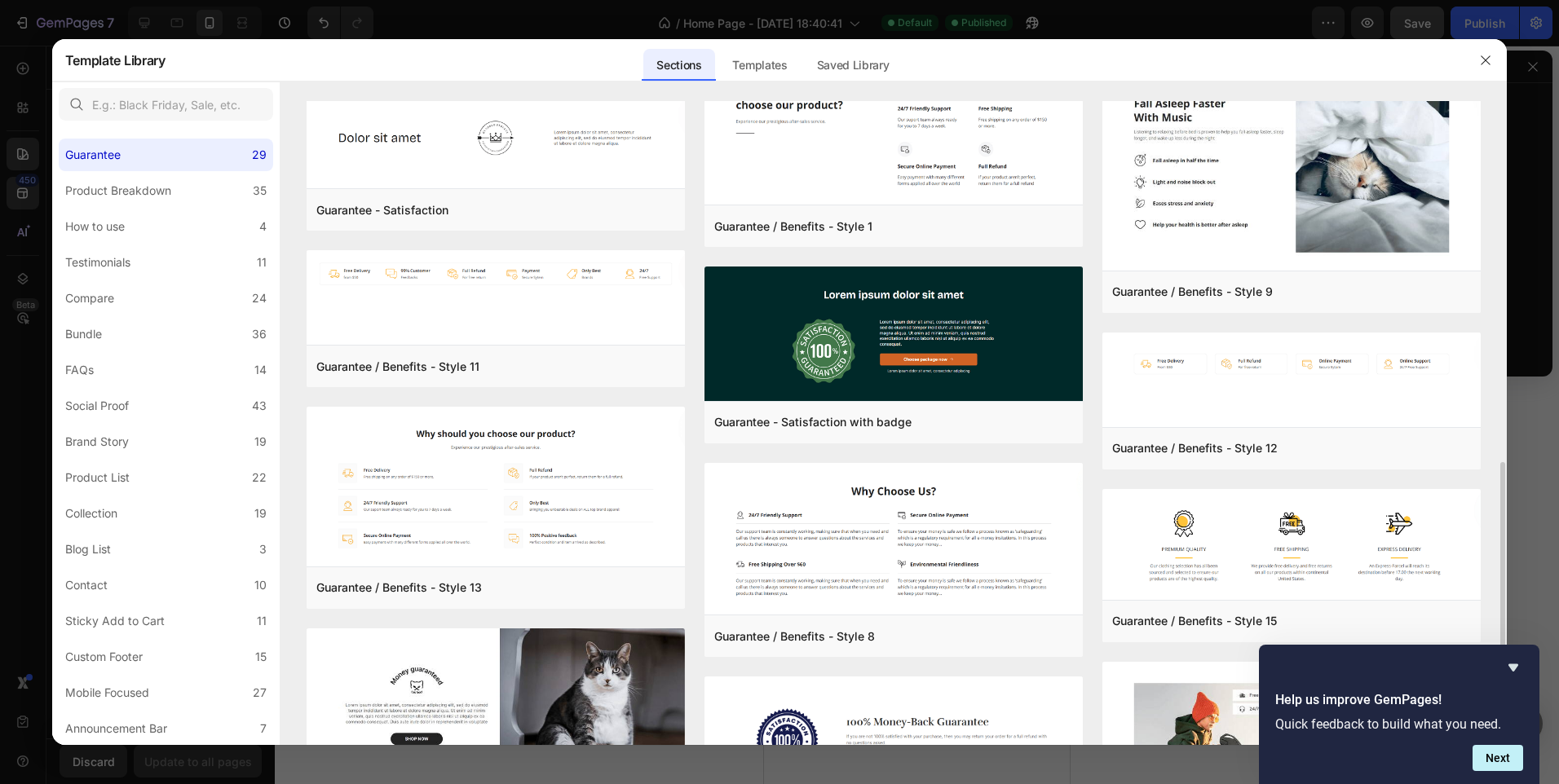
scroll to position [1220, 0]
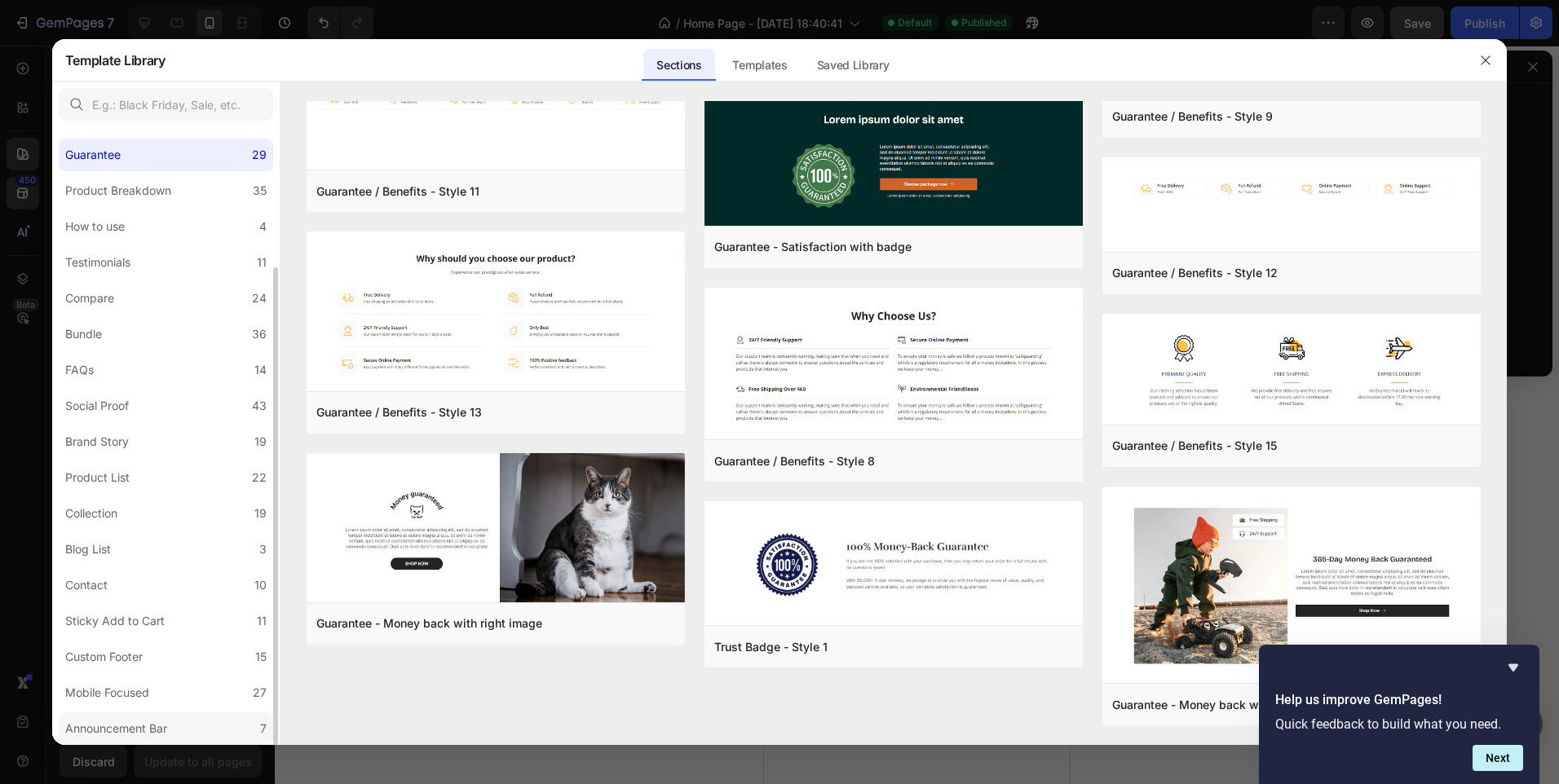
click at [151, 725] on div "Announcement Bar" at bounding box center [116, 729] width 102 height 20
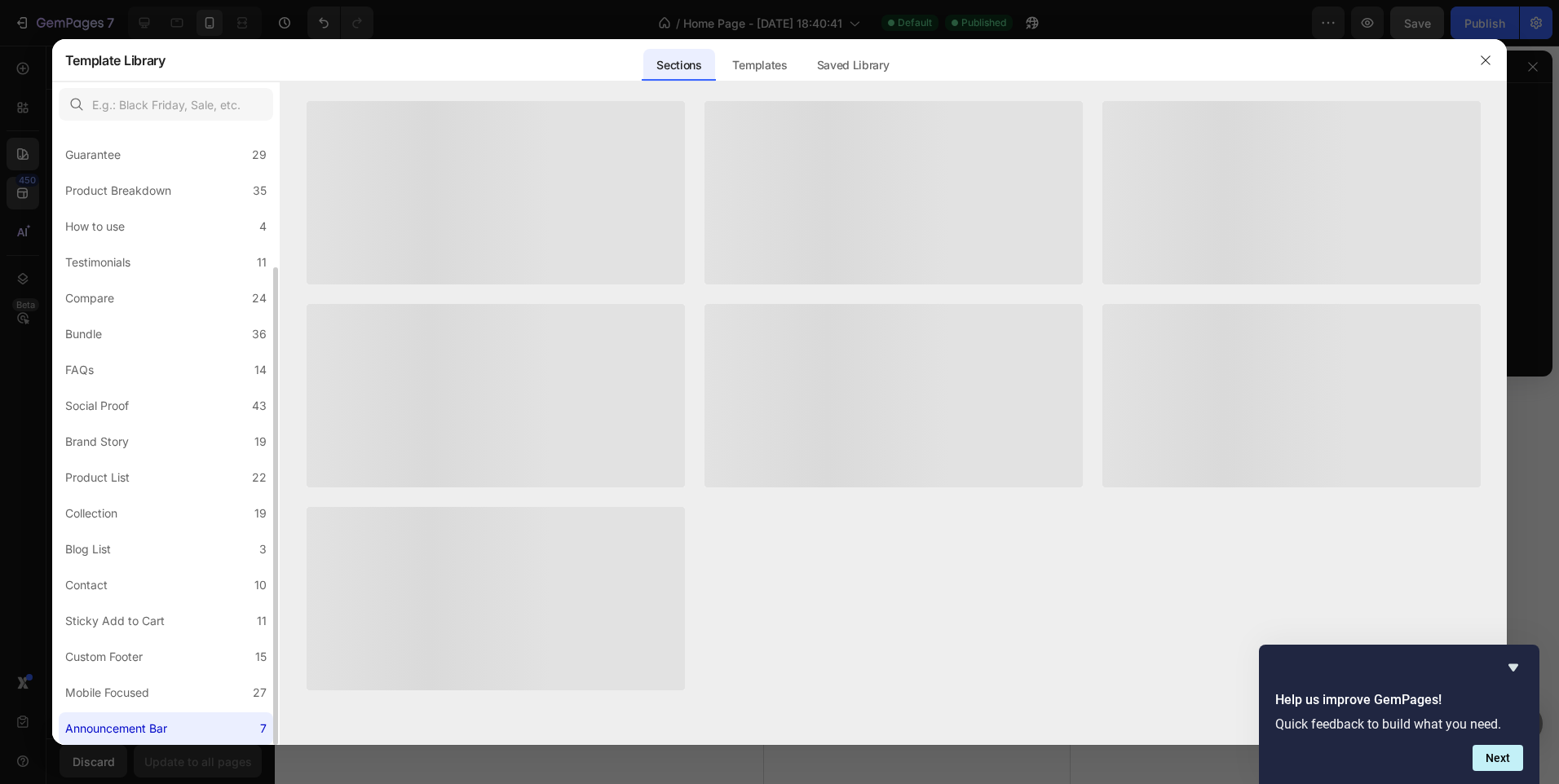
scroll to position [0, 0]
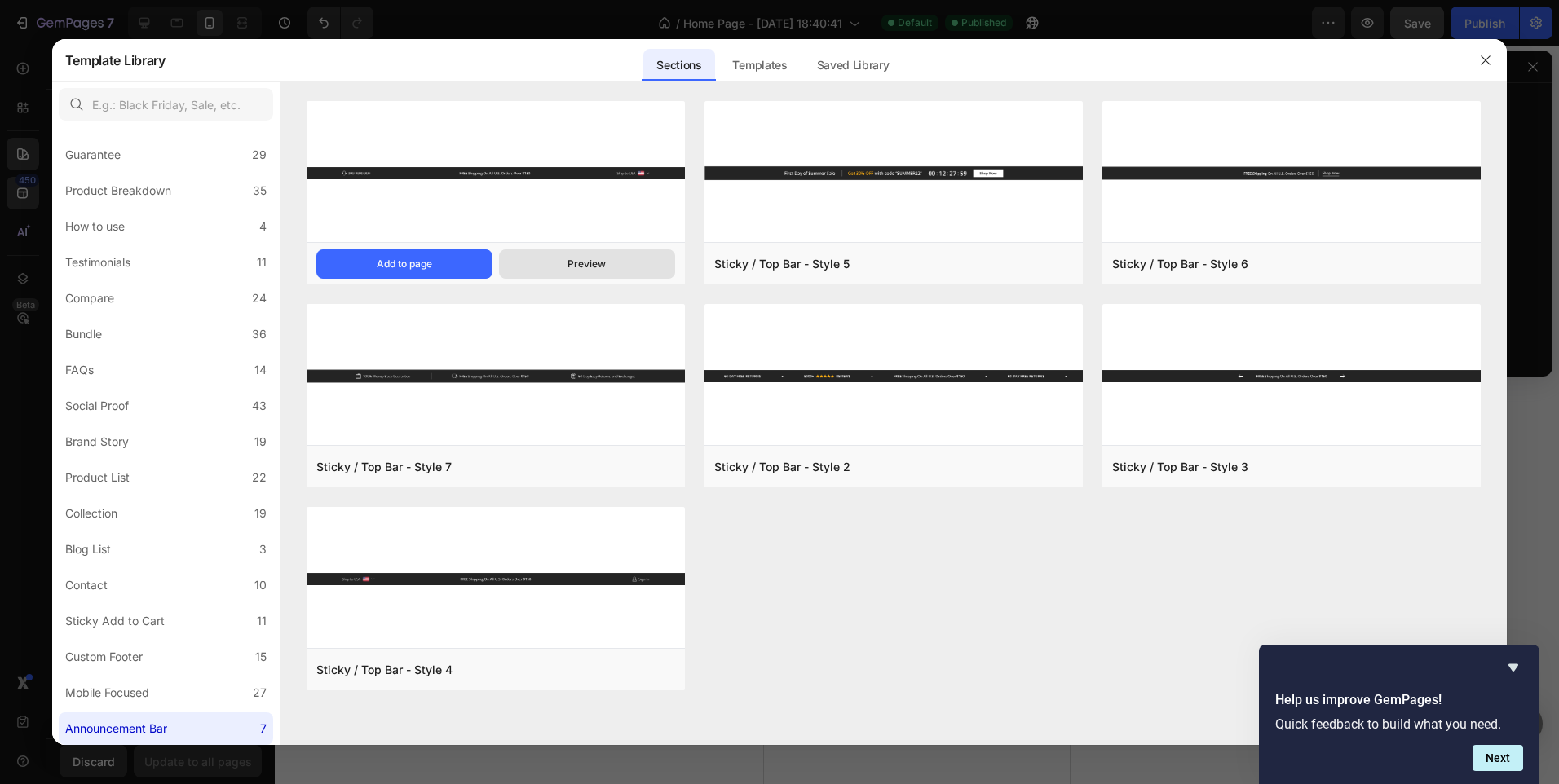
click at [577, 263] on div "Preview" at bounding box center [587, 264] width 38 height 15
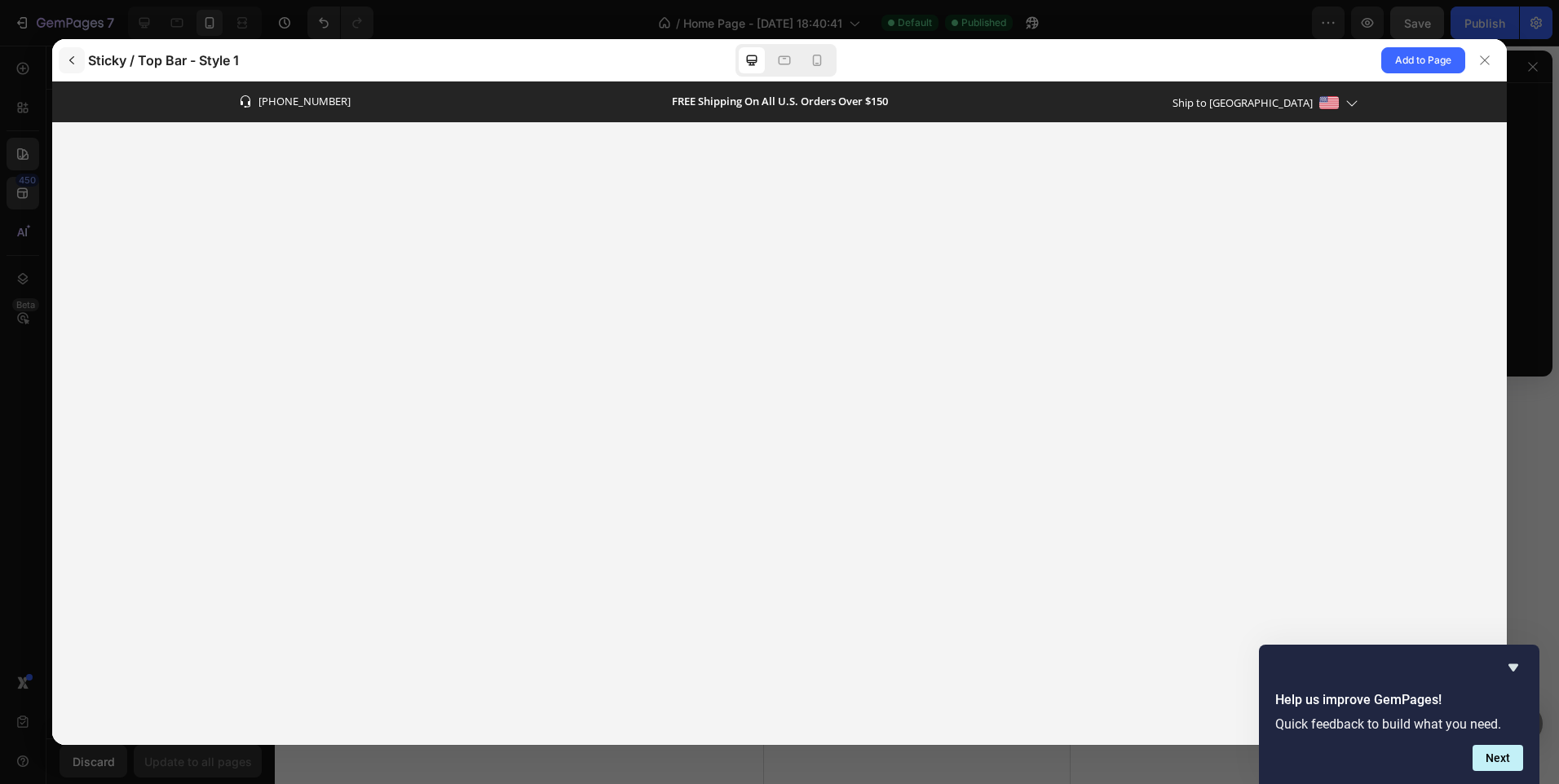
click at [74, 62] on icon "button" at bounding box center [72, 60] width 13 height 13
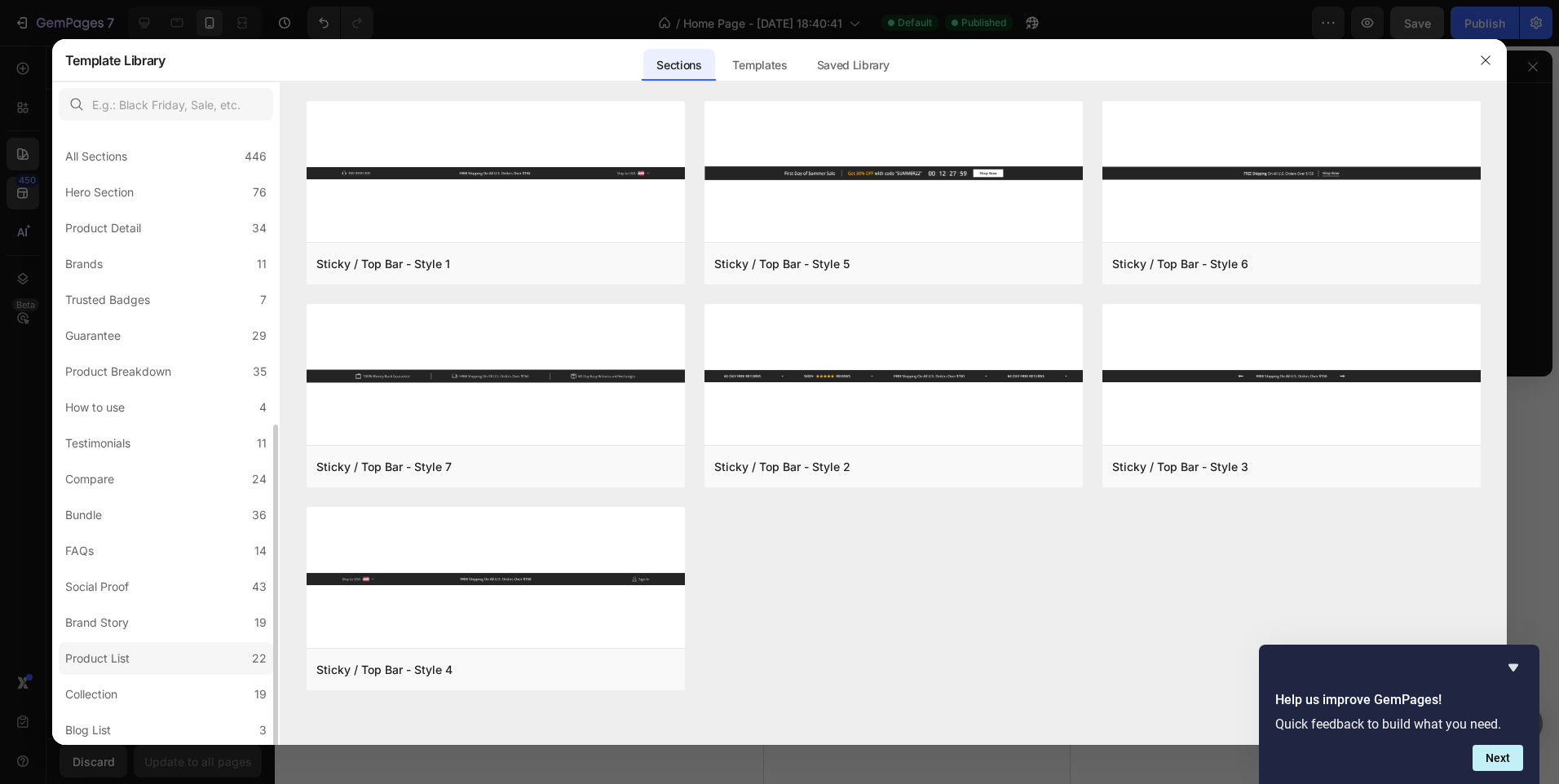
scroll to position [181, 0]
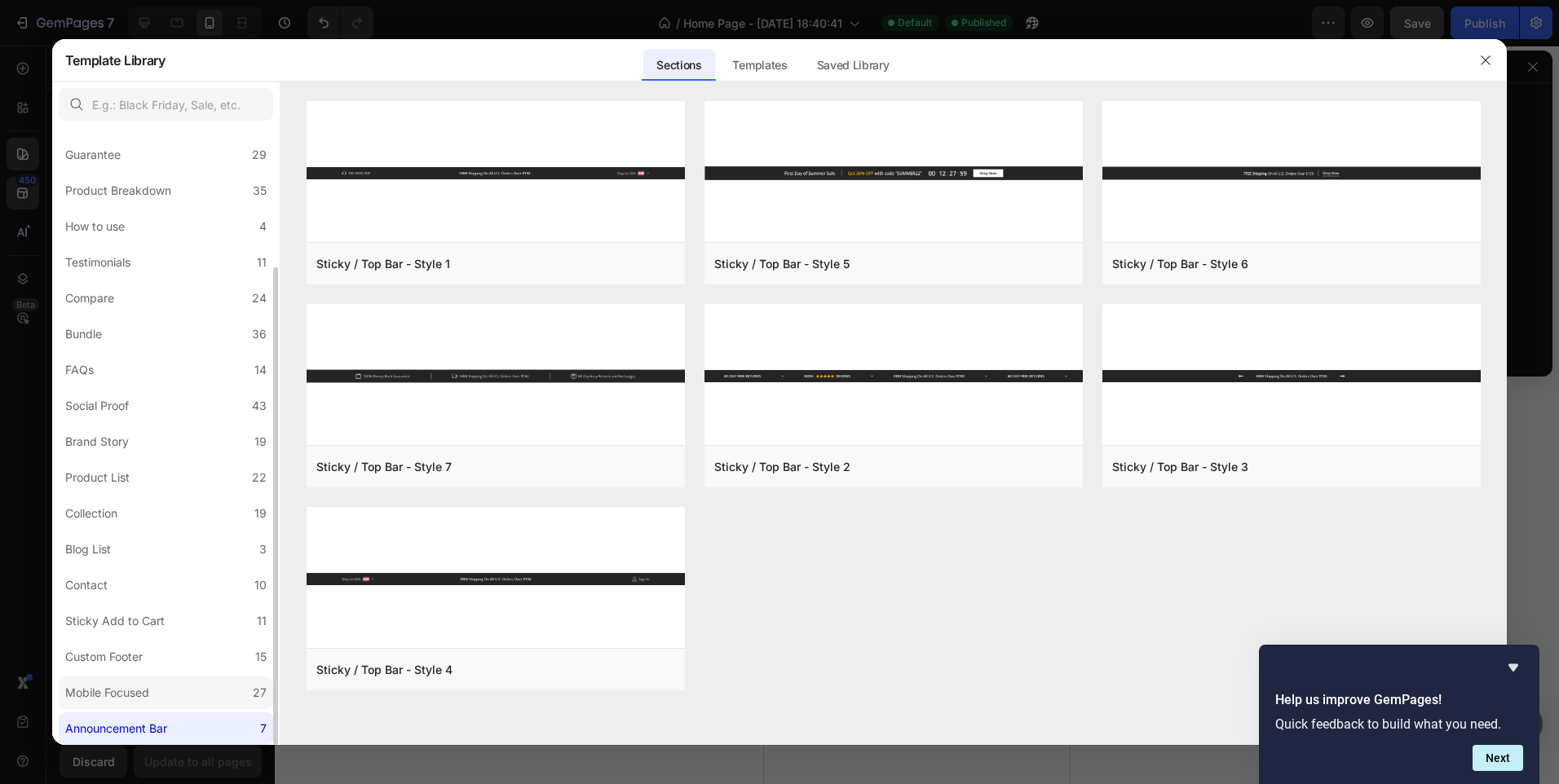
click at [174, 680] on label "Mobile Focused 27" at bounding box center [165, 692] width 214 height 32
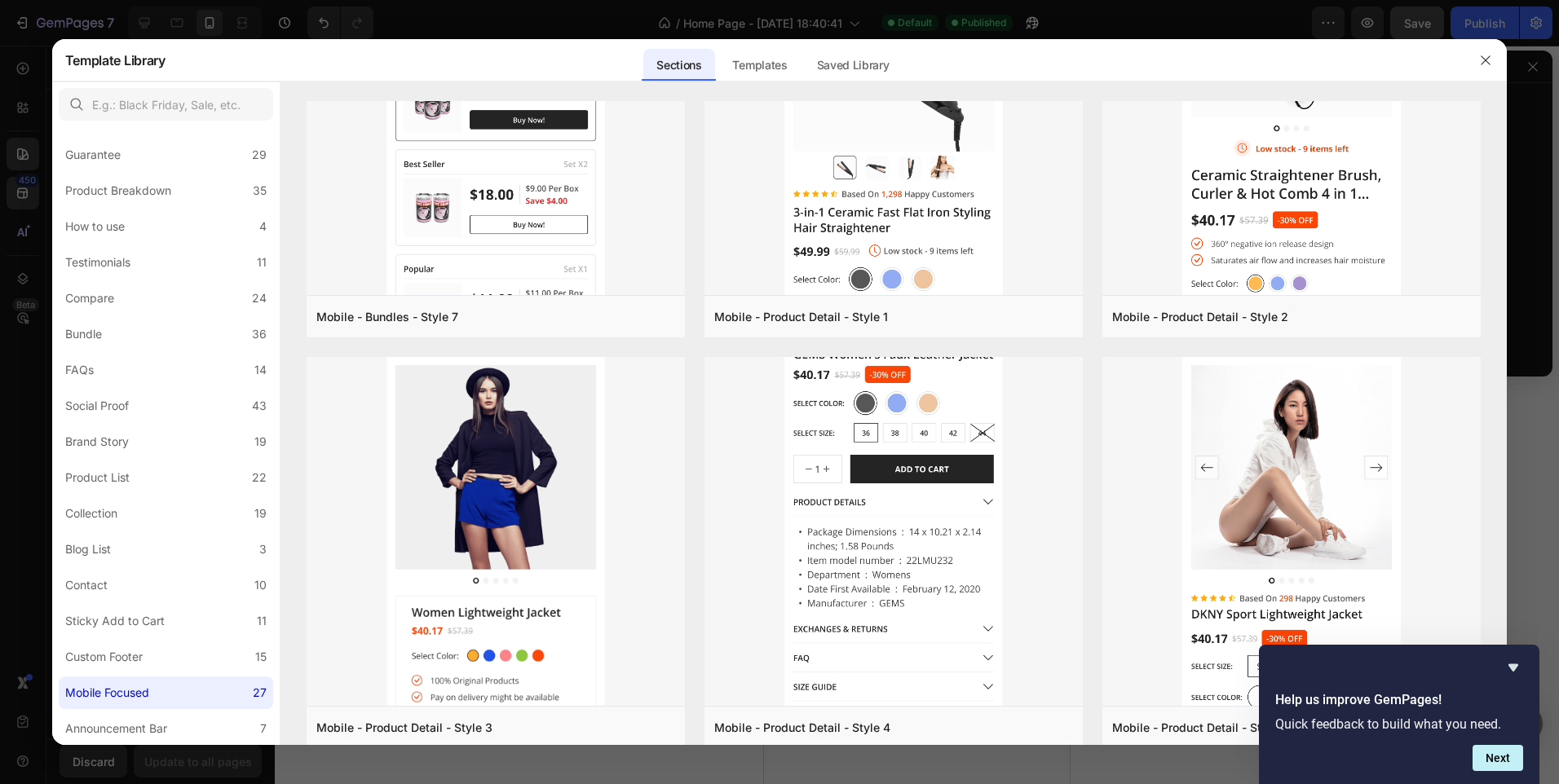
scroll to position [3052, 0]
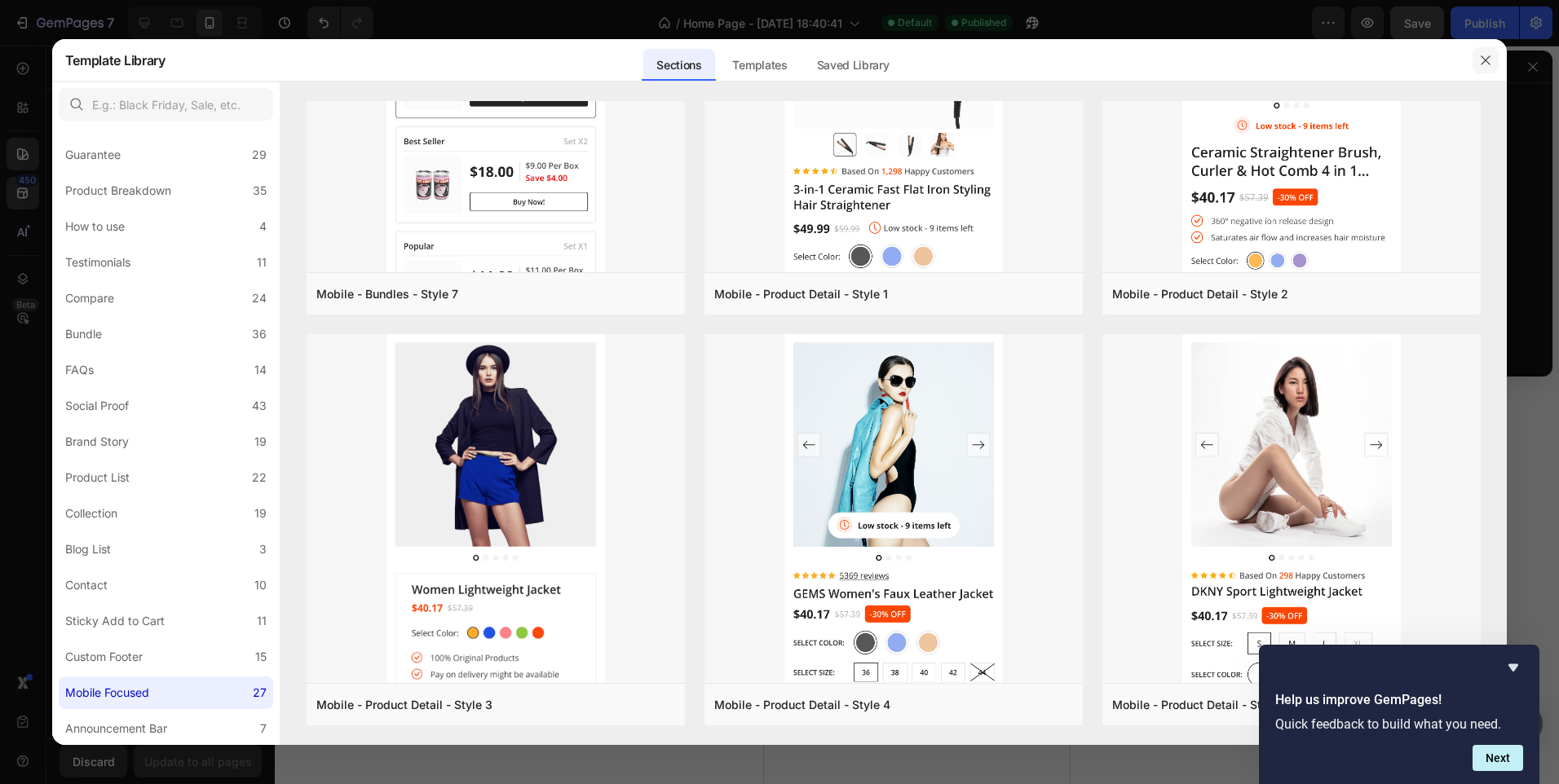
click at [1493, 53] on button "button" at bounding box center [1486, 60] width 26 height 26
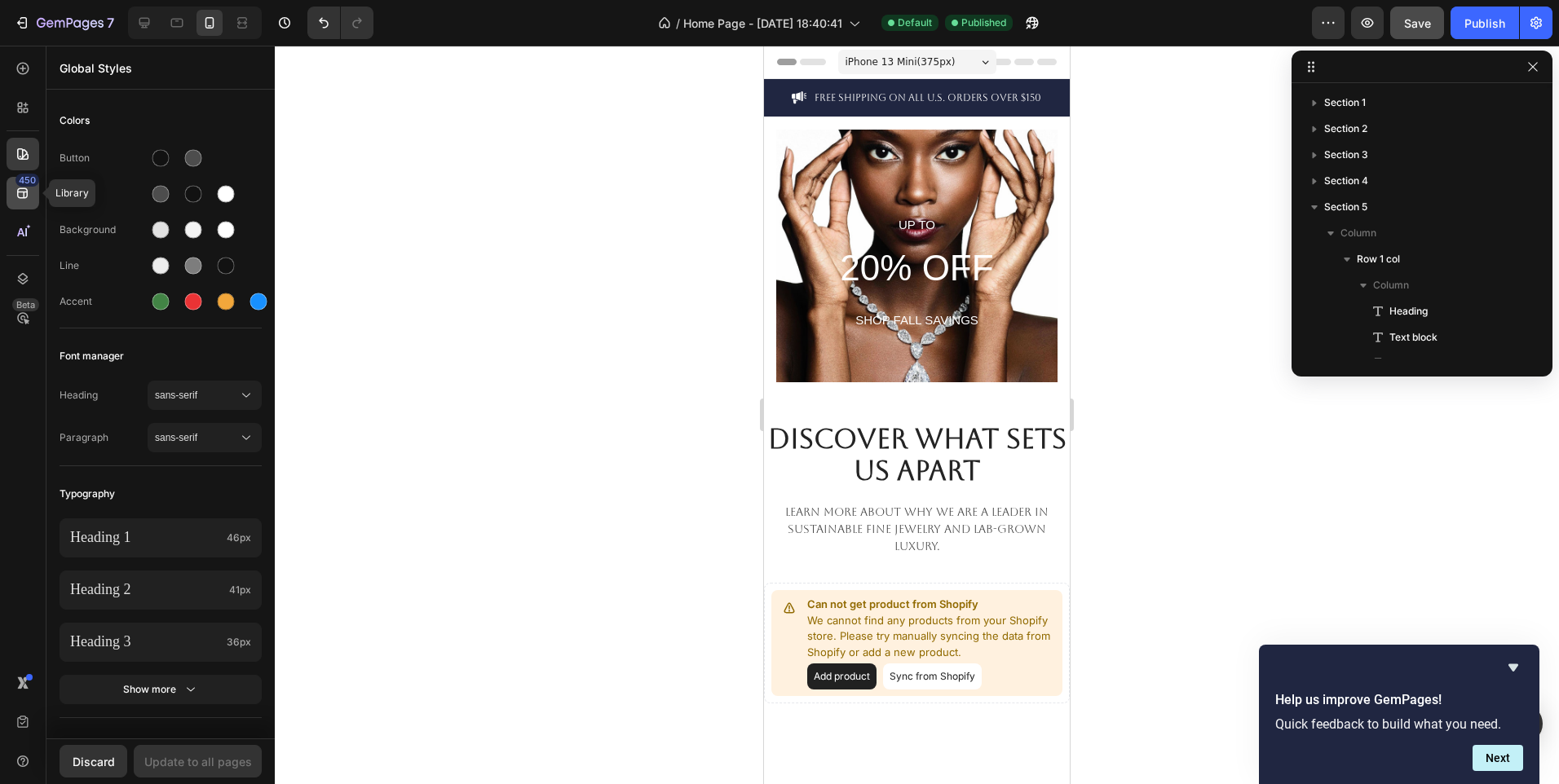
click at [31, 189] on div "450" at bounding box center [22, 193] width 32 height 32
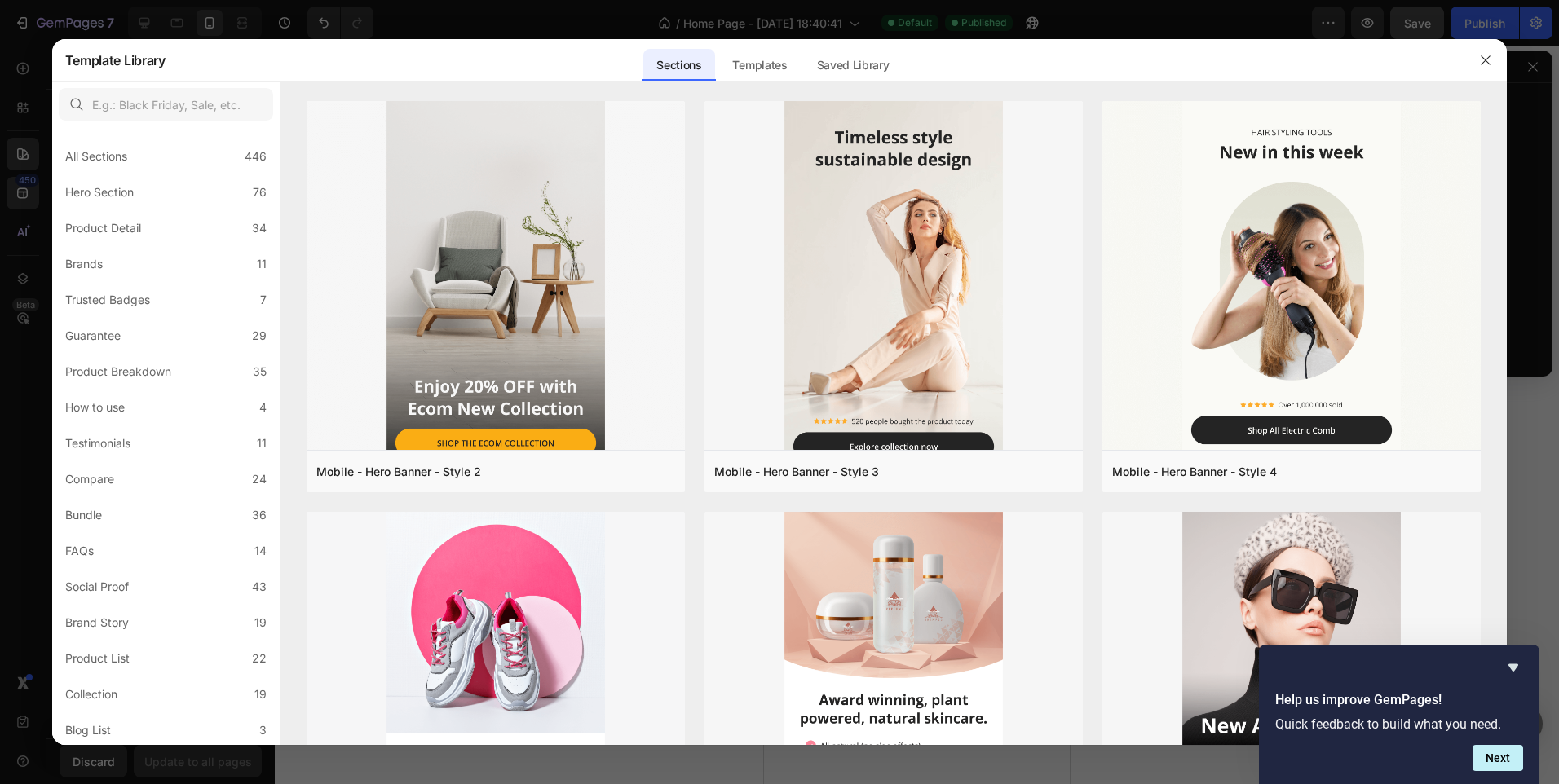
click at [275, 21] on div at bounding box center [780, 392] width 1559 height 784
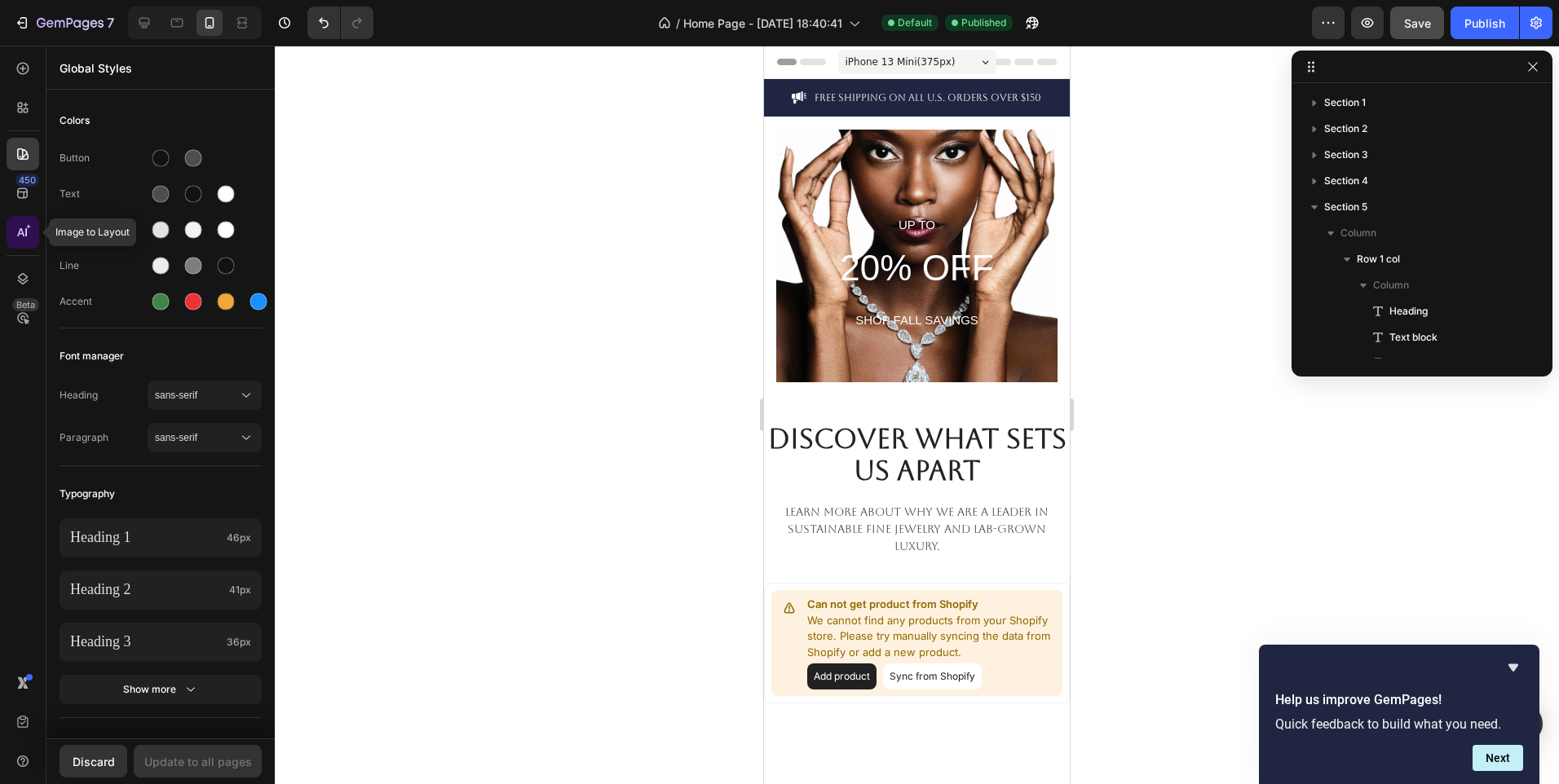
click at [27, 223] on div at bounding box center [22, 232] width 32 height 32
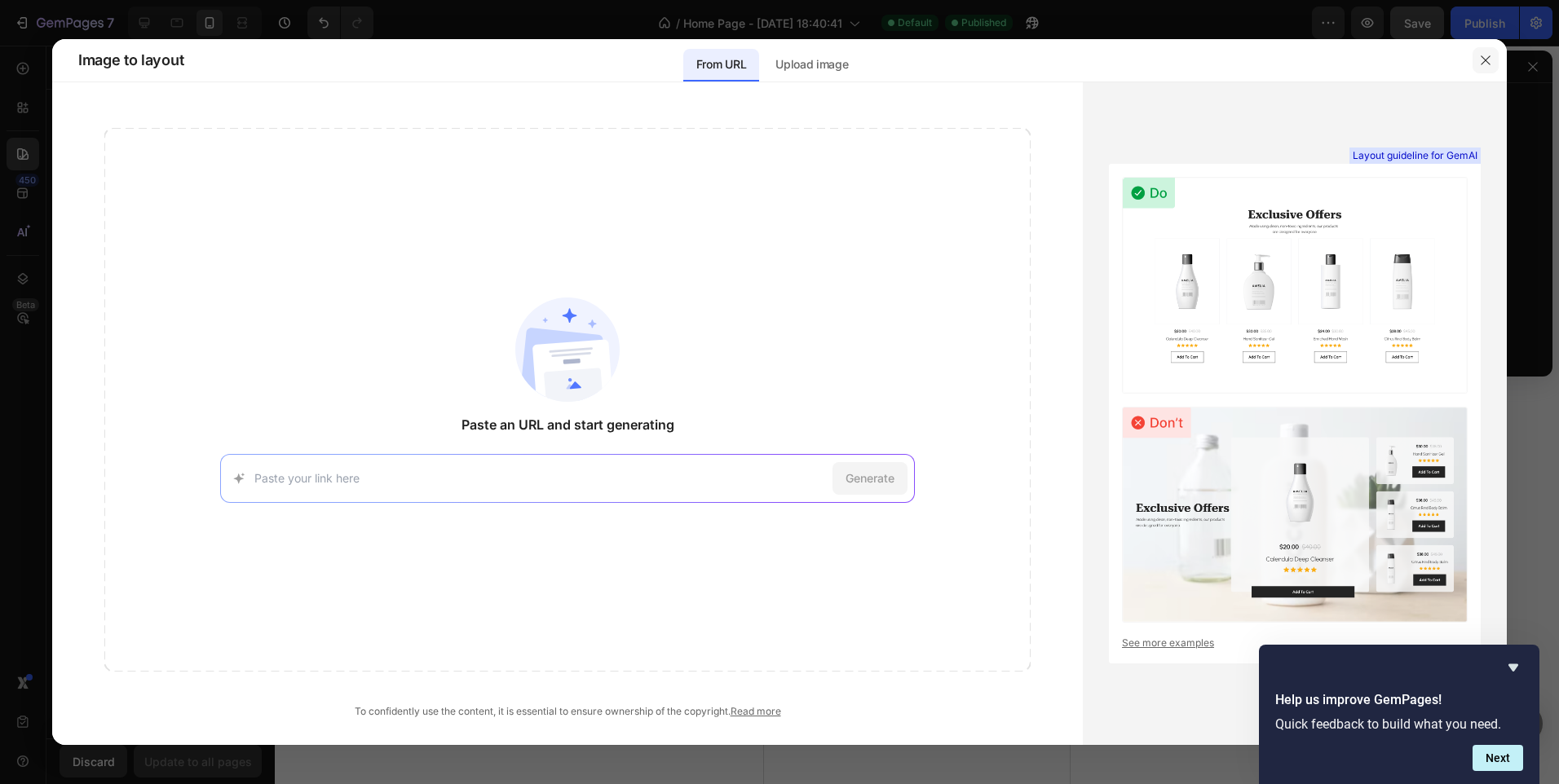
click at [1485, 55] on icon "button" at bounding box center [1486, 60] width 13 height 13
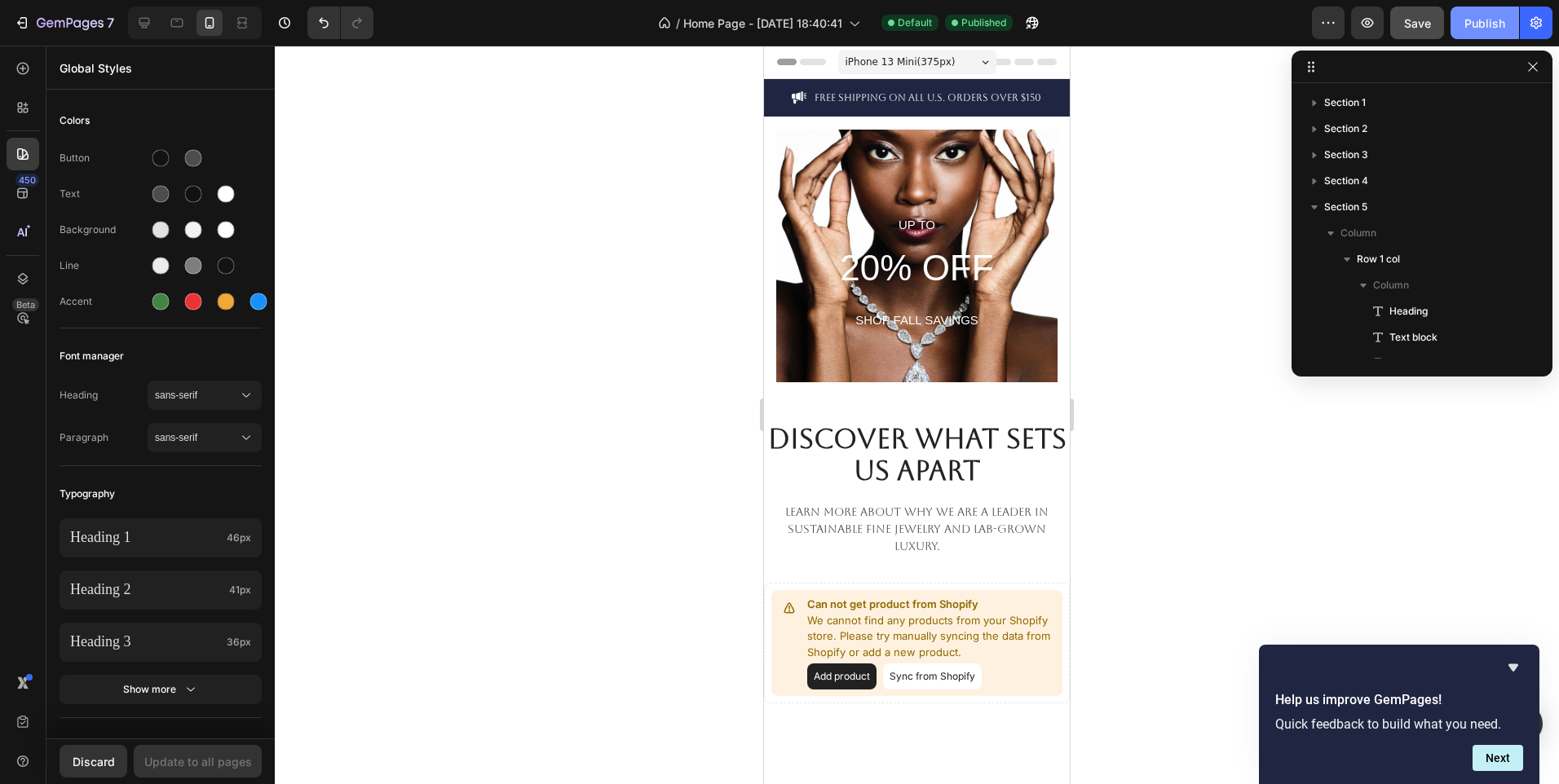
click at [1463, 21] on button "Publish" at bounding box center [1485, 22] width 69 height 32
click at [1536, 69] on icon "button" at bounding box center [1533, 66] width 9 height 9
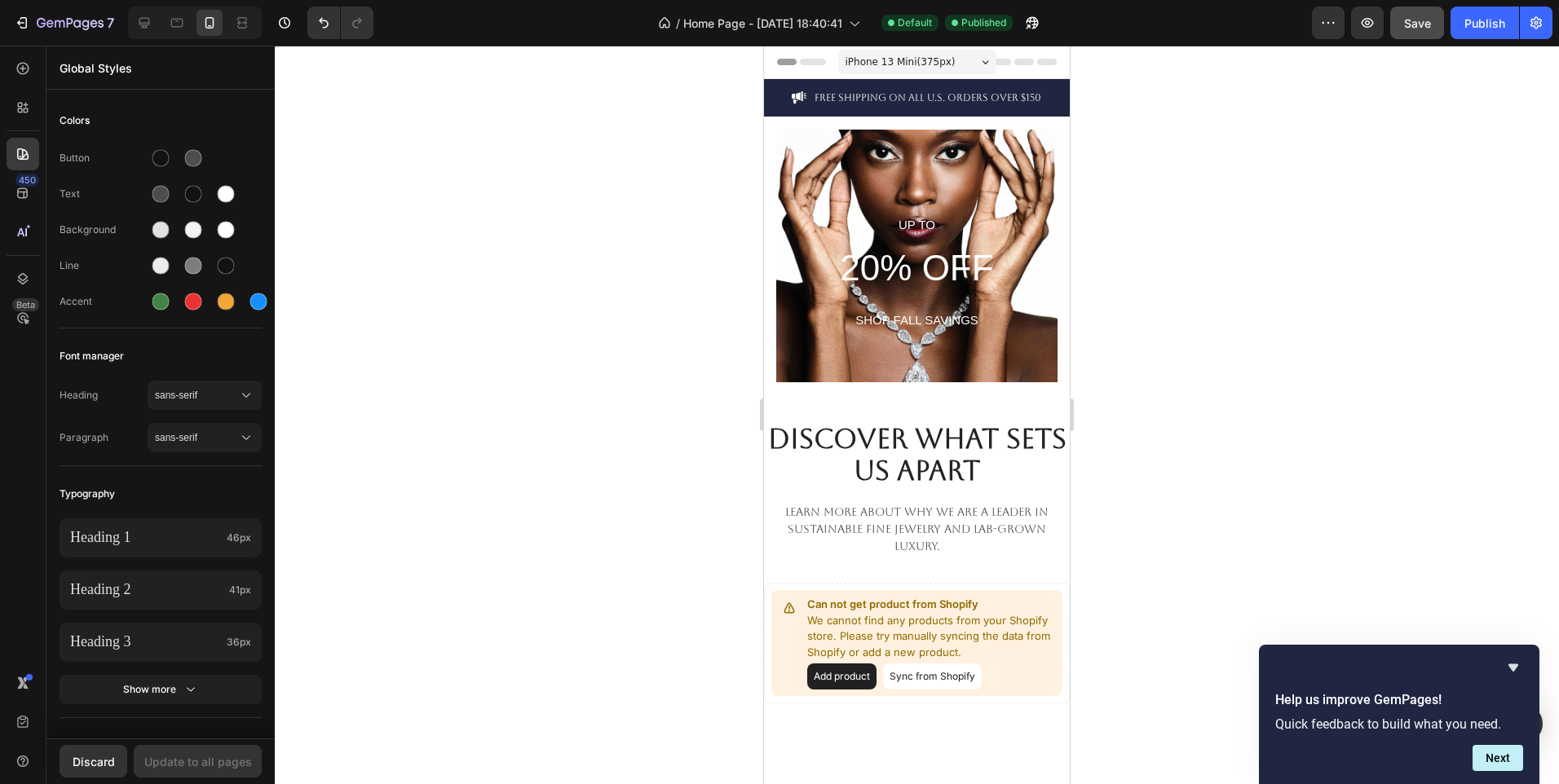
click at [1536, 69] on div at bounding box center [917, 414] width 1284 height 739
click at [1537, 20] on icon "button" at bounding box center [1537, 23] width 17 height 17
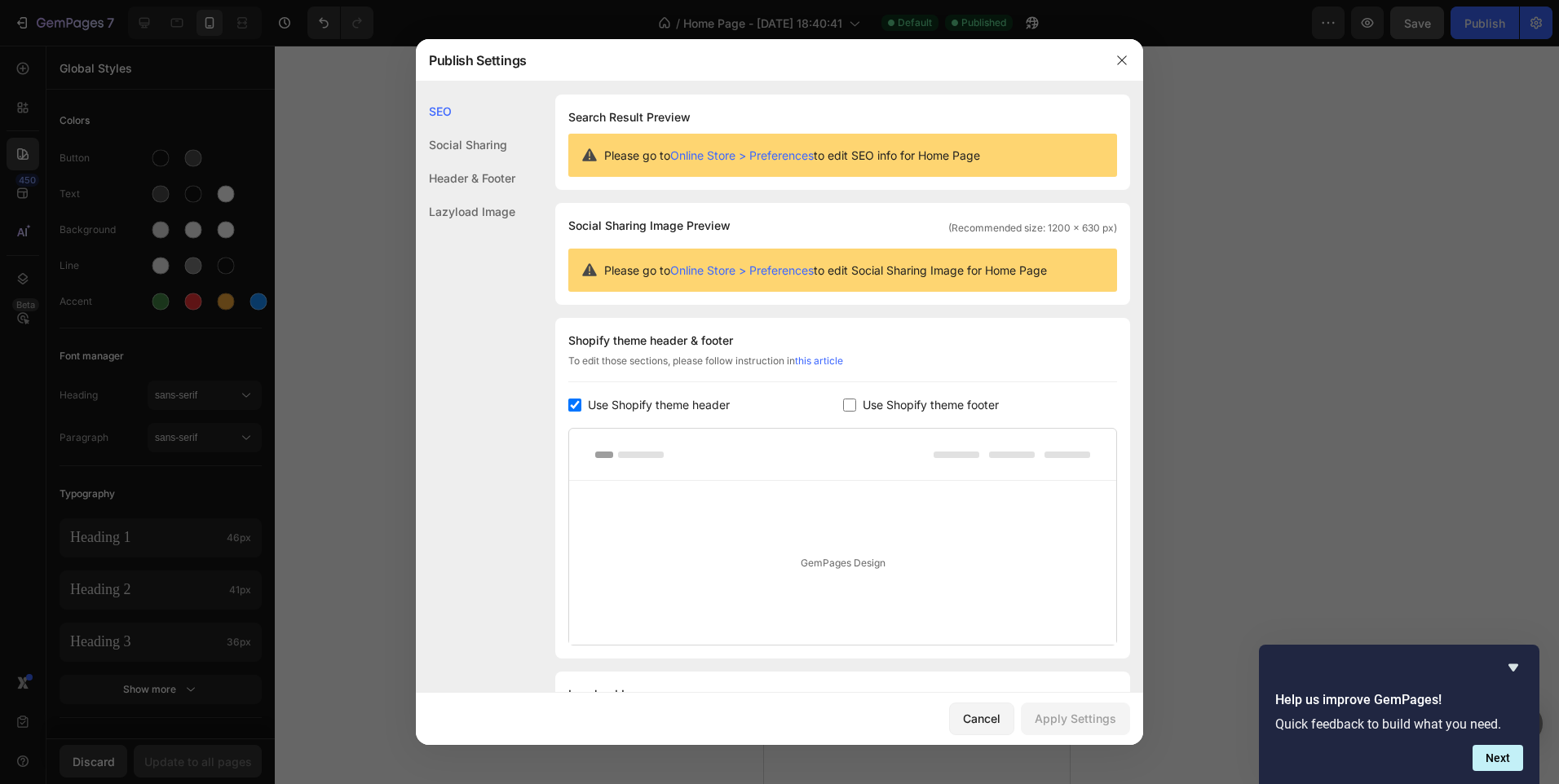
scroll to position [86, 0]
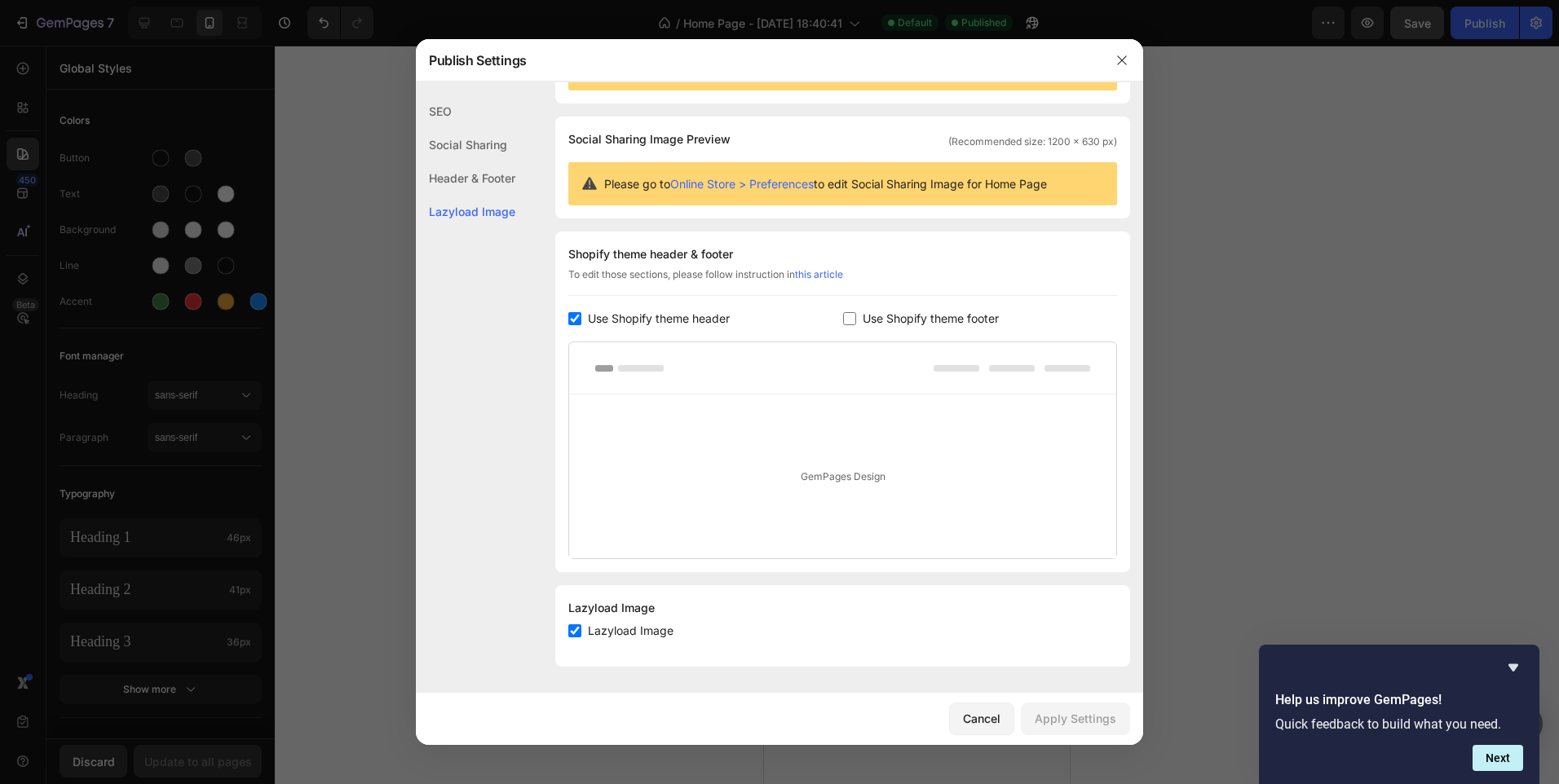
click at [573, 318] on input "checkbox" at bounding box center [575, 318] width 13 height 13
checkbox input "false"
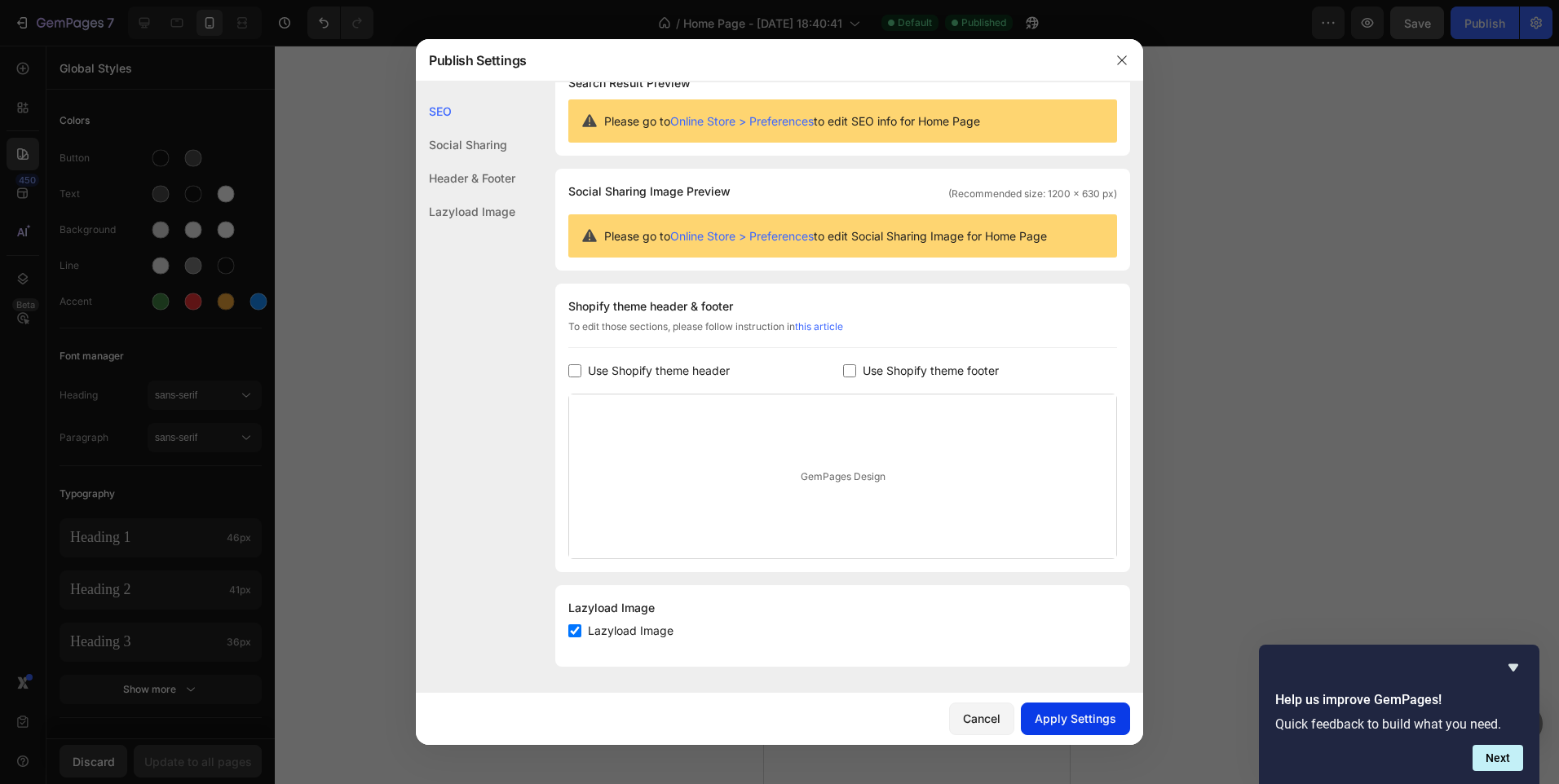
click at [1080, 726] on div "Apply Settings" at bounding box center [1076, 718] width 82 height 17
click at [1123, 54] on icon "button" at bounding box center [1122, 60] width 13 height 13
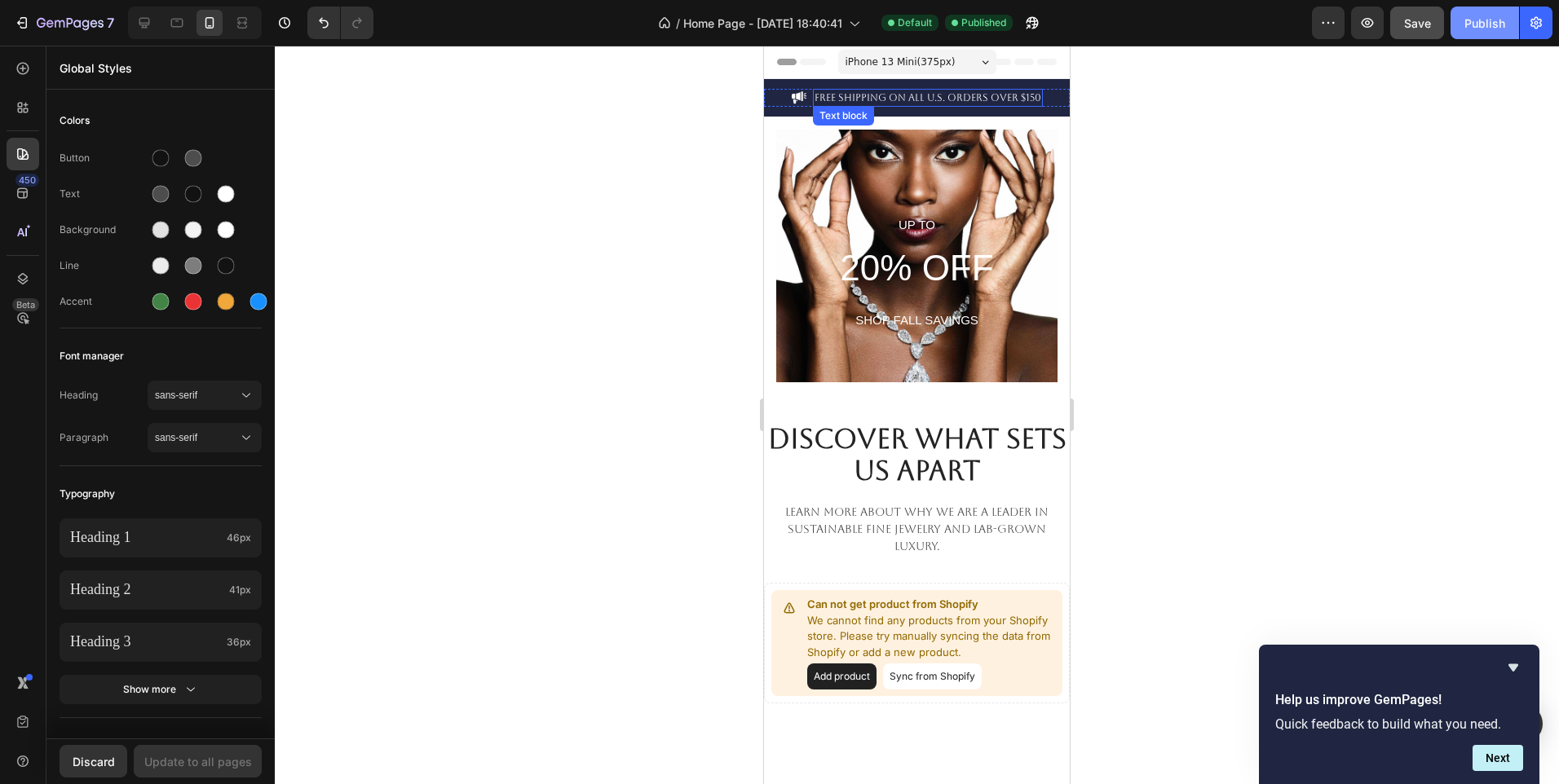
click at [1463, 24] on button "Publish" at bounding box center [1485, 22] width 69 height 32
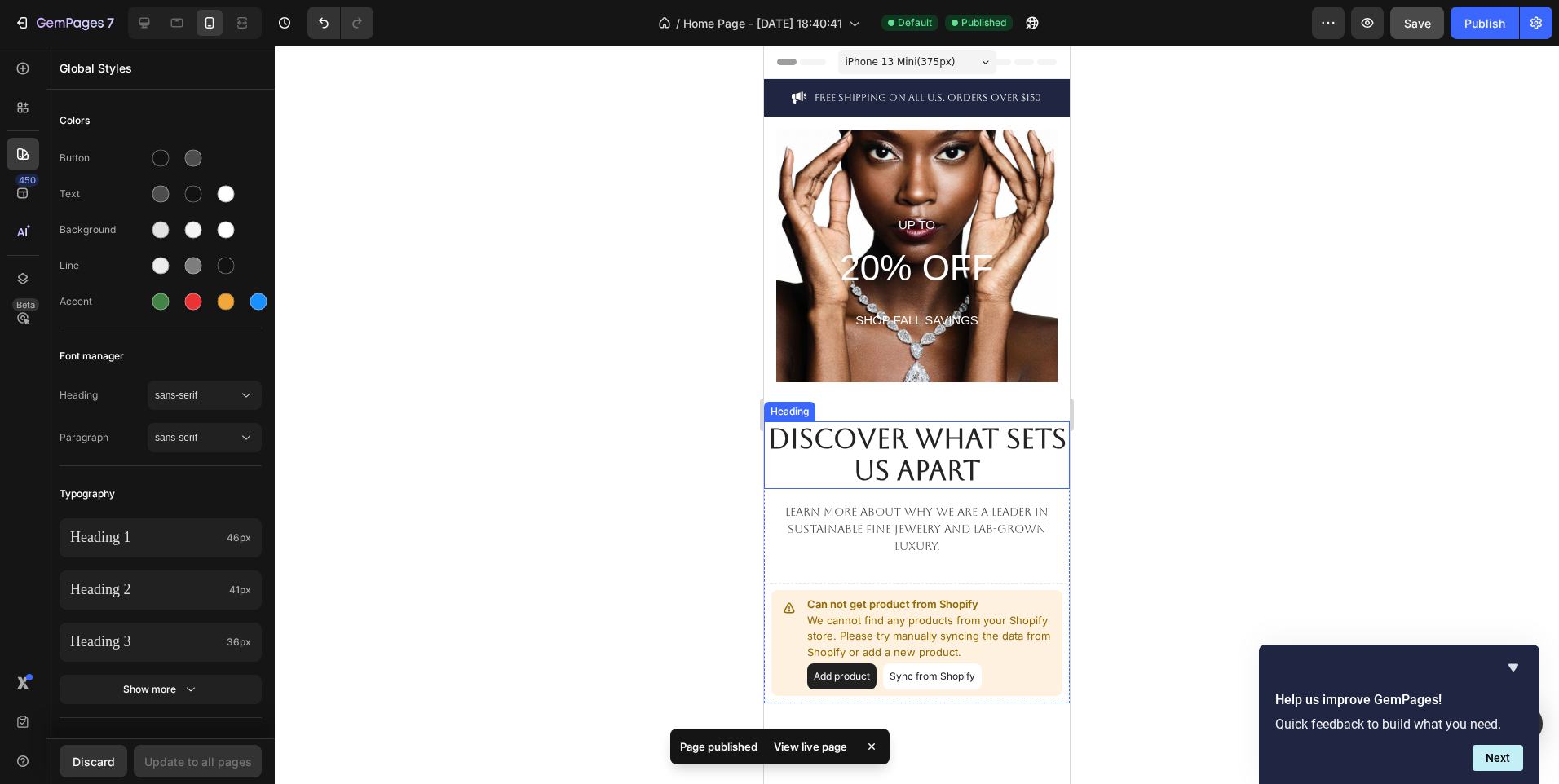
click at [1023, 443] on strong "Discover What Sets Us Apart" at bounding box center [917, 455] width 299 height 65
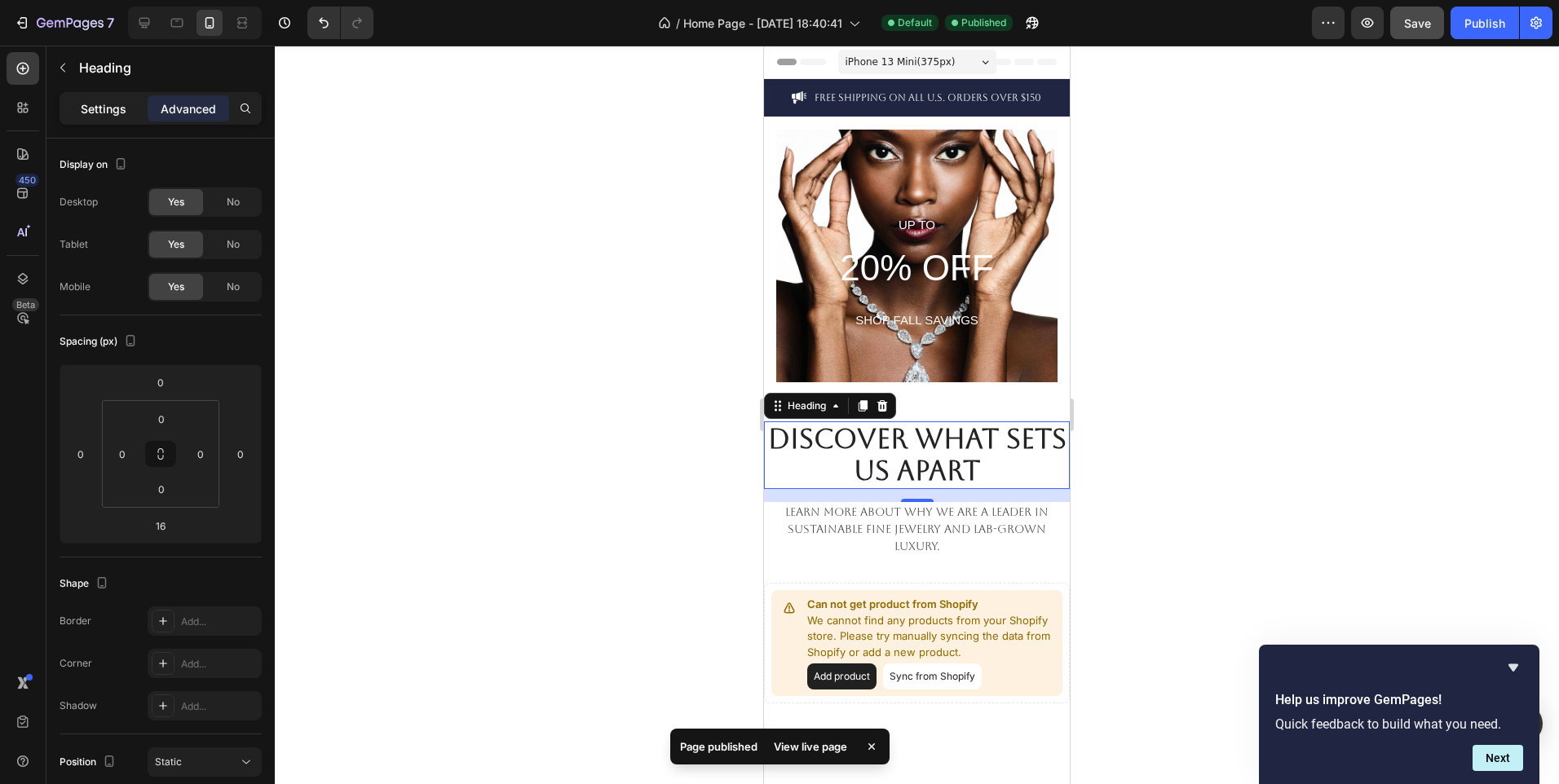
click at [98, 112] on p "Settings" at bounding box center [103, 108] width 46 height 17
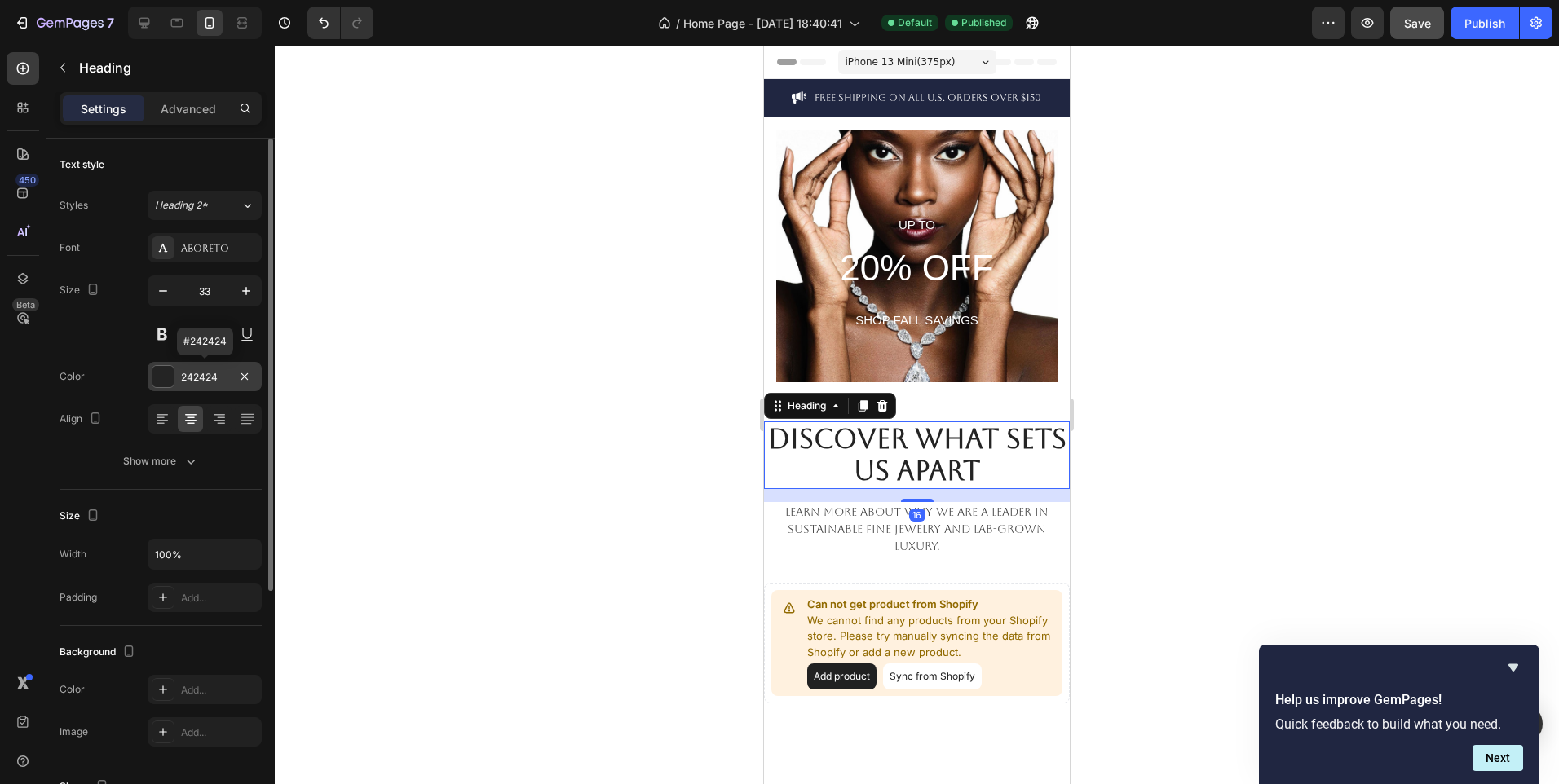
click at [165, 374] on div at bounding box center [163, 376] width 22 height 22
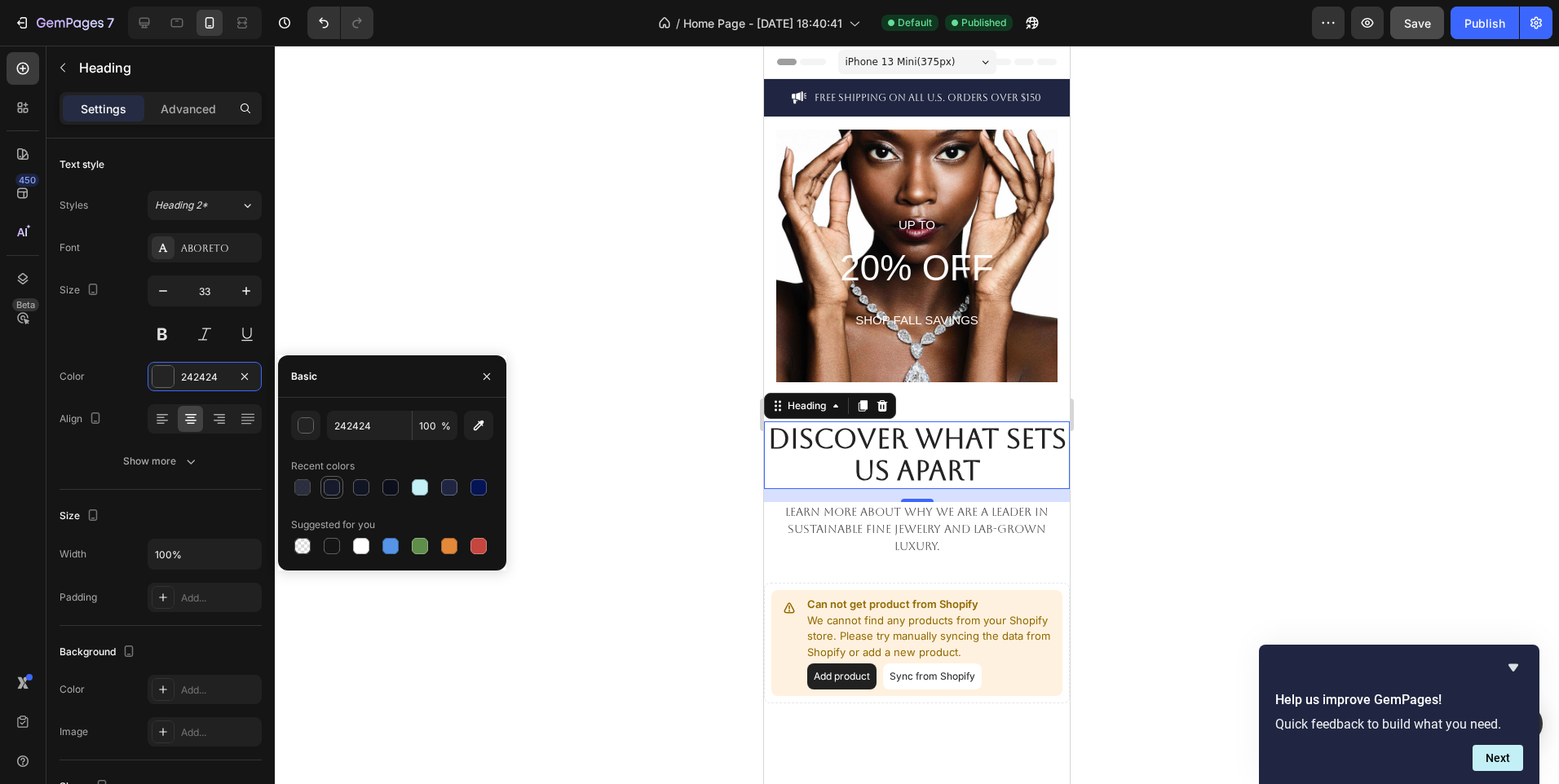
click at [329, 485] on div at bounding box center [332, 487] width 17 height 17
click at [482, 485] on div at bounding box center [479, 487] width 17 height 17
type input "041454"
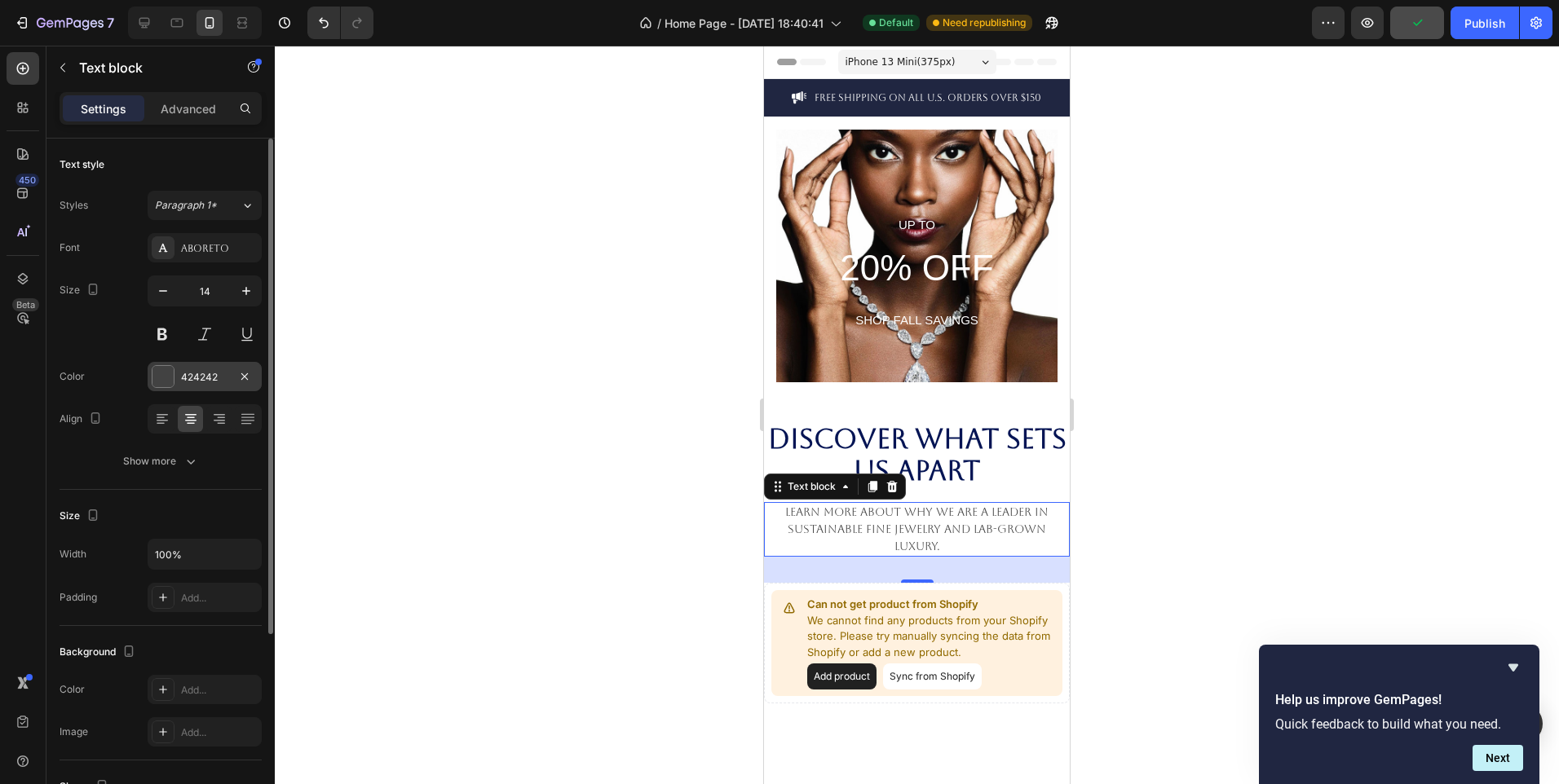
click at [172, 371] on div at bounding box center [163, 376] width 22 height 22
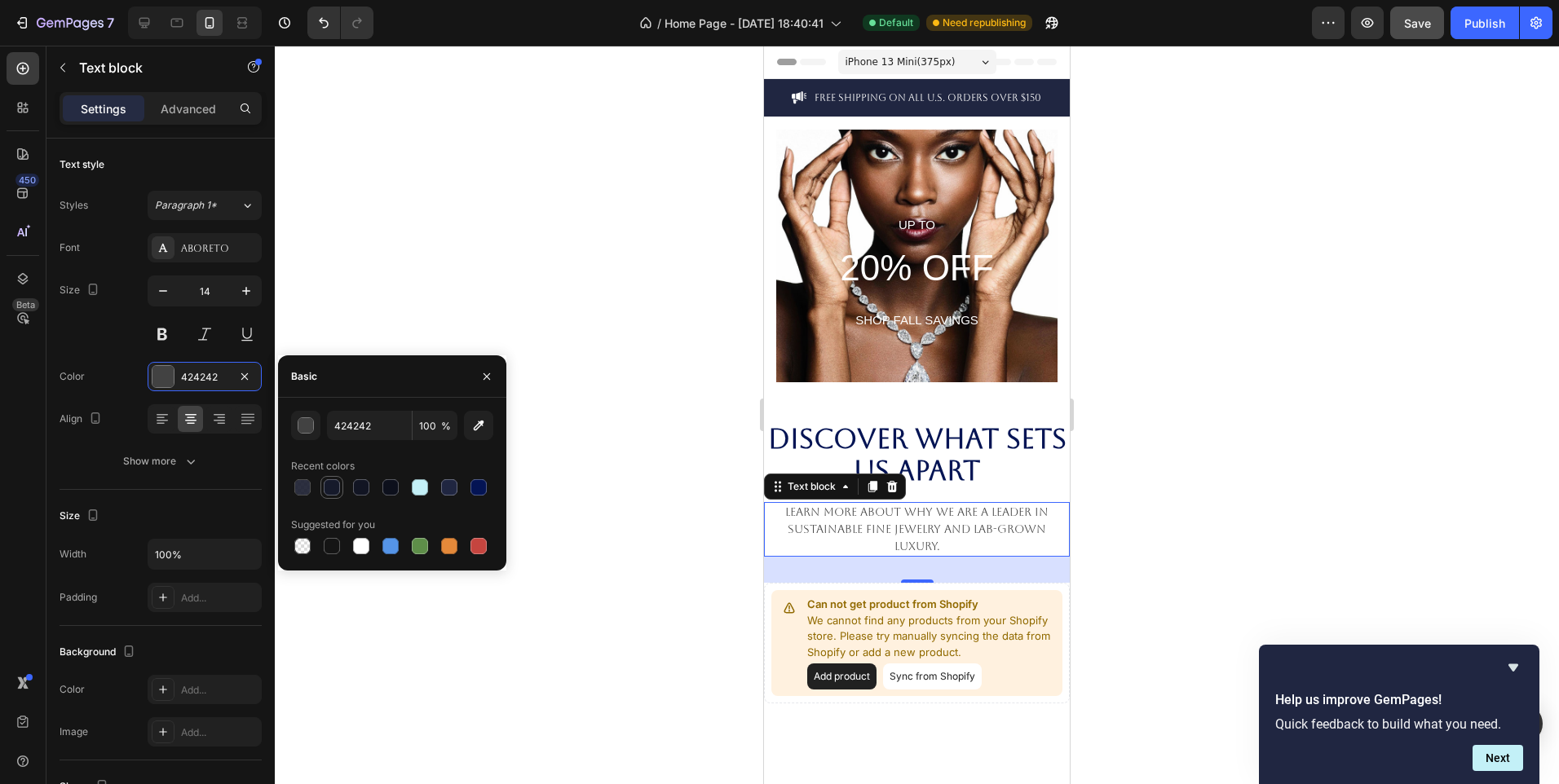
click at [338, 485] on div at bounding box center [332, 487] width 17 height 17
type input "161A2B"
click at [1429, 25] on span "Save" at bounding box center [1417, 23] width 27 height 14
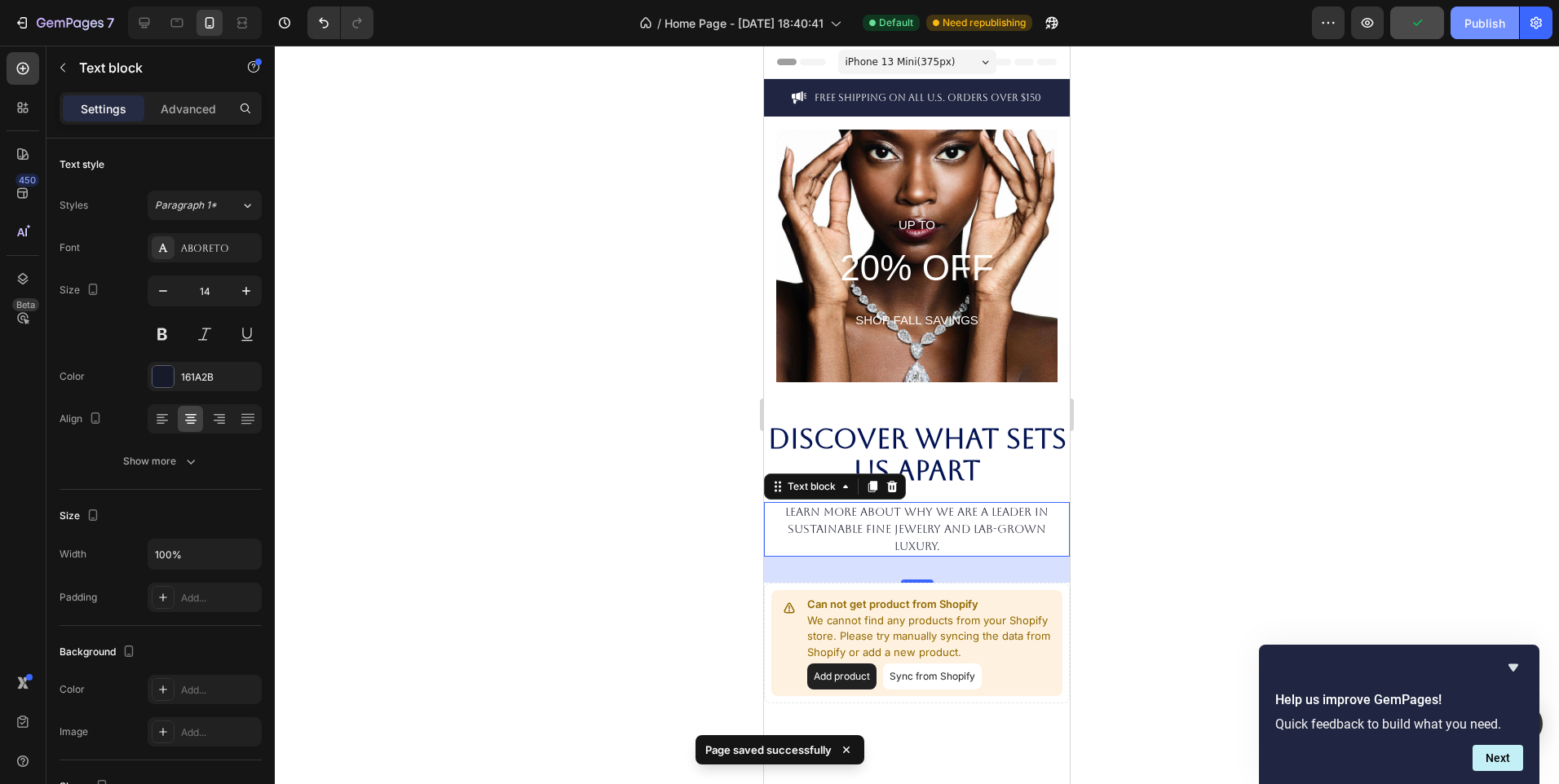
click at [1478, 23] on div "Publish" at bounding box center [1485, 23] width 41 height 17
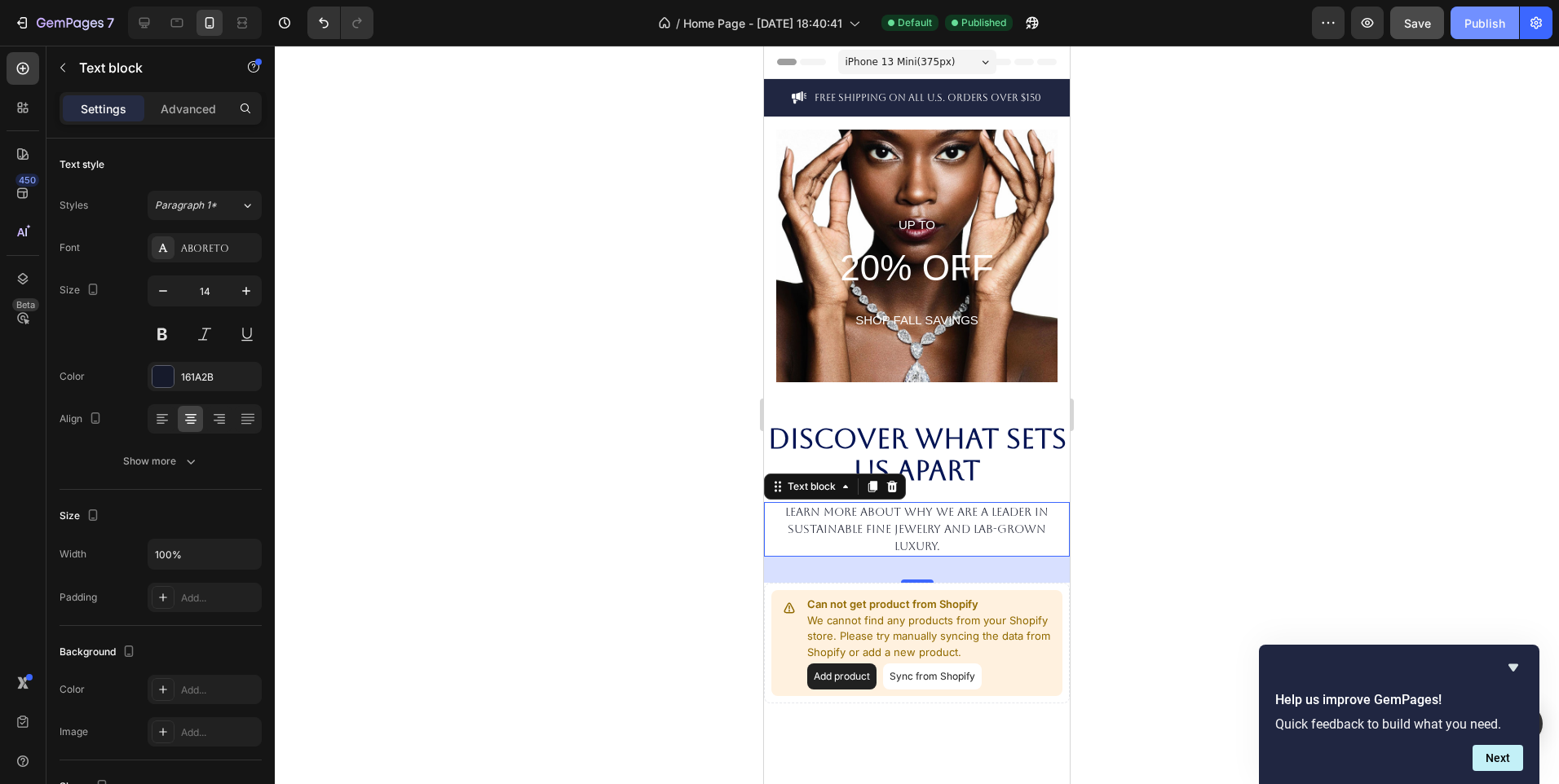
click at [1478, 23] on div "Publish" at bounding box center [1485, 23] width 41 height 17
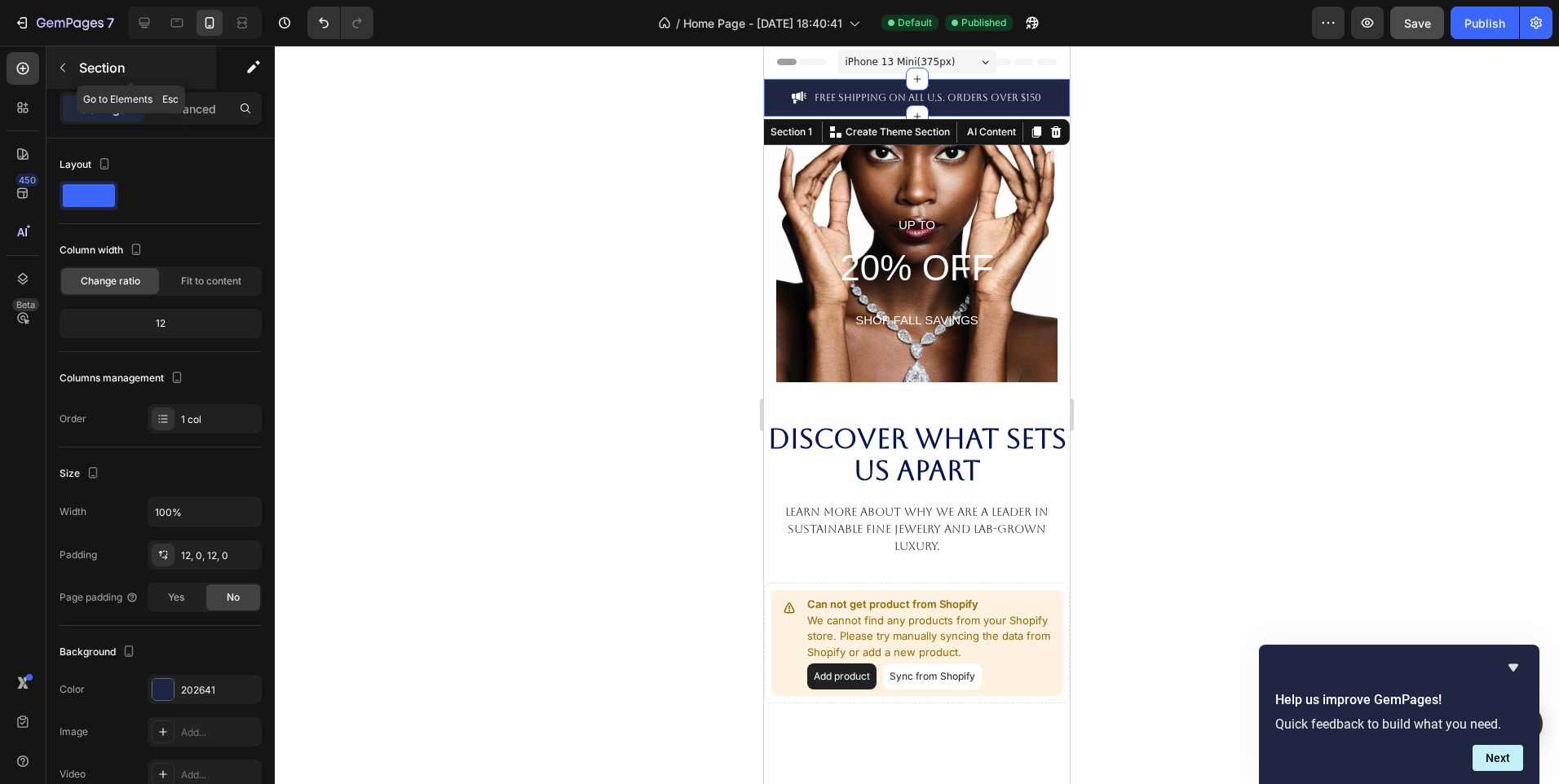
click at [65, 63] on icon "button" at bounding box center [63, 68] width 13 height 13
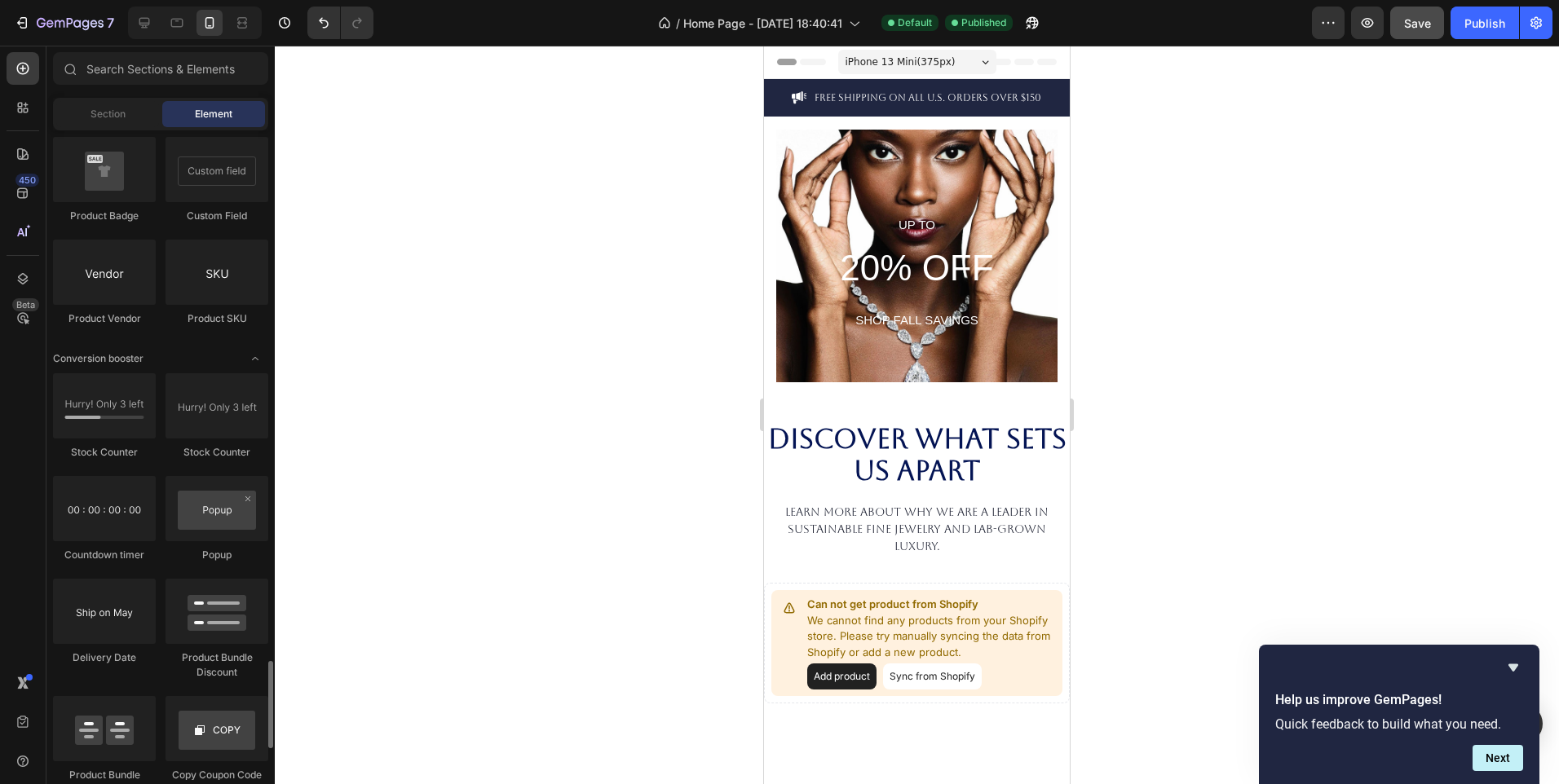
scroll to position [3179, 0]
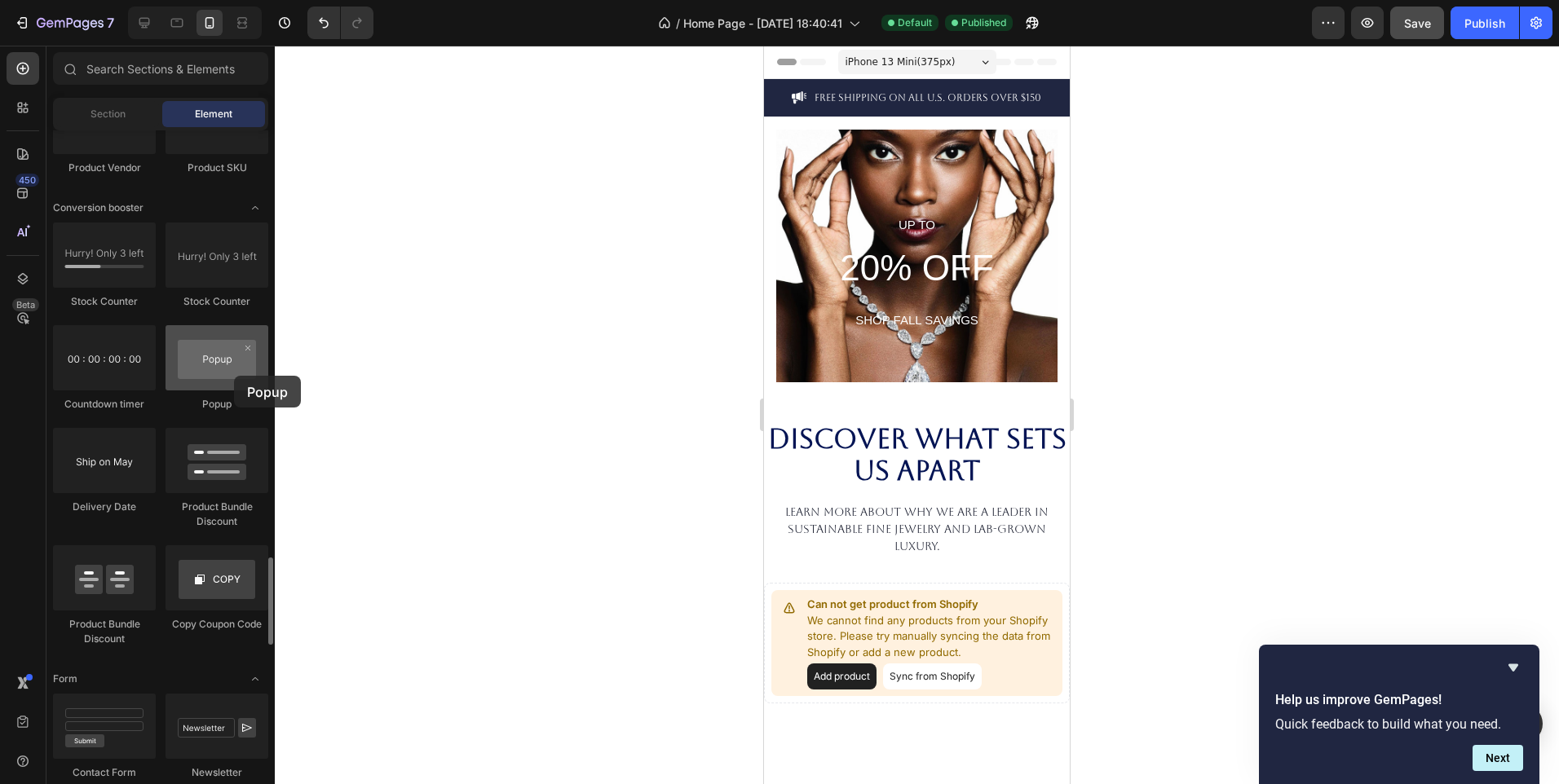
click at [234, 375] on div at bounding box center [217, 357] width 103 height 65
drag, startPoint x: 234, startPoint y: 375, endPoint x: 421, endPoint y: 411, distance: 190.4
click at [421, 0] on div "7 / Home Page - Sep 27, 18:40:41 Default Published Preview Save Publish 450 Bet…" at bounding box center [780, 0] width 1559 height 0
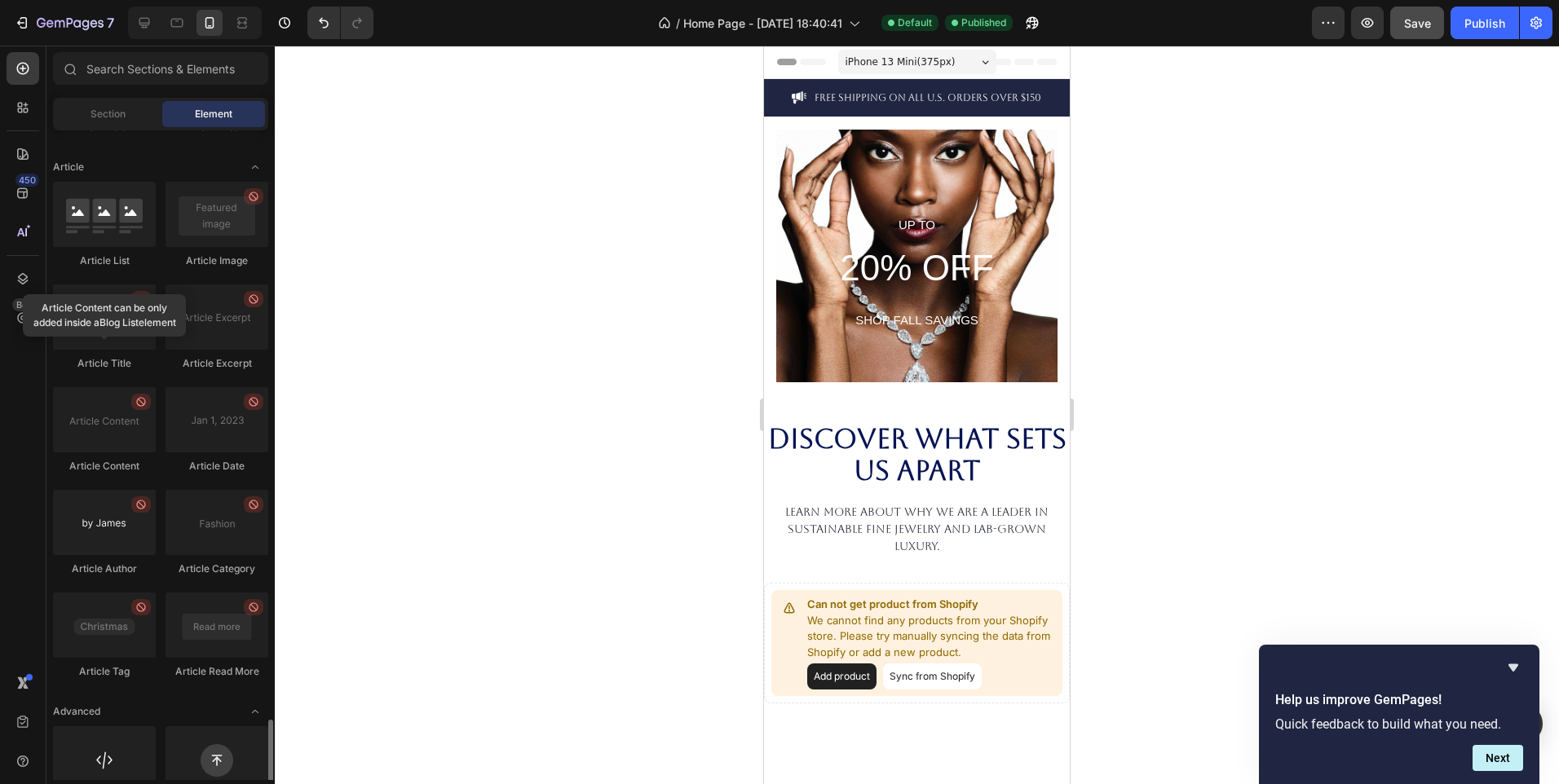
scroll to position [4180, 0]
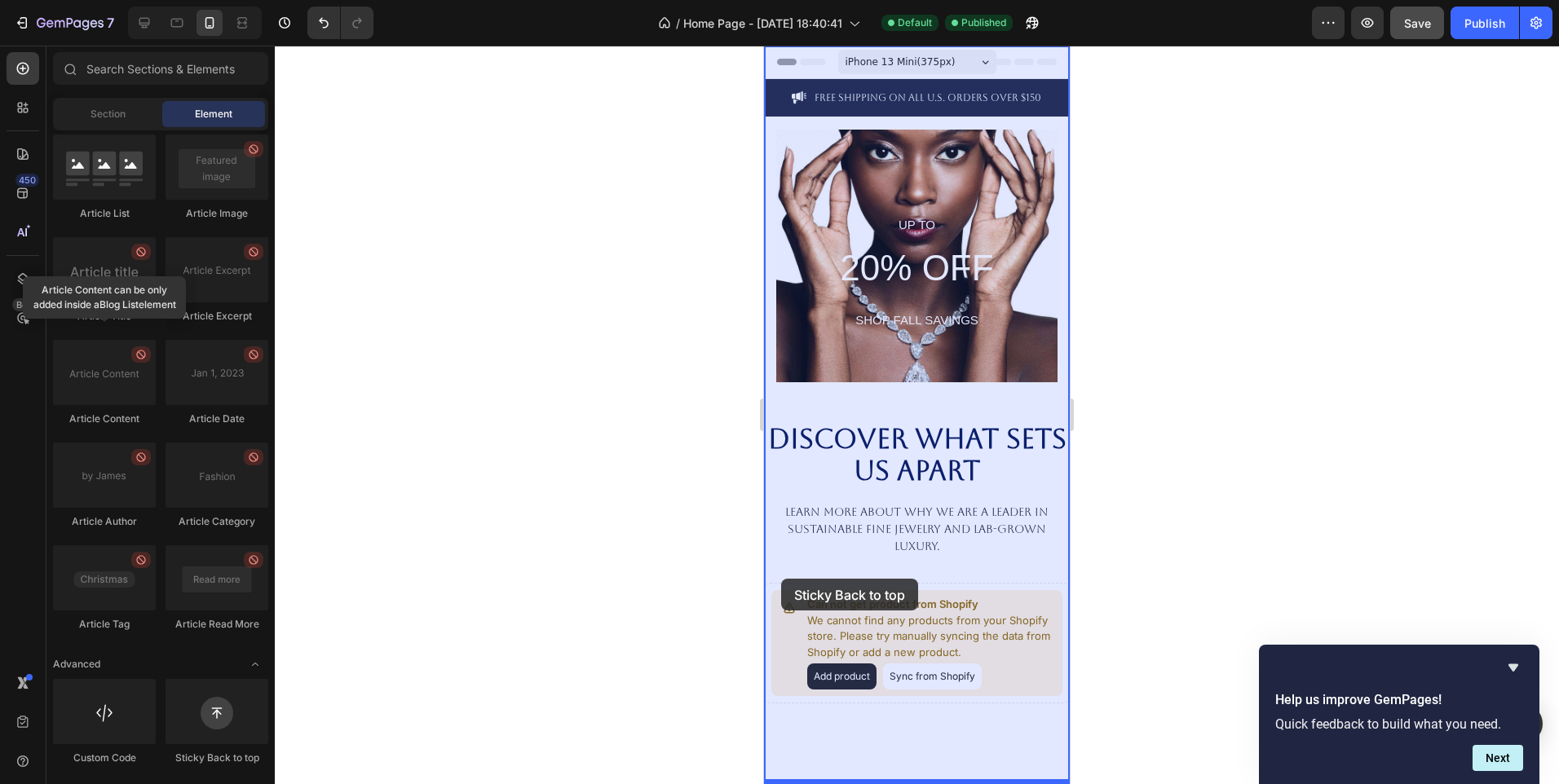
drag, startPoint x: 1000, startPoint y: 768, endPoint x: 781, endPoint y: 579, distance: 289.3
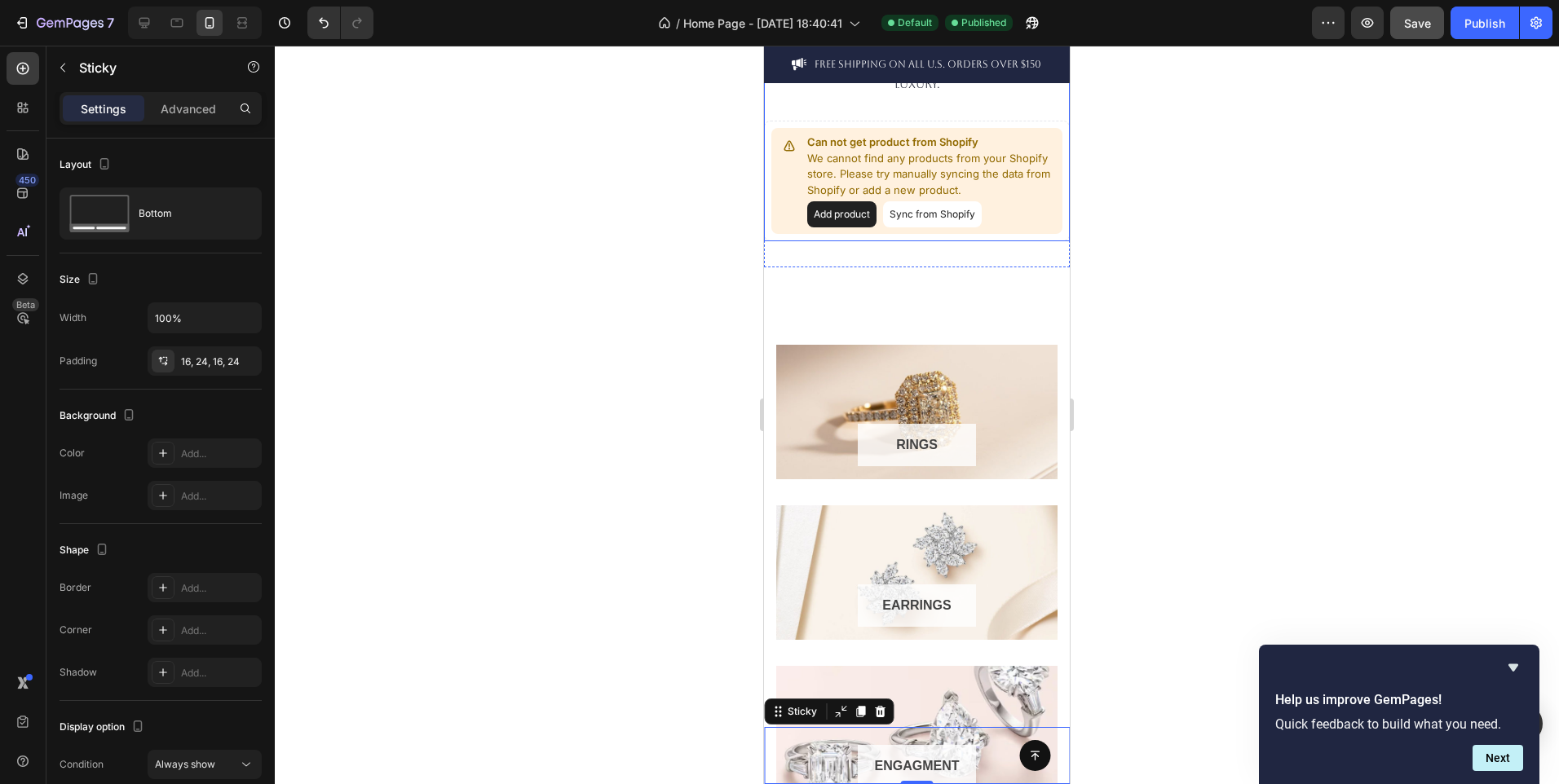
scroll to position [463, 0]
click at [878, 715] on icon at bounding box center [880, 711] width 11 height 12
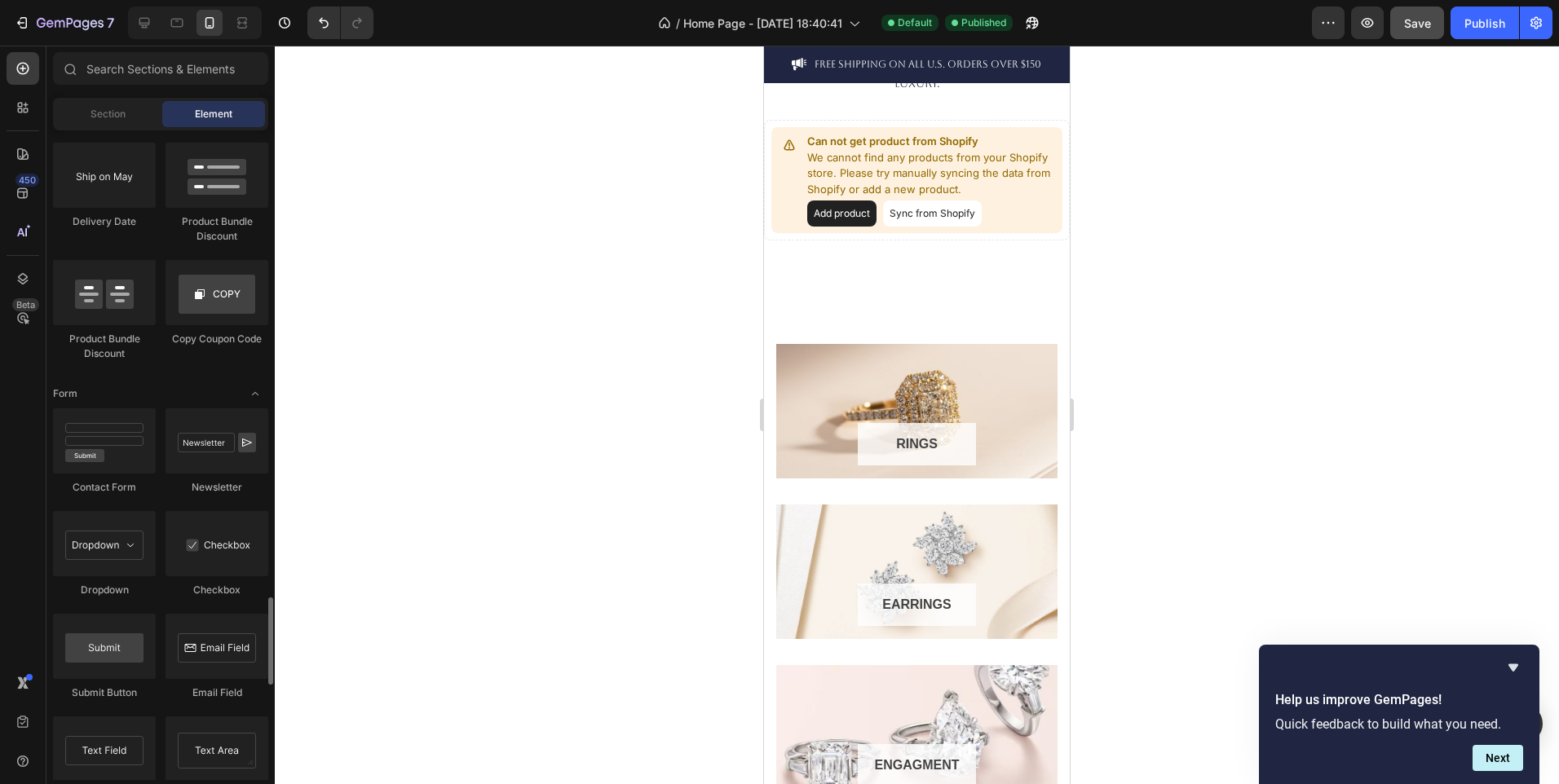
scroll to position [3465, 0]
click at [104, 655] on div at bounding box center [104, 645] width 103 height 65
drag, startPoint x: 909, startPoint y: 595, endPoint x: 802, endPoint y: 301, distance: 312.9
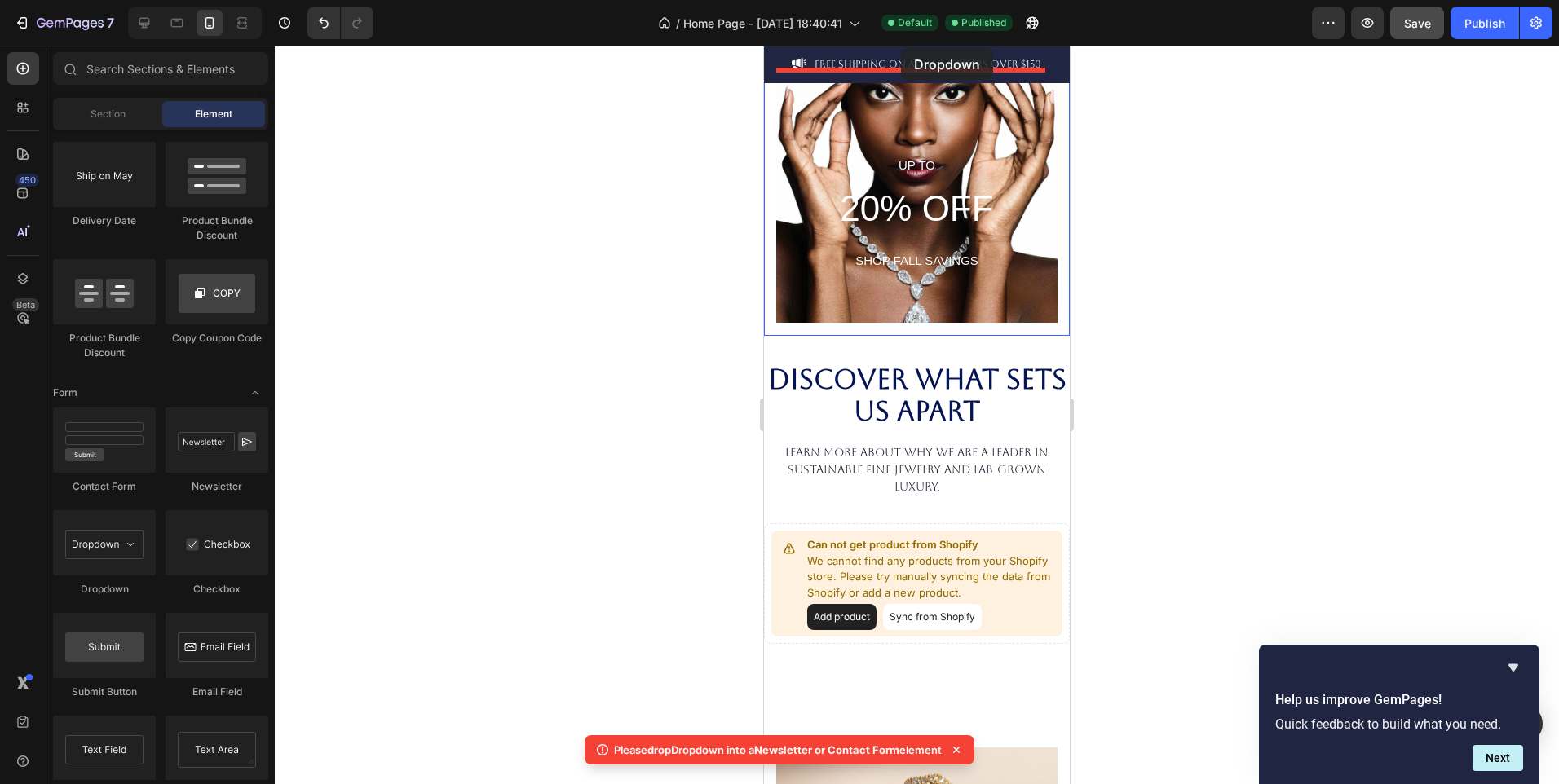
scroll to position [0, 0]
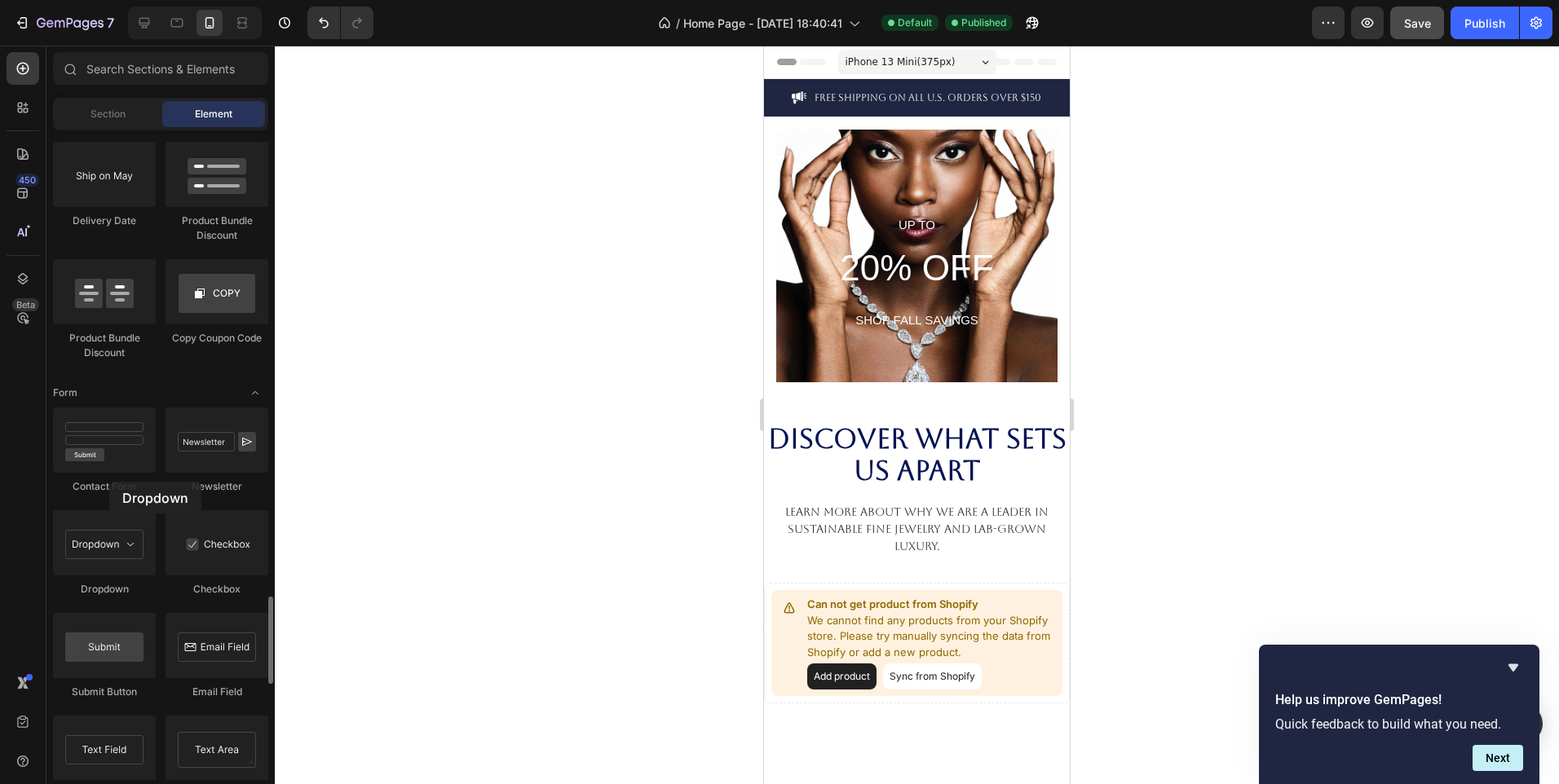
drag, startPoint x: 89, startPoint y: 561, endPoint x: 109, endPoint y: 481, distance: 82.5
click at [109, 481] on div "Contact Form Newsletter Dropdown Checkbox Submit Button Email Field Text Field …" at bounding box center [161, 612] width 215 height 409
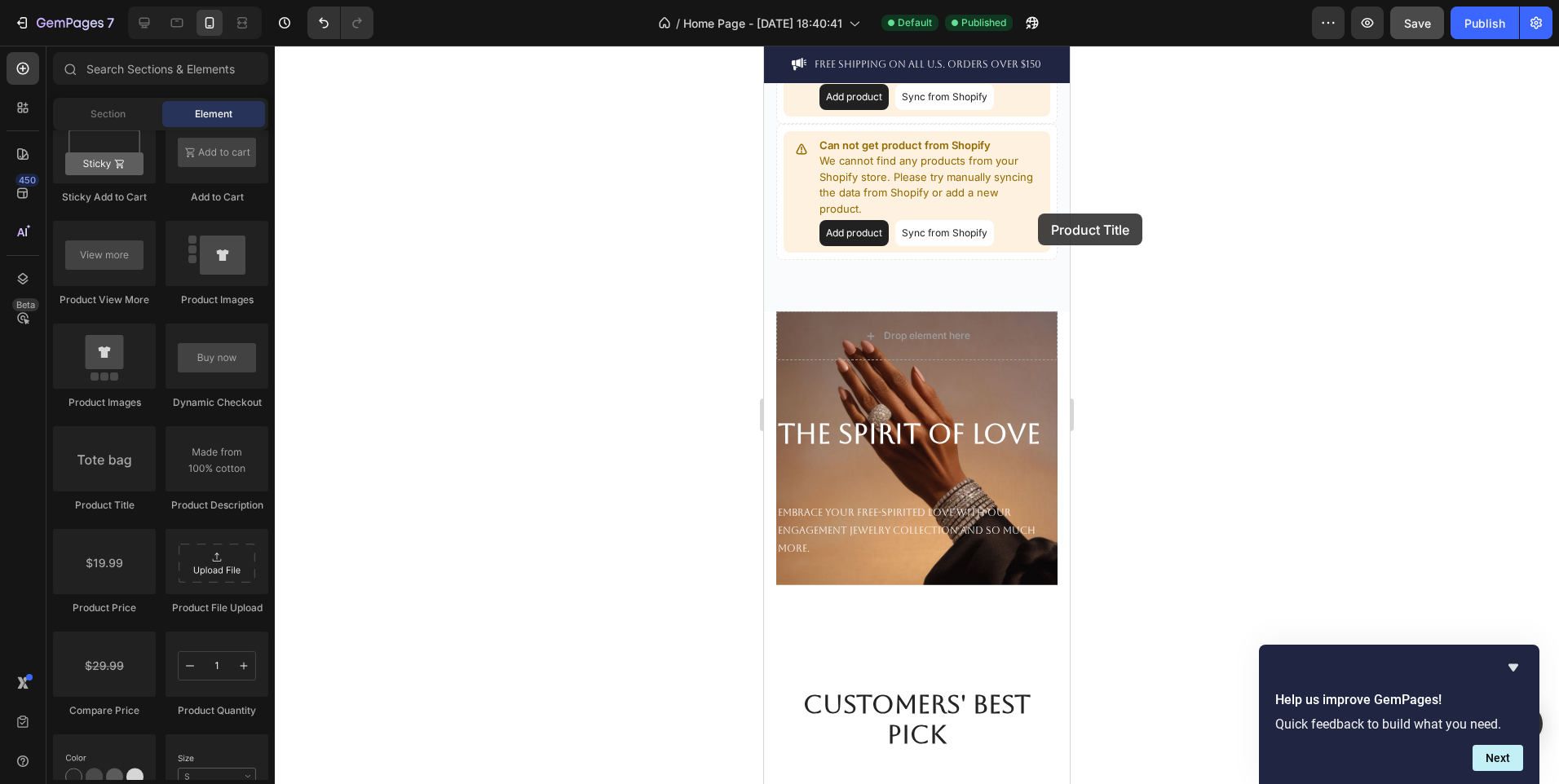
scroll to position [2570, 0]
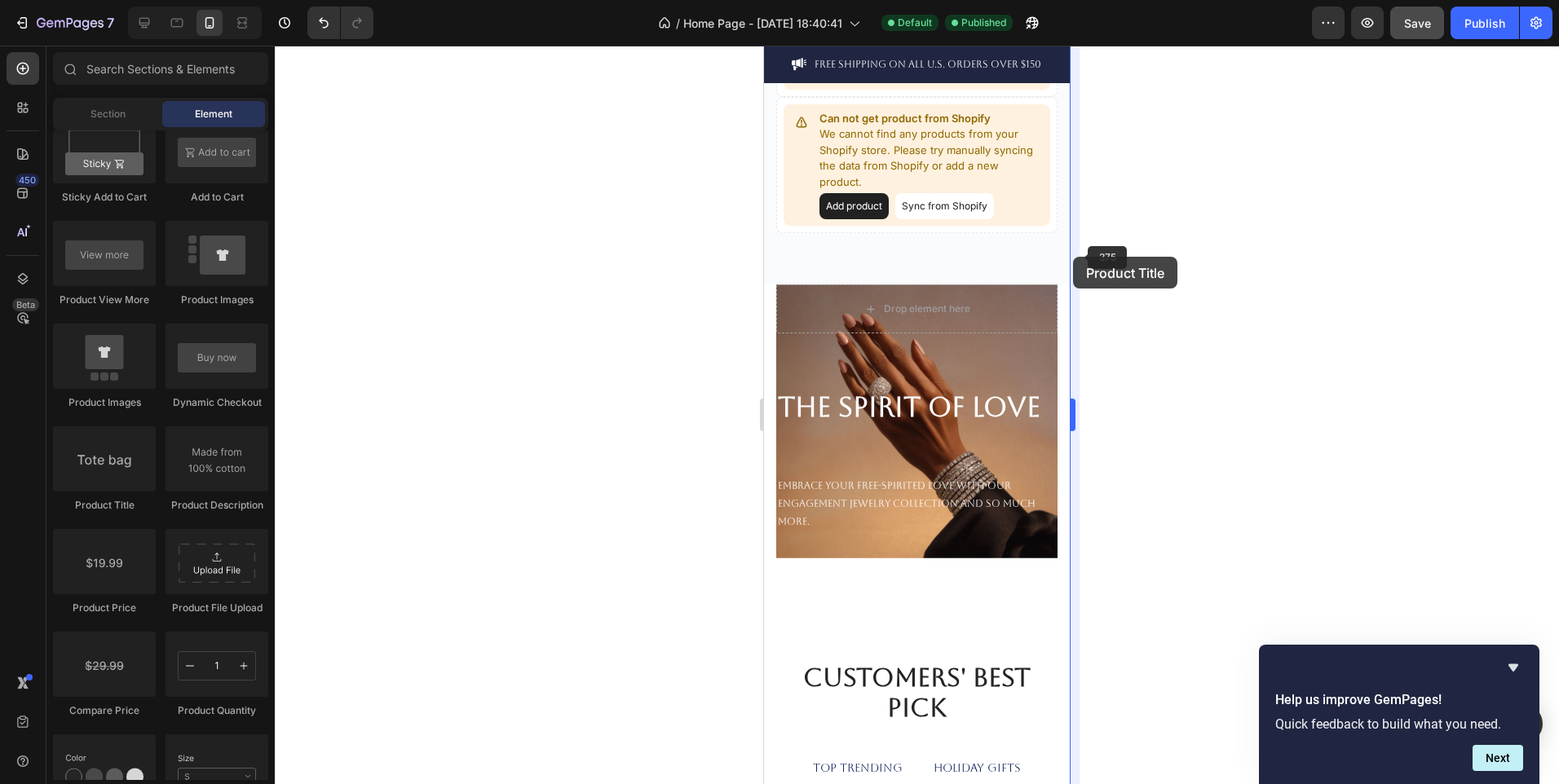
drag, startPoint x: 94, startPoint y: 448, endPoint x: 1073, endPoint y: 256, distance: 997.6
click at [1073, 0] on div "7 / Home Page - Sep 27, 18:40:41 Default Published Preview Save Publish 450 Bet…" at bounding box center [780, 0] width 1559 height 0
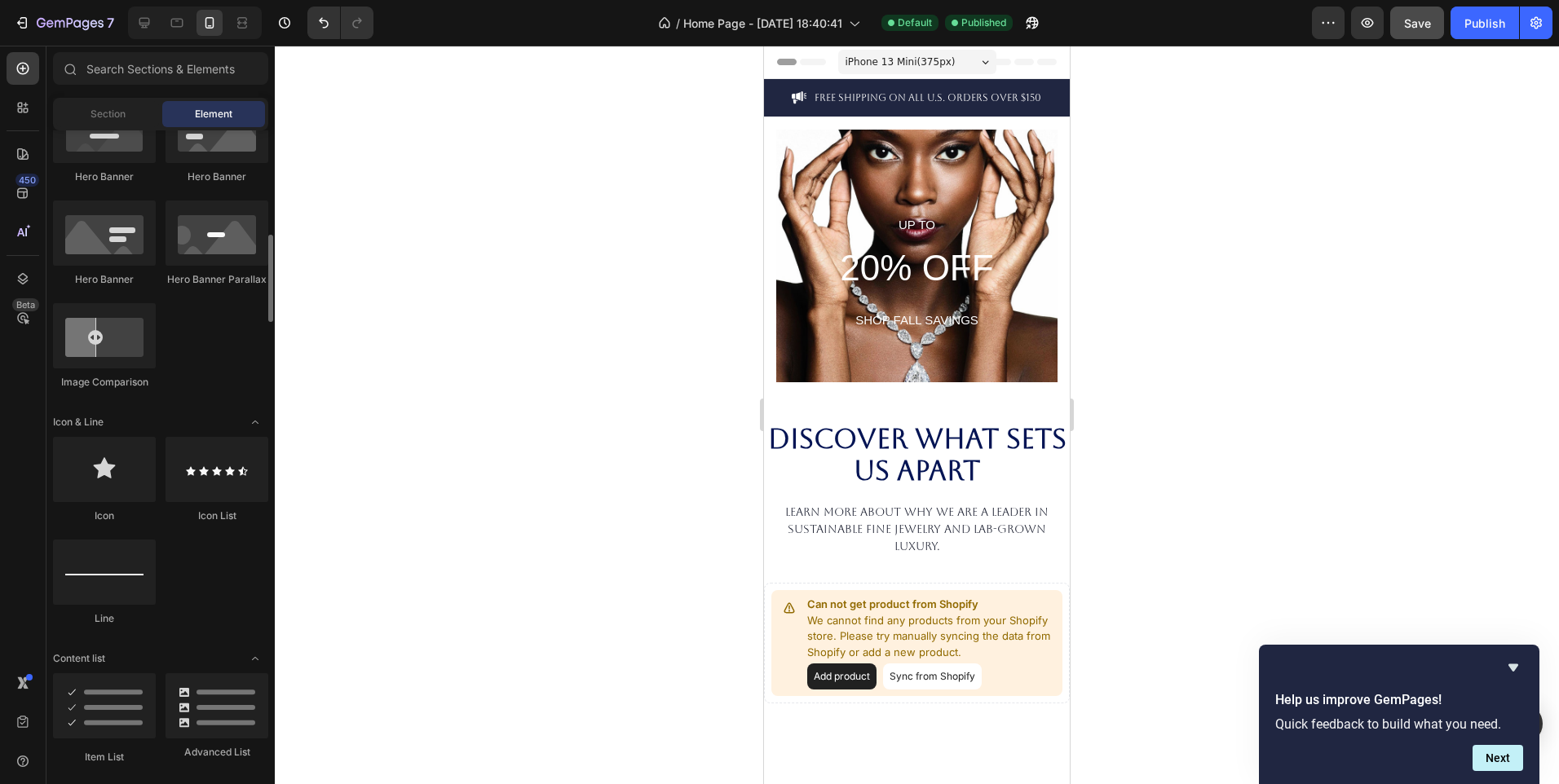
scroll to position [856, 0]
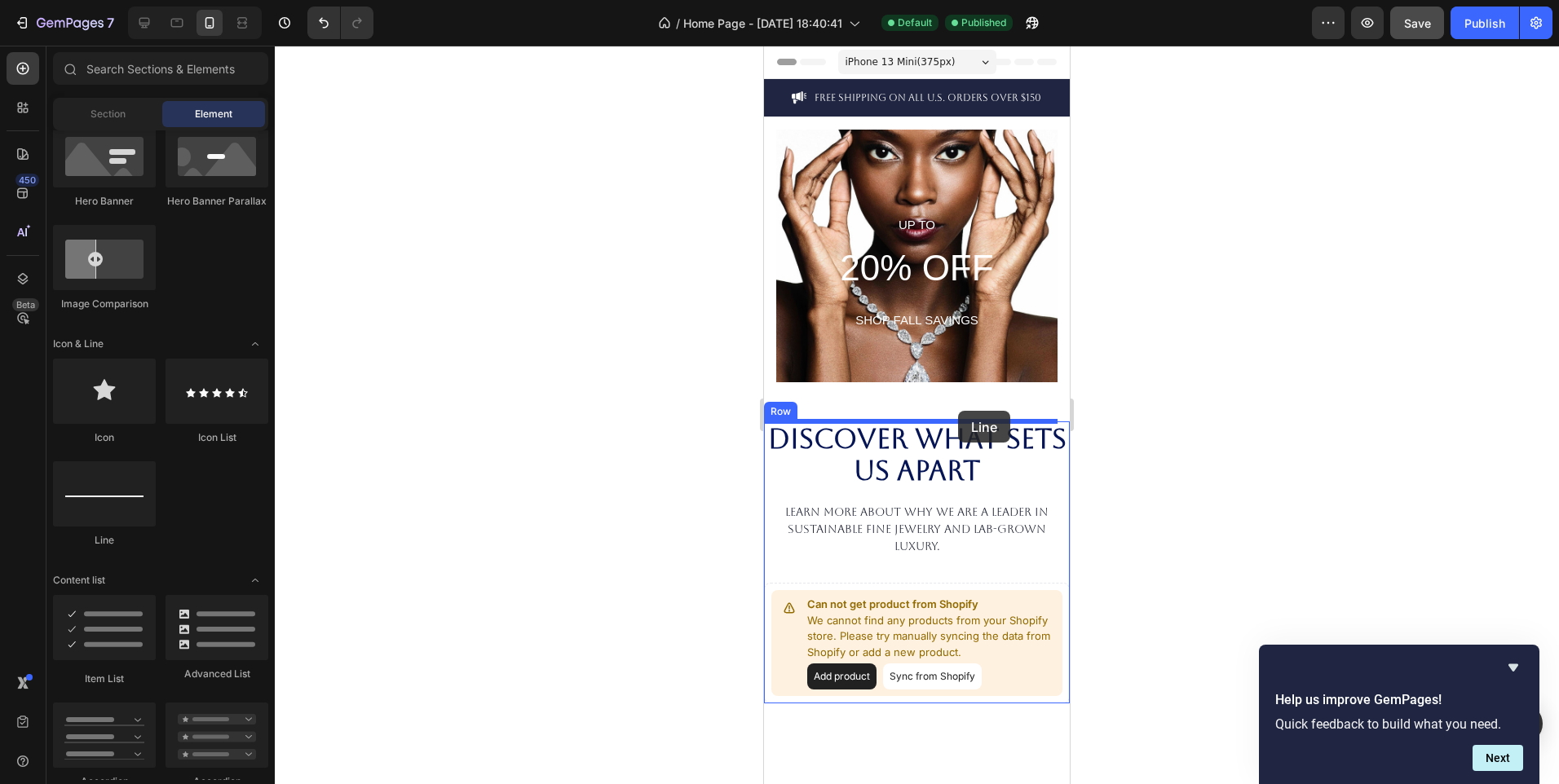
drag, startPoint x: 890, startPoint y: 529, endPoint x: 958, endPoint y: 413, distance: 134.5
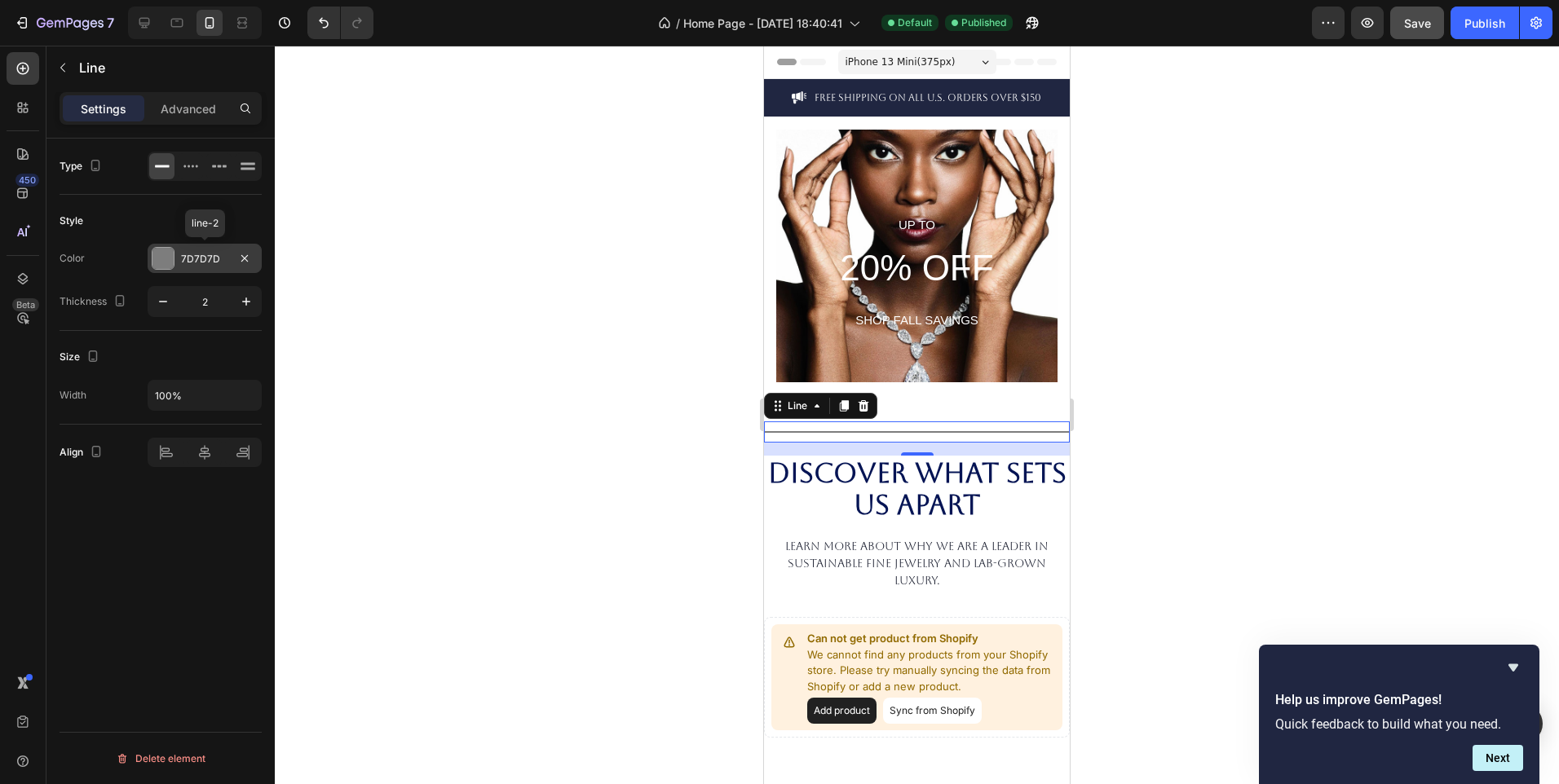
click at [153, 256] on div at bounding box center [163, 259] width 22 height 22
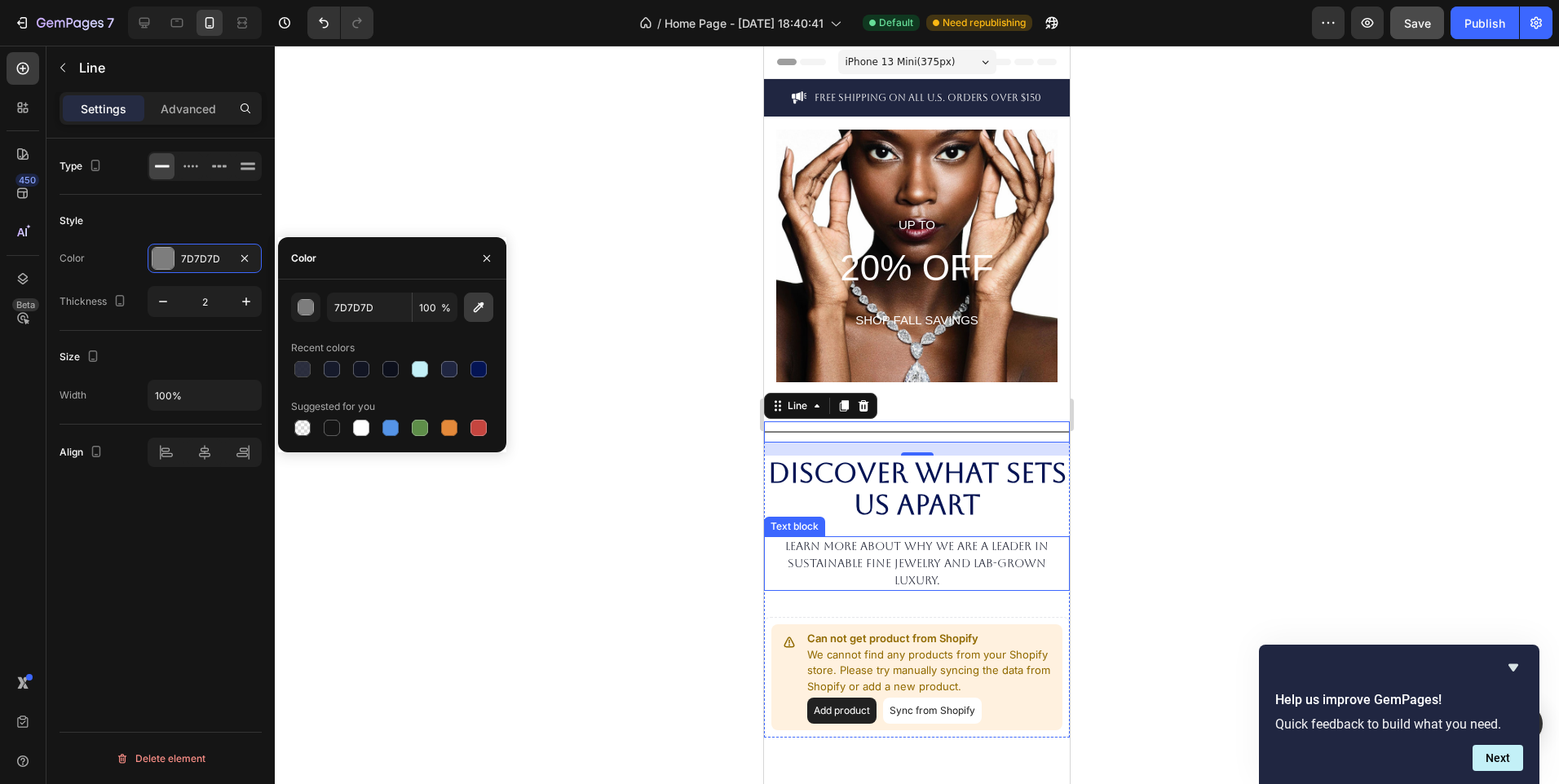
click at [482, 312] on icon "button" at bounding box center [479, 308] width 17 height 17
type input "CA8F0E"
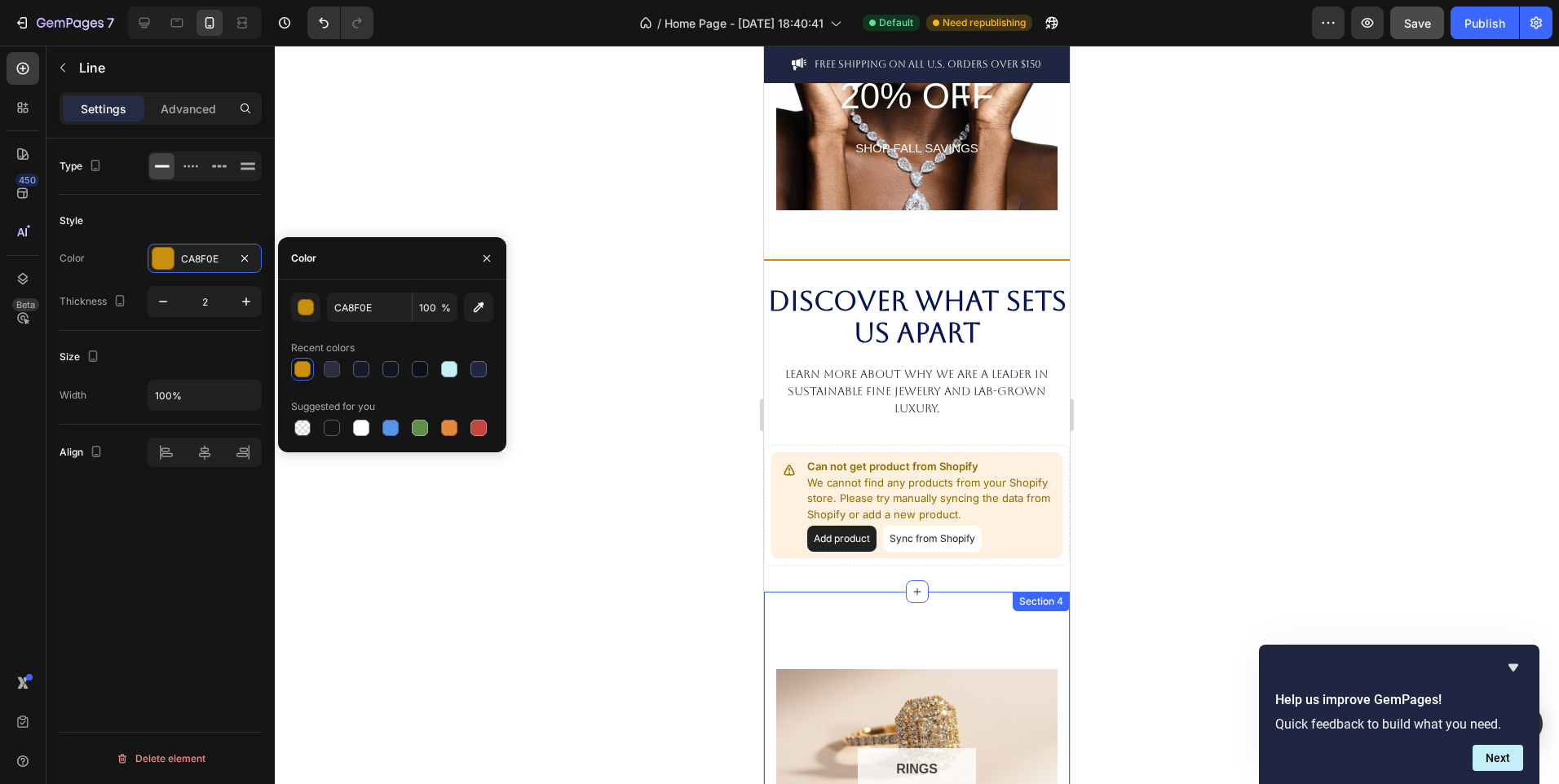
scroll to position [102, 0]
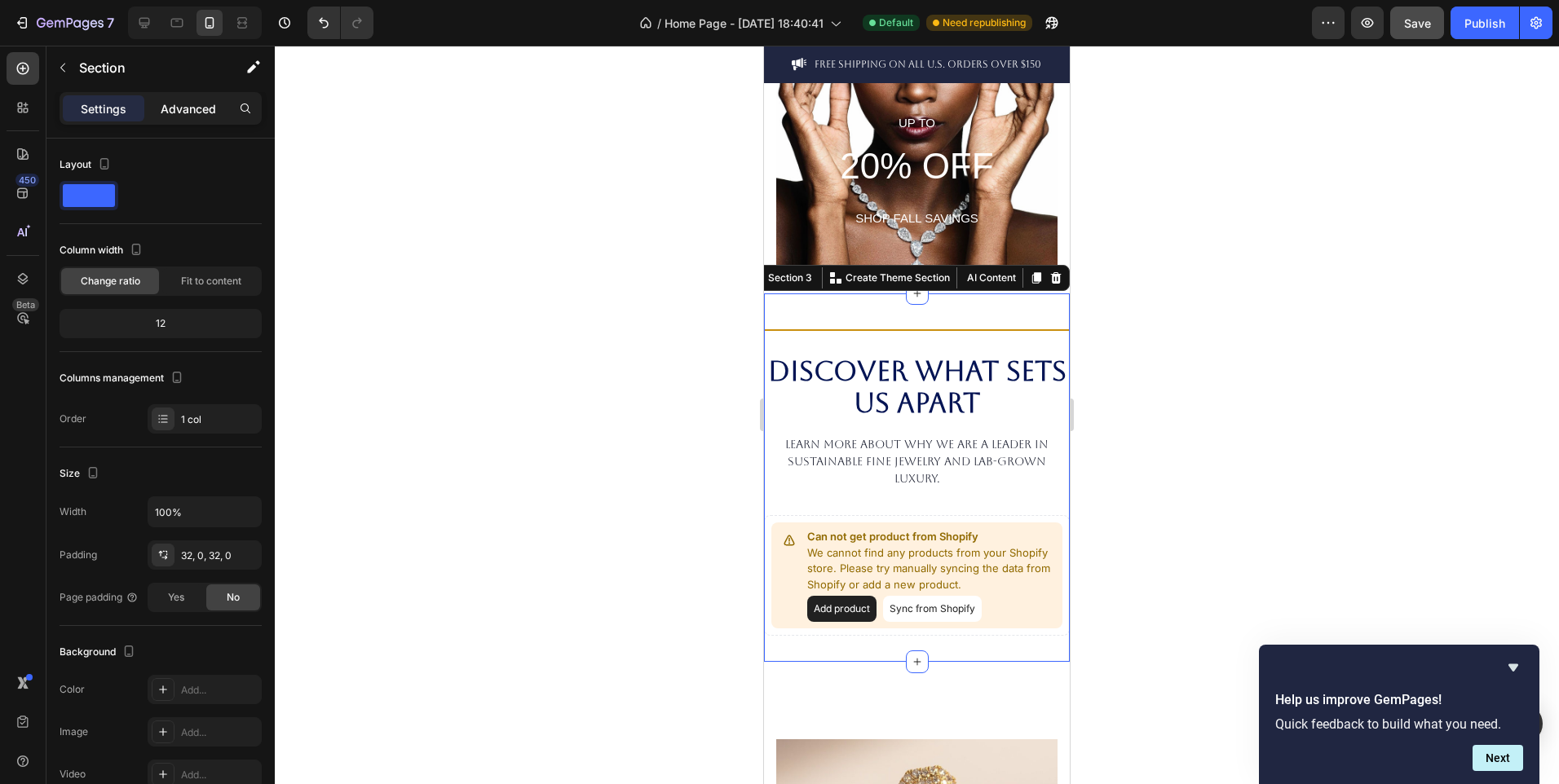
click at [197, 107] on p "Advanced" at bounding box center [188, 108] width 55 height 17
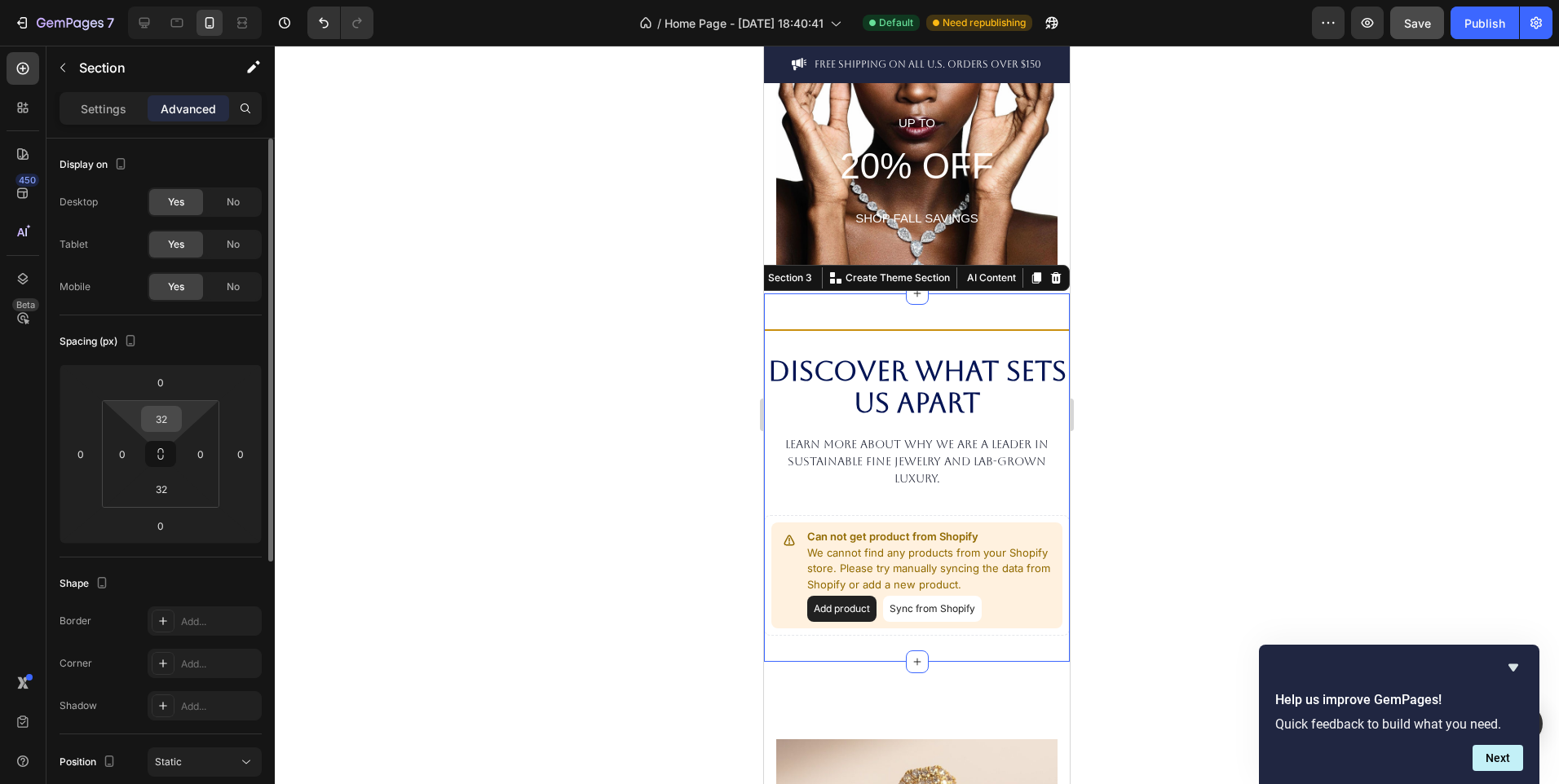
click at [169, 417] on input "32" at bounding box center [161, 419] width 32 height 25
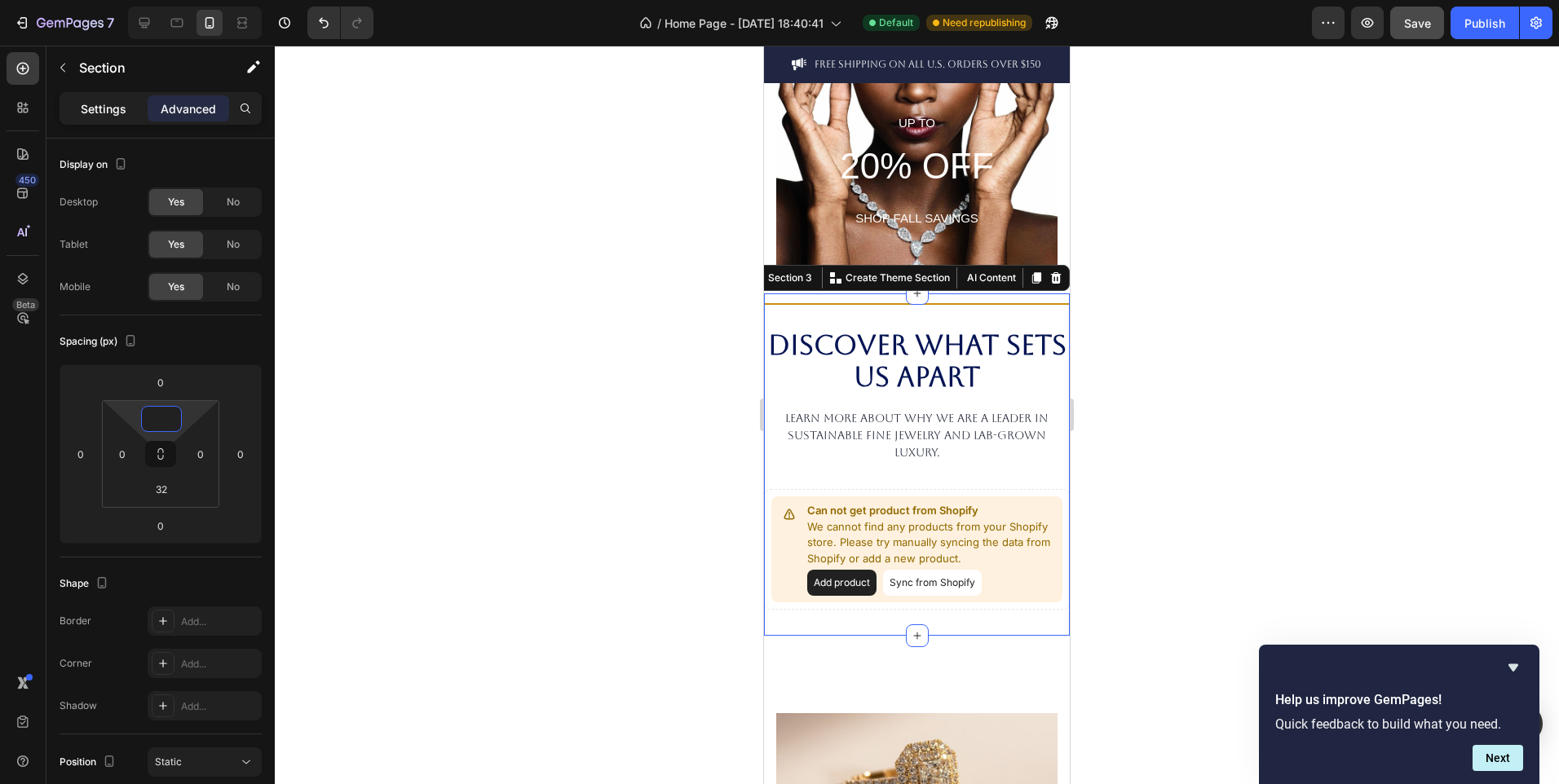
type input "0"
click at [126, 108] on p "Settings" at bounding box center [103, 108] width 46 height 17
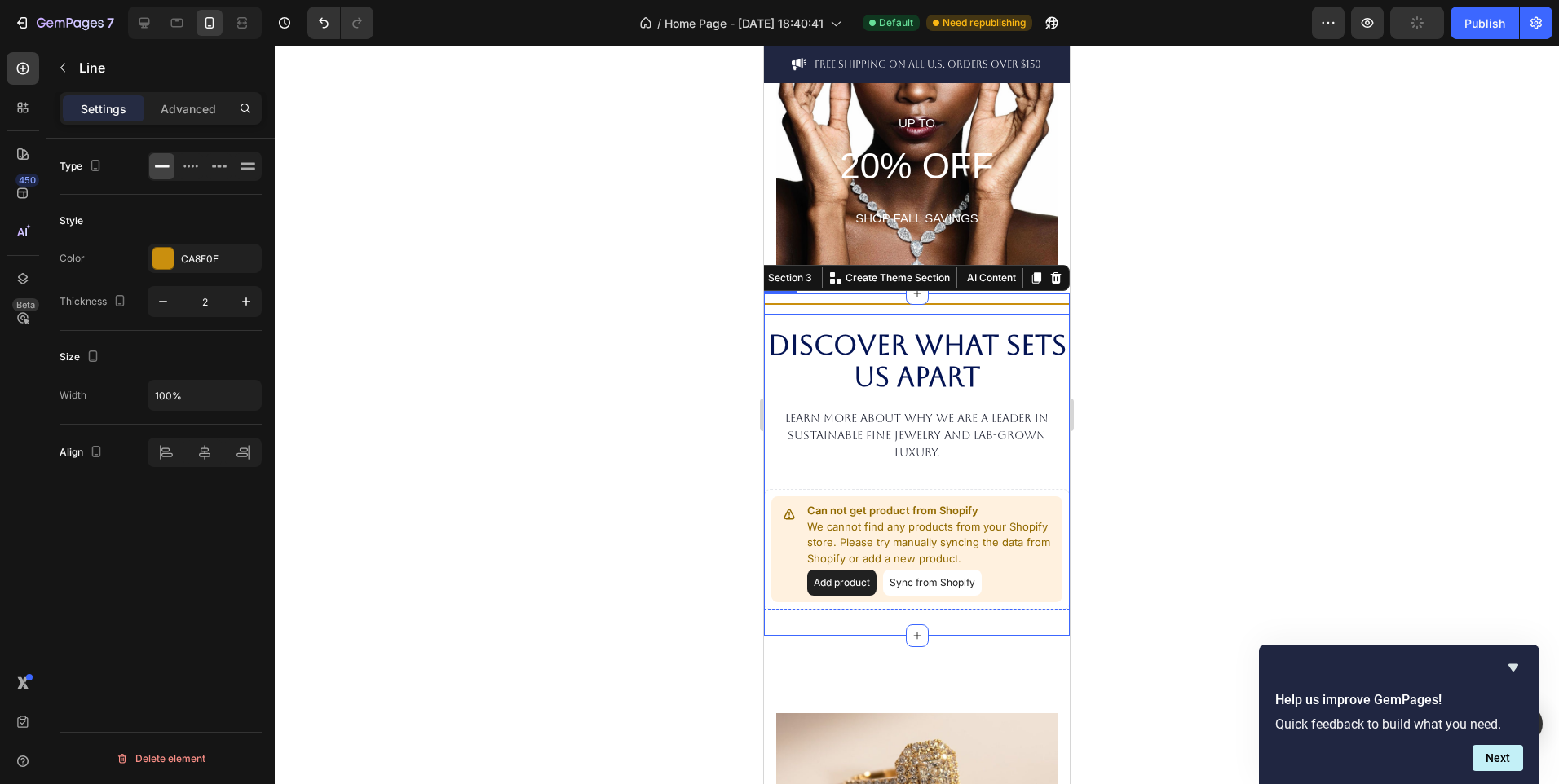
click at [877, 304] on div at bounding box center [917, 304] width 306 height 2
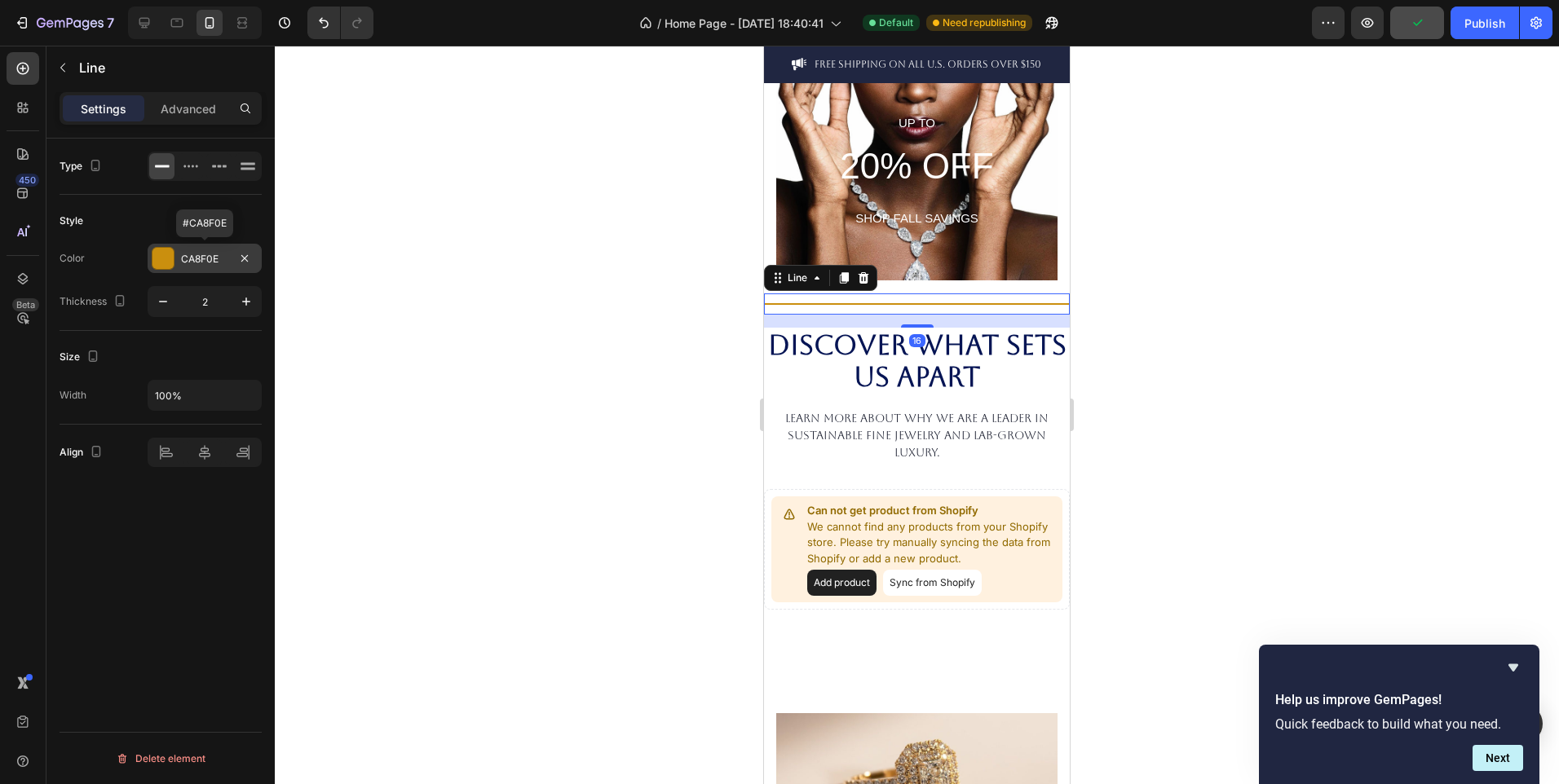
click at [170, 261] on div at bounding box center [163, 259] width 22 height 22
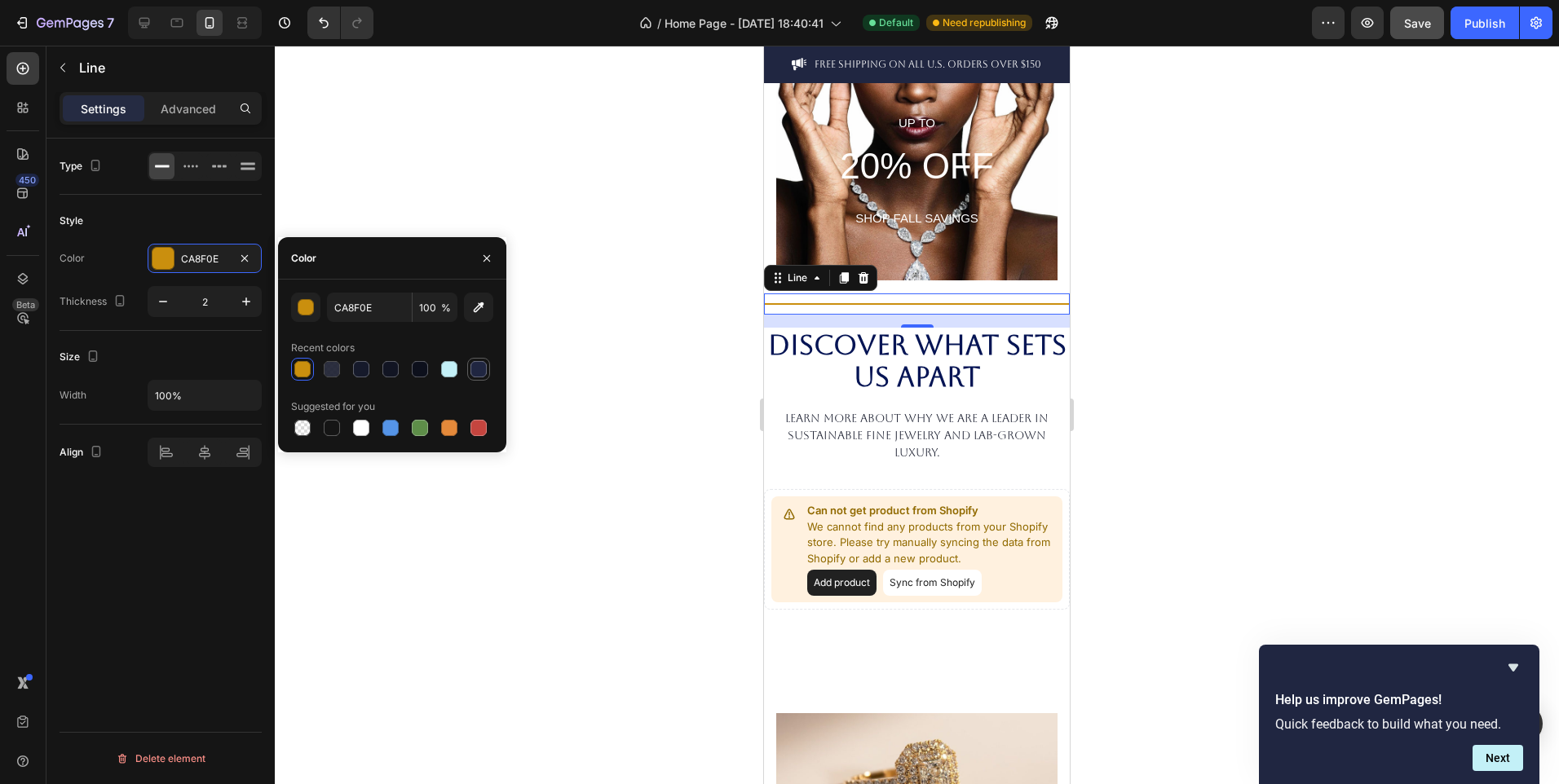
click at [477, 368] on div at bounding box center [479, 370] width 17 height 17
type input "202641"
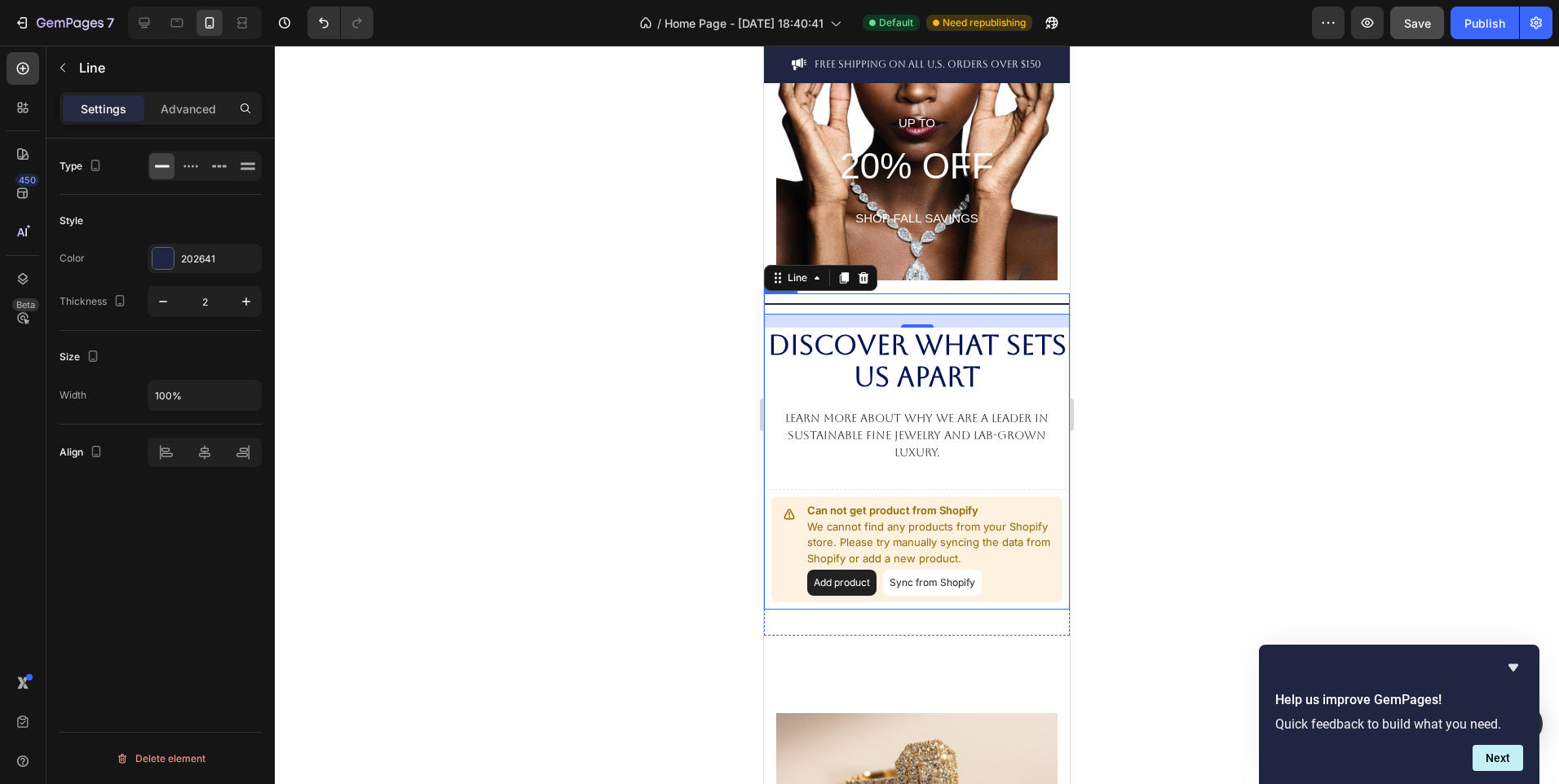
click at [729, 485] on div at bounding box center [917, 414] width 1284 height 739
click at [173, 261] on div at bounding box center [163, 259] width 22 height 22
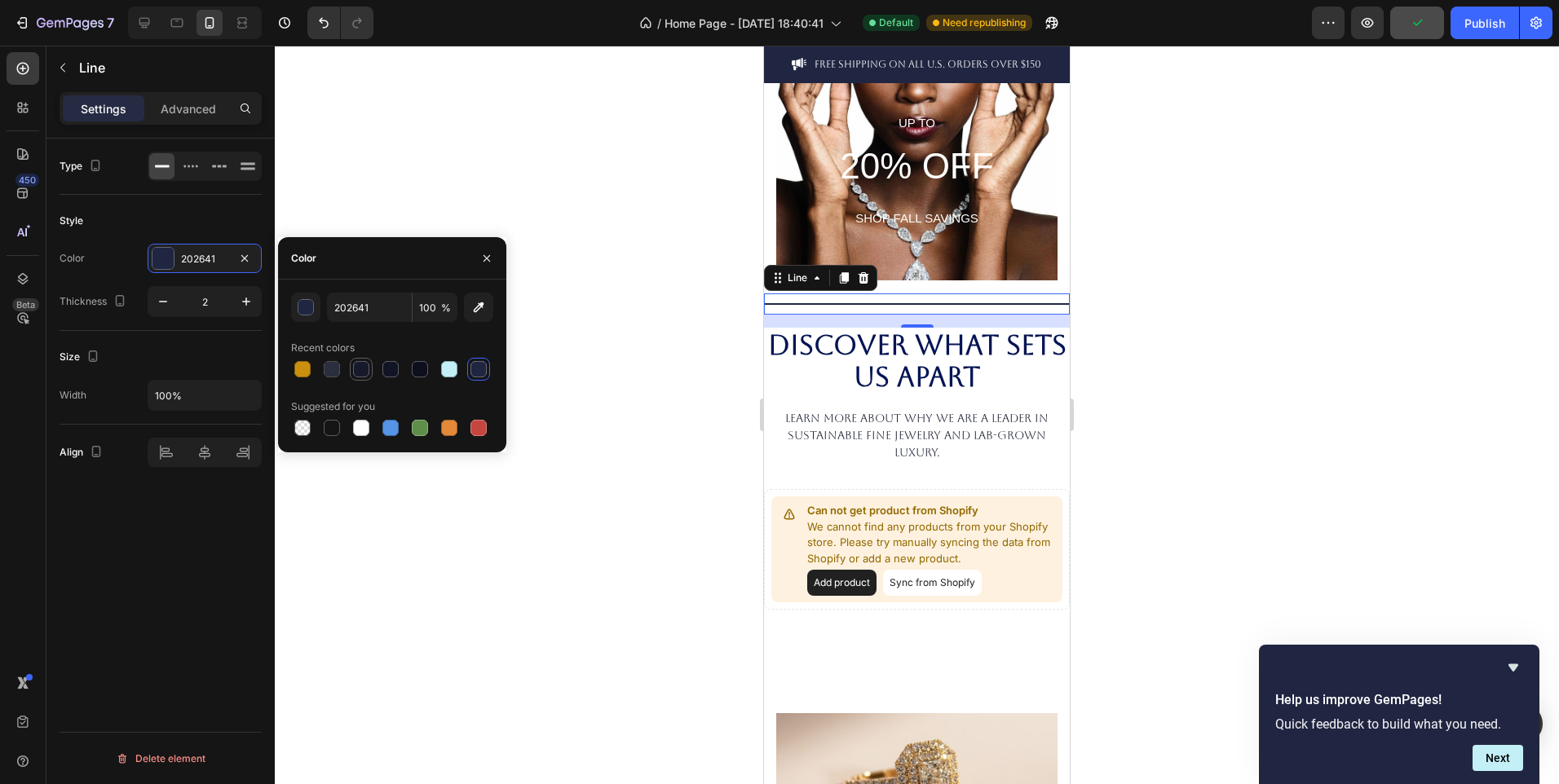
click at [367, 368] on div at bounding box center [362, 370] width 17 height 17
click at [476, 371] on div at bounding box center [479, 370] width 17 height 17
click at [306, 313] on div "button" at bounding box center [307, 308] width 17 height 17
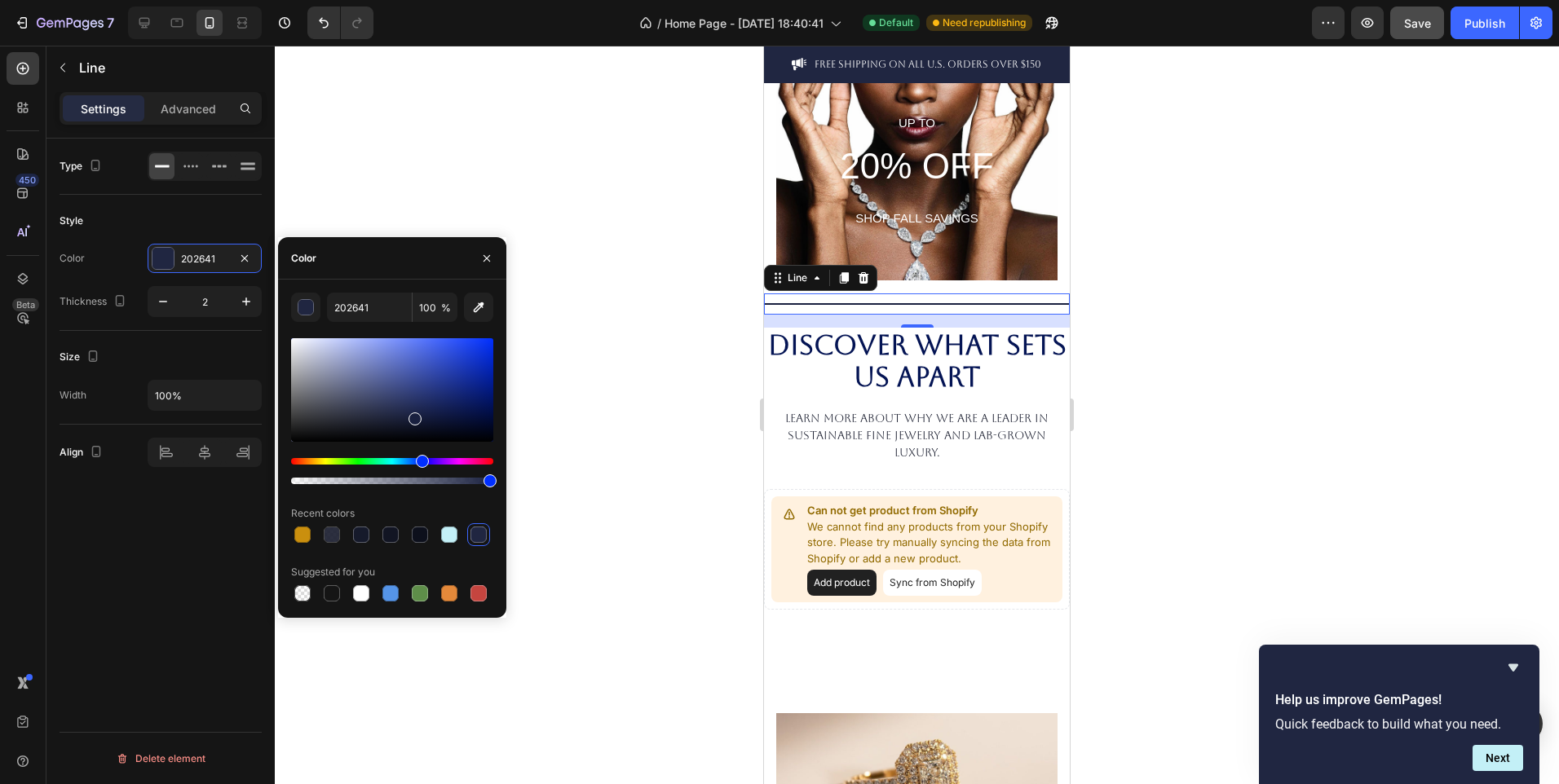
click at [415, 415] on div at bounding box center [392, 390] width 202 height 103
click at [474, 314] on icon "button" at bounding box center [479, 308] width 17 height 17
type input "202641"
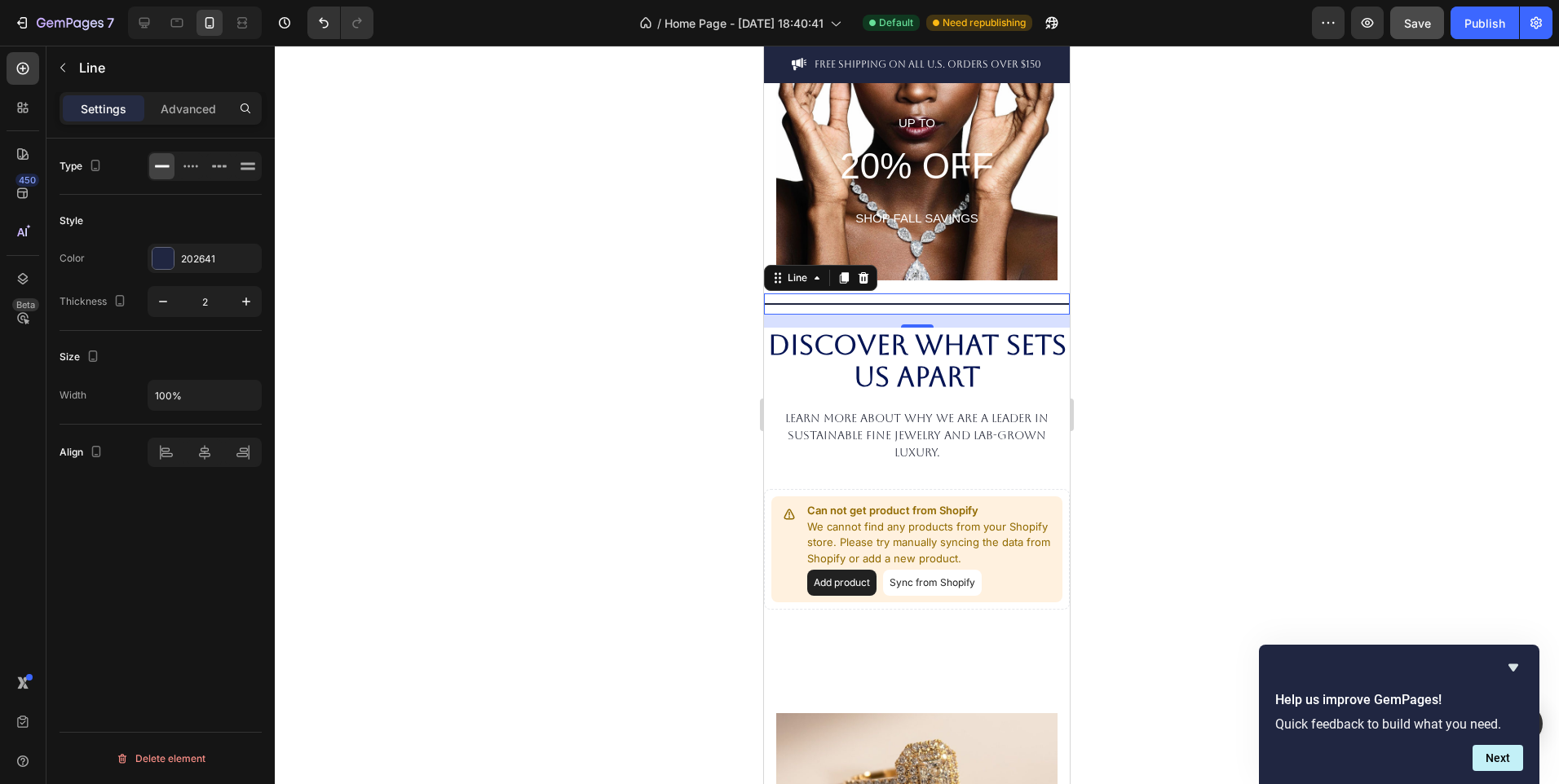
click at [635, 397] on div at bounding box center [917, 414] width 1284 height 739
click at [866, 273] on icon at bounding box center [864, 278] width 11 height 12
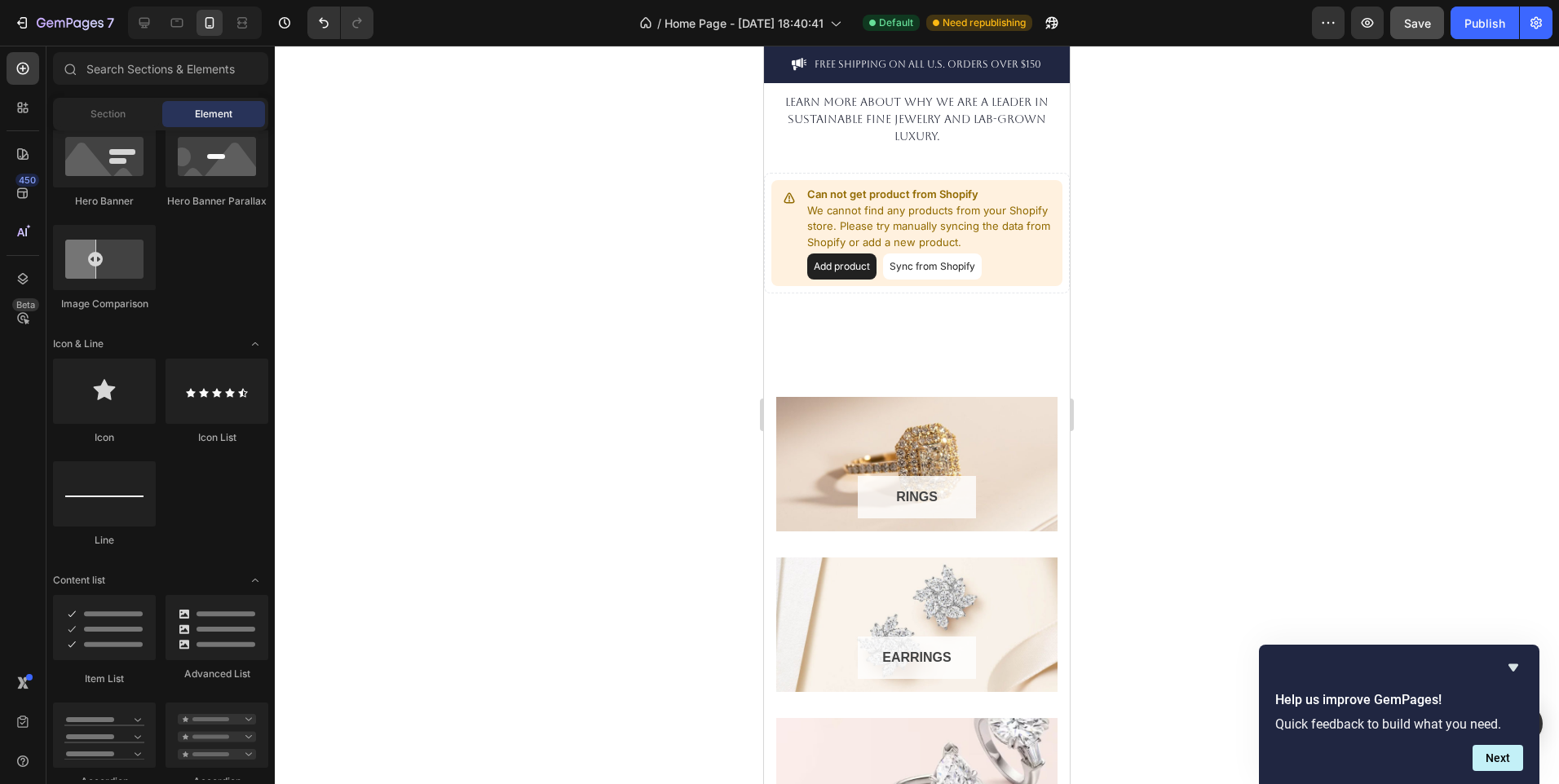
scroll to position [0, 0]
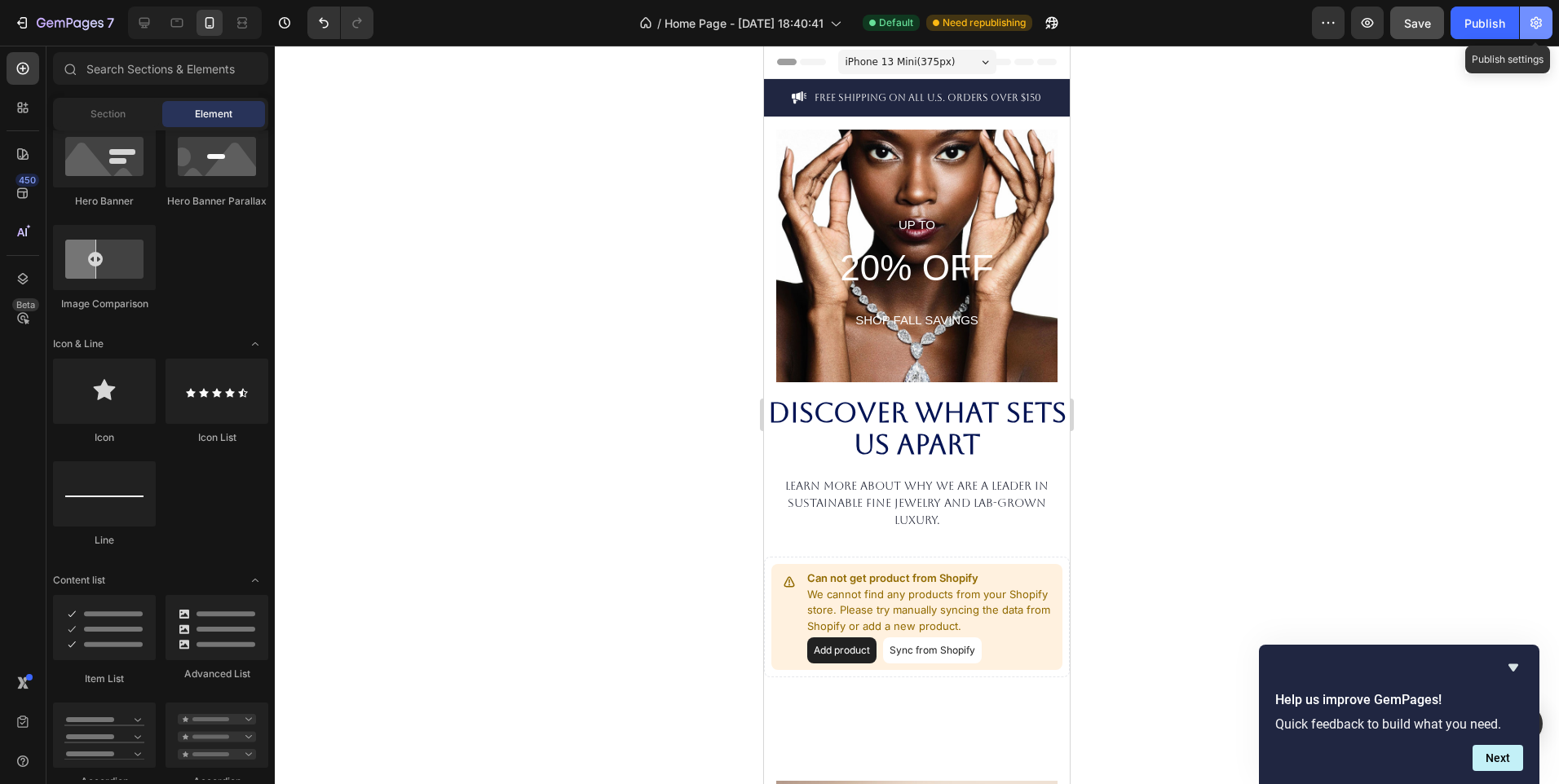
click at [1542, 18] on icon "button" at bounding box center [1537, 23] width 17 height 17
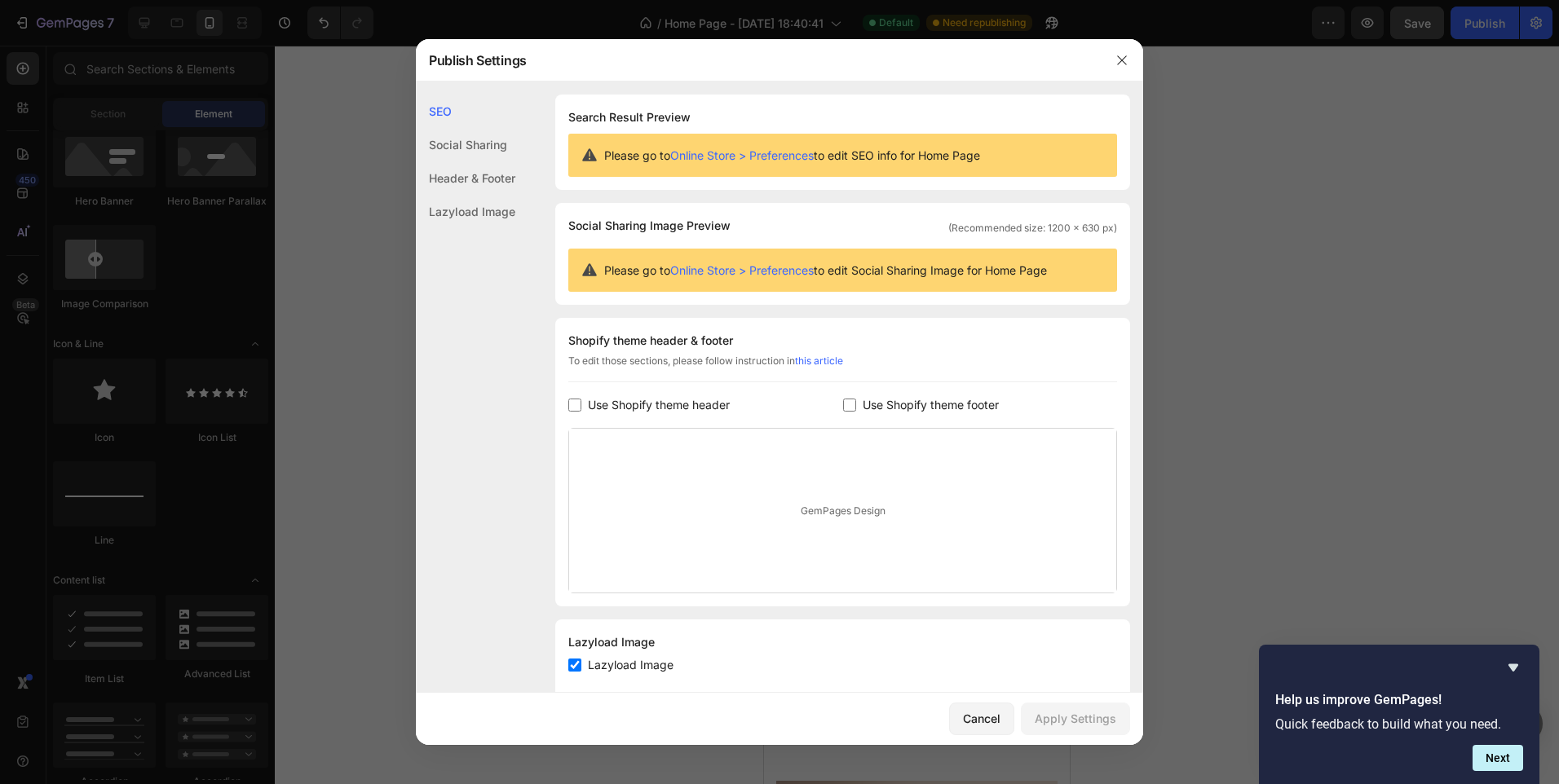
click at [662, 414] on span "Use Shopify theme header" at bounding box center [659, 405] width 142 height 20
checkbox input "true"
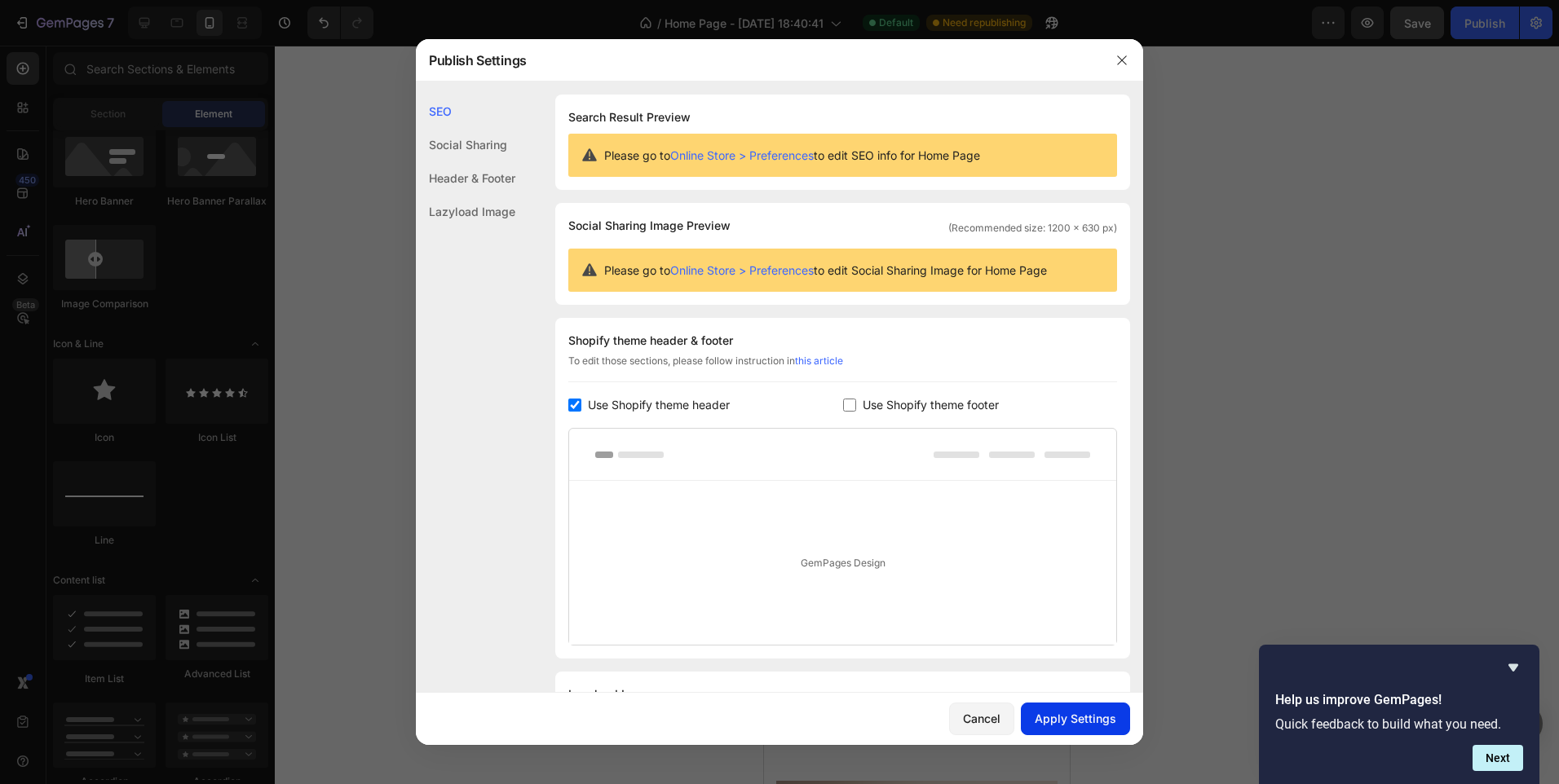
click at [1067, 724] on div "Apply Settings" at bounding box center [1076, 718] width 82 height 17
click at [1130, 60] on button "button" at bounding box center [1122, 60] width 26 height 26
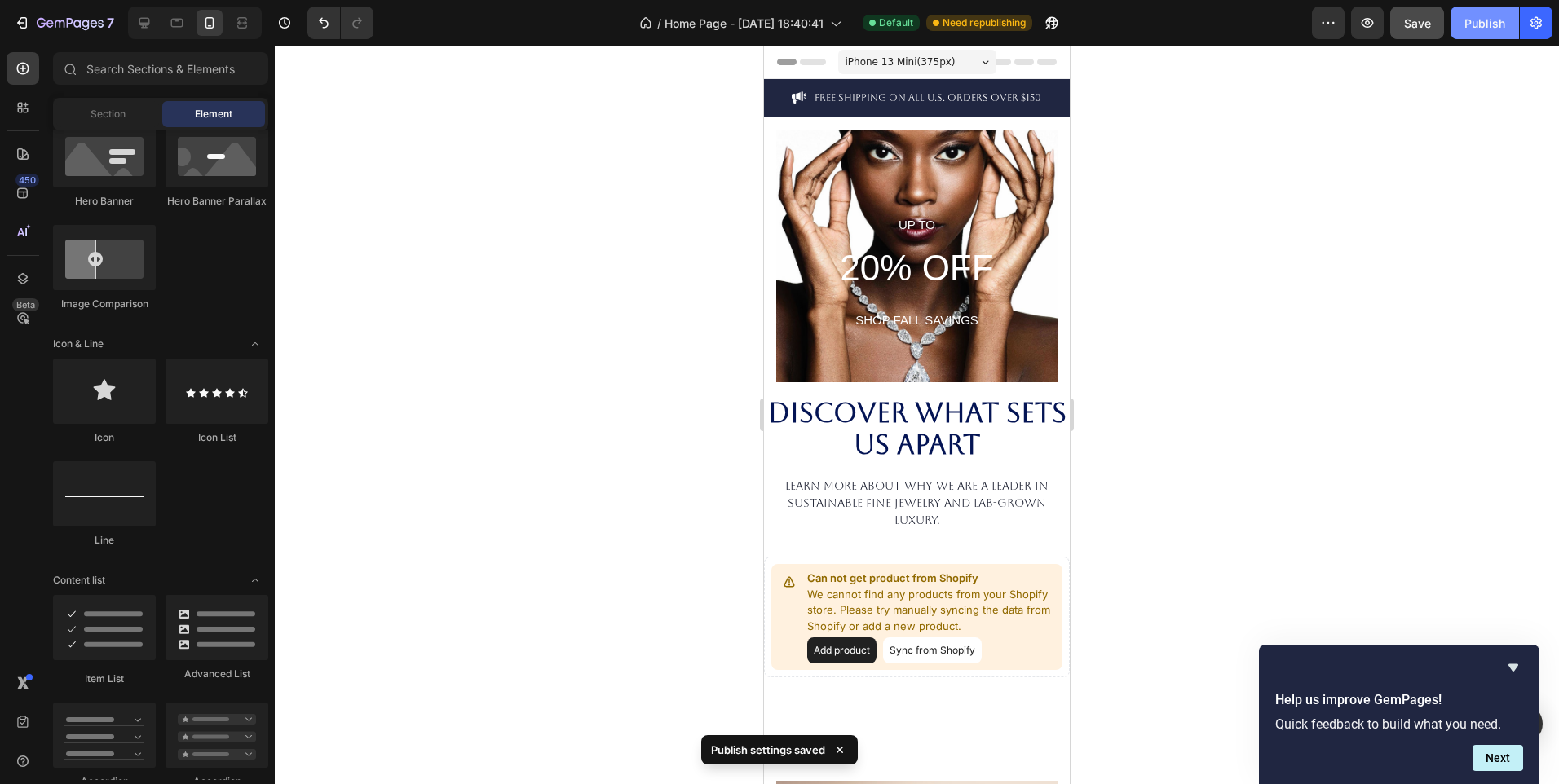
click at [1470, 28] on div "Publish" at bounding box center [1485, 23] width 41 height 17
